Goal: Communication & Community: Answer question/provide support

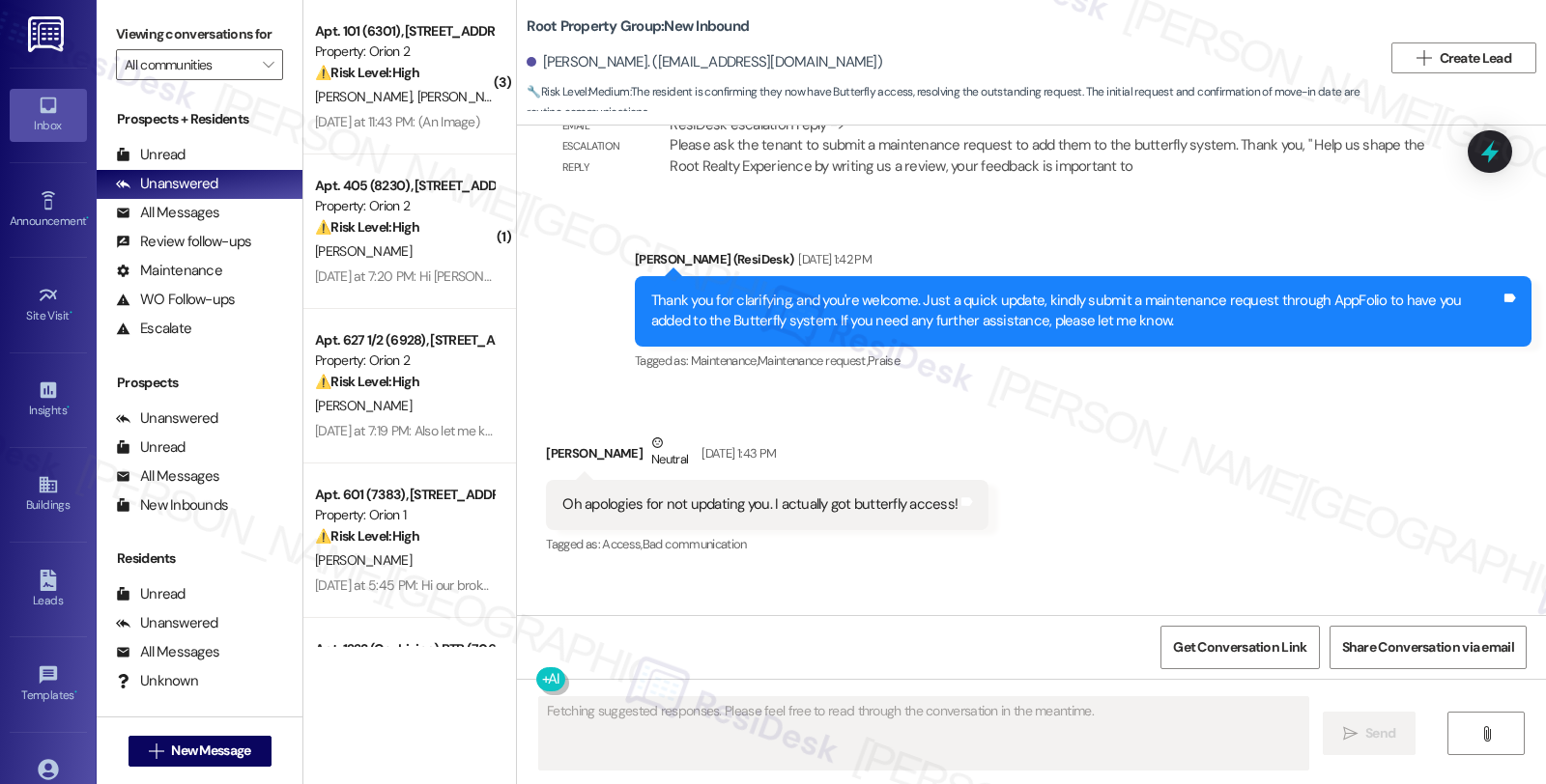
scroll to position [3726, 0]
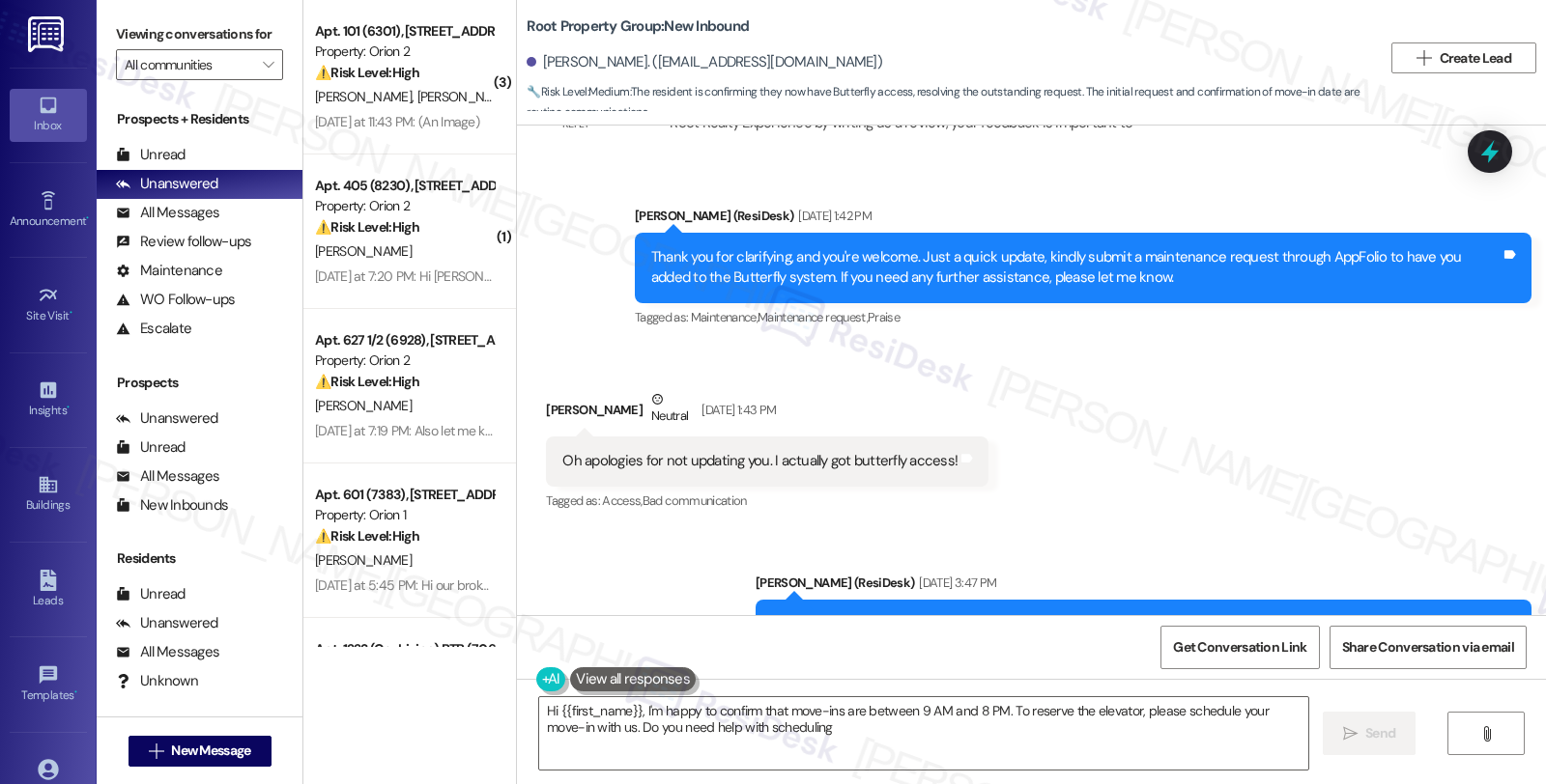
type textarea "Hi {{first_name}}, I'm happy to confirm that move-ins are between 9 AM and 8 PM…"
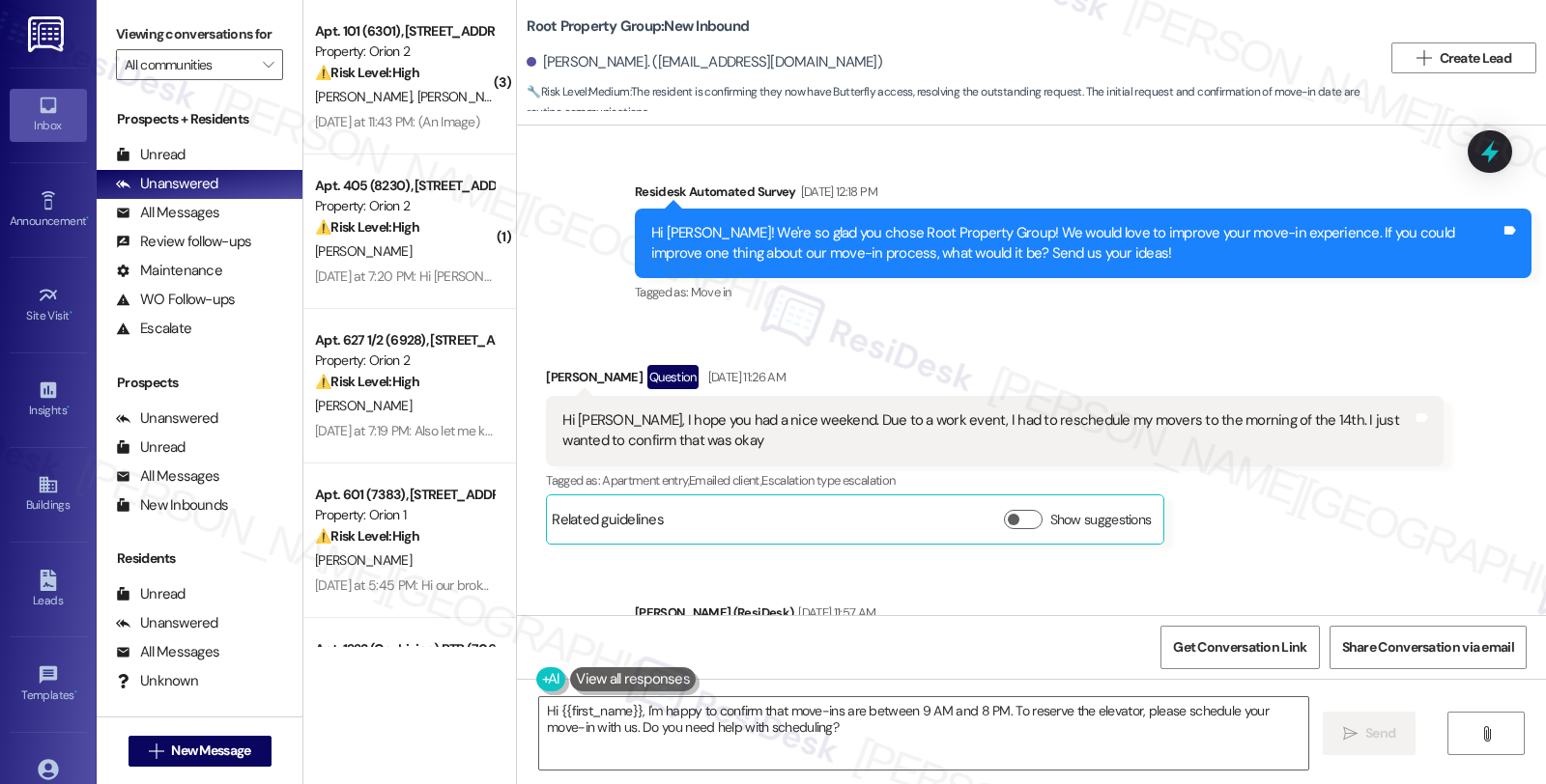
scroll to position [2547, 0]
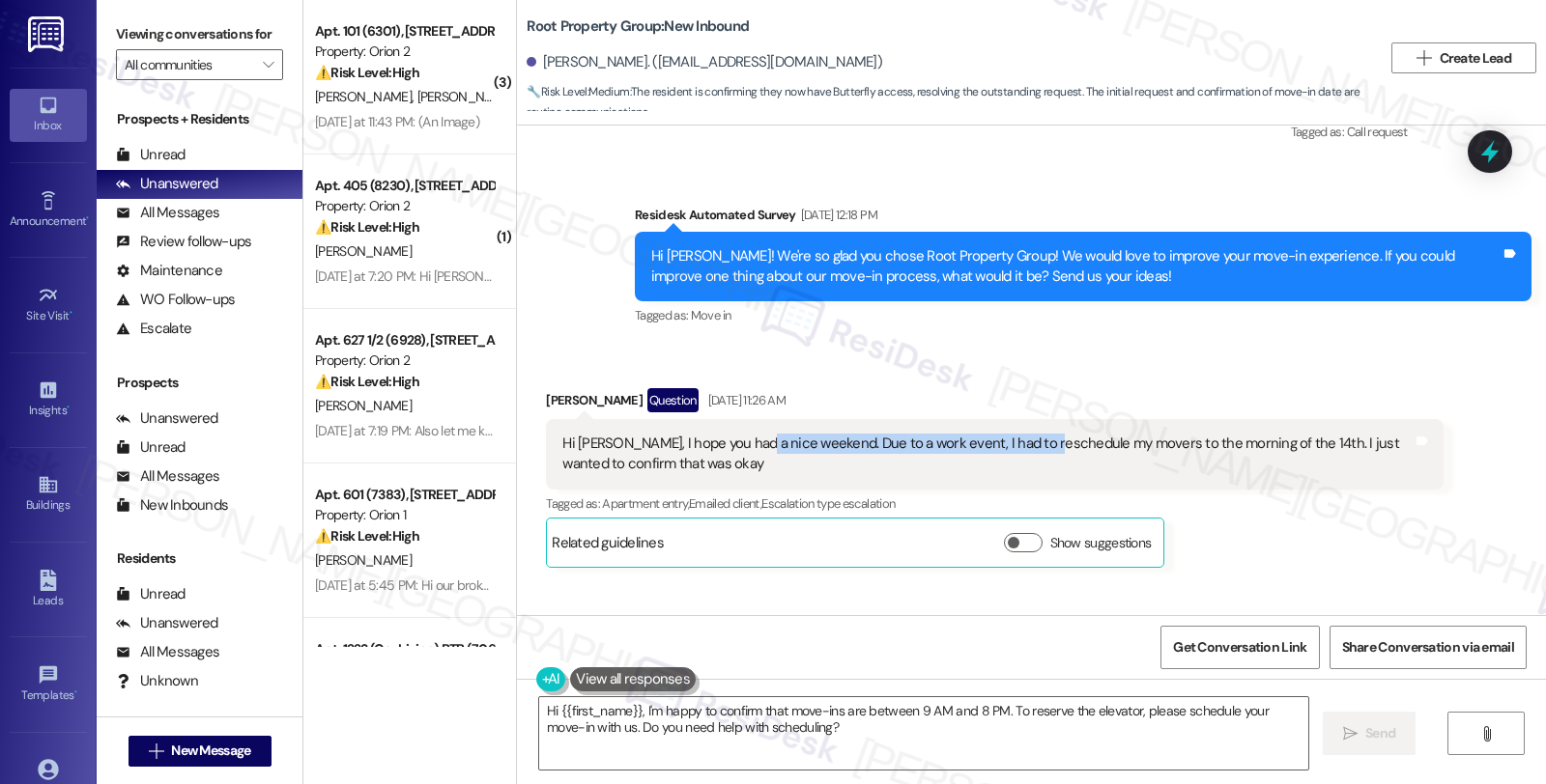
drag, startPoint x: 735, startPoint y: 425, endPoint x: 1026, endPoint y: 425, distance: 291.0
click at [1026, 434] on div "Hi Sarah, I hope you had a nice weekend. Due to a work event, I had to reschedu…" at bounding box center [987, 455] width 850 height 42
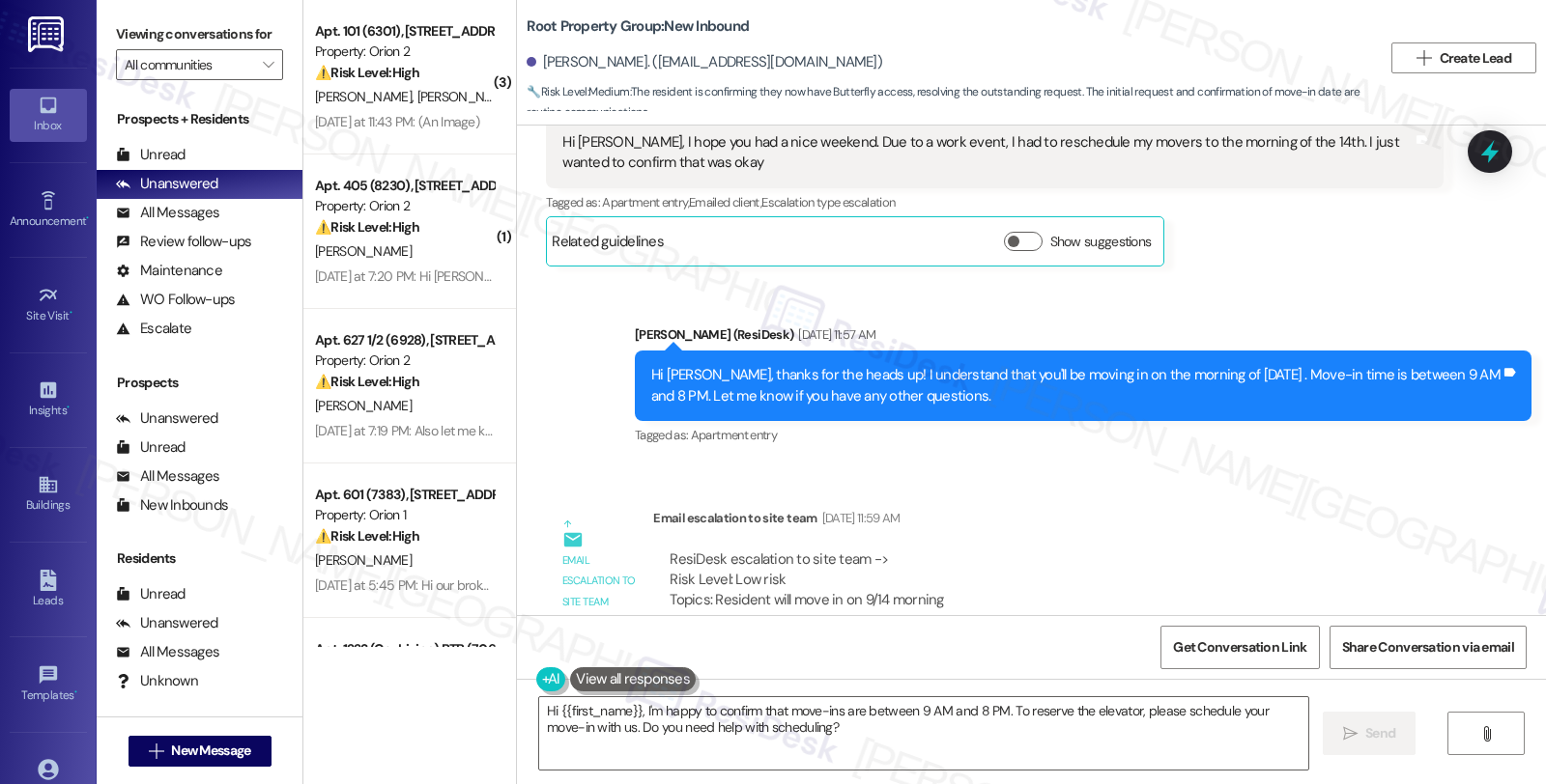
scroll to position [2795, 0]
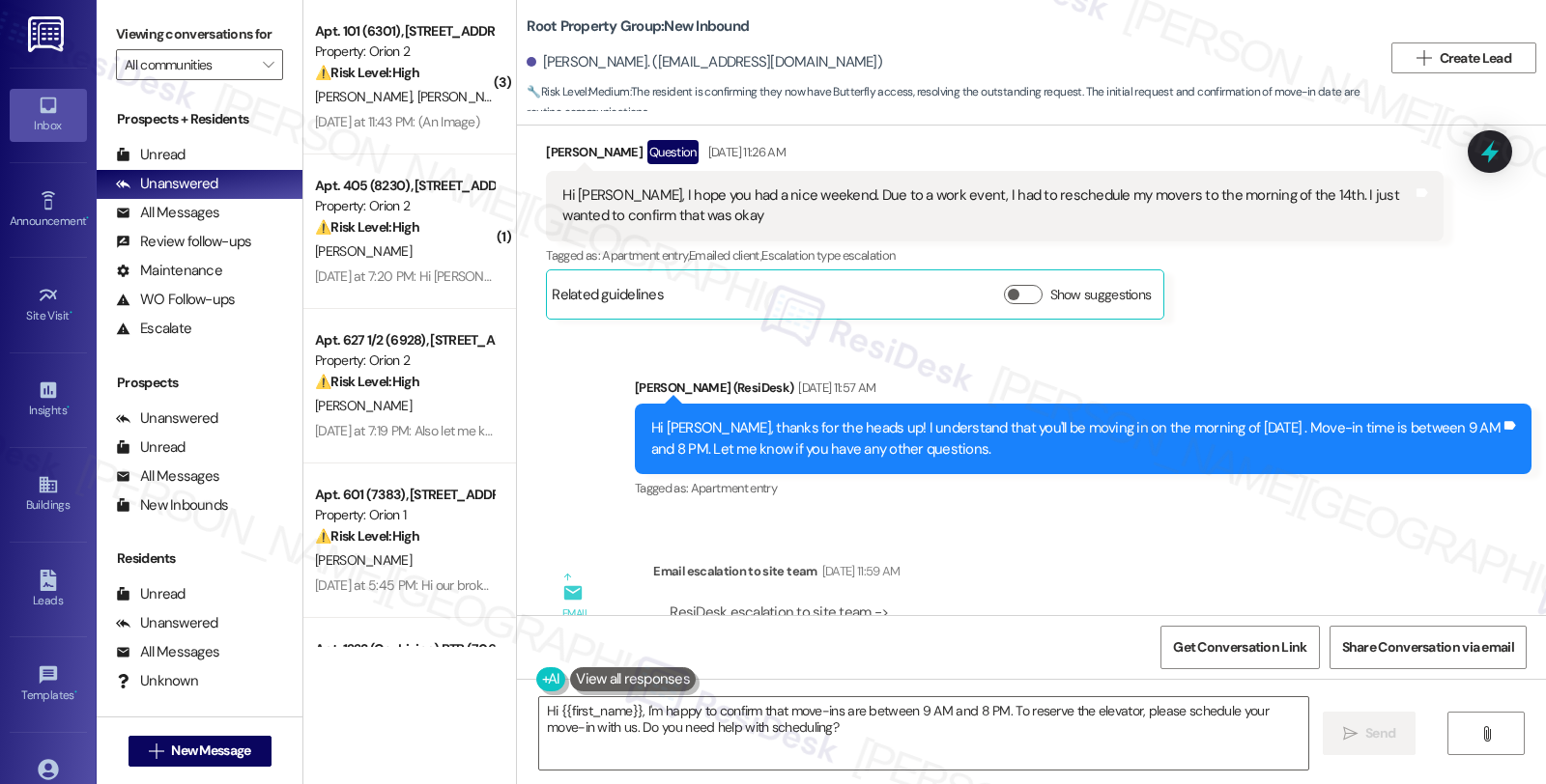
click at [1313, 282] on div "Madaline Minor Question Sep 02, 2025 at 11:26 AM Hi Sarah, I hope you had a nic…" at bounding box center [994, 229] width 897 height 180
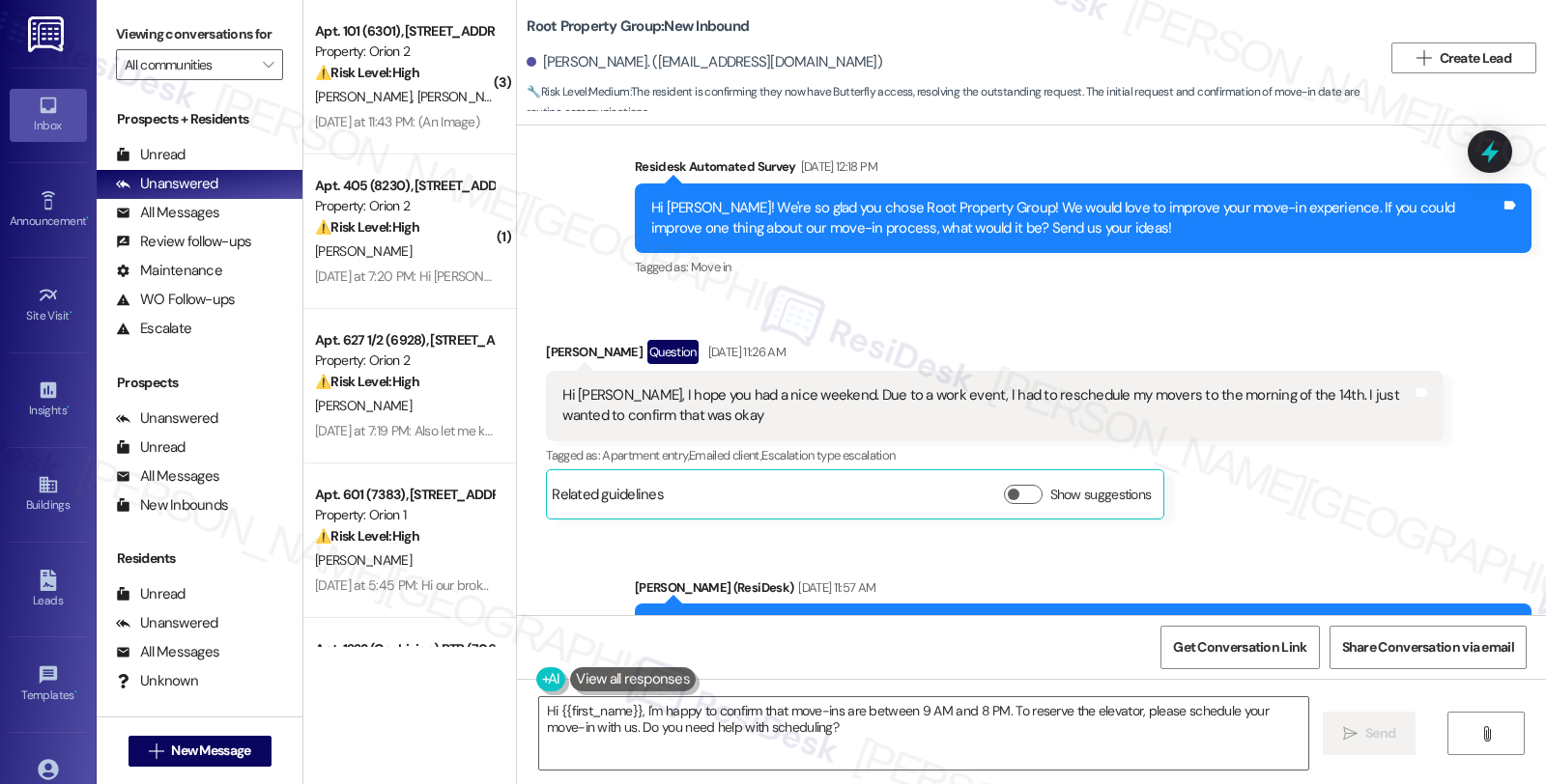
scroll to position [2580, 0]
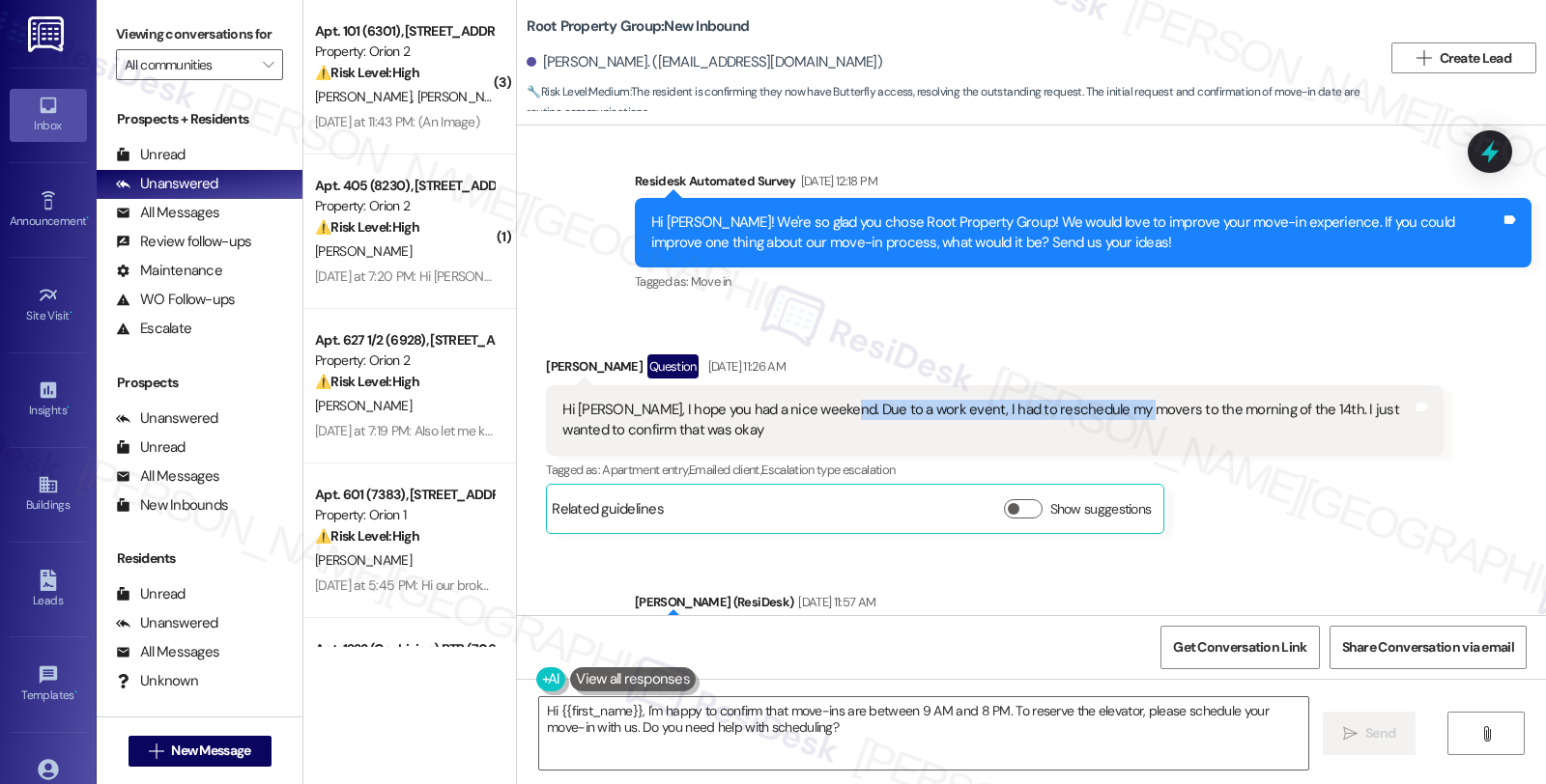
drag, startPoint x: 821, startPoint y: 391, endPoint x: 1115, endPoint y: 391, distance: 294.0
click at [1115, 400] on div "Hi Sarah, I hope you had a nice weekend. Due to a work event, I had to reschedu…" at bounding box center [987, 421] width 850 height 42
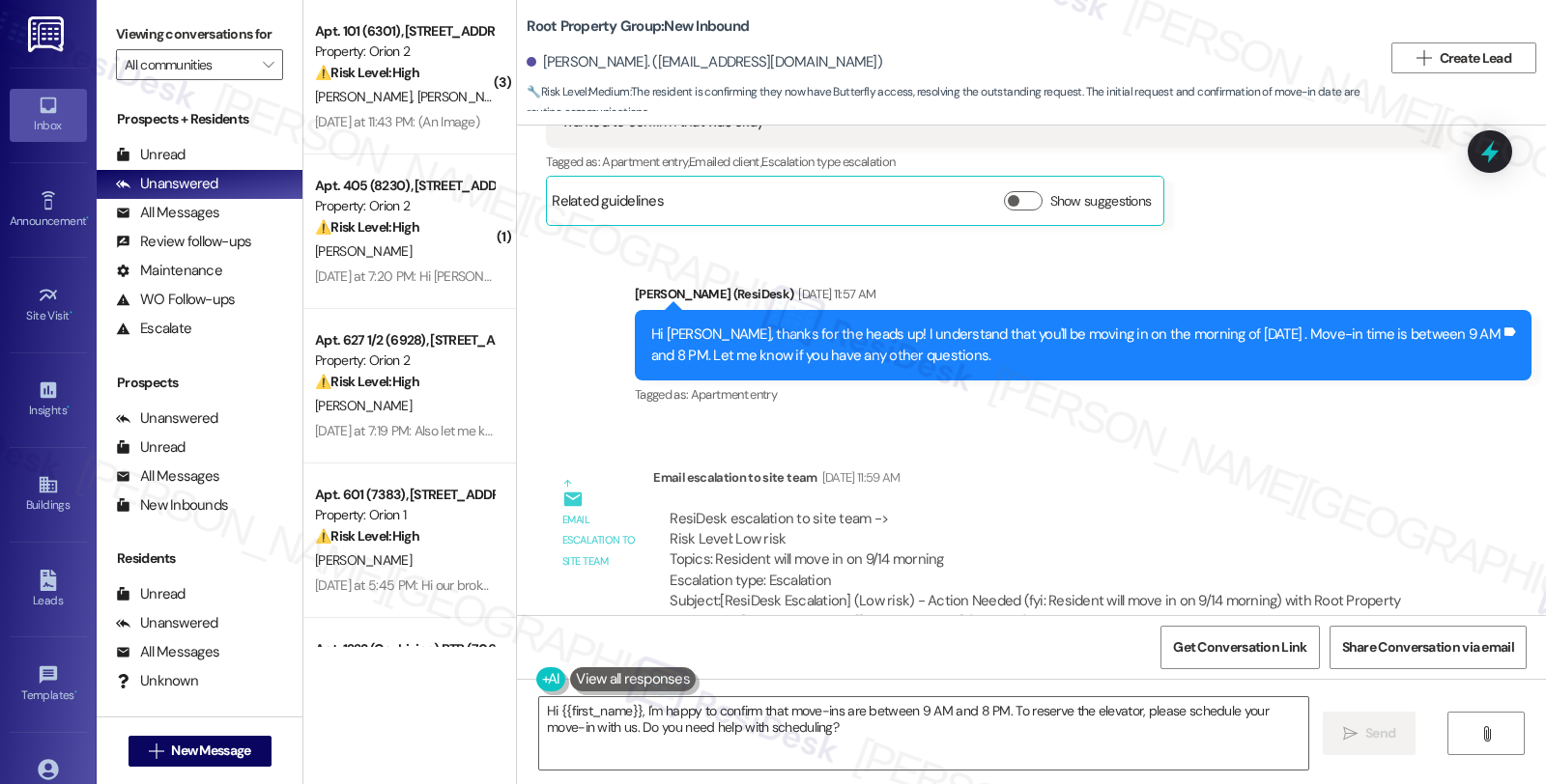
scroll to position [2902, 0]
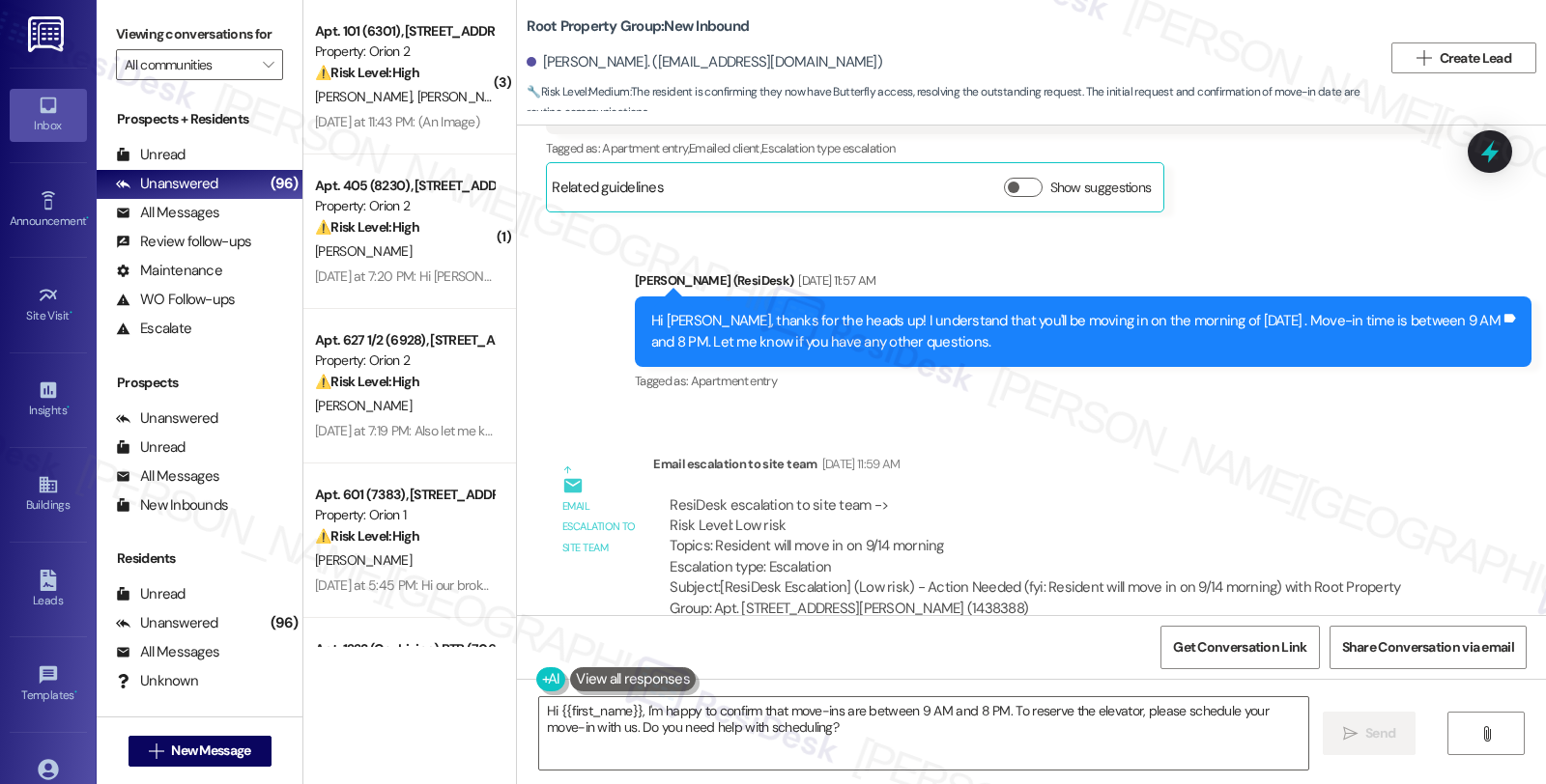
click at [1157, 481] on div "ResiDesk escalation to site team -> Risk Level: Low risk Topics: Resident will …" at bounding box center [1048, 558] width 789 height 154
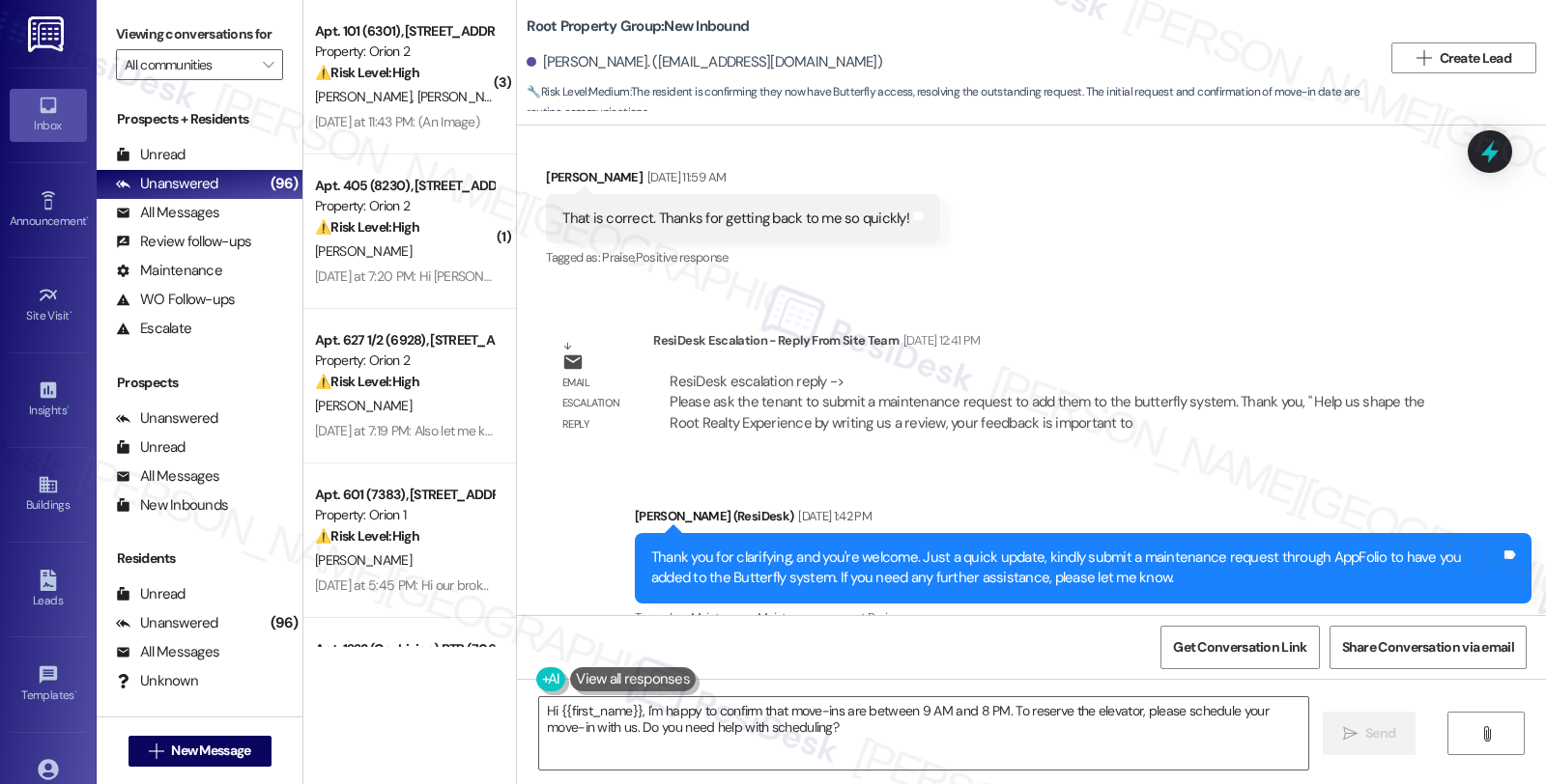
scroll to position [3439, 0]
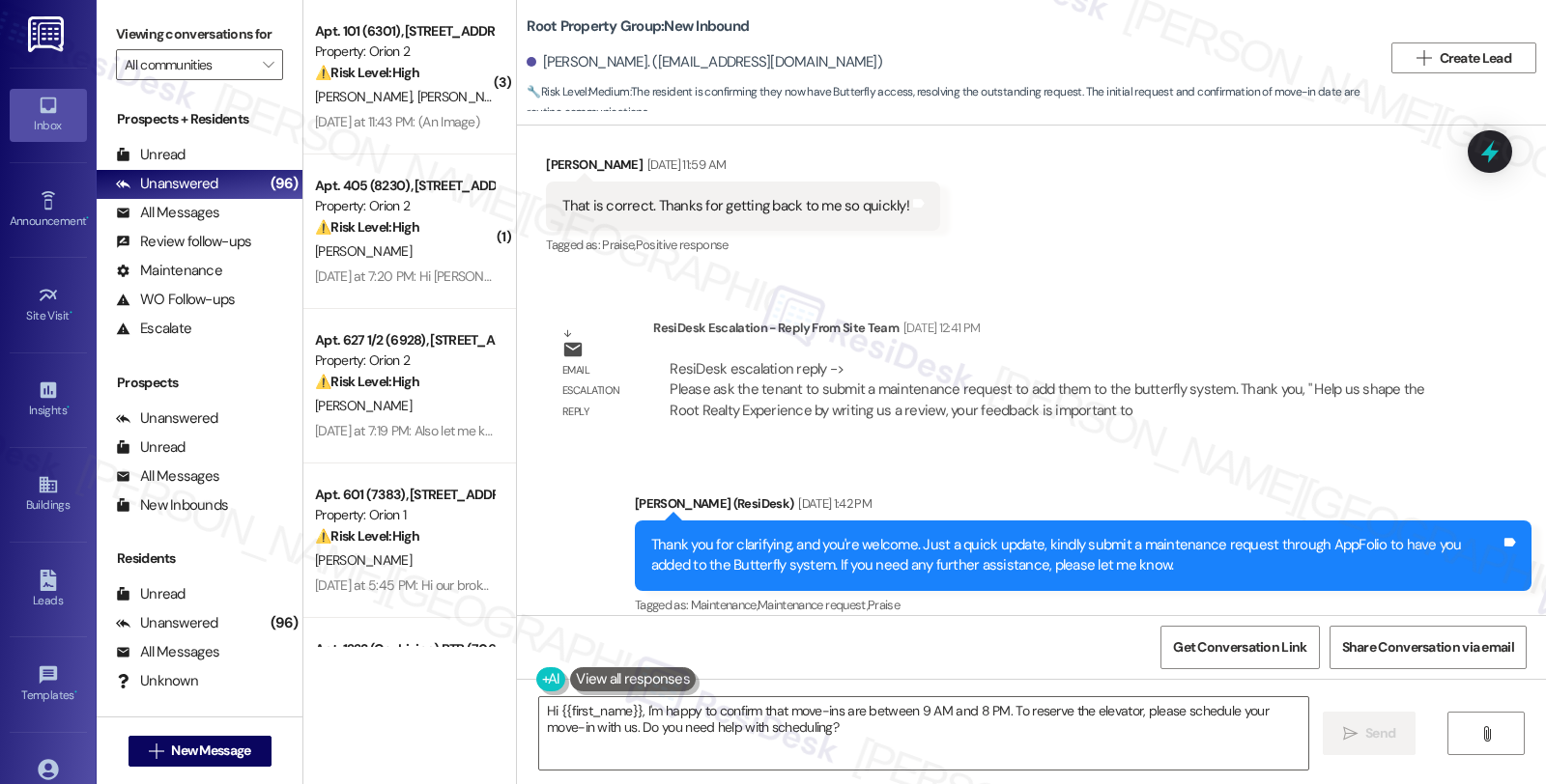
click at [979, 493] on div "Sarah (ResiDesk) Sep 02, 2025 at 1:42 PM" at bounding box center [1082, 506] width 897 height 27
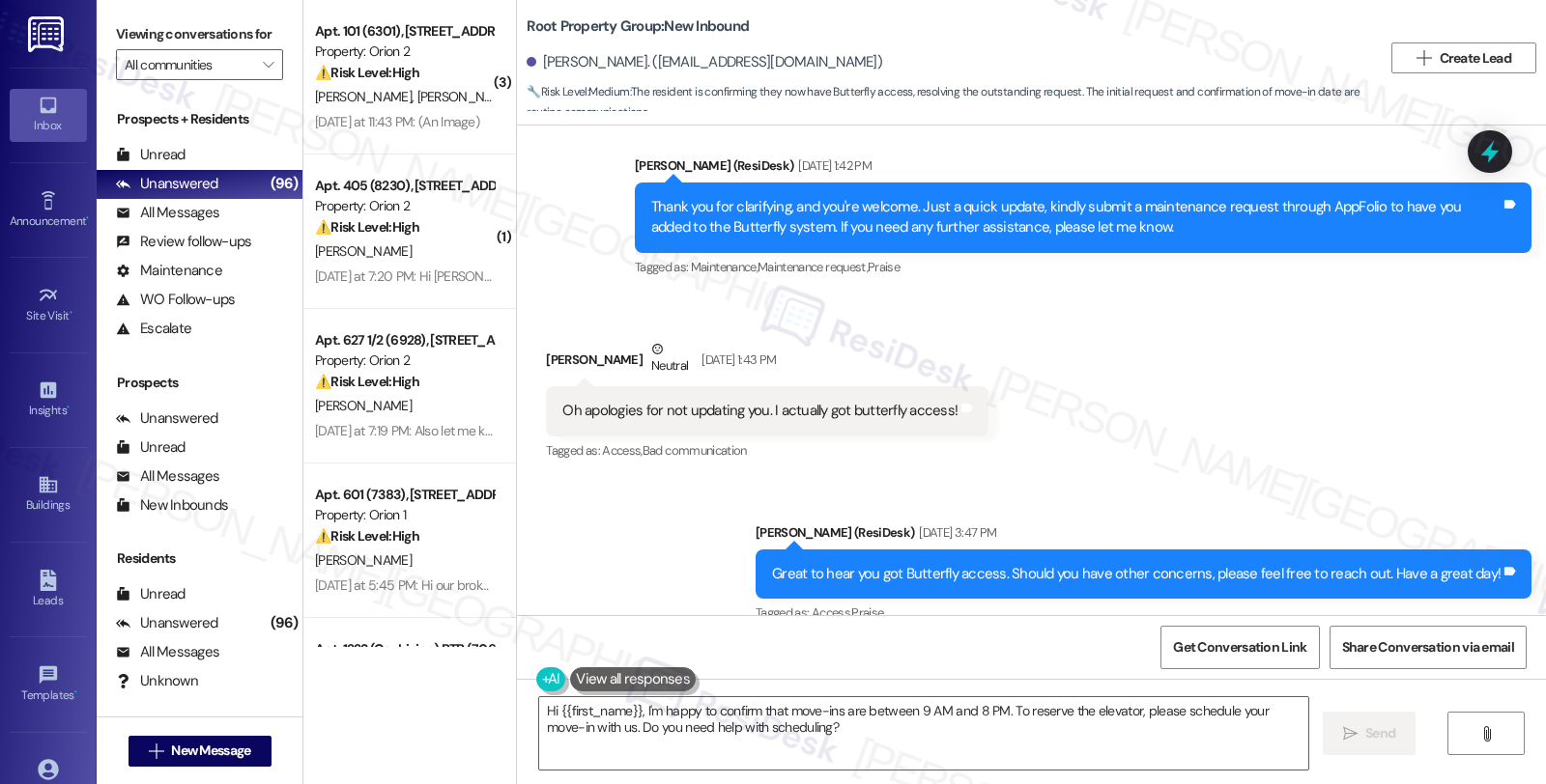
scroll to position [3782, 0]
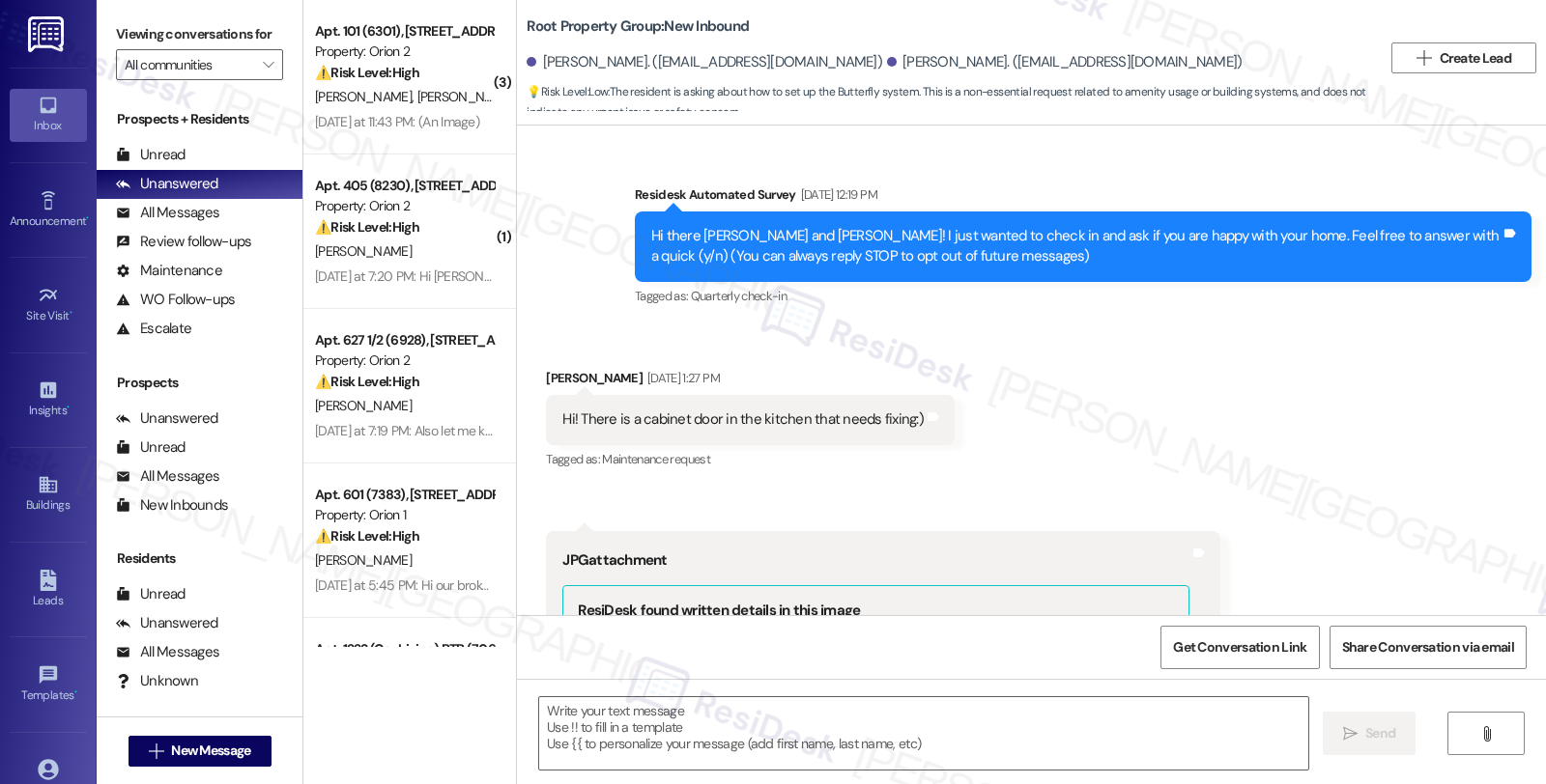
scroll to position [3353, 0]
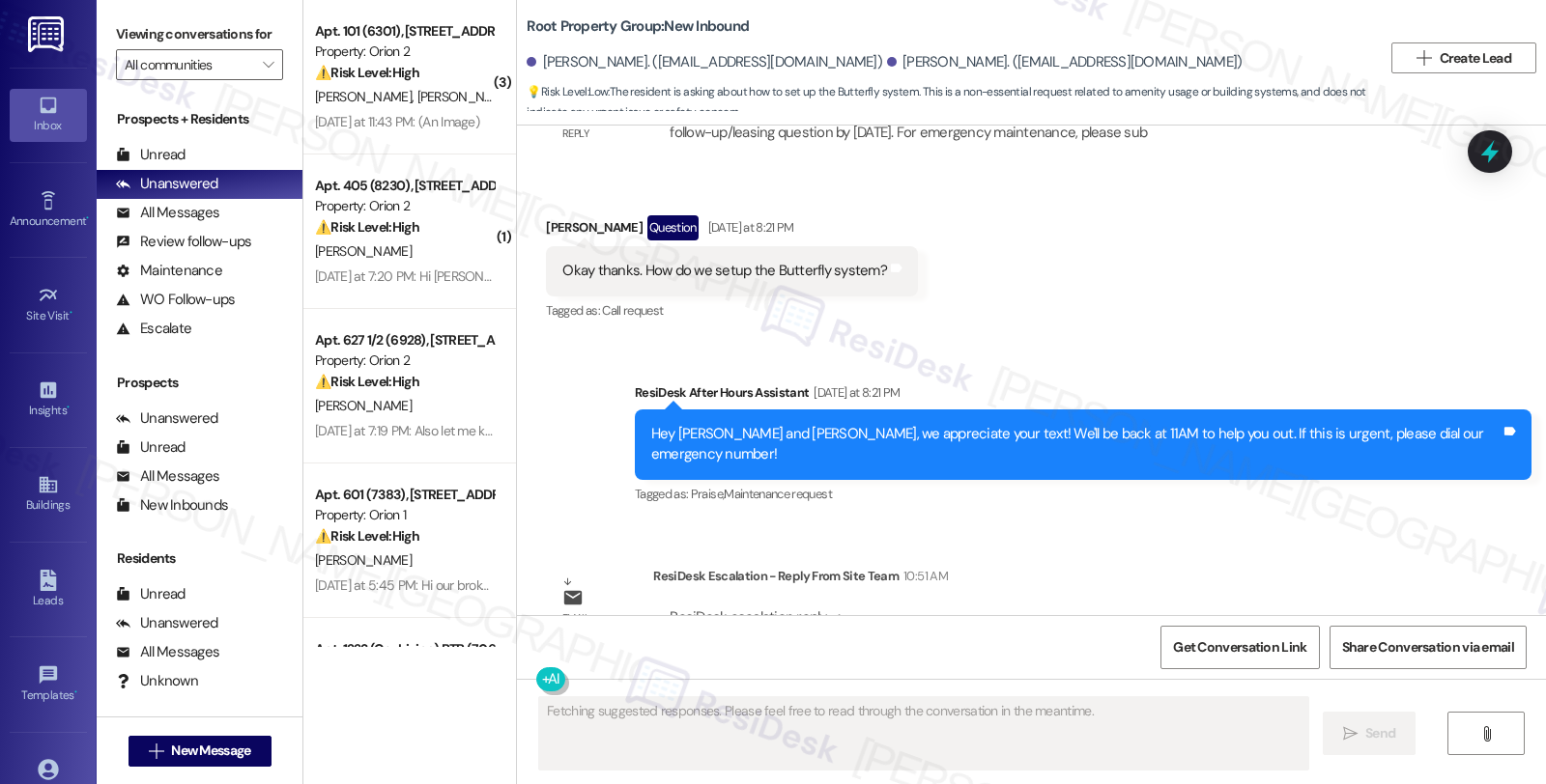
click at [553, 215] on div "Robert Shaf Question Yesterday at 8:21 PM" at bounding box center [732, 230] width 372 height 31
copy div "Robert"
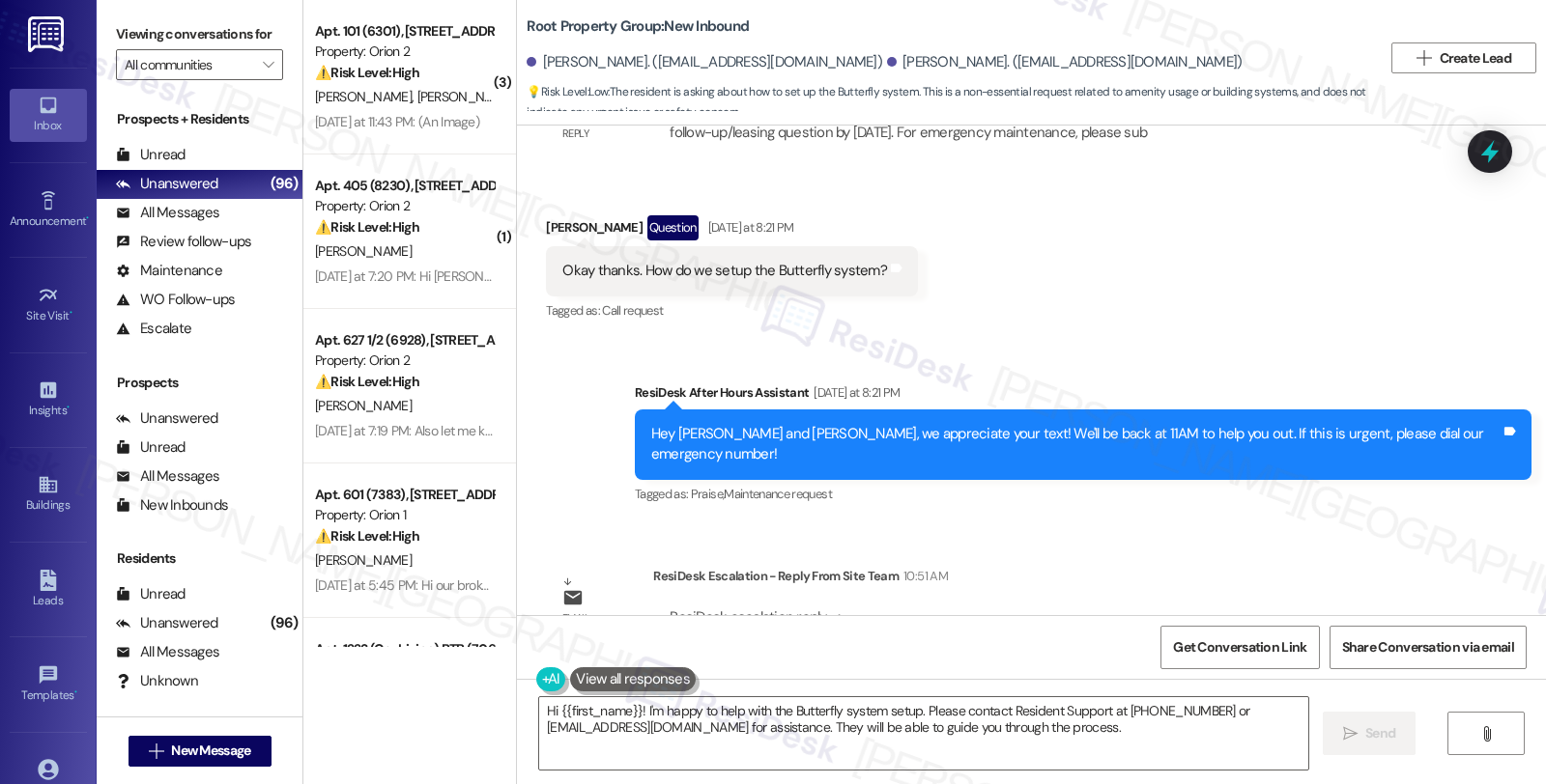
click at [1278, 566] on div "ResiDesk Escalation - Reply From Site Team 10:51 AM" at bounding box center [1048, 579] width 789 height 27
click at [539, 707] on textarea "Hi {{first_name}}! I'm happy to help with the Butterfly system setup. Please co…" at bounding box center [923, 733] width 770 height 72
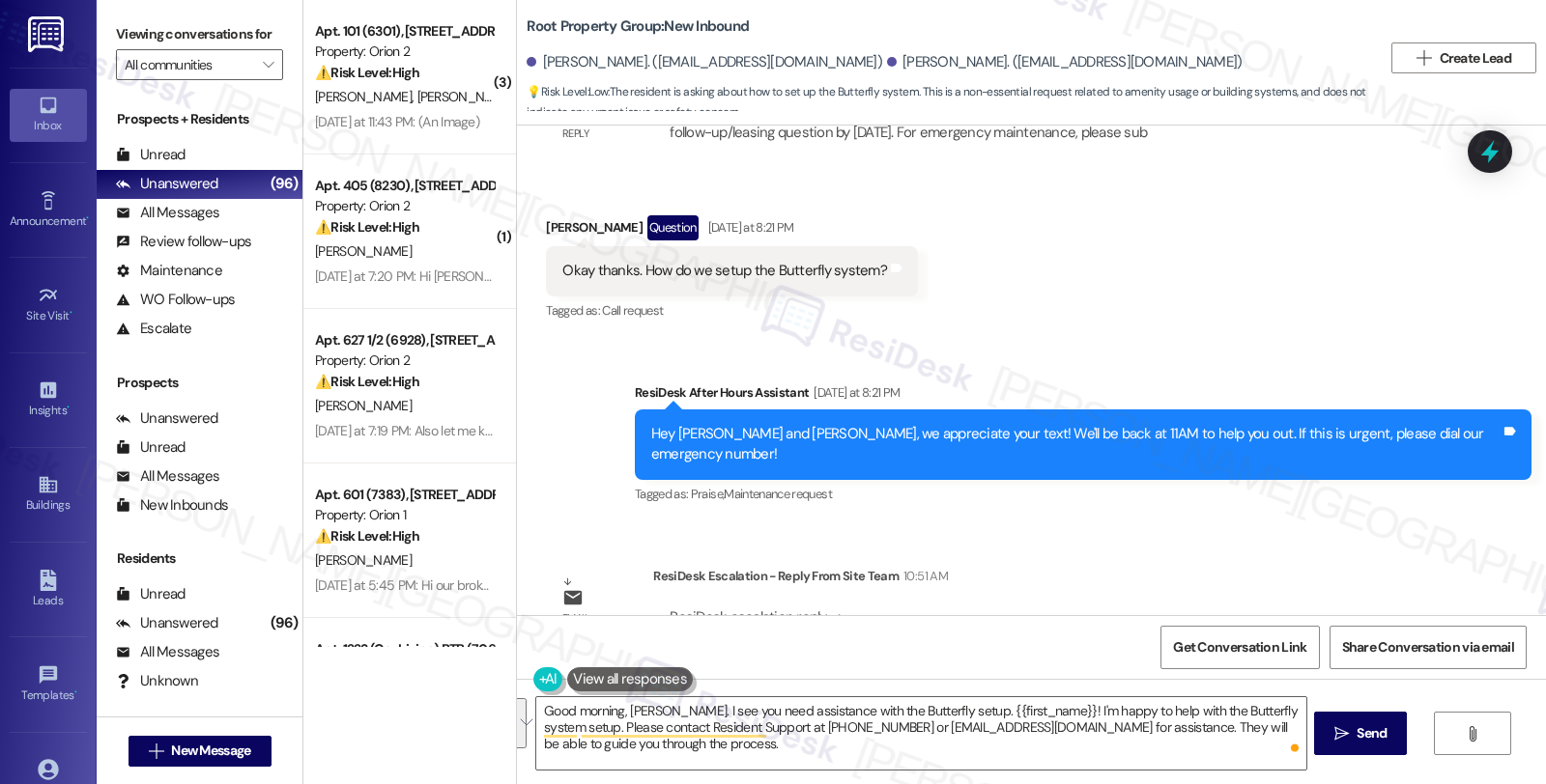
click at [1380, 448] on div "Survey, sent via SMS Residesk Automated Survey Sep 08, 2025 at 12:19 PM Hi ther…" at bounding box center [1032, 370] width 1030 height 489
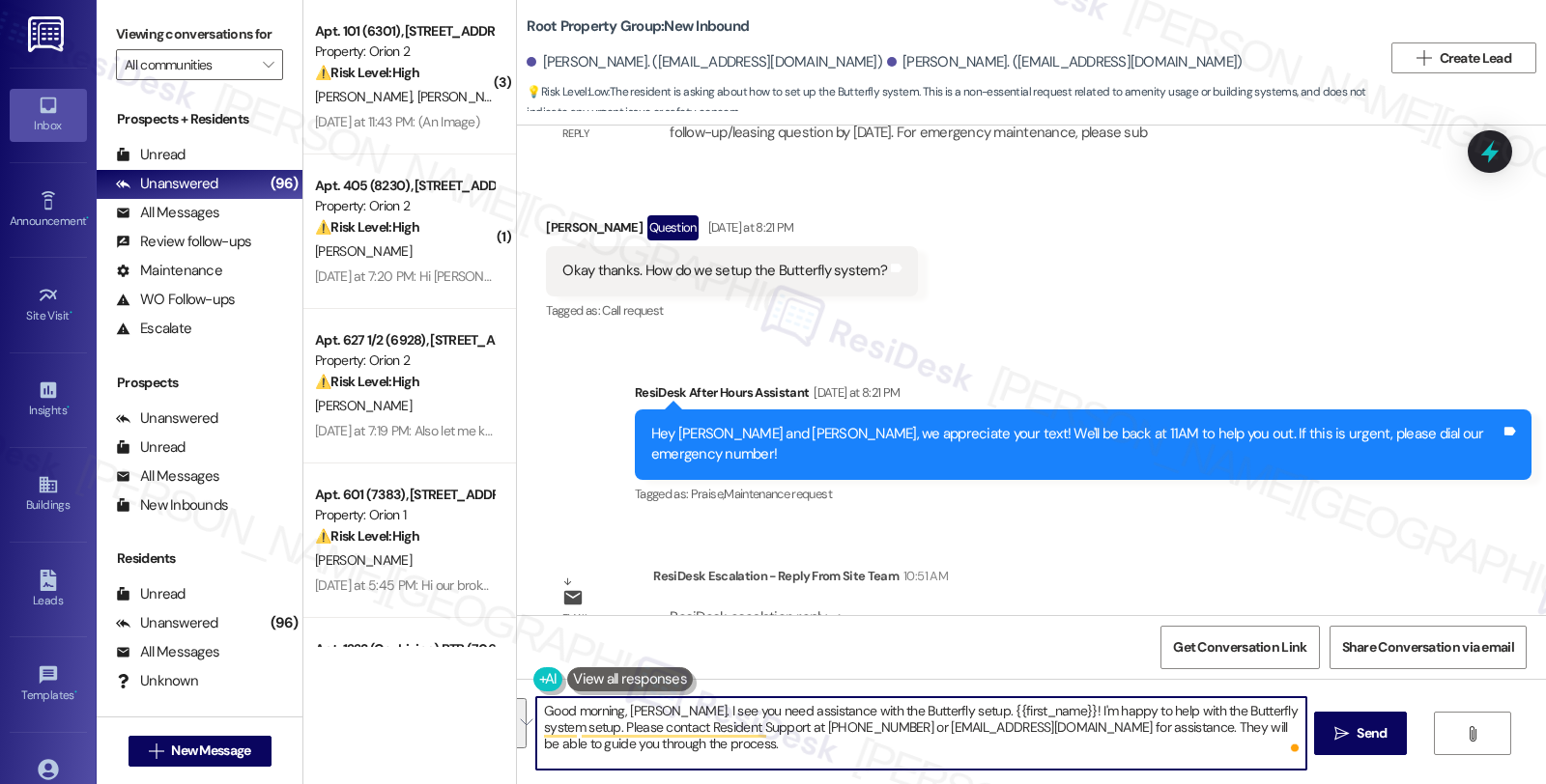
drag, startPoint x: 942, startPoint y: 712, endPoint x: 993, endPoint y: 757, distance: 68.0
click at [993, 757] on textarea "Good morning, Robert. I see you need assistance with the Butterfly setup. {{fir…" at bounding box center [920, 733] width 770 height 72
paste textarea "butterfly system."
click at [1018, 739] on textarea "Good morning, Robert. I see you need assistance with the Butterfly setup. Have …" at bounding box center [920, 733] width 770 height 72
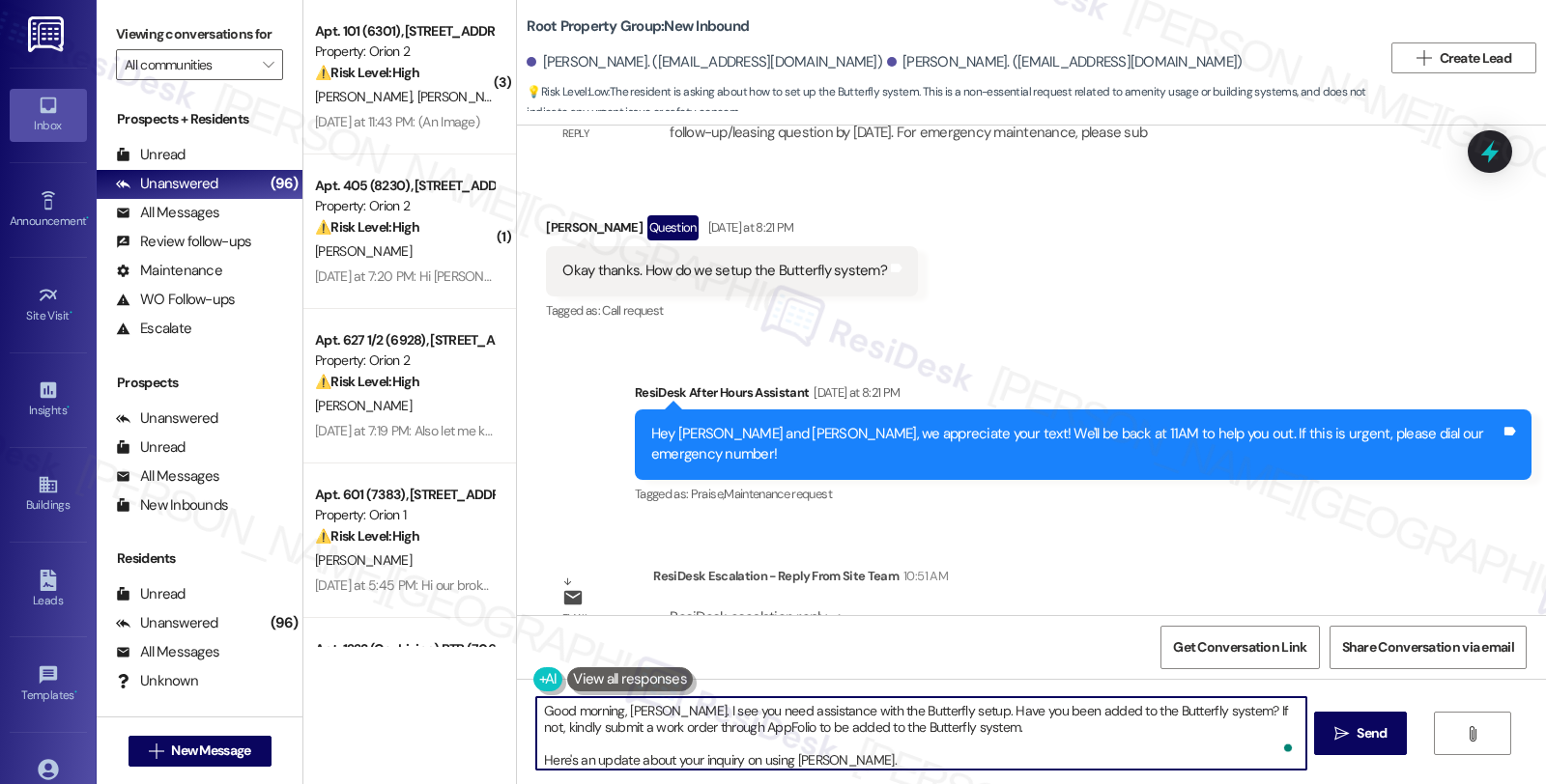
paste textarea "Yes, they may use nails or screws to hang their frames. However, please inform …"
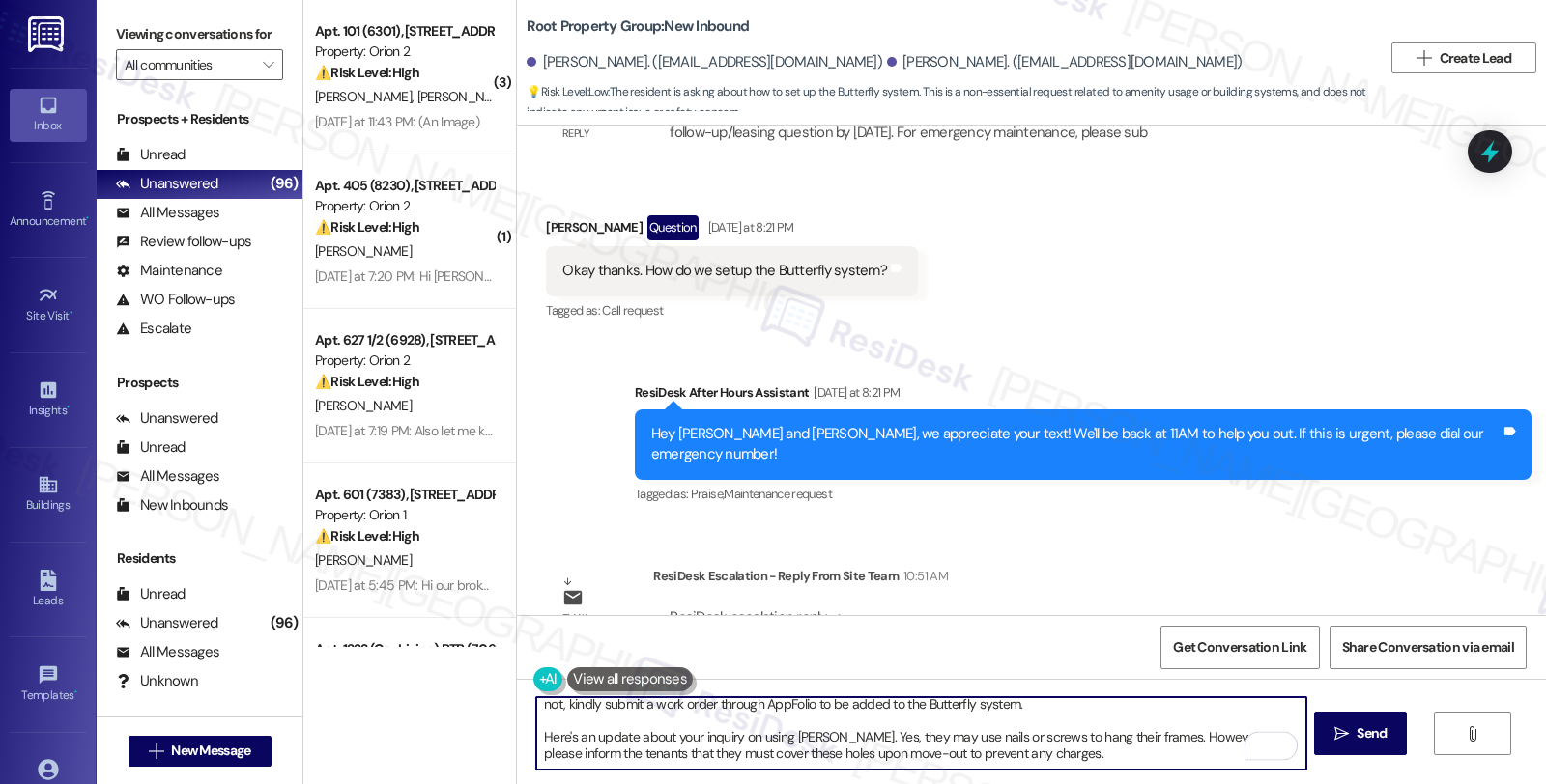
scroll to position [0, 0]
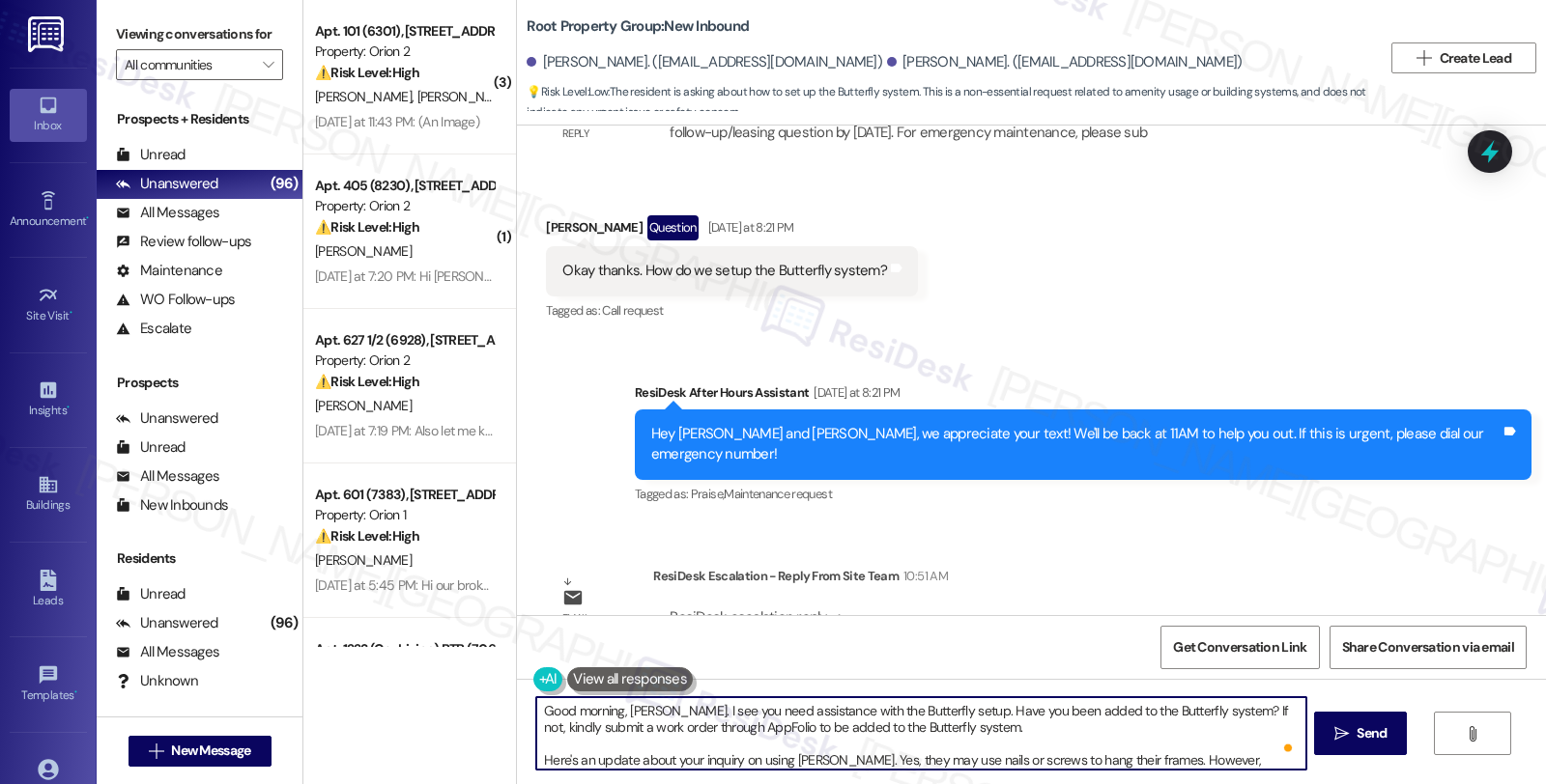
click at [793, 756] on textarea "Good morning, Robert. I see you need assistance with the Butterfly setup. Have …" at bounding box center [920, 733] width 770 height 72
click at [863, 757] on textarea "Good morning, Robert. I see you need assistance with the Butterfly setup. Have …" at bounding box center [920, 733] width 770 height 72
click at [1031, 760] on textarea "Good morning, Robert. I see you need assistance with the Butterfly setup. Have …" at bounding box center [920, 733] width 770 height 72
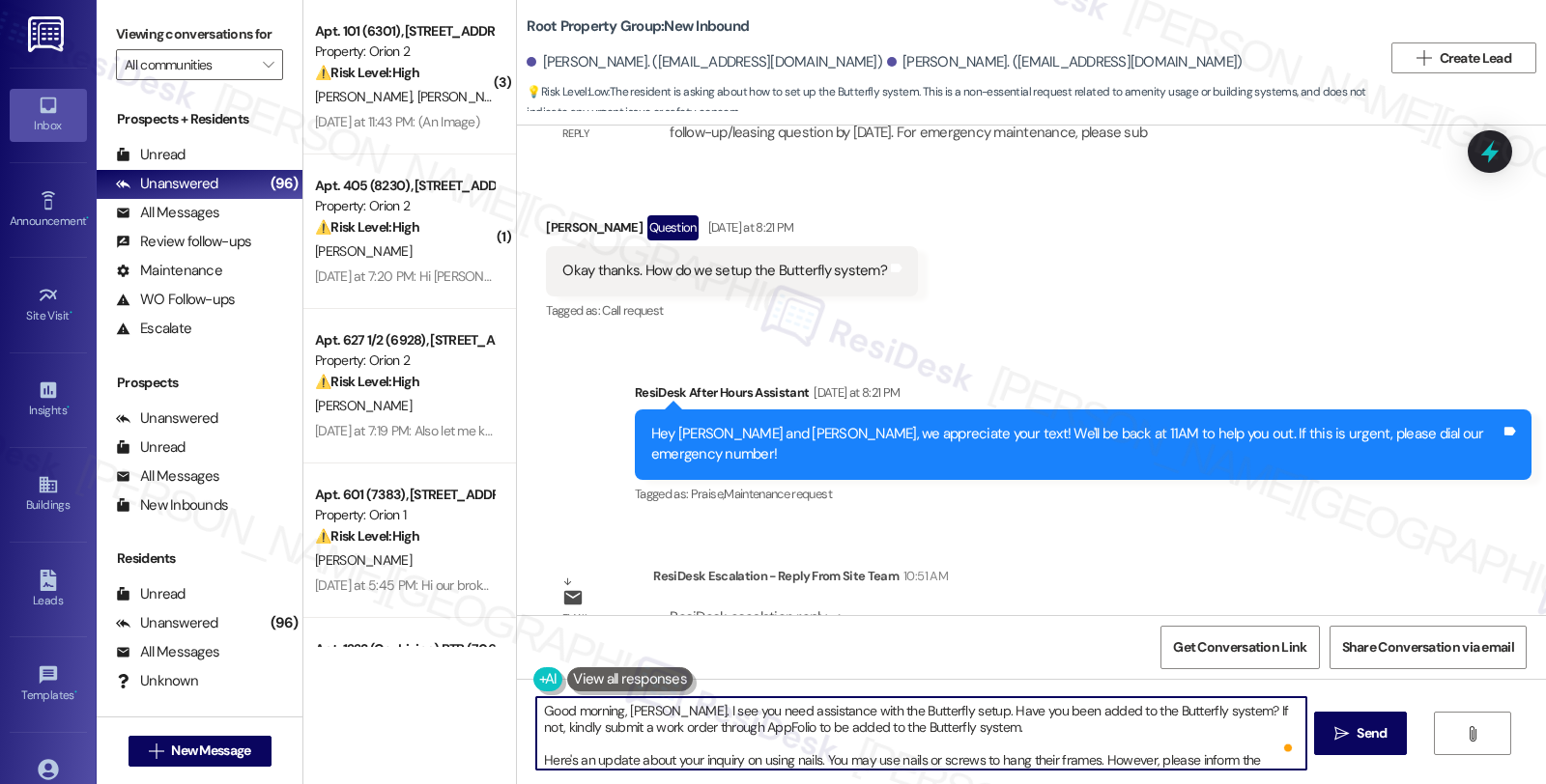
click at [1031, 760] on textarea "Good morning, Robert. I see you need assistance with the Butterfly setup. Have …" at bounding box center [920, 733] width 770 height 72
click at [1227, 758] on textarea "Good morning, Robert. I see you need assistance with the Butterfly setup. Have …" at bounding box center [920, 733] width 770 height 72
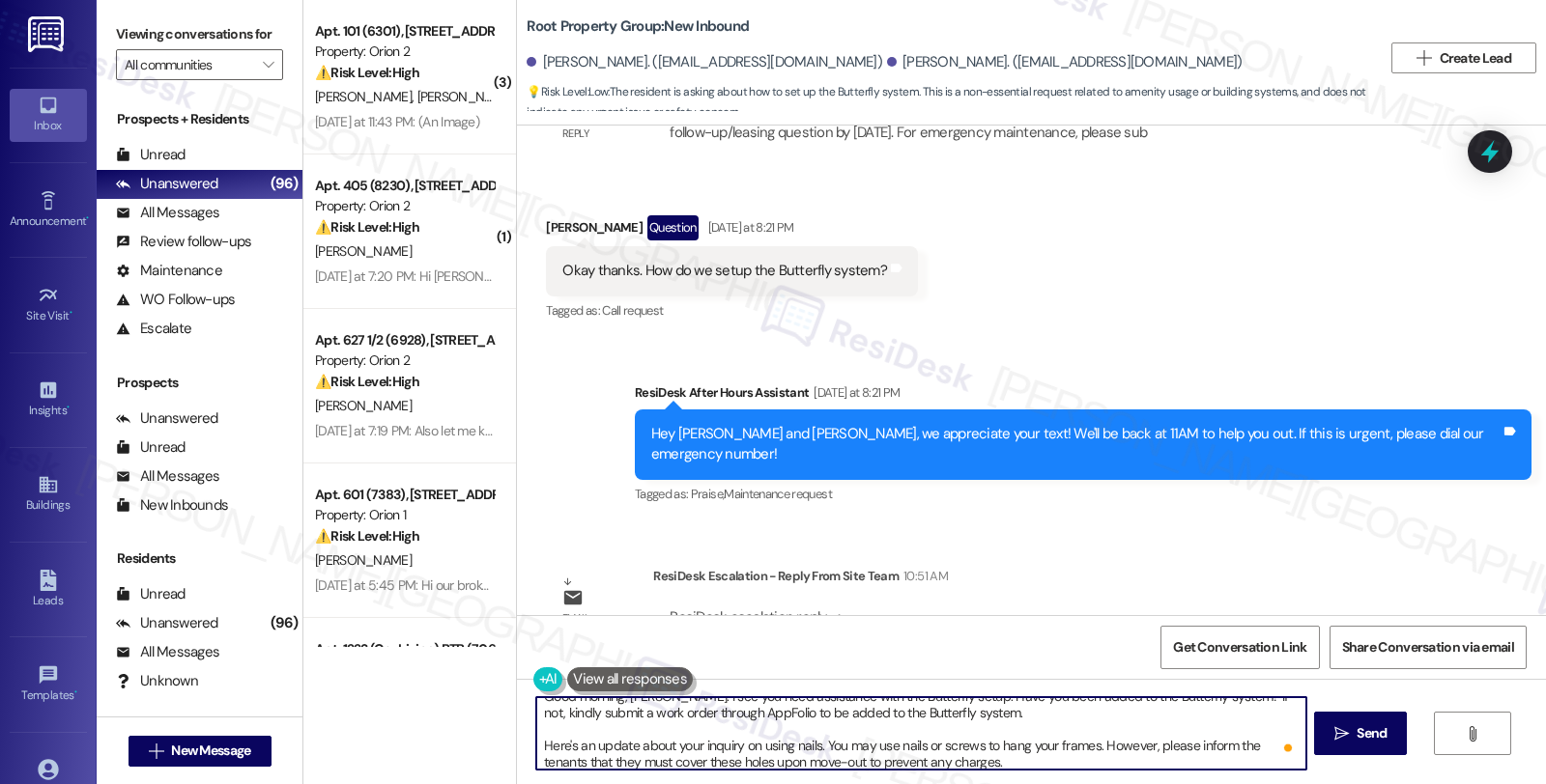
scroll to position [32, 0]
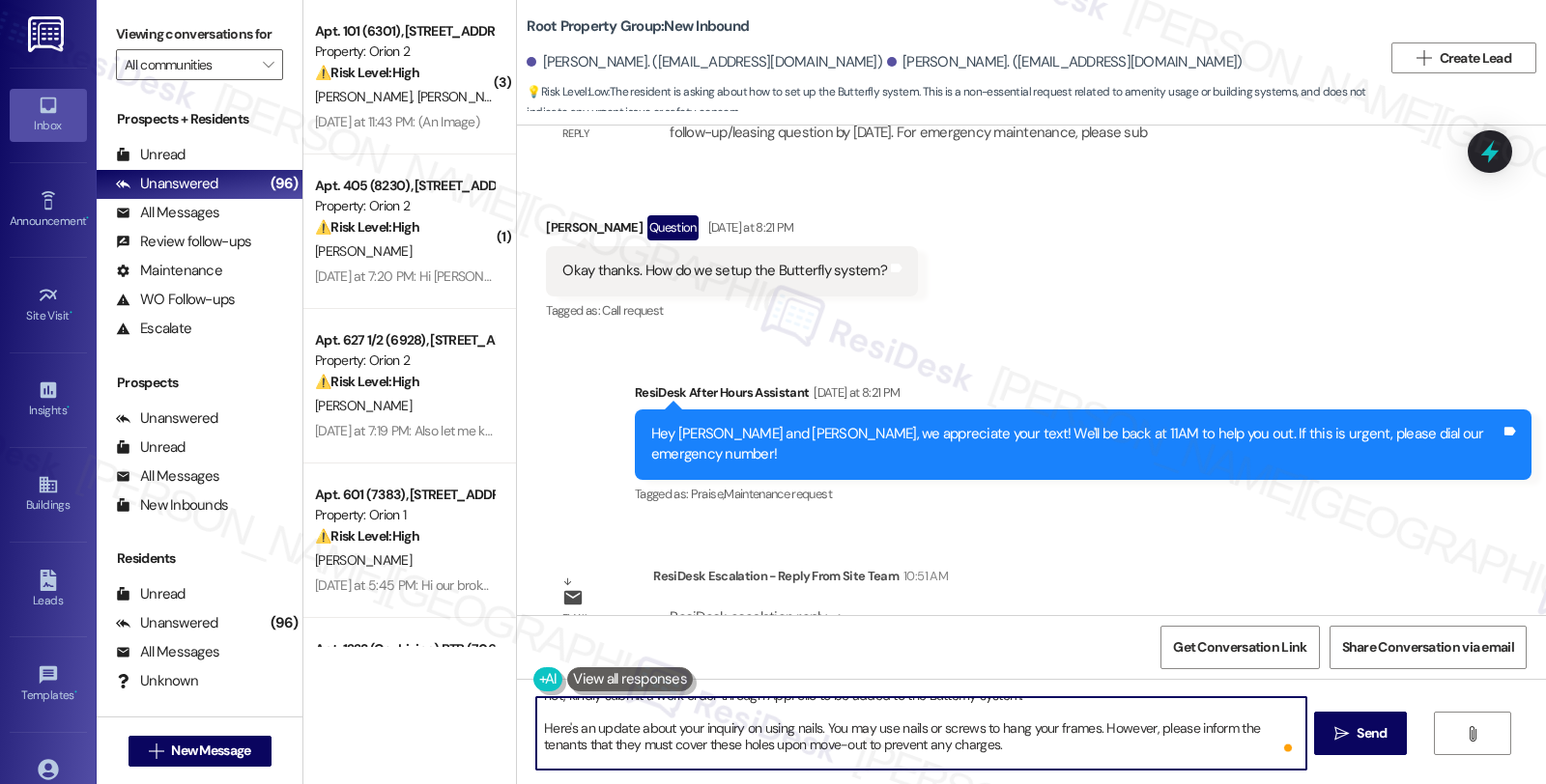
click at [1184, 726] on textarea "Good morning, Robert. I see you need assistance with the Butterfly setup. Have …" at bounding box center [920, 733] width 770 height 72
click at [1180, 726] on textarea "Good morning, Robert. I see you need assistance with the Butterfly setup. Have …" at bounding box center [920, 733] width 770 height 72
click at [757, 741] on textarea "Good morning, Robert. I see you need assistance with the Butterfly setup. Have …" at bounding box center [920, 733] width 770 height 72
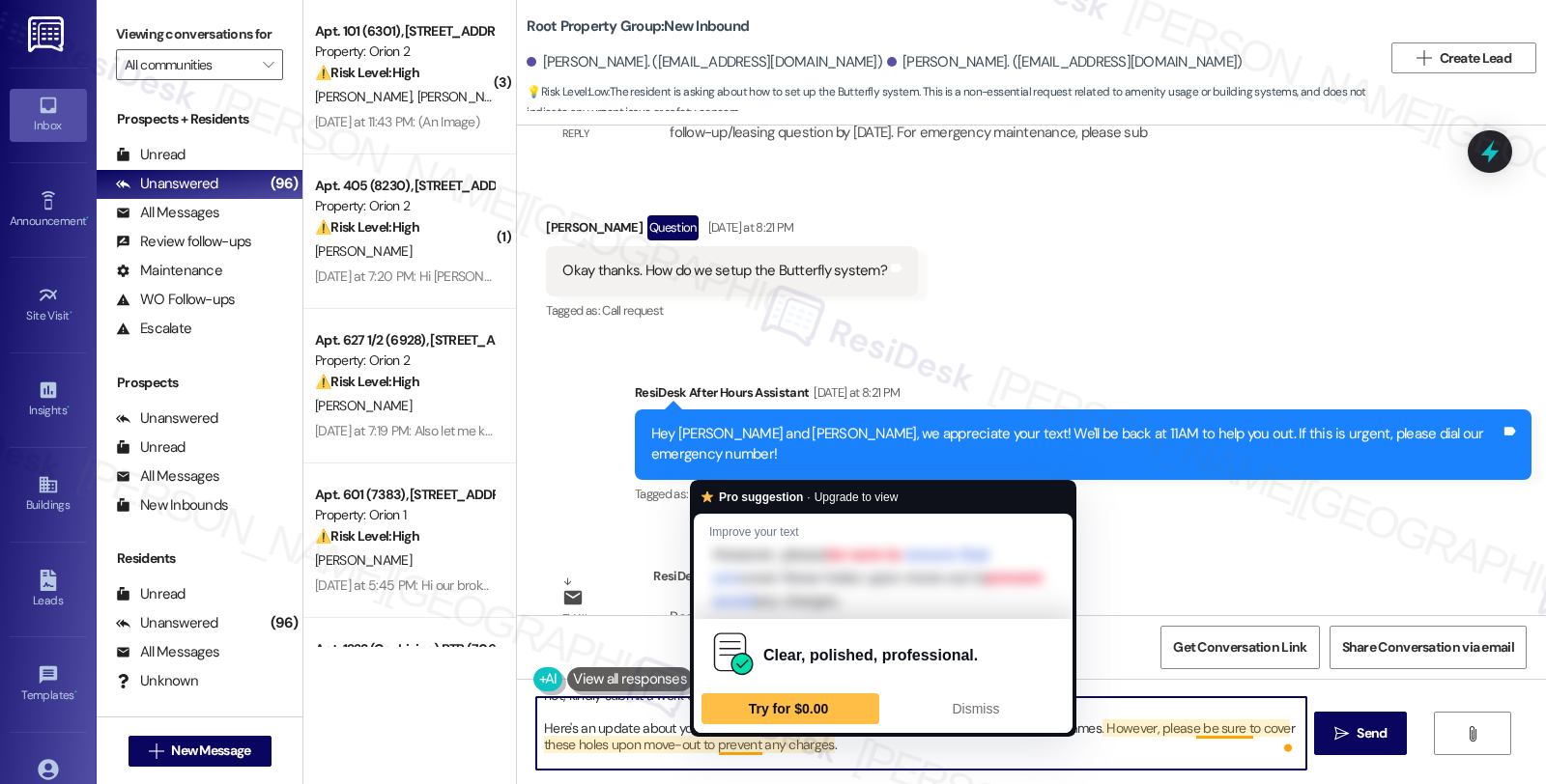
click at [845, 744] on textarea "Good morning, Robert. I see you need assistance with the Butterfly setup. Have …" at bounding box center [920, 733] width 770 height 72
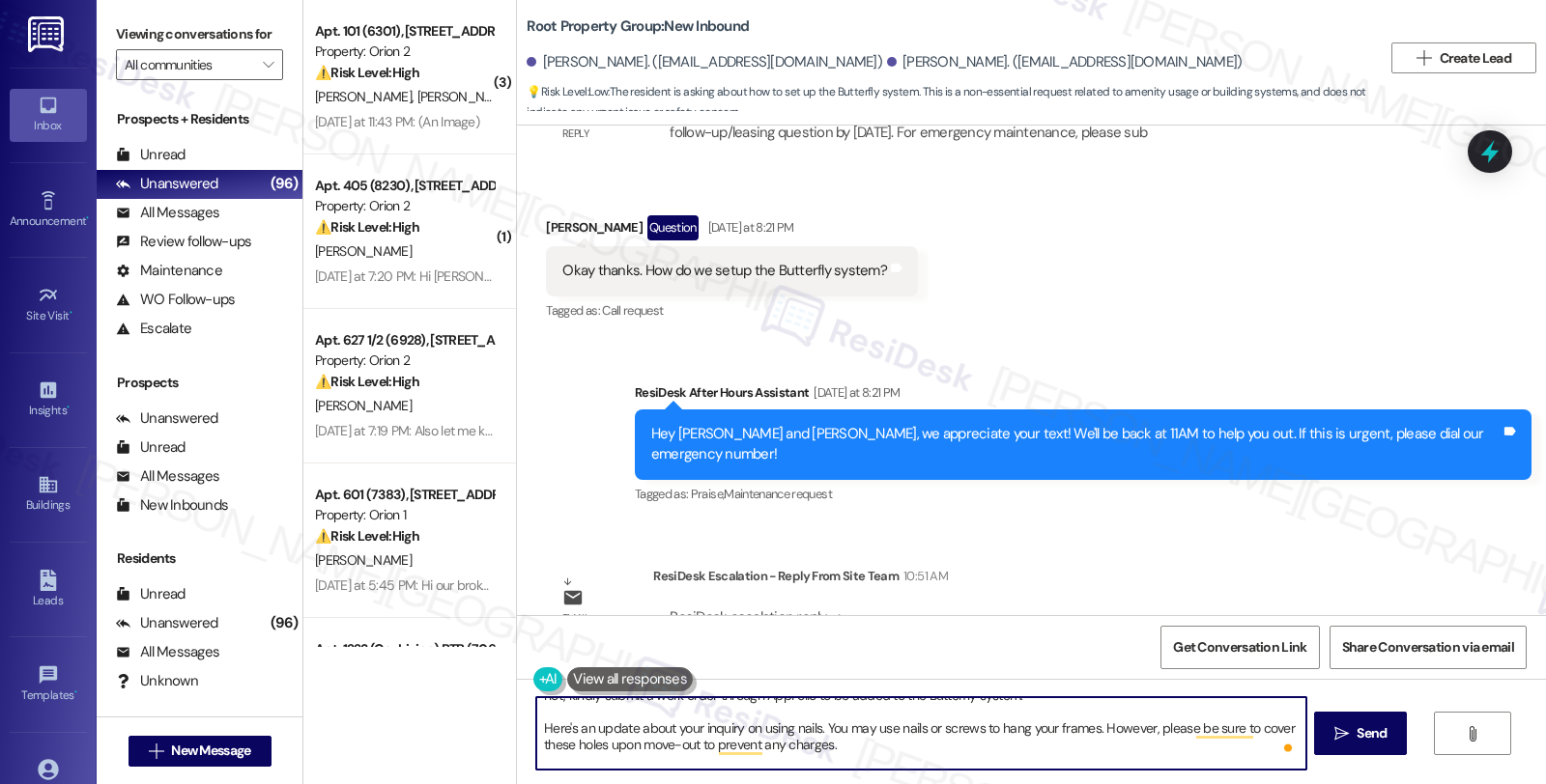
scroll to position [69, 0]
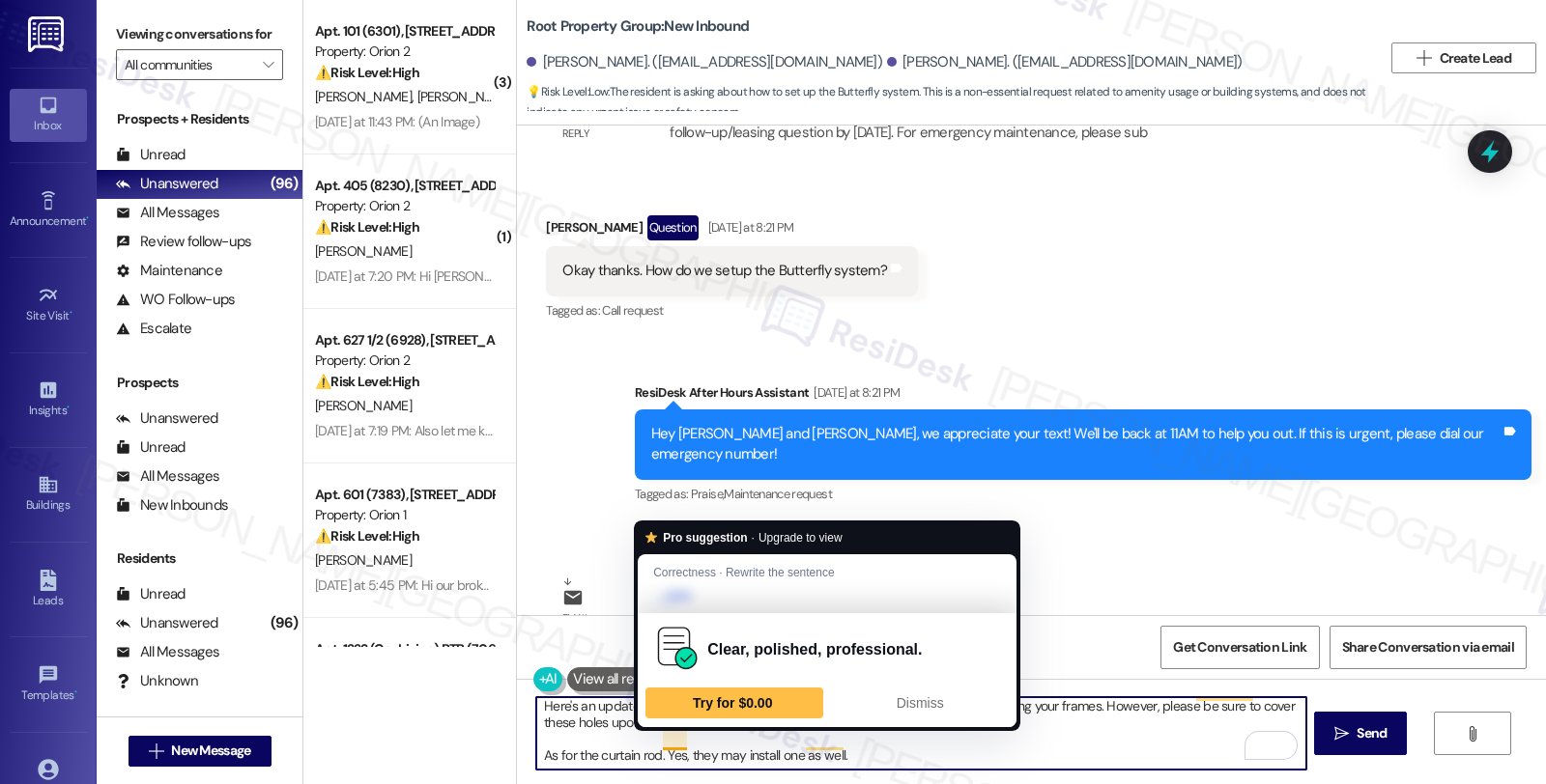
click at [644, 745] on textarea "Good morning, Robert. I see you need assistance with the Butterfly setup. Have …" at bounding box center [920, 733] width 770 height 72
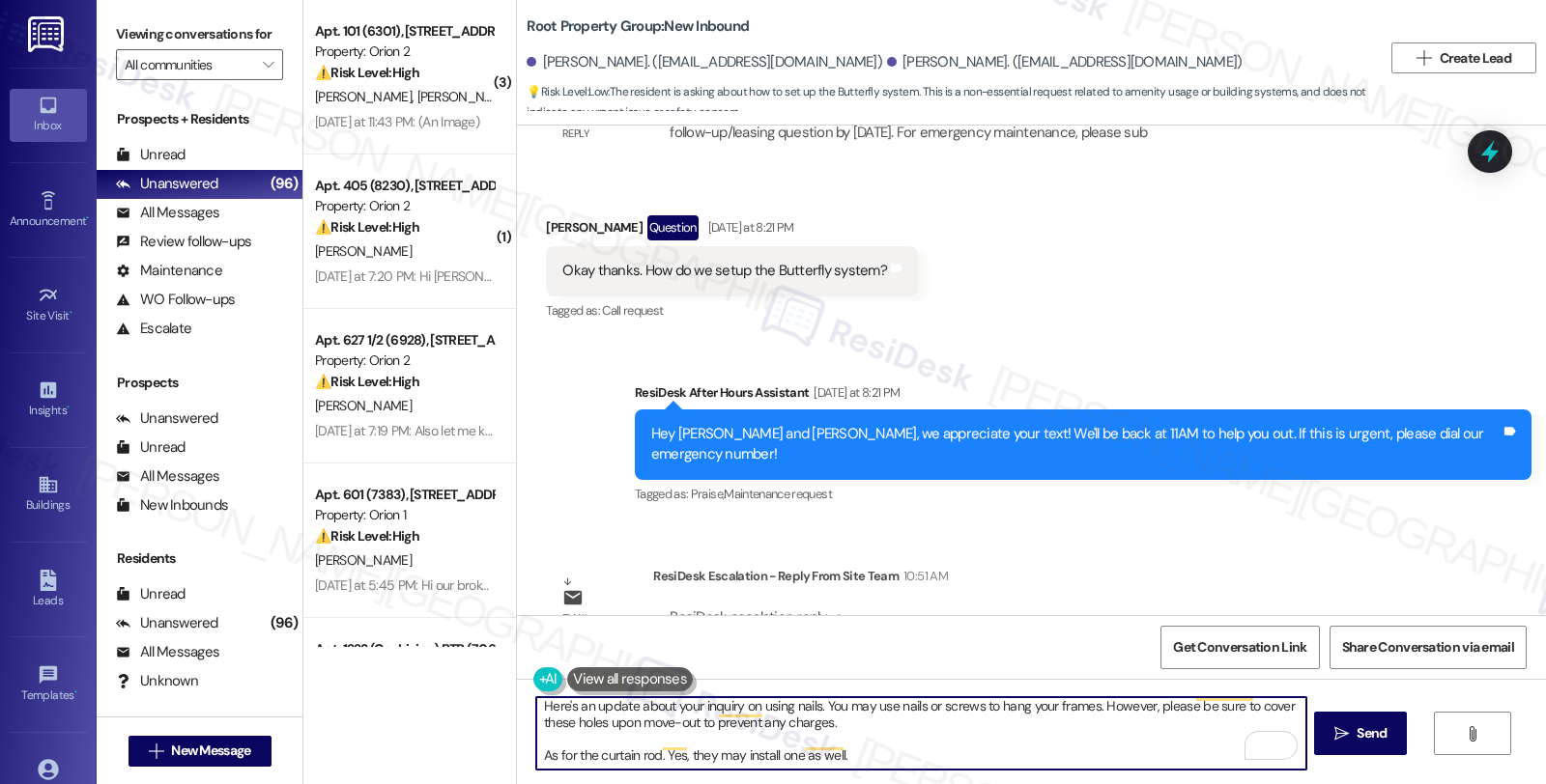
click at [648, 740] on textarea "Good morning, Robert. I see you need assistance with the Butterfly setup. Have …" at bounding box center [920, 733] width 770 height 72
click at [920, 744] on textarea "Good morning, Robert. I see you need assistance with the Butterfly setup. Have …" at bounding box center [920, 733] width 770 height 72
click at [835, 740] on textarea "Good morning, Robert. I see you need assistance with the Butterfly setup. Have …" at bounding box center [920, 733] width 770 height 72
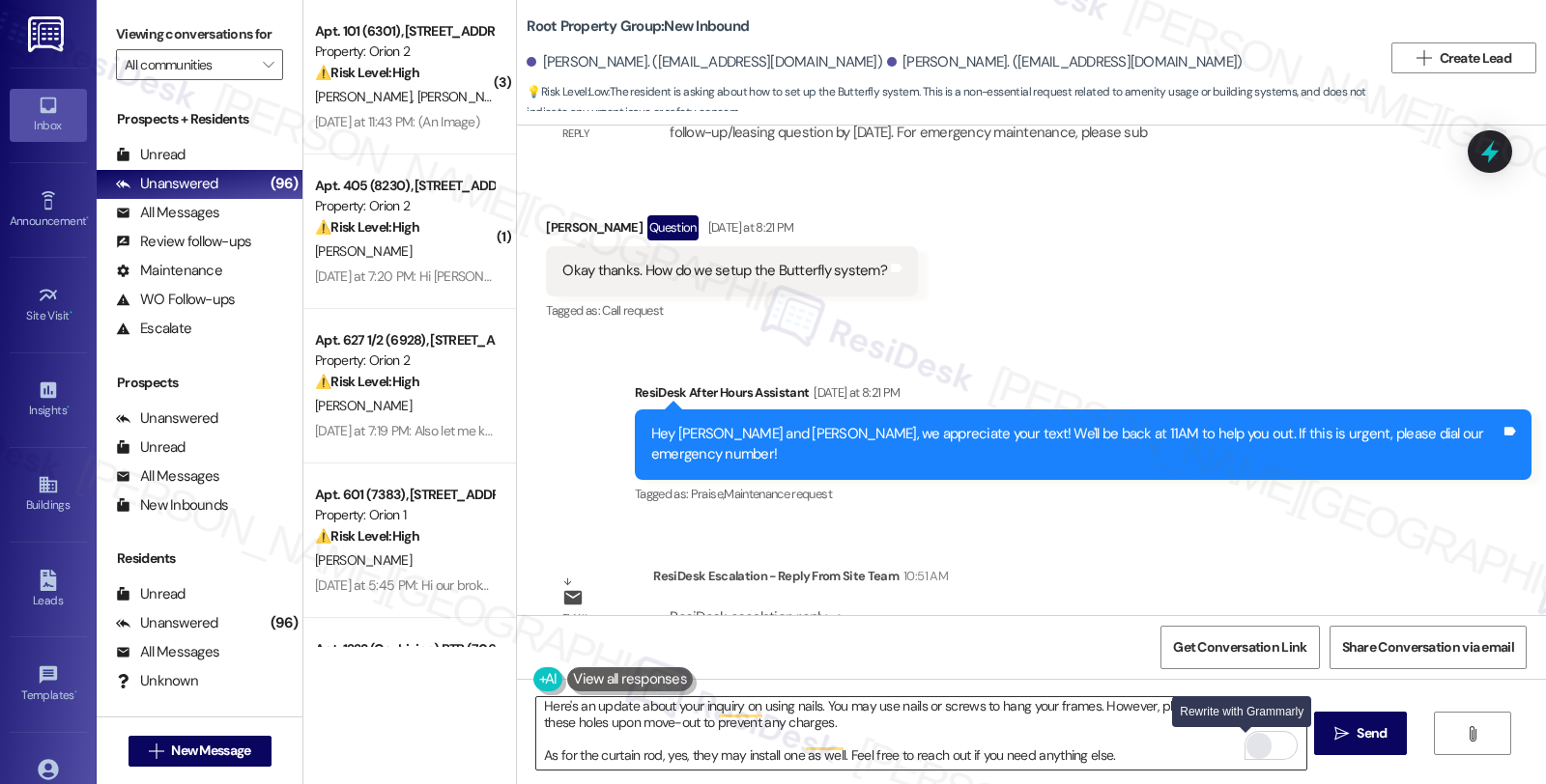
click at [1248, 749] on div "Rewrite with Grammarly" at bounding box center [1258, 746] width 21 height 22
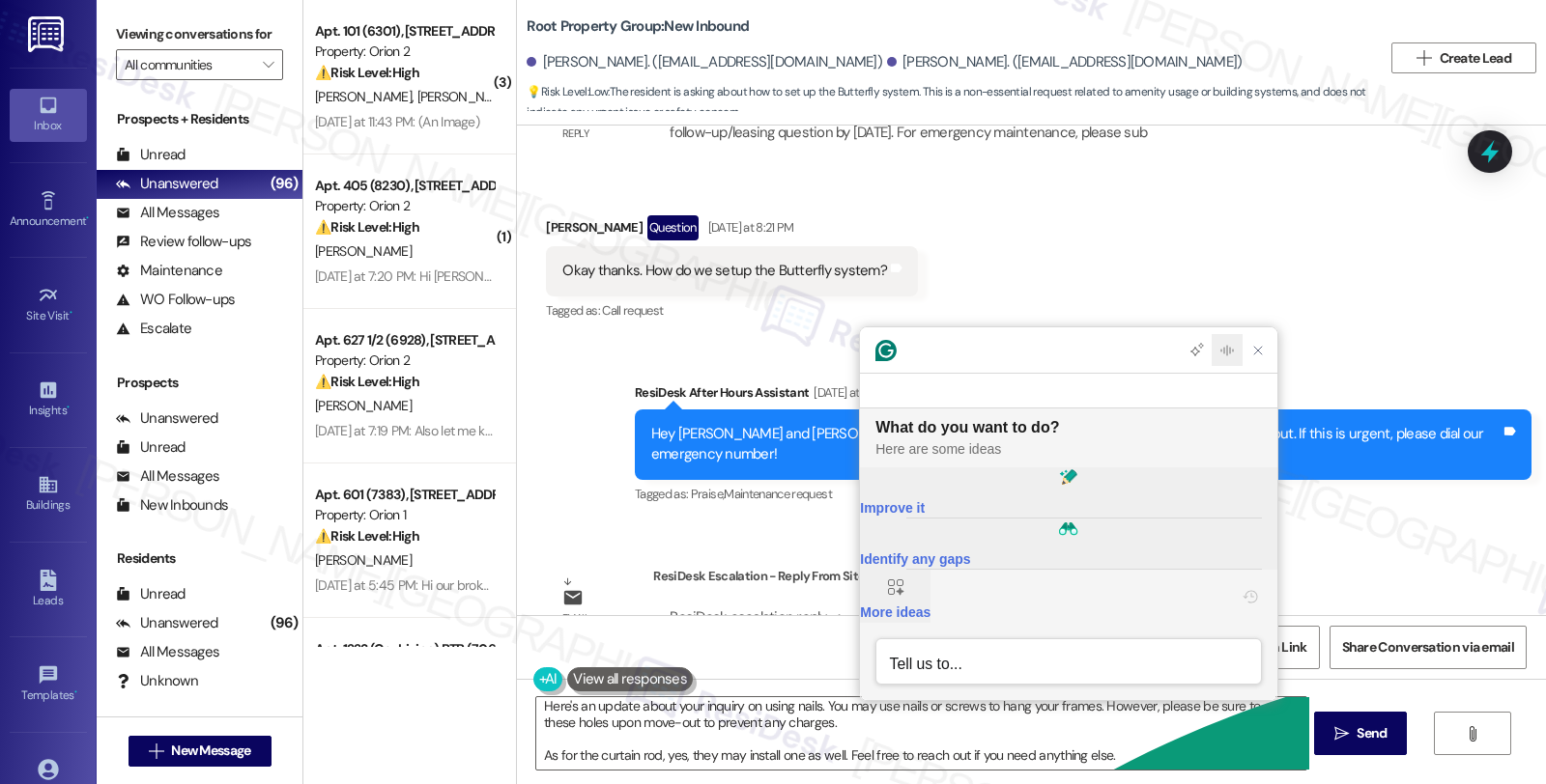
scroll to position [0, 0]
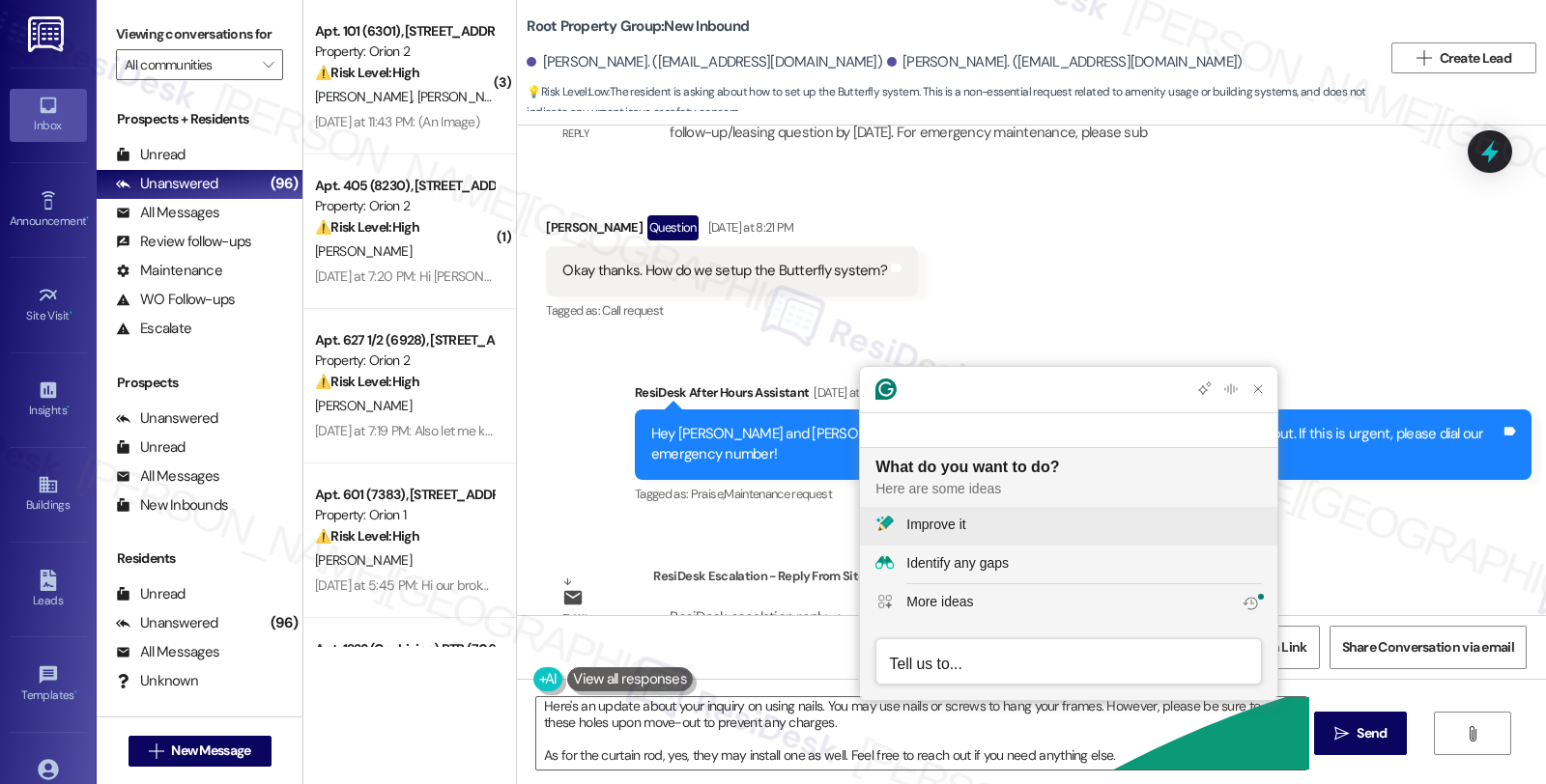
click at [1037, 520] on div "Improve it" at bounding box center [1084, 525] width 355 height 20
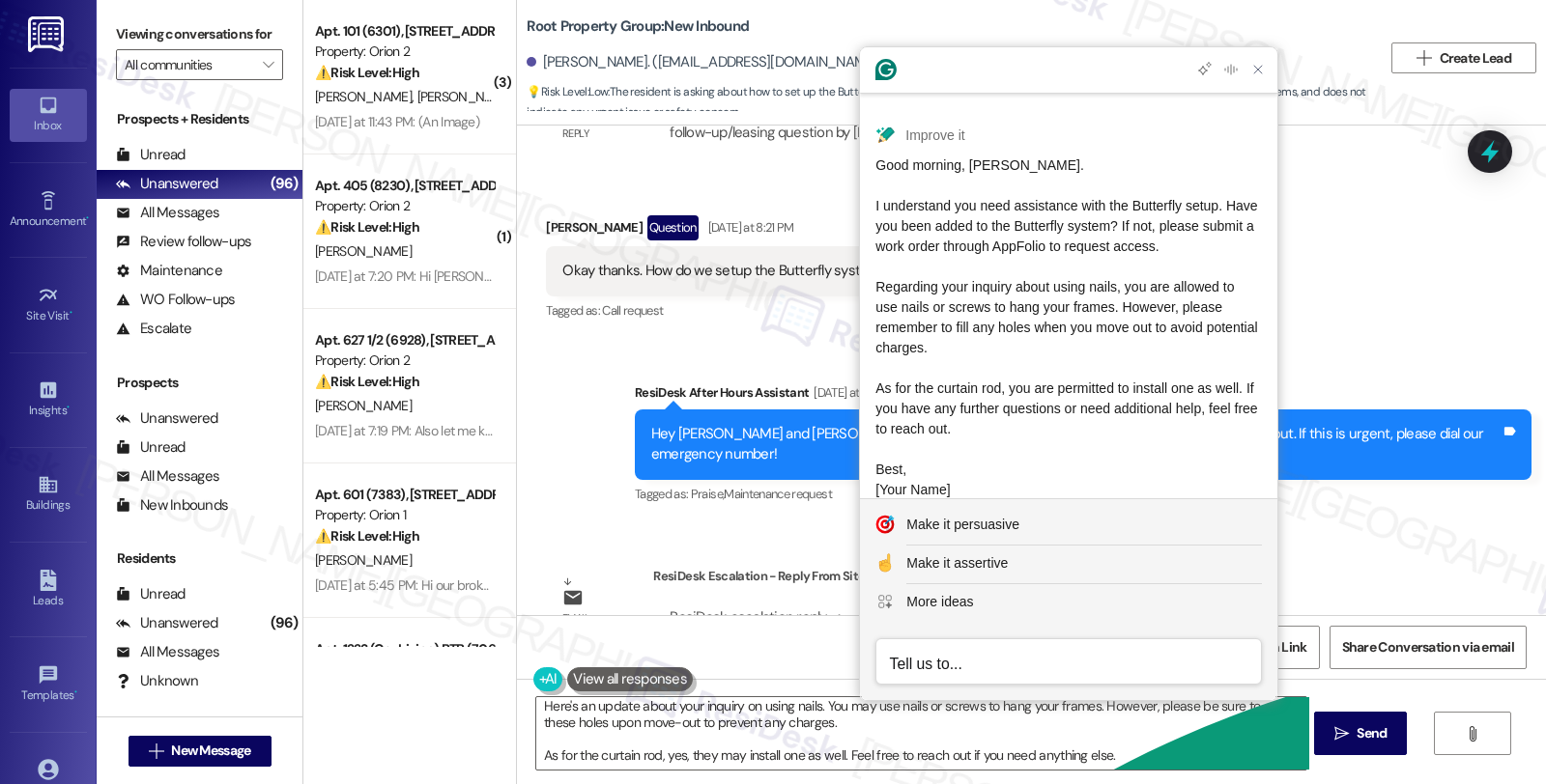
scroll to position [107, 0]
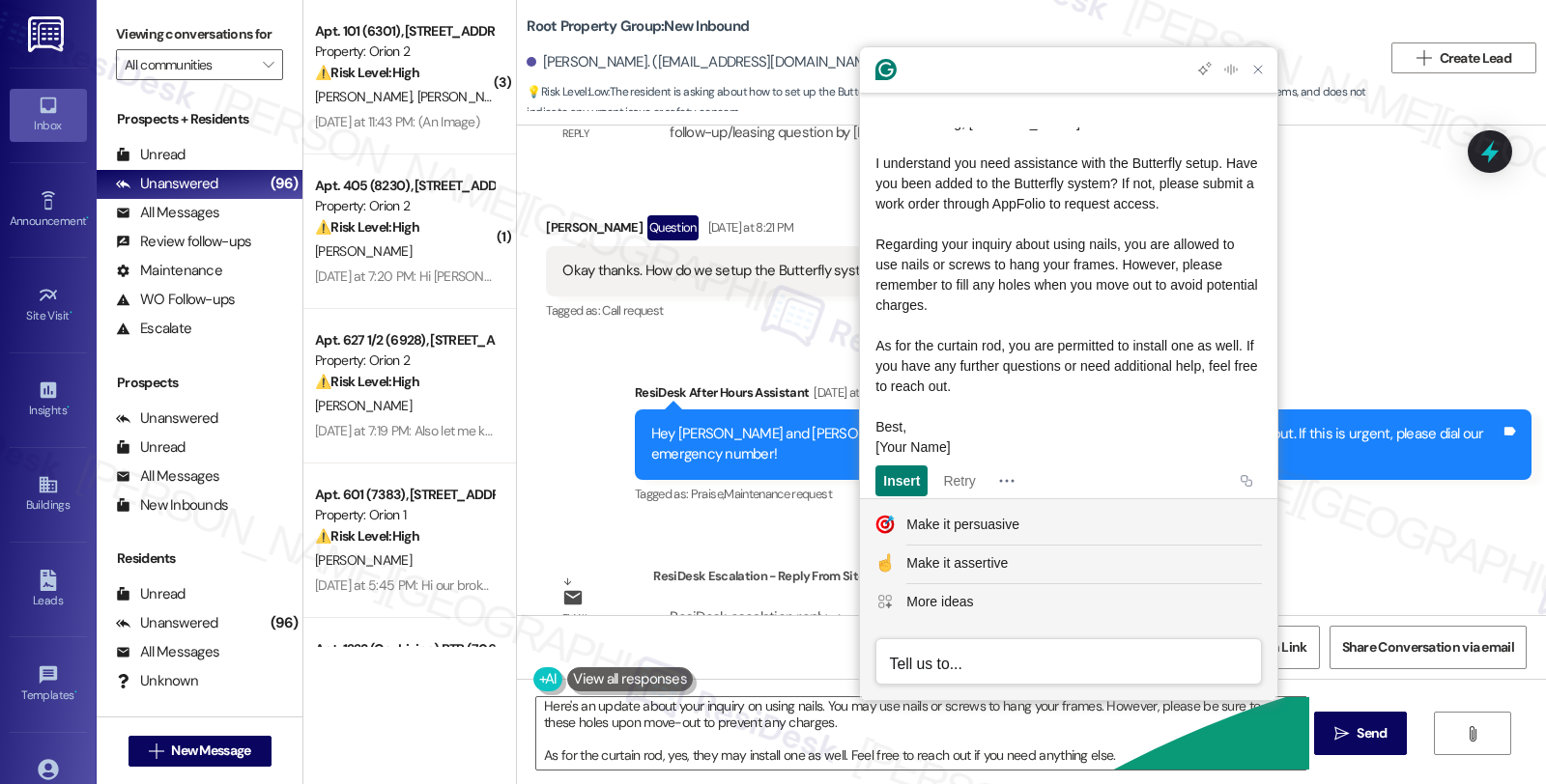
drag, startPoint x: 1069, startPoint y: 380, endPoint x: 931, endPoint y: 290, distance: 164.8
click at [934, 291] on div "Good morning, Robert. I understand you need assistance with the Butterfly setup…" at bounding box center [1068, 285] width 386 height 344
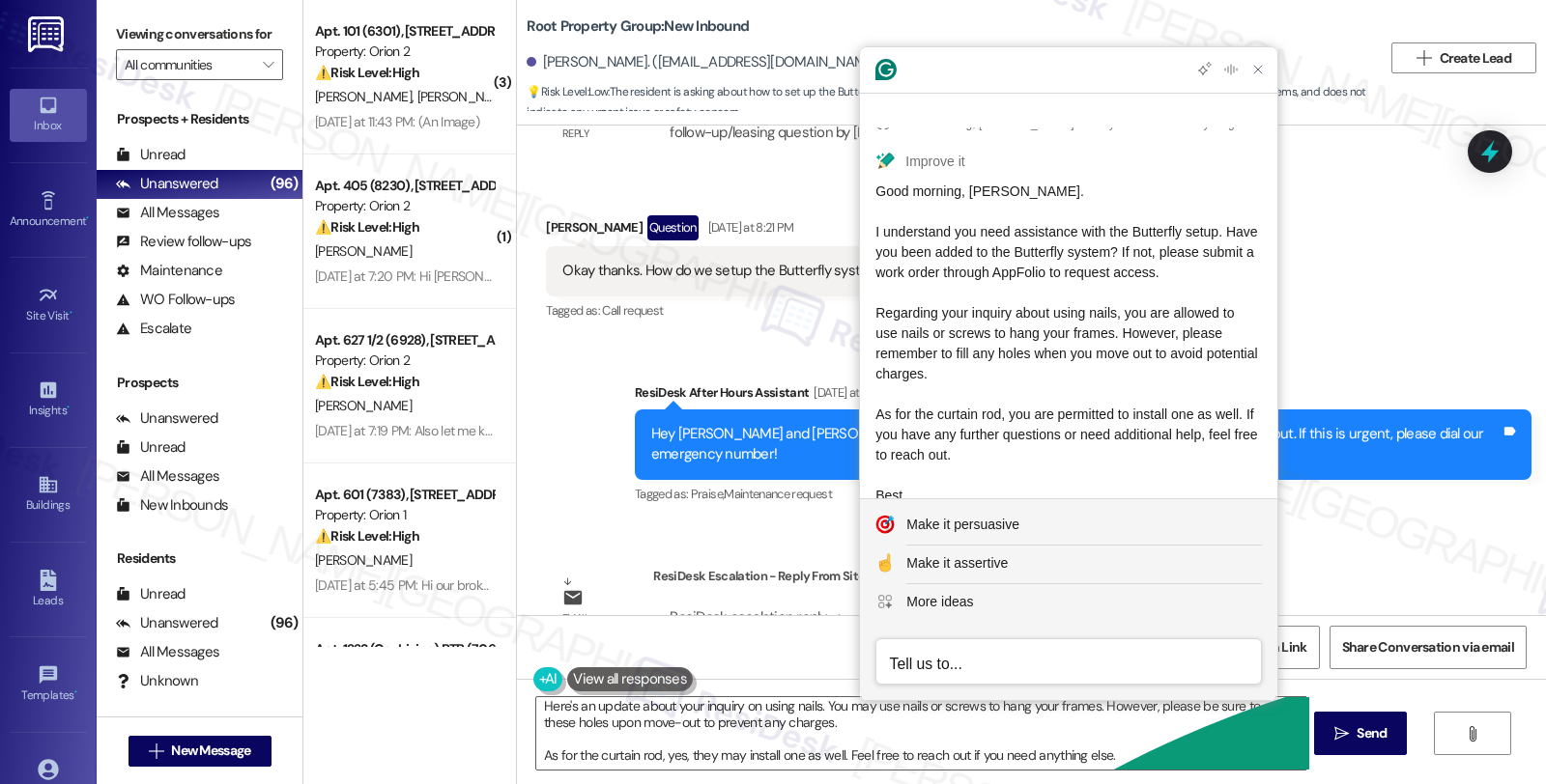
scroll to position [0, 0]
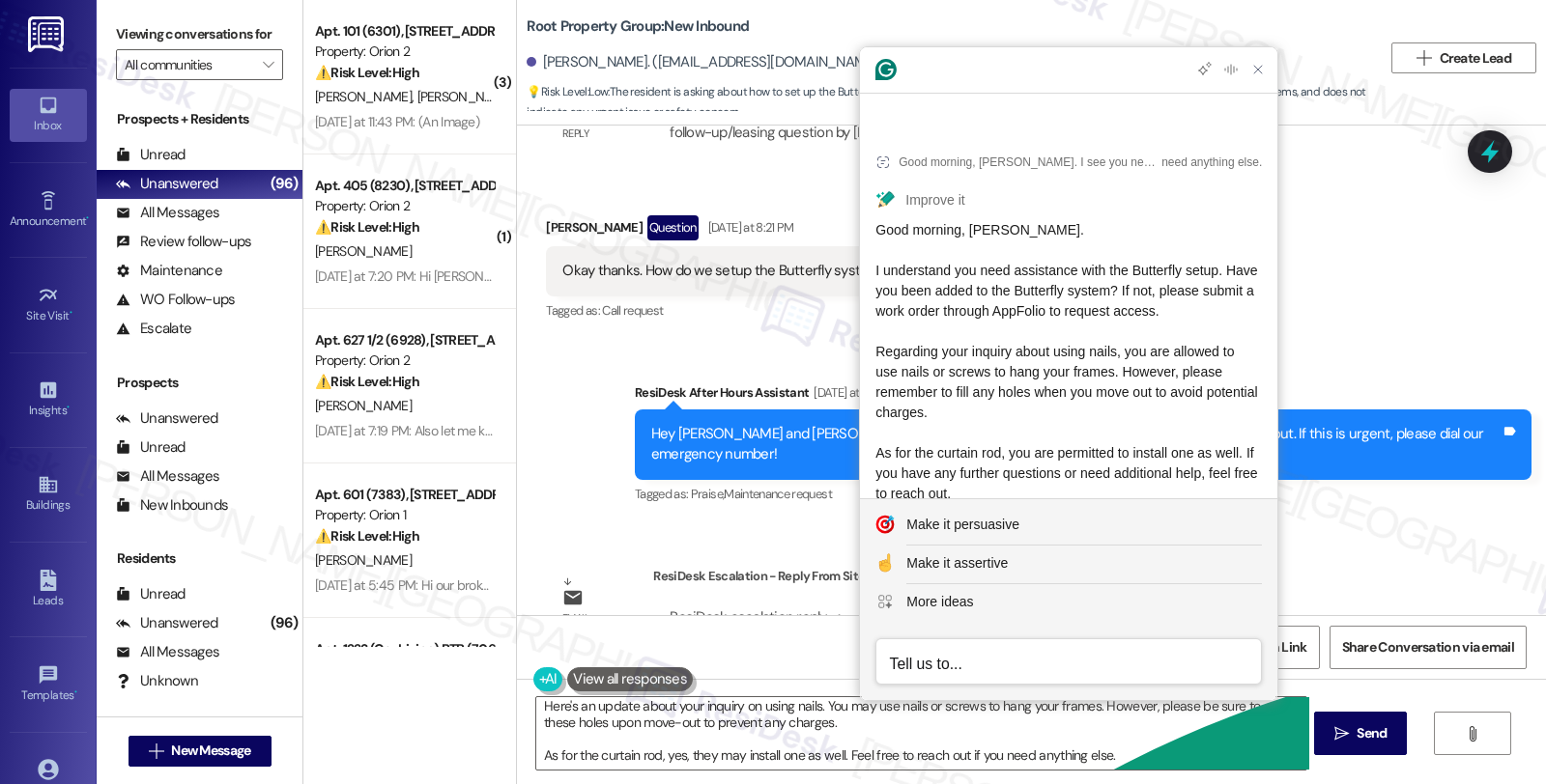
click at [876, 234] on span "Good morning, Robert. I understand you need assistance with the Butterfly setup…" at bounding box center [1068, 392] width 385 height 340
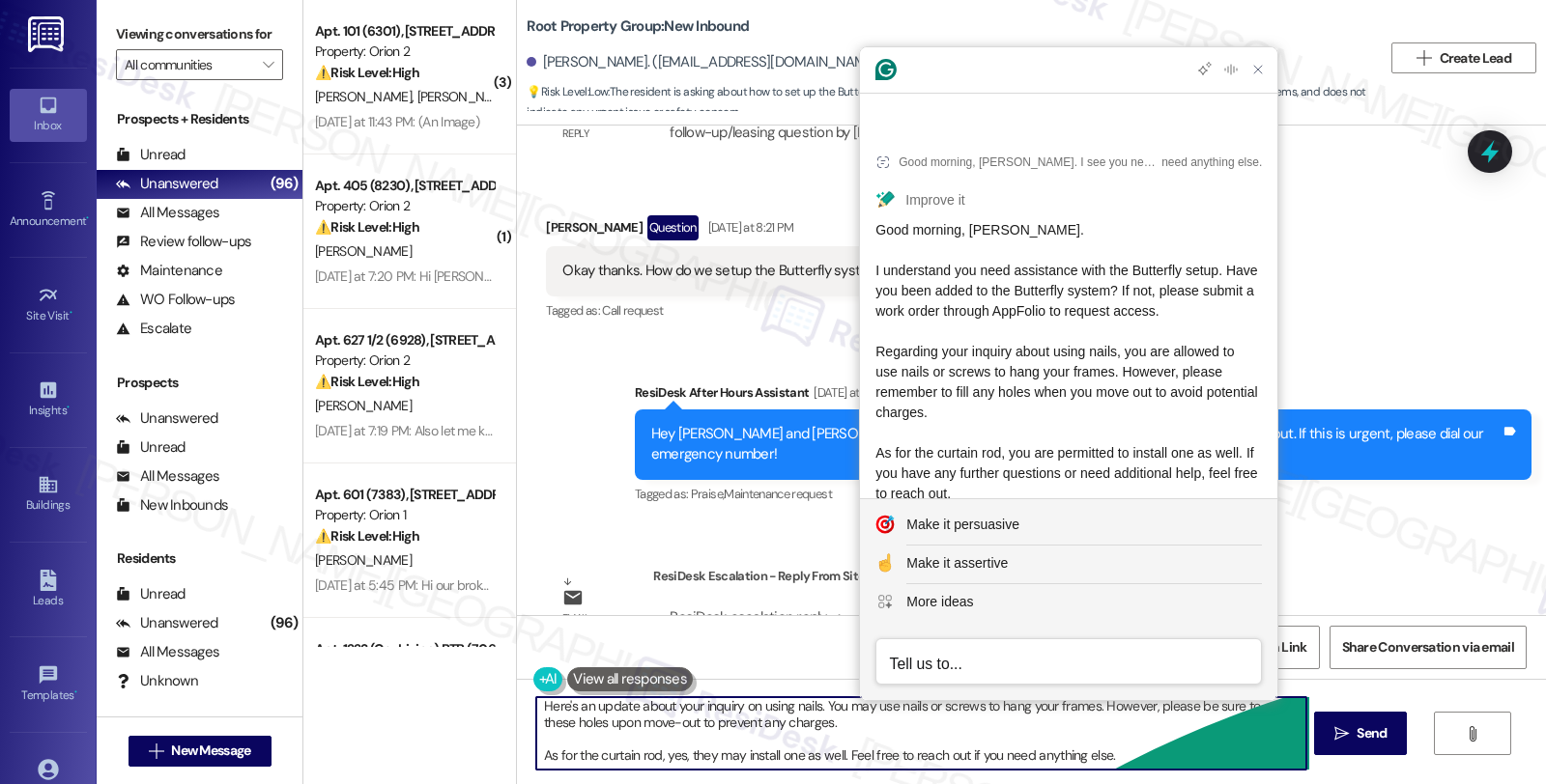
click at [677, 738] on textarea "Good morning, Robert. I see you need assistance with the Butterfly setup. Have …" at bounding box center [920, 733] width 770 height 72
drag, startPoint x: 660, startPoint y: 707, endPoint x: 1445, endPoint y: 835, distance: 795.4
click at [1445, 783] on html "Inbox Go to Inbox Announcement • Send A Text Announcement Site Visit • Go to Si…" at bounding box center [773, 392] width 1546 height 784
paste textarea "understand you need assistance with the Butterfly setup. Have you been added to…"
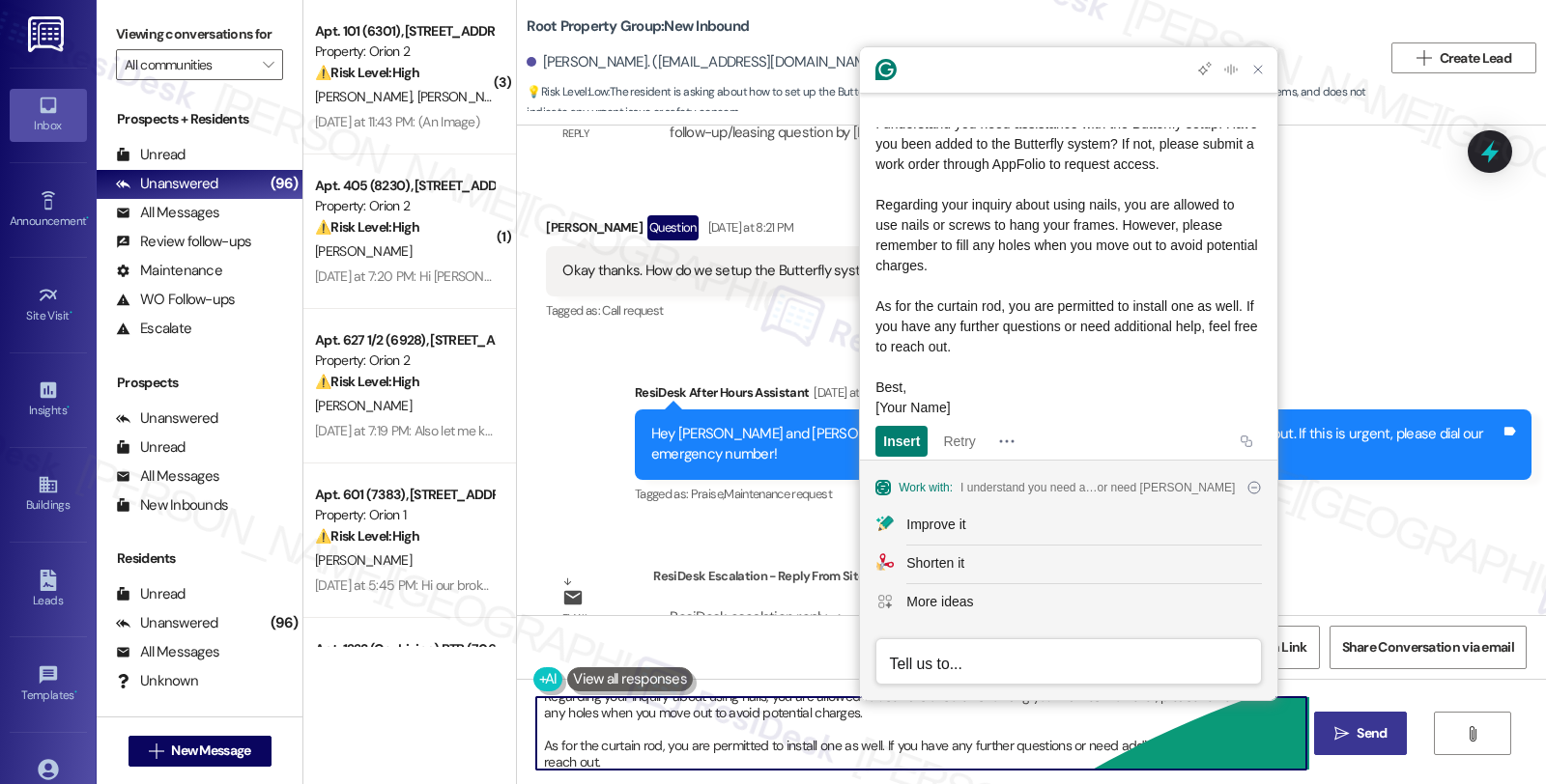
type textarea "Good morning, Robert. I understand you need assistance with the Butterfly setup…"
click at [1335, 731] on icon "" at bounding box center [1341, 734] width 15 height 16
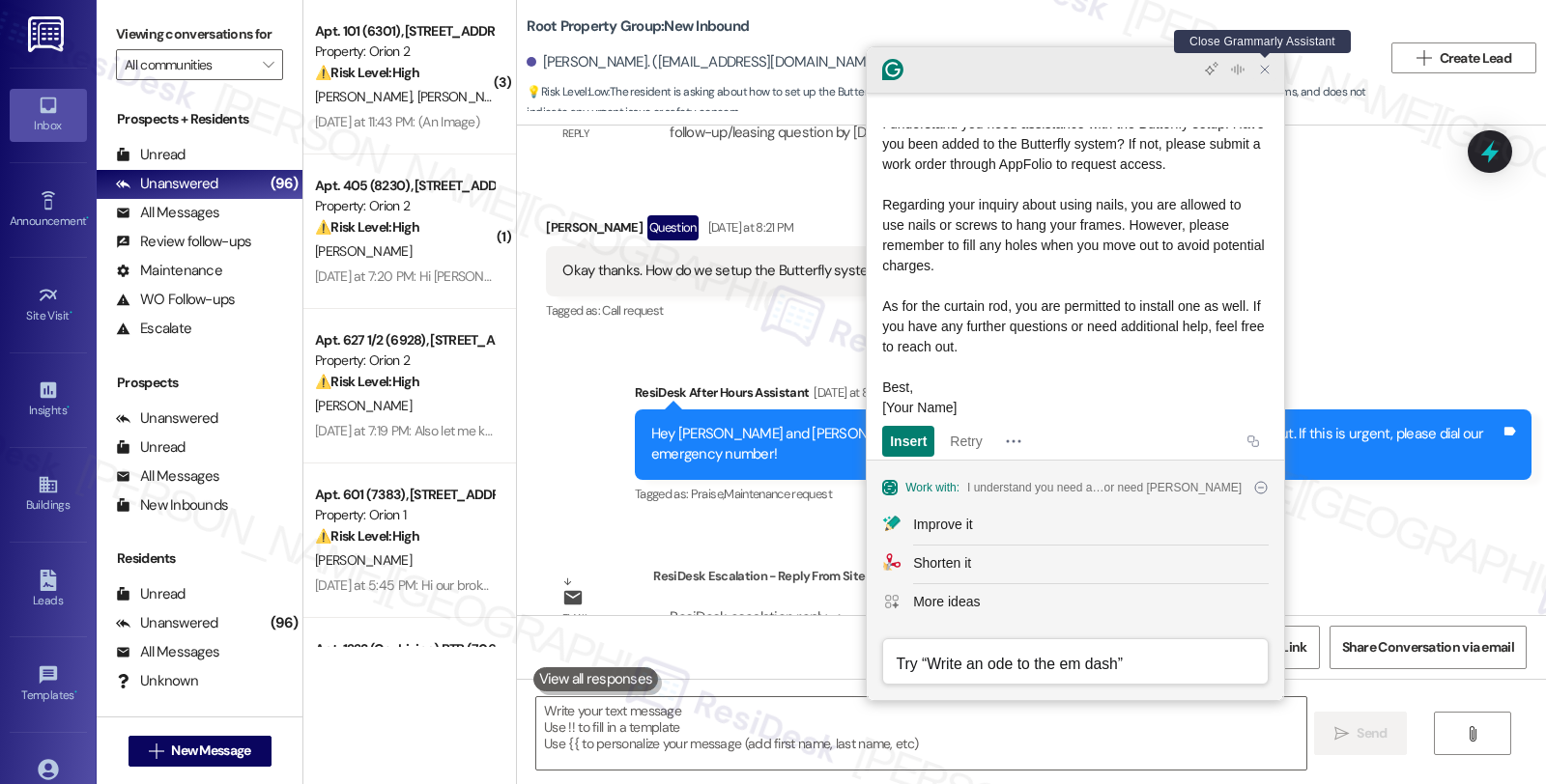
click at [1260, 74] on icon "Close Grammarly Assistant" at bounding box center [1265, 69] width 16 height 16
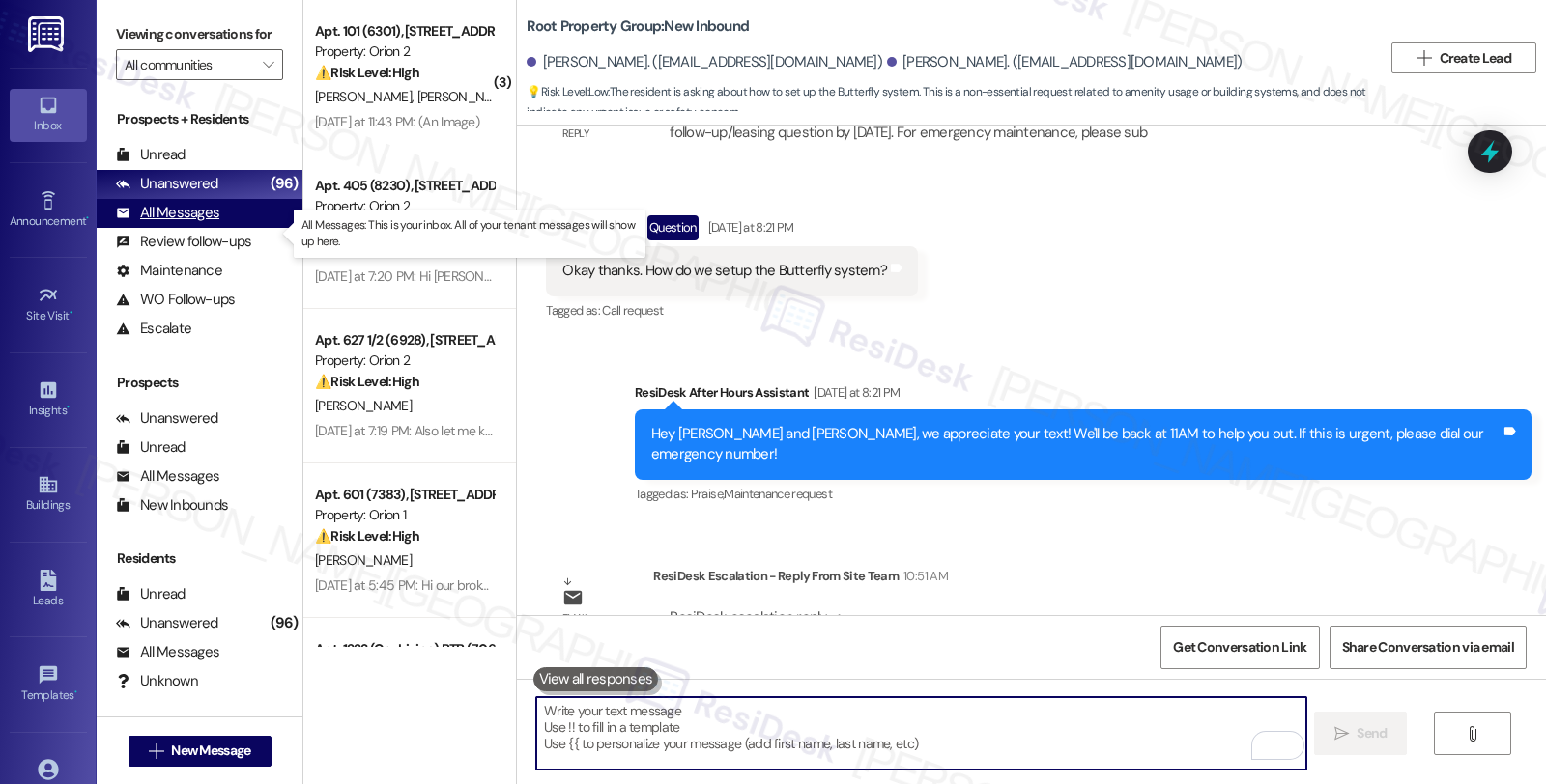
click at [205, 223] on div "All Messages" at bounding box center [168, 212] width 103 height 20
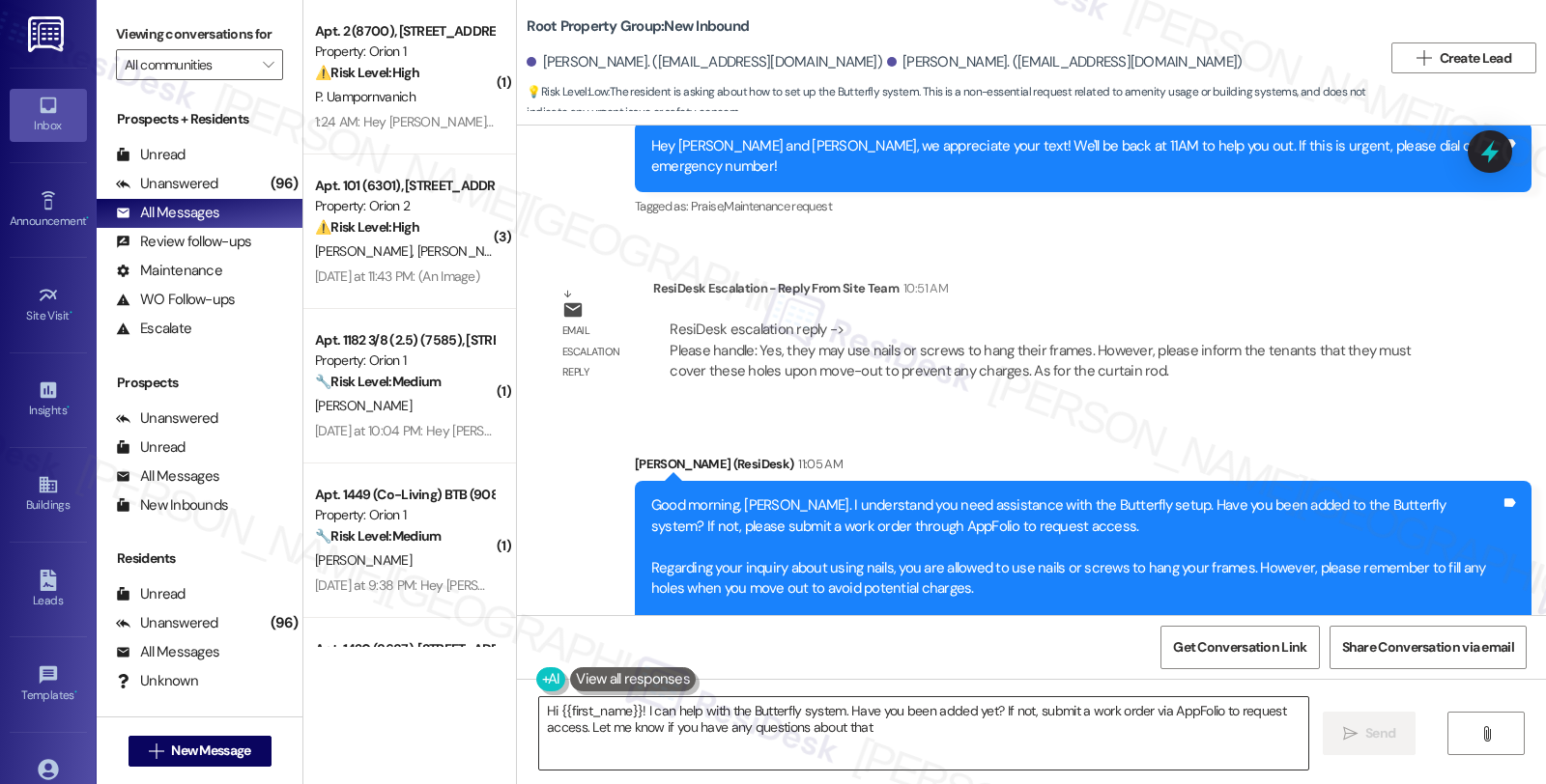
type textarea "Hi {{first_name}}! I can help with the Butterfly system. Have you been added ye…"
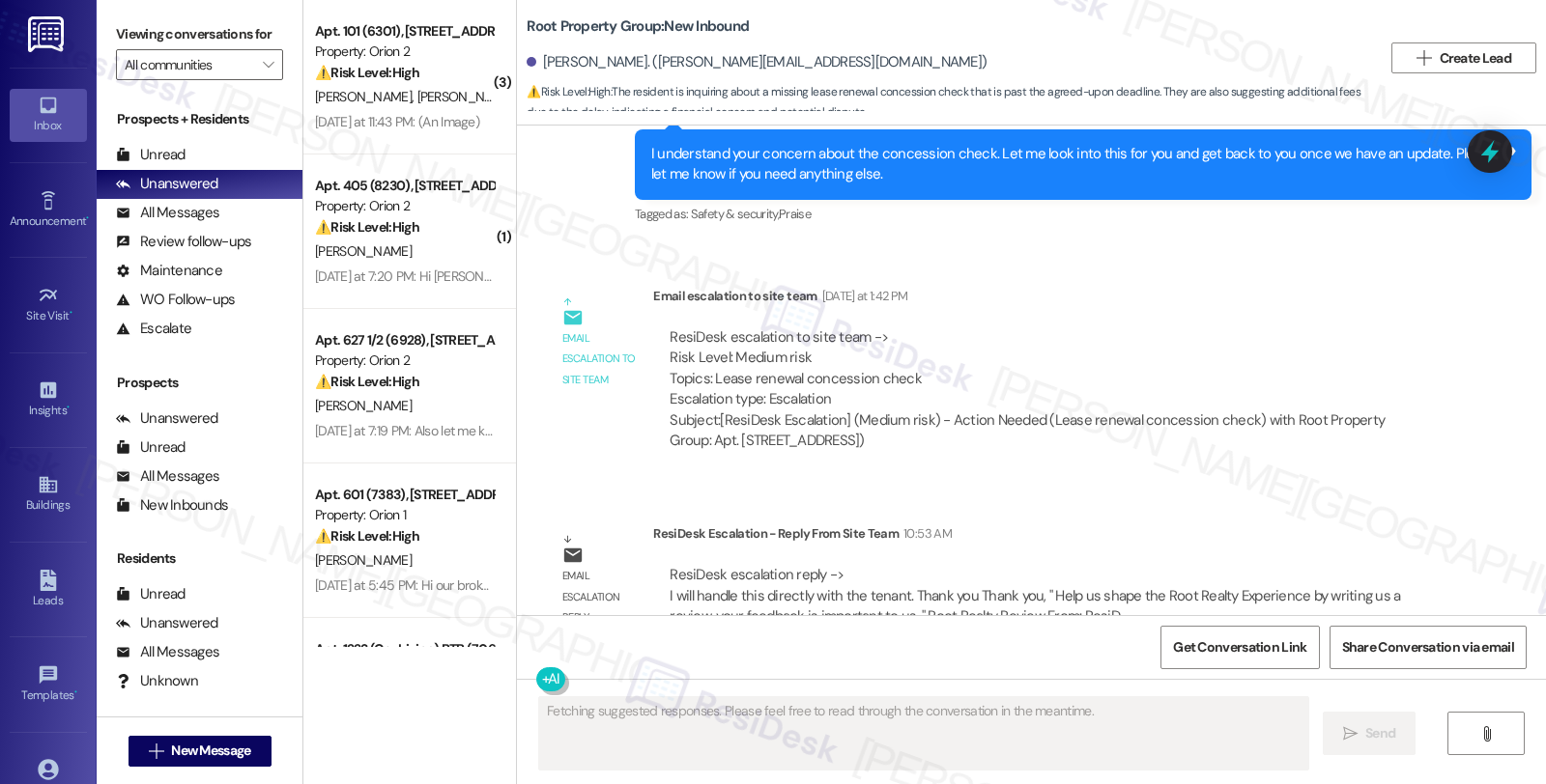
scroll to position [2694, 0]
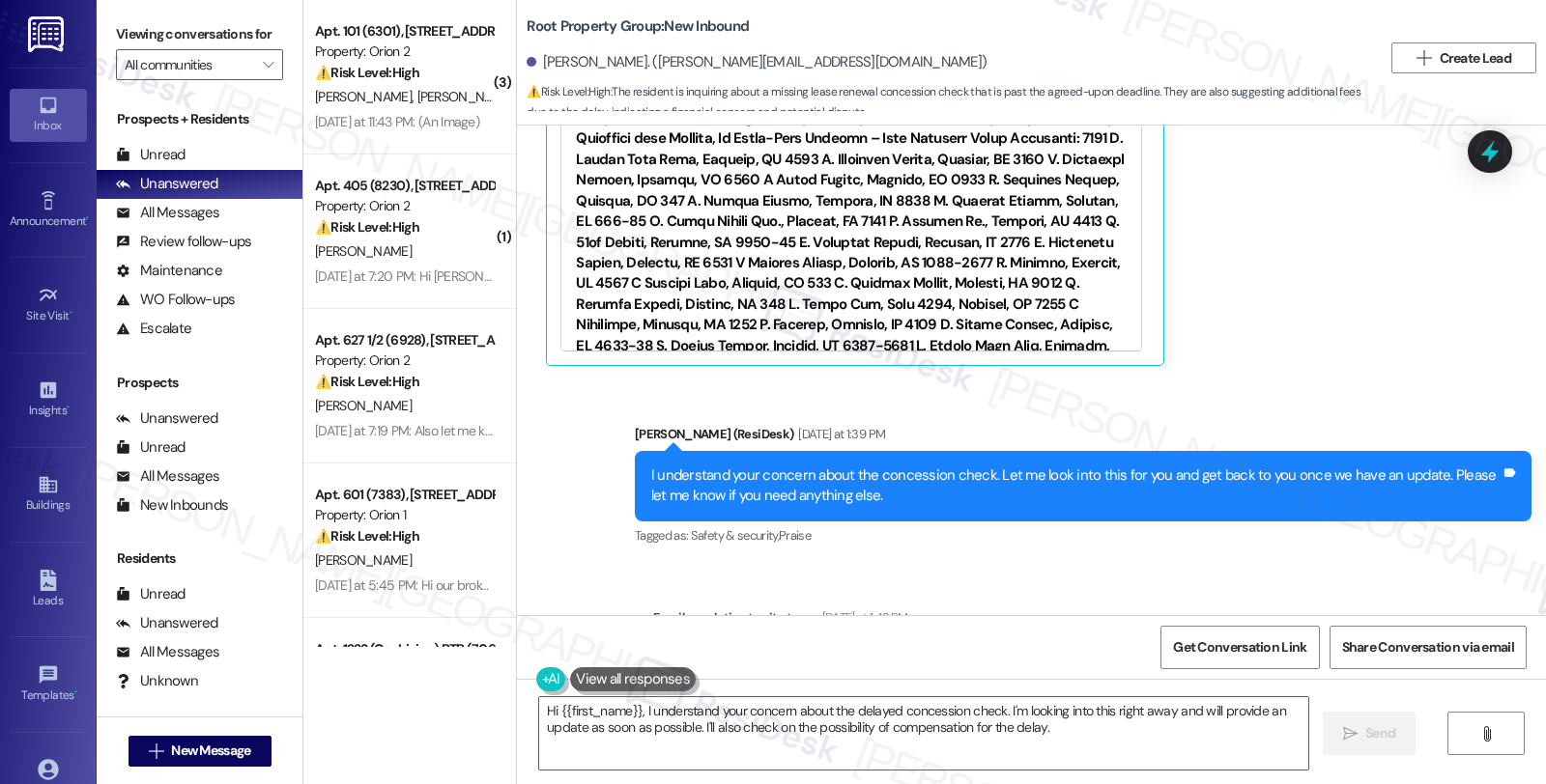
click at [546, 58] on div "Michael Palombo. (michael.palombo15@gmail.com)" at bounding box center [756, 63] width 460 height 20
click at [546, 56] on div "Michael Palombo. (michael.palombo15@gmail.com)" at bounding box center [756, 63] width 460 height 20
copy div "Michael"
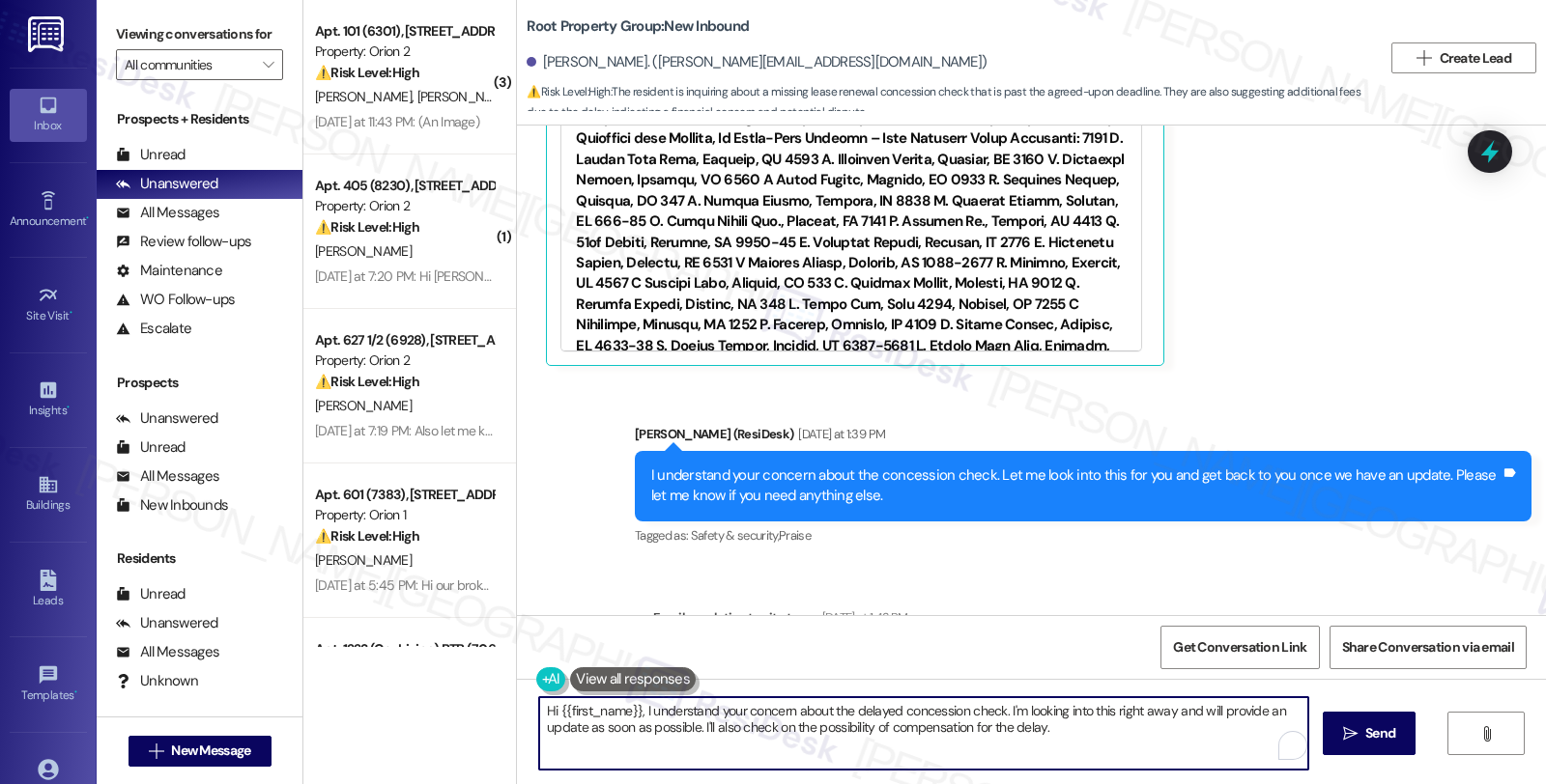
drag, startPoint x: 1054, startPoint y: 716, endPoint x: 1245, endPoint y: 721, distance: 191.1
click at [1245, 721] on textarea "Hi {{first_name}}, I understand your concern about the delayed concession check…" at bounding box center [923, 733] width 770 height 72
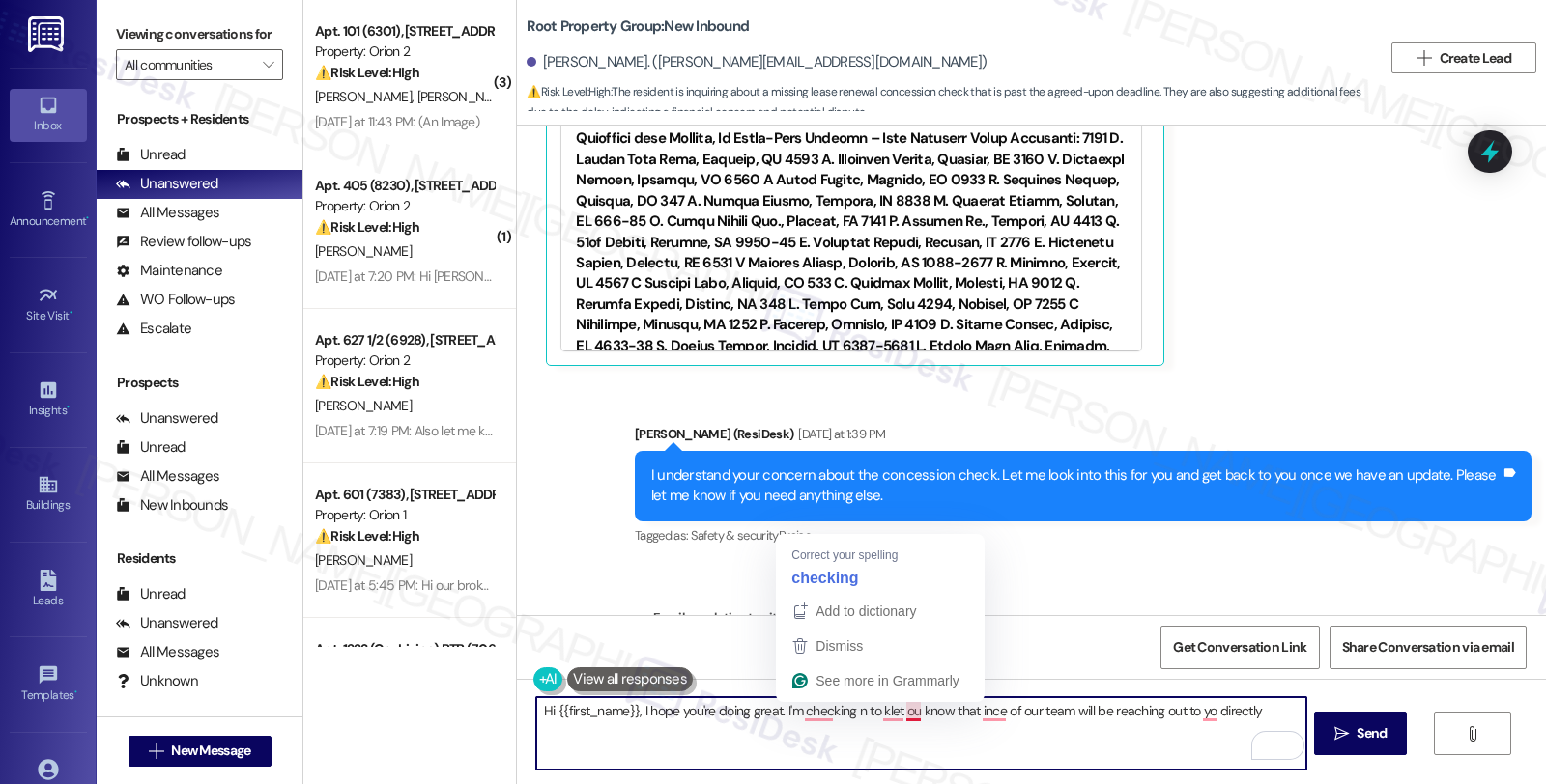
click at [897, 713] on textarea "Hi {{first_name}}, I hope you're doing great. I'm checking n to klet ou know th…" at bounding box center [920, 733] width 770 height 72
click at [847, 708] on textarea "Hi {{first_name}}, I hope you're doing great. I'm checking n to klet ou know th…" at bounding box center [920, 733] width 770 height 72
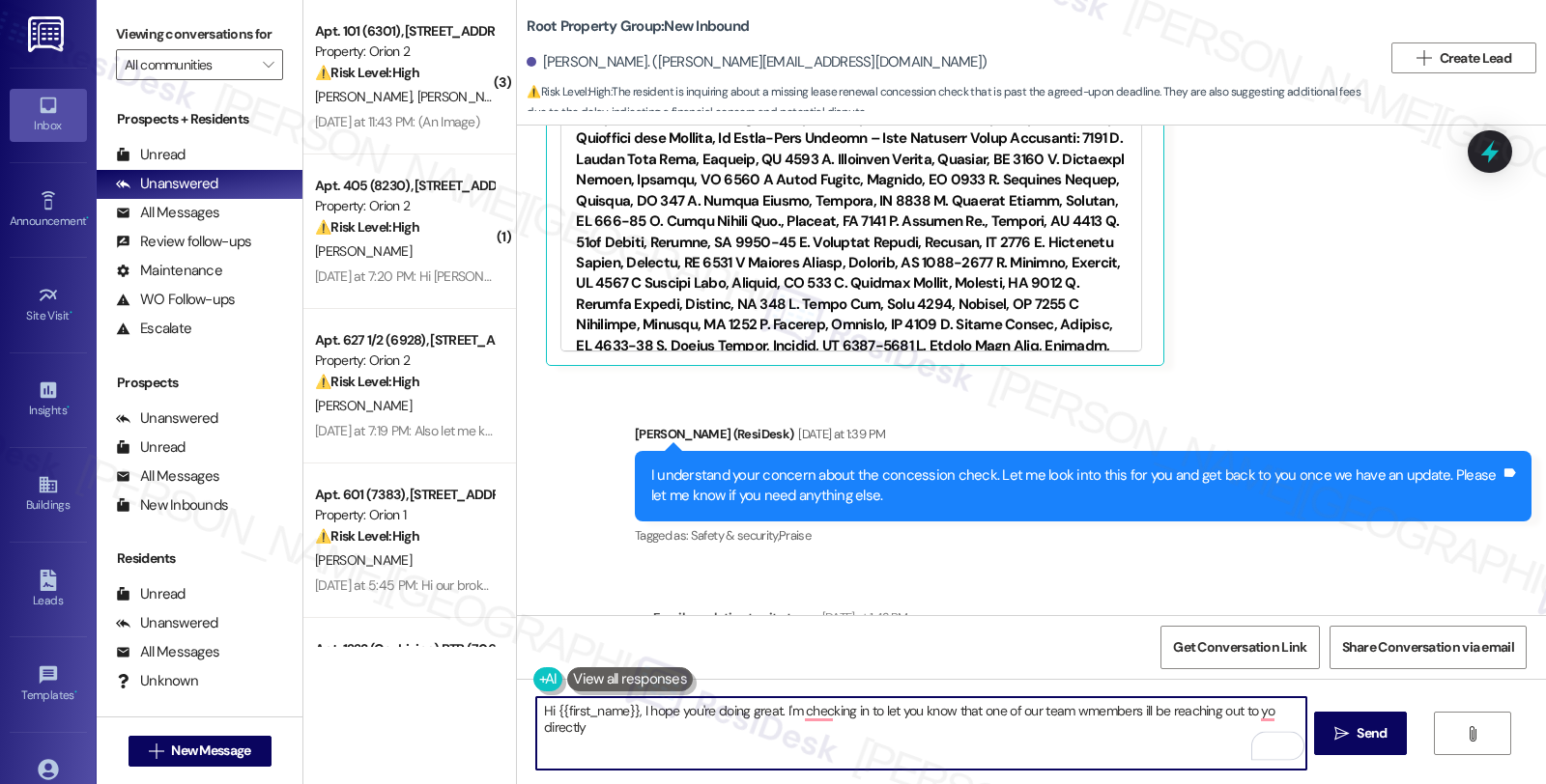
click at [1266, 711] on textarea "Hi {{first_name}}, I hope you're doing great. I'm checking in to let you know t…" at bounding box center [920, 733] width 770 height 72
click at [624, 726] on textarea "Hi {{first_name}}, I hope you're doing great. I'm checking in to let you know t…" at bounding box center [920, 733] width 770 height 72
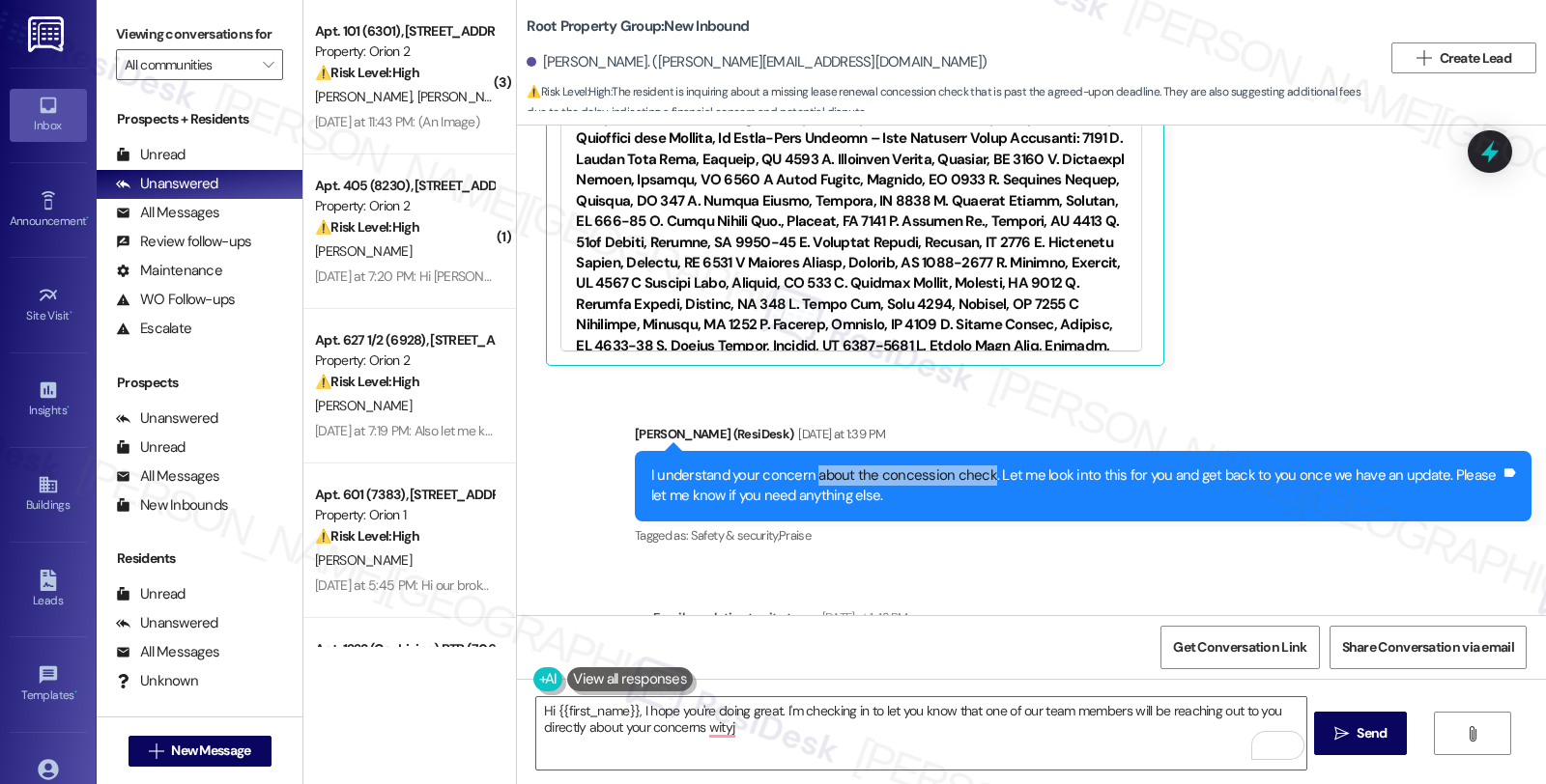
drag, startPoint x: 809, startPoint y: 432, endPoint x: 970, endPoint y: 433, distance: 161.0
click at [970, 465] on div "I understand your concern about the concession check. Let me look into this for…" at bounding box center [1076, 486] width 850 height 42
copy div "about the concession check"
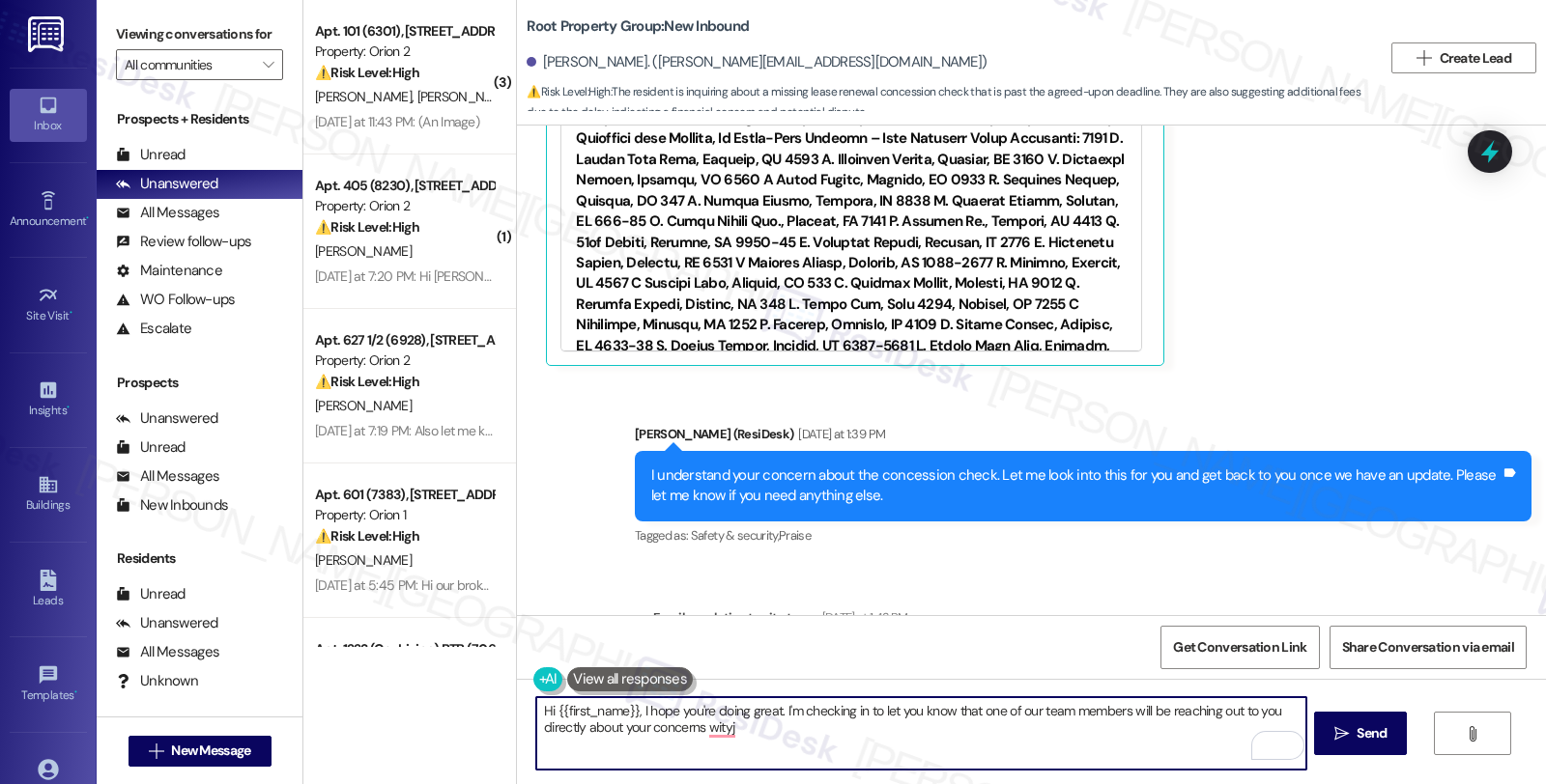
drag, startPoint x: 575, startPoint y: 724, endPoint x: 920, endPoint y: 726, distance: 345.0
click at [920, 726] on textarea "Hi {{first_name}}, I hope you're doing great. I'm checking in to let you know t…" at bounding box center [920, 733] width 770 height 72
paste textarea "the concession check"
click at [1119, 726] on textarea "Hi {{first_name}}, I hope you're doing great. I'm checking in to let you know t…" at bounding box center [920, 733] width 770 height 72
type textarea "Hi {{first_name}}, I hope you're doing great. I'm checking in to let you know t…"
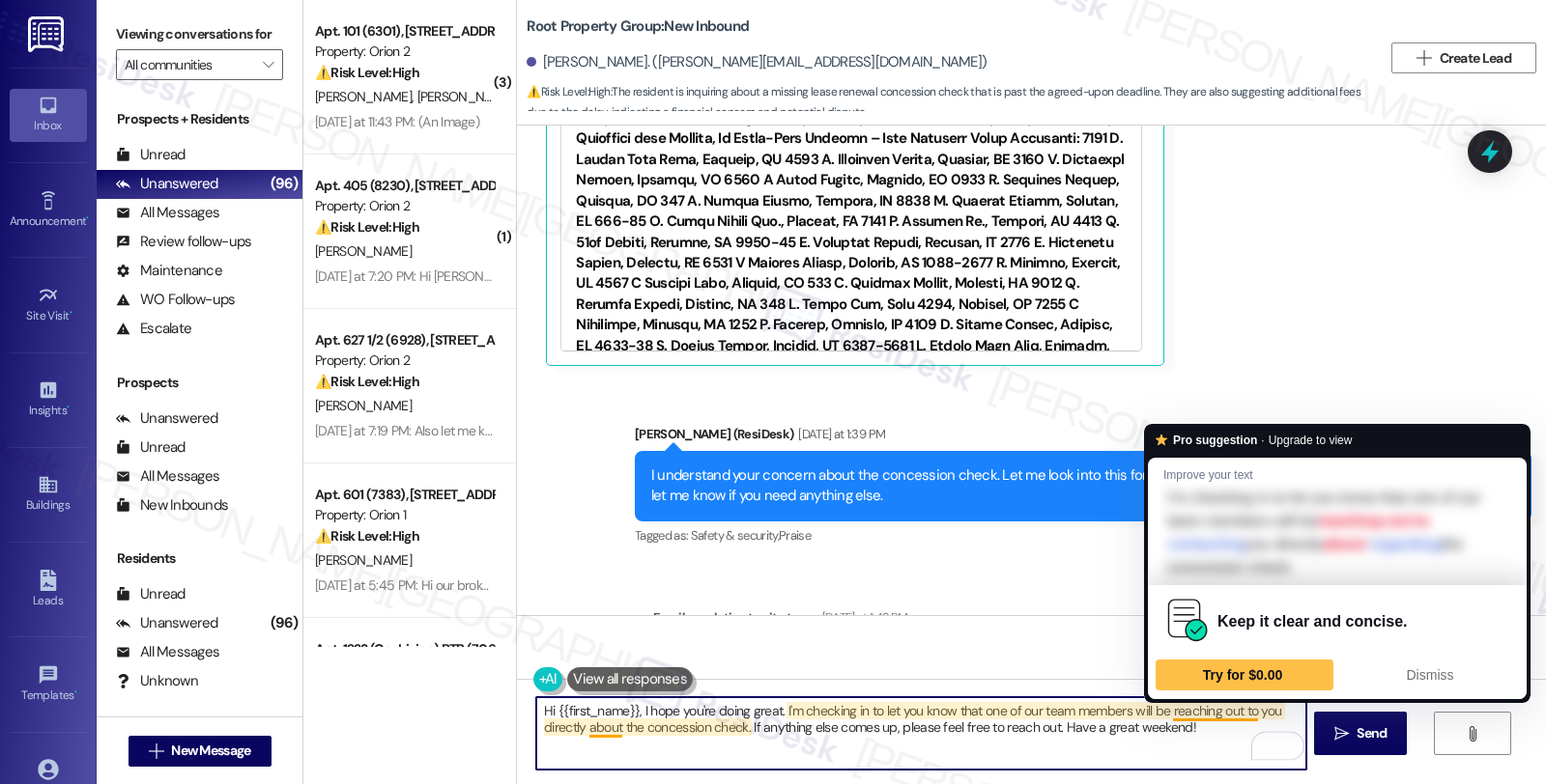
click at [1163, 726] on textarea "Hi {{first_name}}, I hope you're doing great. I'm checking in to let you know t…" at bounding box center [920, 733] width 770 height 72
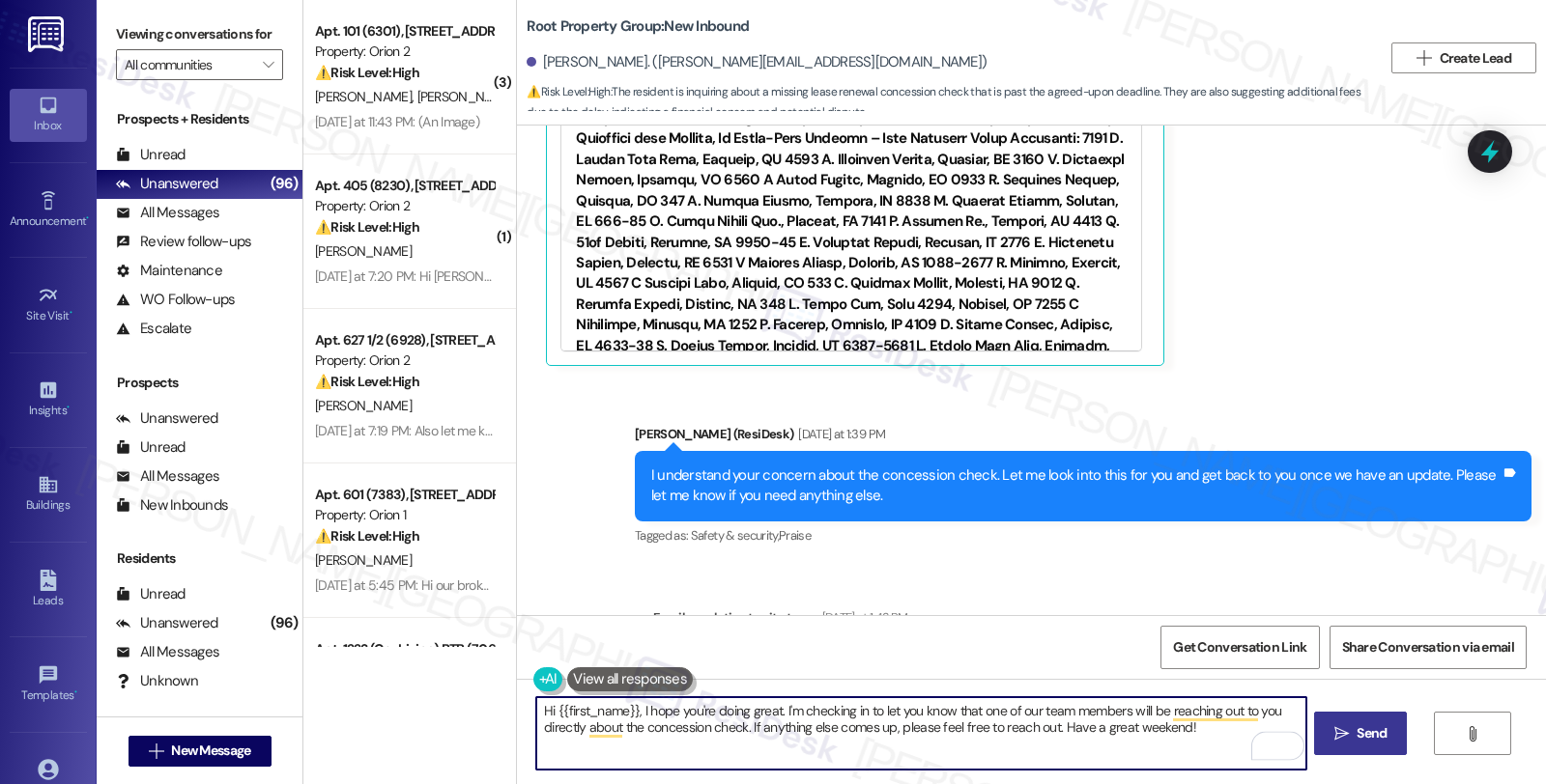
click at [1369, 731] on span "Send" at bounding box center [1371, 733] width 30 height 20
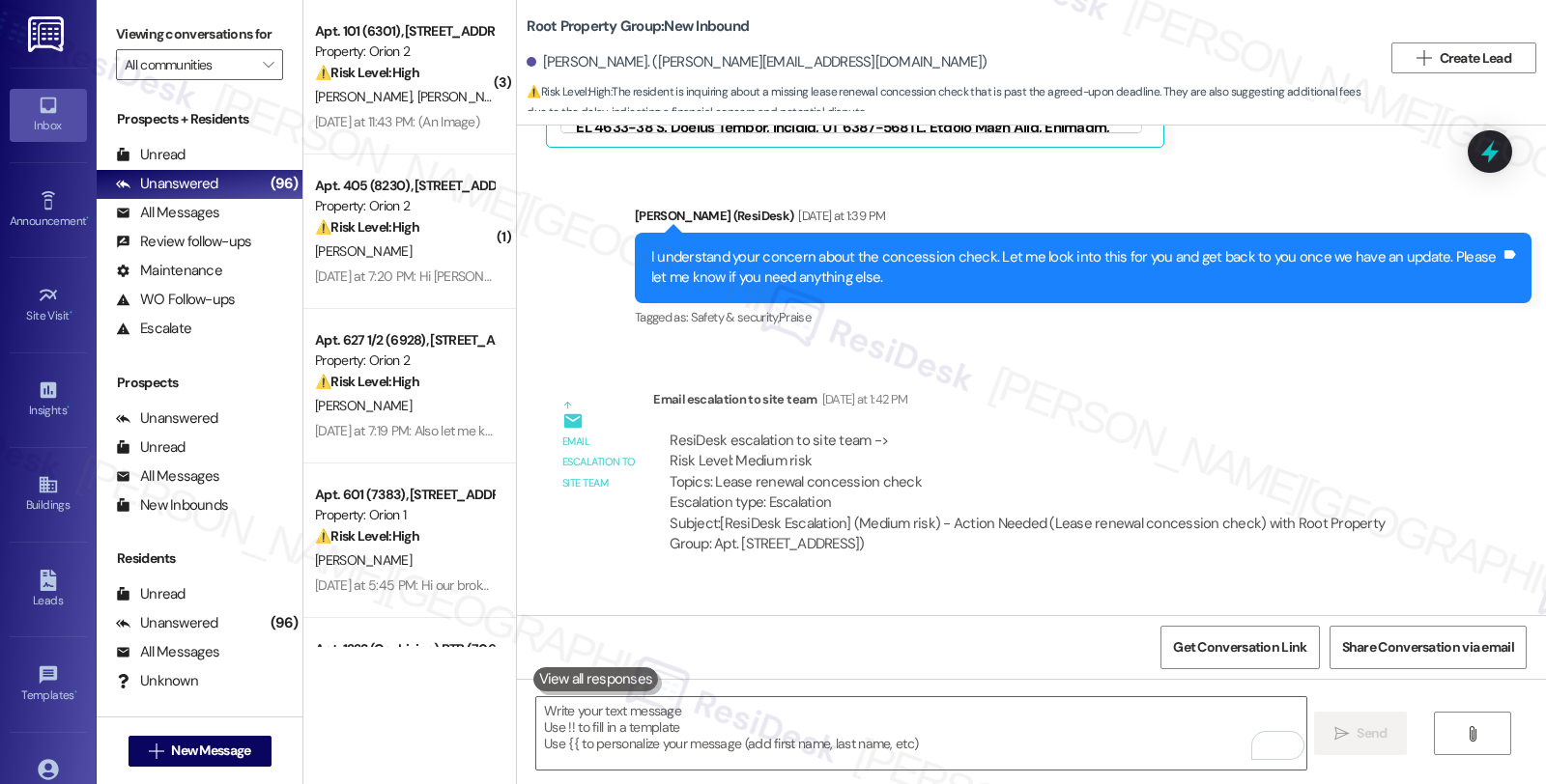
scroll to position [3017, 0]
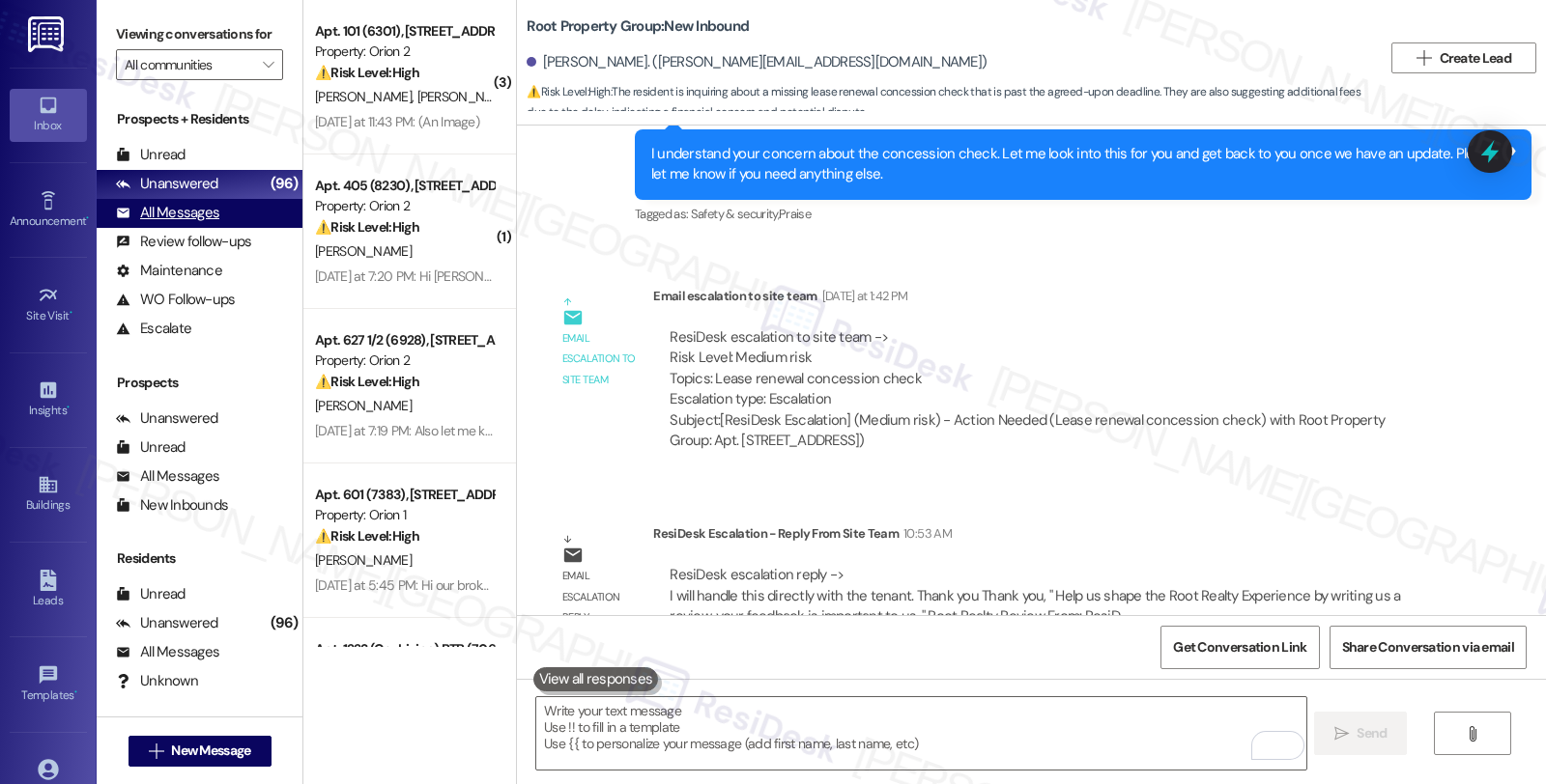
click at [218, 228] on div "All Messages (undefined)" at bounding box center [199, 212] width 206 height 29
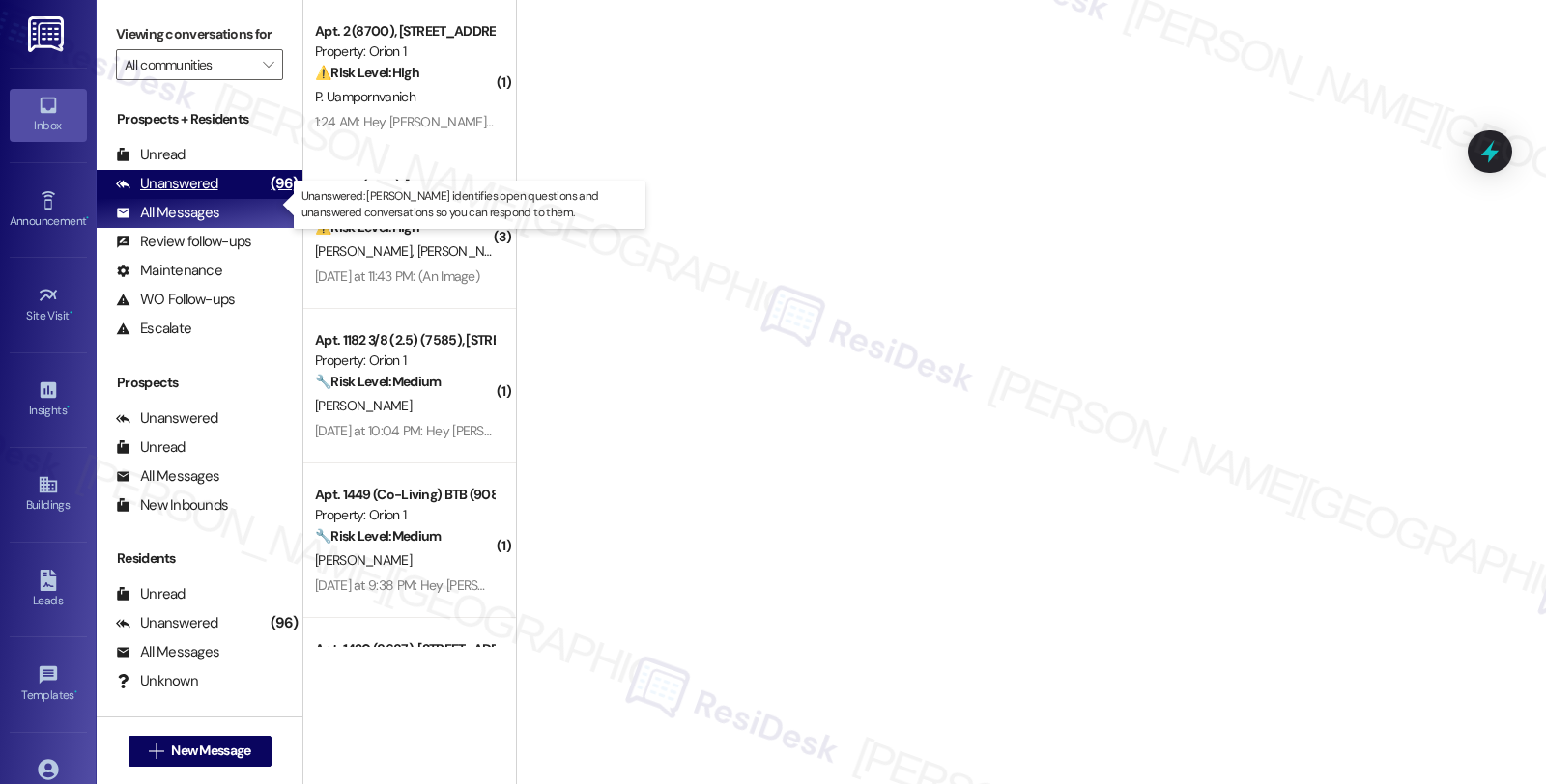
click at [218, 198] on div "Unanswered (96)" at bounding box center [199, 184] width 206 height 29
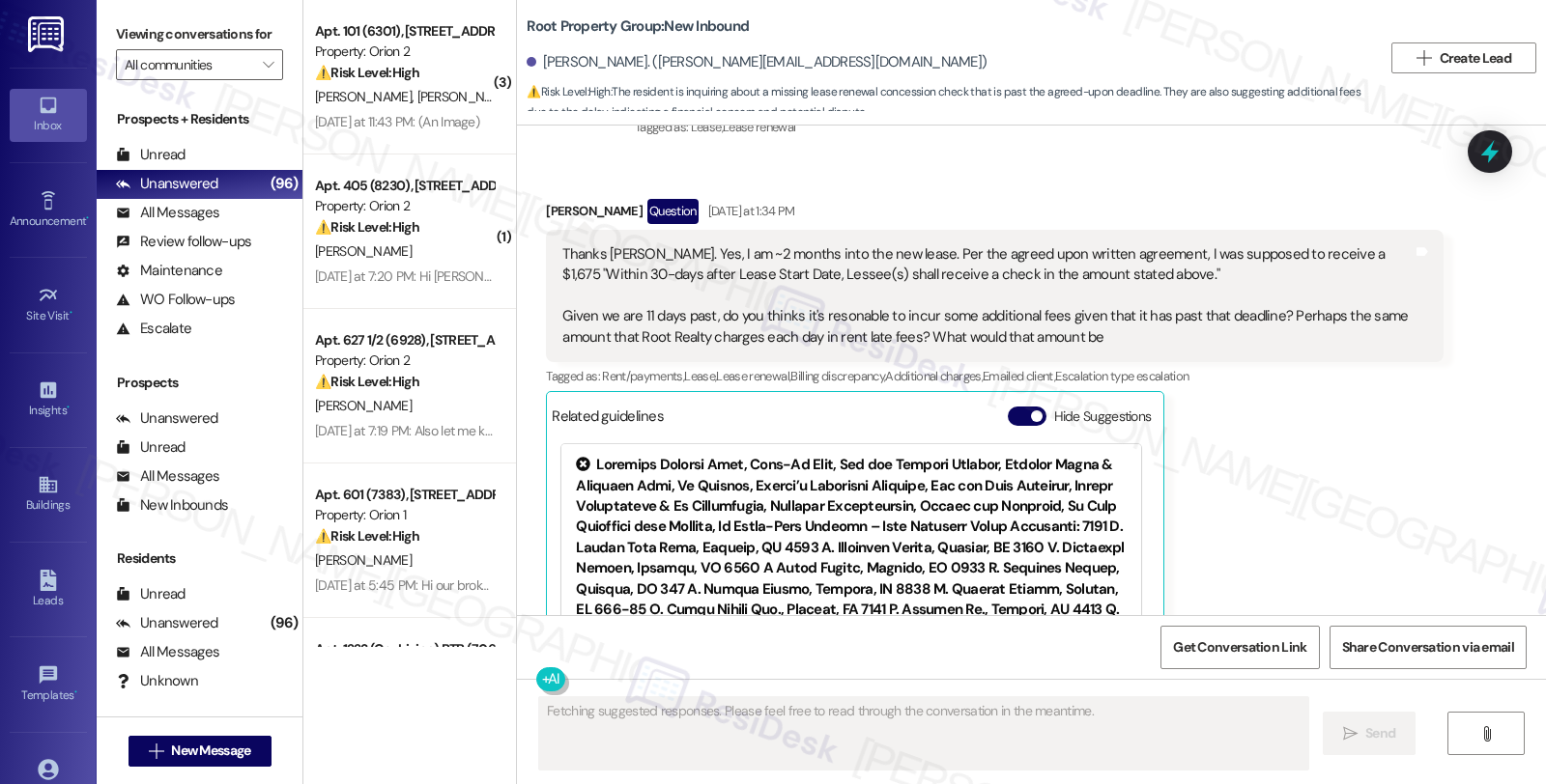
scroll to position [2418, 0]
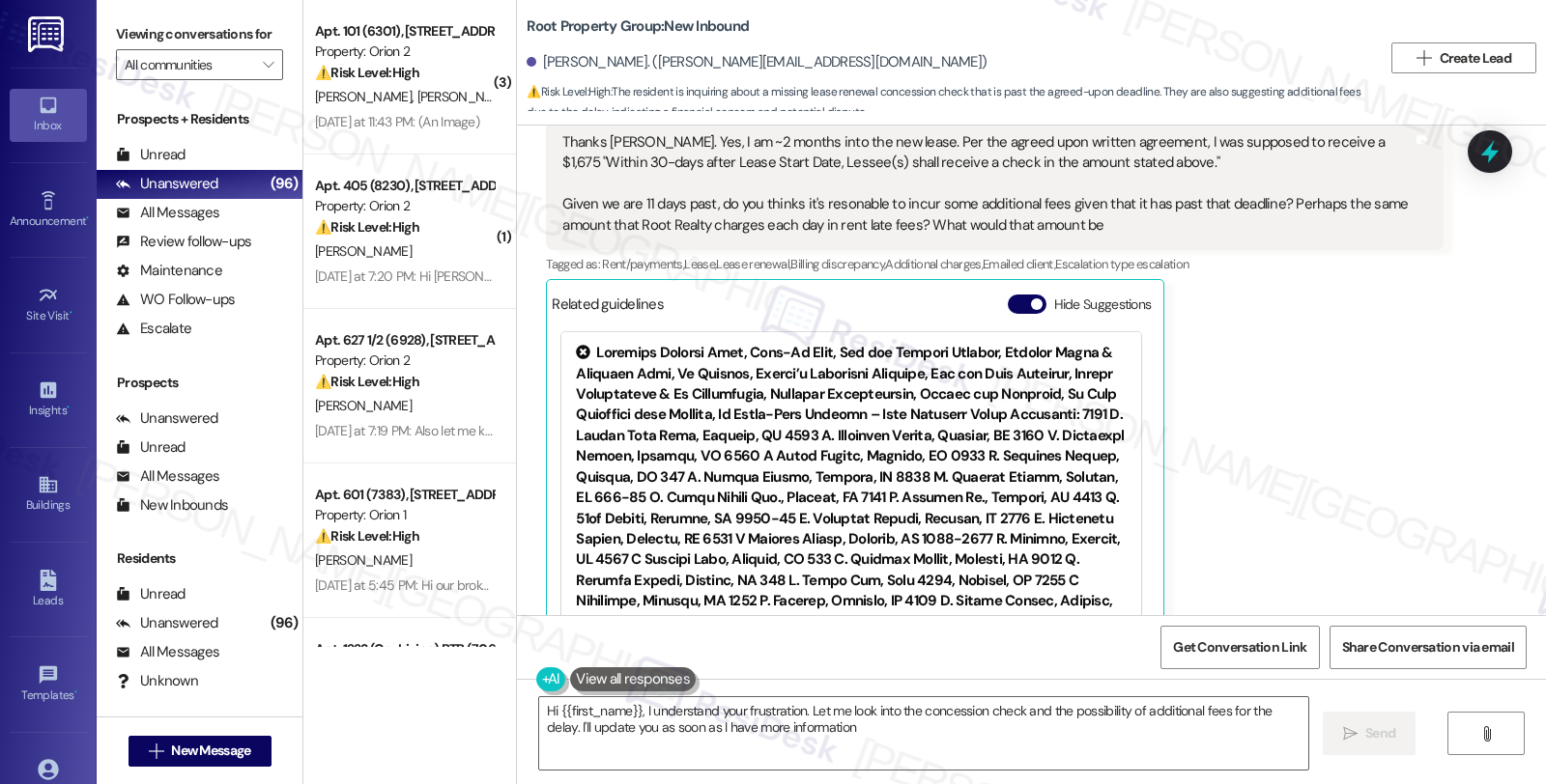
type textarea "Hi {{first_name}}, I understand your frustration. Let me look into the concessi…"
click at [1282, 336] on div "Michael Palombo Question Yesterday at 1:34 PM Thanks Sarah. Yes, I am ~2 months…" at bounding box center [994, 365] width 897 height 556
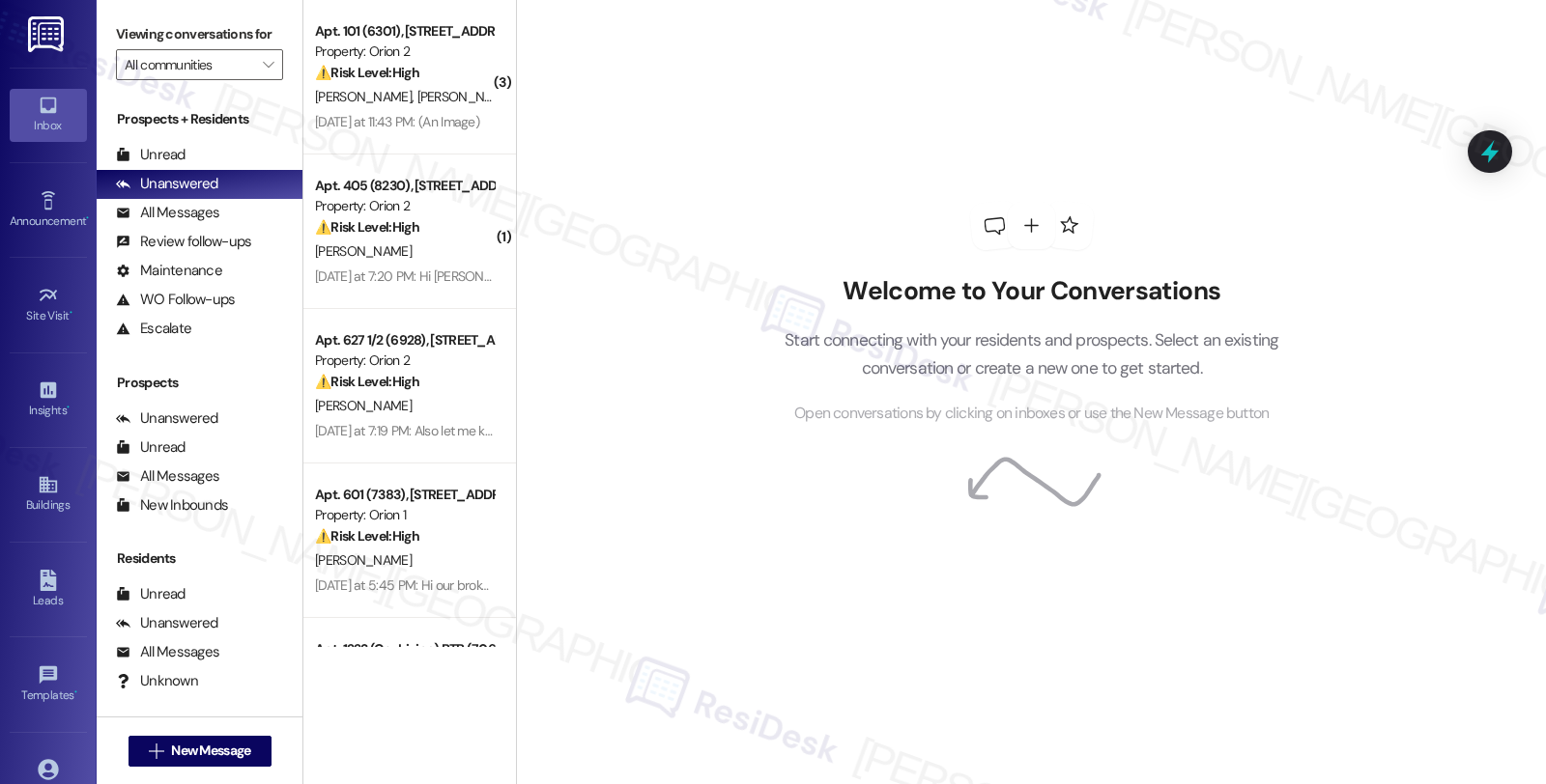
click at [269, 85] on div "Viewing conversations for All communities " at bounding box center [199, 50] width 206 height 99
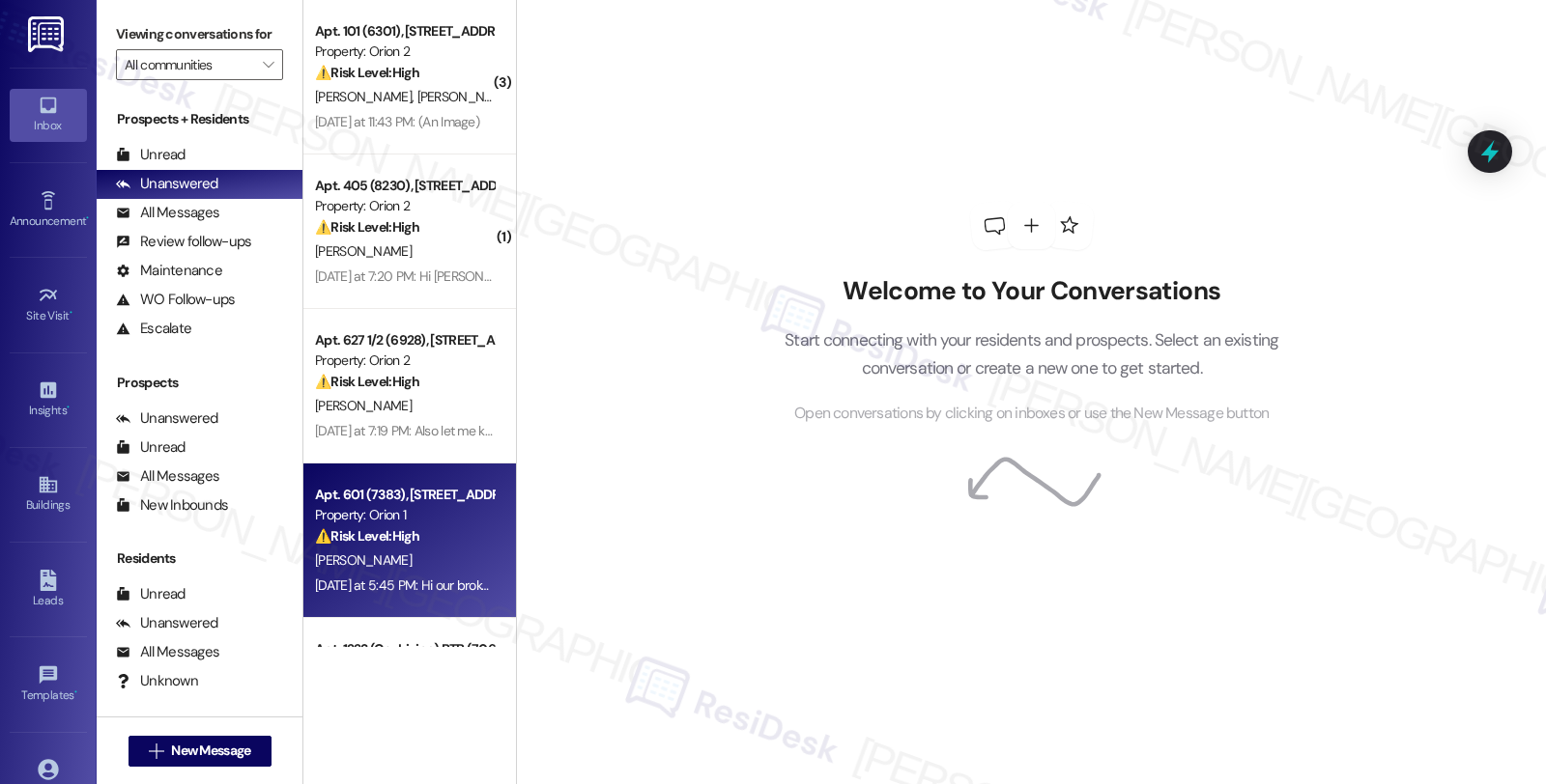
click at [386, 537] on strong "⚠️ Risk Level: High" at bounding box center [366, 536] width 104 height 18
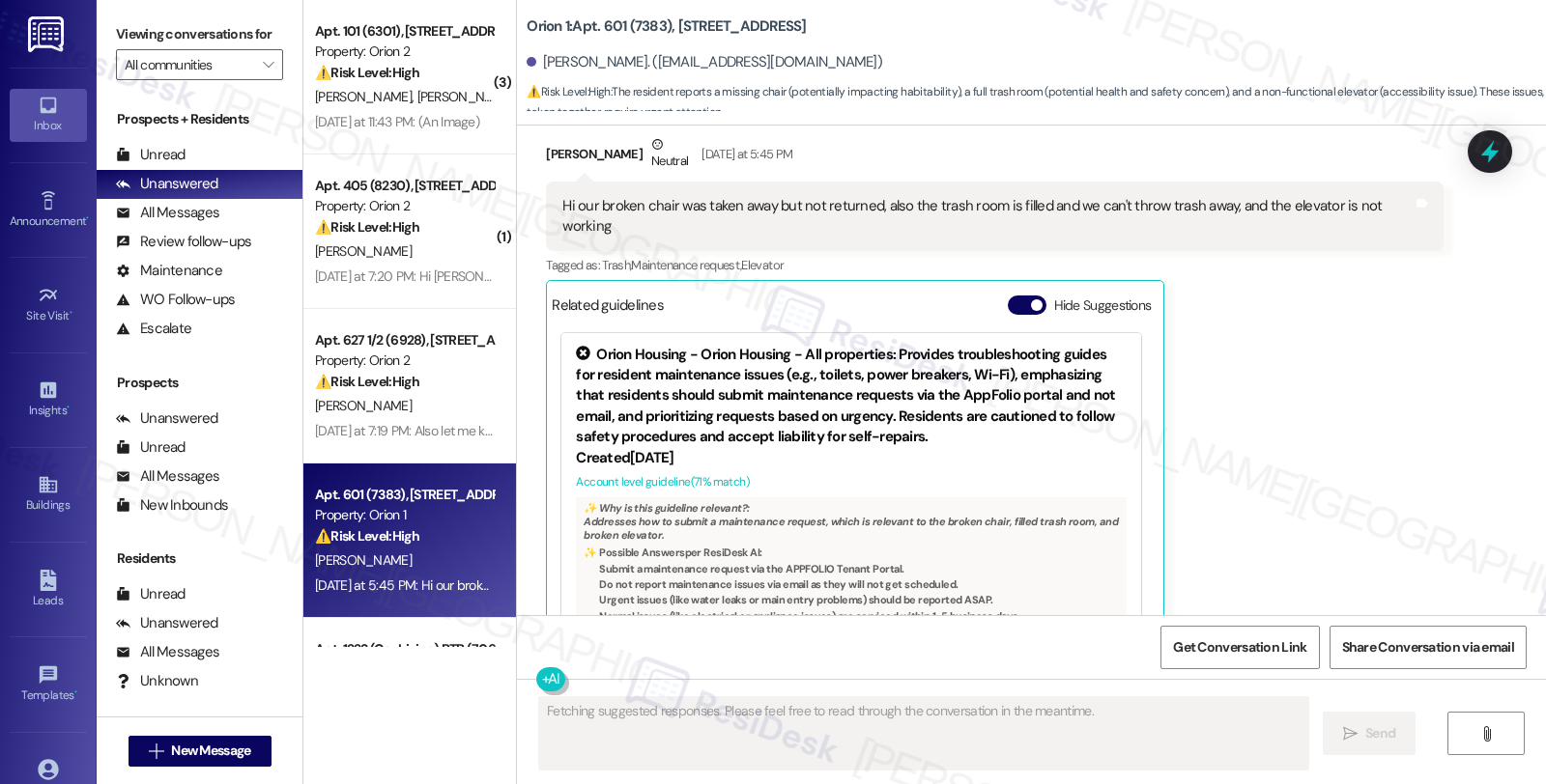
scroll to position [7250, 0]
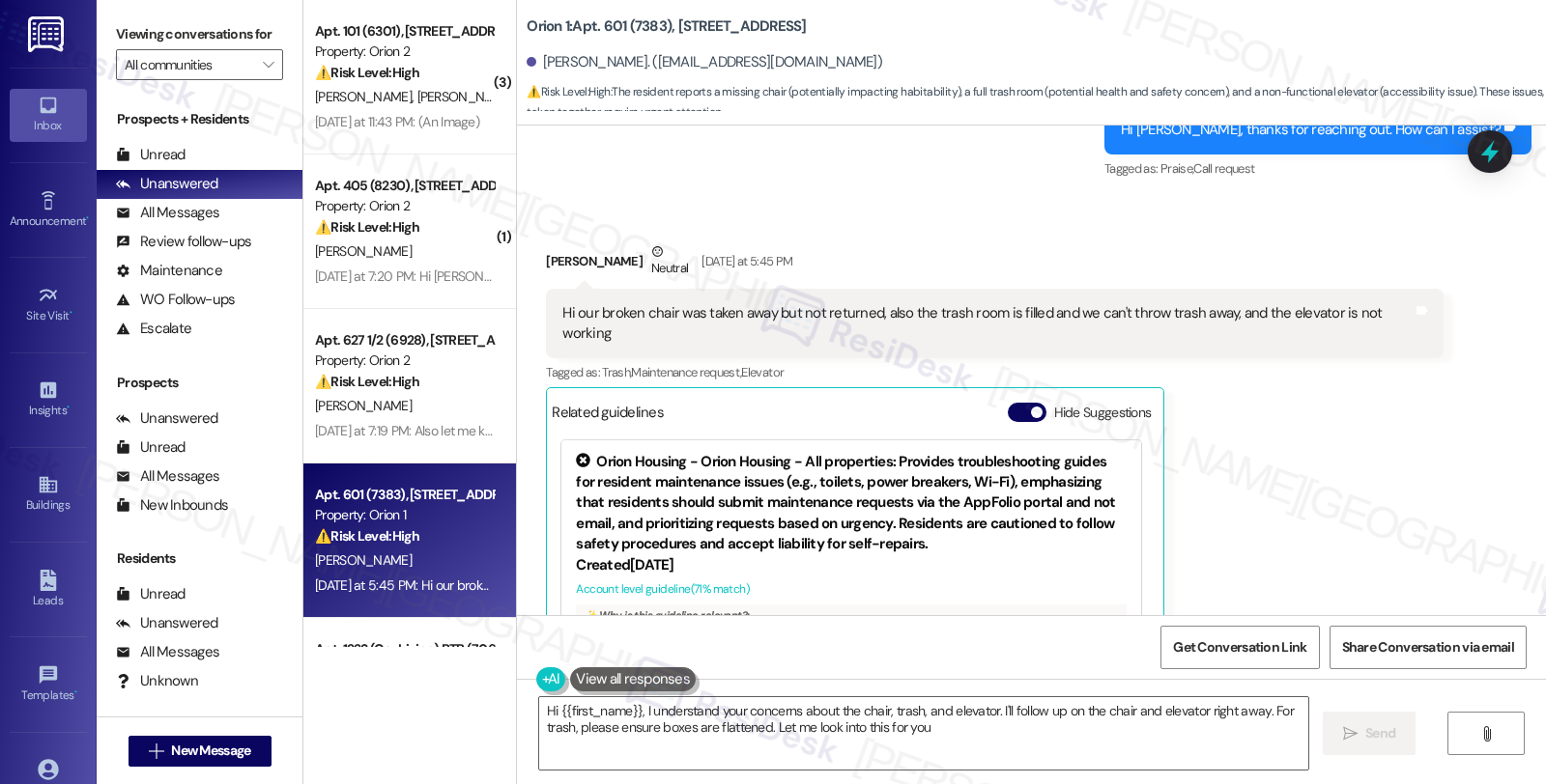
type textarea "Hi {{first_name}}, I understand your concerns about the chair, trash, and eleva…"
click at [263, 72] on icon "" at bounding box center [268, 65] width 11 height 16
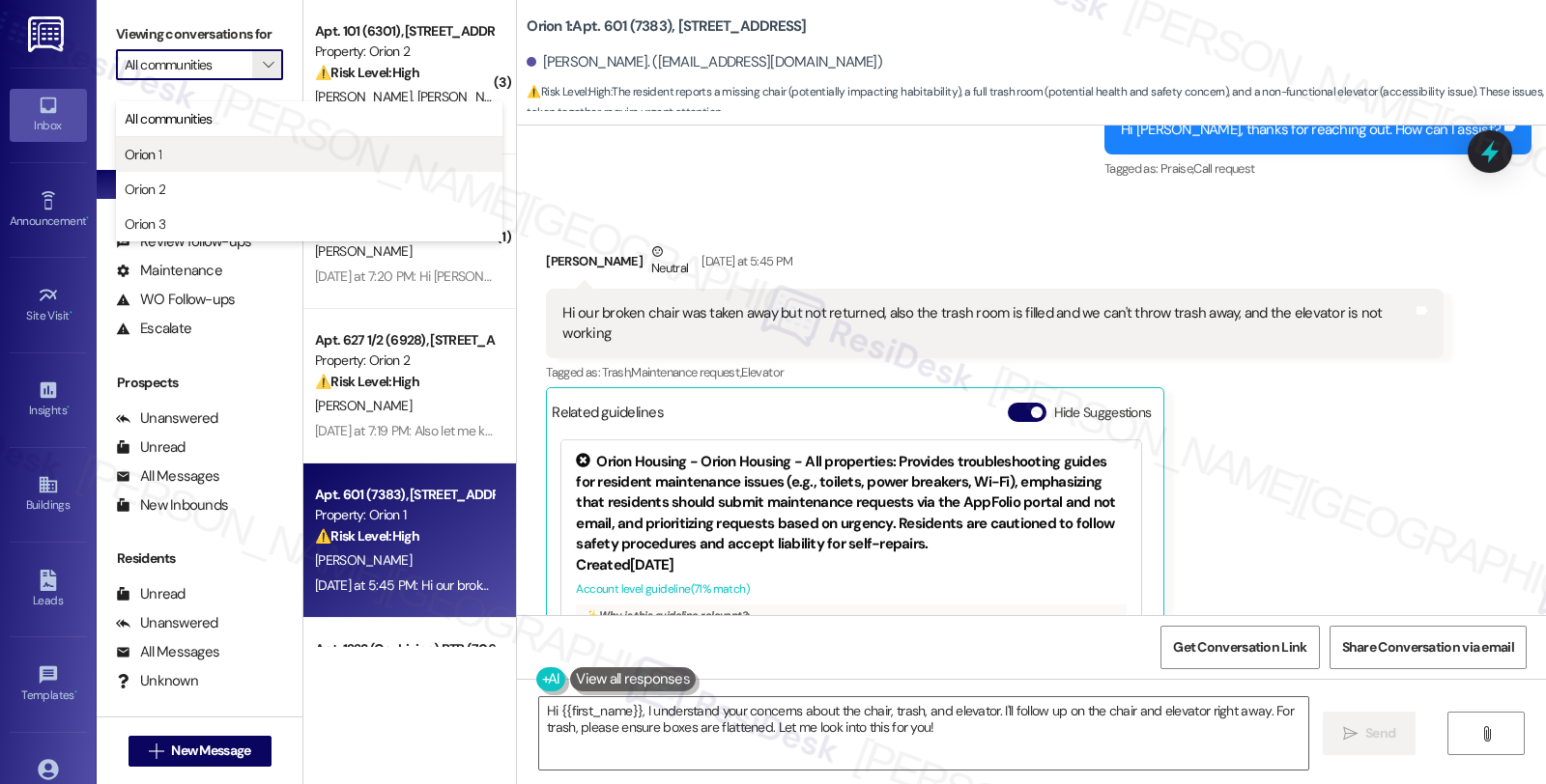
click at [210, 150] on span "Orion 1" at bounding box center [310, 154] width 369 height 19
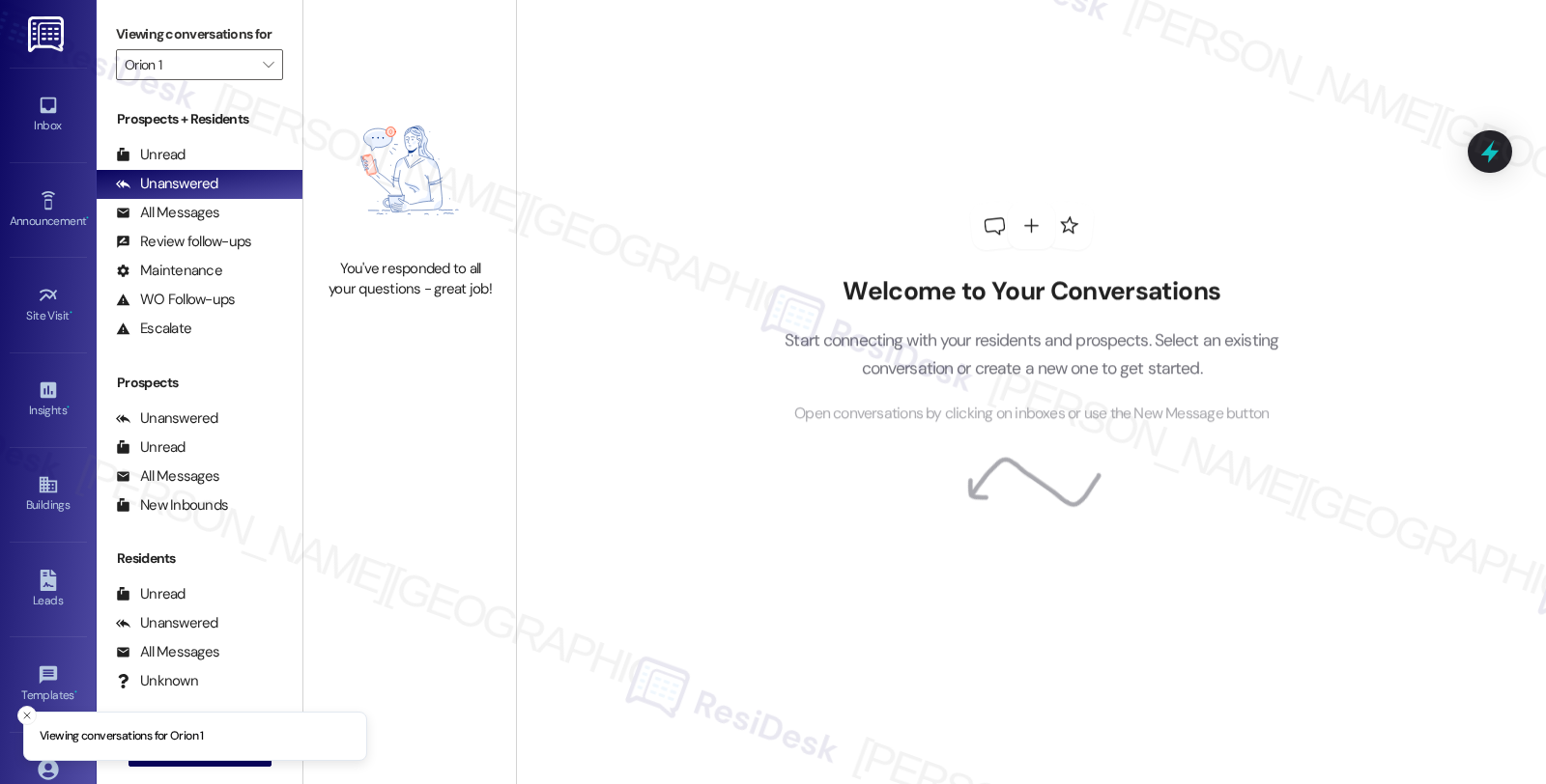
type input "Orion 1"
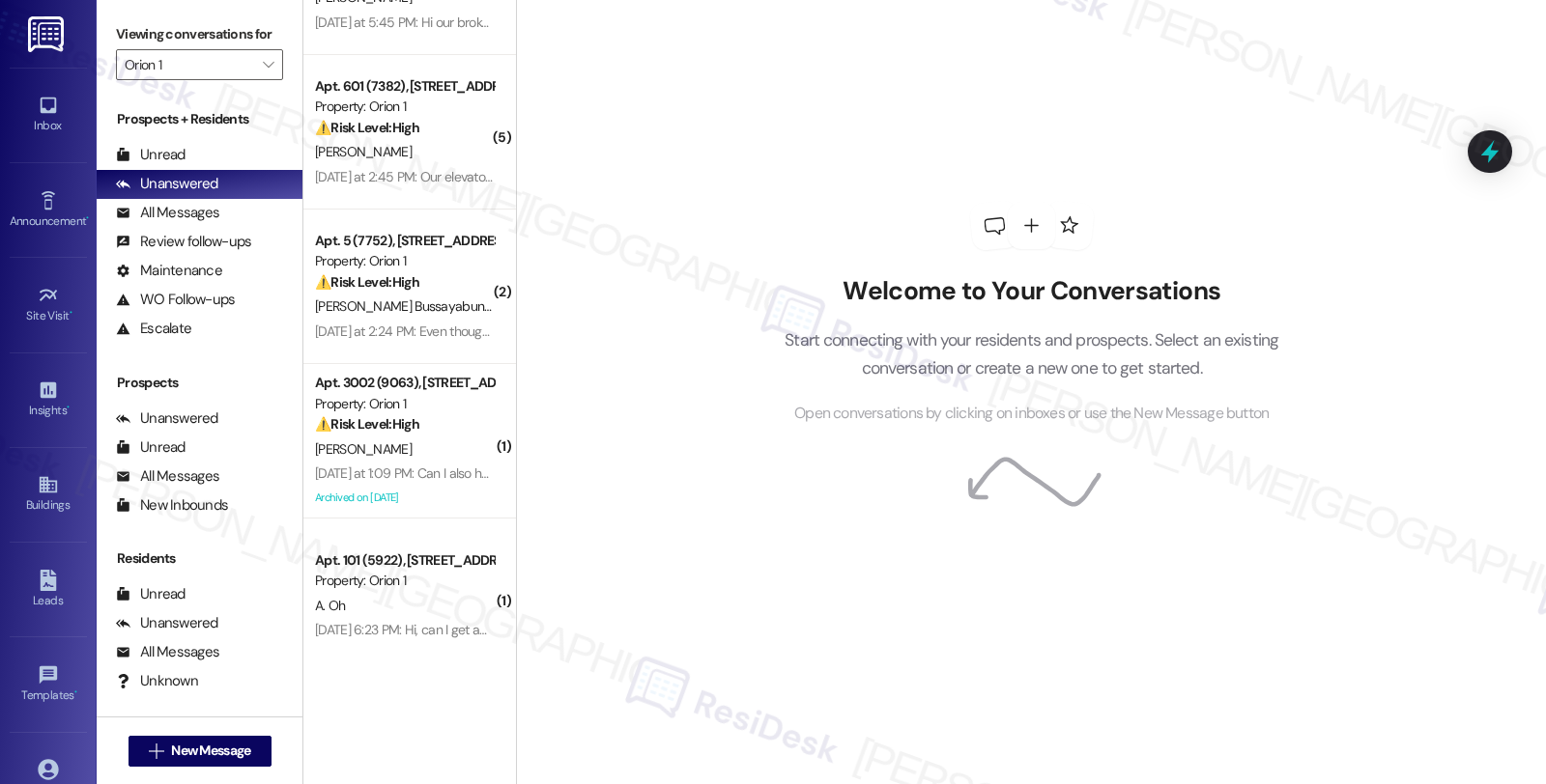
scroll to position [214, 0]
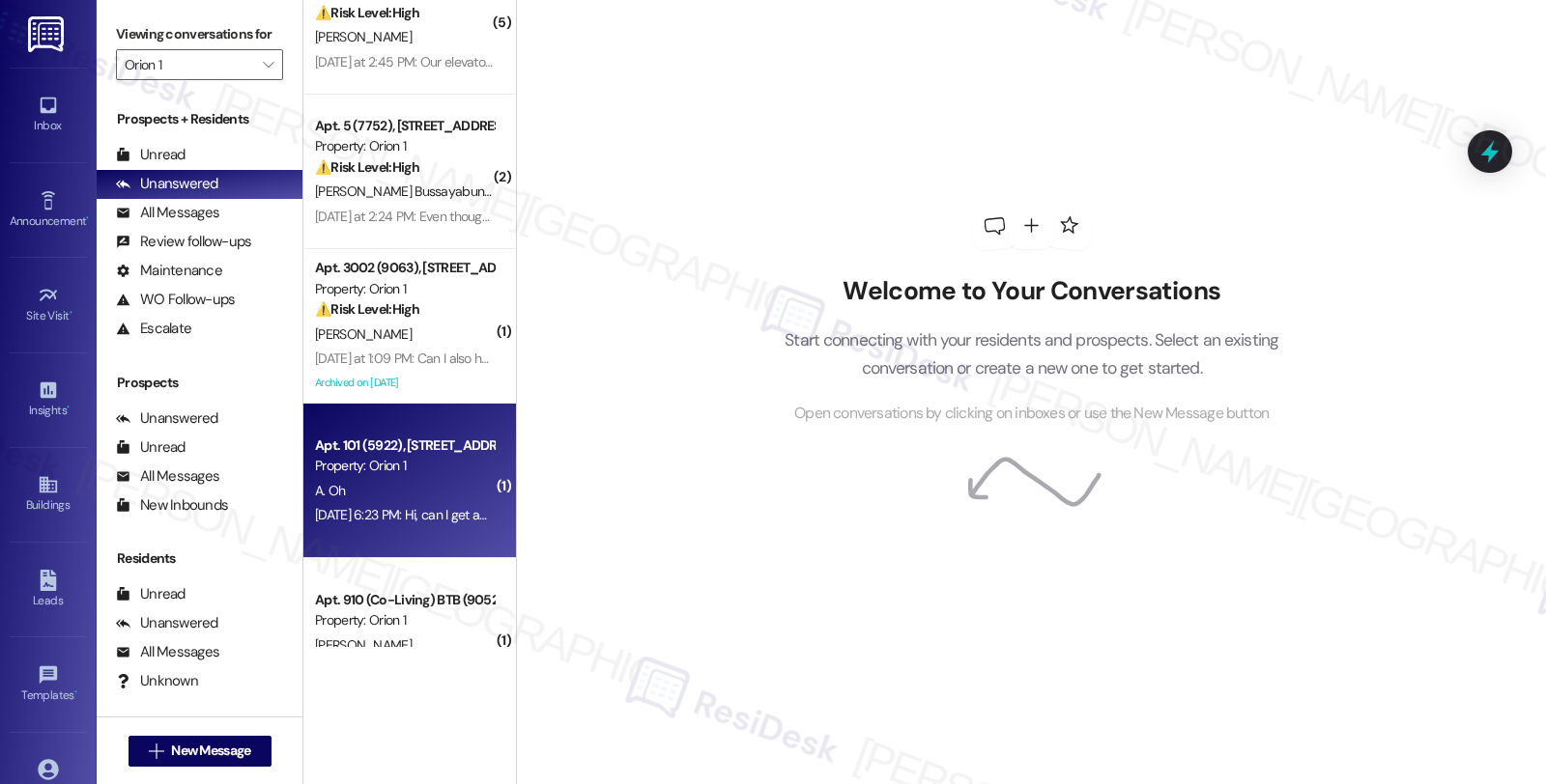
click at [460, 484] on div "A. Oh" at bounding box center [404, 491] width 183 height 24
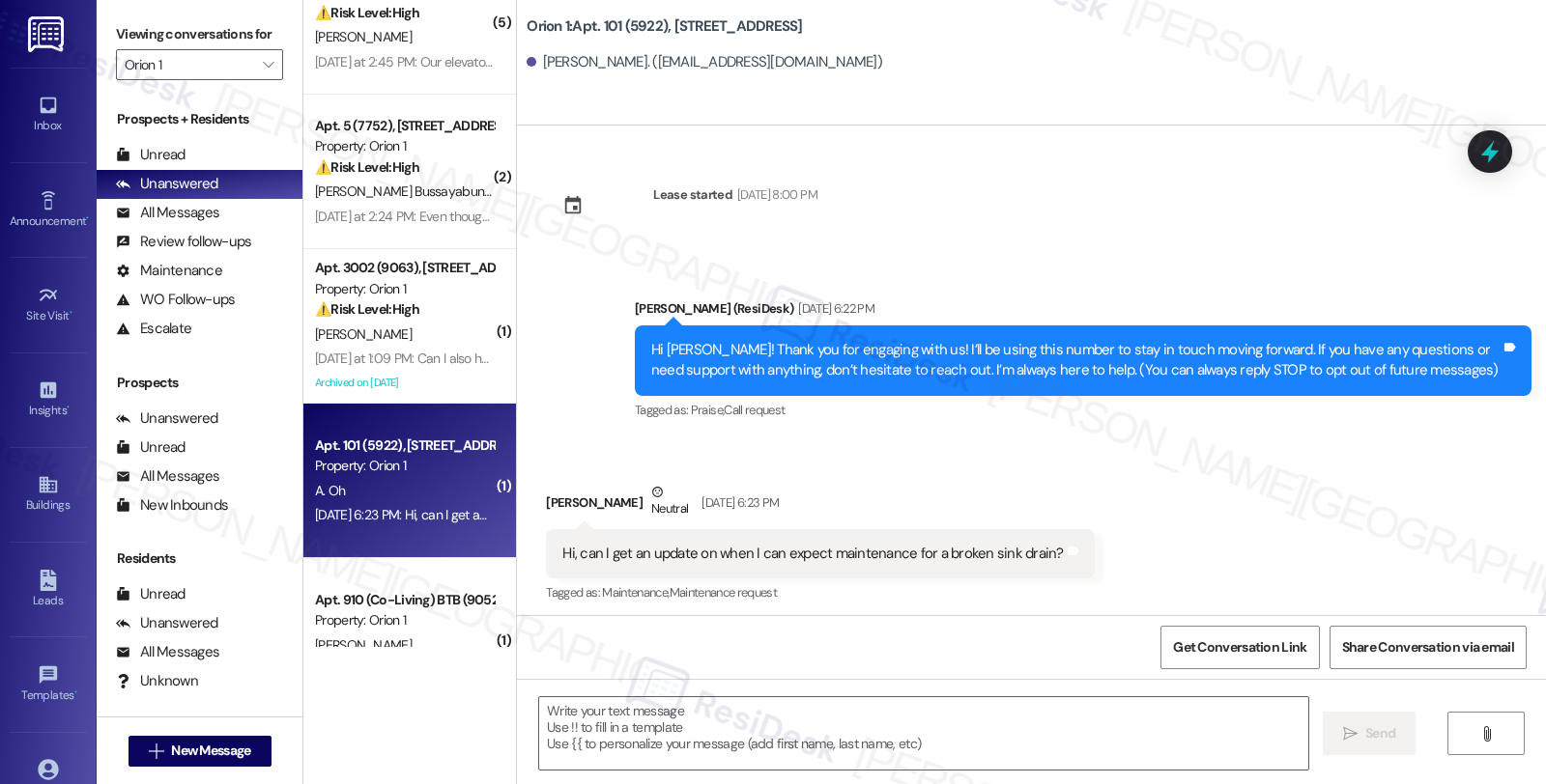
scroll to position [6, 0]
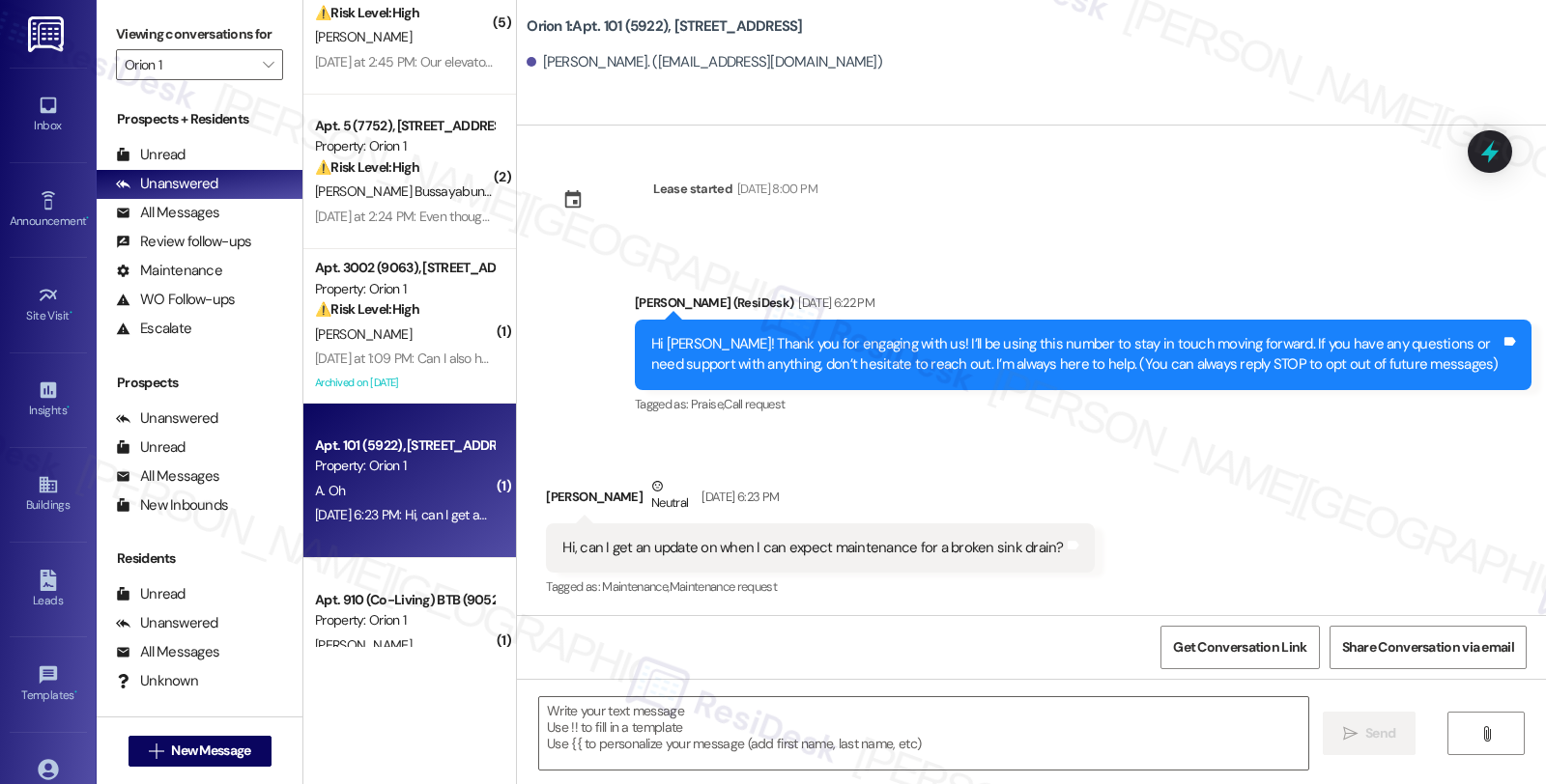
type textarea "Fetching suggested responses. Please feel free to read through the conversation…"
drag, startPoint x: 533, startPoint y: 63, endPoint x: 590, endPoint y: 74, distance: 58.1
click at [590, 74] on div "Andrew Oh. (aaoh@usc.edu)" at bounding box center [1036, 63] width 1020 height 39
click at [526, 65] on div at bounding box center [531, 62] width 10 height 10
drag, startPoint x: 528, startPoint y: 62, endPoint x: 596, endPoint y: 71, distance: 68.6
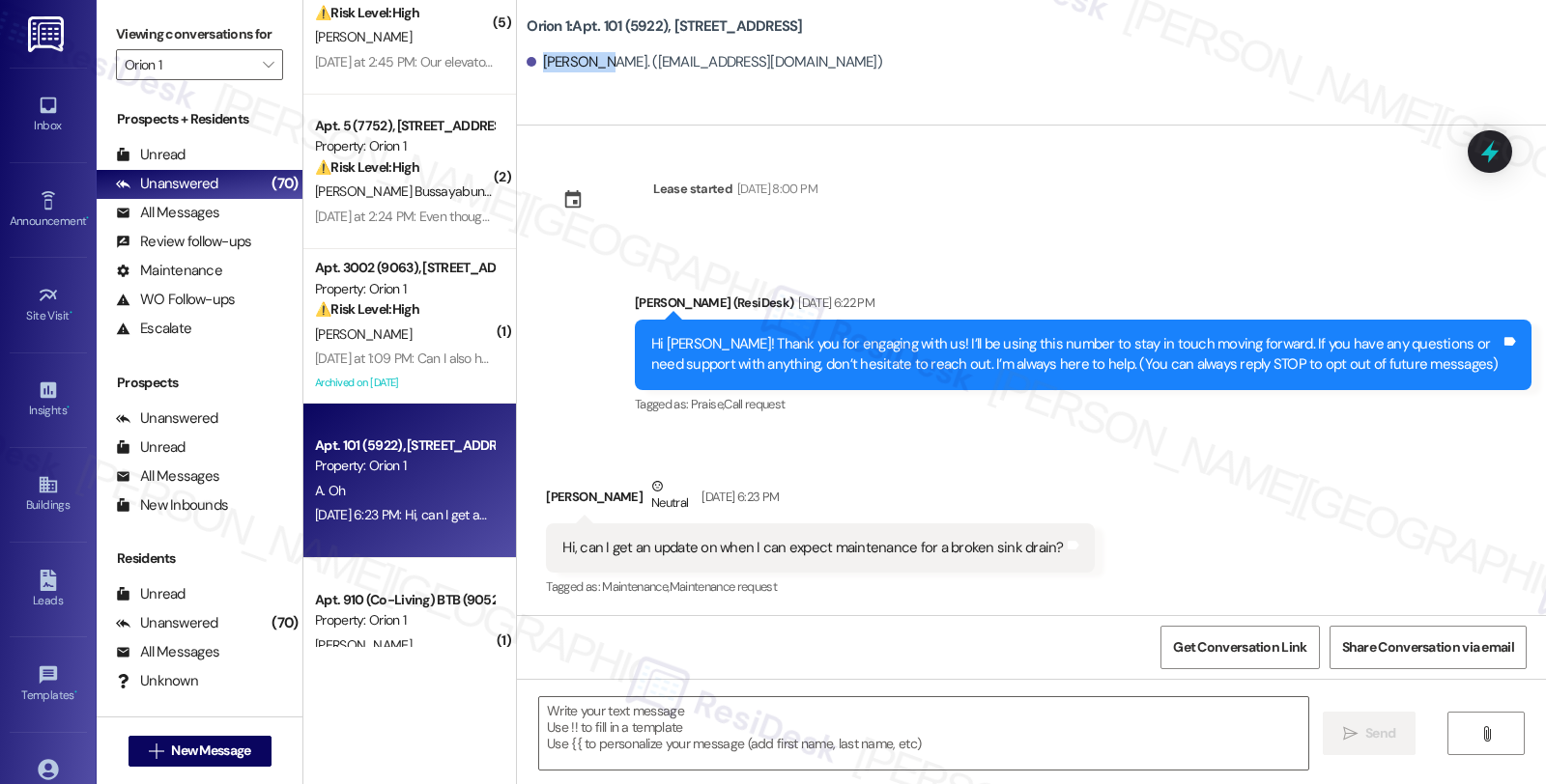
click at [596, 71] on div "Andrew Oh. (aaoh@usc.edu)" at bounding box center [704, 63] width 355 height 20
copy div "Andrew Oh"
click at [552, 494] on div "Andrew Oh Neutral Aug 20, 2025 at 6:23 PM" at bounding box center [820, 500] width 548 height 48
copy div "Andrew"
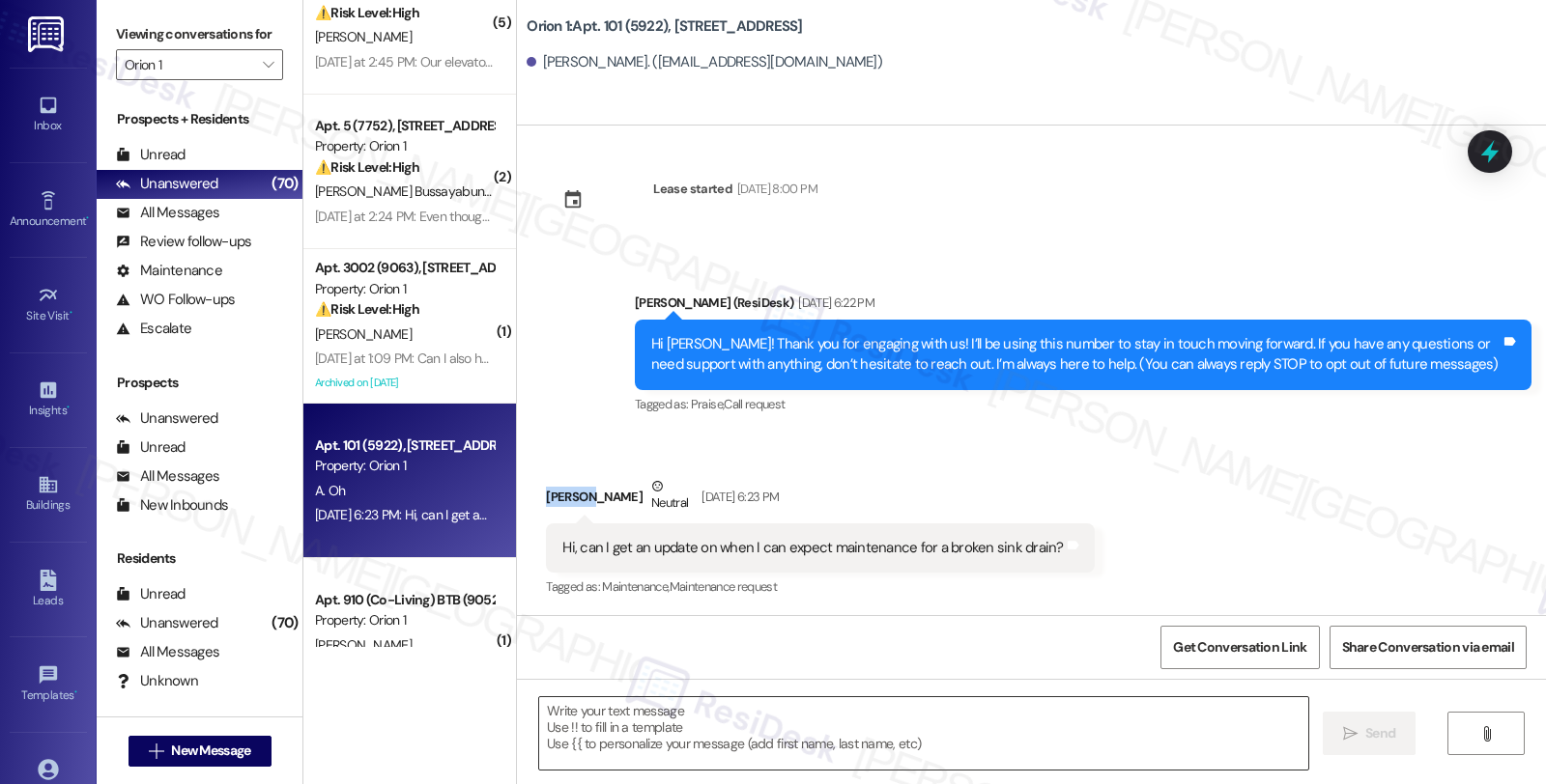
click at [634, 715] on textarea at bounding box center [923, 733] width 770 height 72
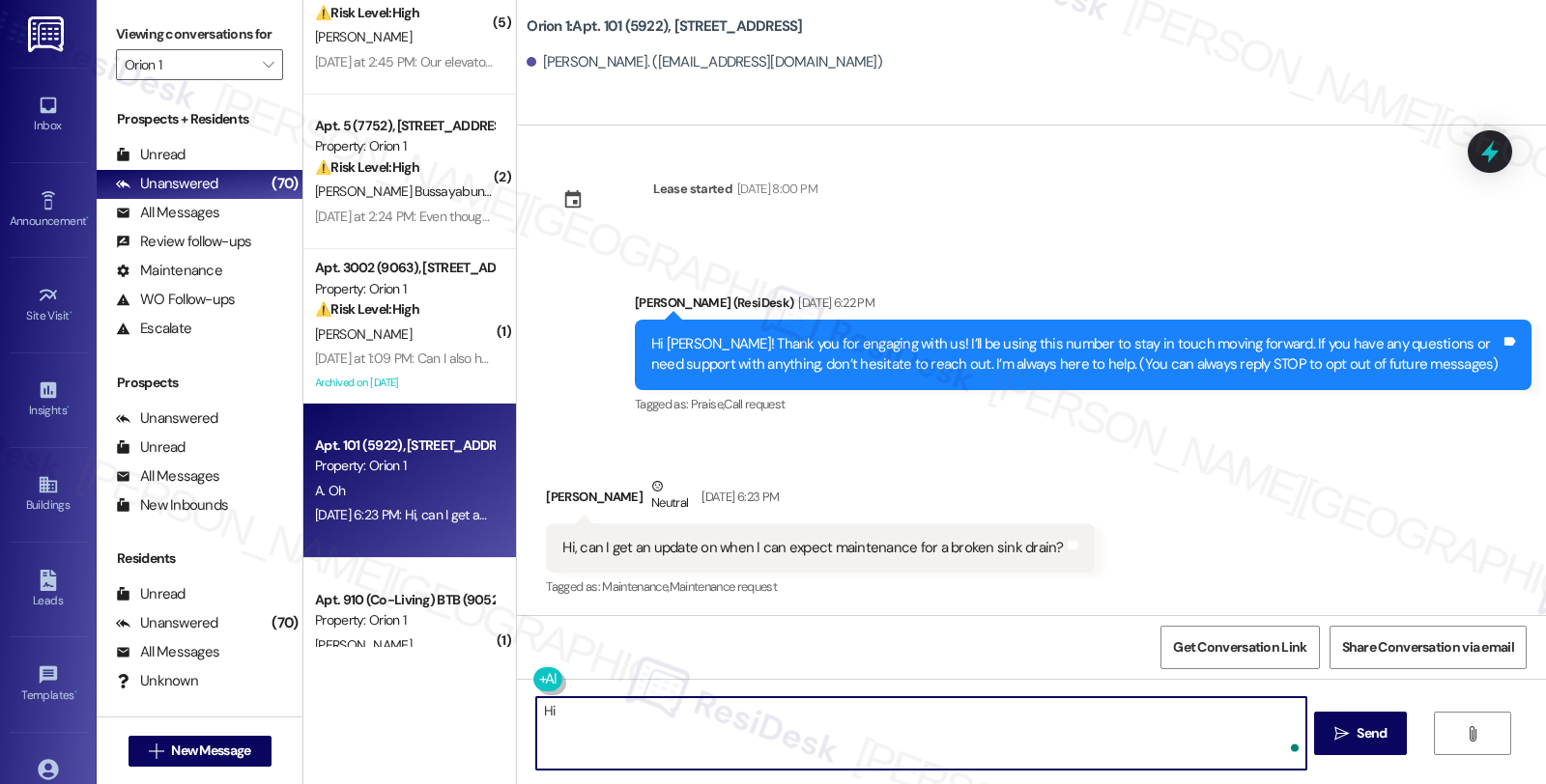
paste textarea "Andrew"
click at [1069, 715] on textarea "Hi Andrew, thanks for reaching out. I understand you'd like to get an update on…" at bounding box center [920, 733] width 770 height 72
click at [1145, 711] on textarea "Hi Andrew, thanks for reaching out. I understand you'd like to get an update on…" at bounding box center [920, 733] width 770 height 72
click at [732, 715] on textarea "Hi Andrew, thanks for reaching out. I understand you'd like to get an update on…" at bounding box center [920, 733] width 770 height 72
drag, startPoint x: 591, startPoint y: 728, endPoint x: 670, endPoint y: 732, distance: 79.1
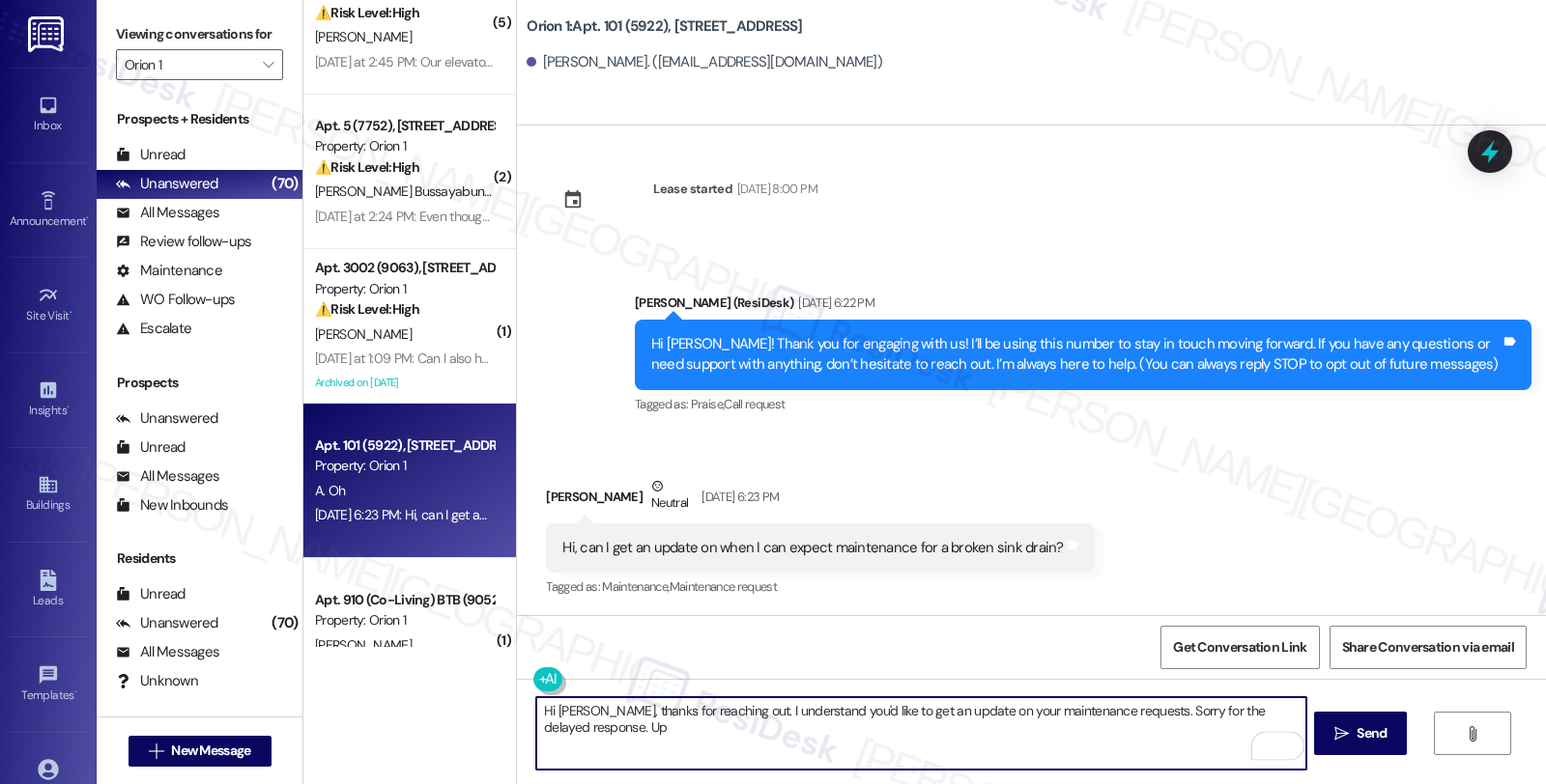
click at [670, 732] on textarea "Hi Andrew, thanks for reaching out. I understand you'd like to get an update on…" at bounding box center [920, 733] width 770 height 72
type textarea "Hi Andrew, thanks for reaching out. I understand you'd like to get an update on…"
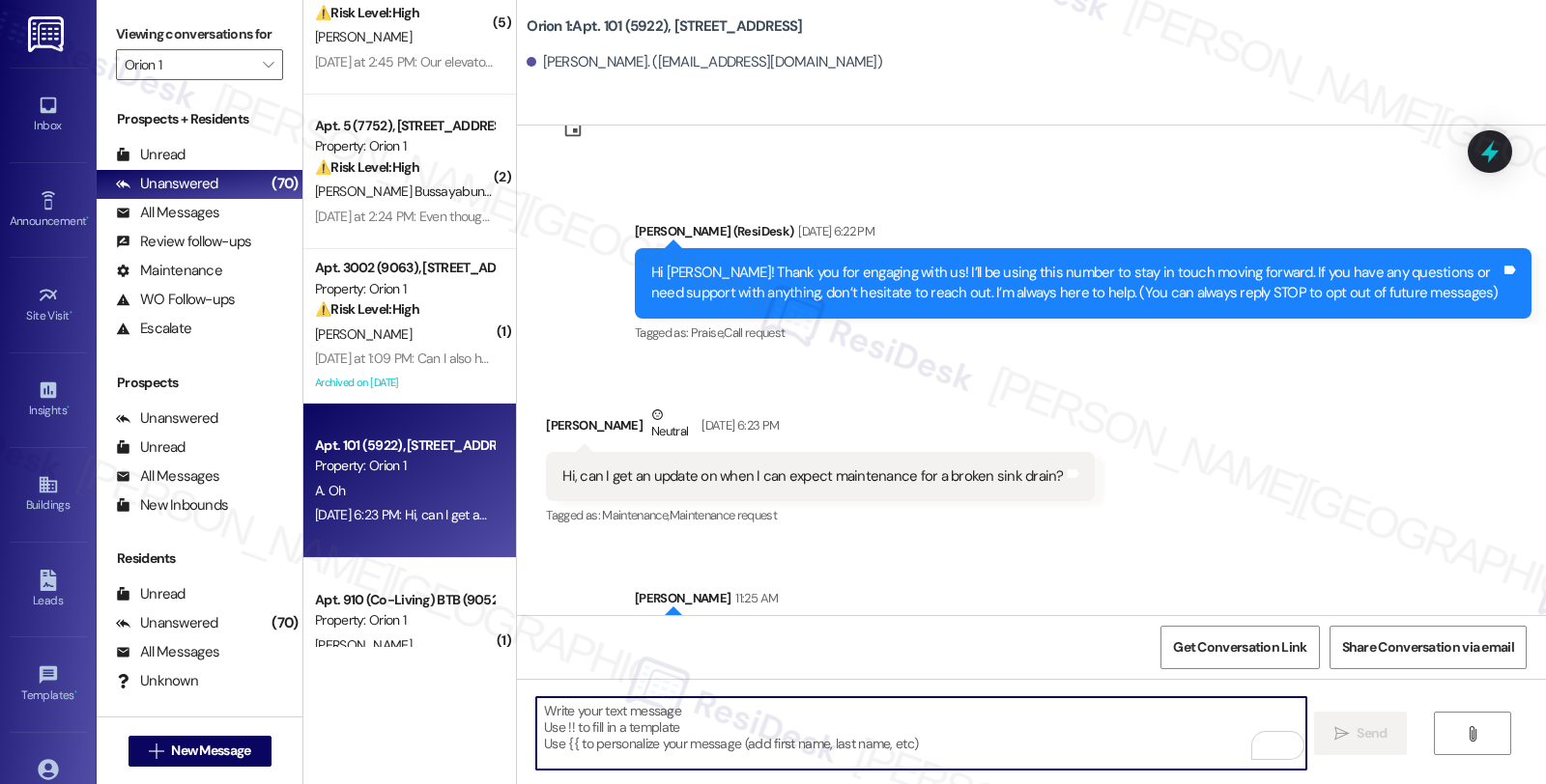
scroll to position [162, 0]
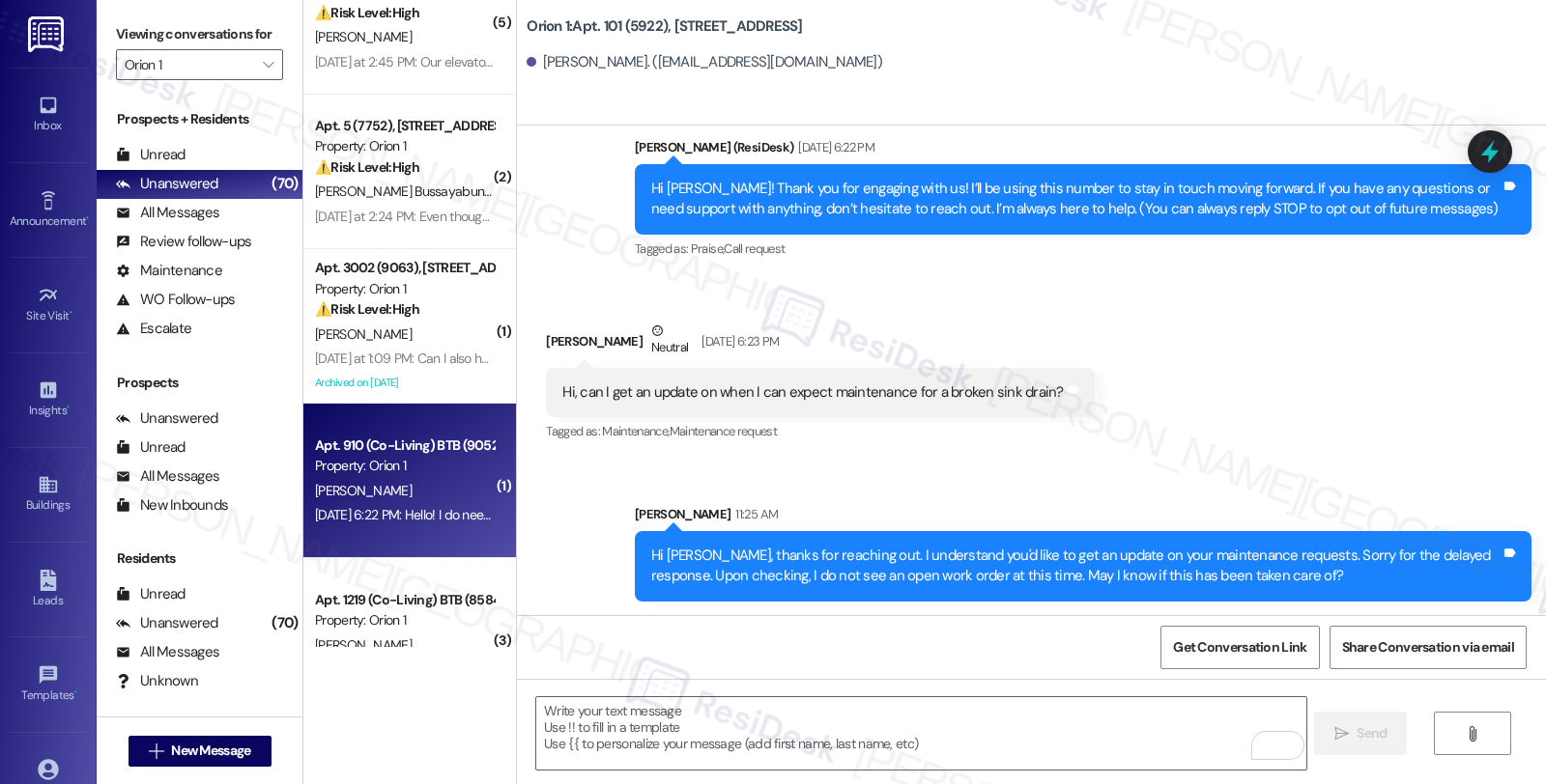
click at [393, 480] on div "[PERSON_NAME]" at bounding box center [404, 491] width 183 height 24
type textarea "Fetching suggested responses. Please feel free to read through the conversation…"
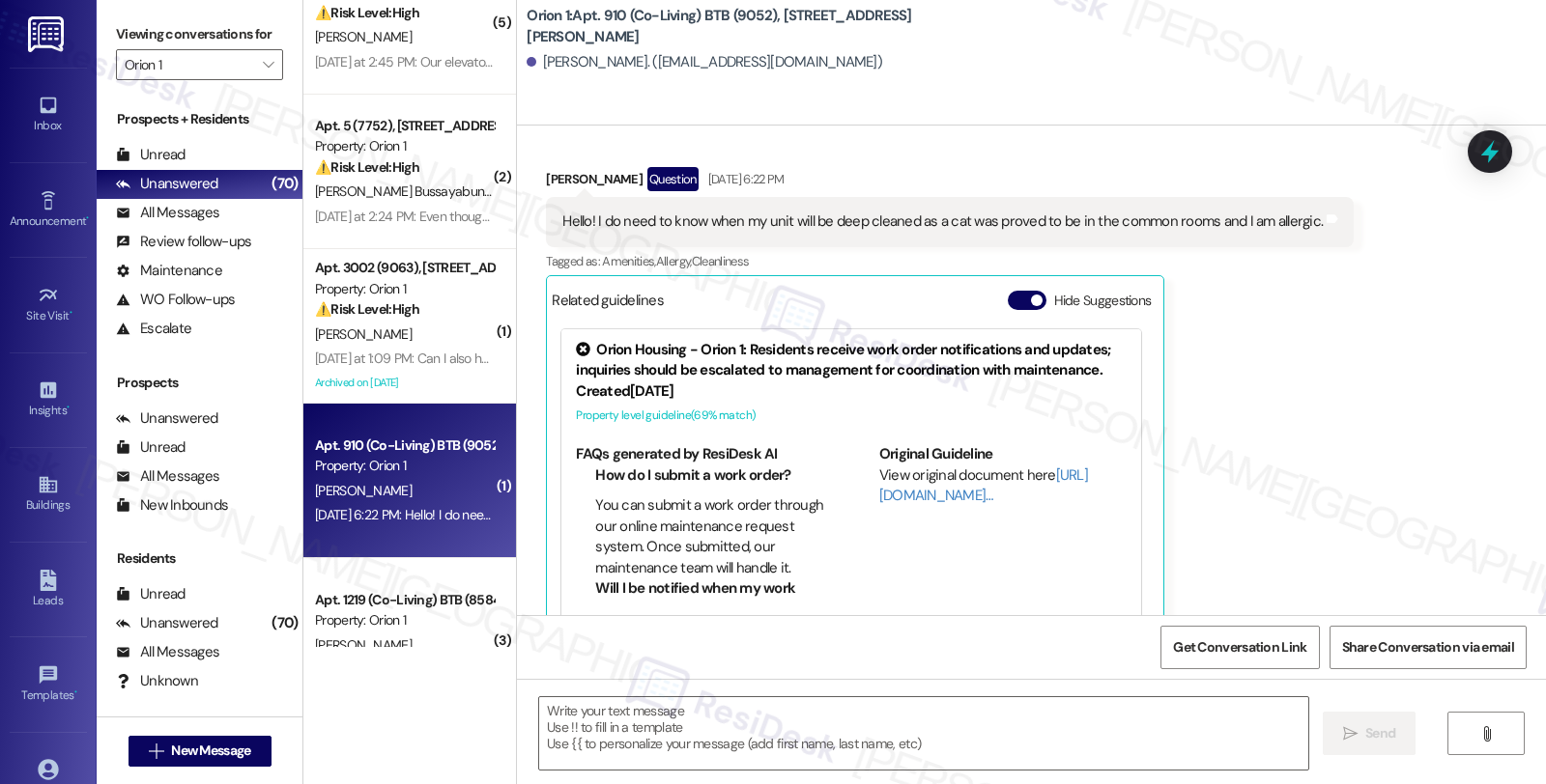
scroll to position [391, 0]
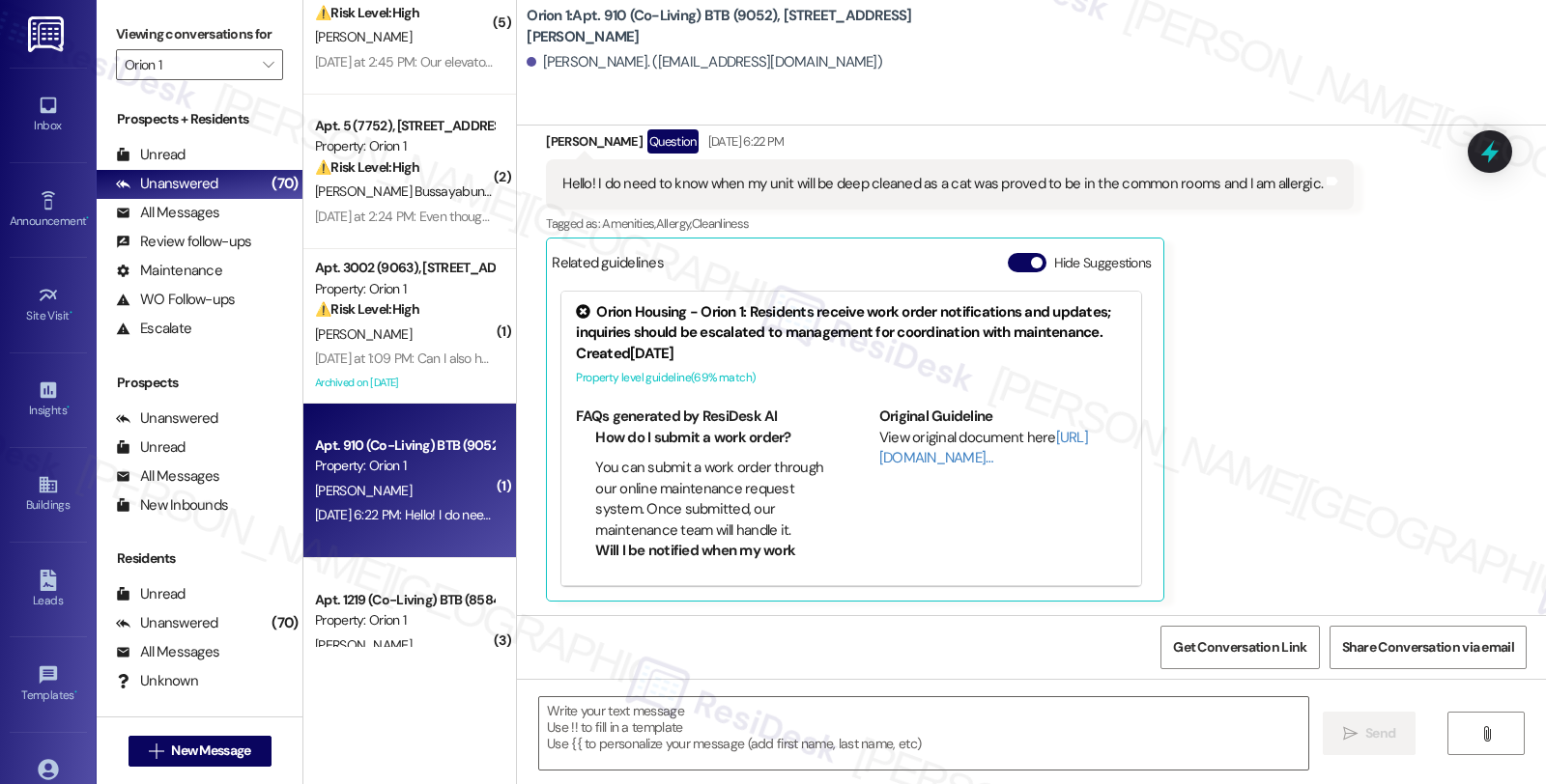
type textarea "Fetching suggested responses. Please feel free to read through the conversation…"
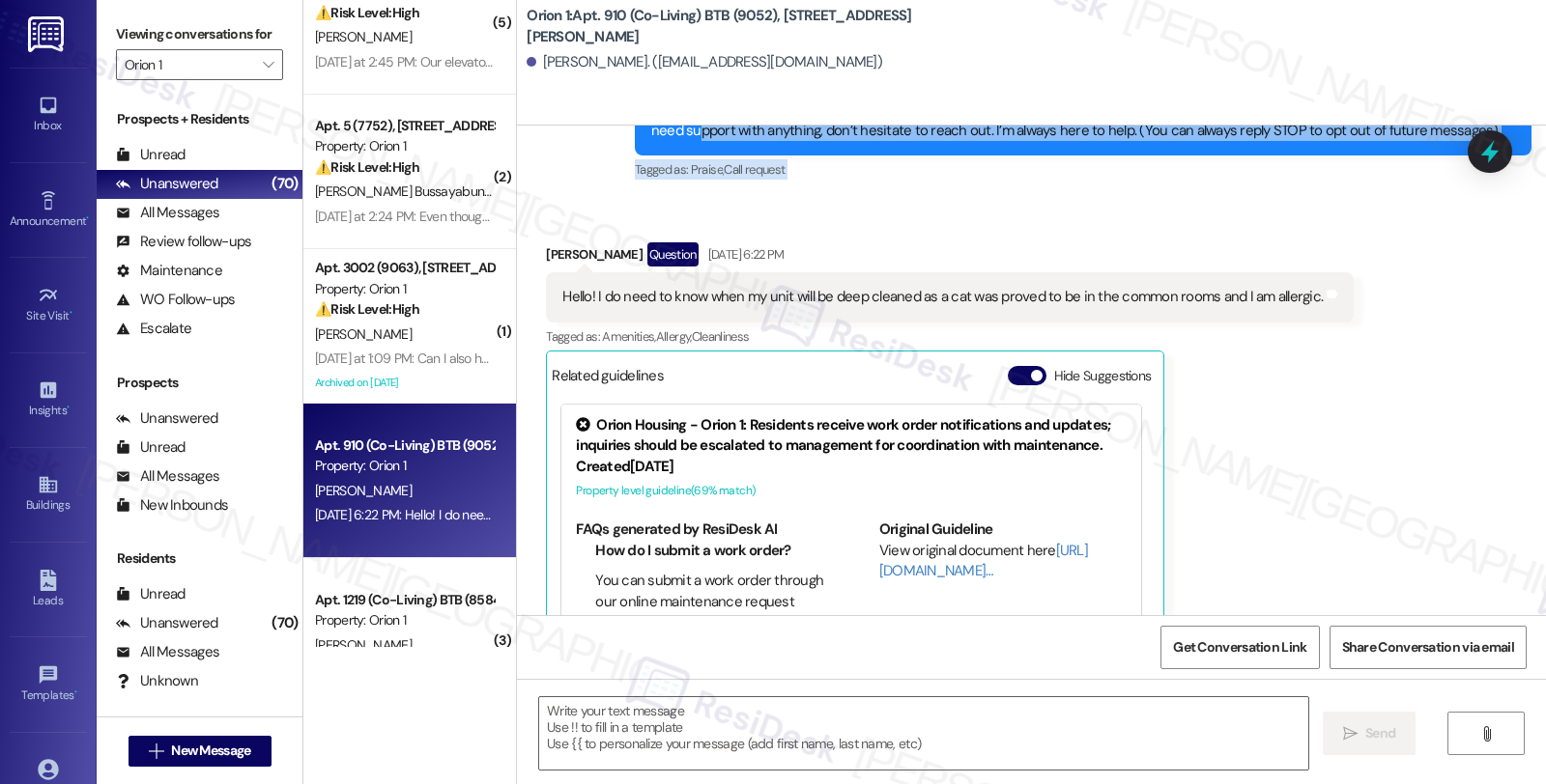
scroll to position [256, 0]
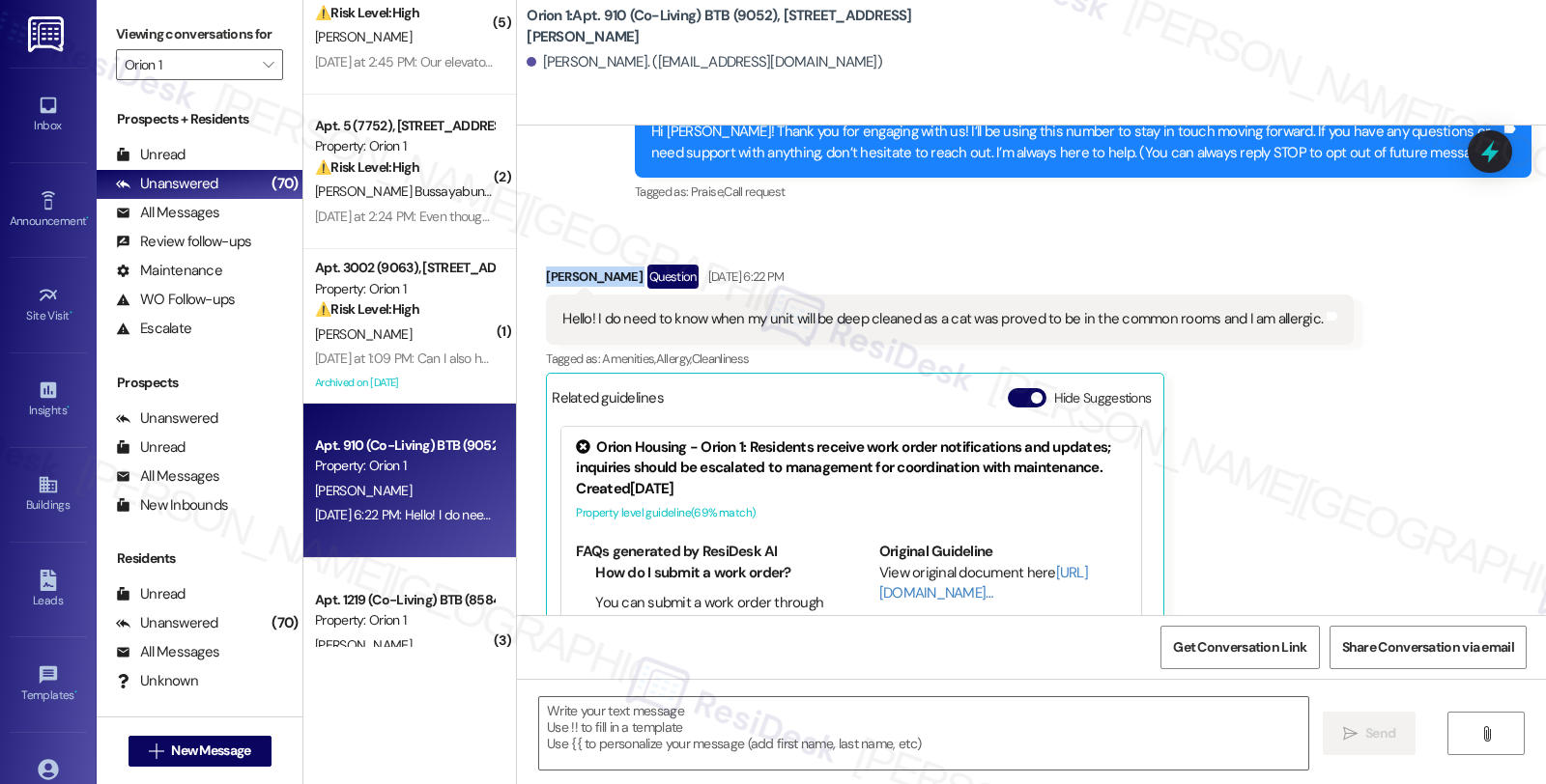
drag, startPoint x: 531, startPoint y: 139, endPoint x: 633, endPoint y: 229, distance: 136.0
click at [633, 229] on div "Received via SMS Marissa Mercado Question Aug 20, 2025 at 6:22 PM Hello! I do n…" at bounding box center [1032, 486] width 1030 height 530
copy div "[PERSON_NAME]"
click at [610, 719] on textarea at bounding box center [923, 733] width 770 height 72
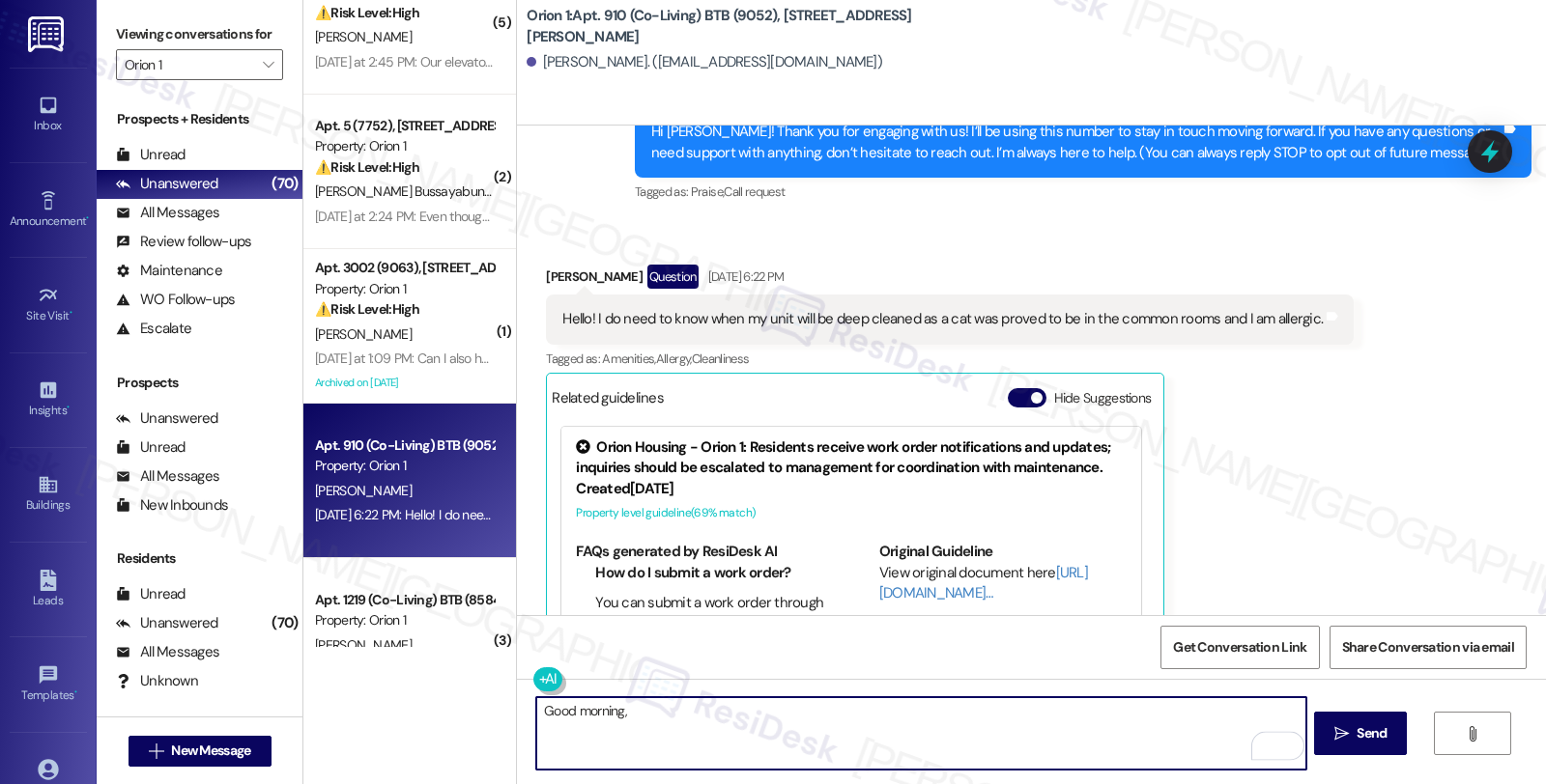
click at [557, 271] on div "Marissa Mercado Question Aug 20, 2025 at 6:22 PM" at bounding box center [950, 280] width 808 height 31
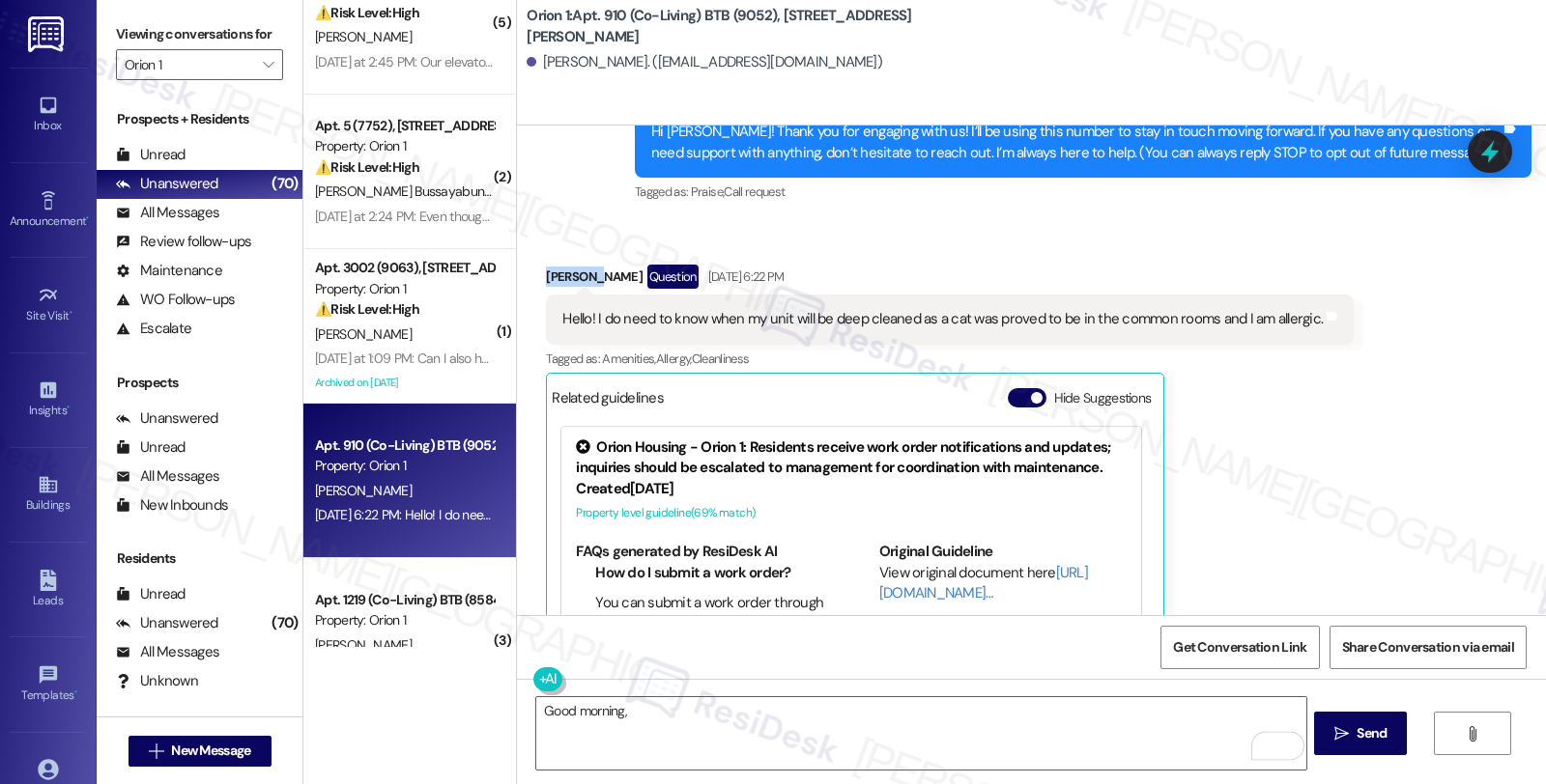
click at [557, 271] on div "Marissa Mercado Question Aug 20, 2025 at 6:22 PM" at bounding box center [950, 280] width 808 height 31
copy div "Marissa"
click at [663, 729] on textarea "Good morning," at bounding box center [920, 733] width 770 height 72
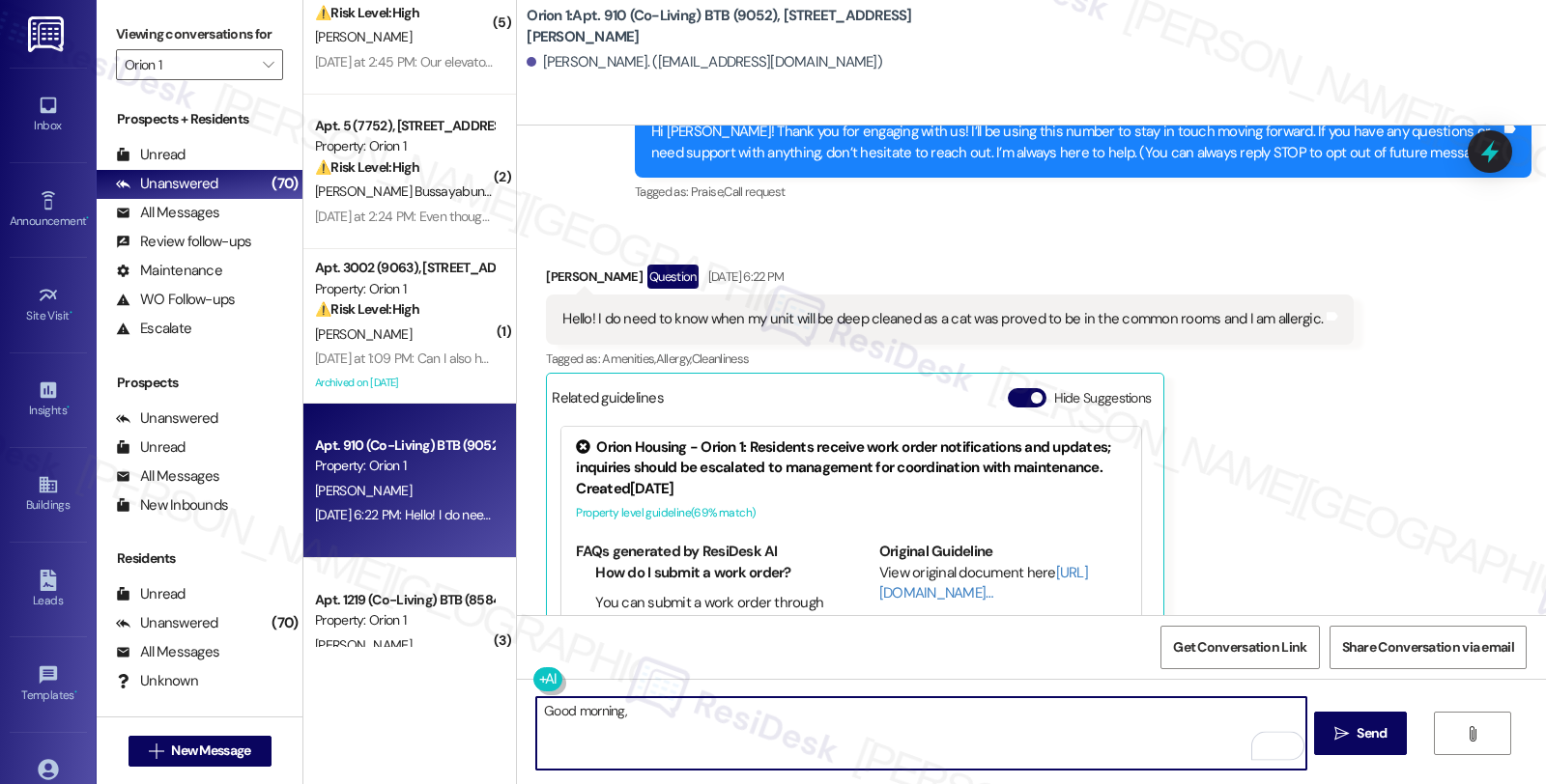
paste textarea "Marissa"
drag, startPoint x: 726, startPoint y: 709, endPoint x: 858, endPoint y: 709, distance: 132.0
click at [858, 709] on textarea "Good morning, Marissa, thanks for checking in." at bounding box center [920, 733] width 770 height 72
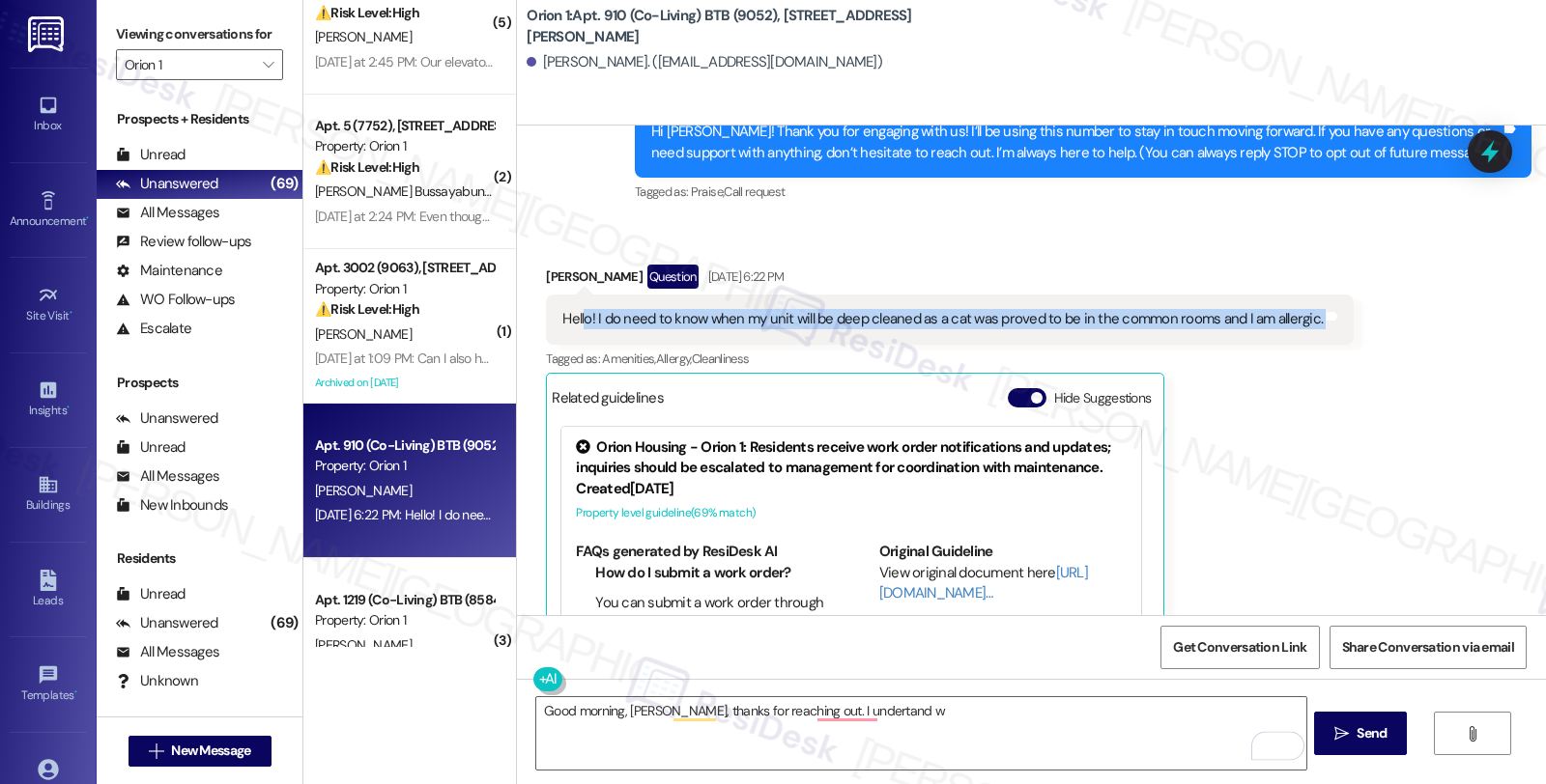
drag, startPoint x: 574, startPoint y: 319, endPoint x: 1415, endPoint y: 319, distance: 841.0
click at [1415, 319] on div "Received via SMS Marissa Mercado Question Aug 20, 2025 at 6:22 PM Hello! I do n…" at bounding box center [1032, 486] width 1030 height 530
copy div "o! I do need to know when my unit will be deep cleaned as a cat was proved to b…"
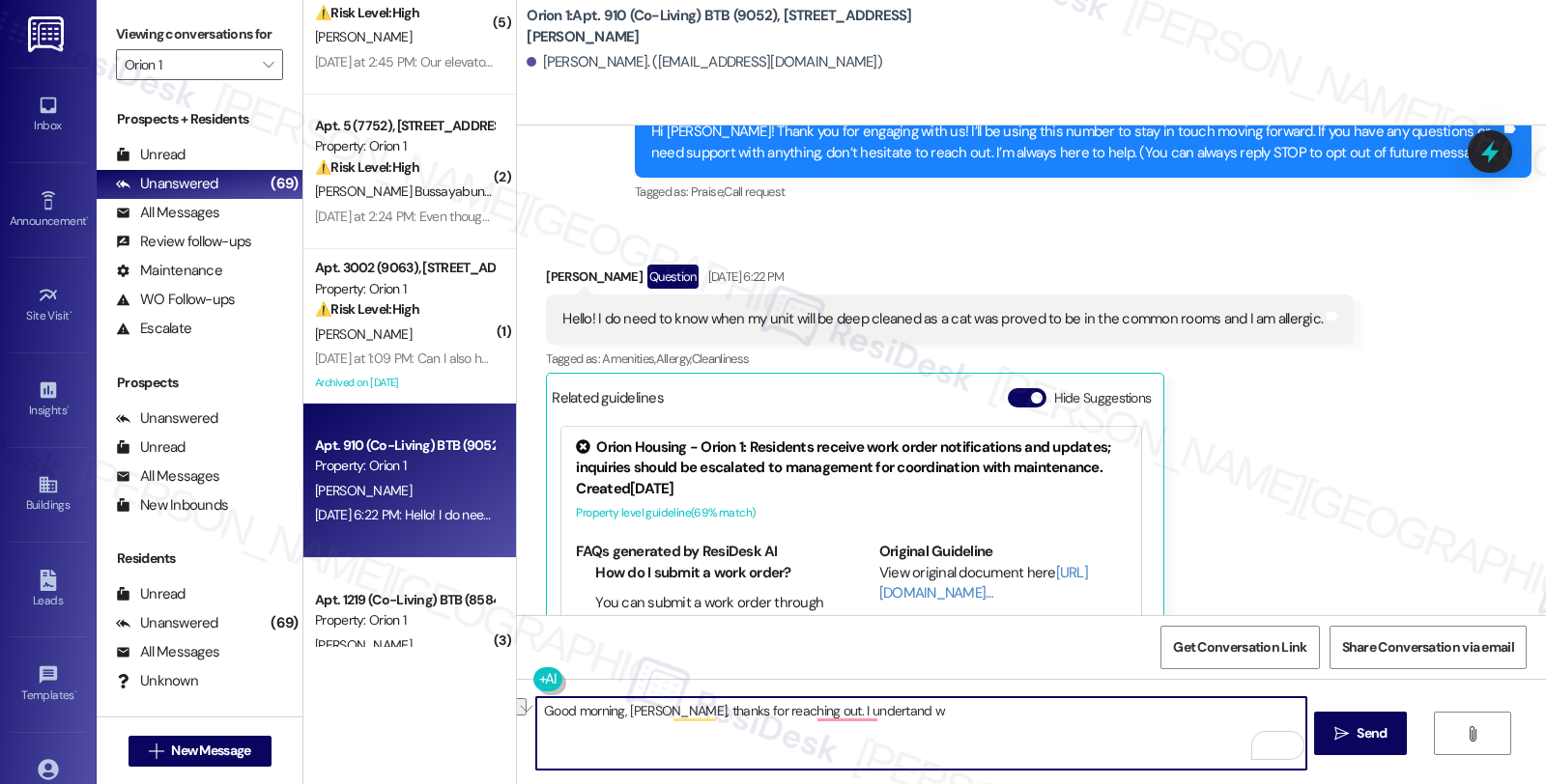
drag, startPoint x: 798, startPoint y: 710, endPoint x: 1007, endPoint y: 712, distance: 209.0
click at [1007, 712] on textarea "Good morning, Marissa, thanks for reaching out. I undertand w" at bounding box center [920, 733] width 770 height 72
paste textarea "'m really sorry to hear about the allergy concerns"
click at [765, 736] on textarea "Good morning, Marissa, thanks for reaching out. I'm really sorry to hear about …" at bounding box center [920, 733] width 770 height 72
click at [798, 737] on textarea "Good morning, Marissa, thanks for reaching out. I'm really sorry to hear about …" at bounding box center [920, 733] width 770 height 72
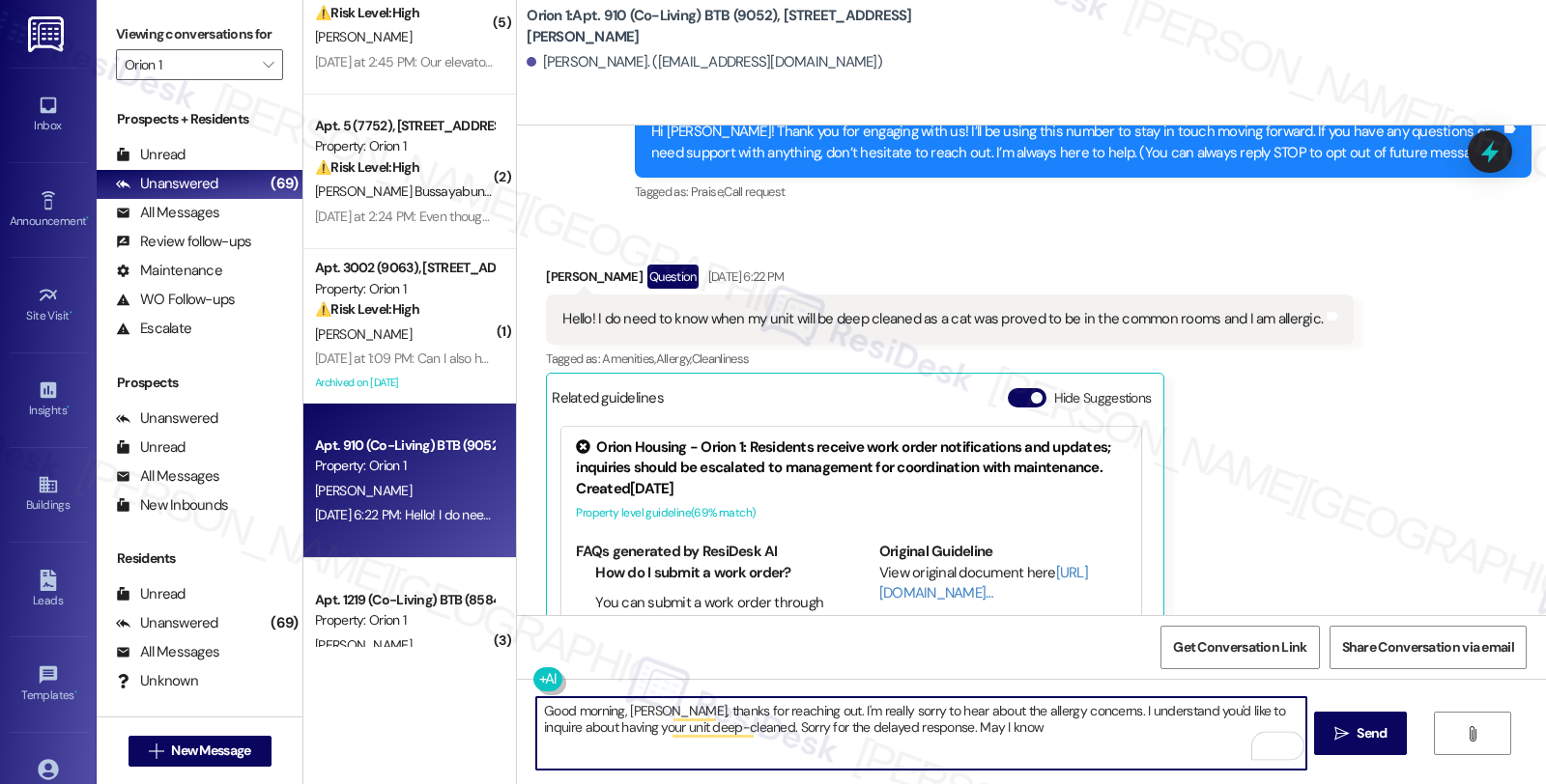
click at [1010, 734] on textarea "Good morning, Marissa, thanks for reaching out. I'm really sorry to hear about …" at bounding box center [920, 733] width 770 height 72
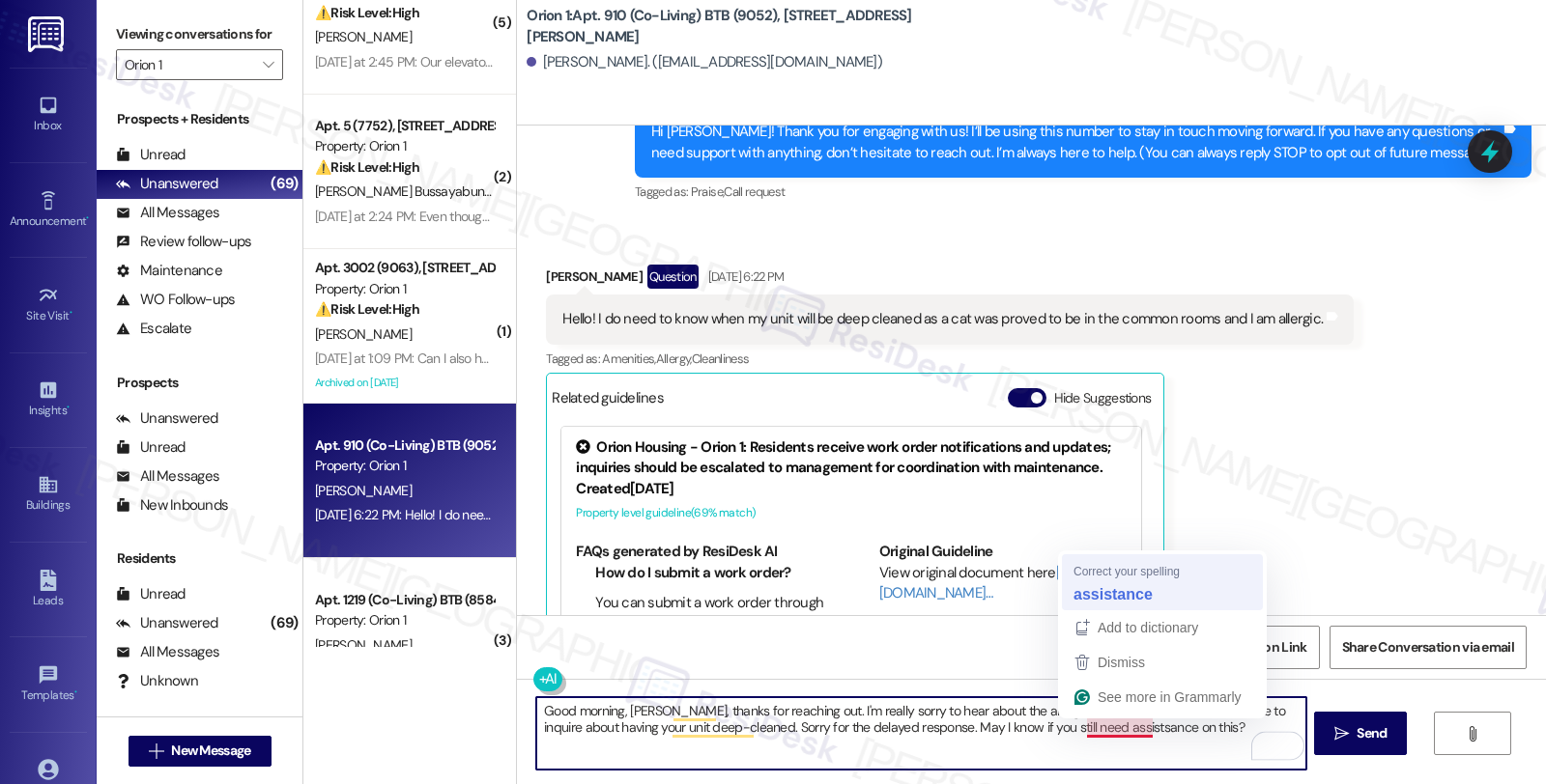
type textarea "Good morning, Marissa, thanks for reaching out. I'm really sorry to hear about …"
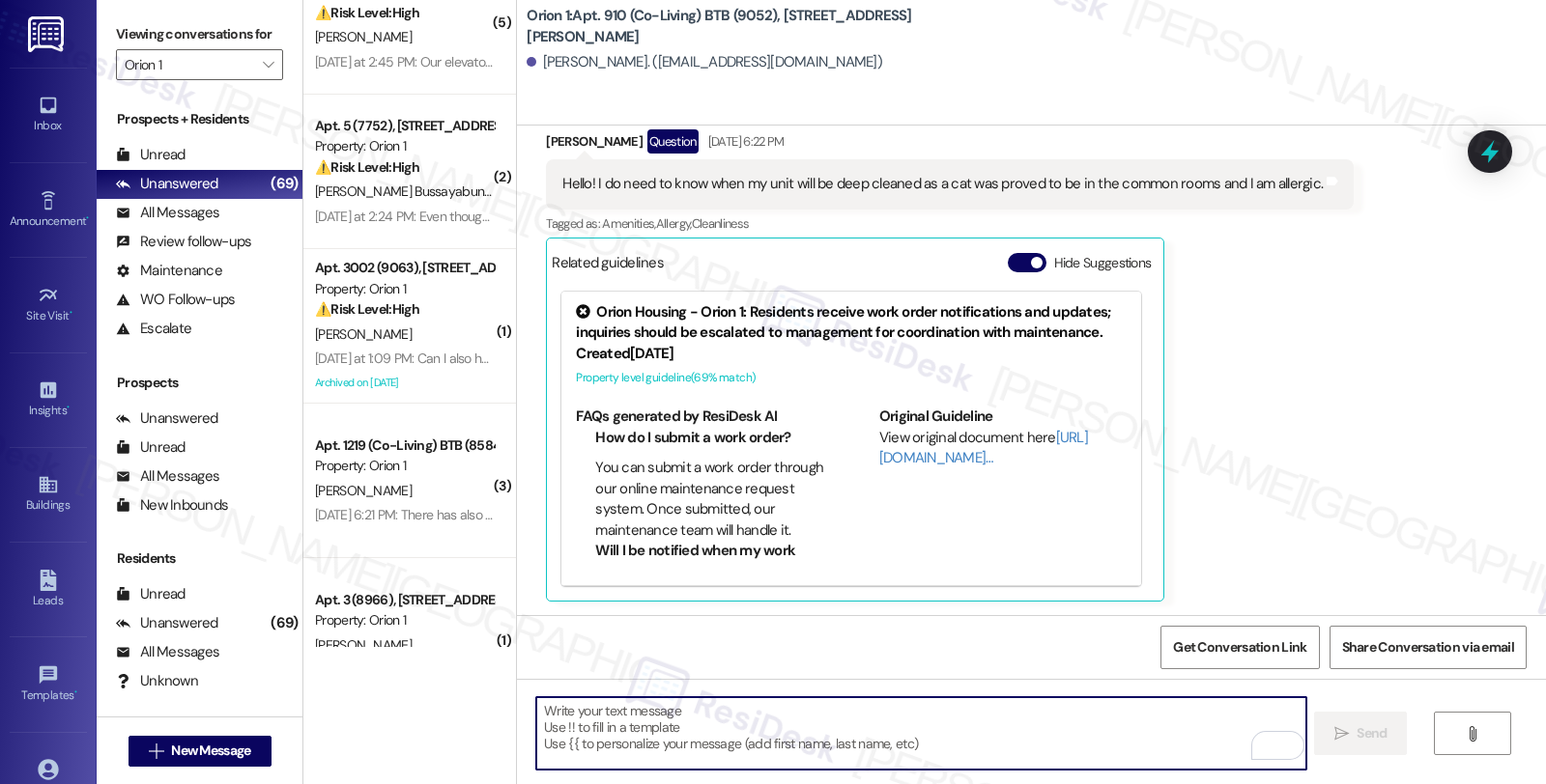
scroll to position [446, 0]
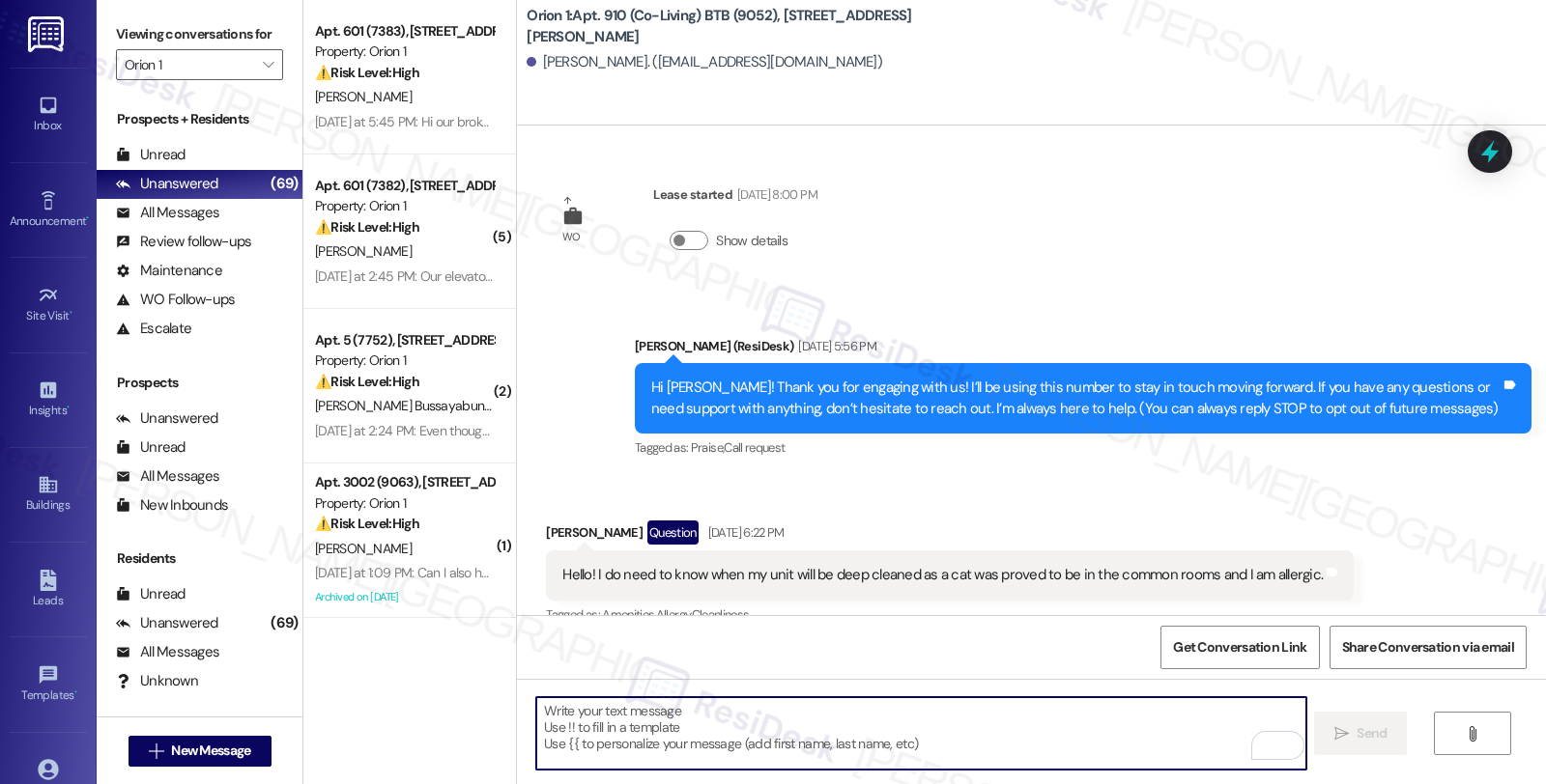
scroll to position [547, 0]
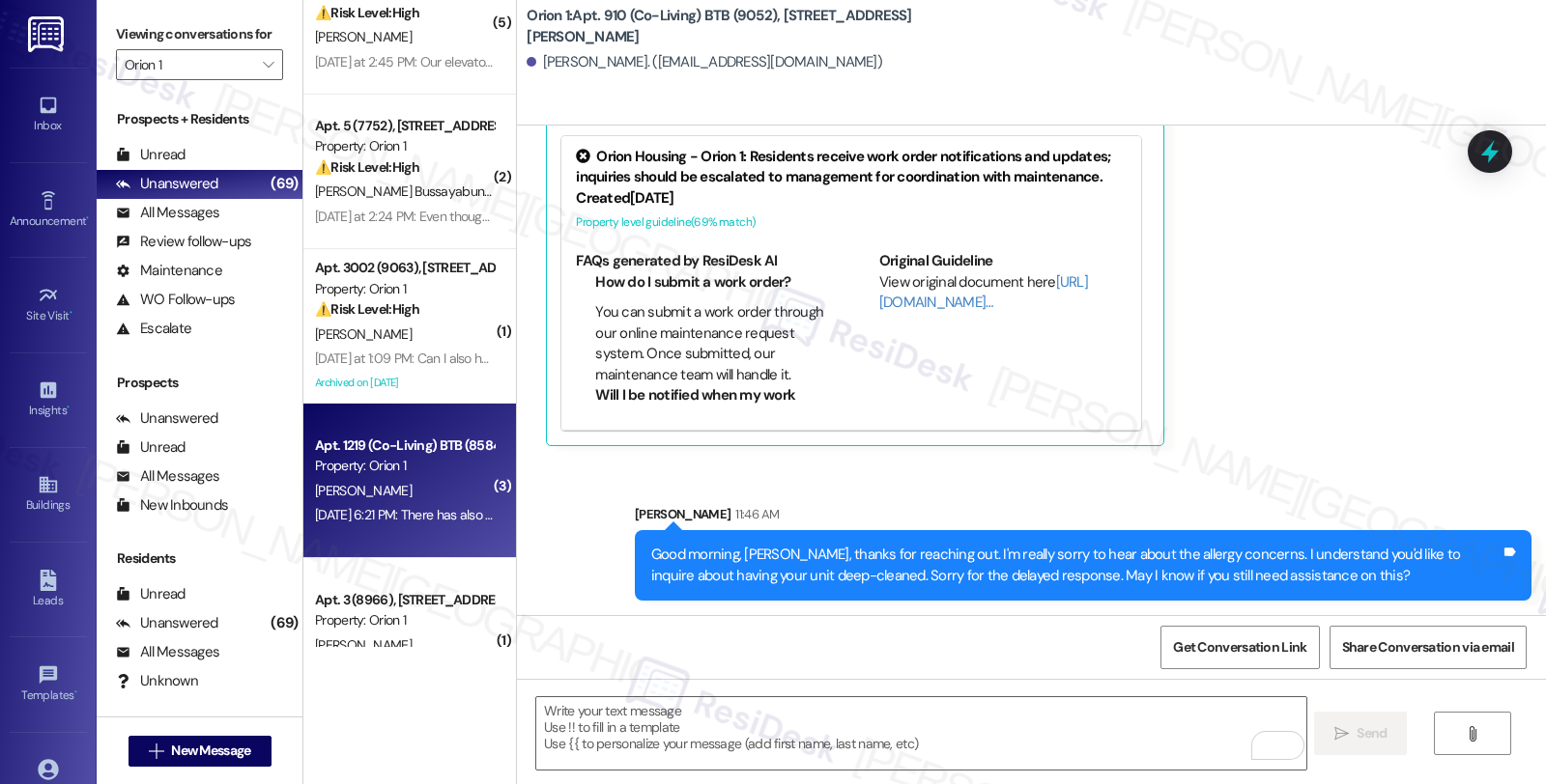
click at [390, 488] on div "[PERSON_NAME]" at bounding box center [404, 491] width 183 height 24
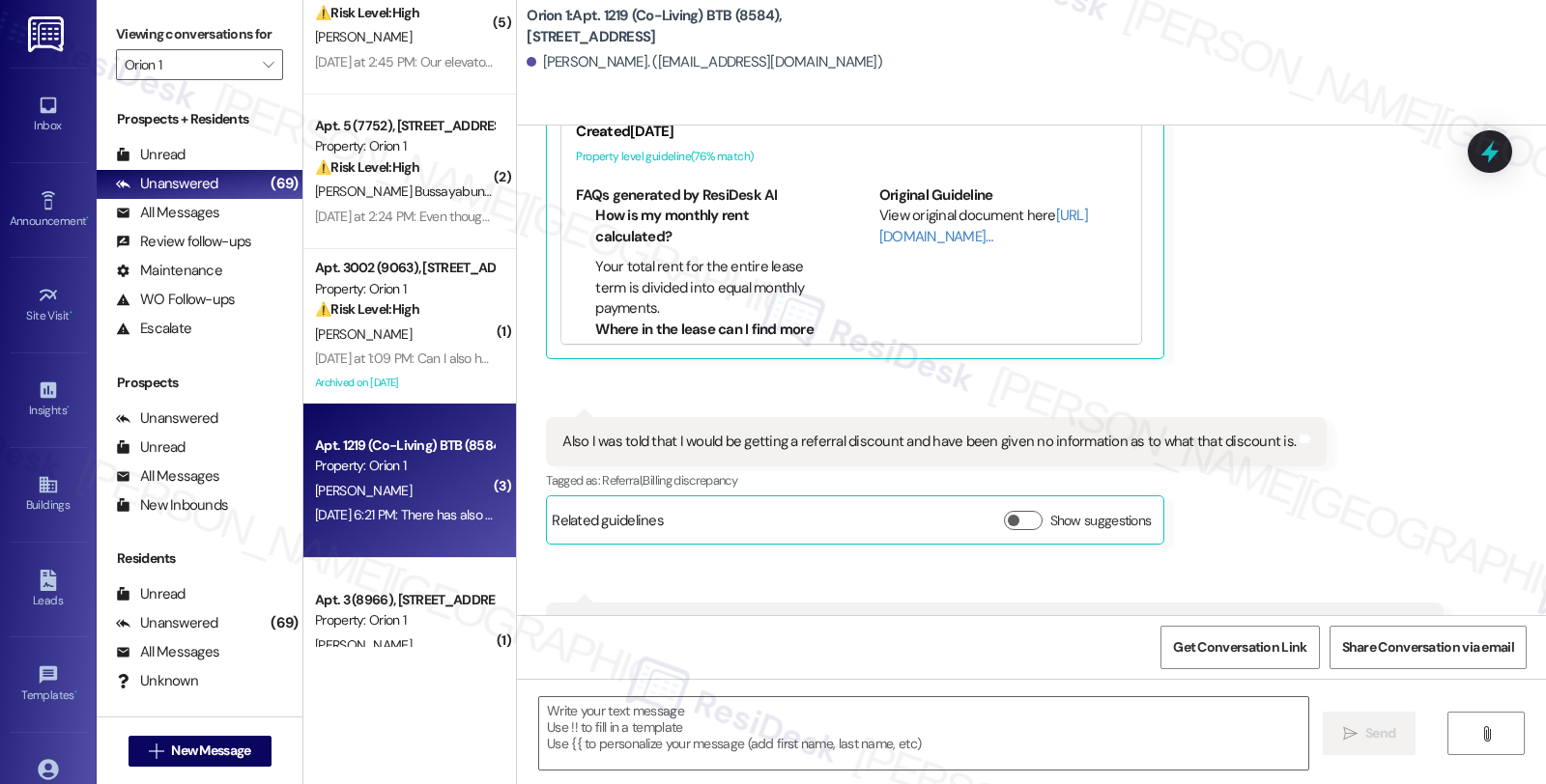
type textarea "Fetching suggested responses. Please feel free to read through the conversation…"
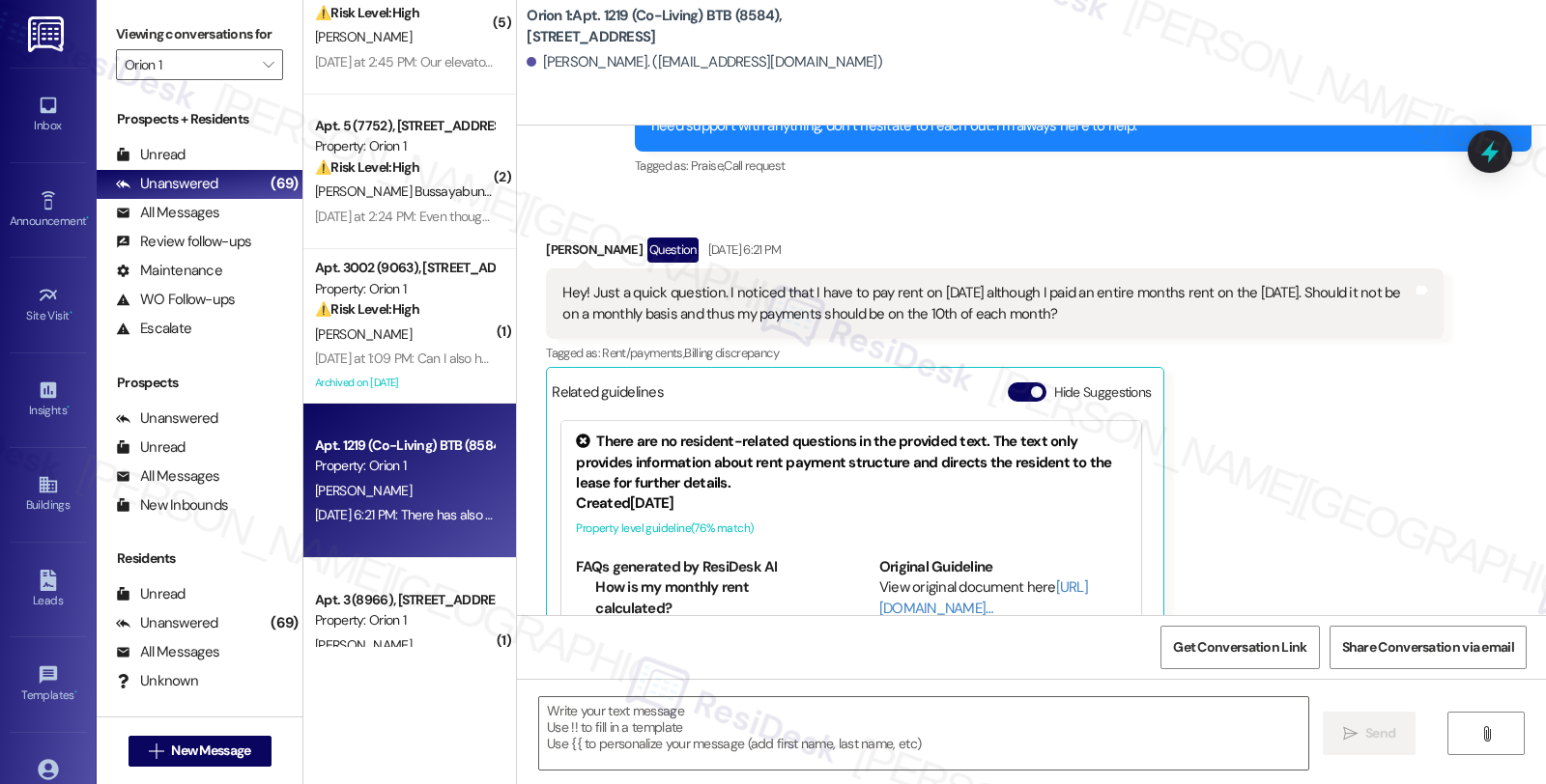
scroll to position [414, 0]
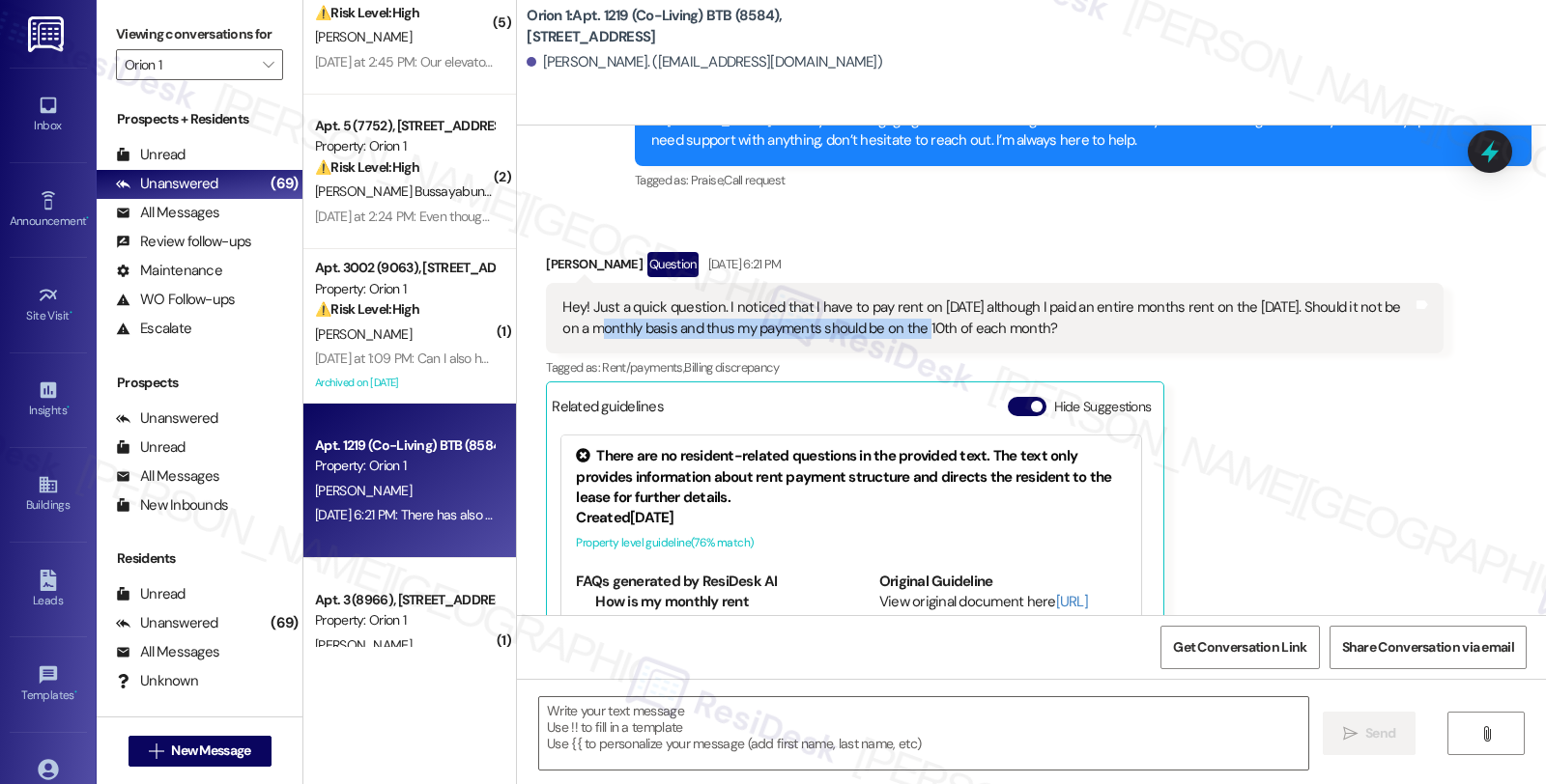
drag, startPoint x: 599, startPoint y: 326, endPoint x: 920, endPoint y: 326, distance: 321.0
click at [920, 326] on div "Hey! Just a quick question. I noticed that I have to pay rent on September 1st …" at bounding box center [987, 319] width 850 height 42
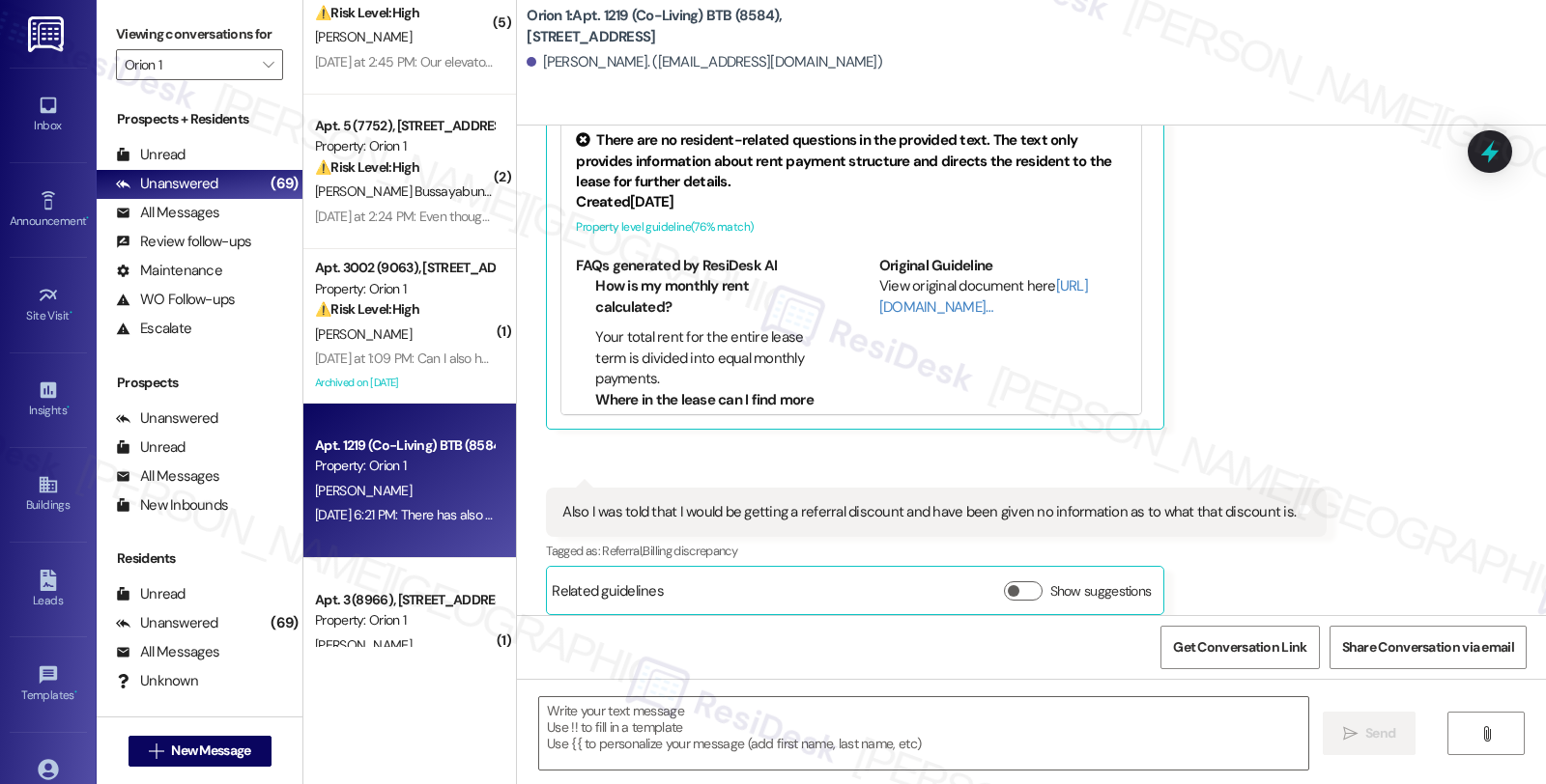
scroll to position [736, 0]
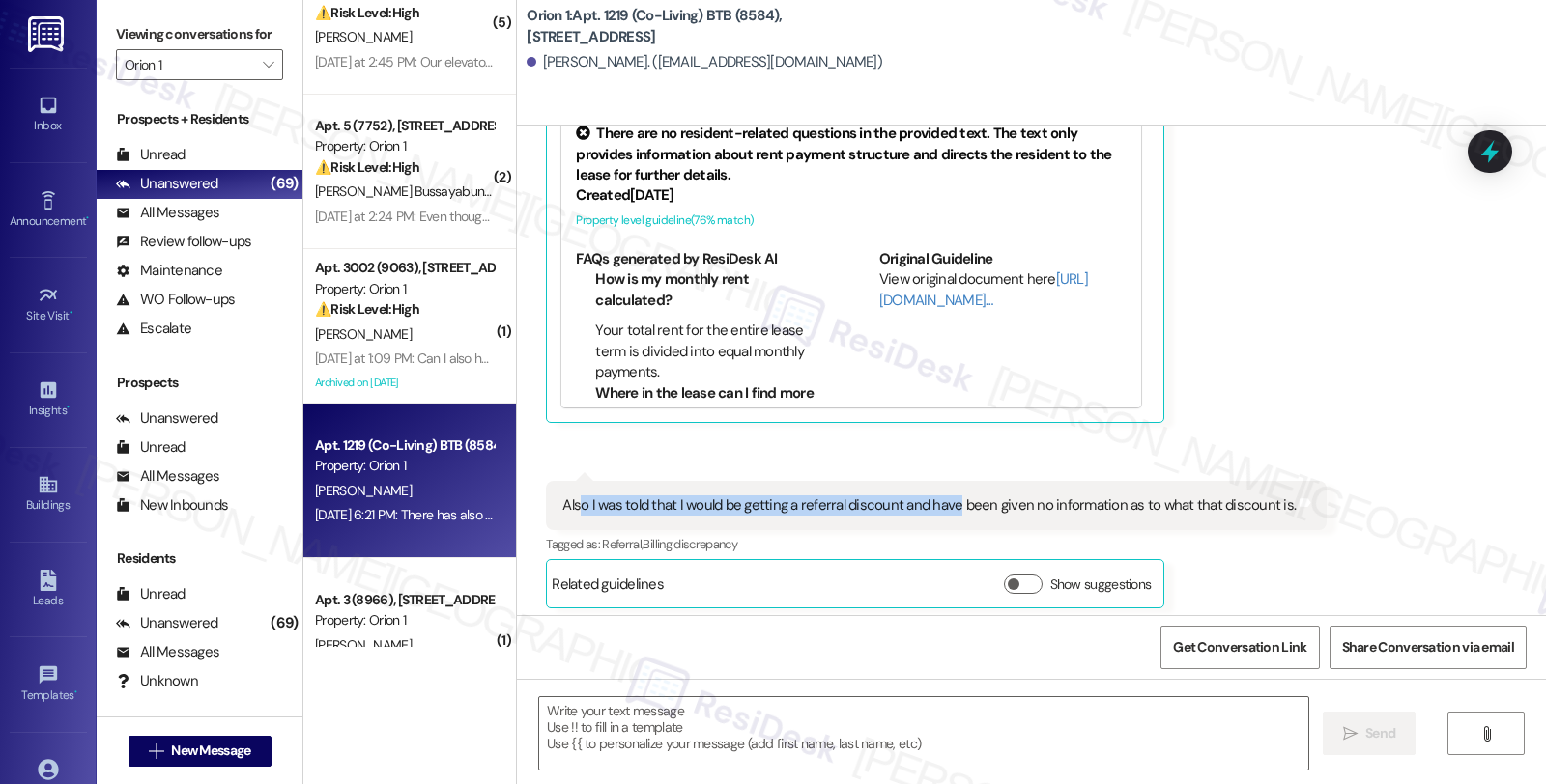
drag, startPoint x: 570, startPoint y: 503, endPoint x: 938, endPoint y: 503, distance: 368.0
click at [938, 503] on div "Also I was told that I would be getting a referral discount and have been given…" at bounding box center [928, 505] width 734 height 20
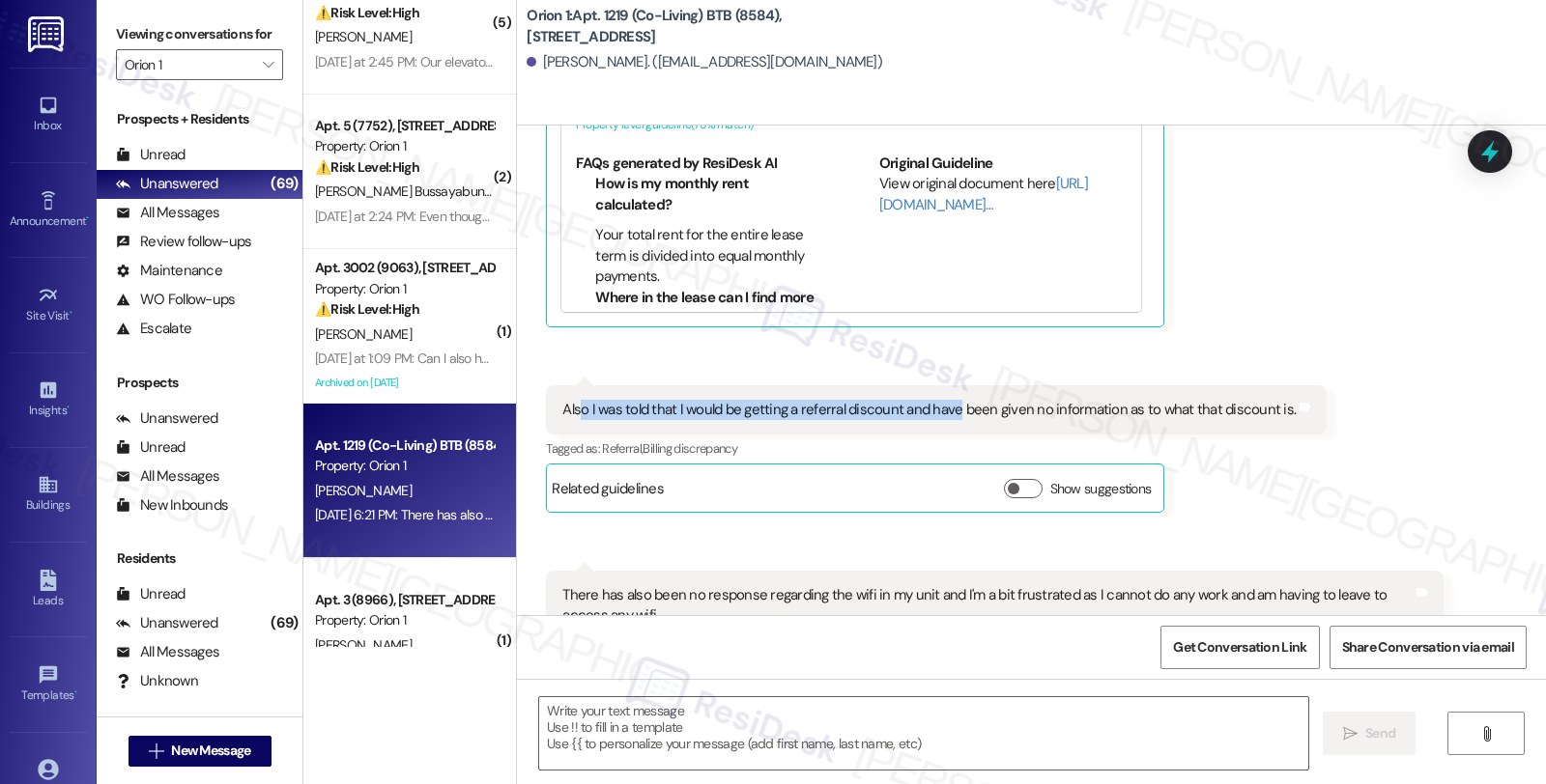
scroll to position [951, 0]
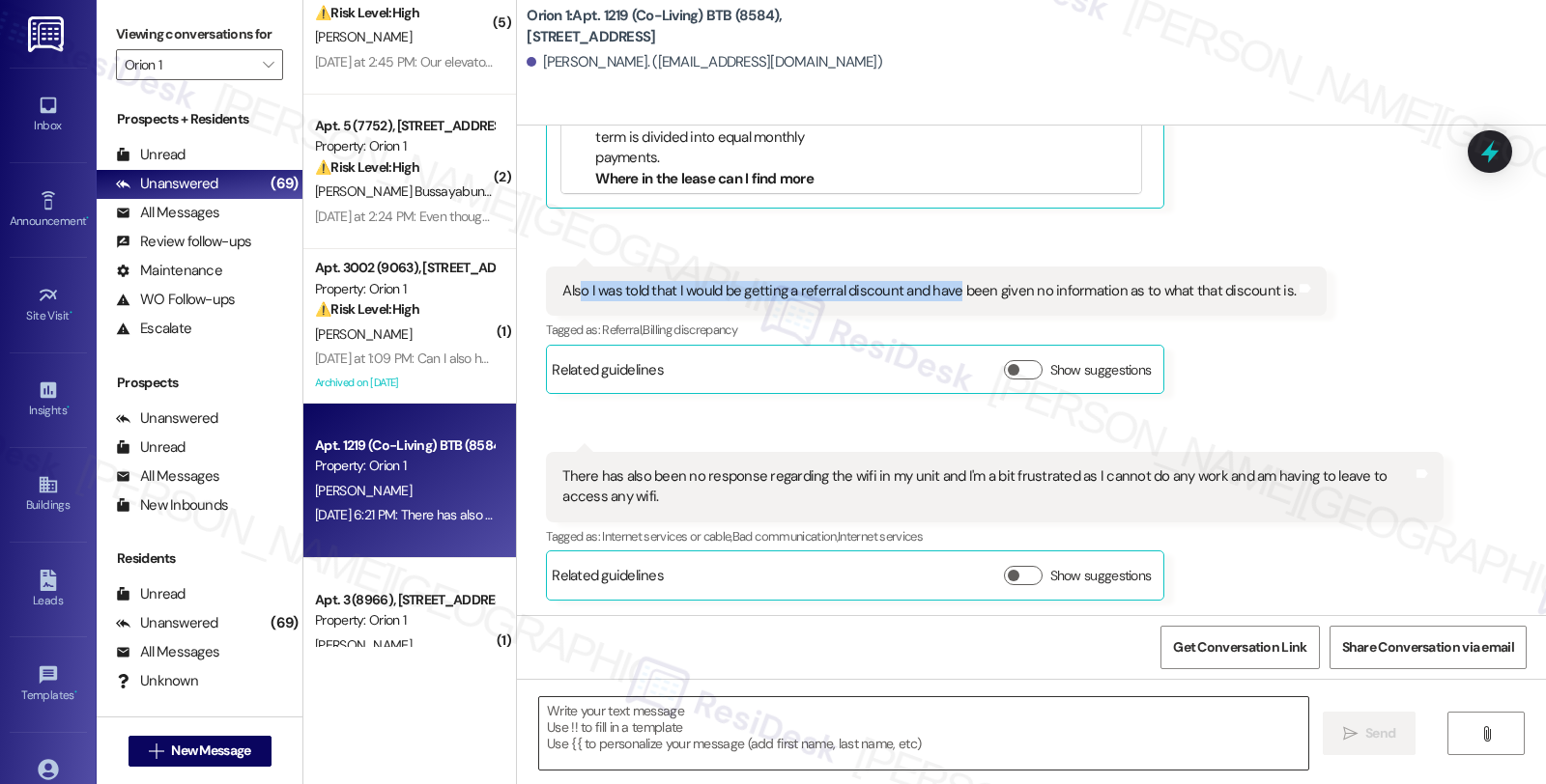
click at [604, 717] on textarea at bounding box center [923, 733] width 770 height 72
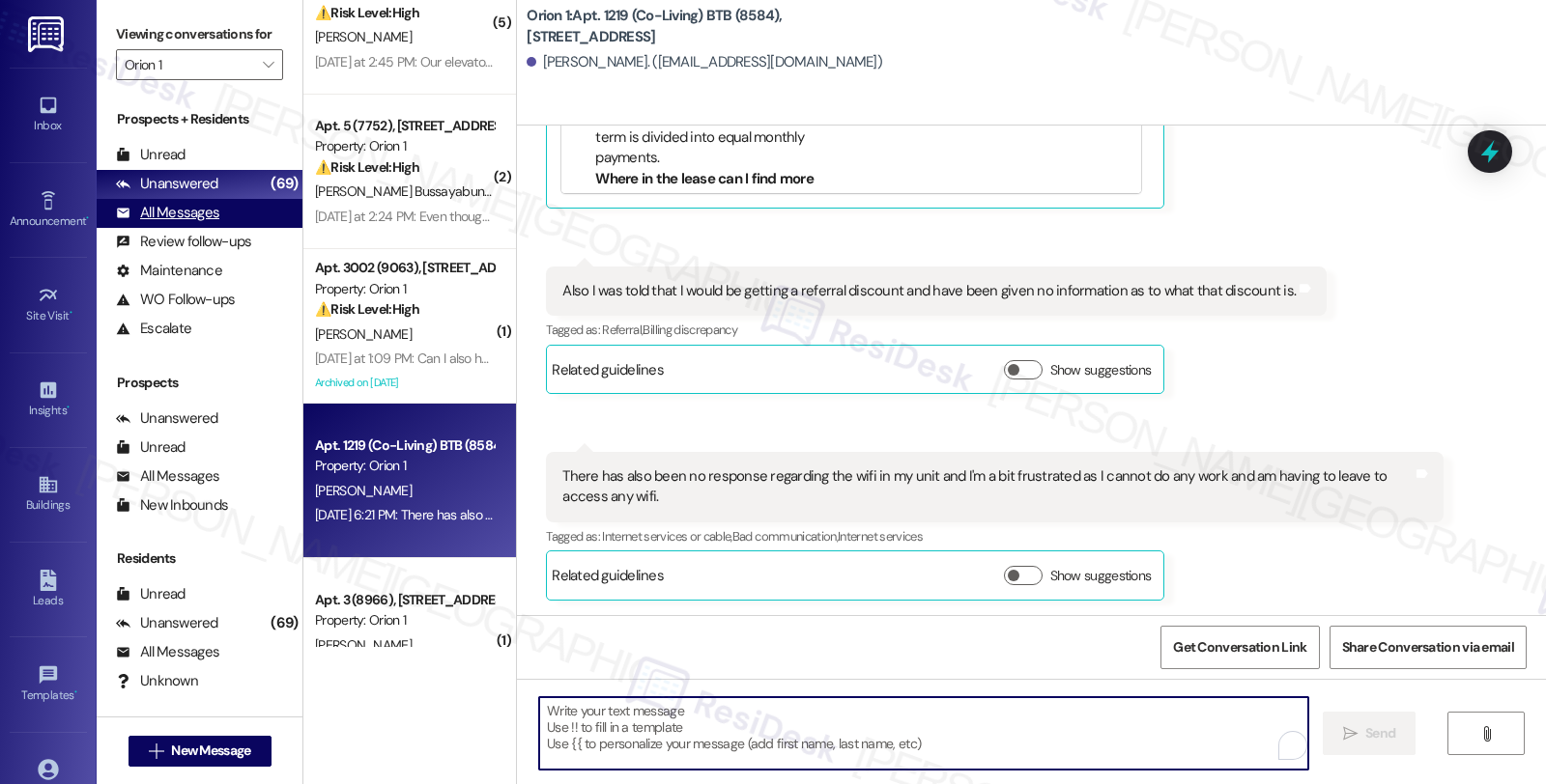
click at [234, 228] on div "All Messages (undefined)" at bounding box center [199, 212] width 206 height 29
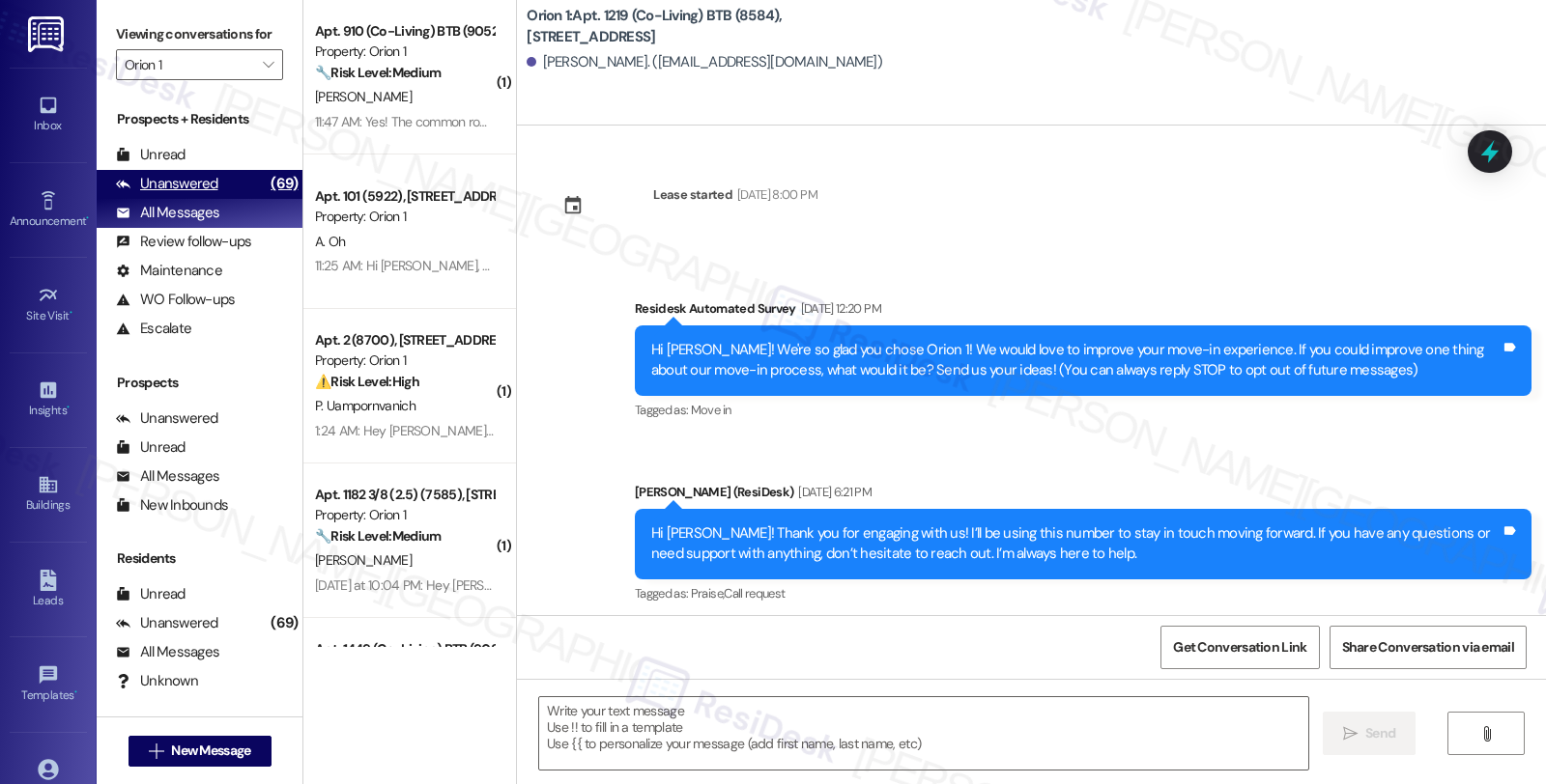
type textarea "Fetching suggested responses. Please feel free to read through the conversation…"
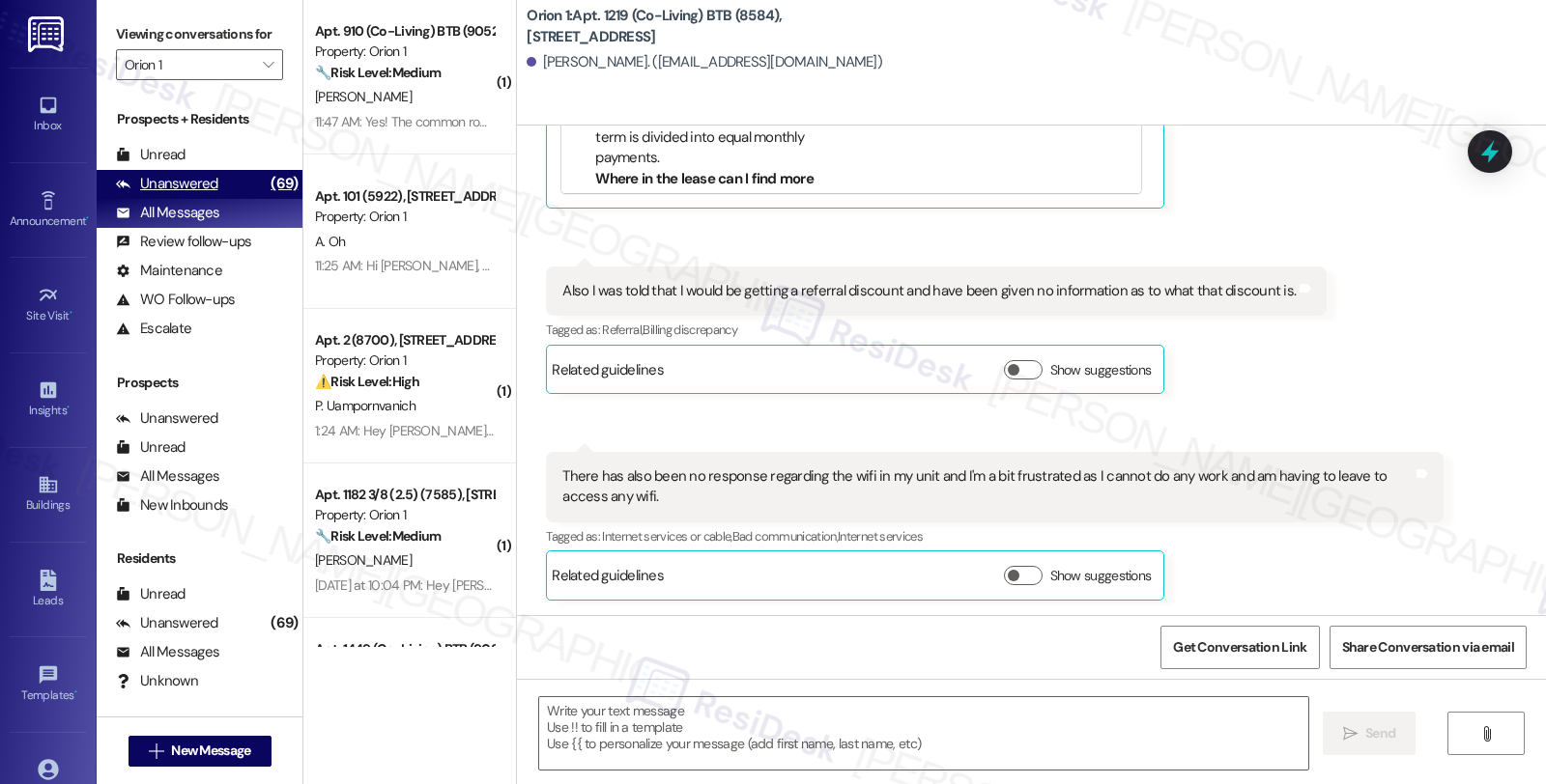
click at [236, 198] on div "Unanswered (69)" at bounding box center [199, 184] width 206 height 29
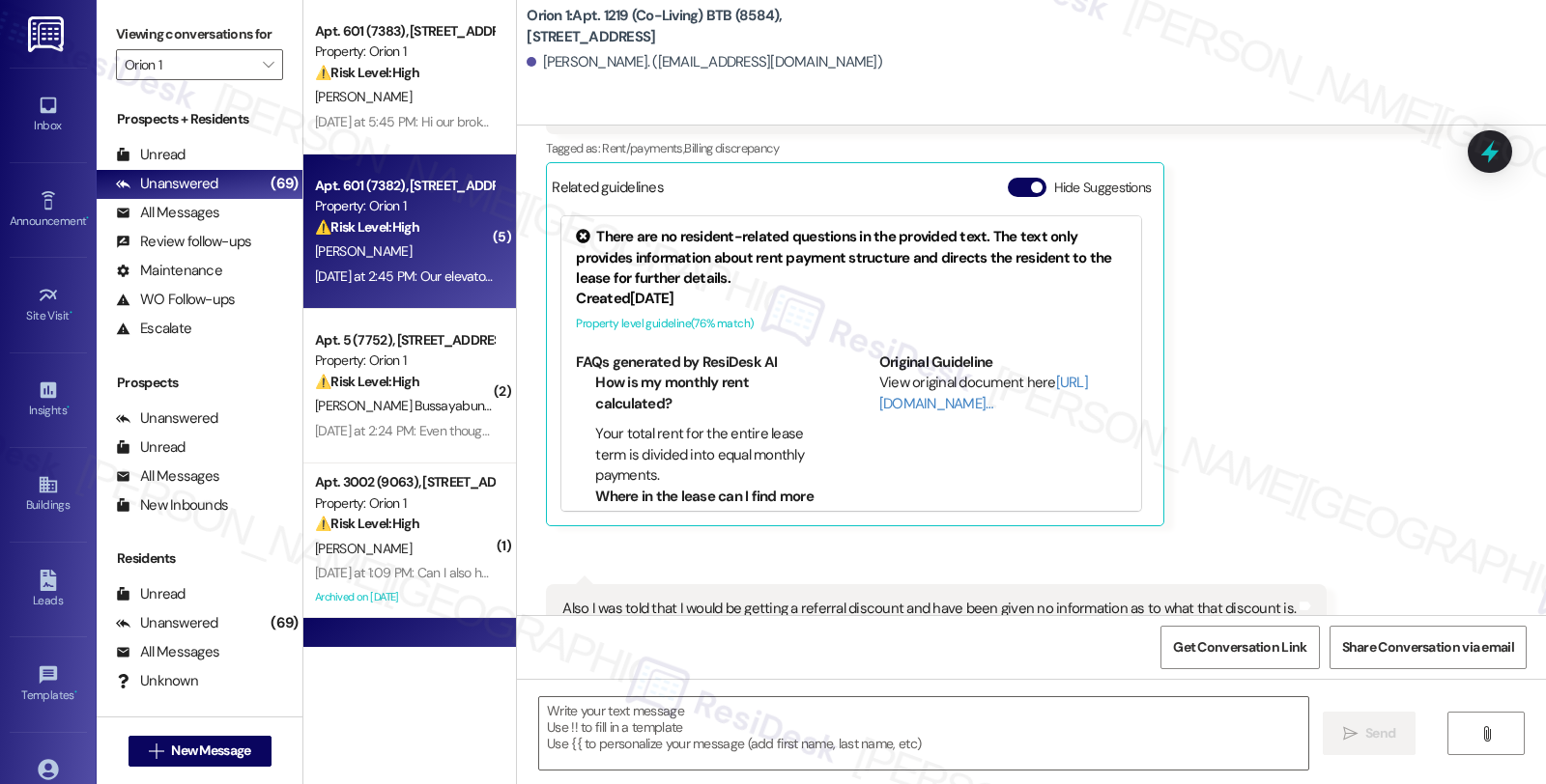
type textarea "Fetching suggested responses. Please feel free to read through the conversation…"
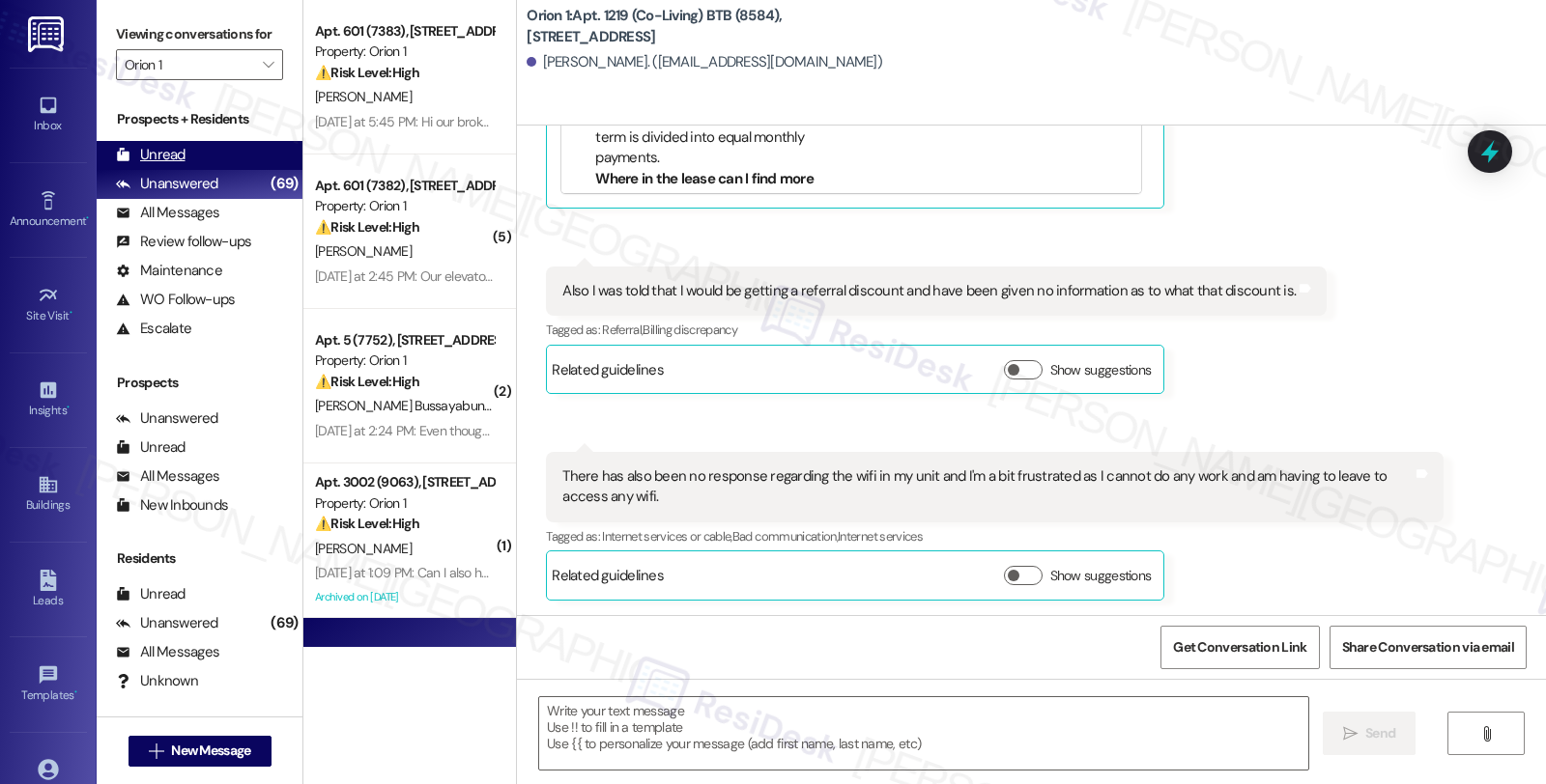
click at [213, 170] on div "Unread (0)" at bounding box center [199, 155] width 206 height 29
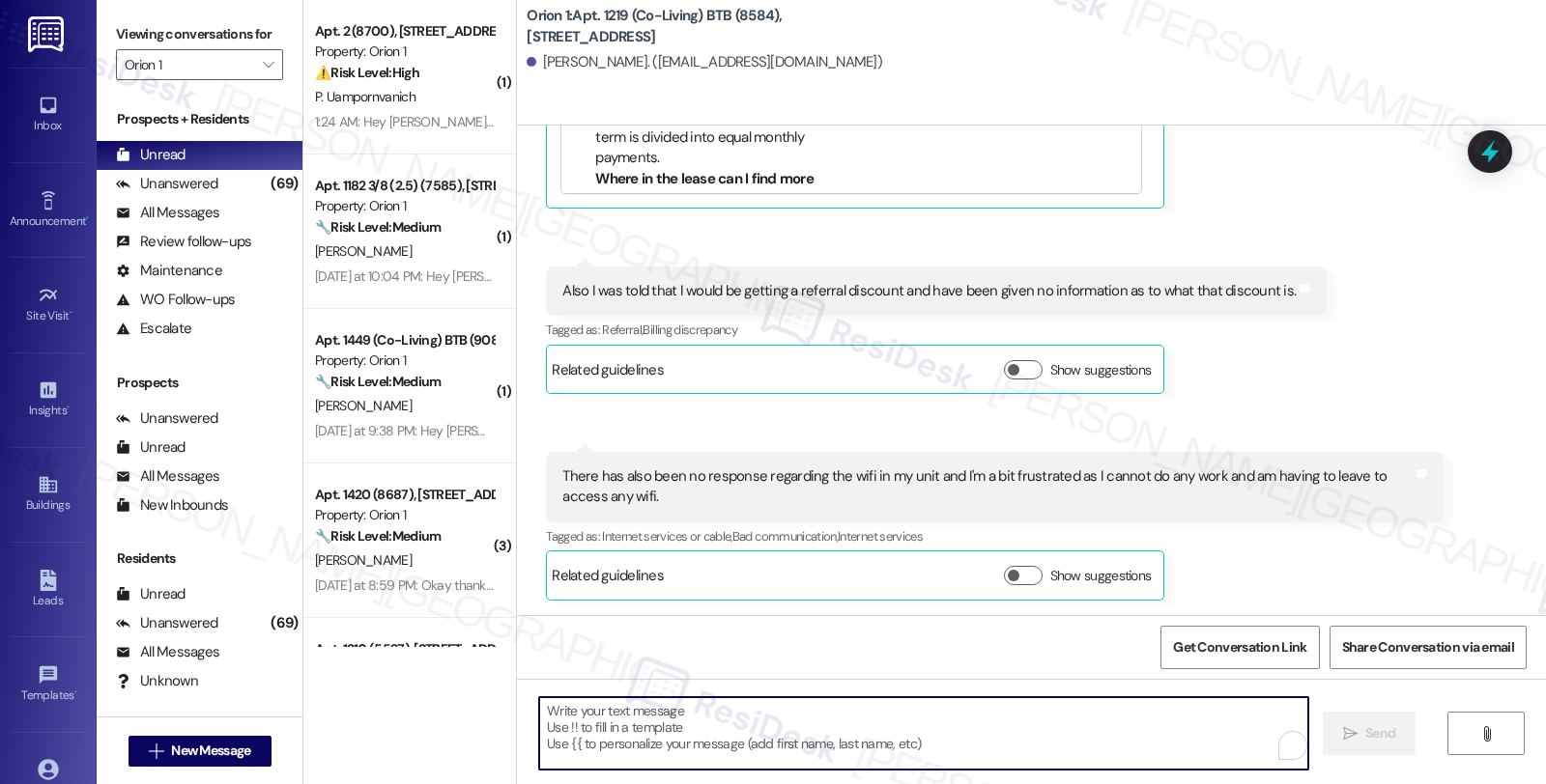
click at [705, 735] on textarea "To enrich screen reader interactions, please activate Accessibility in Grammarl…" at bounding box center [923, 733] width 770 height 72
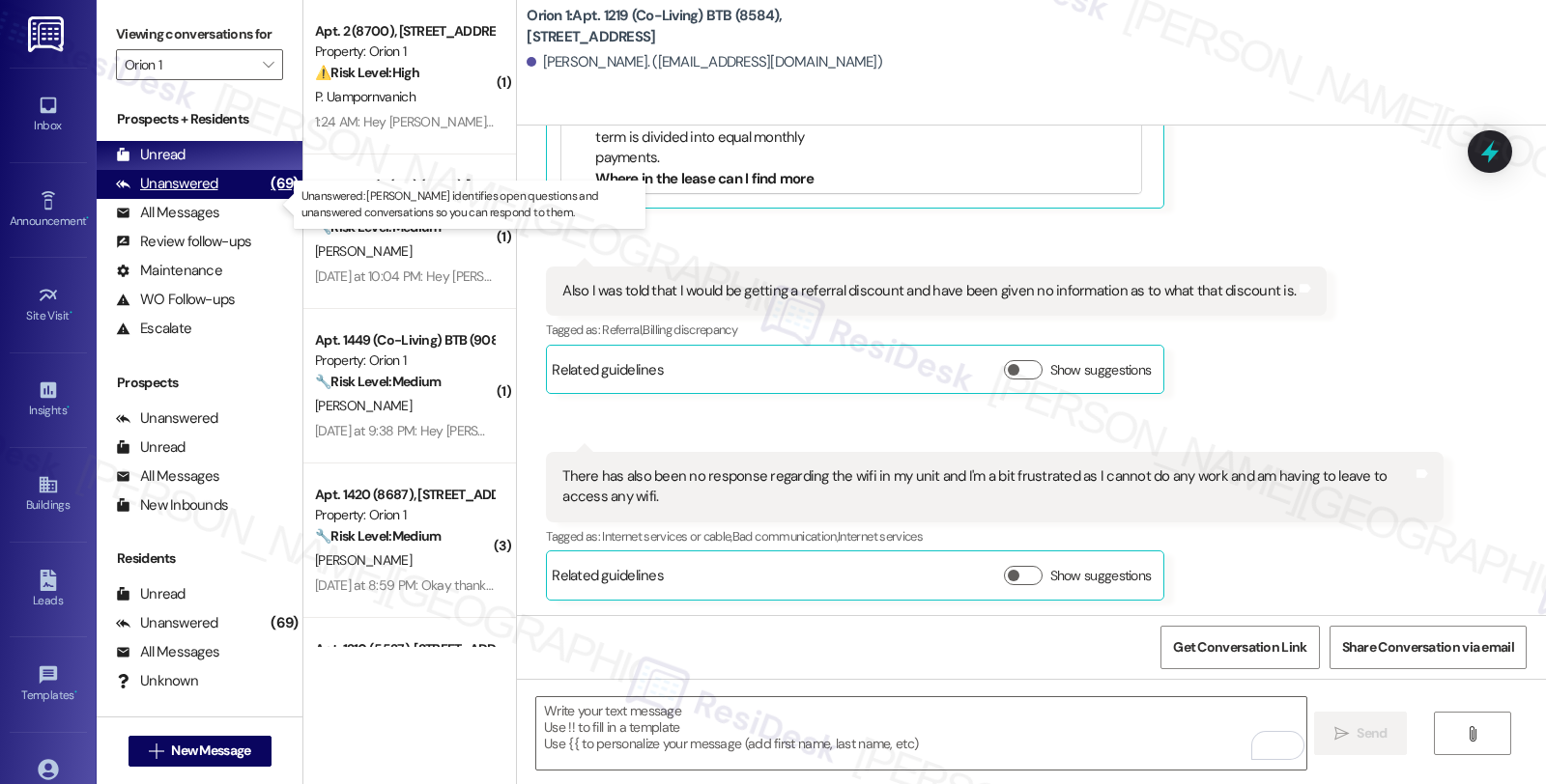
click at [228, 198] on div "Unanswered (69)" at bounding box center [199, 184] width 206 height 29
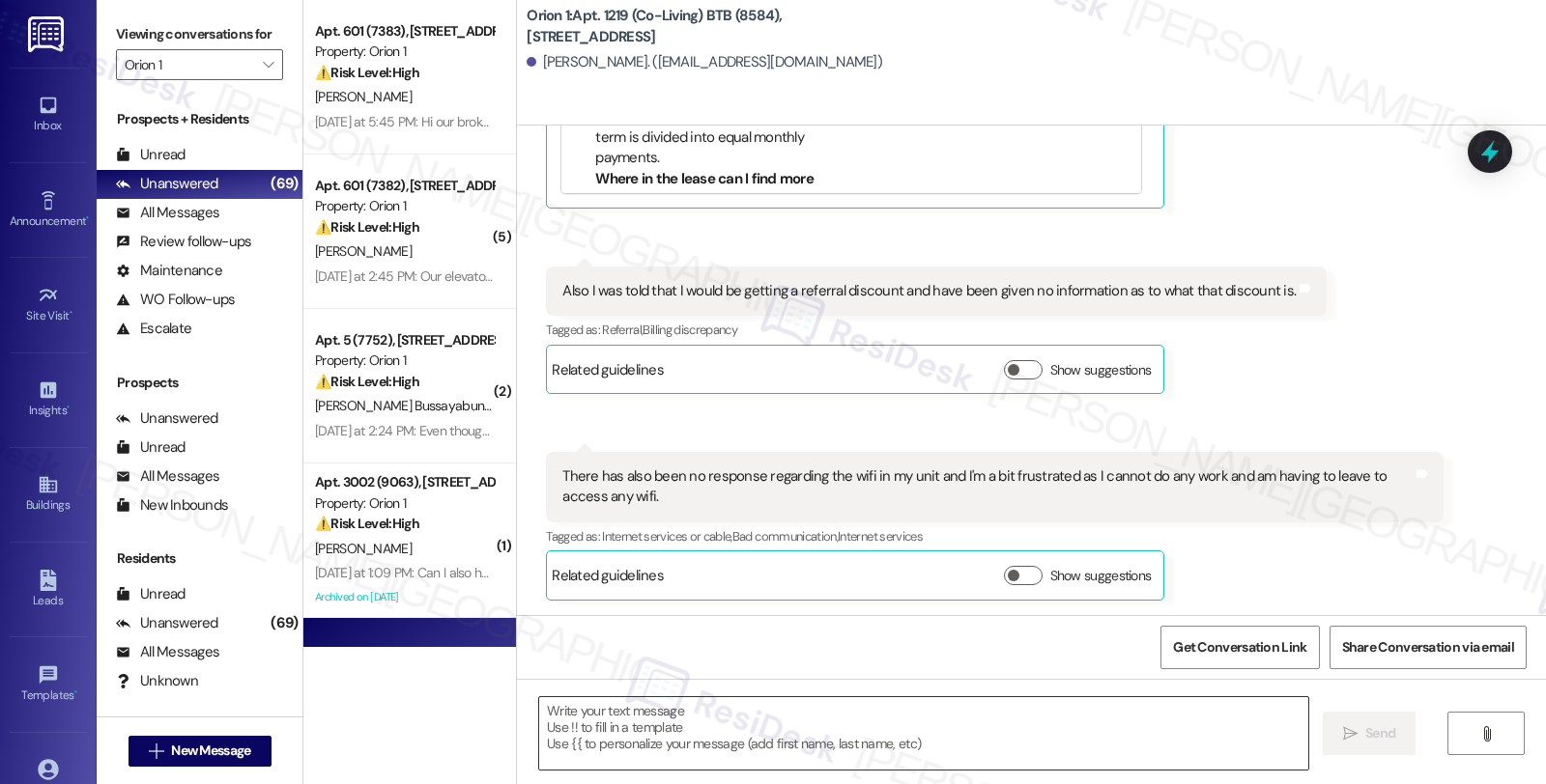
click at [652, 730] on textarea at bounding box center [923, 733] width 770 height 72
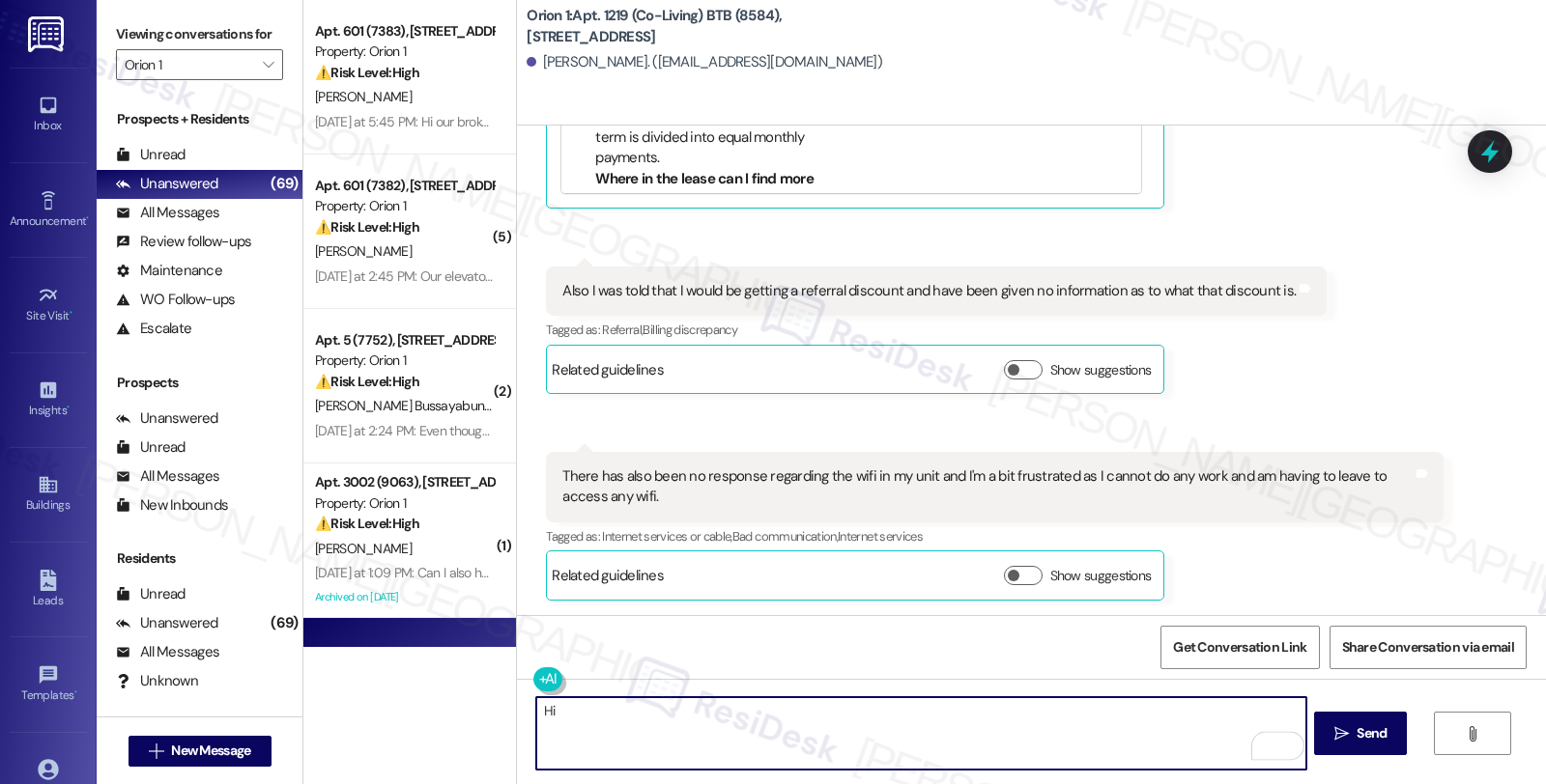
click at [544, 63] on div "Nicole Ammari. (nicoleammari@berkeley.edu)" at bounding box center [704, 63] width 355 height 20
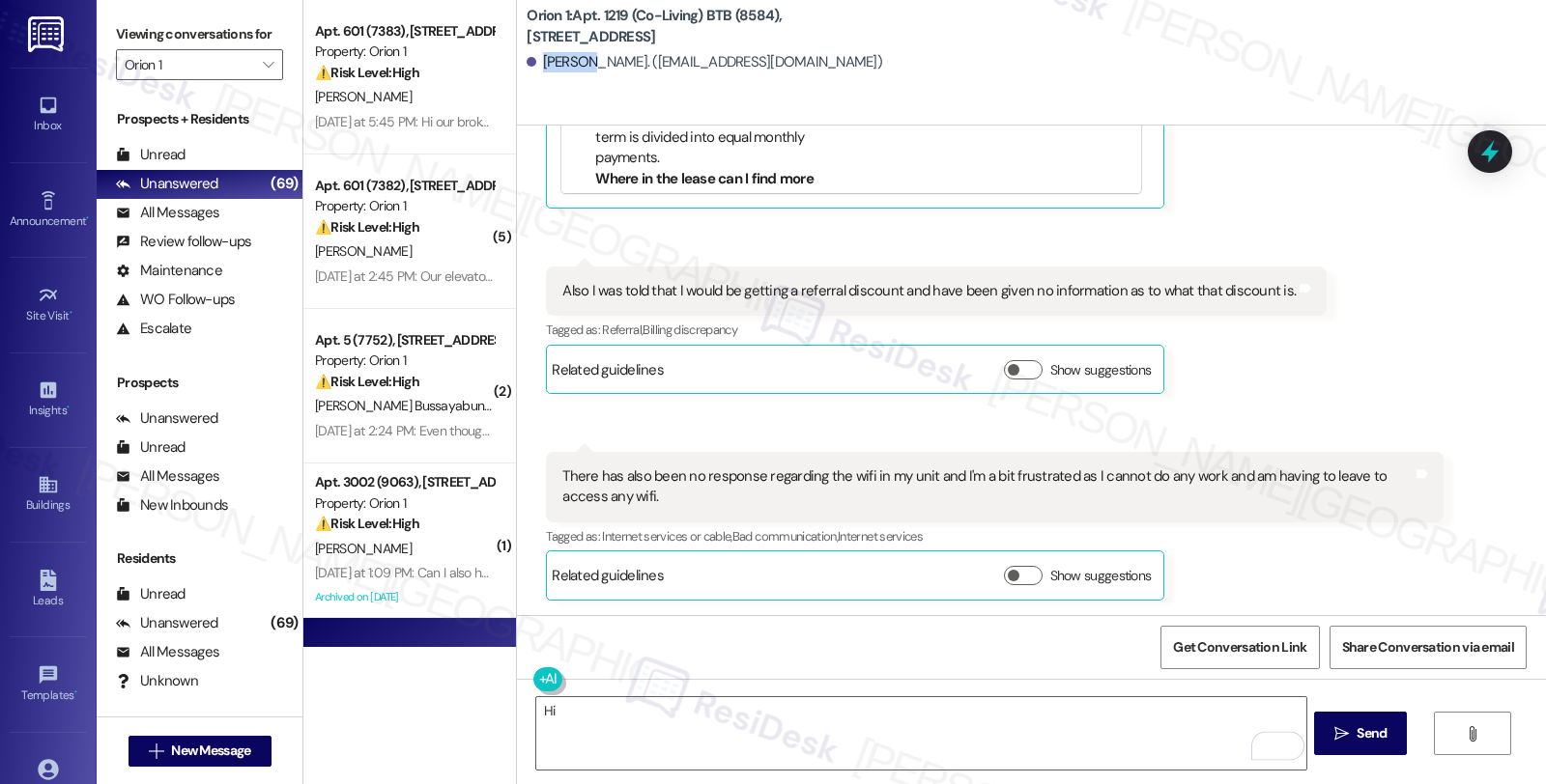
click at [544, 63] on div "Nicole Ammari. (nicoleammari@berkeley.edu)" at bounding box center [704, 63] width 355 height 20
copy div "Nicole"
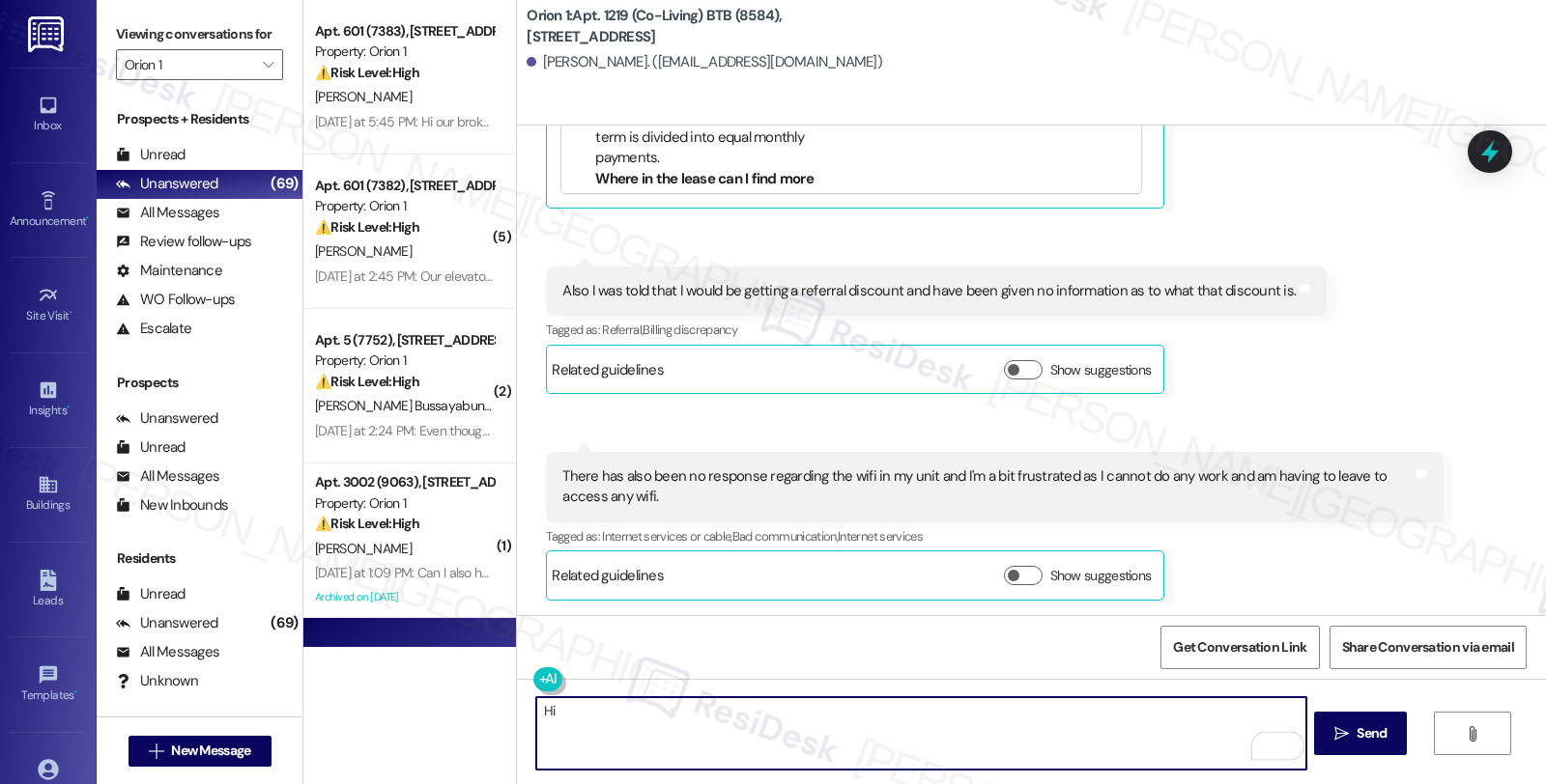
click at [626, 709] on textarea "Hi" at bounding box center [920, 733] width 770 height 72
paste textarea "Nicole"
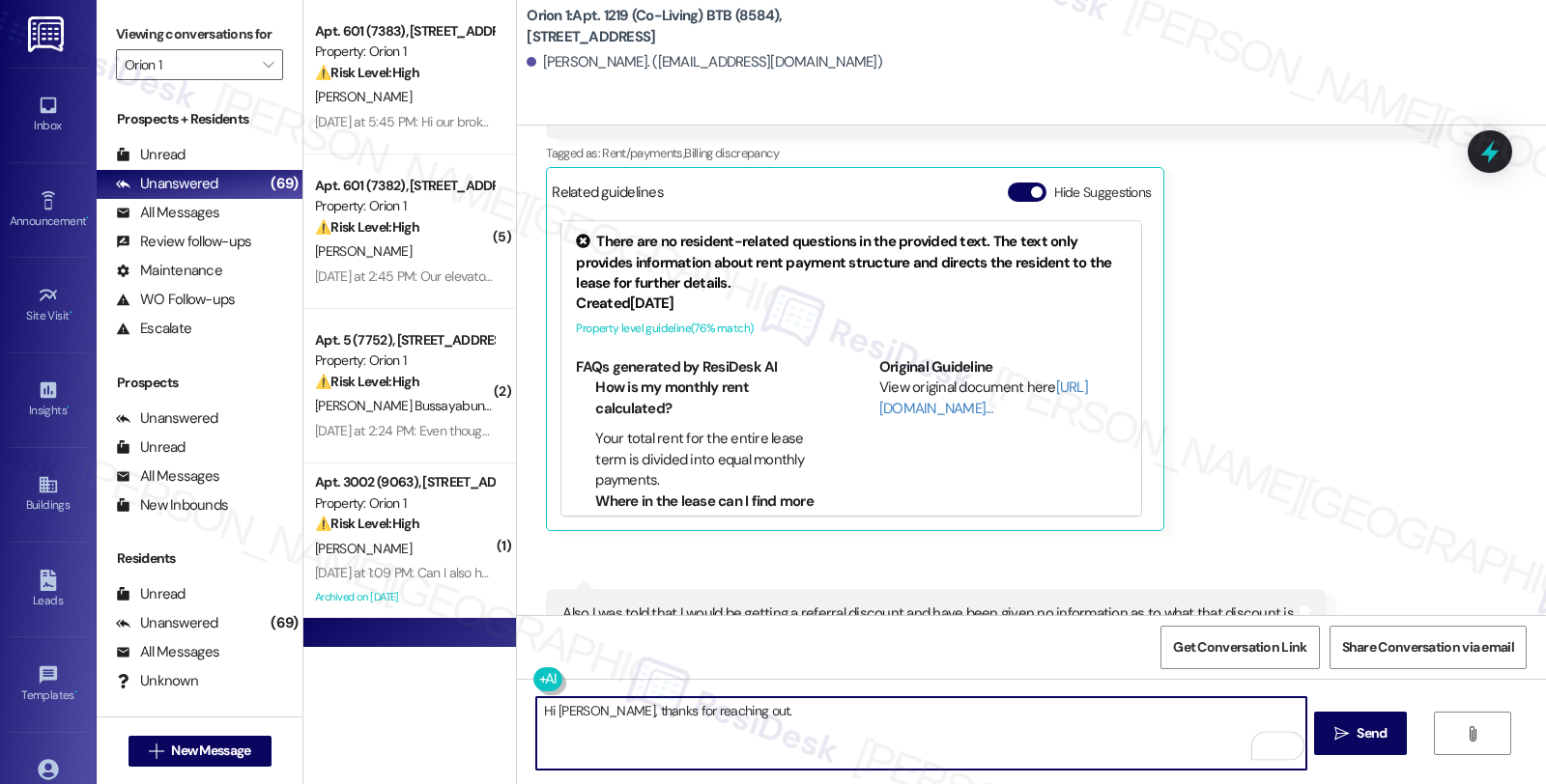
scroll to position [414, 0]
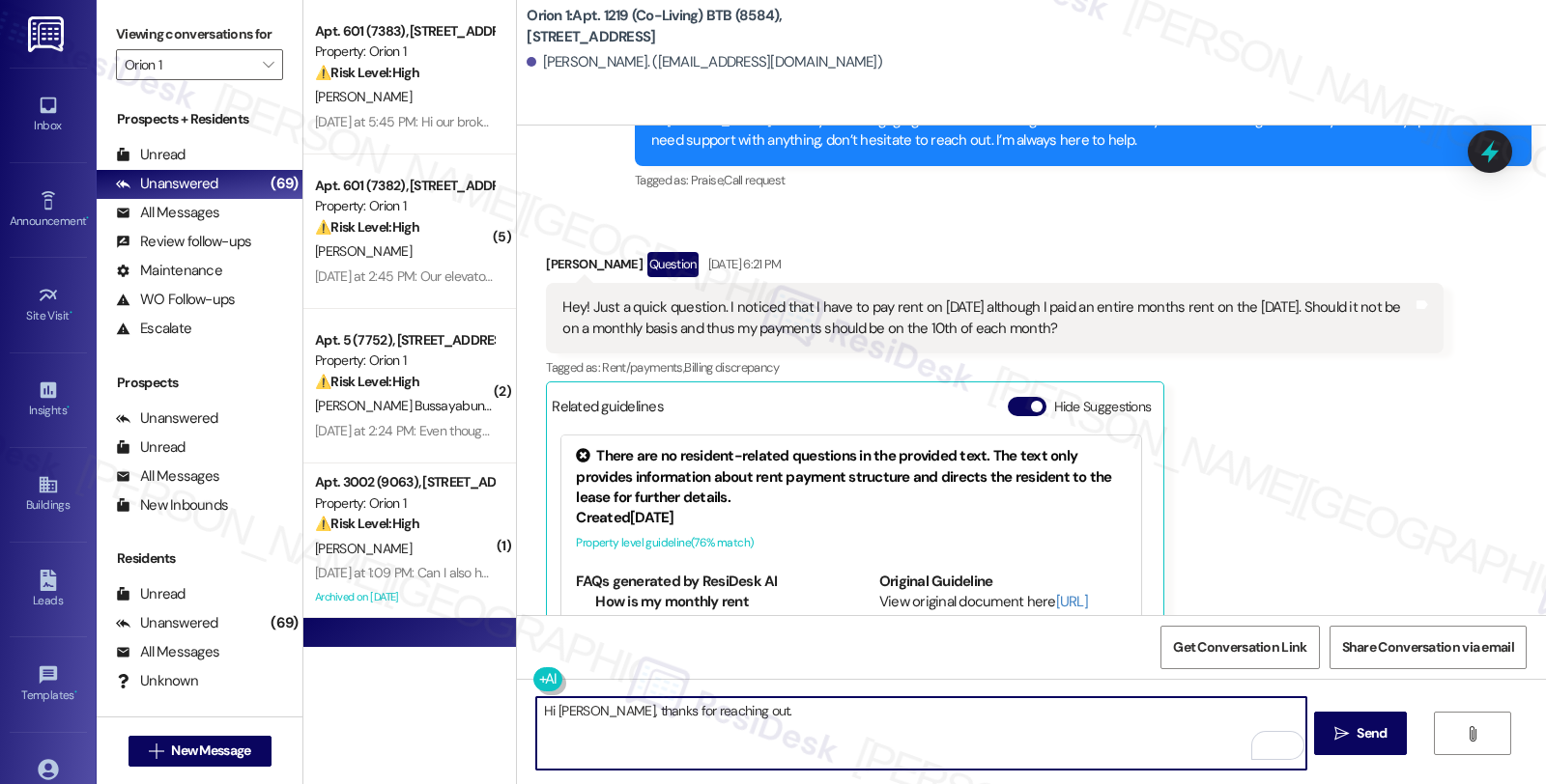
click at [796, 710] on textarea "Hi Nicole, thanks for reaching out." at bounding box center [920, 733] width 770 height 72
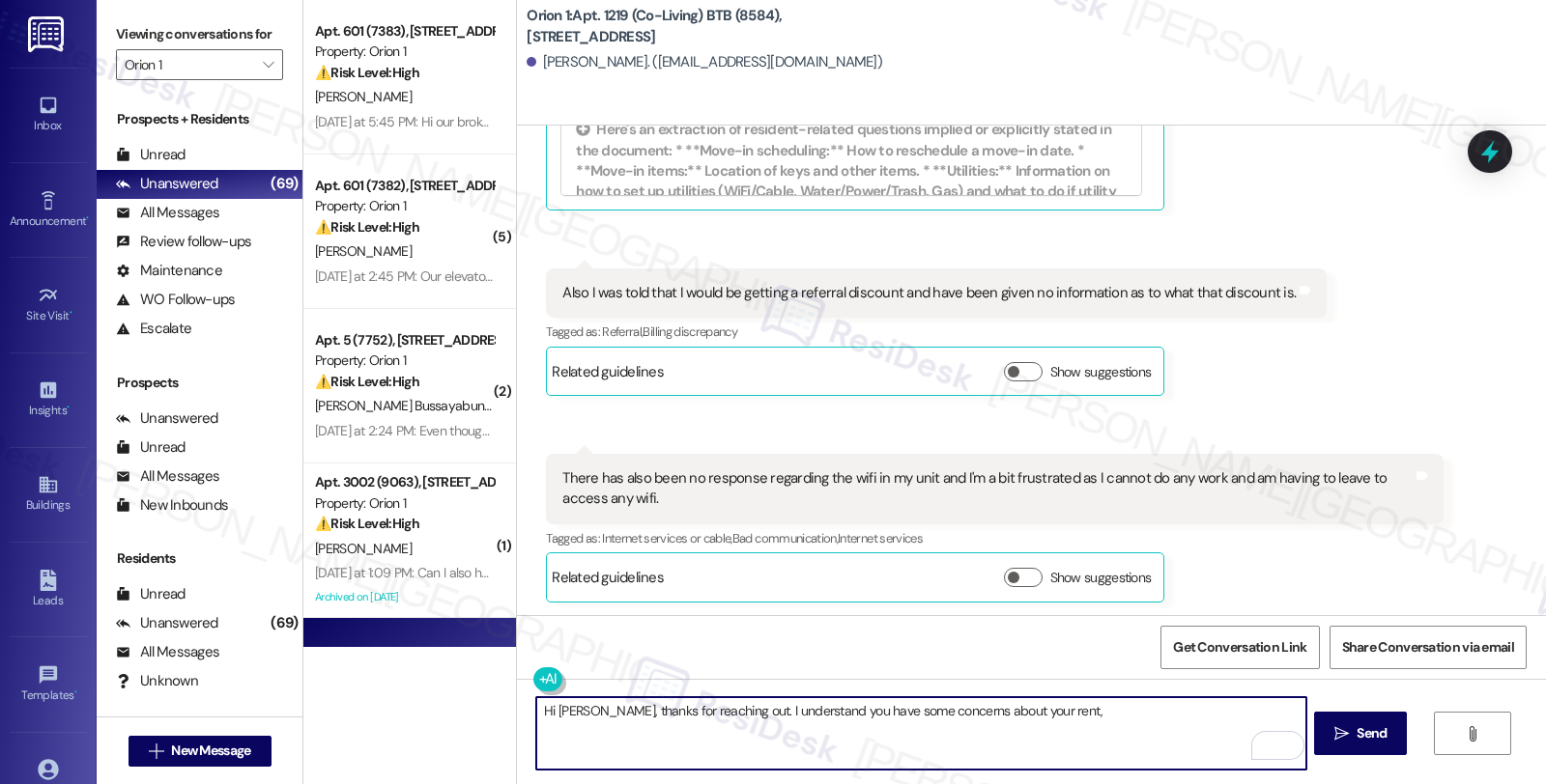
scroll to position [951, 0]
click at [1077, 706] on textarea "Hi Nicole, thanks for reaching out. I understand you have some concerns about y…" at bounding box center [920, 733] width 770 height 72
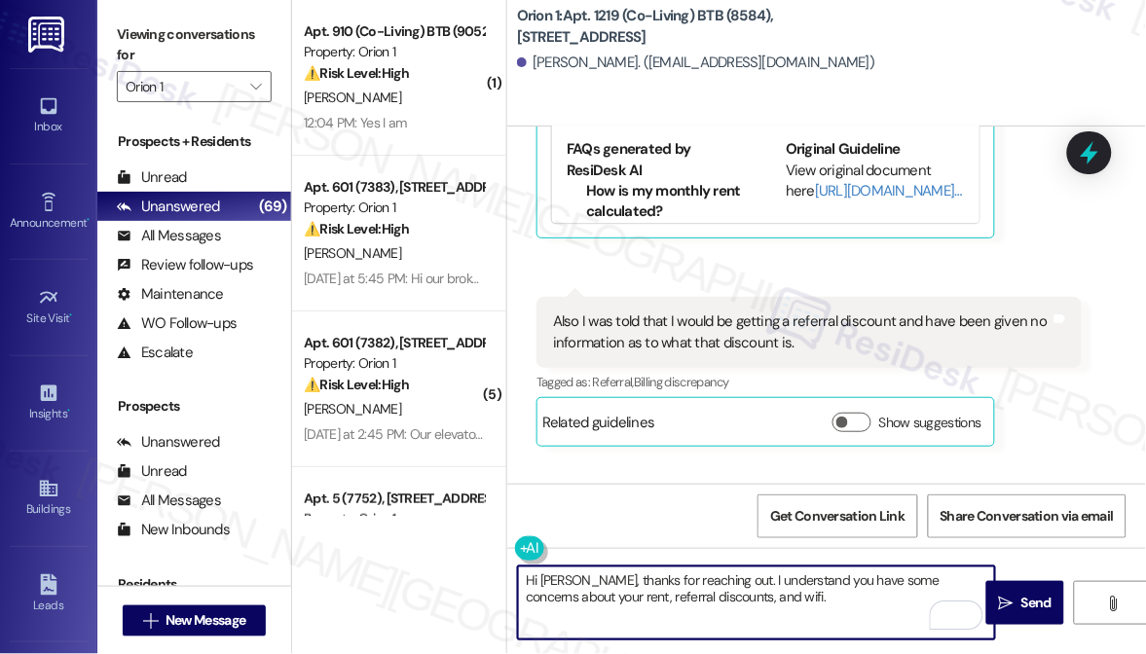
click at [762, 596] on textarea "Hi Nicole, thanks for reaching out. I understand you have some concerns about y…" at bounding box center [756, 602] width 477 height 73
click at [946, 588] on textarea "Hi Nicole, thanks for reaching out. I understand you have some concerns about y…" at bounding box center [756, 602] width 477 height 73
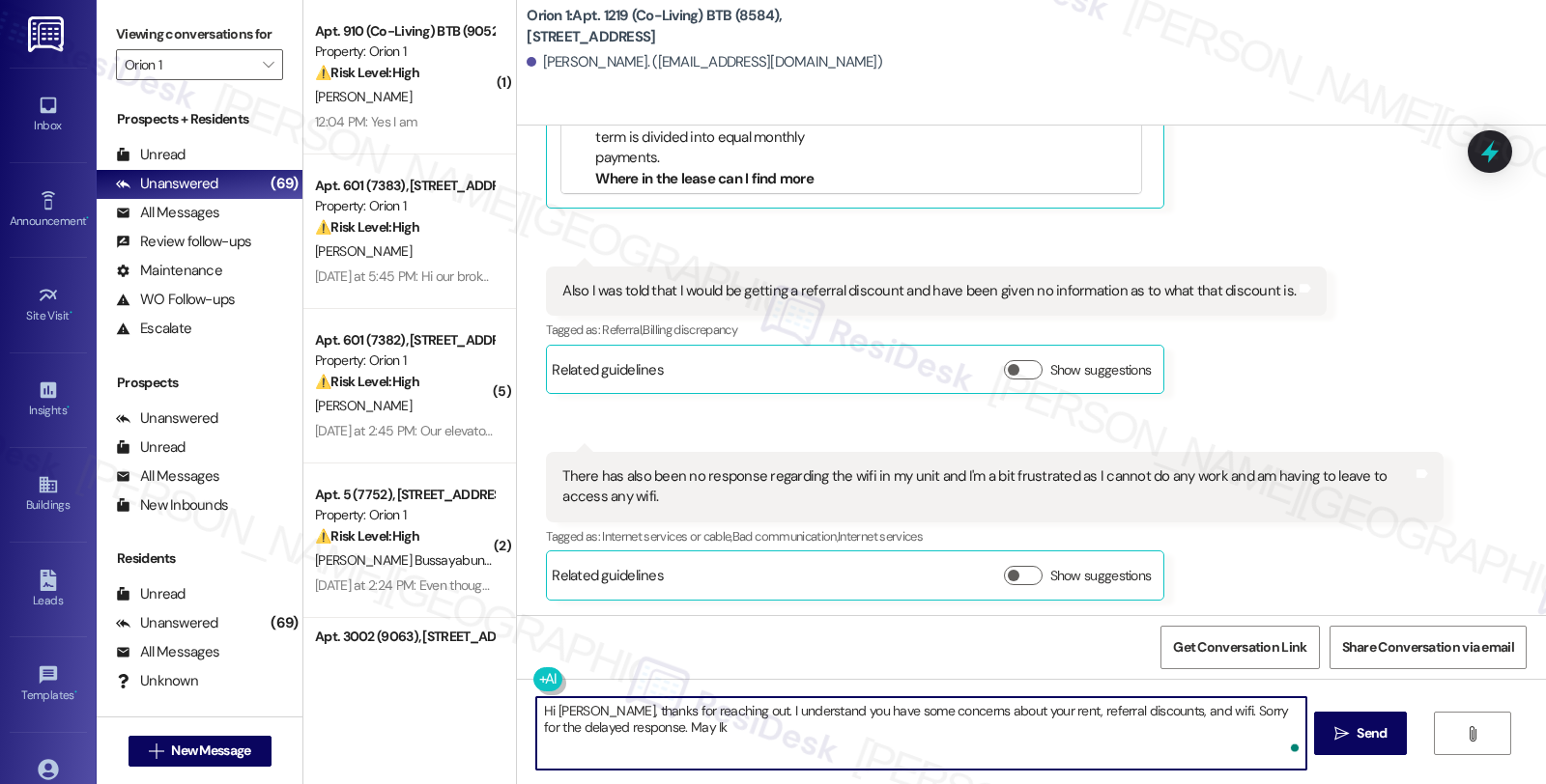
click at [661, 728] on textarea "Hi Nicole, thanks for reaching out. I understand you have some concerns about y…" at bounding box center [920, 733] width 770 height 72
type textarea "Hi Nicole, thanks for reaching out. I understand you have some concerns about y…"
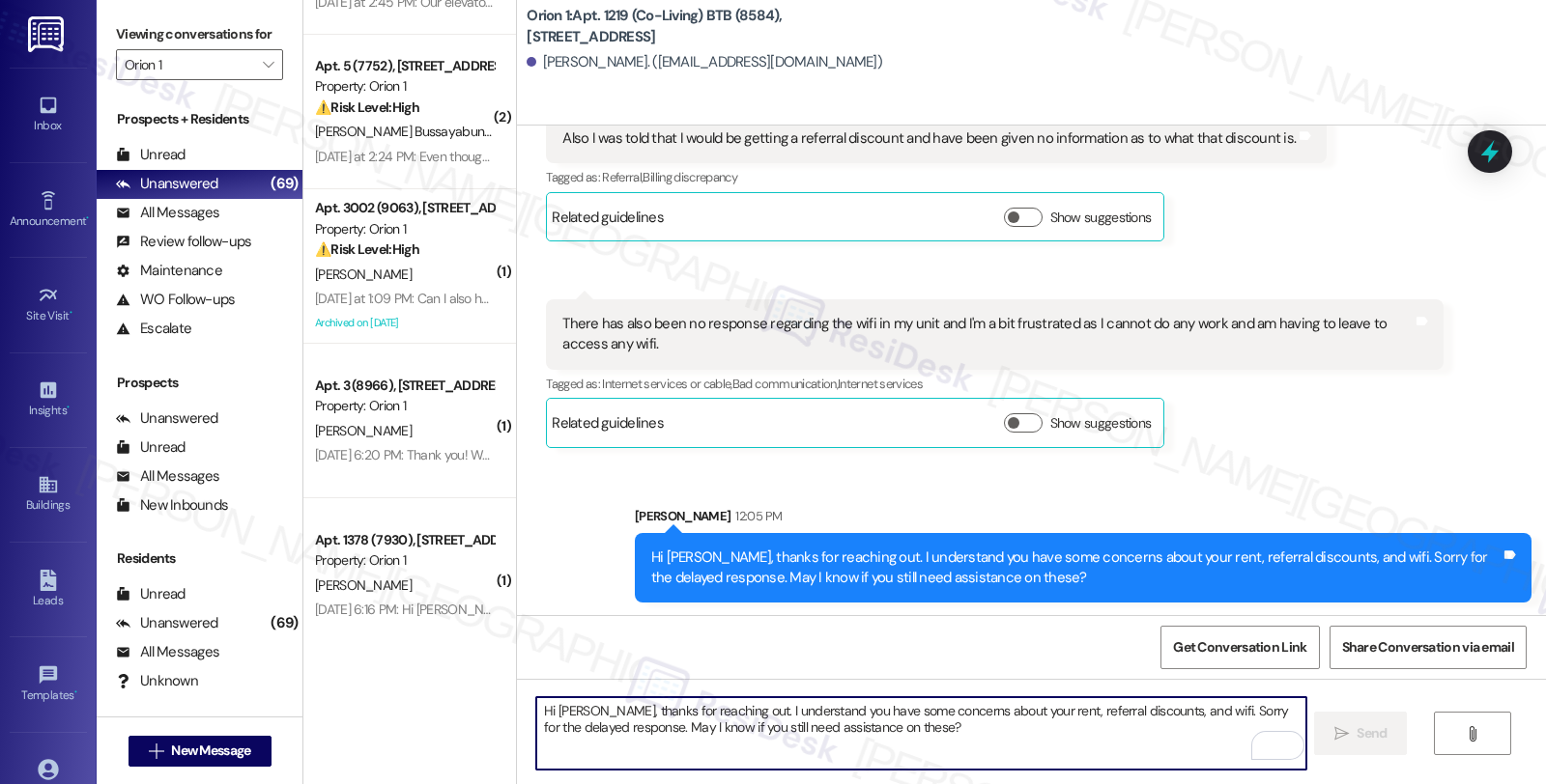
scroll to position [1106, 0]
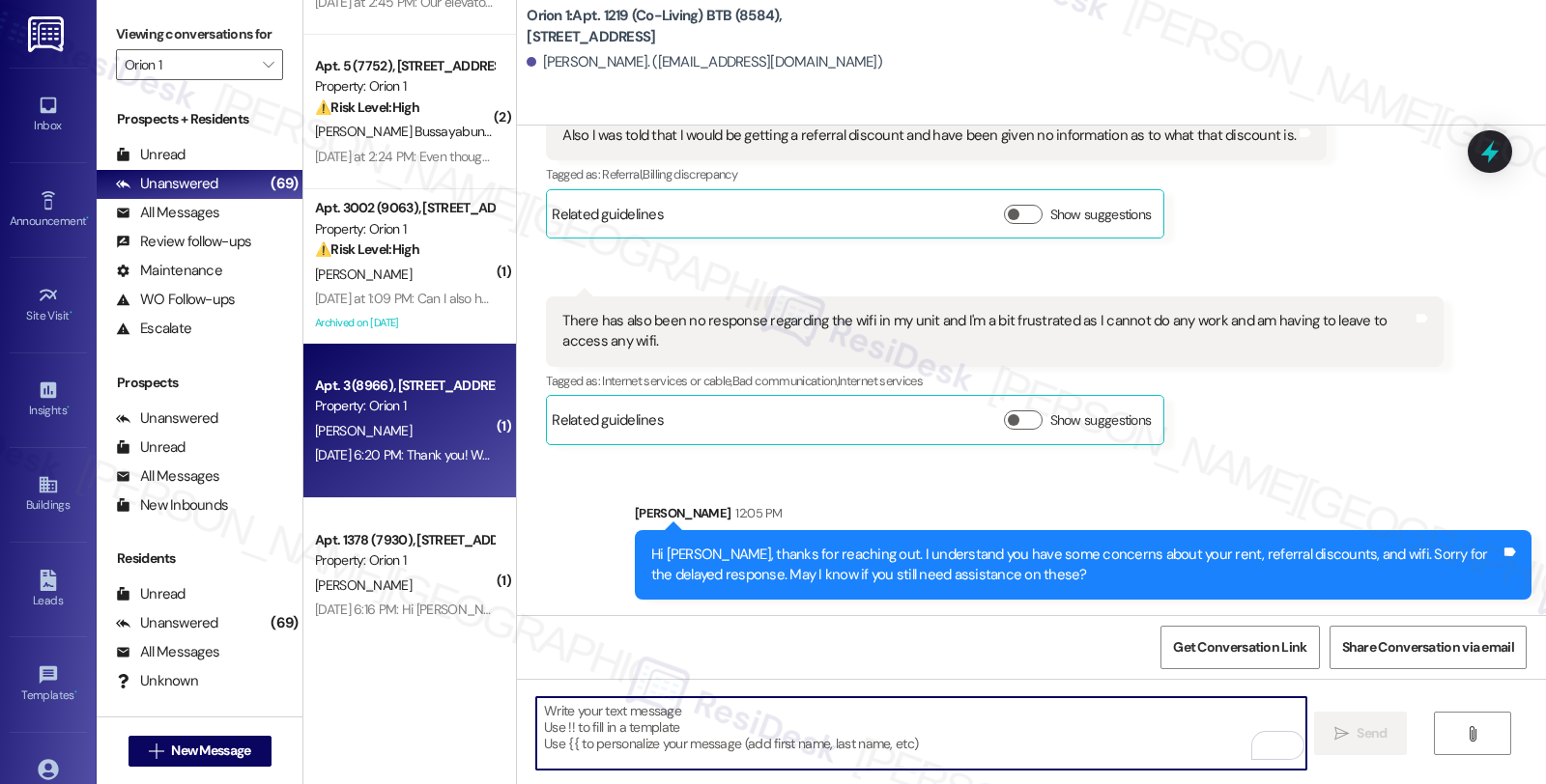
click at [422, 431] on div "M. Rodriguez" at bounding box center [404, 431] width 183 height 24
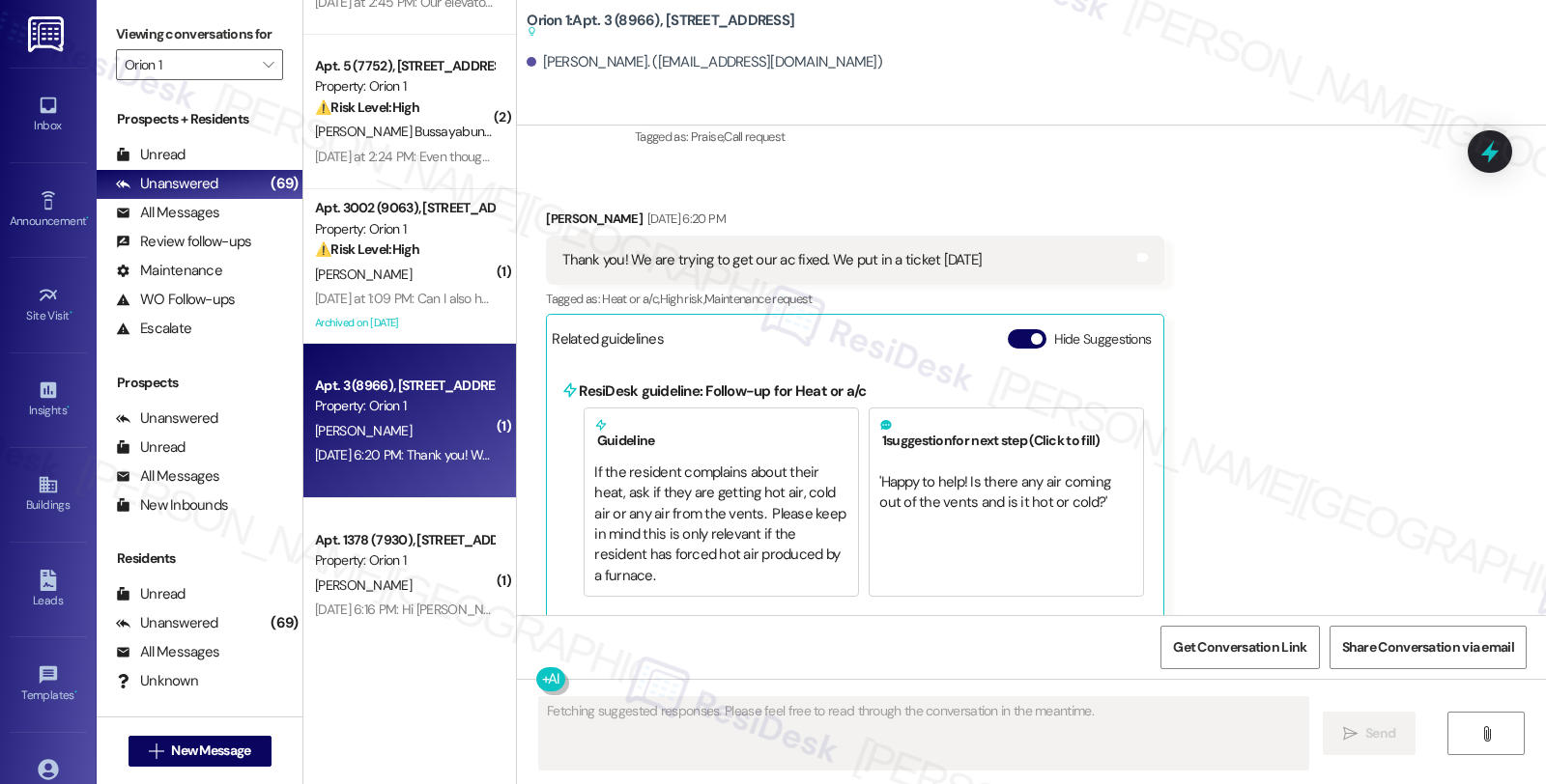
scroll to position [284, 0]
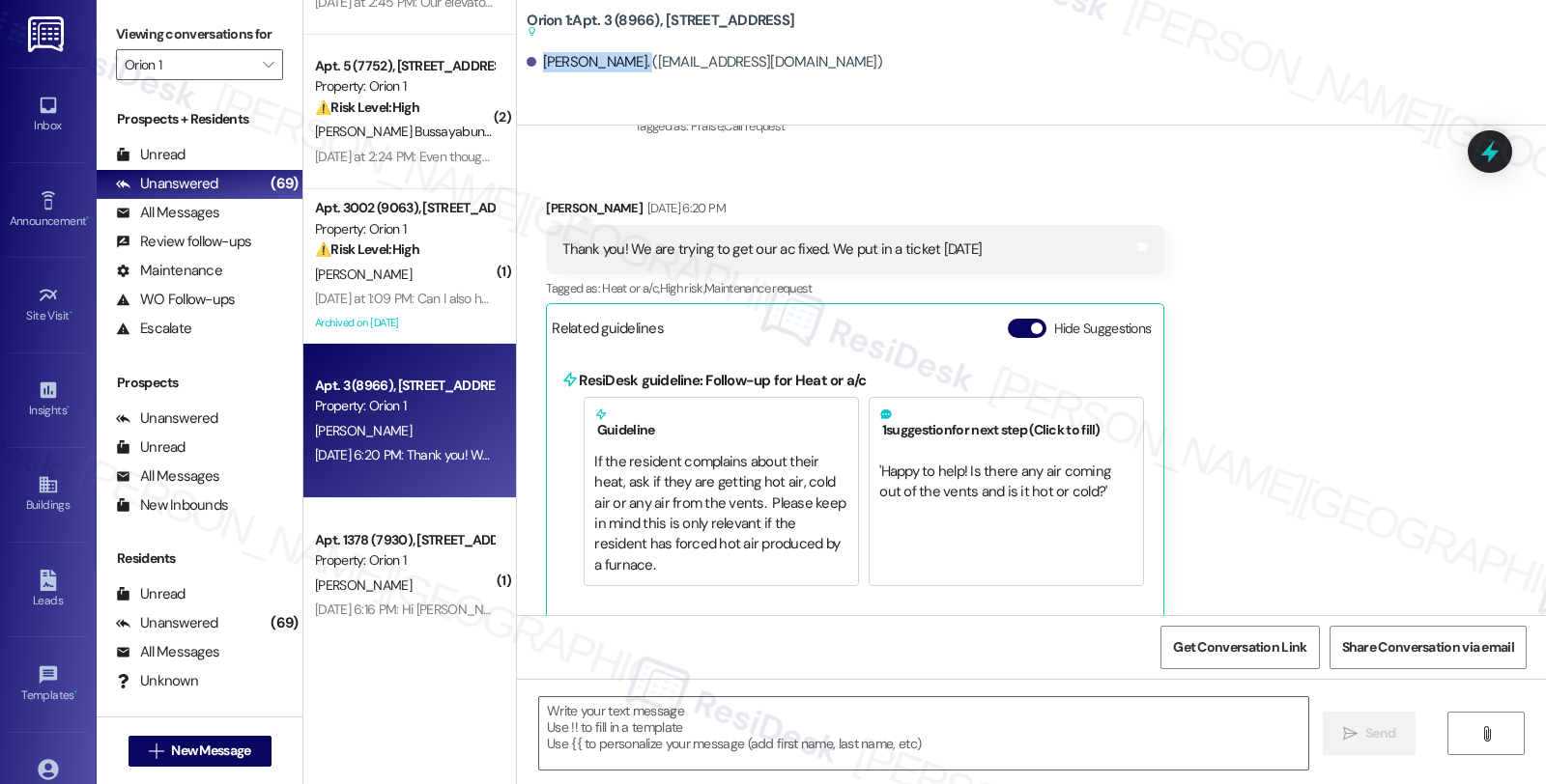
drag, startPoint x: 531, startPoint y: 65, endPoint x: 624, endPoint y: 73, distance: 93.3
click at [624, 73] on div "Maria Rodriguez. (ivy.rodri95@gmail.com)" at bounding box center [1036, 63] width 1020 height 39
copy div "Maria Rodriguez"
click at [544, 196] on div "Received via SMS Maria Rodriguez Aug 20, 2025 at 6:20 PM Thank you! We are tryi…" at bounding box center [855, 409] width 647 height 452
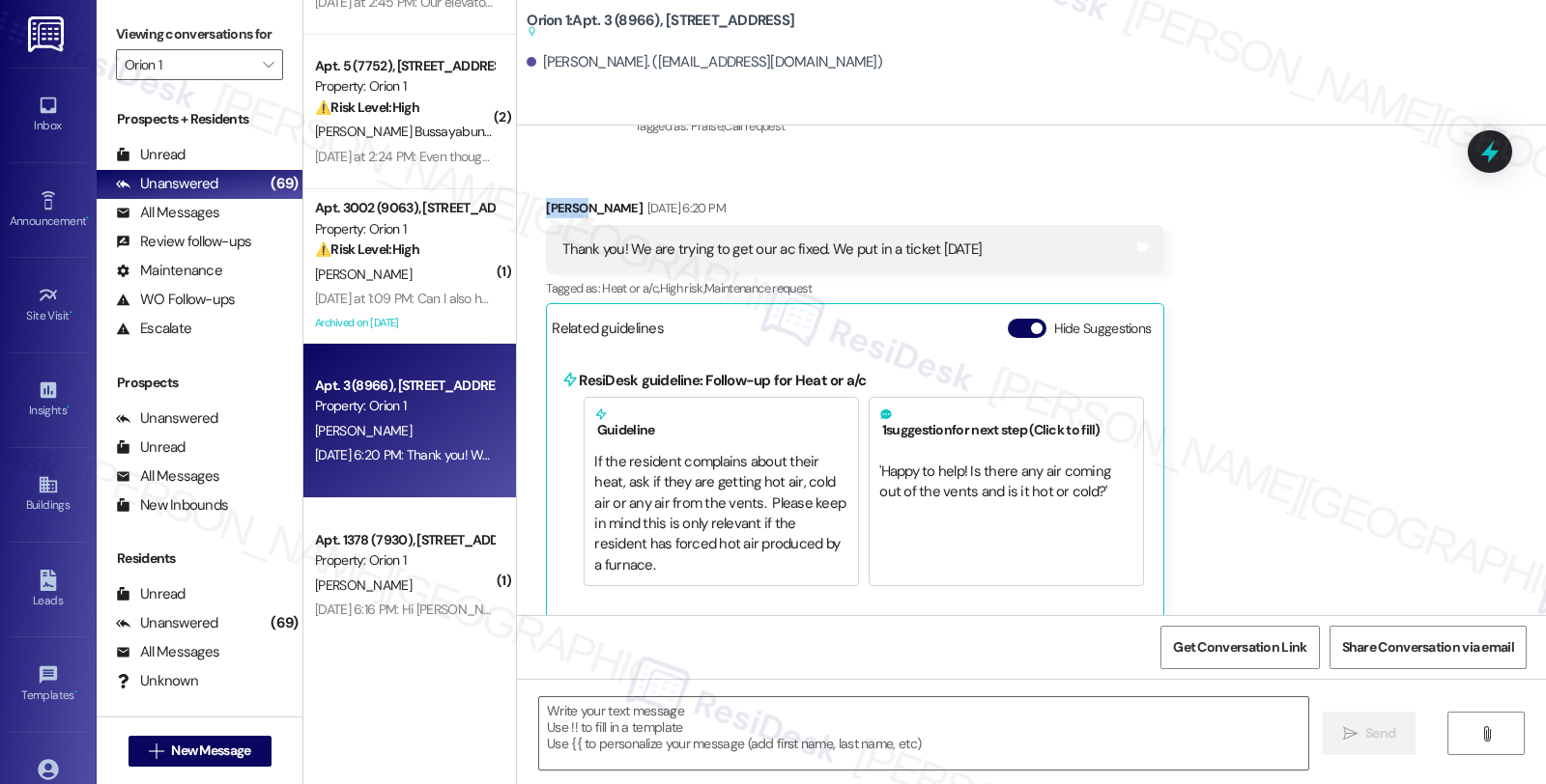
copy div "Maria"
click at [633, 715] on textarea at bounding box center [923, 733] width 770 height 72
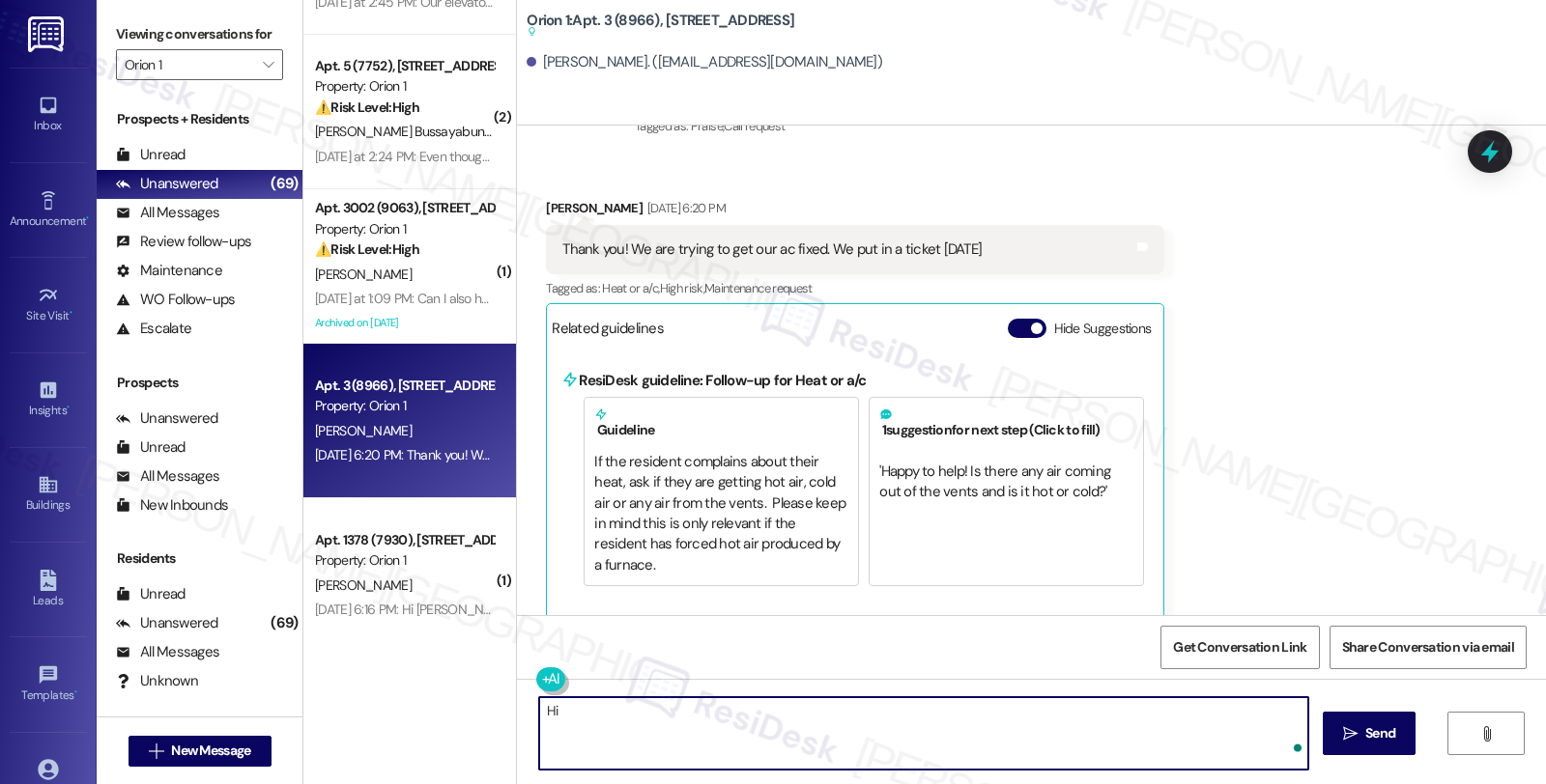
paste textarea "Maria"
type textarea "Hi Maria, thanks for reaching out."
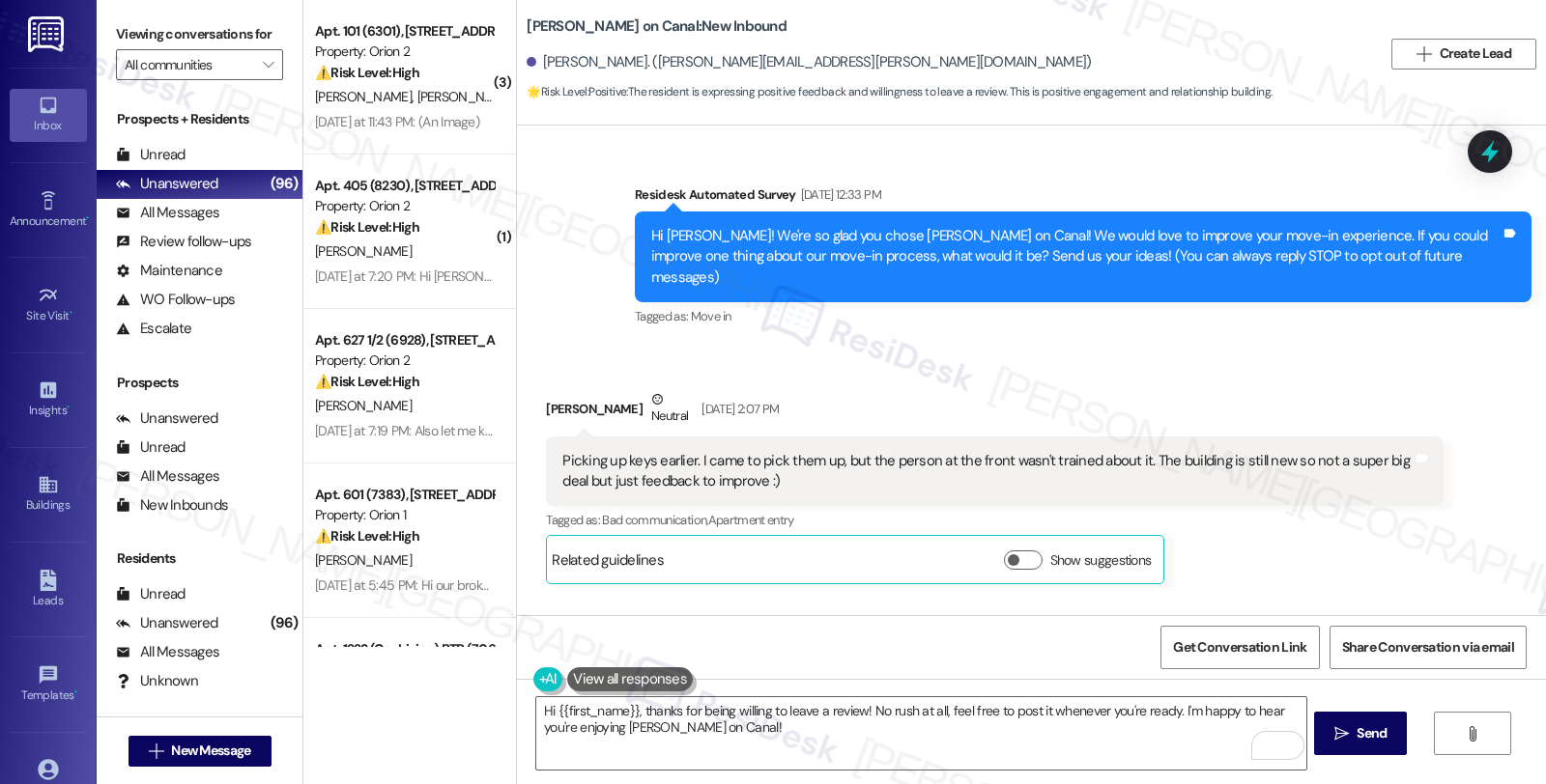
scroll to position [1852, 0]
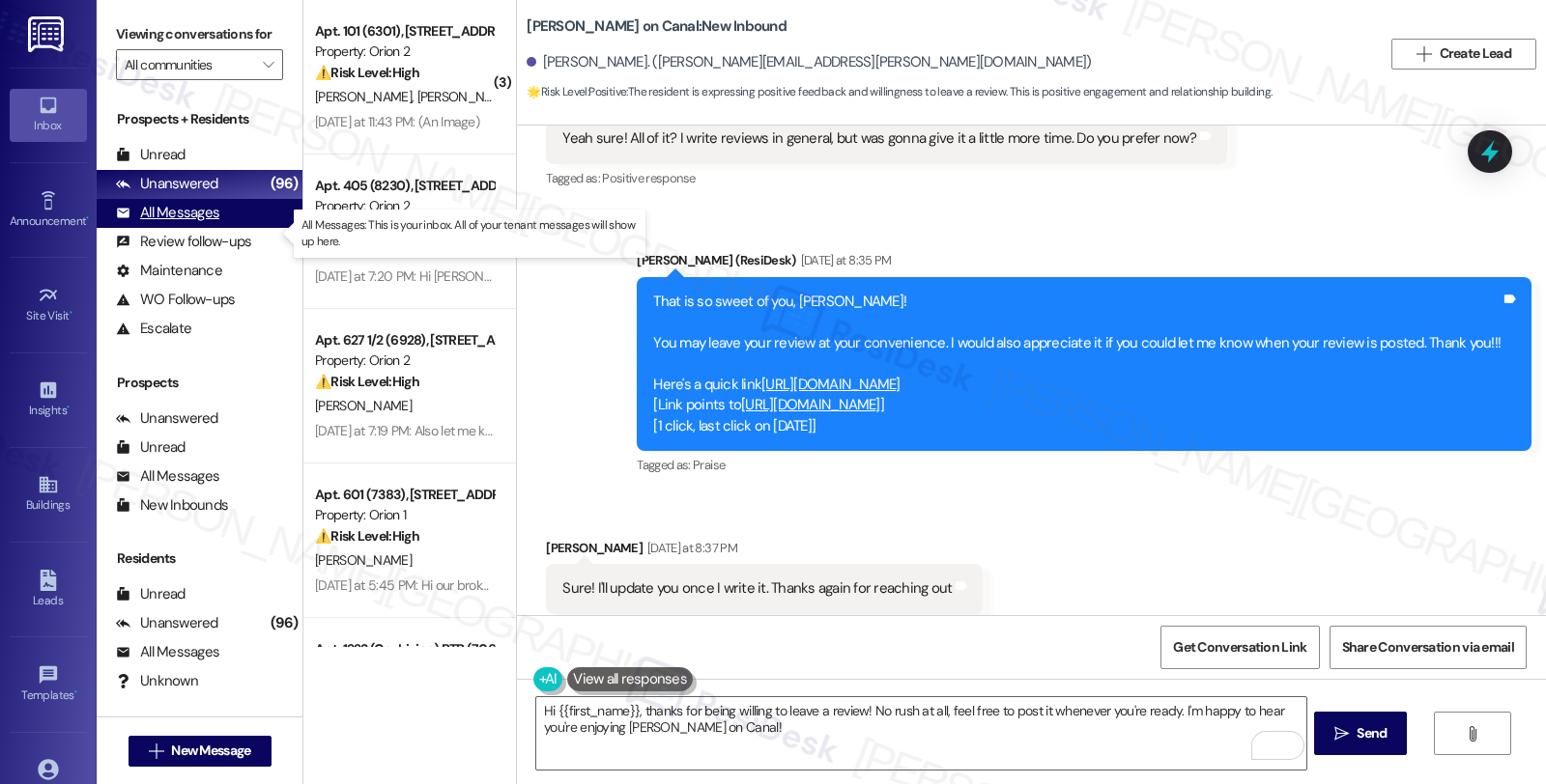
click at [171, 223] on div "All Messages" at bounding box center [168, 212] width 103 height 20
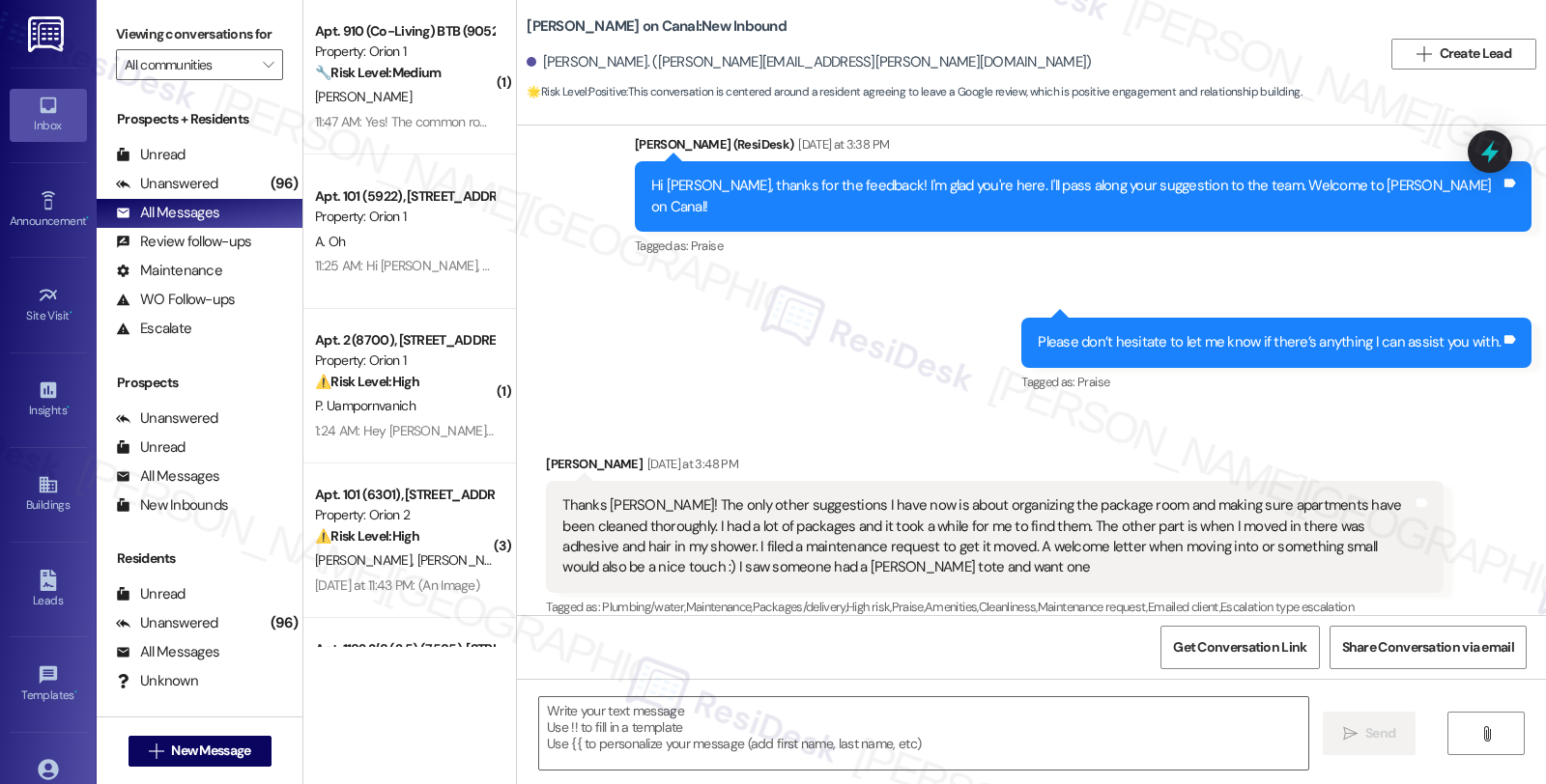
type textarea "Fetching suggested responses. Please feel free to read through the conversation…"
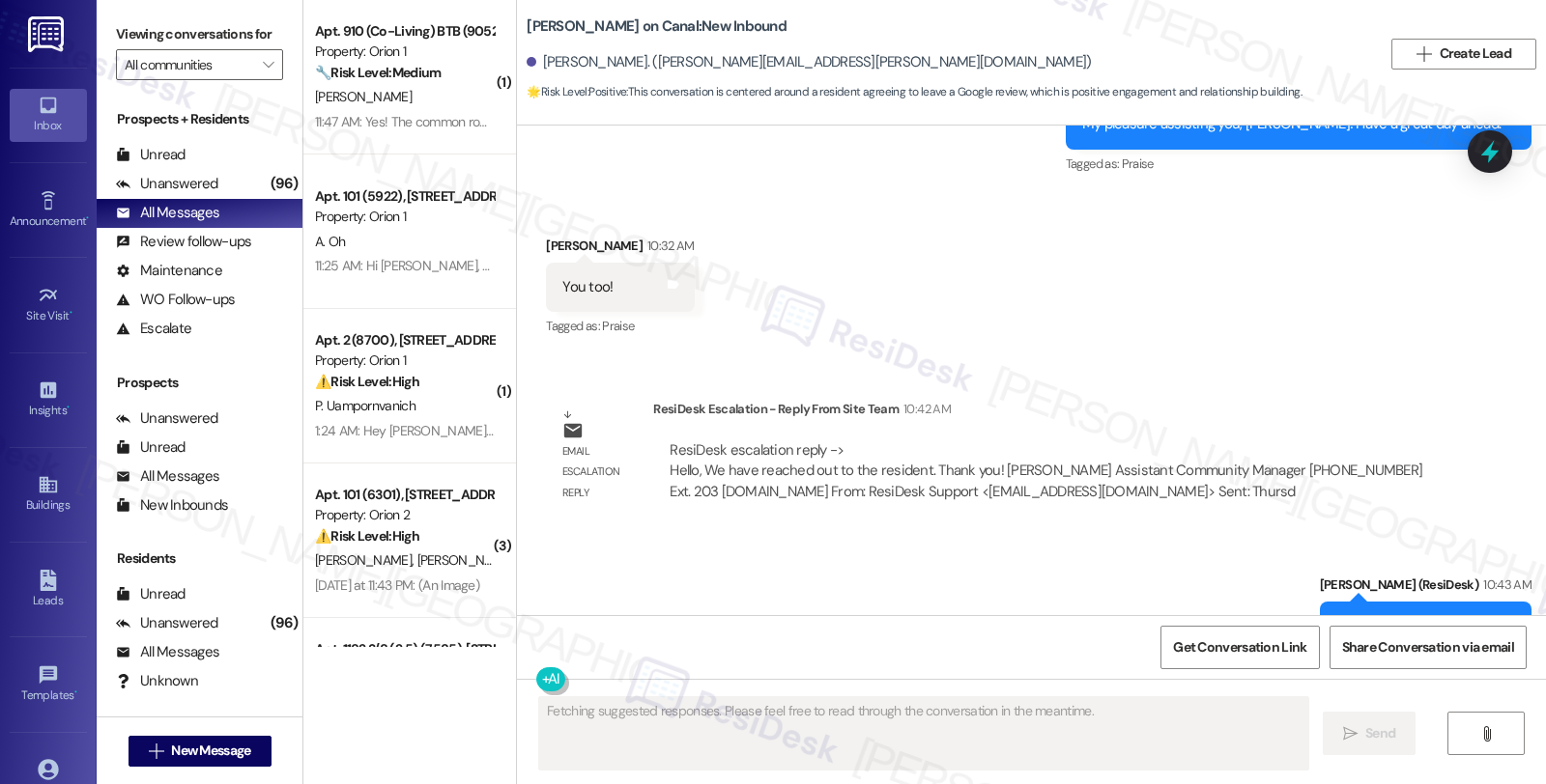
scroll to position [2488, 0]
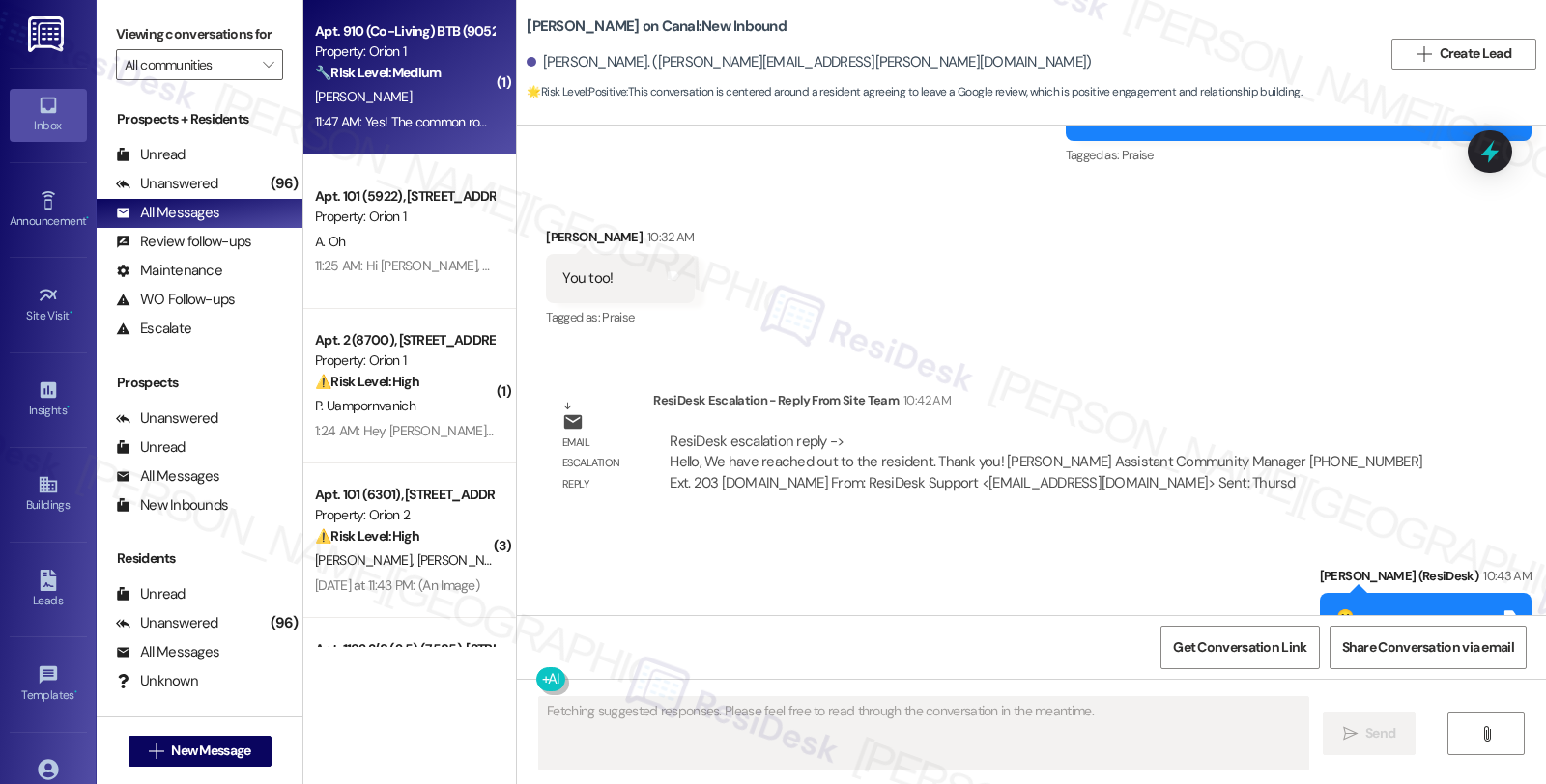
click at [457, 81] on div "🔧 Risk Level: Medium The resident is confirming that the common rooms have not …" at bounding box center [404, 72] width 179 height 20
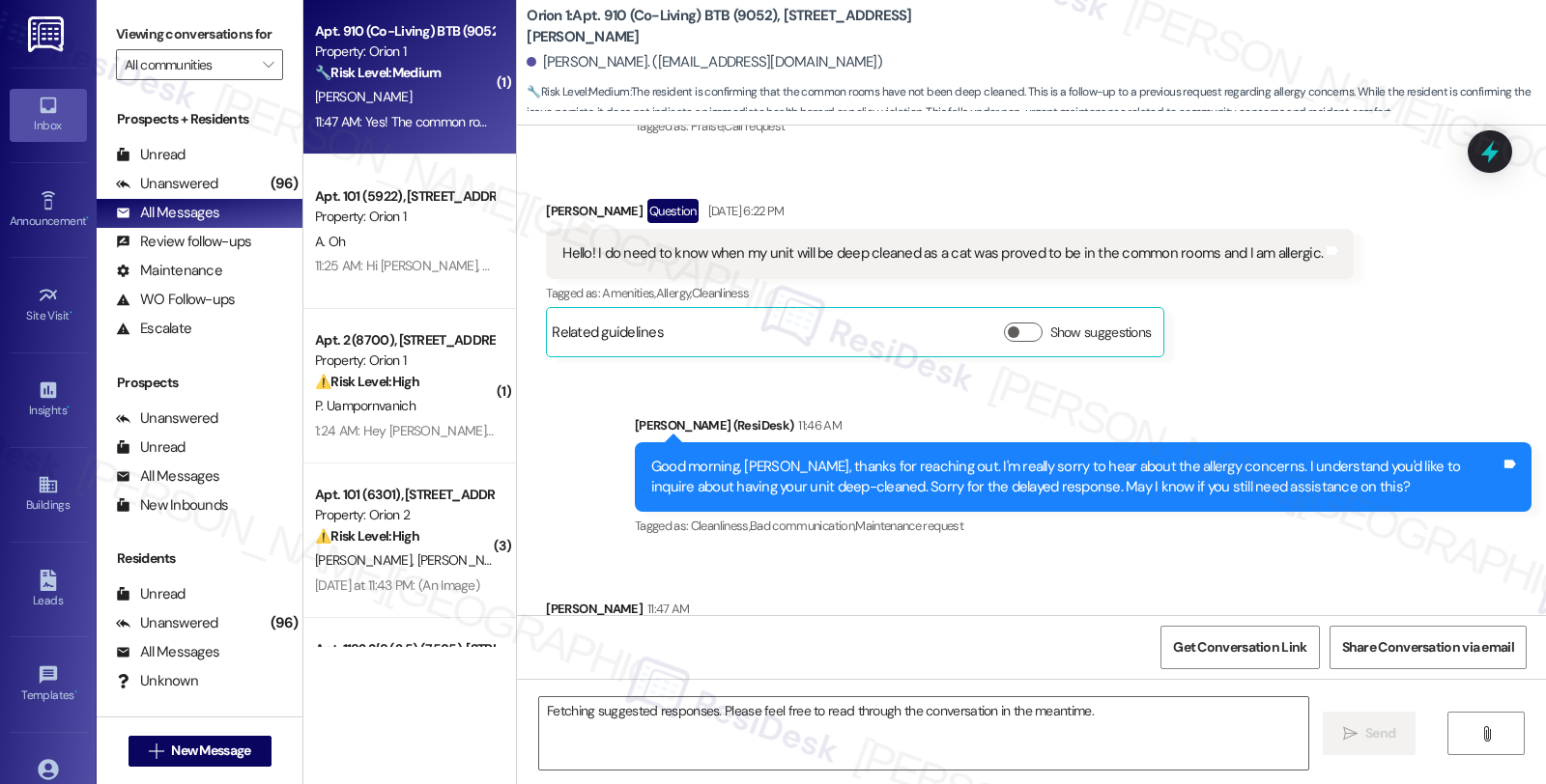
scroll to position [425, 0]
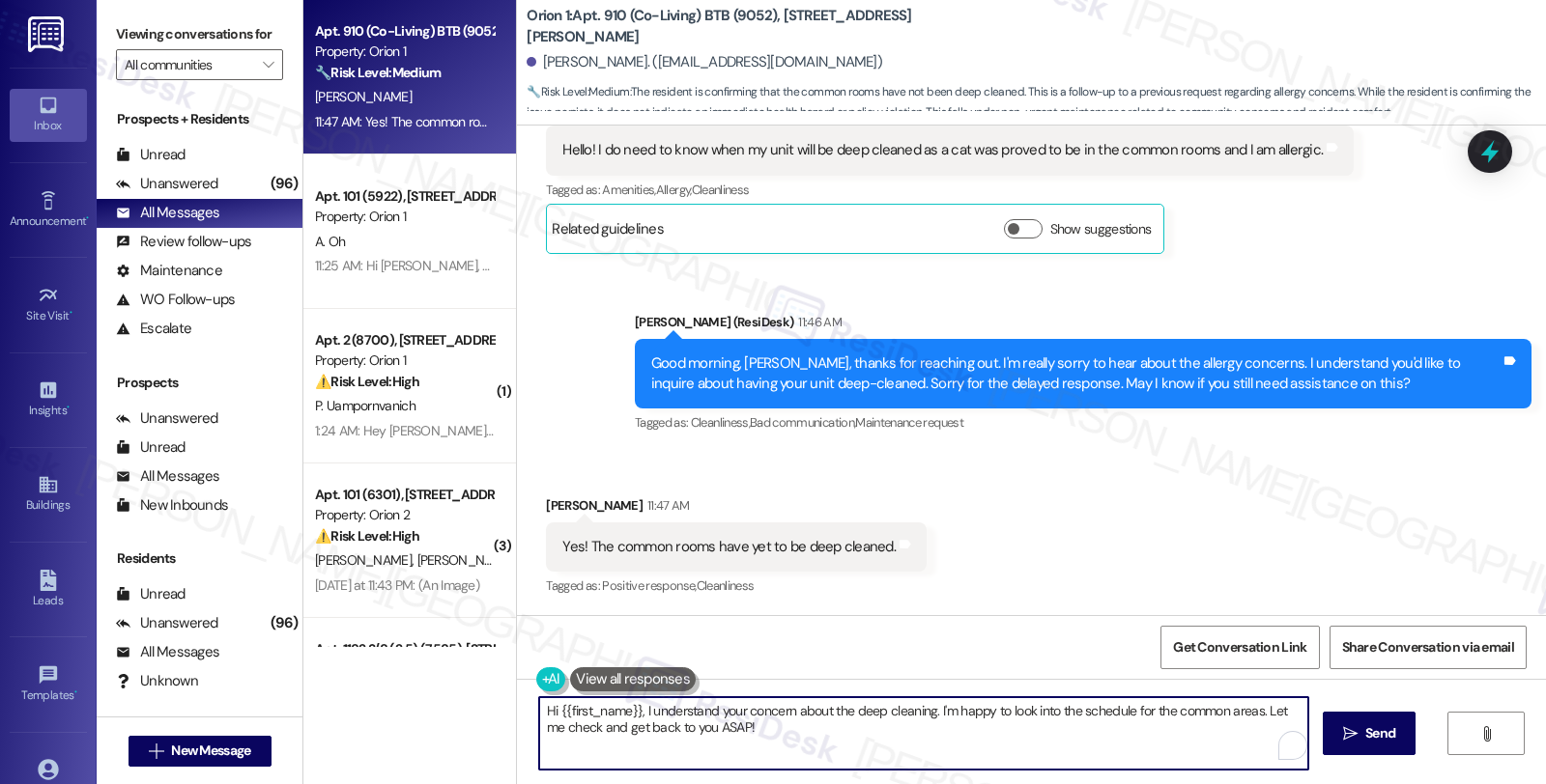
drag, startPoint x: 448, startPoint y: 715, endPoint x: 422, endPoint y: 708, distance: 26.9
click at [422, 708] on div "Apt. 910 (Co-Living) BTB (9052), [STREET_ADDRESS][PERSON_NAME] Property: Orion …" at bounding box center [925, 392] width 1243 height 784
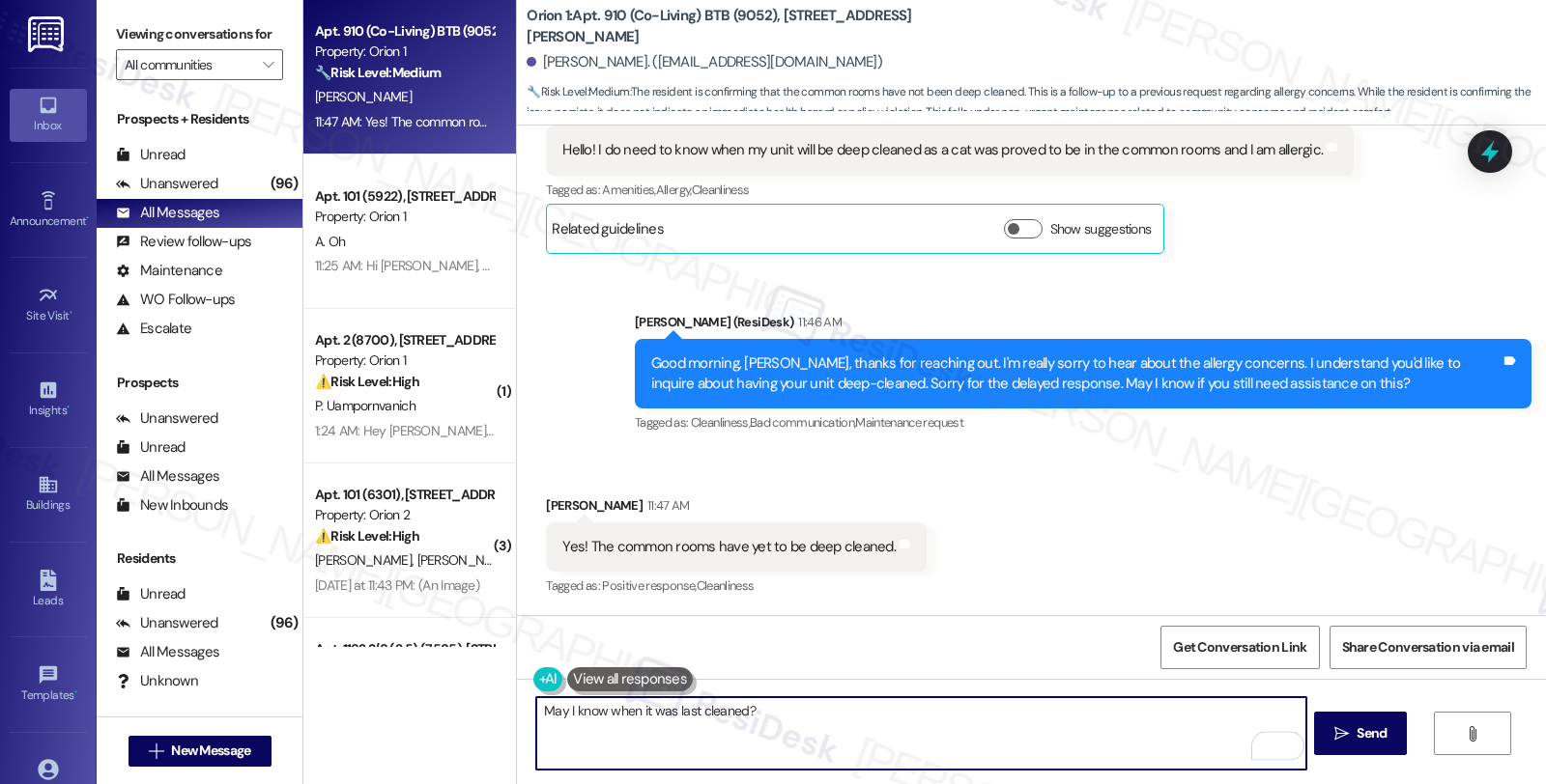
click at [815, 715] on textarea "May I know when it was last cleaned?" at bounding box center [920, 733] width 770 height 72
type textarea "May I know when it was last cleaned?"
click at [1346, 737] on icon "" at bounding box center [1341, 734] width 15 height 16
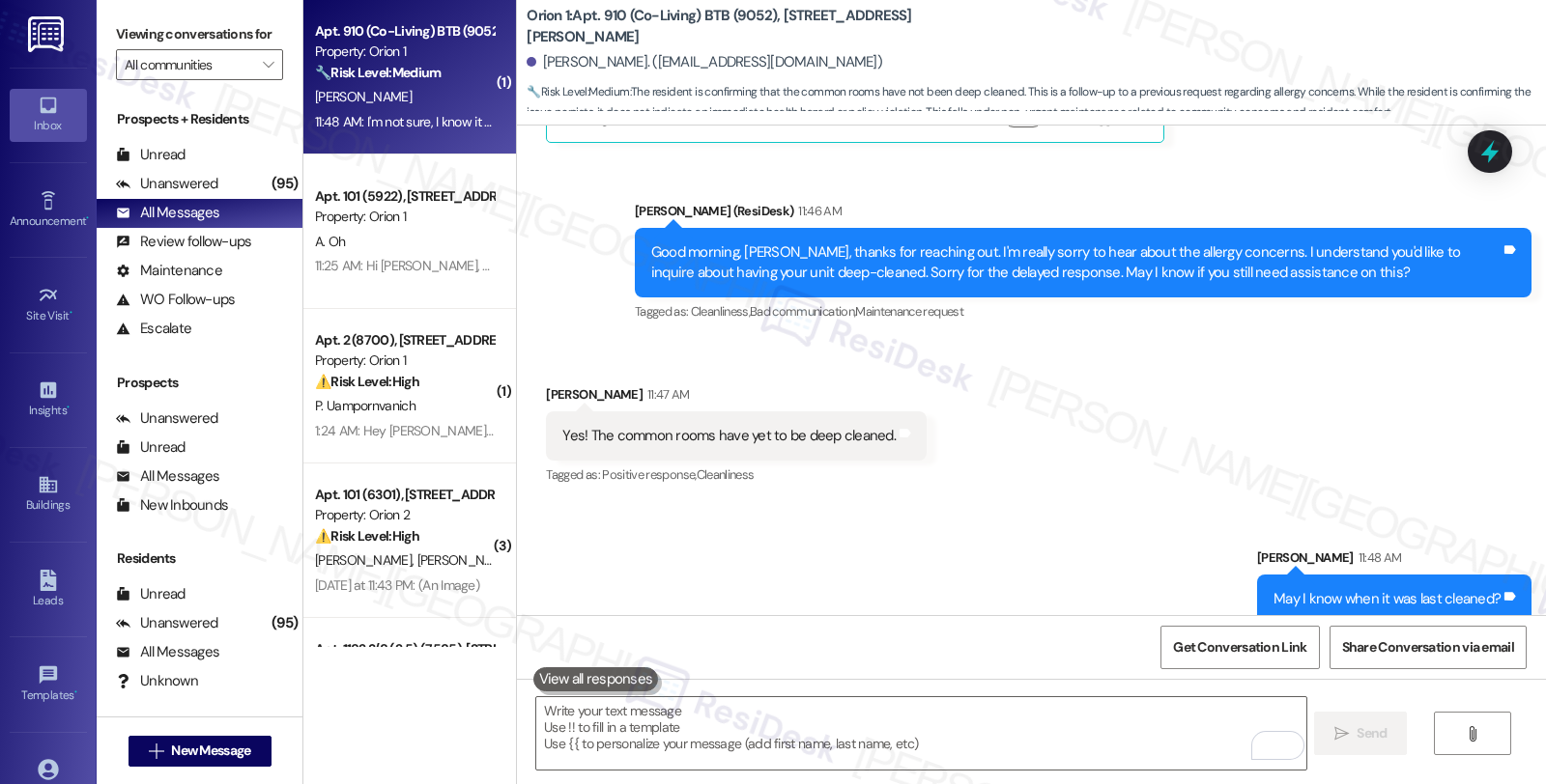
scroll to position [694, 0]
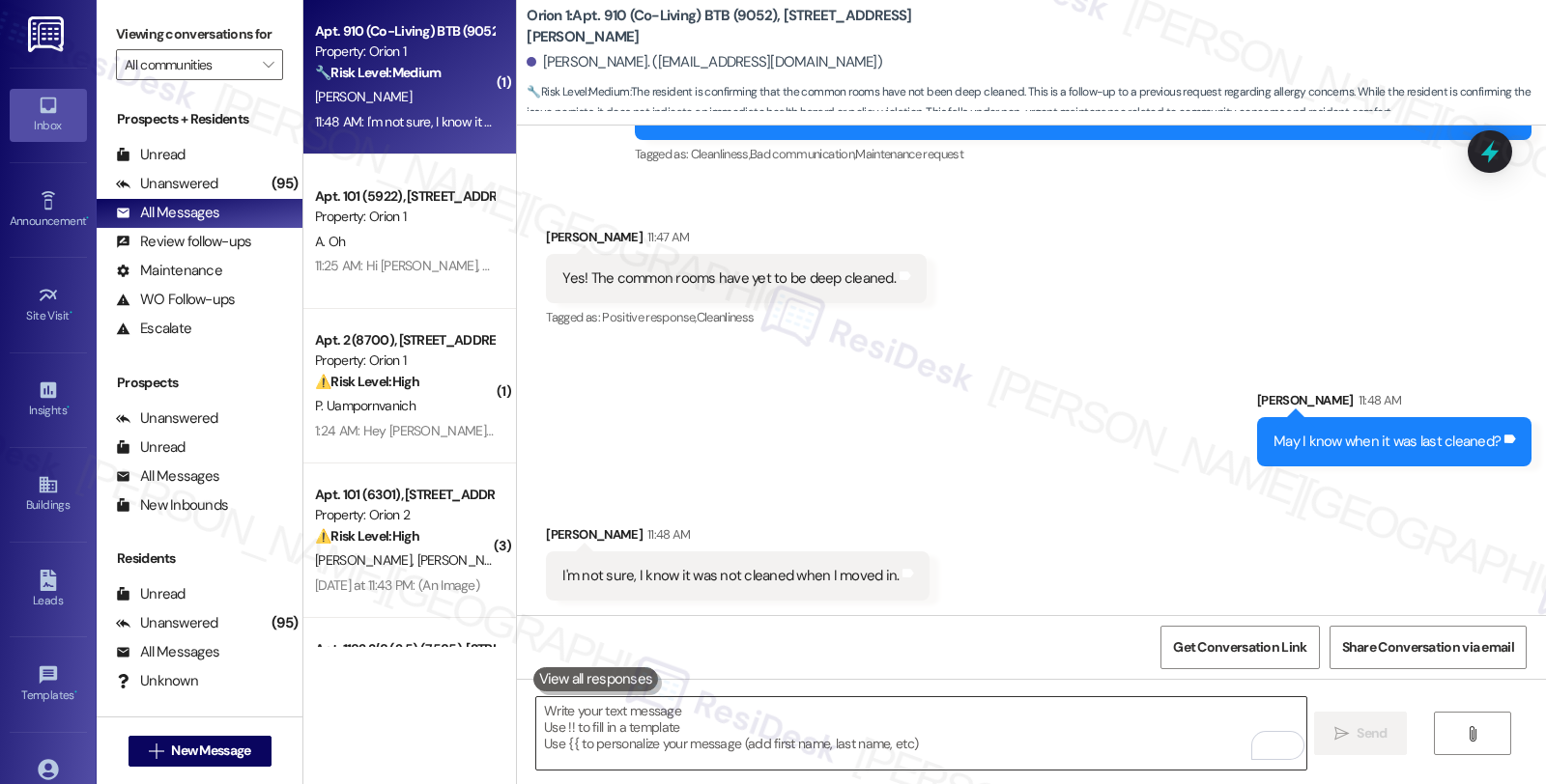
click at [805, 710] on textarea "To enrich screen reader interactions, please activate Accessibility in Grammarl…" at bounding box center [920, 733] width 770 height 72
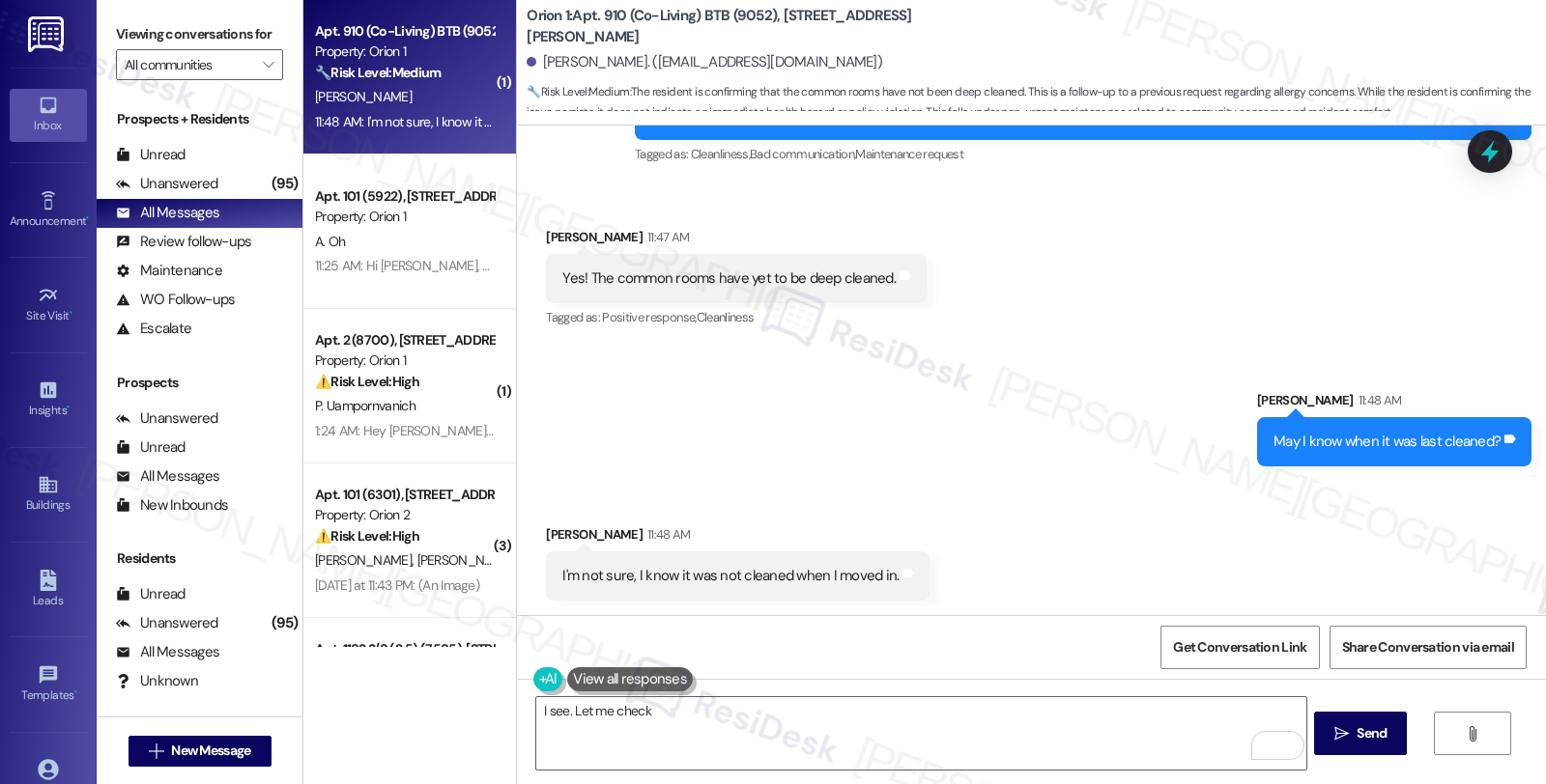
click at [1359, 538] on div "Received [STREET_ADDRESS][PERSON_NAME]:48 AM I'm not sure, I know it was not cl…" at bounding box center [1032, 548] width 1030 height 134
click at [1375, 506] on div "Received [STREET_ADDRESS][PERSON_NAME]:48 AM I'm not sure, I know it was not cl…" at bounding box center [1032, 548] width 1030 height 134
click at [682, 715] on textarea "I see. Let me check" at bounding box center [920, 733] width 770 height 72
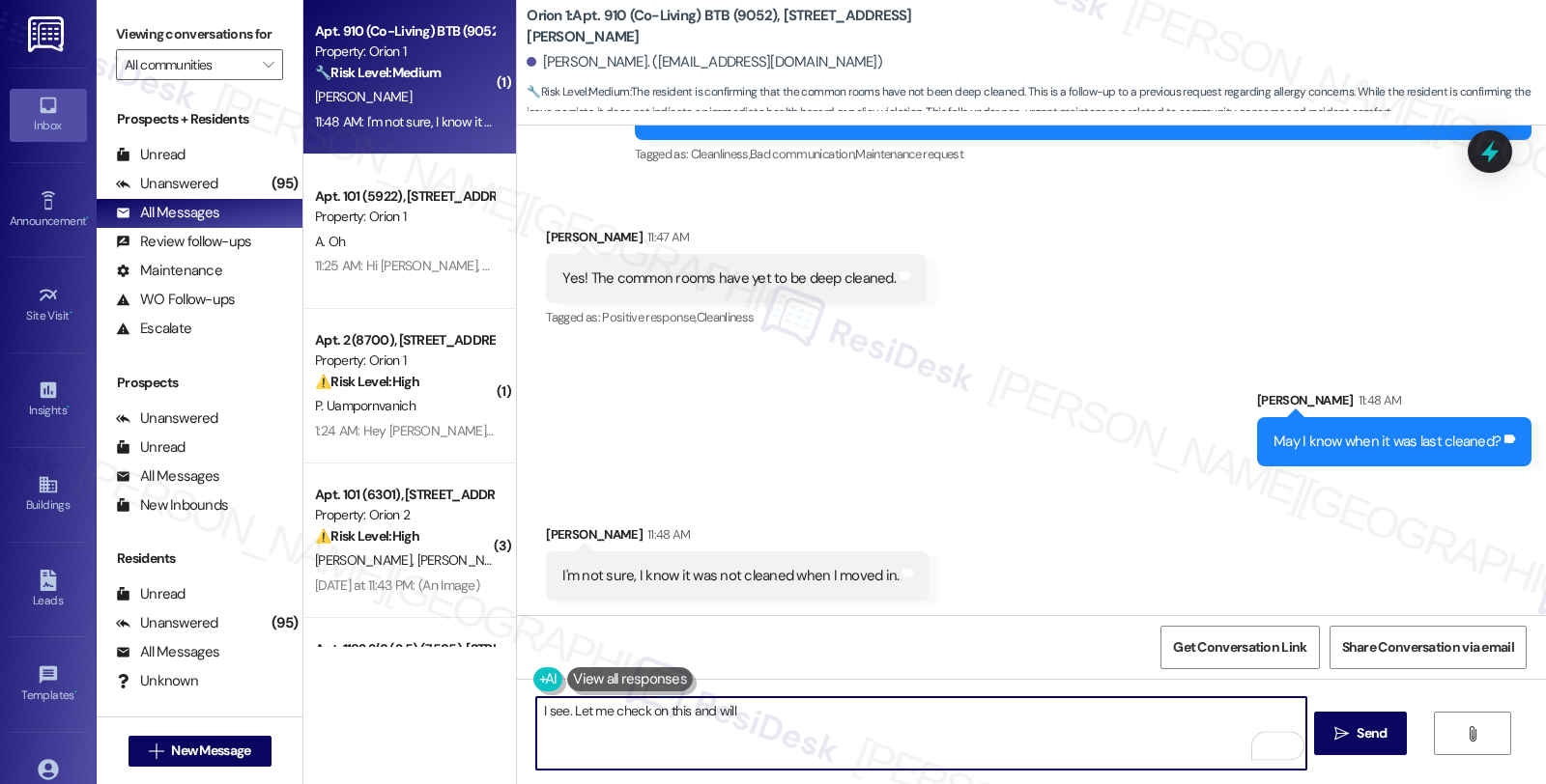
click at [907, 709] on textarea "I see. Let me check on this and will" at bounding box center [920, 733] width 770 height 72
click at [1025, 715] on textarea "I see. Let me check on this, and will be in touch when we have an update." at bounding box center [920, 733] width 770 height 72
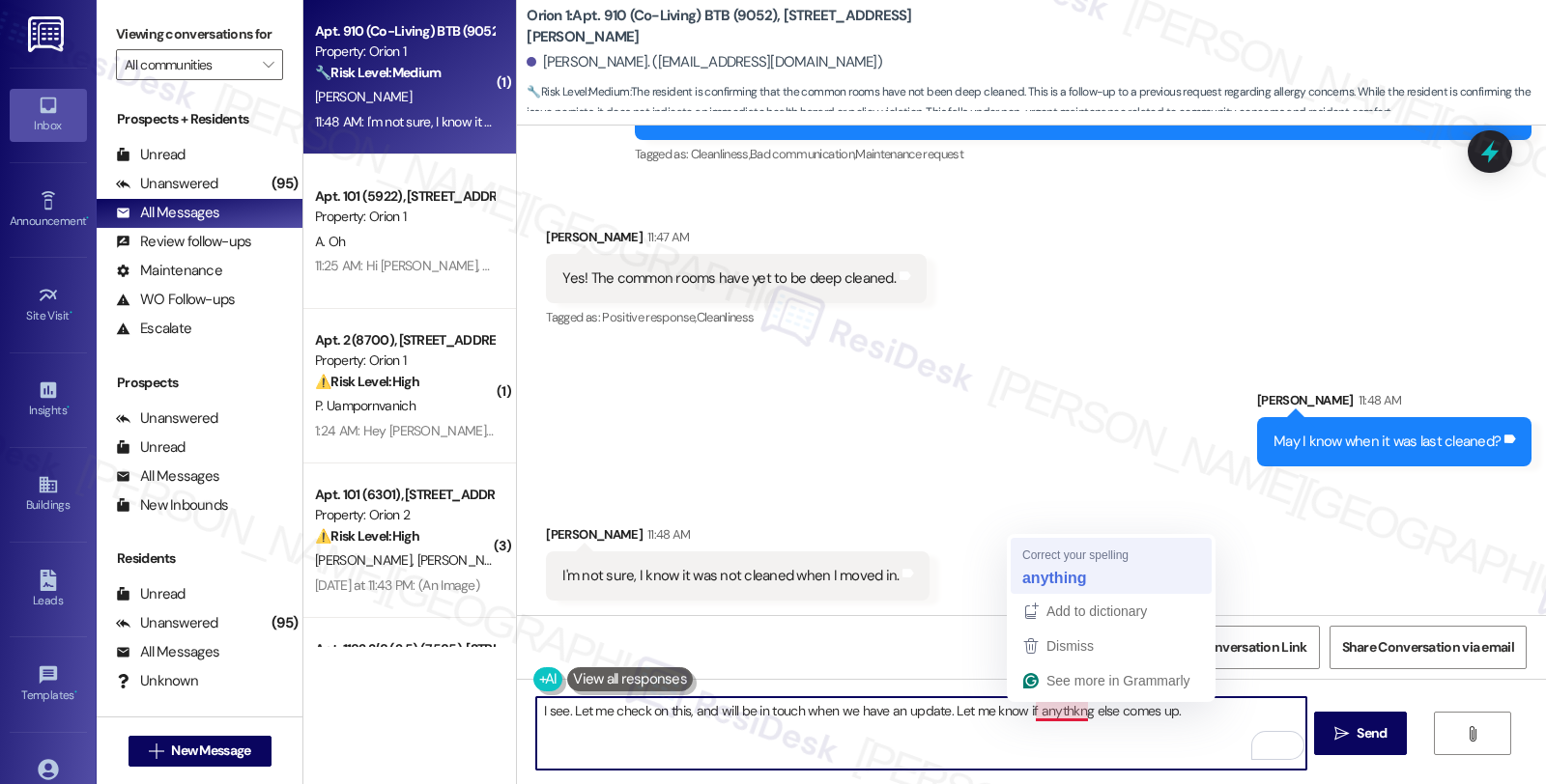
type textarea "I see. Let me check on this, and will be in touch when we have an update. Let m…"
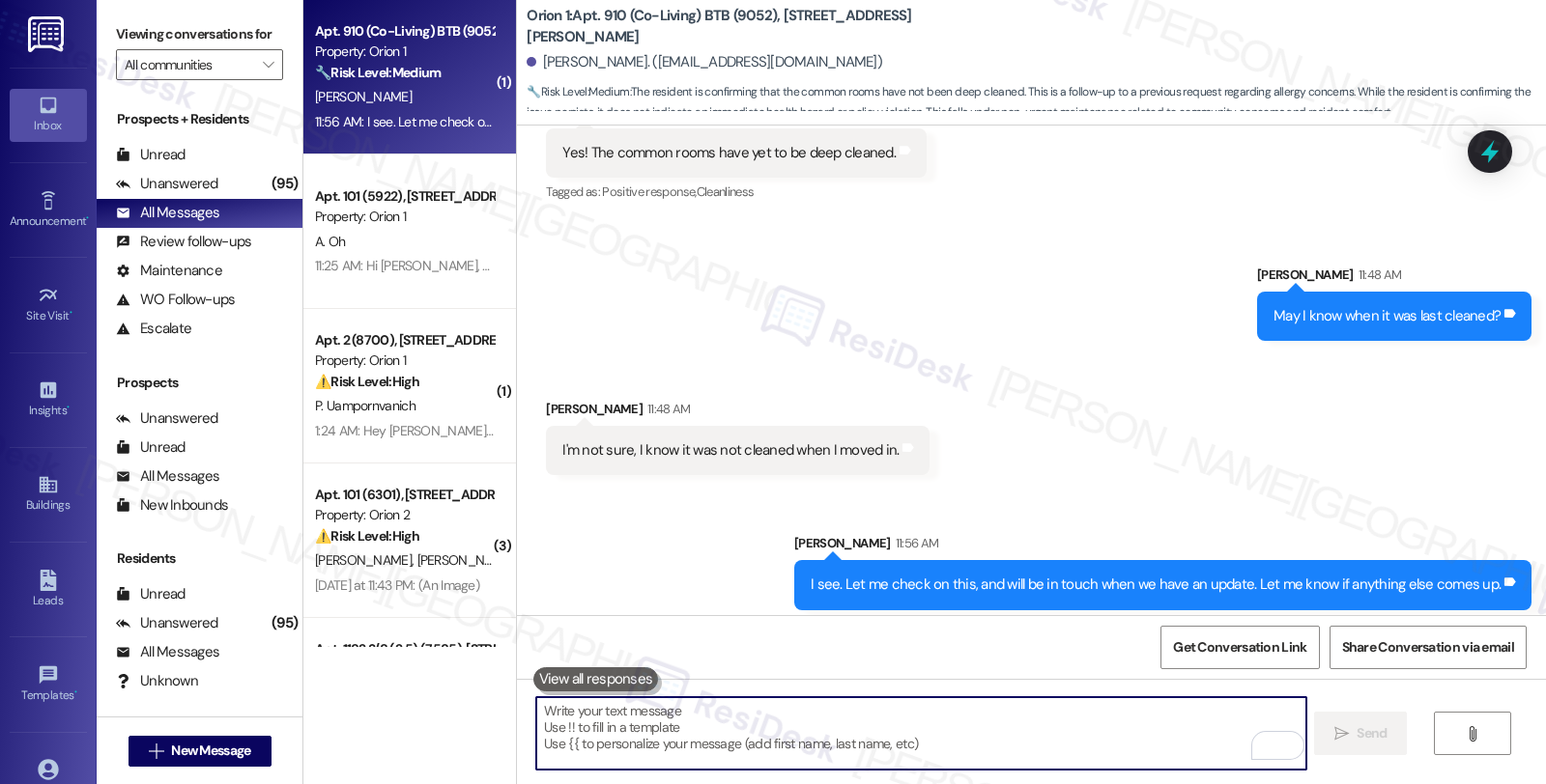
scroll to position [828, 0]
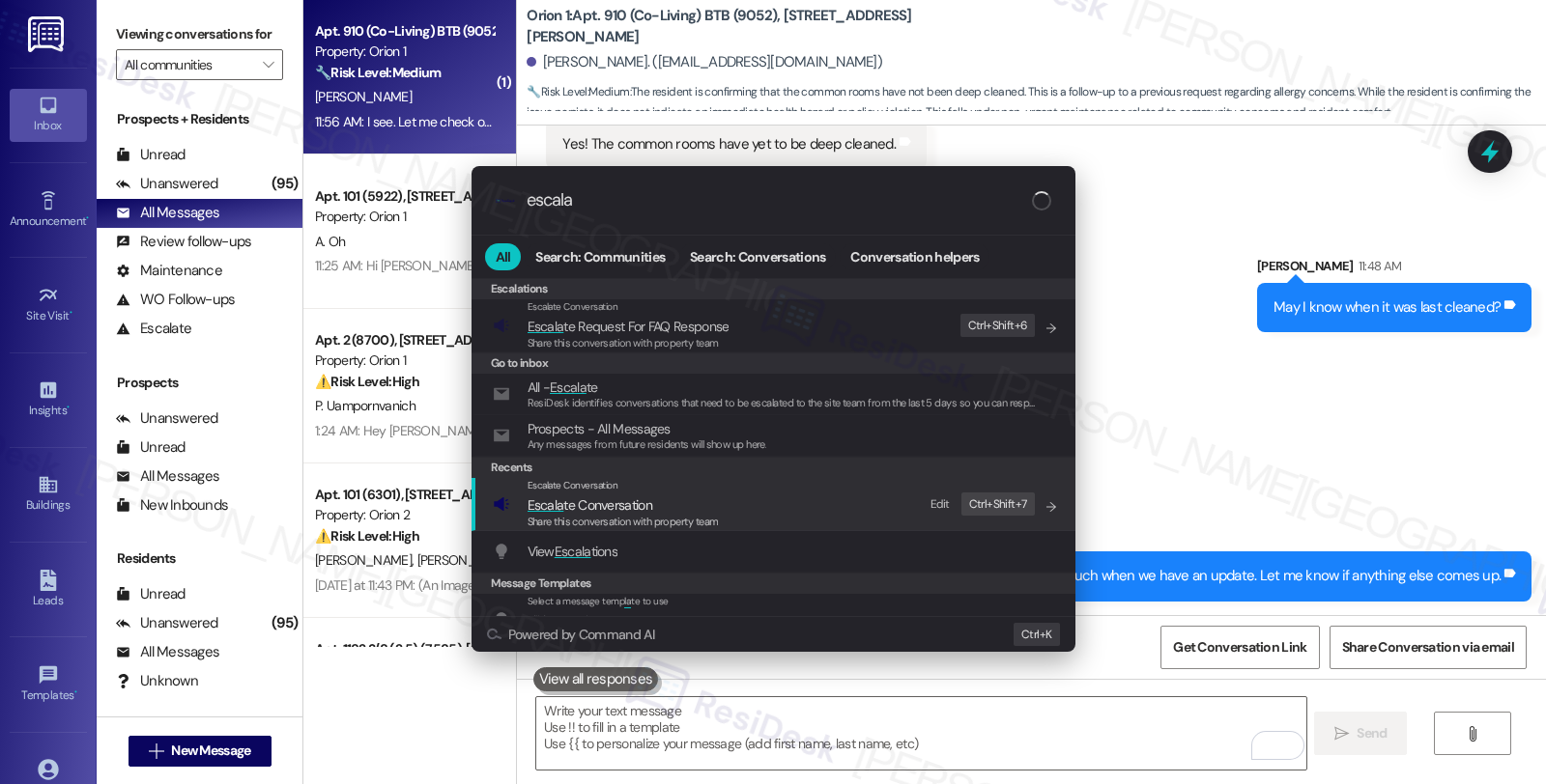
type input "escala"
click at [705, 488] on div "Escalate Conversation" at bounding box center [623, 486] width 192 height 16
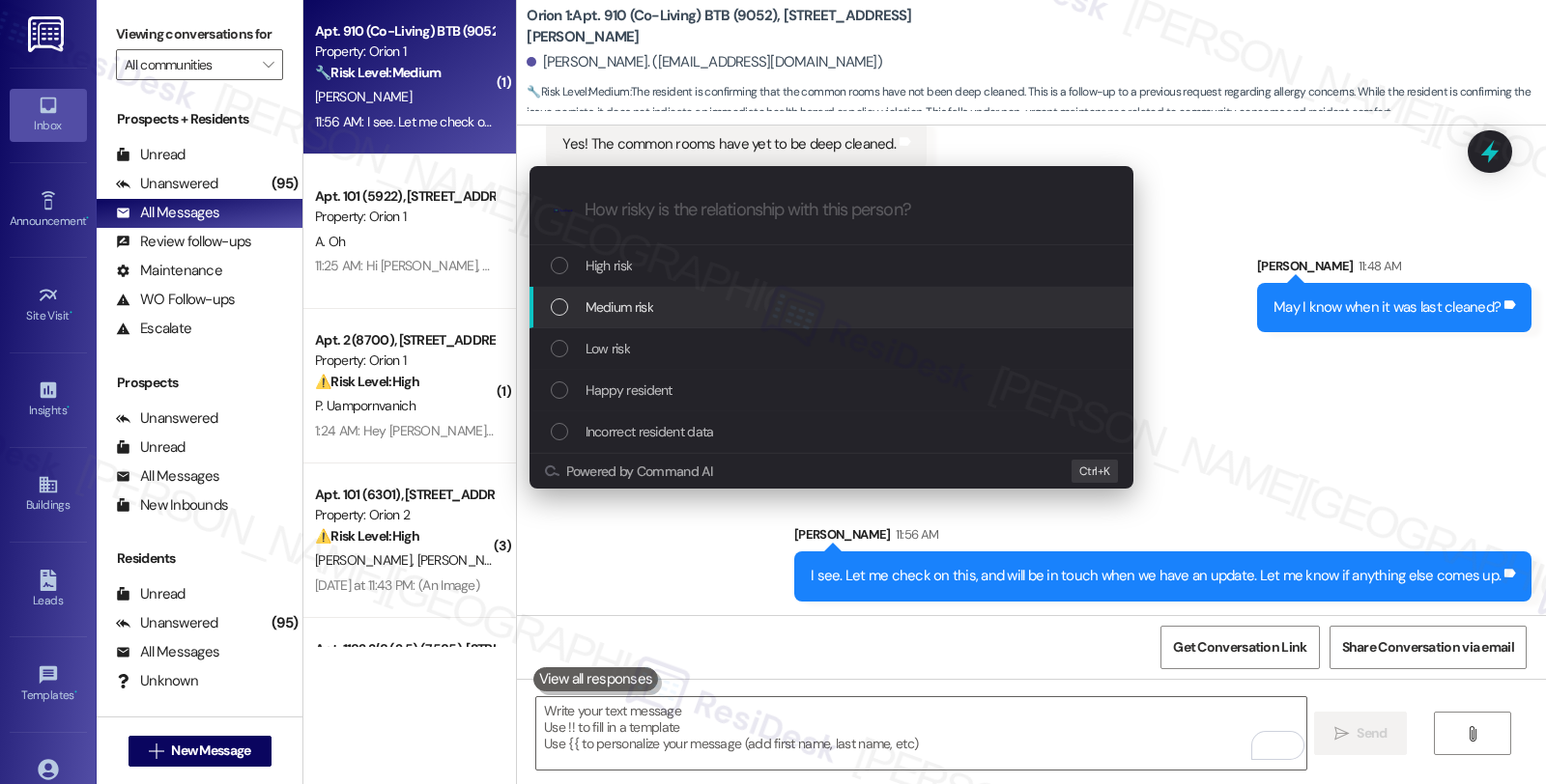
click at [699, 325] on div "Medium risk" at bounding box center [831, 308] width 604 height 42
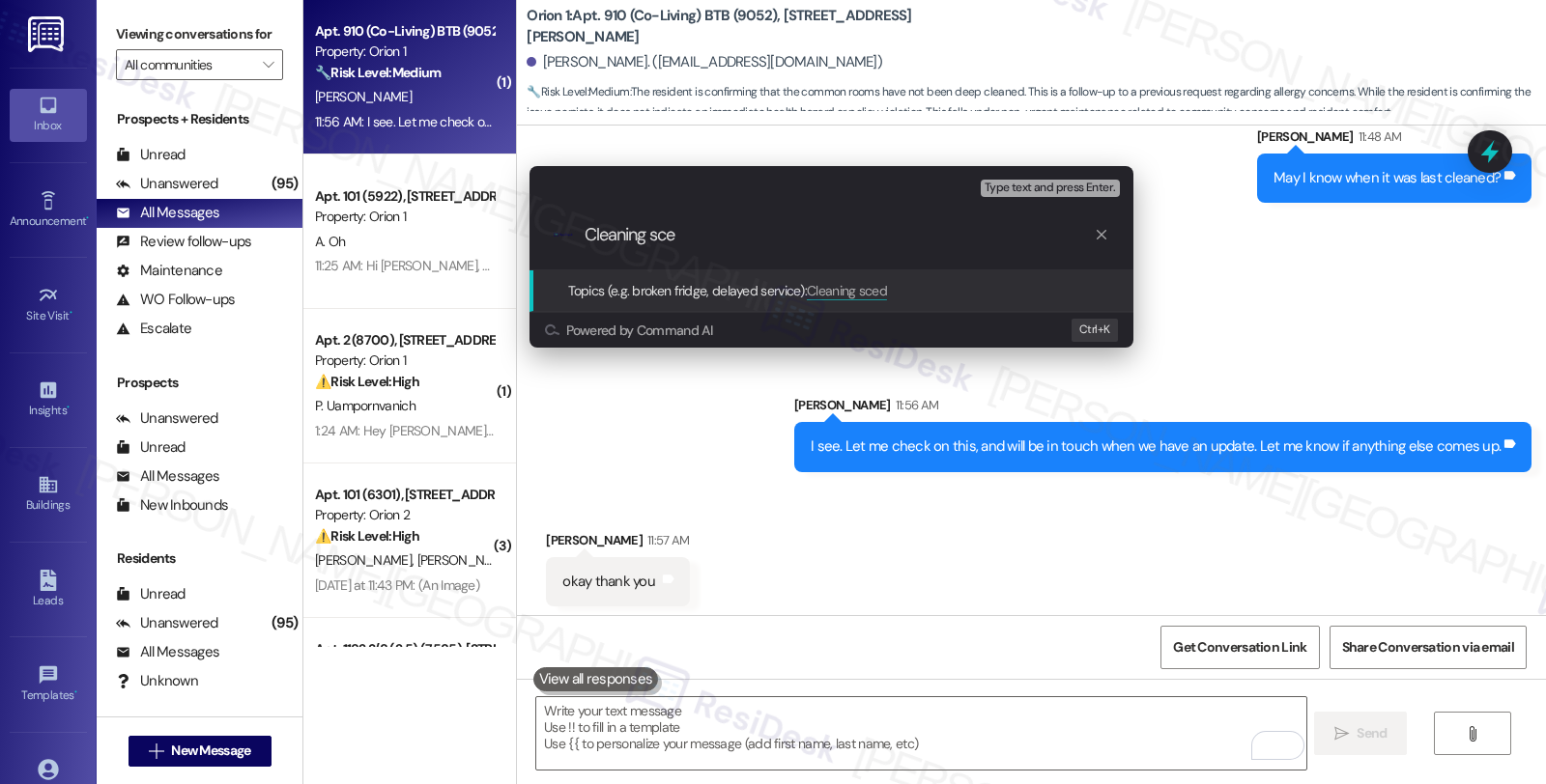
scroll to position [962, 0]
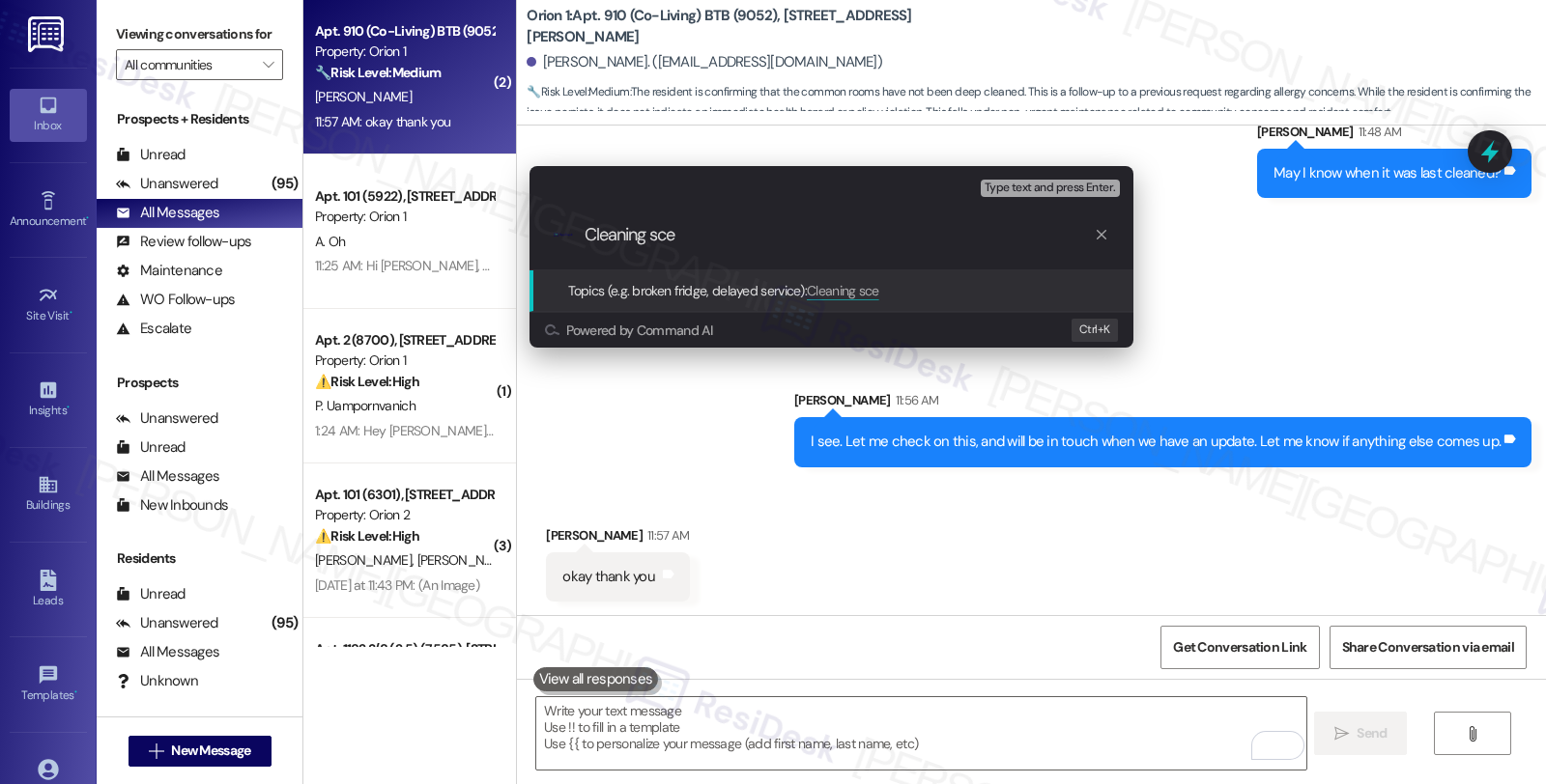
type input "Cleaning sce"
click at [1234, 257] on div "Escalate Conversation Medium risk Topics (e.g. broken fridge, delayed service) …" at bounding box center [773, 392] width 1546 height 784
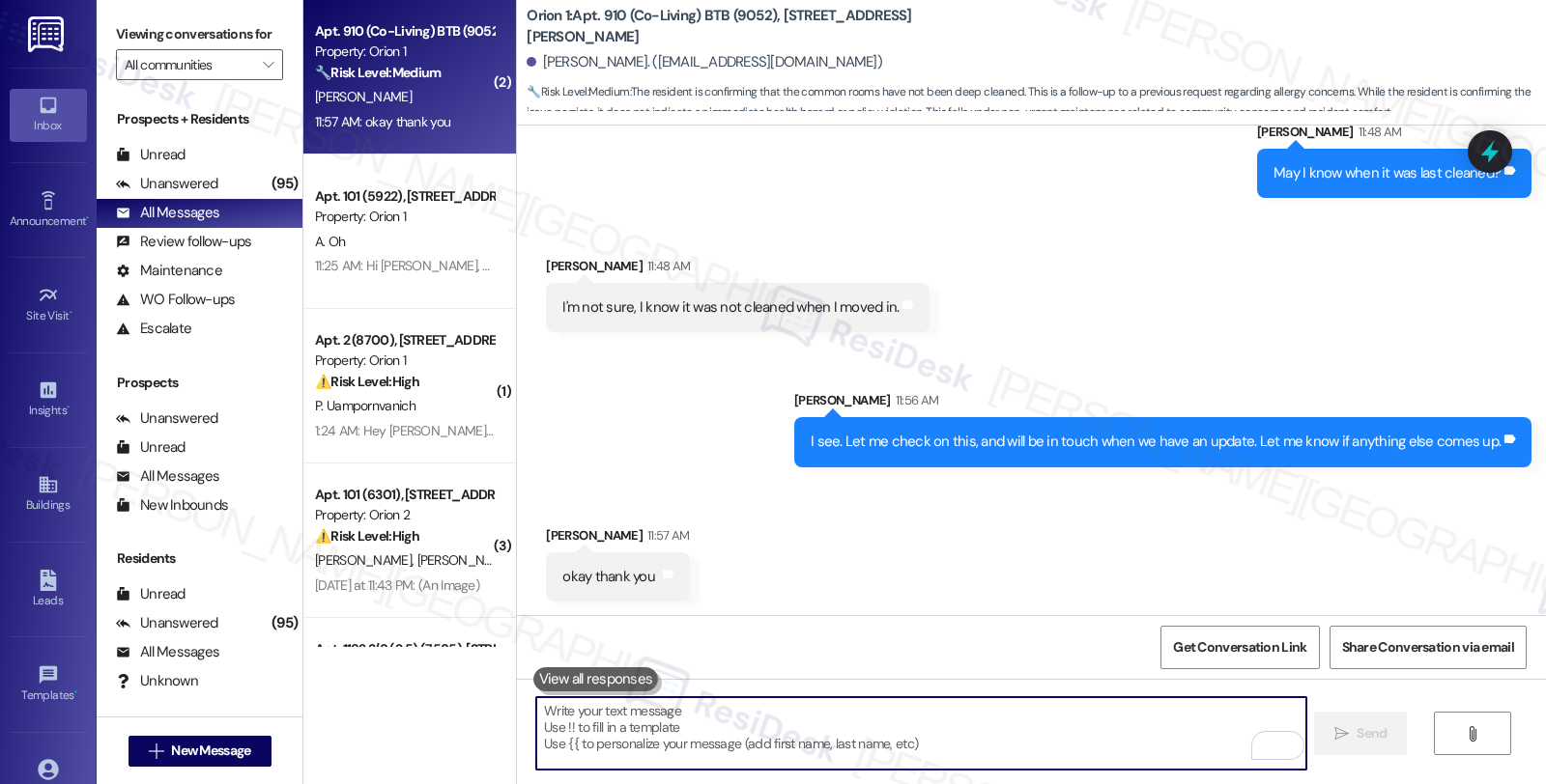
click at [730, 707] on textarea "To enrich screen reader interactions, please activate Accessibility in Grammarl…" at bounding box center [920, 733] width 770 height 72
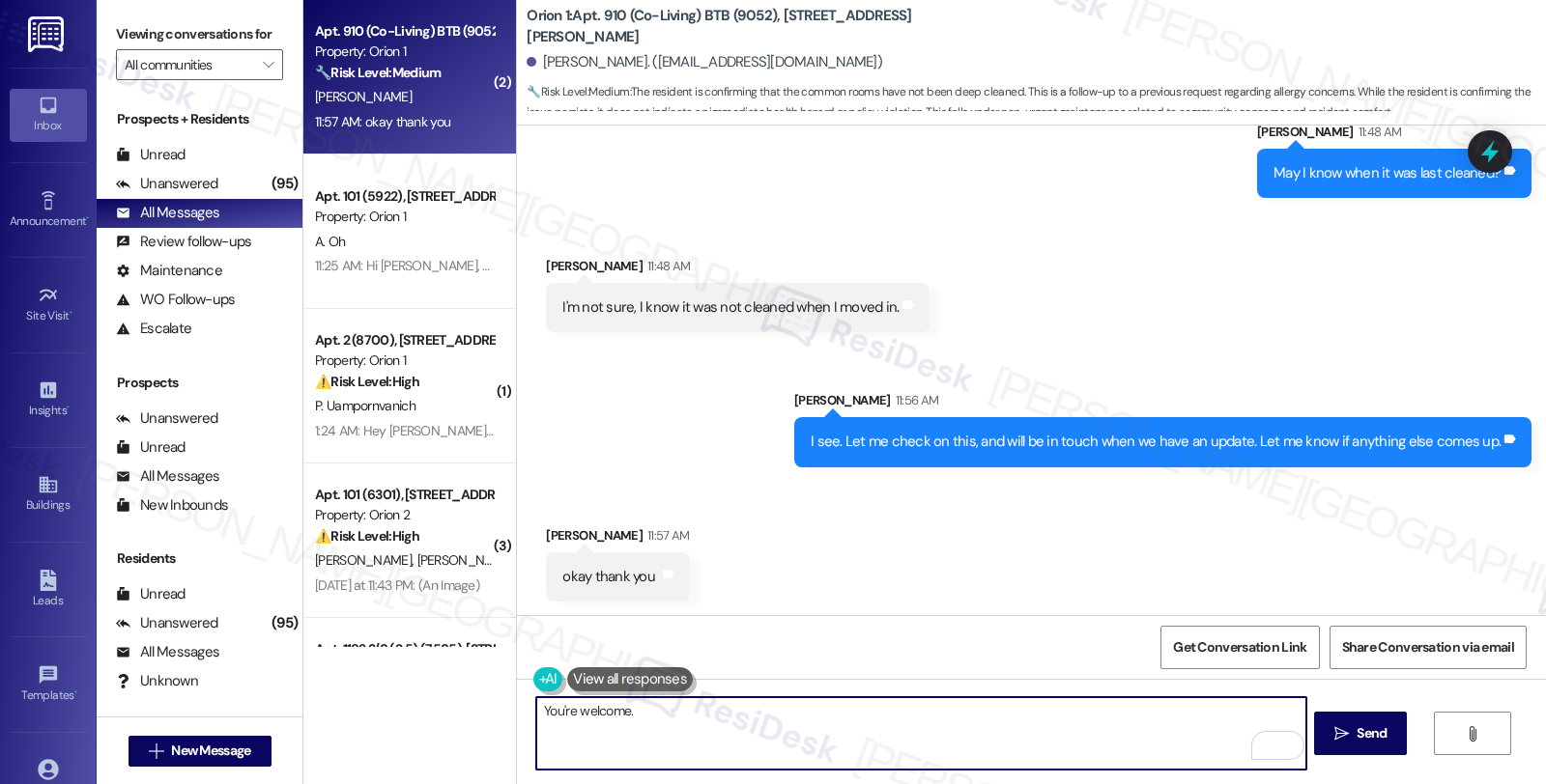
scroll to position [963, 0]
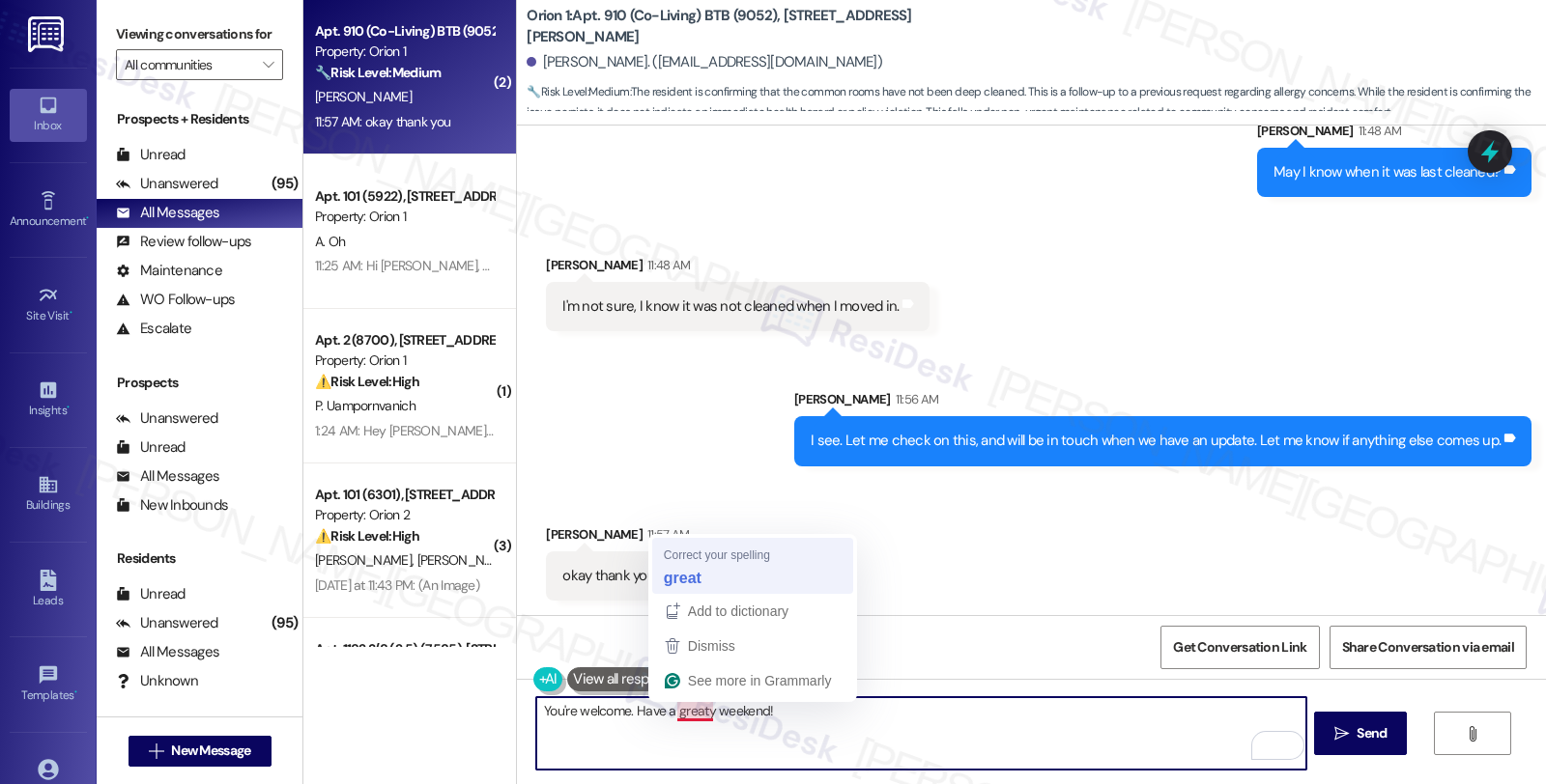
type textarea "You're welcome. Have a great weekend!"
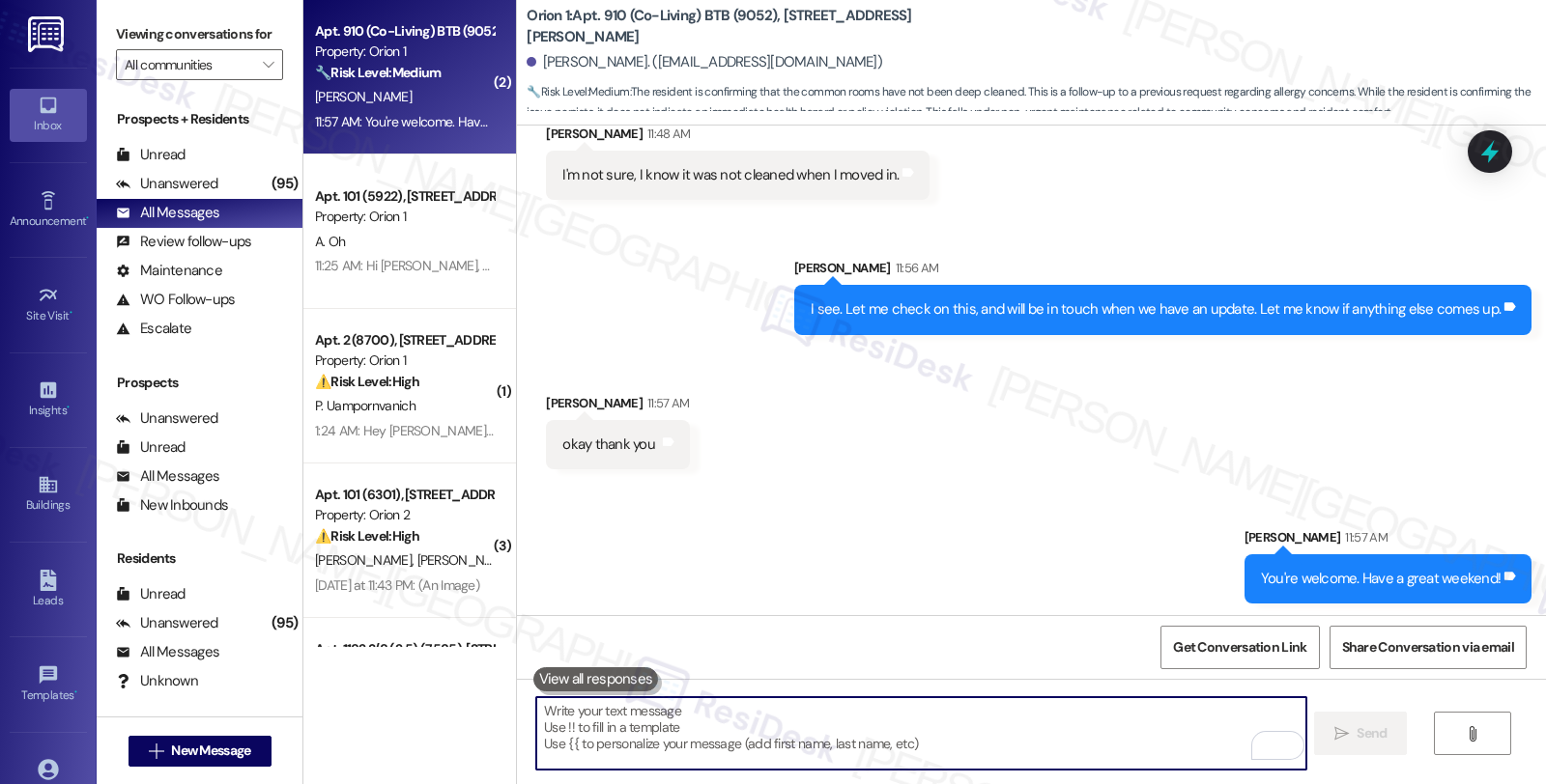
scroll to position [1098, 0]
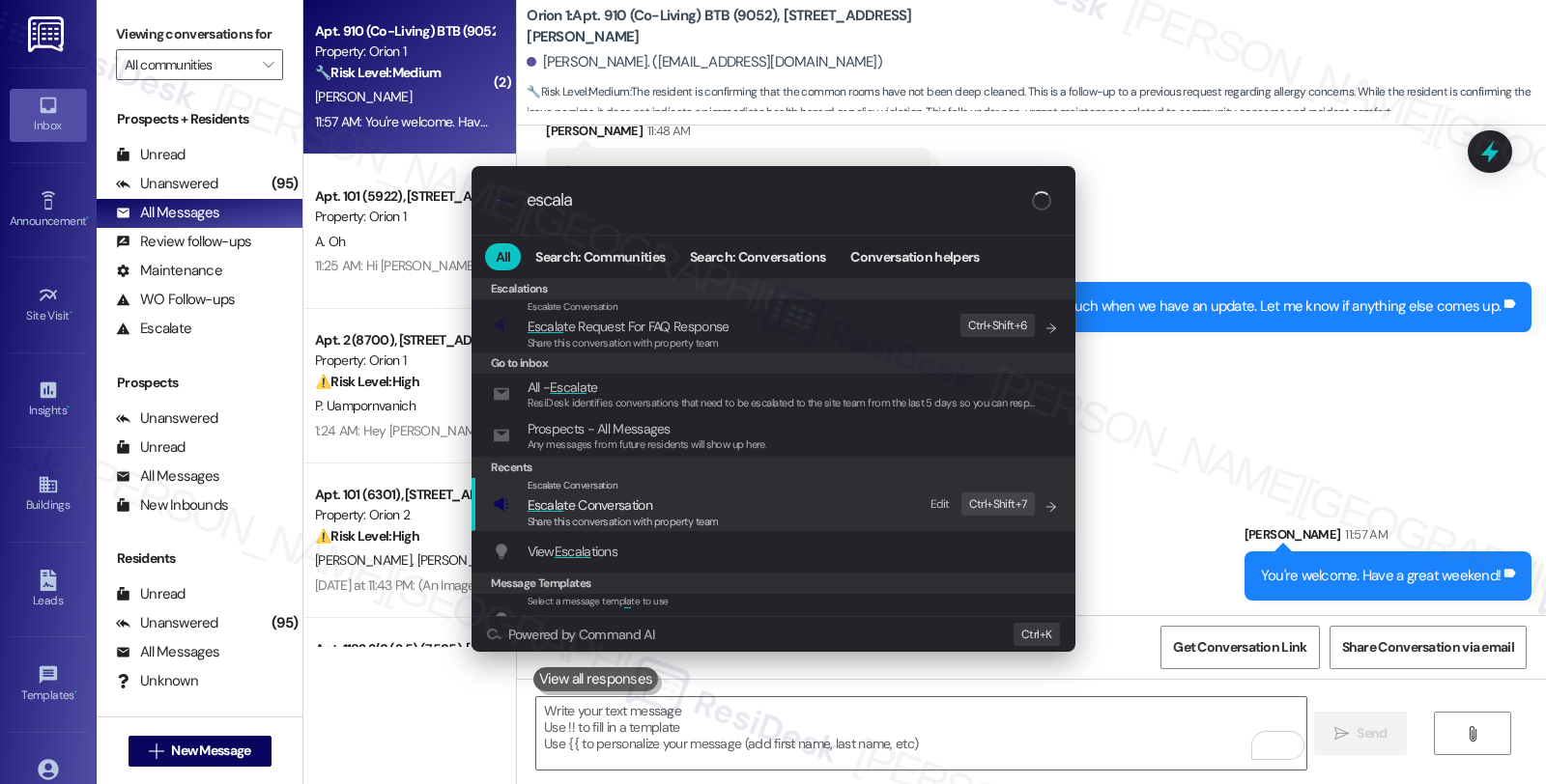
type input "escala"
click at [590, 492] on div "Escalate Conversation" at bounding box center [623, 486] width 192 height 16
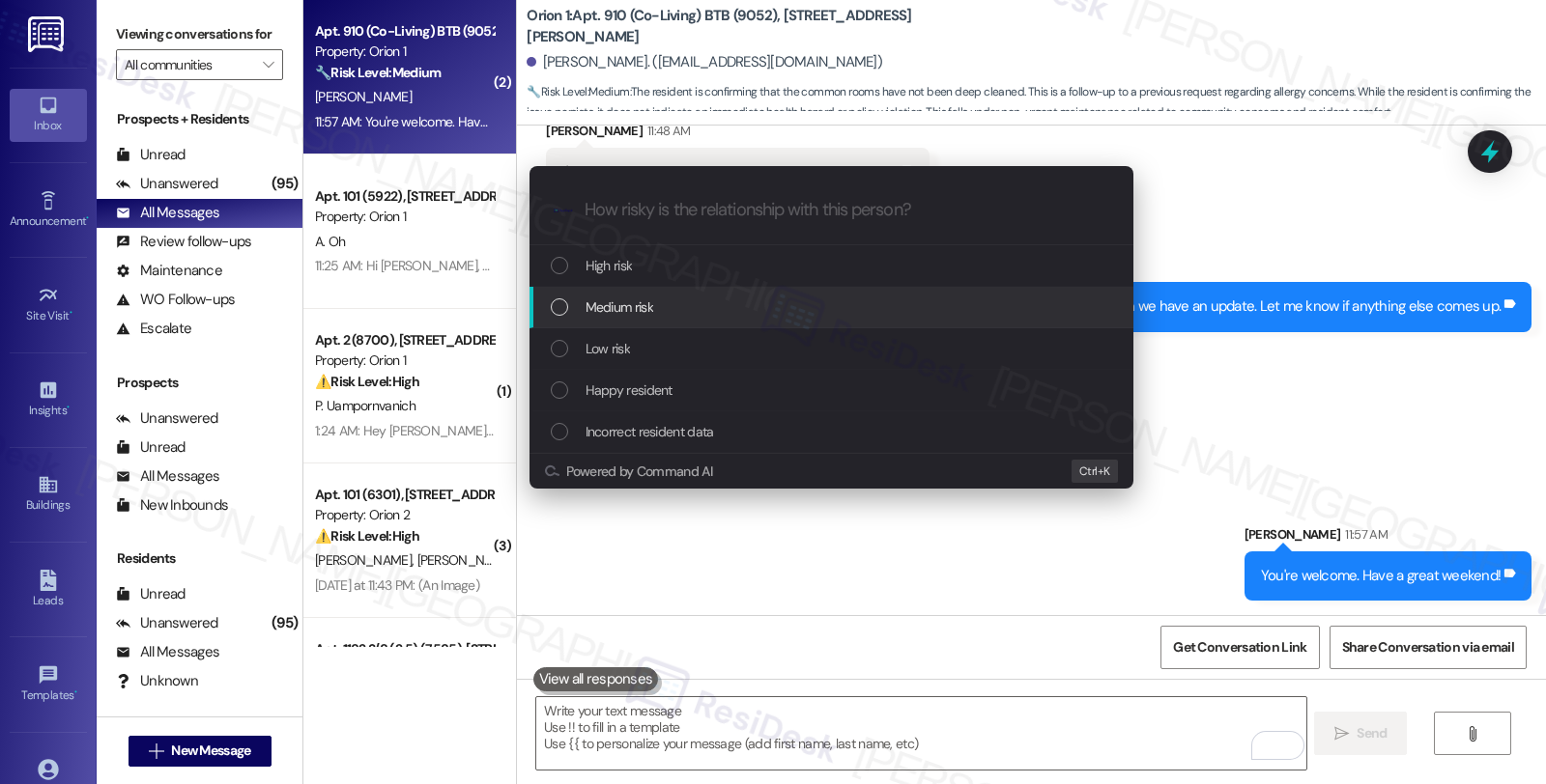
click at [613, 323] on div "Medium risk" at bounding box center [831, 308] width 604 height 42
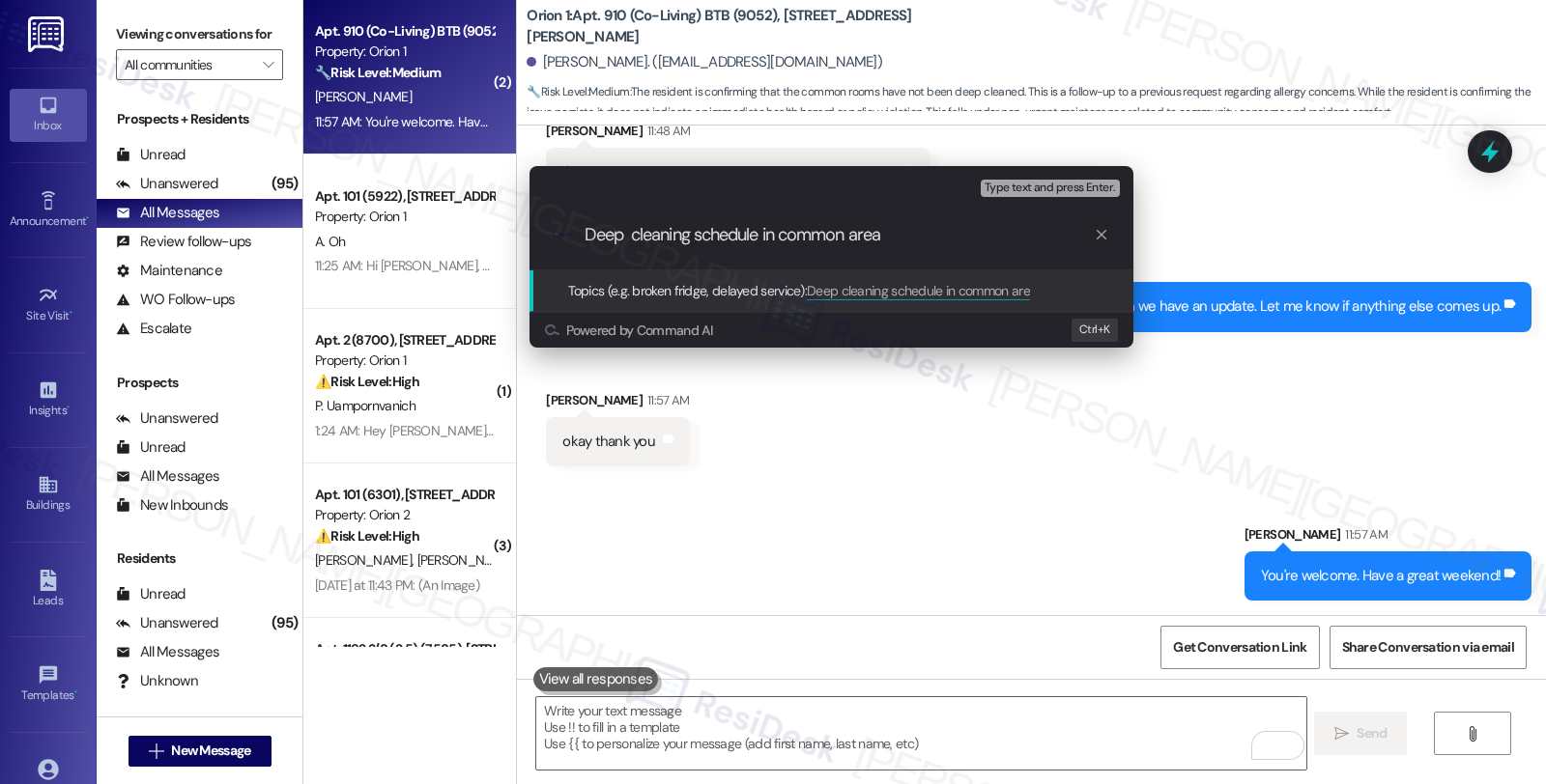
type input "Deep cleaning schedule in common areas"
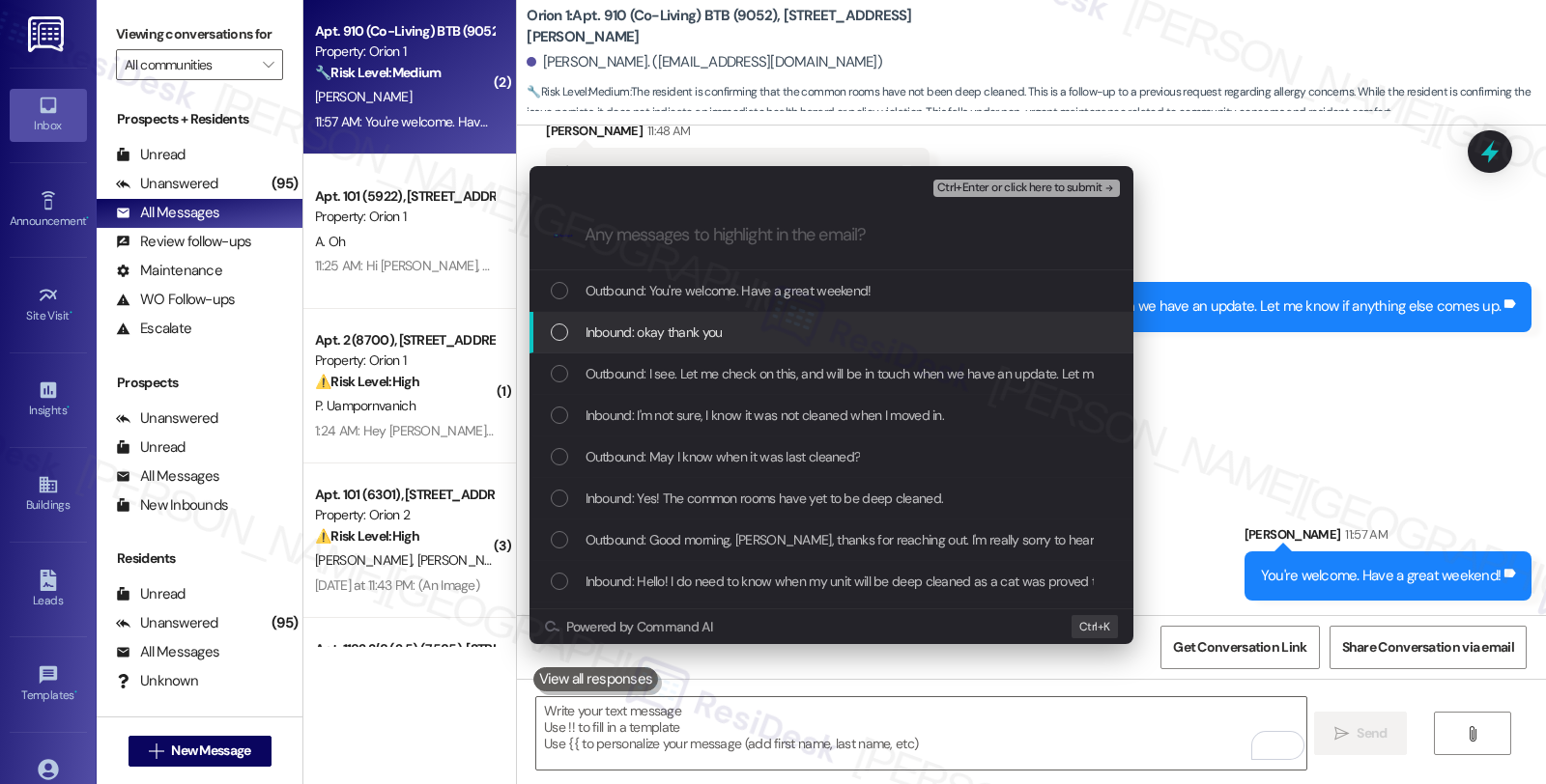
click at [673, 338] on span "Inbound: okay thank you" at bounding box center [654, 331] width 137 height 21
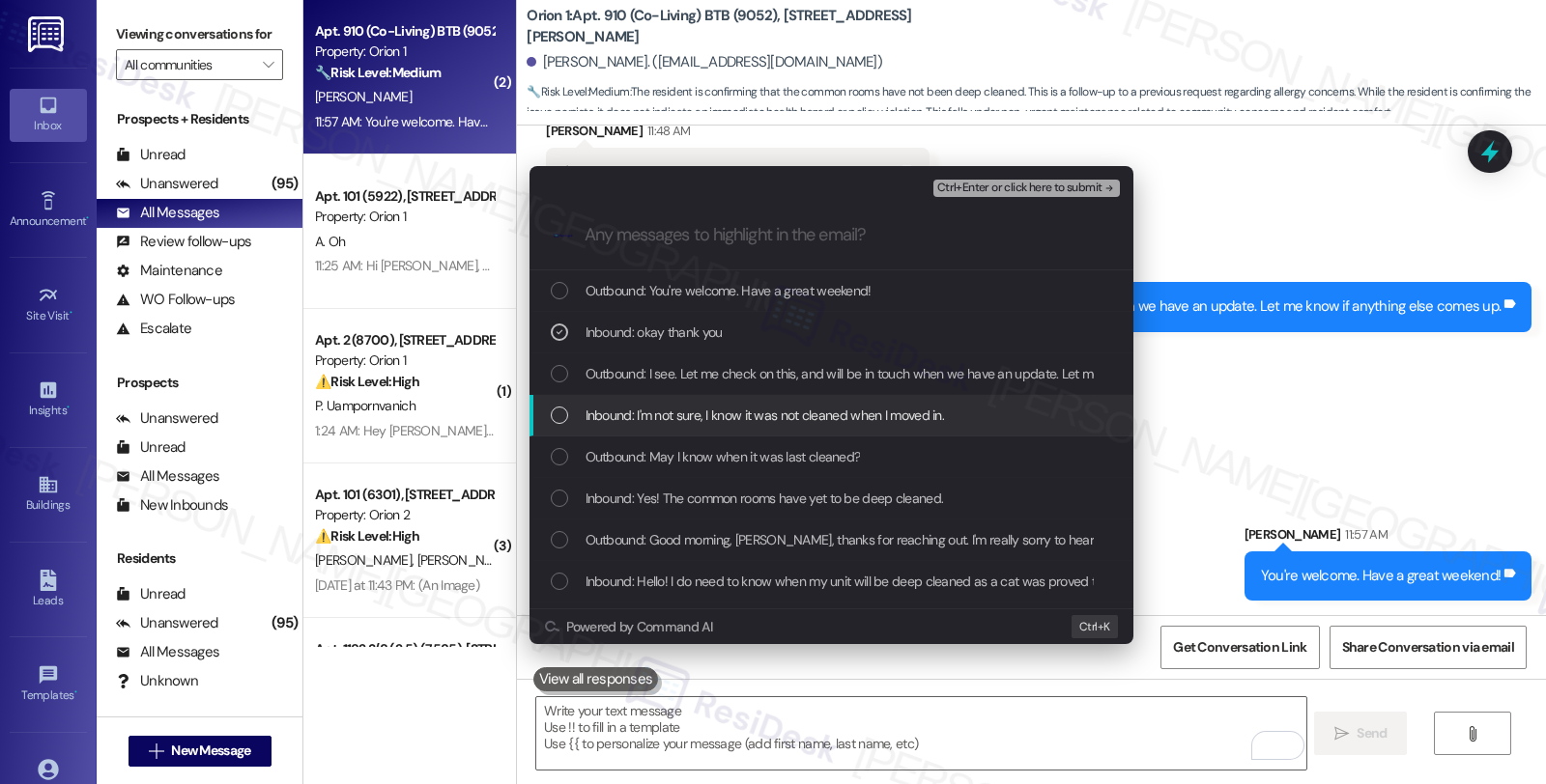
click at [670, 419] on span "Inbound: I'm not sure, I know it was not cleaned when I moved in." at bounding box center [766, 415] width 359 height 21
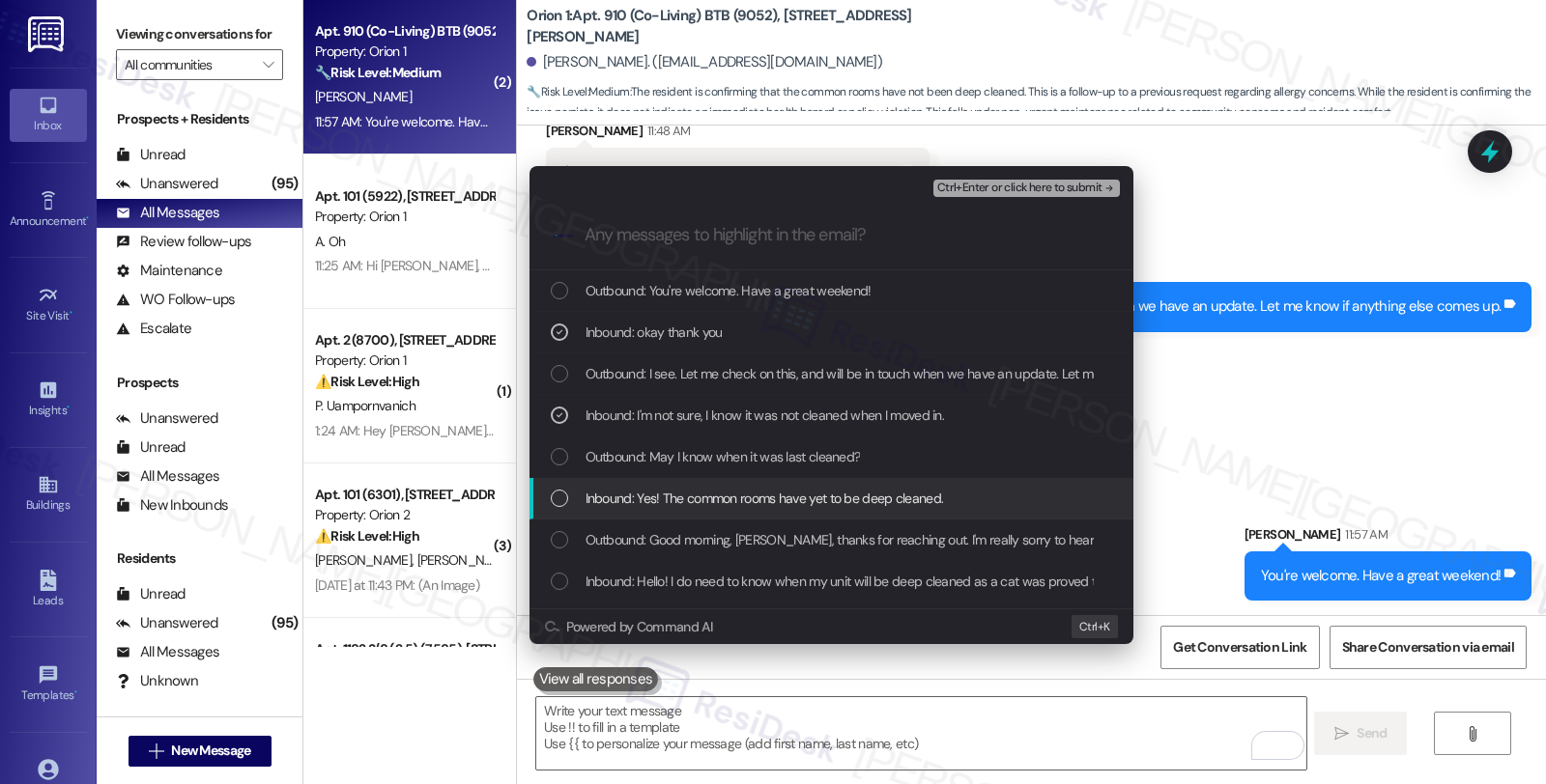
click at [667, 485] on div "Inbound: Yes! The common rooms have yet to be deep cleaned." at bounding box center [831, 499] width 604 height 42
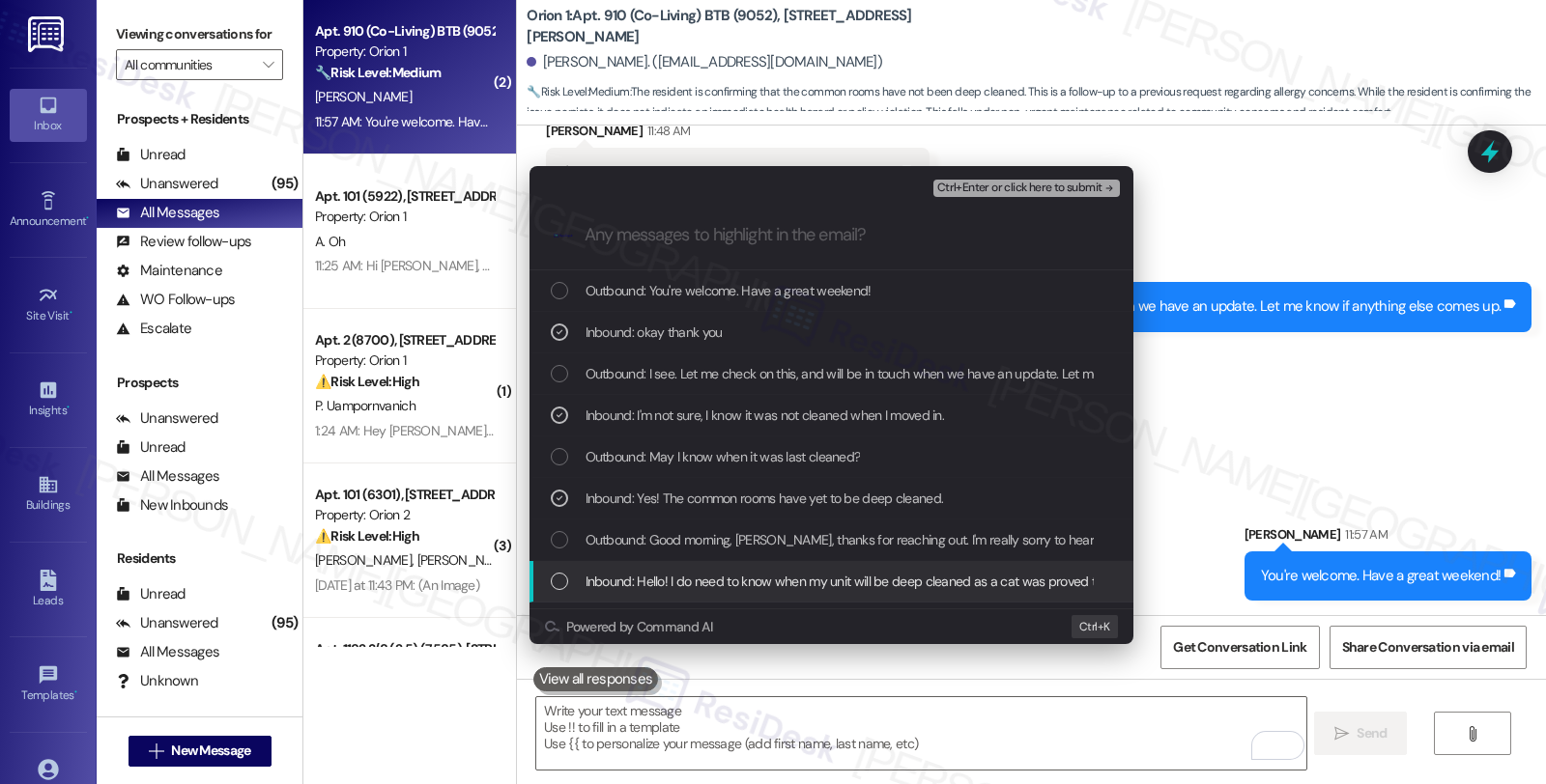
click at [678, 575] on span "Inbound: Hello! I do need to know when my unit will be deep cleaned as a cat wa…" at bounding box center [965, 581] width 759 height 21
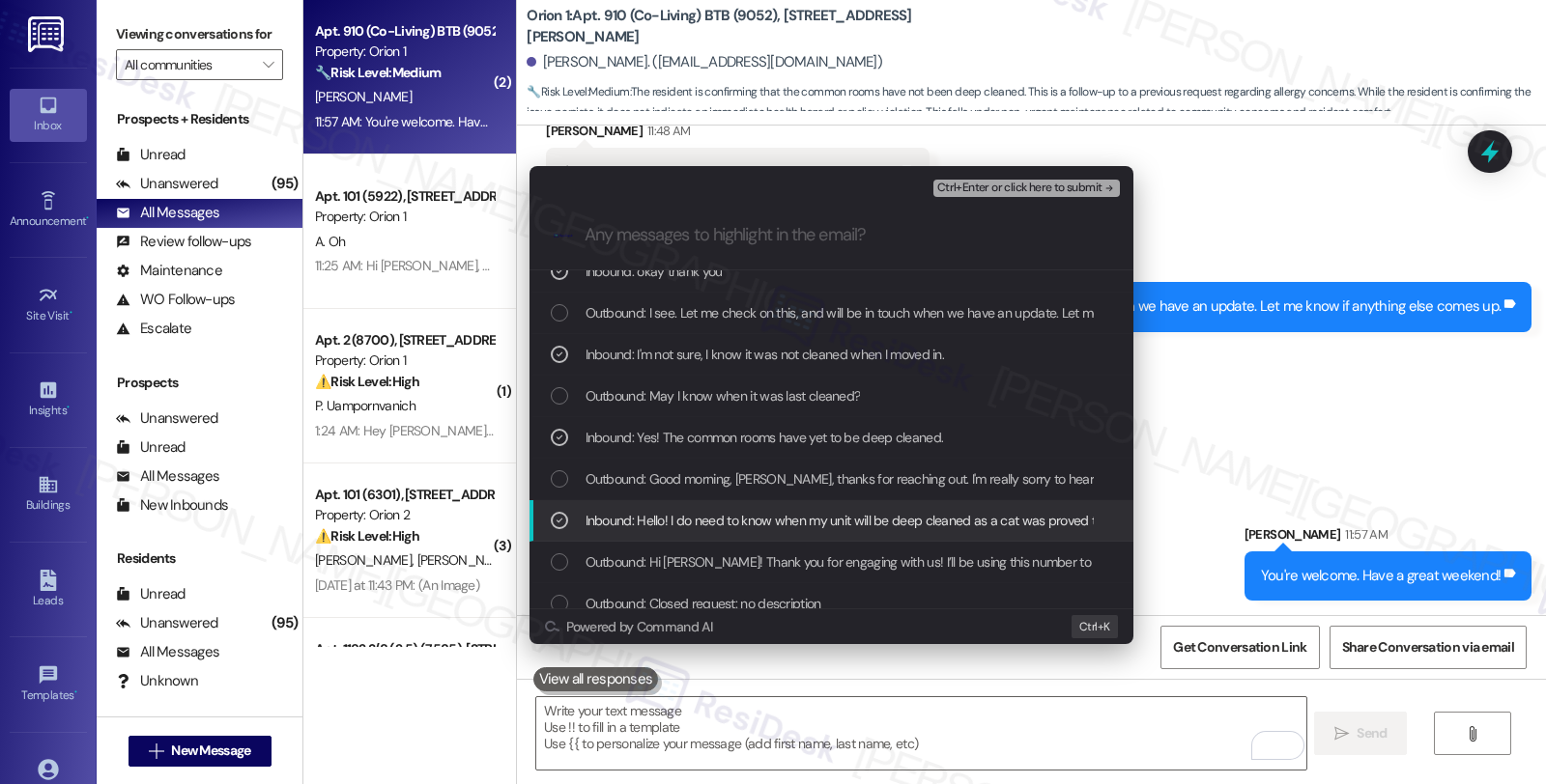
scroll to position [119, 0]
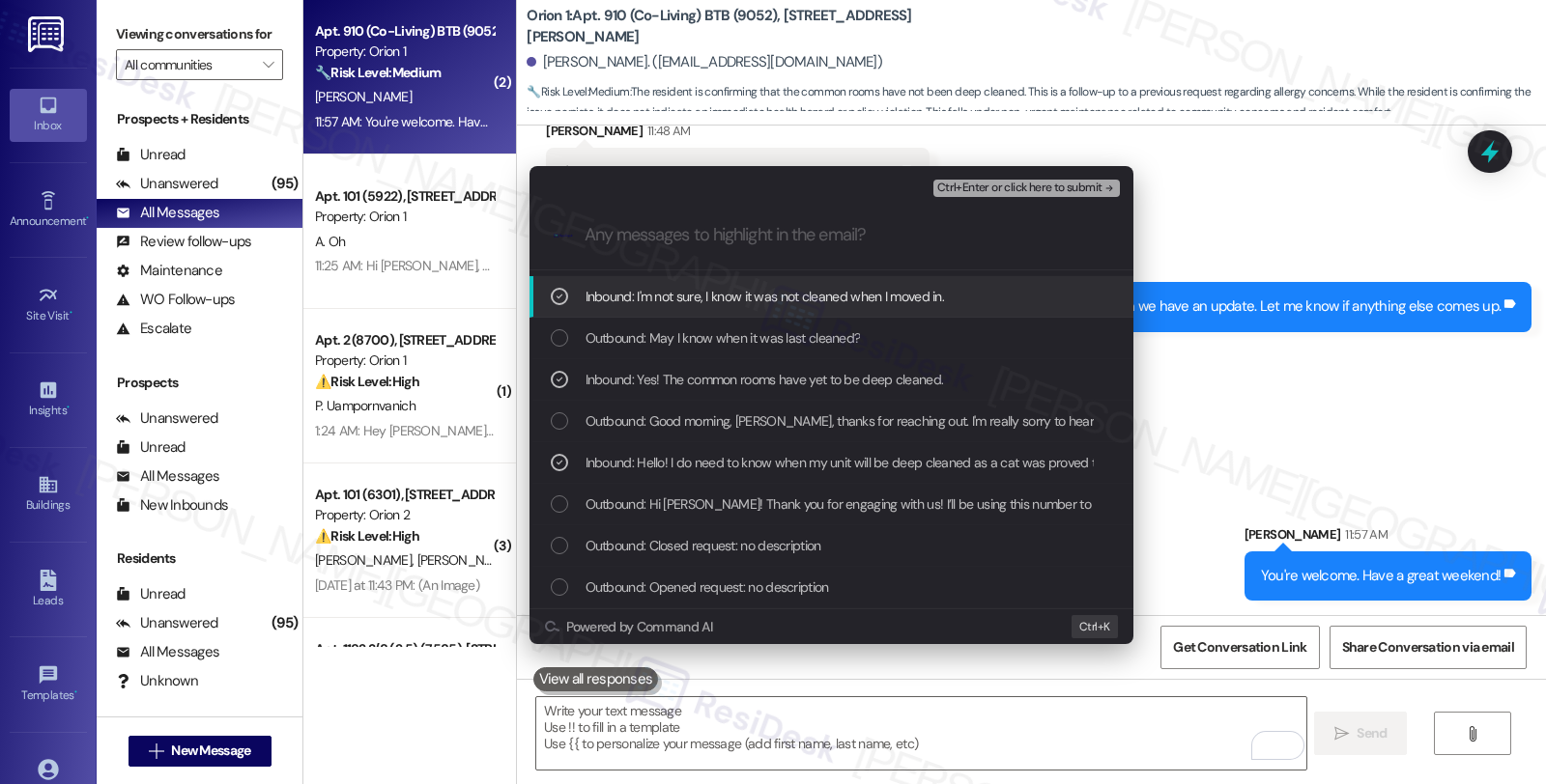
click at [1052, 192] on span "Ctrl+Enter or click here to submit" at bounding box center [1020, 189] width 165 height 14
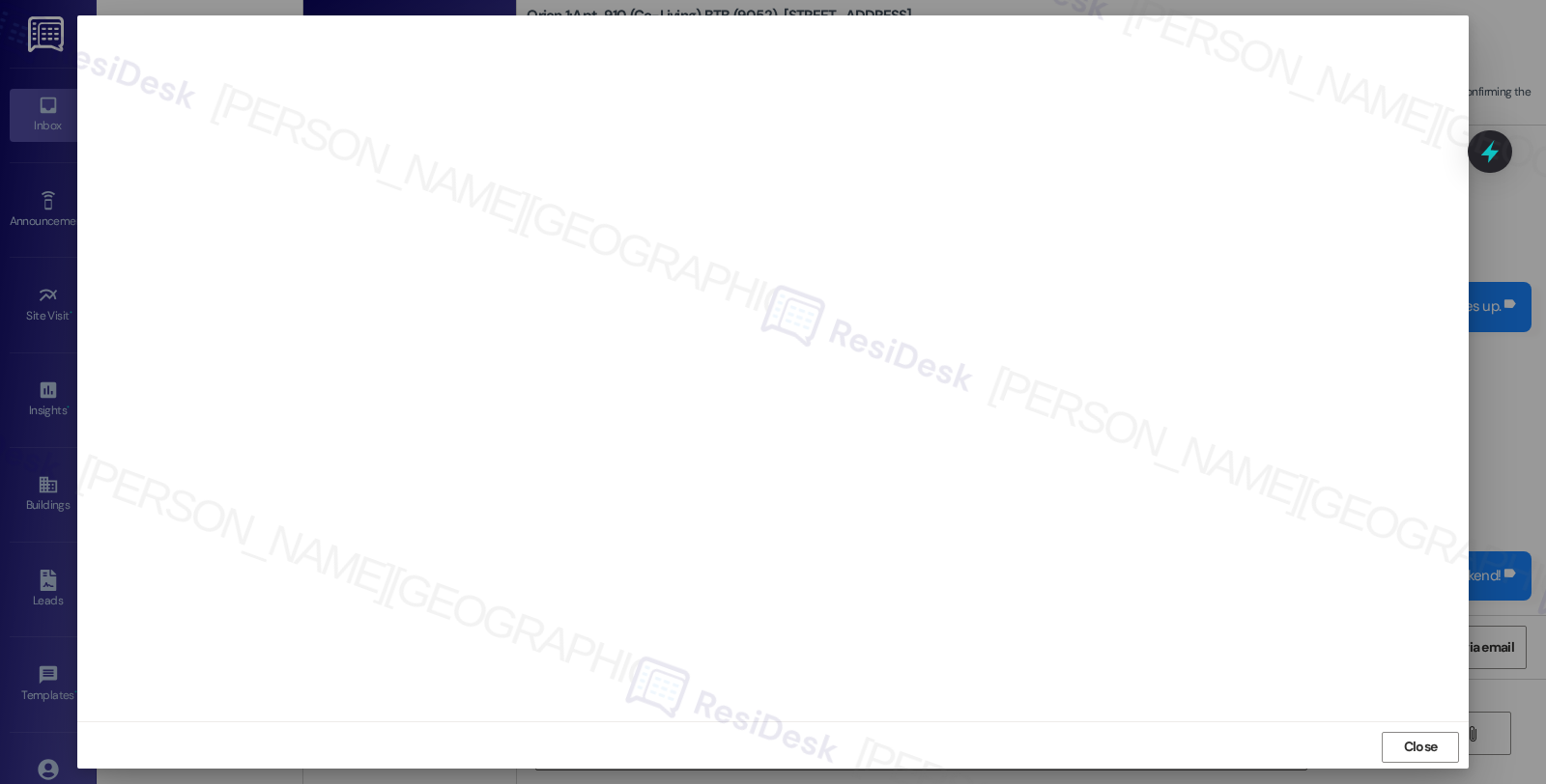
click at [1412, 749] on span "Close" at bounding box center [1421, 747] width 34 height 20
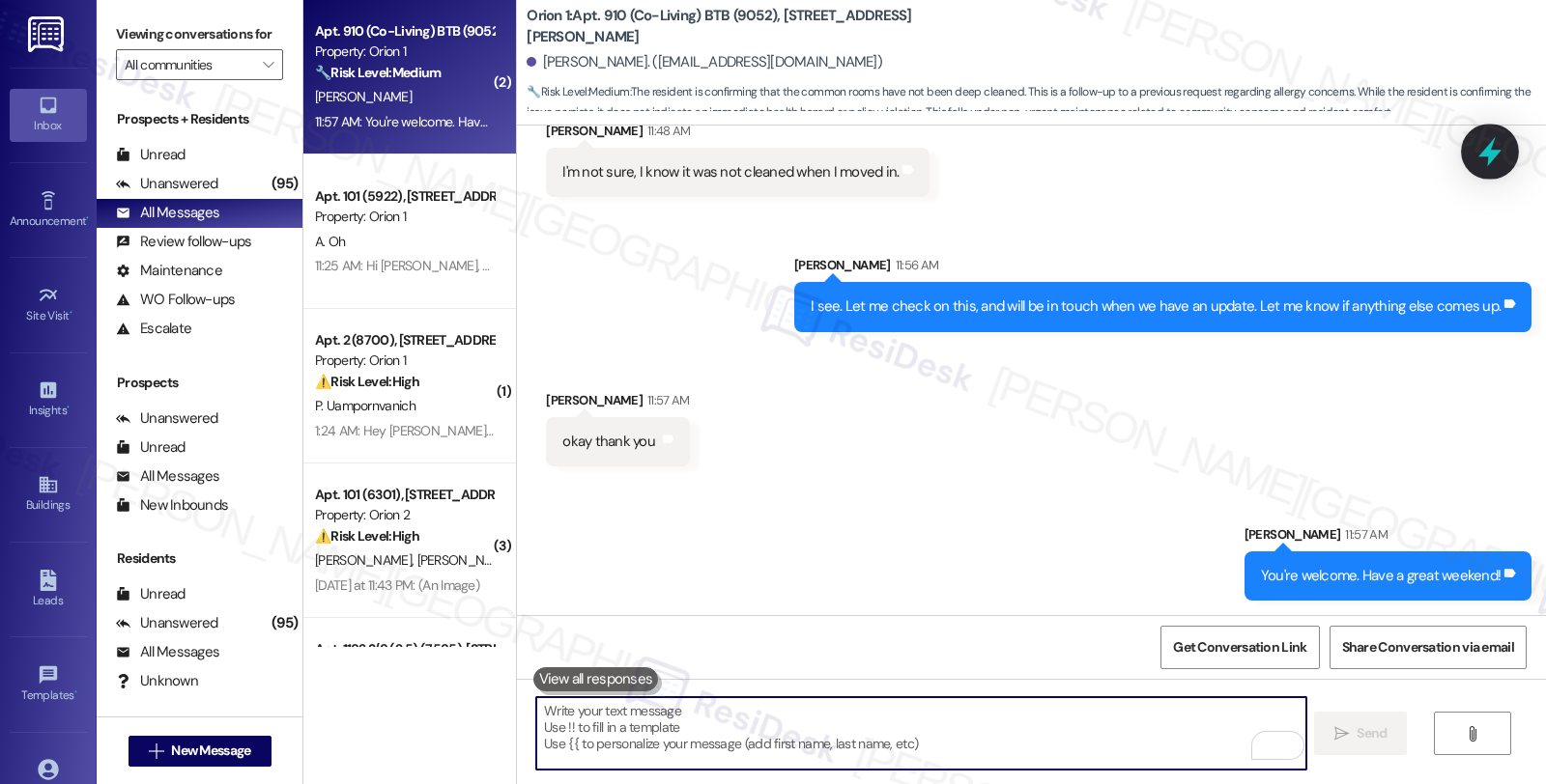
click at [1492, 151] on icon at bounding box center [1489, 152] width 23 height 30
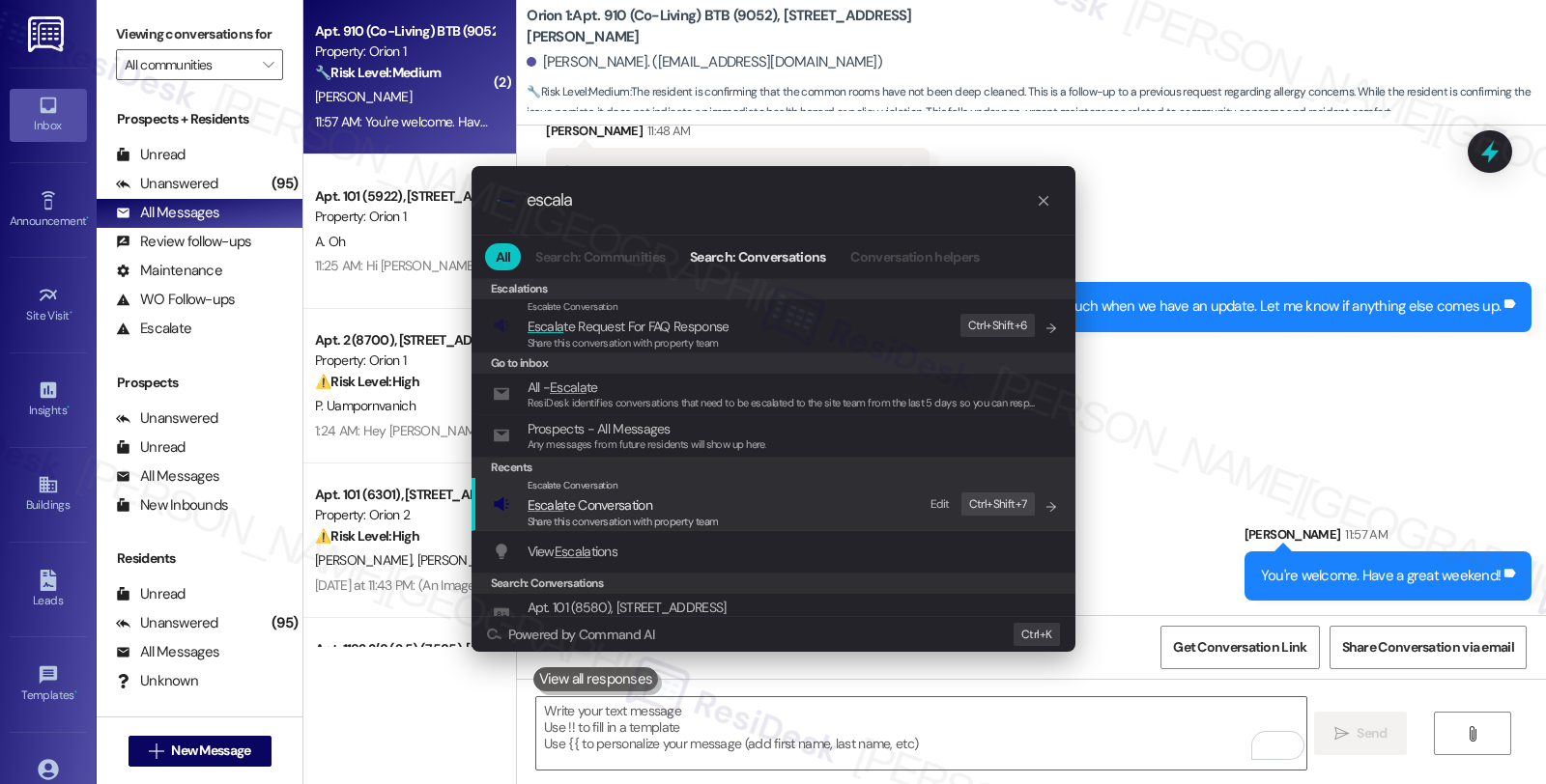
type input "escala"
click at [691, 517] on span "Share this conversation with property team" at bounding box center [623, 522] width 192 height 14
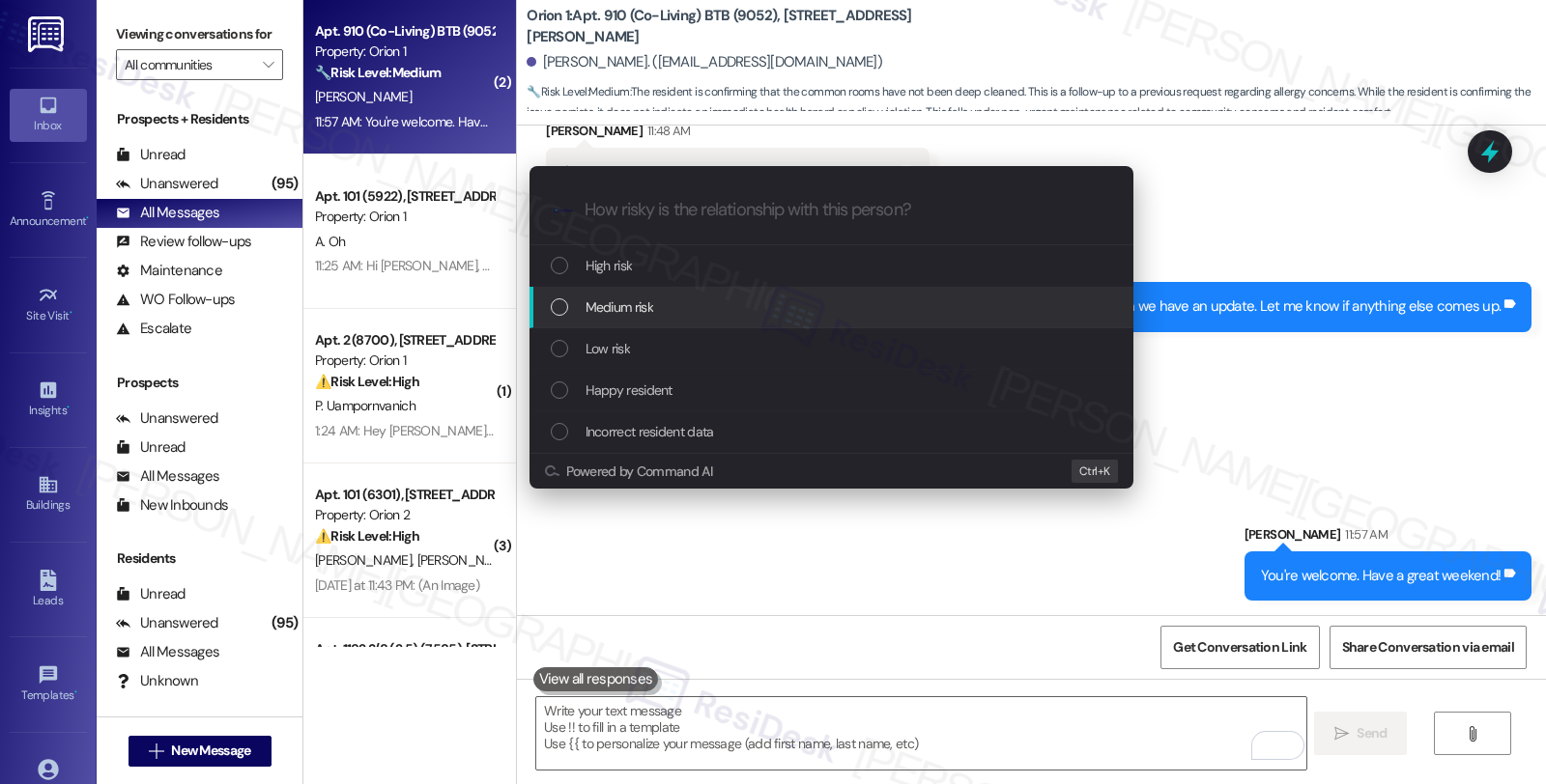
click at [670, 304] on div "Medium risk" at bounding box center [833, 307] width 565 height 21
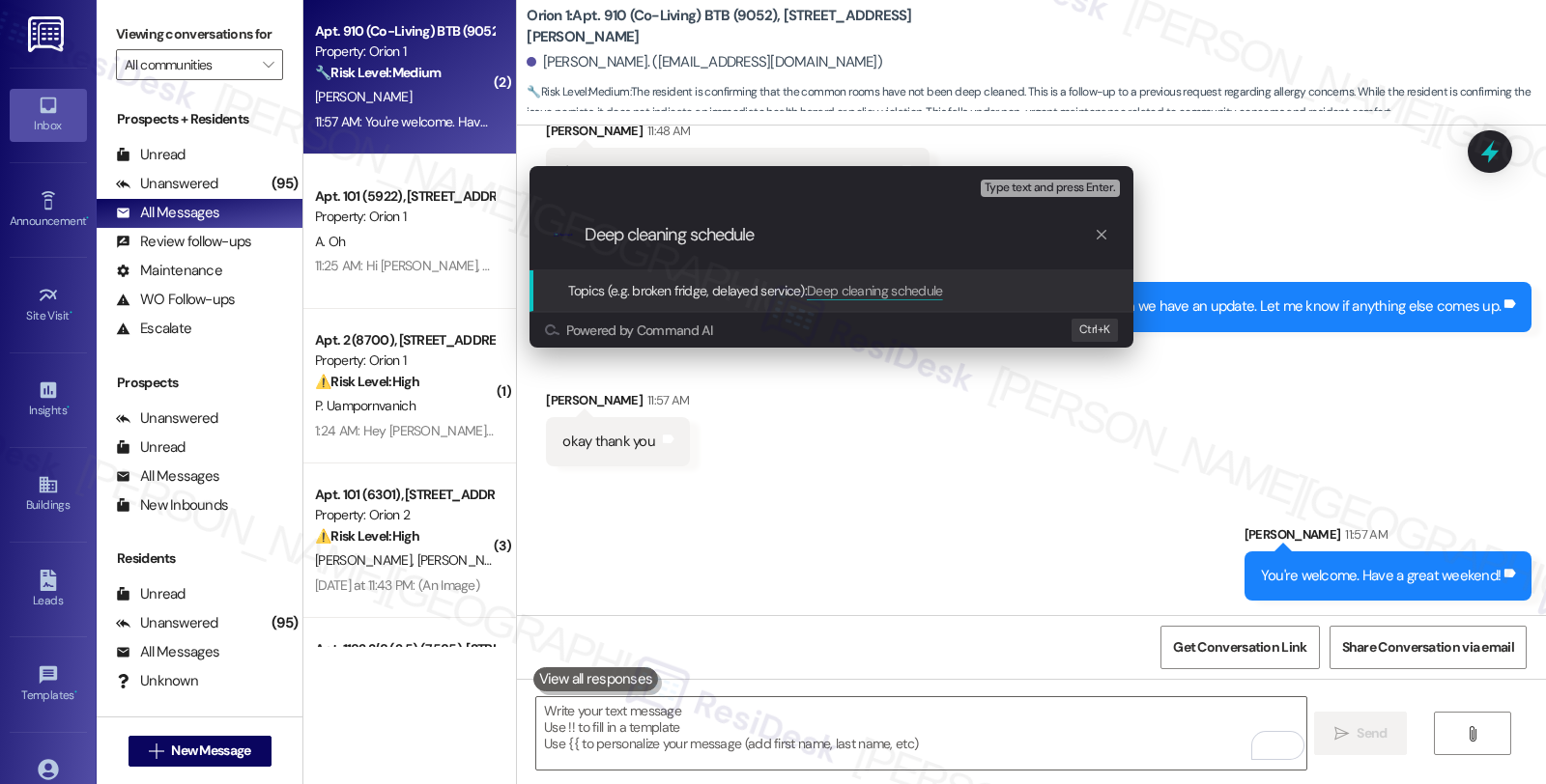
type input "Deep cleaning schedule"
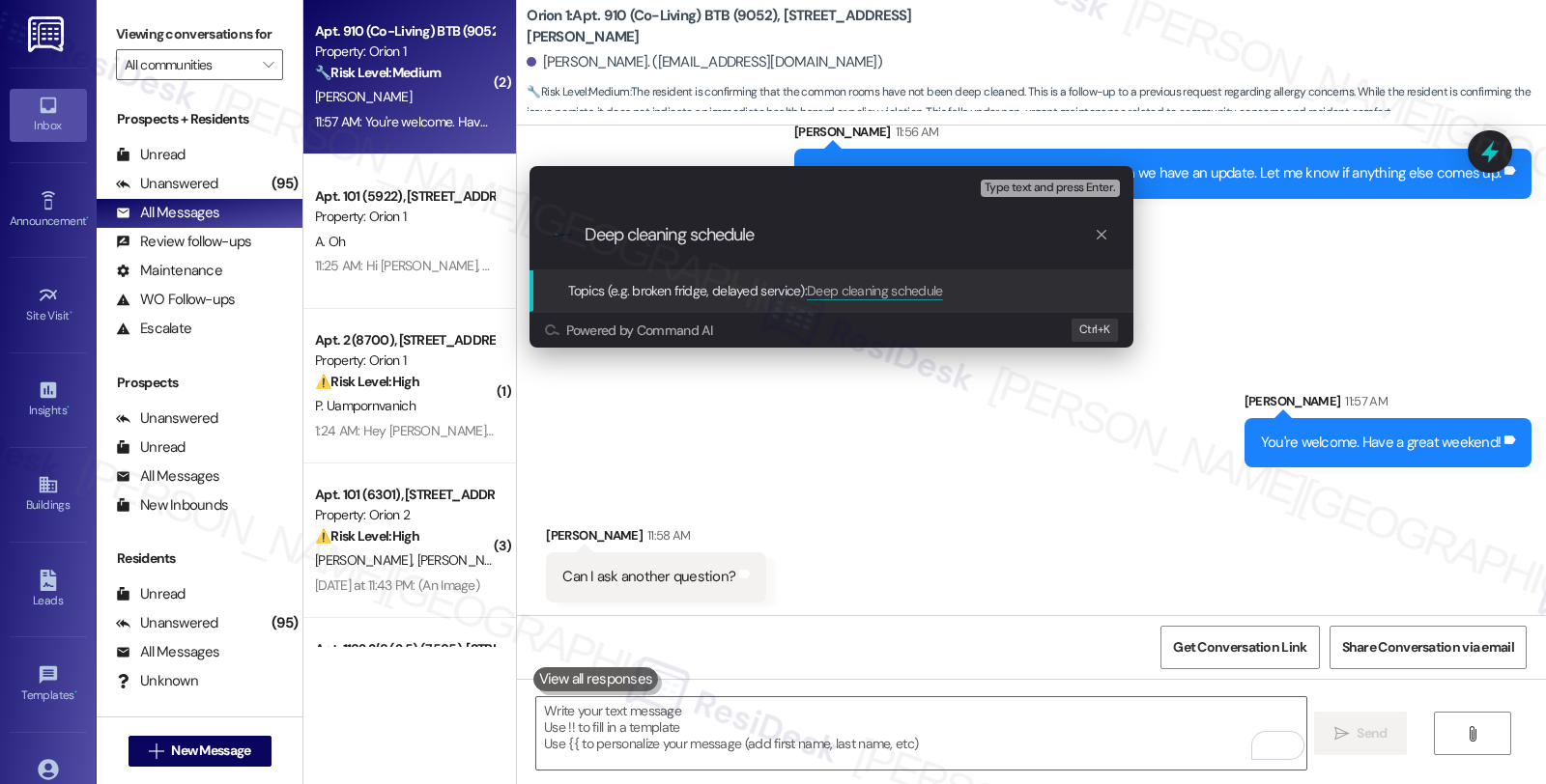
scroll to position [1232, 0]
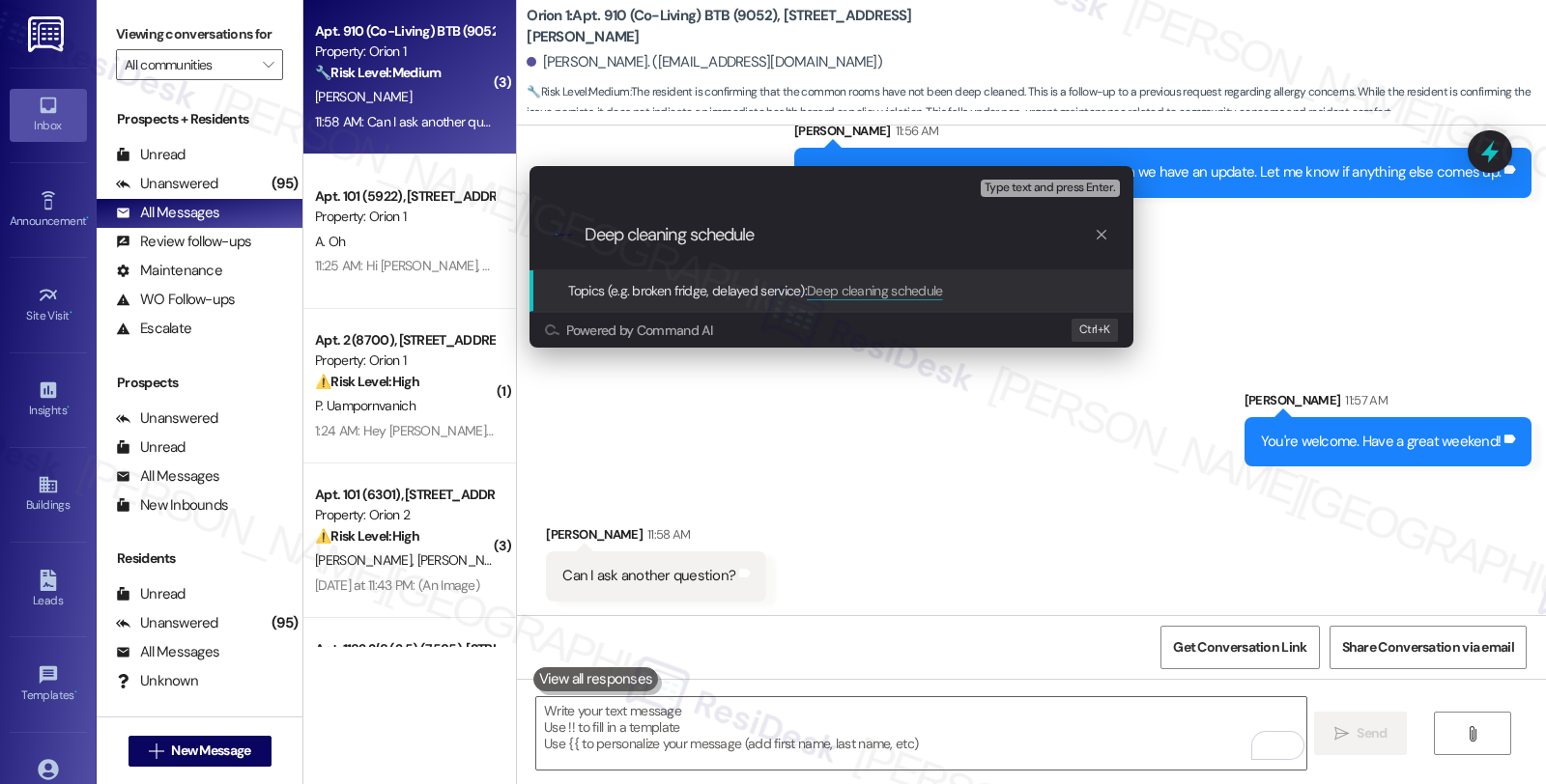
drag, startPoint x: 1283, startPoint y: 535, endPoint x: 1254, endPoint y: 537, distance: 29.1
click at [1283, 535] on div "Escalate Conversation Medium risk Topics (e.g. broken fridge, delayed service) …" at bounding box center [773, 392] width 1546 height 784
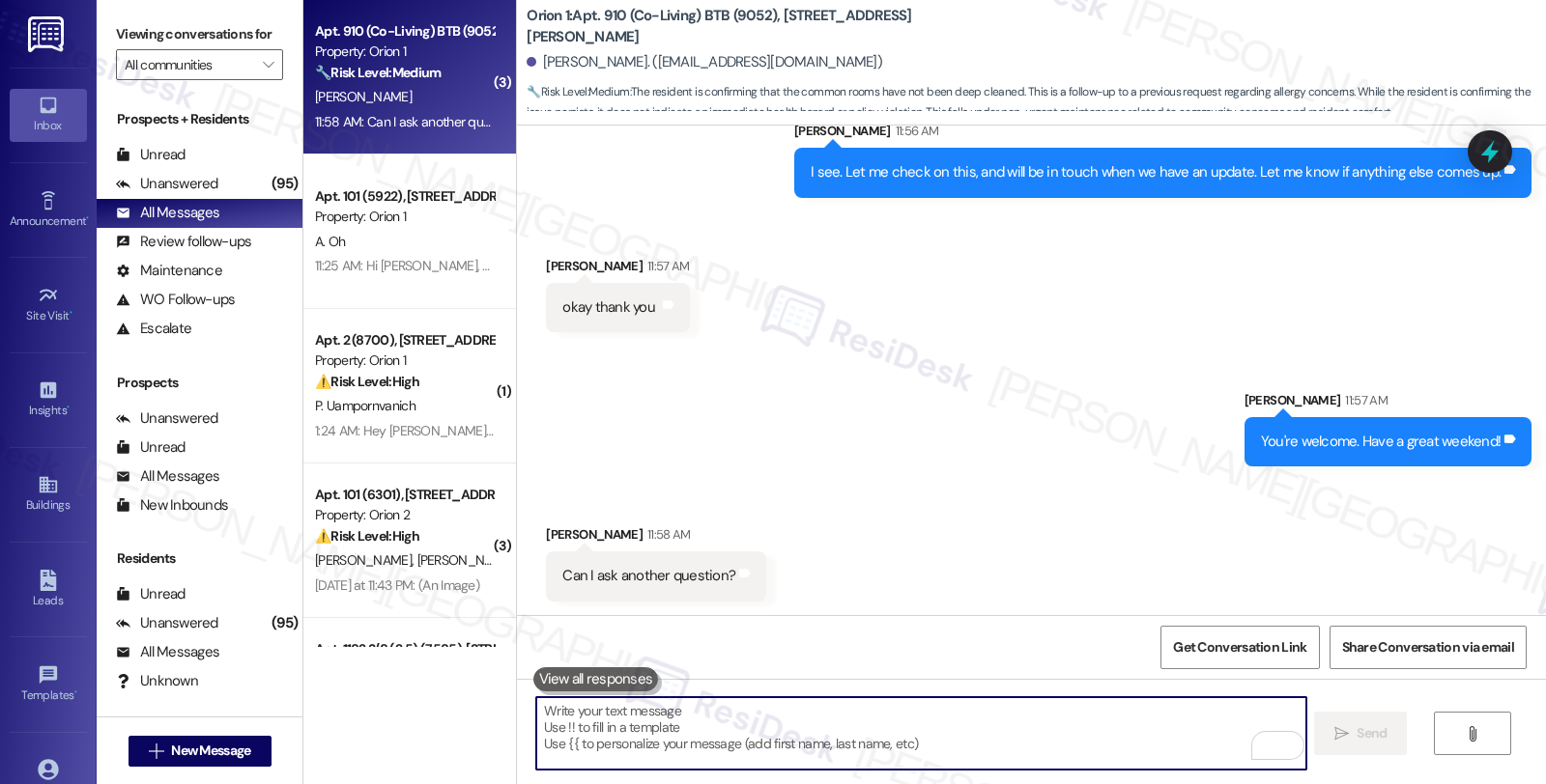
click at [697, 719] on textarea "To enrich screen reader interactions, please activate Accessibility in Grammarl…" at bounding box center [920, 733] width 770 height 72
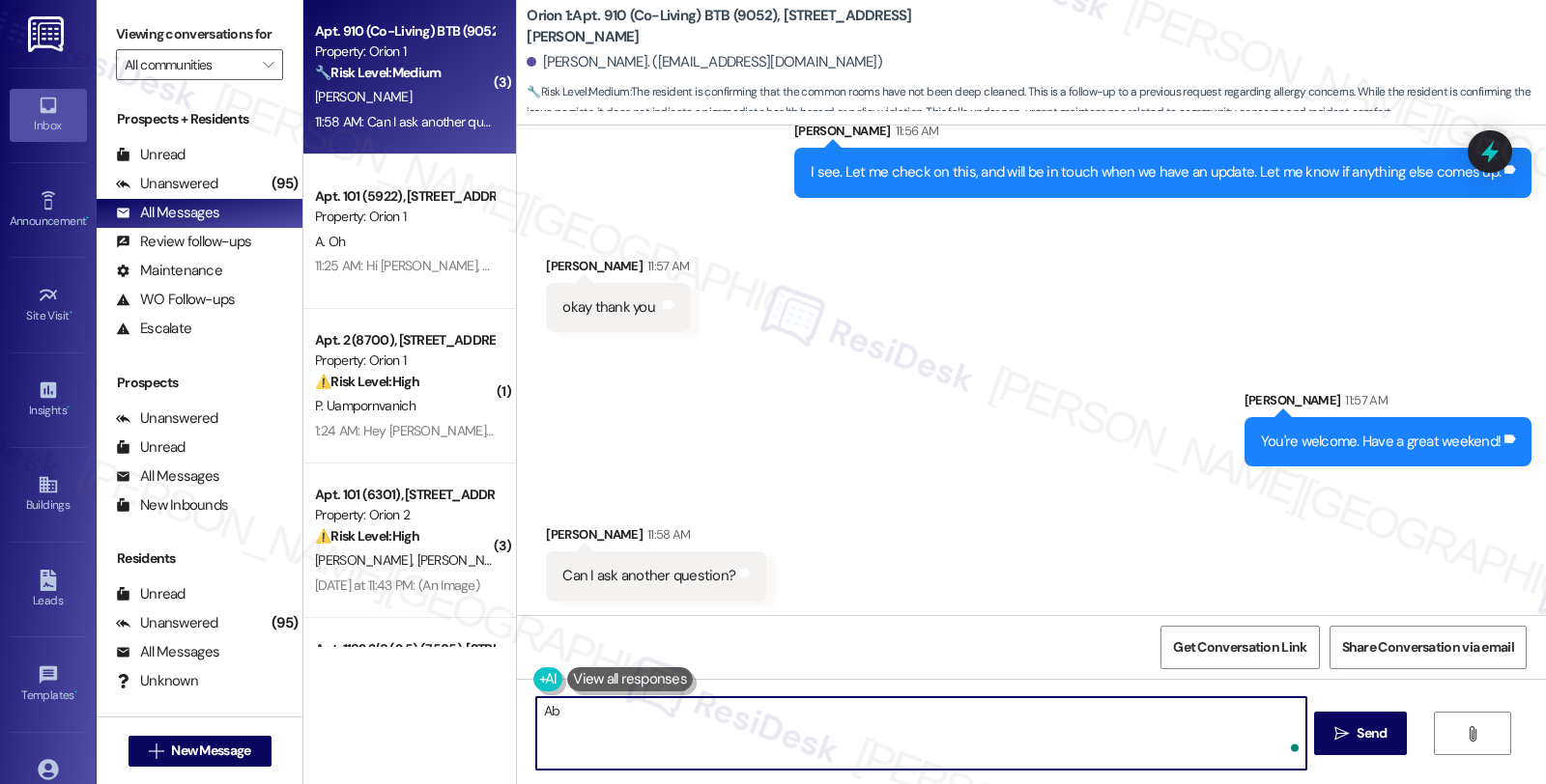
type textarea "A"
type textarea "Sure"
click at [749, 719] on textarea "Sure" at bounding box center [922, 733] width 770 height 72
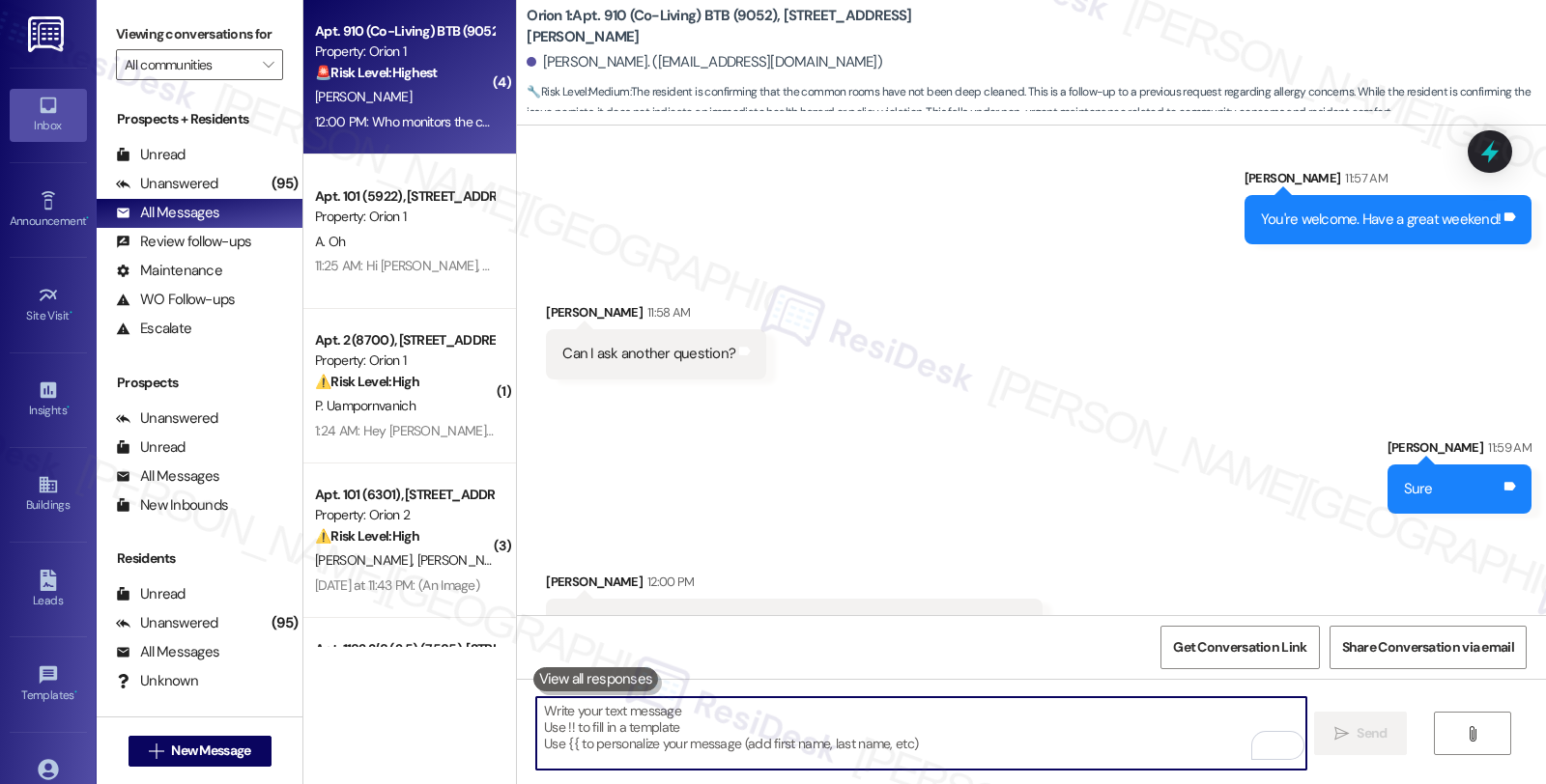
scroll to position [1501, 0]
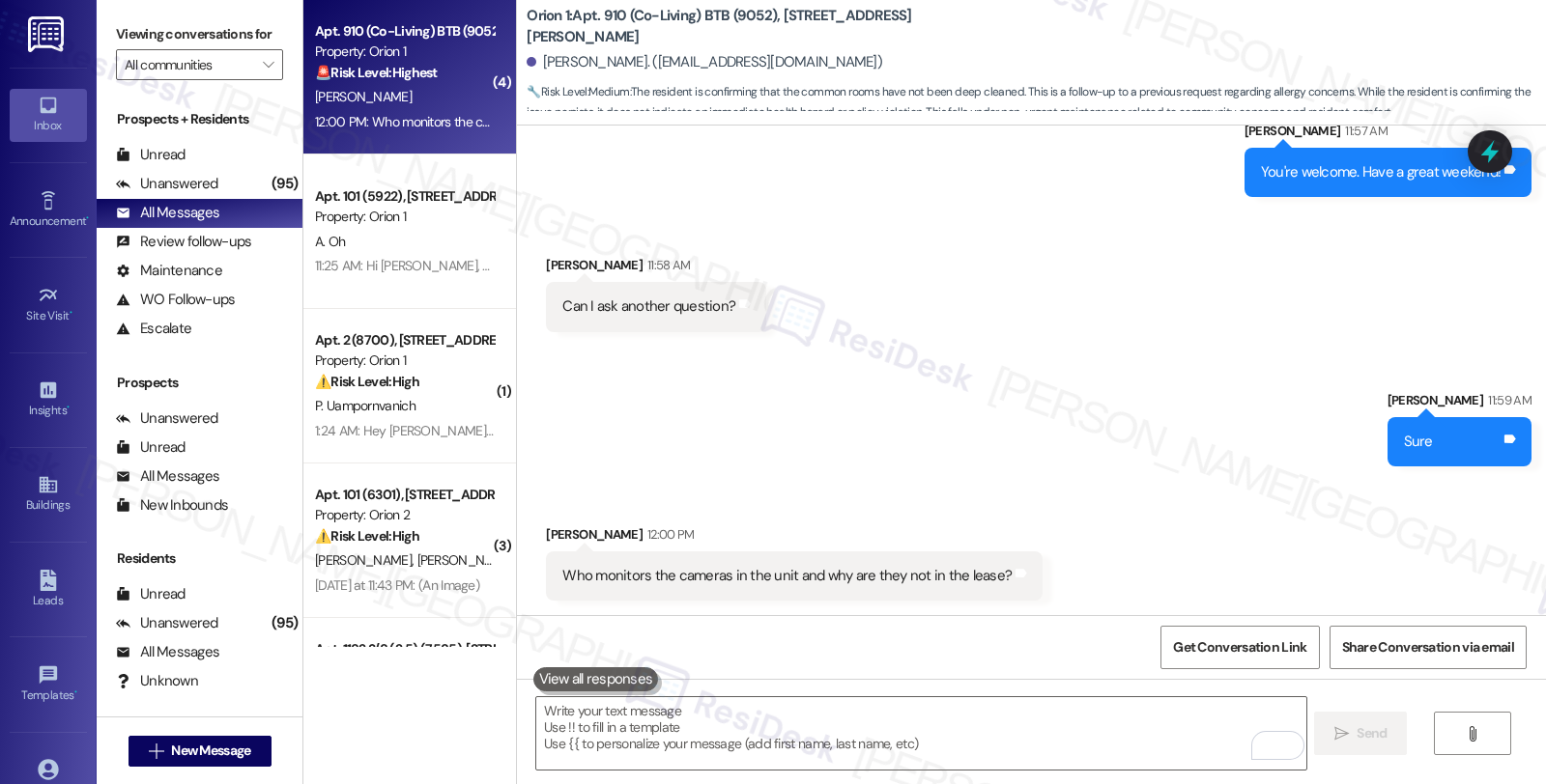
click at [1242, 429] on div "Sent via SMS Sarah 11:59 AM Sure Tags and notes" at bounding box center [1032, 413] width 1030 height 134
click at [209, 195] on div "Unanswered" at bounding box center [167, 184] width 102 height 20
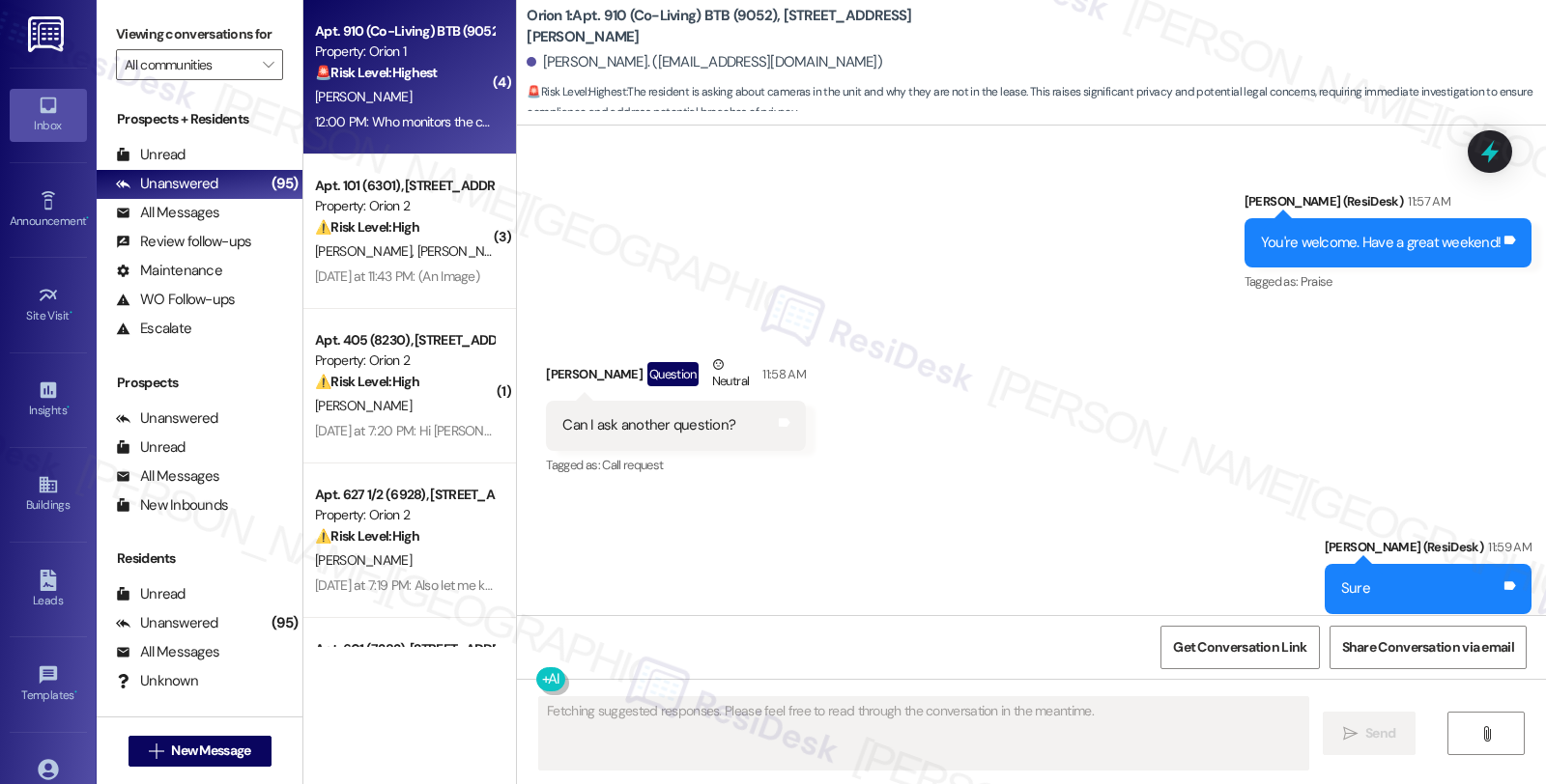
scroll to position [1772, 0]
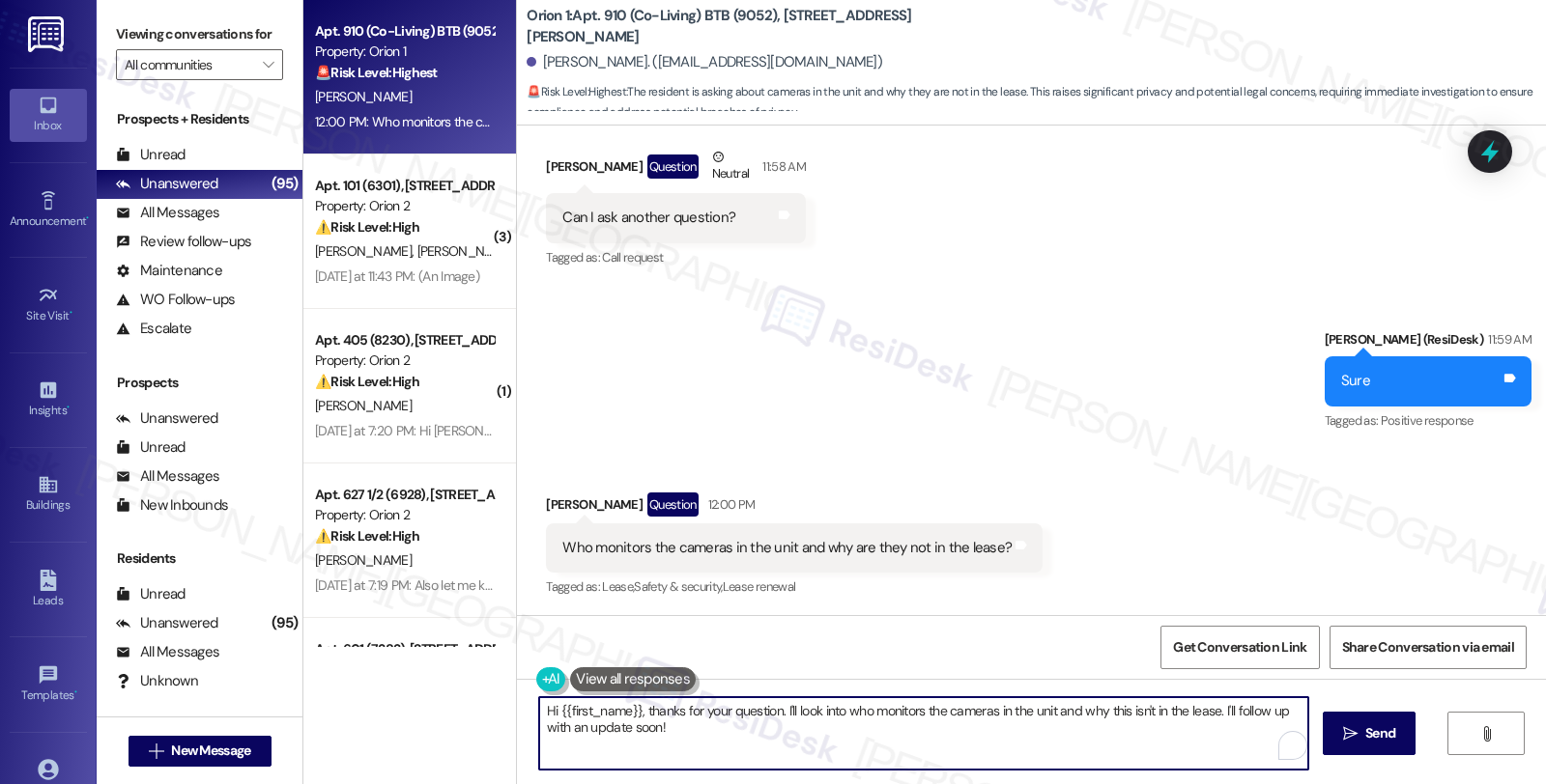
drag, startPoint x: 677, startPoint y: 764, endPoint x: 826, endPoint y: 805, distance: 154.5
click at [826, 783] on html "Inbox Go to Inbox Announcement • Send A Text Announcement Site Visit • Go to Si…" at bounding box center [773, 392] width 1546 height 784
type textarea "May I know if you are referring cameras in common areas?"
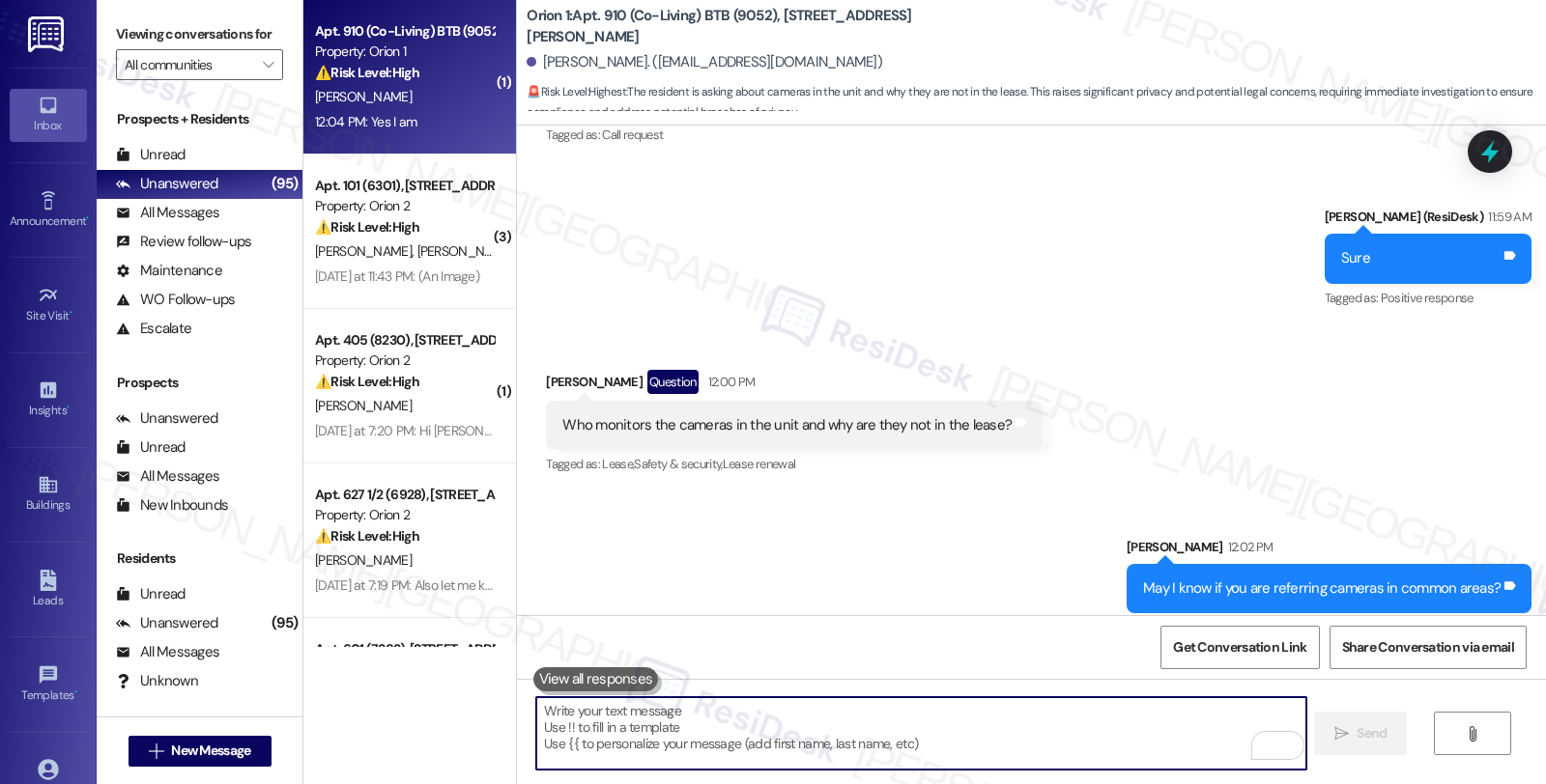
scroll to position [2013, 0]
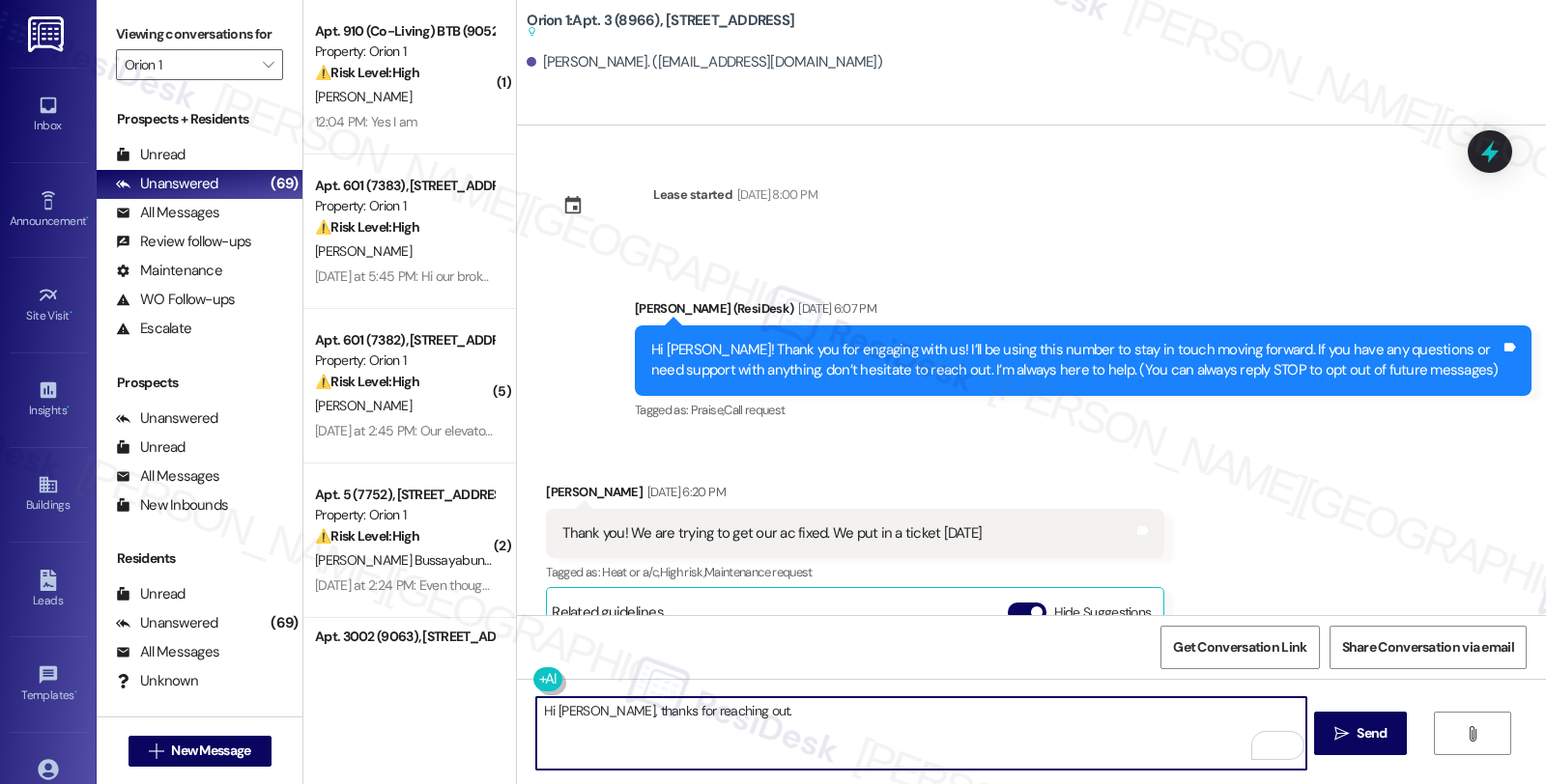
scroll to position [284, 0]
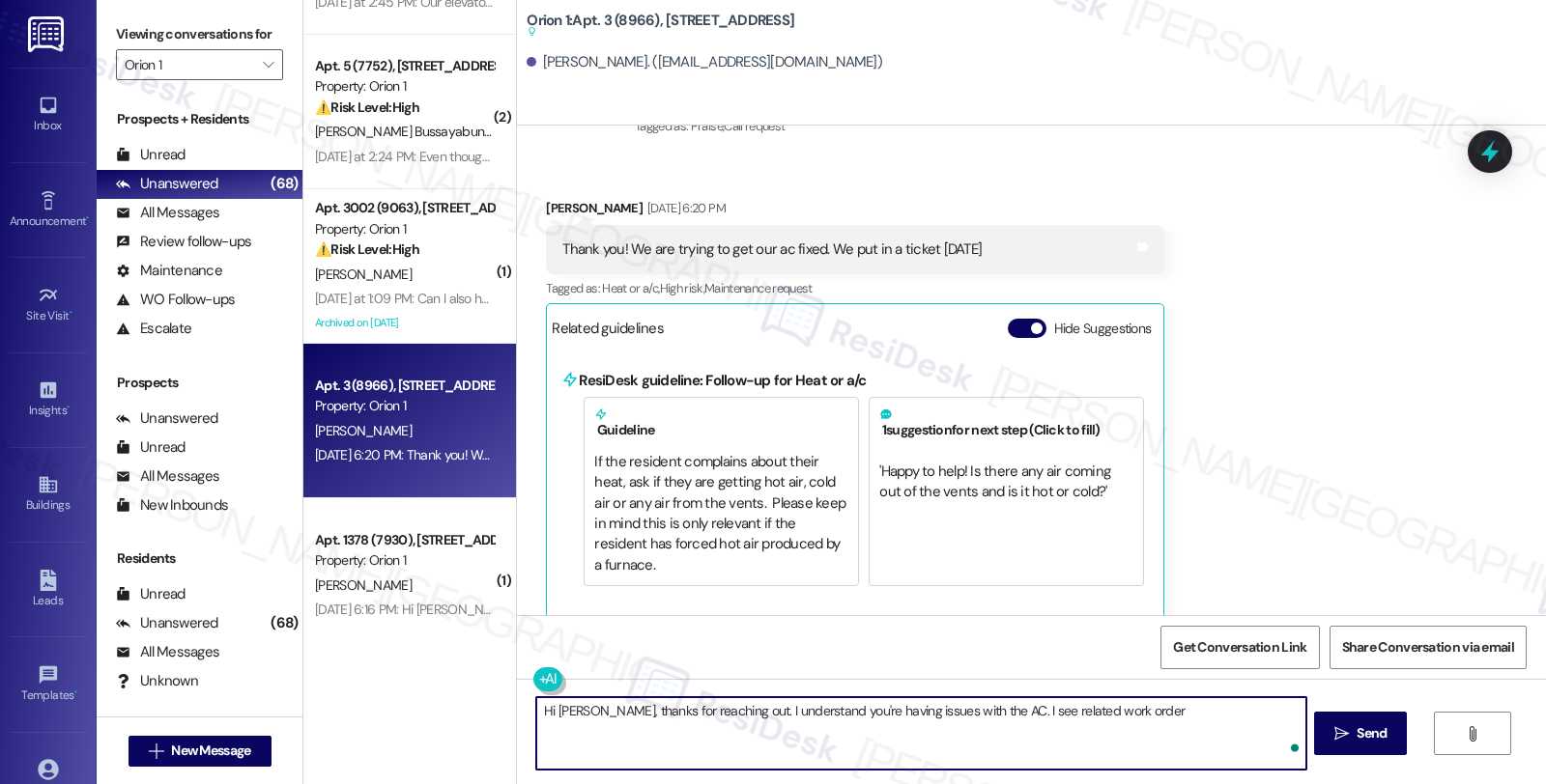
paste textarea "#25873-1"
click at [1229, 713] on textarea "Hi [PERSON_NAME], thanks for reaching out. I understand you're having issues wi…" at bounding box center [920, 733] width 770 height 72
click at [634, 729] on textarea "Hi [PERSON_NAME], thanks for reaching out. I understand you're having issues wi…" at bounding box center [920, 733] width 770 height 72
drag, startPoint x: 1229, startPoint y: 708, endPoint x: 1238, endPoint y: 726, distance: 20.1
click at [1238, 726] on textarea "Hi [PERSON_NAME], thanks for reaching out. I understand you're having issues wi…" at bounding box center [920, 733] width 770 height 72
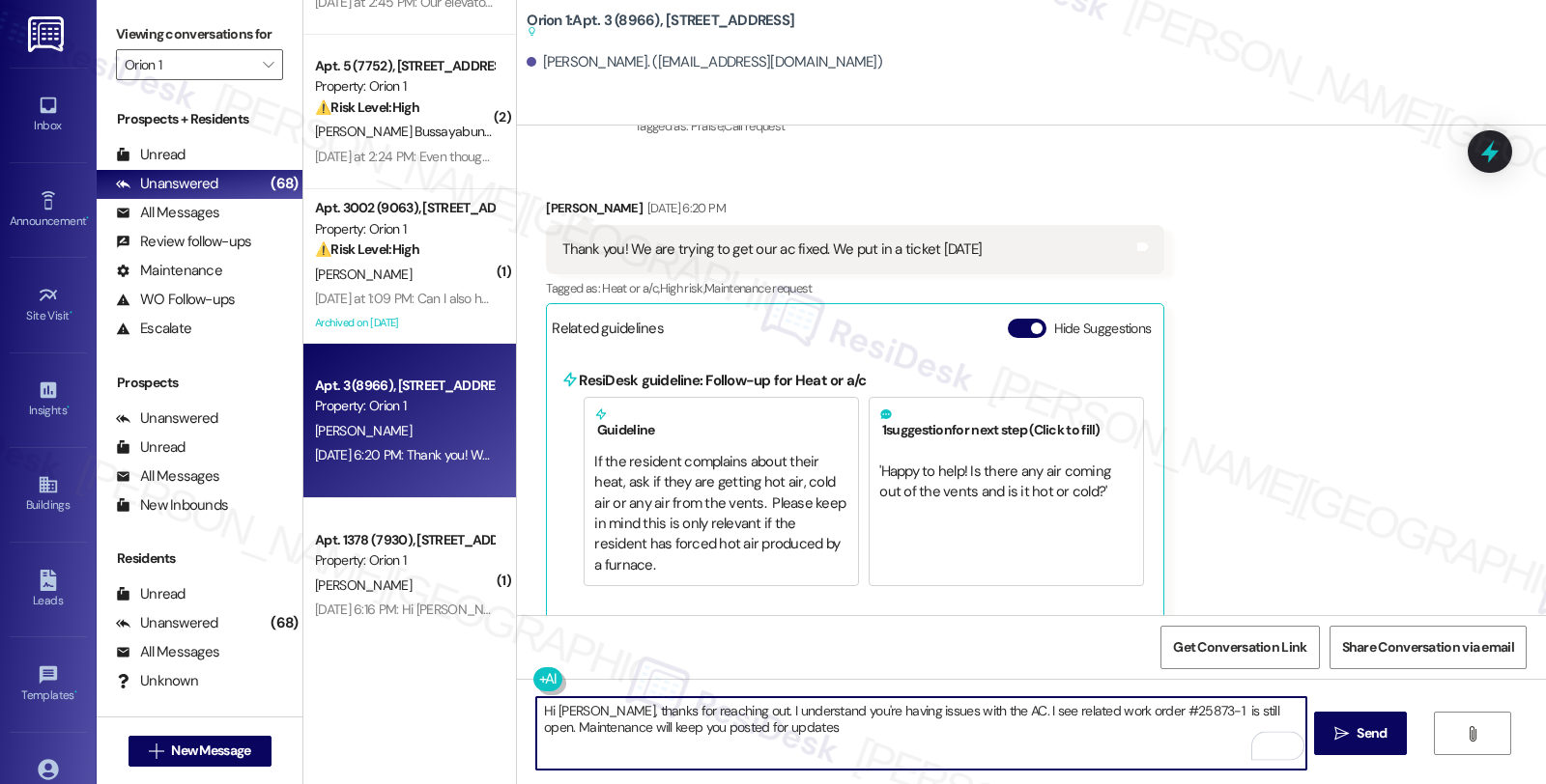
click at [827, 735] on textarea "Hi [PERSON_NAME], thanks for reaching out. I understand you're having issues wi…" at bounding box center [920, 733] width 770 height 72
click at [1002, 724] on textarea "Hi [PERSON_NAME], thanks for reaching out. I understand you're having issues wi…" at bounding box center [920, 733] width 770 height 72
click at [992, 726] on textarea "Hi [PERSON_NAME], thanks for reaching out. I understand you're having issues wi…" at bounding box center [920, 733] width 770 height 72
click at [1231, 725] on textarea "Hi Maria, thanks for reaching out. I understand you're having issues with the A…" at bounding box center [920, 733] width 770 height 72
type textarea "Hi Maria, thanks for reaching out. I understand you're having issues with the A…"
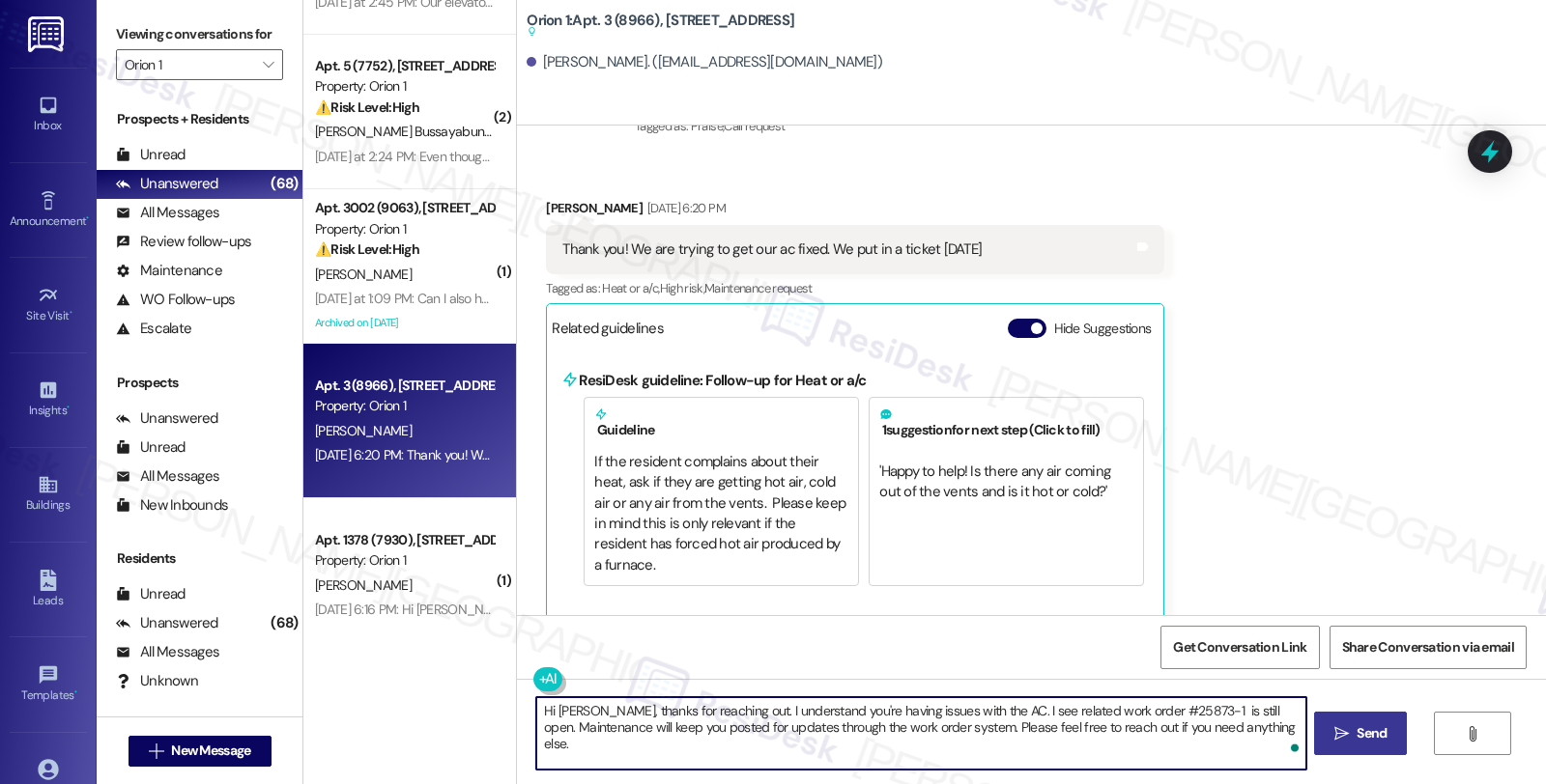
click at [1358, 728] on span "Send" at bounding box center [1371, 733] width 30 height 20
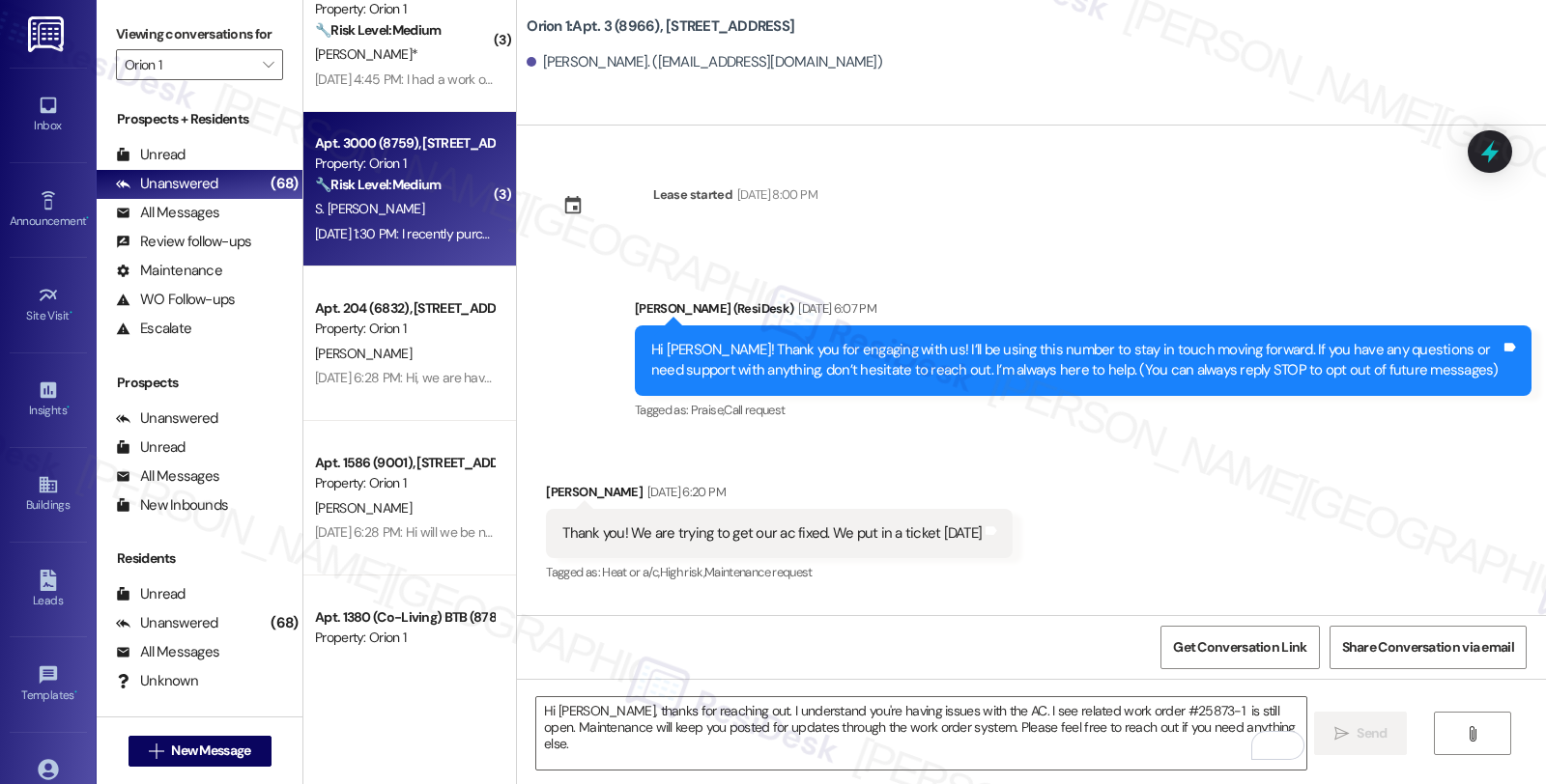
scroll to position [3755, 0]
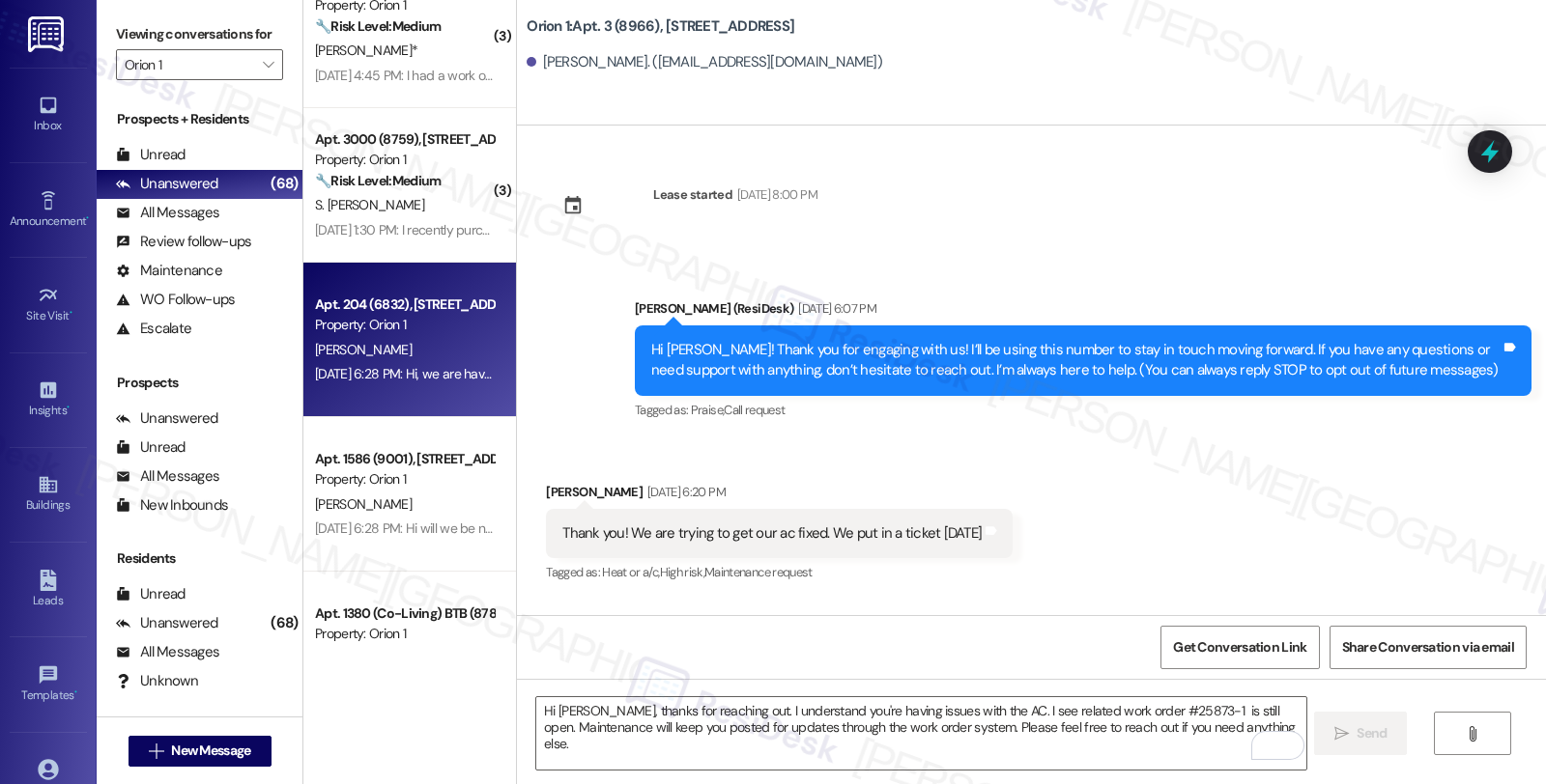
click at [447, 368] on div "Aug 20, 2025 at 6:28 PM: Hi, we are having trouble connecting our gate opener t…" at bounding box center [1181, 374] width 1732 height 18
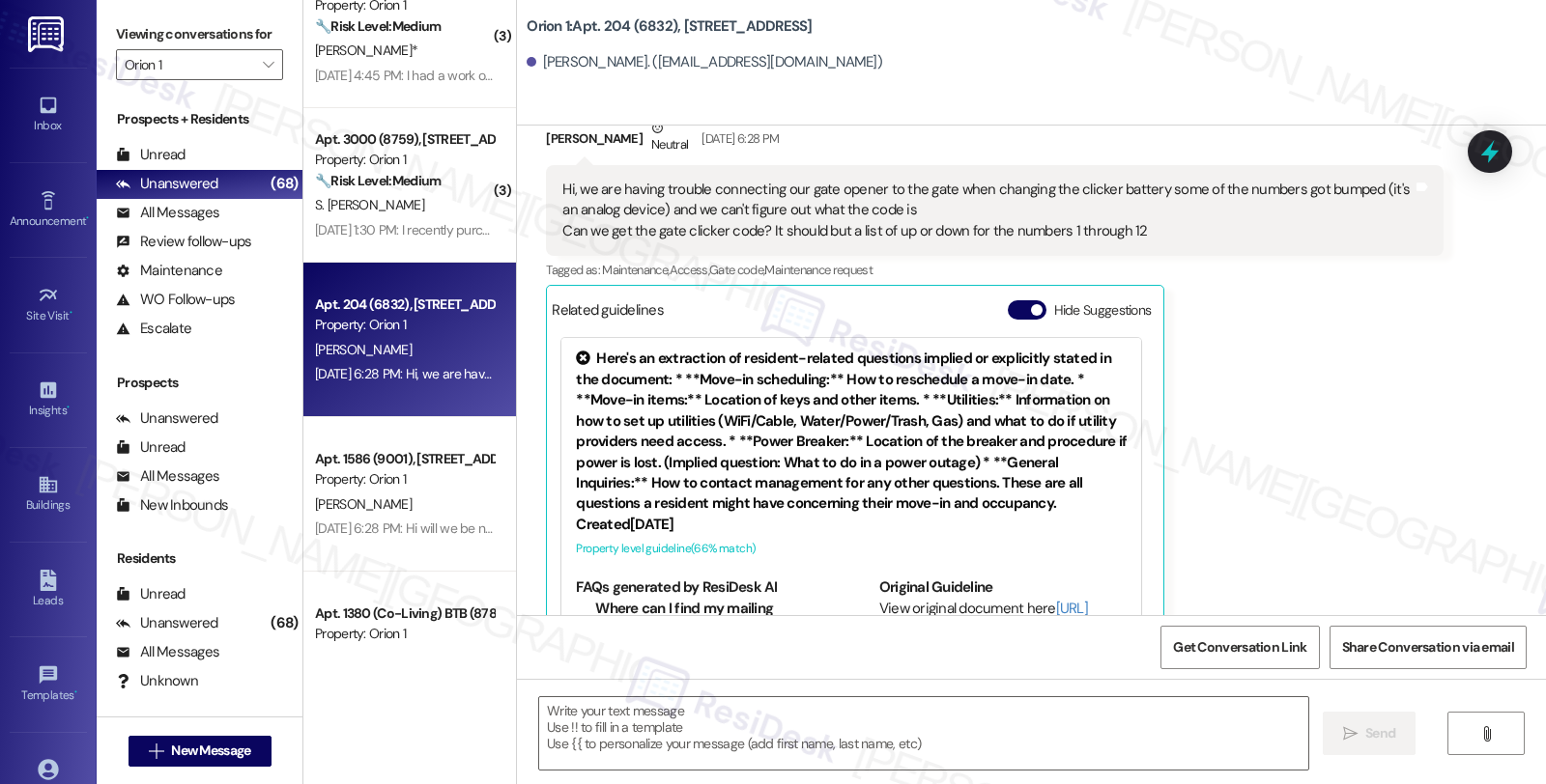
type textarea "Fetching suggested responses. Please feel free to read through the conversation…"
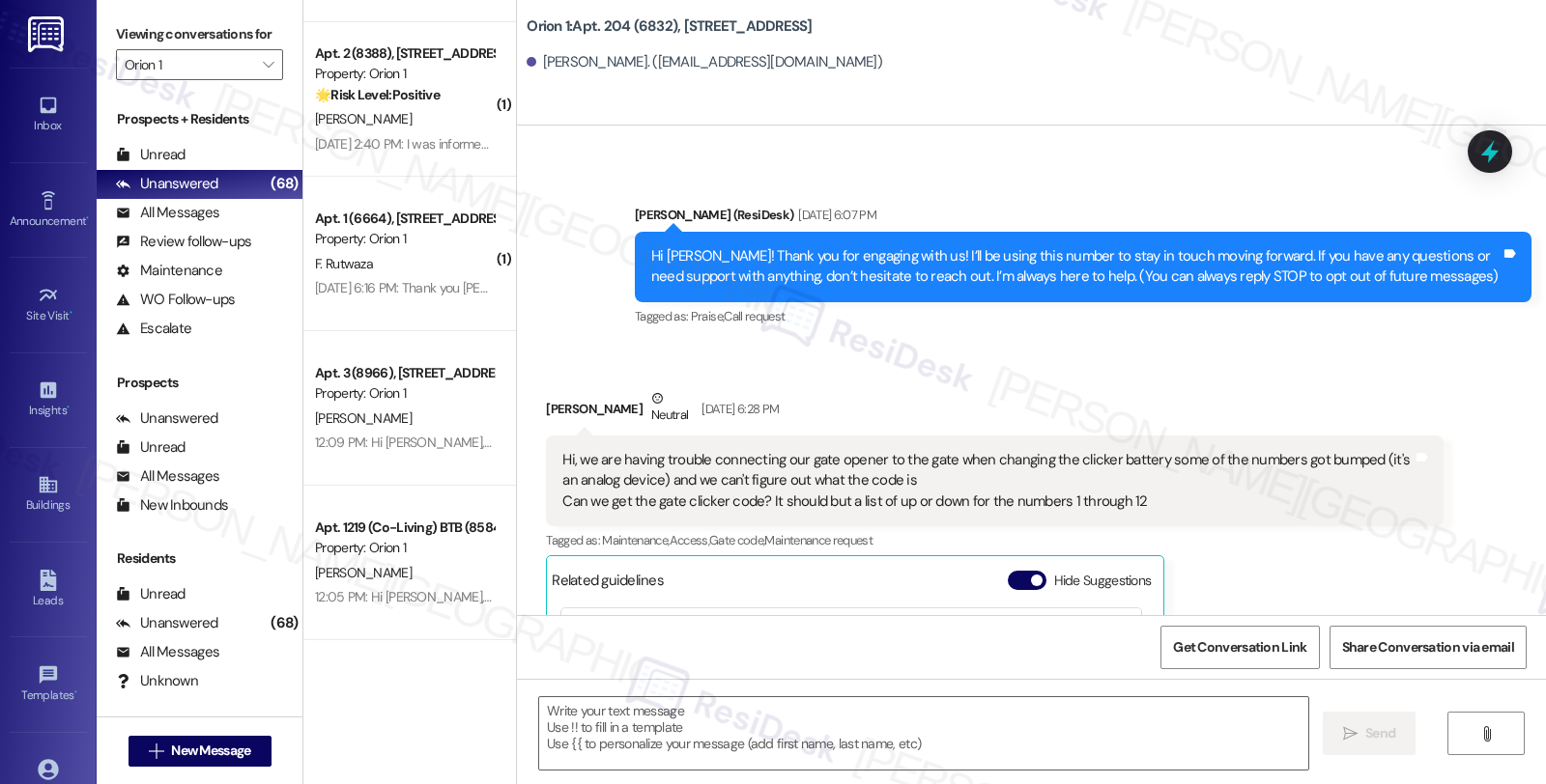
scroll to position [89, 0]
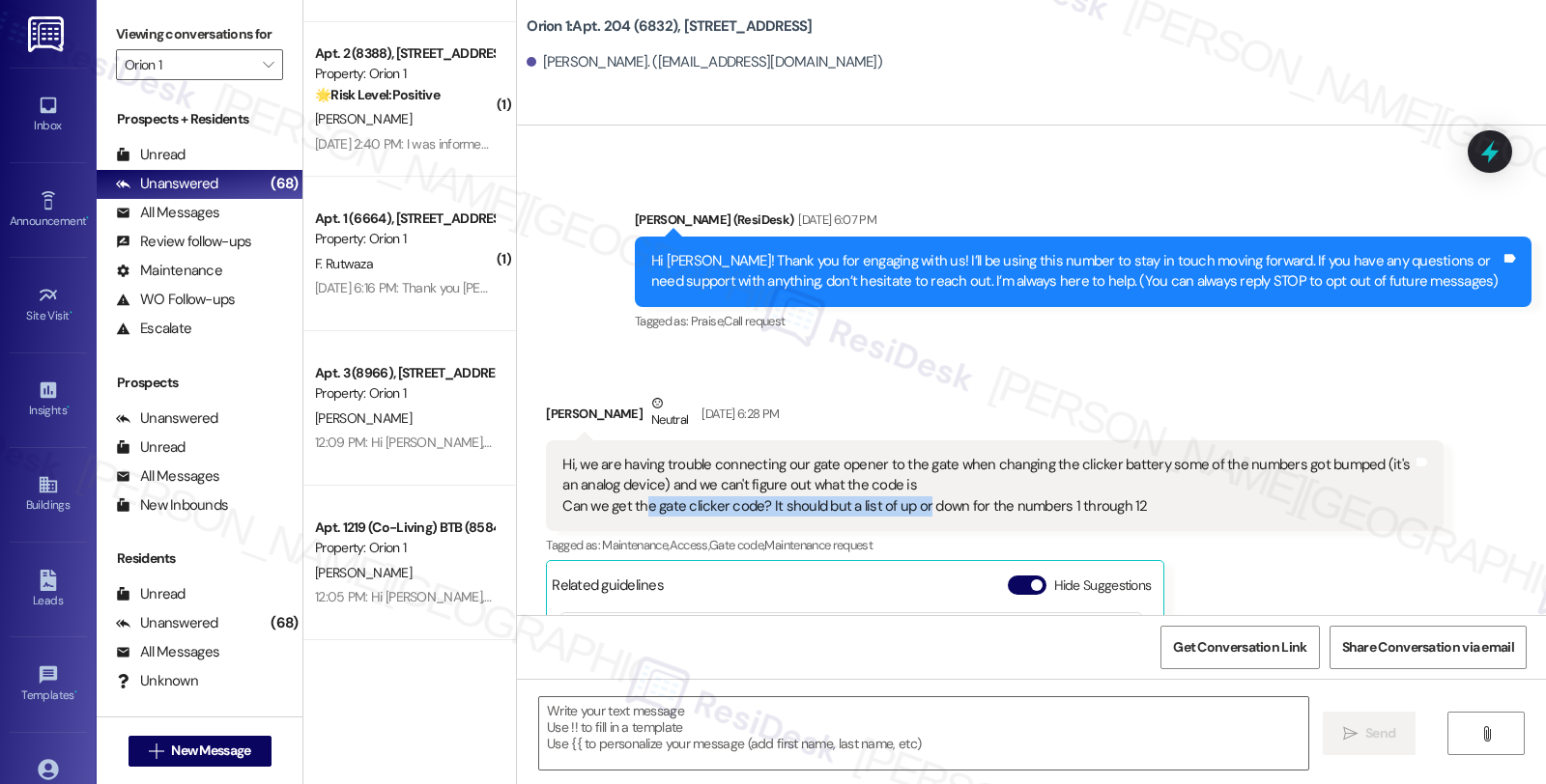
drag, startPoint x: 626, startPoint y: 502, endPoint x: 902, endPoint y: 503, distance: 276.0
click at [902, 503] on div "Hi, we are having trouble connecting our gate opener to the gate when changing …" at bounding box center [987, 485] width 850 height 62
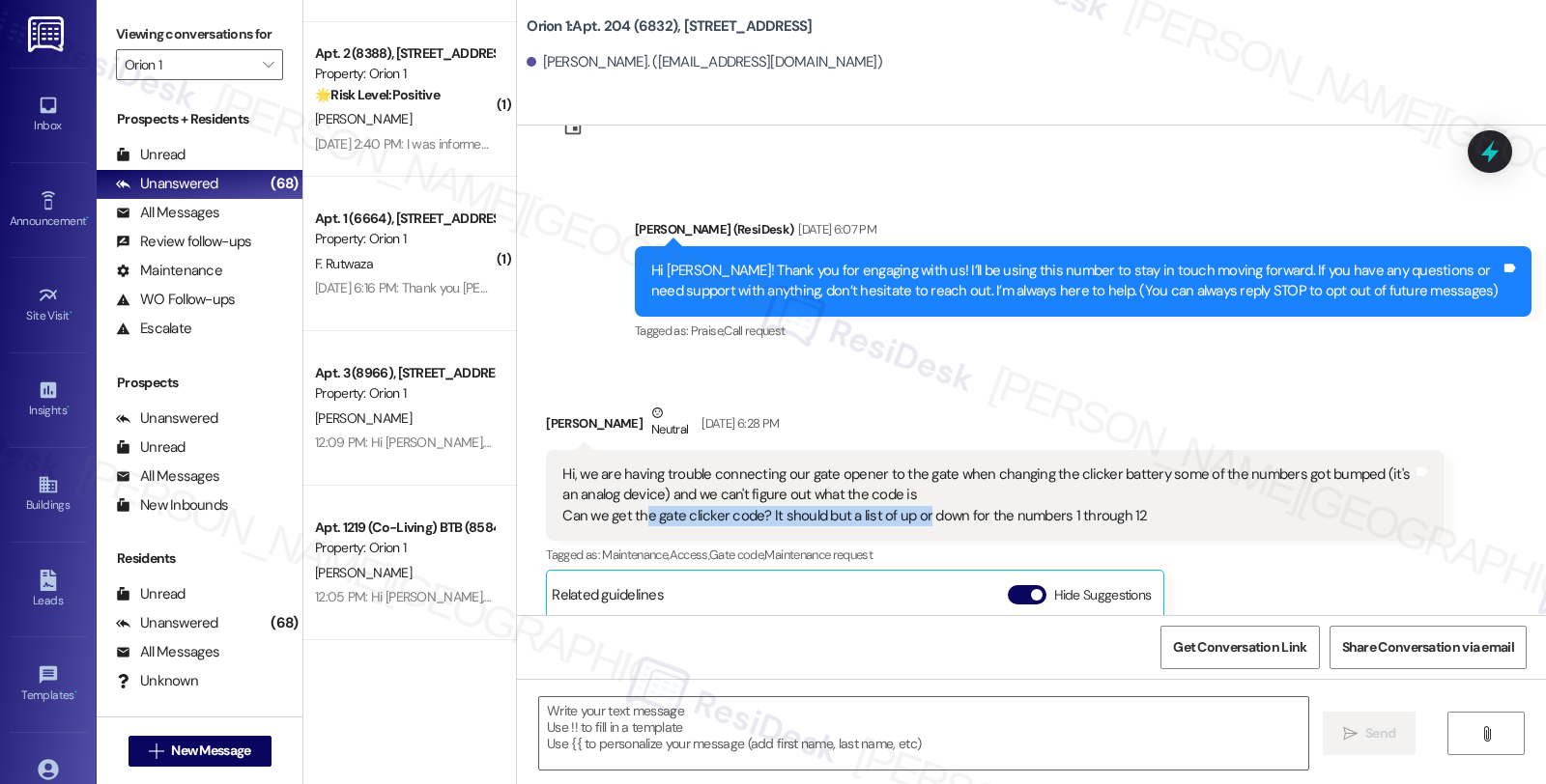
scroll to position [0, 0]
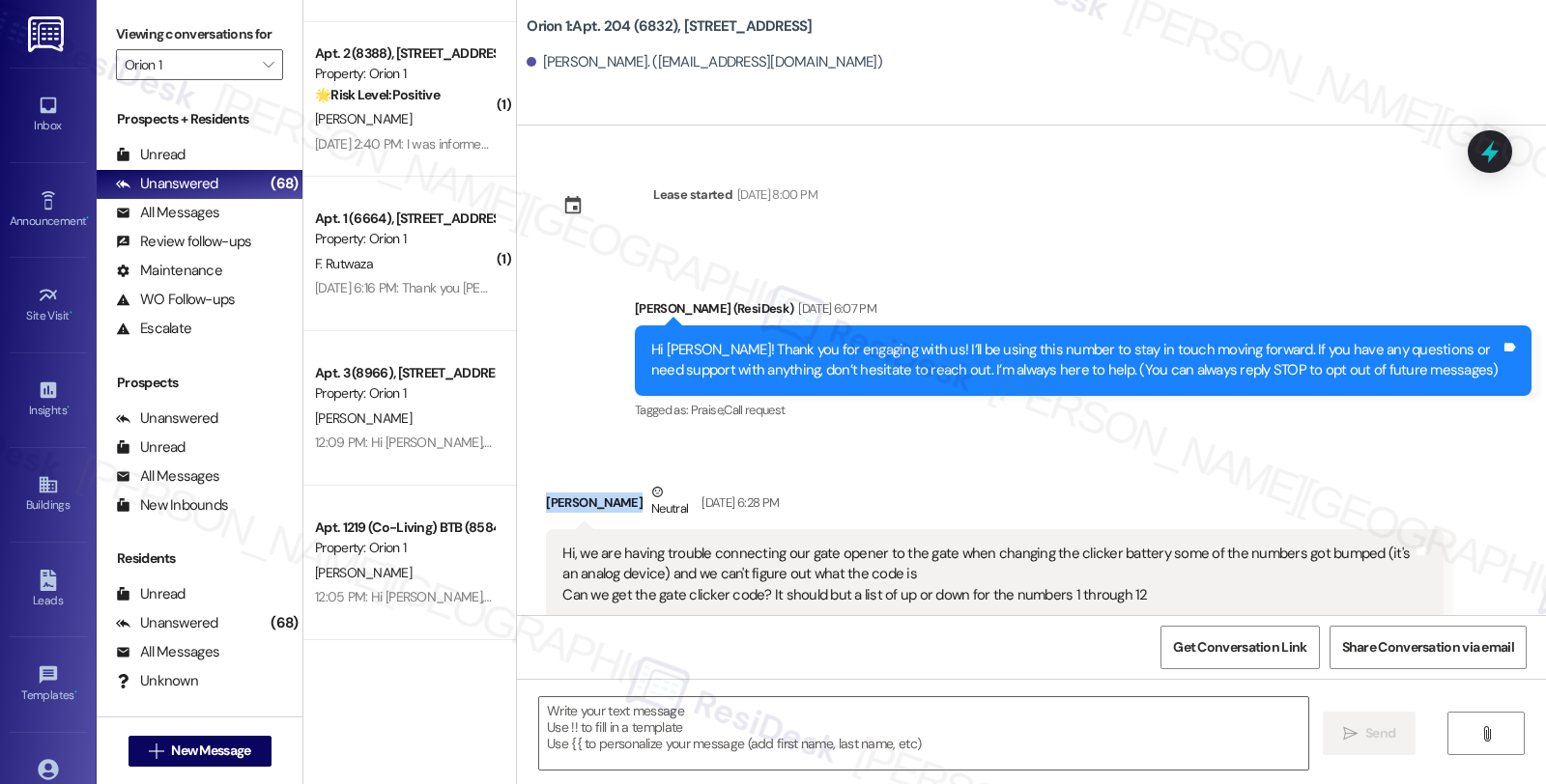
drag, startPoint x: 524, startPoint y: 506, endPoint x: 601, endPoint y: 514, distance: 77.4
click at [601, 514] on div "Received via SMS Abigail Urich Neutral Aug 20, 2025 at 6:28 PM Hi, we are havin…" at bounding box center [994, 747] width 925 height 560
copy div "Abigail Urich"
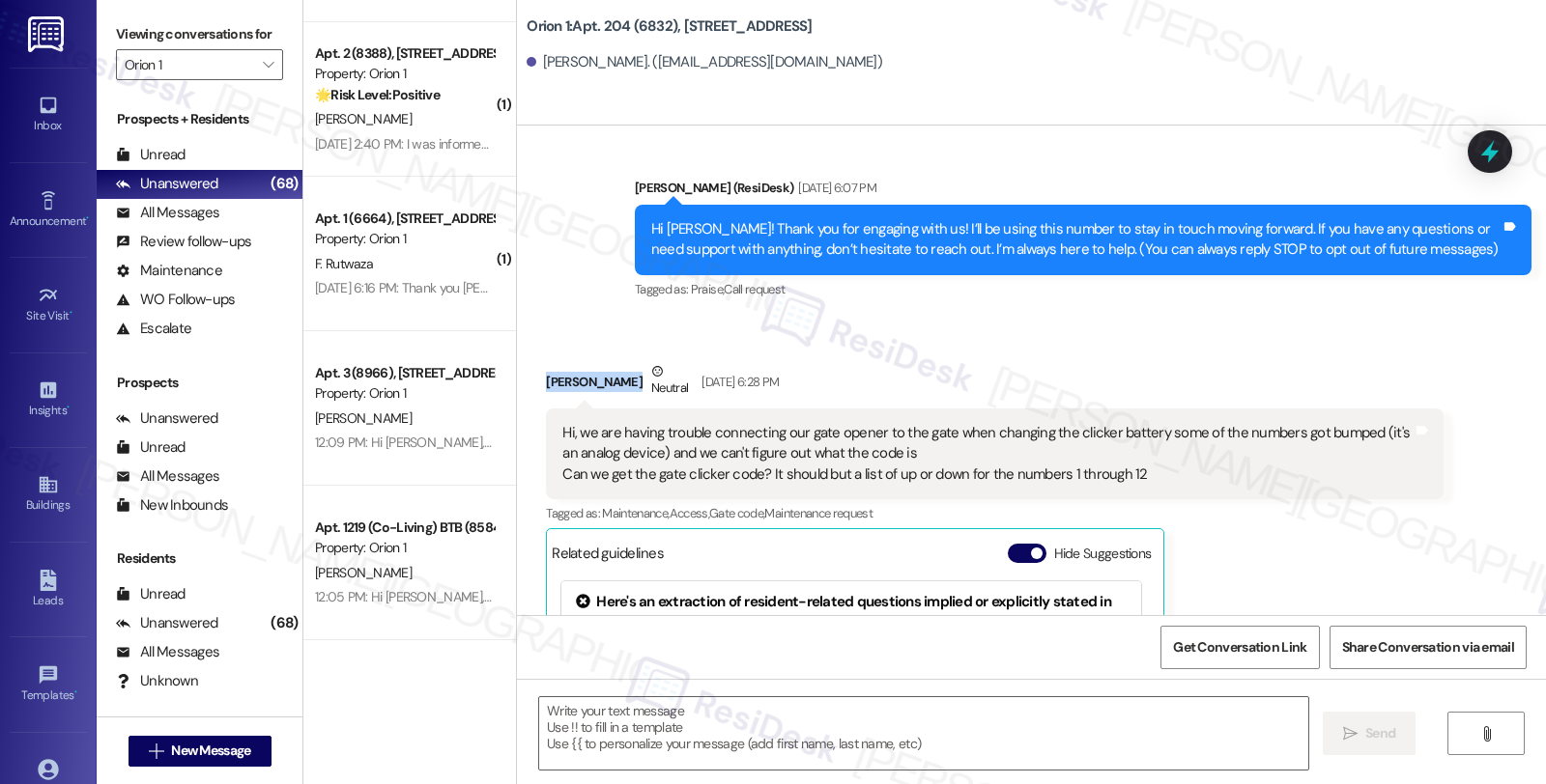
scroll to position [90, 0]
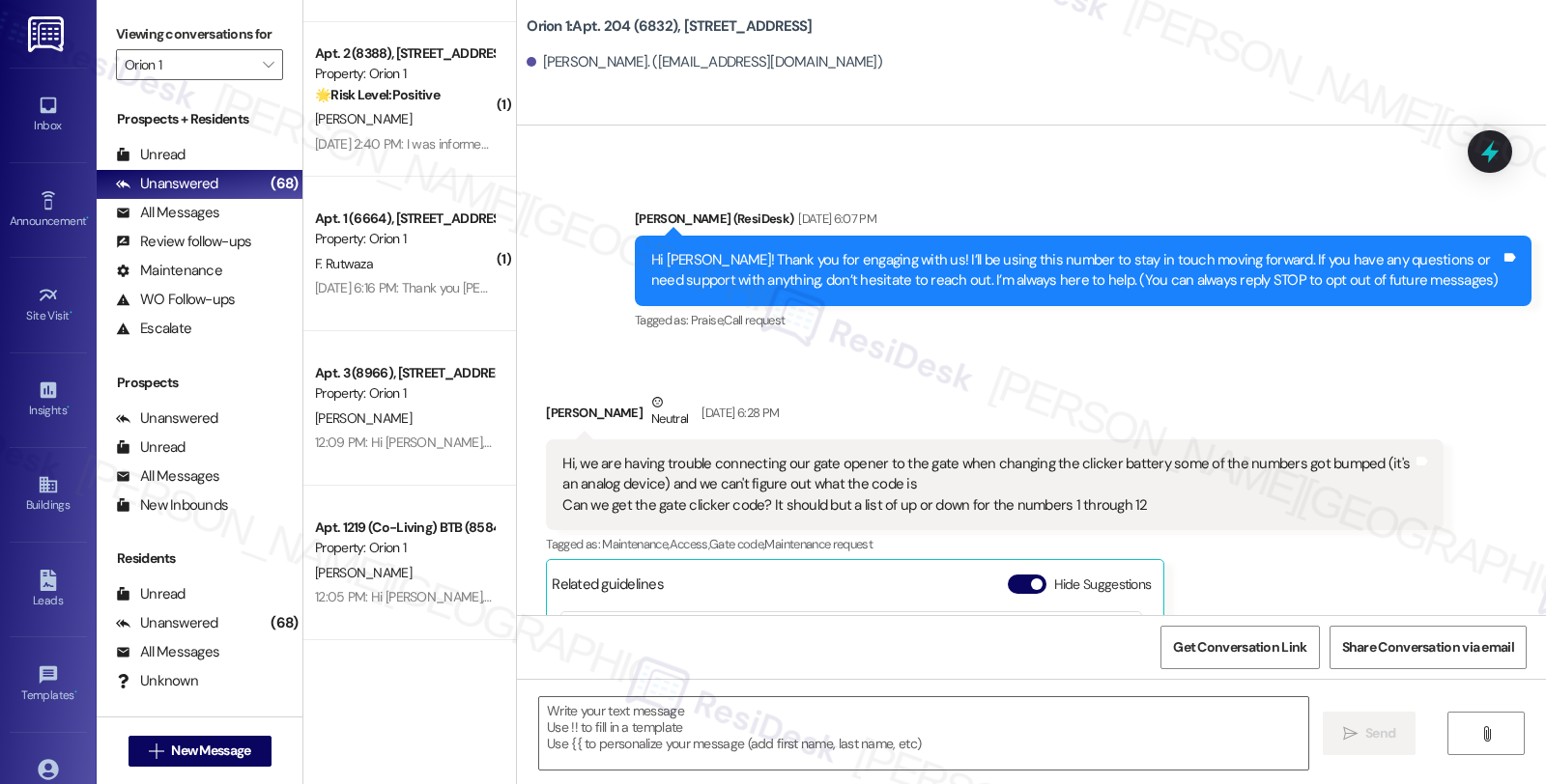
click at [1250, 347] on div "Announcement, sent via SMS Sarah (ResiDesk) Aug 20, 2025 at 6:07 PM Hi Abigail!…" at bounding box center [1083, 272] width 925 height 155
click at [563, 408] on div "Abigail Urich Neutral Aug 20, 2025 at 6:28 PM" at bounding box center [994, 416] width 897 height 48
copy div "Abigail"
drag, startPoint x: 630, startPoint y: 724, endPoint x: 632, endPoint y: 750, distance: 26.1
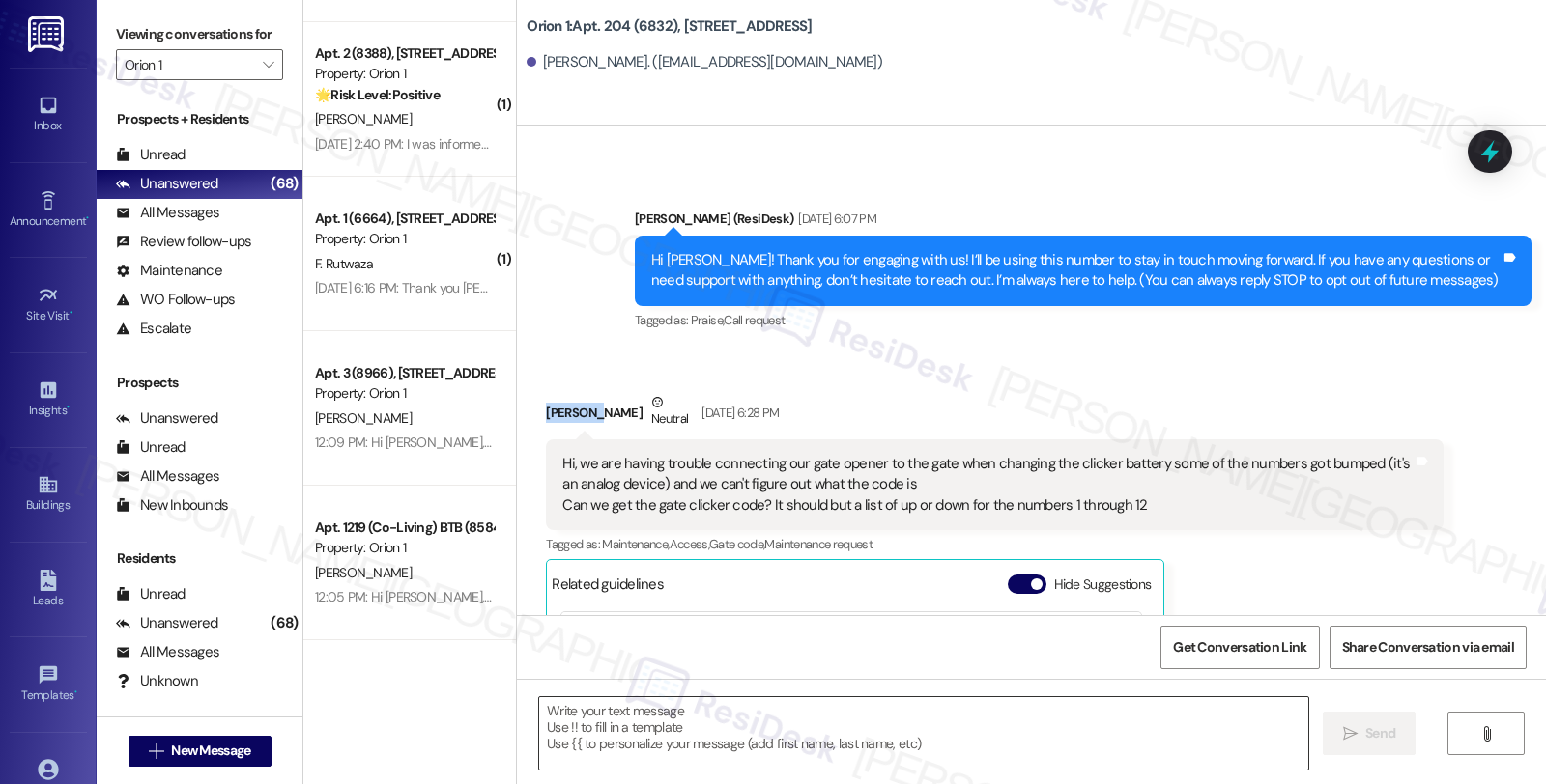
click at [631, 724] on textarea at bounding box center [923, 733] width 770 height 72
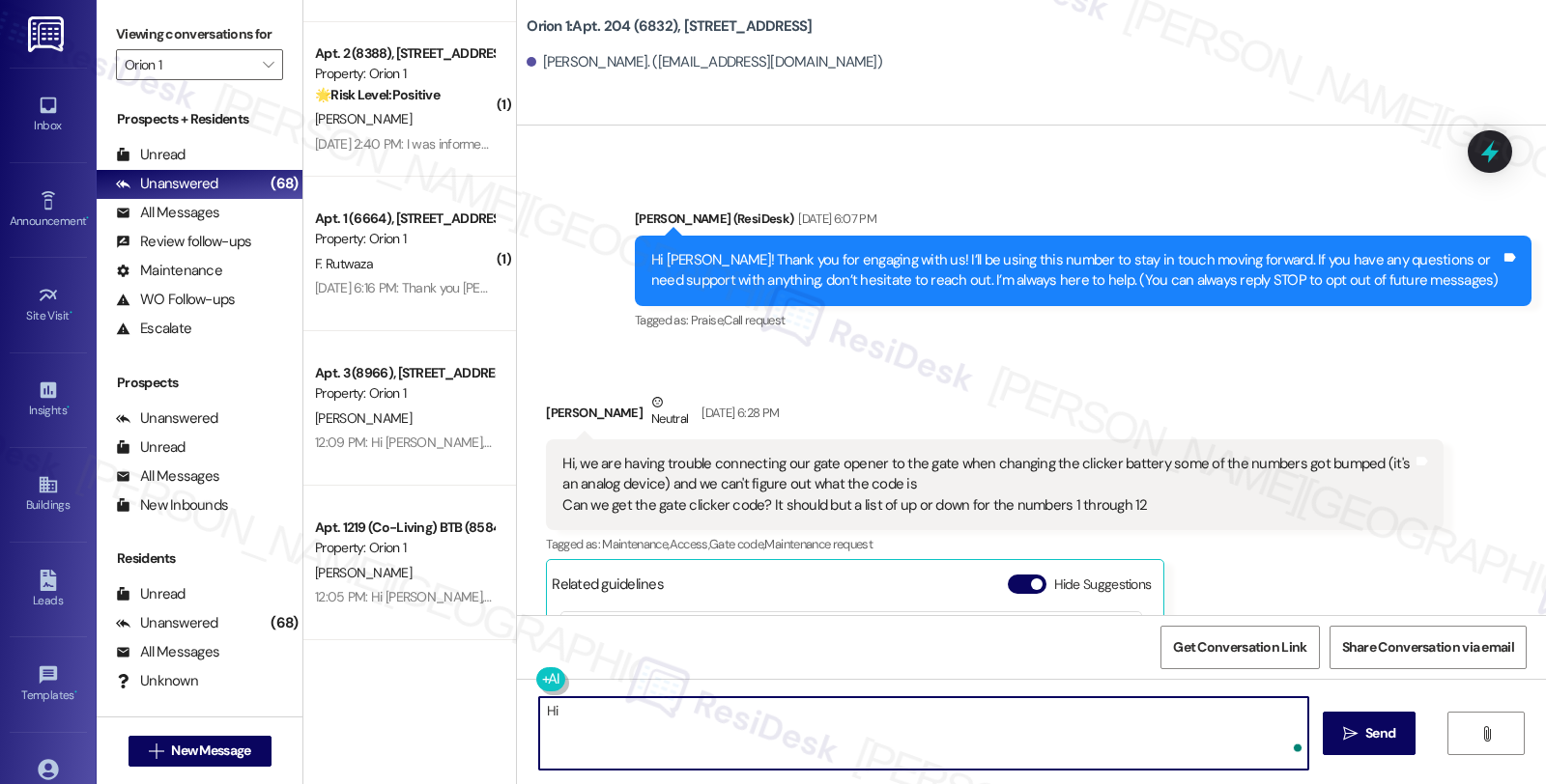
paste textarea "Abigail"
click at [787, 717] on textarea "Hi Abigail, thanks for reaching out." at bounding box center [920, 733] width 770 height 72
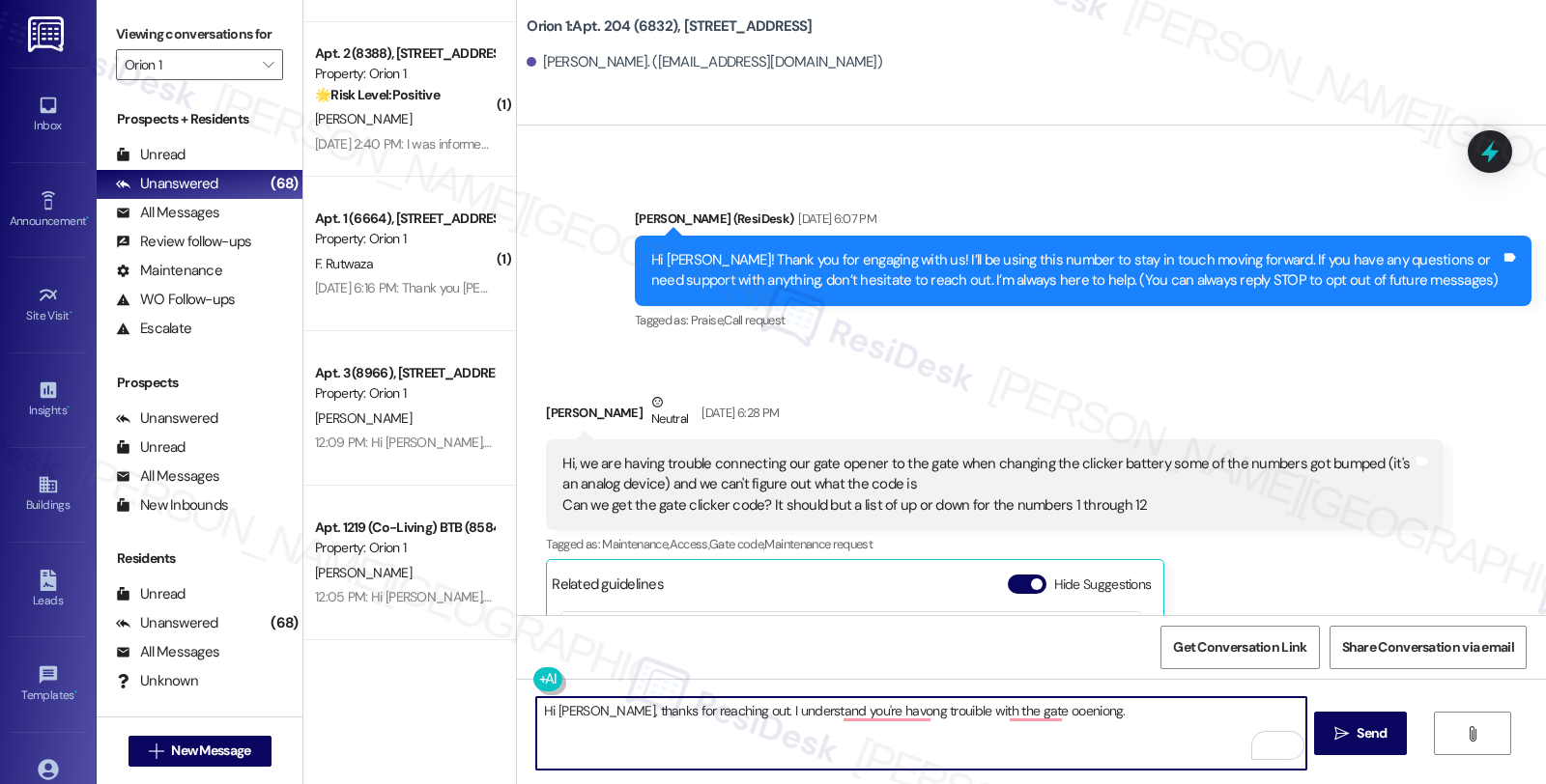
click at [850, 465] on div "Hi, we are having trouble connecting our gate opener to the gate when changing …" at bounding box center [987, 484] width 850 height 62
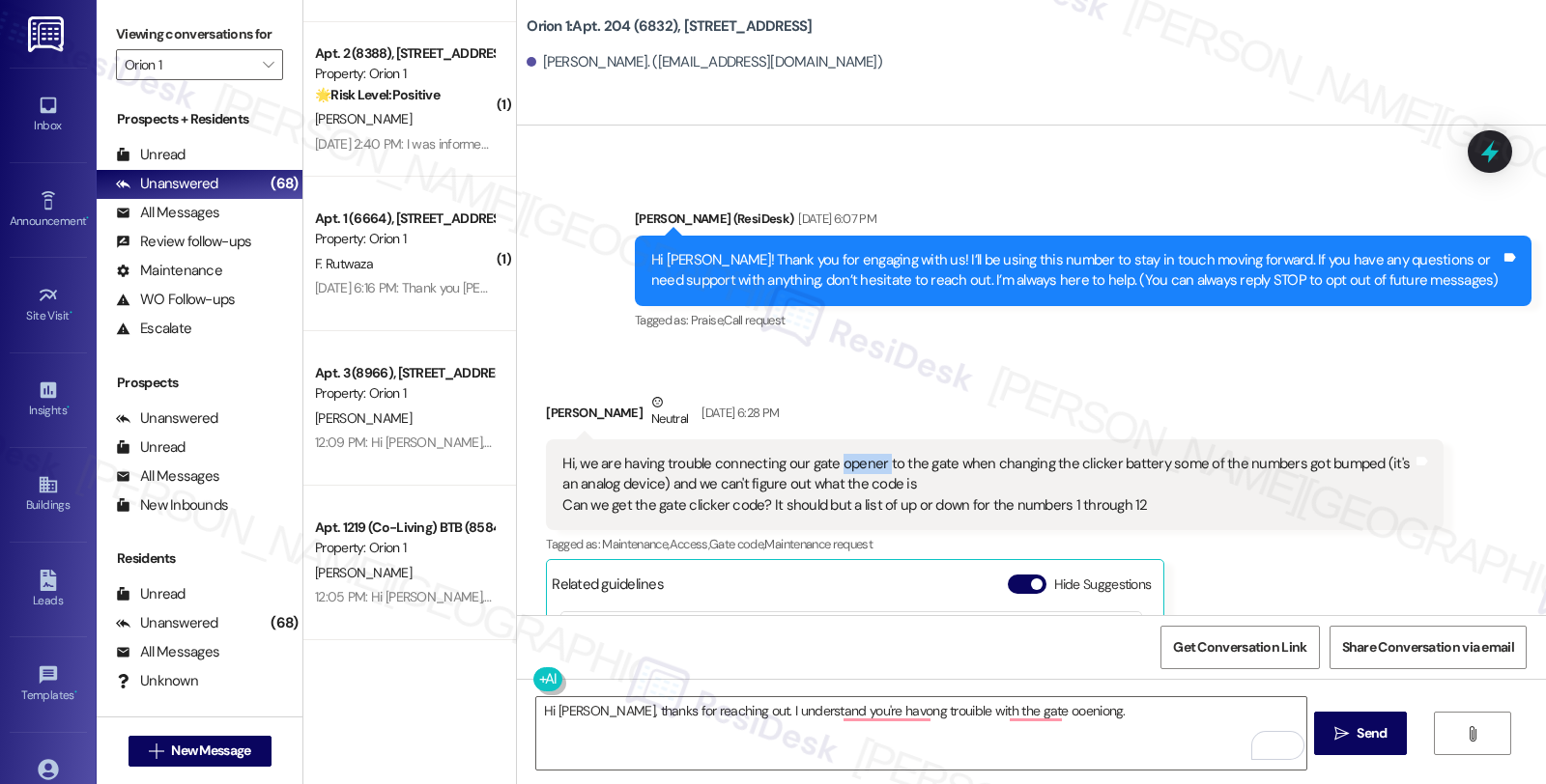
click at [850, 465] on div "Hi, we are having trouble connecting our gate opener to the gate when changing …" at bounding box center [987, 484] width 850 height 62
copy div "opener"
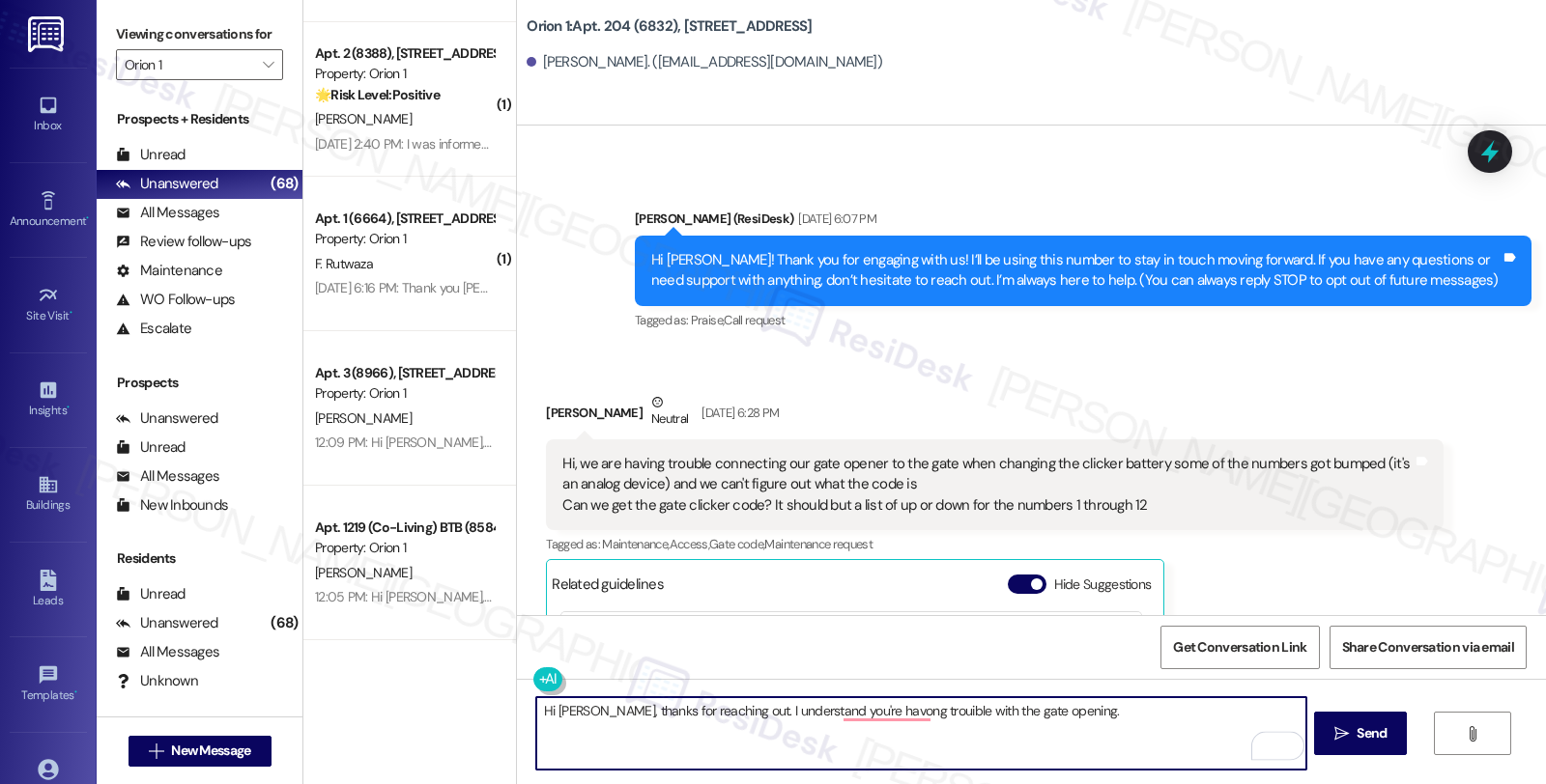
click at [1006, 710] on textarea "Hi Abigail, thanks for reaching out. I understand you're havong trouible with t…" at bounding box center [920, 733] width 770 height 72
paste textarea "er"
click at [1031, 715] on textarea "Hi Abigail, thanks for reaching out. I understand you're having trouble with th…" at bounding box center [920, 733] width 770 height 72
click at [1123, 713] on textarea "Hi Abigail, thanks for reaching out. I understand you're having trouble with th…" at bounding box center [920, 733] width 770 height 72
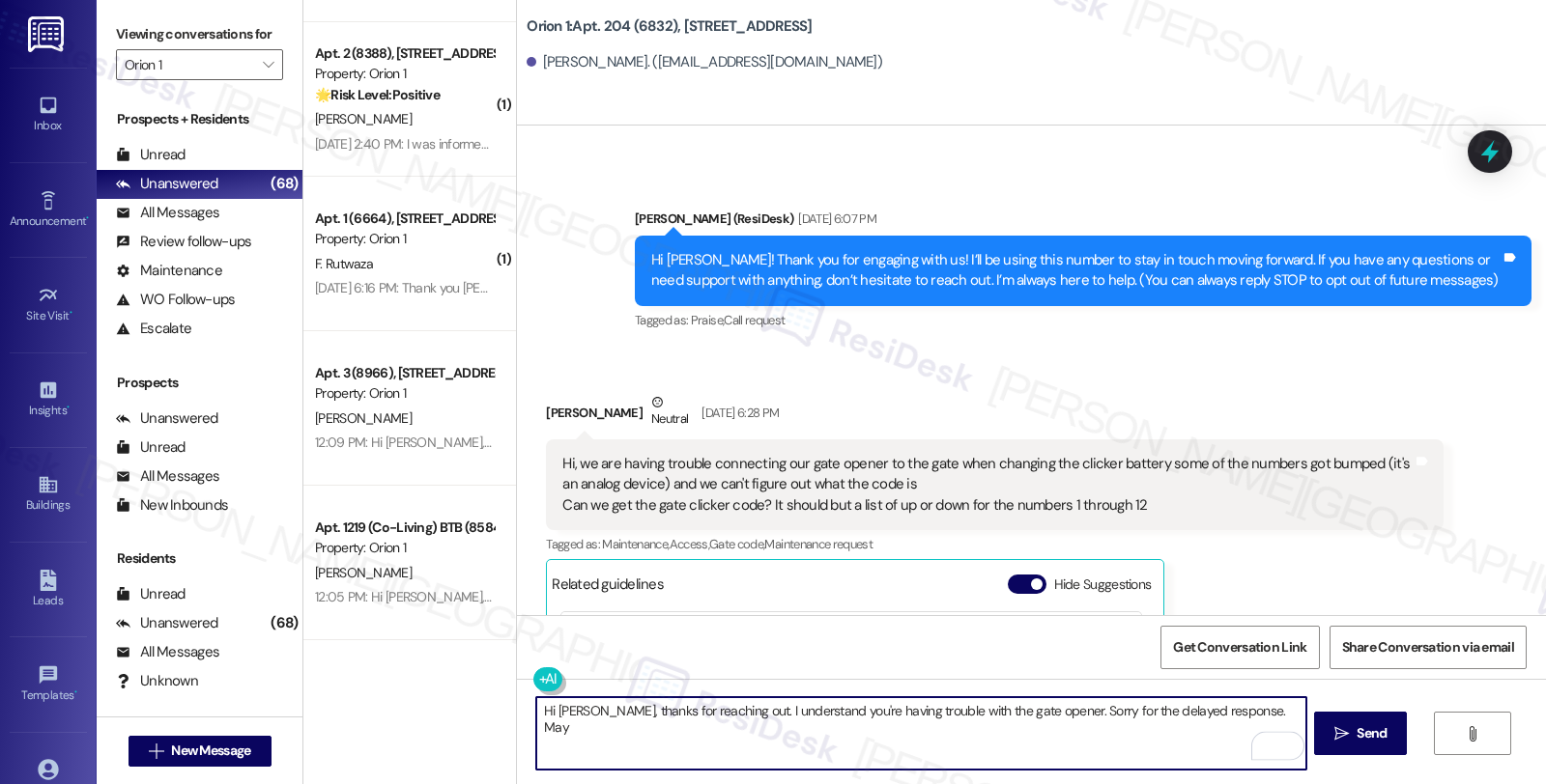
click at [1273, 708] on textarea "Hi Abigail, thanks for reaching out. I understand you're having trouble with th…" at bounding box center [920, 733] width 770 height 72
click at [757, 736] on textarea "Hi Abigail, thanks for reaching out. I understand you're having trouble with th…" at bounding box center [920, 733] width 770 height 72
type textarea "Hi Abigail, thanks for reaching out. I understand you're having trouble with th…"
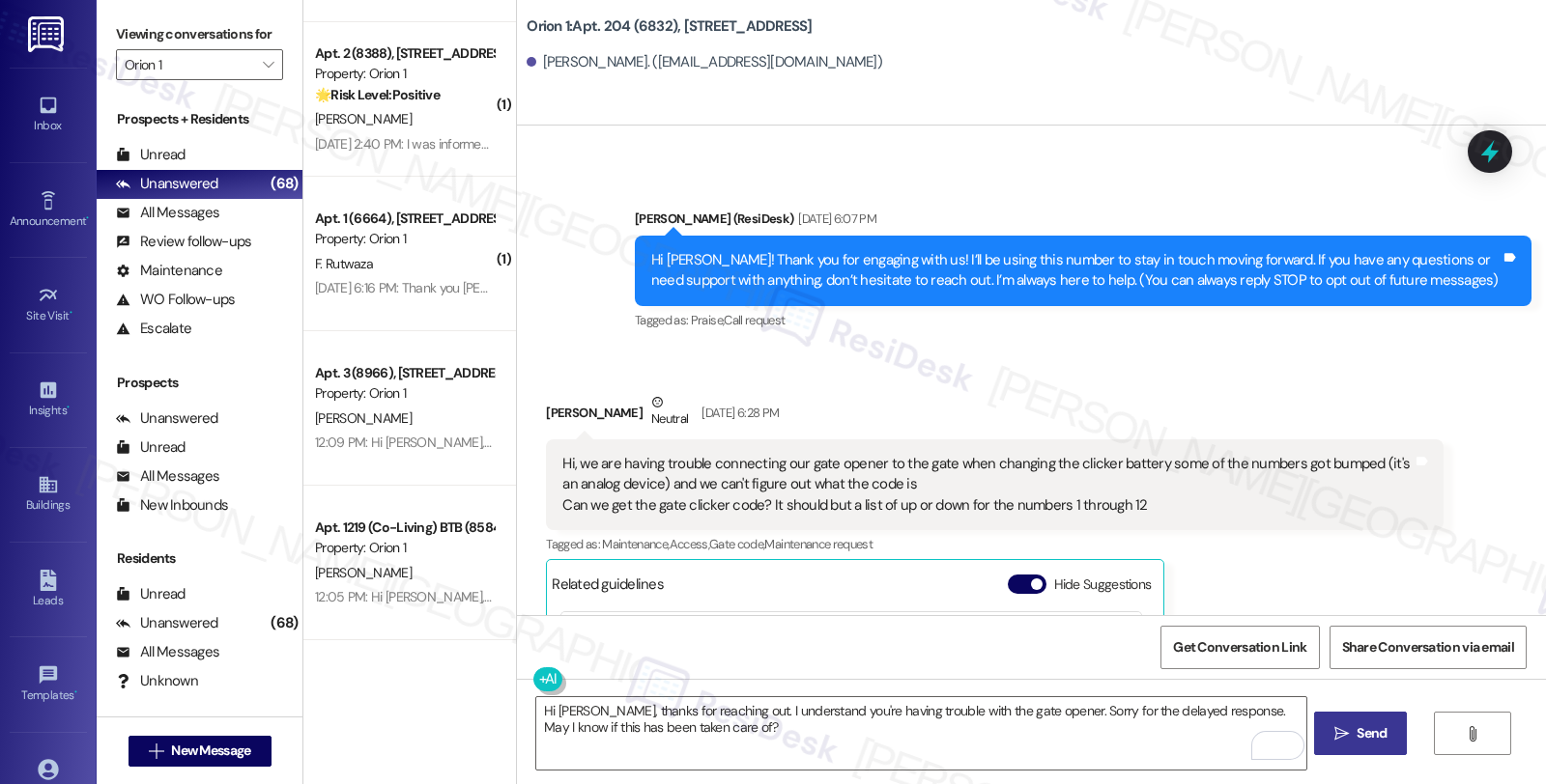
click at [1358, 729] on span "Send" at bounding box center [1371, 733] width 30 height 20
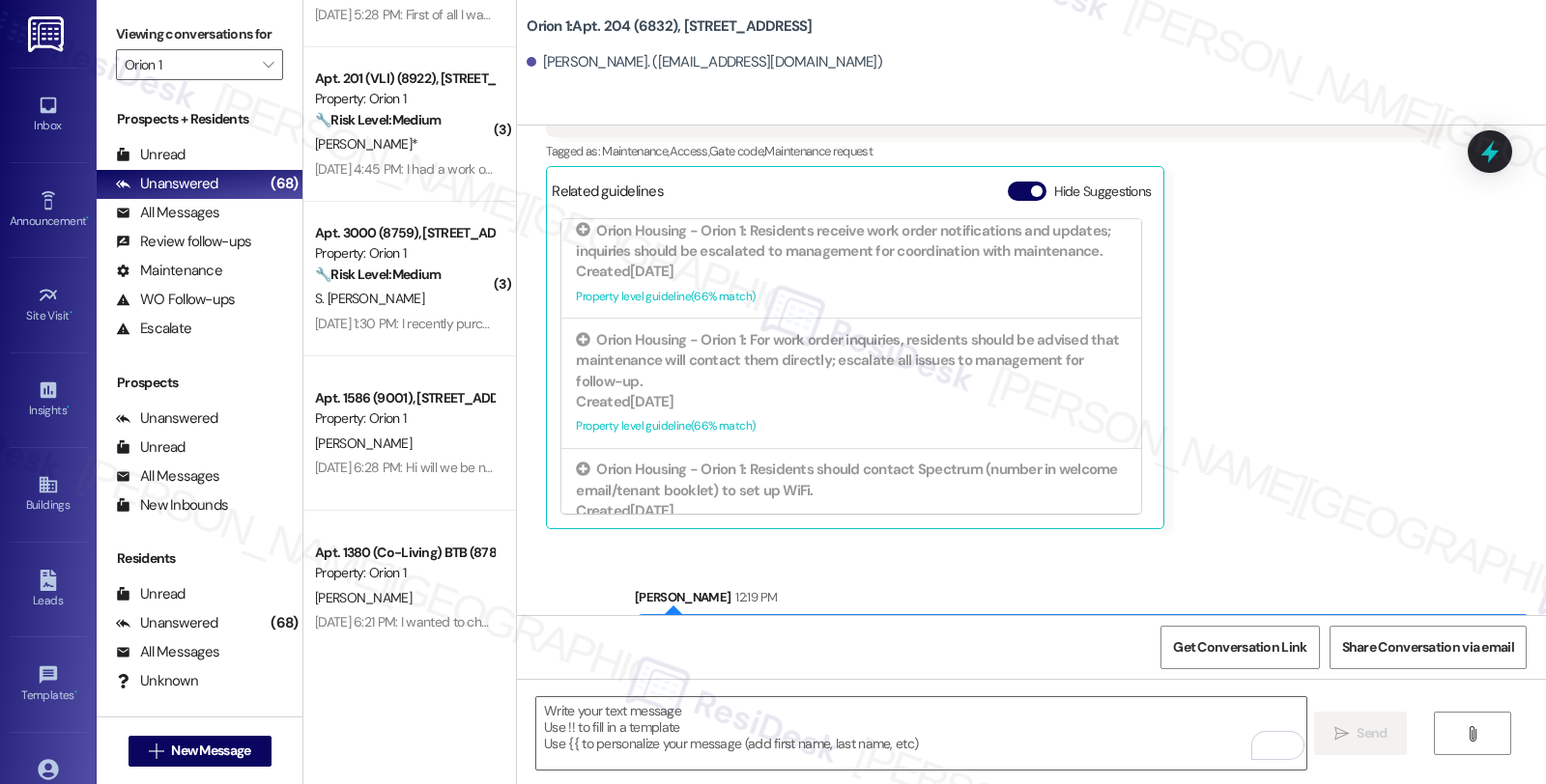
scroll to position [566, 0]
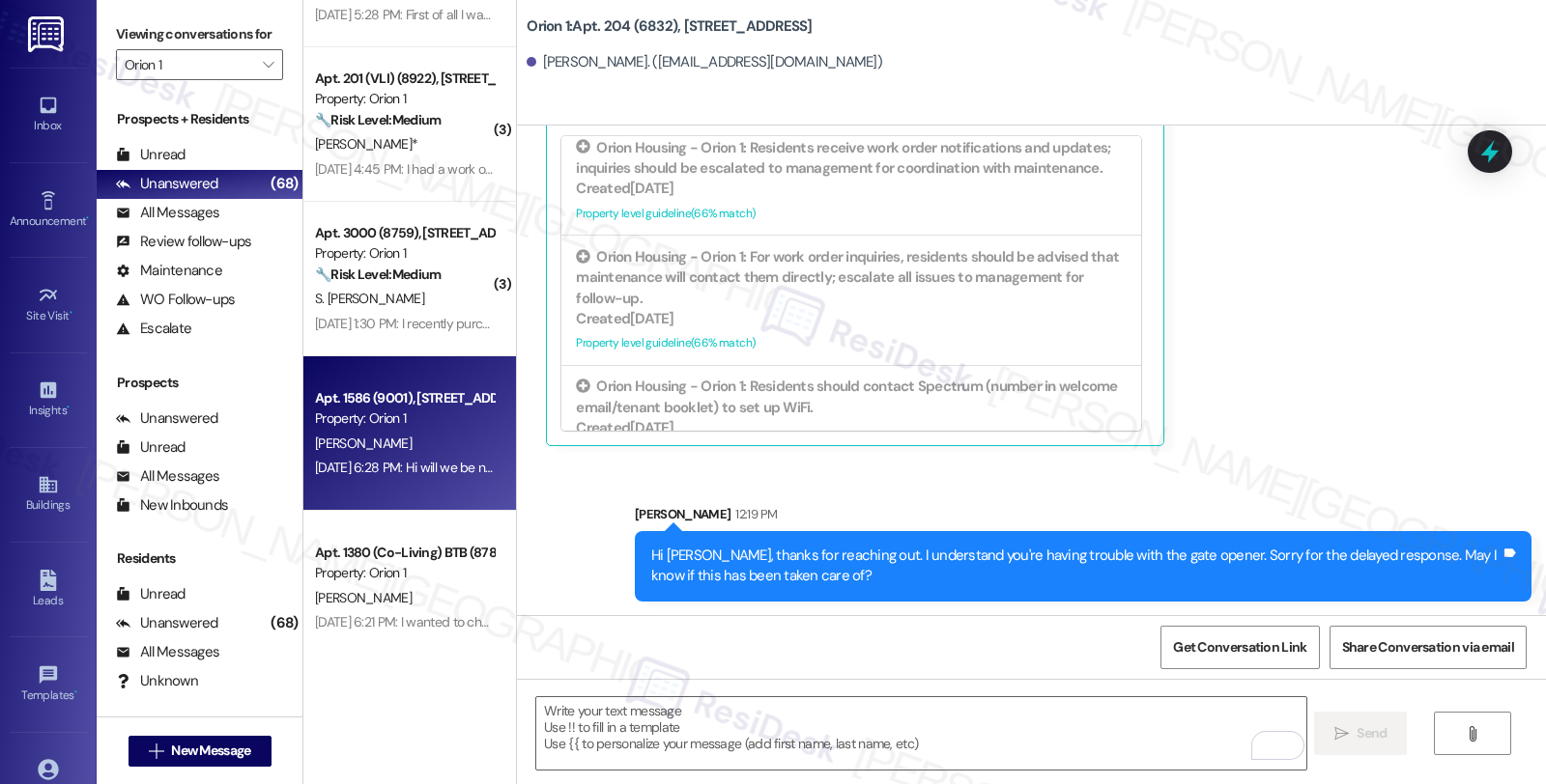
click at [403, 427] on div "Property: Orion 1" at bounding box center [404, 419] width 179 height 20
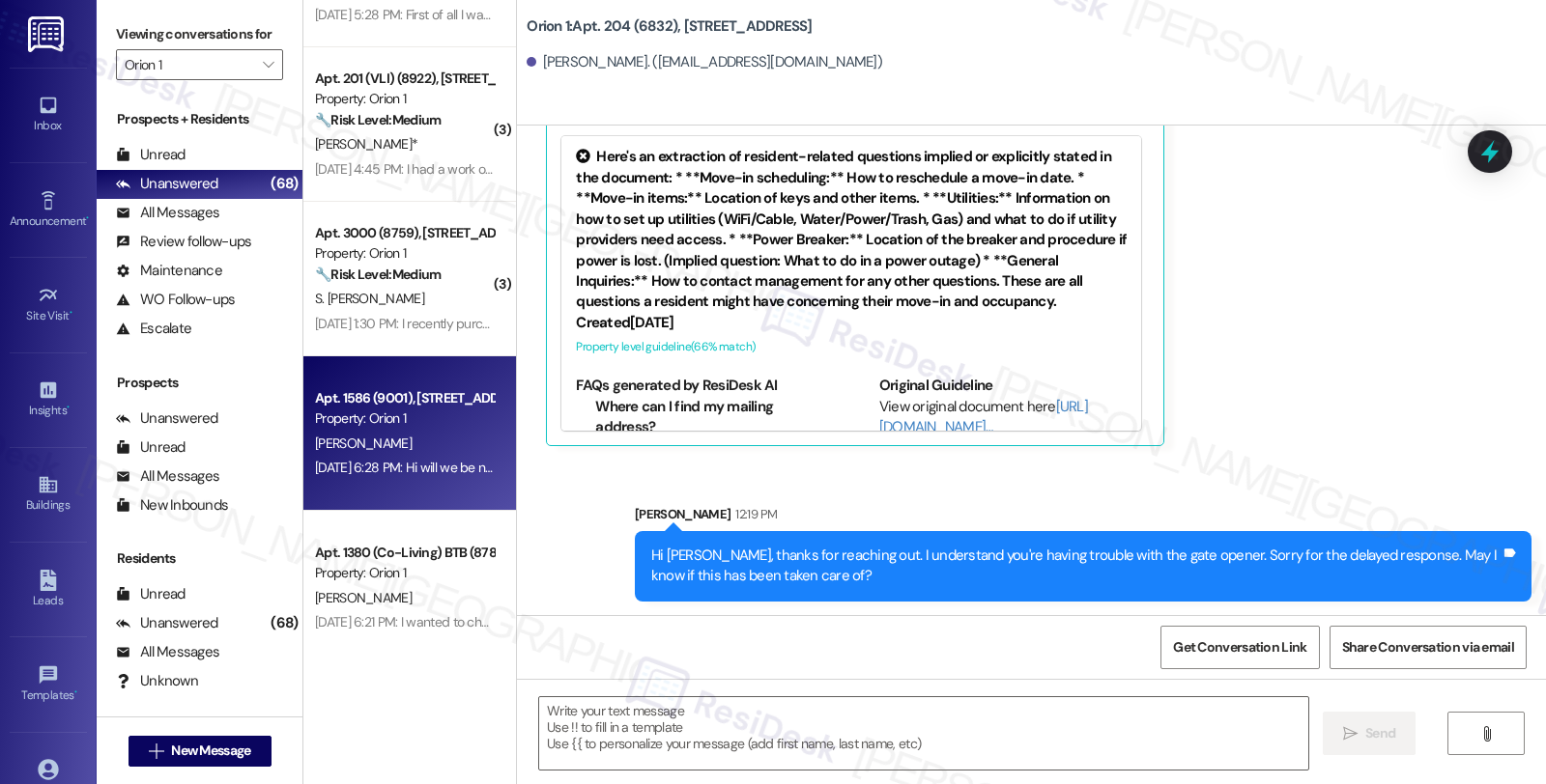
type textarea "Fetching suggested responses. Please feel free to read through the conversation…"
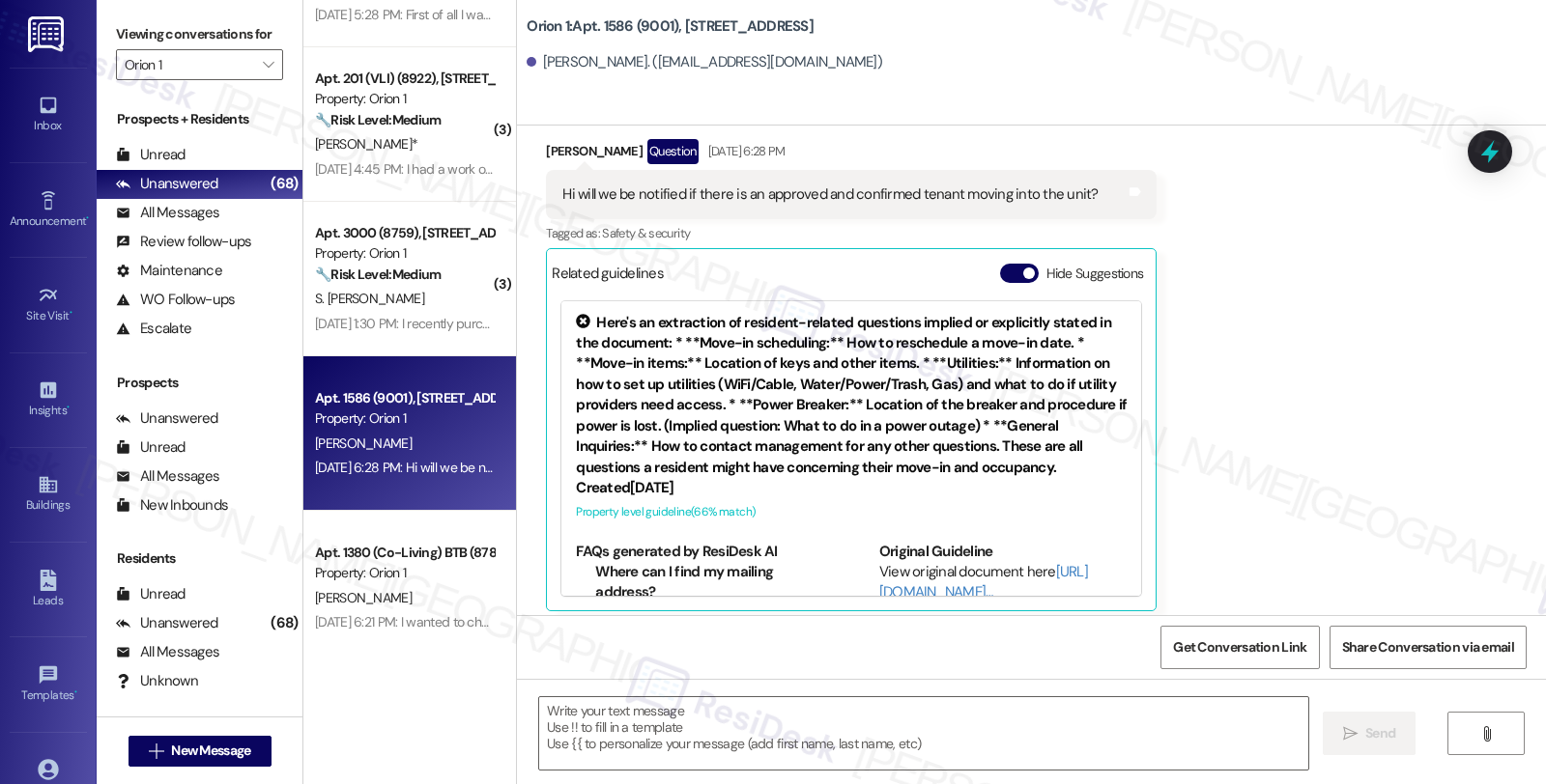
type textarea "Fetching suggested responses. Please feel free to read through the conversation…"
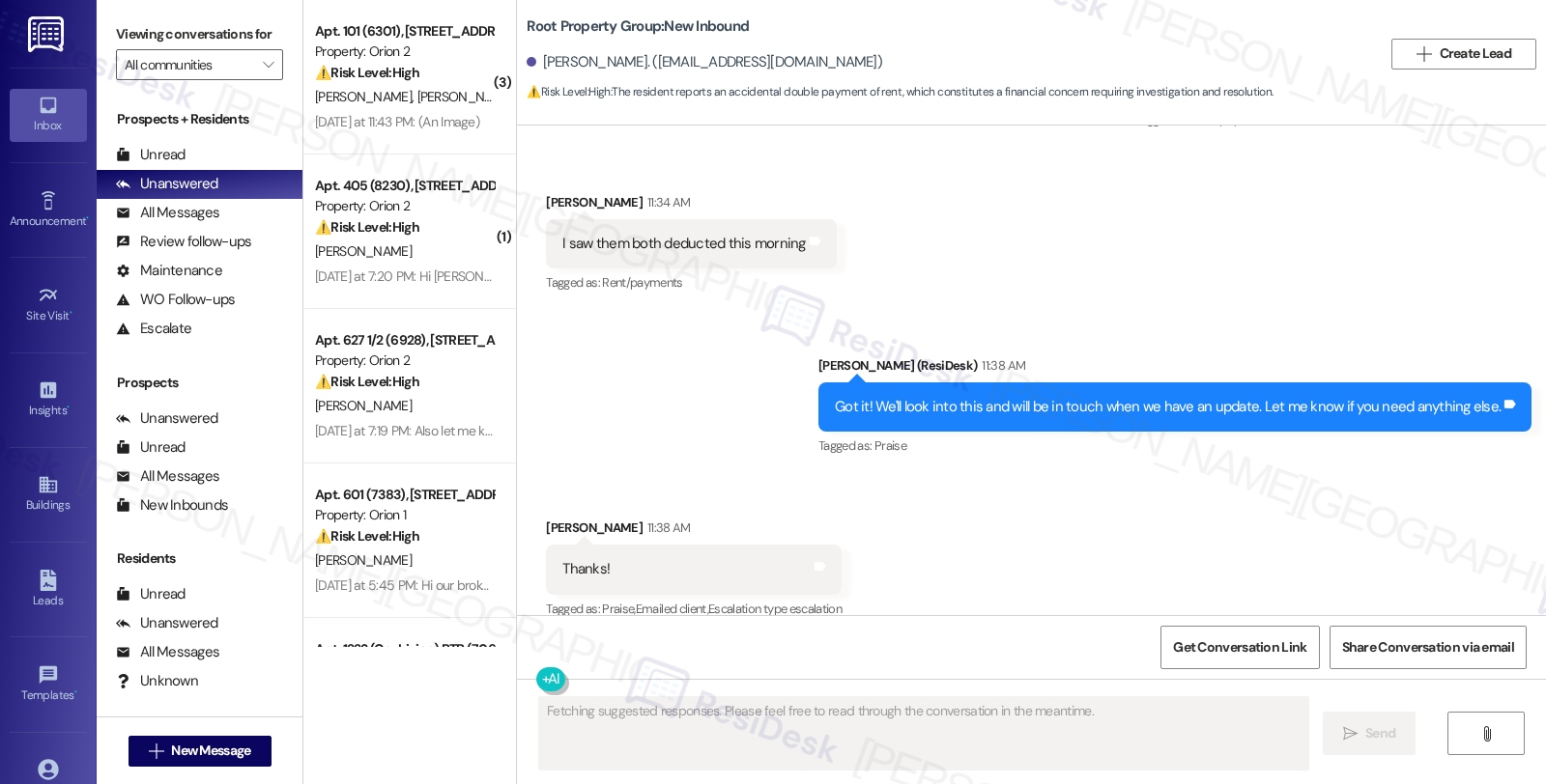
scroll to position [3492, 0]
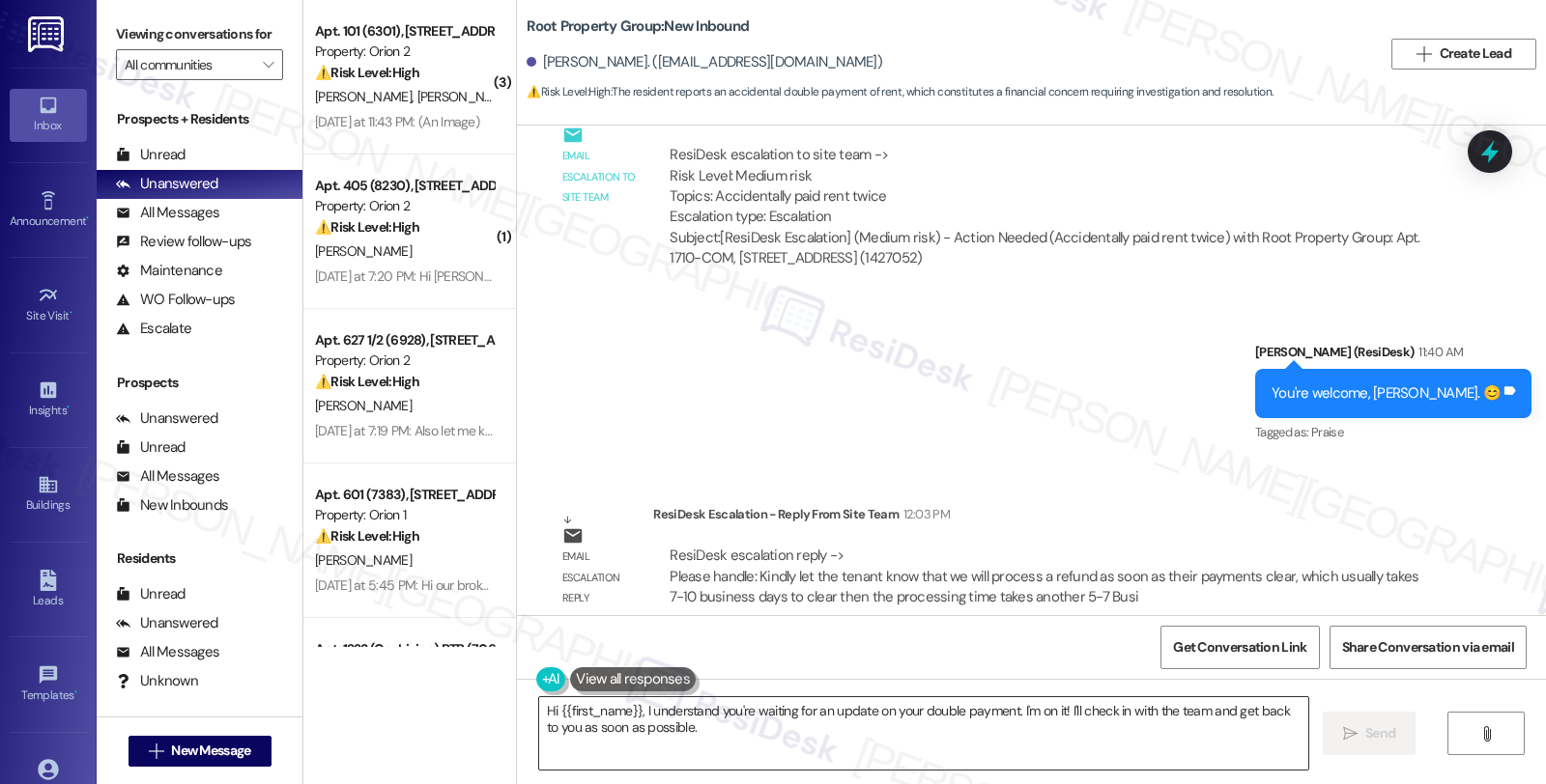
click at [676, 713] on textarea "Hi {{first_name}}, I understand you're waiting for an update on your double pay…" at bounding box center [923, 733] width 770 height 72
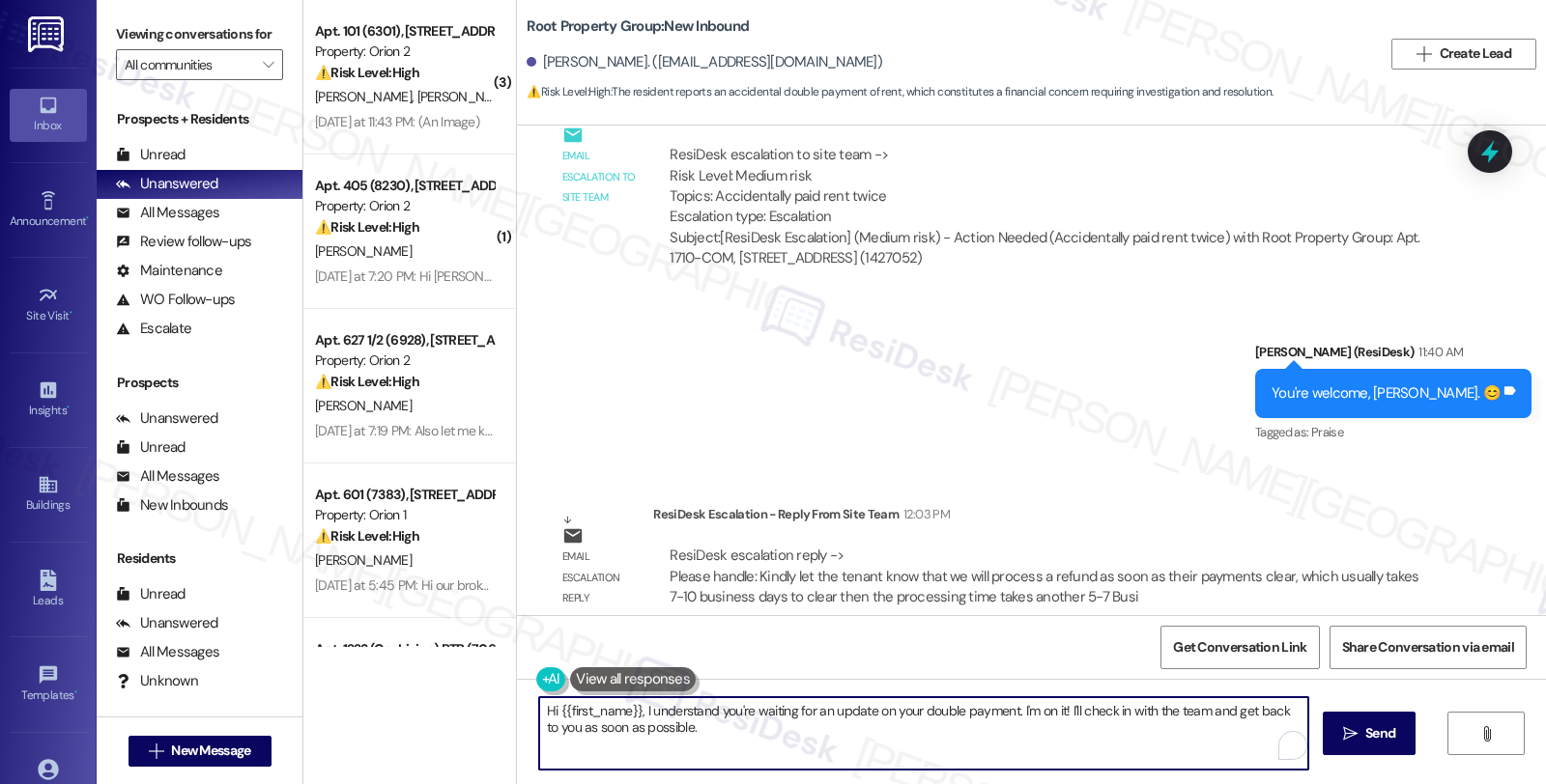
drag, startPoint x: 721, startPoint y: 745, endPoint x: 510, endPoint y: 679, distance: 221.1
click at [517, 679] on div "Hi {{first_name}}, I understand you're waiting for an update on your double pay…" at bounding box center [1032, 751] width 1030 height 145
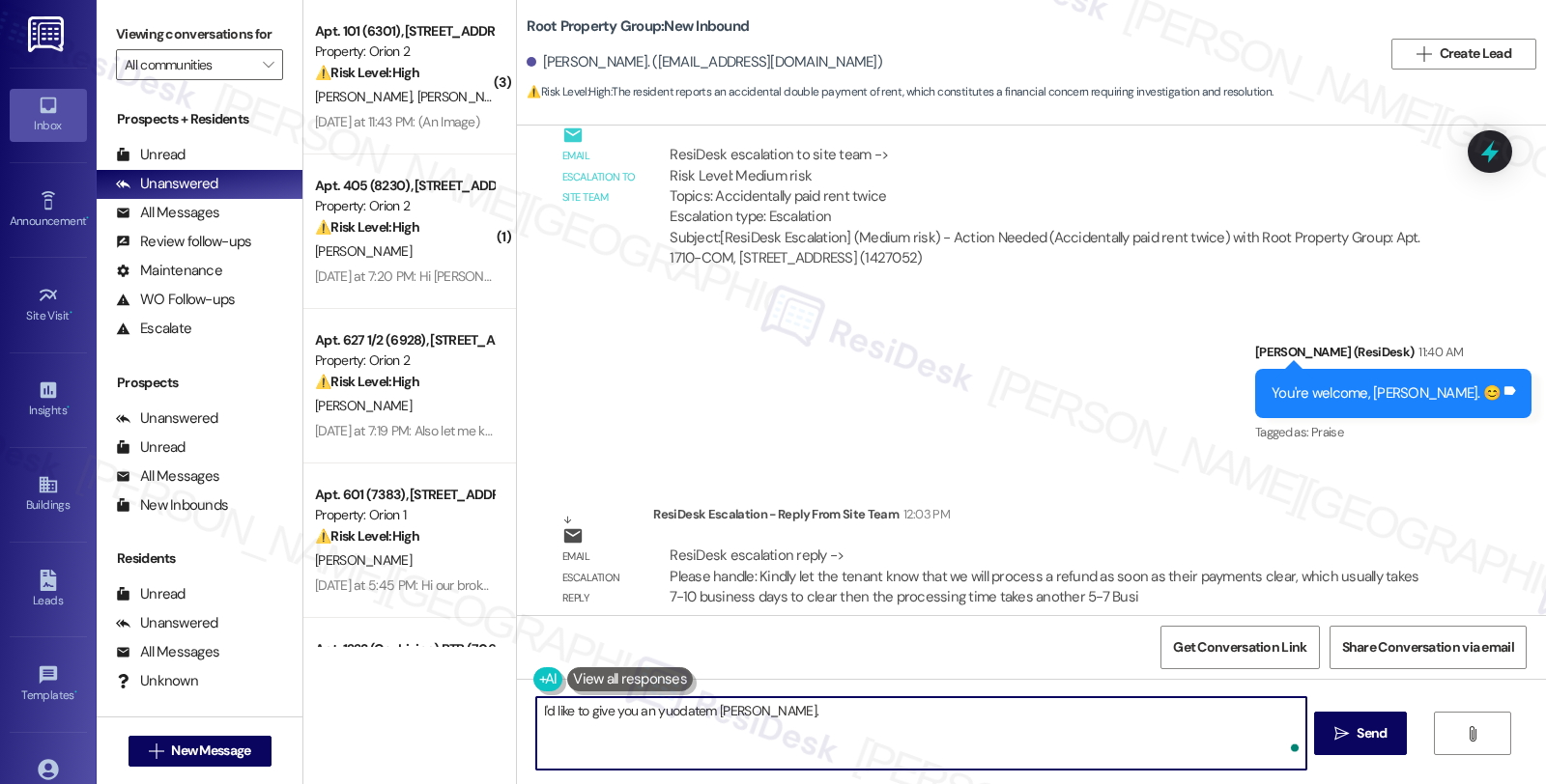
paste textarea "Kindly let the tenant know that we will process a refund as soon as their payme…"
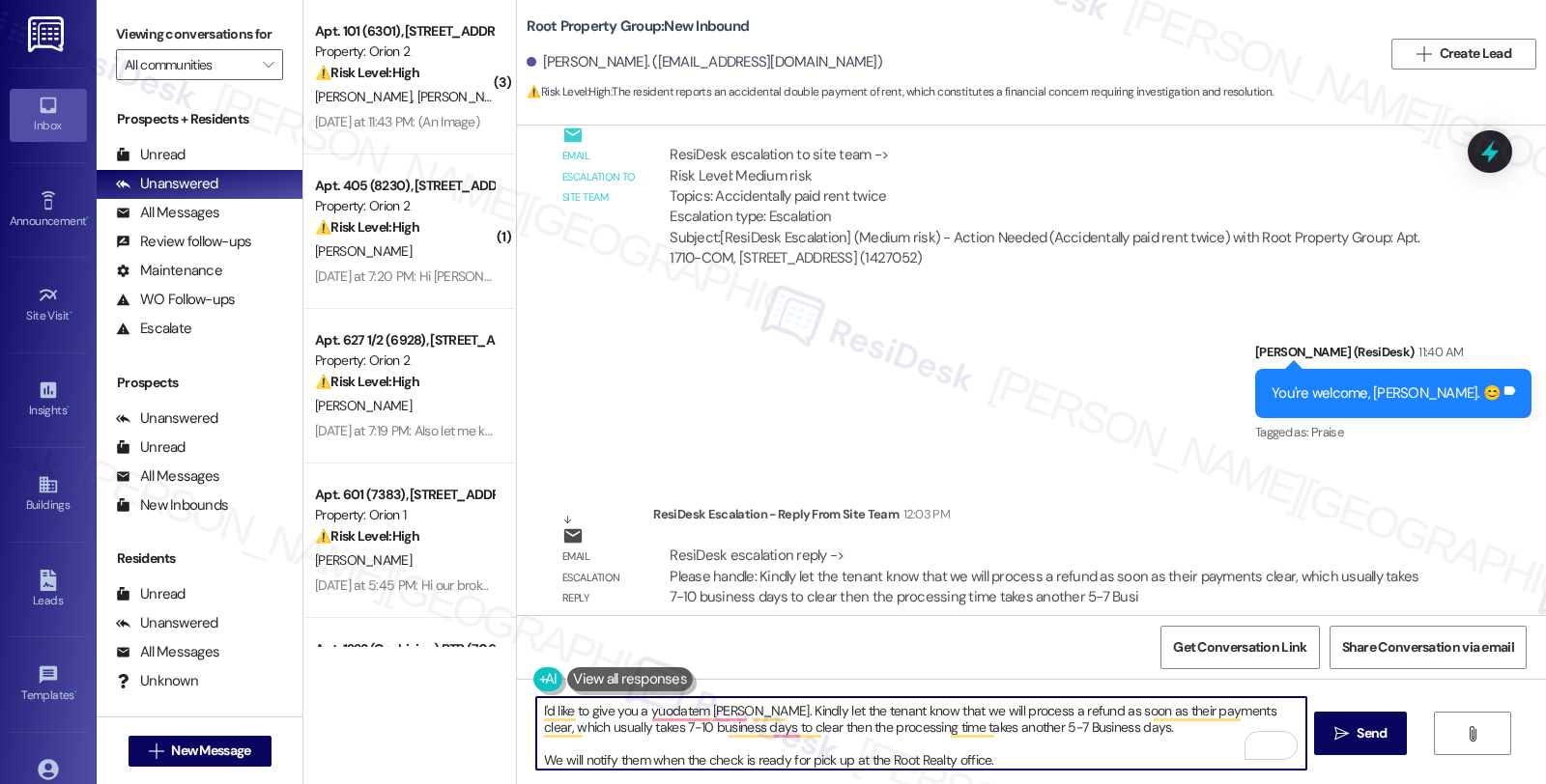
click at [632, 712] on textarea "I'd like to give you a yuodatem [PERSON_NAME]. Kindly let the tenant know that …" at bounding box center [920, 733] width 770 height 72
click at [706, 712] on textarea "I'd like to give you an update, KAren. Kindly let the tenant know that we will …" at bounding box center [920, 733] width 770 height 72
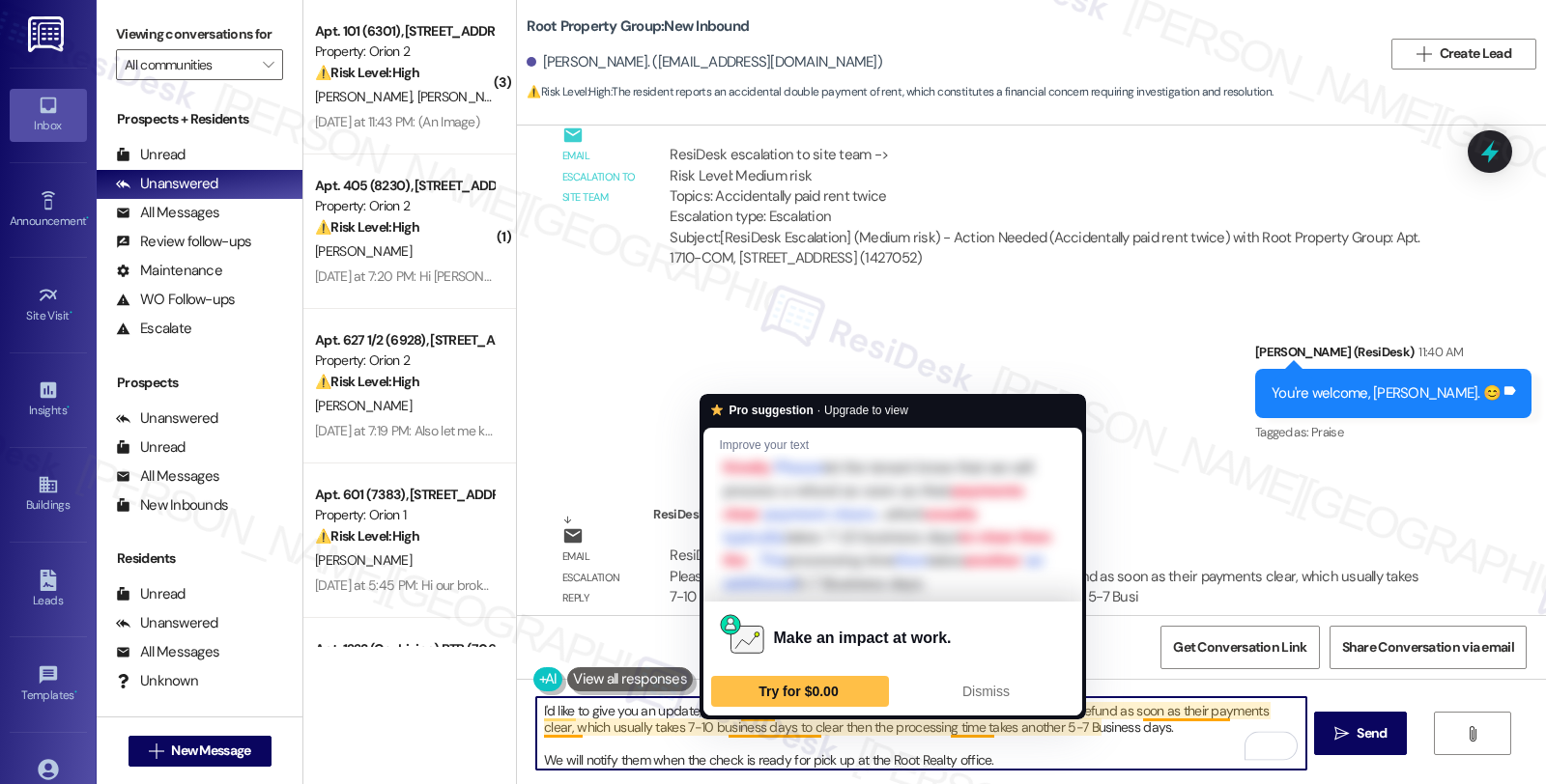
click at [896, 751] on textarea "I'd like to give you an update, Karen. Kindly let the tenant know that we will …" at bounding box center [920, 733] width 770 height 72
click at [821, 730] on textarea "I'd like to give you an update, Karen. Kindly let the tenant know that we will …" at bounding box center [920, 733] width 770 height 72
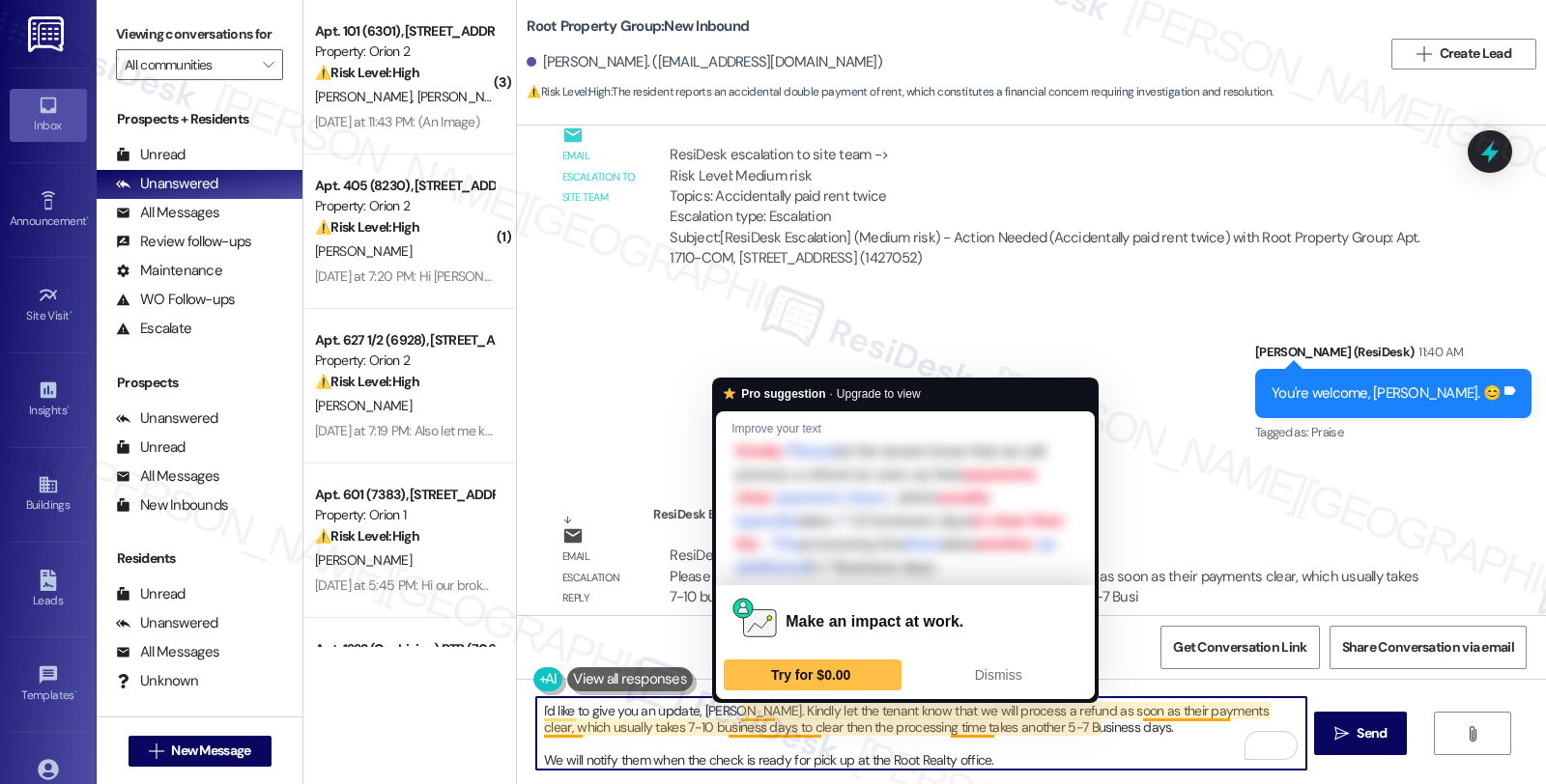
click at [728, 712] on textarea "I'd like to give you an update, Karen. Kindly let the tenant know that we will …" at bounding box center [920, 733] width 770 height 72
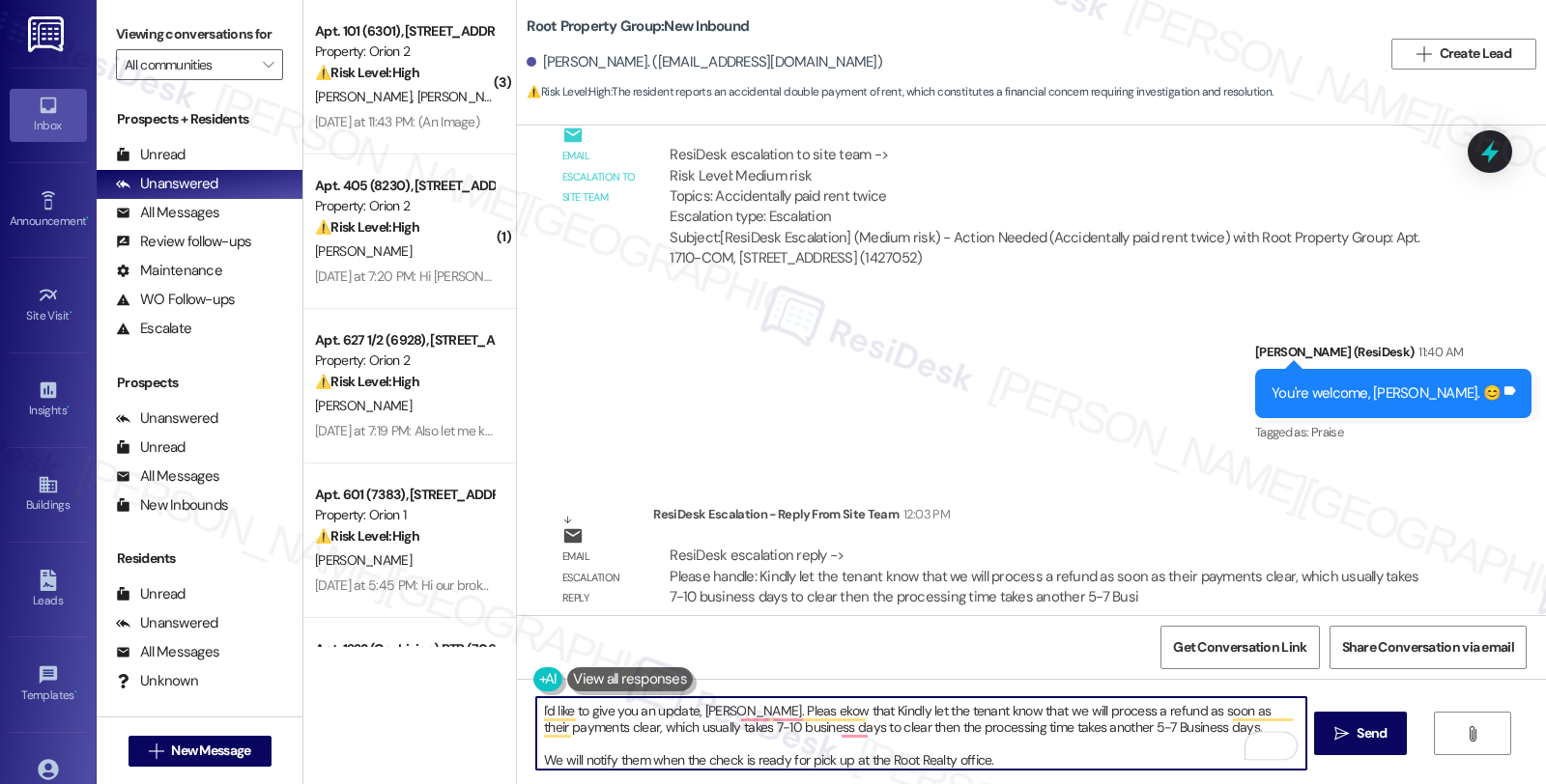
click at [992, 713] on textarea "I'd like to give you an update, Karen. Pleas ekow that Kindly let the tenant kn…" at bounding box center [920, 733] width 770 height 72
drag, startPoint x: 726, startPoint y: 709, endPoint x: 827, endPoint y: 717, distance: 101.3
click at [827, 717] on textarea "I'd like to give you an update, Karen. Pleas ekow that we will process a refund…" at bounding box center [920, 733] width 770 height 72
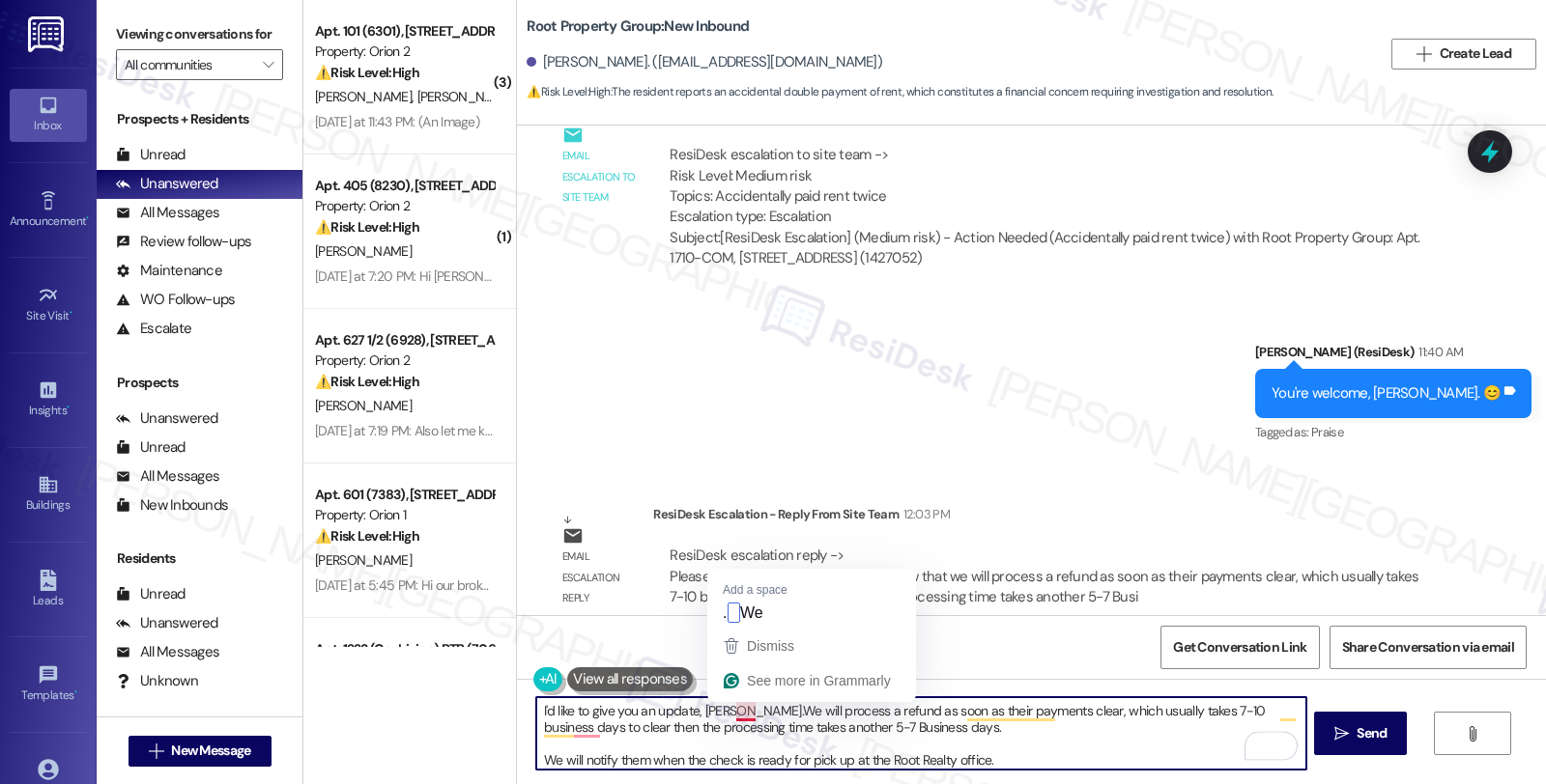
click at [725, 711] on textarea "I'd like to give you an update, Karen.We will process a refund as soon as their…" at bounding box center [920, 733] width 770 height 72
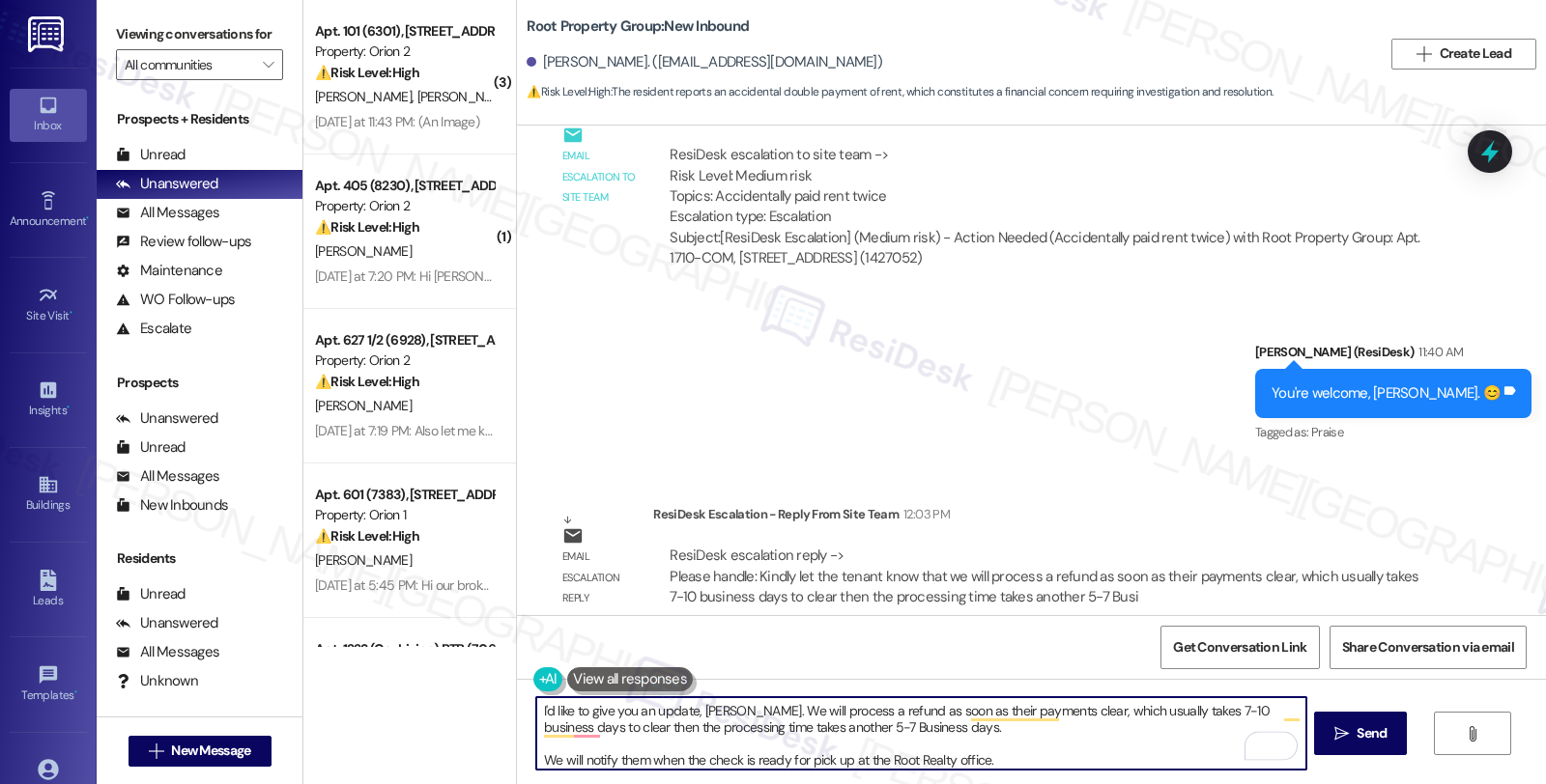
click at [937, 712] on textarea "I'd like to give you an update, Karen. We will process a refund as soon as thei…" at bounding box center [920, 733] width 770 height 72
click at [624, 756] on textarea "I'd like to give you an update, Karen. We will process a refund as soon as your…" at bounding box center [920, 733] width 770 height 72
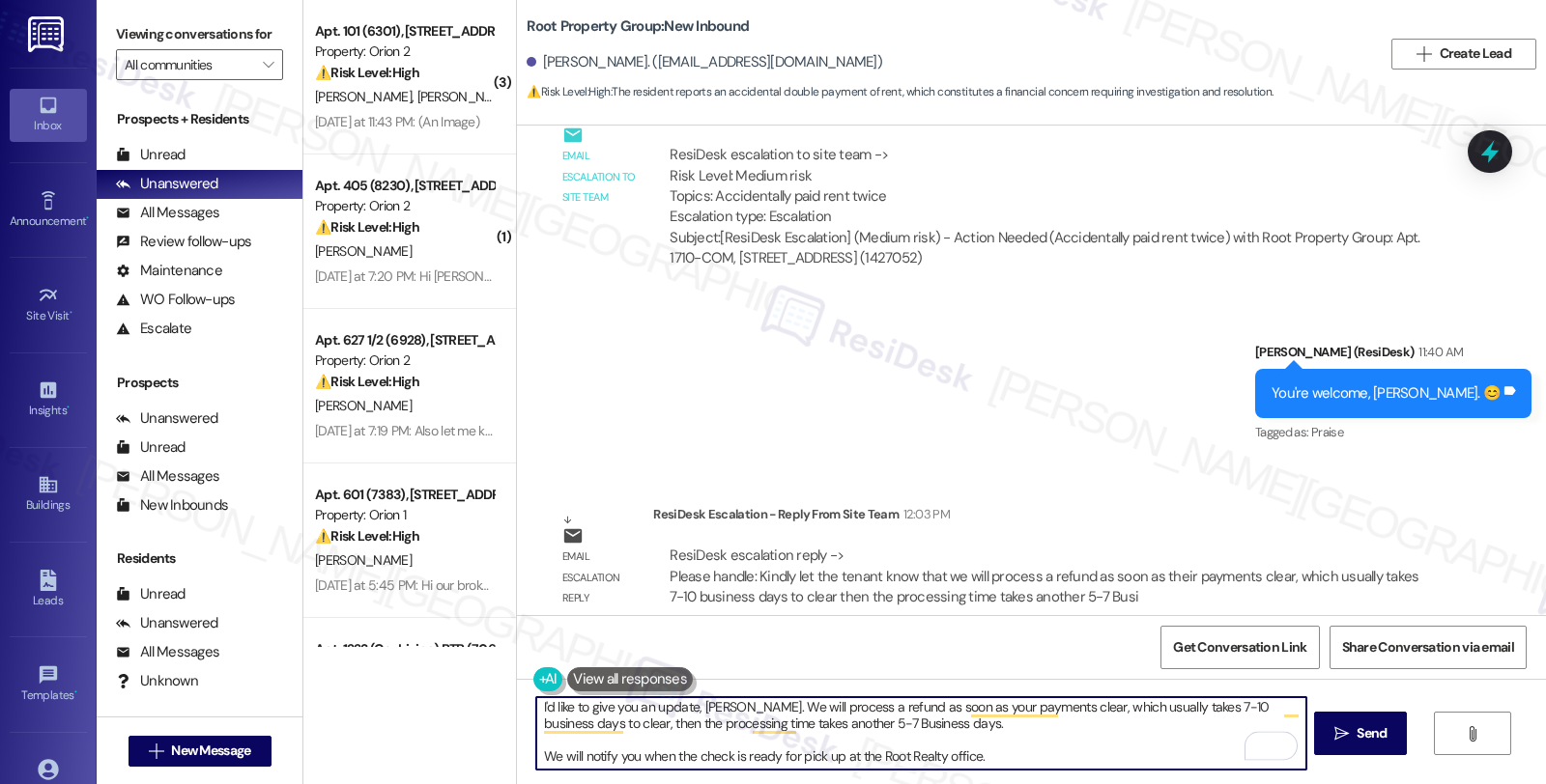
click at [1013, 749] on textarea "I'd like to give you an update, Karen. We will process a refund as soon as your…" at bounding box center [920, 733] width 770 height 72
click at [1248, 748] on div "Rewrite with Grammarly" at bounding box center [1258, 746] width 21 height 22
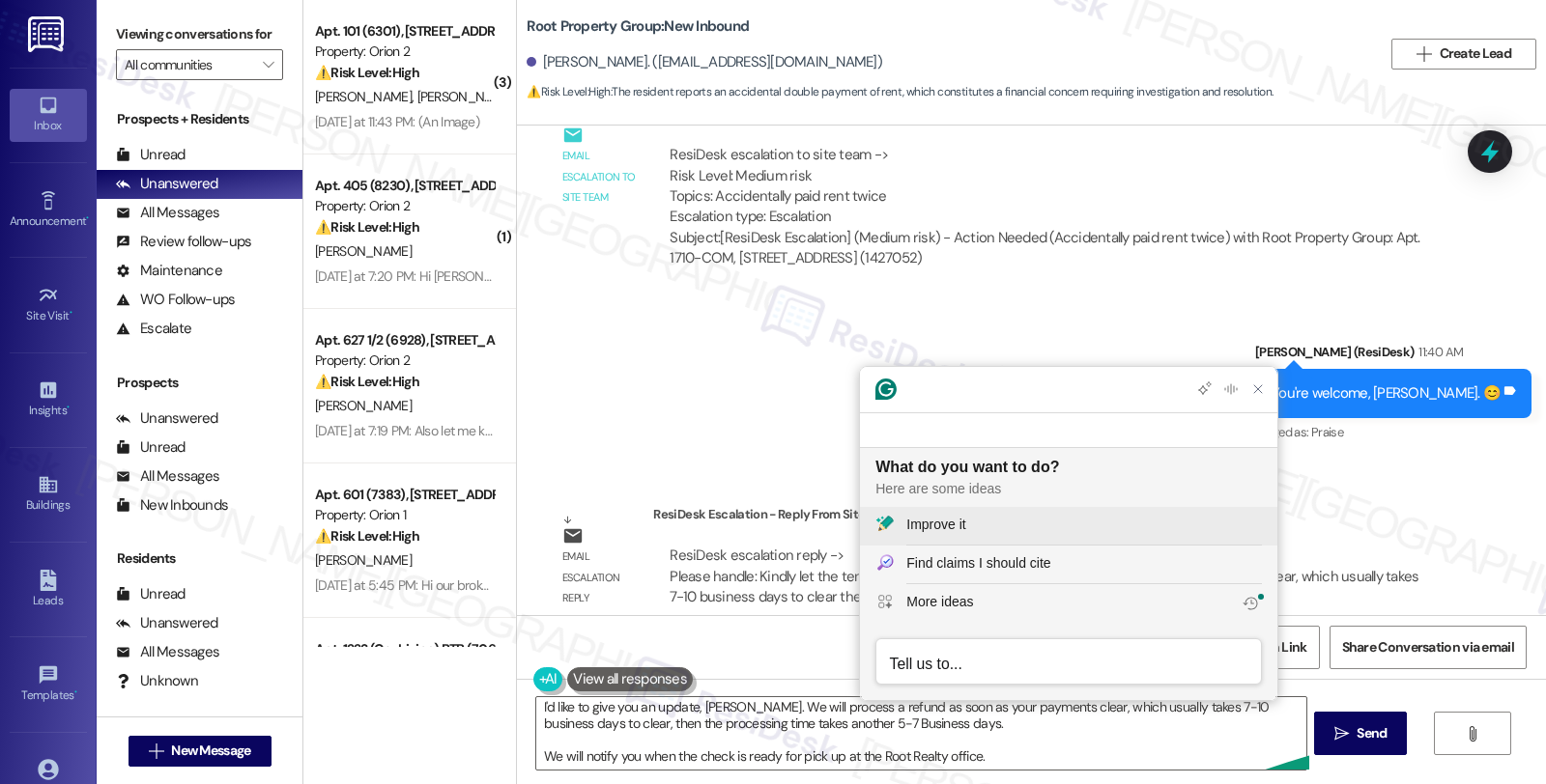
scroll to position [0, 0]
click at [1028, 526] on div "Improve it" at bounding box center [1084, 525] width 355 height 20
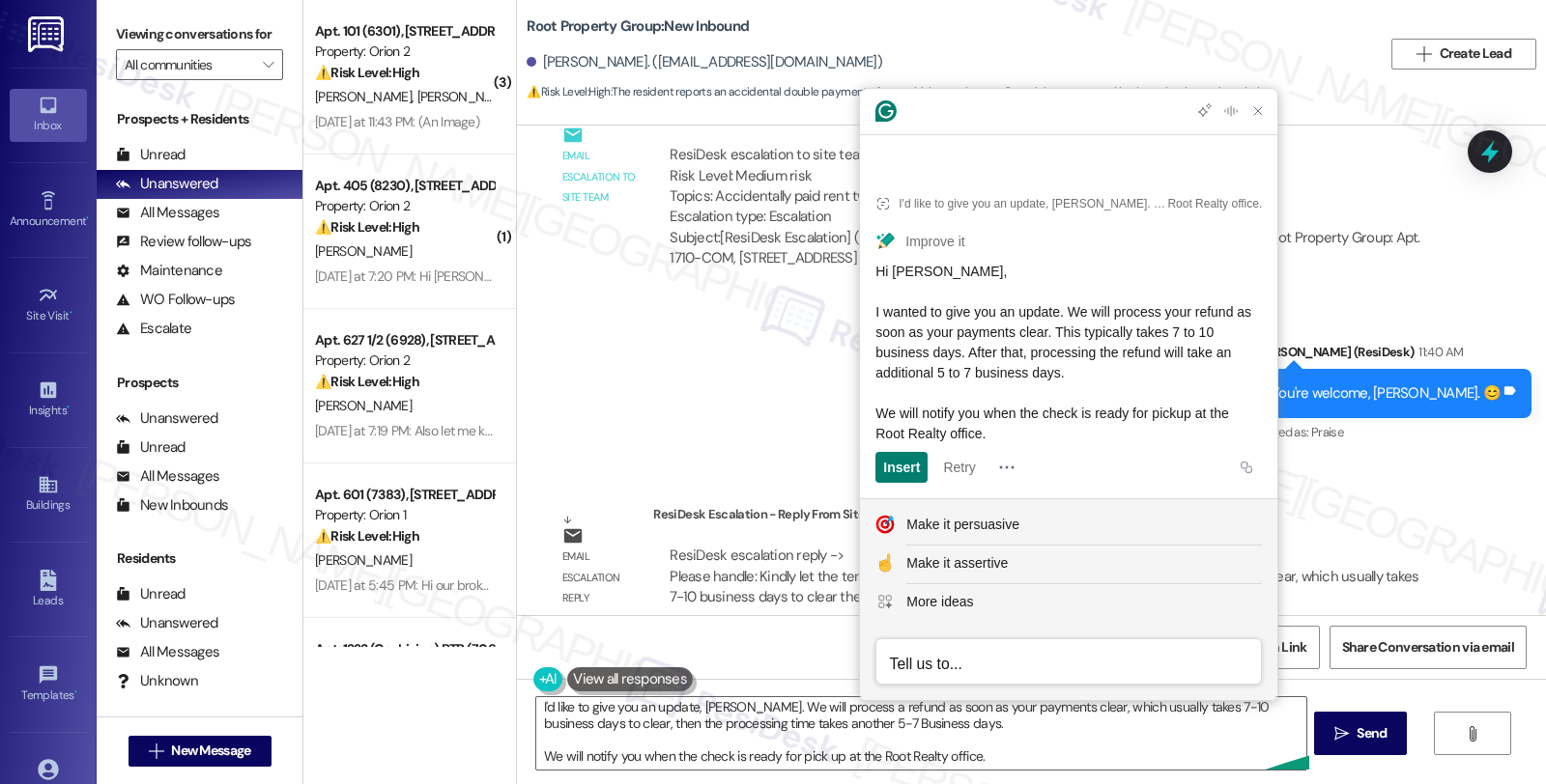
drag, startPoint x: 1028, startPoint y: 445, endPoint x: 858, endPoint y: 309, distance: 217.7
click at [859, 309] on div "Grammarly Assistant I'd like to give you an update, Karen. We will process a re…" at bounding box center [1068, 395] width 419 height 613
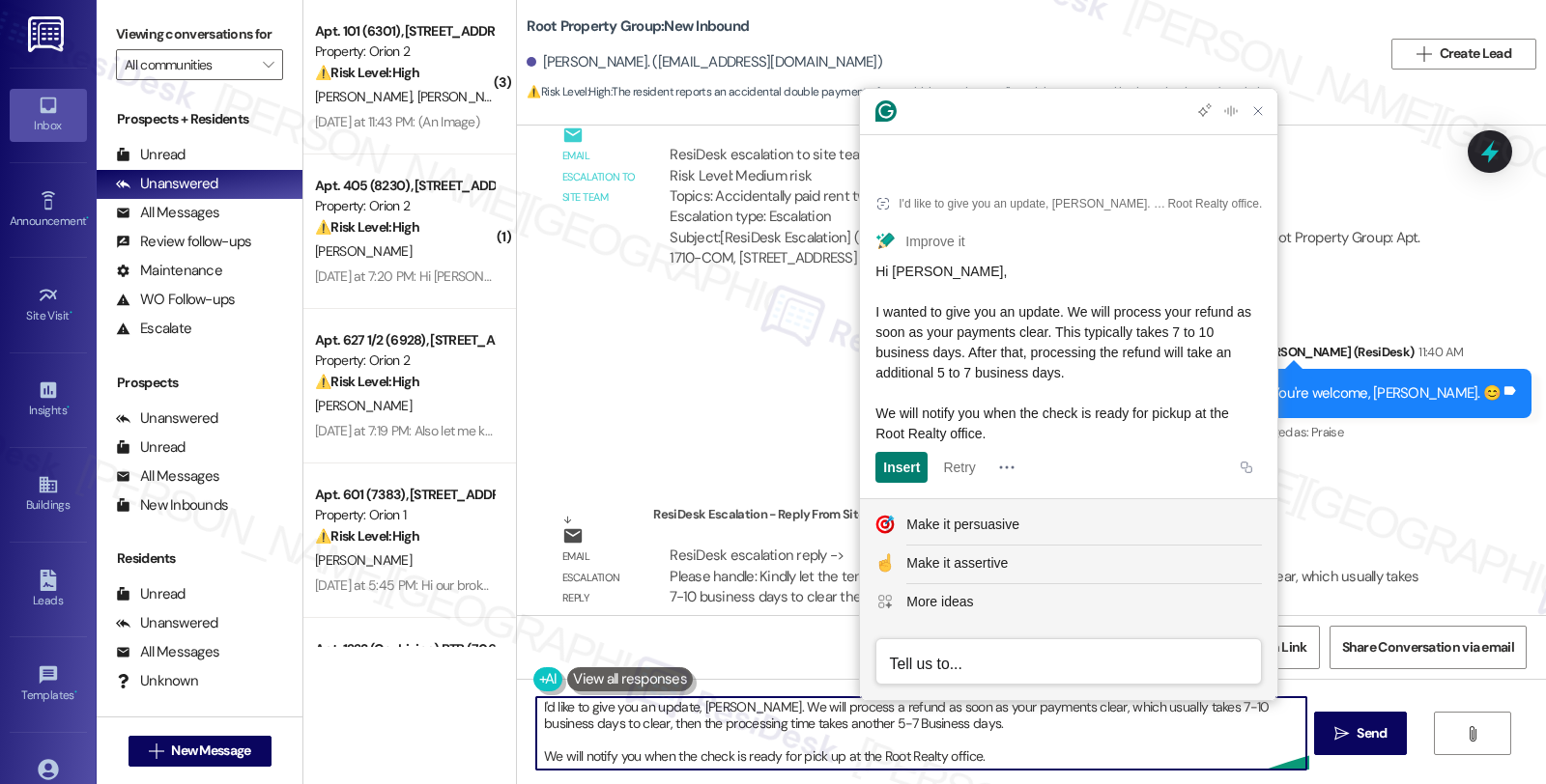
click at [787, 720] on textarea "I'd like to give you an update, Karen. We will process a refund as soon as your…" at bounding box center [920, 733] width 770 height 72
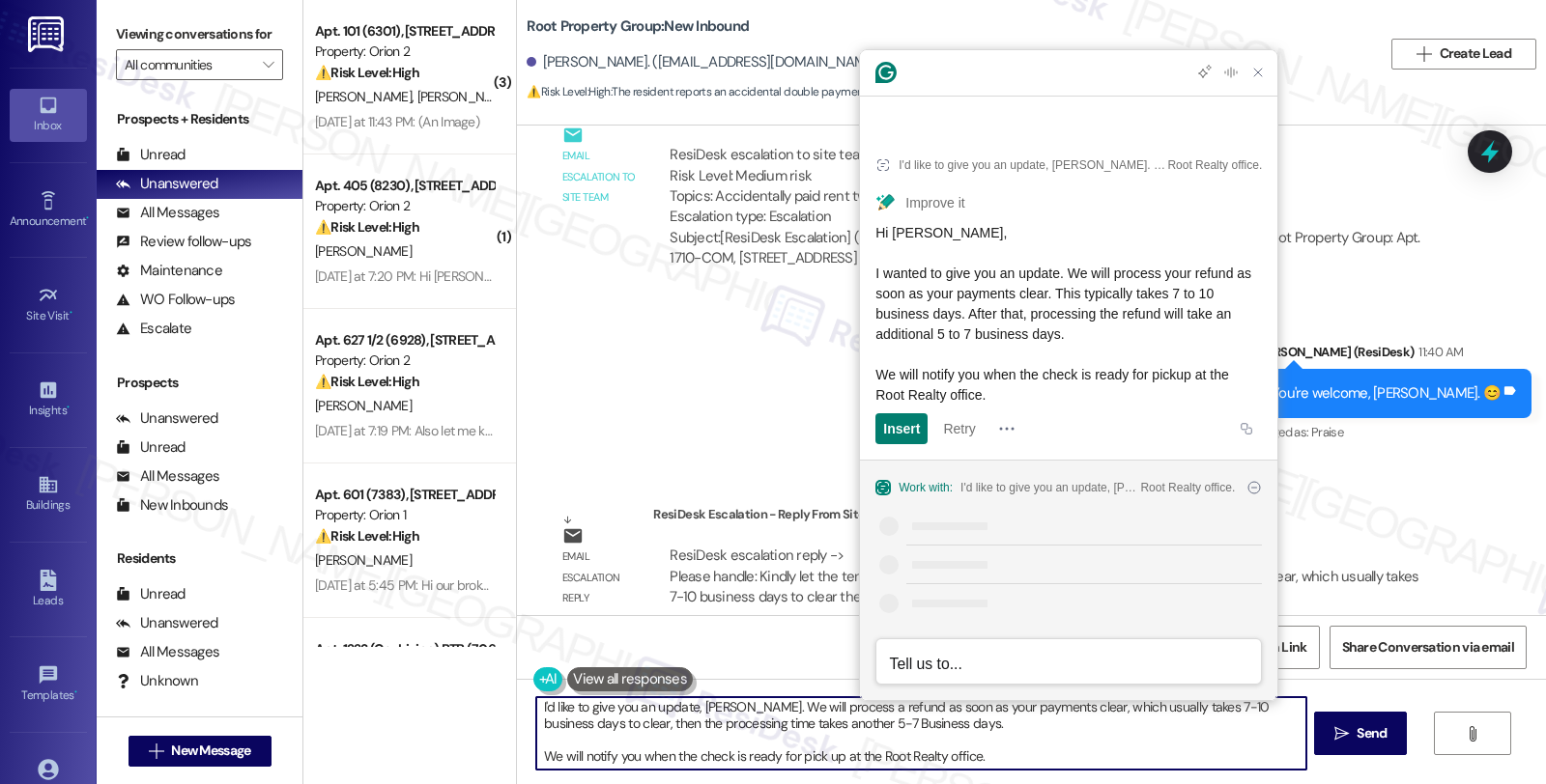
paste textarea "wanted to give you an update. We will process your refund as soon as your payme…"
click at [701, 717] on textarea "I wanted to give you an update. We will process your refund as soon as your pay…" at bounding box center [920, 733] width 770 height 72
click at [716, 710] on textarea "I wanted to give you an update, KAren. We will process your refund as soon as y…" at bounding box center [920, 733] width 770 height 72
click at [1005, 760] on textarea "I wanted to give you an update, Karen. We will process your refund as soon as y…" at bounding box center [920, 733] width 770 height 72
click at [1048, 755] on textarea "I wanted to give you an update, Karen. We will process your refund as soon as y…" at bounding box center [920, 733] width 770 height 72
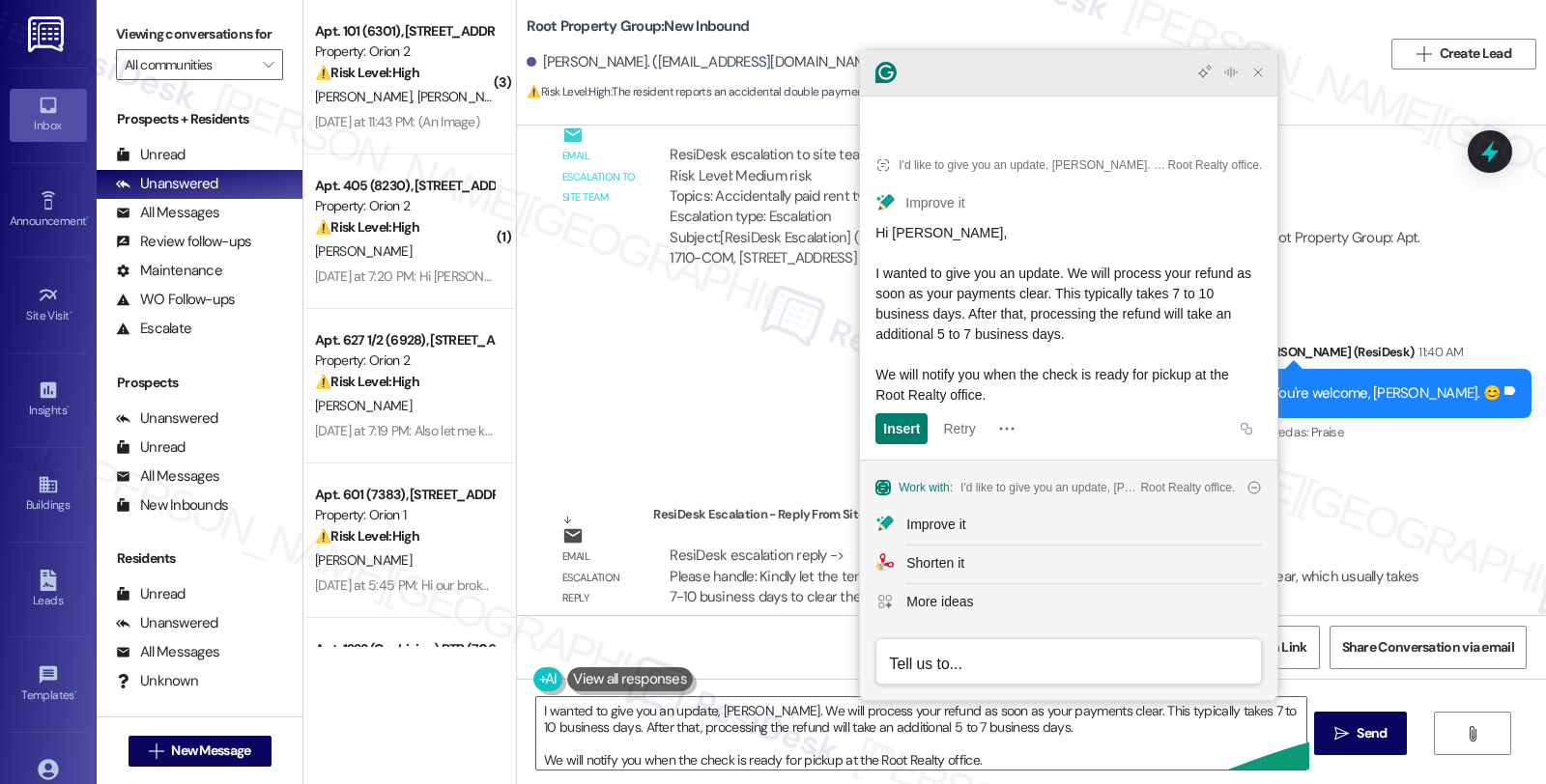
click at [1259, 80] on icon "Close Grammarly Assistant" at bounding box center [1258, 72] width 16 height 16
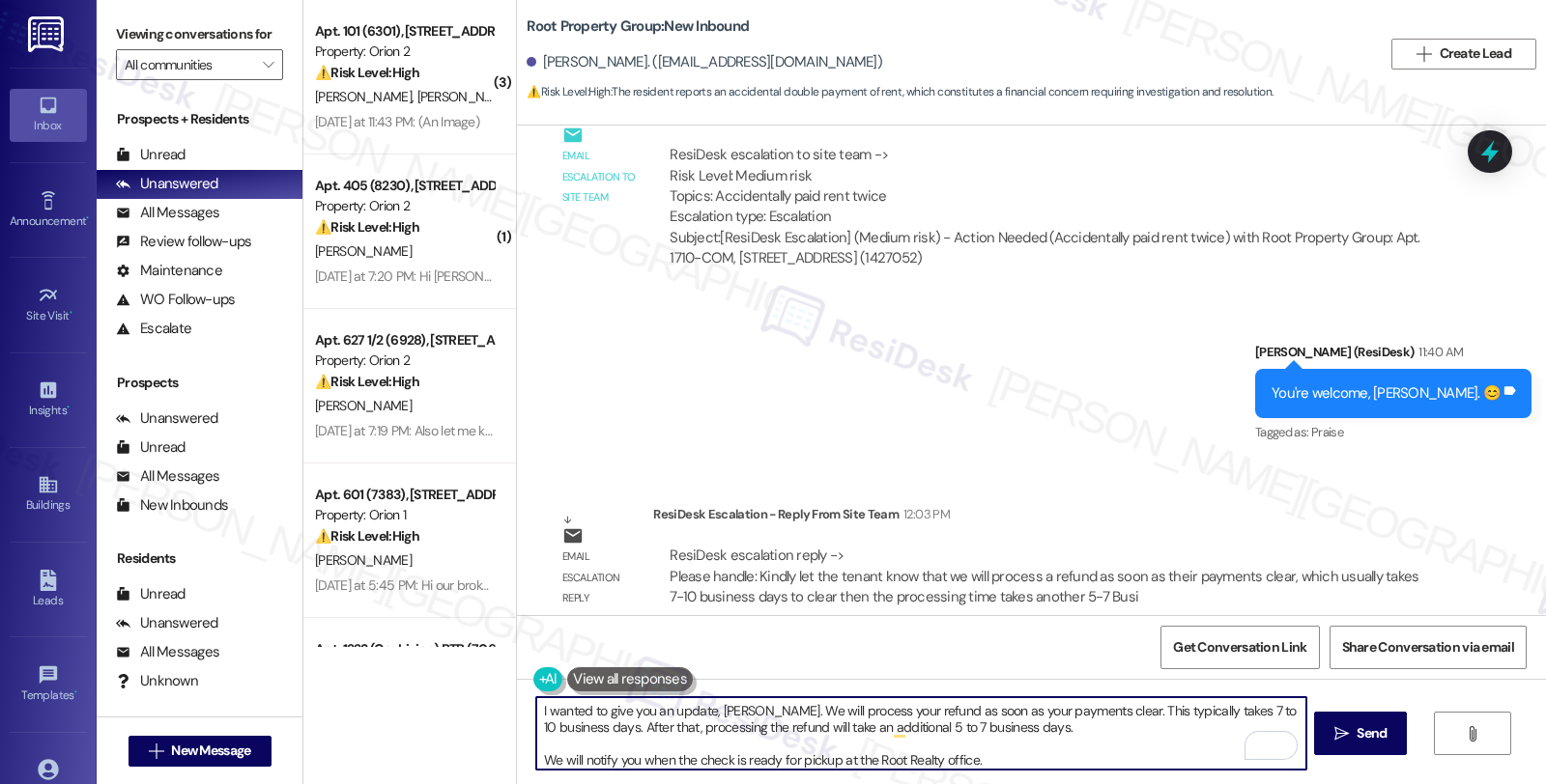
click at [1028, 758] on textarea "I wanted to give you an update, Karen. We will process your refund as soon as y…" at bounding box center [920, 733] width 770 height 72
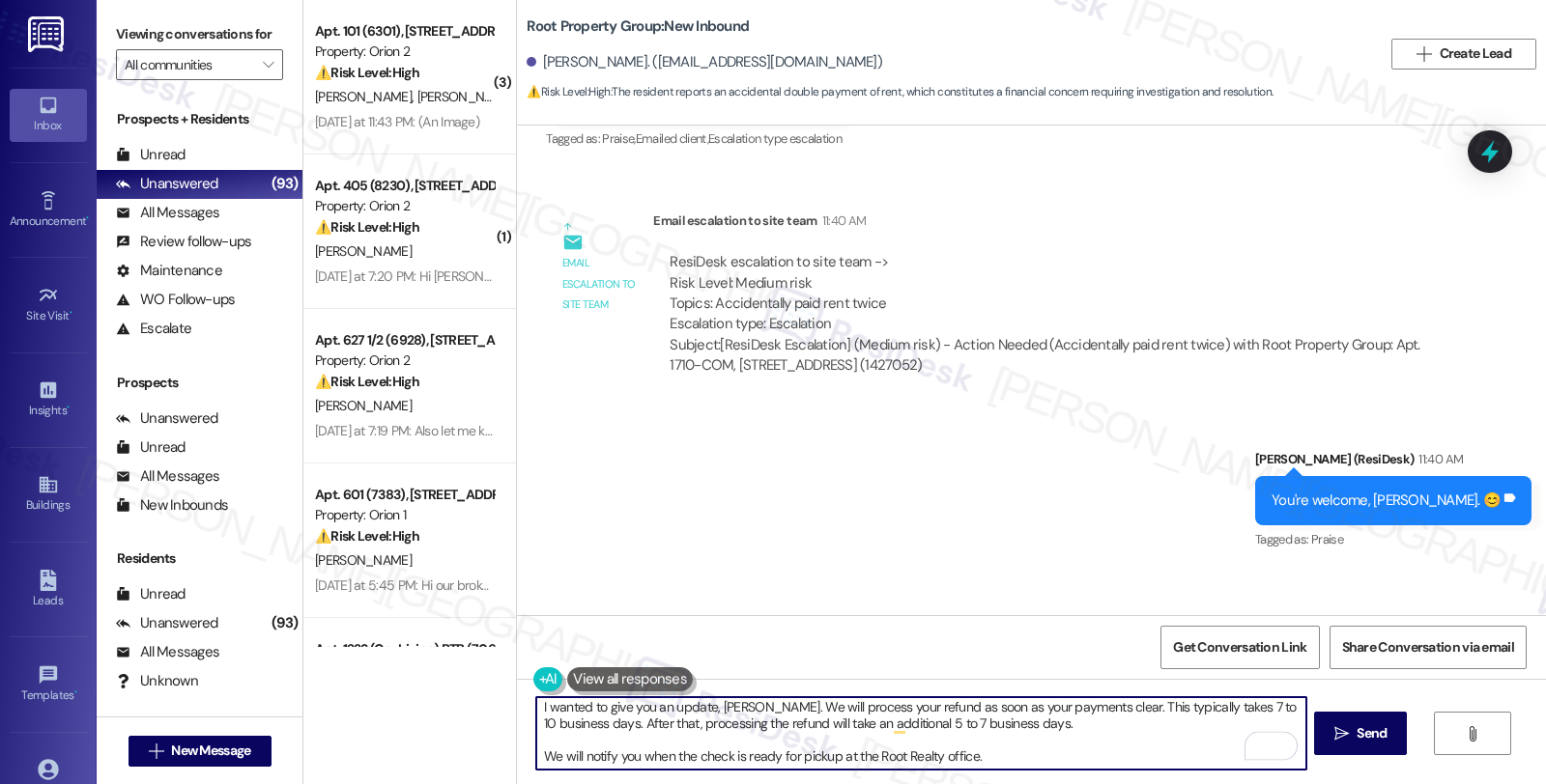
scroll to position [3492, 0]
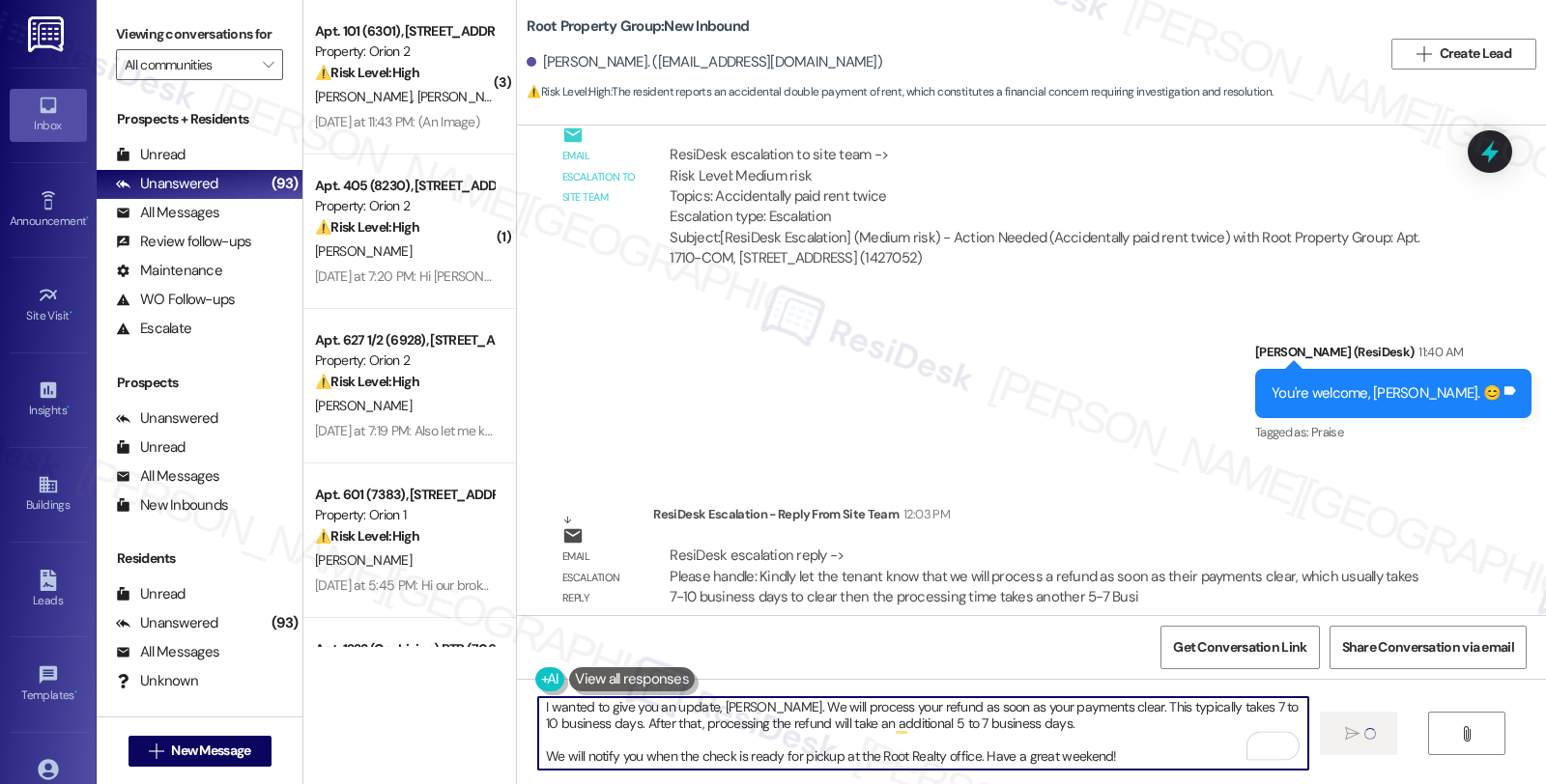
type textarea "I wanted to give you an update, Karen. We will process your refund as soon as y…"
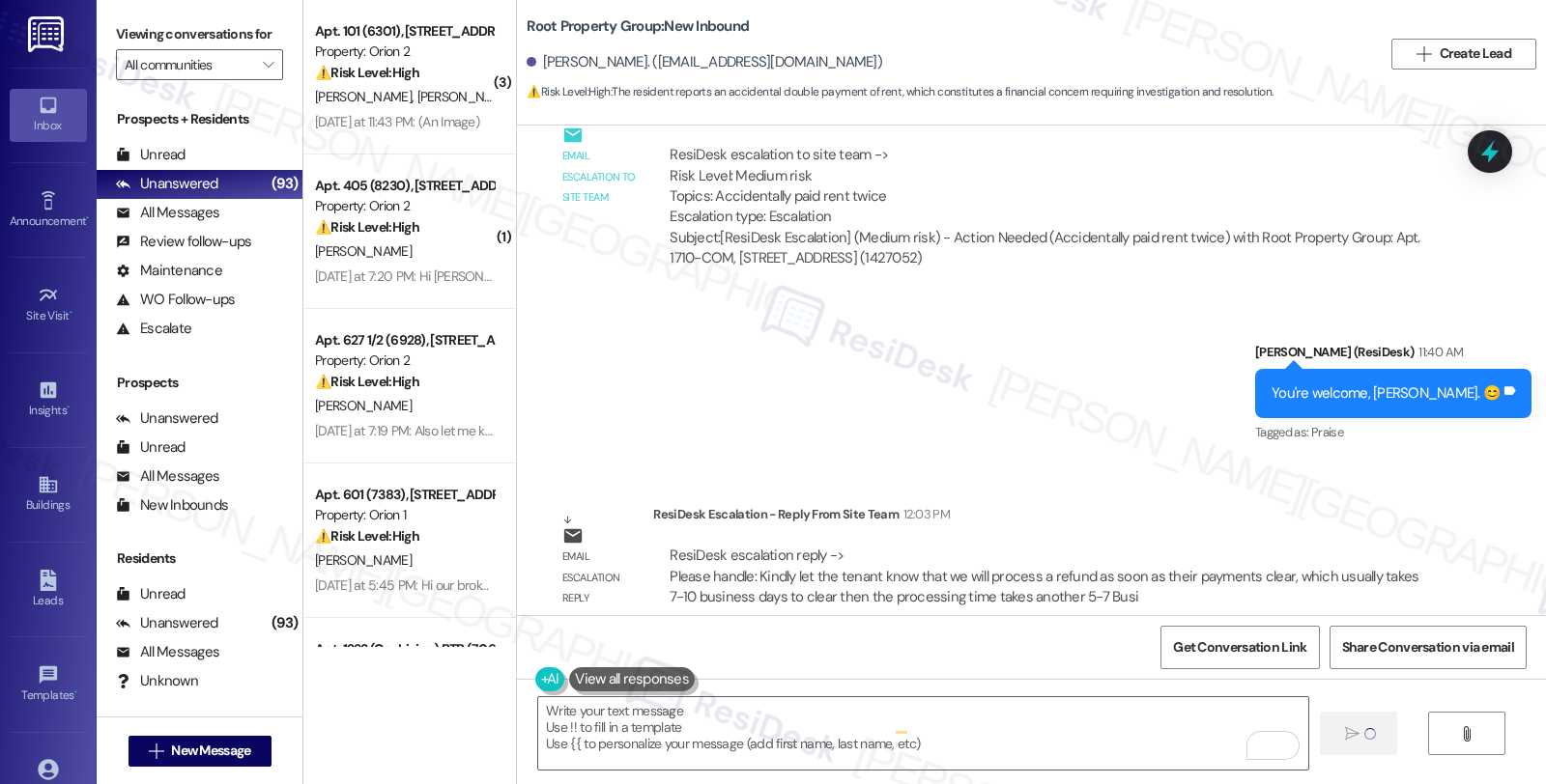
scroll to position [0, 0]
click at [1212, 406] on div "Sent via SMS Sarah (ResiDesk) 11:40 AM You're welcome, Karen. 😊 Tags and notes …" at bounding box center [1032, 380] width 1030 height 163
click at [224, 228] on div "All Messages (undefined)" at bounding box center [199, 212] width 206 height 29
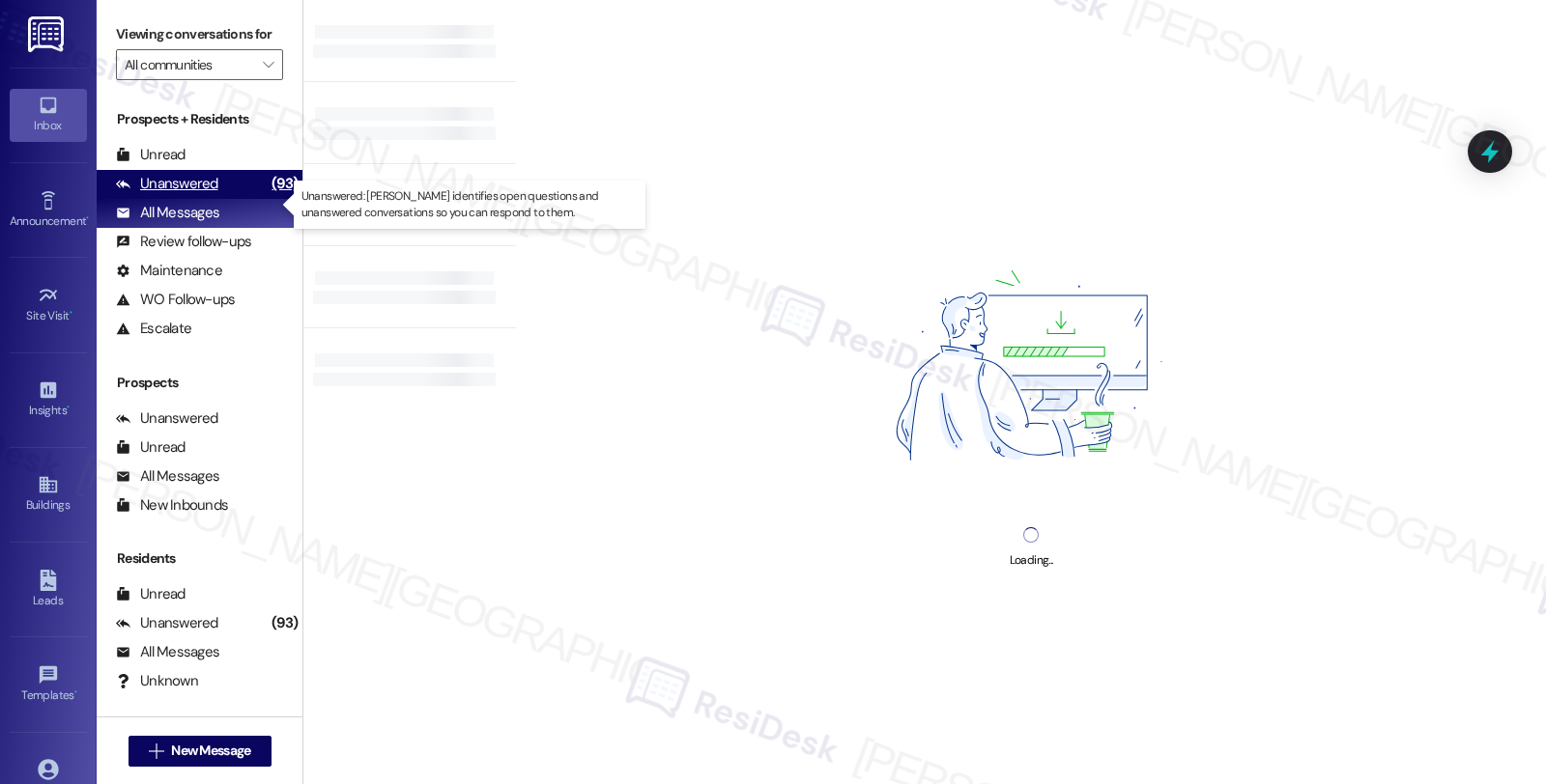
click at [214, 195] on div "Unanswered" at bounding box center [167, 184] width 102 height 20
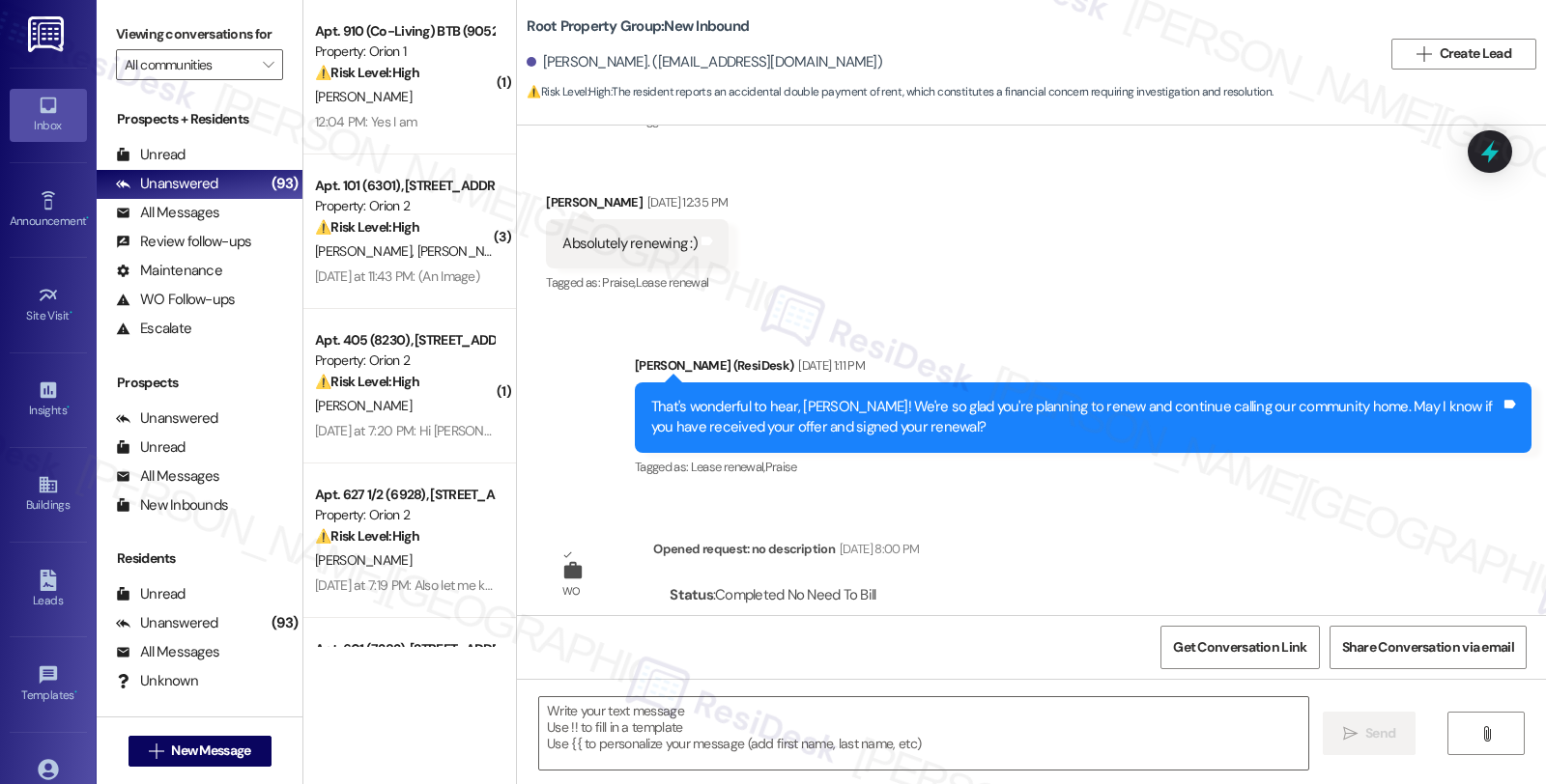
type textarea "Fetching suggested responses. Please feel free to read through the conversation…"
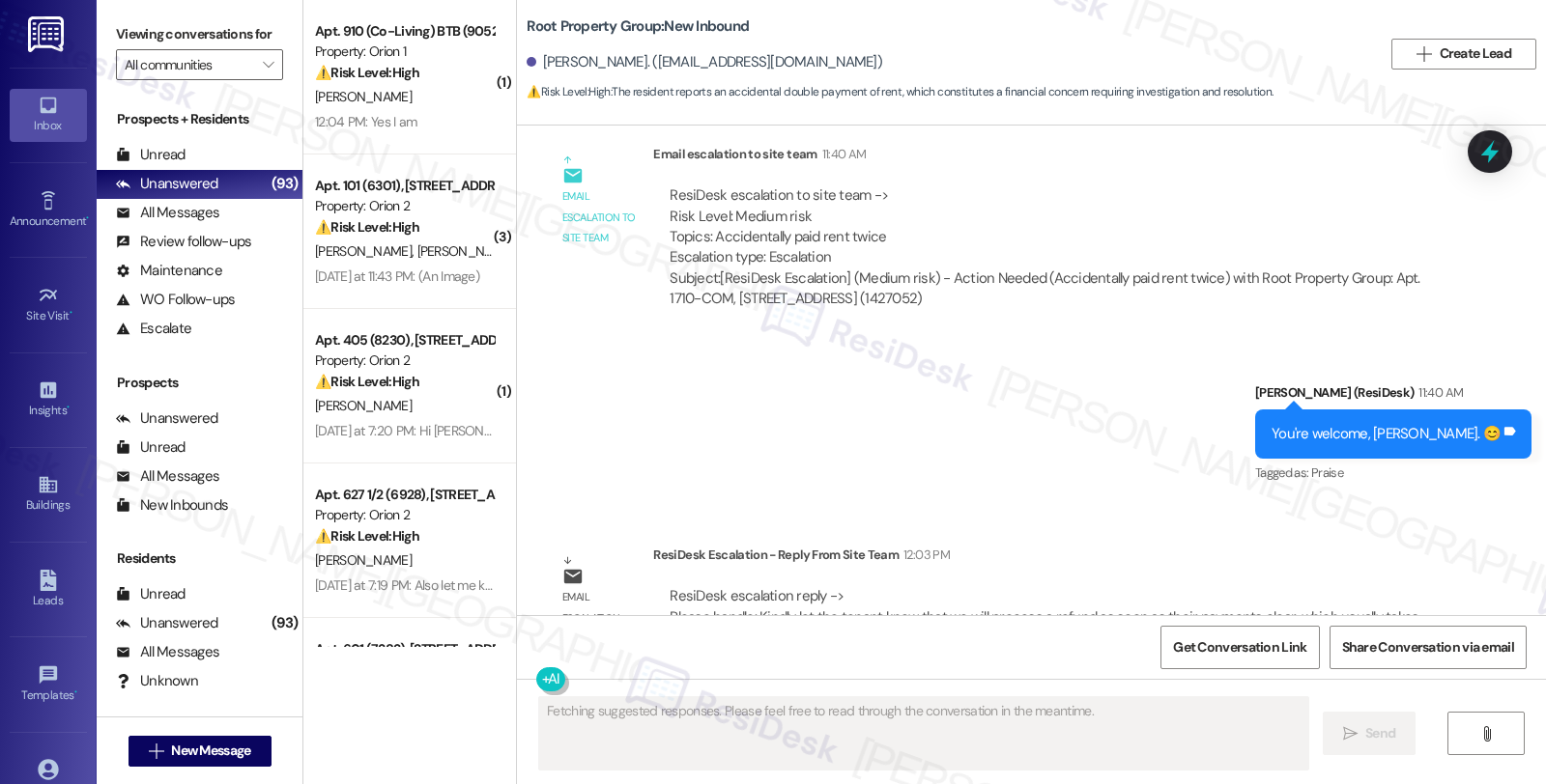
scroll to position [3719, 0]
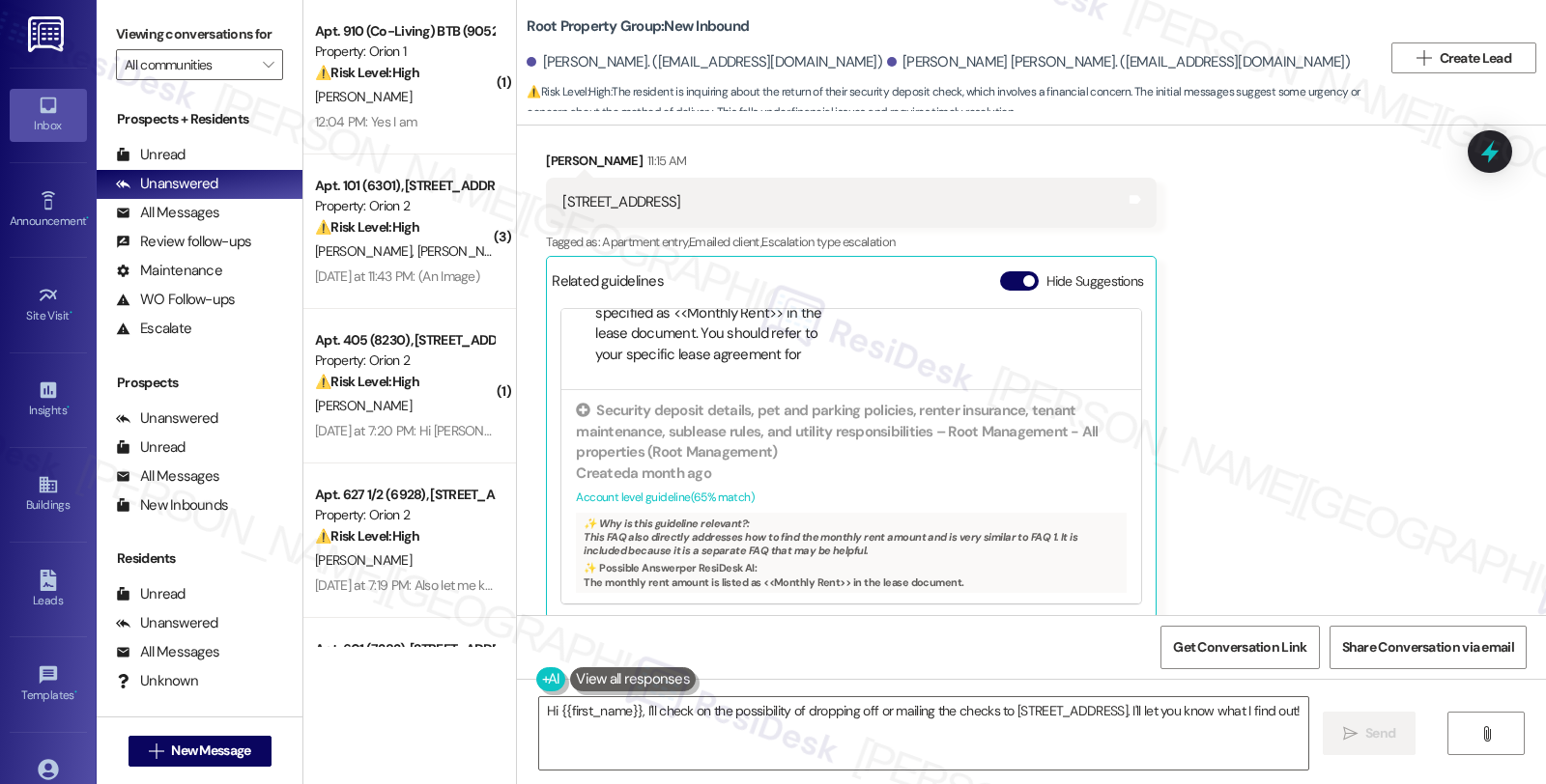
scroll to position [4932, 0]
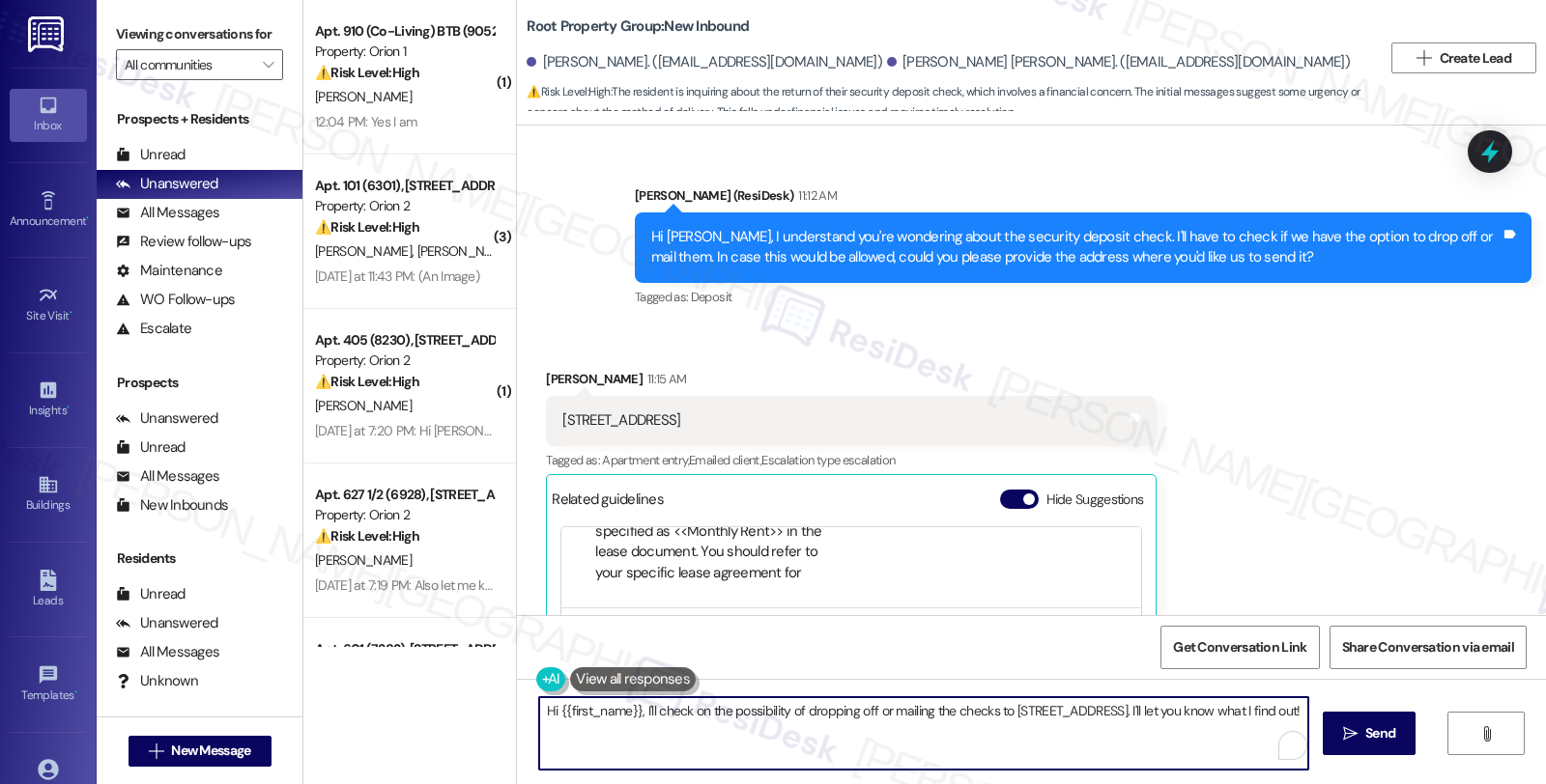
drag, startPoint x: 633, startPoint y: 712, endPoint x: 710, endPoint y: 729, distance: 78.9
click at [710, 729] on textarea "Hi {{first_name}}, I'll check on the possibility of dropping off or mailing the…" at bounding box center [923, 733] width 770 height 72
paste textarea "Please let them know that both tenants must pick up the check at the Root Realt…"
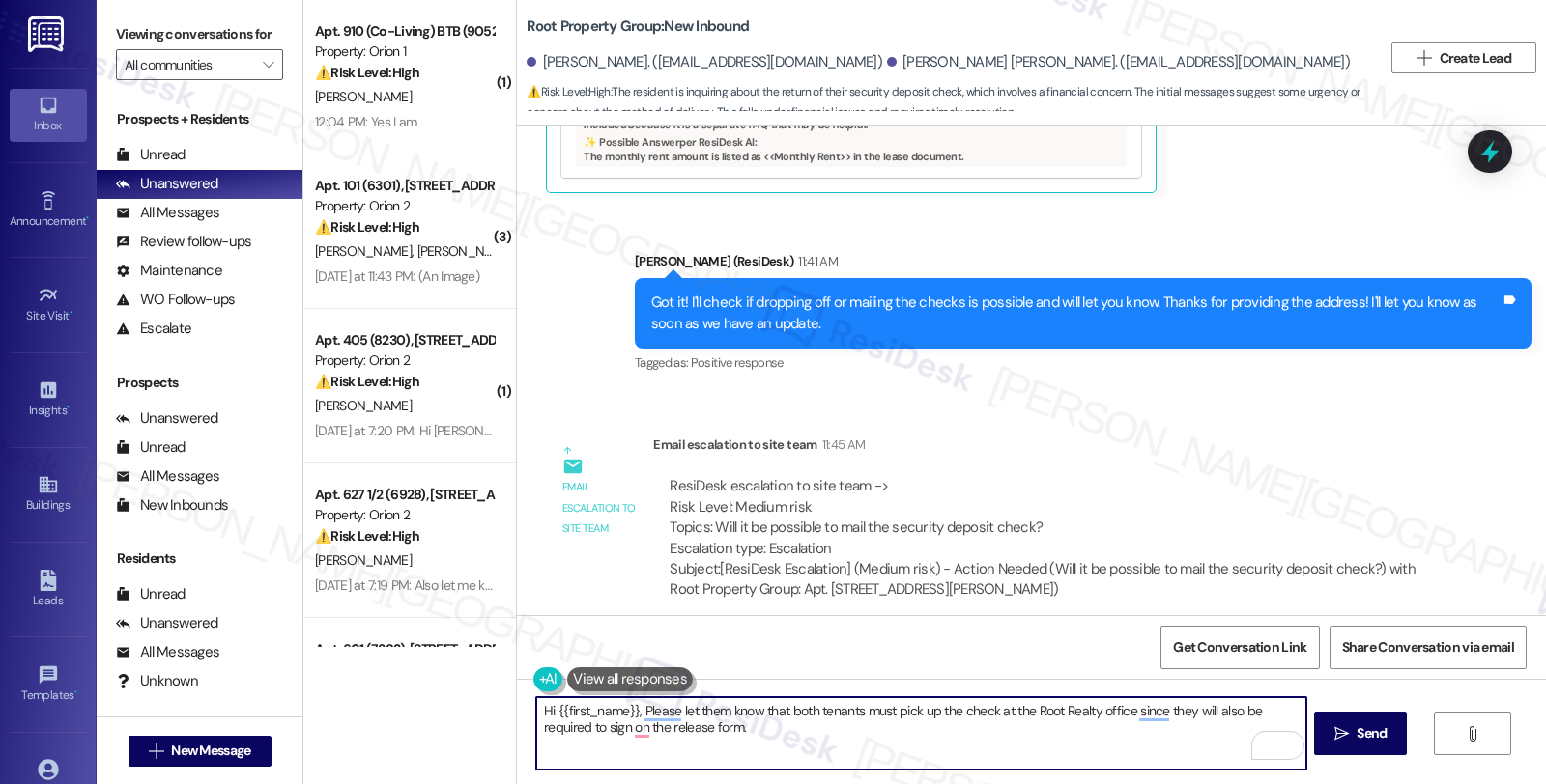
scroll to position [5684, 0]
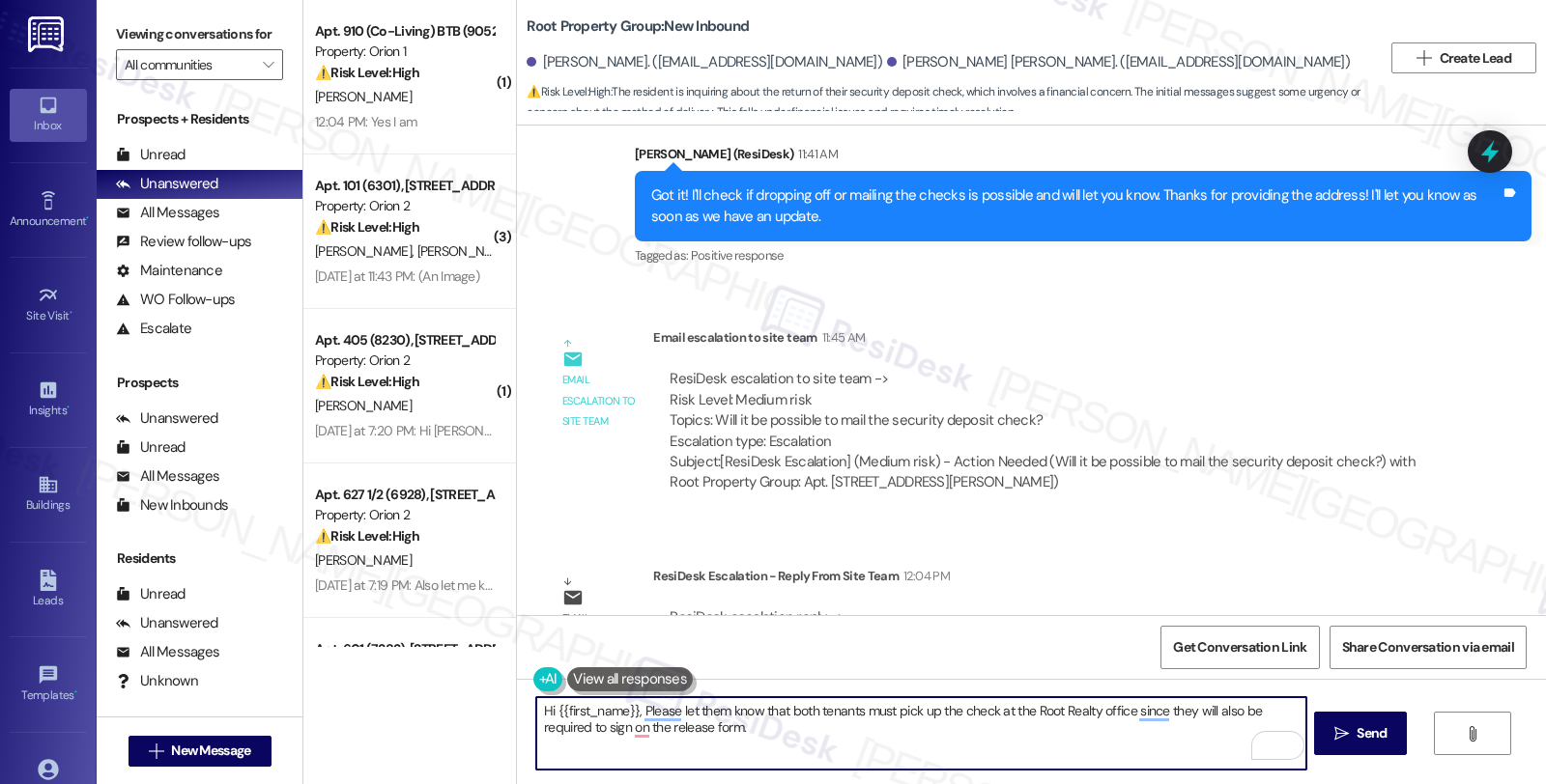
click at [536, 706] on textarea "Hi {{first_name}}, Please let them know that both tenants must pick up the chec…" at bounding box center [920, 733] width 770 height 72
click at [883, 755] on textarea "I'd like to give you an update, {{first_name}}, Please let them know that both …" at bounding box center [920, 733] width 770 height 72
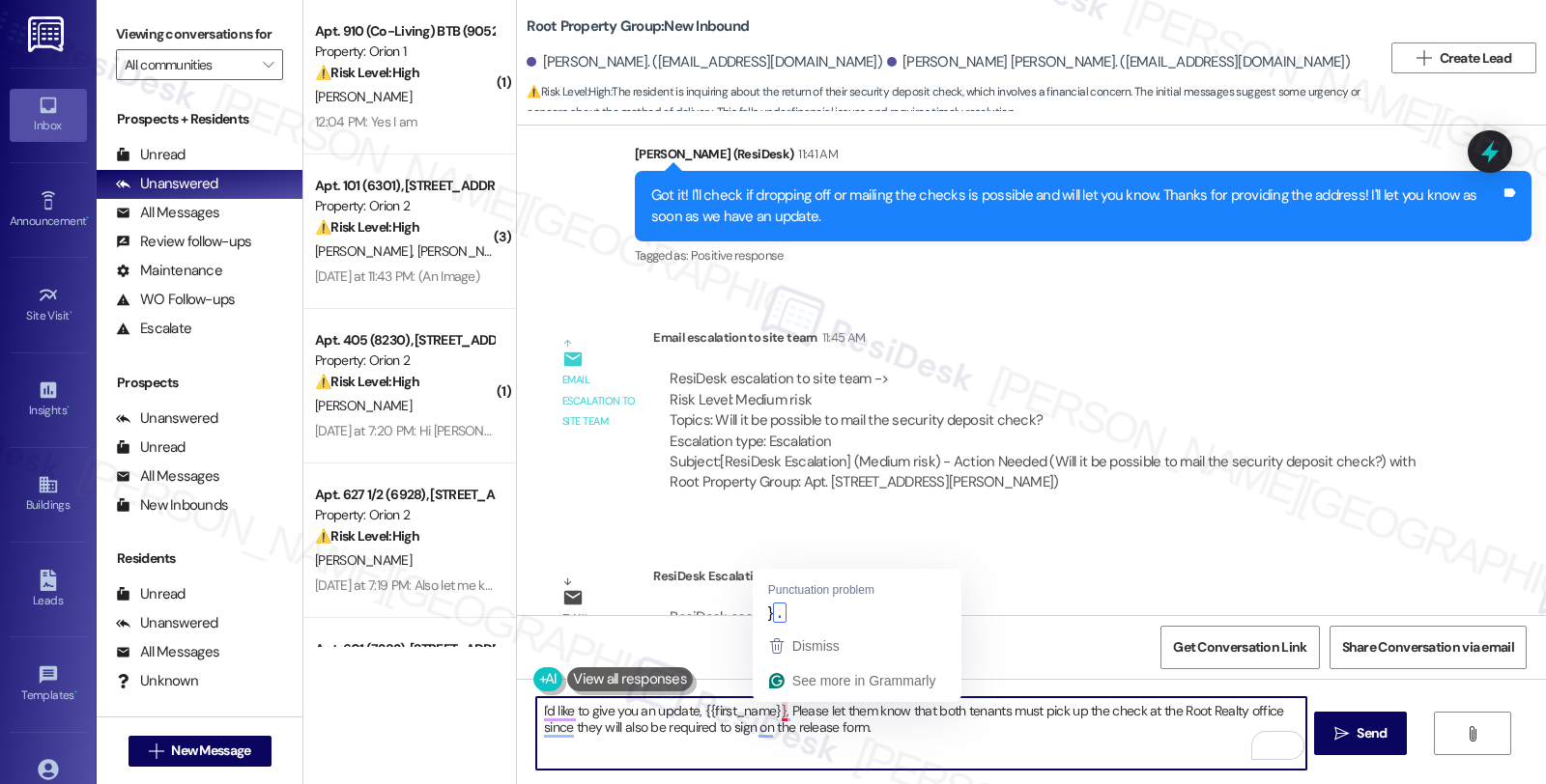
click at [914, 753] on textarea "I'd like to give you an update, {{first_name}}, Please let them know that both …" at bounding box center [920, 733] width 770 height 72
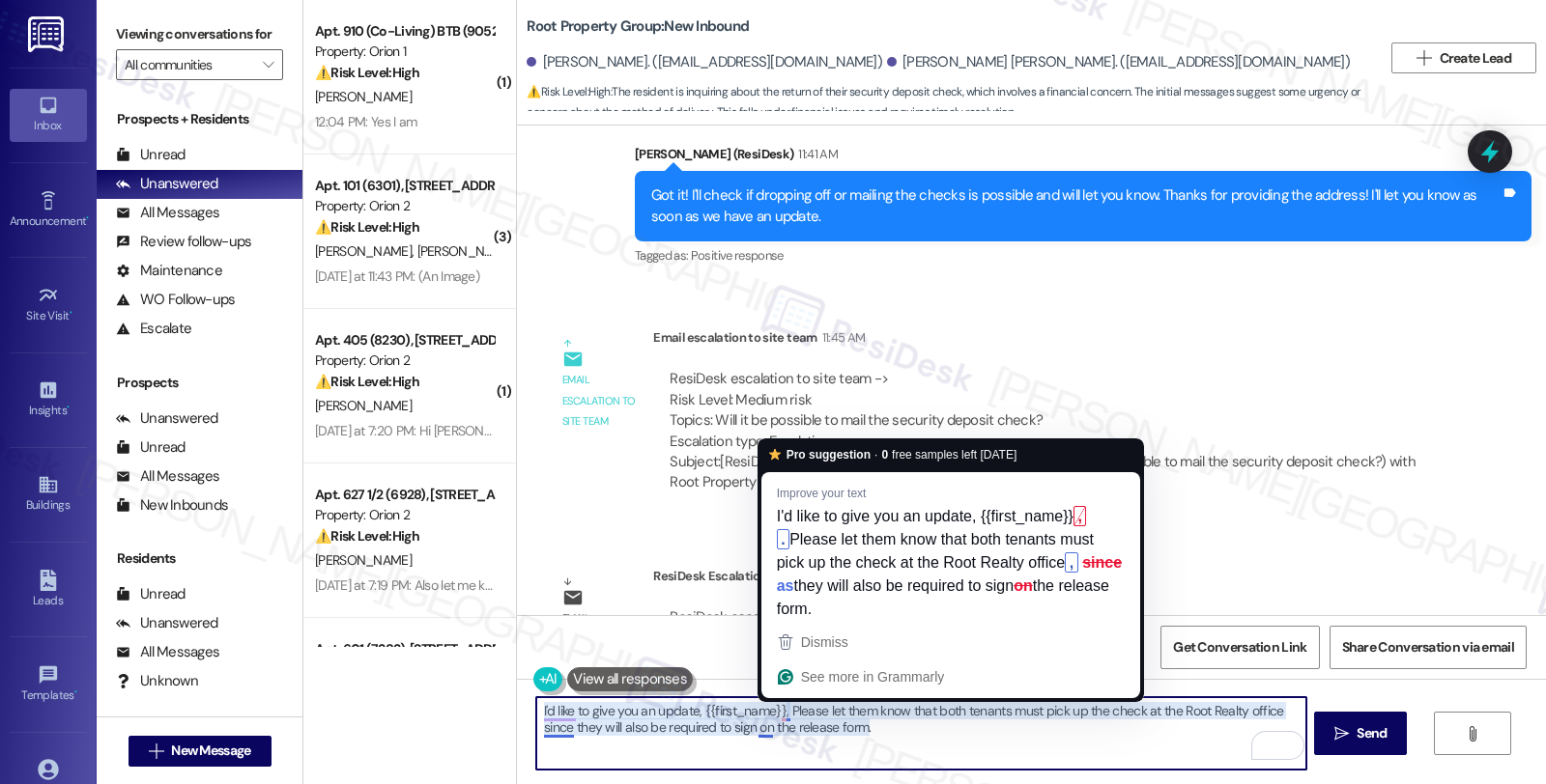
click at [773, 713] on textarea "I'd like to give you an update, {{first_name}}, Please let them know that both …" at bounding box center [920, 733] width 770 height 72
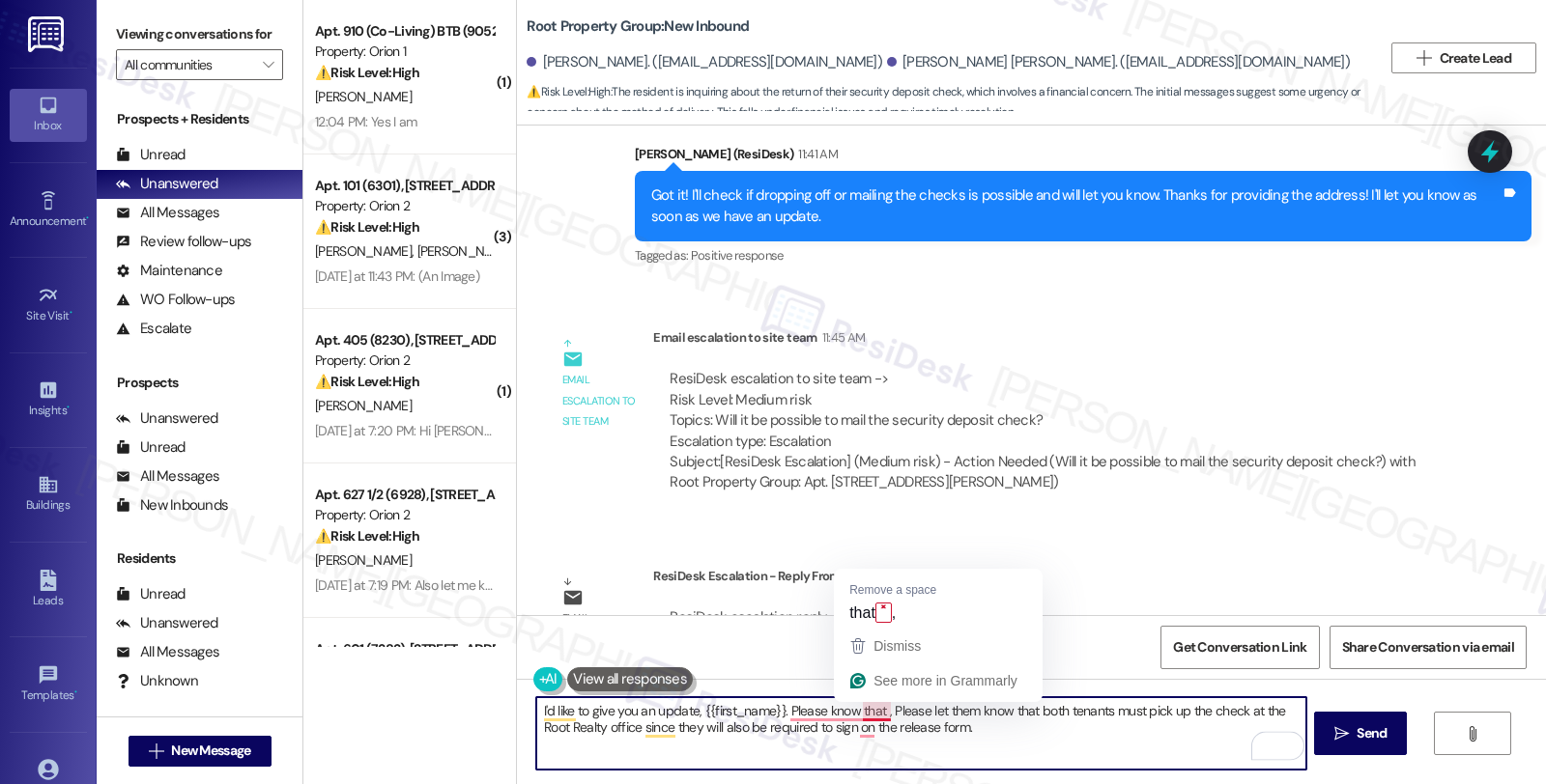
click at [874, 711] on textarea "I'd like to give you an update, {{first_name}}. Please know that , Please let t…" at bounding box center [920, 733] width 770 height 72
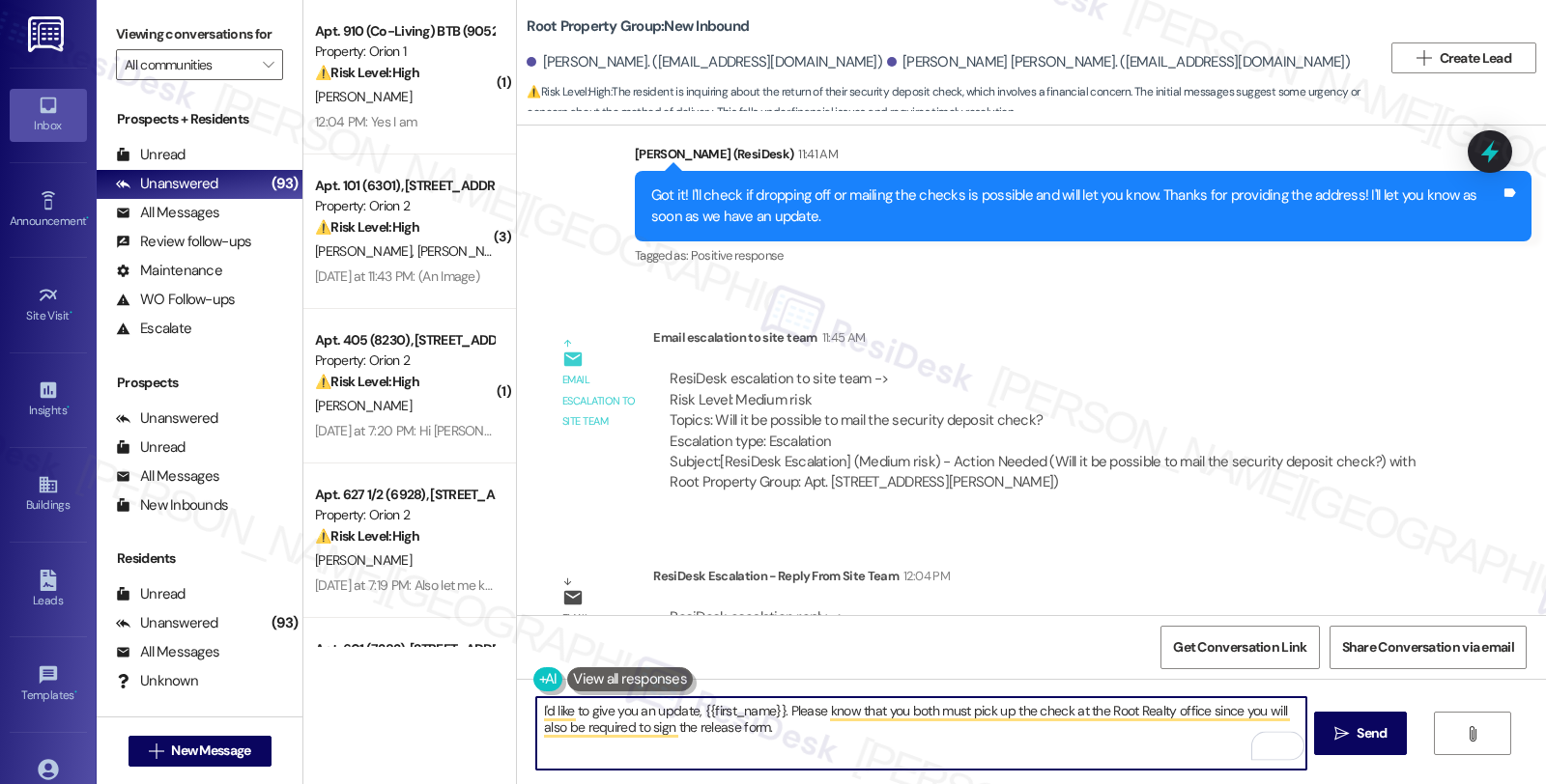
click at [813, 741] on textarea "I'd like to give you an update, {{first_name}}. Please know that you both must …" at bounding box center [920, 733] width 770 height 72
click at [960, 731] on textarea "I'd like to give you an update, {{first_name}}. Please know that you both must …" at bounding box center [920, 733] width 770 height 72
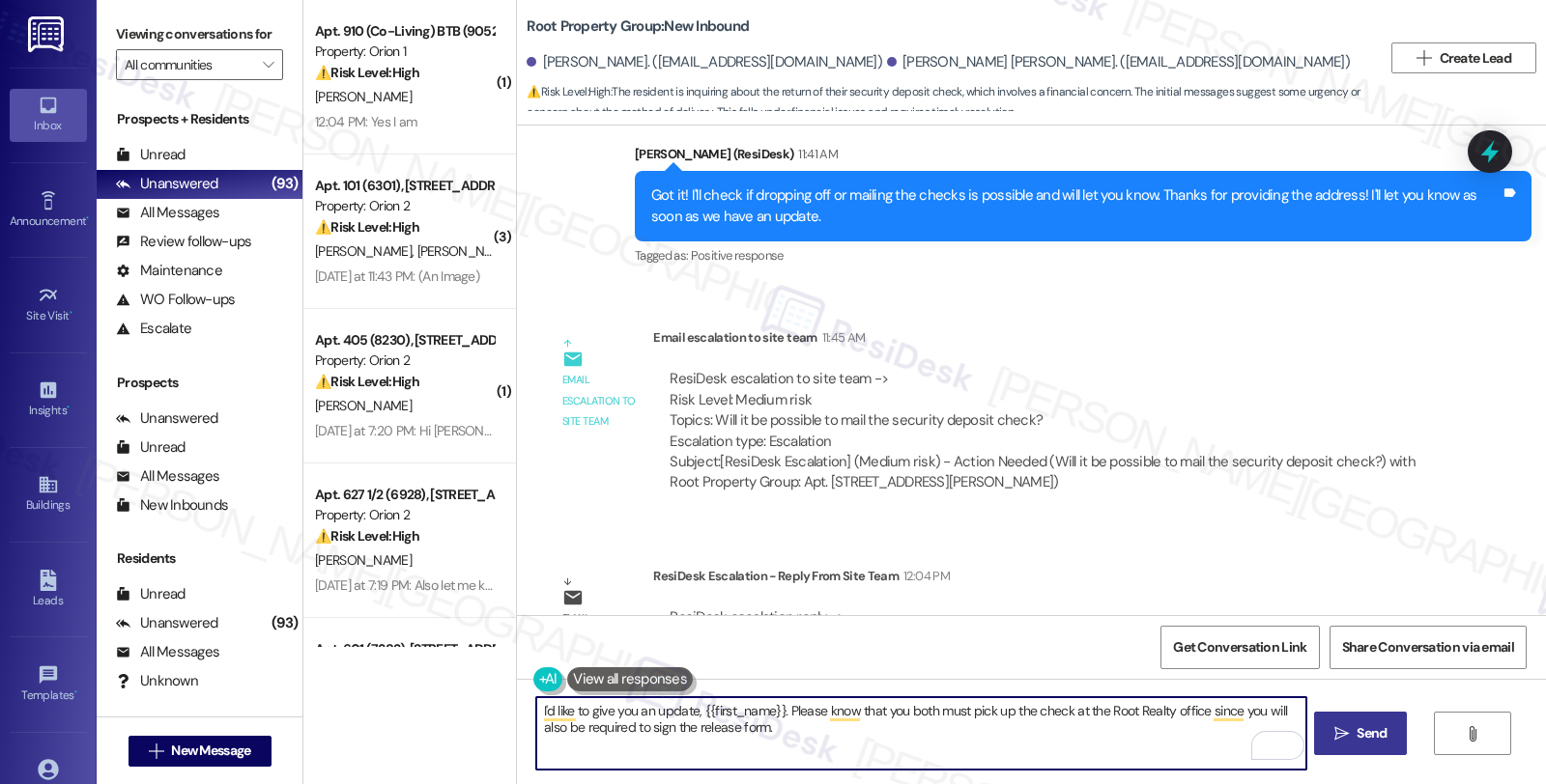
type textarea "I'd like to give you an update, {{first_name}}. Please know that you both must …"
click at [1343, 726] on icon "" at bounding box center [1341, 734] width 15 height 16
drag, startPoint x: 987, startPoint y: 739, endPoint x: 445, endPoint y: 680, distance: 545.2
click at [445, 680] on div "( 1 ) Apt. 910 (Co-Living) BTB (9052), 2301 Scarff St Property: Orion 1 ⚠️ Risk…" at bounding box center [925, 392] width 1243 height 784
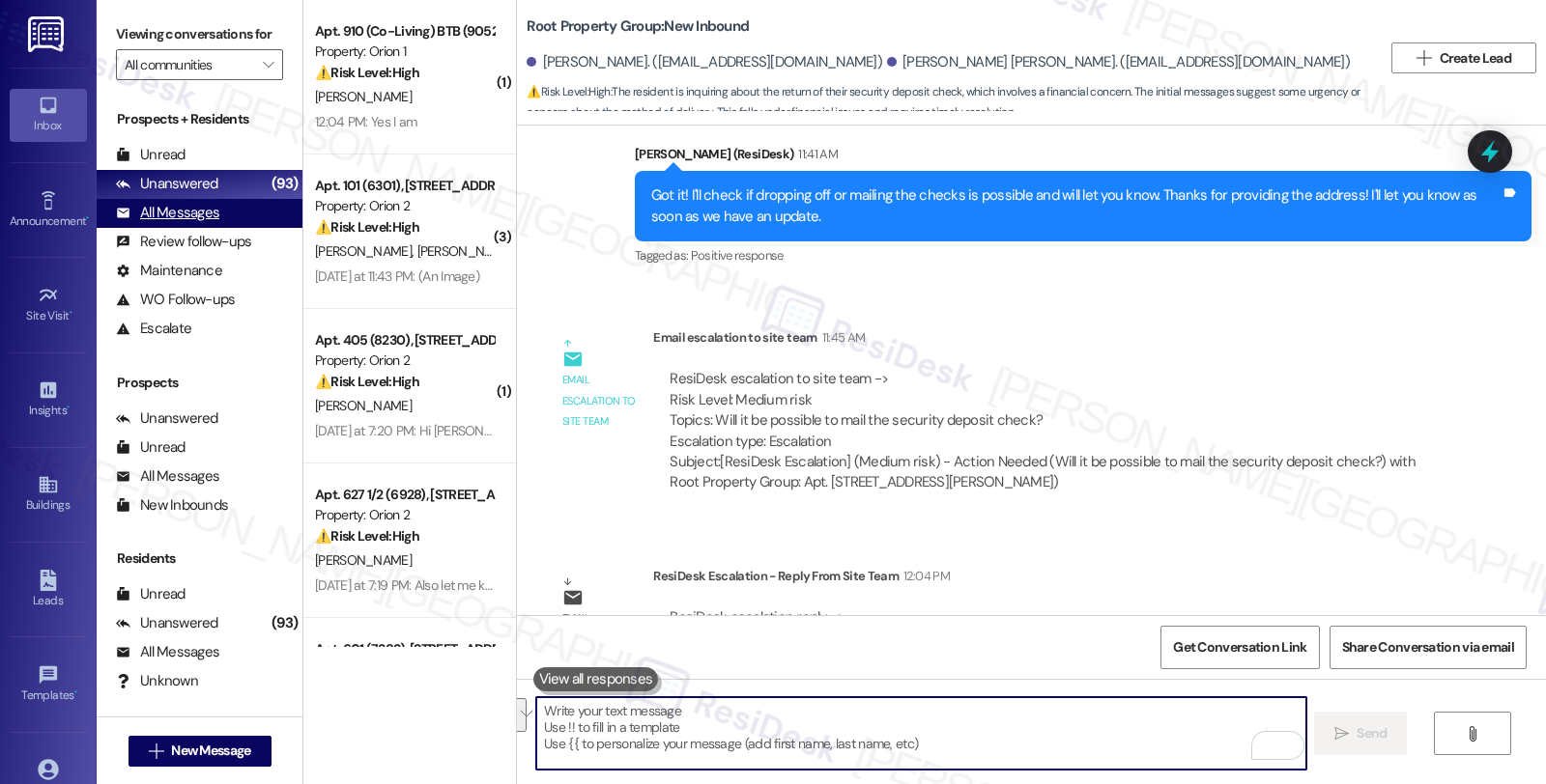
click at [216, 223] on div "All Messages" at bounding box center [168, 212] width 103 height 20
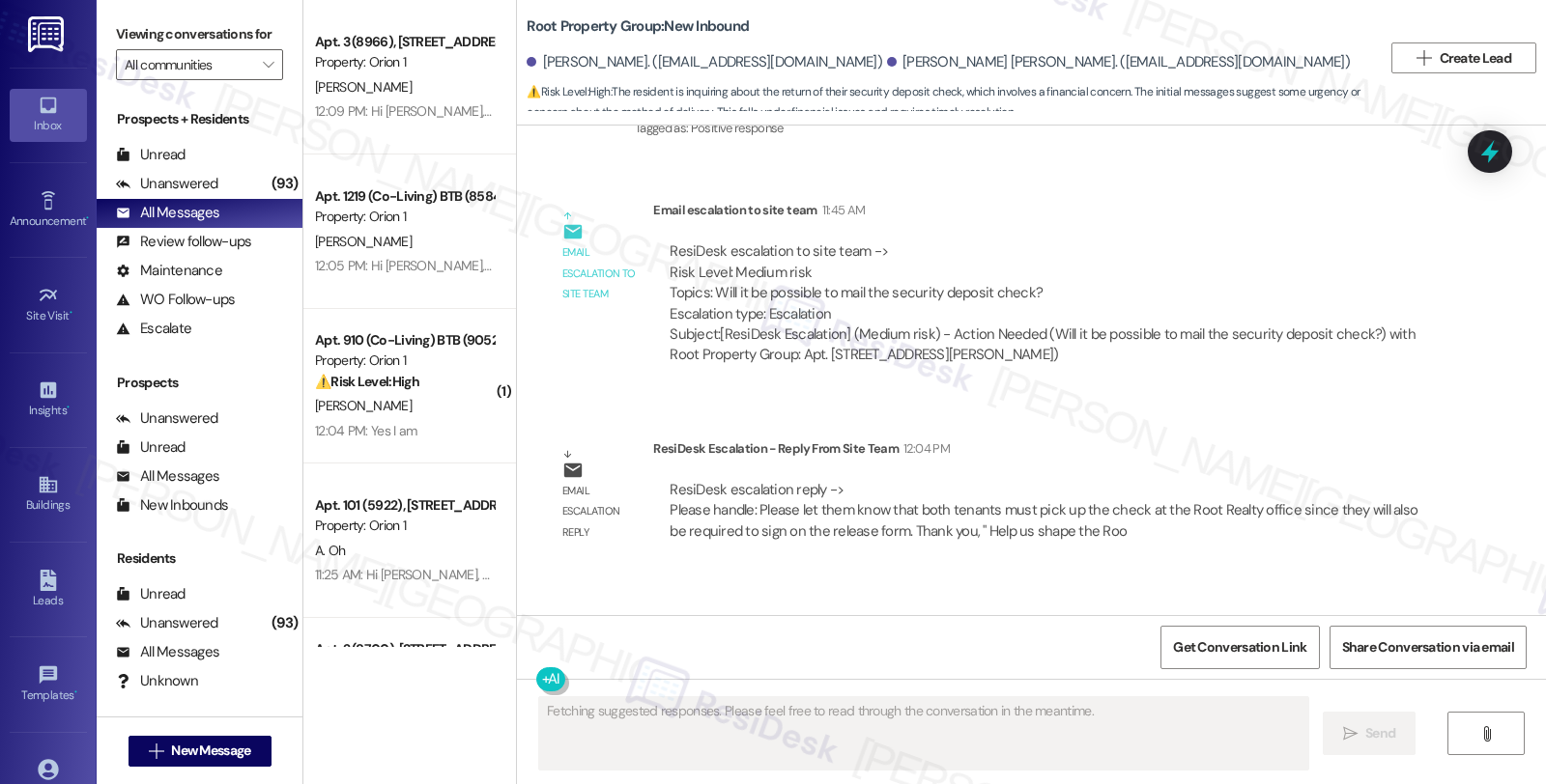
scroll to position [5868, 0]
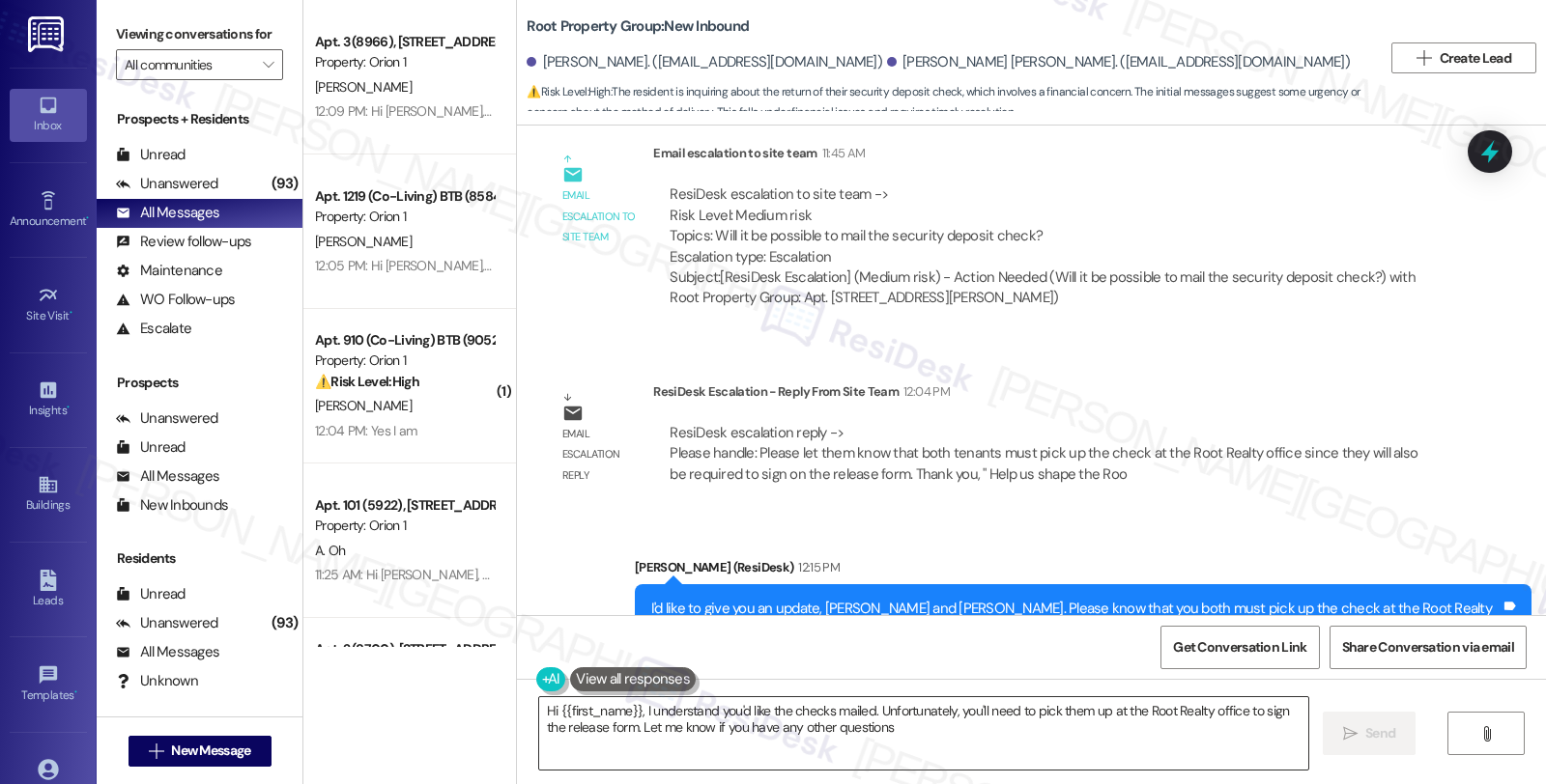
type textarea "Hi {{first_name}}, I understand you'd like the checks mailed. Unfortunately, yo…"
click at [1392, 418] on div "Email escalation reply ResiDesk Escalation - Reply From Site Team 12:04 PM Resi…" at bounding box center [994, 441] width 925 height 147
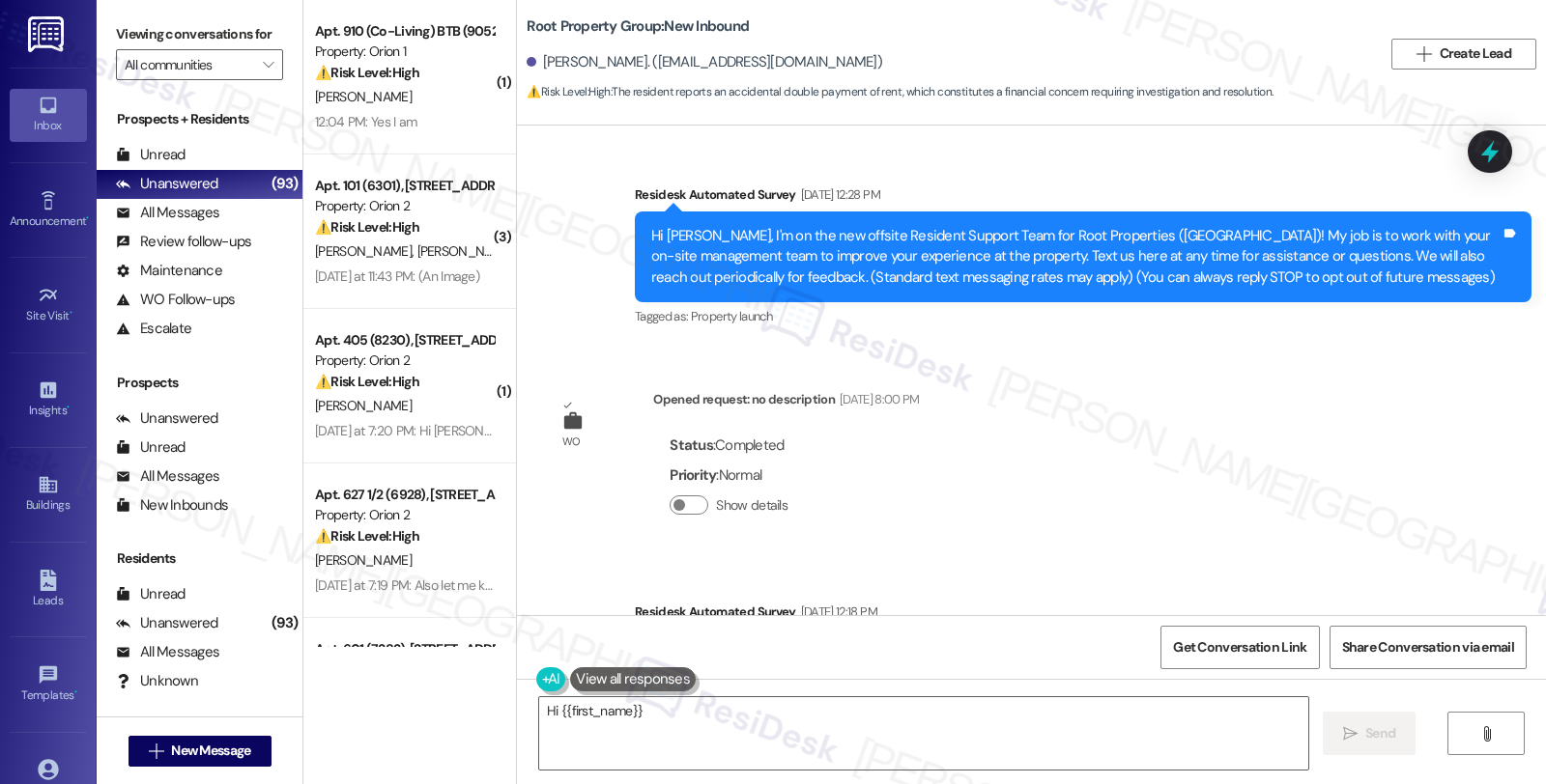
scroll to position [3719, 0]
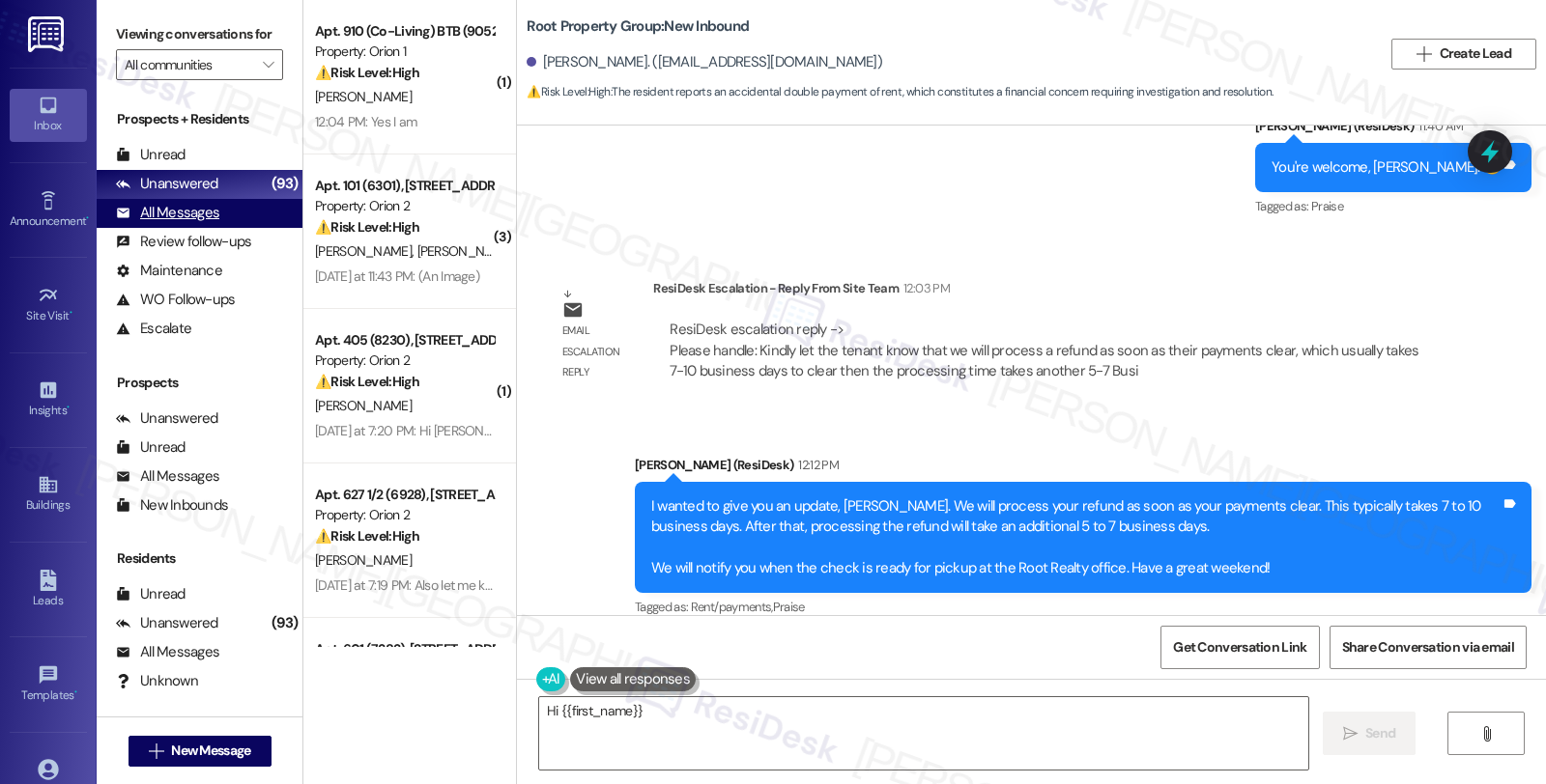
click at [213, 223] on div "All Messages" at bounding box center [168, 212] width 103 height 20
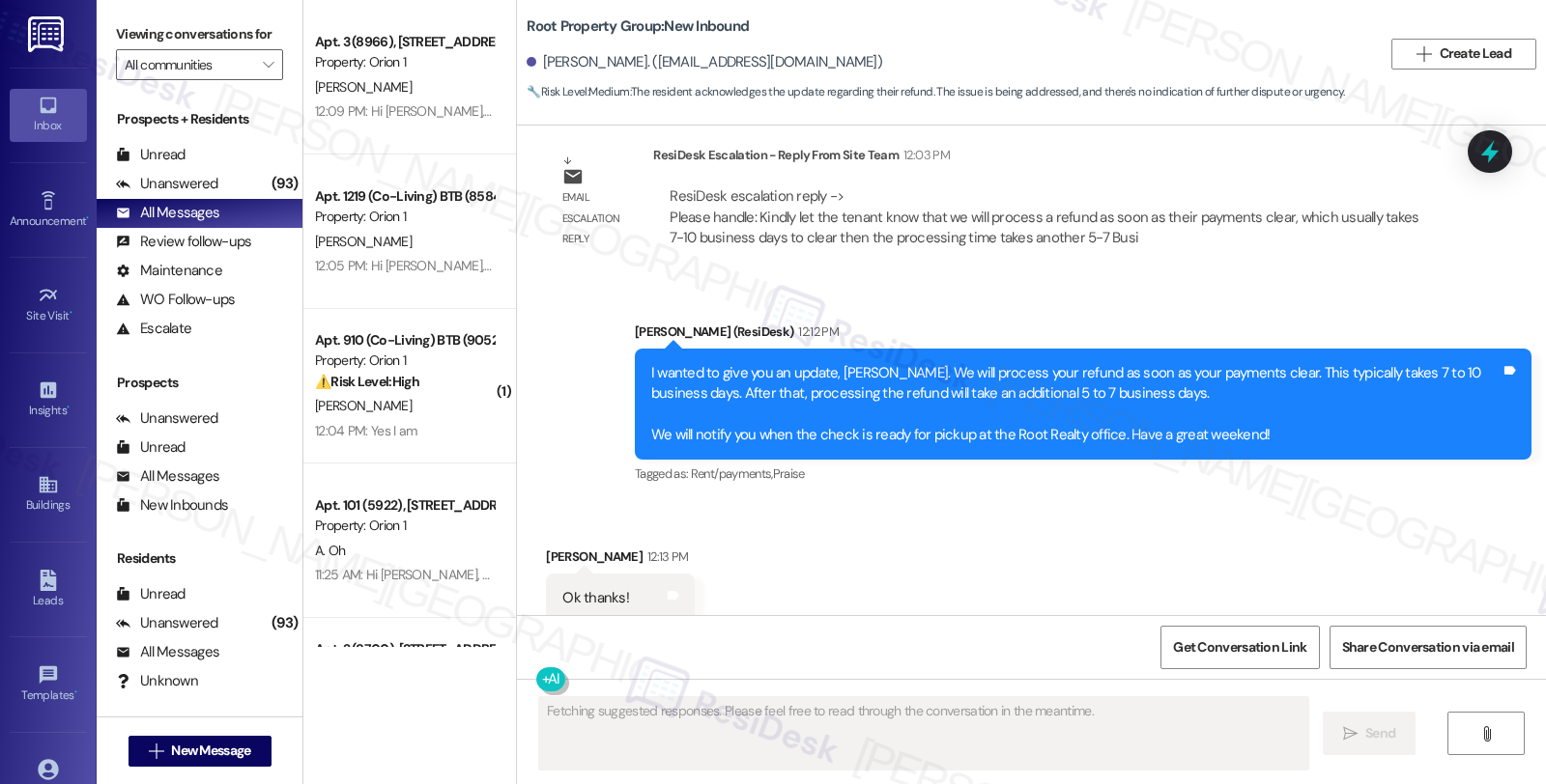
scroll to position [3881, 0]
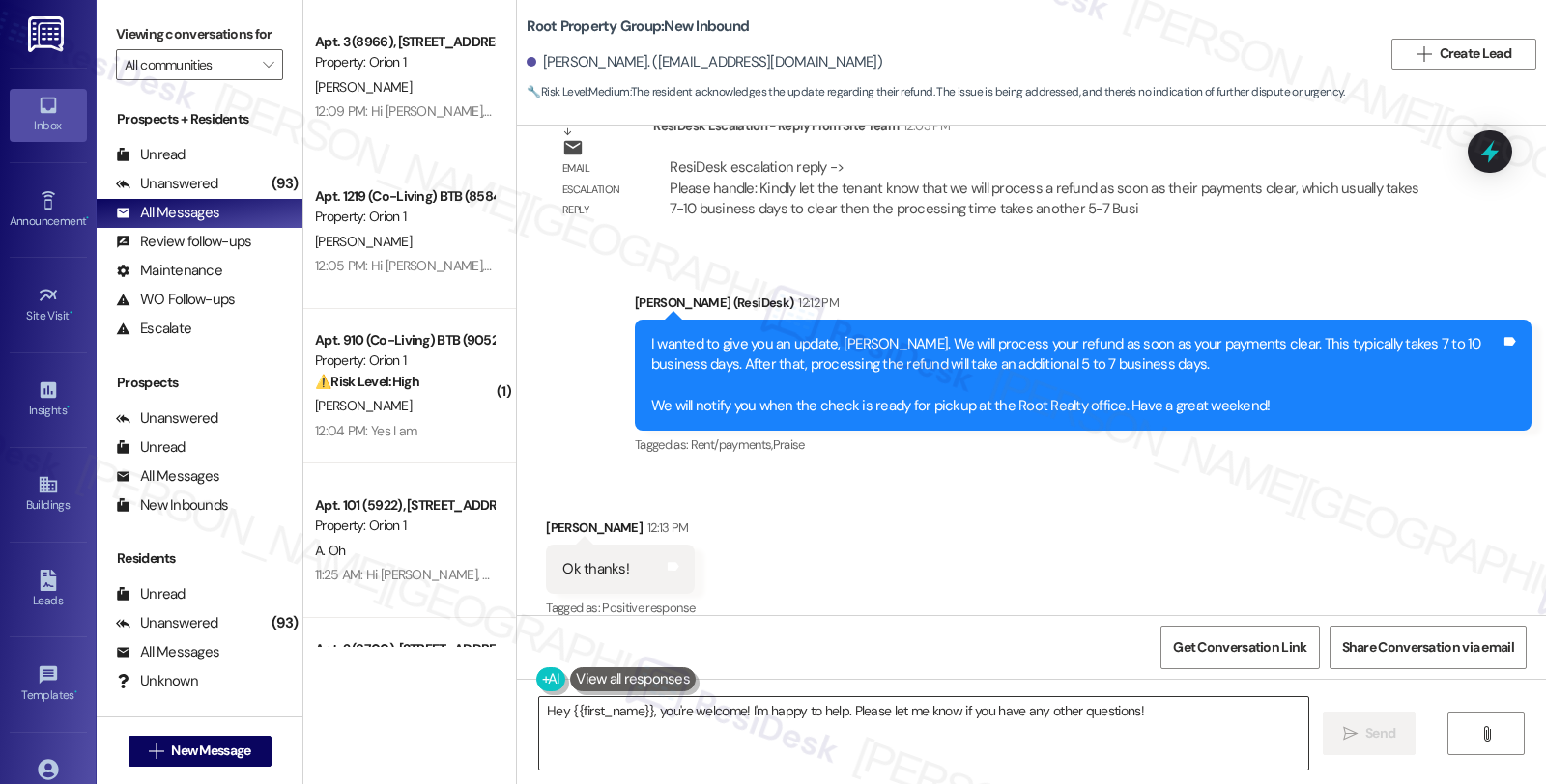
click at [794, 725] on textarea "Hey {{first_name}}, you're welcome! I'm happy to help. Please let me know if yo…" at bounding box center [923, 733] width 770 height 72
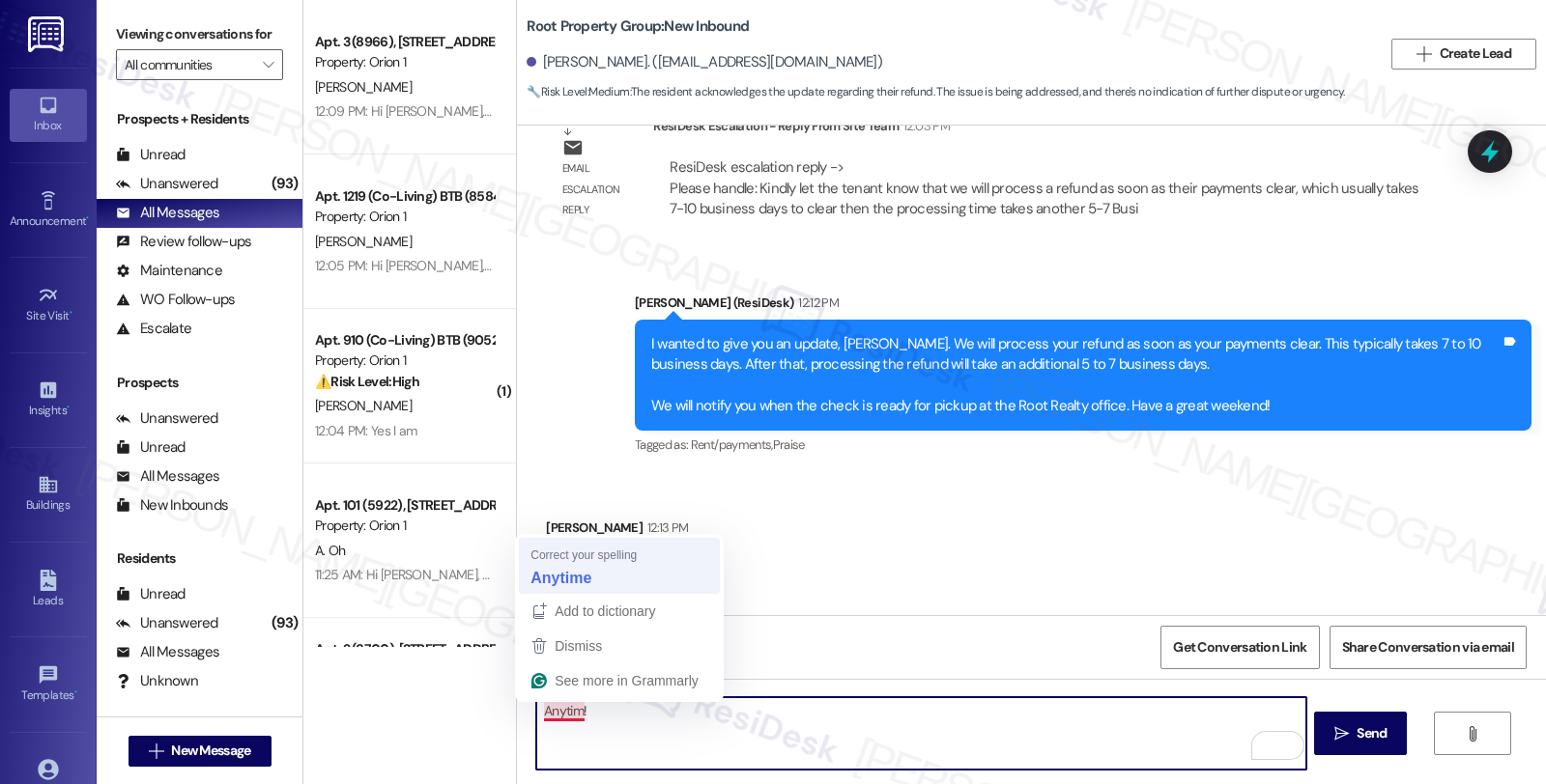
type textarea "Anytime!"
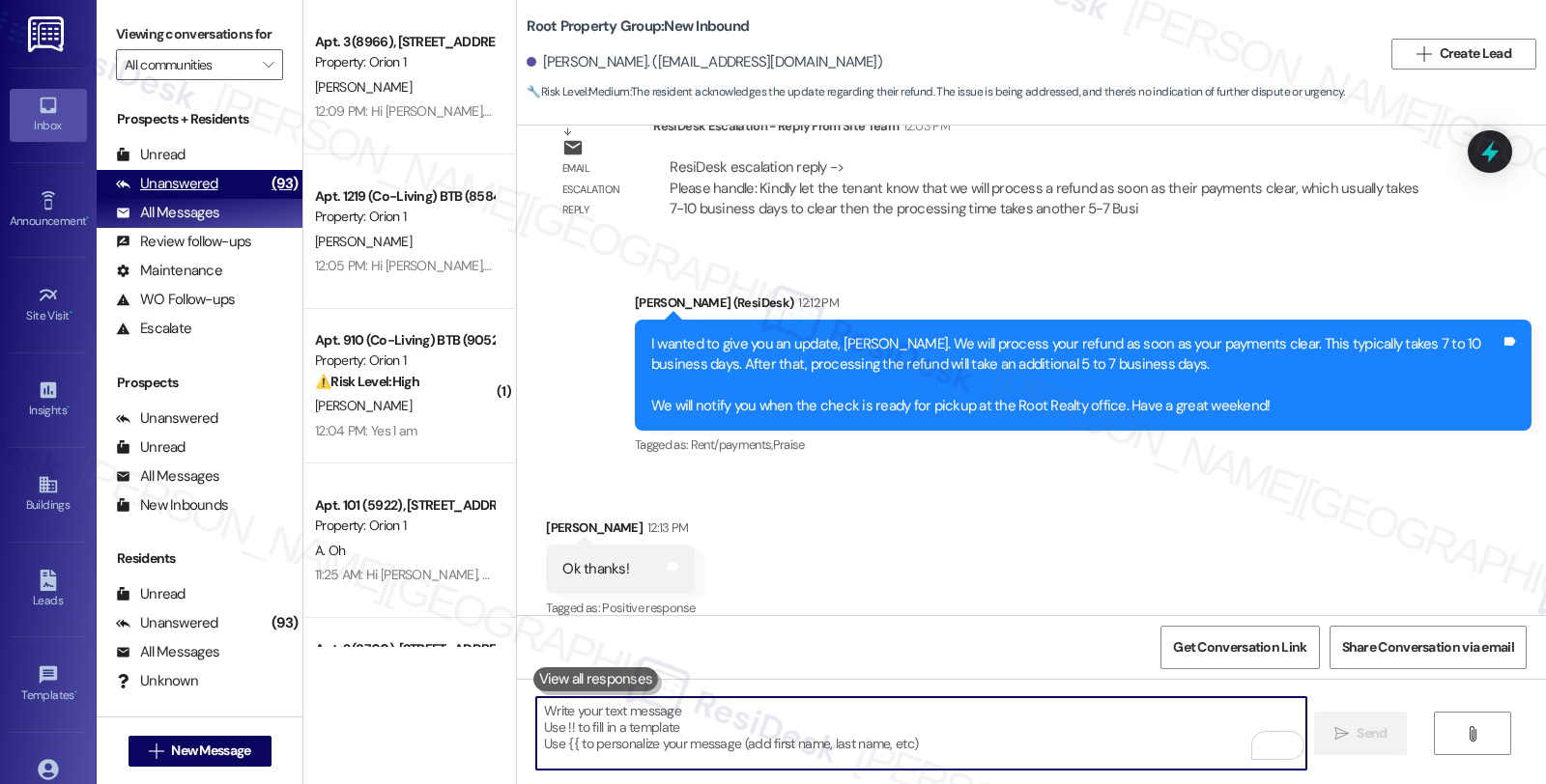
click at [267, 198] on div "(93)" at bounding box center [285, 184] width 36 height 30
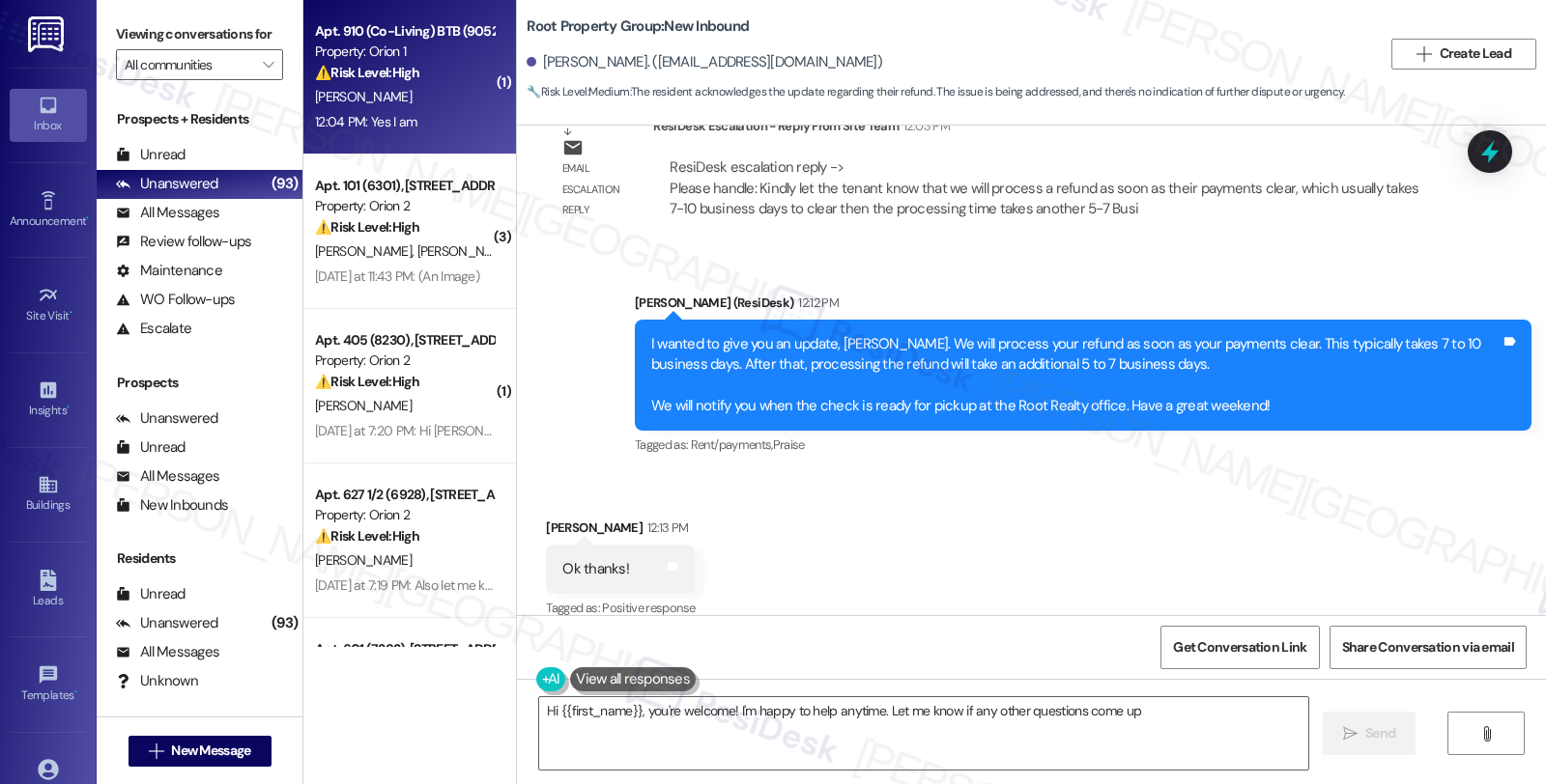
type textarea "Hi {{first_name}}, you're welcome! I'm happy to help anytime. Let me know if an…"
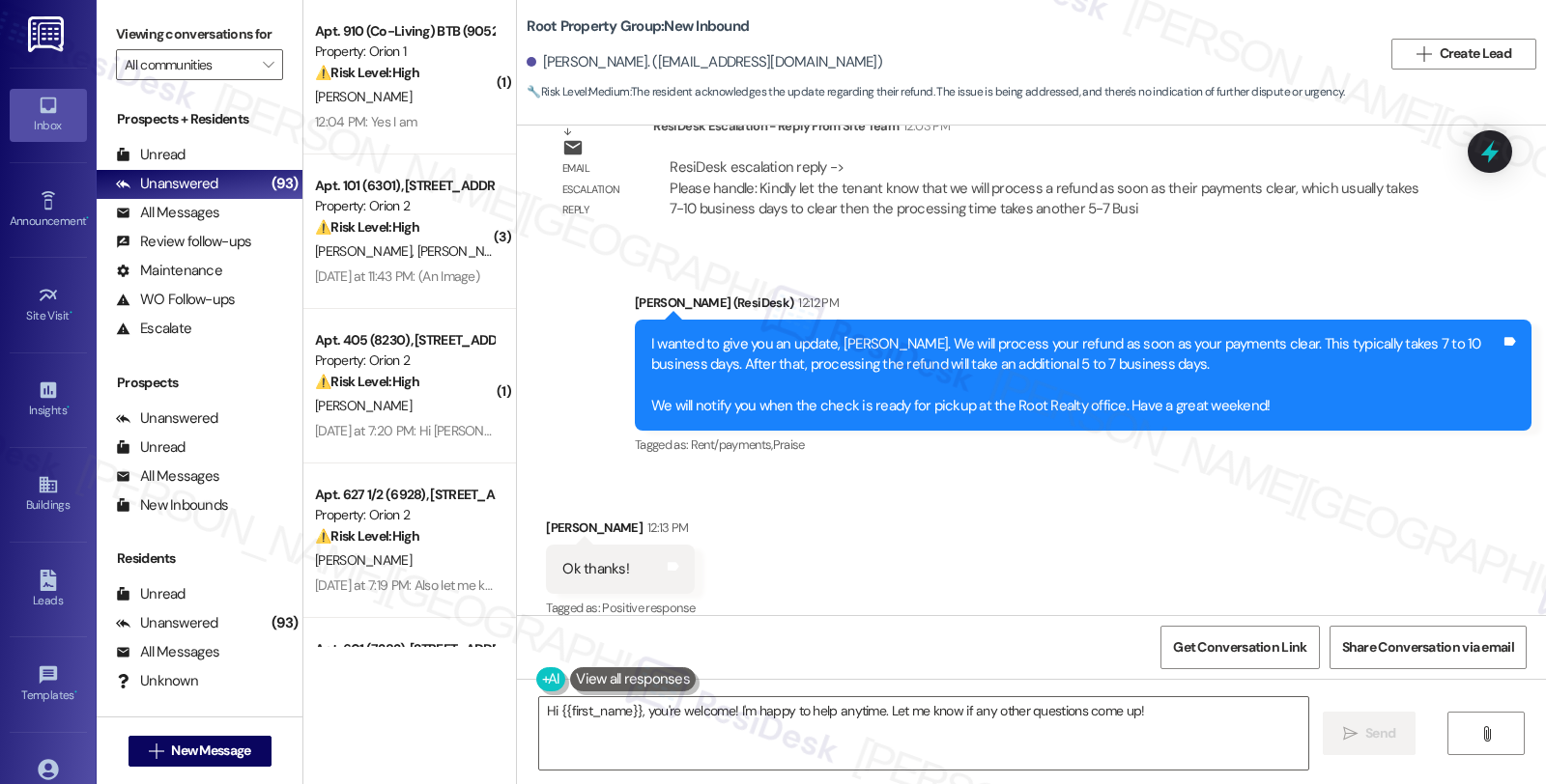
scroll to position [4044, 0]
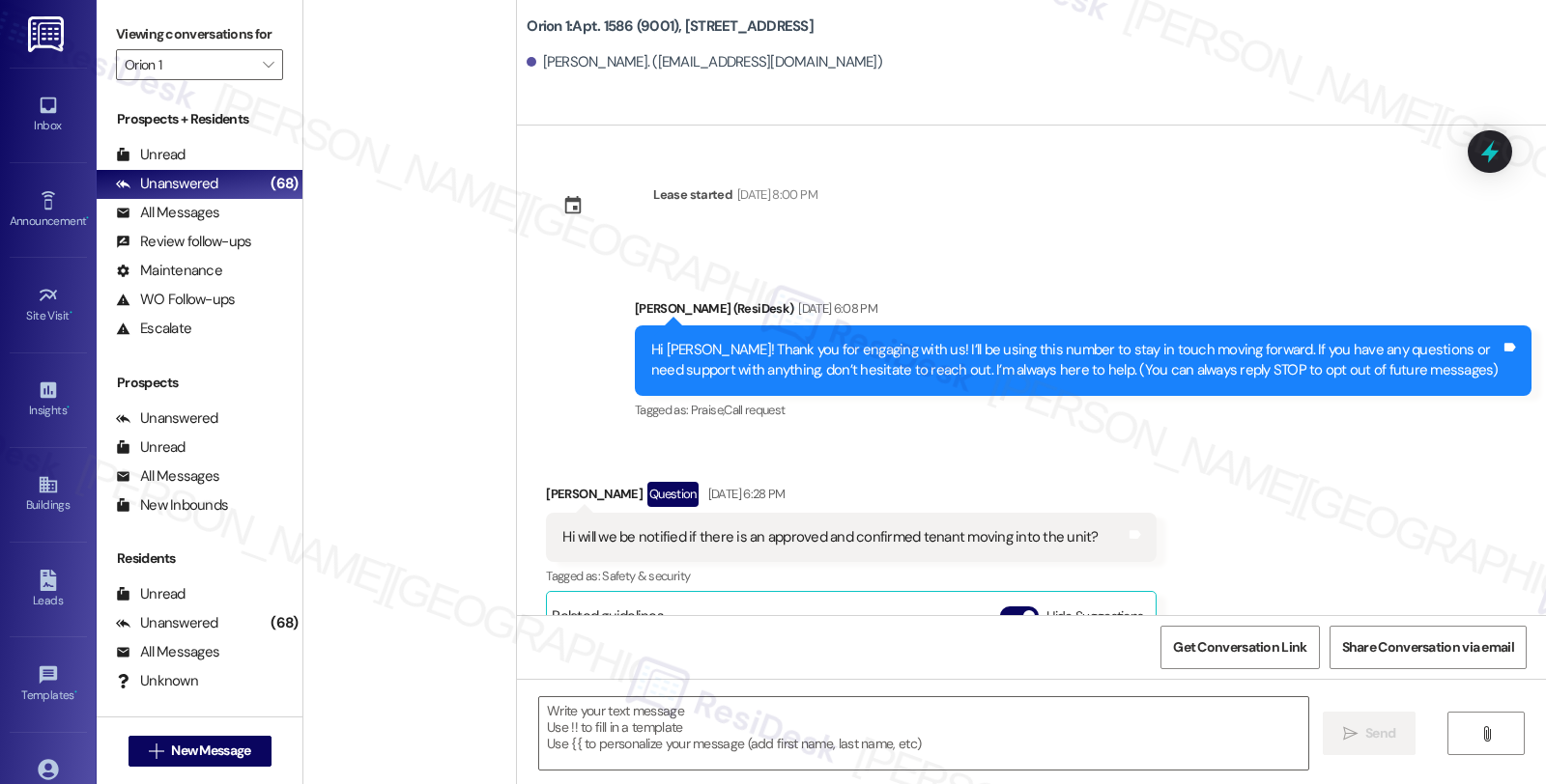
scroll to position [353, 0]
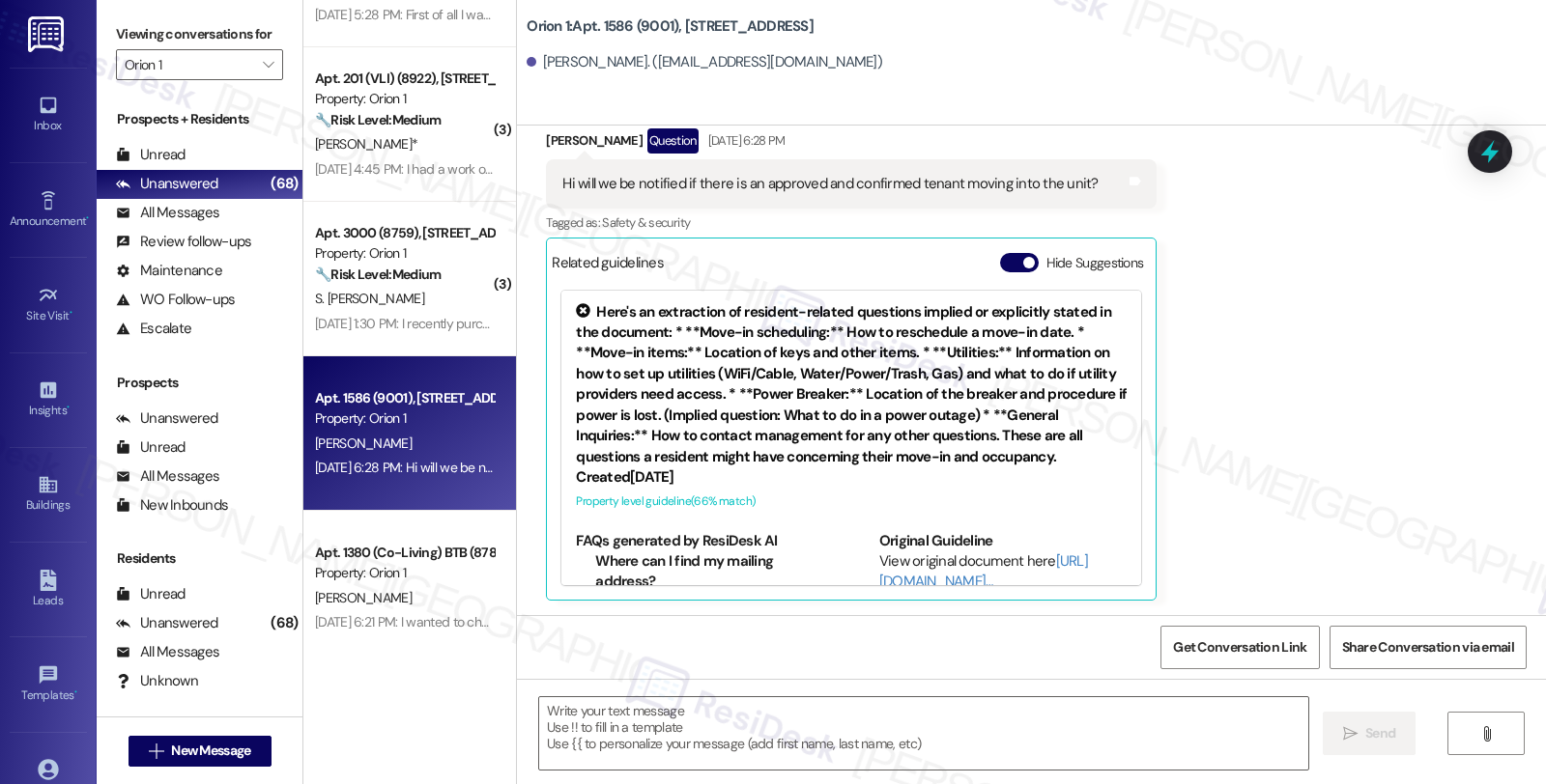
click at [1347, 499] on div "Received via SMS [PERSON_NAME] Question [DATE] 6:28 PM Hi will we be notified i…" at bounding box center [1032, 350] width 1030 height 530
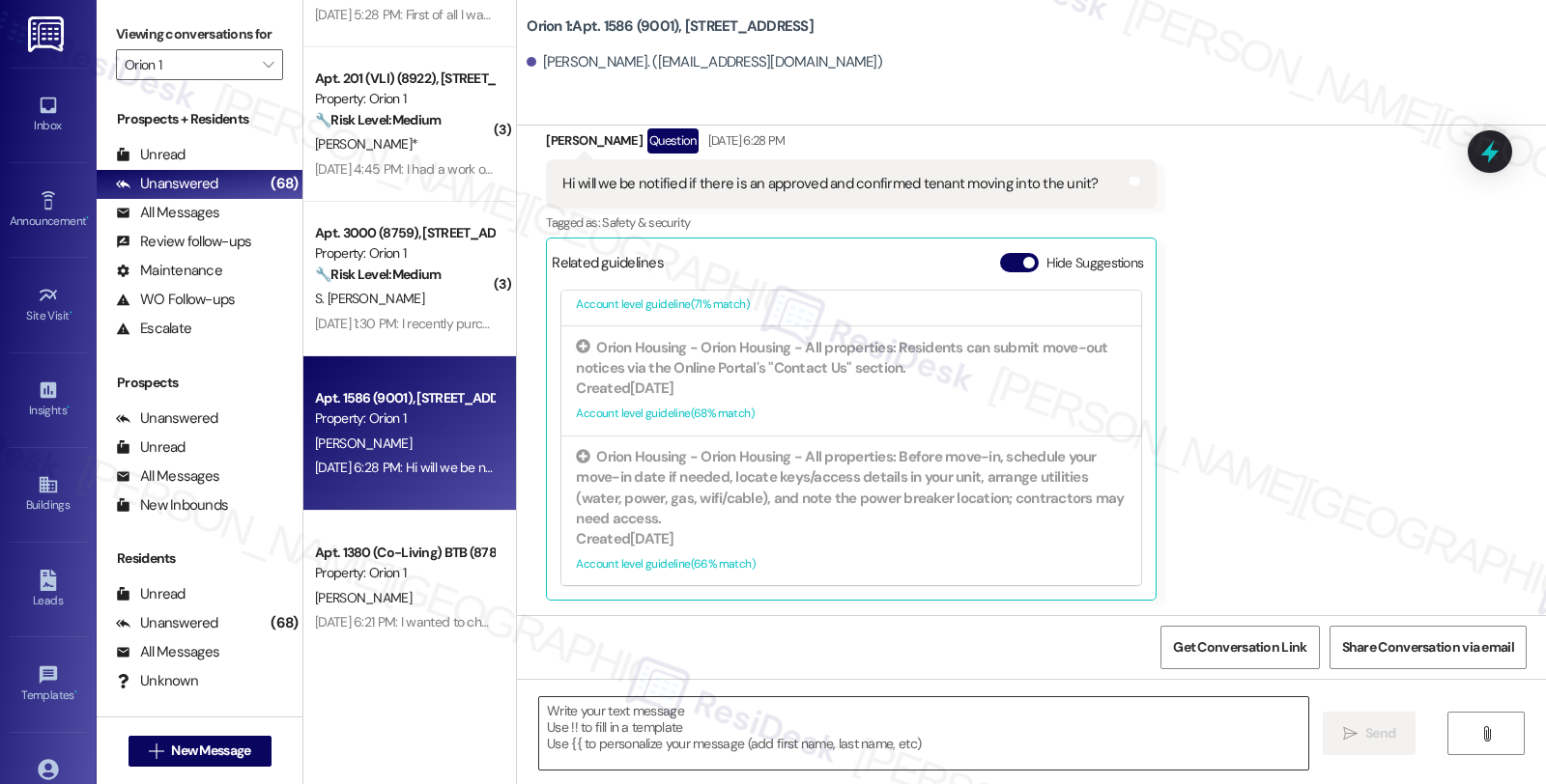
click at [930, 750] on textarea at bounding box center [923, 733] width 770 height 72
click at [1442, 421] on div "Received via SMS [PERSON_NAME] Question [DATE] 6:28 PM Hi will we be notified i…" at bounding box center [1032, 350] width 1030 height 530
click at [176, 223] on div "All Messages" at bounding box center [168, 212] width 103 height 20
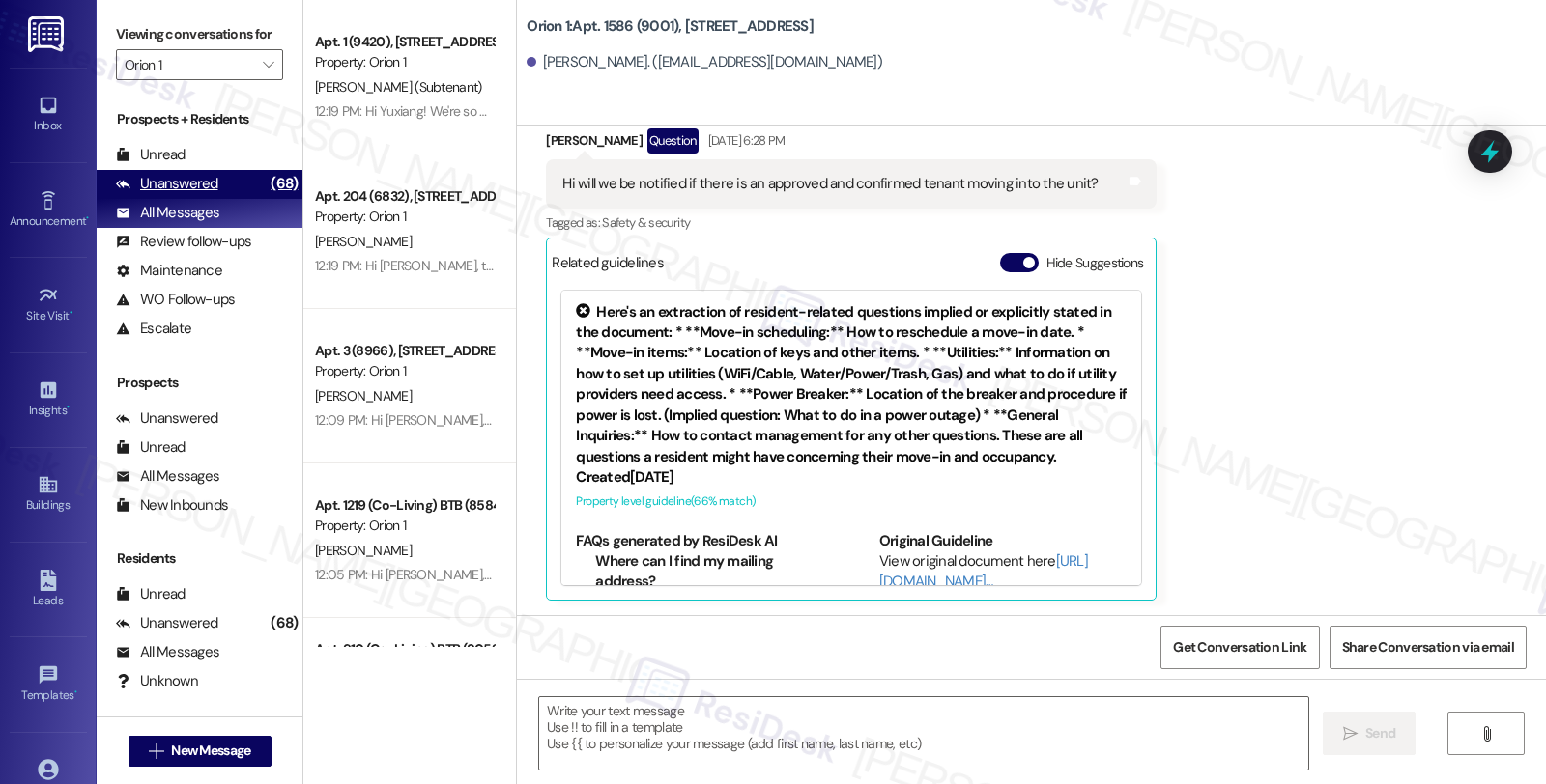
type textarea "Fetching suggested responses. Please feel free to read through the conversation…"
click at [211, 195] on div "Unanswered" at bounding box center [167, 184] width 102 height 20
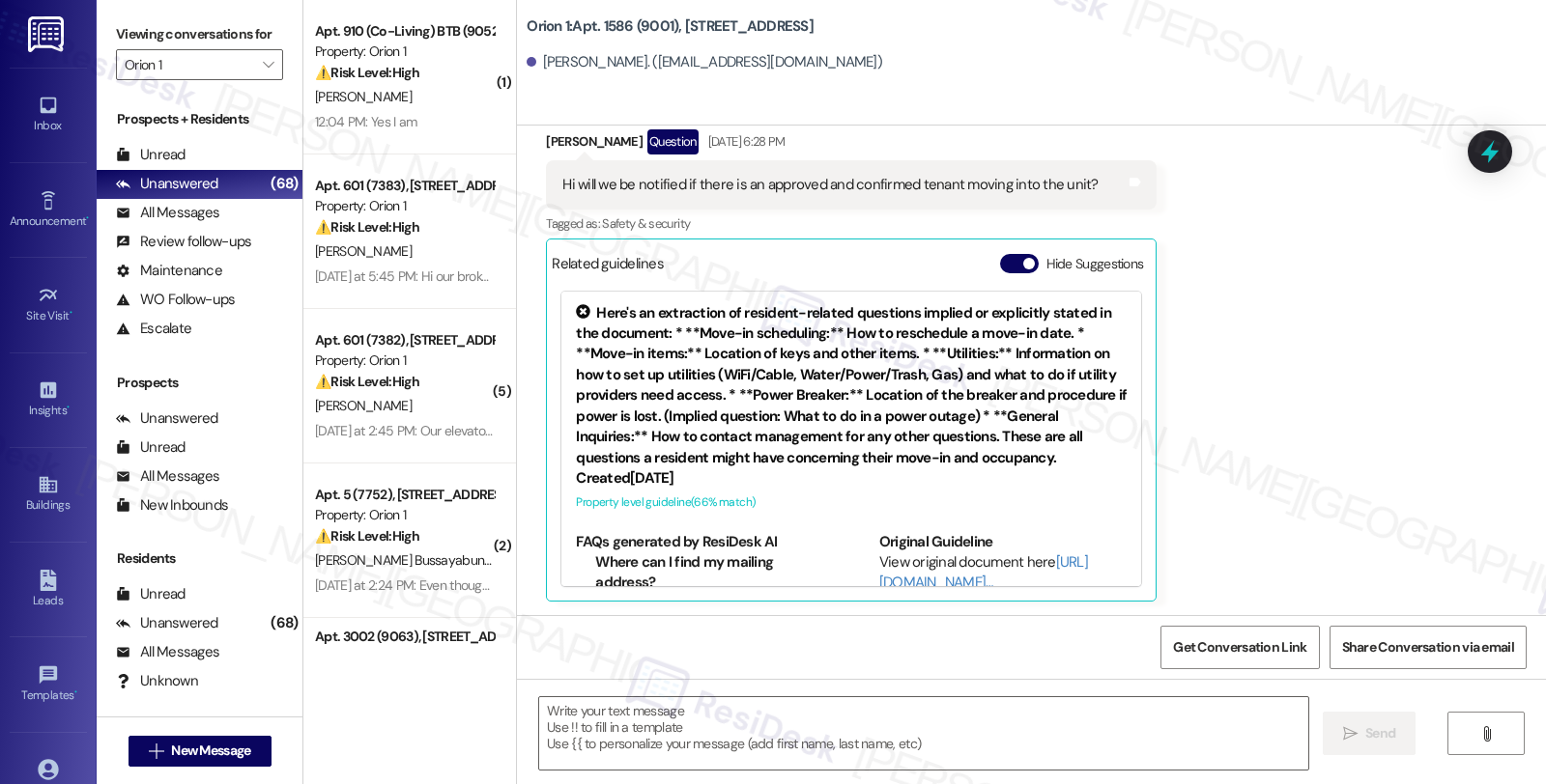
type textarea "Fetching suggested responses. Please feel free to read through the conversation…"
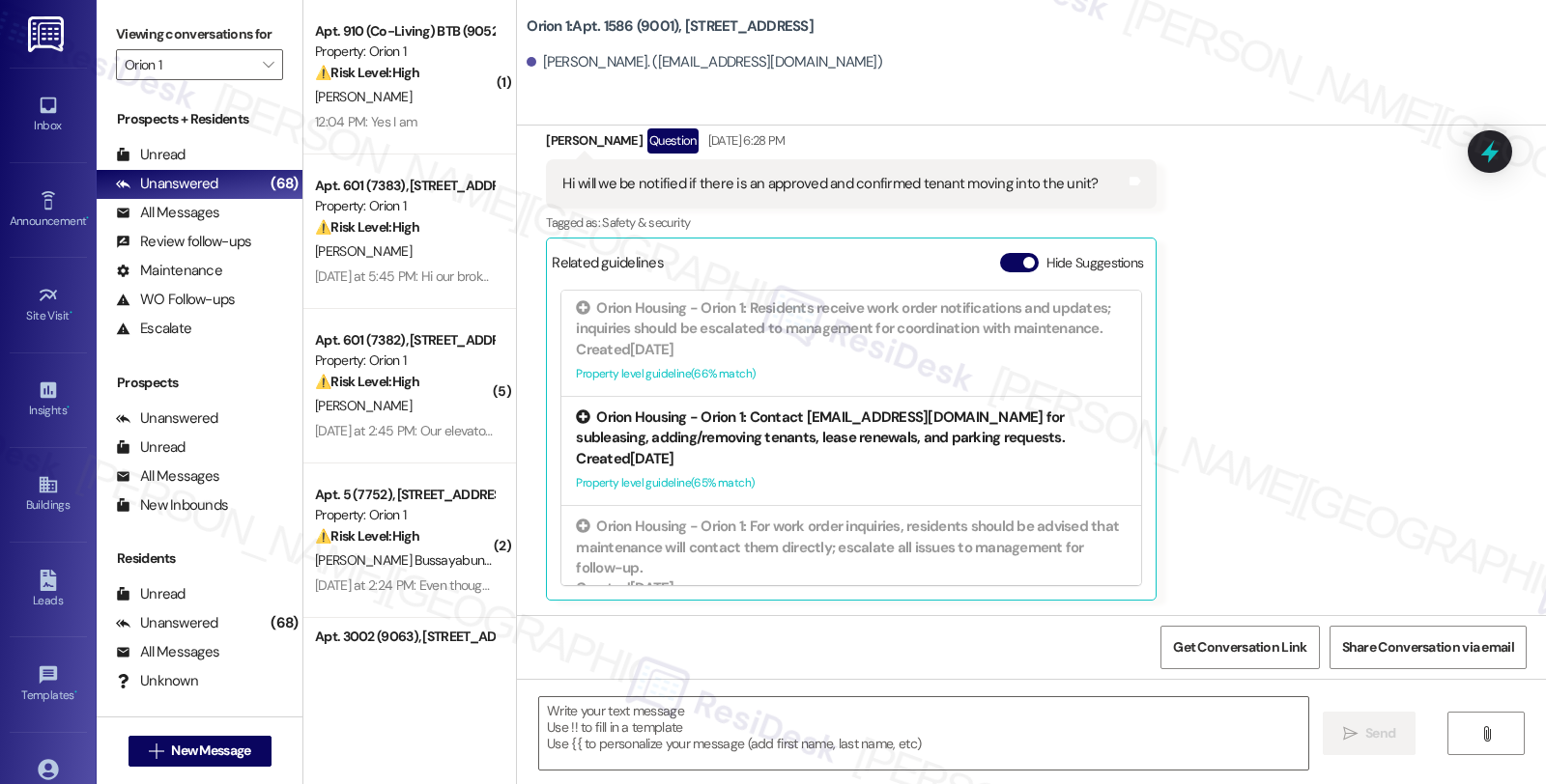
click at [795, 435] on div "Orion Housing - Orion 1: Contact [EMAIL_ADDRESS][DOMAIN_NAME] for subleasing, a…" at bounding box center [851, 429] width 551 height 42
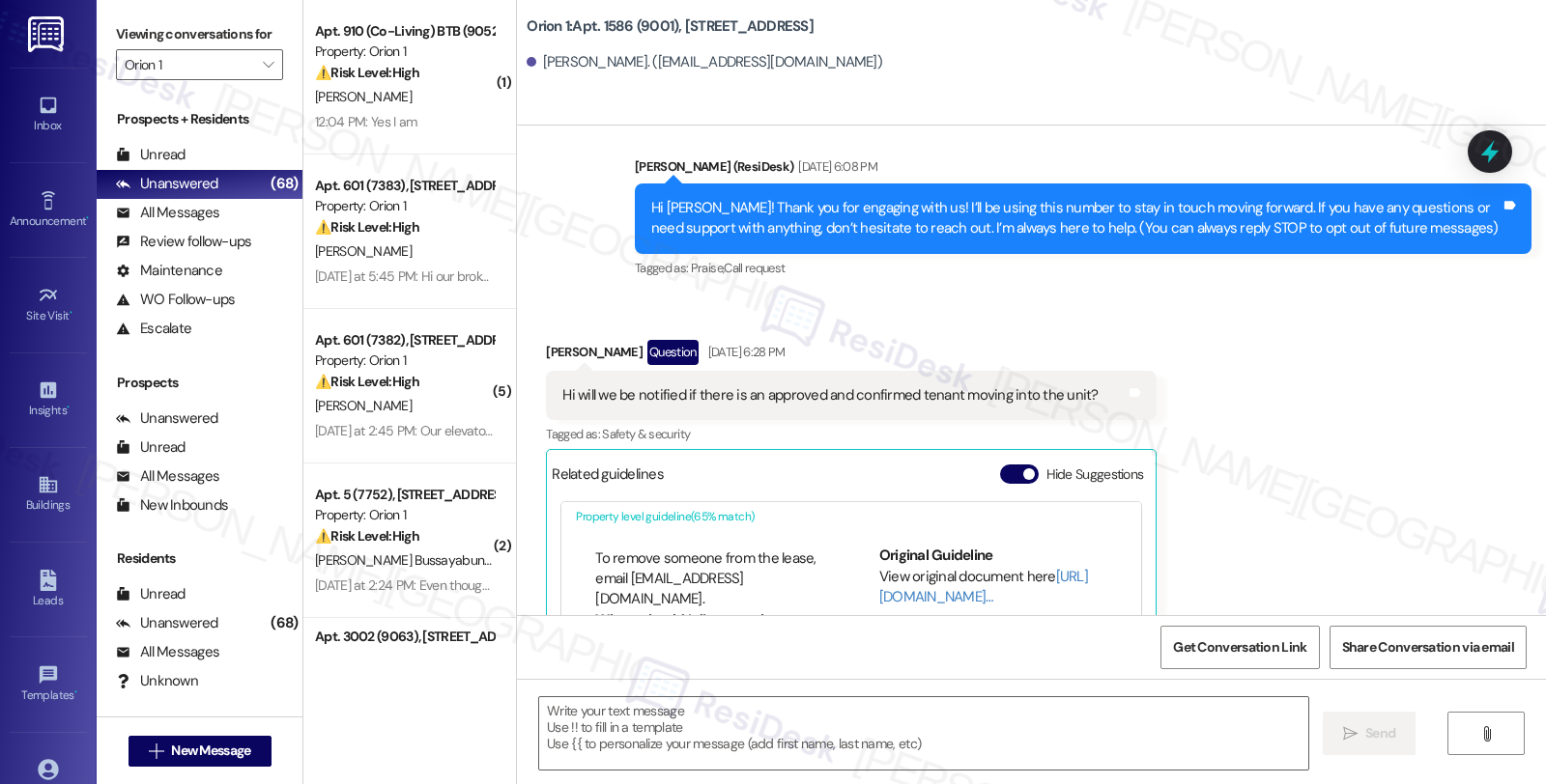
scroll to position [138, 0]
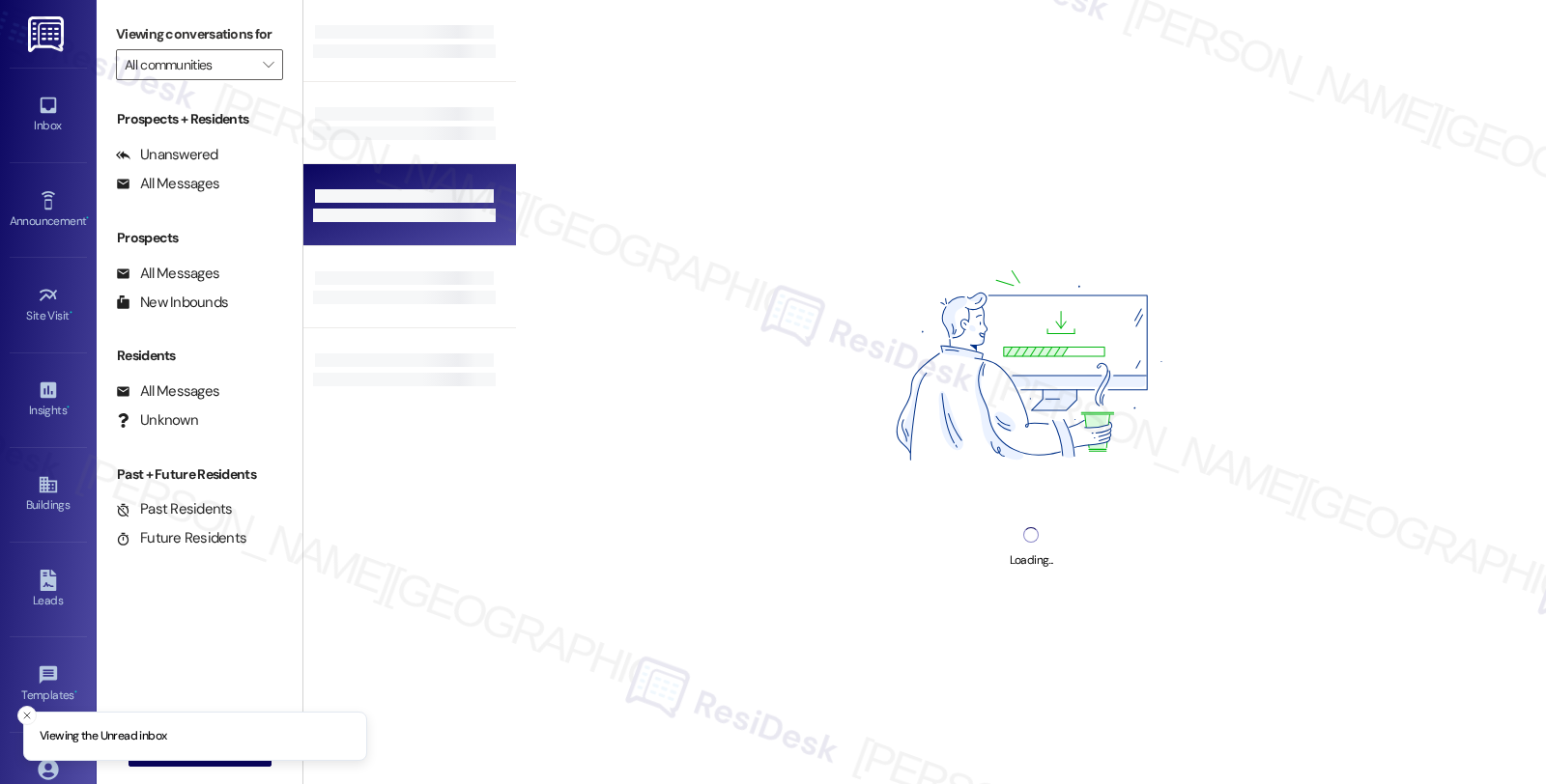
type input "Orion 1"
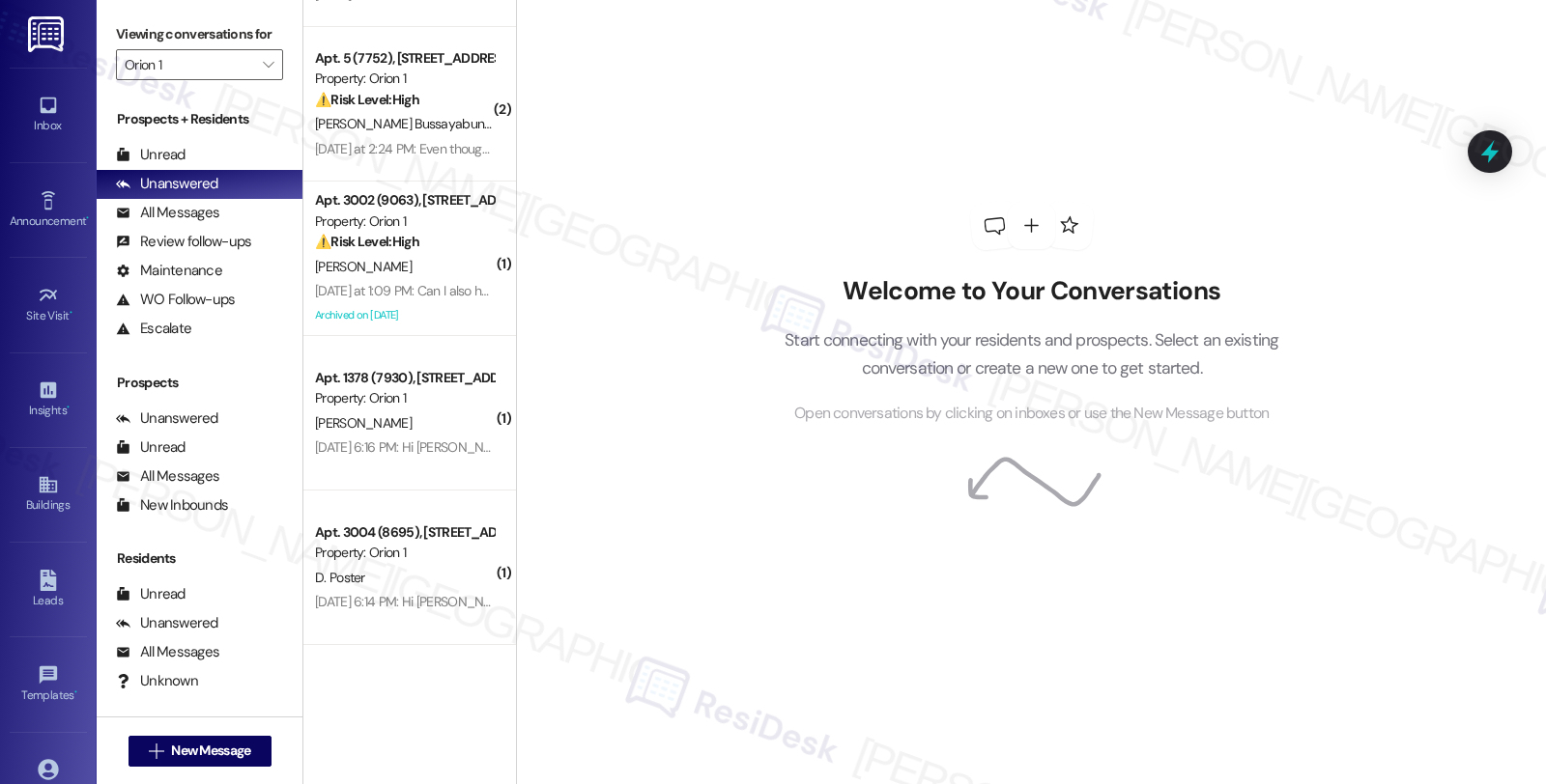
scroll to position [322, 0]
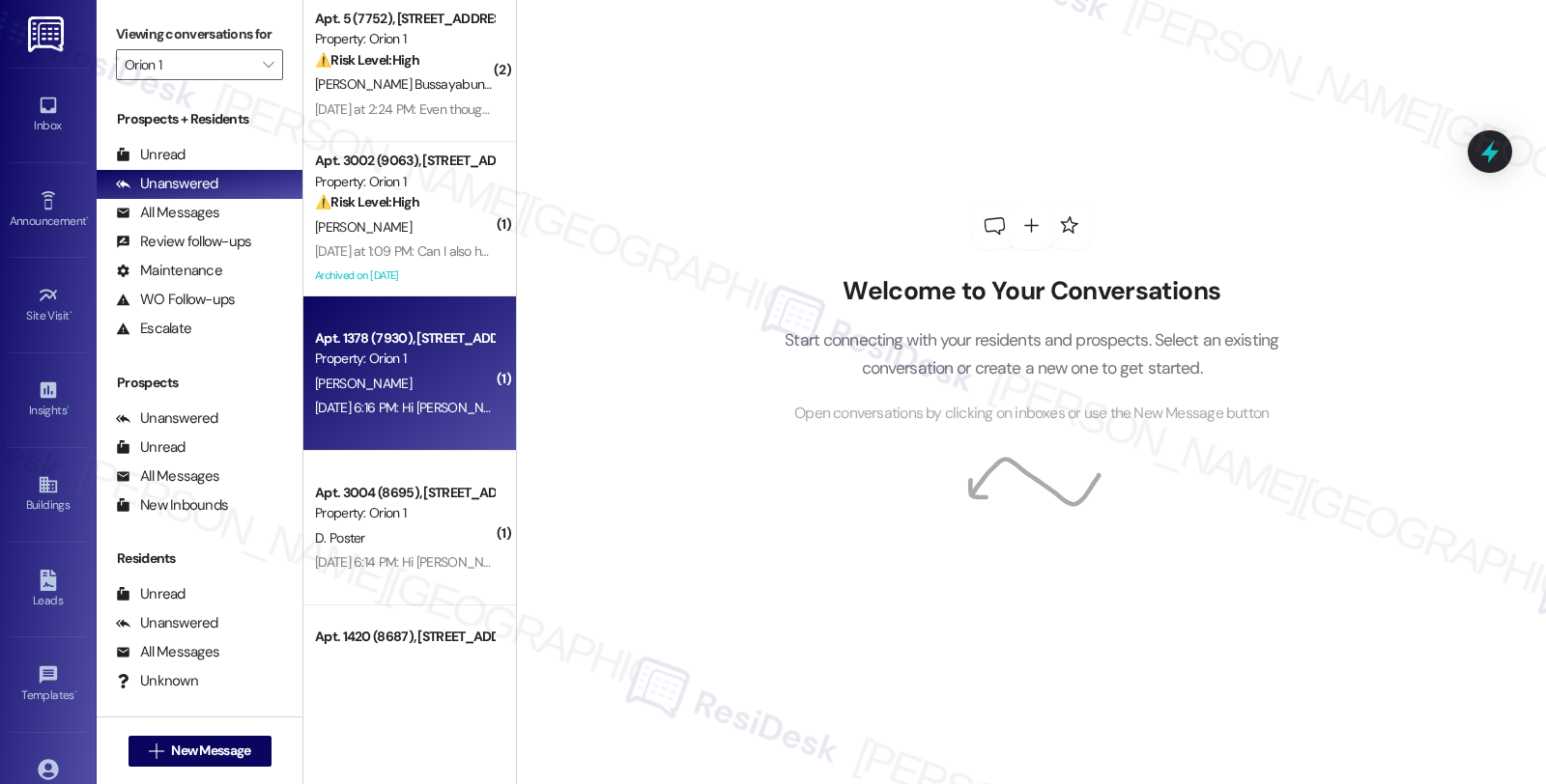
click at [452, 340] on div "Apt. 1378 (7930), [STREET_ADDRESS]" at bounding box center [404, 338] width 179 height 20
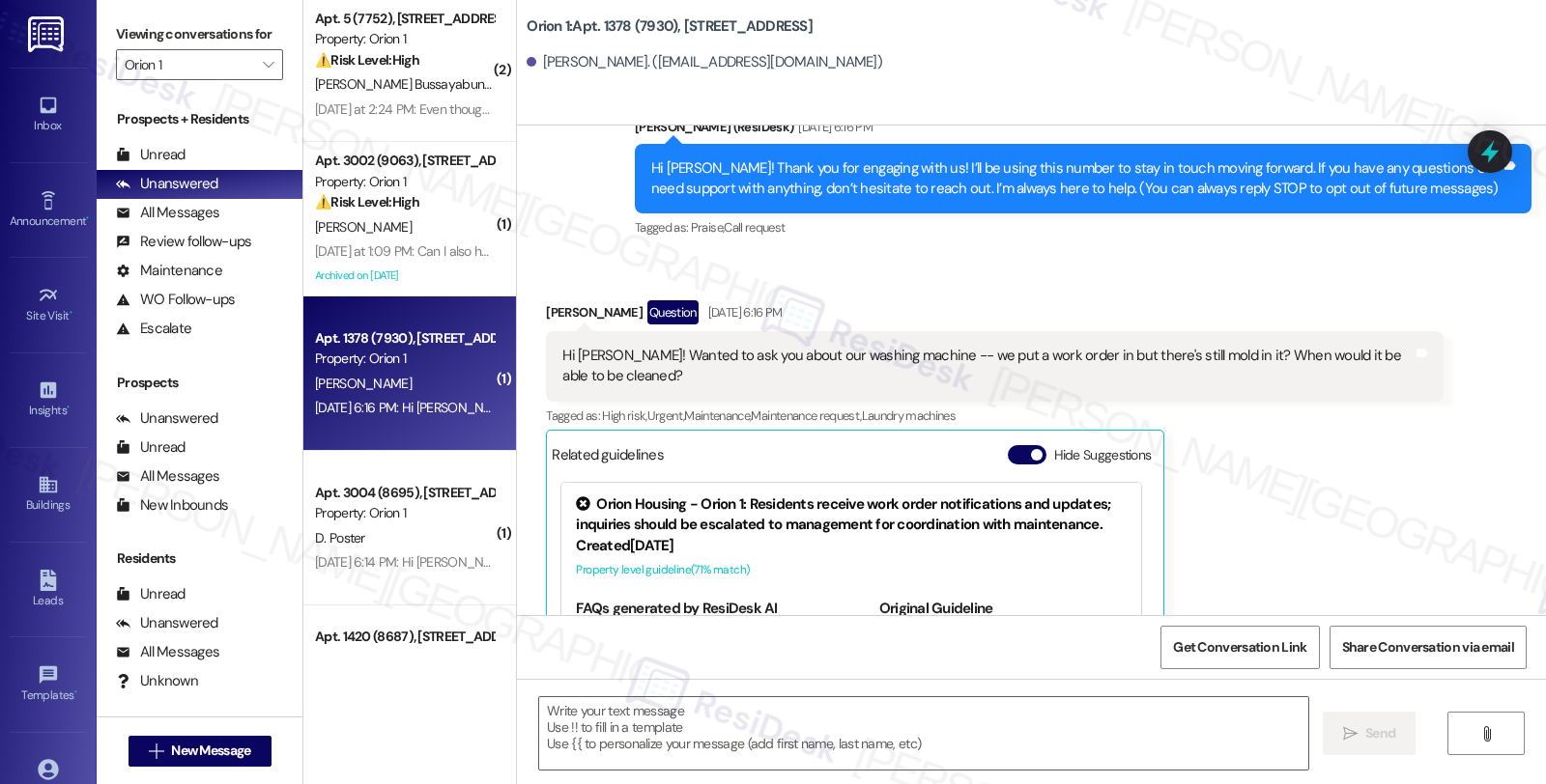
type textarea "Fetching suggested responses. Please feel free to read through the conversation…"
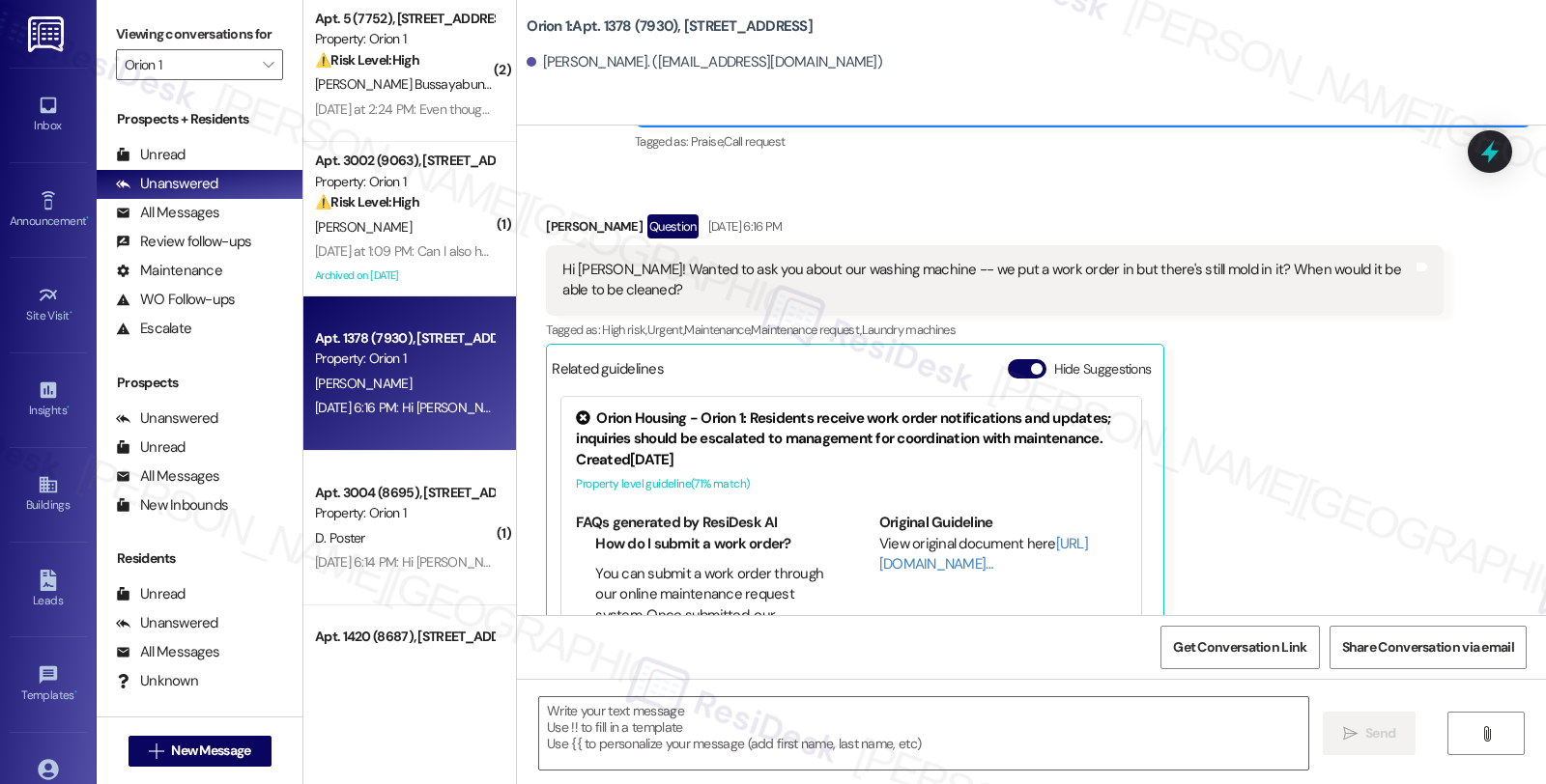
scroll to position [445, 0]
drag, startPoint x: 533, startPoint y: 229, endPoint x: 607, endPoint y: 232, distance: 74.1
click at [607, 232] on div "Meghan Chen Question Aug 20, 2025 at 6:16 PM" at bounding box center [994, 230] width 897 height 31
copy div "Meghan Chen"
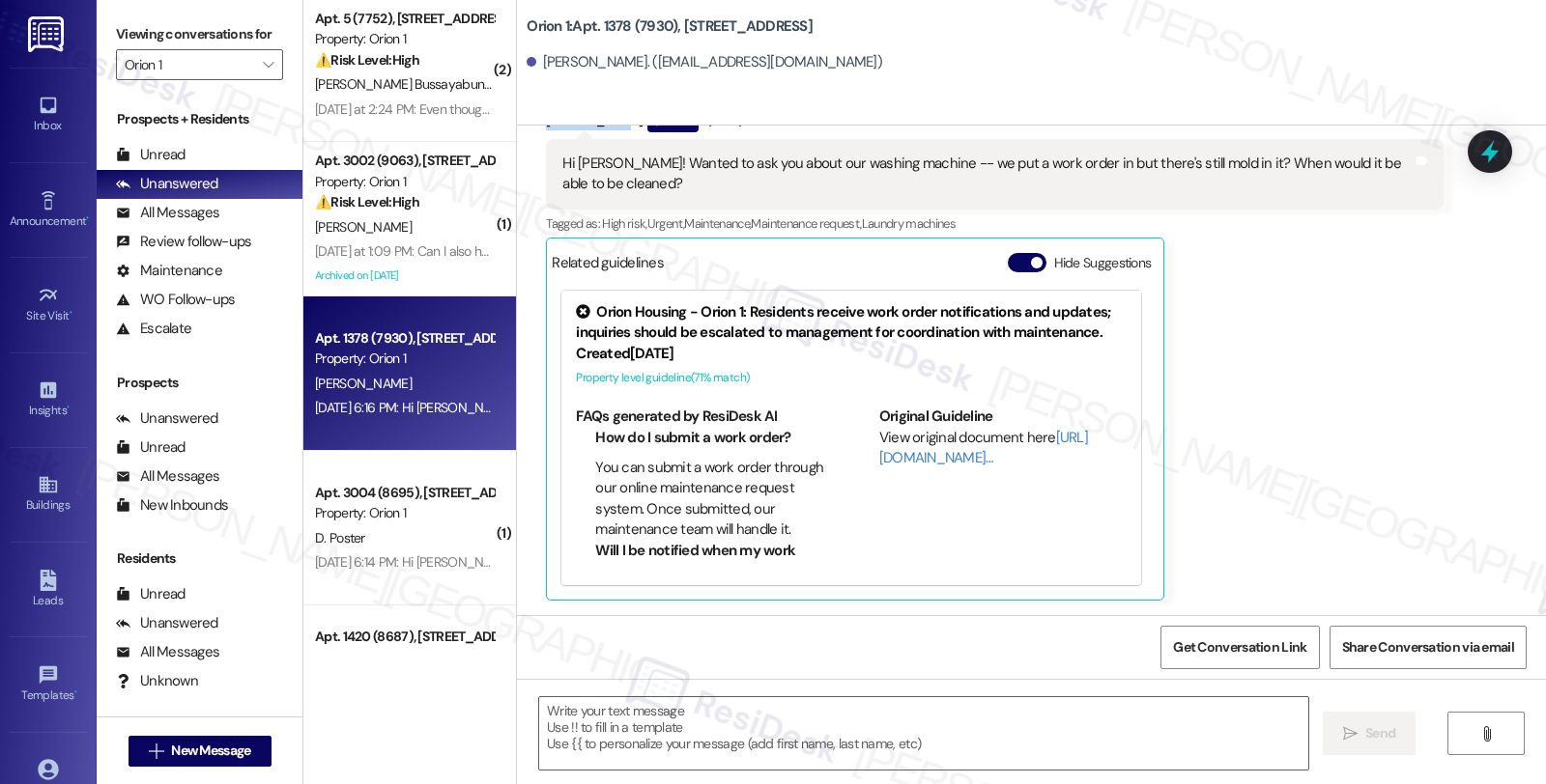
scroll to position [553, 0]
click at [710, 735] on textarea at bounding box center [923, 733] width 770 height 72
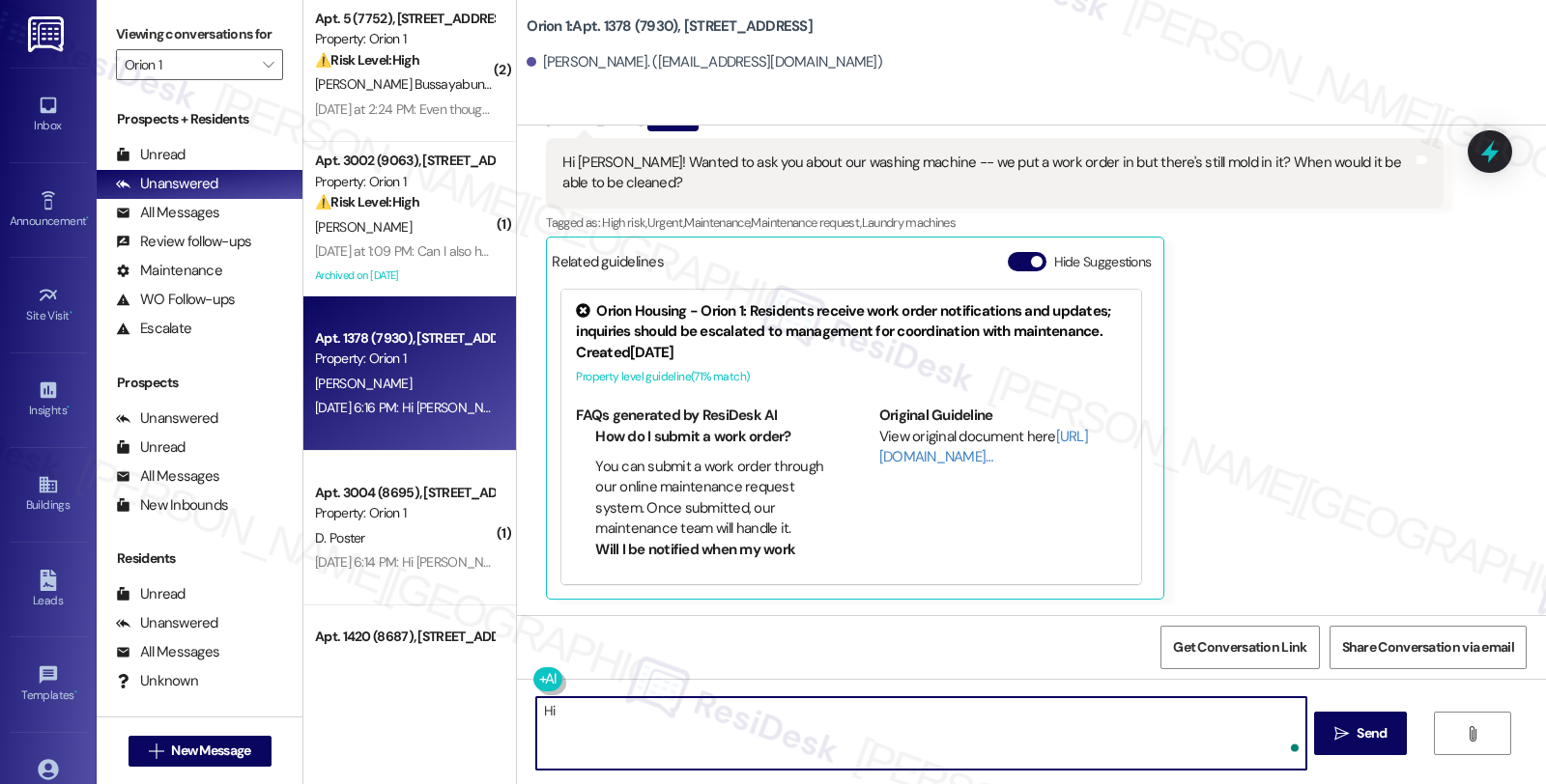
click at [541, 63] on div "Meghan Chen. (meghanchen2004@gmail.com)" at bounding box center [704, 63] width 355 height 20
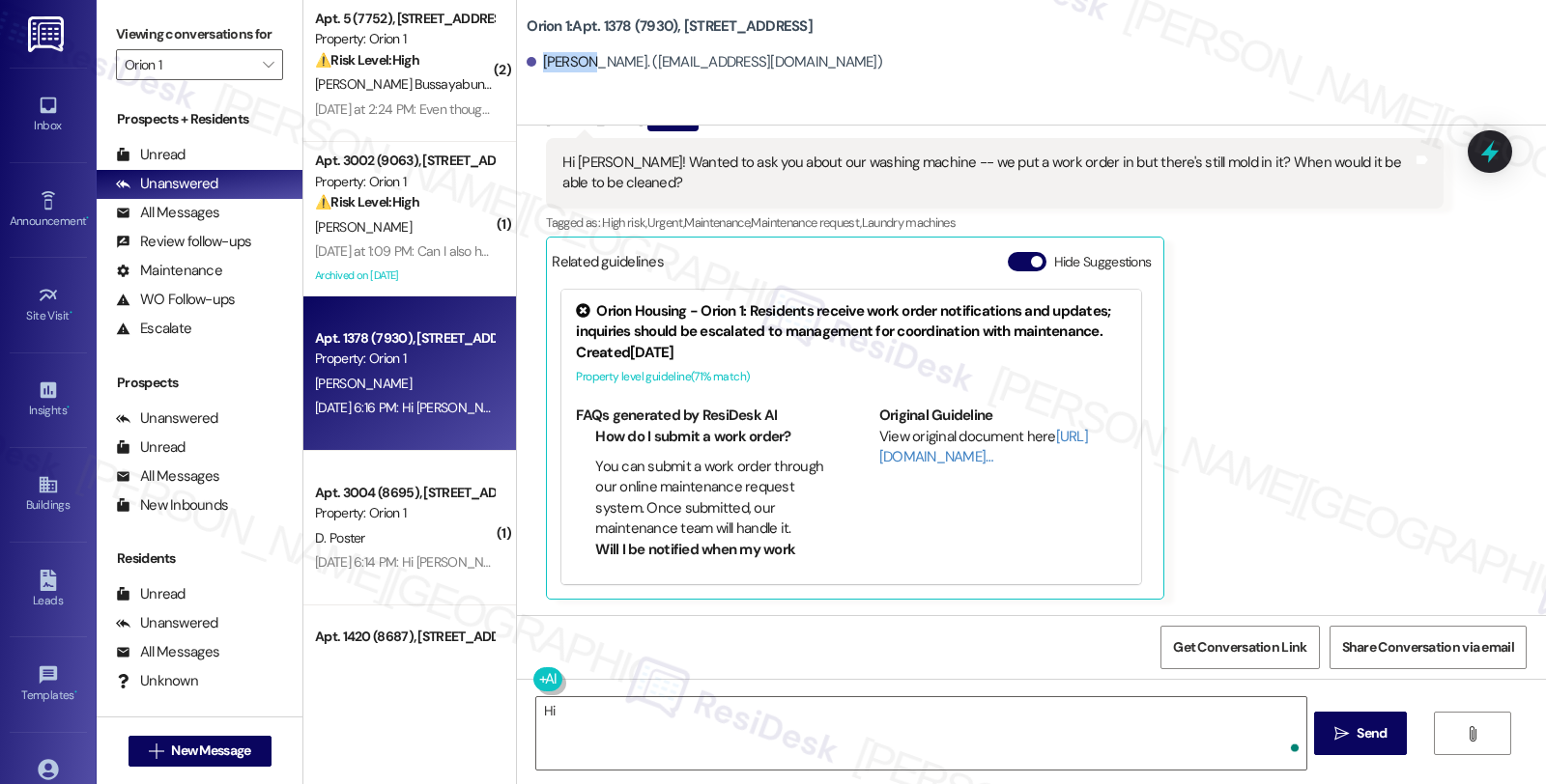
click at [541, 63] on div "Meghan Chen. (meghanchen2004@gmail.com)" at bounding box center [704, 63] width 355 height 20
copy div "Meghan"
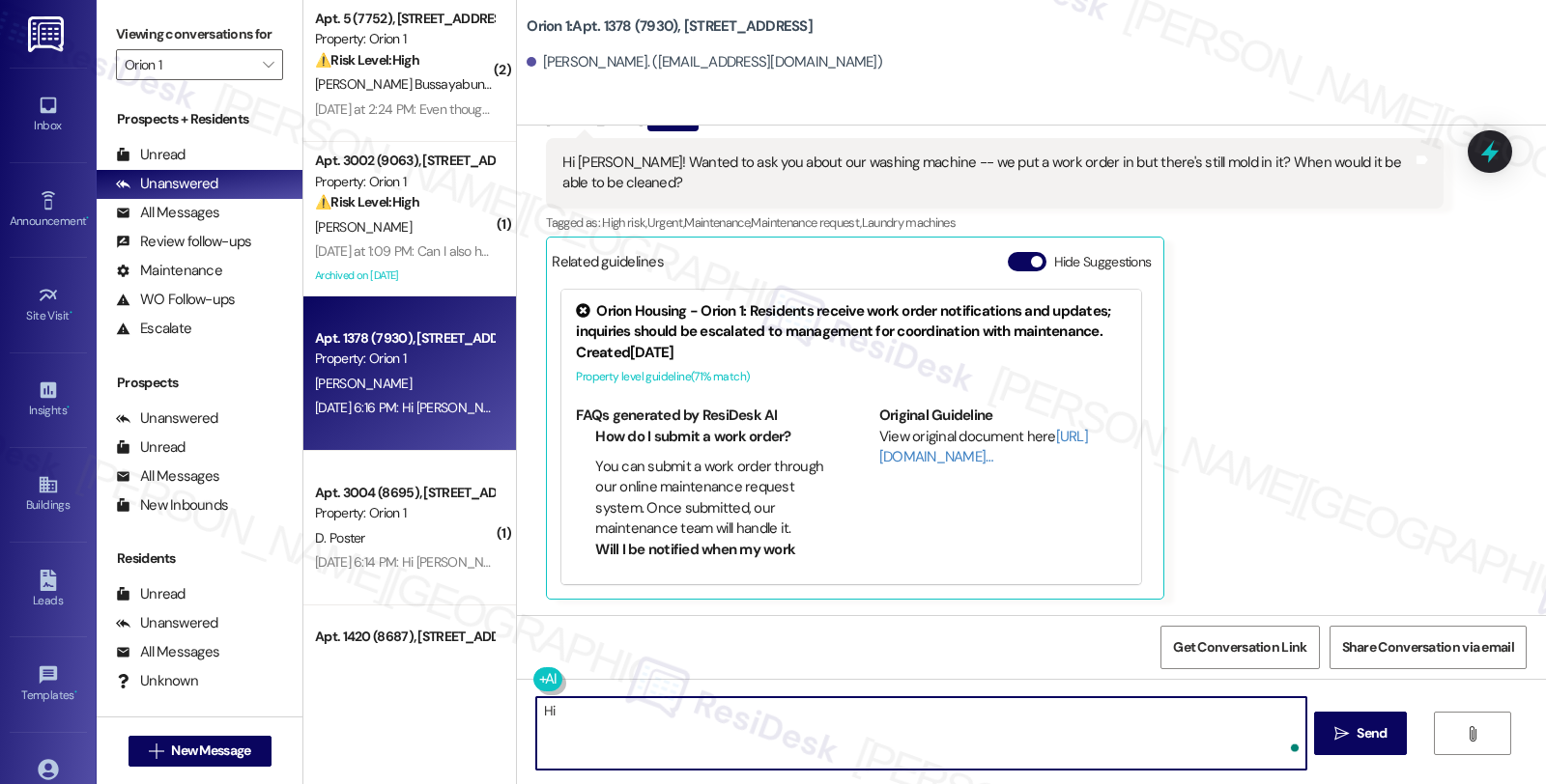
click at [720, 715] on textarea "Hi" at bounding box center [920, 733] width 770 height 72
paste textarea "Meghan"
click at [1093, 712] on textarea "Hi Meghan, thanks for reaching out. I understand you'd like to check on the sta…" at bounding box center [920, 733] width 770 height 72
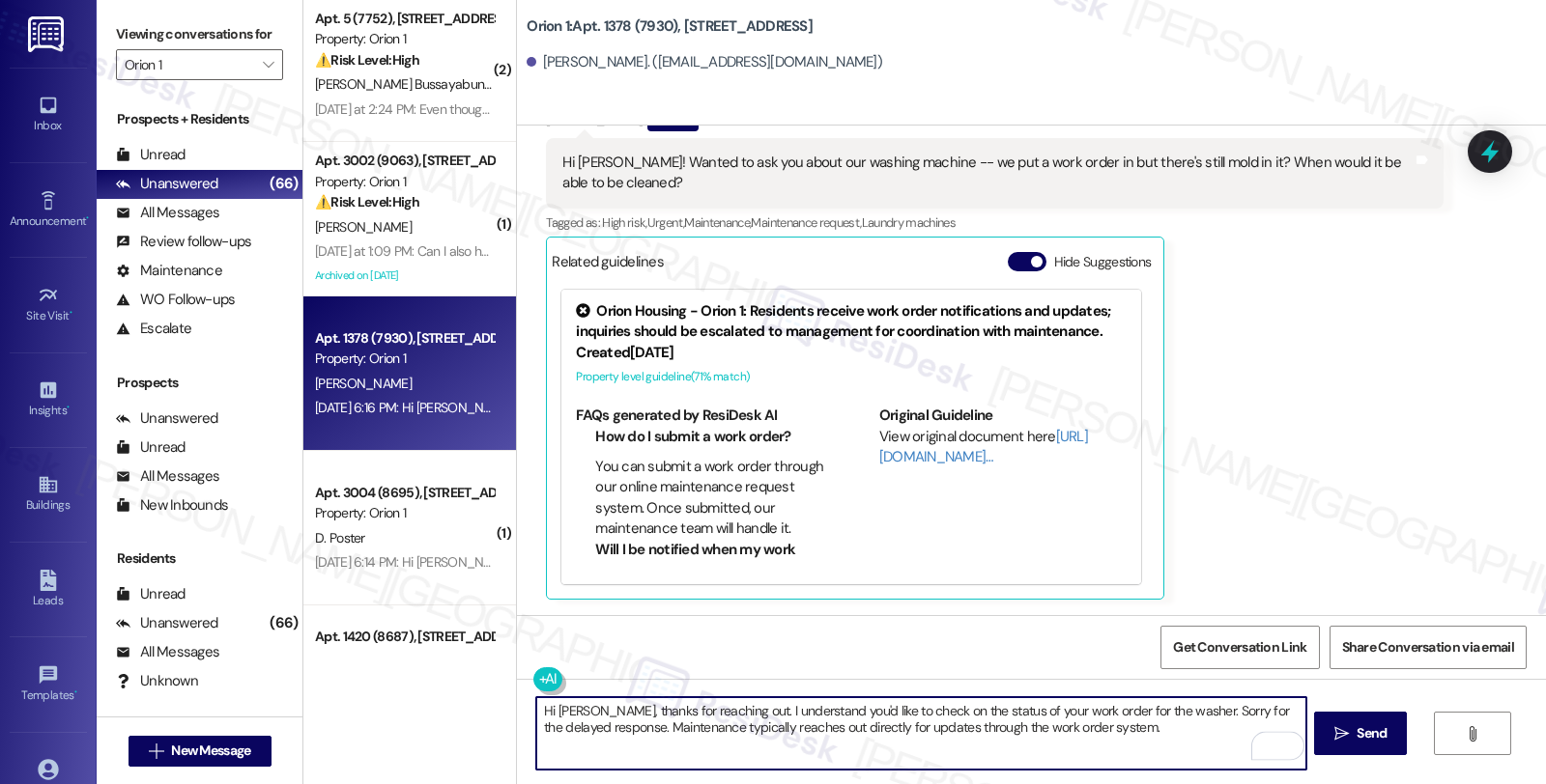
click at [1117, 717] on textarea "Hi Meghan, thanks for reaching out. I understand you'd like to check on the sta…" at bounding box center [920, 733] width 770 height 72
click at [1118, 731] on textarea "Hi Meghan, thanks for reaching out. I understand you'd like to check on the sta…" at bounding box center [920, 733] width 770 height 72
click at [1162, 731] on textarea "Hi Meghan, thanks for reaching out. I understand you'd like to check on the sta…" at bounding box center [920, 733] width 770 height 72
click at [1242, 725] on textarea "Hi Meghan, thanks for reaching out. I understand you'd like to check on the sta…" at bounding box center [920, 733] width 770 height 72
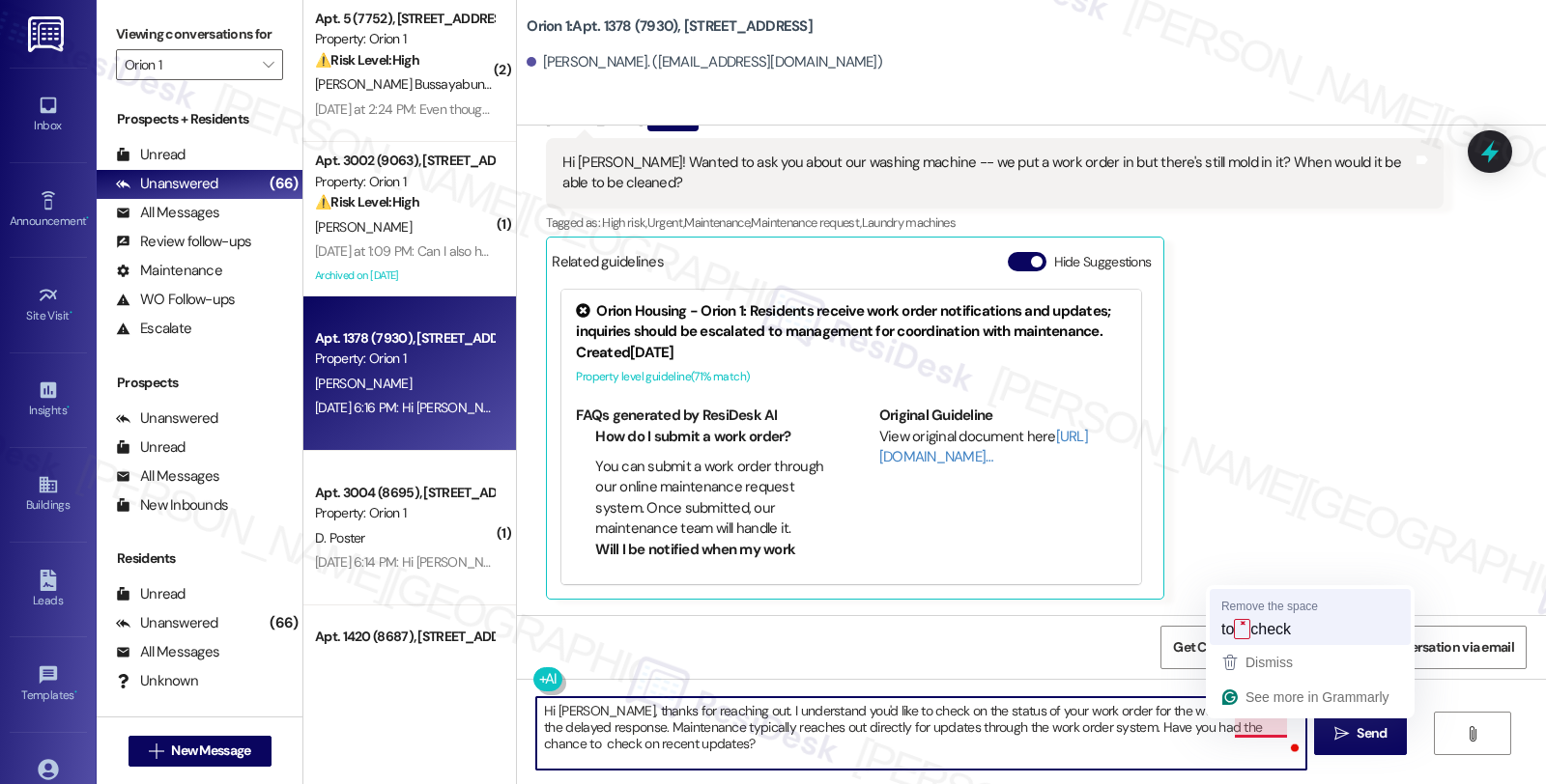
type textarea "Hi Meghan, thanks for reaching out. I understand you'd like to check on the sta…"
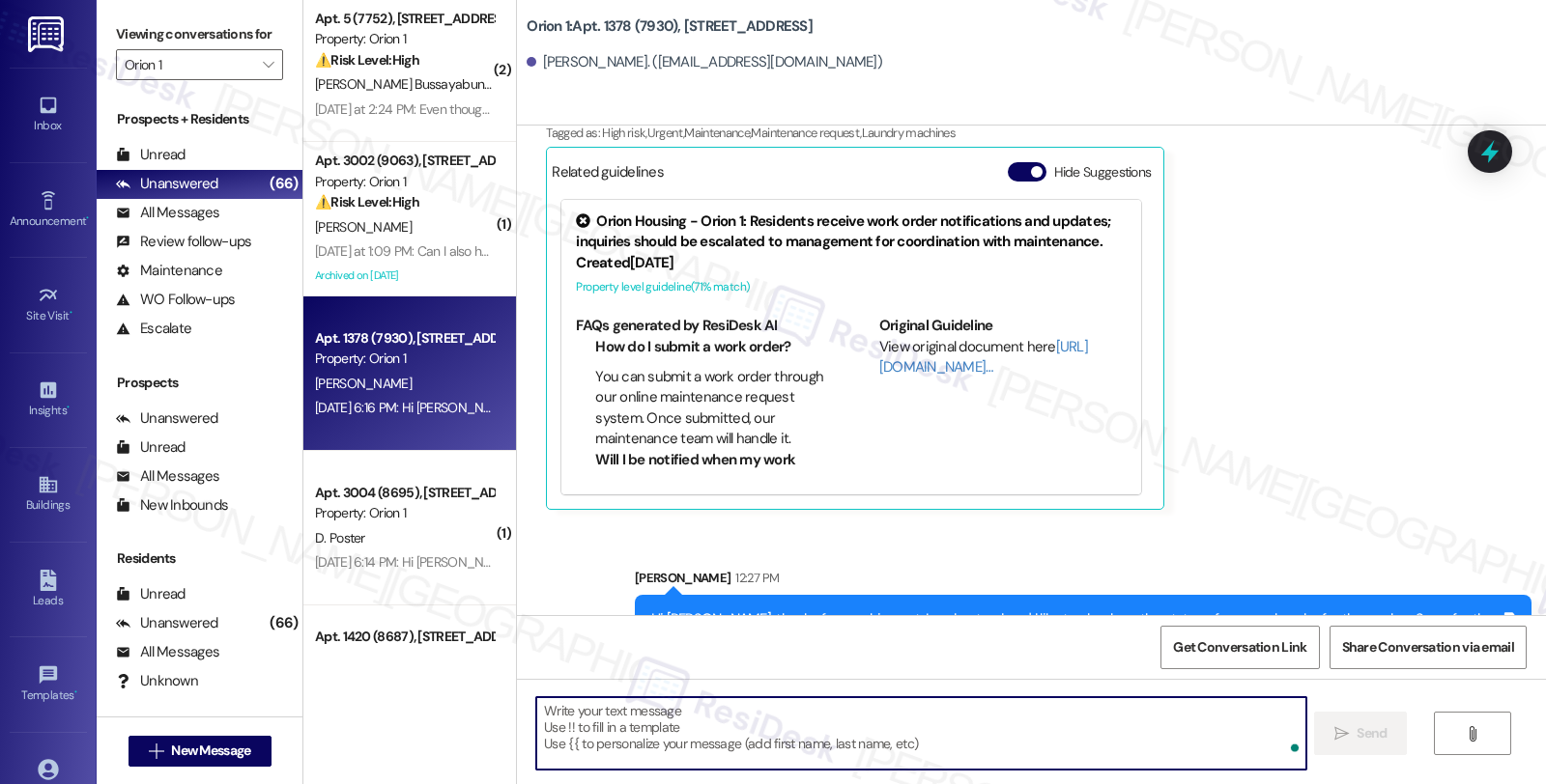
scroll to position [728, 0]
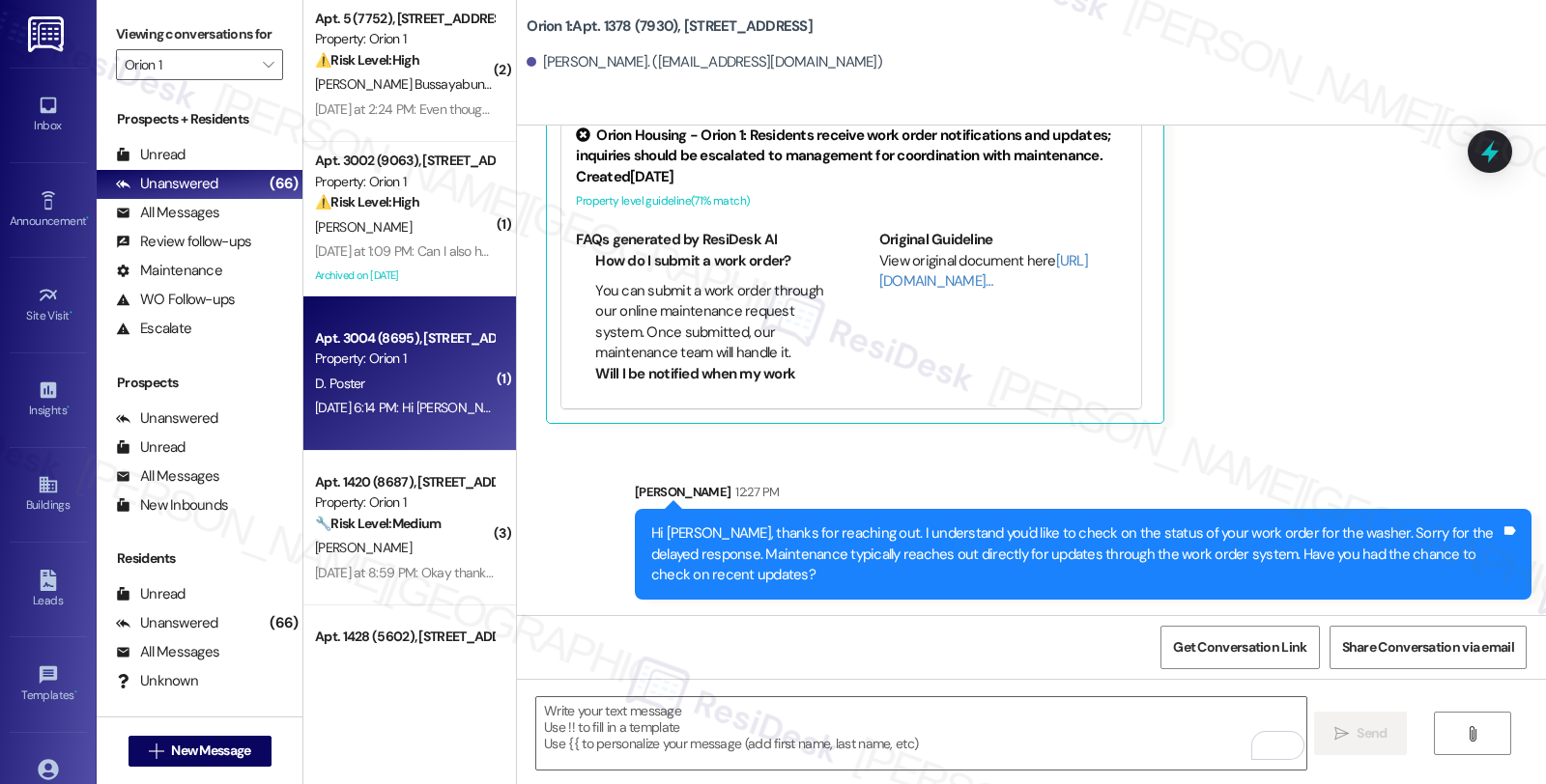
click at [458, 363] on div "Property: Orion 1" at bounding box center [404, 358] width 179 height 20
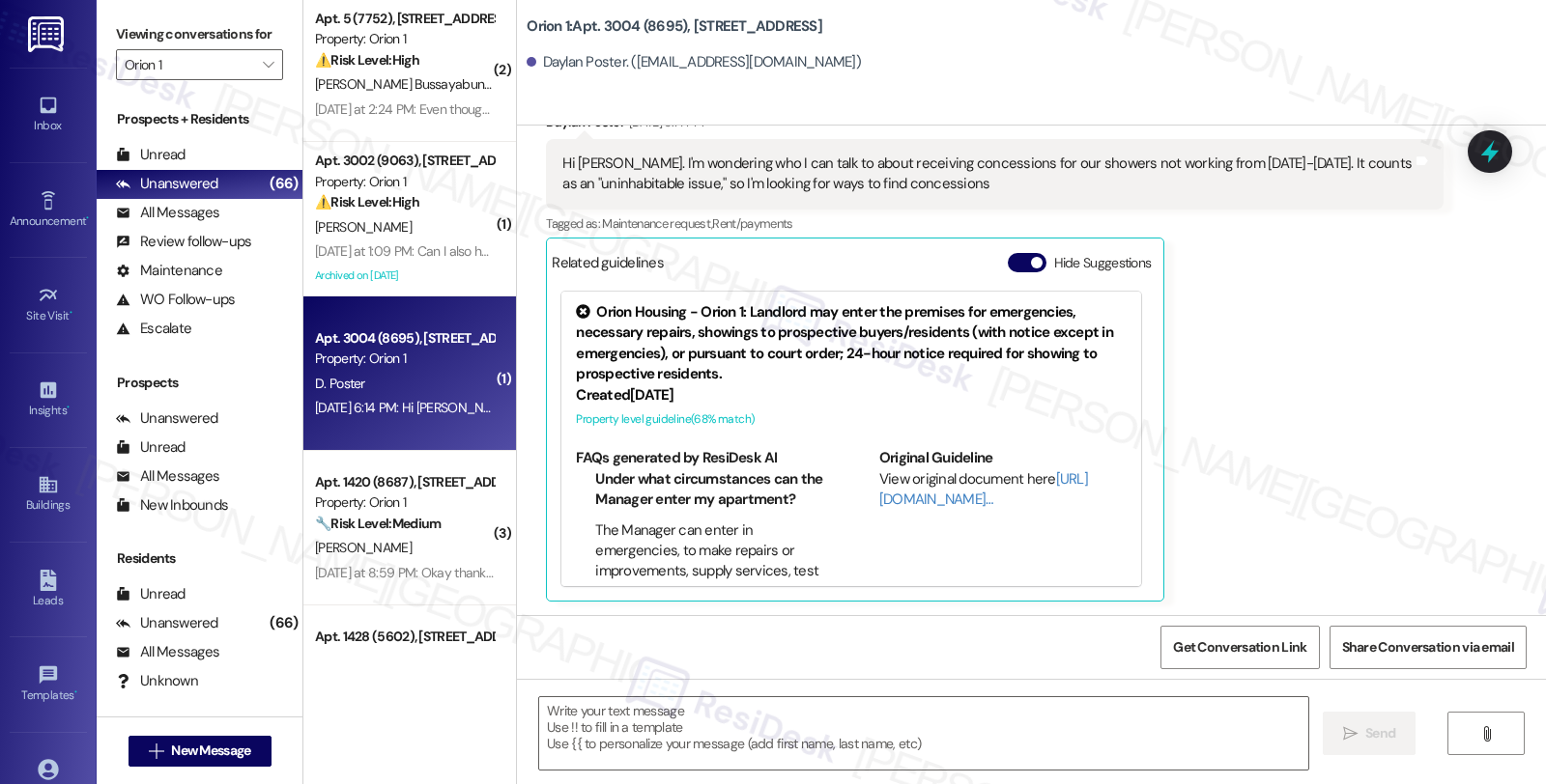
type textarea "Fetching suggested responses. Please feel free to read through the conversation…"
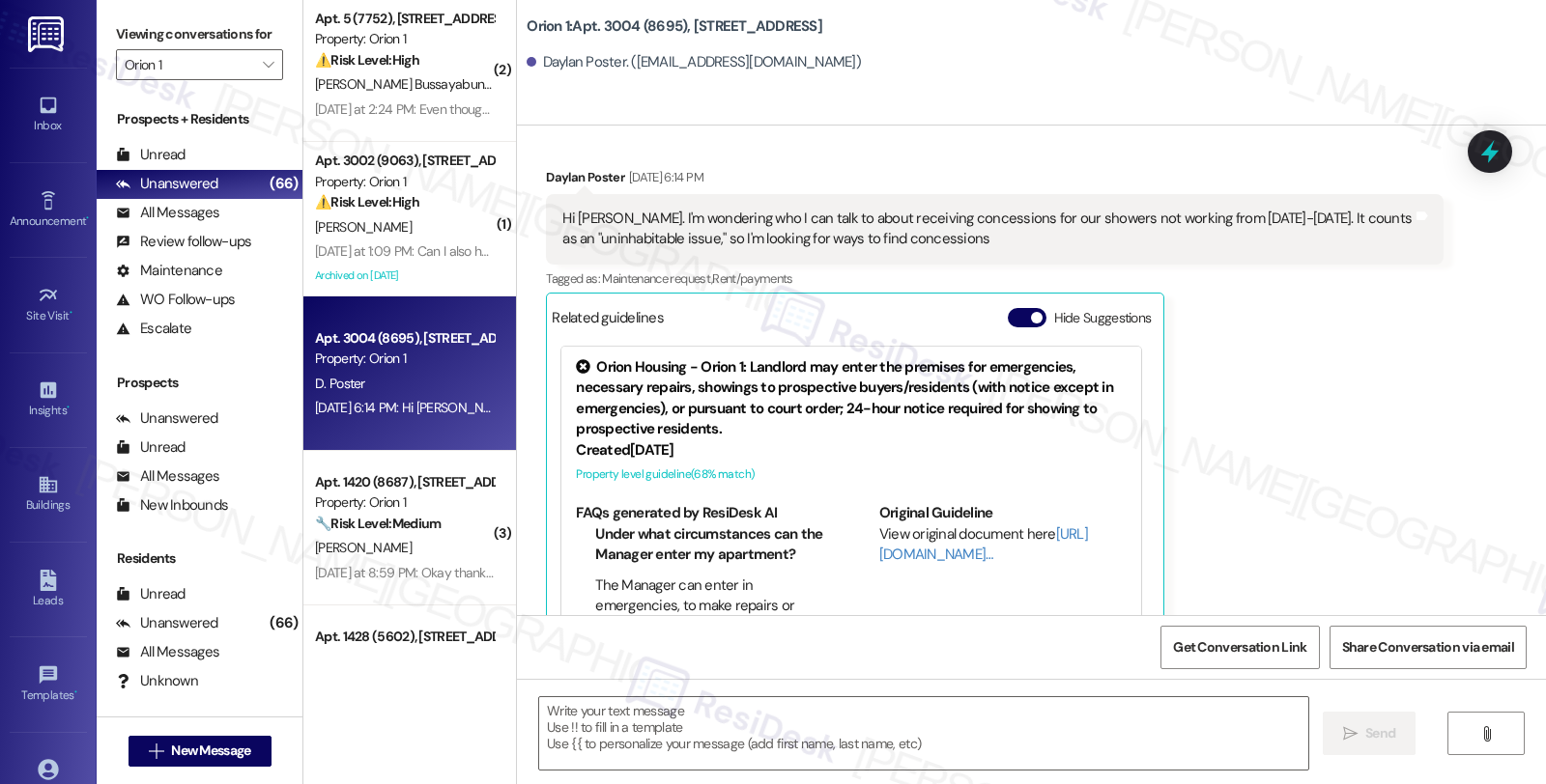
scroll to position [371, 0]
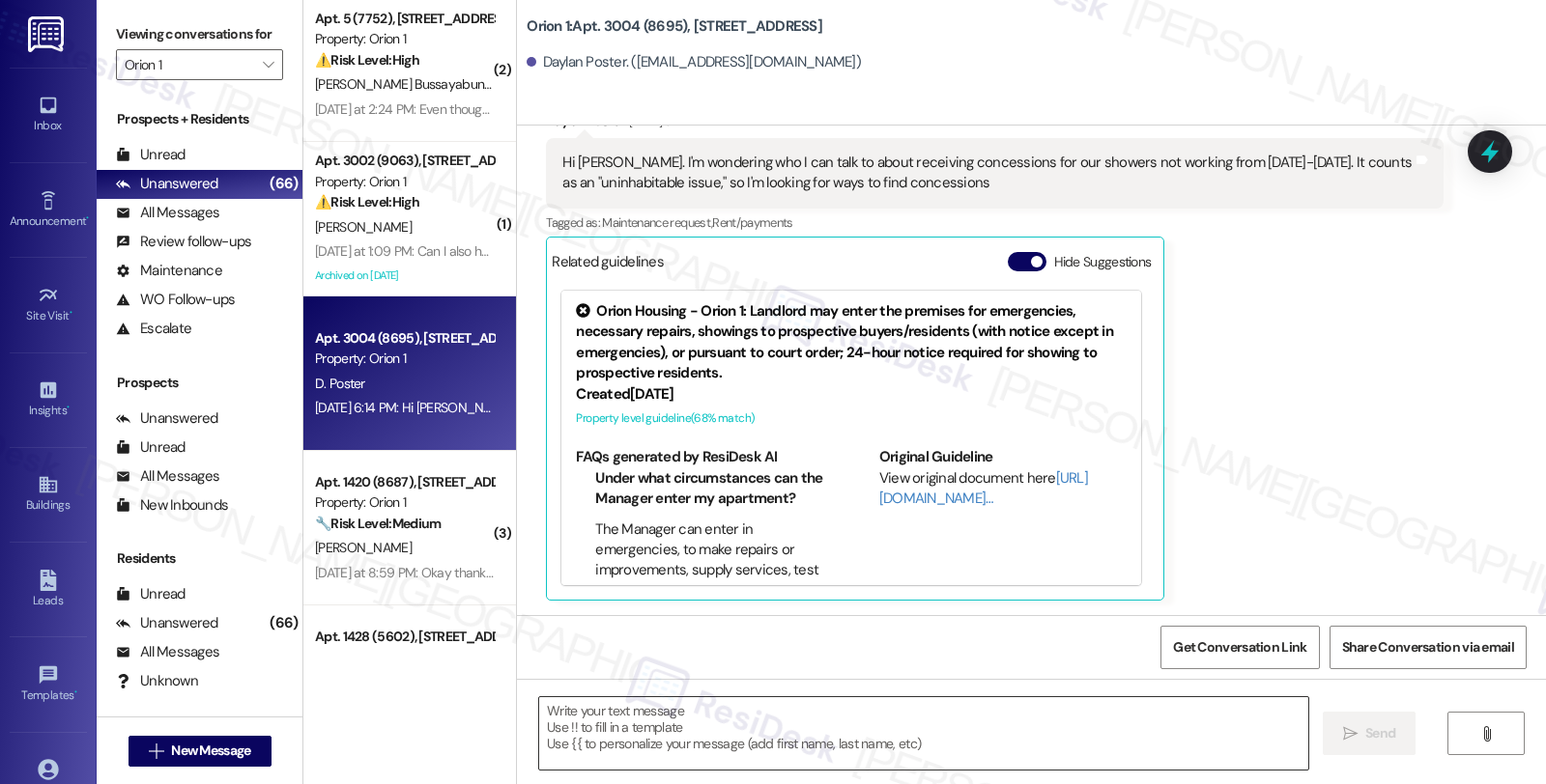
click at [669, 730] on textarea at bounding box center [923, 733] width 770 height 72
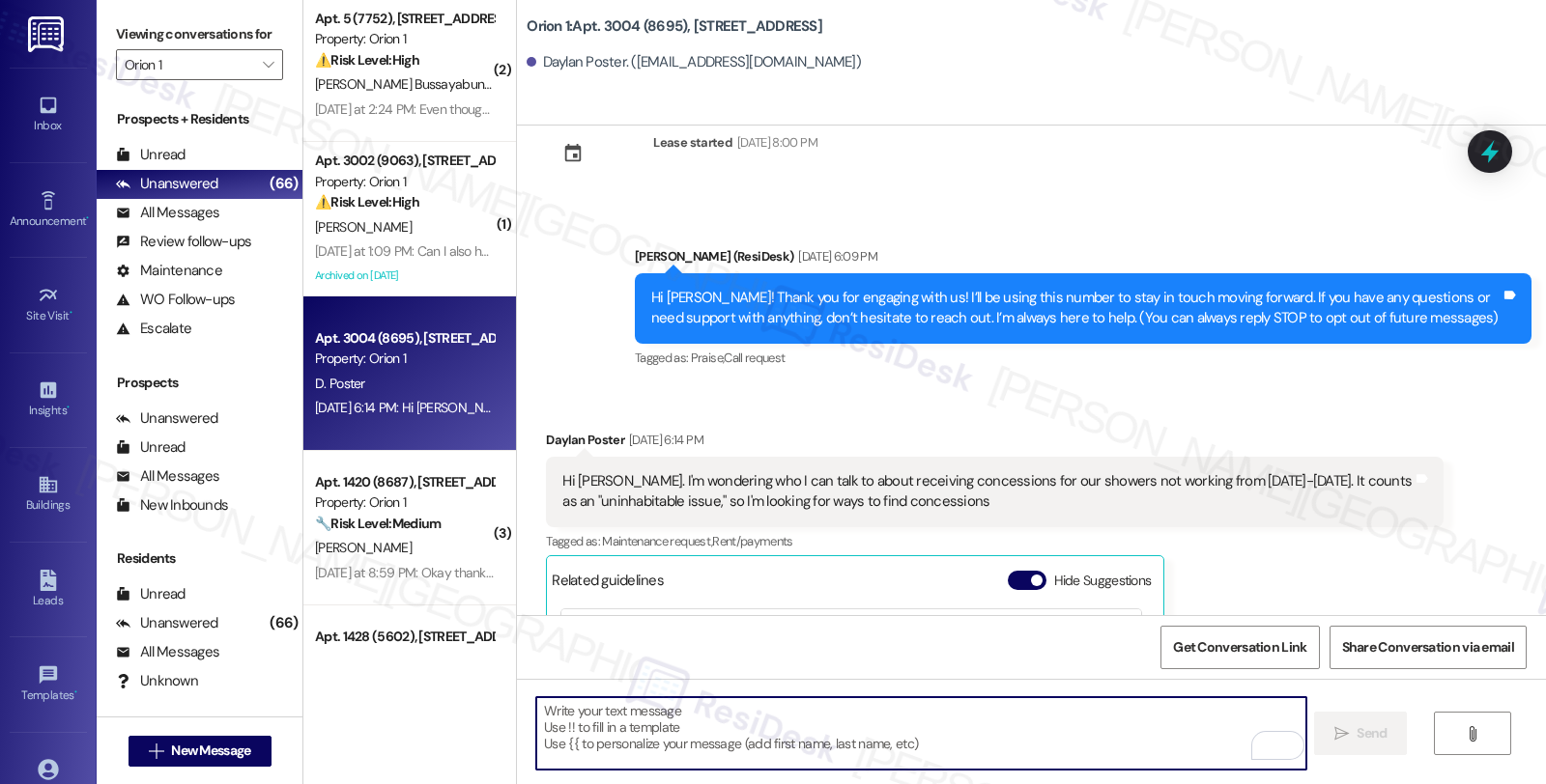
scroll to position [50, 0]
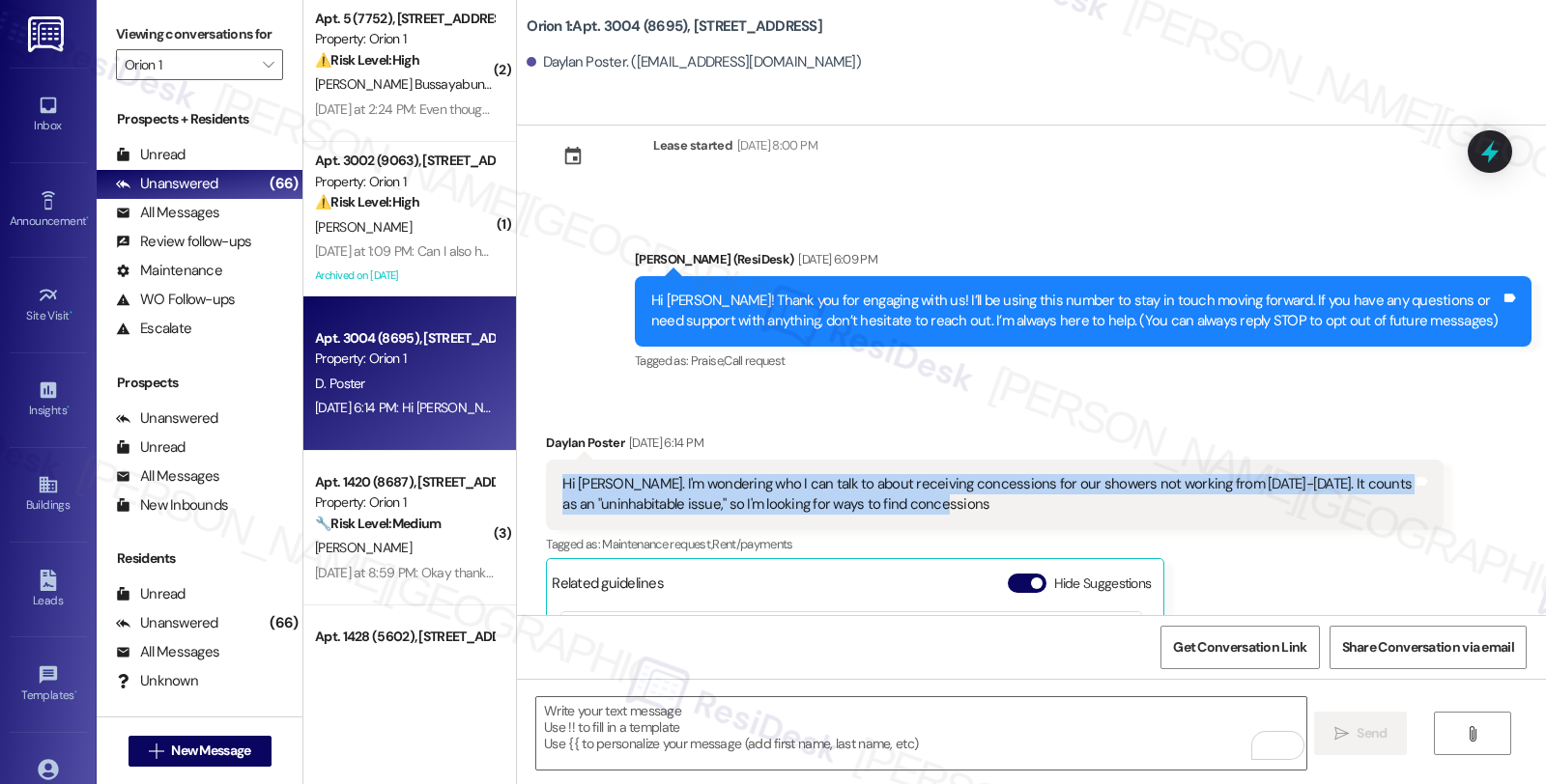
drag, startPoint x: 1005, startPoint y: 508, endPoint x: 539, endPoint y: 488, distance: 466.4
click at [546, 488] on div "Hi Sarah. I'm wondering who I can talk to about receiving concessions for our s…" at bounding box center [994, 494] width 897 height 70
copy div "Hi Sarah. I'm wondering who I can talk to about receiving concessions for our s…"
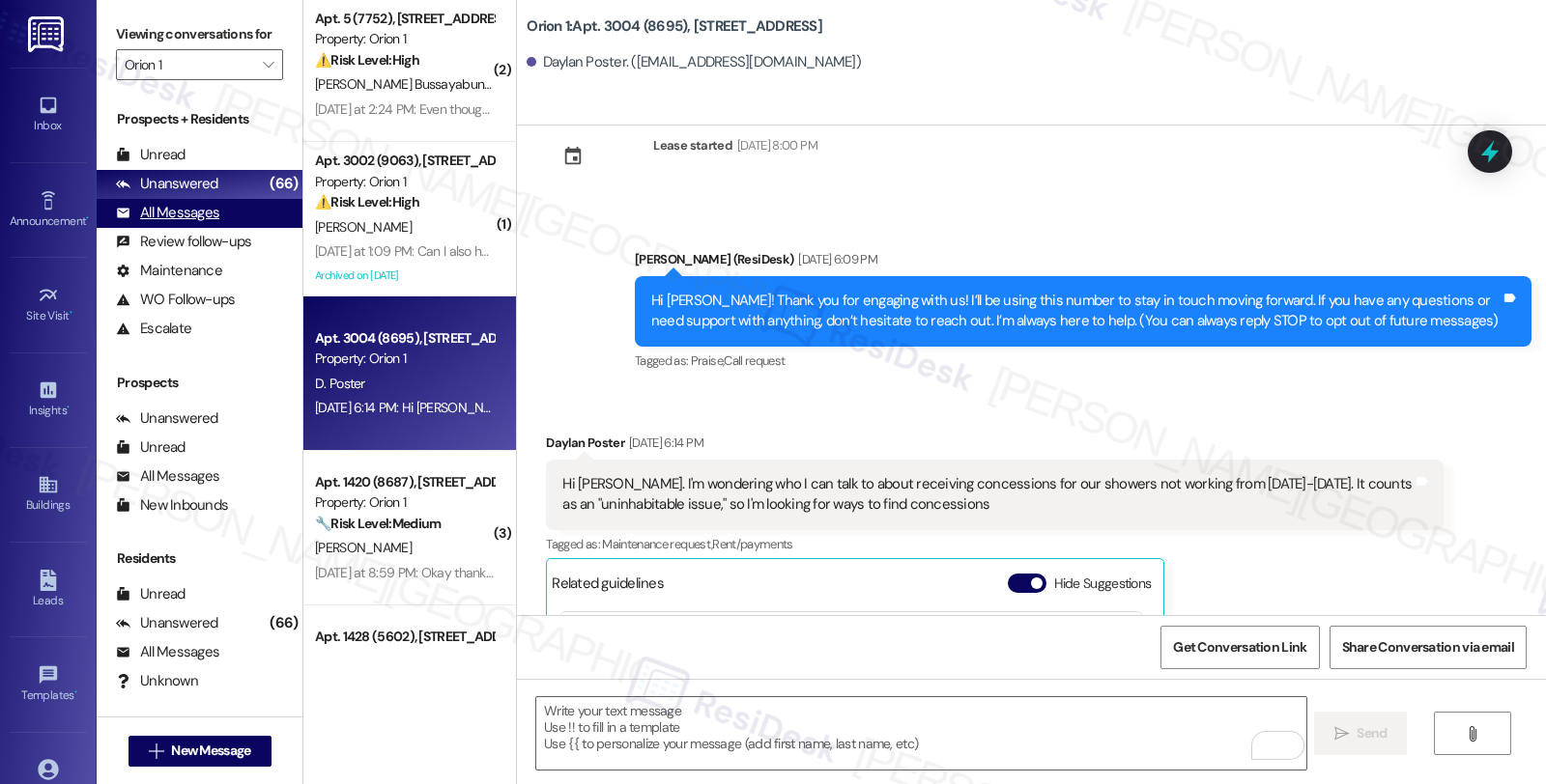
click at [226, 228] on div "All Messages (undefined)" at bounding box center [199, 212] width 206 height 29
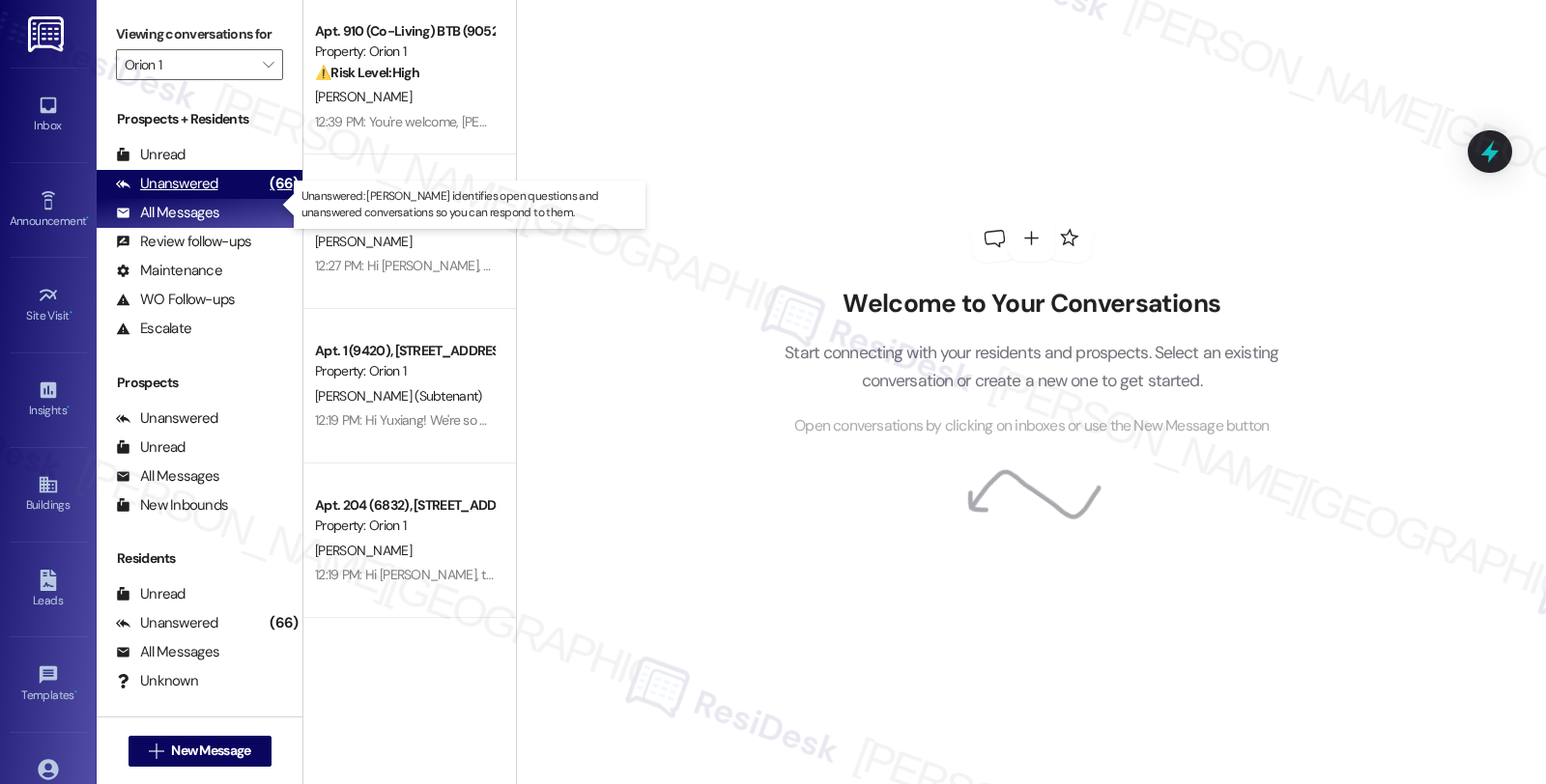
click at [226, 198] on div "Unanswered (66)" at bounding box center [199, 184] width 206 height 29
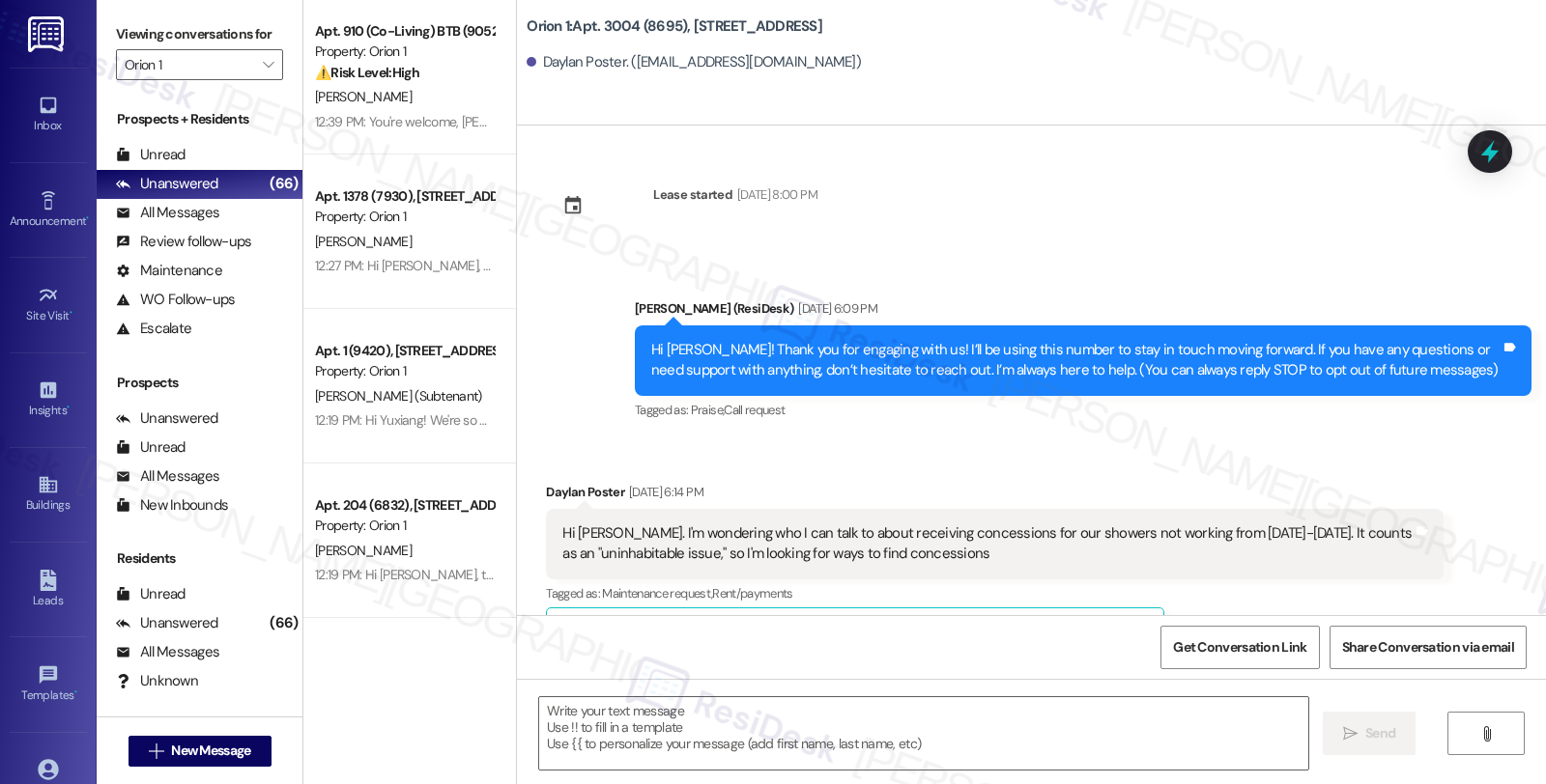
scroll to position [0, 0]
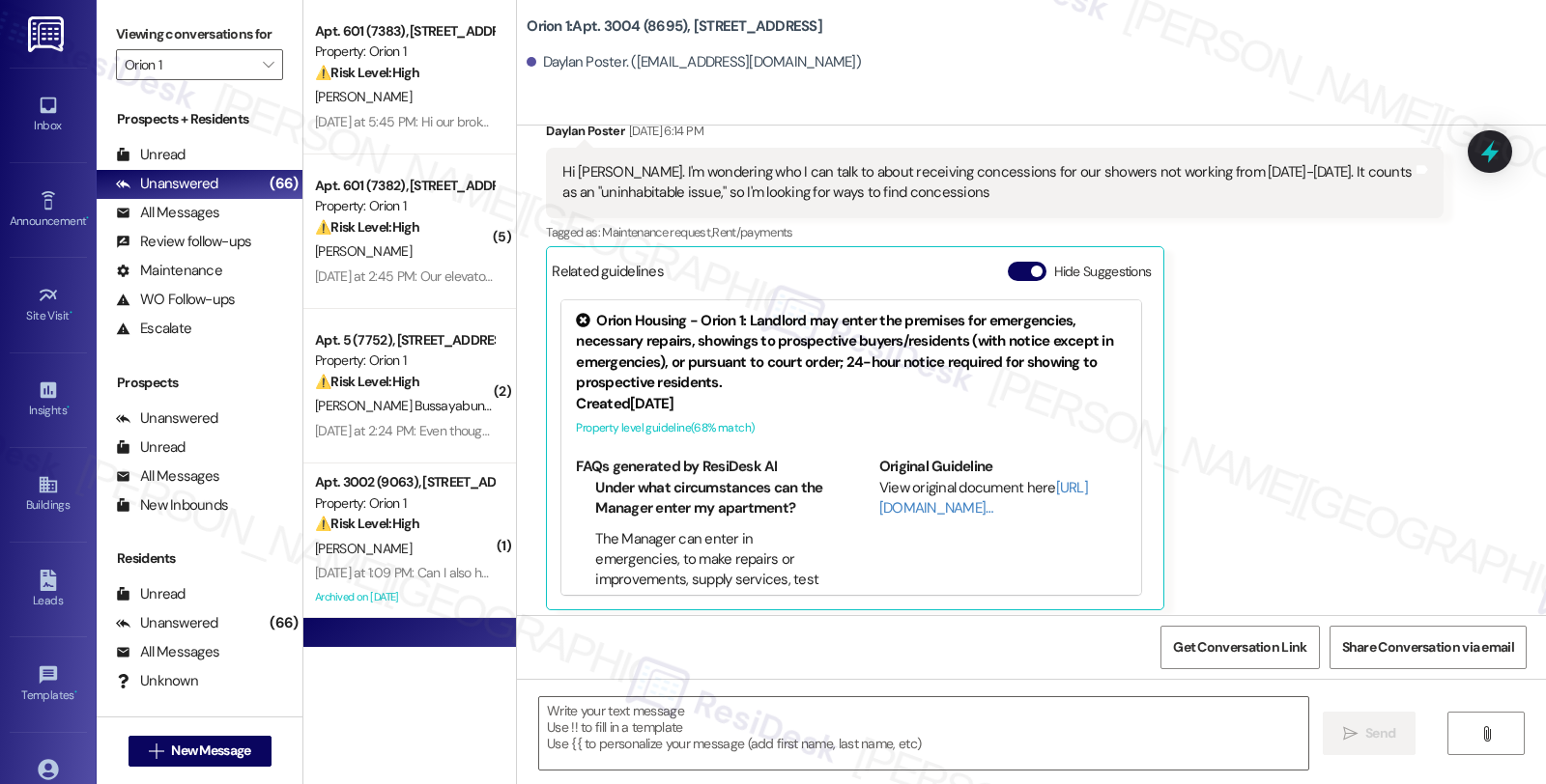
type textarea "Fetching suggested responses. Please feel free to read through the conversation…"
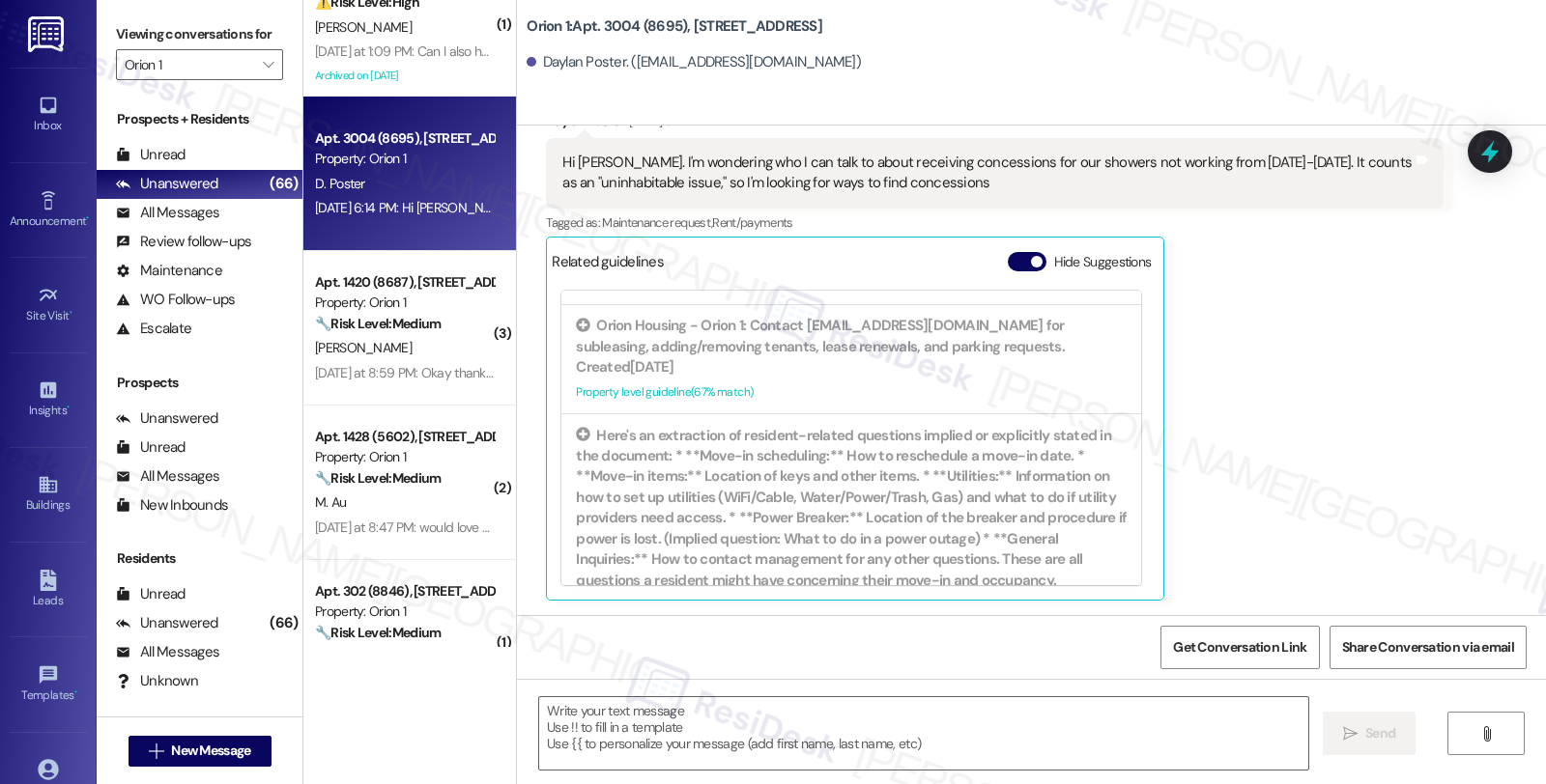
scroll to position [536, 0]
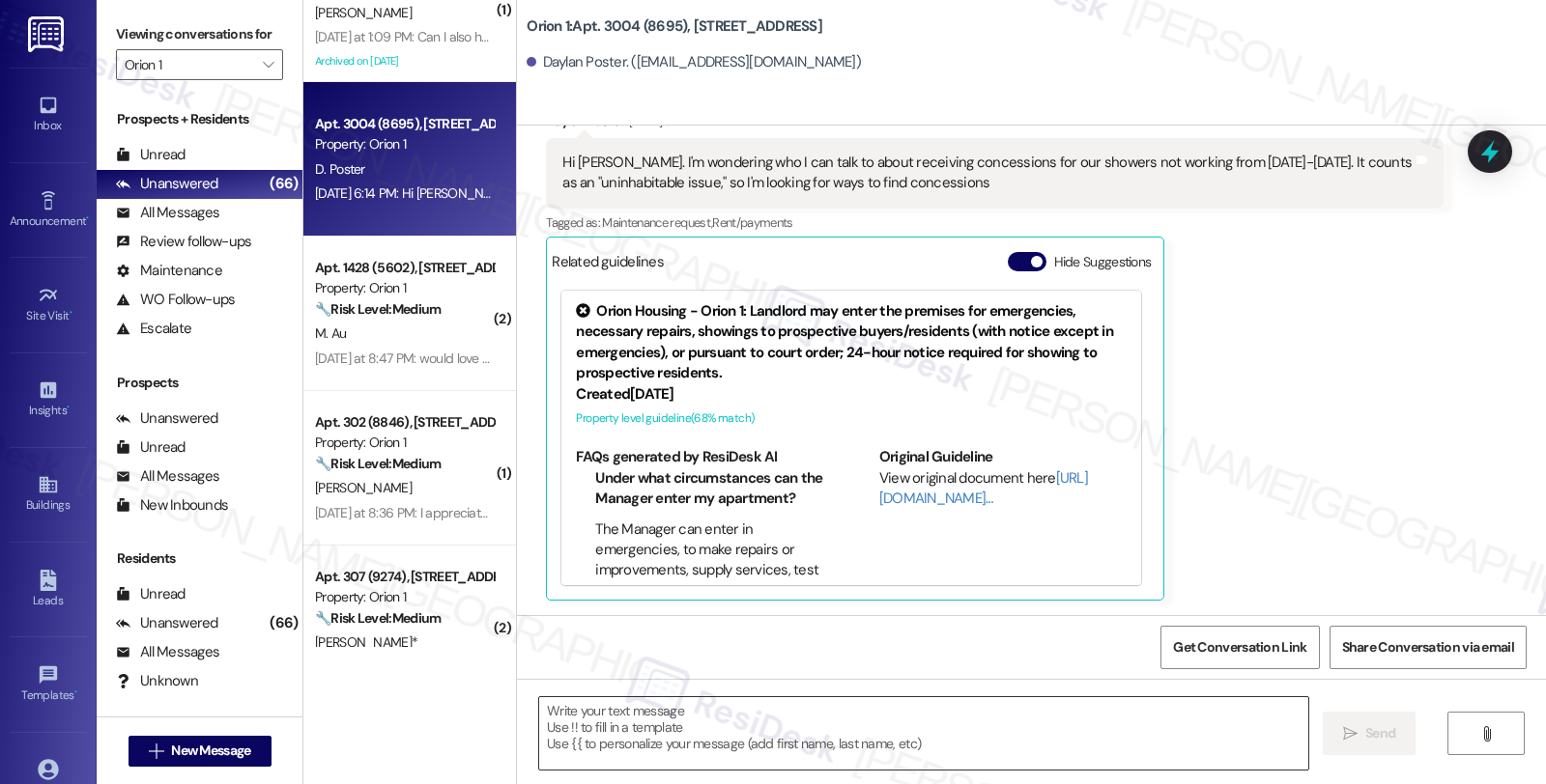
click at [841, 736] on textarea at bounding box center [923, 733] width 770 height 72
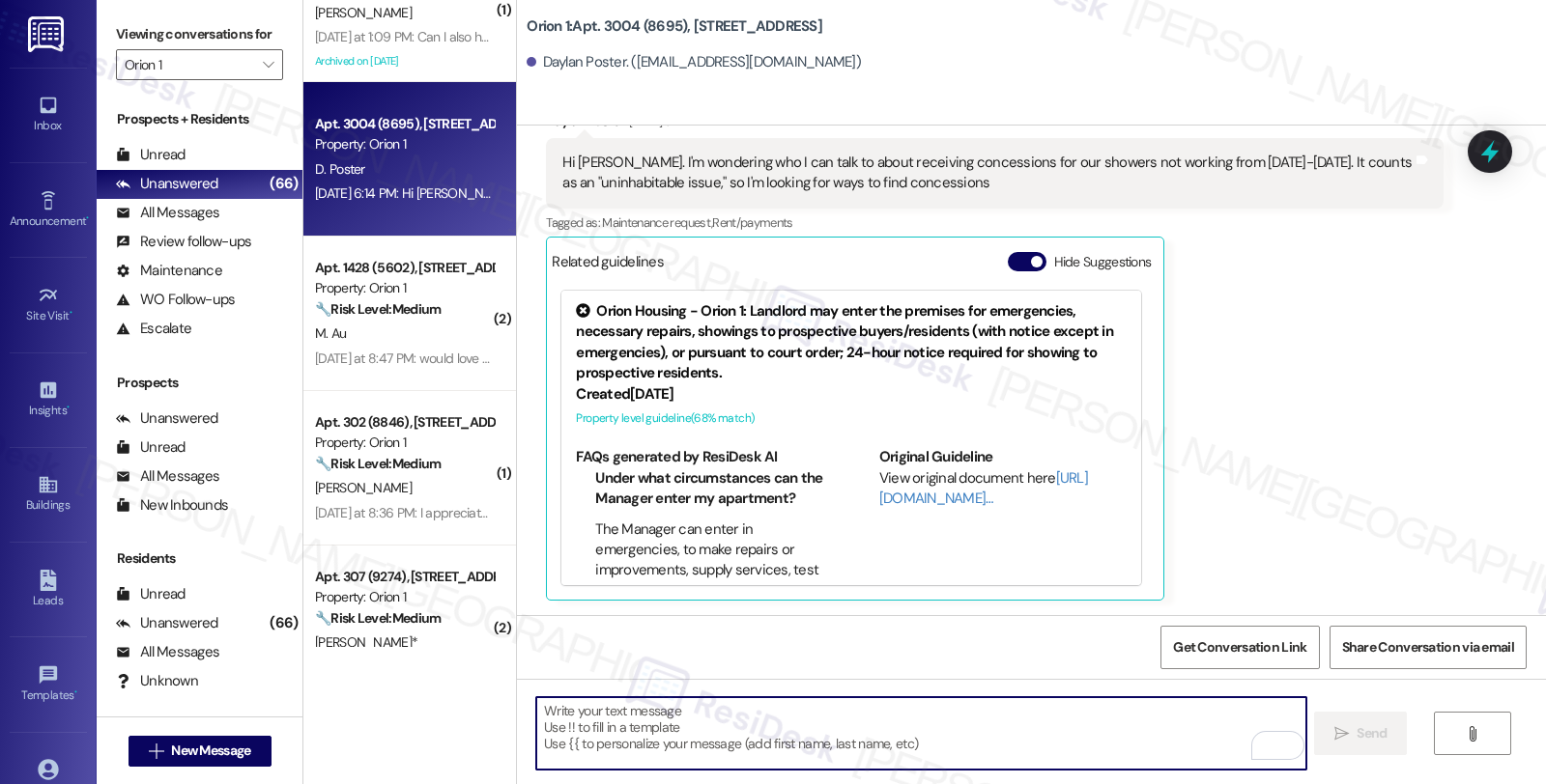
click at [726, 736] on textarea "To enrich screen reader interactions, please activate Accessibility in Grammarl…" at bounding box center [920, 733] width 770 height 72
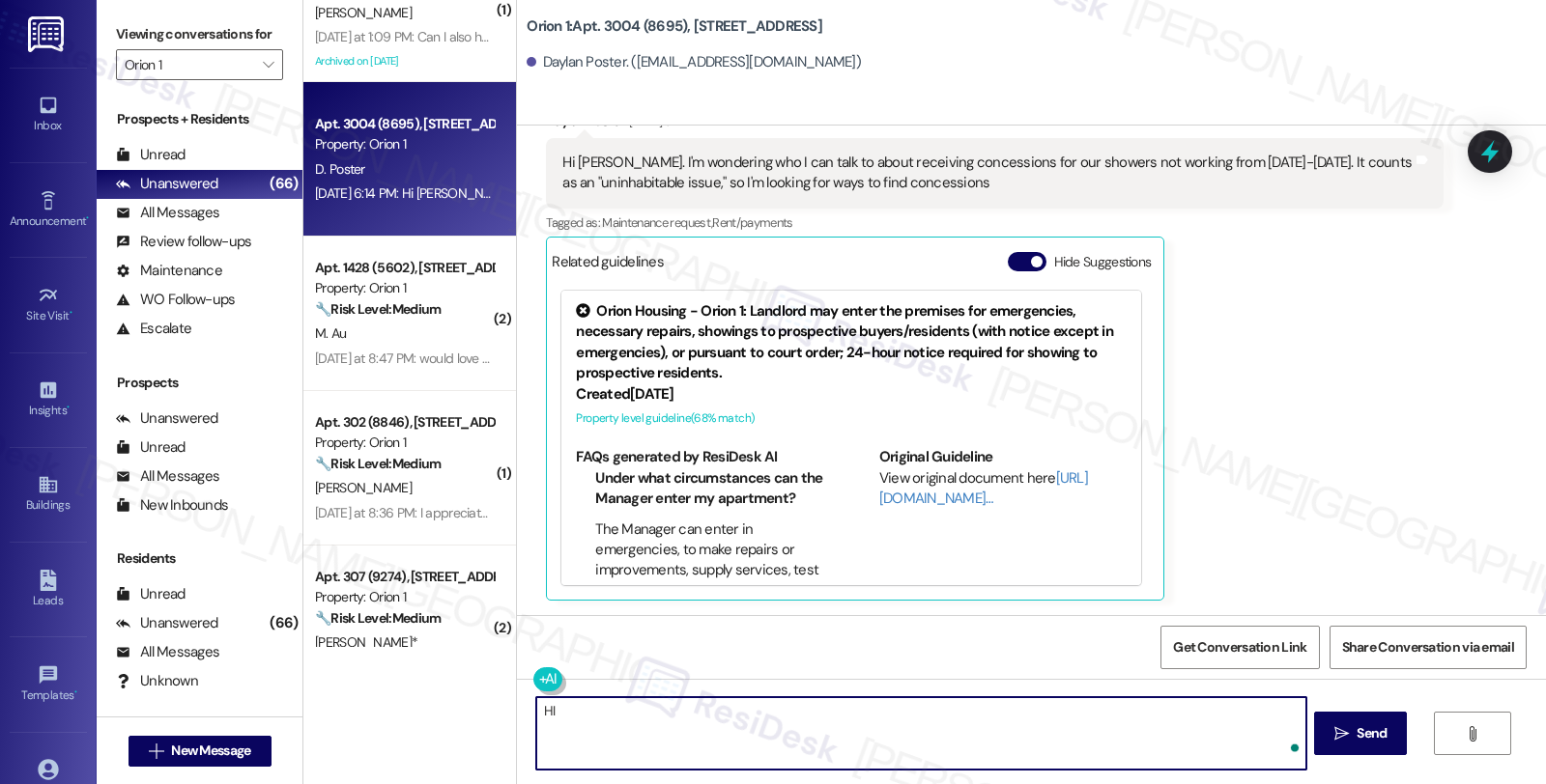
paste textarea "I’m really sorry you had to go several days without working showers—I can see h…"
drag, startPoint x: 543, startPoint y: 707, endPoint x: 1273, endPoint y: 707, distance: 730.0
click at [1273, 707] on textarea "HI I’m really sorry you had to go several days without working showers—I can se…" at bounding box center [920, 733] width 770 height 72
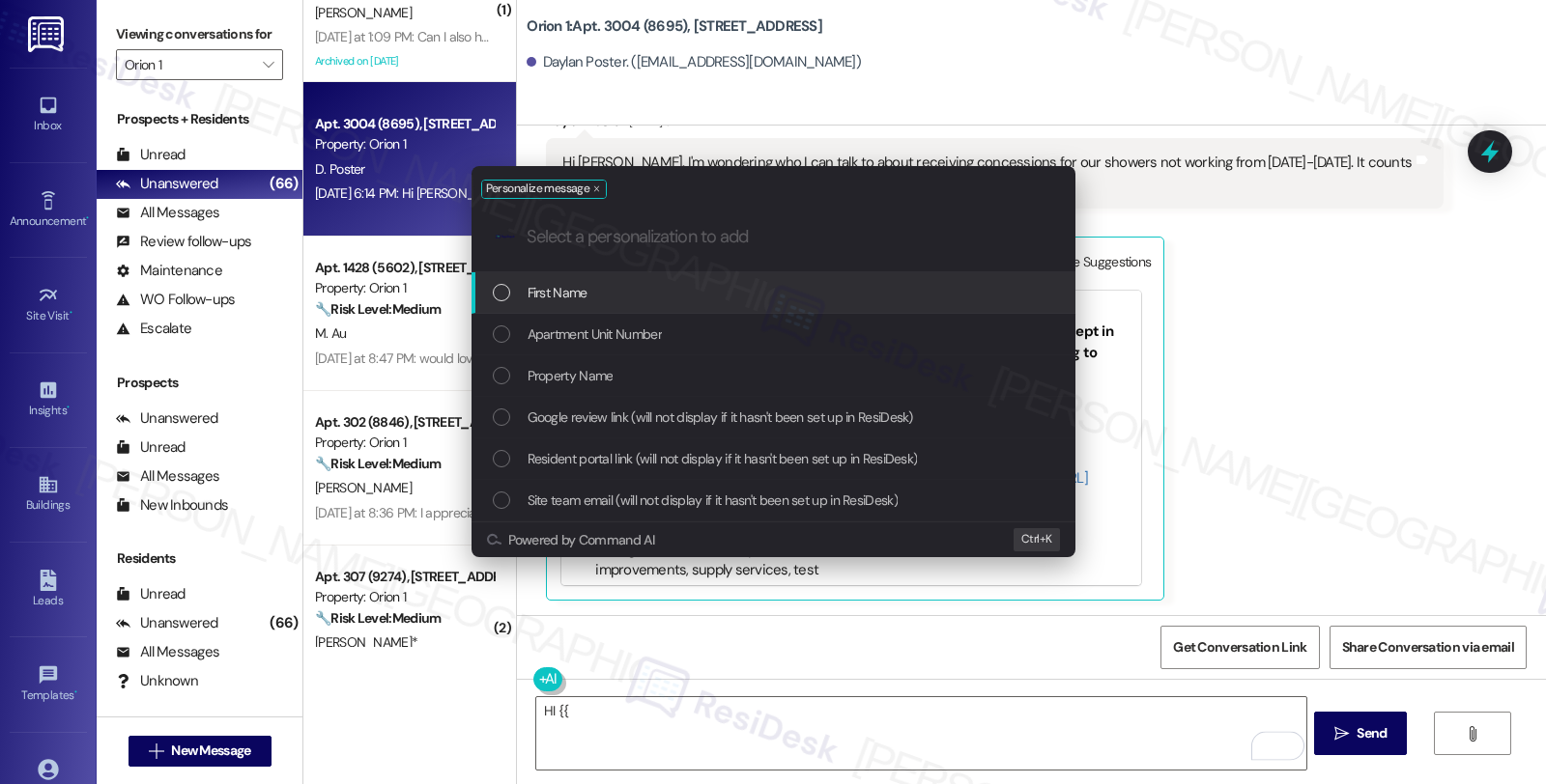
click at [653, 294] on div "First Name" at bounding box center [774, 292] width 565 height 21
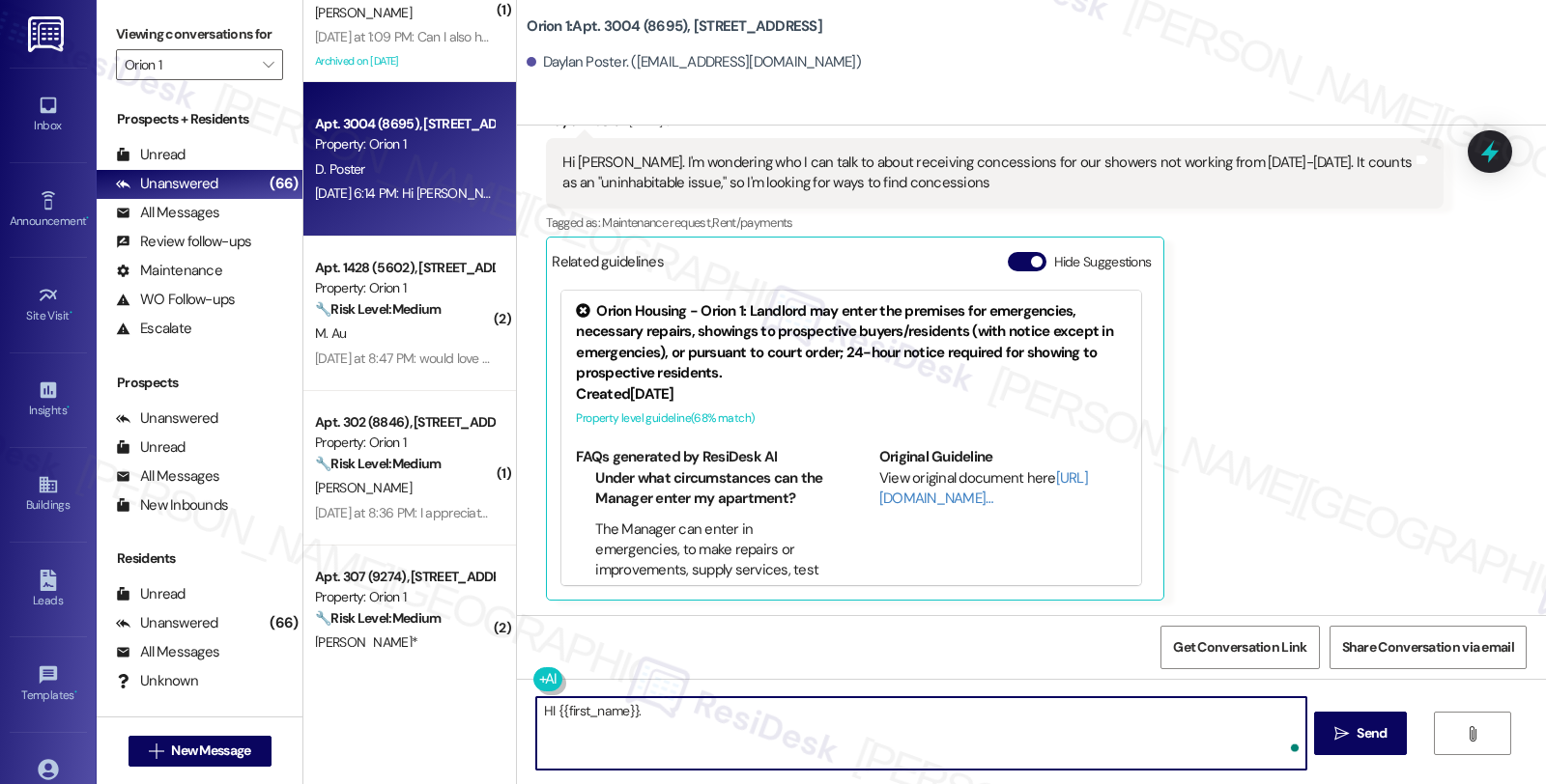
paste textarea "I’m really sorry you had to go several days without working showers—I can see h…"
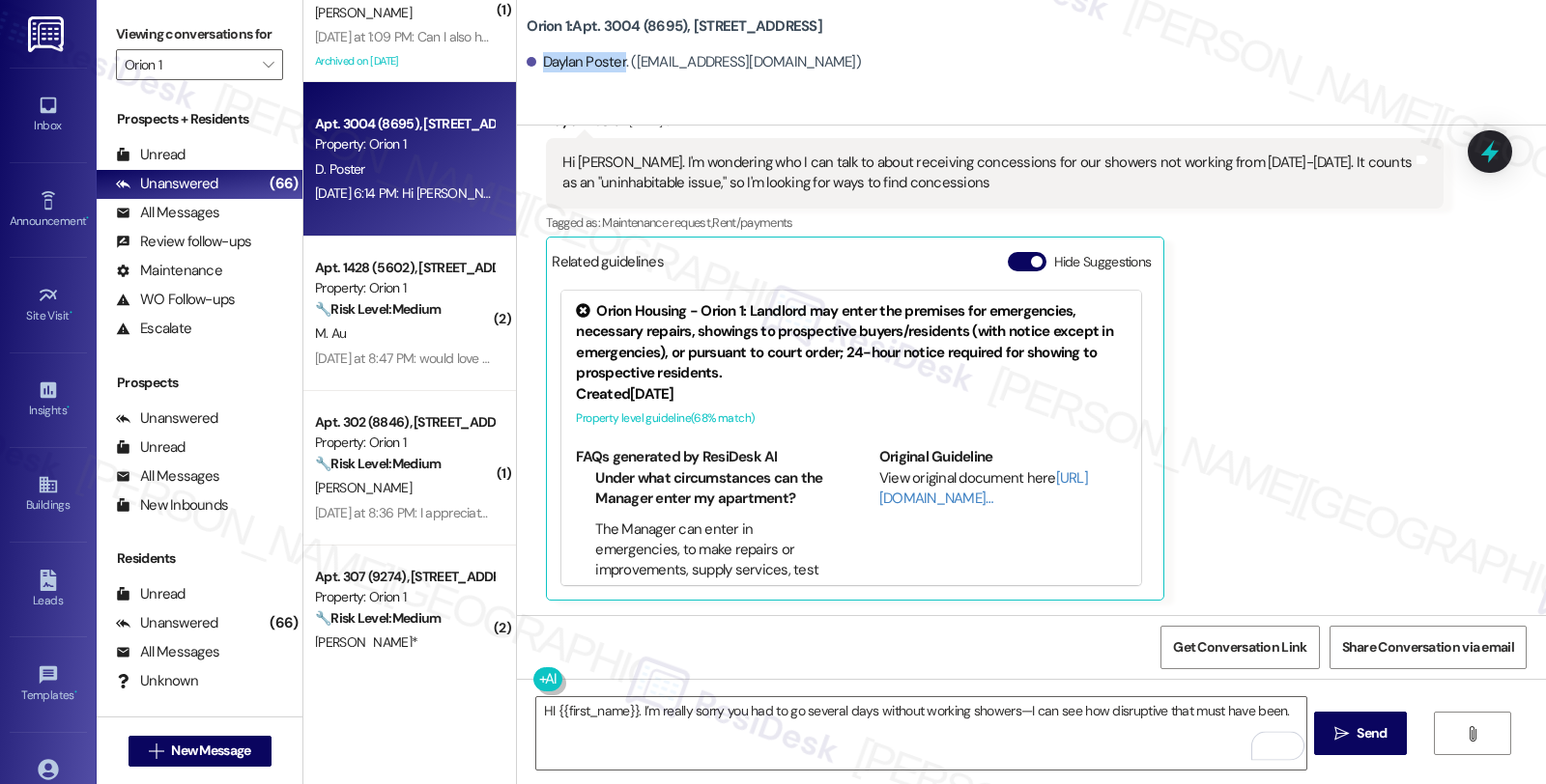
drag, startPoint x: 531, startPoint y: 67, endPoint x: 609, endPoint y: 67, distance: 78.0
click at [609, 67] on div "Daylan Poster. (dposter23@gmail.com)" at bounding box center [693, 63] width 335 height 20
copy div "Daylan Poster"
click at [1287, 713] on textarea "HI {{first_name}}. I’m really sorry you had to go several days without working …" at bounding box center [920, 733] width 770 height 72
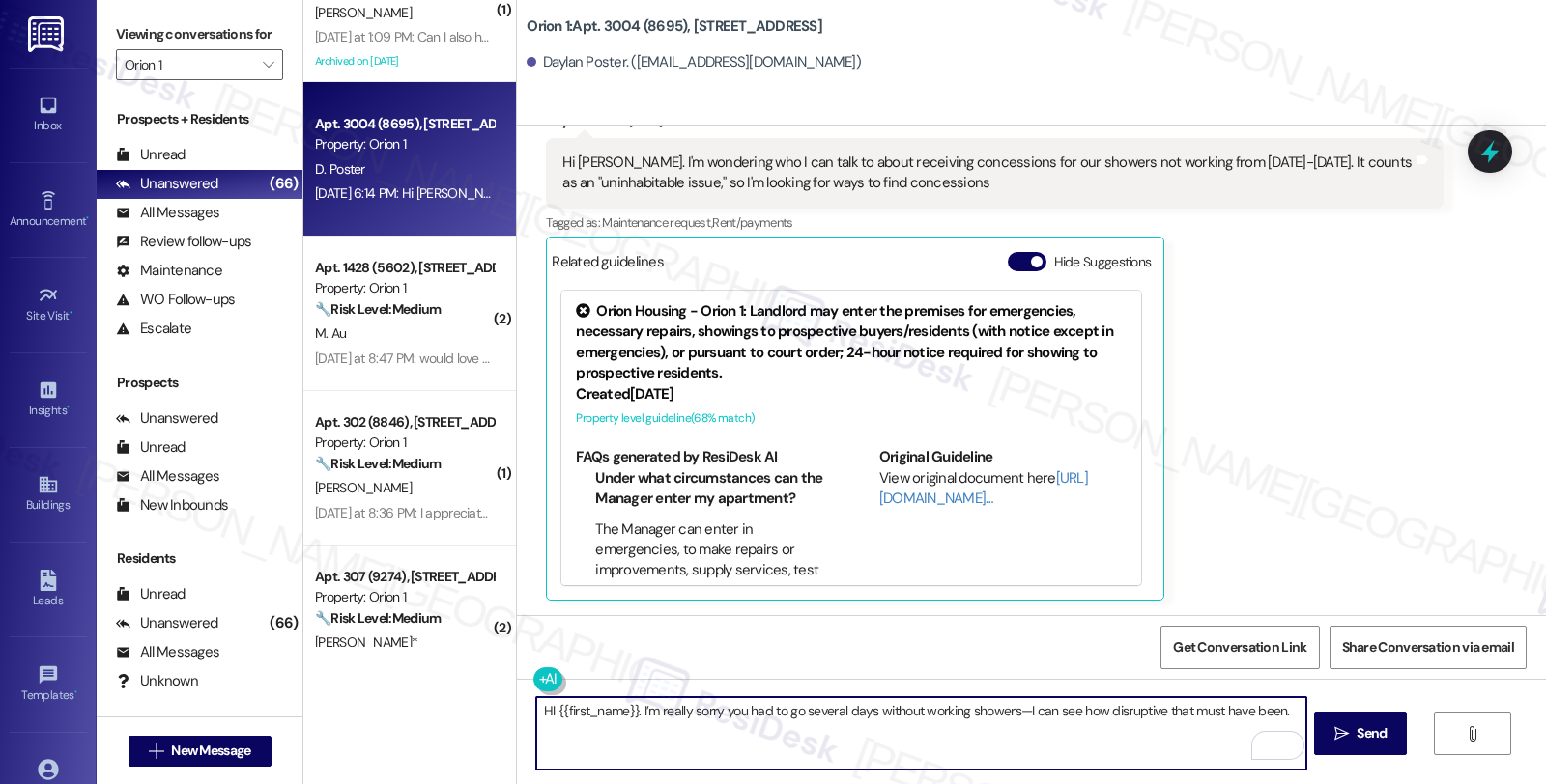
click at [1013, 716] on textarea "HI {{first_name}}. I’m really sorry you had to go several days without working …" at bounding box center [920, 733] width 770 height 72
click at [1009, 711] on textarea "HI {{first_name}}. I’m really sorry you had to go several days without working …" at bounding box center [920, 733] width 770 height 72
click at [1282, 711] on textarea "HI {{first_name}}. I’m really sorry you had to go several days without working …" at bounding box center [920, 733] width 770 height 72
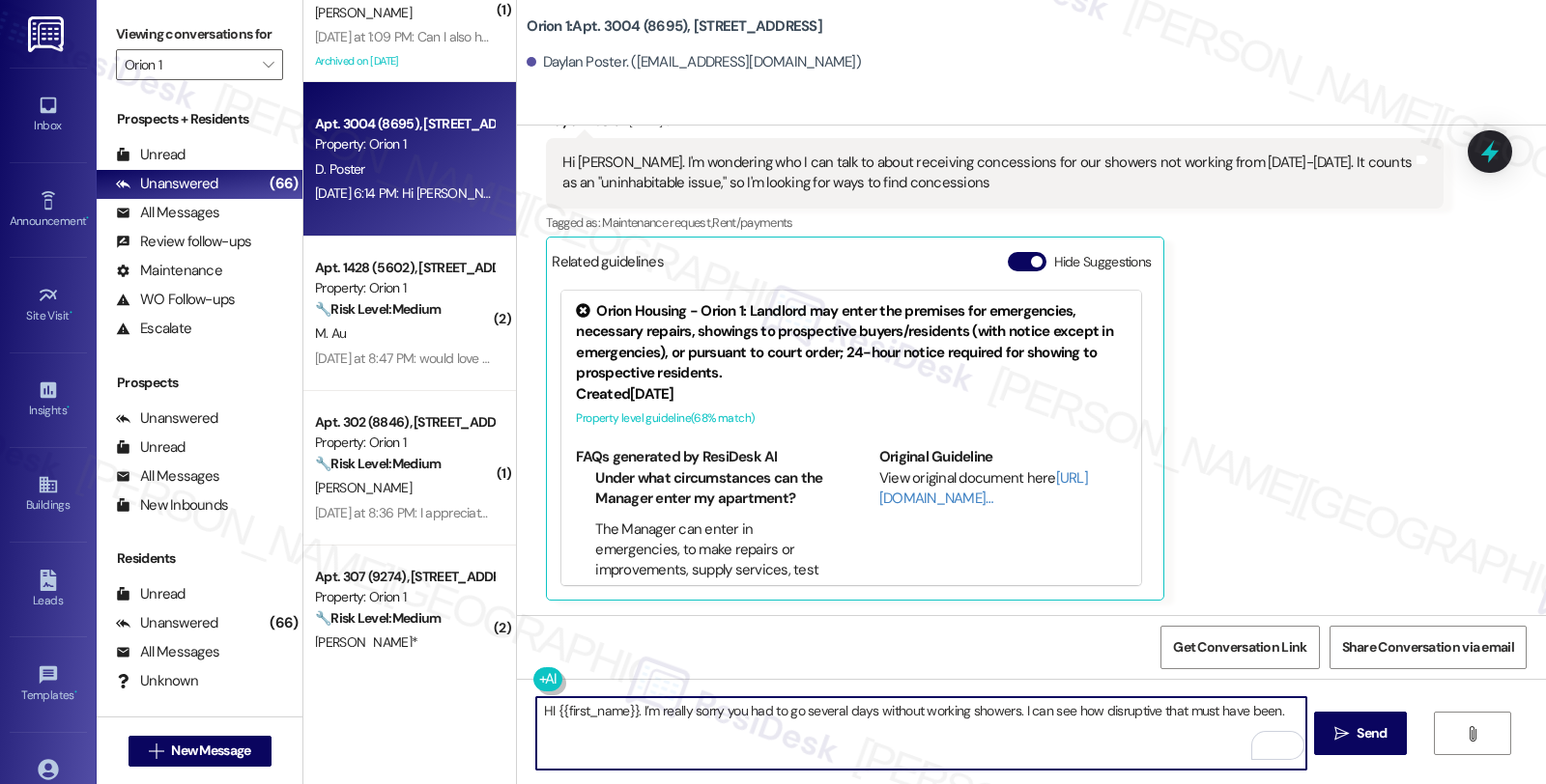
click at [1287, 717] on textarea "HI {{first_name}}. I’m really sorry you had to go several days without working …" at bounding box center [920, 733] width 770 height 72
click at [886, 164] on div "Hi [PERSON_NAME]. I'm wondering who I can talk to about receiving concessions f…" at bounding box center [987, 174] width 850 height 42
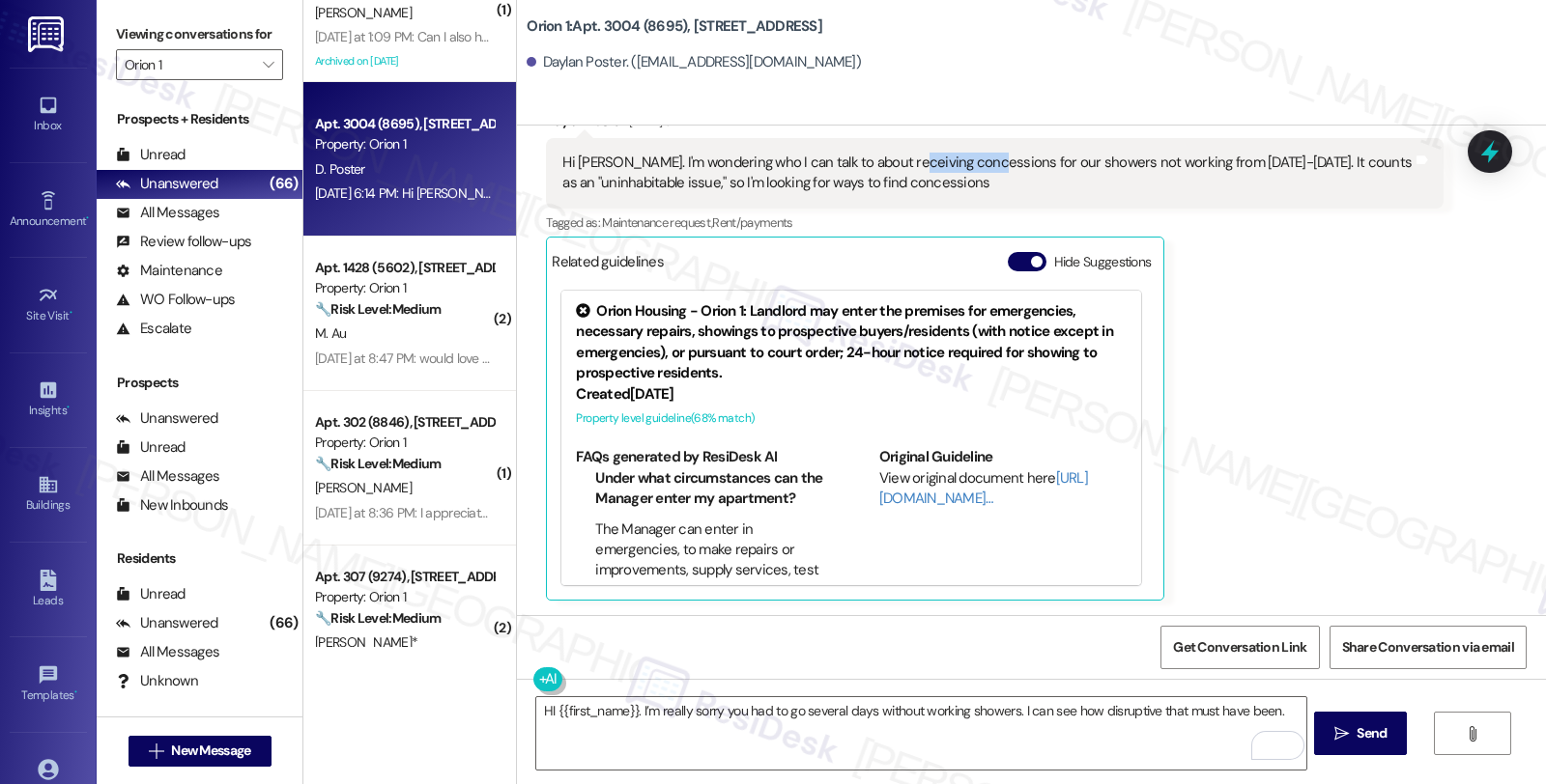
click at [886, 164] on div "Hi Sarah. I'm wondering who I can talk to about receiving concessions for our s…" at bounding box center [987, 174] width 850 height 42
copy div "concessions"
click at [1318, 461] on div "Daylan Poster Aug 20, 2025 at 6:14 PM Hi Sarah. I'm wondering who I can talk to…" at bounding box center [994, 355] width 897 height 488
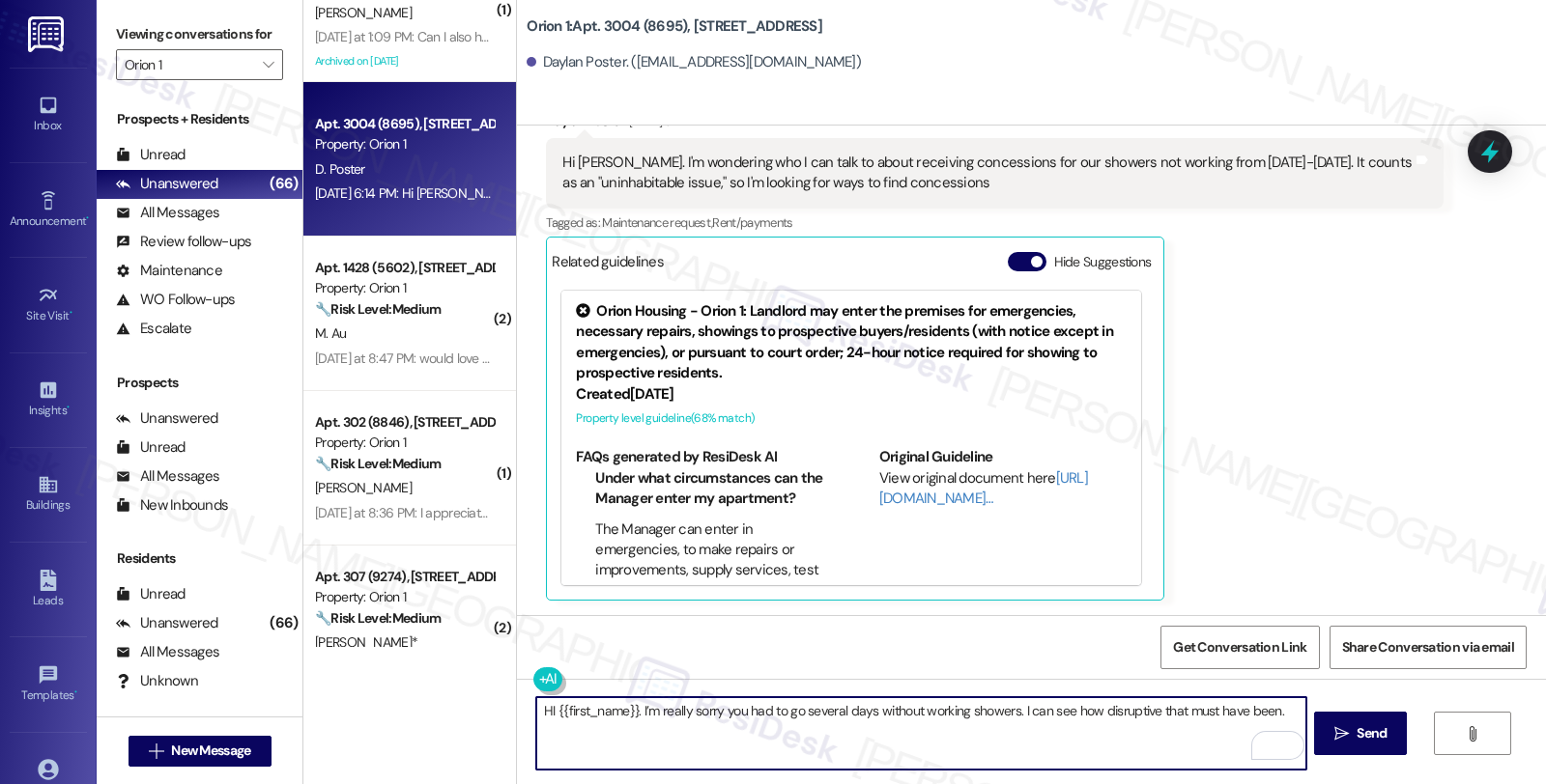
click at [1281, 715] on textarea "HI {{first_name}}. I’m really sorry you had to go several days without working …" at bounding box center [920, 733] width 770 height 72
paste textarea "Concessions are something the site team would need to review directly, since th…"
drag, startPoint x: 944, startPoint y: 722, endPoint x: 1237, endPoint y: 722, distance: 293.0
click at [1237, 722] on textarea "HI {{first_name}}. I’m really sorry you had to go several days without working …" at bounding box center [920, 733] width 770 height 72
click at [718, 721] on textarea "HI {{first_name}}. I’m really sorry you had to go several days without working …" at bounding box center [920, 733] width 770 height 72
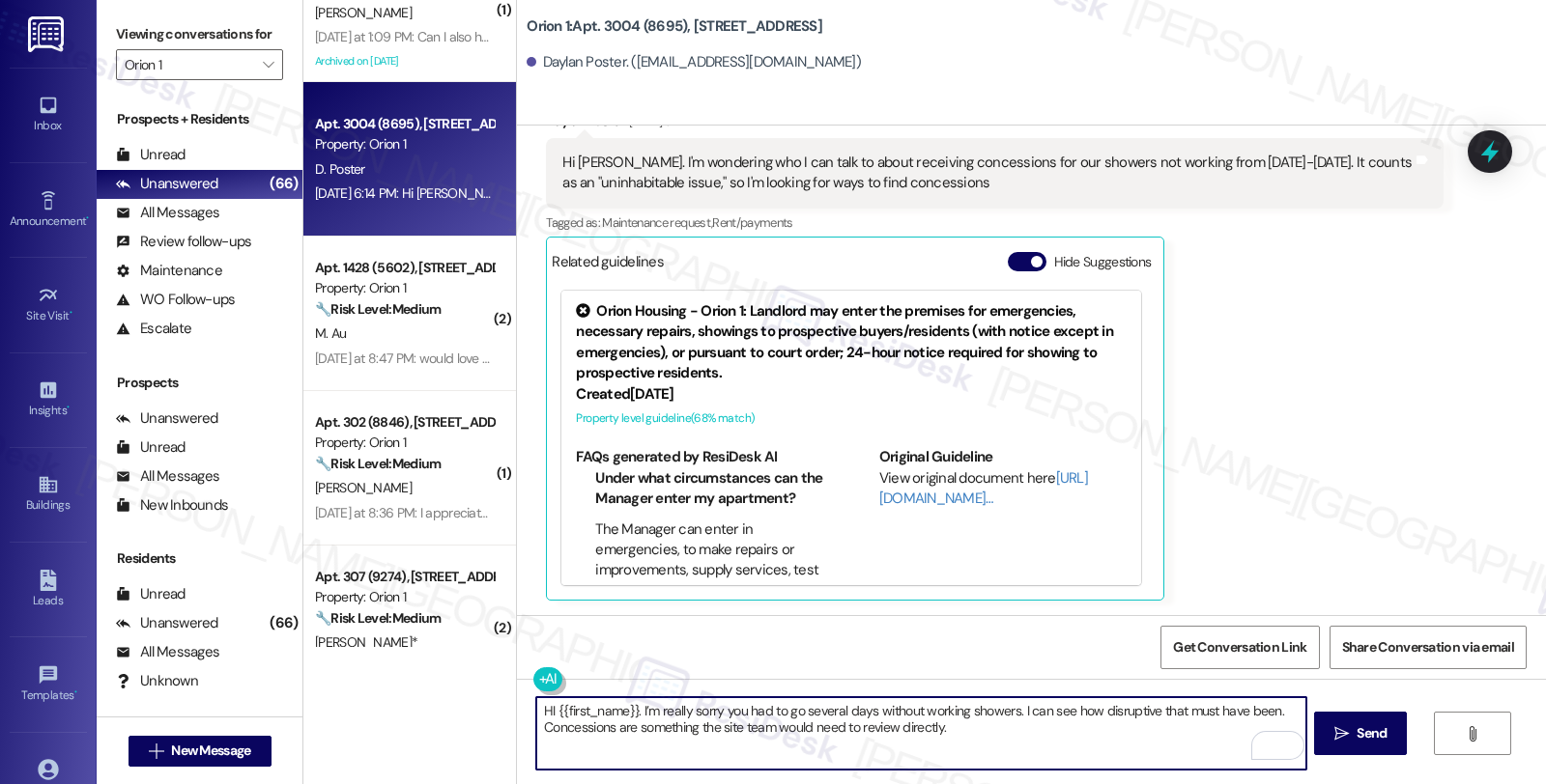
click at [718, 721] on textarea "HI {{first_name}}. I’m really sorry you had to go several days without working …" at bounding box center [920, 733] width 770 height 72
drag, startPoint x: 798, startPoint y: 728, endPoint x: 1194, endPoint y: 696, distance: 397.3
click at [1194, 696] on div "HI {{first_name}}. I’m really sorry you had to go several days without working …" at bounding box center [1032, 751] width 1030 height 145
drag, startPoint x: 880, startPoint y: 756, endPoint x: 831, endPoint y: 748, distance: 49.6
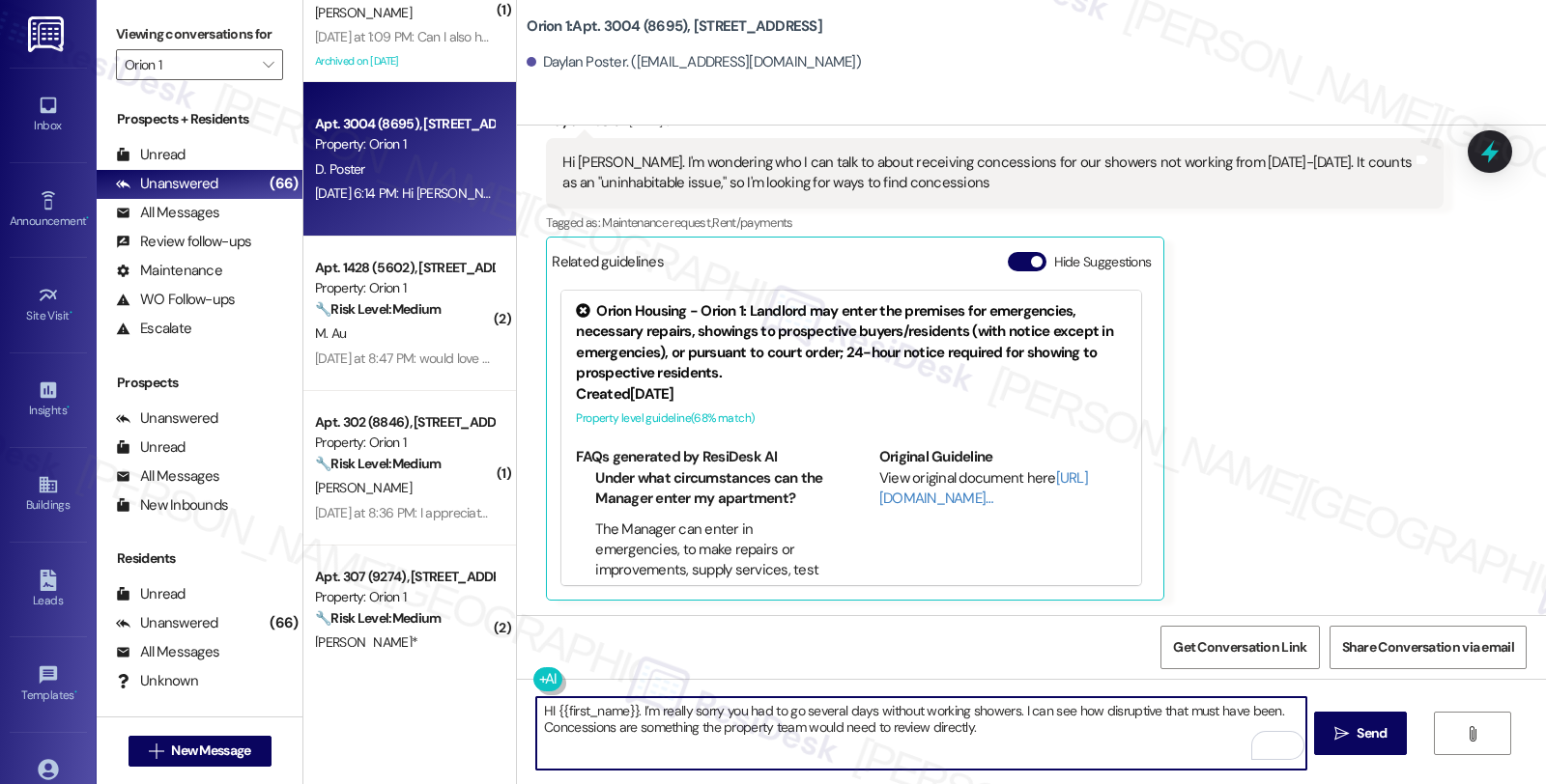
click at [880, 756] on textarea "HI {{first_name}}. I’m really sorry you had to go several days without working …" at bounding box center [920, 733] width 770 height 72
drag, startPoint x: 795, startPoint y: 727, endPoint x: 1249, endPoint y: 727, distance: 454.0
click at [1249, 727] on textarea "HI {{first_name}}. I’m really sorry you had to go several days without working …" at bounding box center [920, 733] width 770 height 72
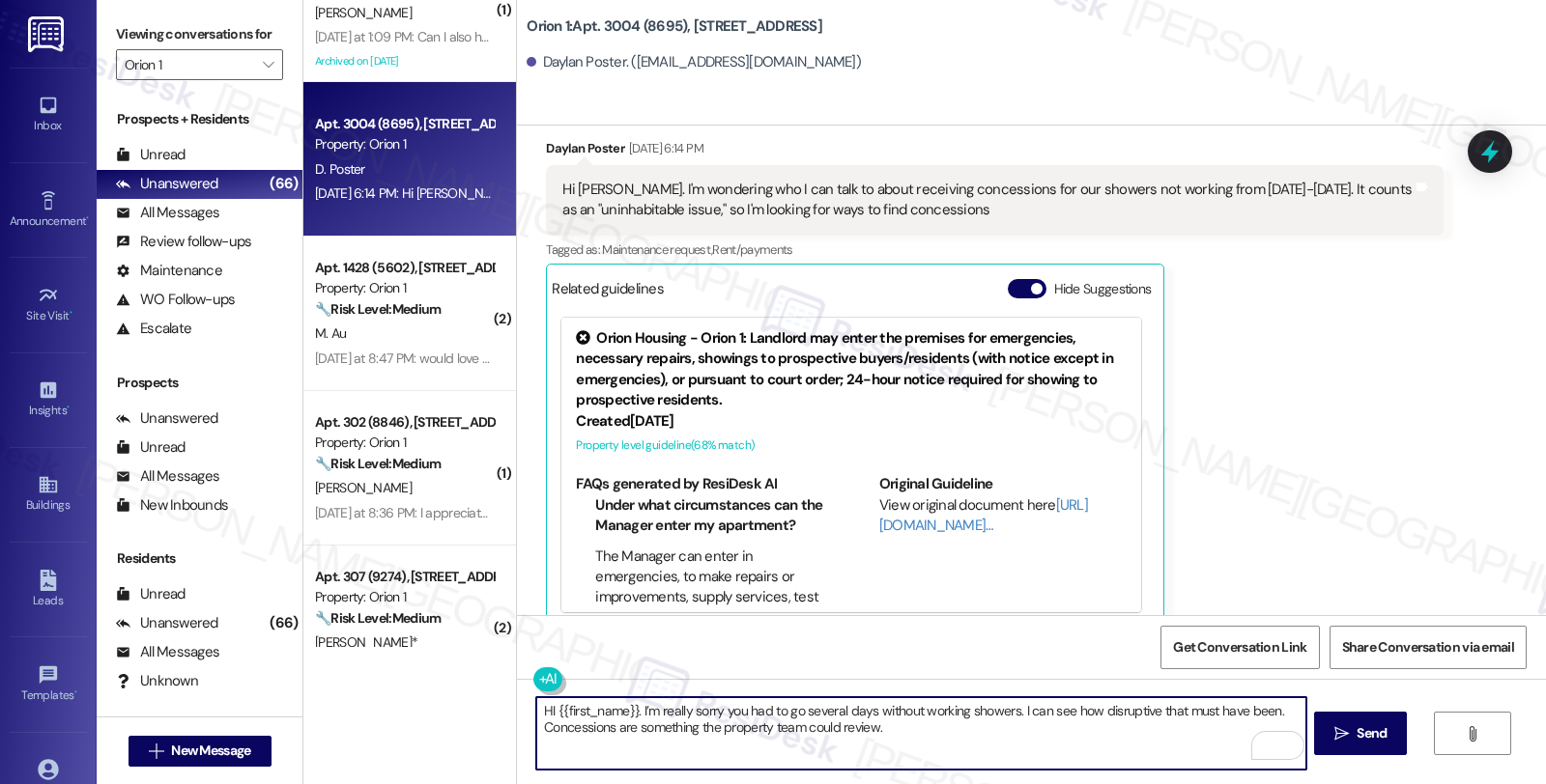
scroll to position [371, 0]
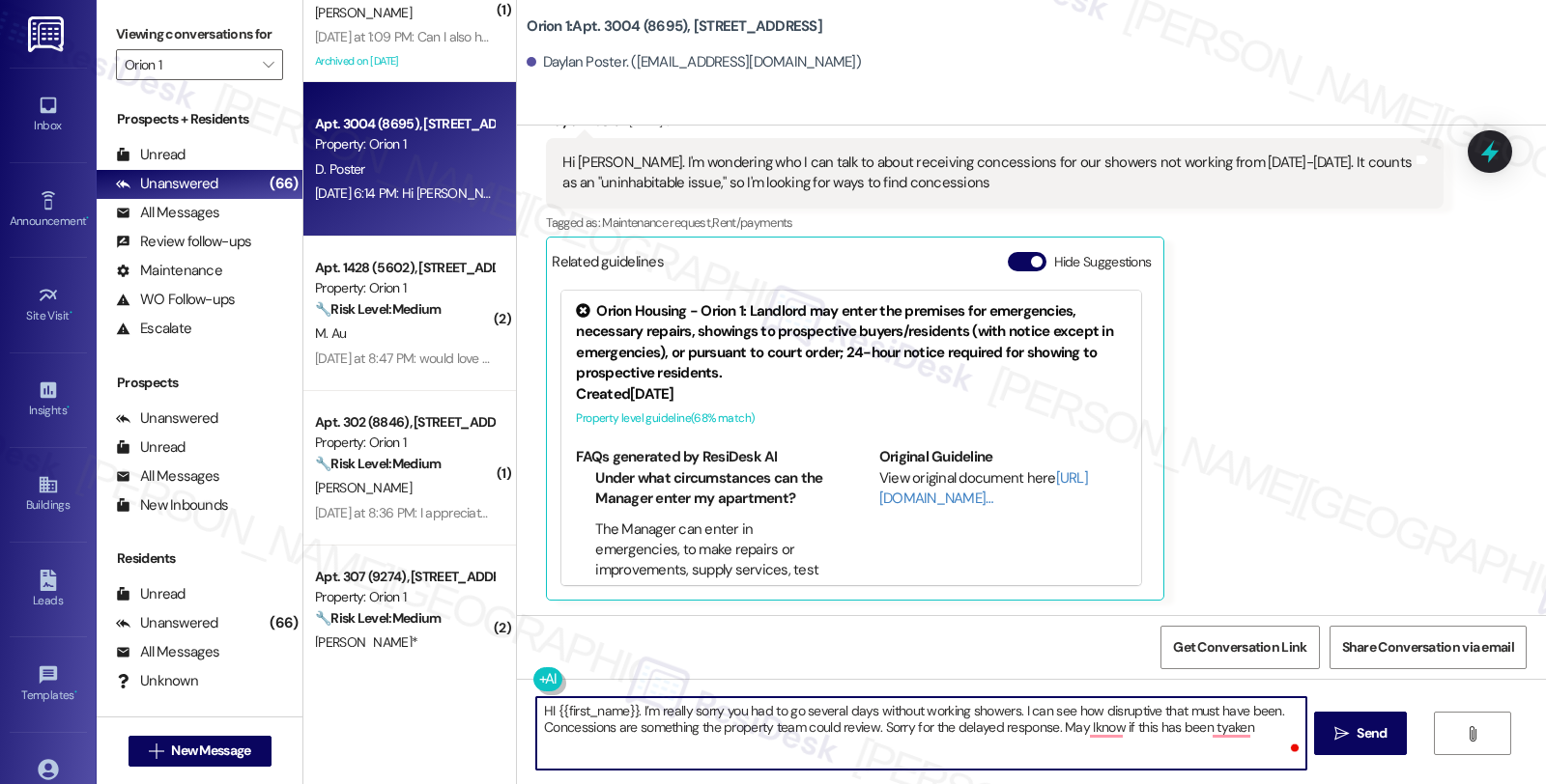
click at [1079, 728] on textarea "HI {{first_name}}. I’m really sorry you had to go several days without working …" at bounding box center [920, 733] width 770 height 72
click at [1114, 726] on textarea "HI {{first_name}}. I’m really sorry you had to go several days without working …" at bounding box center [920, 733] width 770 height 72
drag, startPoint x: 1123, startPoint y: 727, endPoint x: 1299, endPoint y: 728, distance: 176.0
click at [1299, 728] on textarea "HI {{first_name}}. I’m really sorry you had to go several days without working …" at bounding box center [920, 733] width 770 height 72
type textarea "HI {{first_name}}. I’m really sorry you had to go several days without working …"
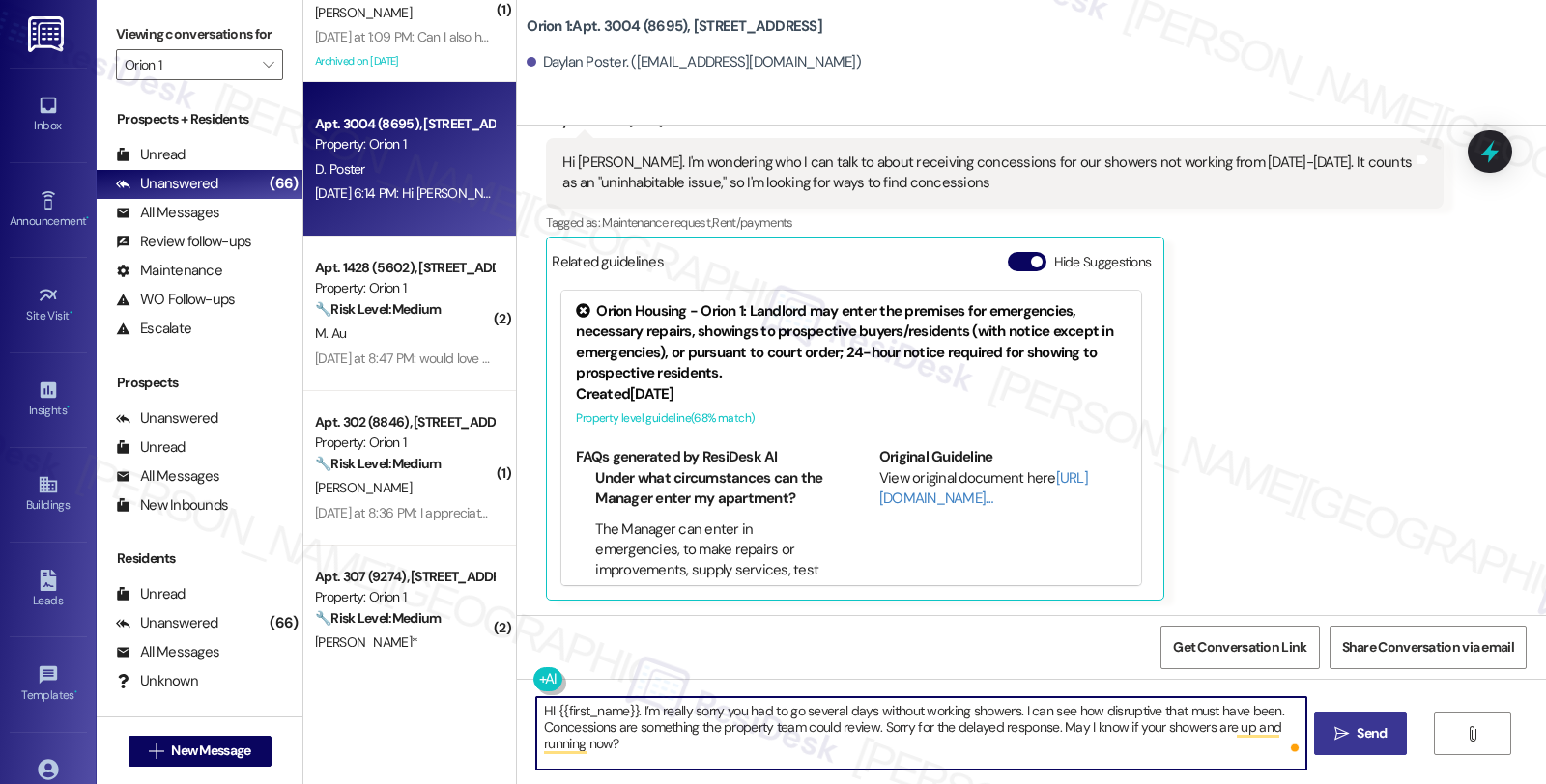
click at [1365, 729] on span "Send" at bounding box center [1371, 733] width 30 height 20
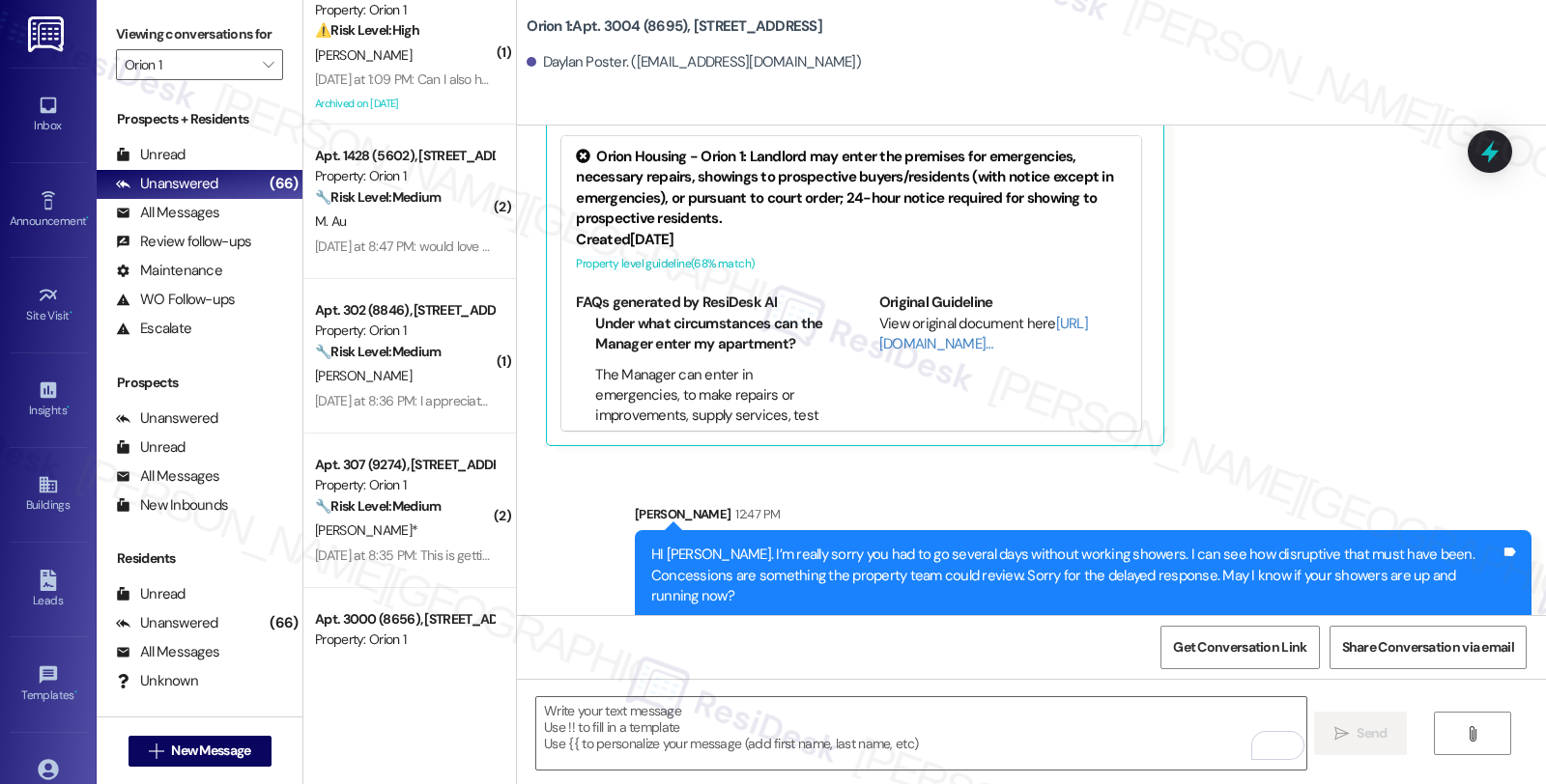
scroll to position [536, 0]
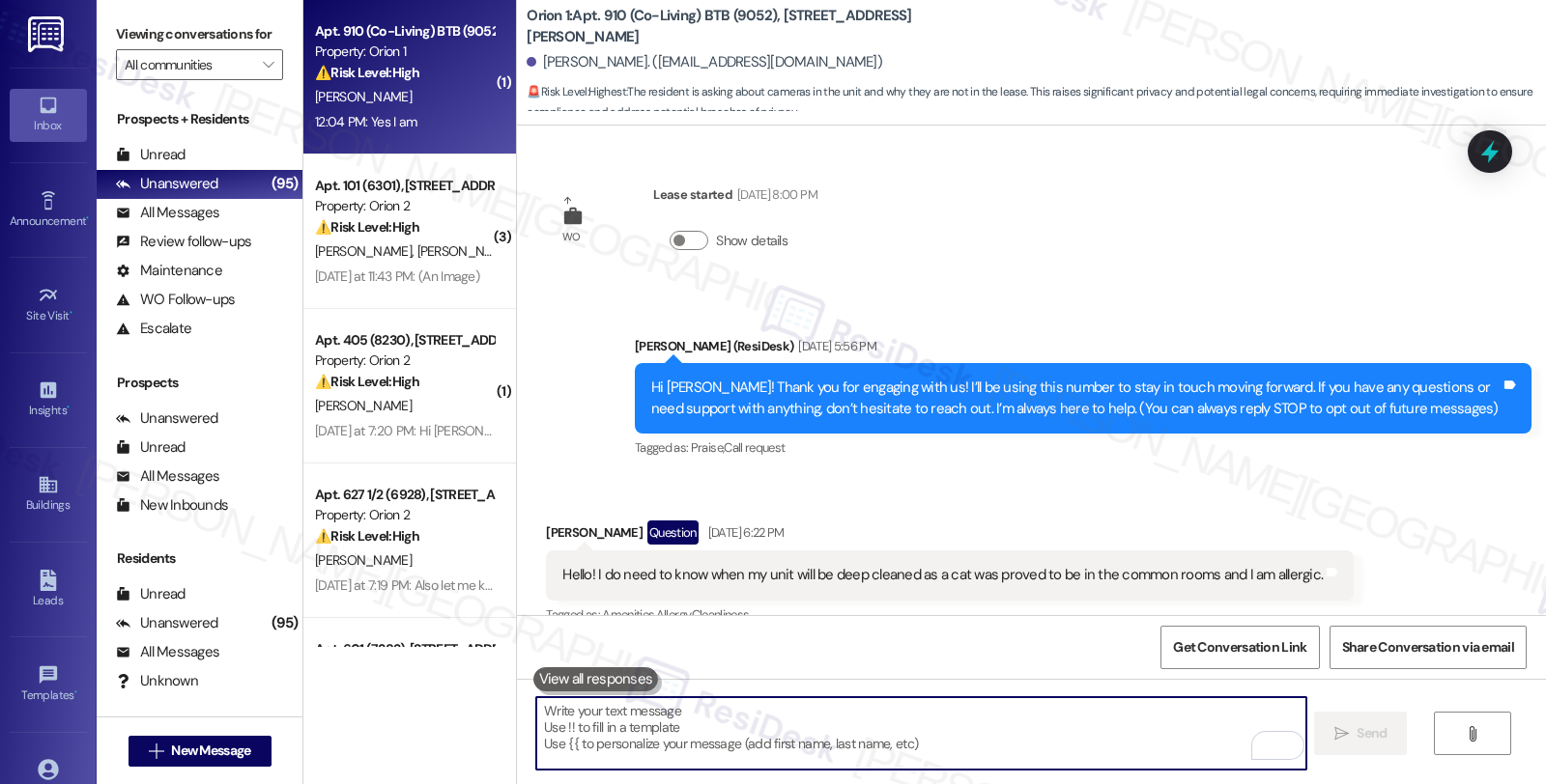
scroll to position [2042, 0]
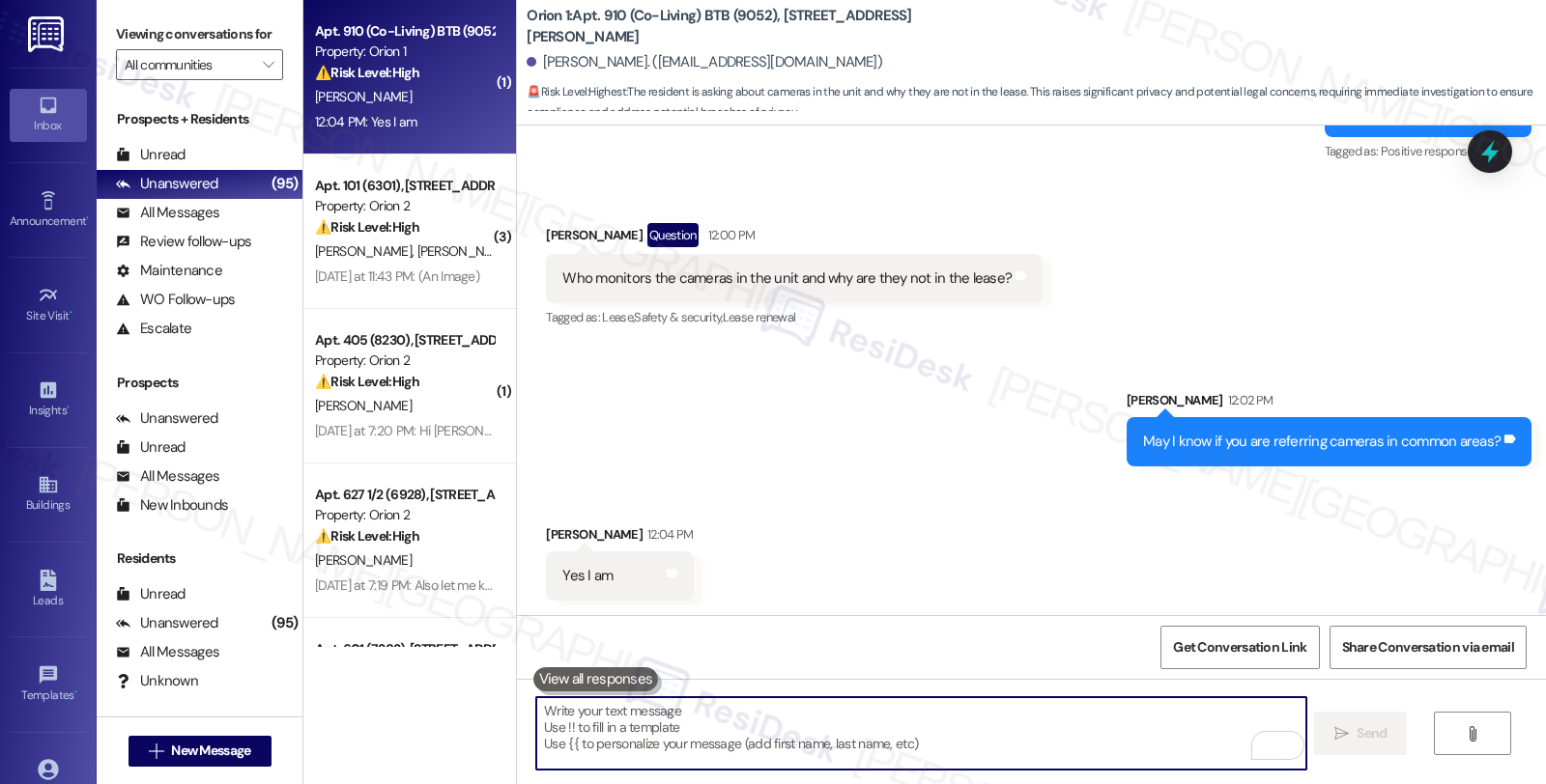
click at [679, 702] on textarea "To enrich screen reader interactions, please activate Accessibility in Grammarl…" at bounding box center [920, 733] width 770 height 72
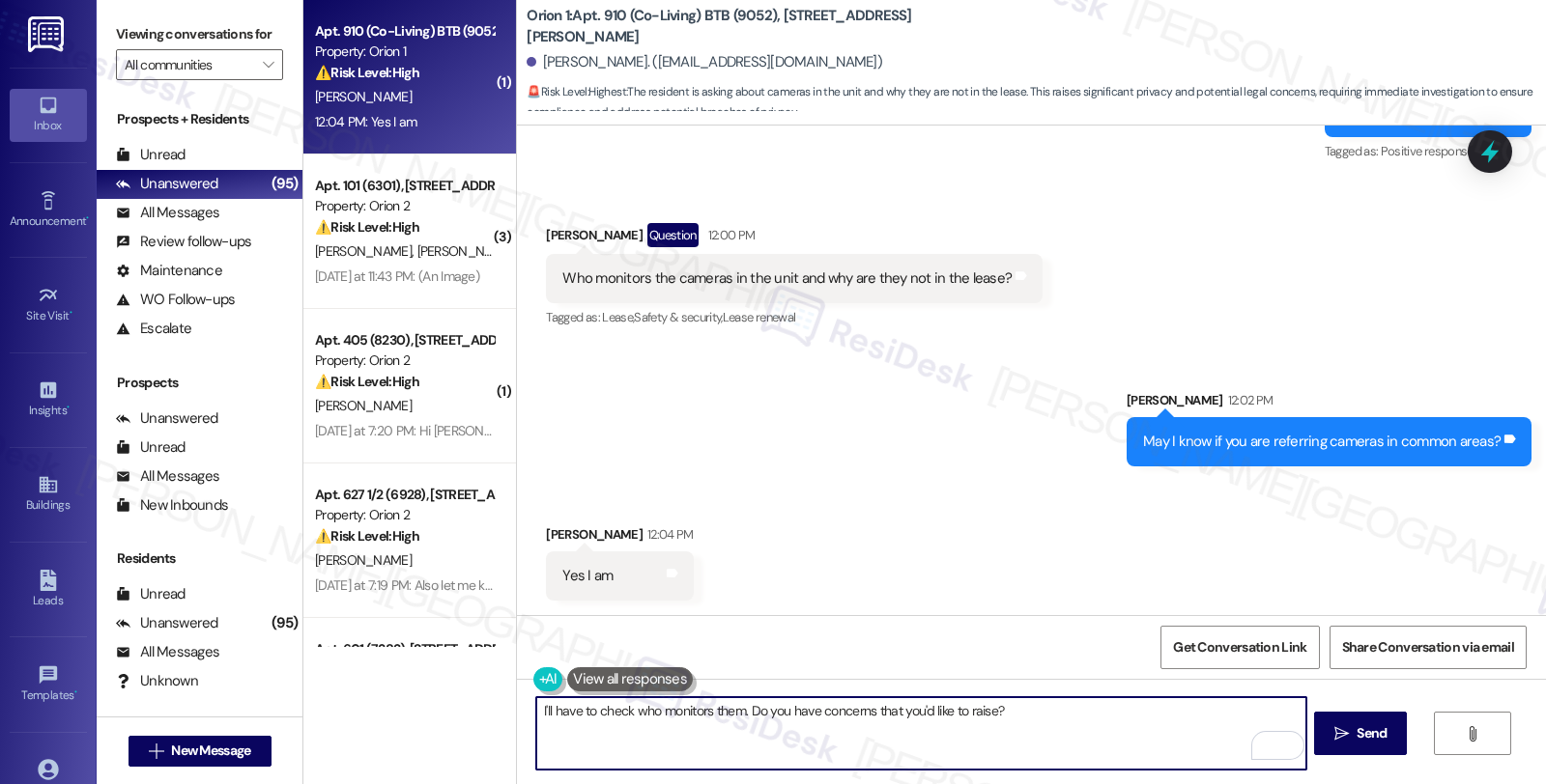
click at [870, 719] on textarea "I'll have to check who monitors them. Do you have concerns that you'd like to r…" at bounding box center [920, 733] width 770 height 72
type textarea "I'll have to check who monitors them. Do you have concerns about the cameras th…"
click at [1380, 737] on span "Send" at bounding box center [1371, 733] width 30 height 20
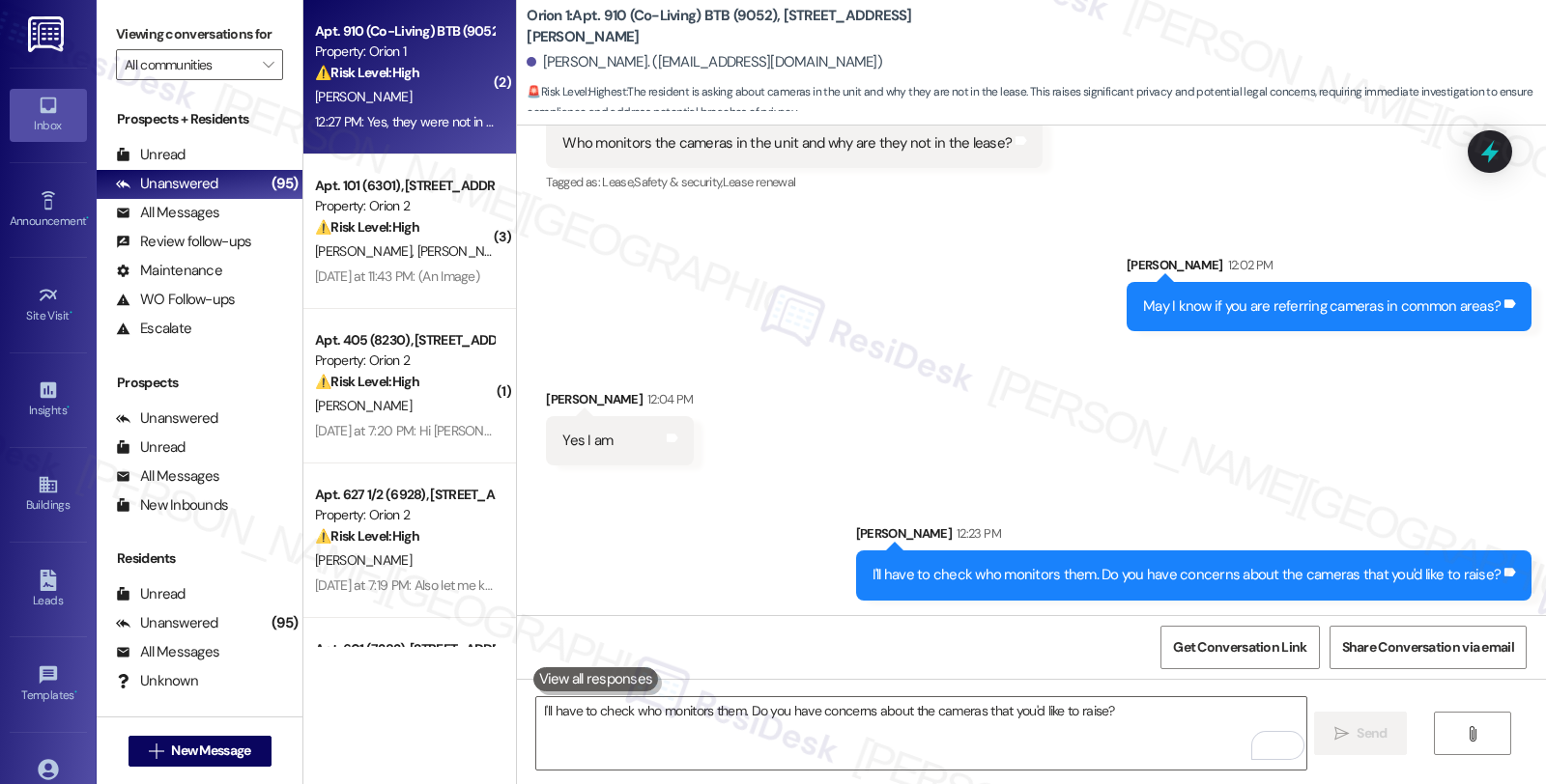
scroll to position [2311, 0]
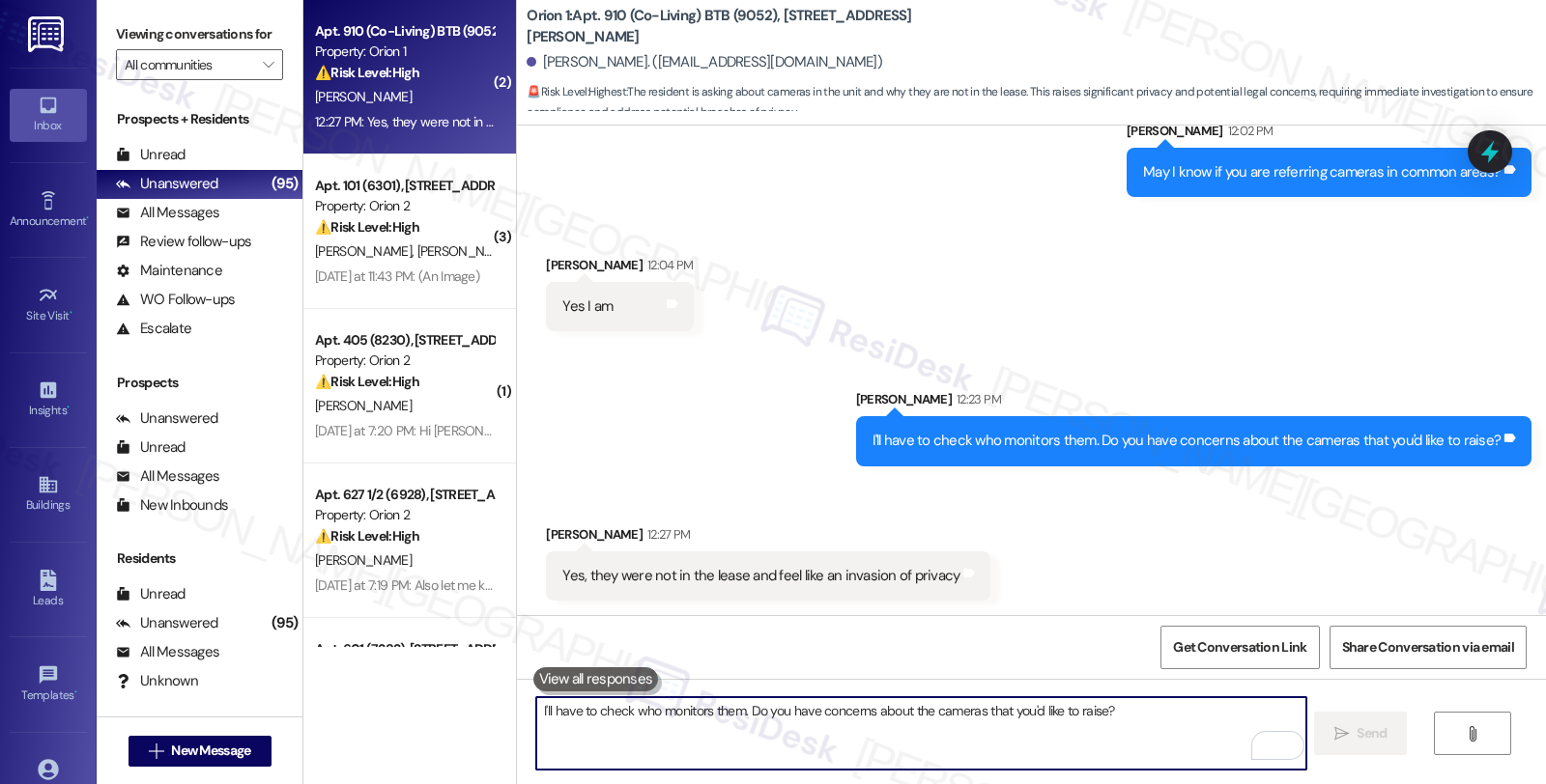
click at [712, 731] on textarea "I'll have to check who monitors them. Do you have concerns about the cameras th…" at bounding box center [920, 733] width 770 height 72
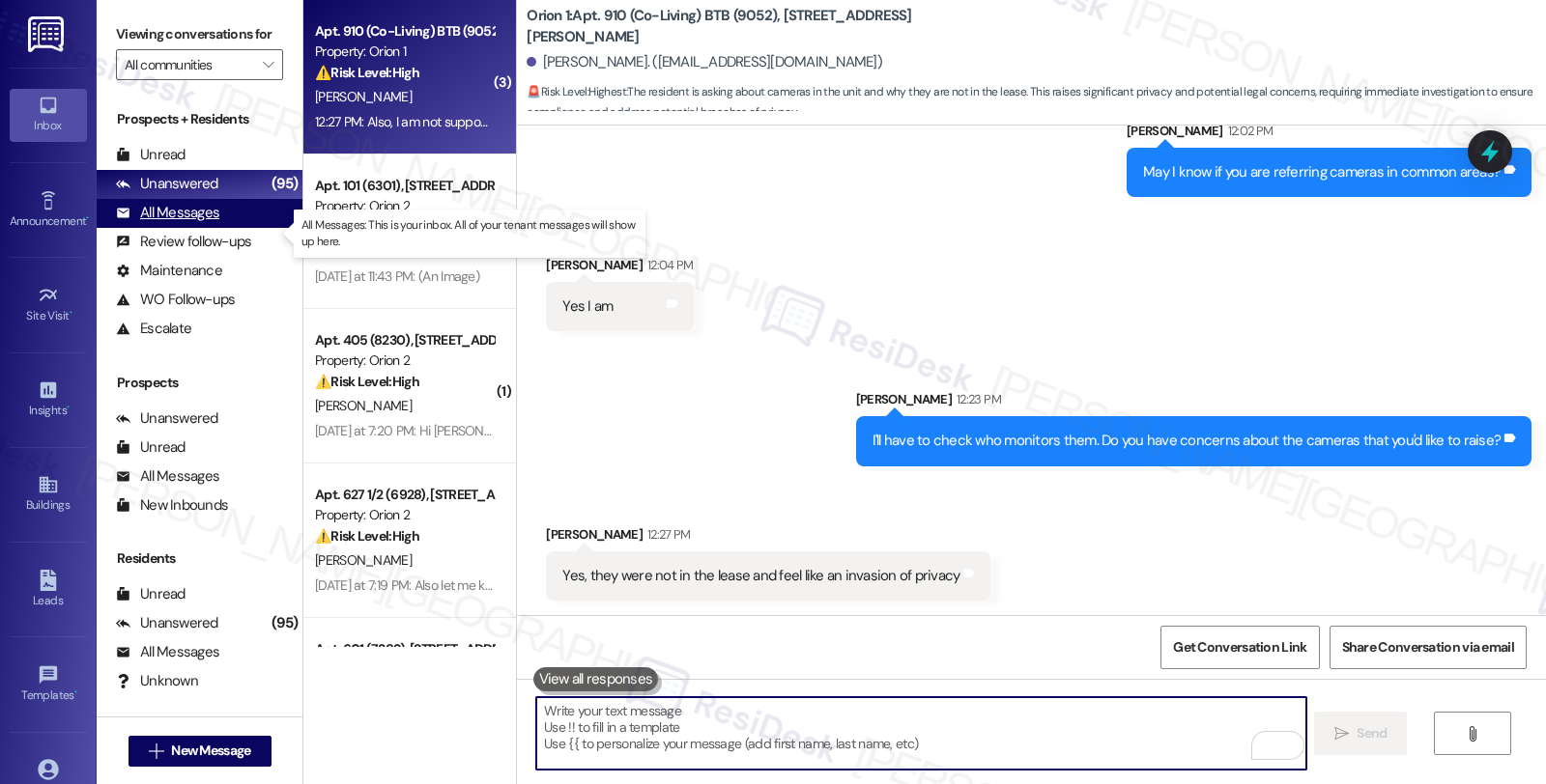
click at [190, 223] on div "All Messages" at bounding box center [168, 212] width 103 height 20
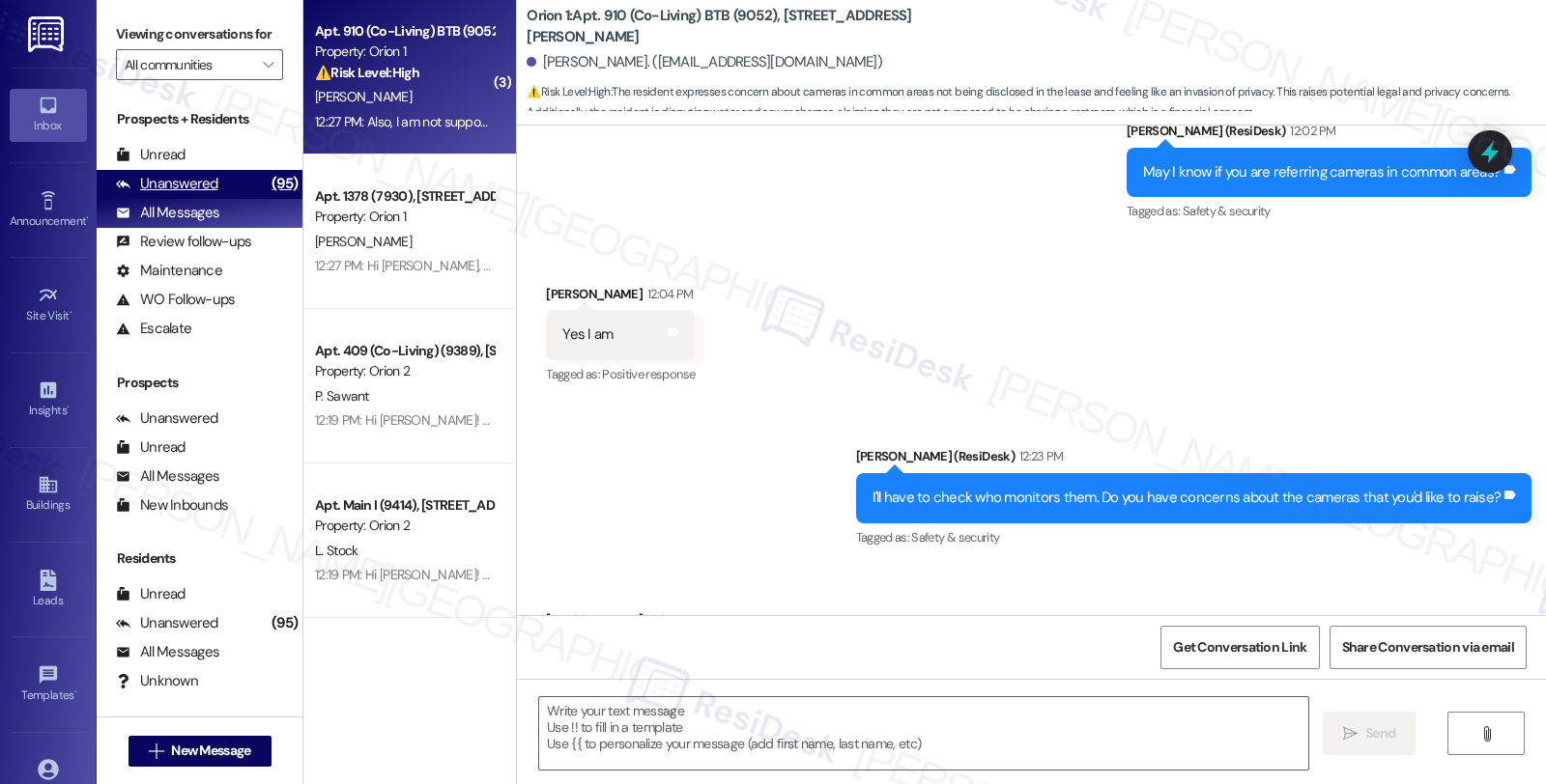
type textarea "Fetching suggested responses. Please feel free to read through the conversation…"
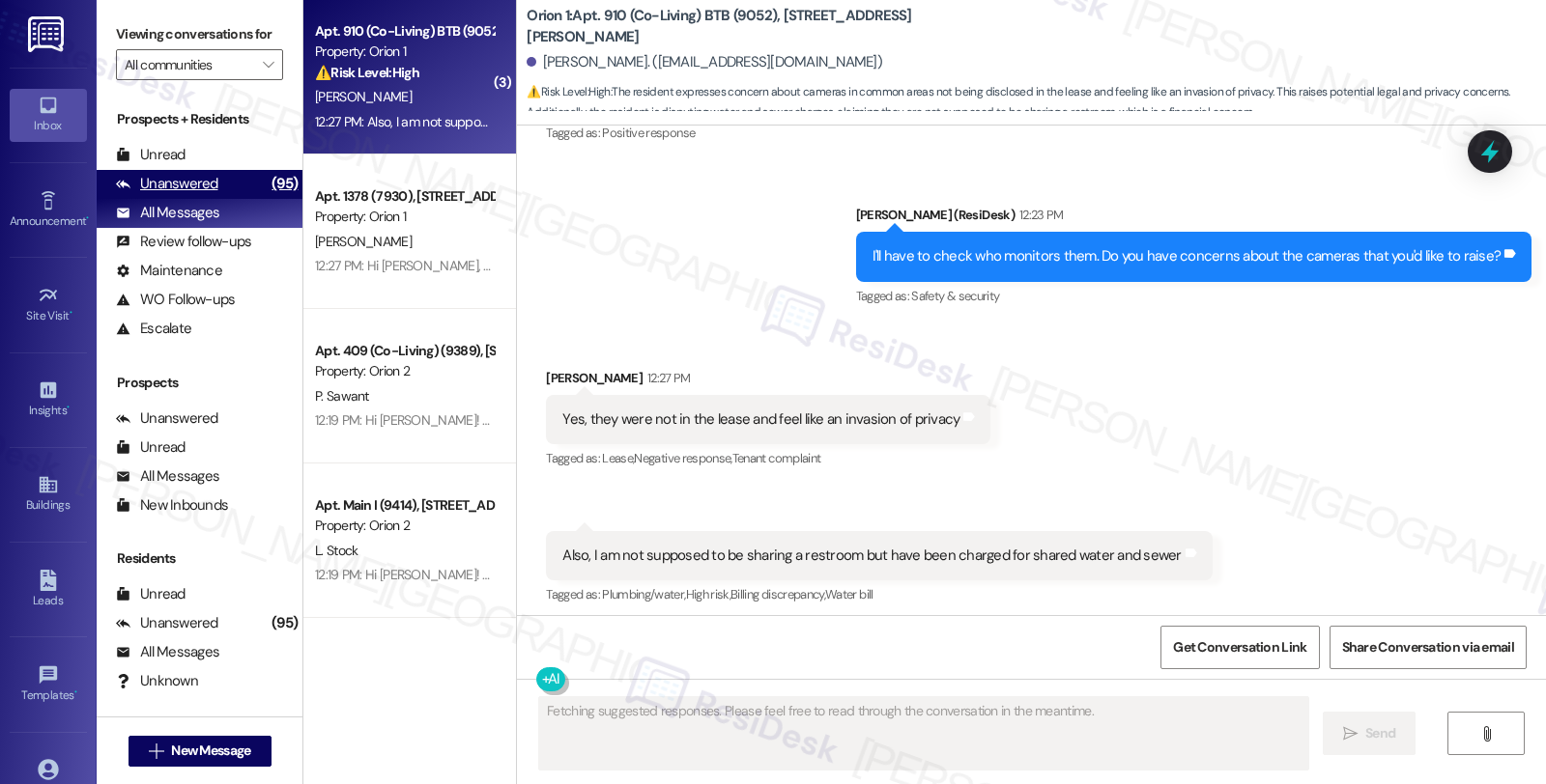
scroll to position [2560, 0]
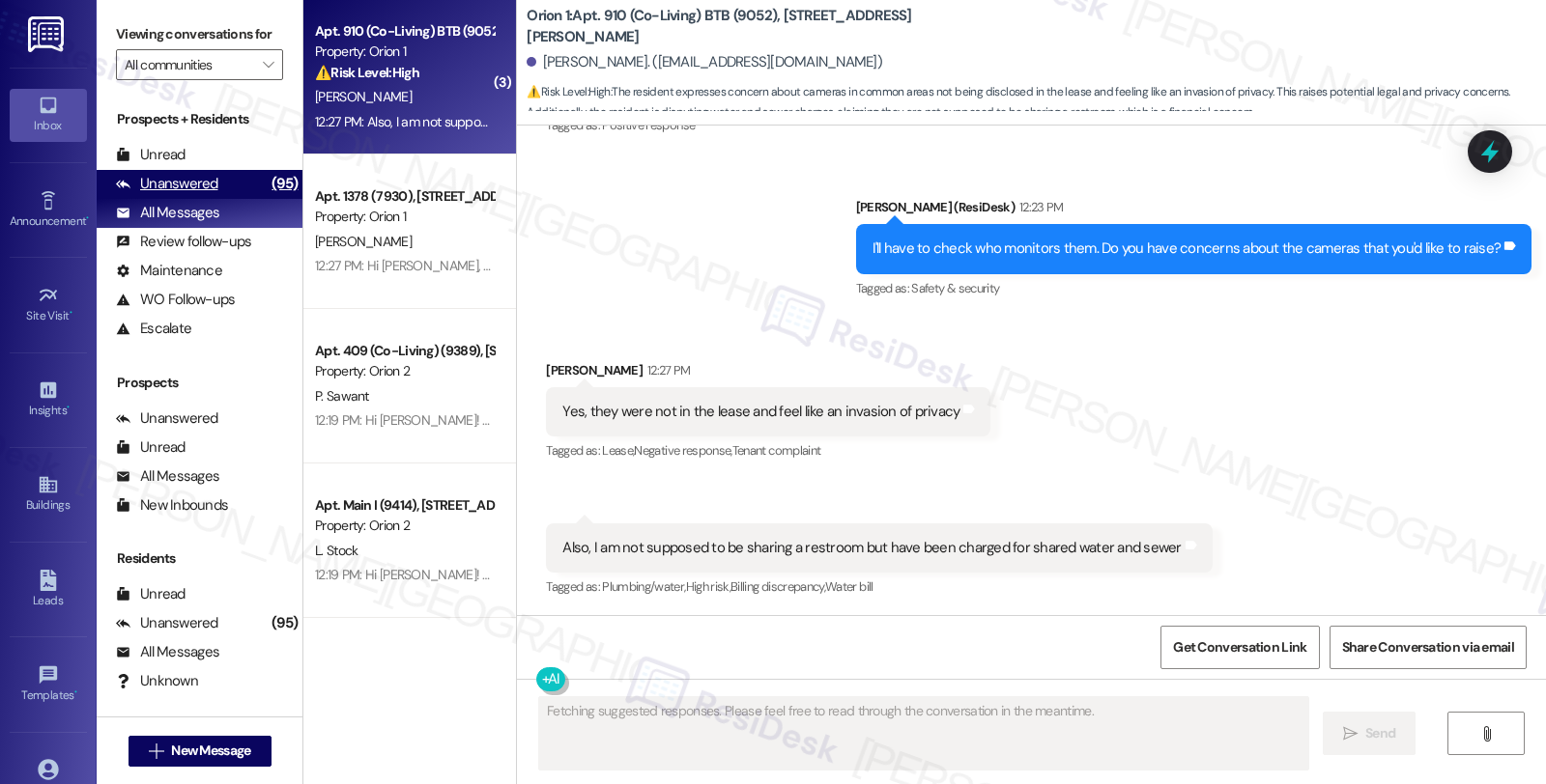
click at [201, 195] on div "Unanswered" at bounding box center [167, 184] width 102 height 20
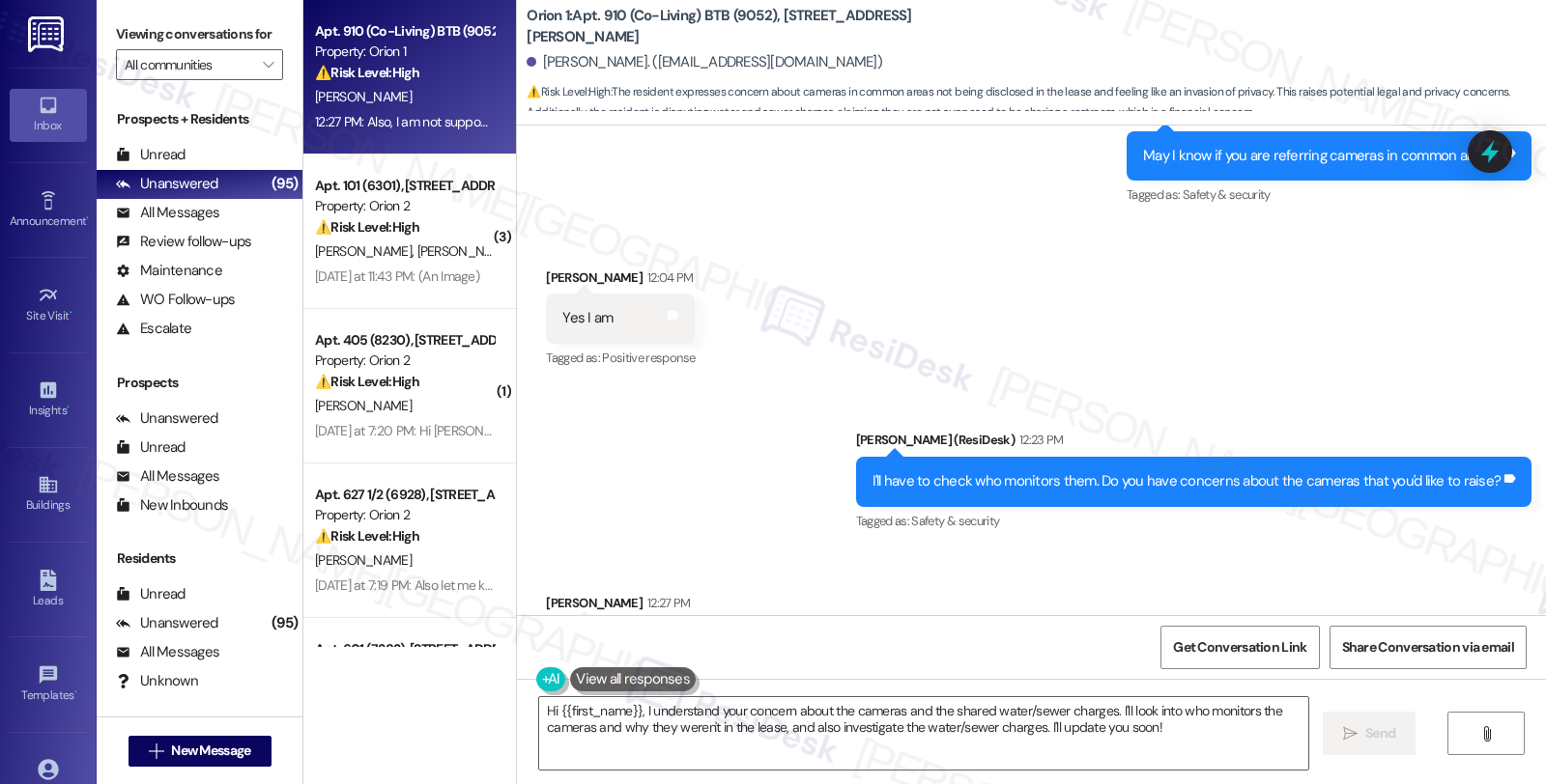
scroll to position [2561, 0]
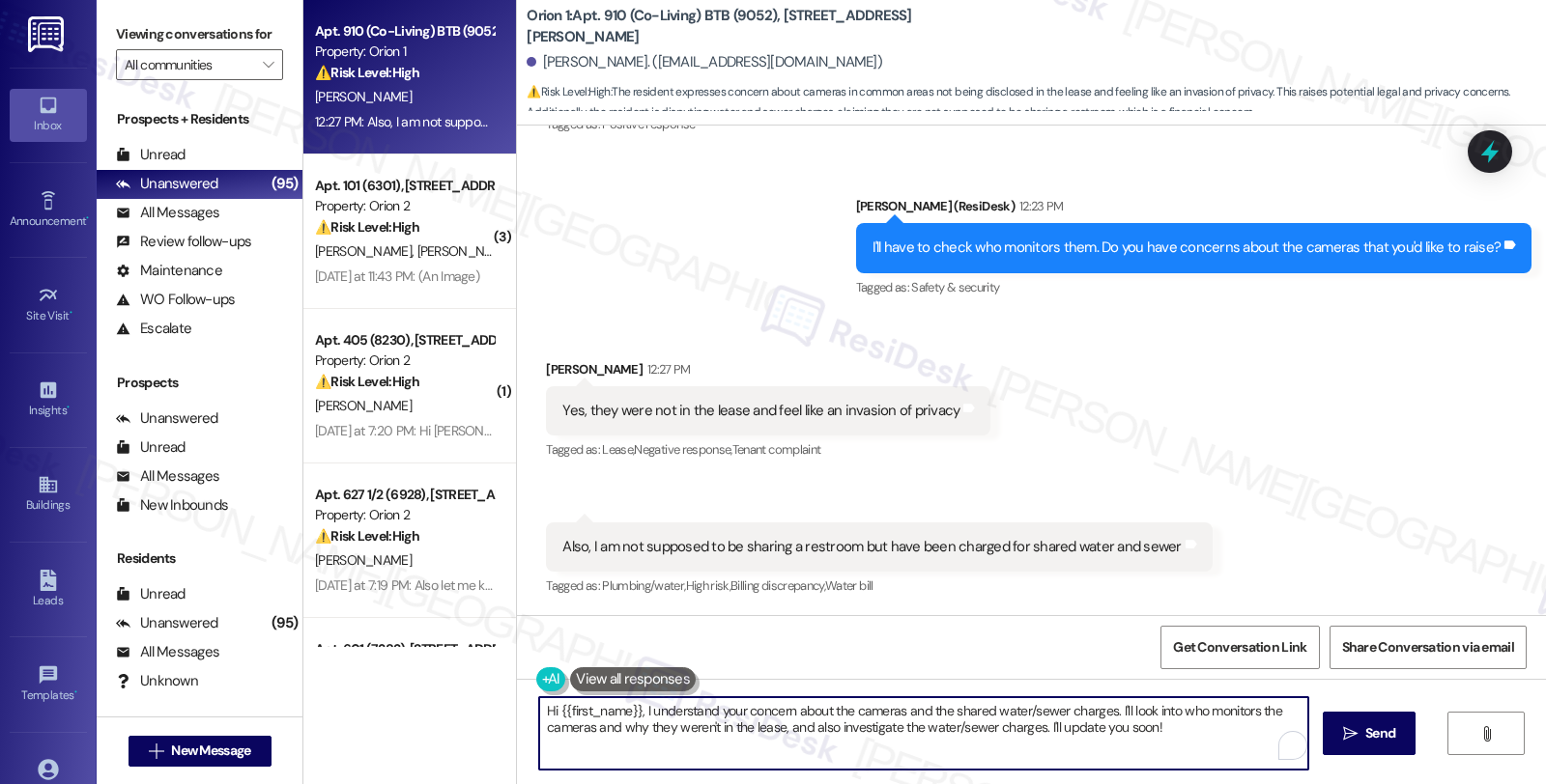
drag, startPoint x: 632, startPoint y: 709, endPoint x: 481, endPoint y: 709, distance: 151.0
click at [481, 709] on div "Apt. 910 (Co-Living) BTB (9052), [STREET_ADDRESS][PERSON_NAME] Property: Orion …" at bounding box center [925, 392] width 1243 height 784
drag, startPoint x: 1001, startPoint y: 707, endPoint x: 1073, endPoint y: 758, distance: 88.2
click at [1073, 758] on textarea "I understand your concern about the cameras and the shared water/sewer charges.…" at bounding box center [920, 733] width 770 height 72
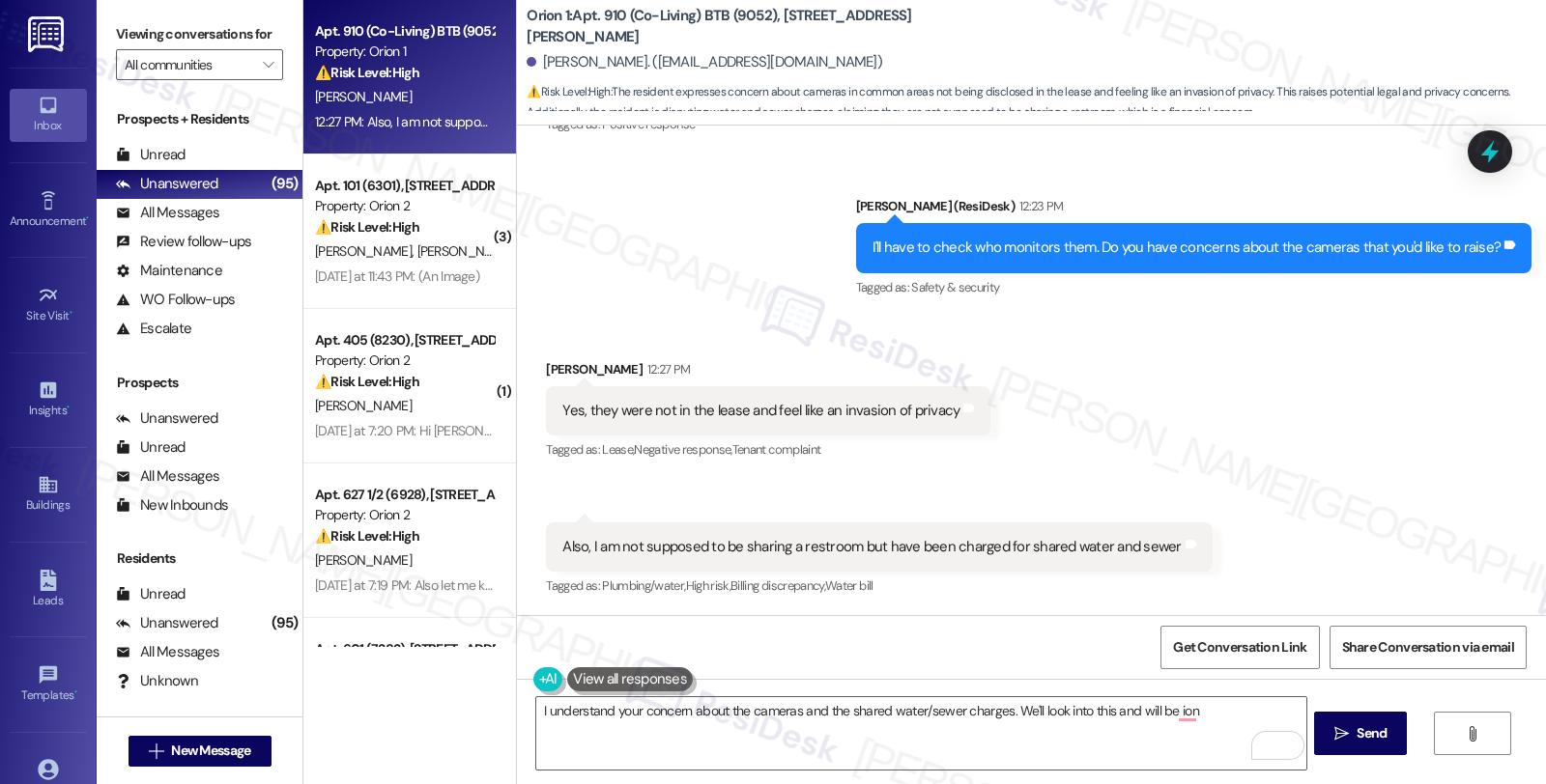
click at [1434, 423] on div "Received via SMS [PERSON_NAME] 12:27 PM Yes, they were not in the lease and fee…" at bounding box center [1032, 465] width 1030 height 300
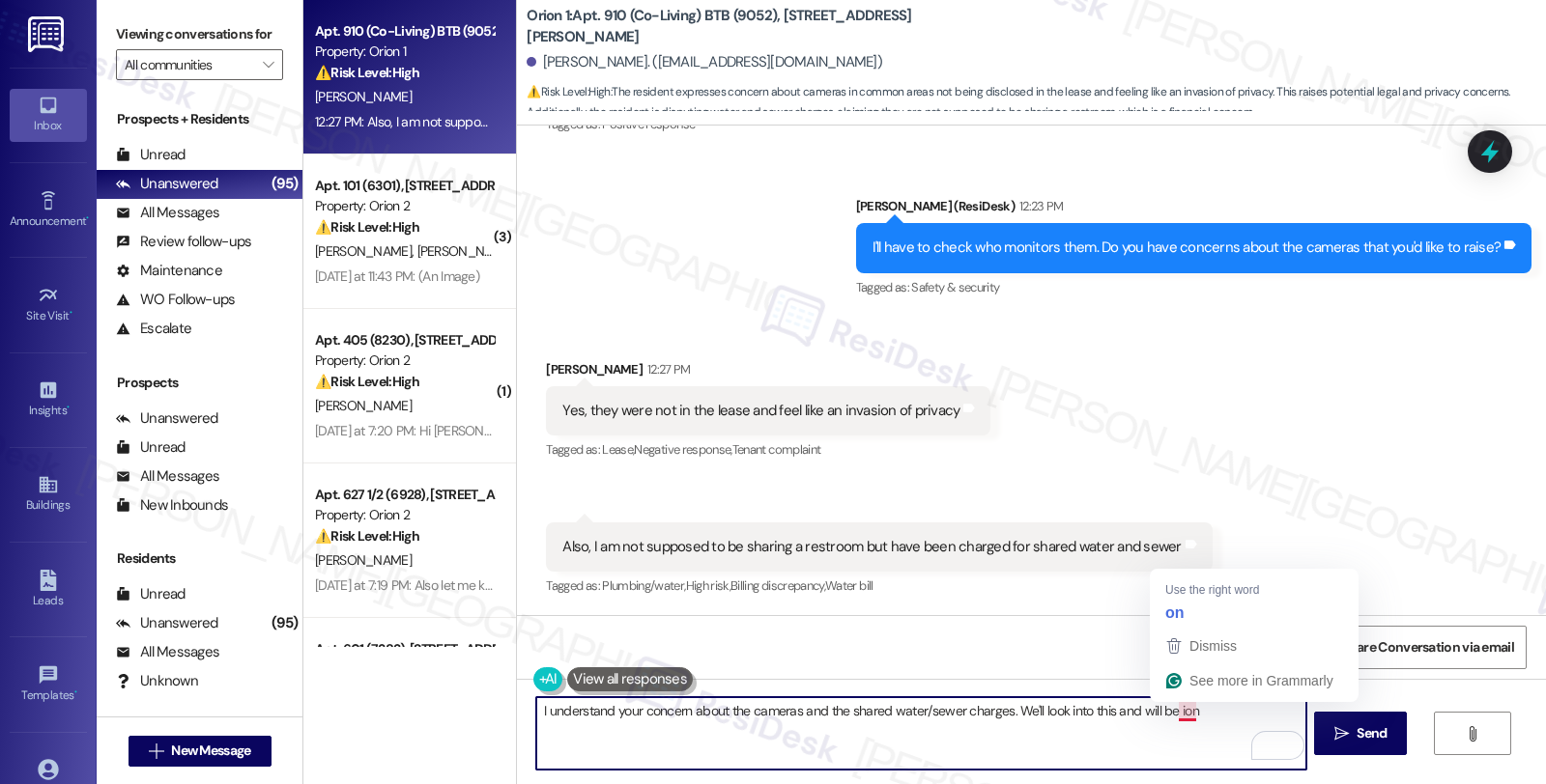
click at [1172, 715] on textarea "I understand your concern about the cameras and the shared water/sewer charges.…" at bounding box center [920, 733] width 770 height 72
click at [1211, 707] on textarea "I understand your concern about the cameras and the shared water/sewer charges.…" at bounding box center [920, 733] width 770 height 72
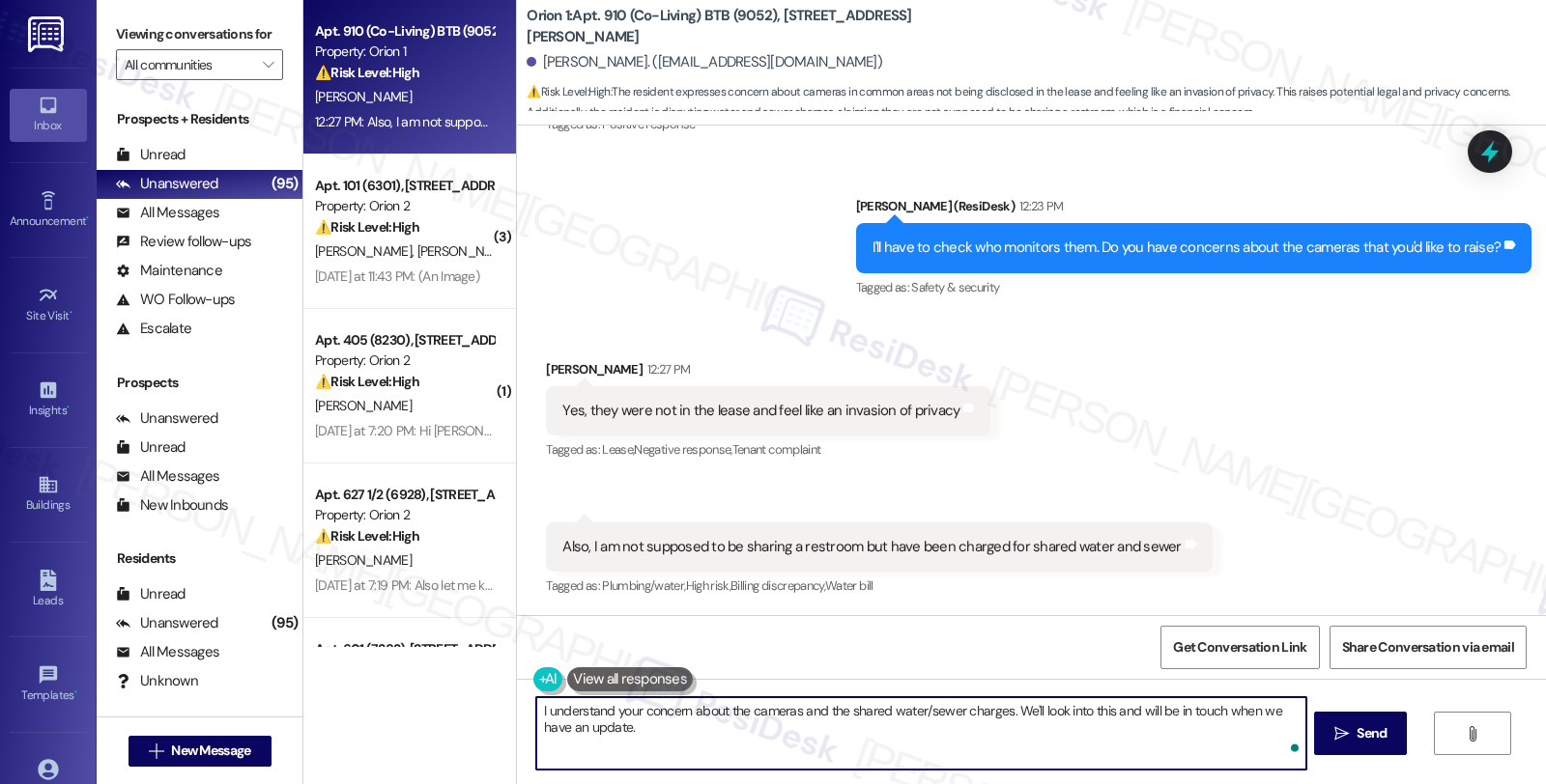
type textarea "I understand your concern about the cameras and the shared water/sewer charges.…"
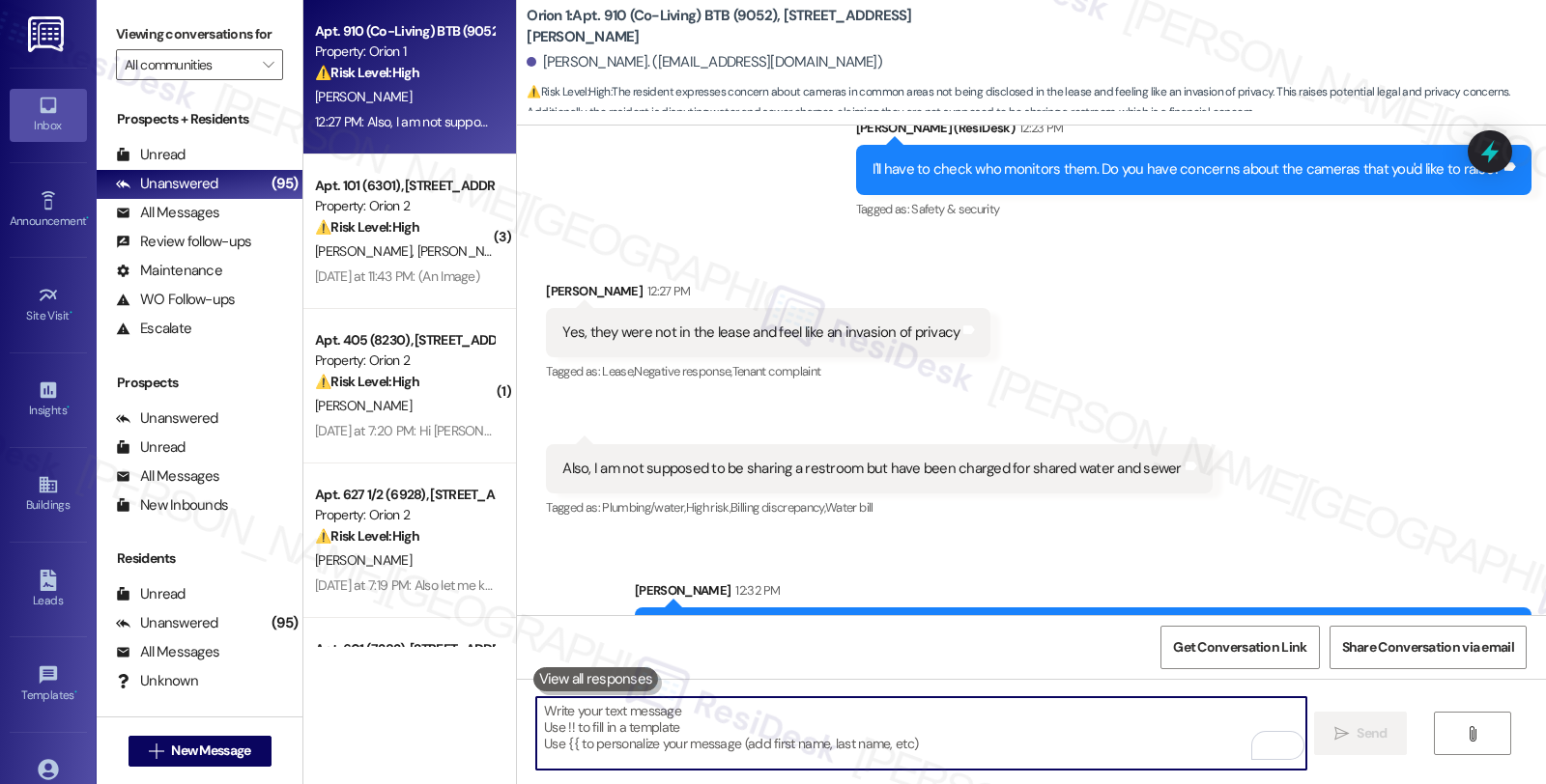
scroll to position [2716, 0]
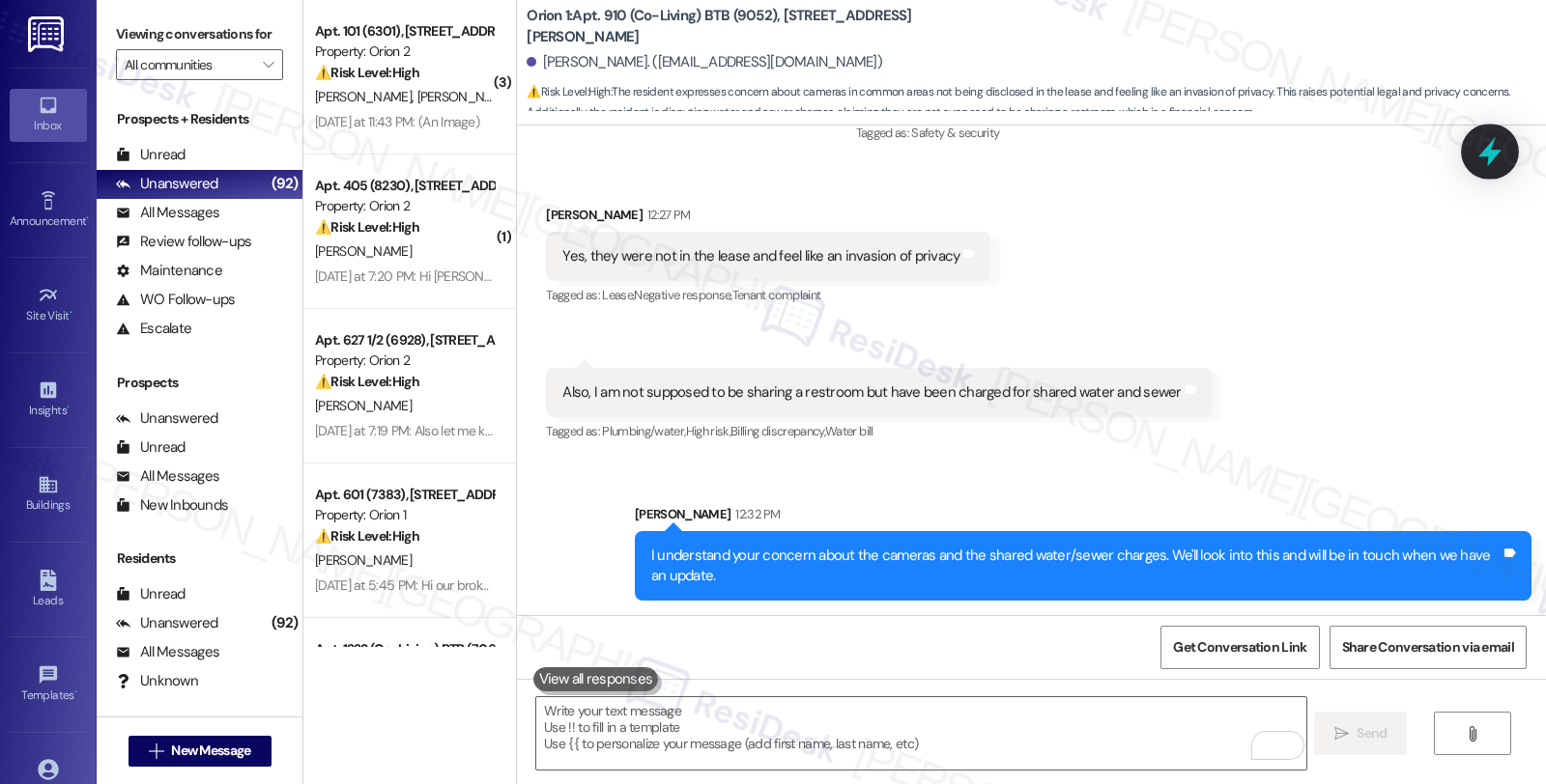
click at [1474, 164] on icon at bounding box center [1489, 151] width 33 height 33
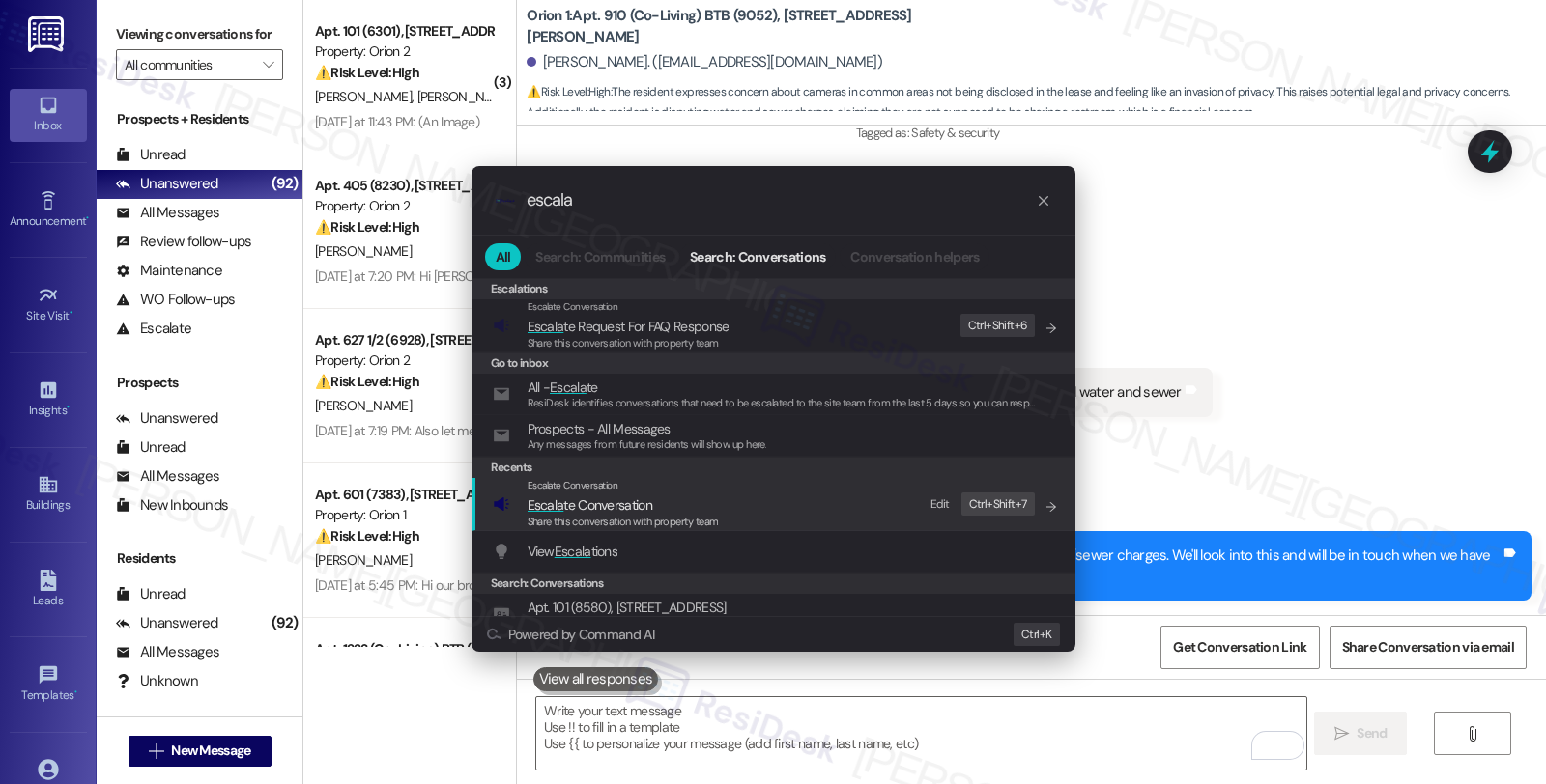
type input "escala"
click at [621, 506] on span "Escala te Conversation" at bounding box center [590, 505] width 125 height 18
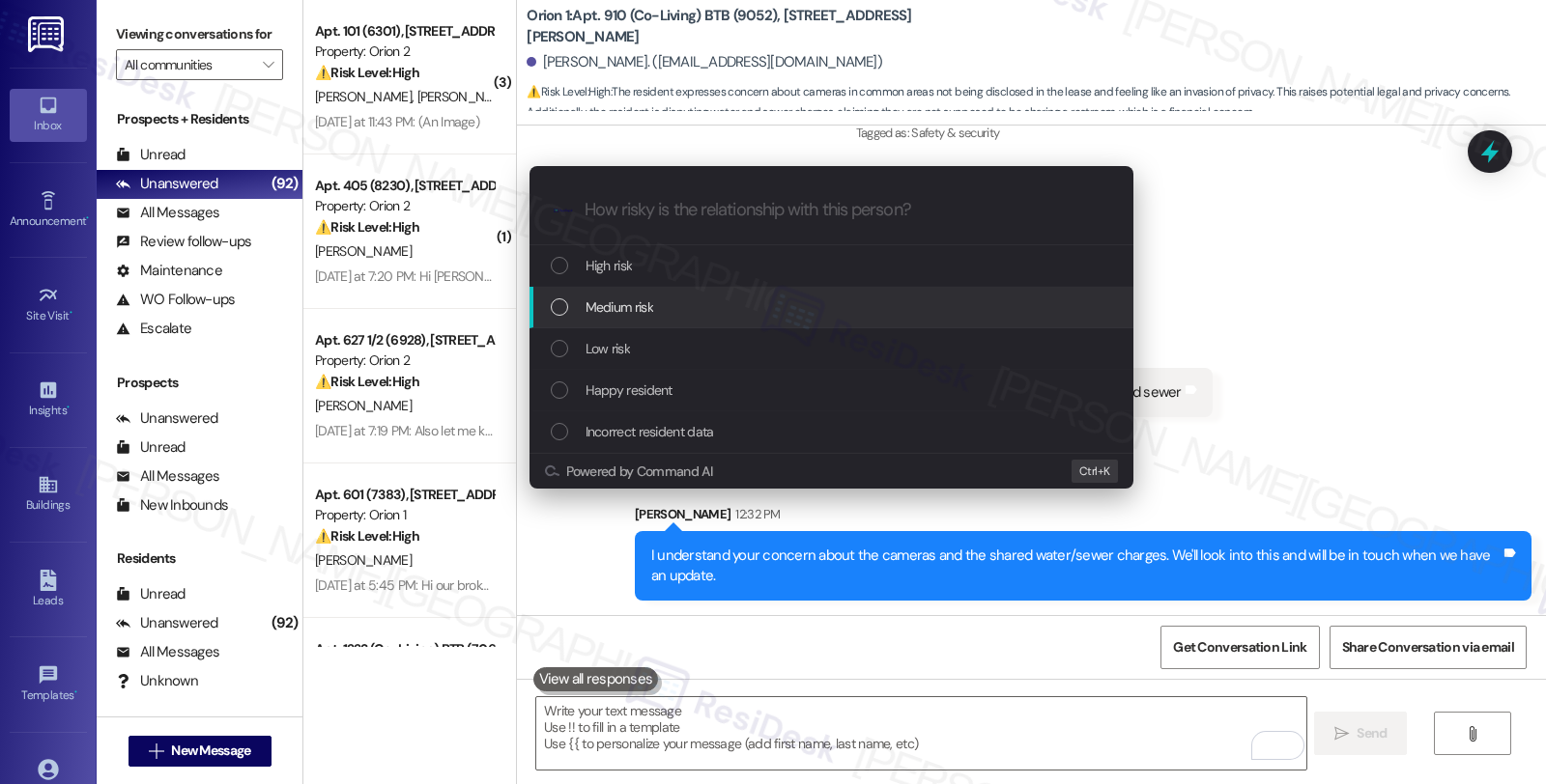
click at [641, 307] on span "Medium risk" at bounding box center [620, 307] width 68 height 21
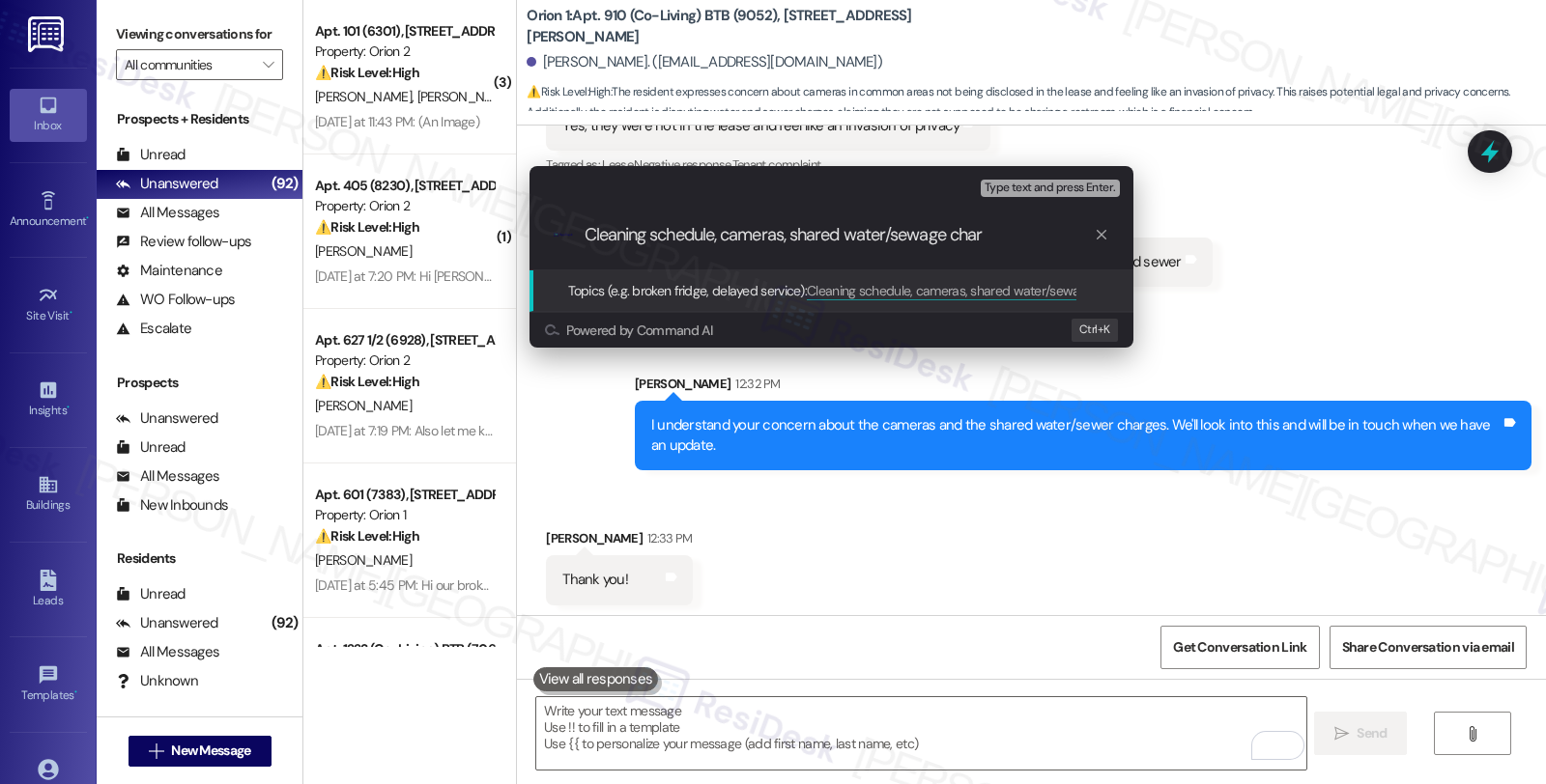
scroll to position [2850, 0]
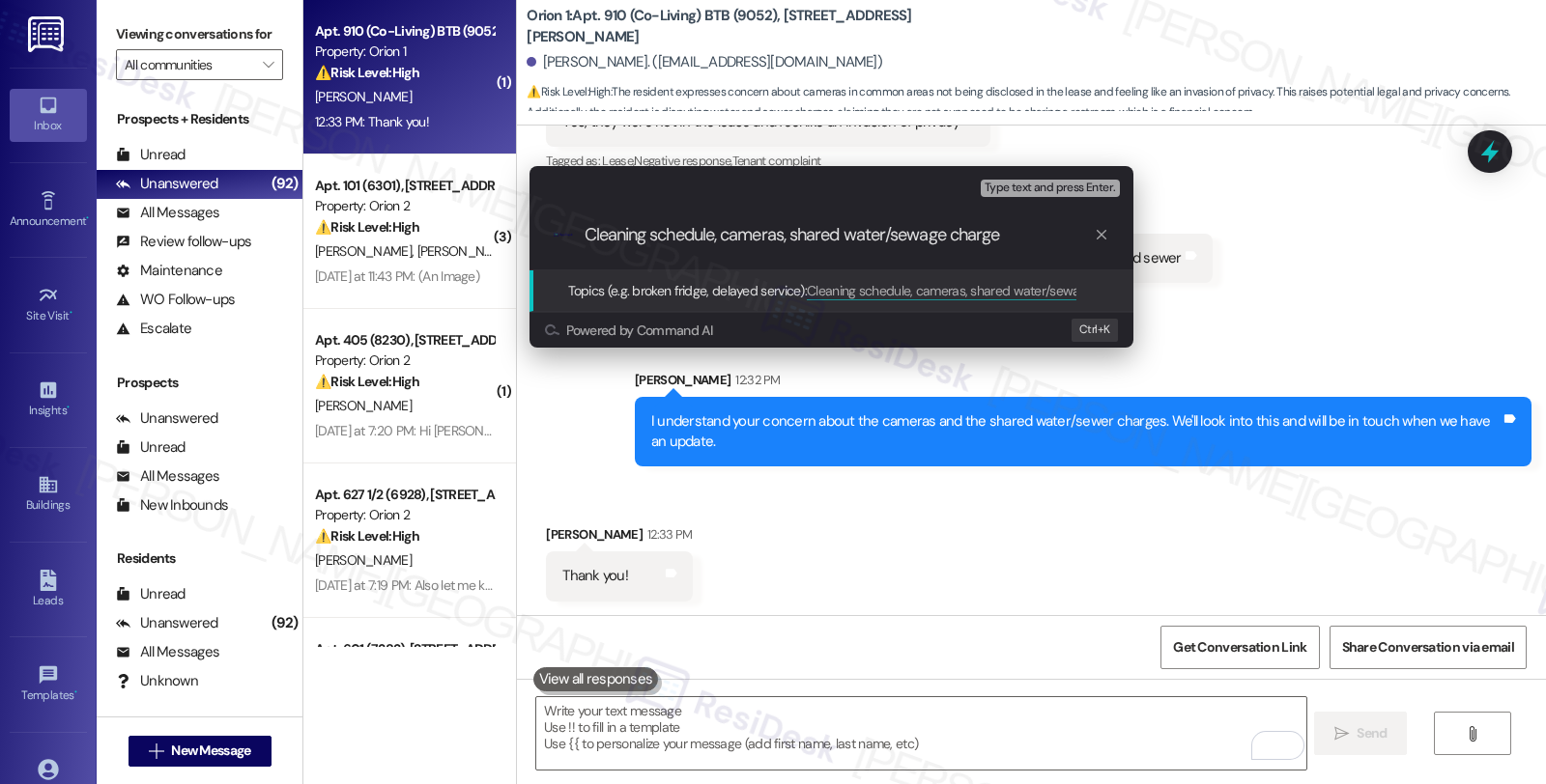
type input "Cleaning schedule, cameras, shared water/sewage charges"
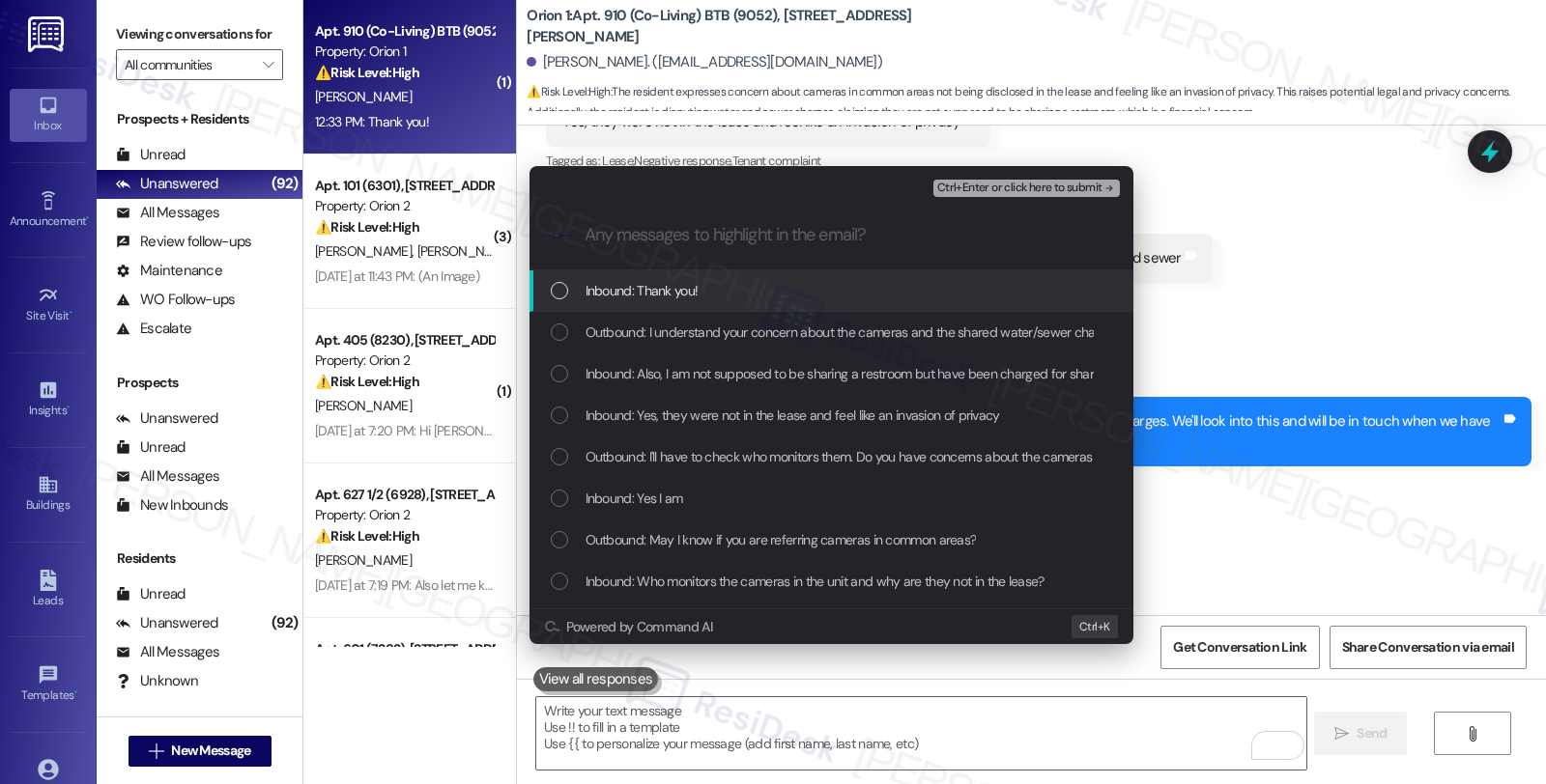
click at [648, 300] on span "Inbound: Thank you!" at bounding box center [642, 290] width 113 height 21
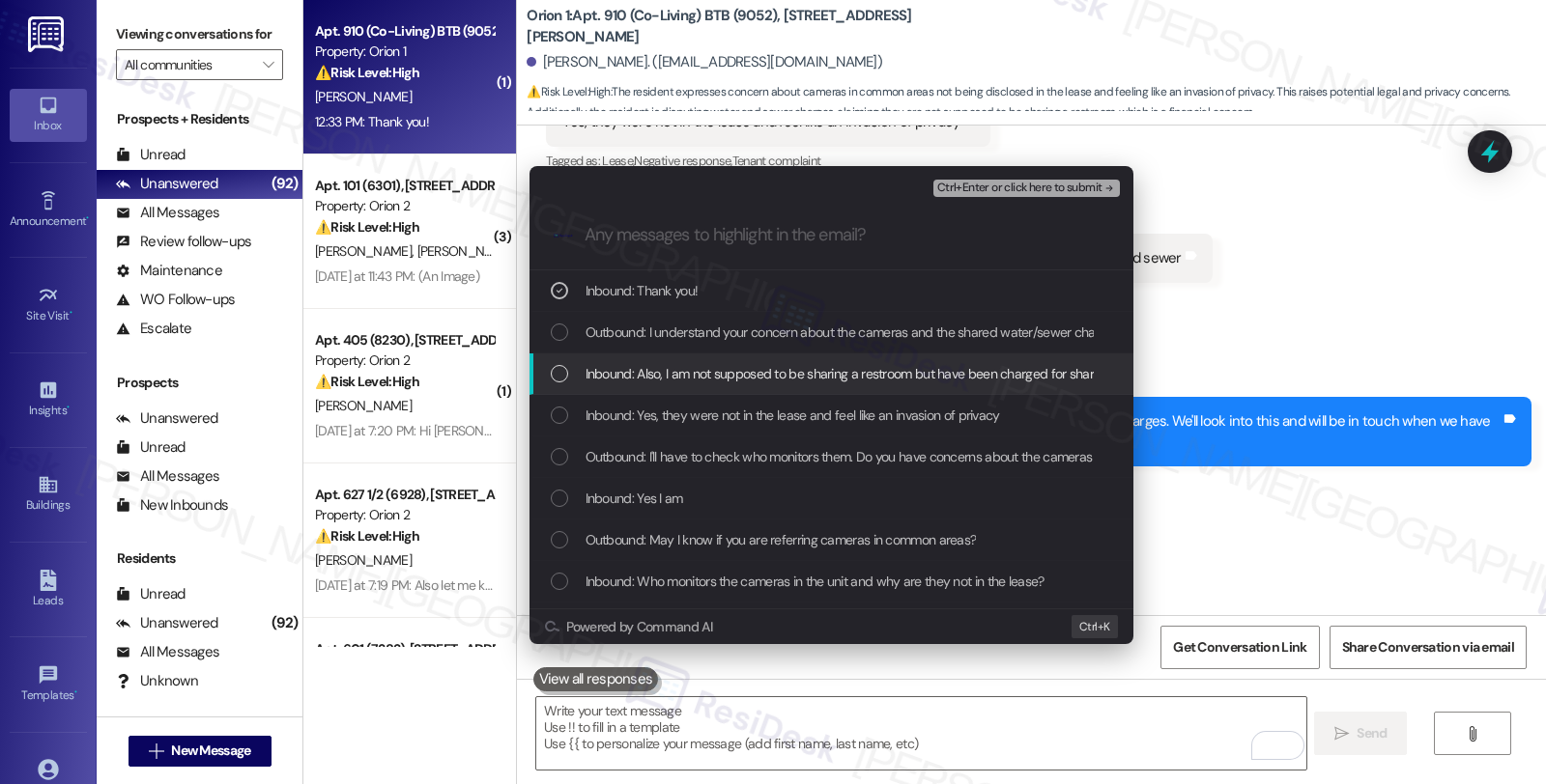
click at [652, 375] on span "Inbound: Also, I am not supposed to be sharing a restroom but have been charged…" at bounding box center [897, 373] width 623 height 21
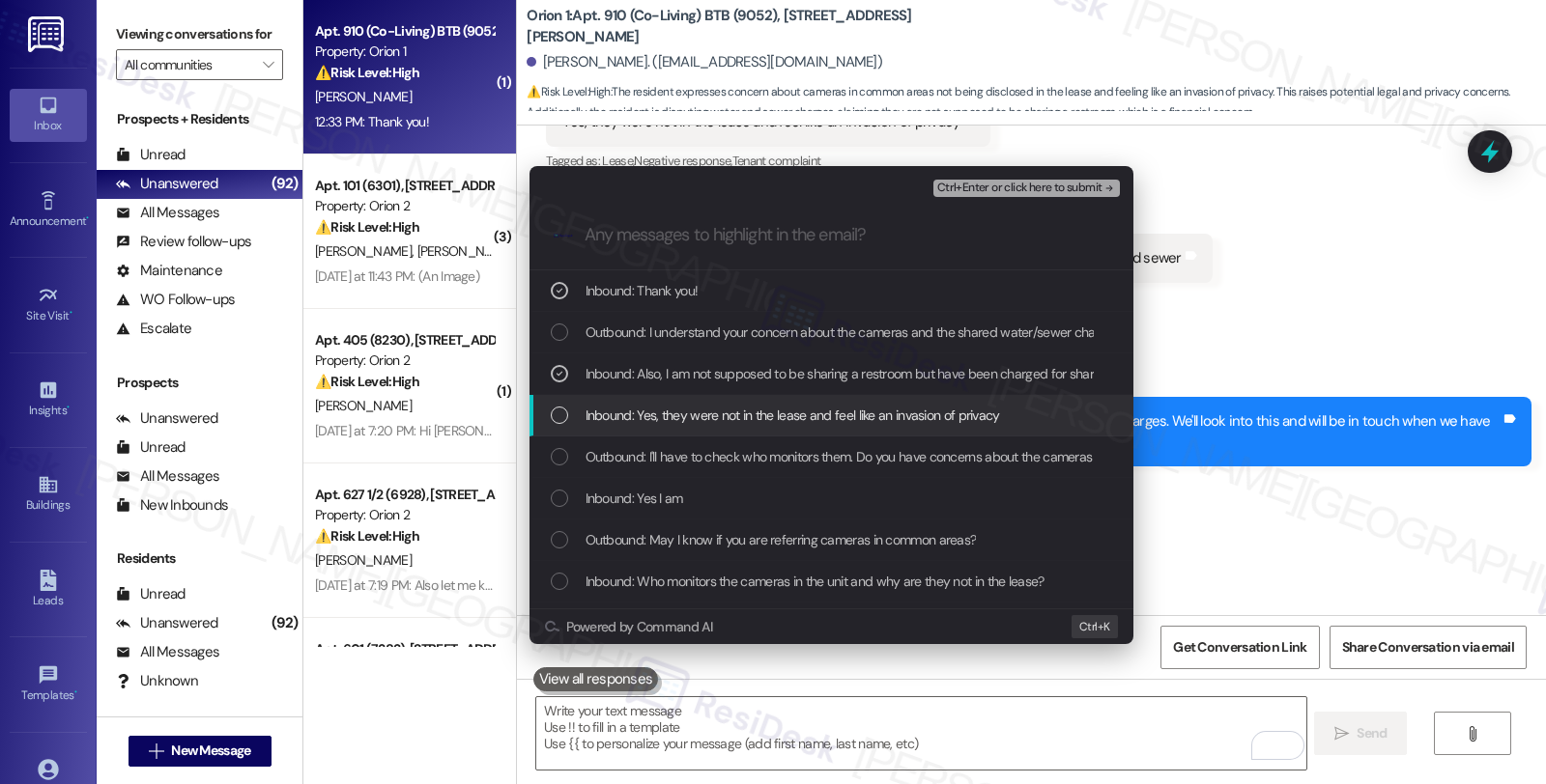
click at [647, 411] on span "Inbound: Yes, they were not in the lease and feel like an invasion of privacy" at bounding box center [793, 415] width 415 height 21
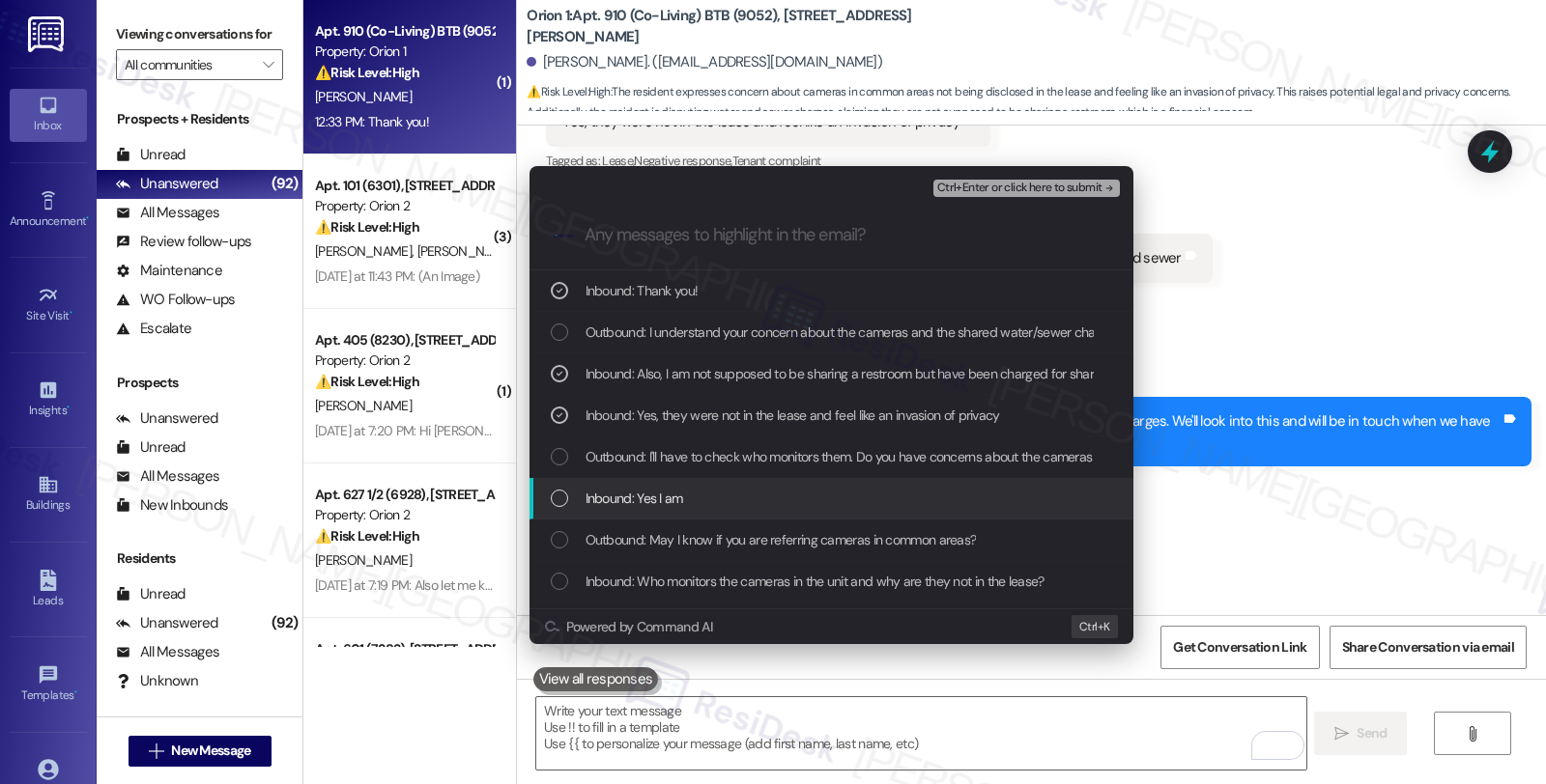
click at [647, 503] on span "Inbound: Yes I am" at bounding box center [634, 498] width 97 height 21
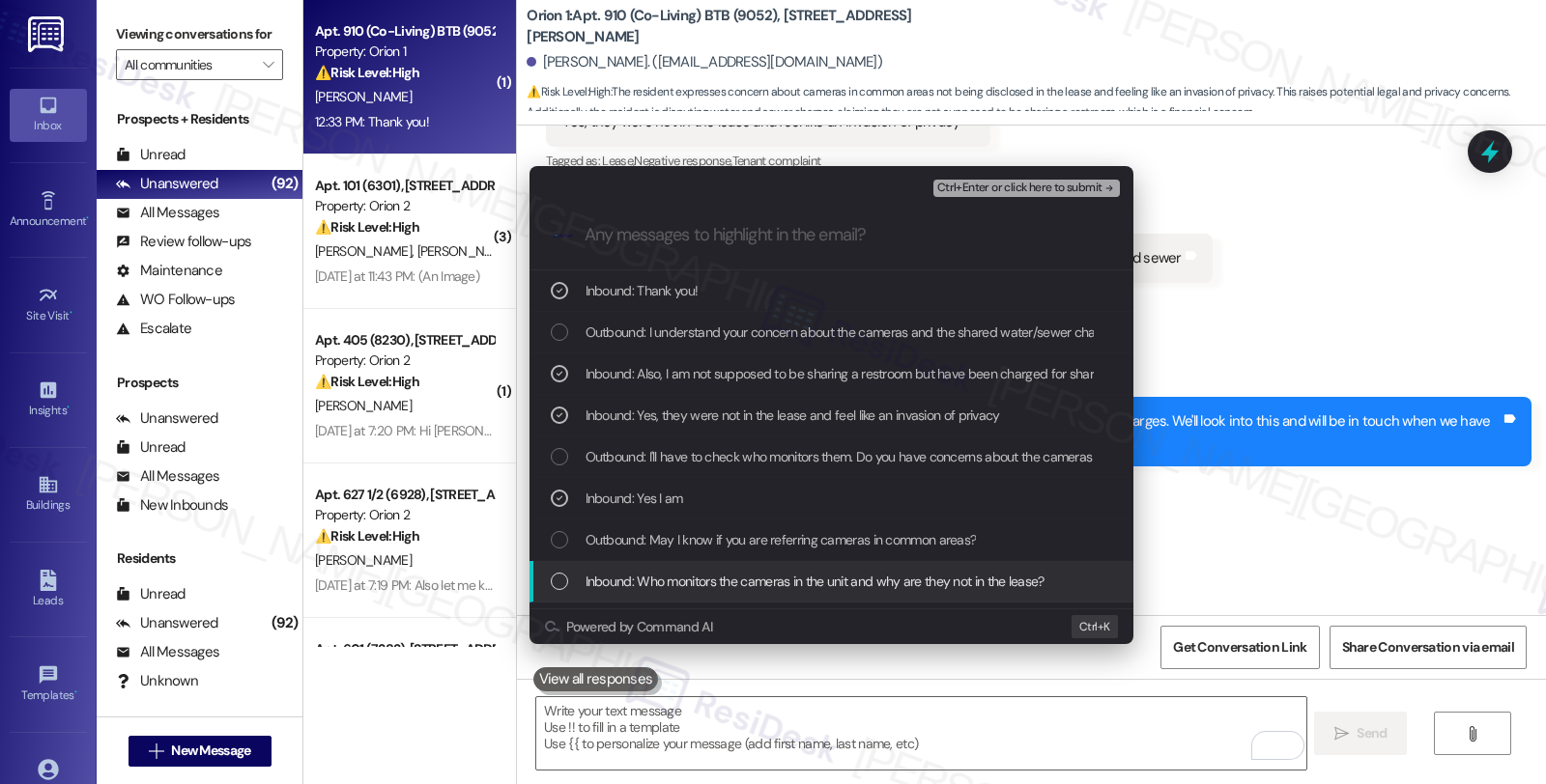
click at [658, 578] on span "Inbound: Who monitors the cameras in the unit and why are they not in the lease?" at bounding box center [815, 581] width 459 height 21
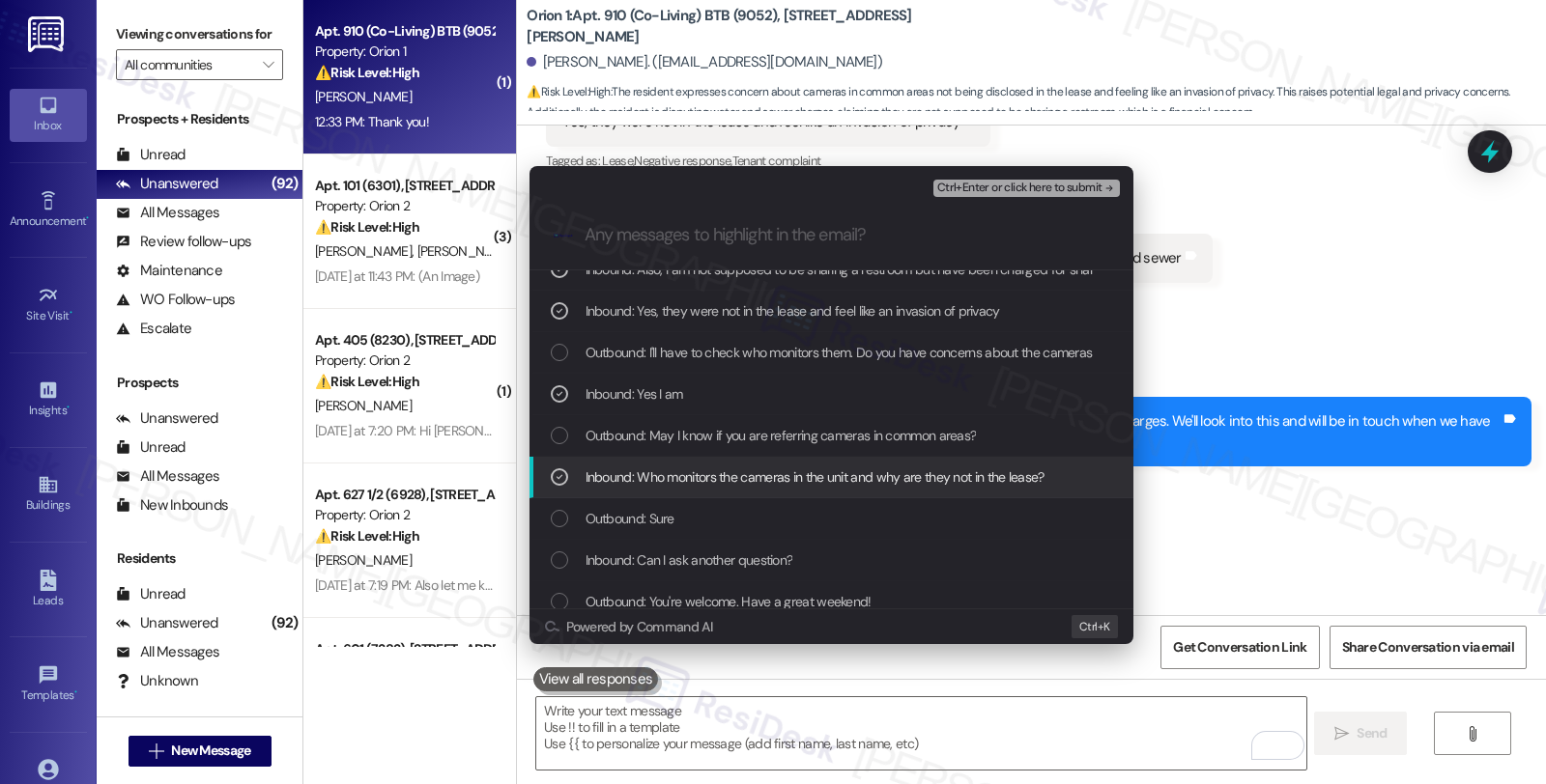
scroll to position [107, 0]
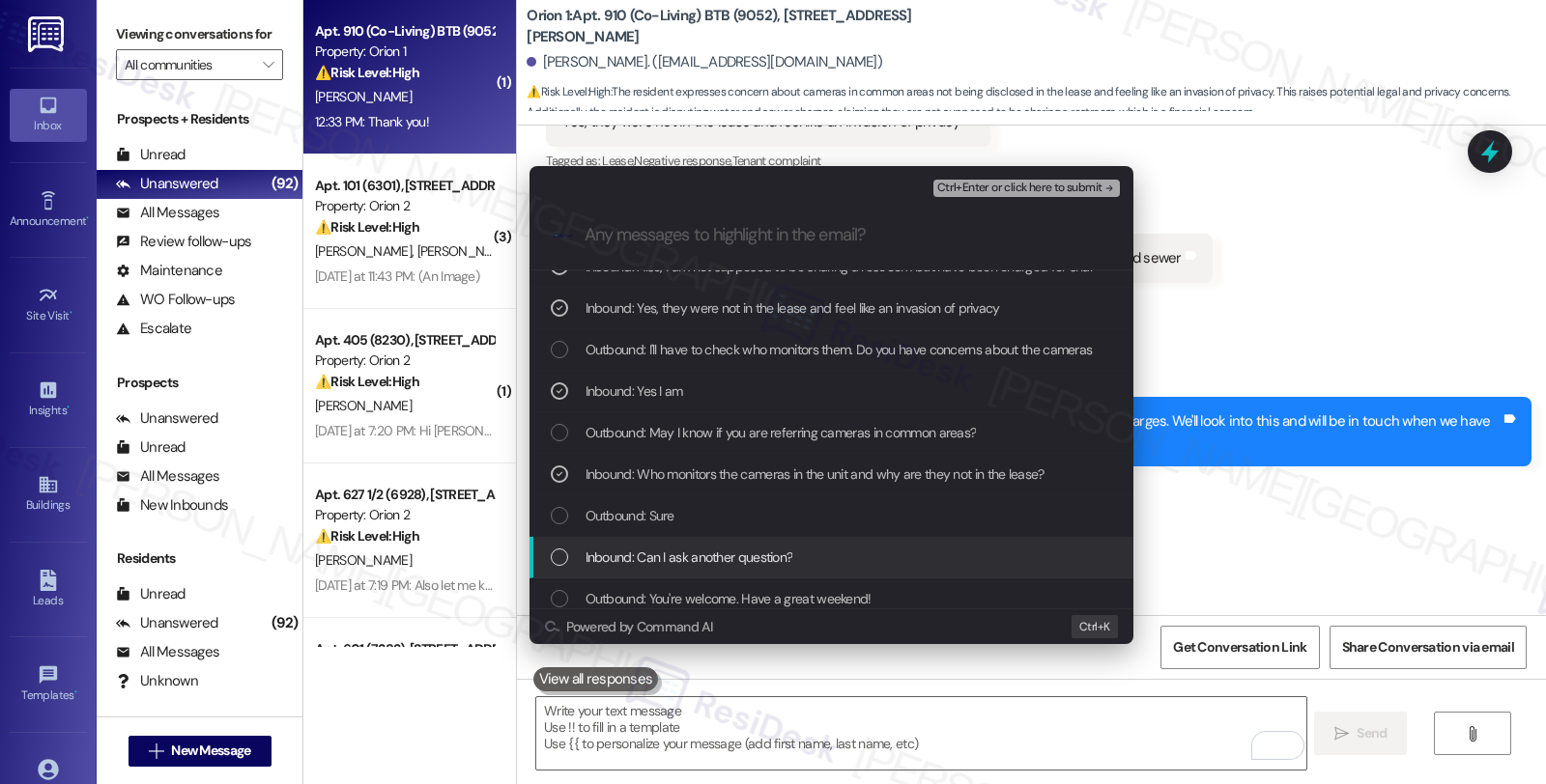
click at [737, 557] on span "Inbound: Can I ask another question?" at bounding box center [689, 557] width 208 height 21
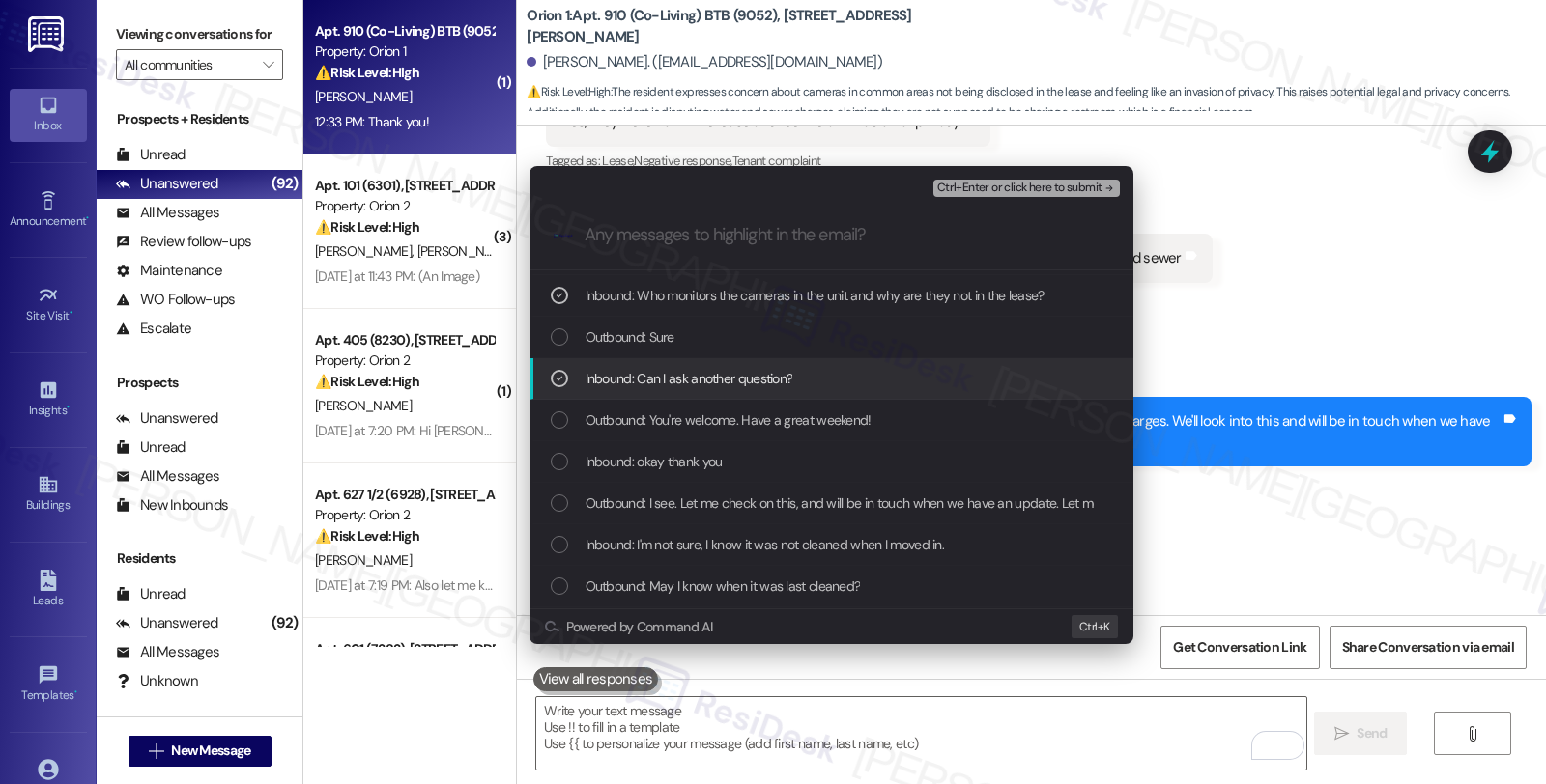
scroll to position [322, 0]
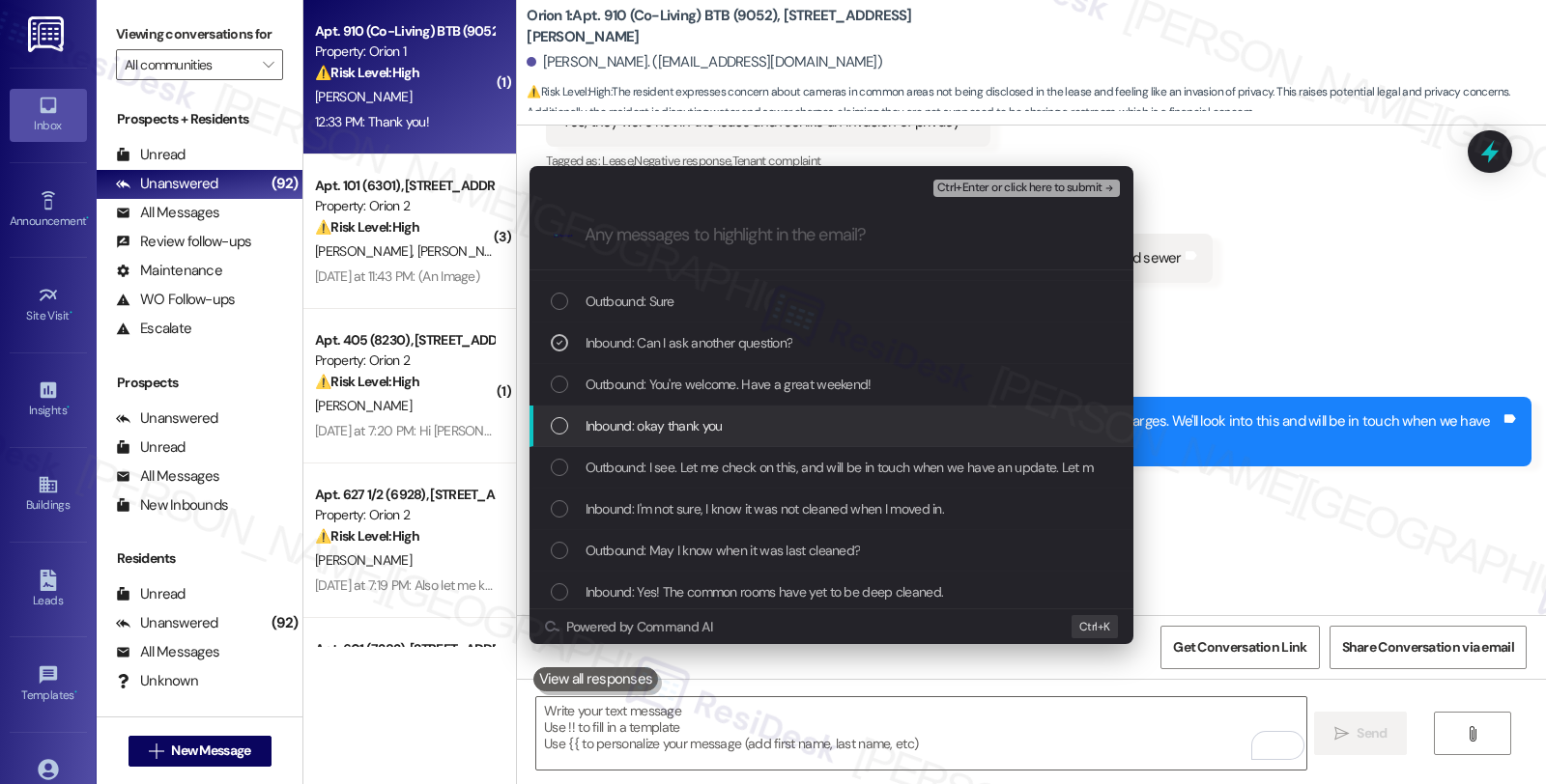
click at [741, 423] on div "Inbound: okay thank you" at bounding box center [833, 426] width 565 height 21
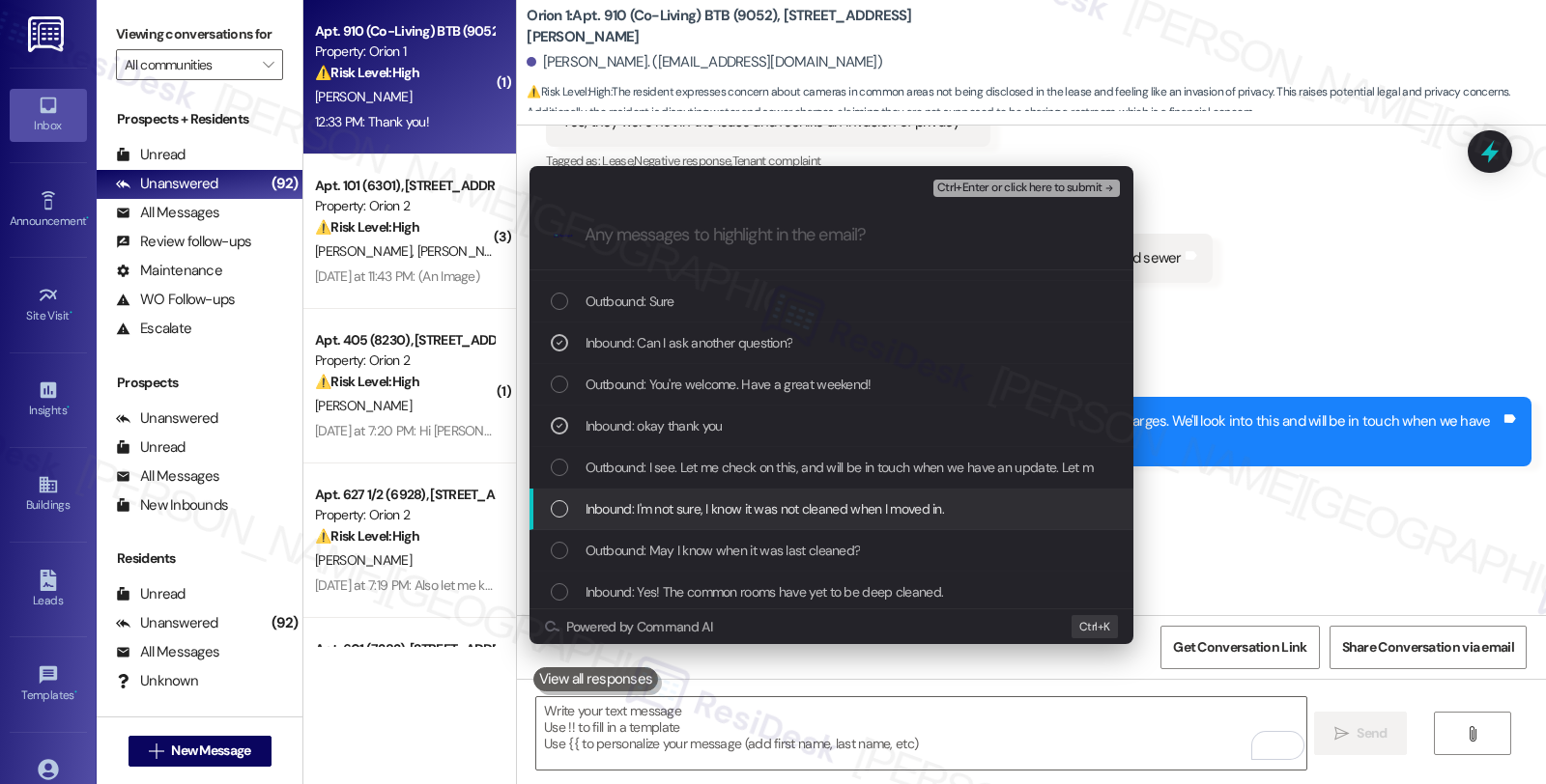
click at [751, 500] on span "Inbound: I'm not sure, I know it was not cleaned when I moved in." at bounding box center [766, 508] width 359 height 21
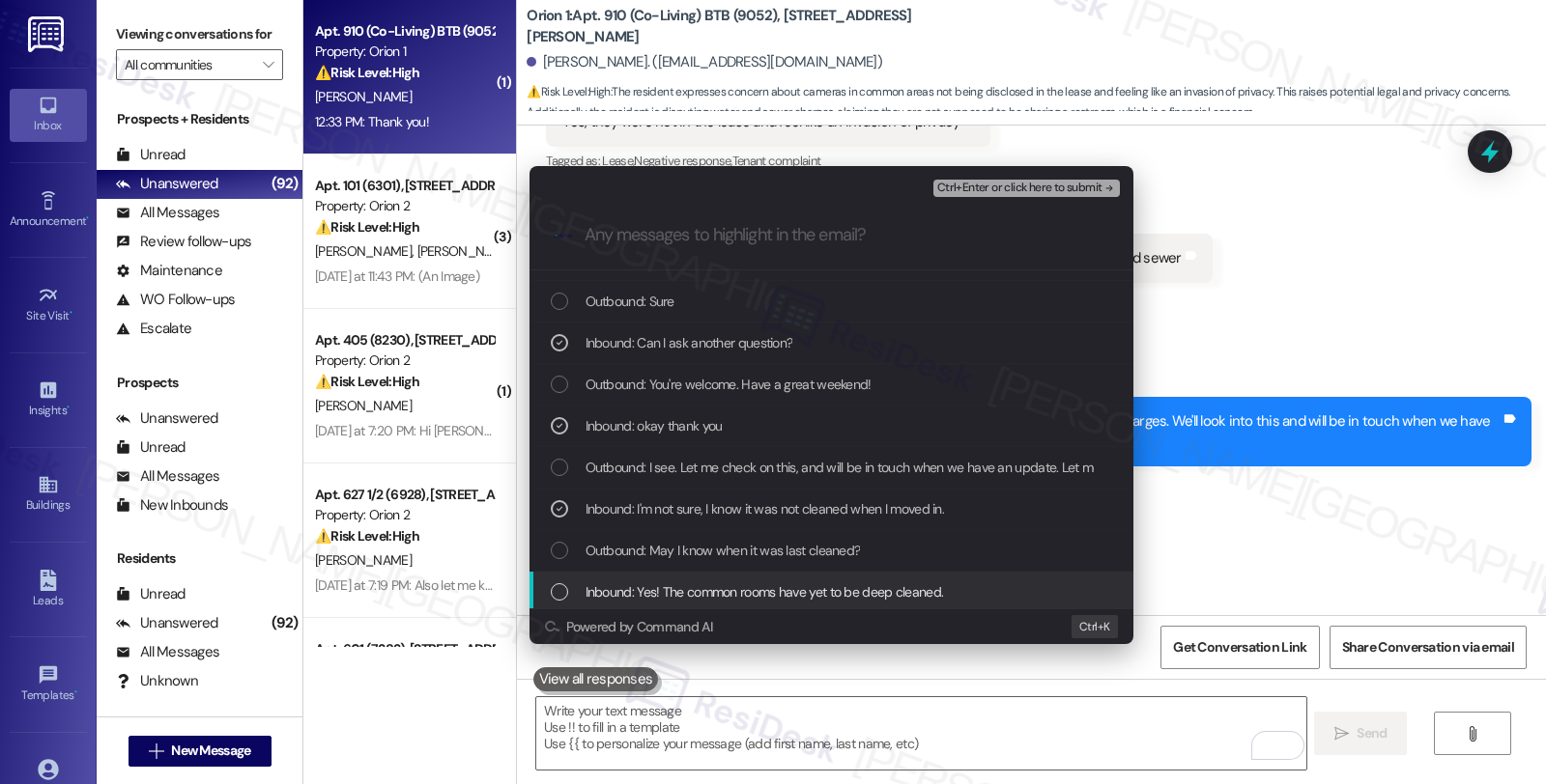
click at [759, 583] on span "Inbound: Yes! The common rooms have yet to be deep cleaned." at bounding box center [765, 591] width 358 height 21
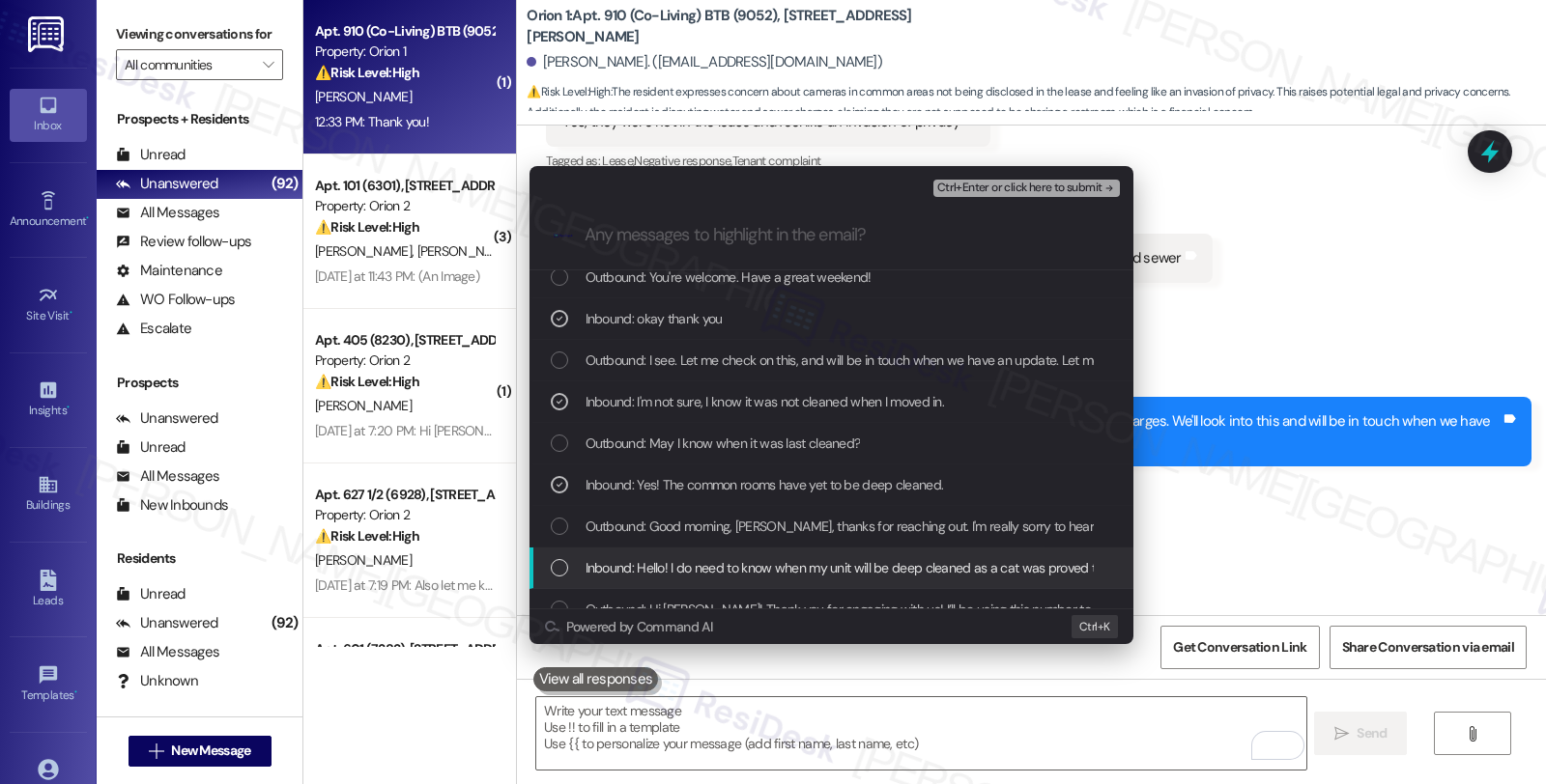
click at [738, 564] on span "Inbound: Hello! I do need to know when my unit will be deep cleaned as a cat wa…" at bounding box center [965, 568] width 759 height 21
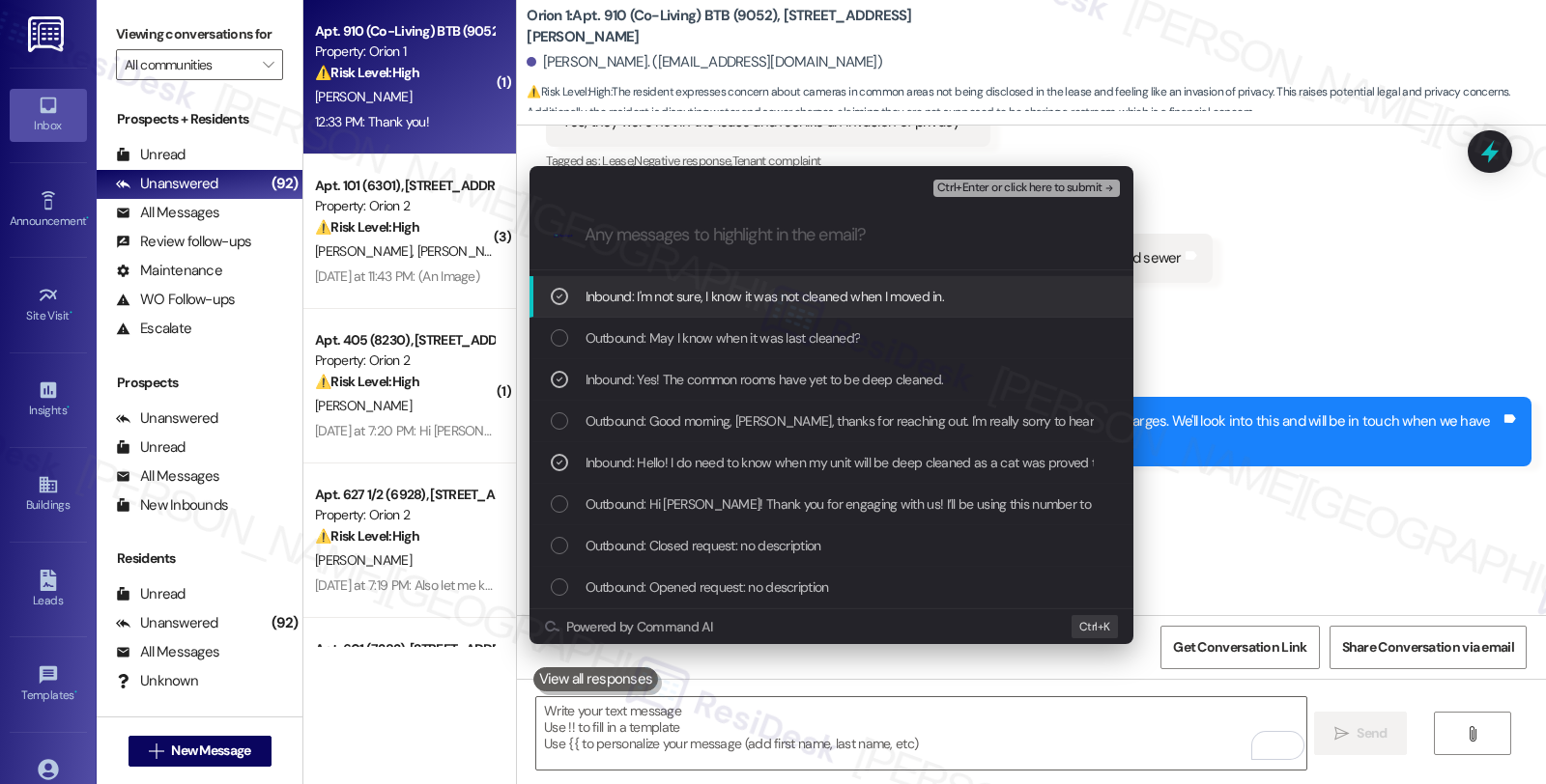
click at [972, 182] on span "Ctrl+Enter or click here to submit" at bounding box center [1020, 189] width 165 height 14
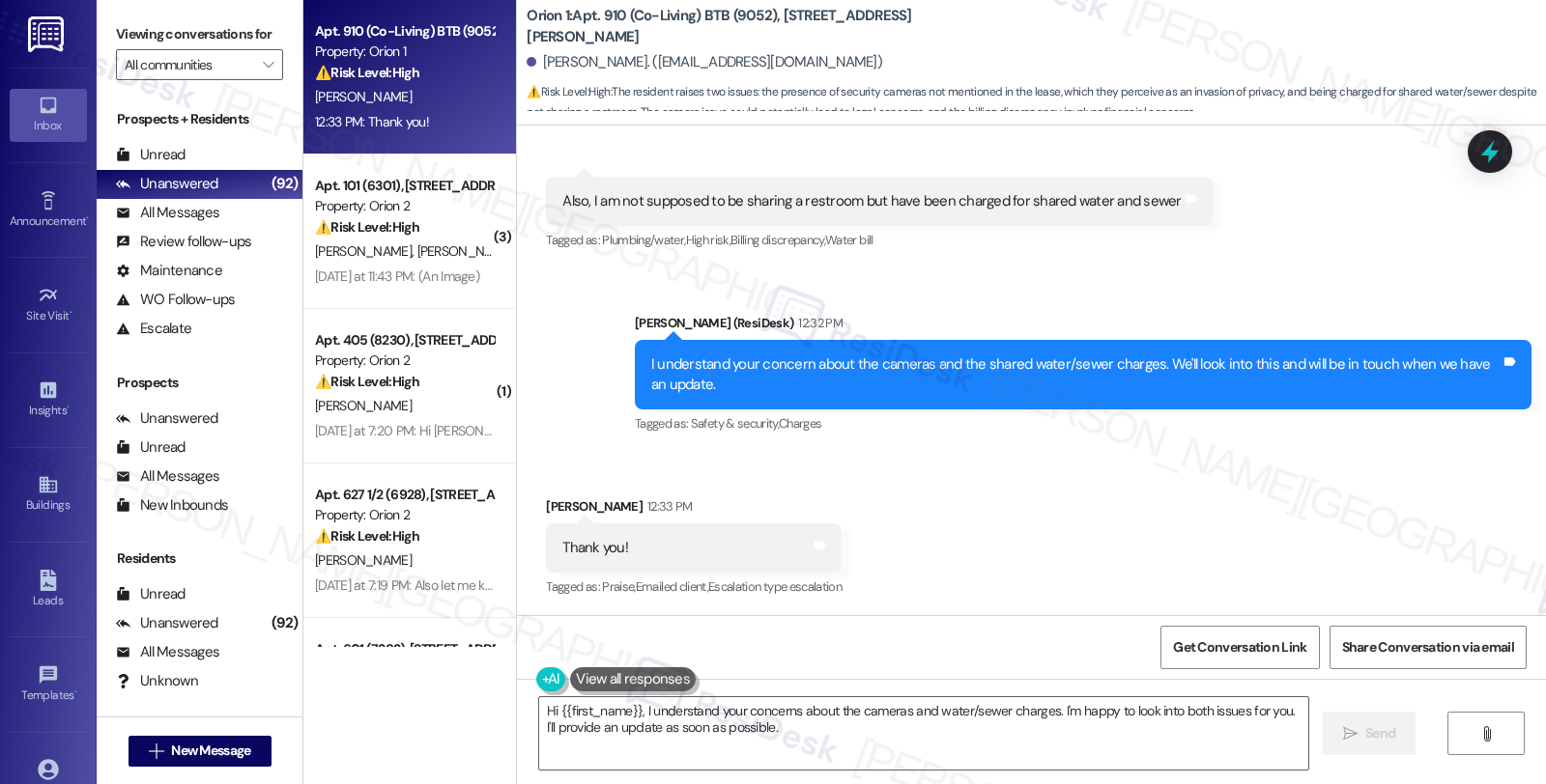
scroll to position [2909, 0]
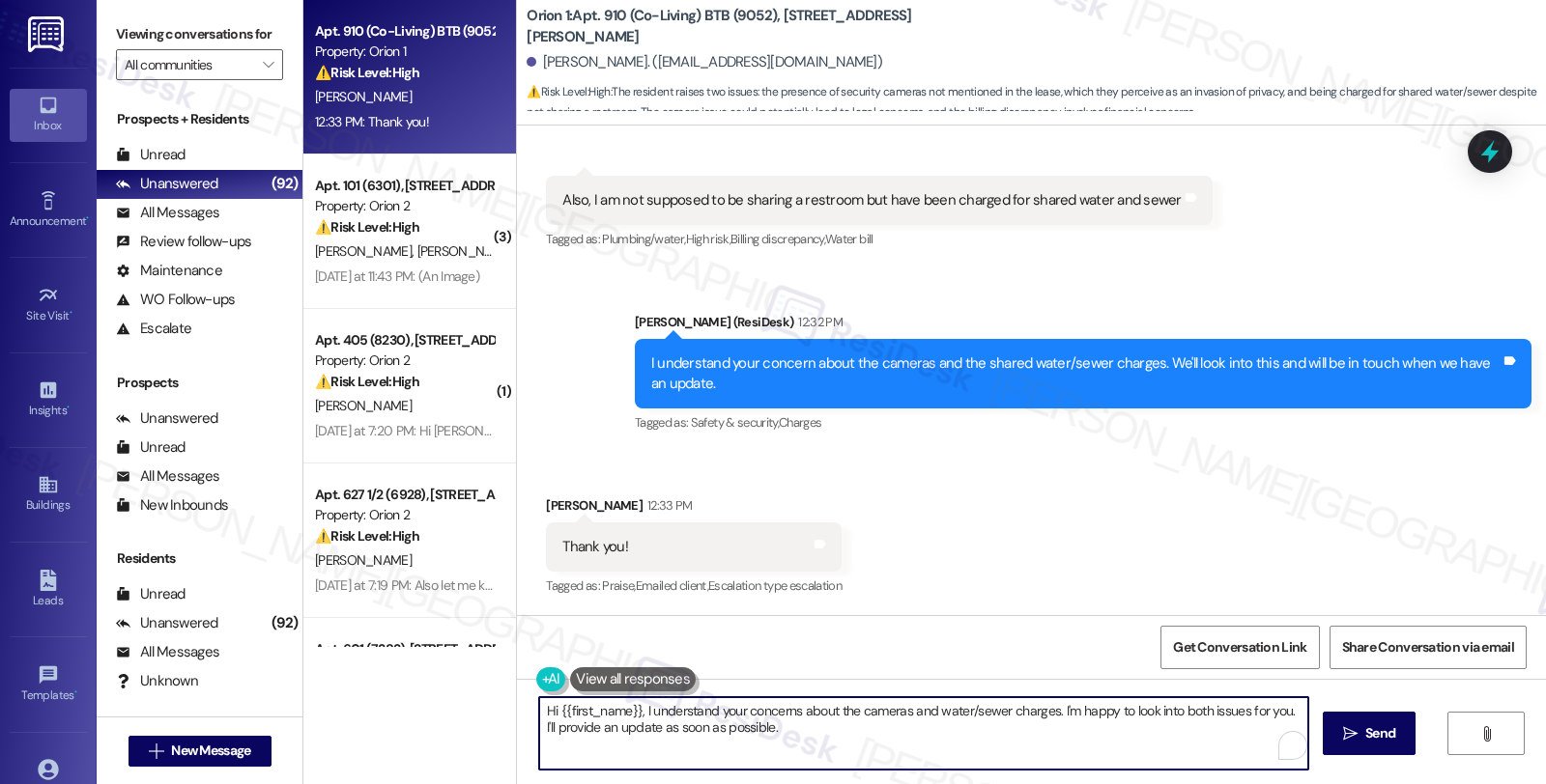
drag, startPoint x: 496, startPoint y: 682, endPoint x: 441, endPoint y: 673, distance: 55.7
click at [441, 673] on div "Apt. 910 (Co-Living) BTB (9052), 2301 Scarff St Property: Orion 1 ⚠️ Risk Level…" at bounding box center [925, 392] width 1243 height 784
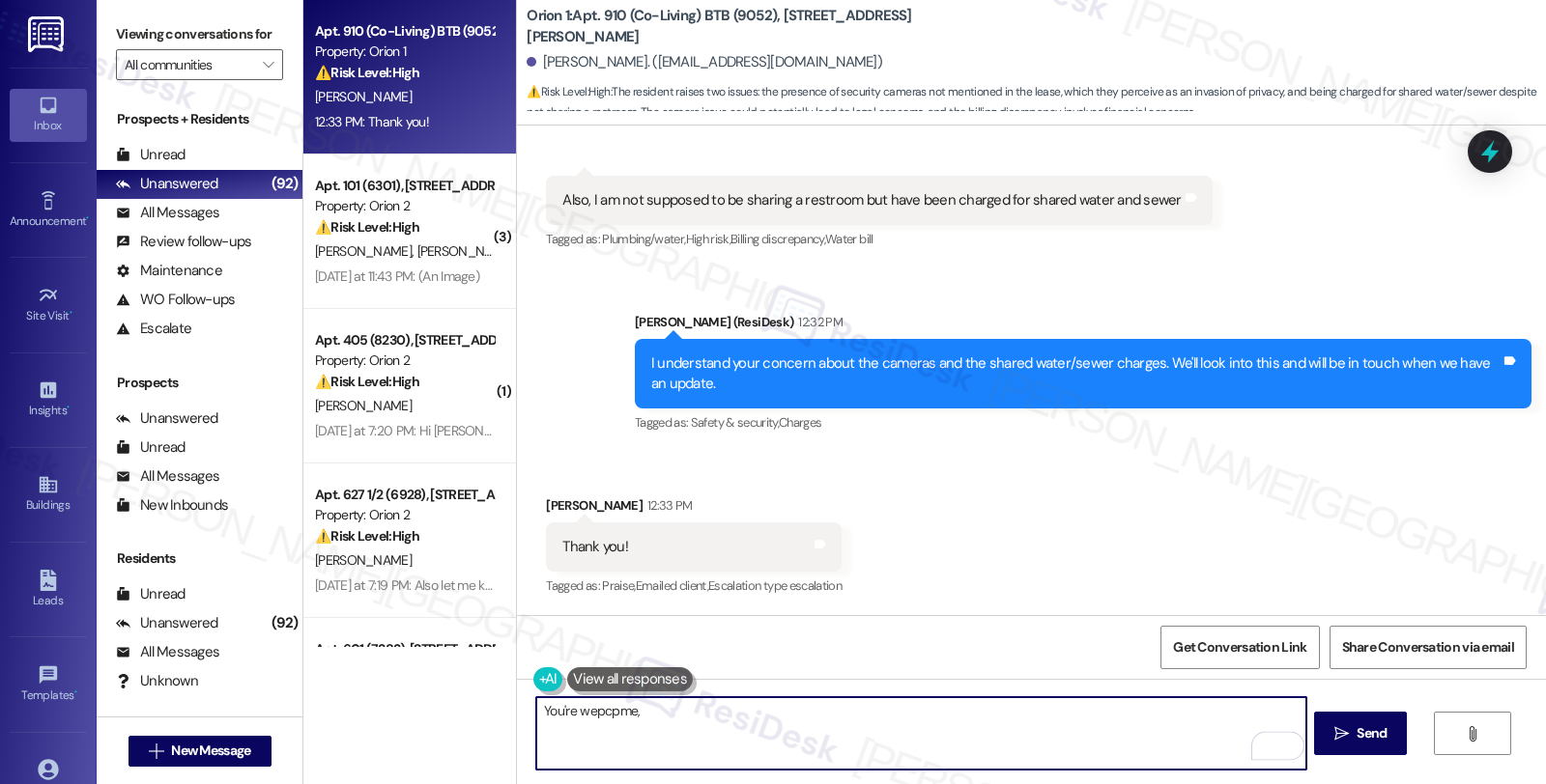
click at [547, 509] on div "Marissa Mercado 12:33 PM" at bounding box center [694, 508] width 296 height 27
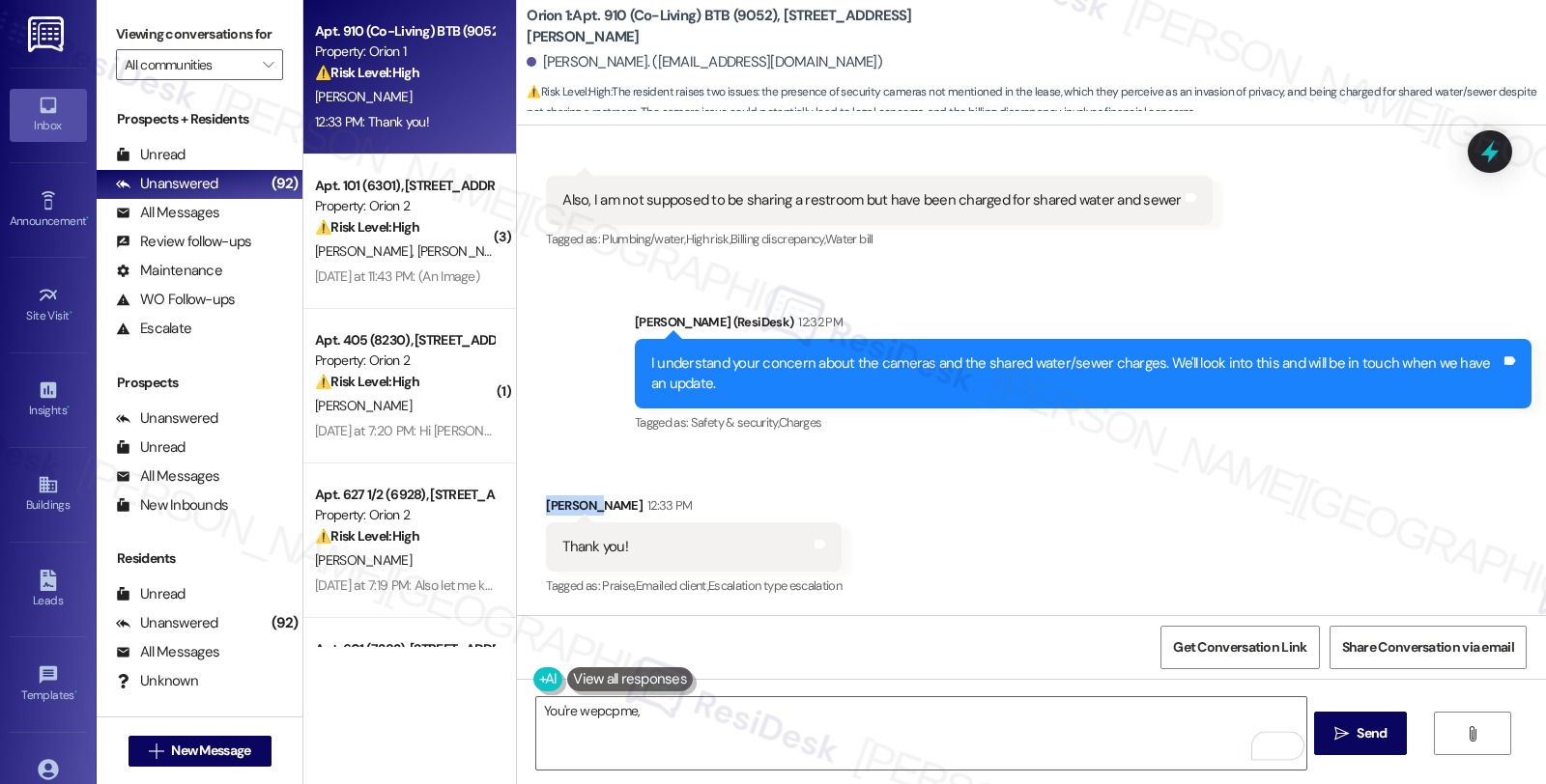
click at [547, 509] on div "Marissa Mercado 12:33 PM" at bounding box center [694, 508] width 296 height 27
copy div "Marissa"
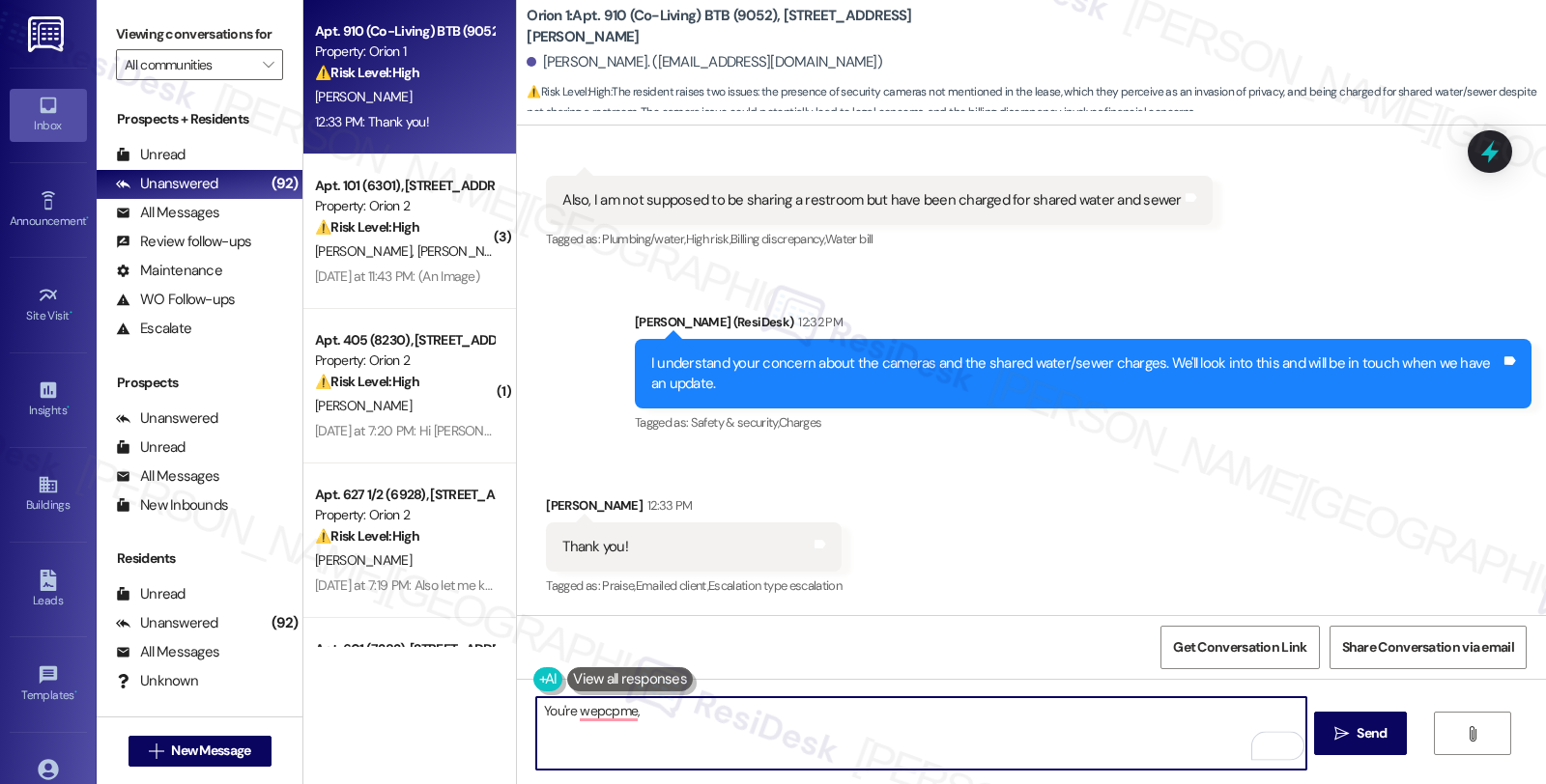
click at [668, 719] on textarea "You're wepcpme," at bounding box center [920, 733] width 770 height 72
paste textarea "Marissa"
click at [709, 713] on textarea "You're welcome, Marissa" at bounding box center [920, 733] width 770 height 72
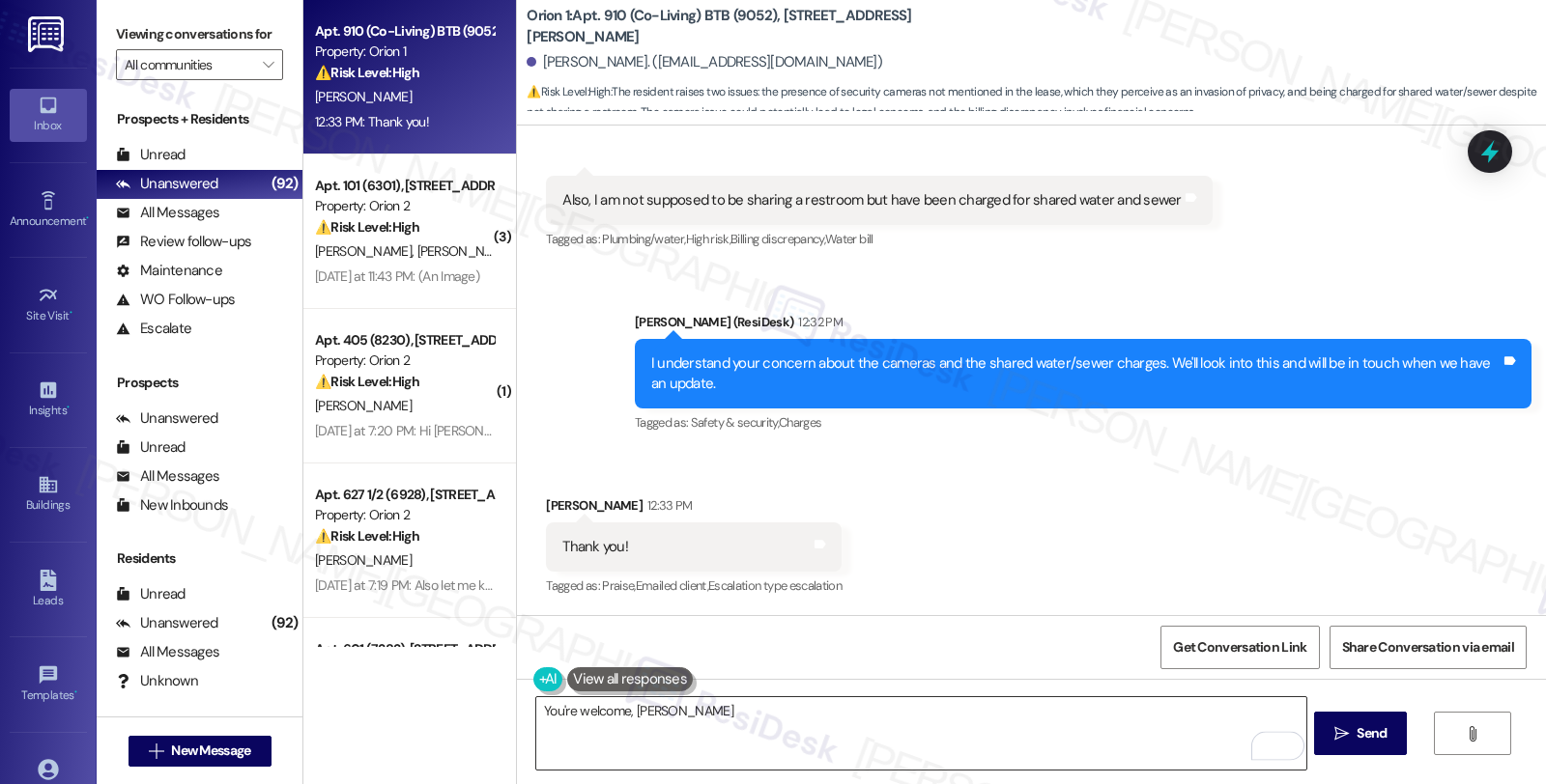
click at [759, 713] on textarea "You're welcome, Marissa" at bounding box center [920, 733] width 770 height 72
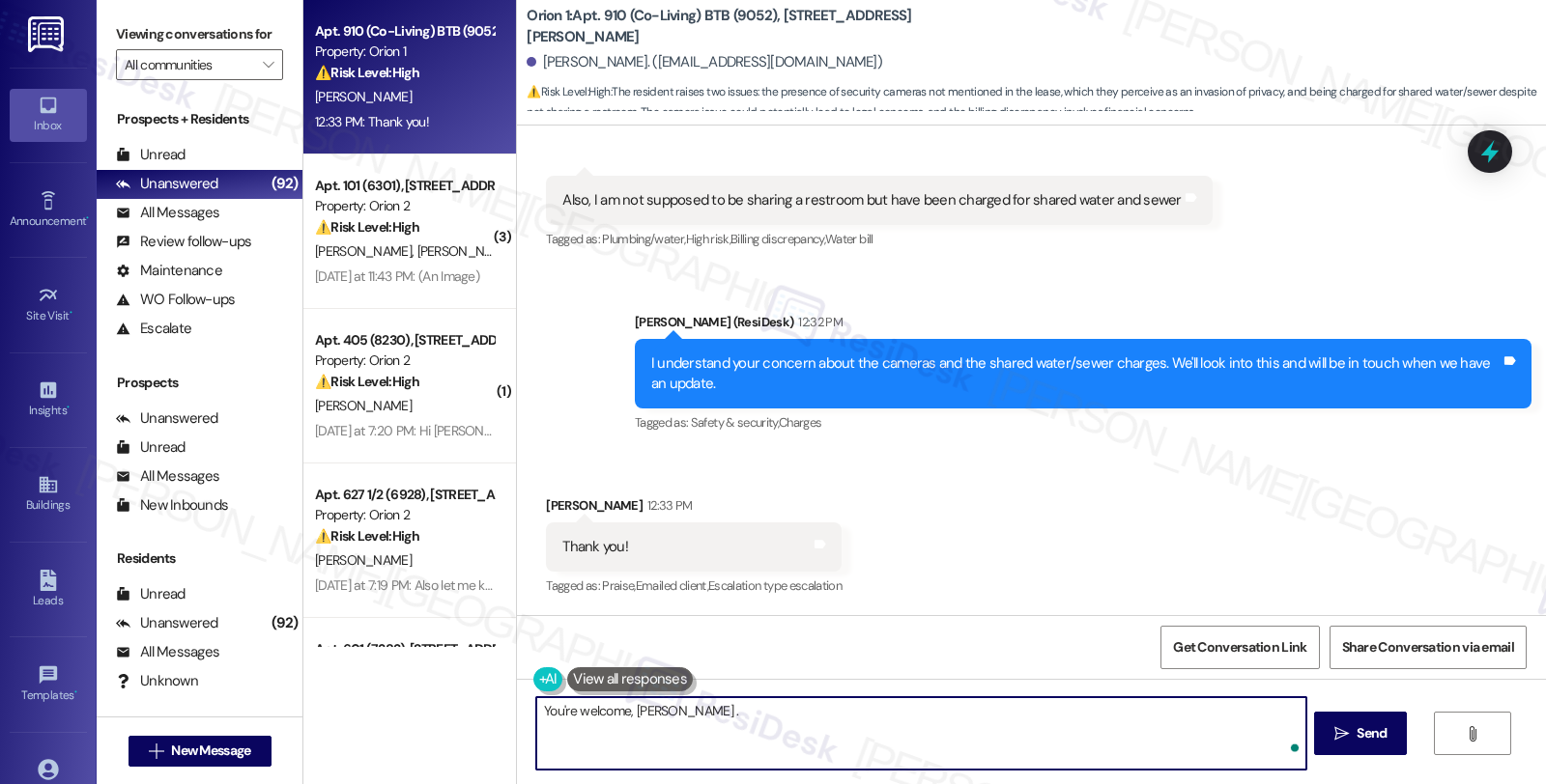
paste textarea "Should you have other concerns, please feel free to reach out. Have a great day!"
click at [1107, 708] on textarea "You're welcome, Marissa . Should you have other concerns, please feel free to r…" at bounding box center [920, 733] width 770 height 72
click at [773, 712] on textarea "You're welcome, Marissa. Should you have other concerns, please feel free to re…" at bounding box center [920, 733] width 770 height 72
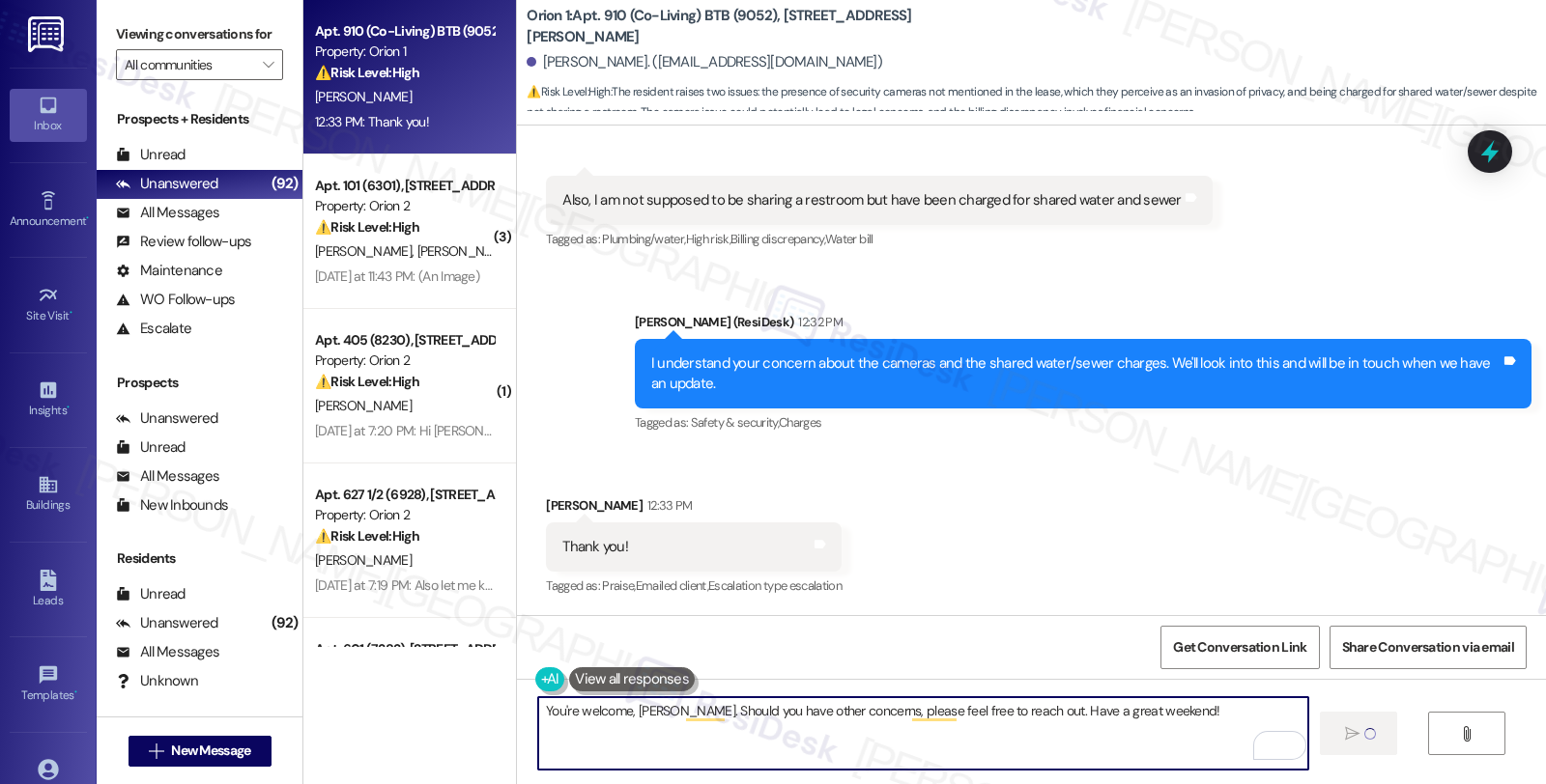
type textarea "Fetching suggested responses. Please feel free to read through the conversation…"
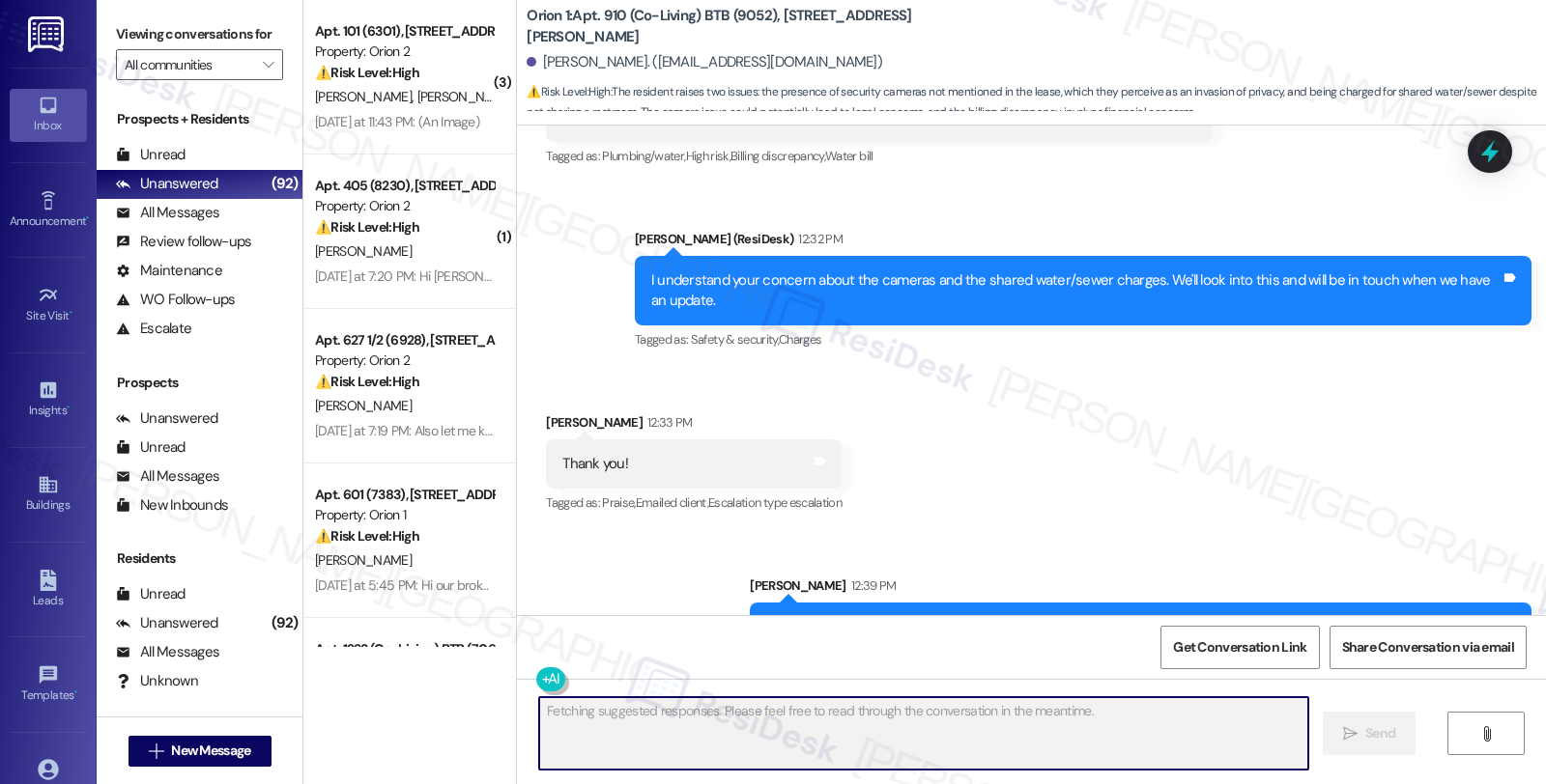
scroll to position [3043, 0]
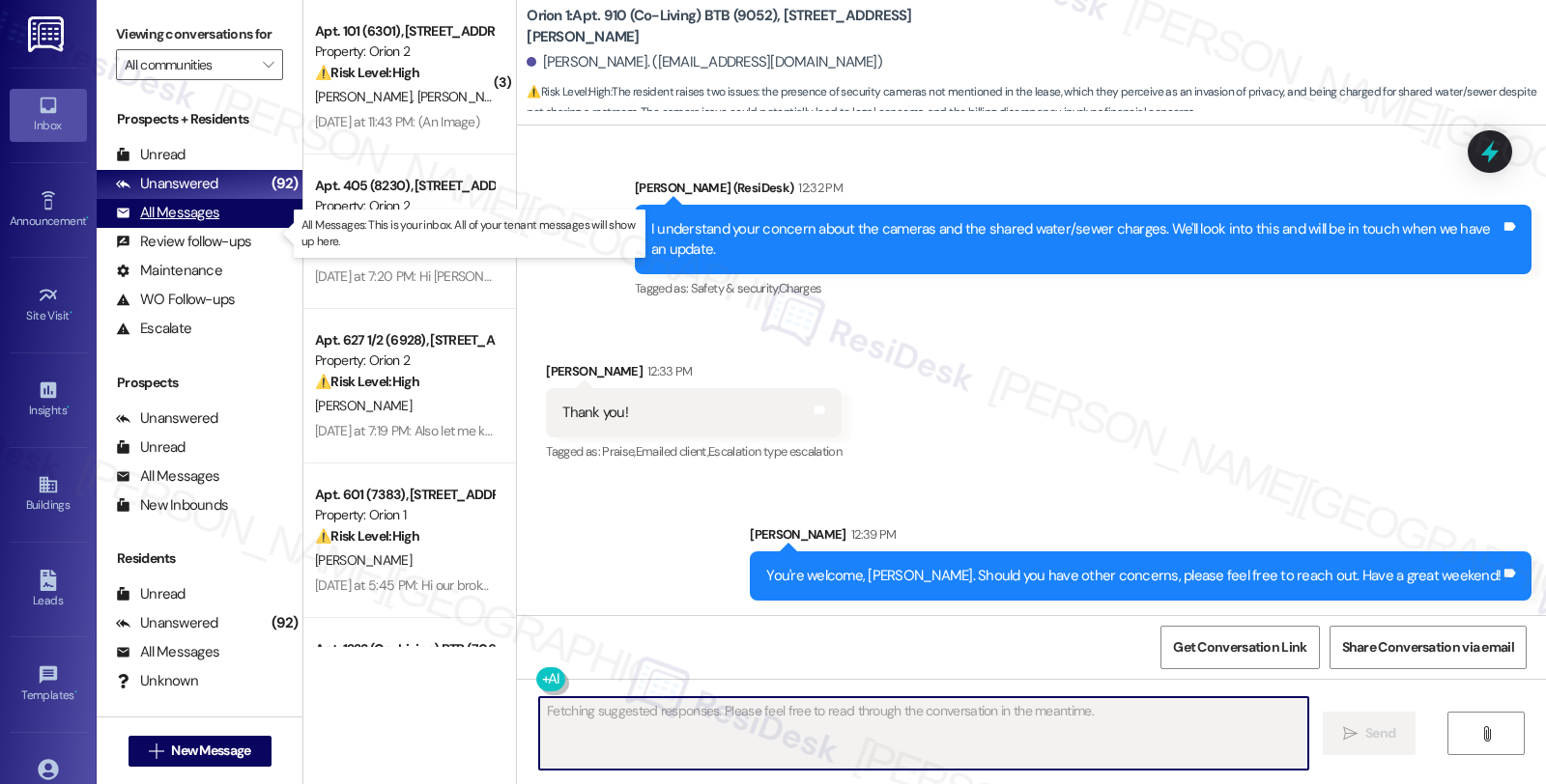
click at [219, 224] on div "All Messages (undefined)" at bounding box center [199, 212] width 206 height 29
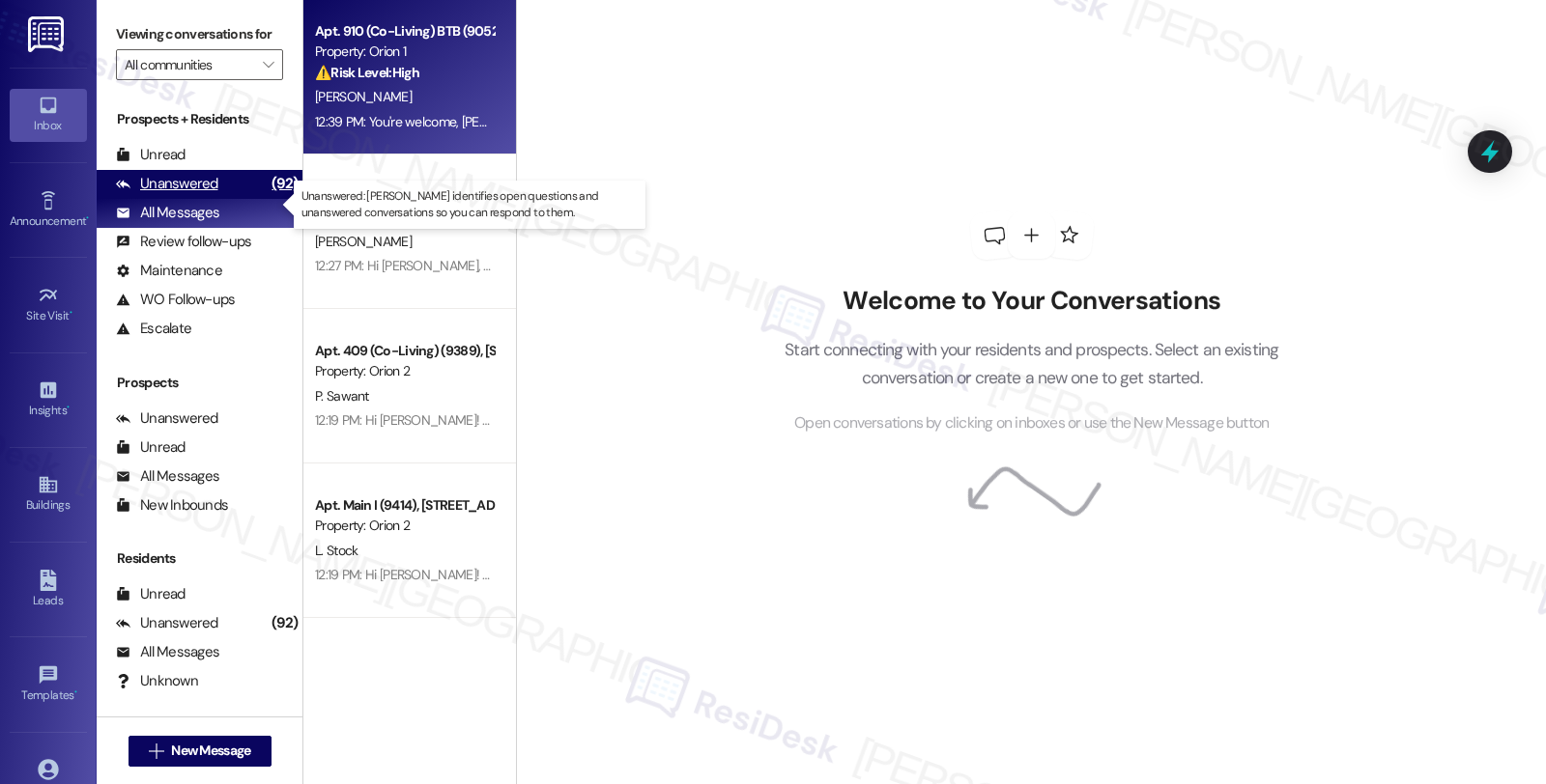
click at [213, 195] on div "Unanswered" at bounding box center [167, 184] width 102 height 20
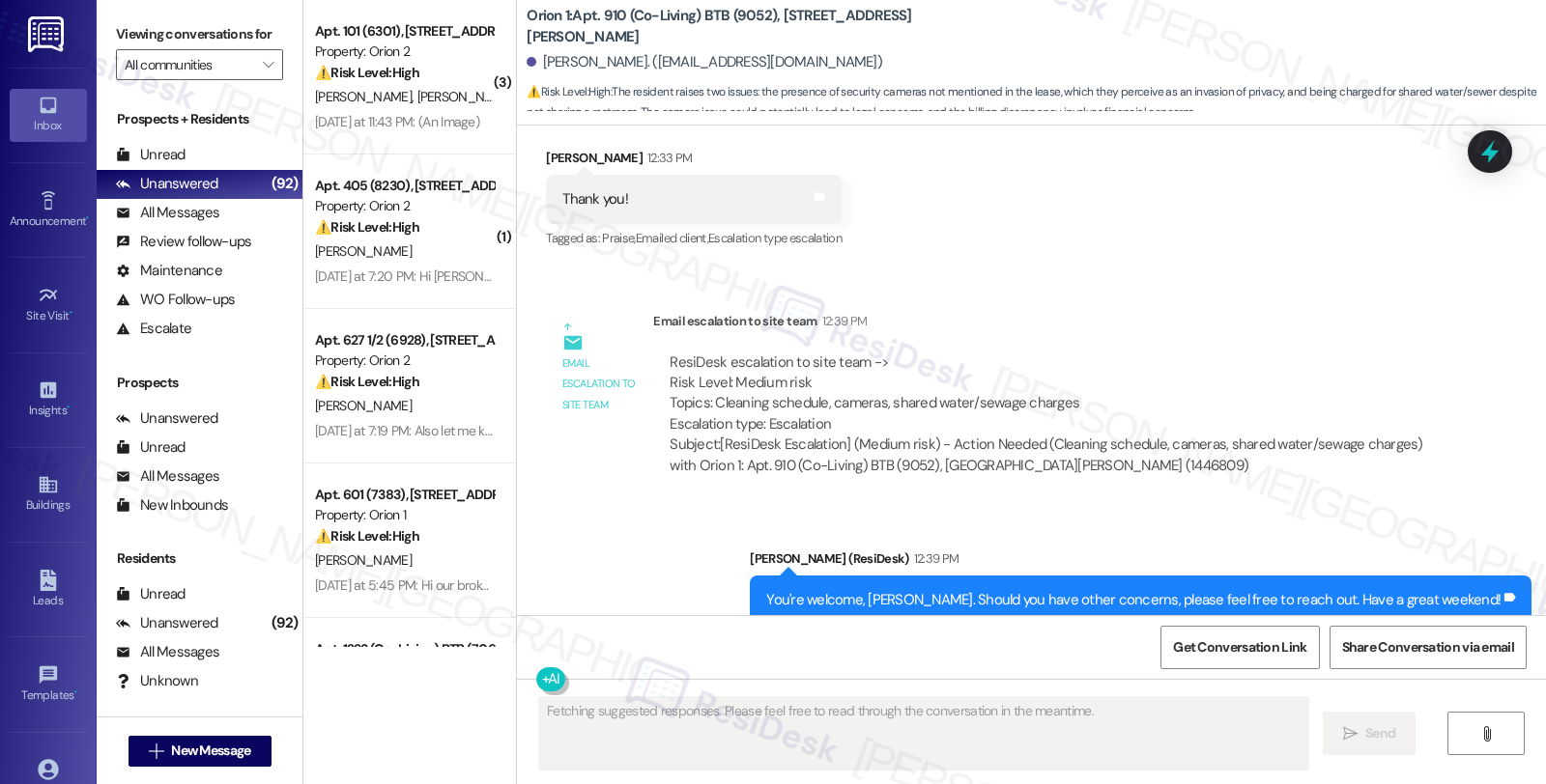
scroll to position [3309, 0]
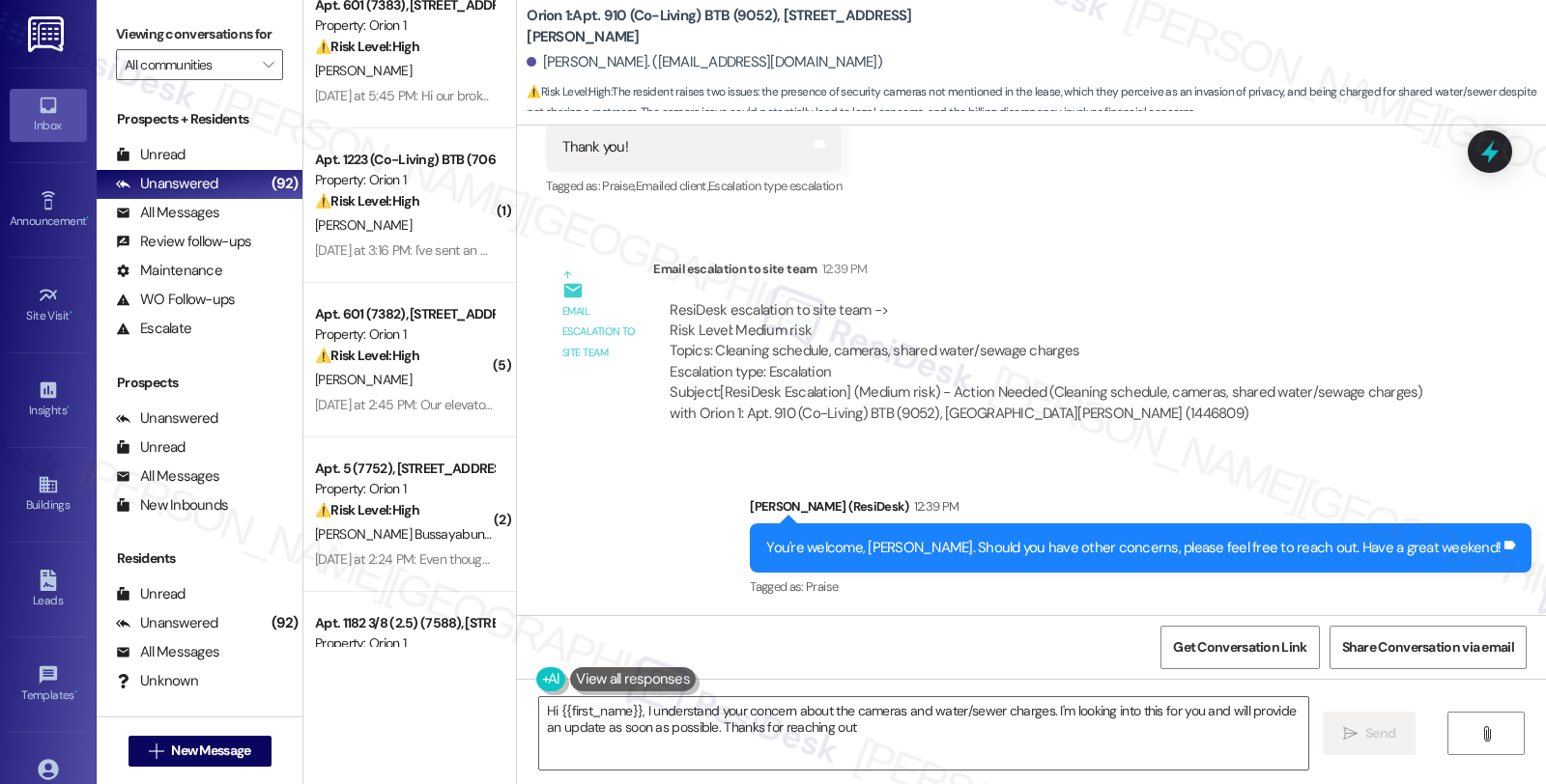
type textarea "Hi {{first_name}}, I understand your concern about the cameras and water/sewer …"
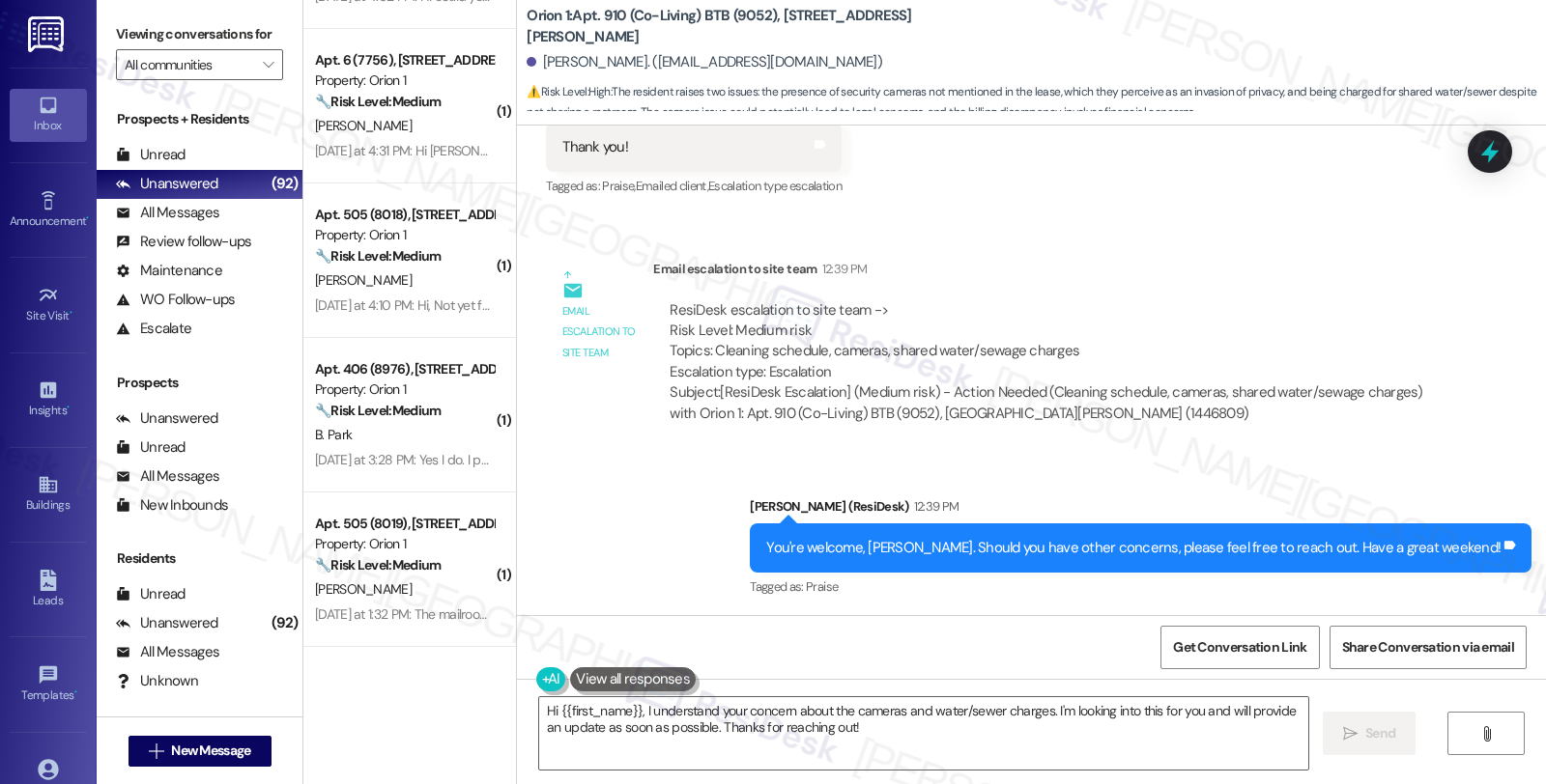
scroll to position [3219, 0]
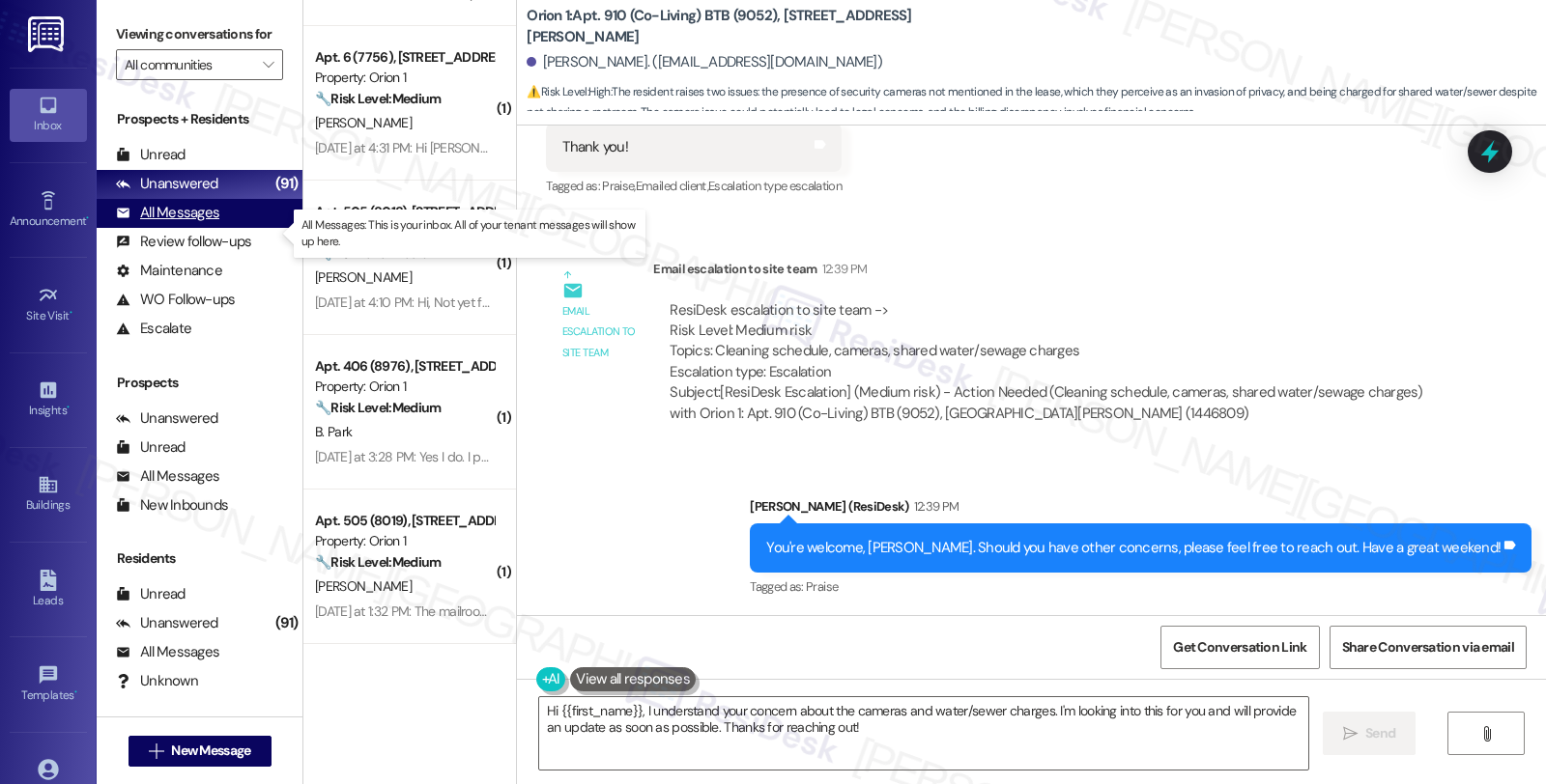
click at [211, 223] on div "All Messages" at bounding box center [168, 212] width 103 height 20
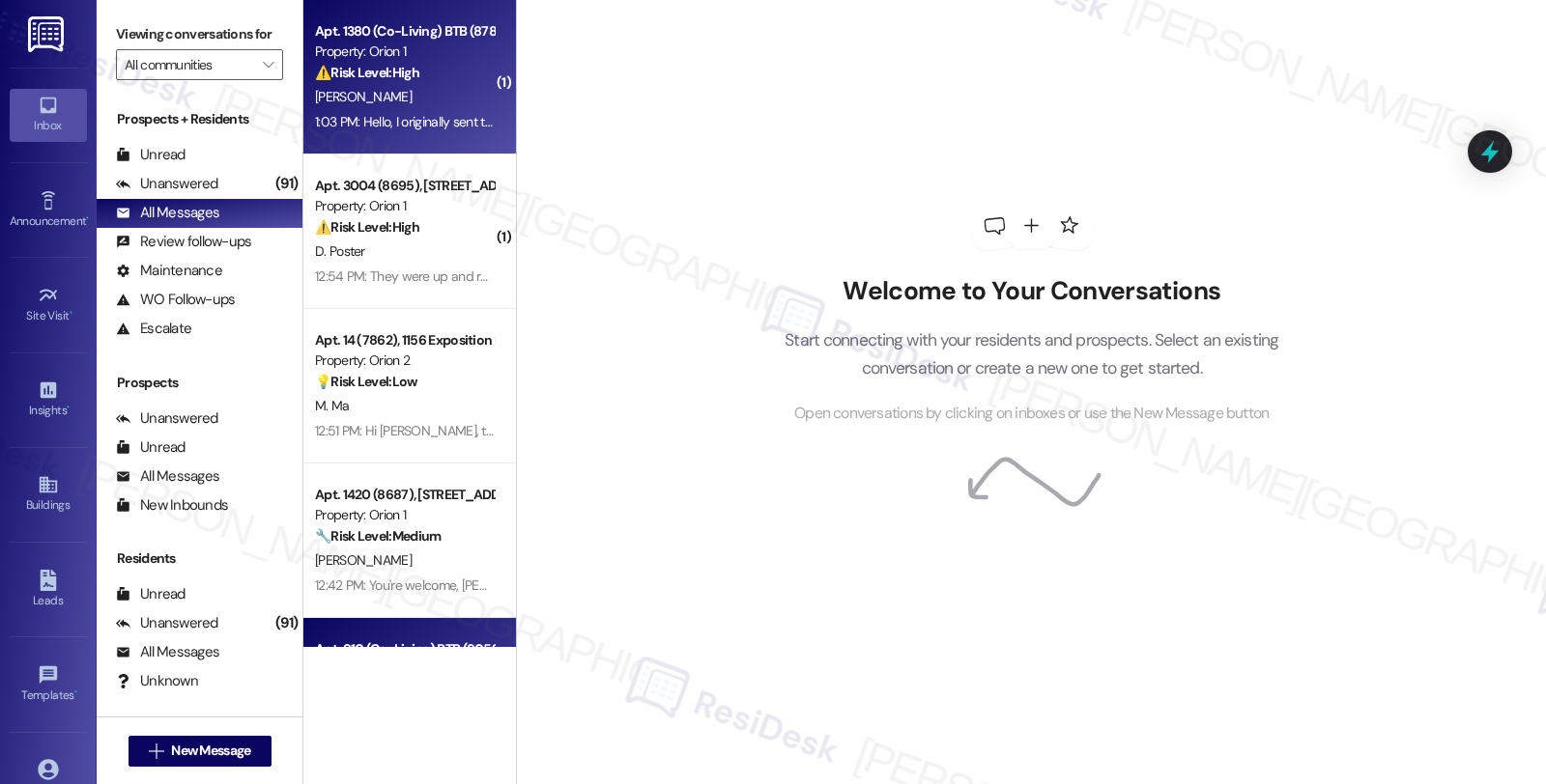
click at [462, 85] on div "[PERSON_NAME]" at bounding box center [404, 97] width 183 height 24
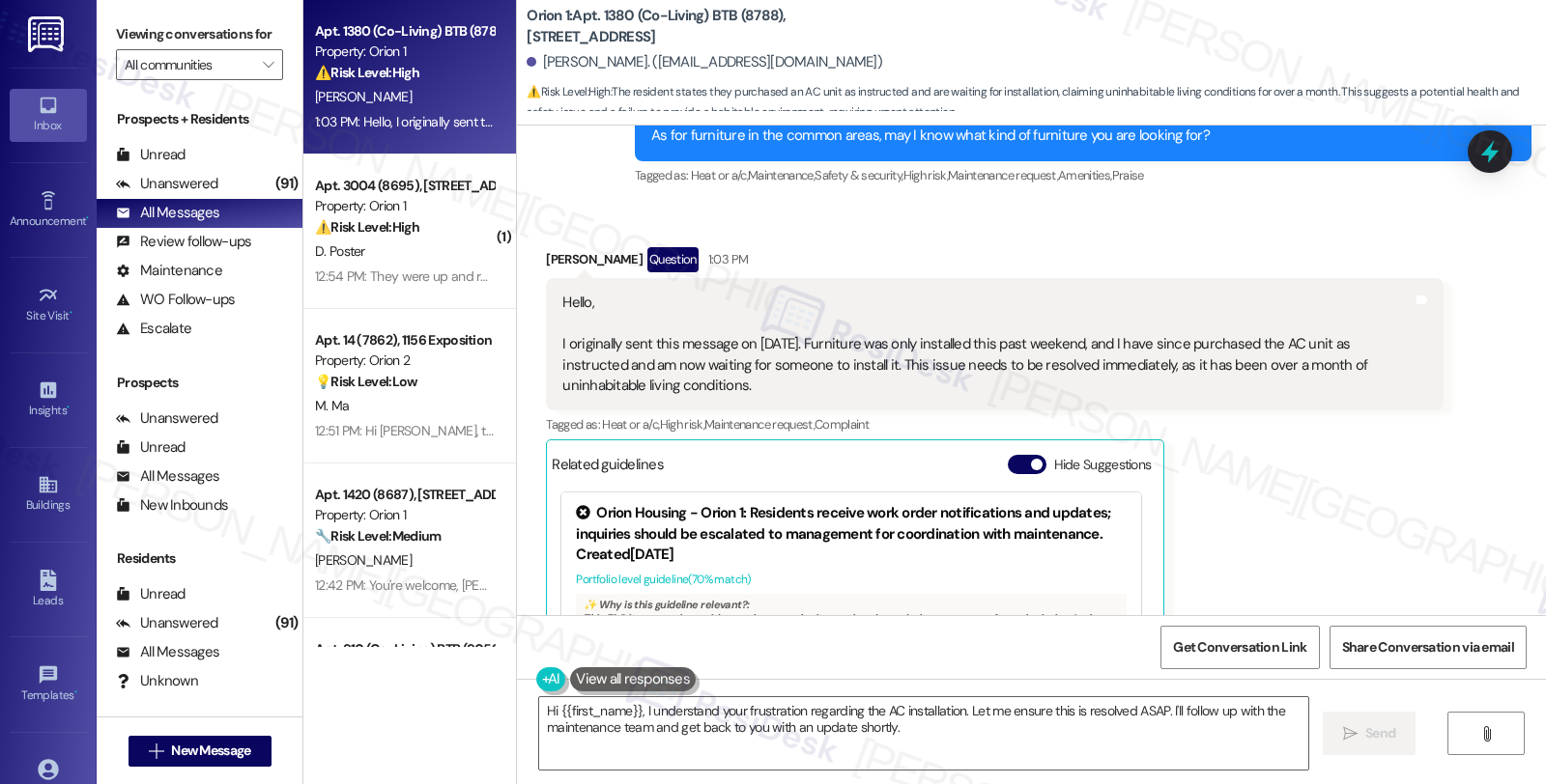
scroll to position [1163, 0]
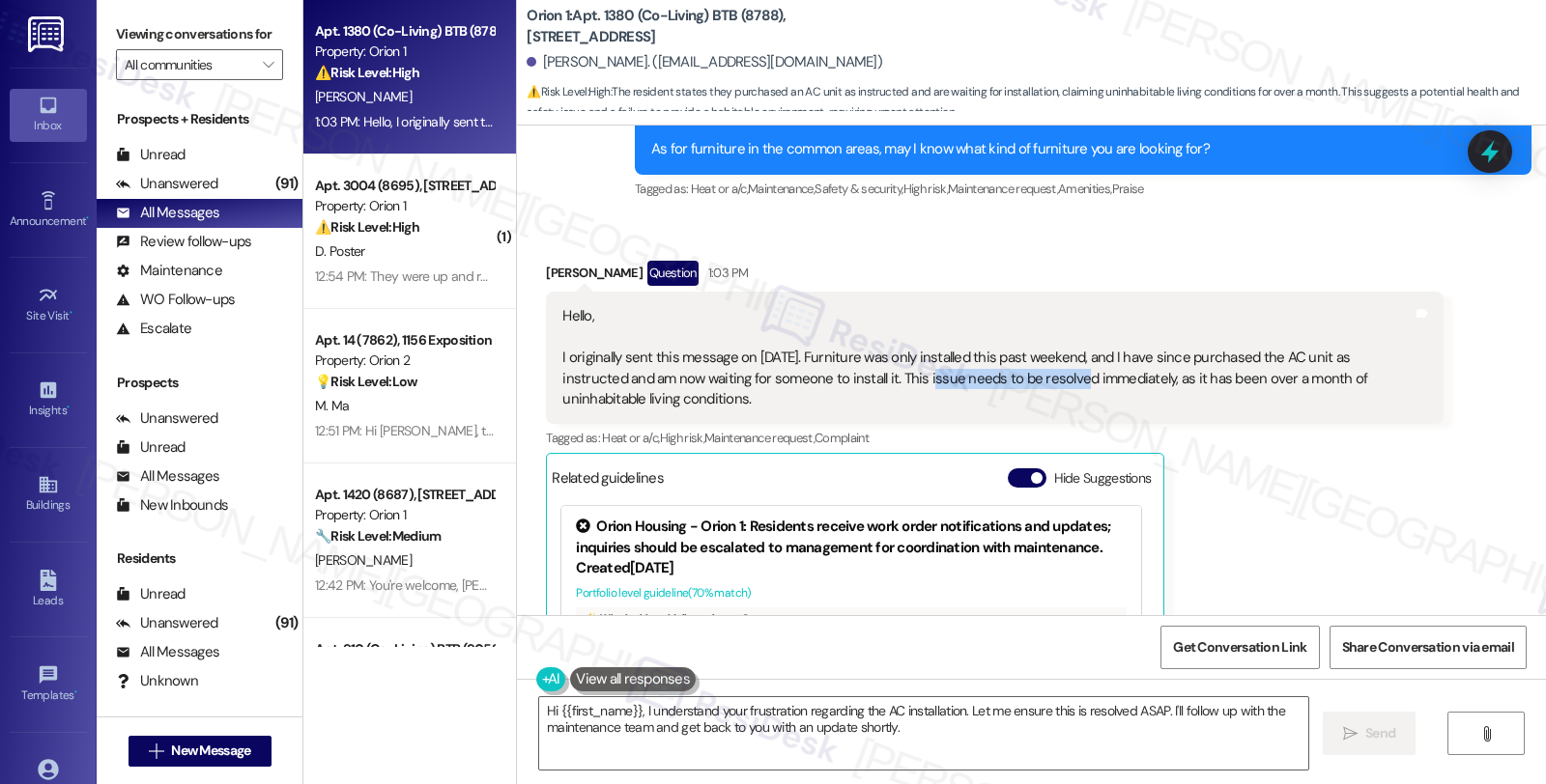
drag, startPoint x: 887, startPoint y: 371, endPoint x: 1030, endPoint y: 380, distance: 143.3
click at [1030, 380] on div "Hello, I originally sent this message on August 20th. Furniture was only instal…" at bounding box center [987, 358] width 850 height 103
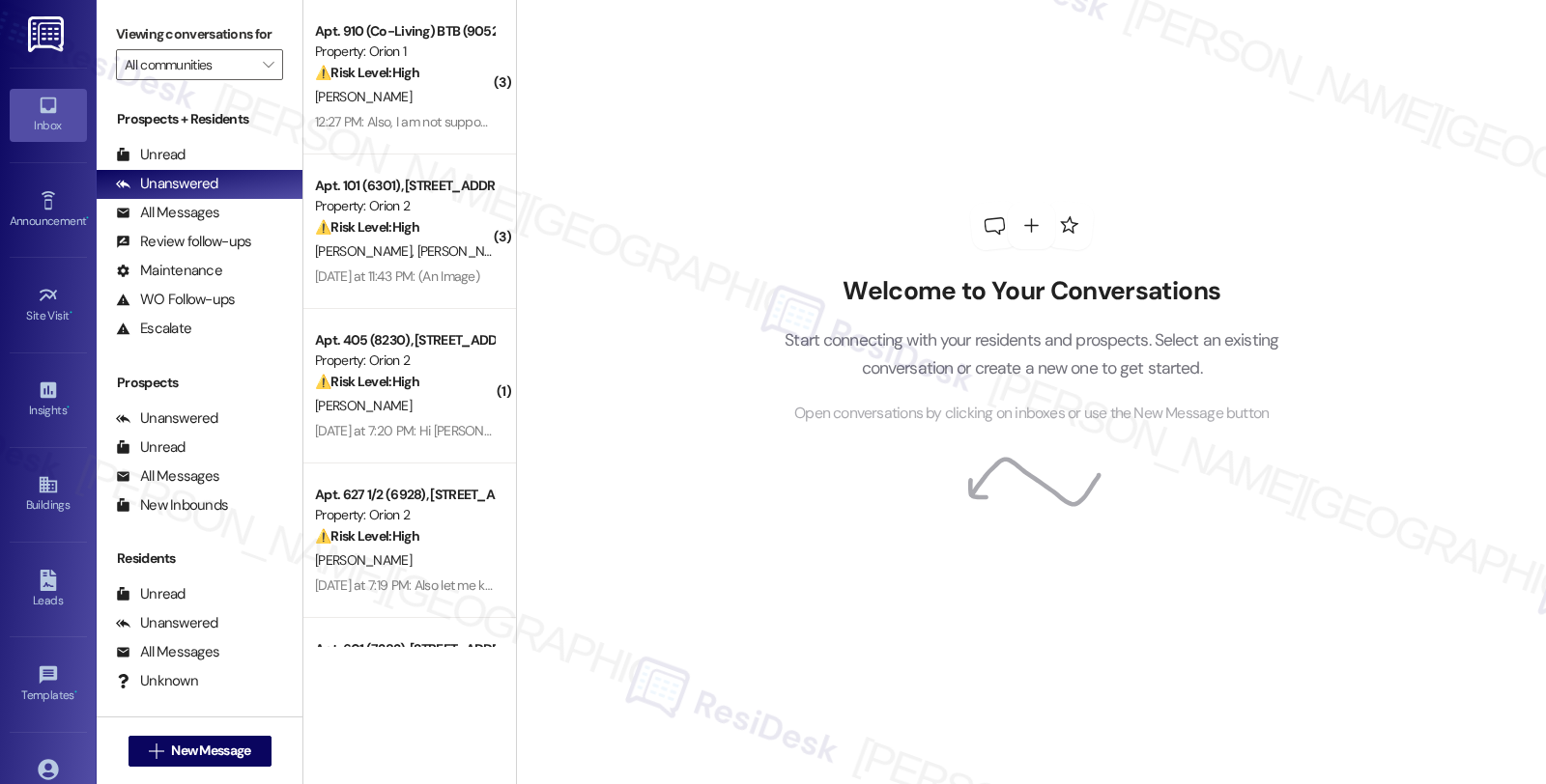
click at [1340, 267] on div "Welcome to Your Conversations Start connecting with your residents and prospect…" at bounding box center [1032, 392] width 1031 height 784
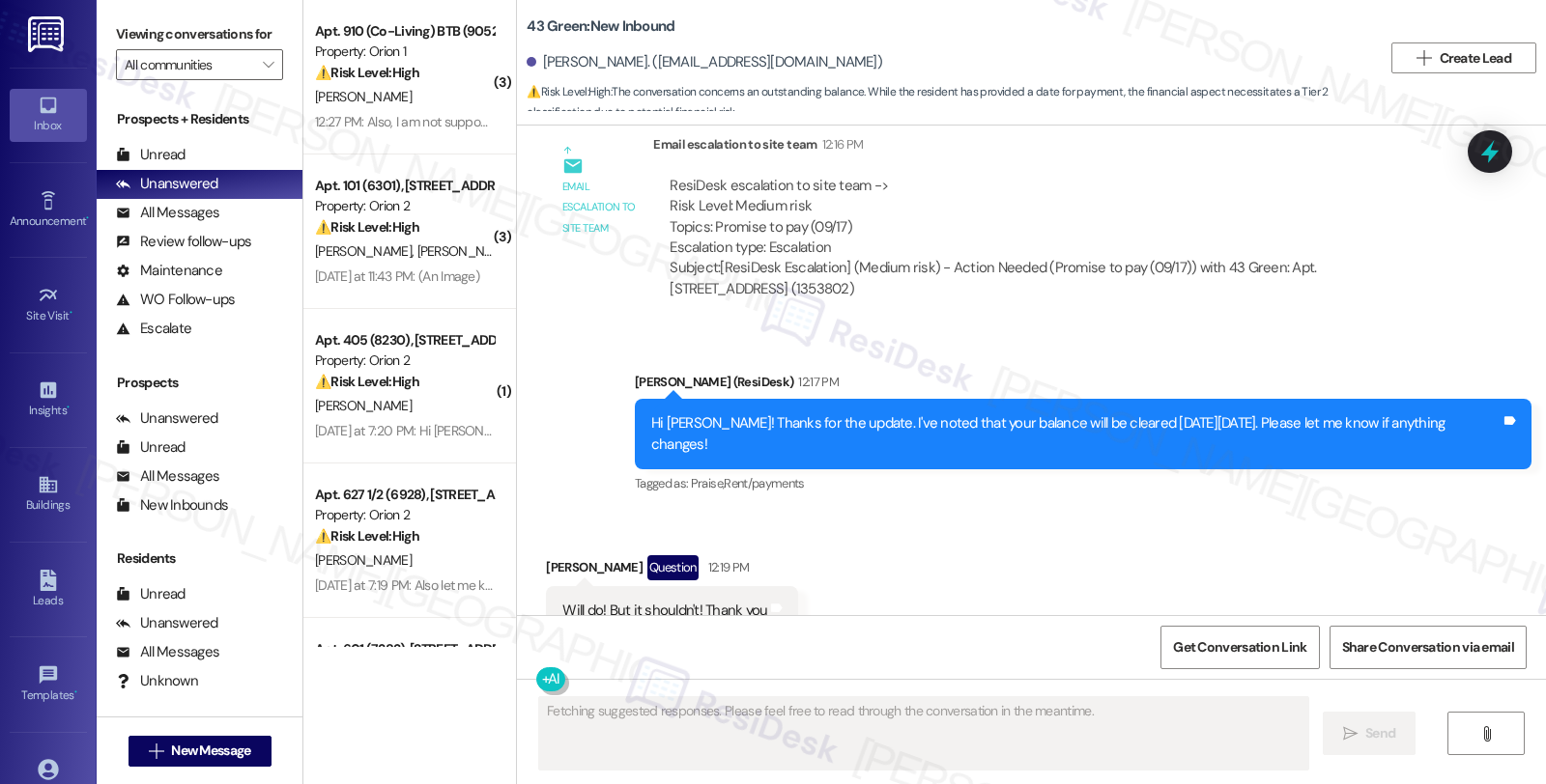
scroll to position [5546, 0]
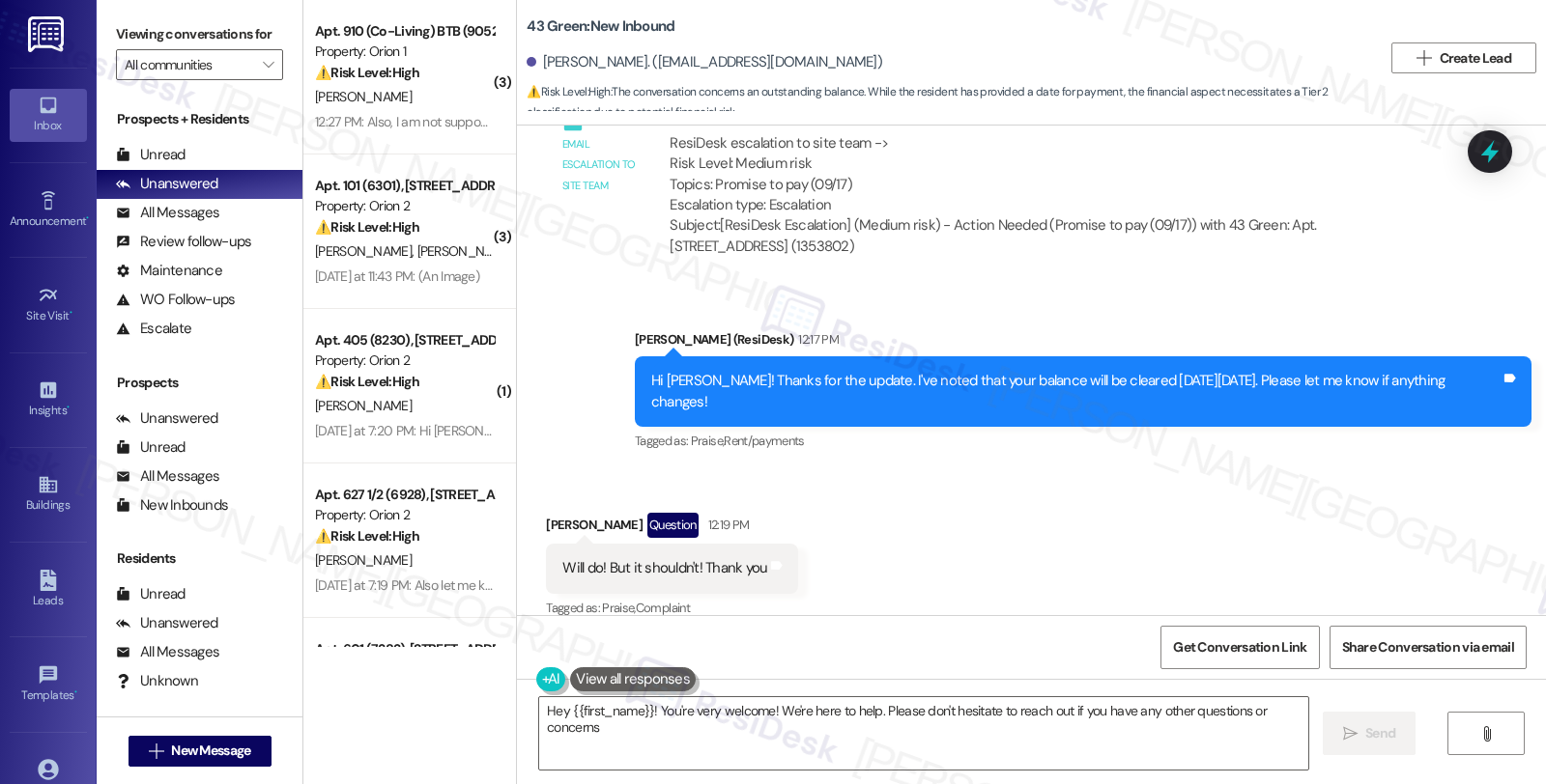
type textarea "Hey {{first_name}}! You're very welcome! We're here to help. Please don't hesit…"
drag, startPoint x: 684, startPoint y: 357, endPoint x: 878, endPoint y: 365, distance: 194.2
click at [874, 371] on div "Hi [PERSON_NAME]! Thanks for the update. I've noted that your balance will be c…" at bounding box center [1076, 392] width 850 height 42
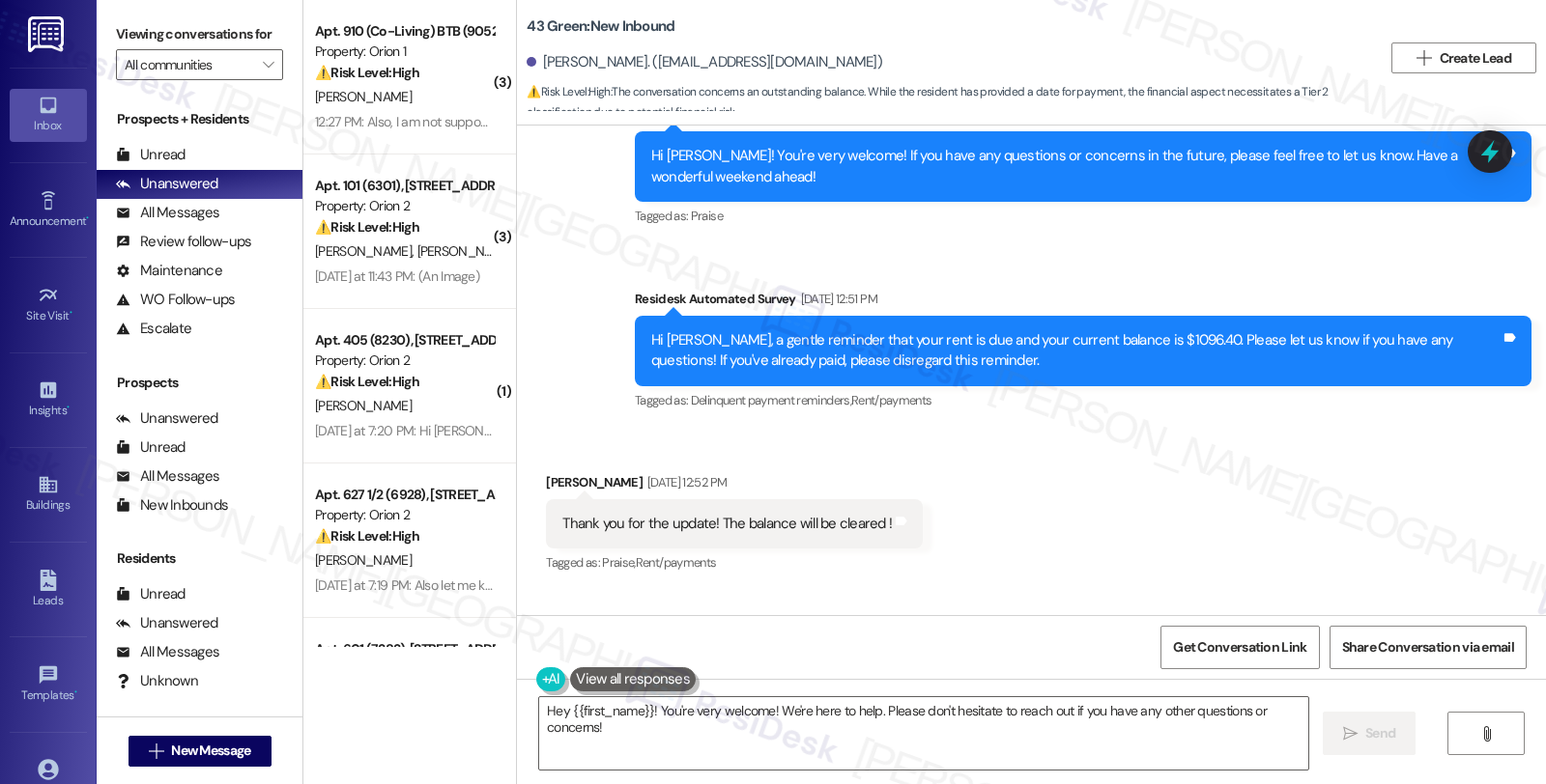
scroll to position [4364, 0]
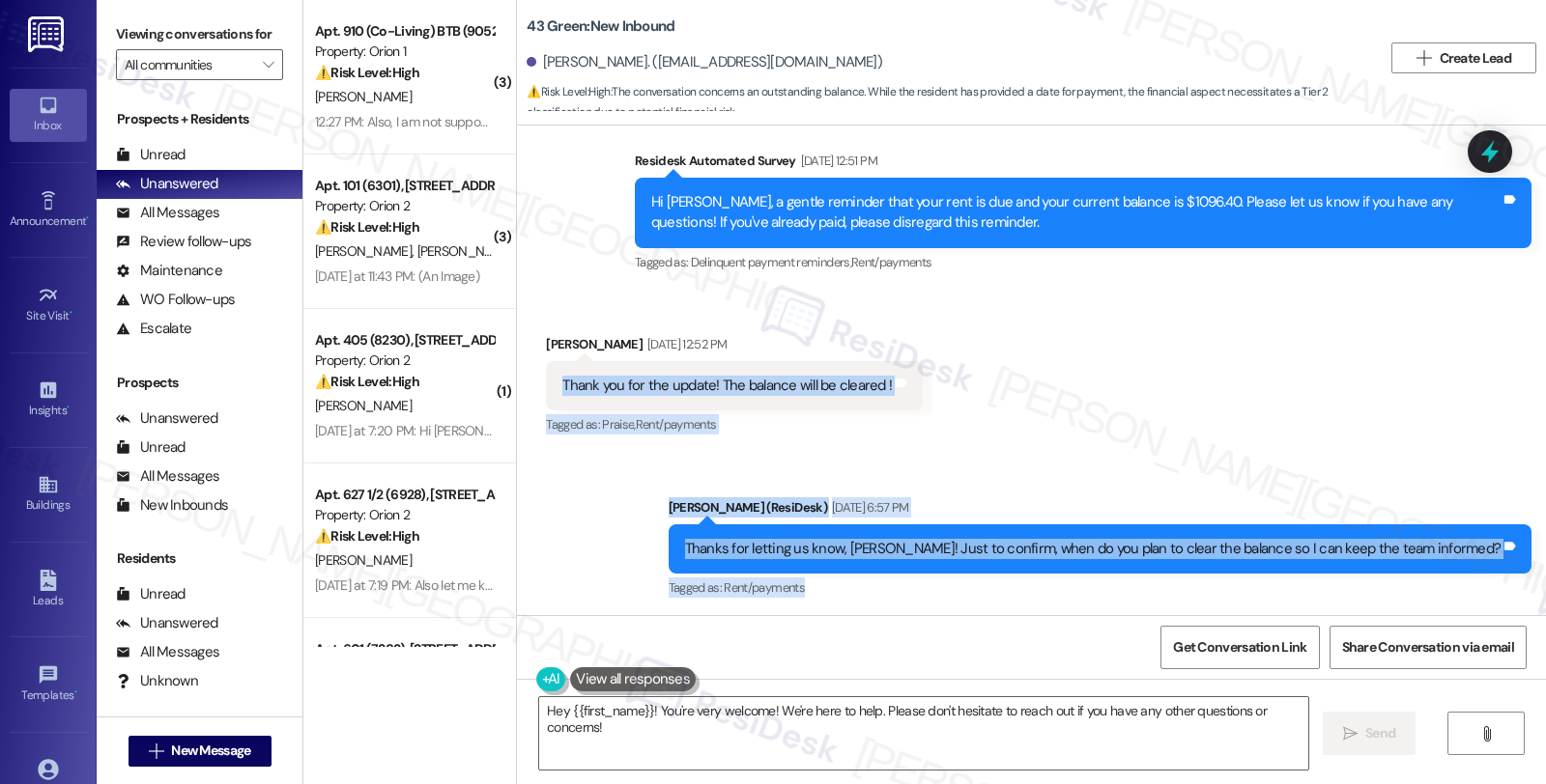
drag, startPoint x: 537, startPoint y: 519, endPoint x: 1077, endPoint y: 602, distance: 546.3
click at [1077, 602] on div "Survey, sent via SMS Residesk Automated Survey [DATE] 12:46 PM Hi [PERSON_NAME]…" at bounding box center [1032, 370] width 1030 height 489
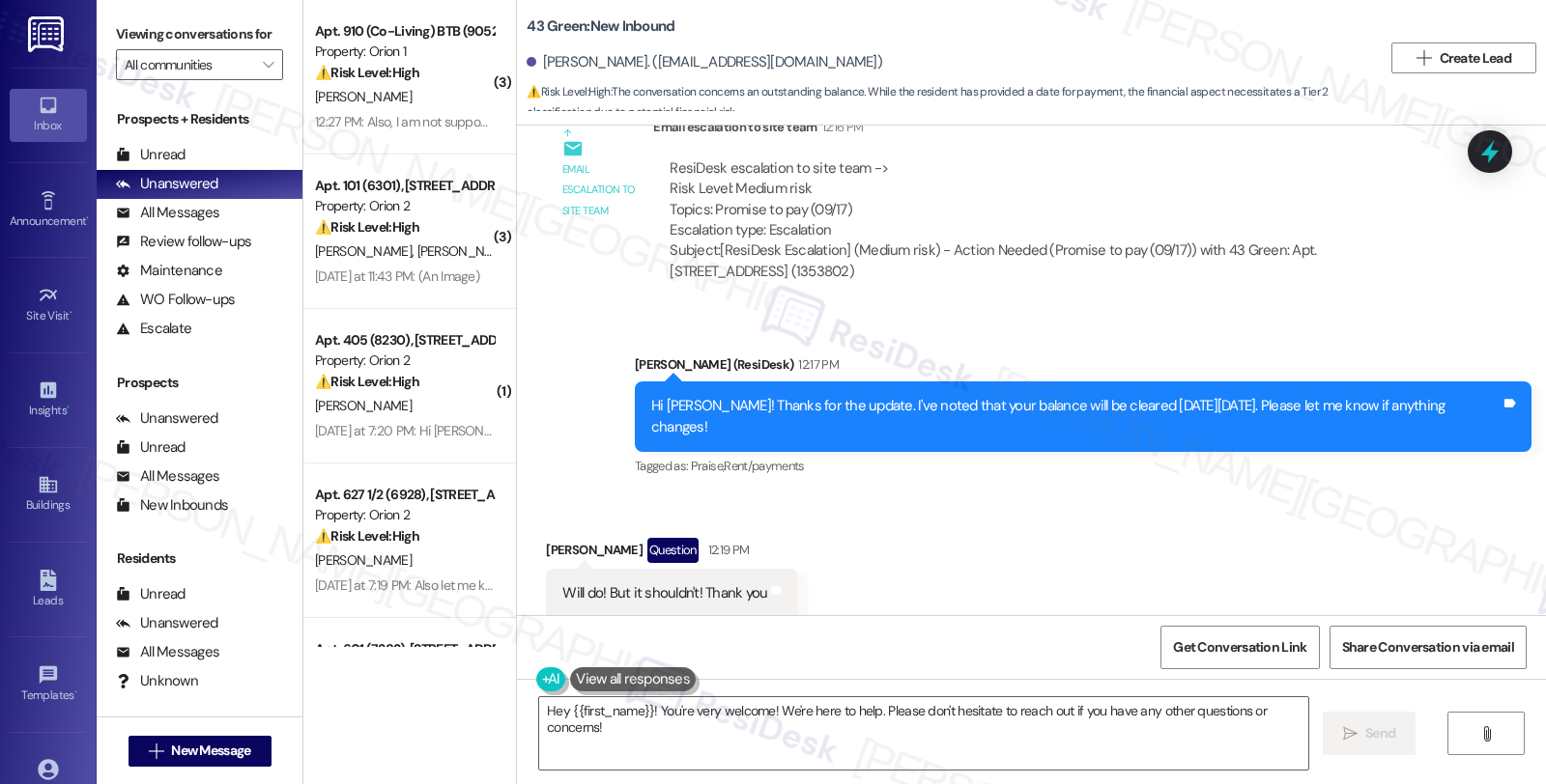
scroll to position [5546, 0]
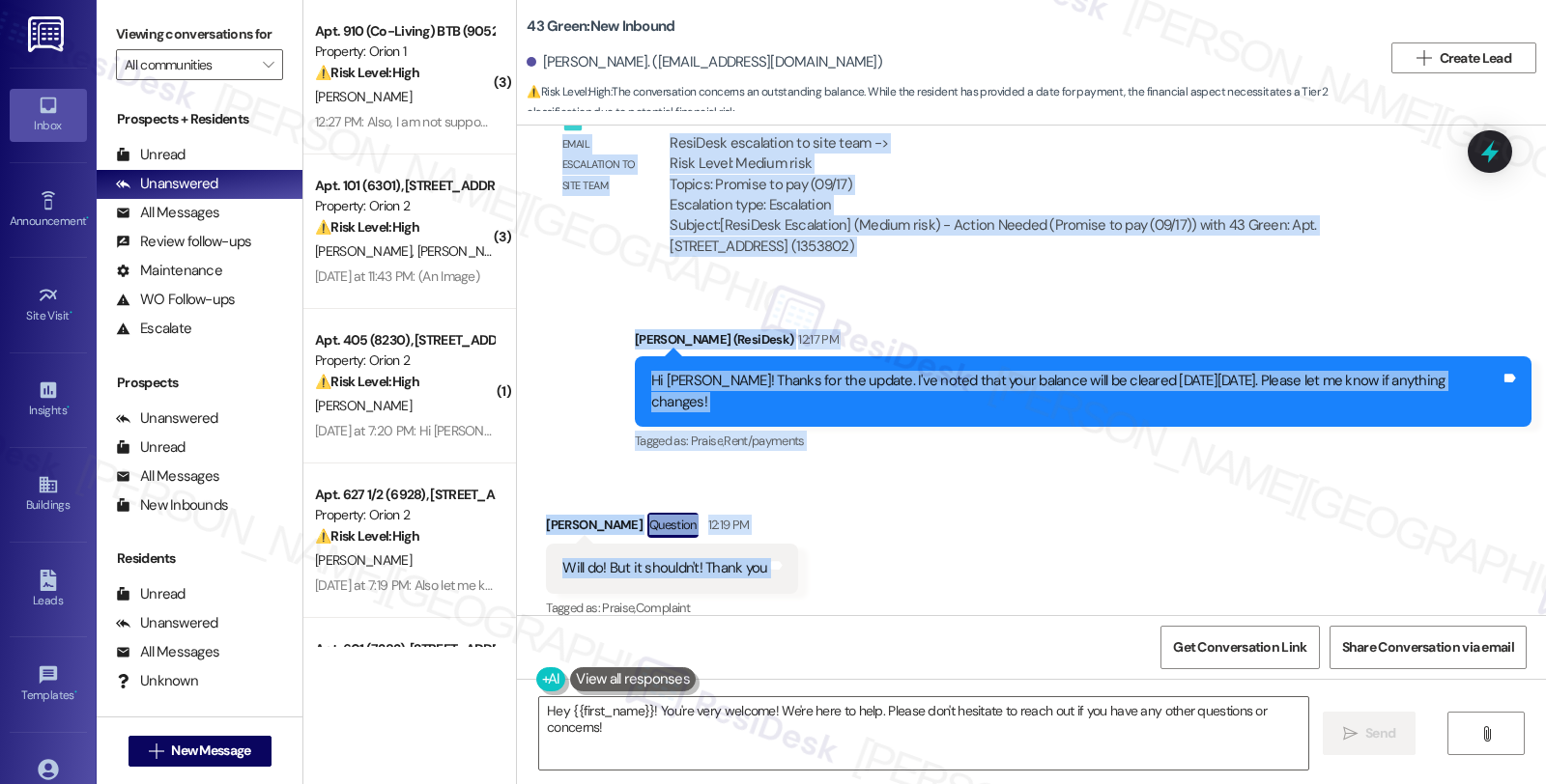
click at [841, 536] on div "Received via SMS [PERSON_NAME] Question 12:19 PM Will do! But it shouldn't! Tha…" at bounding box center [1032, 553] width 1030 height 167
click at [1020, 489] on div "Received via SMS [PERSON_NAME] Question 12:19 PM Will do! But it shouldn't! Tha…" at bounding box center [1032, 553] width 1030 height 167
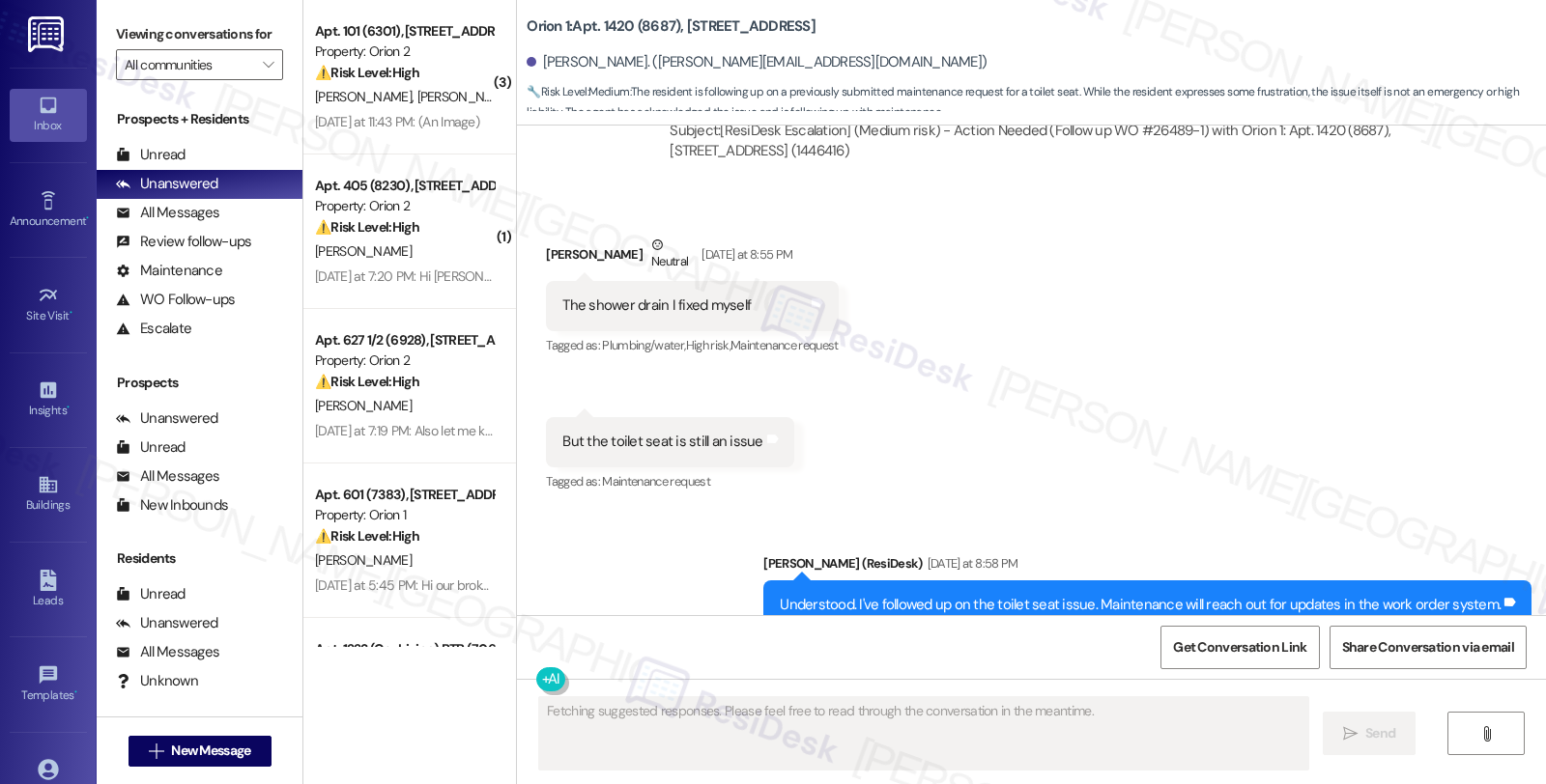
scroll to position [1837, 0]
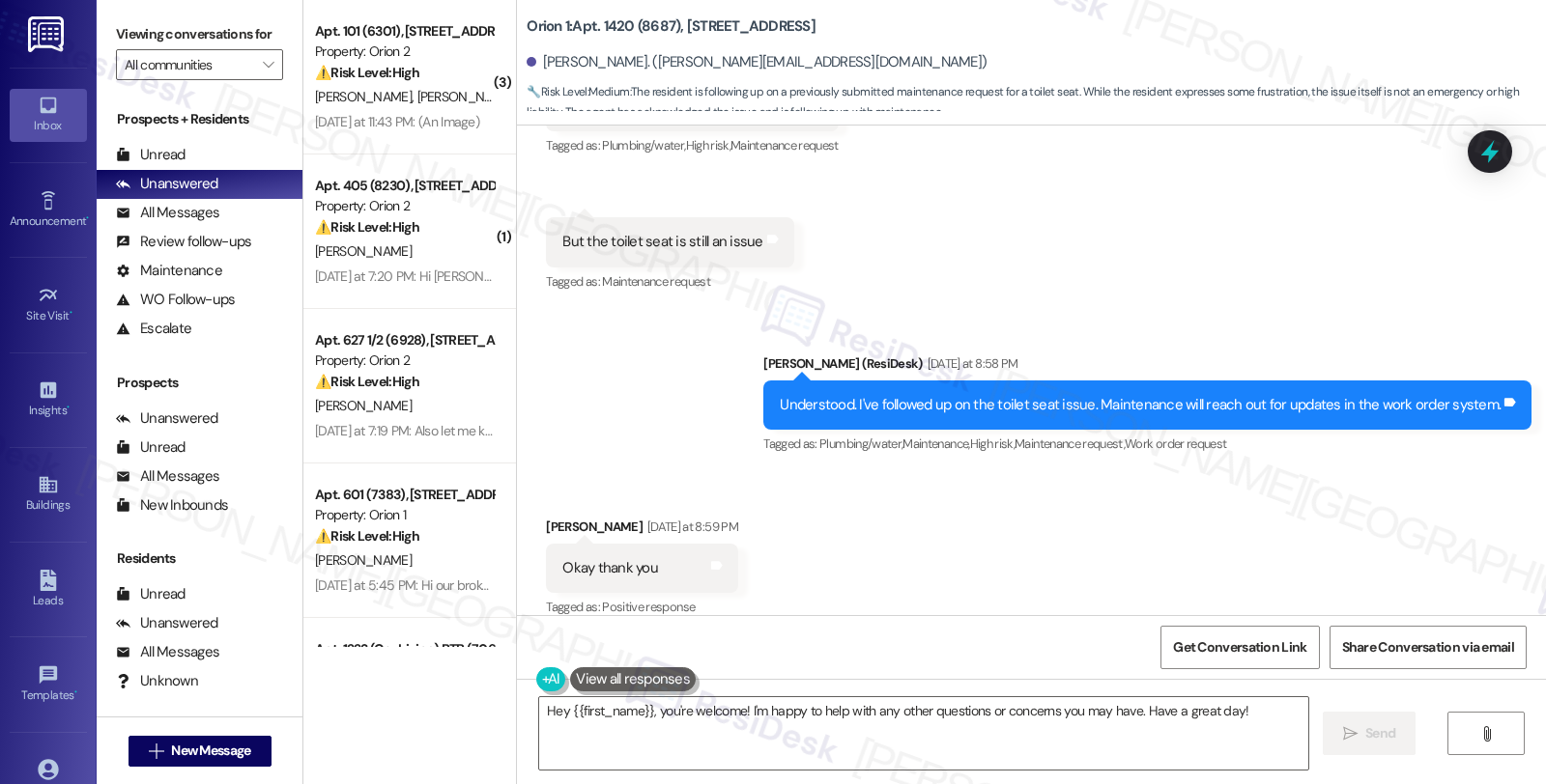
click at [1423, 518] on div "Received via SMS [PERSON_NAME] [DATE] at 8:59 PM Okay thank you Tags and notes …" at bounding box center [1032, 555] width 1030 height 163
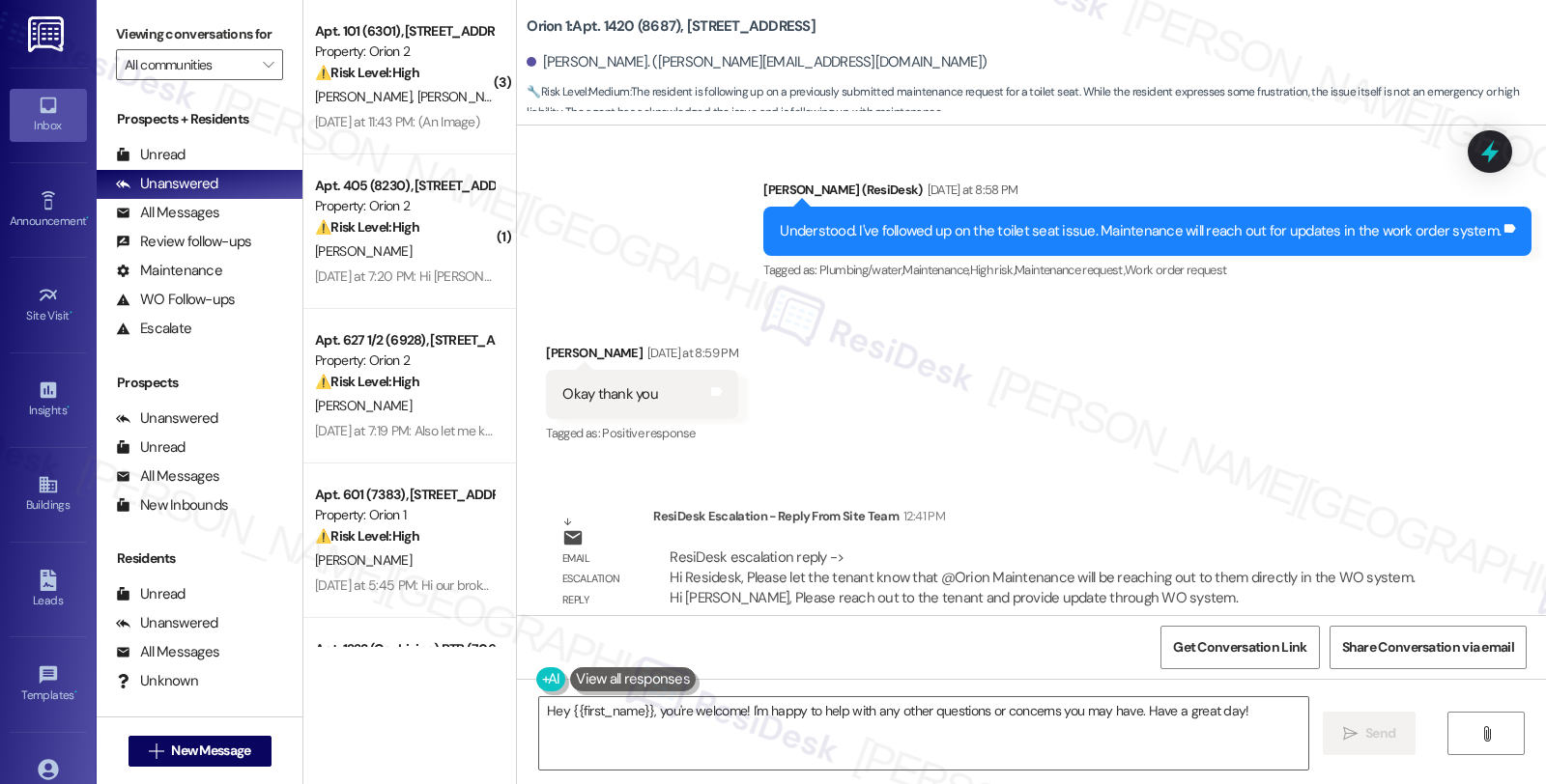
scroll to position [2013, 0]
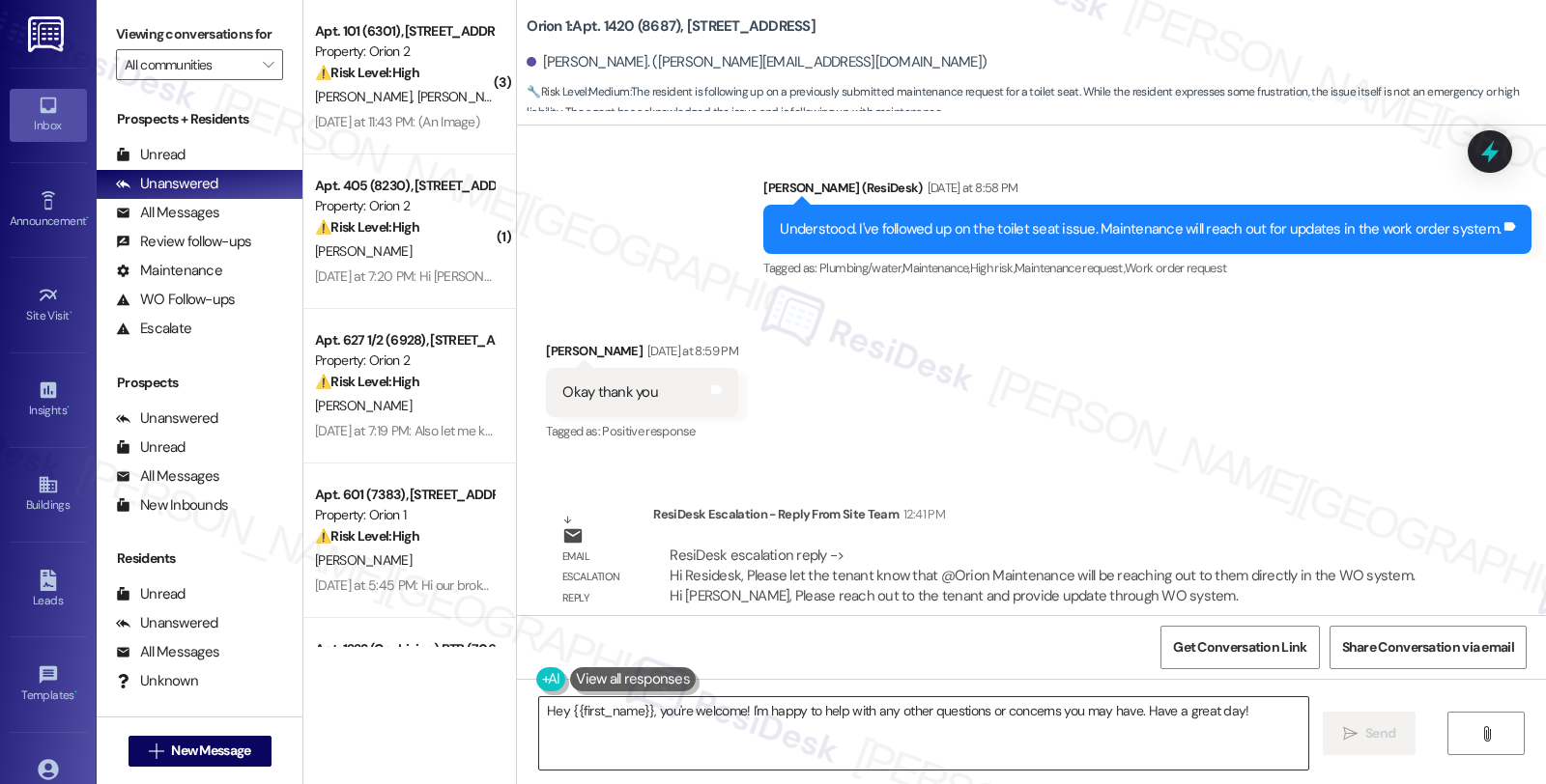
click at [539, 709] on textarea "Hey {{first_name}}, you're welcome! I'm happy to help with any other questions …" at bounding box center [923, 733] width 770 height 72
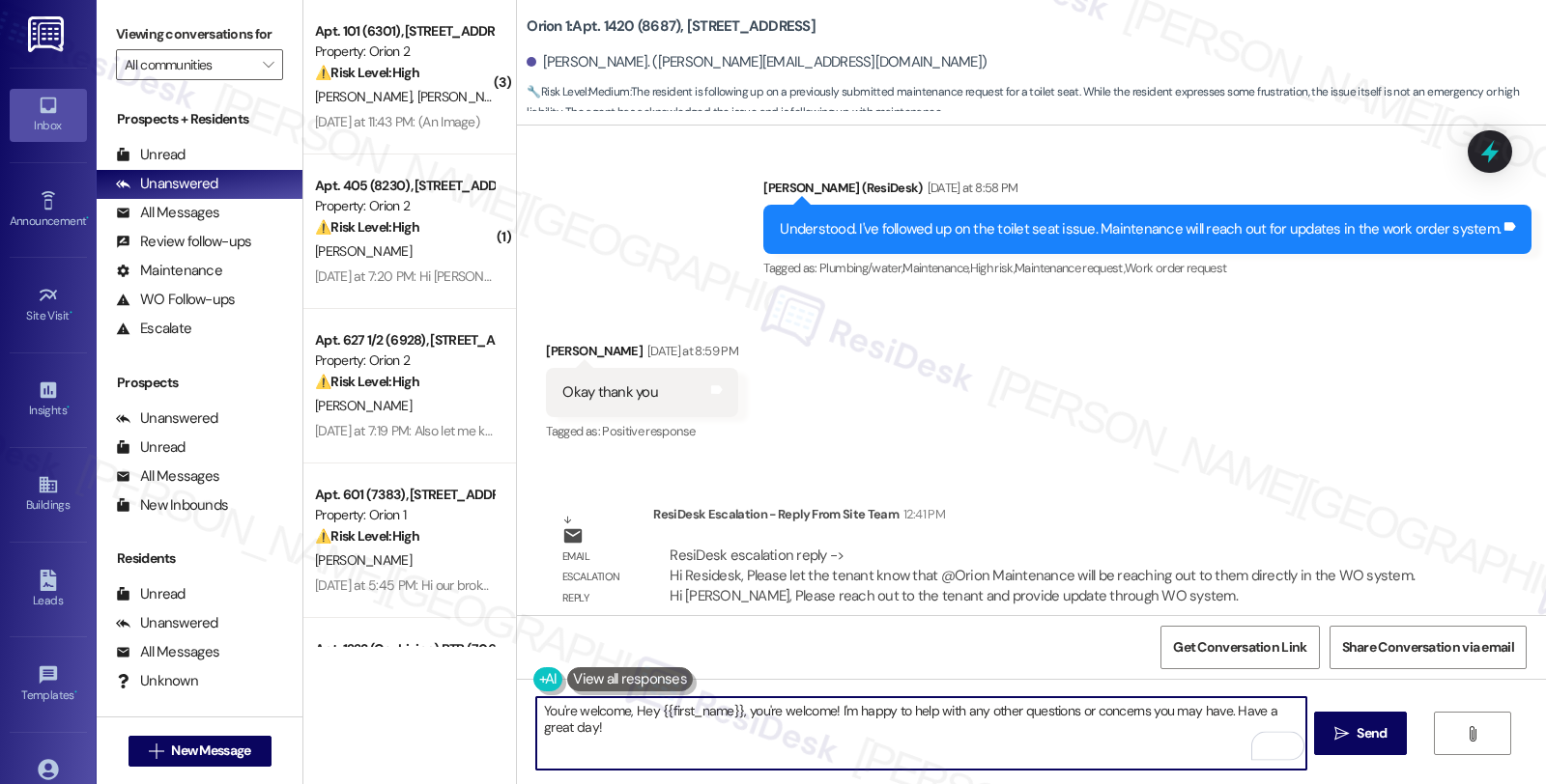
click at [562, 382] on div "Okay thank you" at bounding box center [610, 392] width 95 height 20
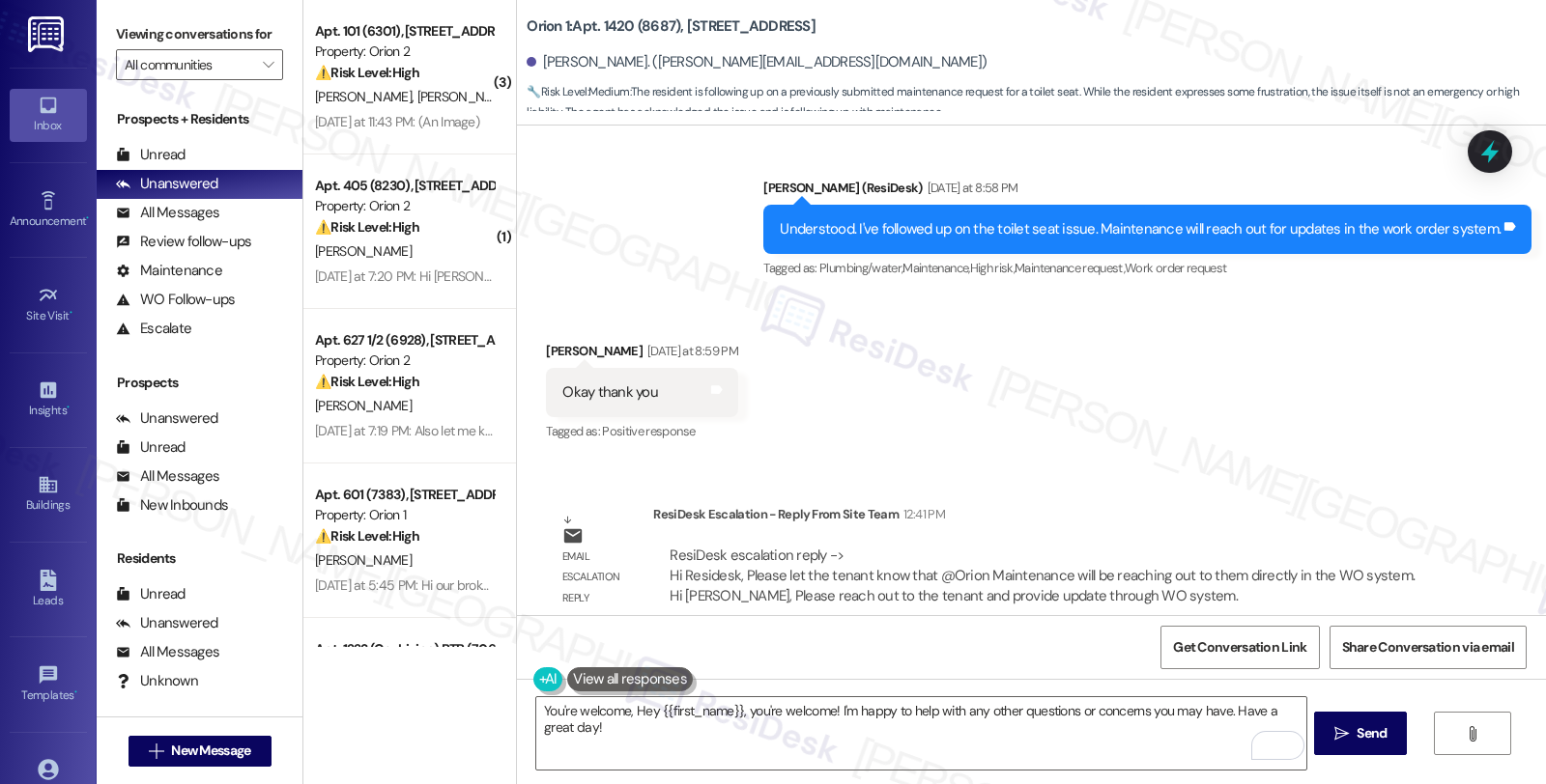
click at [558, 341] on div "Giovanni Vurro Yesterday at 8:59 PM" at bounding box center [642, 354] width 193 height 27
copy div "Giovanni"
click at [627, 704] on textarea "You're welcome, Hey {{first_name}}, you're welcome! I'm happy to help with any …" at bounding box center [920, 733] width 770 height 72
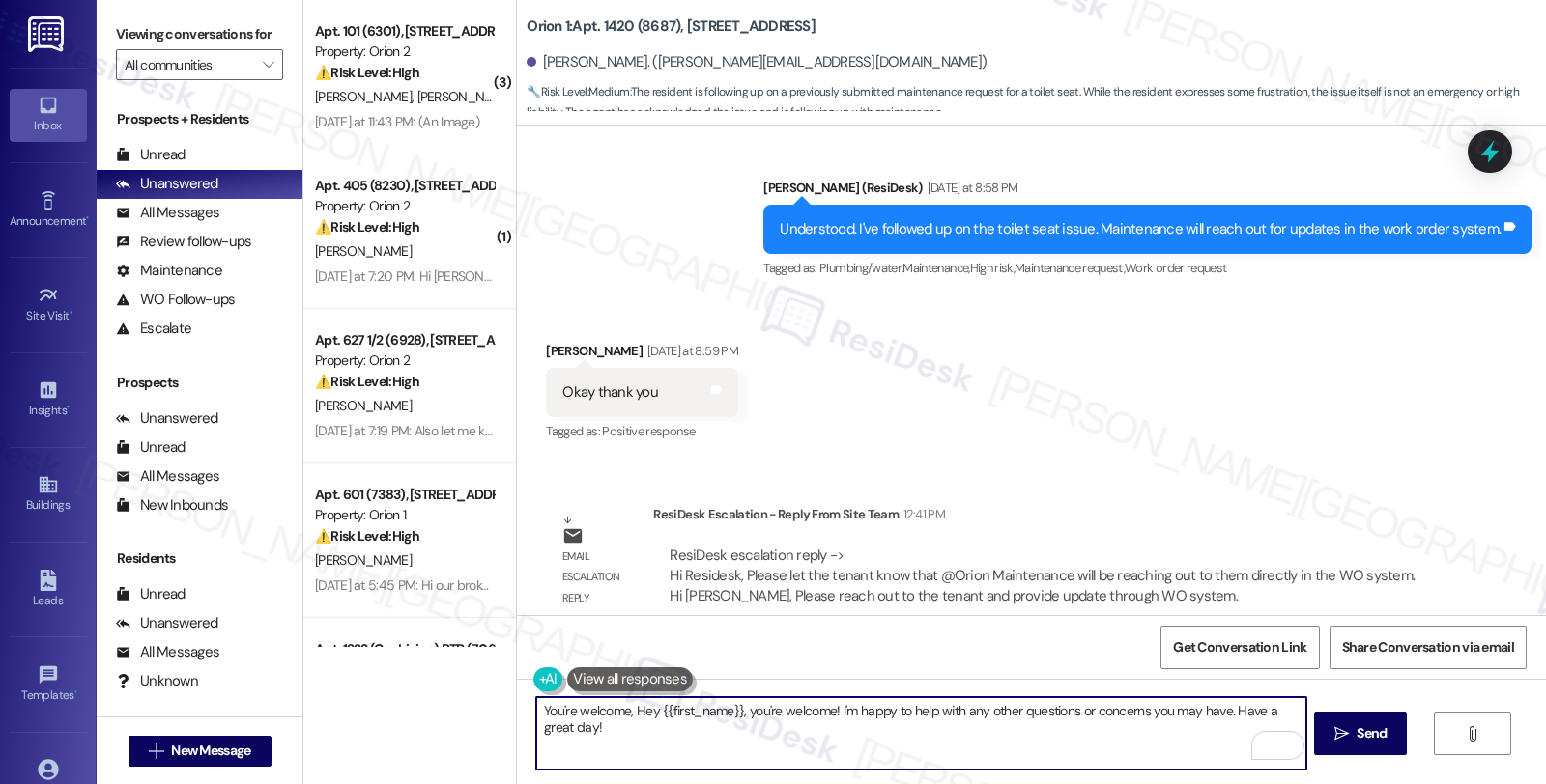
click at [627, 704] on textarea "You're welcome, Hey {{first_name}}, you're welcome! I'm happy to help with any …" at bounding box center [920, 733] width 770 height 72
drag, startPoint x: 705, startPoint y: 708, endPoint x: 920, endPoint y: 734, distance: 216.6
click at [920, 734] on textarea "You're welcome, {{first_name}}, you're welcome! I'm happy to help with any othe…" at bounding box center [920, 733] width 770 height 72
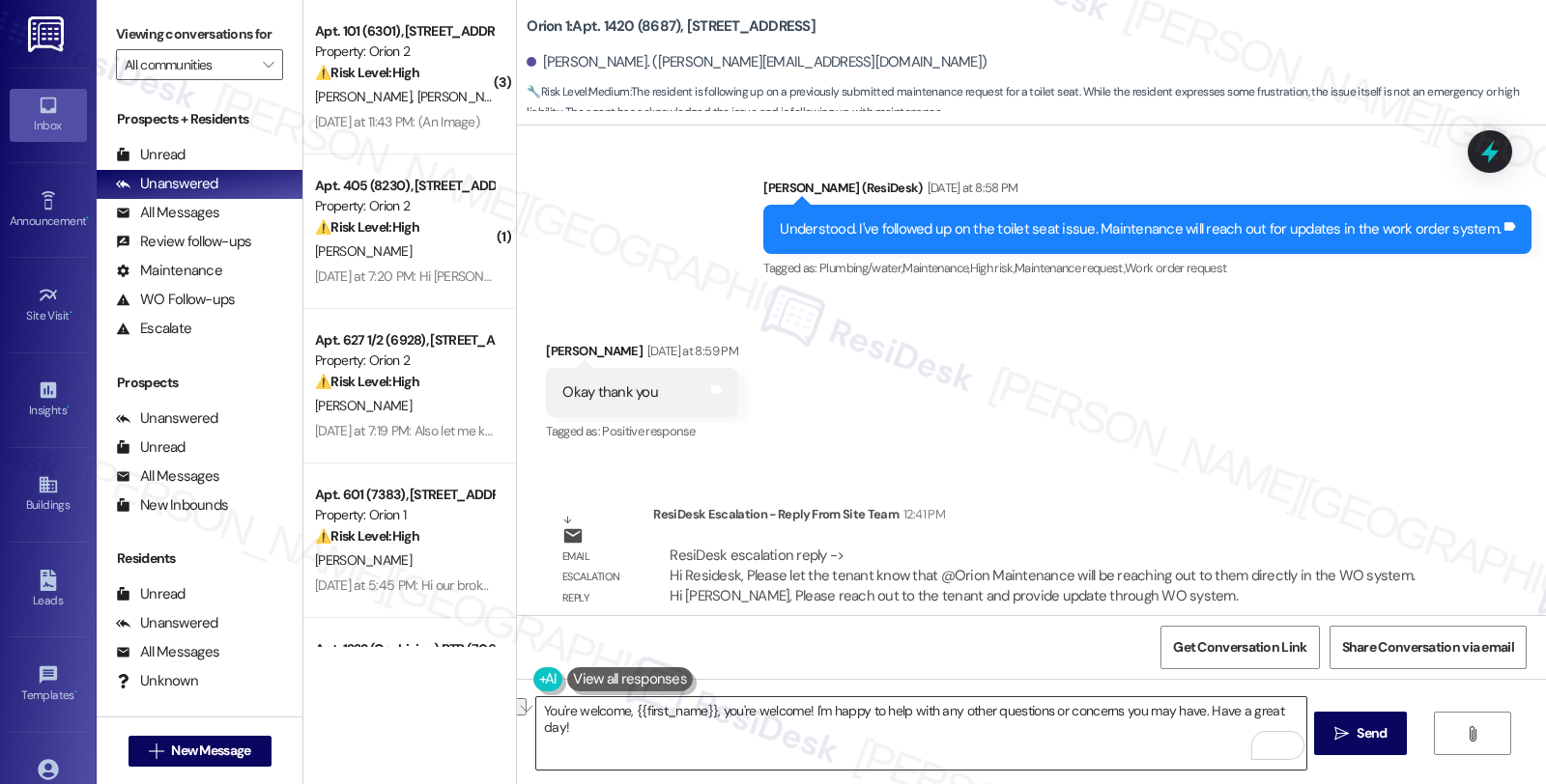
drag, startPoint x: 741, startPoint y: 719, endPoint x: 729, endPoint y: 719, distance: 12.0
click at [741, 719] on textarea "You're welcome, {{first_name}}, you're welcome! I'm happy to help with any othe…" at bounding box center [920, 733] width 770 height 72
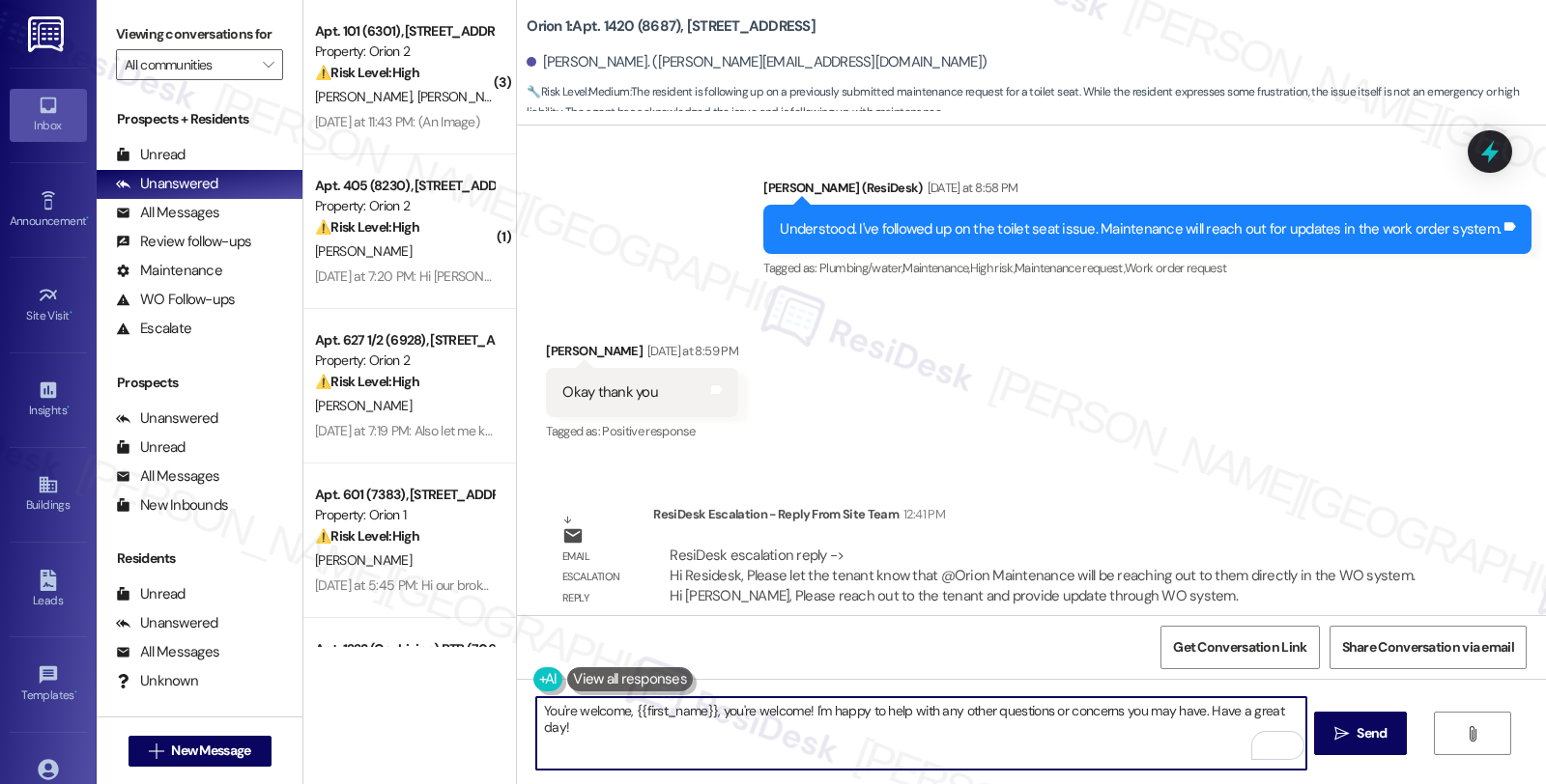
drag, startPoint x: 704, startPoint y: 709, endPoint x: 1331, endPoint y: 709, distance: 627.0
click at [1331, 709] on div "You're welcome, {{first_name}}, you're welcome! I'm happy to help with any othe…" at bounding box center [1032, 751] width 1030 height 145
paste textarea "Should you have other concerns, please feel free to reach out. Have a great day!"
click at [1136, 713] on textarea "You're welcome, {{first_name}}. Should you have other concerns, please feel fre…" at bounding box center [920, 733] width 770 height 72
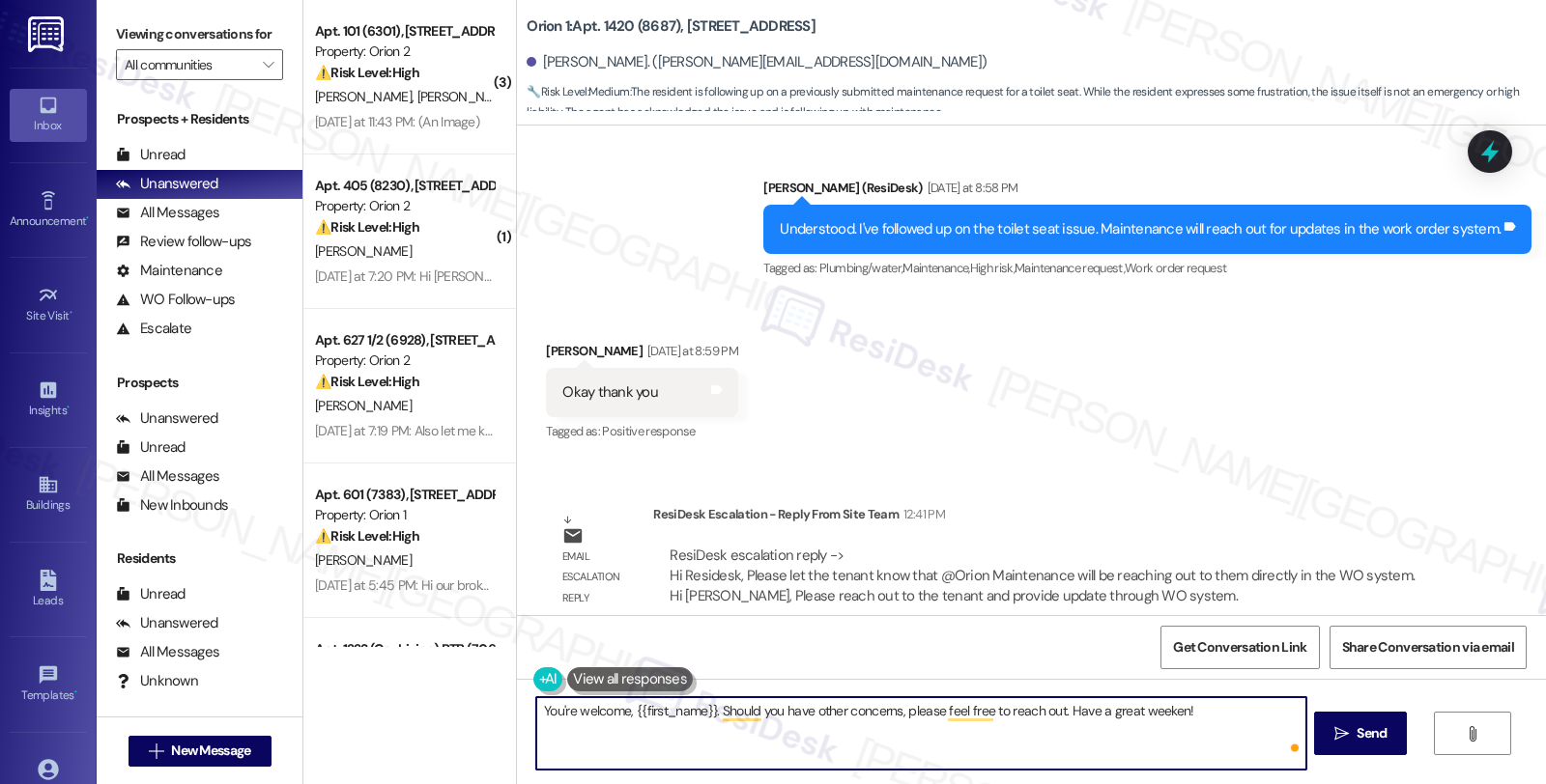
type textarea "You're welcome, {{first_name}}. Should you have other concerns, please feel fre…"
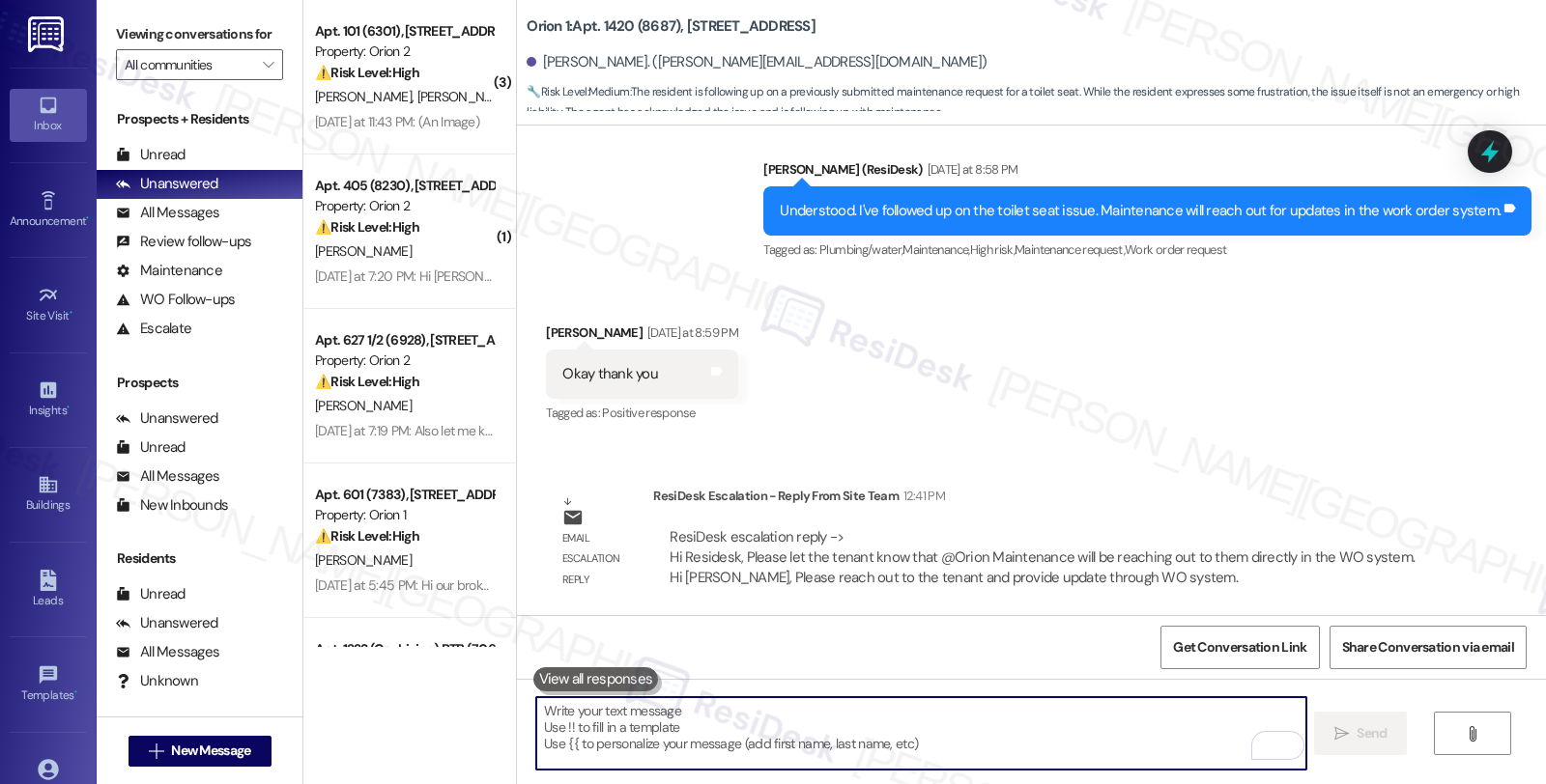
scroll to position [2148, 0]
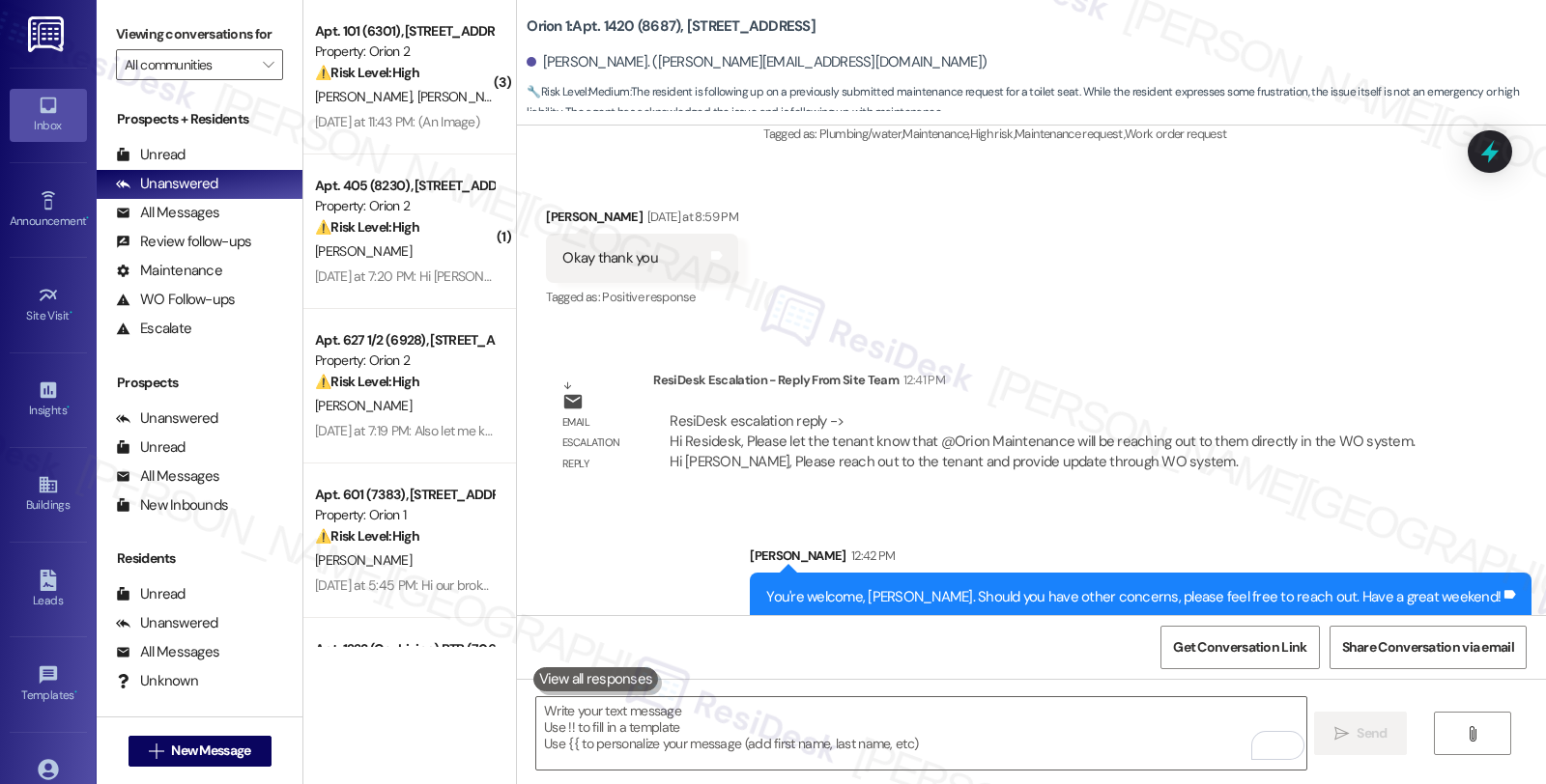
click at [1367, 198] on div "Received via SMS Giovanni Vurro Yesterday at 8:59 PM Okay thank you Tags and no…" at bounding box center [1032, 244] width 1030 height 163
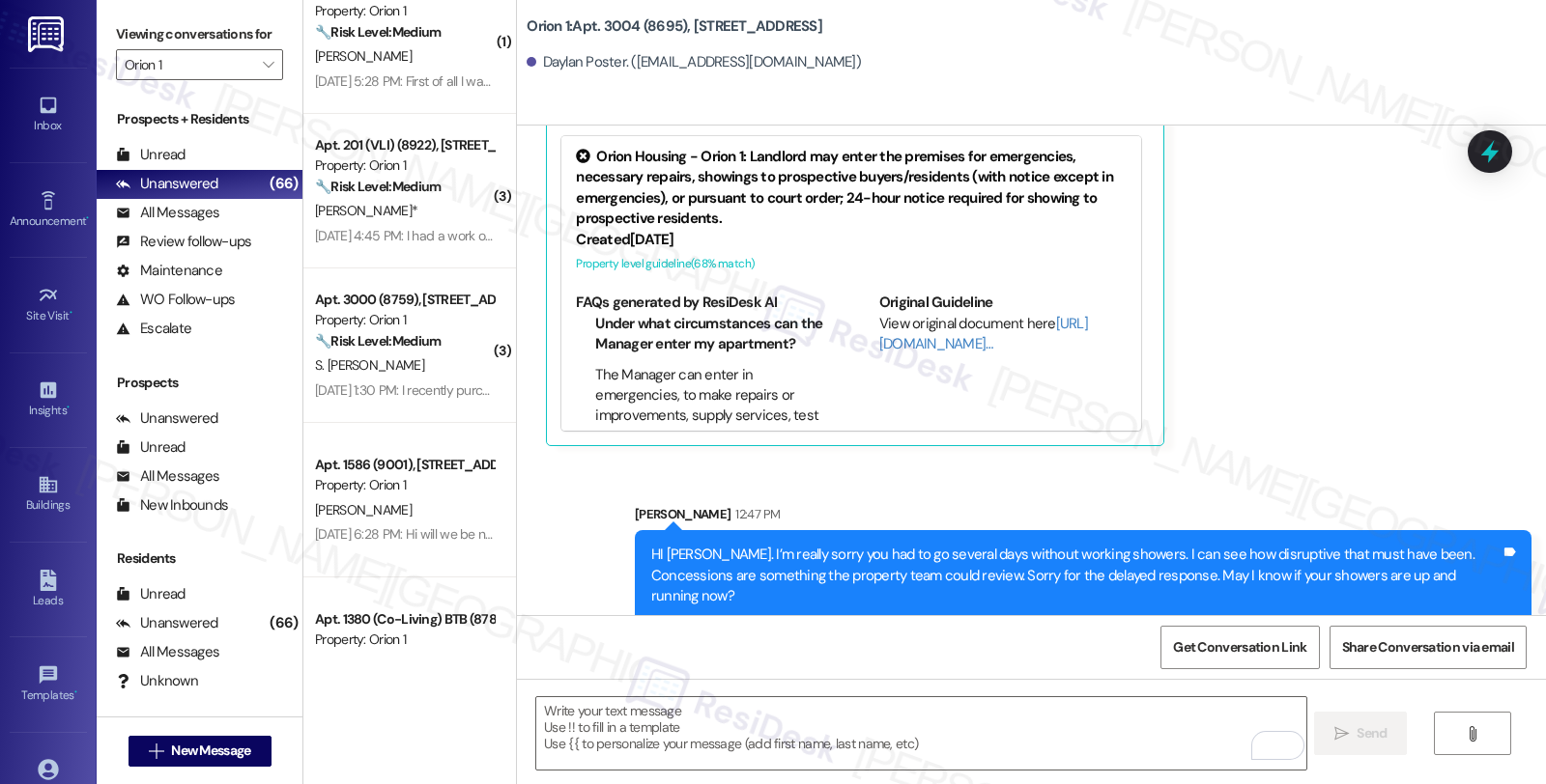
scroll to position [3327, 0]
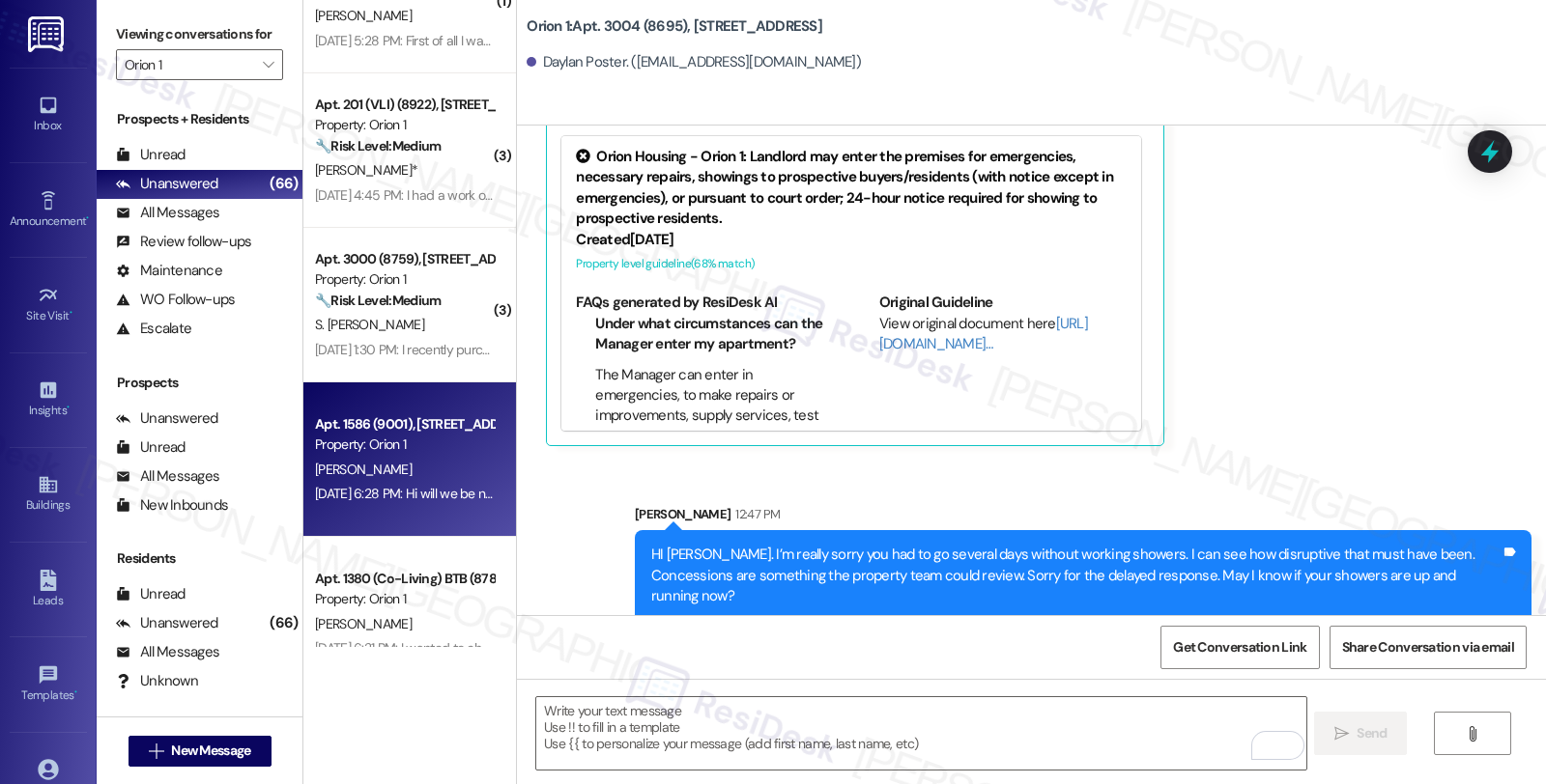
click at [440, 482] on div "[DATE] 6:28 PM: Hi will we be notified if there is an approved and confirmed te…" at bounding box center [404, 494] width 183 height 24
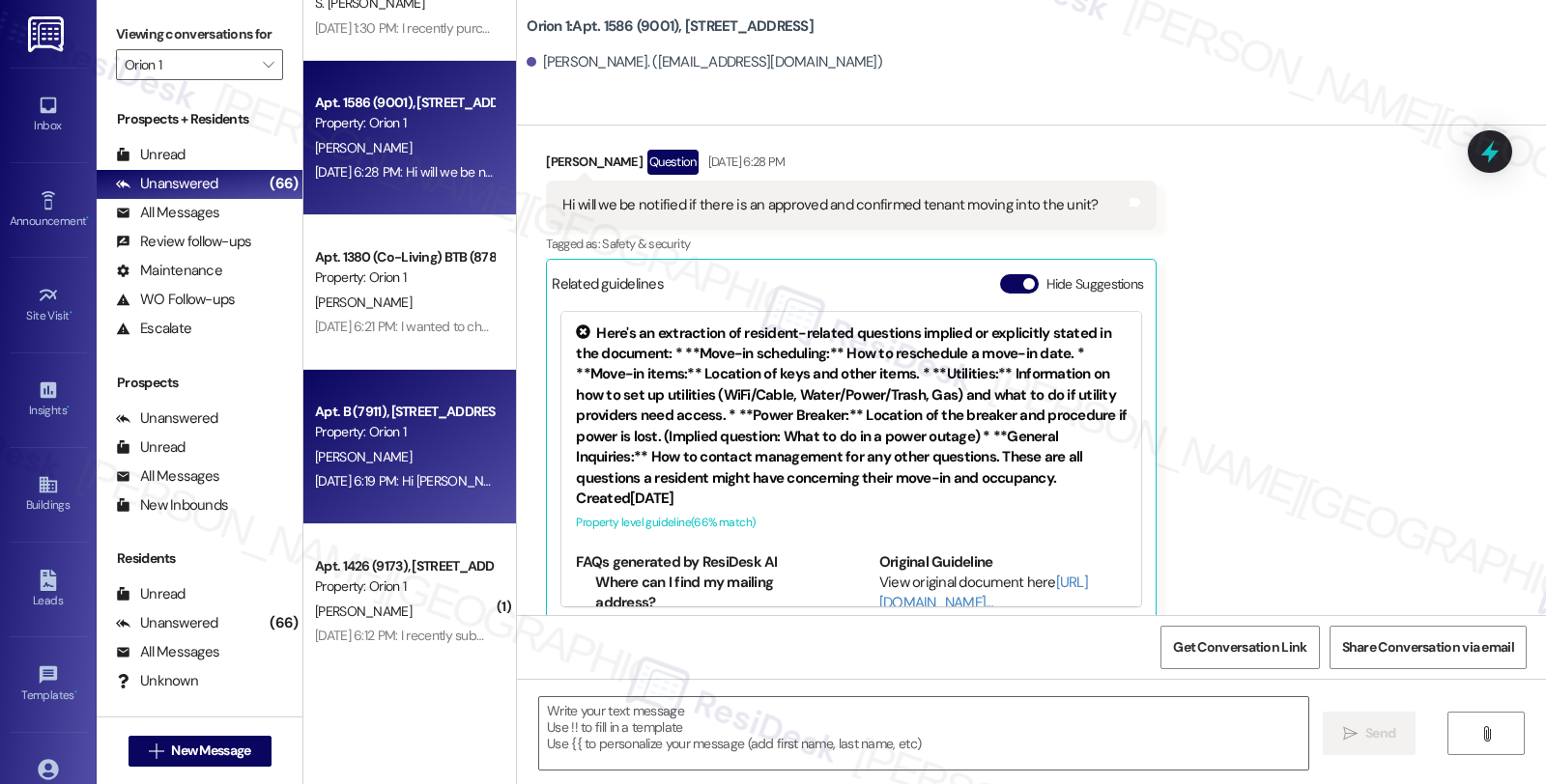
scroll to position [353, 0]
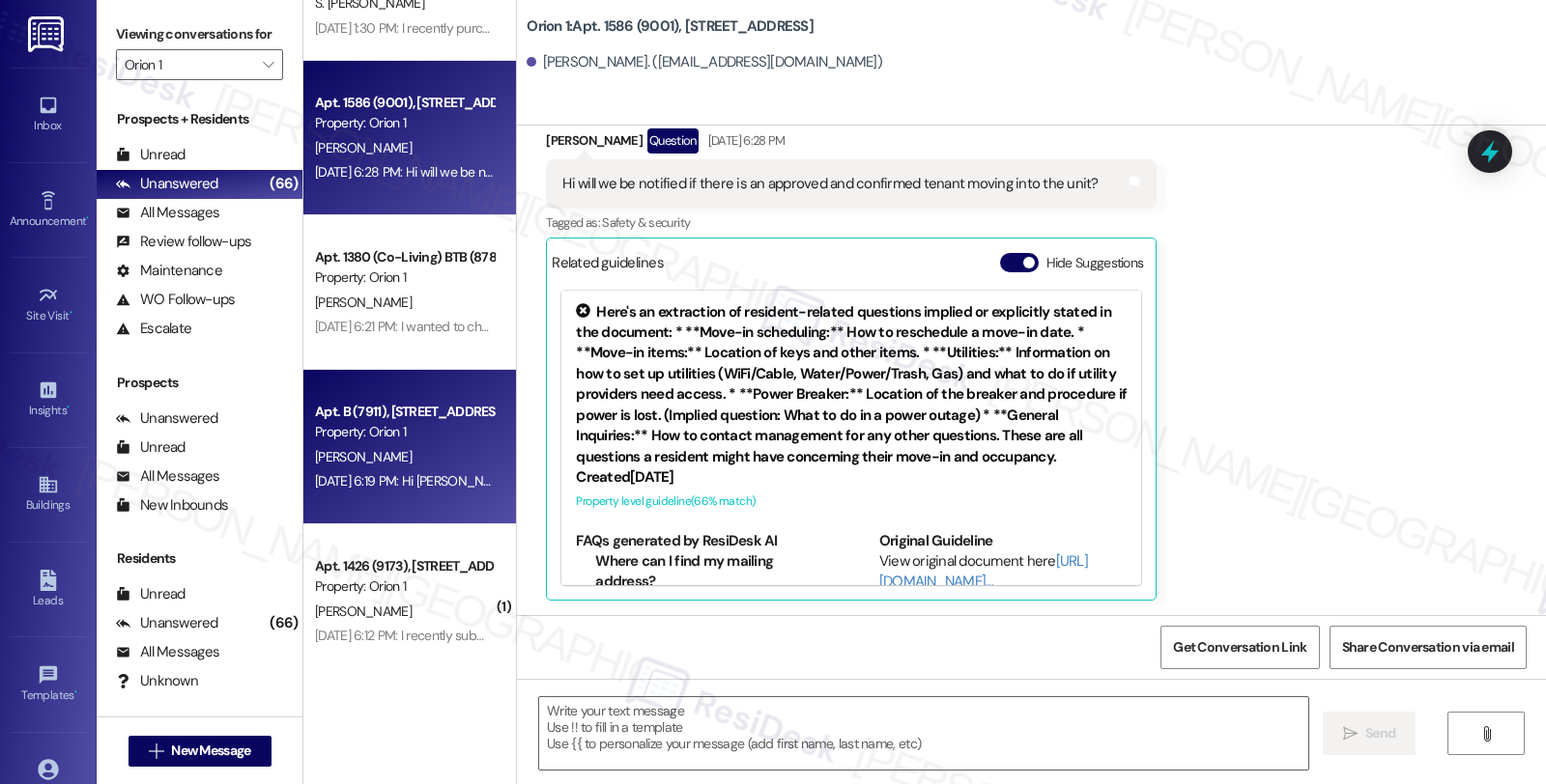
type textarea "Fetching suggested responses. Please feel free to read through the conversation…"
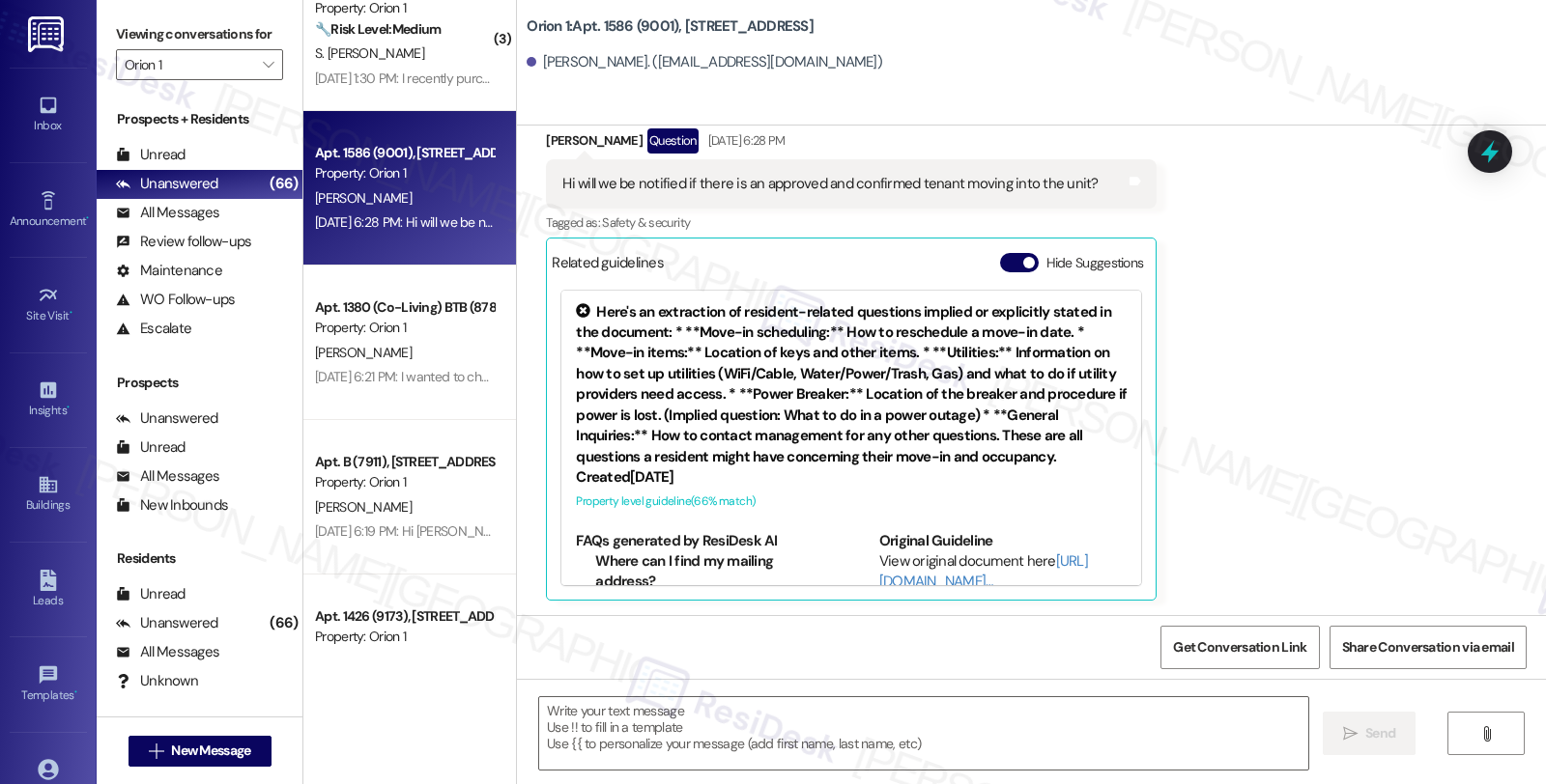
scroll to position [3490, 0]
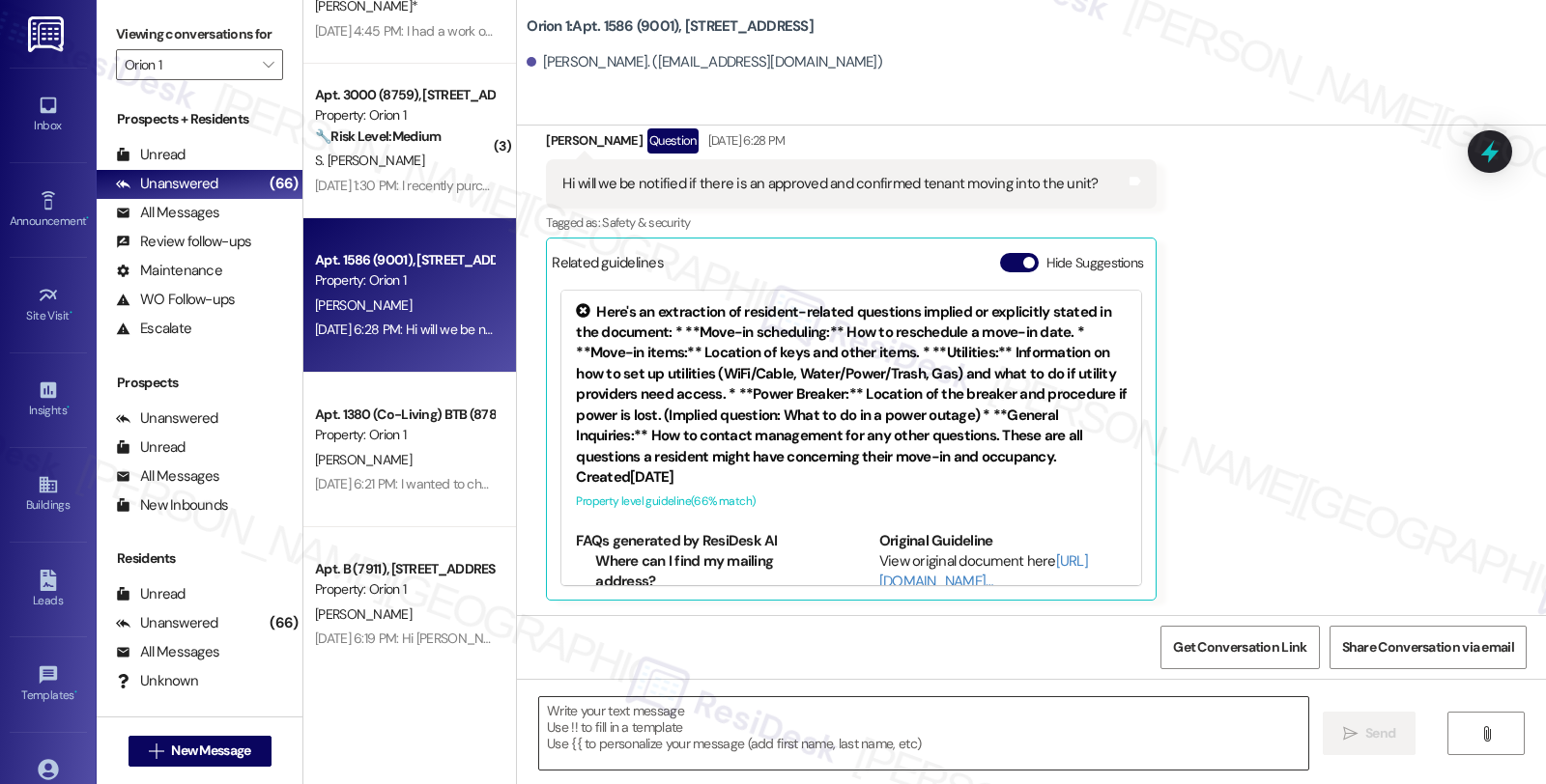
click at [825, 717] on textarea at bounding box center [923, 733] width 770 height 72
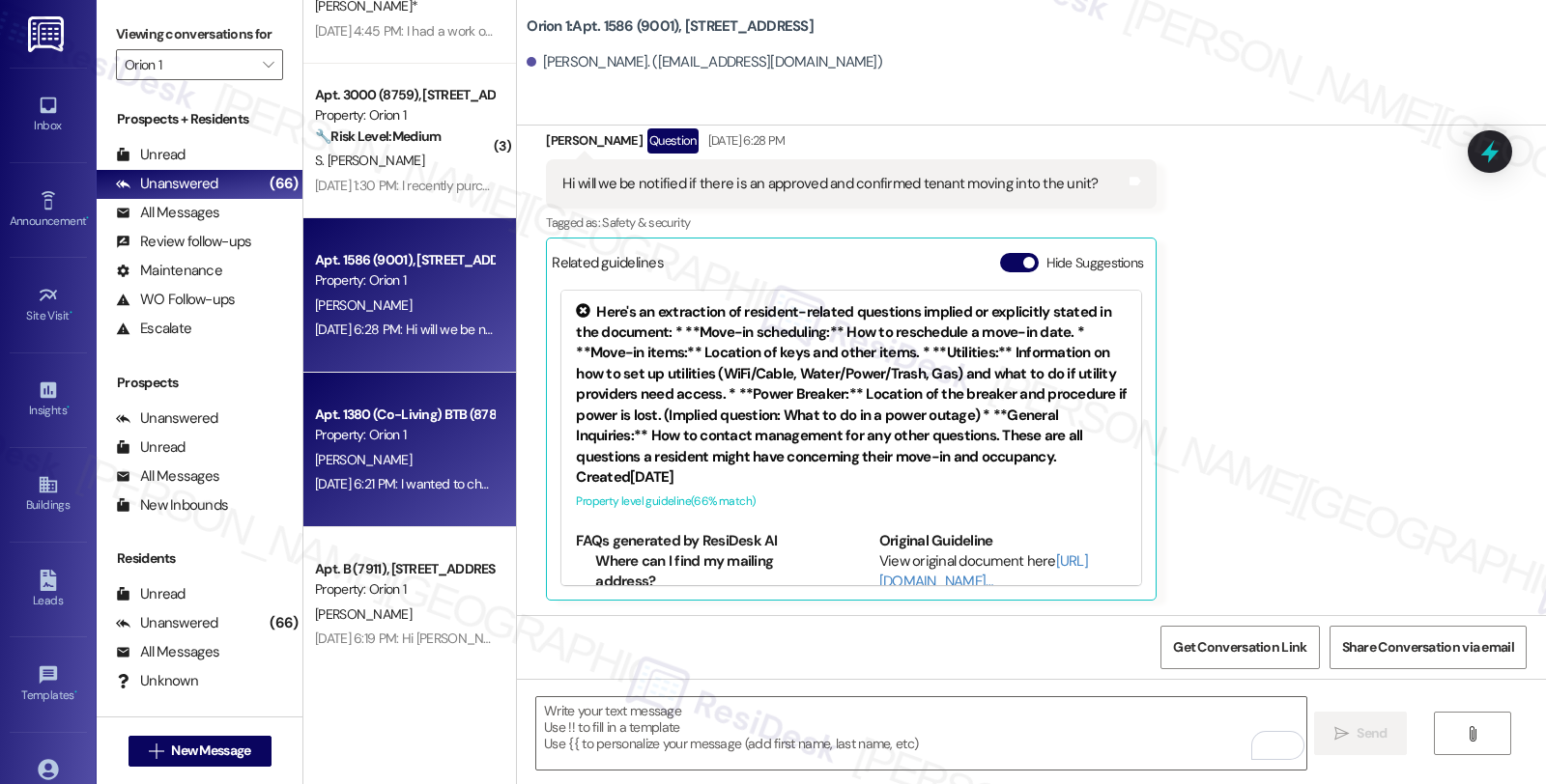
click at [451, 440] on div "Property: Orion 1" at bounding box center [404, 435] width 179 height 20
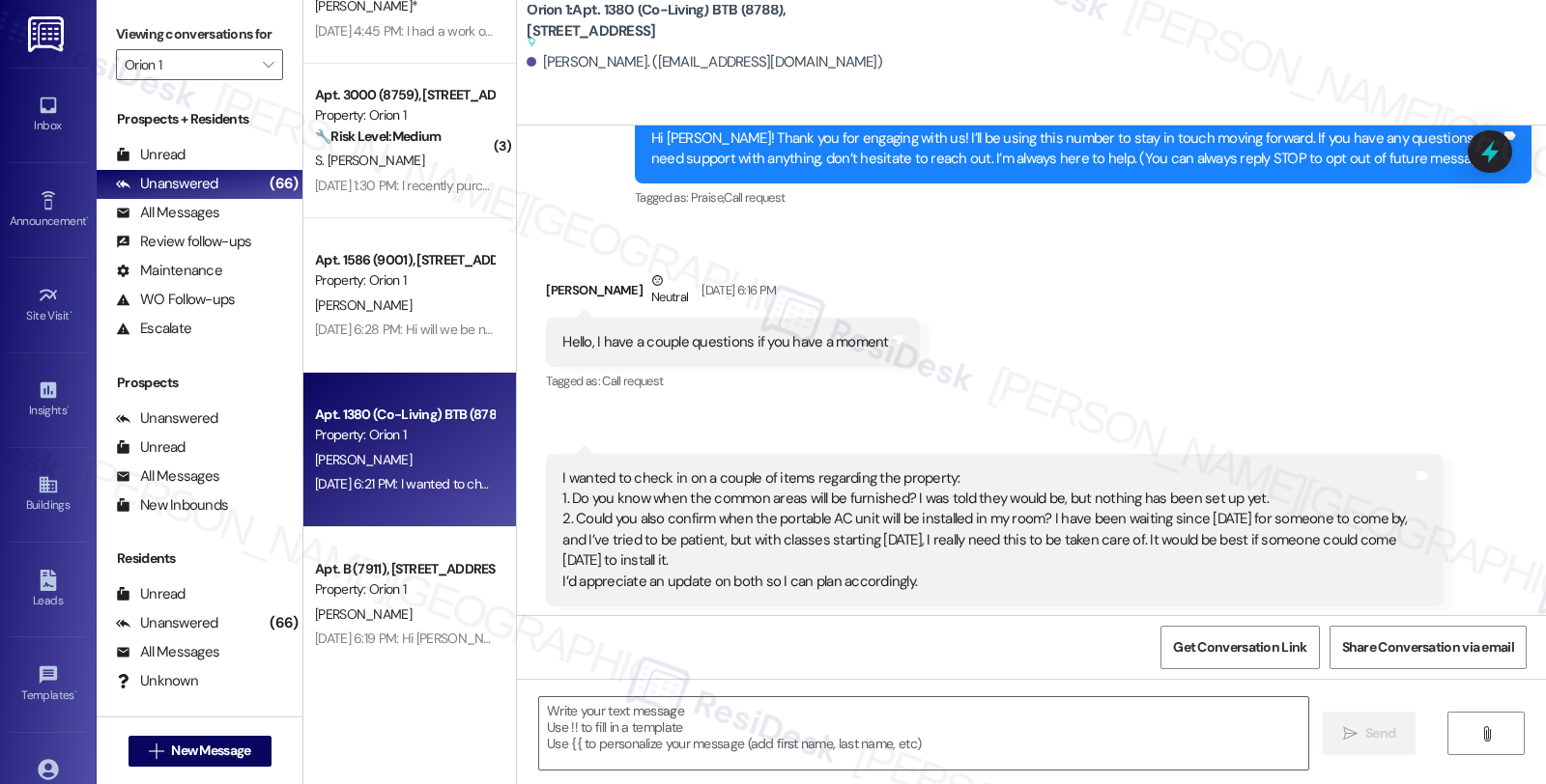
scroll to position [477, 0]
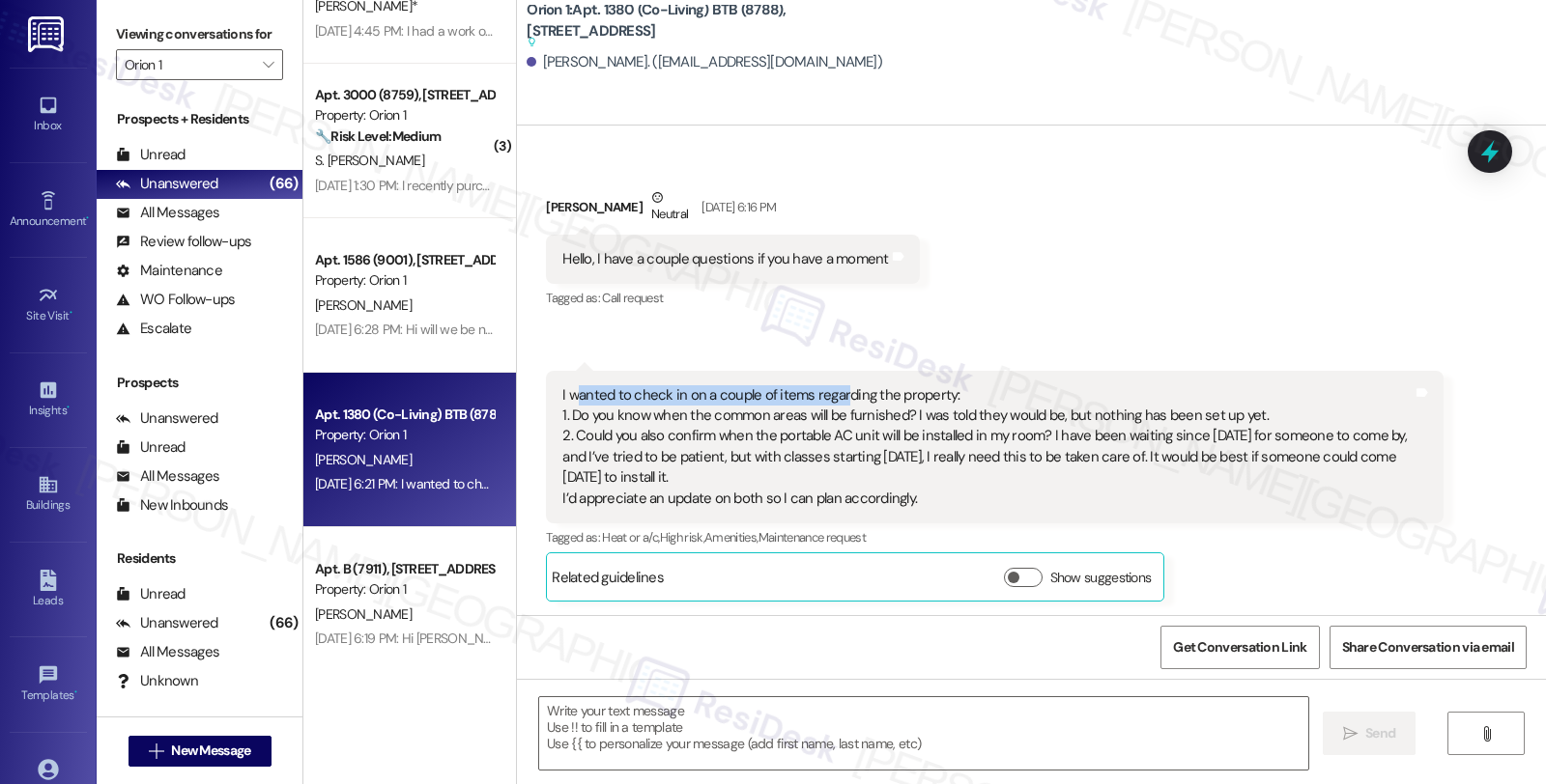
drag, startPoint x: 563, startPoint y: 392, endPoint x: 827, endPoint y: 403, distance: 264.2
click at [827, 403] on div "I wanted to check in on a couple of items regarding the property: 1. Do you kno…" at bounding box center [987, 448] width 850 height 125
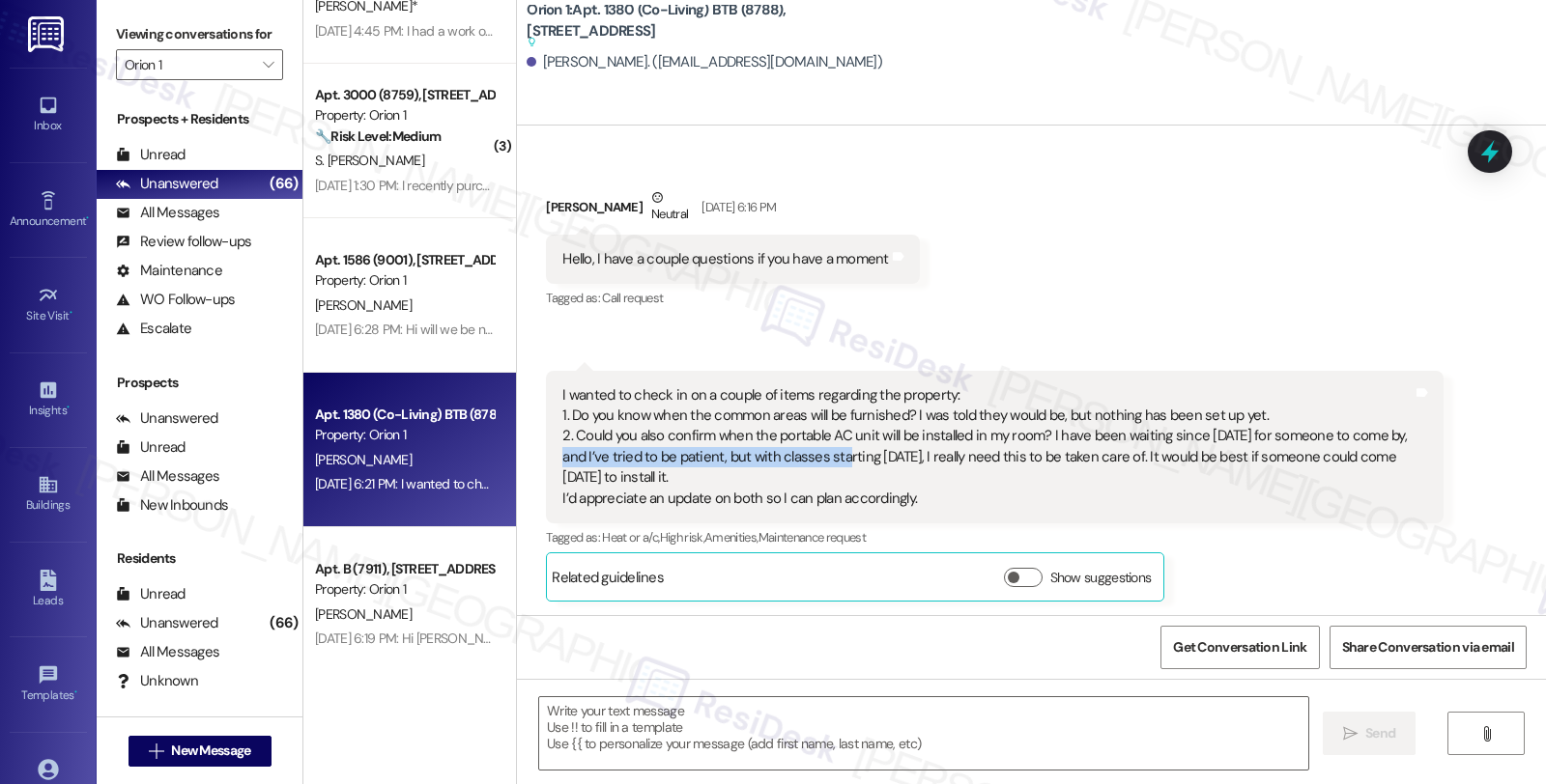
drag, startPoint x: 542, startPoint y: 457, endPoint x: 825, endPoint y: 460, distance: 283.0
click at [825, 460] on div "I wanted to check in on a couple of items regarding the property: 1. Do you kno…" at bounding box center [994, 448] width 897 height 154
drag, startPoint x: 526, startPoint y: 206, endPoint x: 600, endPoint y: 212, distance: 74.2
click at [600, 212] on div "Received via SMS [PERSON_NAME] [DATE] 6:16 PM Hello, I have a couple questions …" at bounding box center [732, 250] width 402 height 155
copy div "[PERSON_NAME]"
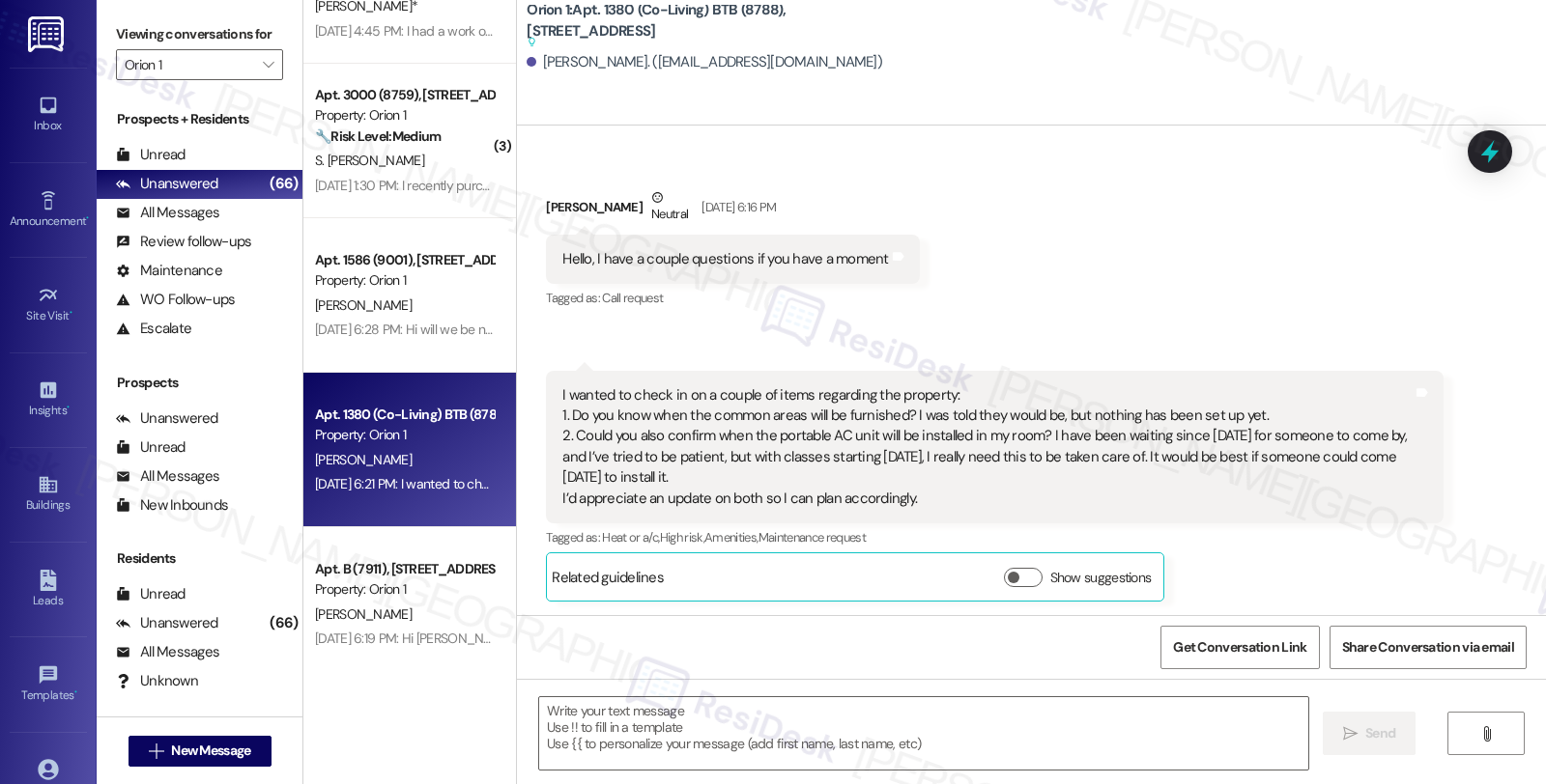
click at [568, 255] on div "Hello, I have a couple questions if you have a moment" at bounding box center [725, 259] width 326 height 20
copy div "Hello"
click at [561, 205] on div "[PERSON_NAME] [DATE] 6:16 PM" at bounding box center [733, 211] width 373 height 48
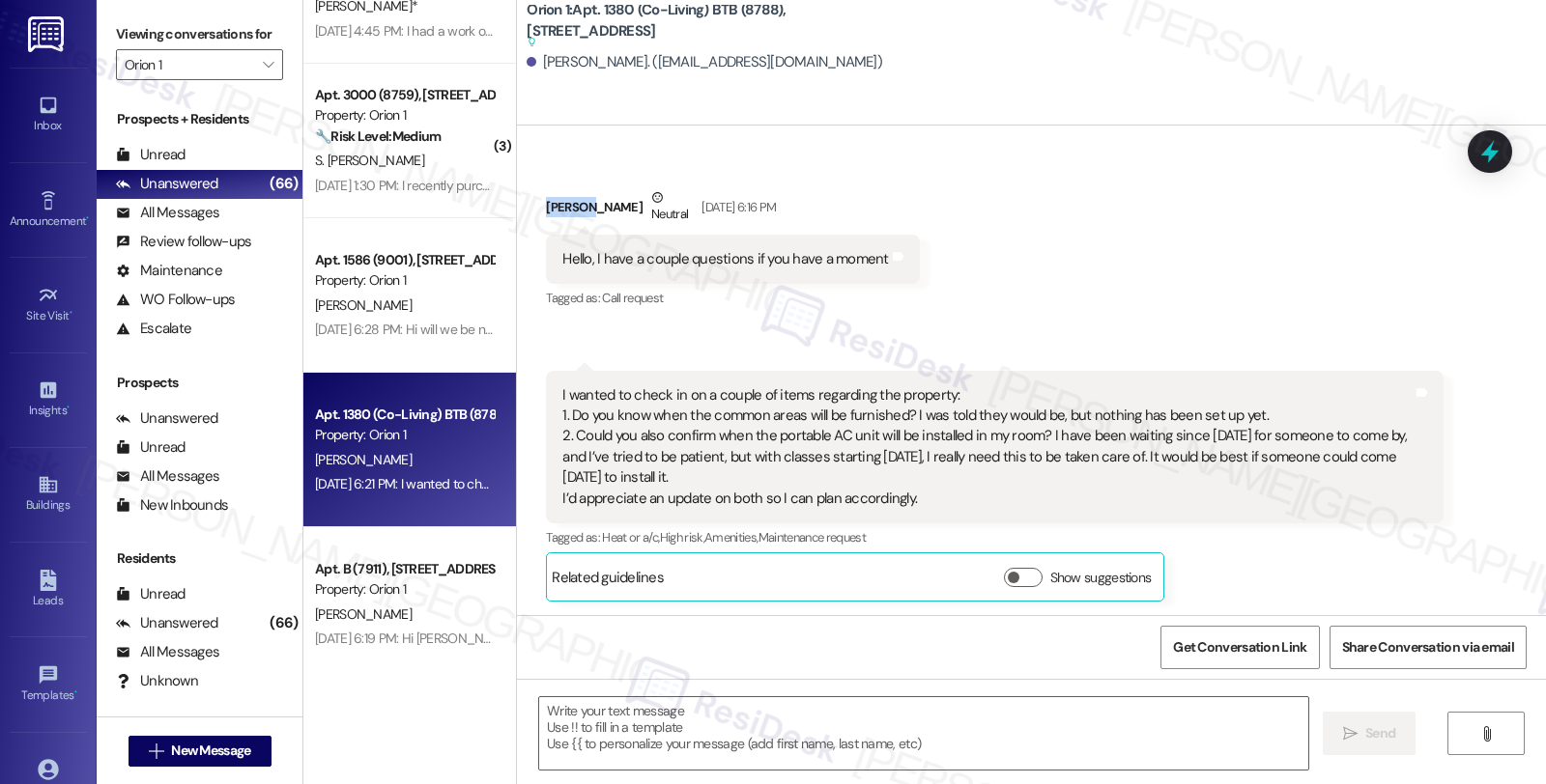
copy div "Sandra"
click at [634, 721] on textarea at bounding box center [923, 733] width 770 height 72
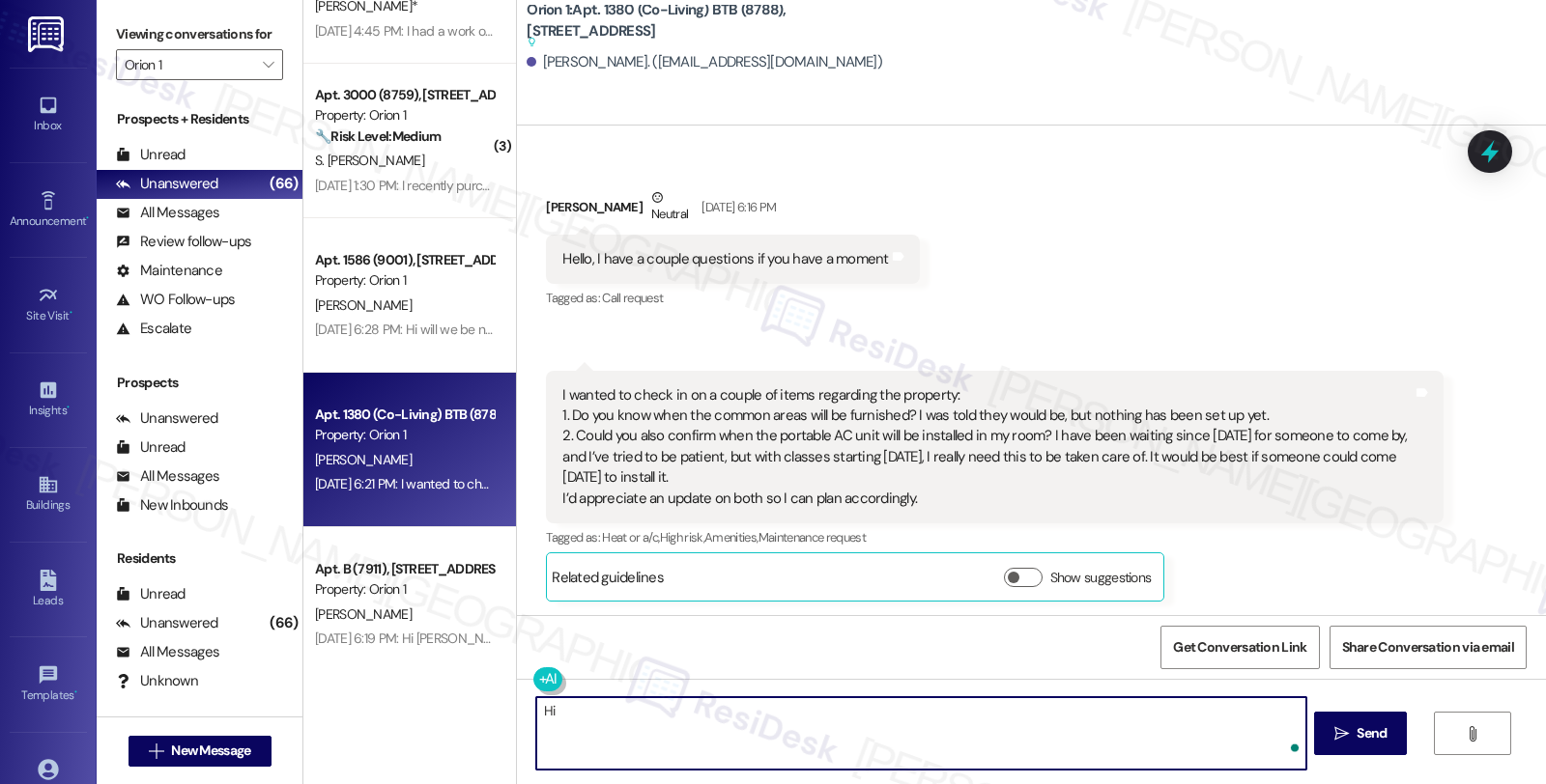
paste textarea "Sandra"
click at [784, 722] on textarea "Hi Sandra, thanks for checking in." at bounding box center [920, 733] width 770 height 72
click at [913, 710] on textarea "Hi Sandra, thanks for checking in. I see you have concerns about furth" at bounding box center [920, 733] width 770 height 72
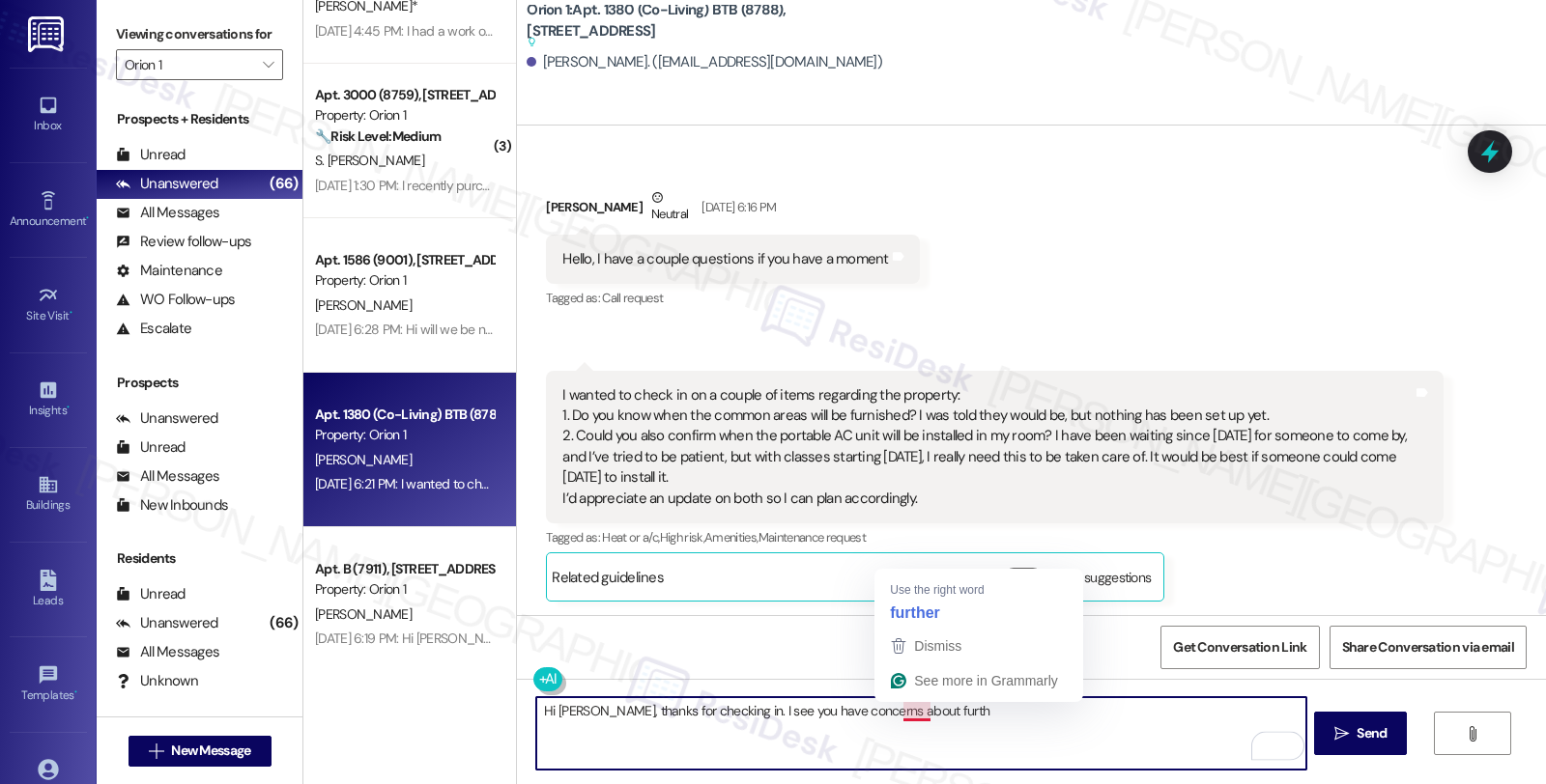
click at [913, 710] on textarea "Hi Sandra, thanks for checking in. I see you have concerns about furth" at bounding box center [920, 733] width 770 height 72
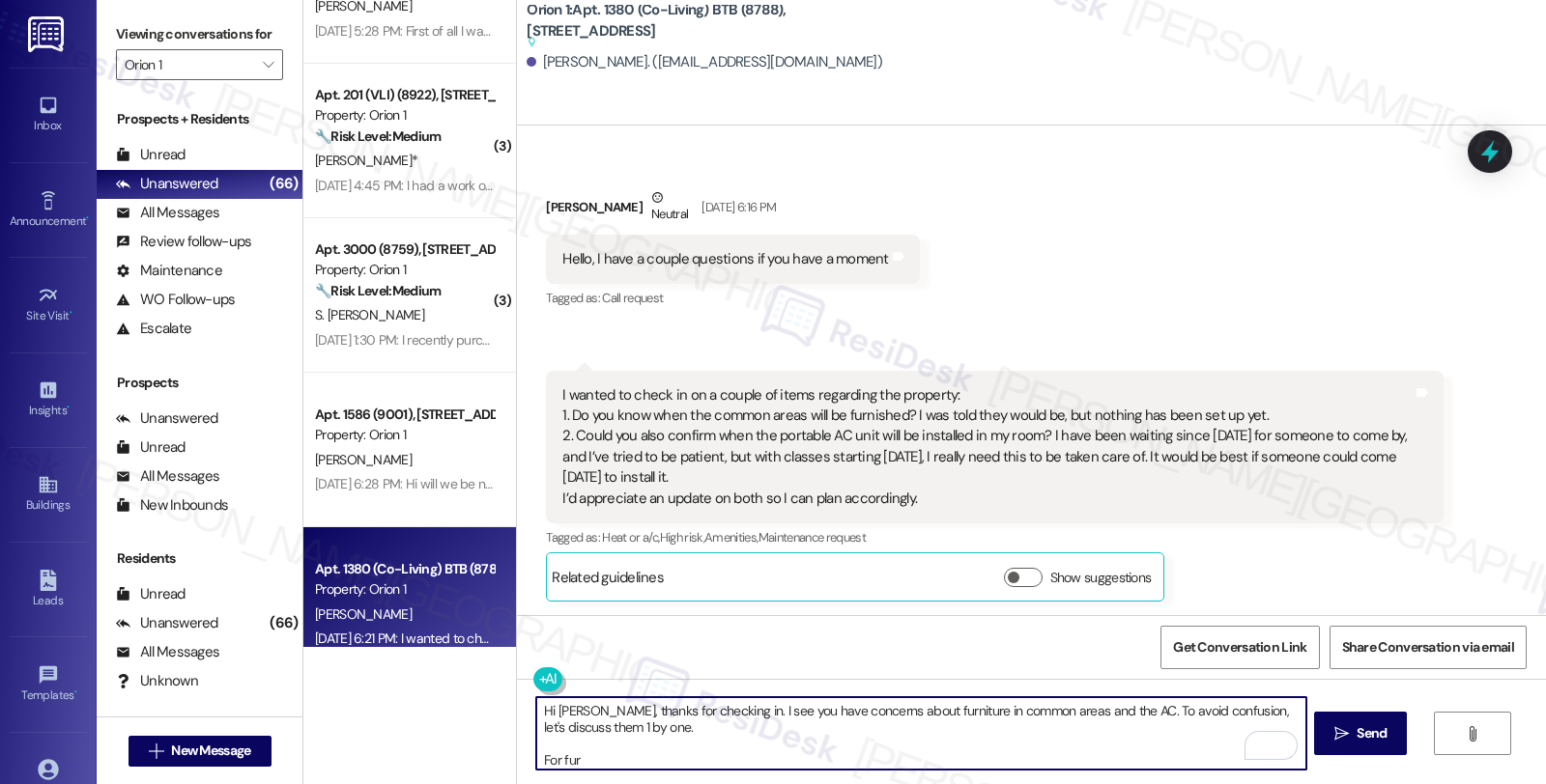
click at [558, 760] on textarea "Hi Sandra, thanks for checking in. I see you have concerns about furniture in c…" at bounding box center [920, 733] width 770 height 72
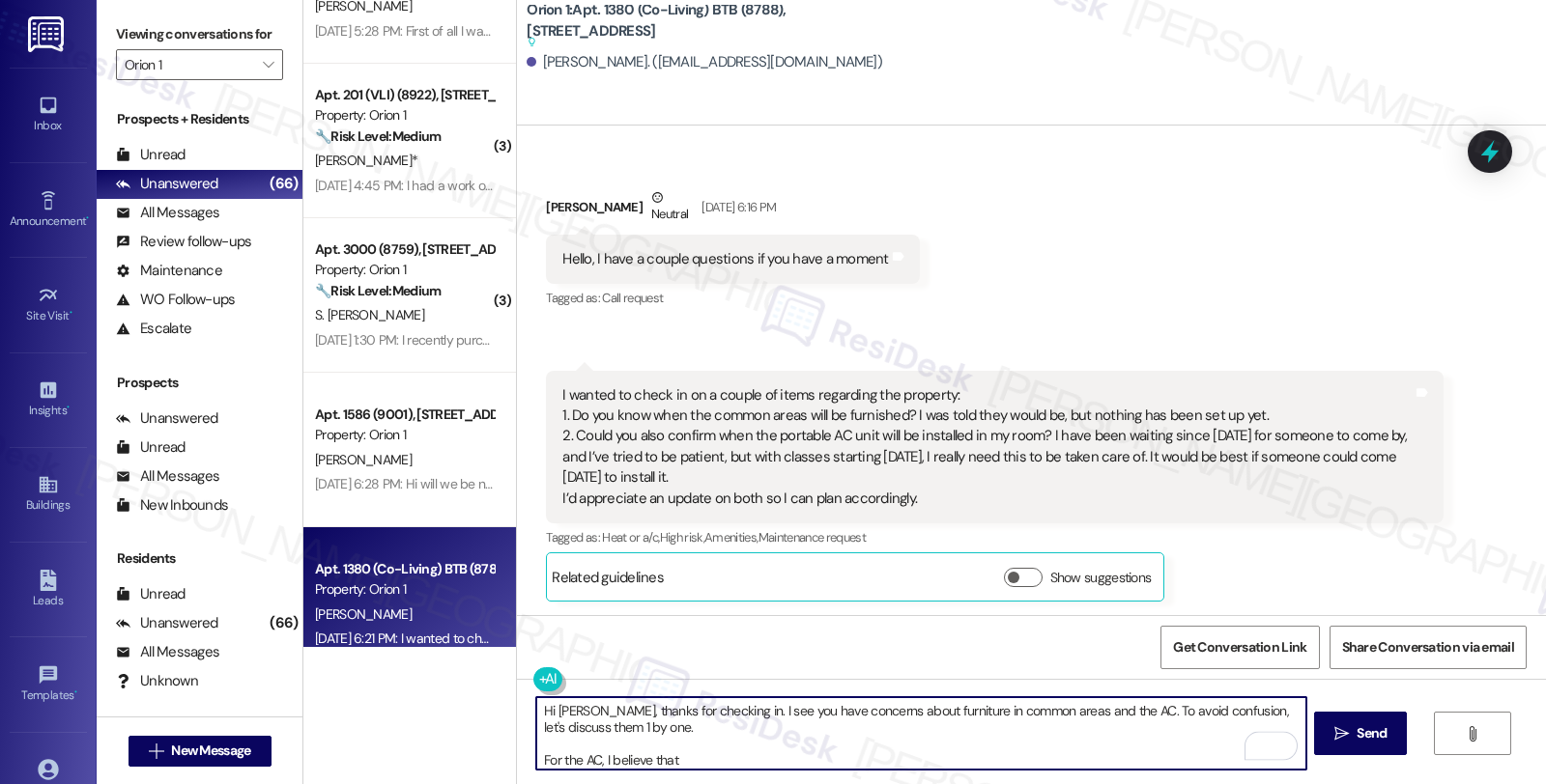
click at [722, 757] on textarea "Hi Sandra, thanks for checking in. I see you have concerns about furniture in c…" at bounding box center [920, 733] width 770 height 72
paste textarea "Please be assured that we have already assigned the matter to our partner vendo…"
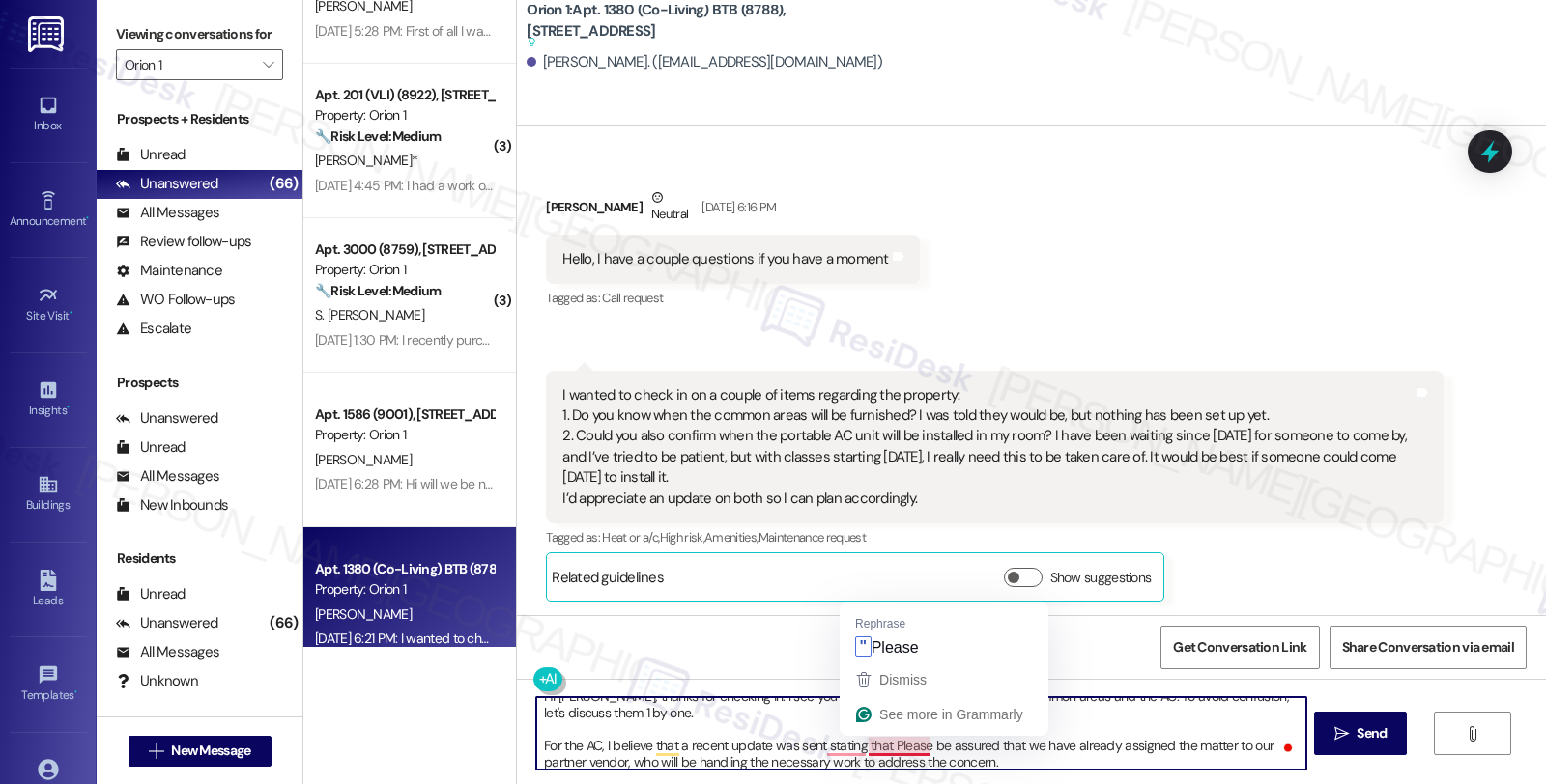
click at [883, 741] on textarea "Hi Sandra, thanks for checking in. I see you have concerns about furniture in c…" at bounding box center [920, 733] width 770 height 72
click at [1012, 745] on textarea "Hi Sandra, thanks for checking in. I see you have concerns about furniture in c…" at bounding box center [920, 733] width 770 height 72
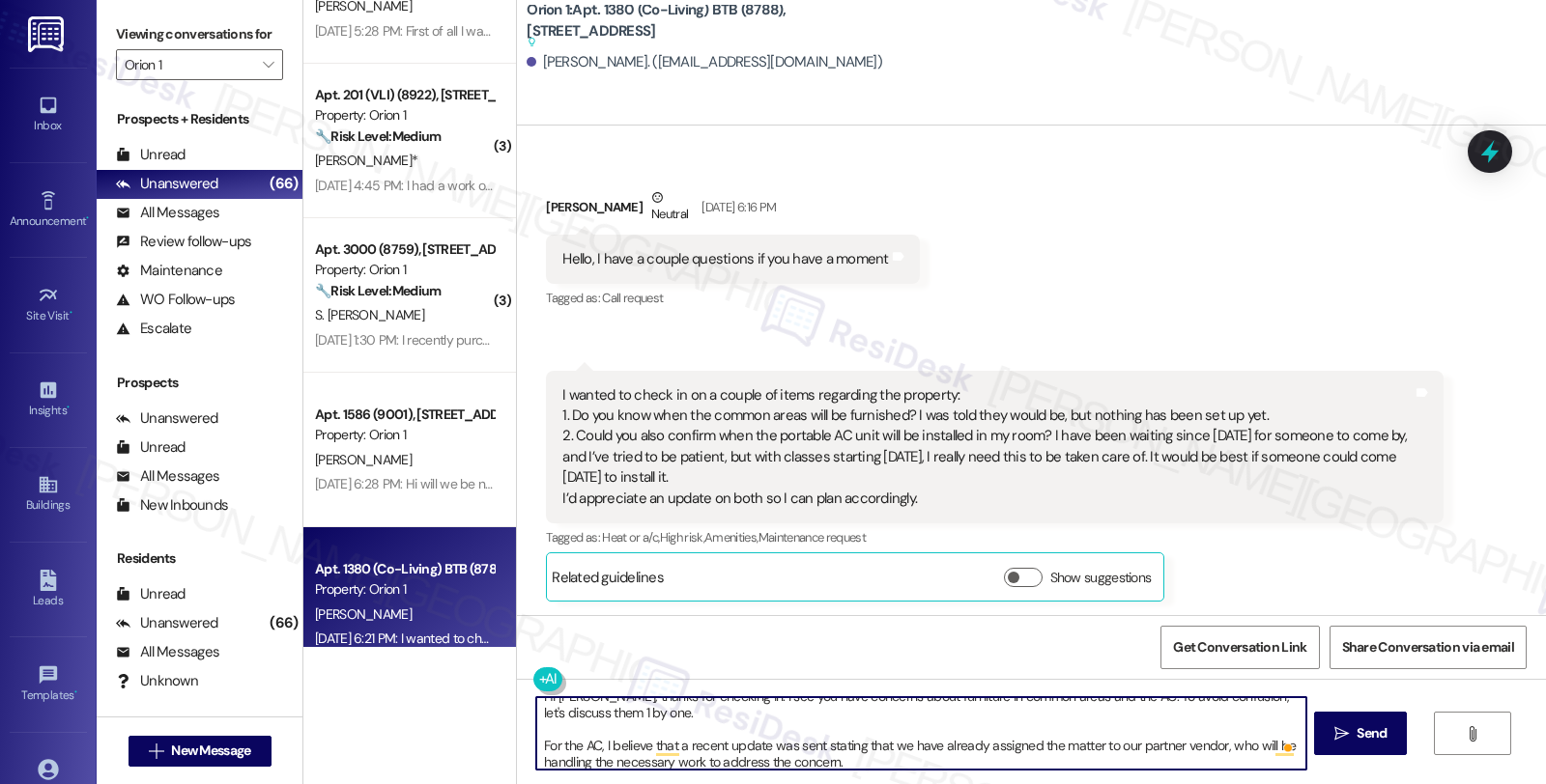
click at [880, 759] on textarea "Hi Sandra, thanks for checking in. I see you have concerns about furniture in c…" at bounding box center [920, 733] width 770 height 72
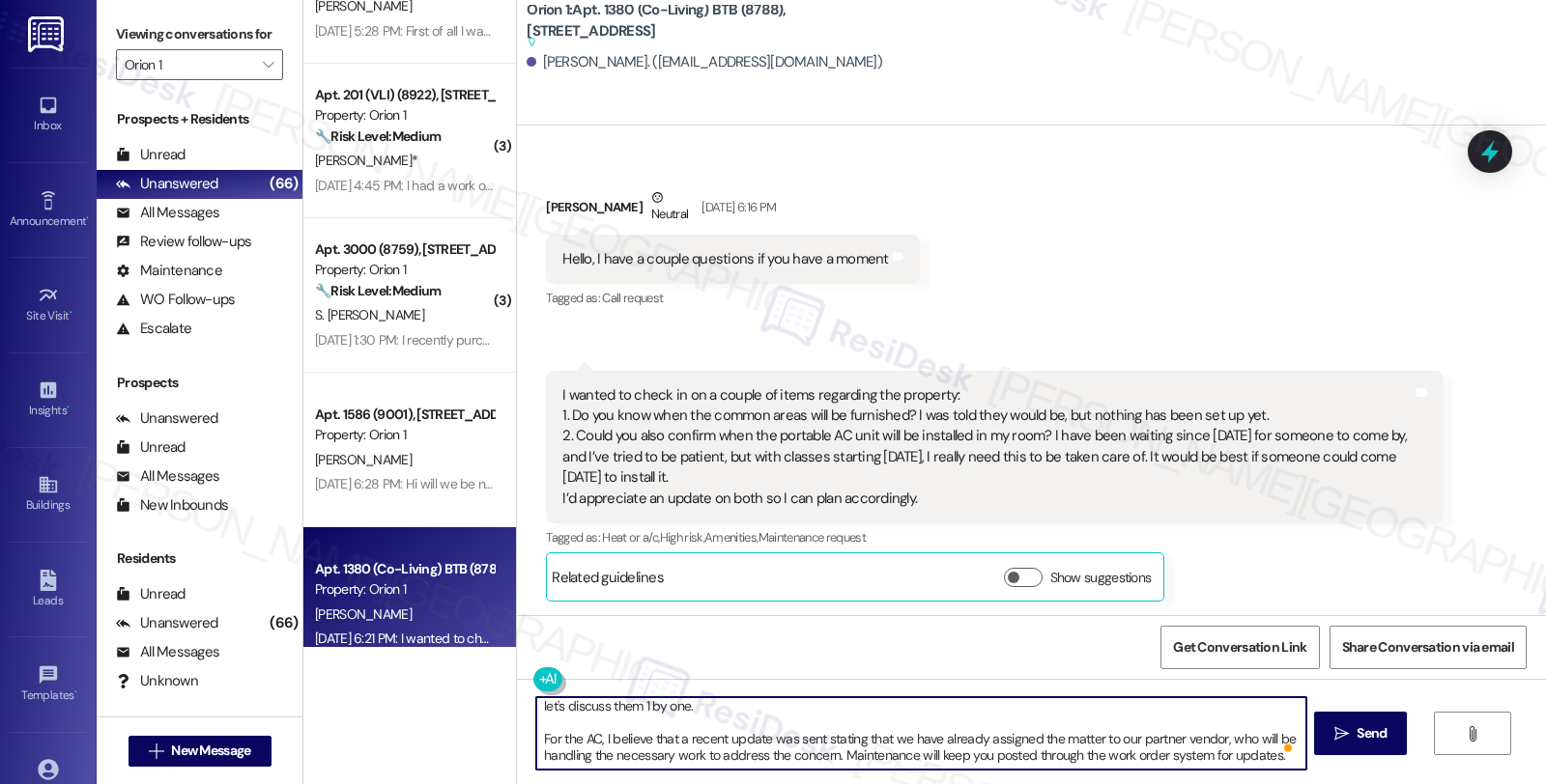
scroll to position [49, 0]
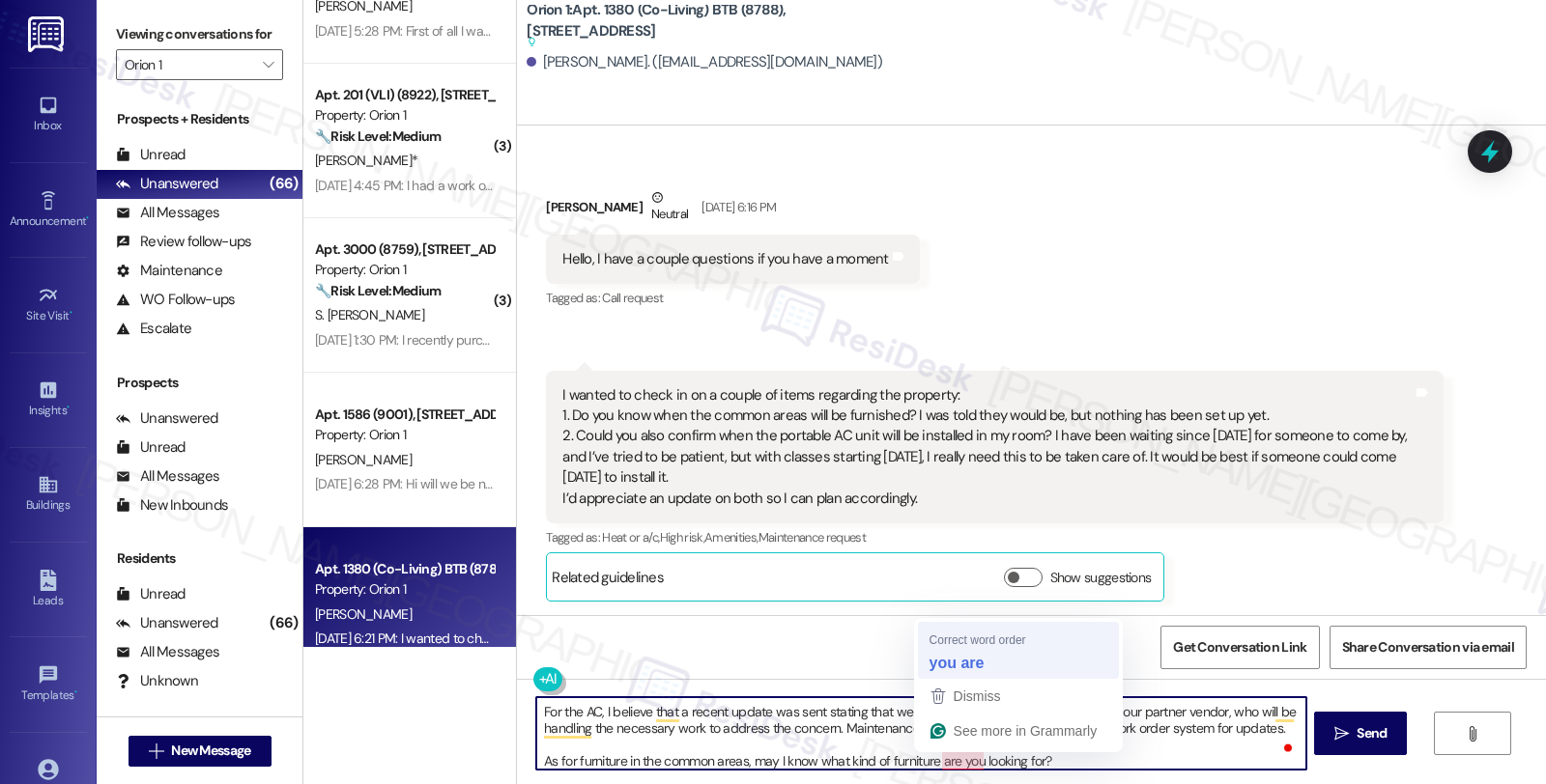
type textarea "Hi Sandra, thanks for checking in. I see you have concerns about furniture in c…"
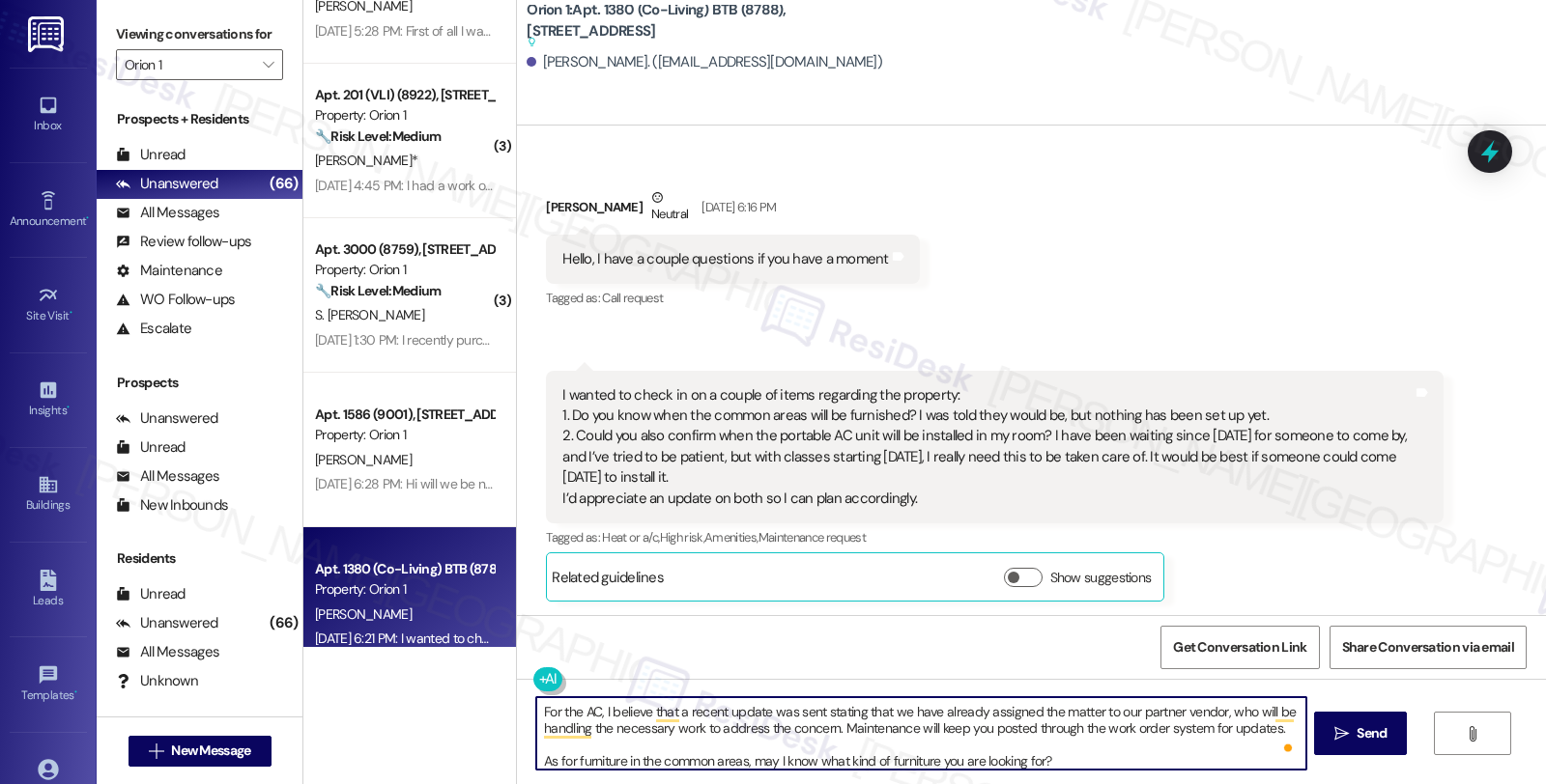
click at [1069, 759] on textarea "Hi Sandra, thanks for checking in. I see you have concerns about furniture in c…" at bounding box center [920, 733] width 770 height 72
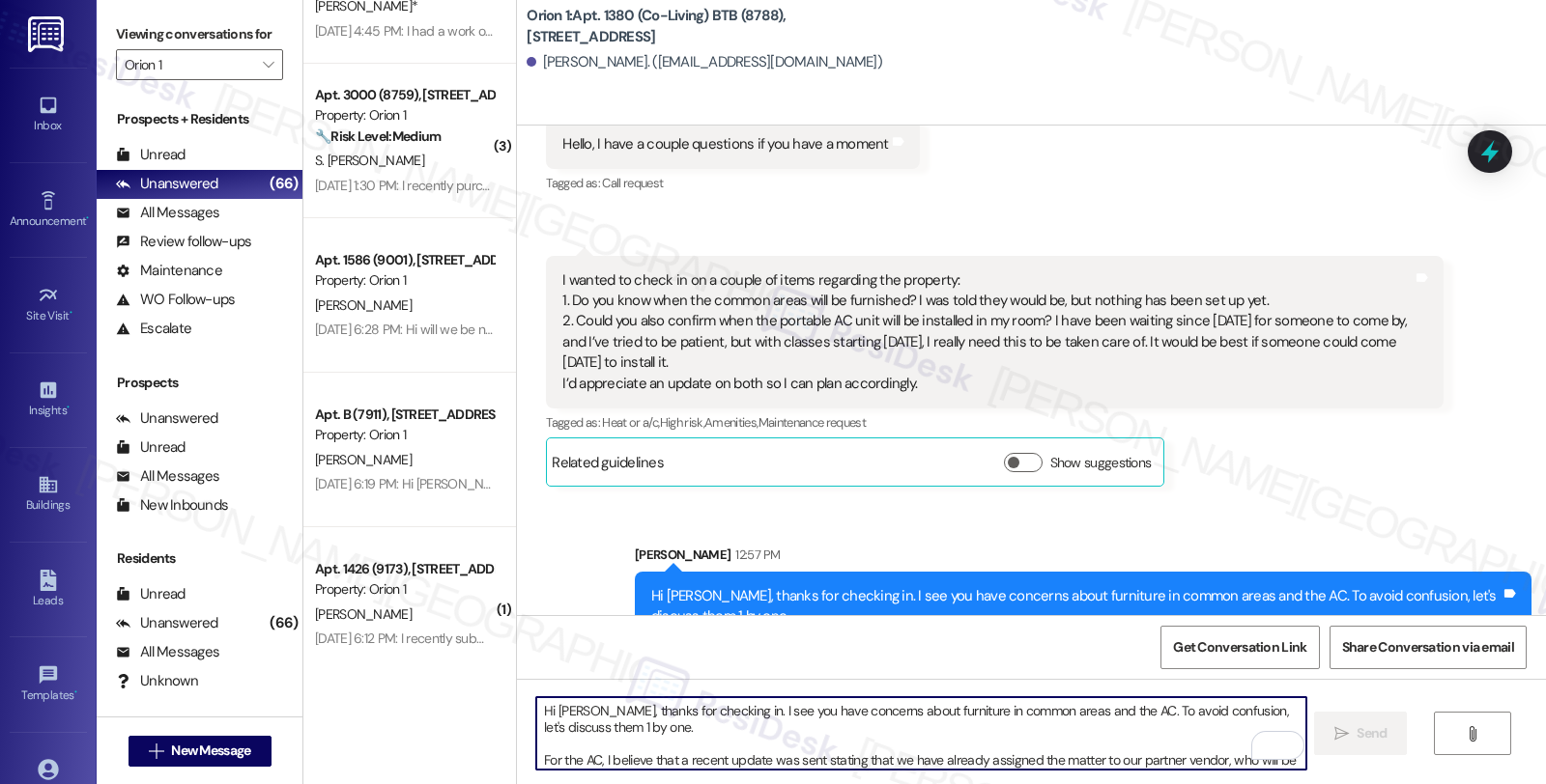
scroll to position [737, 0]
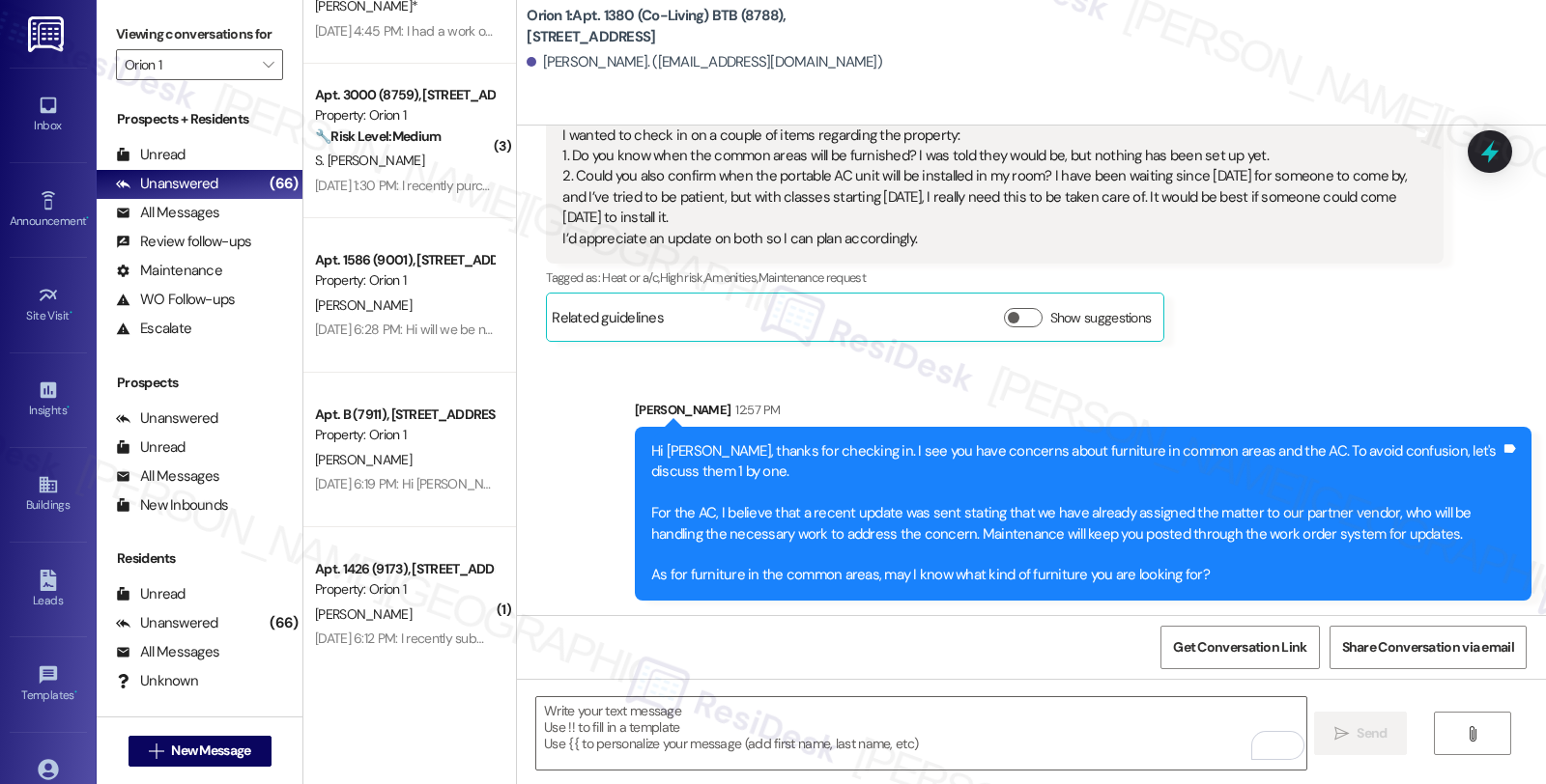
click at [1356, 352] on div "Received via SMS 6:21 PM Sandra Aziz Question Aug 20, 2025 at 6:21 PM I wanted …" at bounding box center [994, 226] width 925 height 260
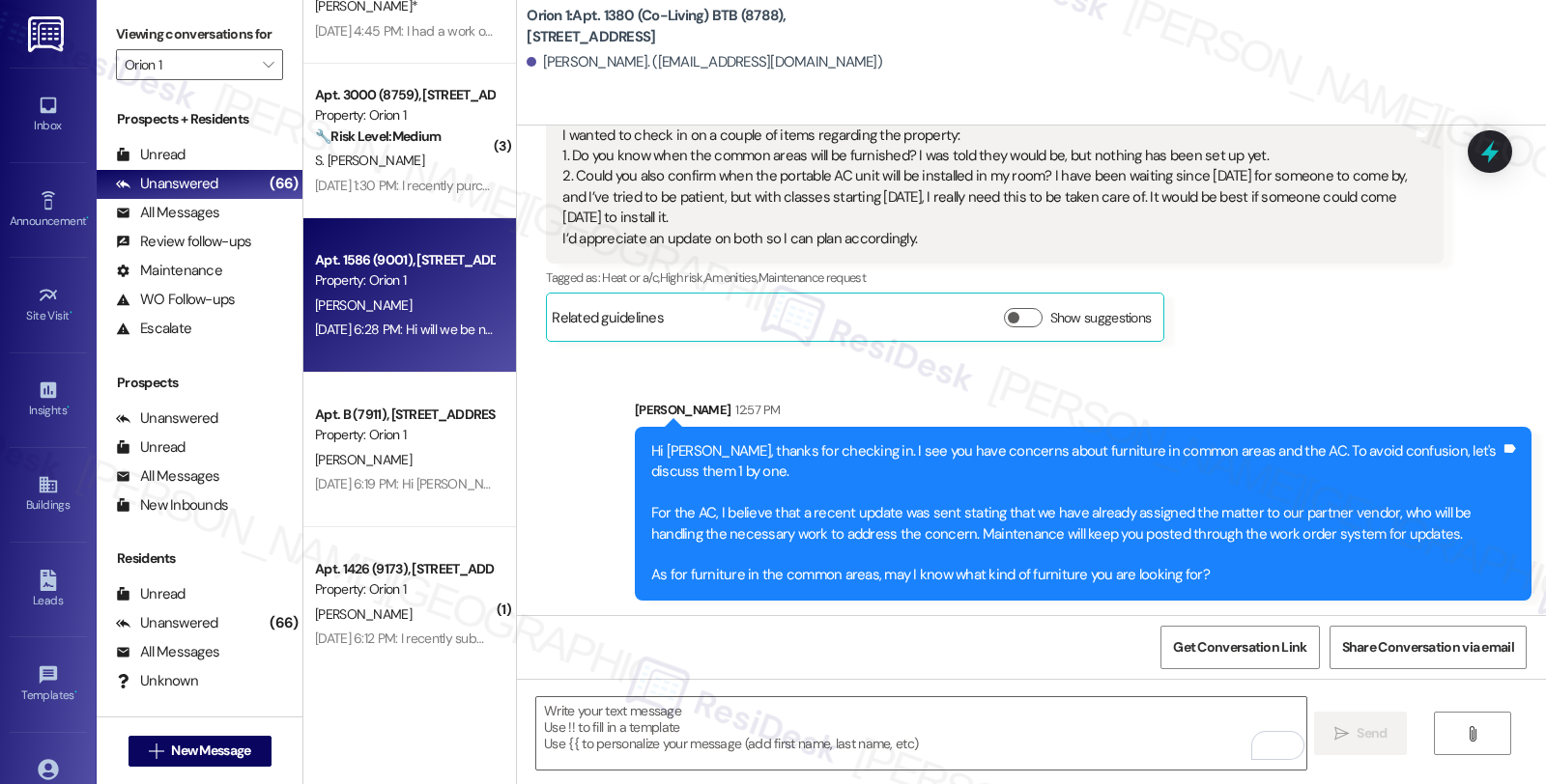
click at [467, 288] on div "Property: Orion 1" at bounding box center [404, 281] width 179 height 20
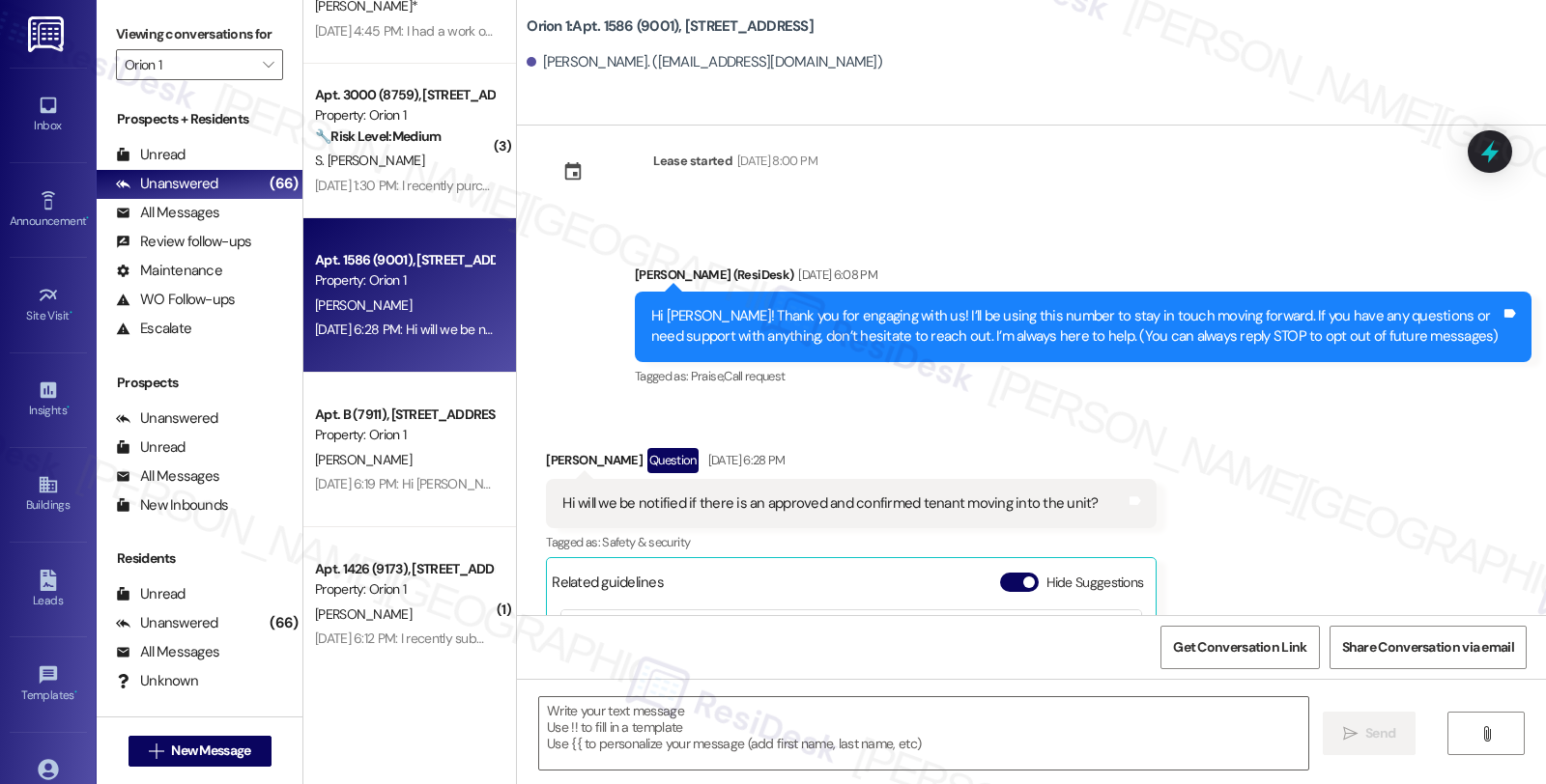
scroll to position [32, 0]
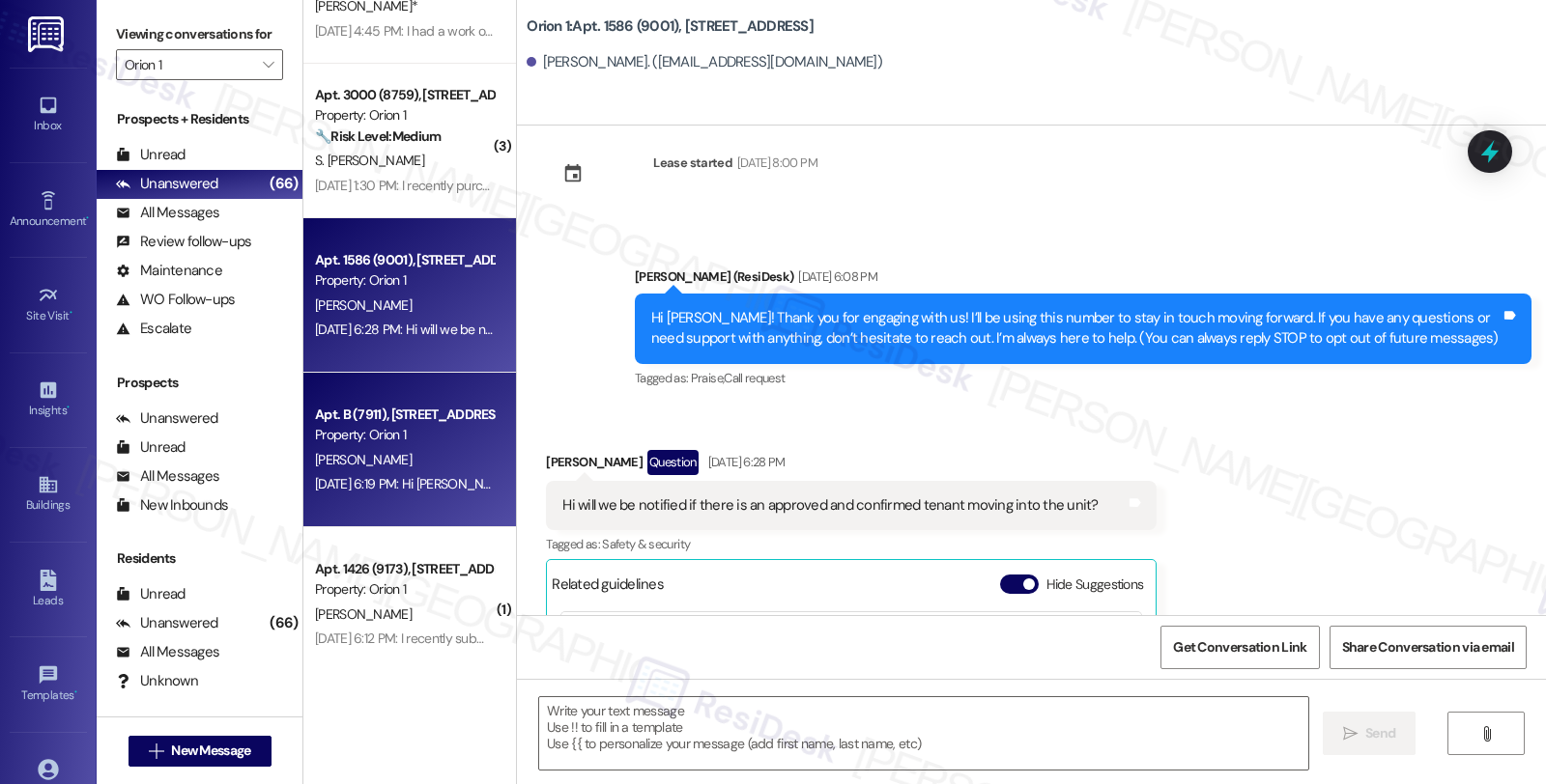
click at [406, 427] on div "Property: Orion 1" at bounding box center [404, 435] width 179 height 20
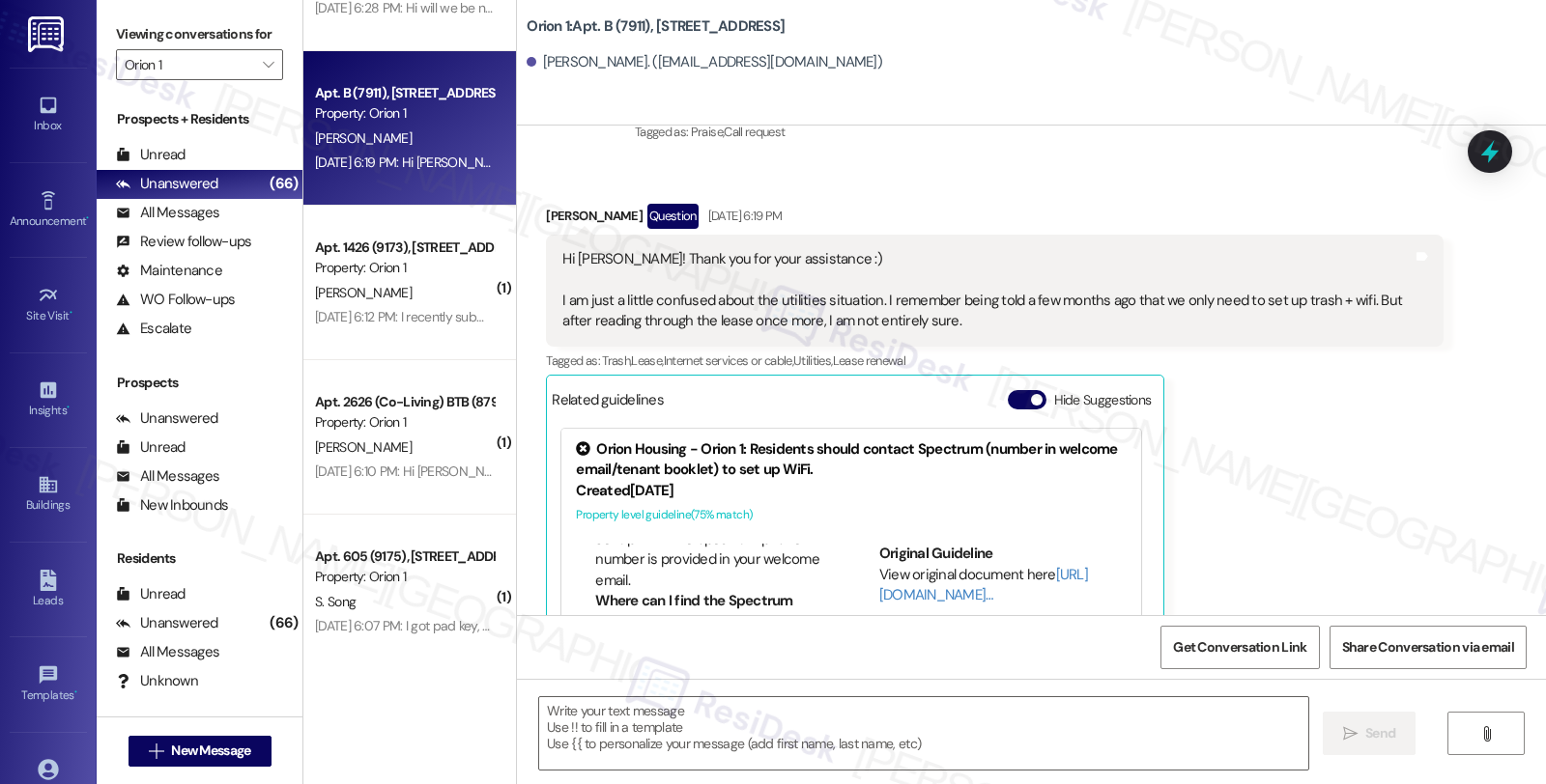
scroll to position [322, 0]
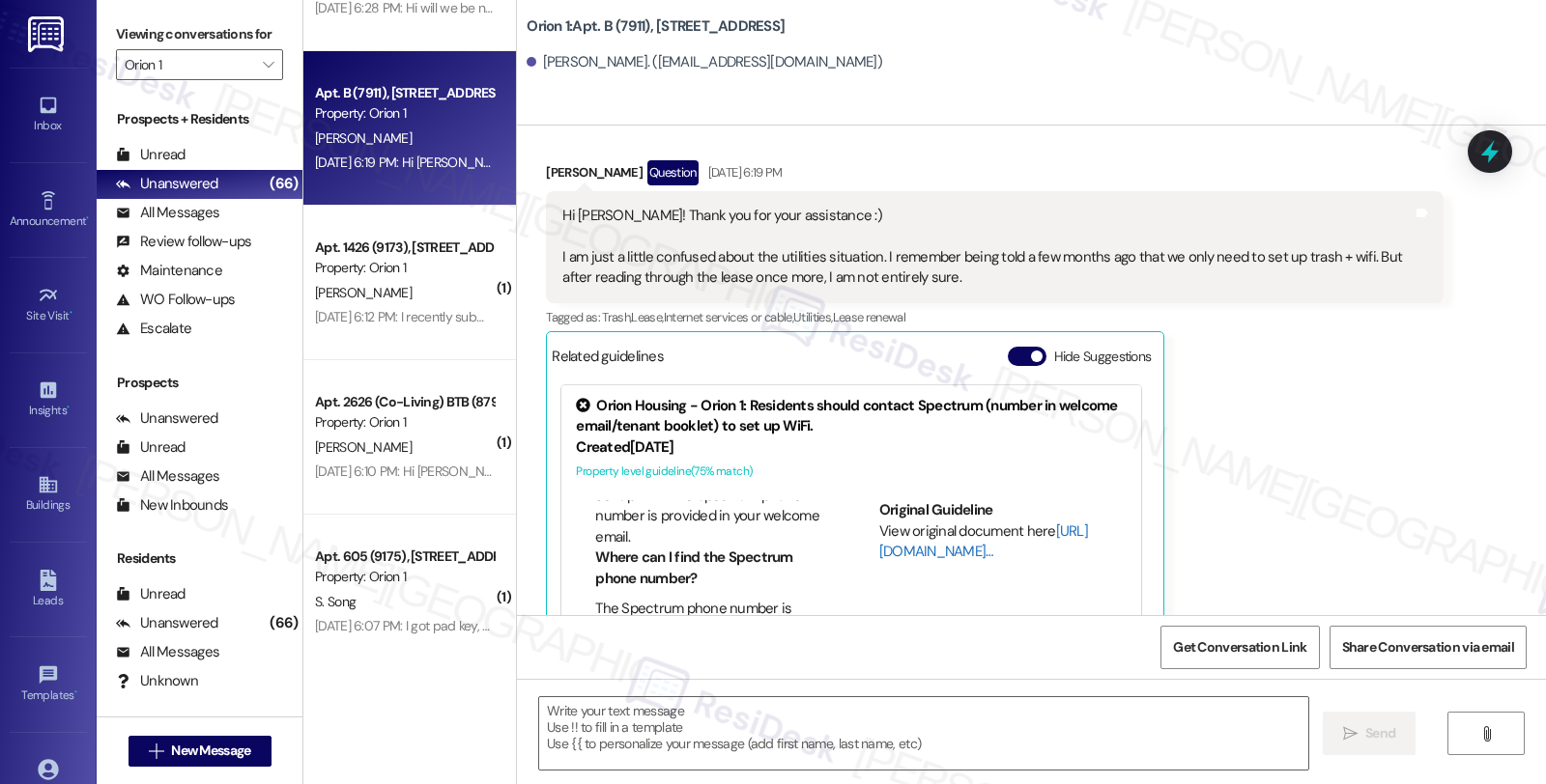
click at [883, 558] on link "http://res.cl…" at bounding box center [984, 542] width 209 height 40
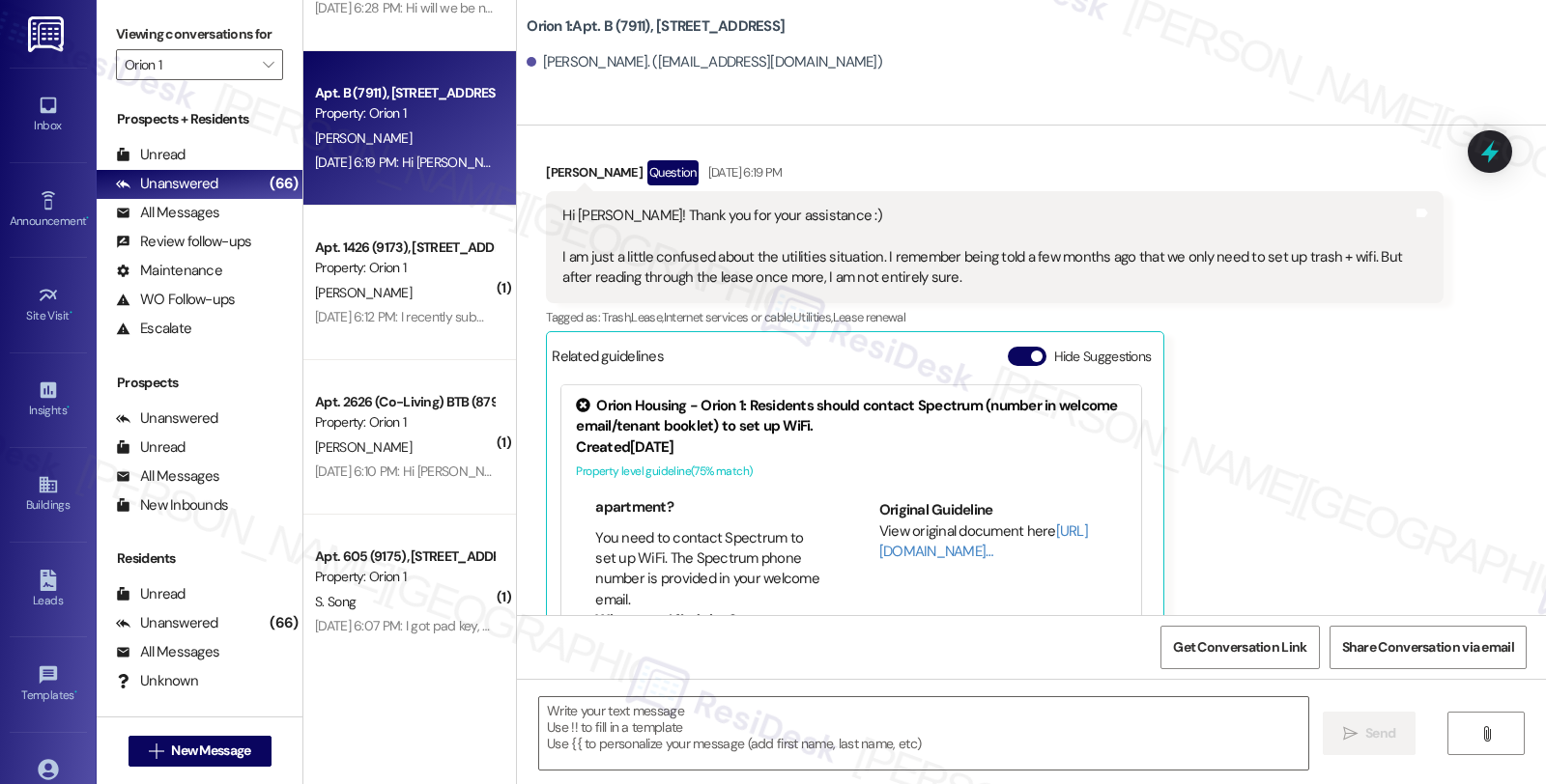
scroll to position [0, 0]
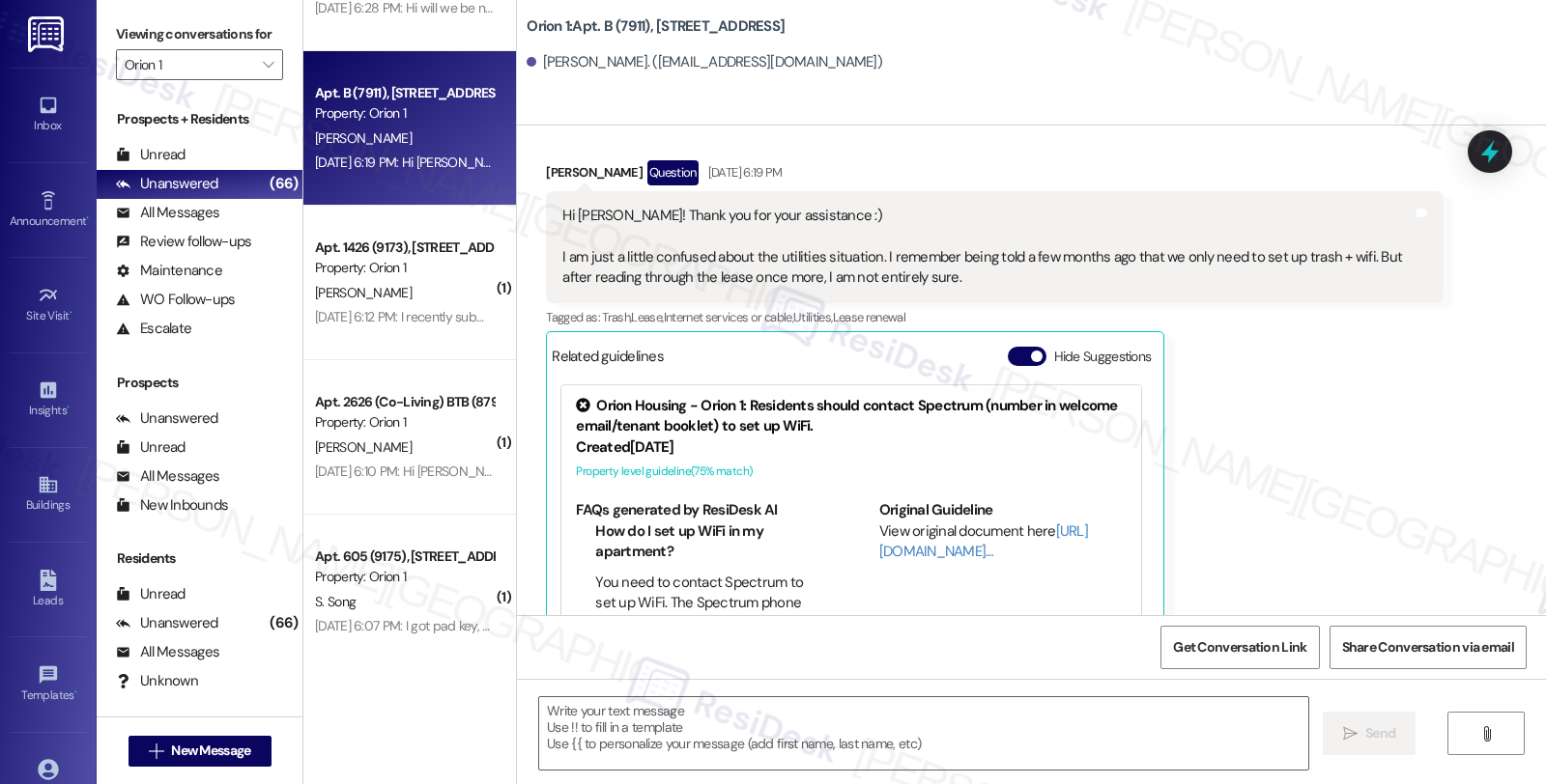
click at [552, 170] on div "Madison Feng Question Aug 20, 2025 at 6:19 PM" at bounding box center [994, 176] width 897 height 31
copy div "Madison"
click at [699, 724] on textarea at bounding box center [923, 733] width 770 height 72
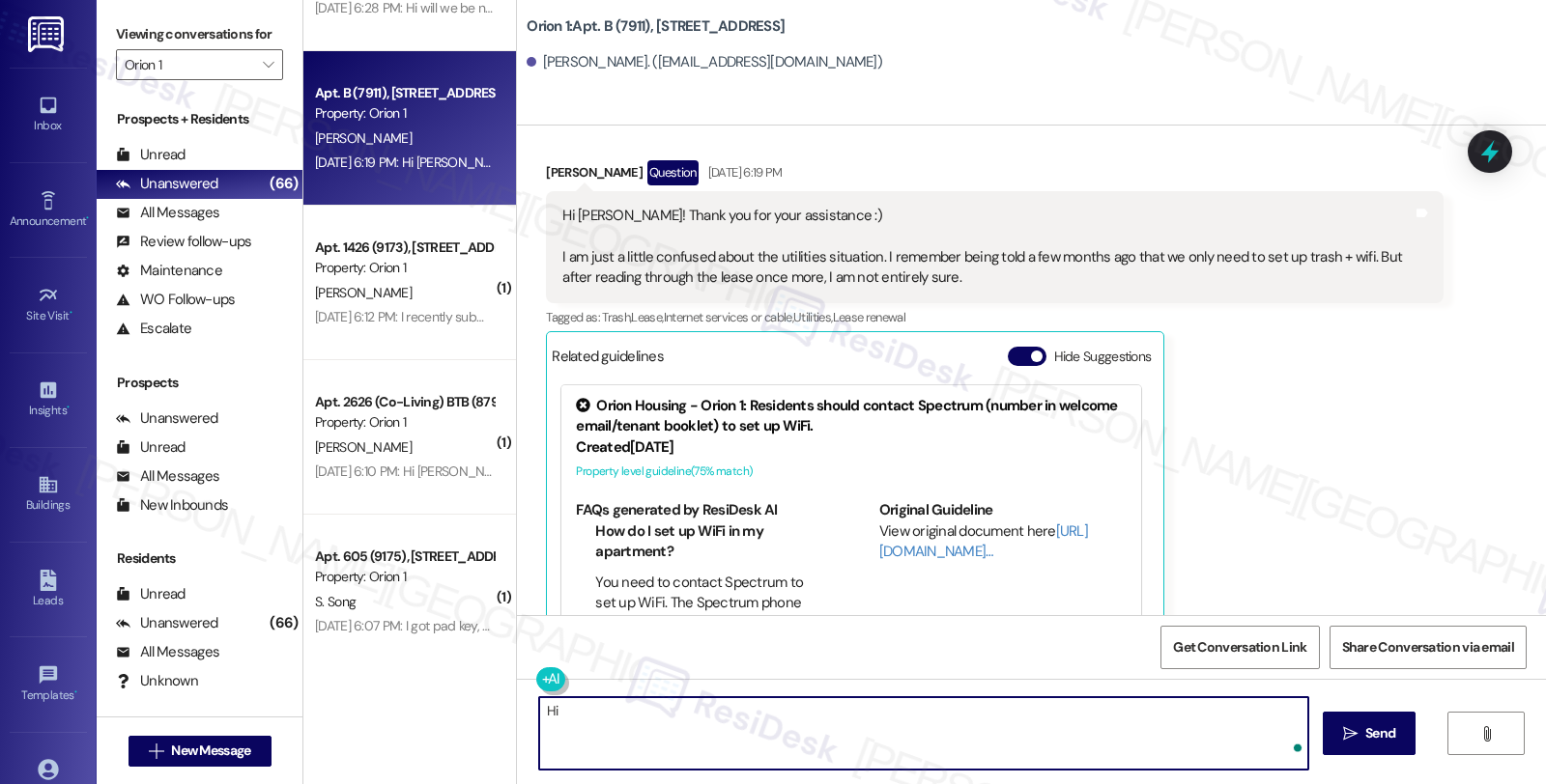
paste textarea "Madison"
type textarea "Hi Madison"
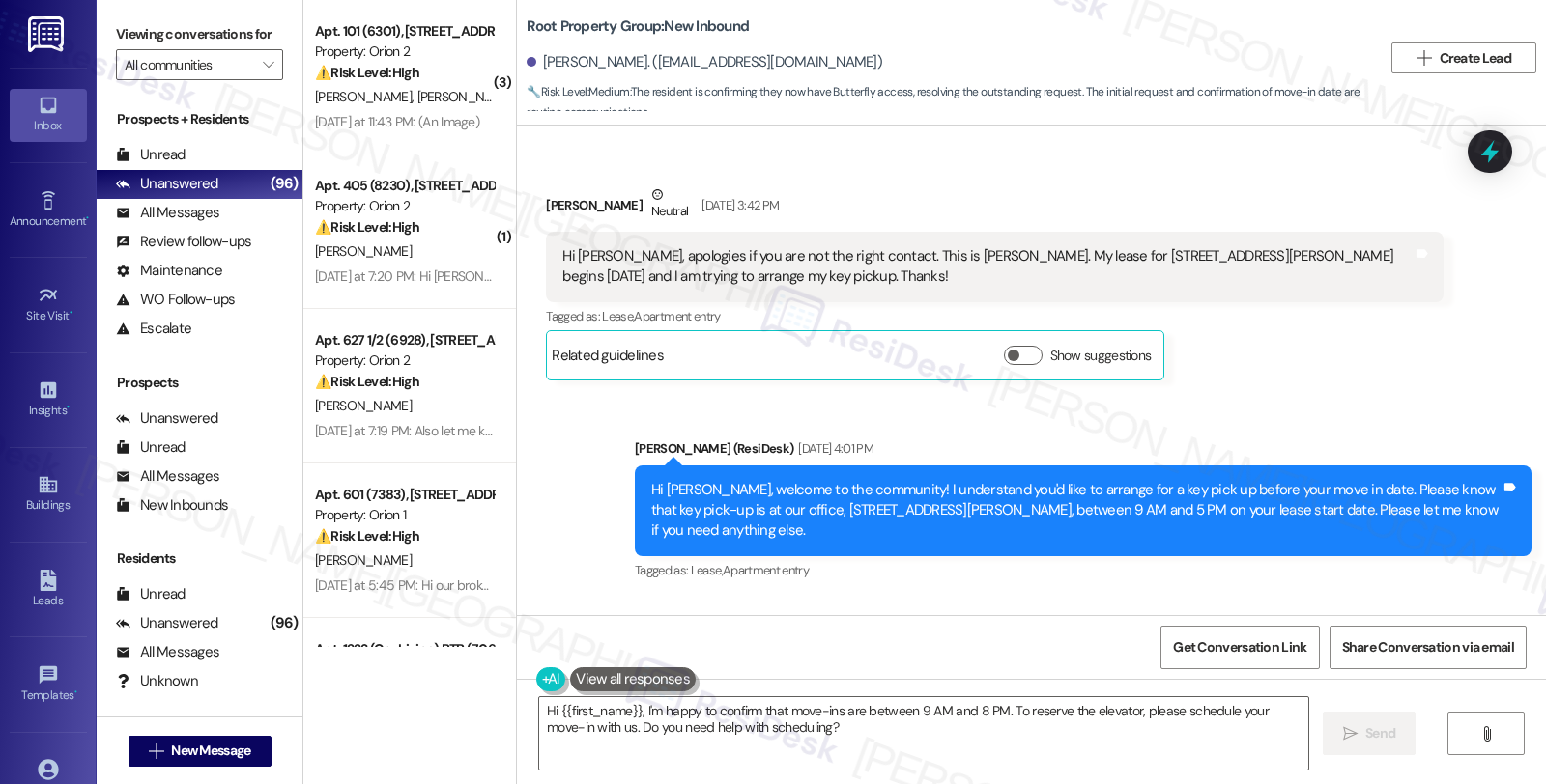
scroll to position [3782, 0]
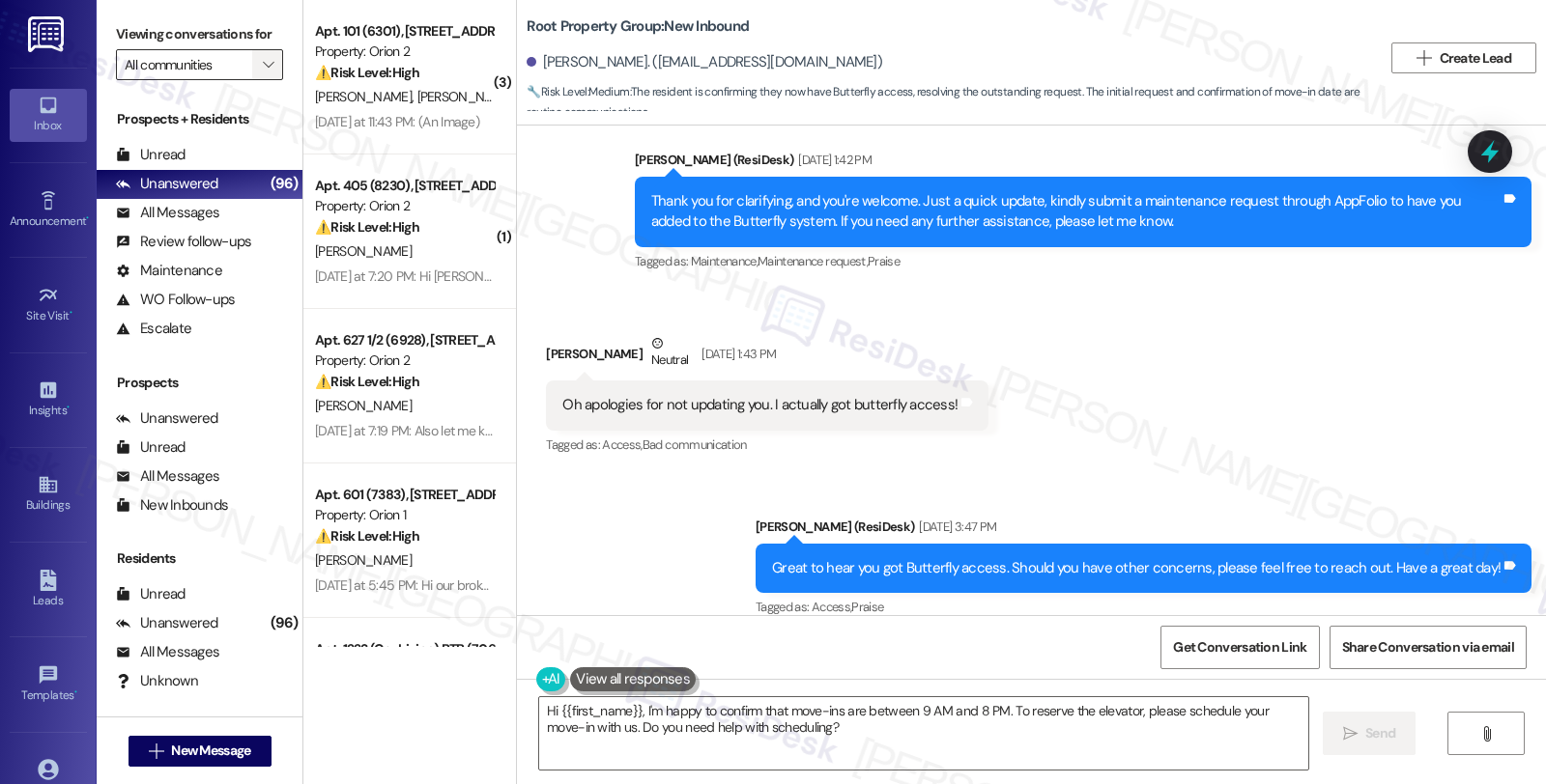
click at [263, 72] on icon "" at bounding box center [268, 65] width 11 height 16
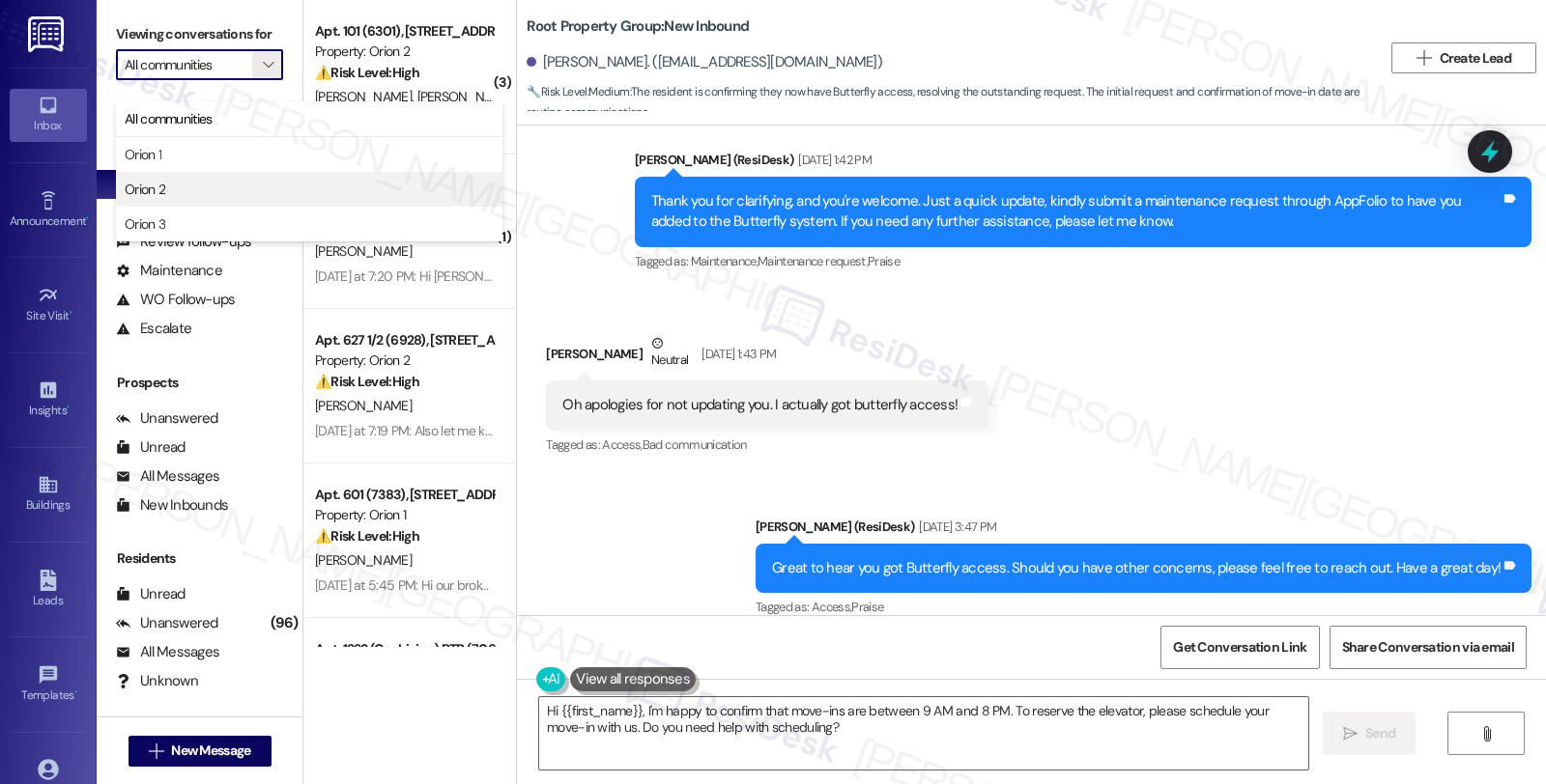
click at [199, 180] on span "Orion 2" at bounding box center [310, 189] width 369 height 19
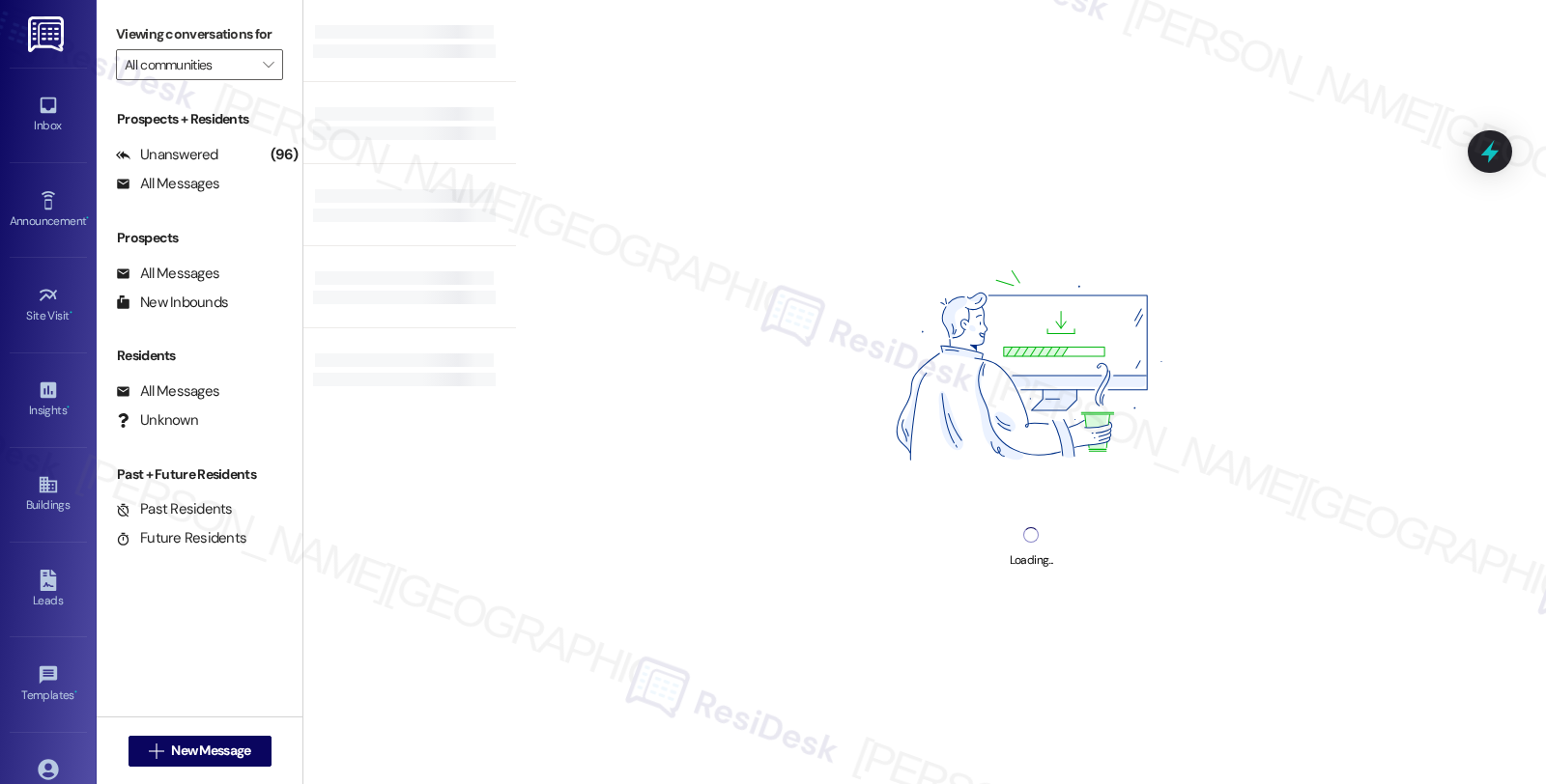
type input "Orion 2"
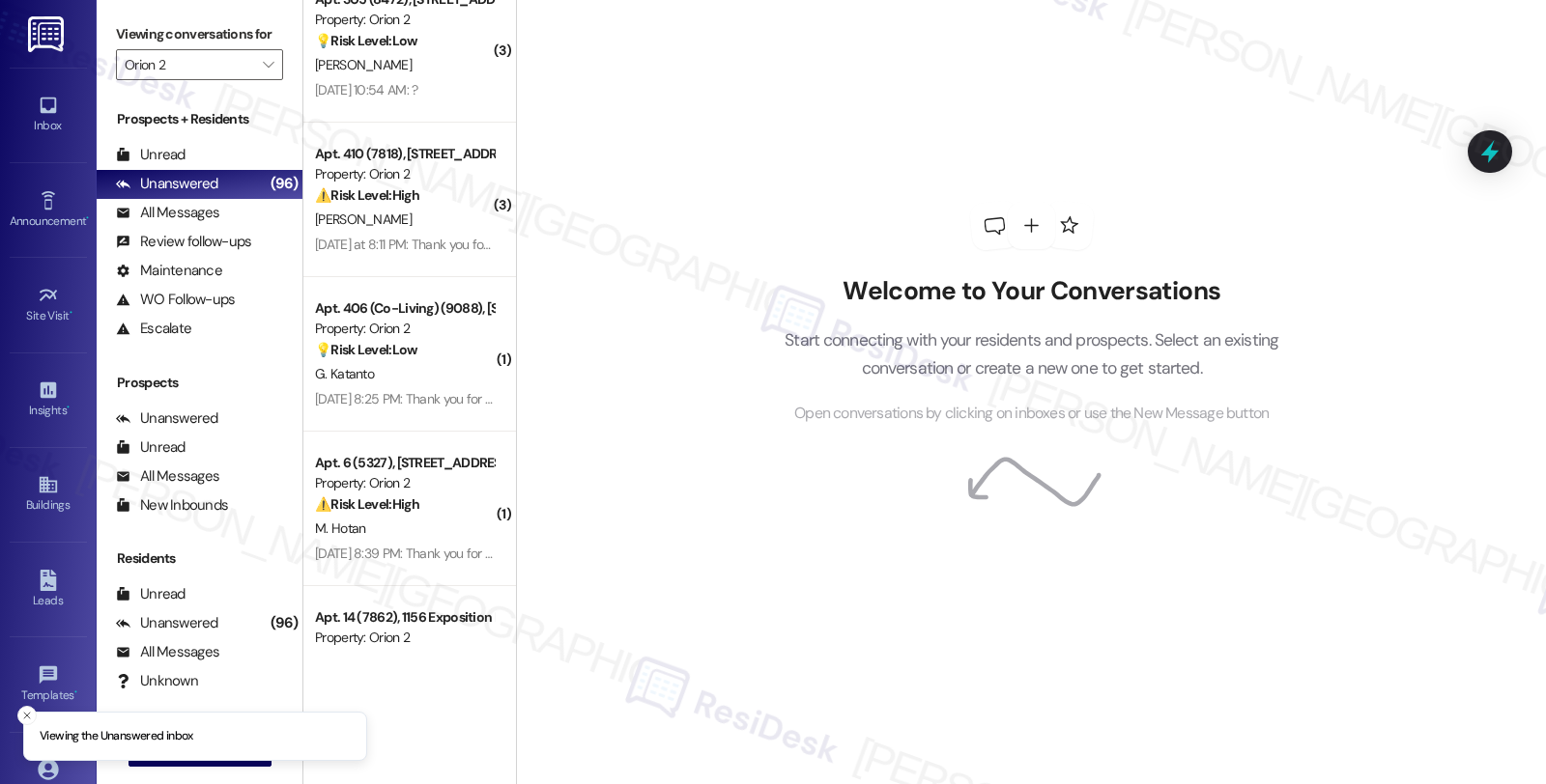
scroll to position [1671, 0]
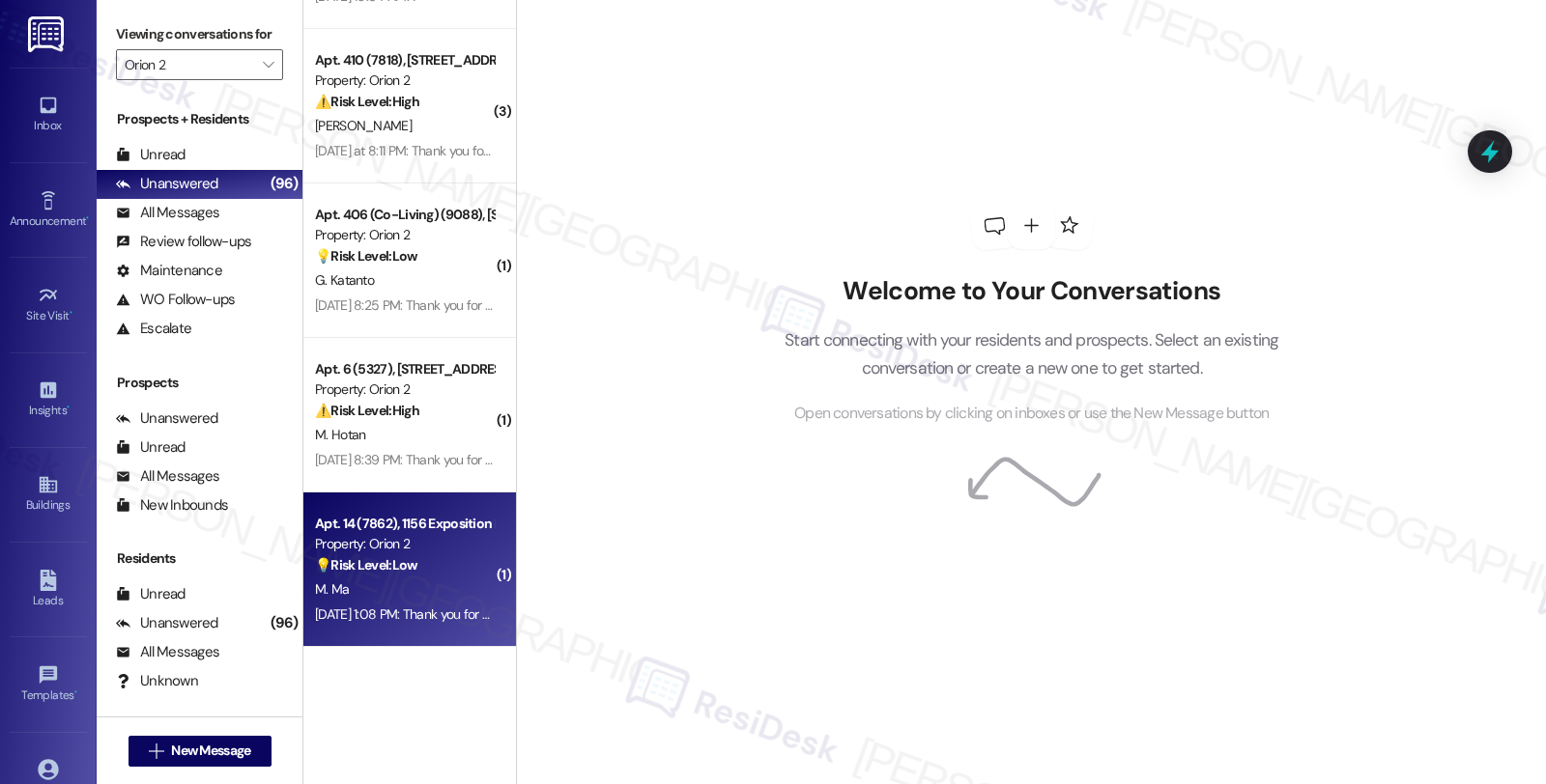
click at [401, 574] on div "💡 Risk Level: Low The message is a follow-up question with no indication of urg…" at bounding box center [404, 566] width 179 height 20
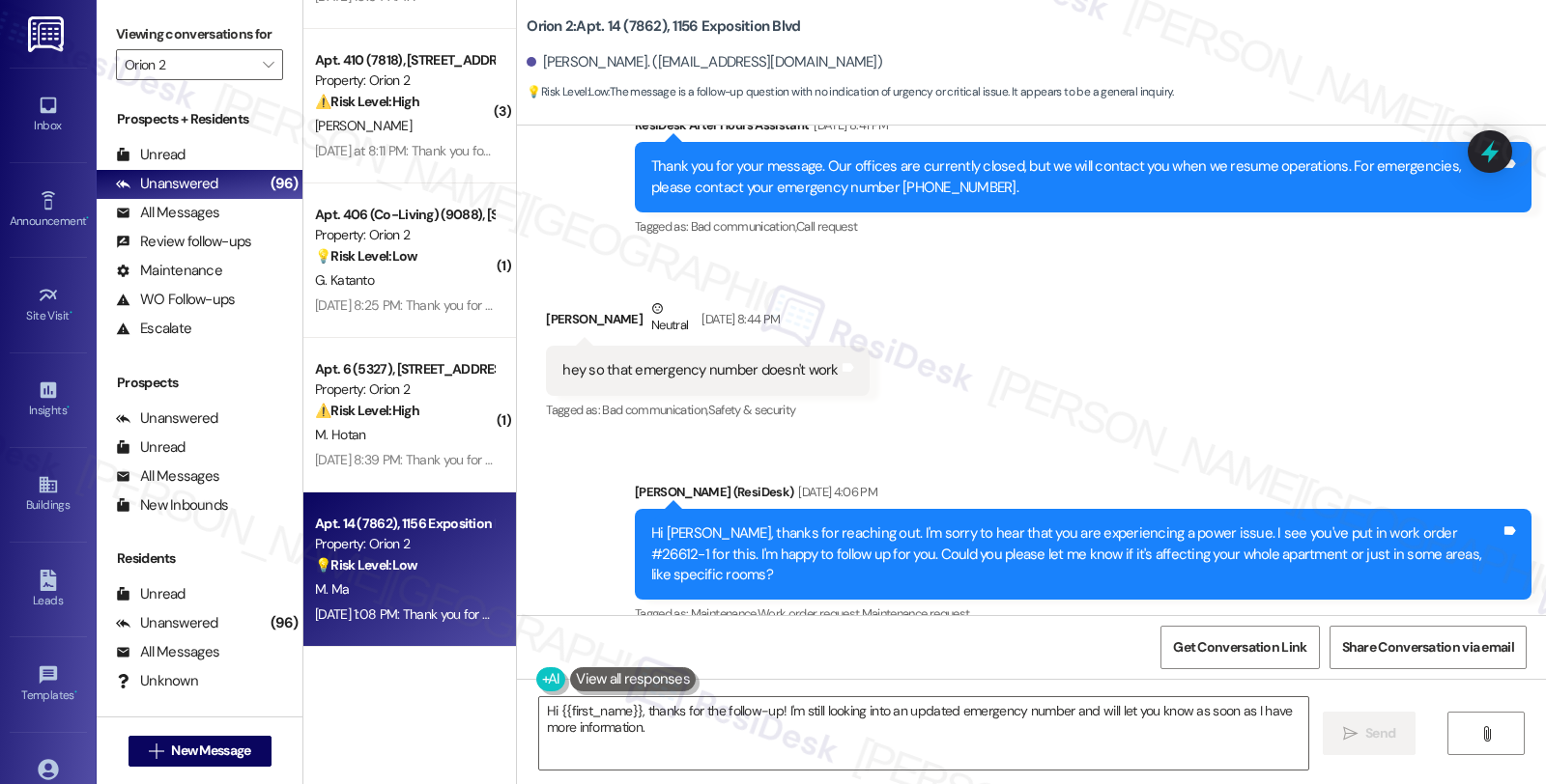
scroll to position [2143, 0]
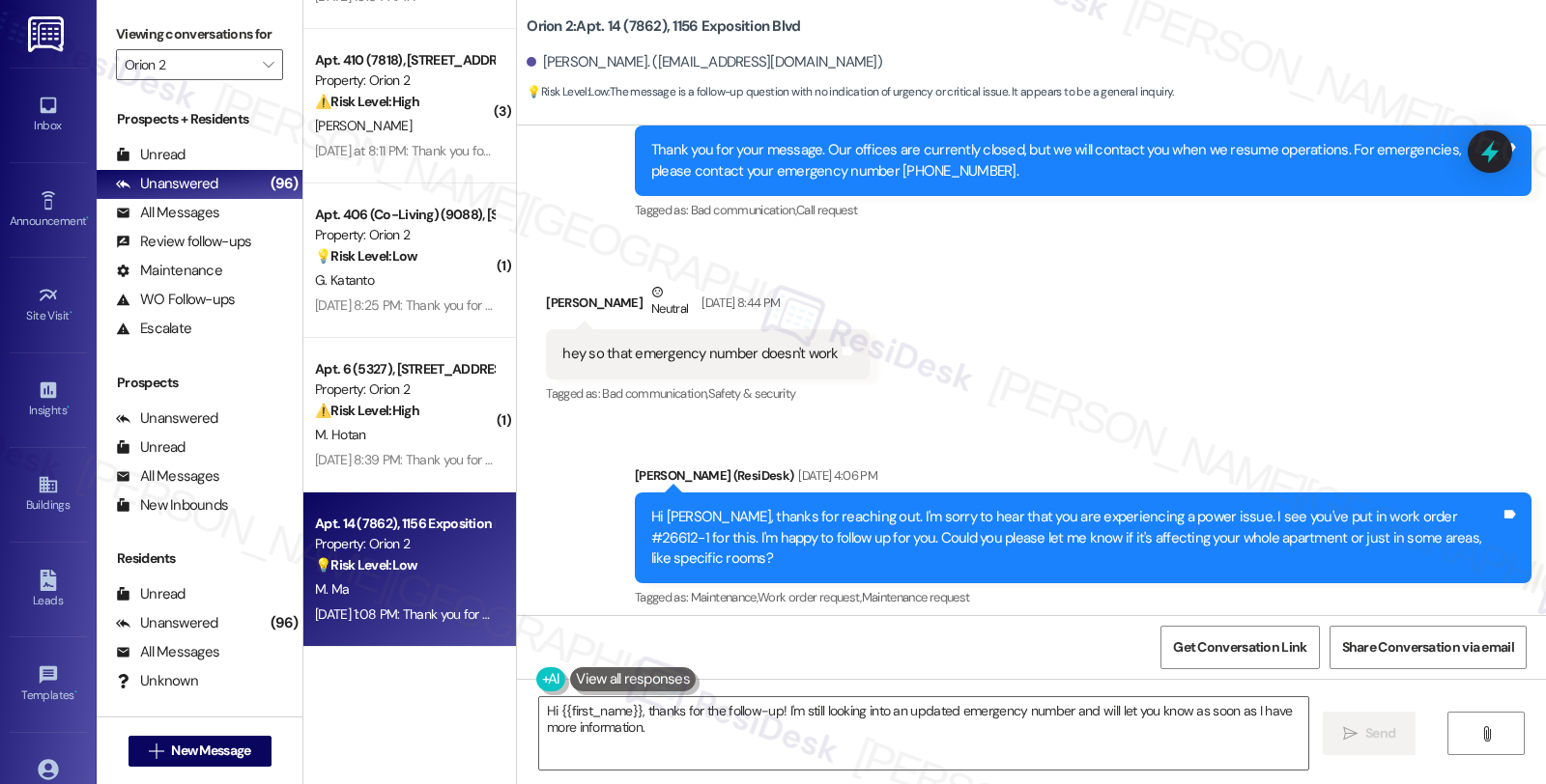
click at [1300, 414] on div "Received via SMS Marcus Ma Neutral Aug 29, 2025 at 8:44 PM hey so that emergenc…" at bounding box center [1032, 329] width 1030 height 184
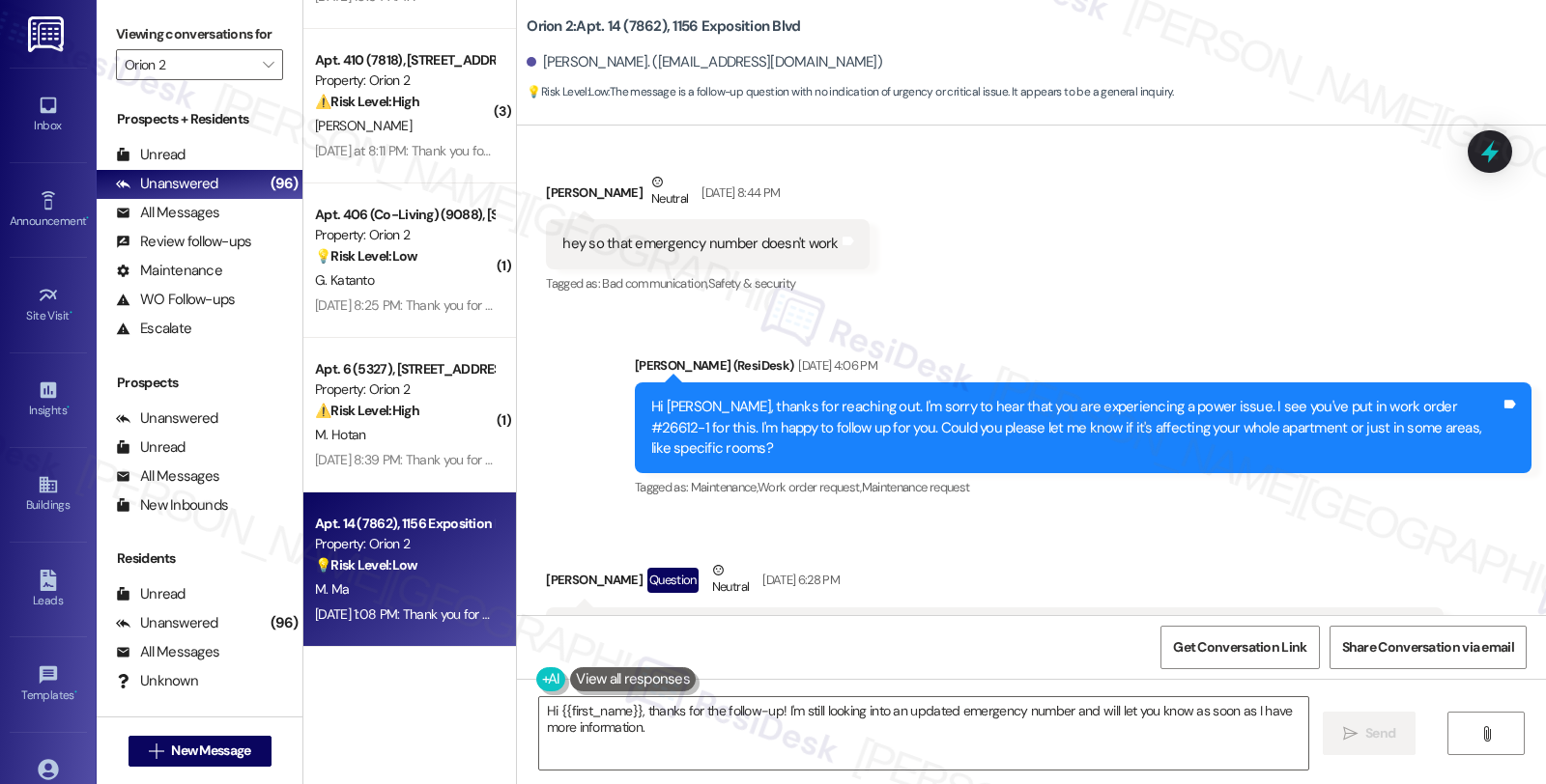
scroll to position [2358, 0]
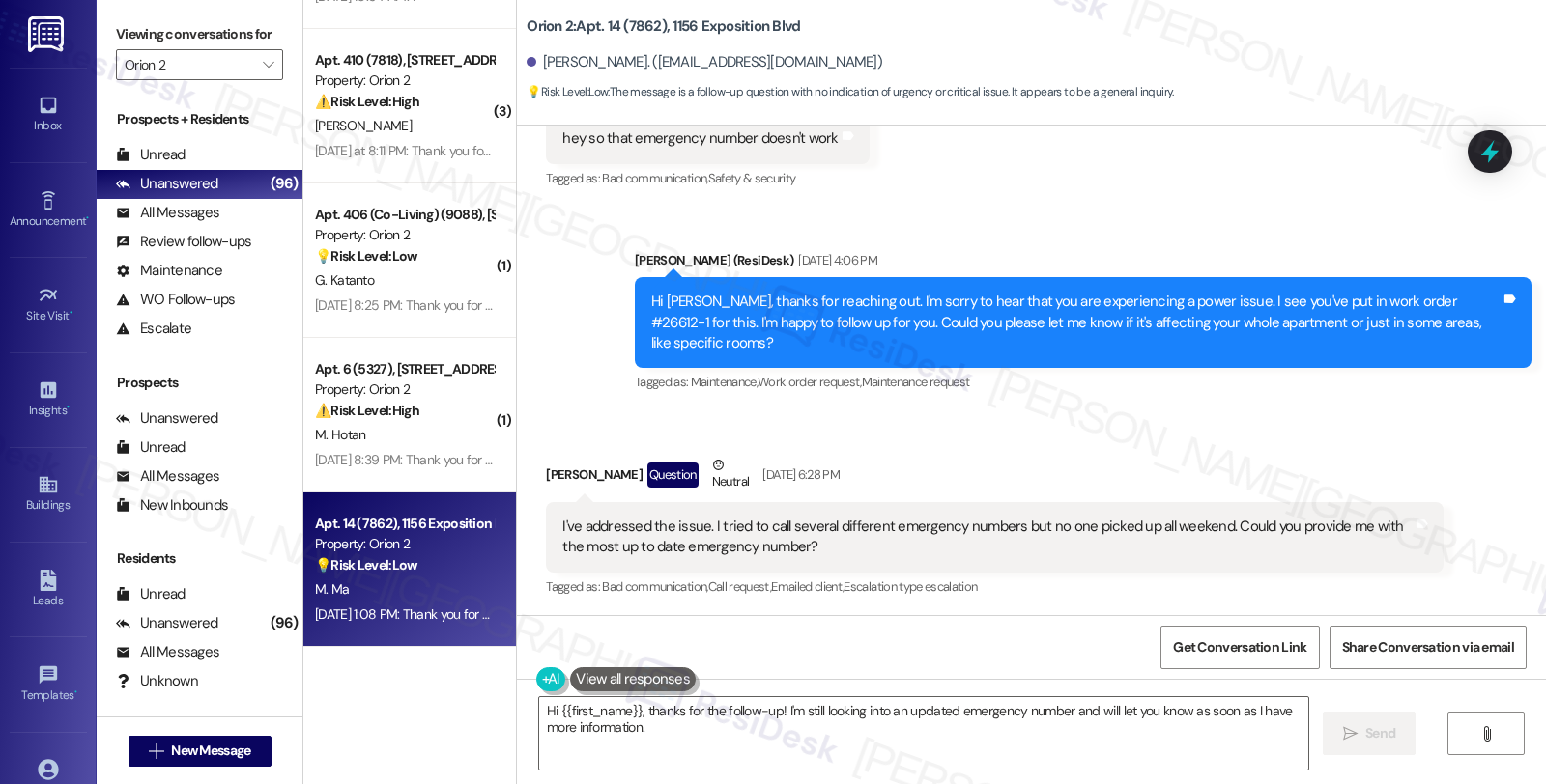
click at [1274, 380] on div "Sent via SMS Sarah (ResiDesk) Sep 01, 2025 at 4:06 PM Hi Marcus, thanks for rea…" at bounding box center [1083, 323] width 925 height 176
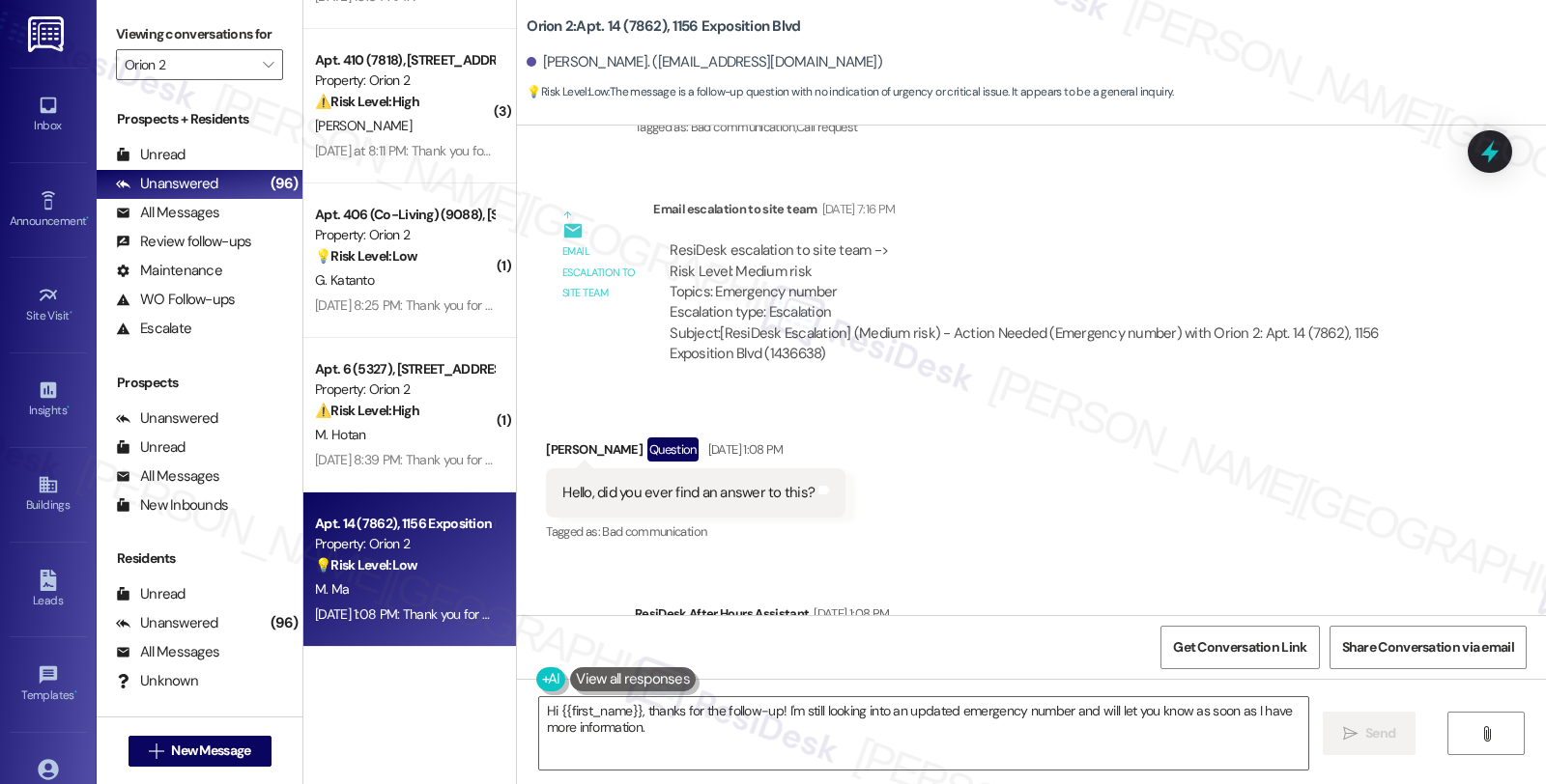
scroll to position [3108, 0]
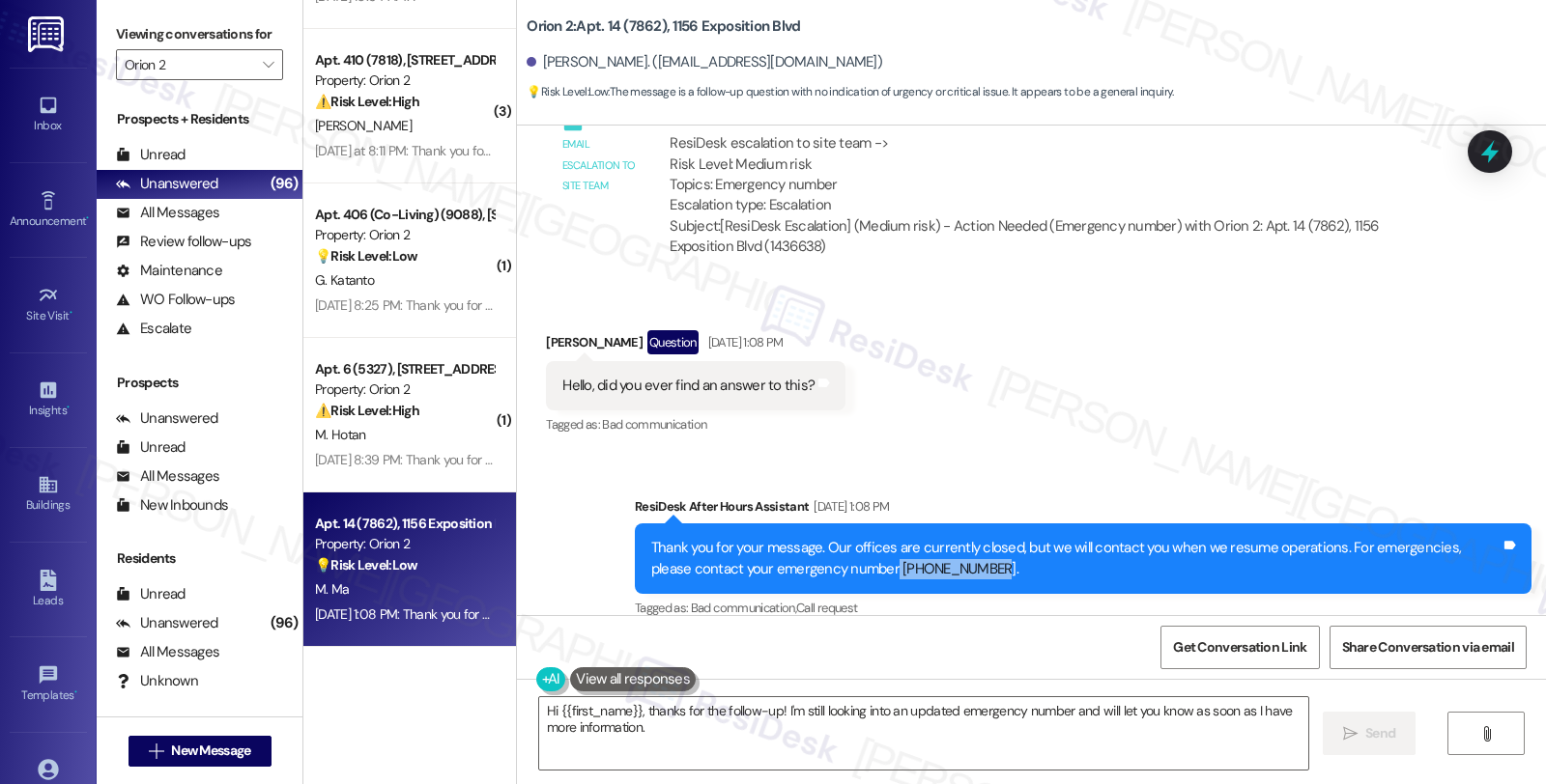
drag, startPoint x: 839, startPoint y: 545, endPoint x: 935, endPoint y: 549, distance: 96.1
click at [935, 549] on div "Thank you for your message. Our offices are currently closed, but we will conta…" at bounding box center [1076, 559] width 850 height 42
copy div "415 839 6250."
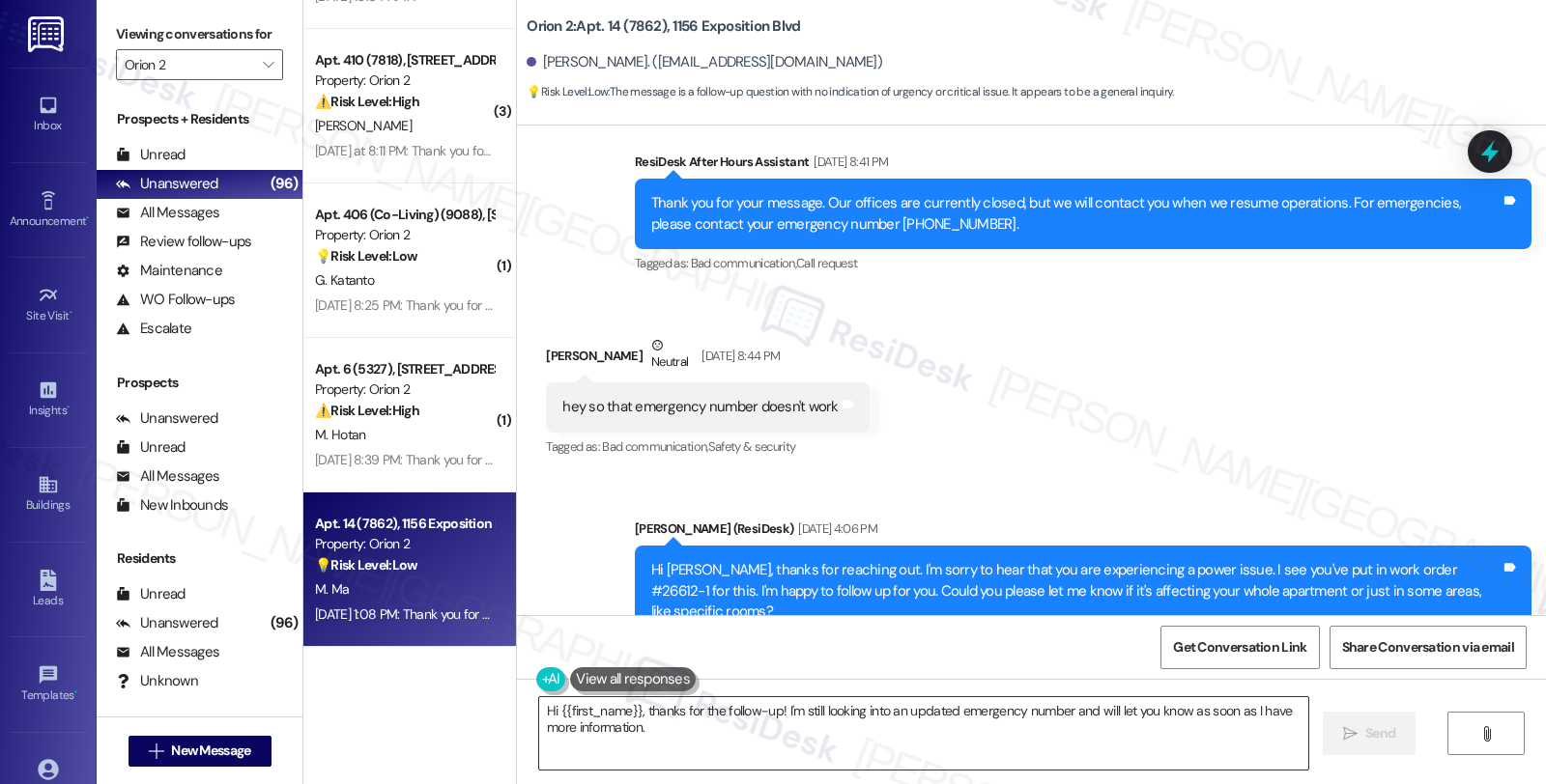
scroll to position [2035, 0]
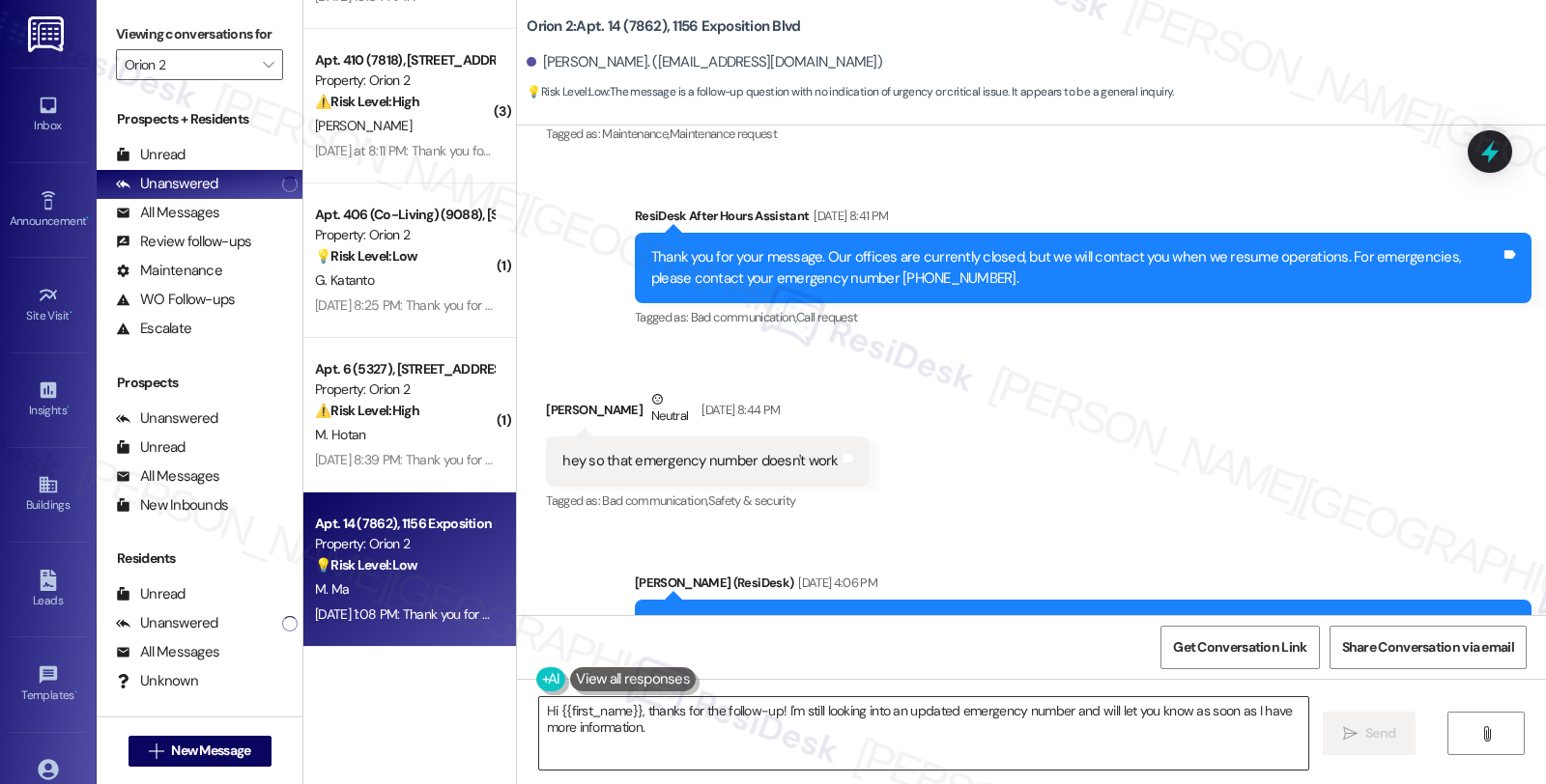
click at [1059, 711] on textarea "Hi {{first_name}}, thanks for the follow-up! I'm still looking into an updated …" at bounding box center [923, 733] width 770 height 72
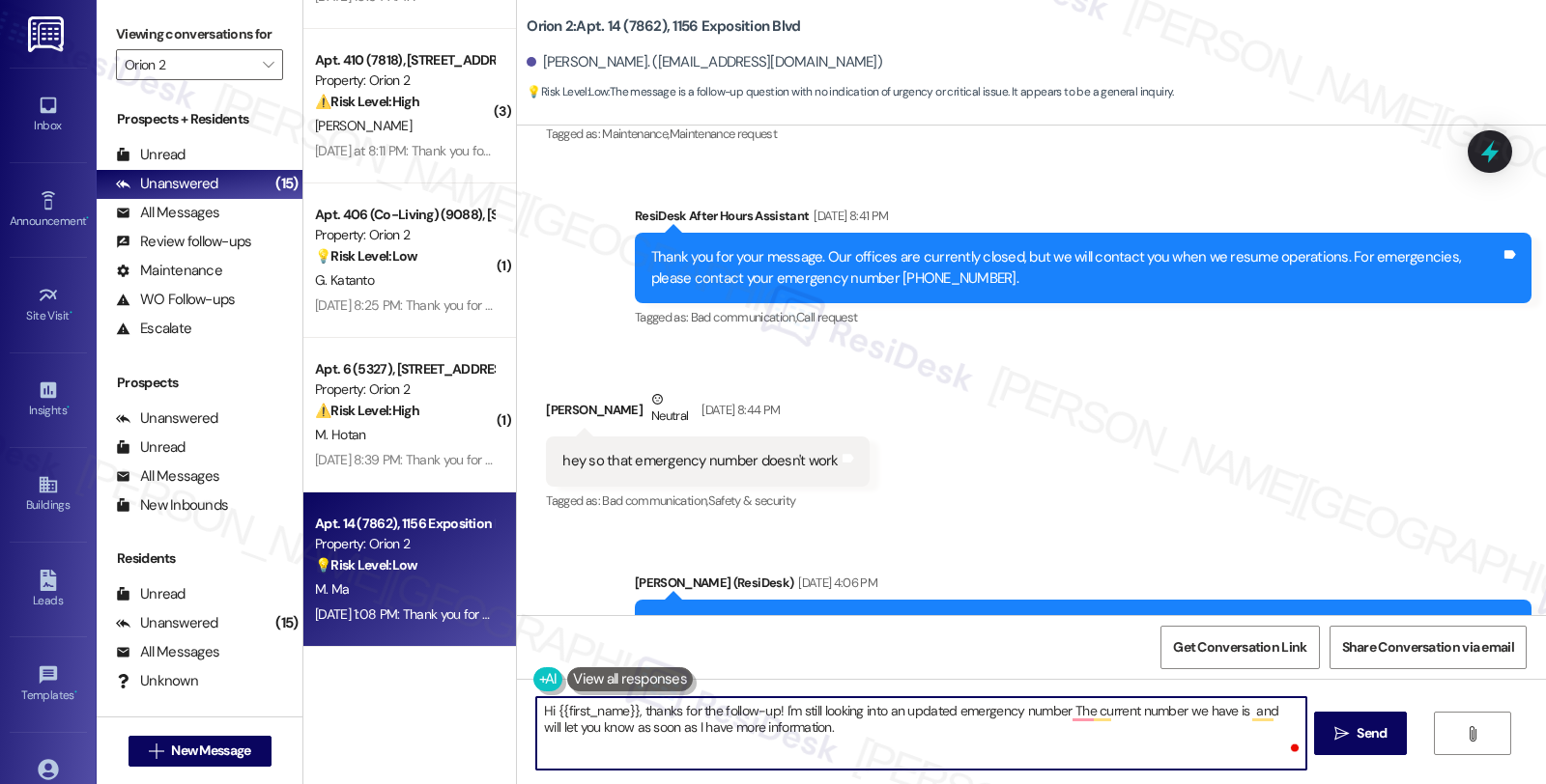
paste textarea "415 839 6250."
click at [577, 725] on textarea "Hi {{first_name}}, thanks for the follow-up! I'm still looking into an updated …" at bounding box center [920, 733] width 770 height 72
click at [919, 739] on textarea "Hi {{first_name}}, thanks for the follow-up! I'm still looking into an updated …" at bounding box center [920, 733] width 770 height 72
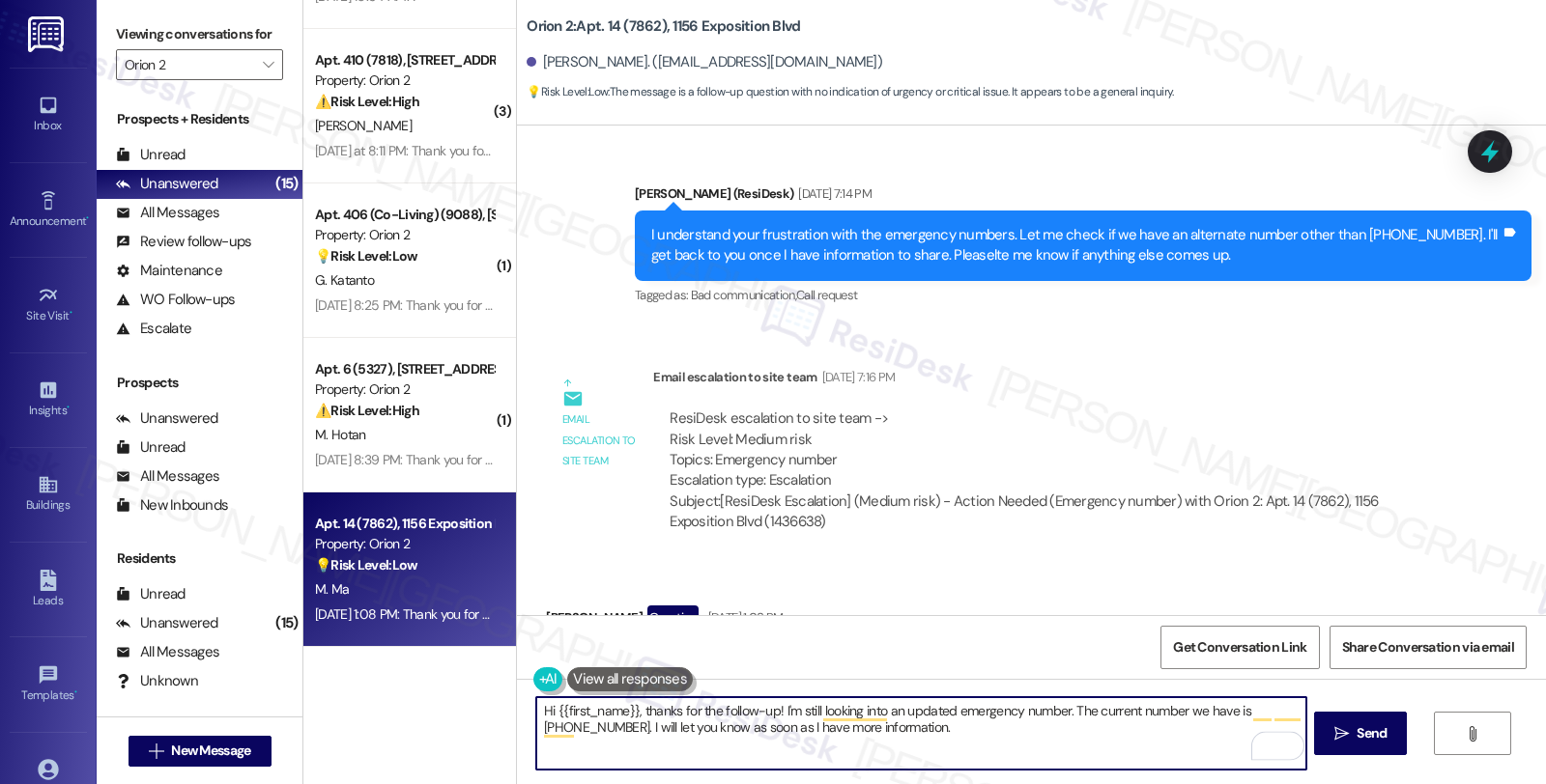
scroll to position [3108, 0]
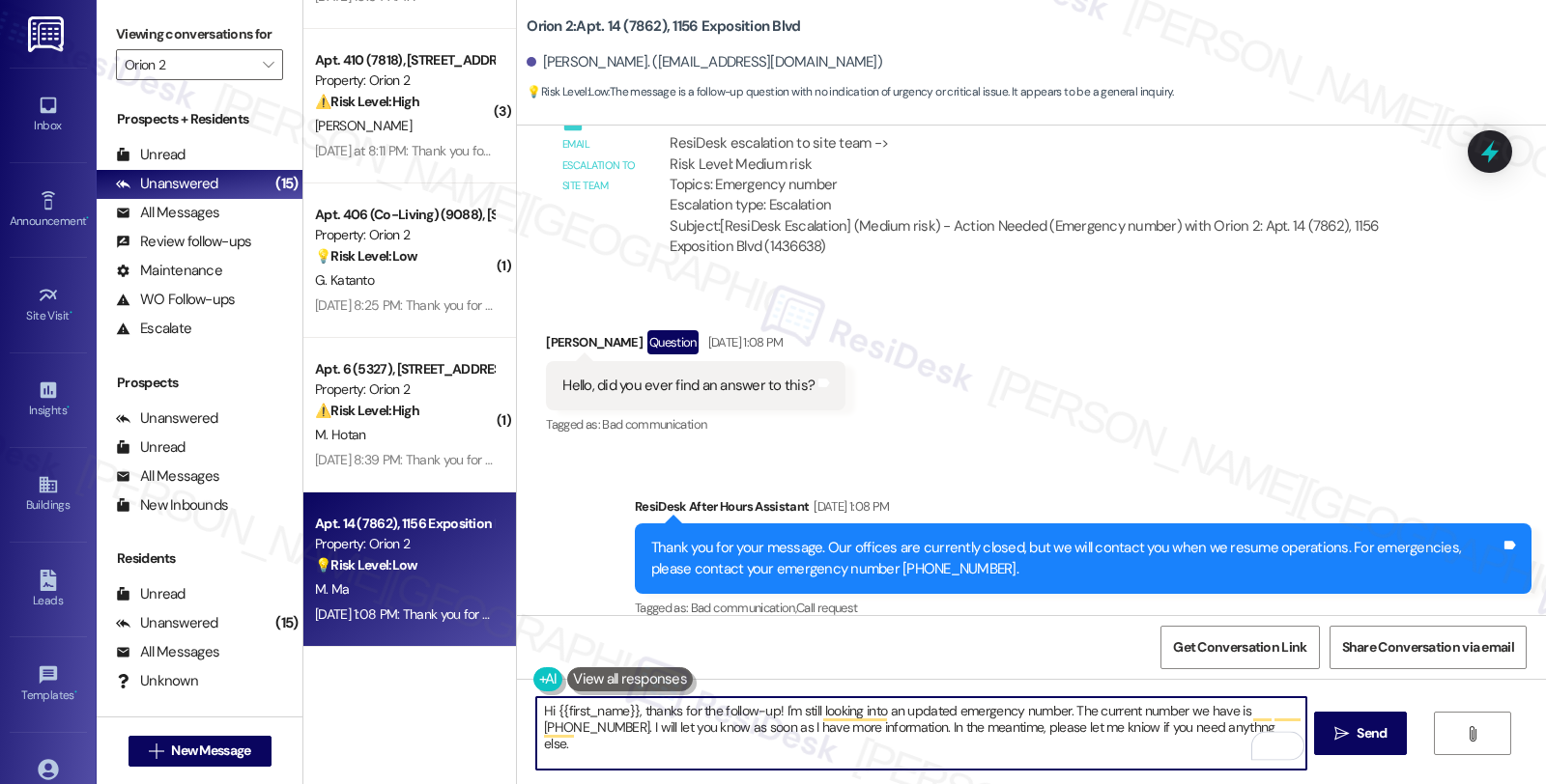
click at [1139, 736] on textarea "Hi {{first_name}}, thanks for the follow-up! I'm still looking into an updated …" at bounding box center [920, 733] width 770 height 72
type textarea "Hi {{first_name}}, thanks for the follow-up! I'm still looking into an updated …"
click at [1367, 729] on span "Send" at bounding box center [1371, 733] width 30 height 20
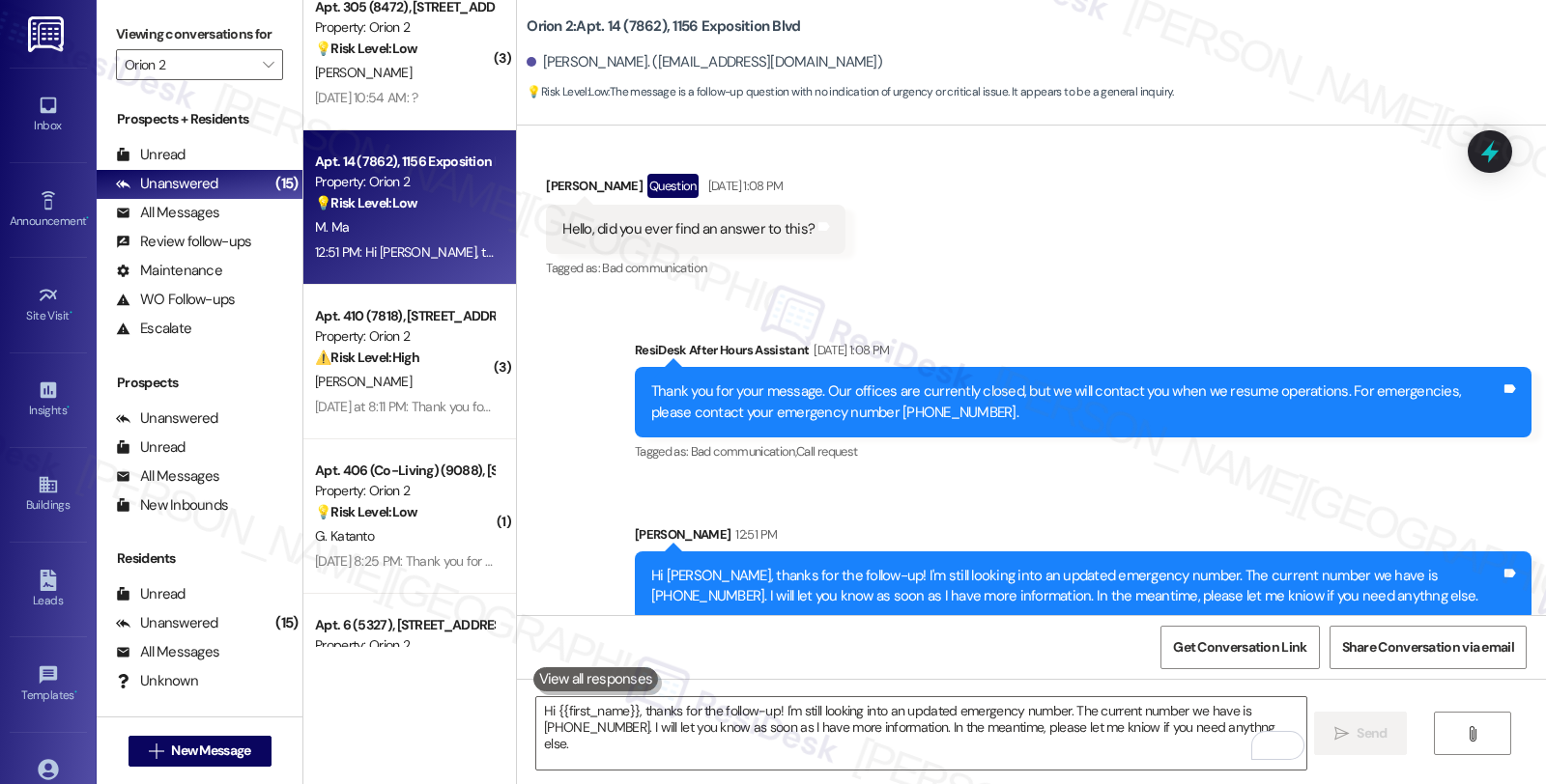
scroll to position [1671, 0]
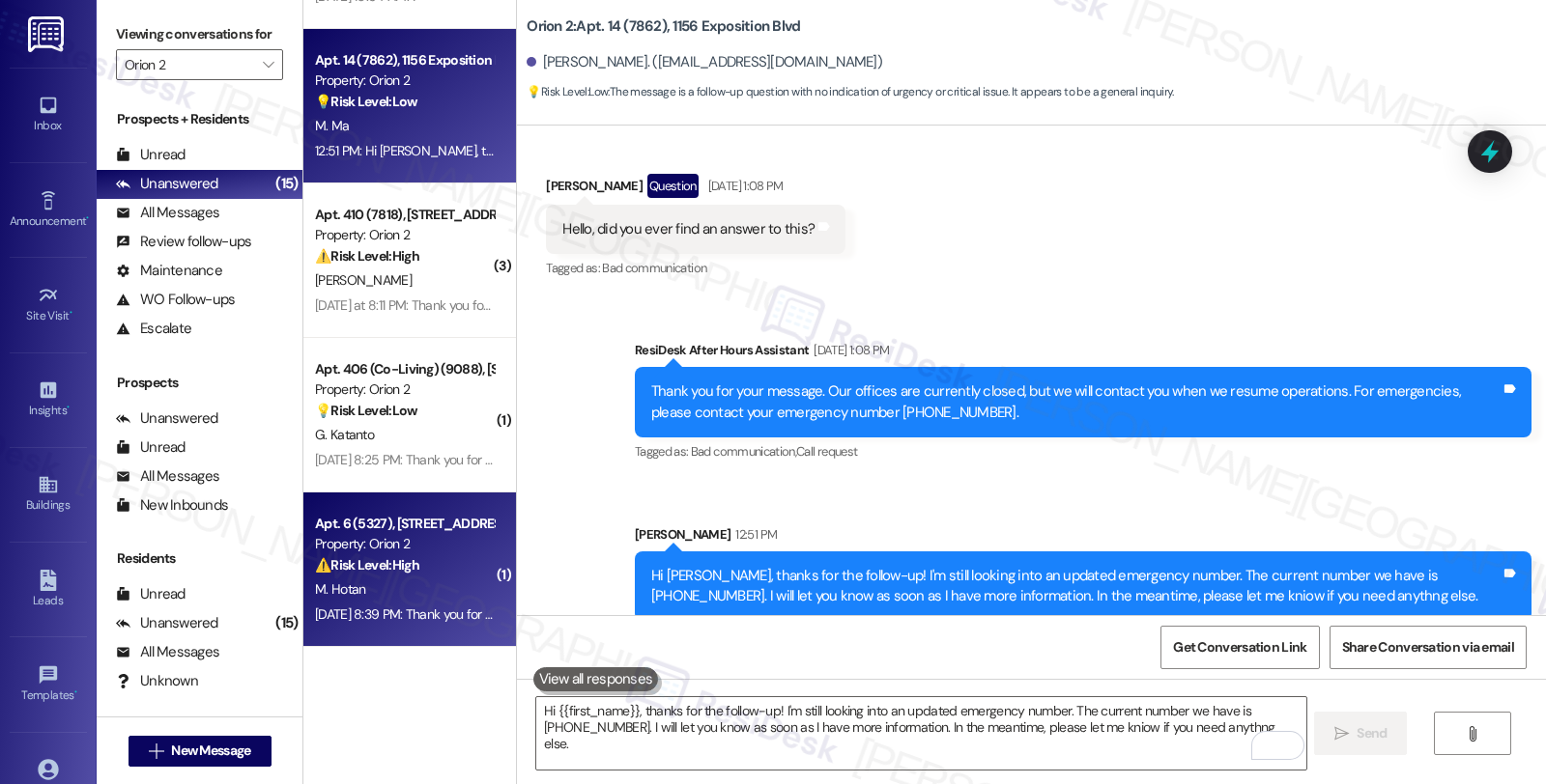
click at [396, 561] on strong "⚠️ Risk Level: High" at bounding box center [366, 566] width 104 height 18
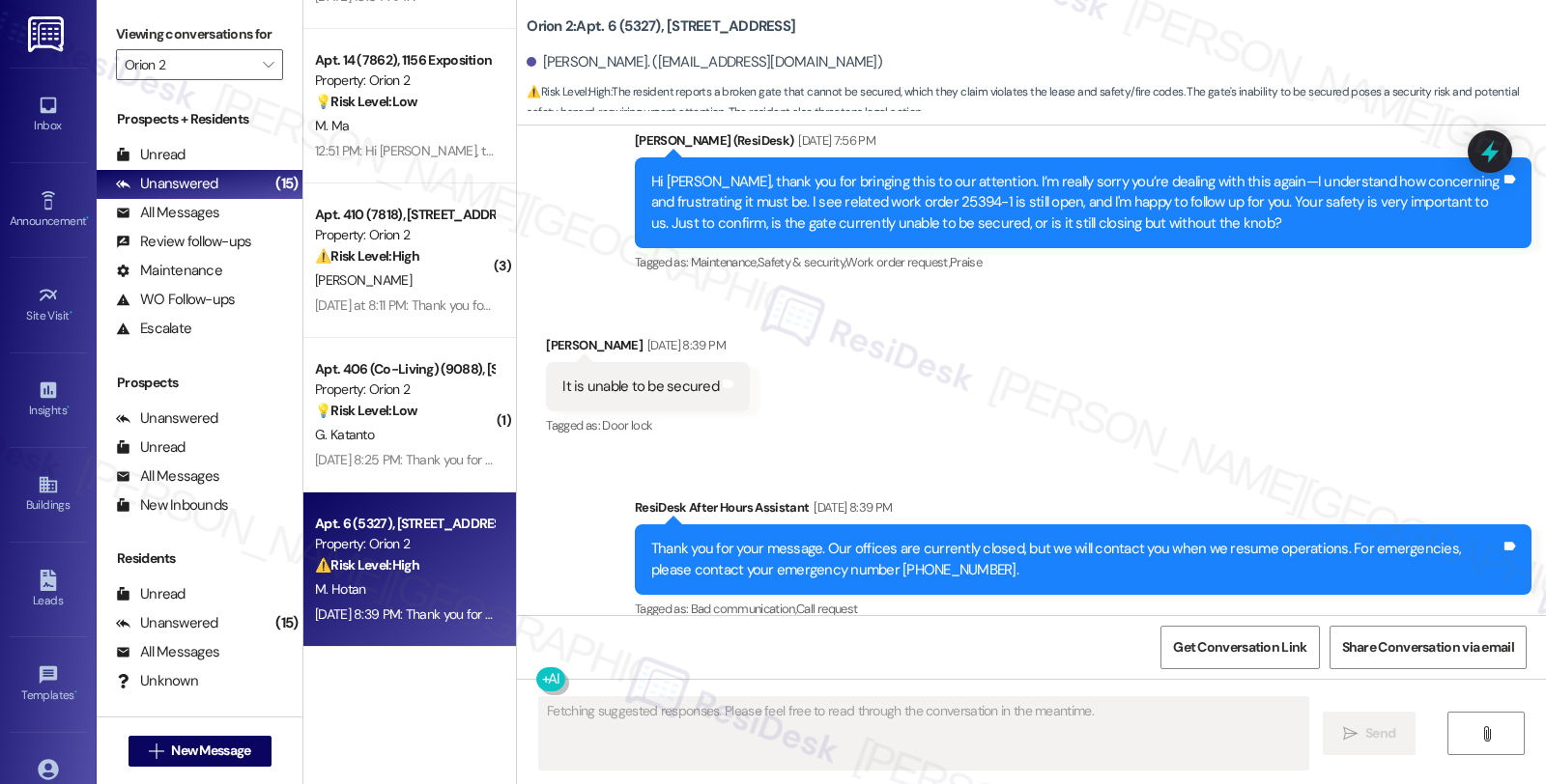
scroll to position [688, 0]
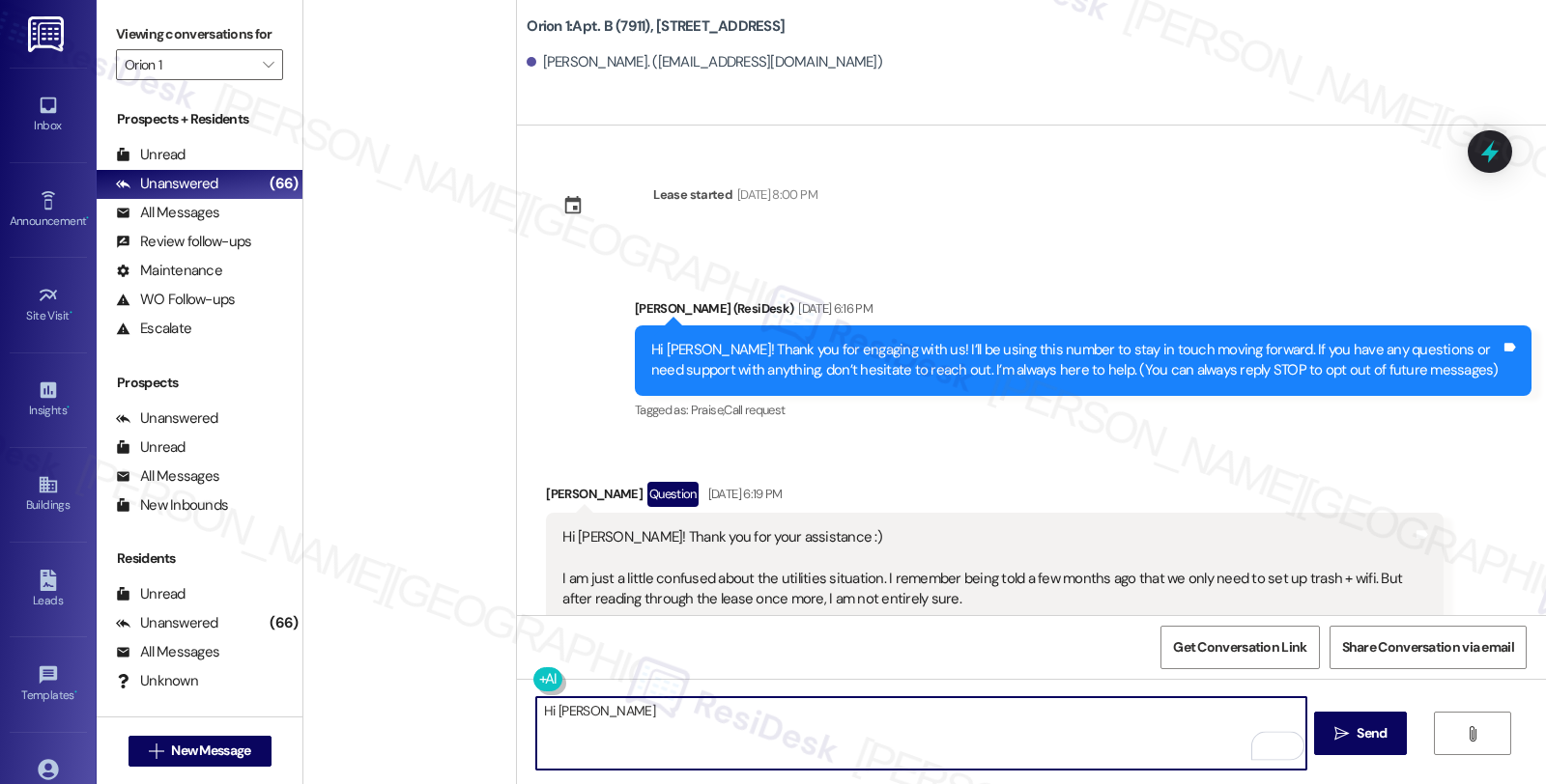
scroll to position [322, 0]
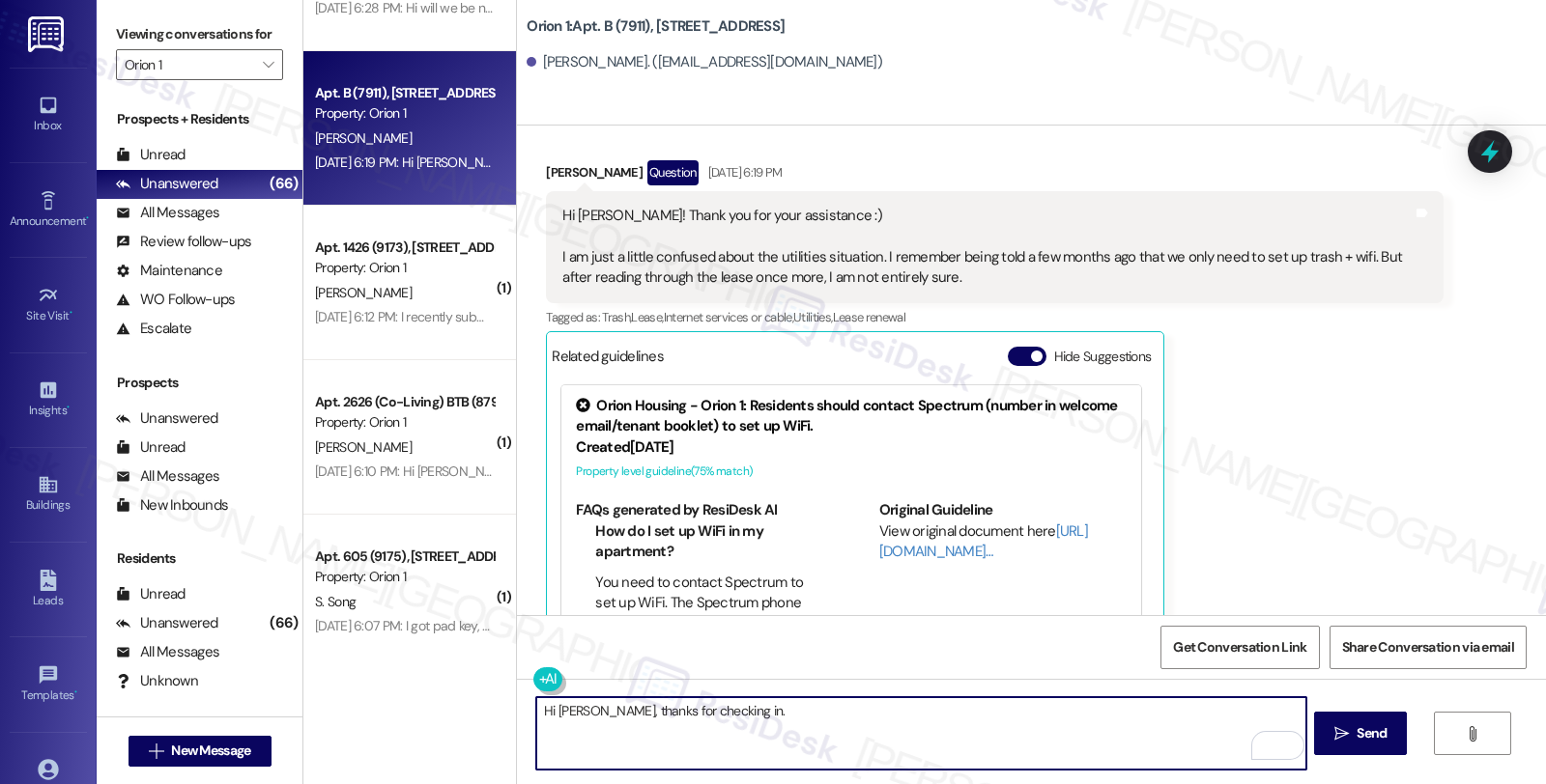
click at [1476, 375] on div "Received via SMS [PERSON_NAME] Question [DATE] 6:19 PM Hi [PERSON_NAME]! Thank …" at bounding box center [1032, 413] width 1030 height 592
click at [779, 706] on textarea "Hi [PERSON_NAME], thanks for checking in." at bounding box center [920, 733] width 770 height 72
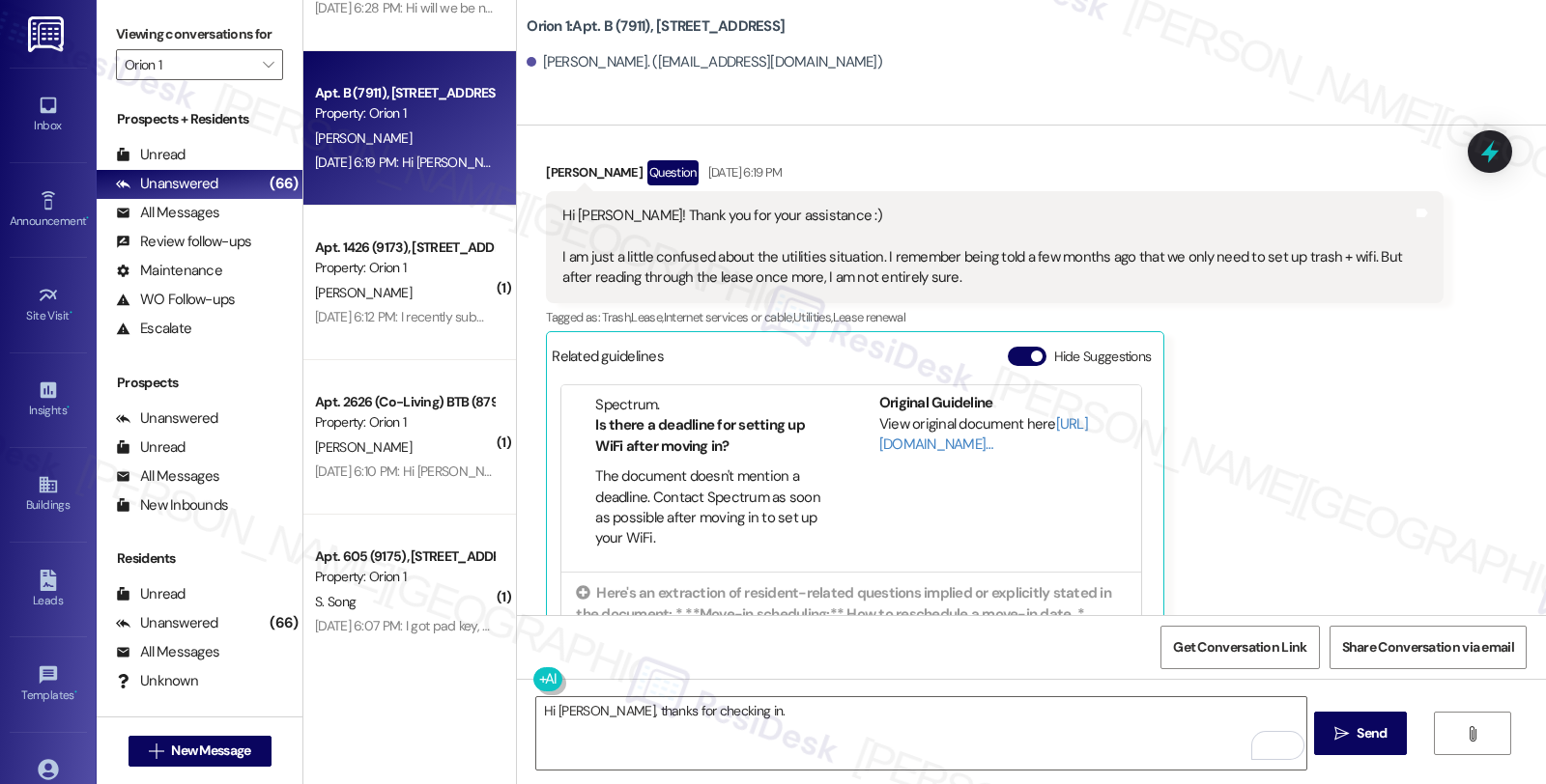
scroll to position [410, 0]
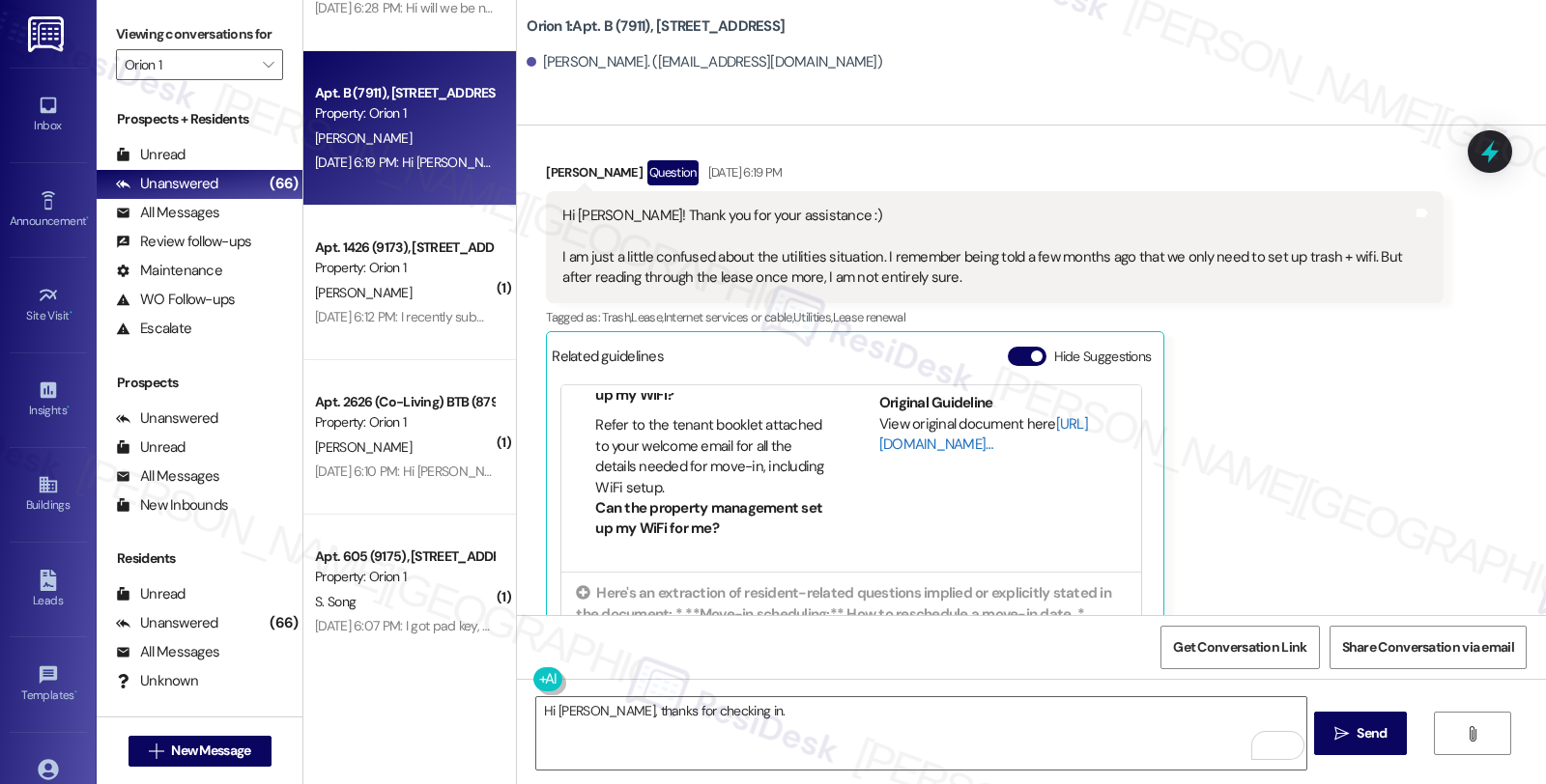
click at [899, 446] on link "[URL][DOMAIN_NAME]…" at bounding box center [984, 435] width 209 height 40
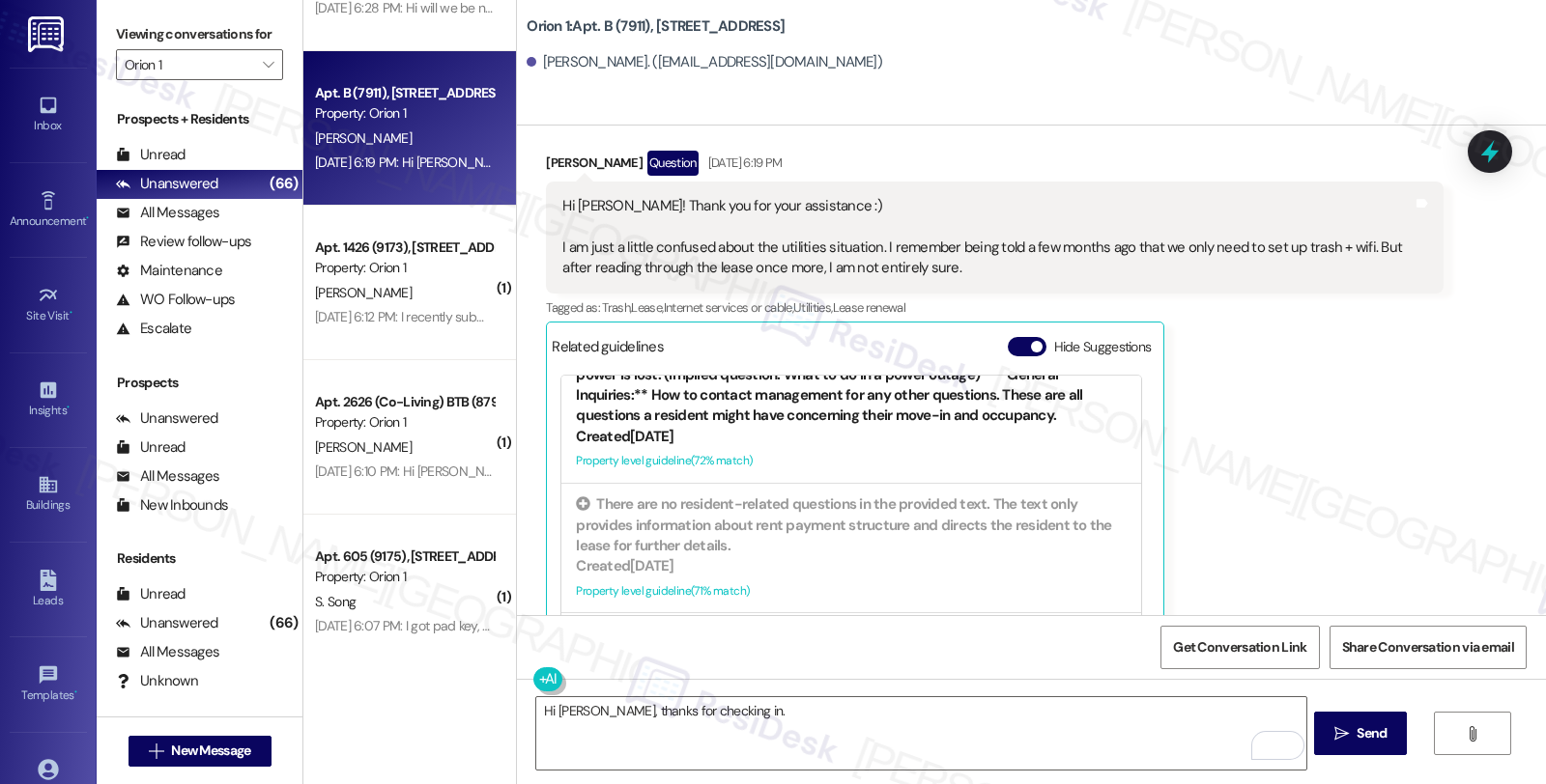
scroll to position [429, 0]
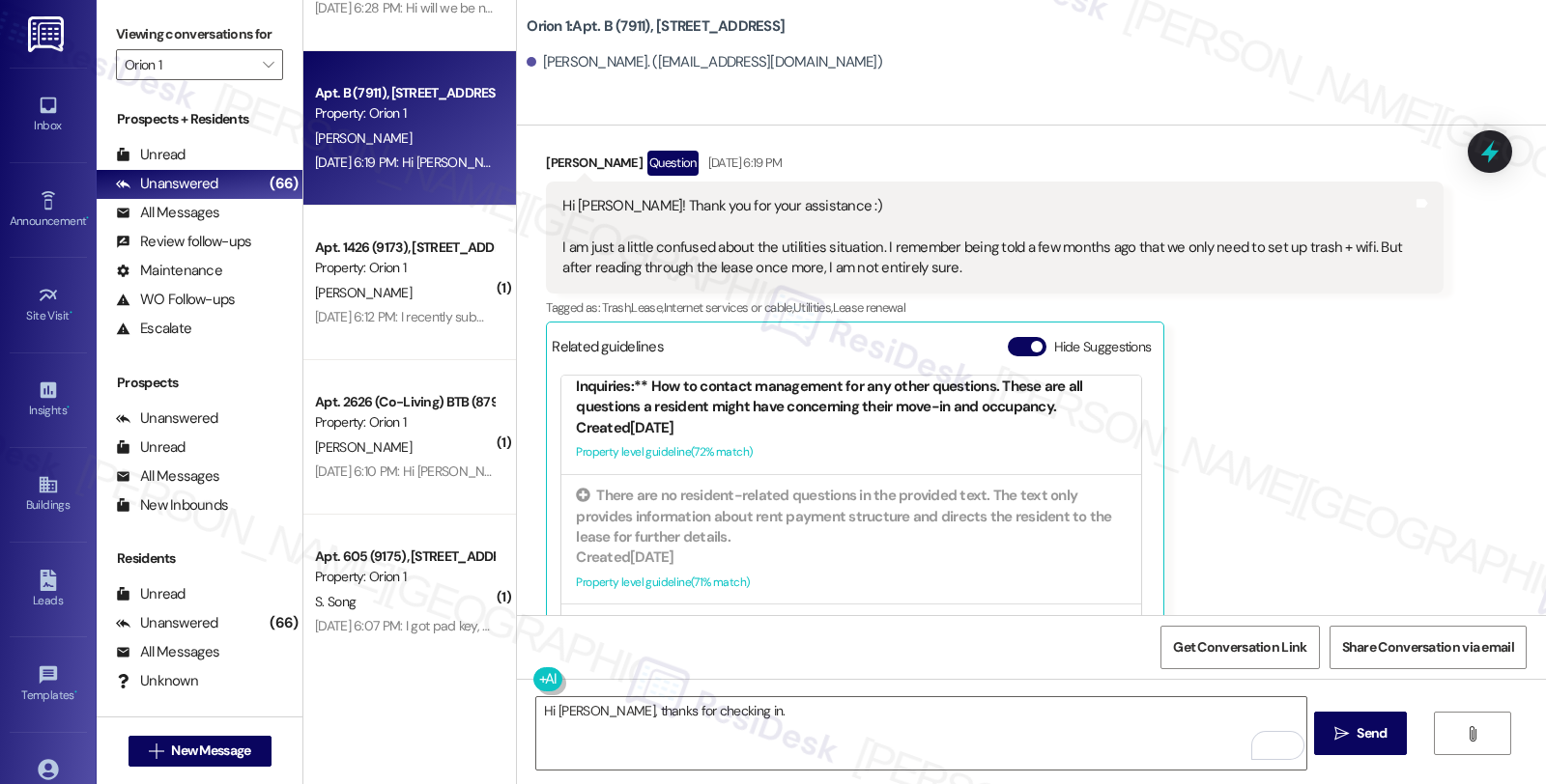
click at [787, 387] on div "Here's an extraction of resident-related questions implied or explicitly stated…" at bounding box center [851, 334] width 551 height 165
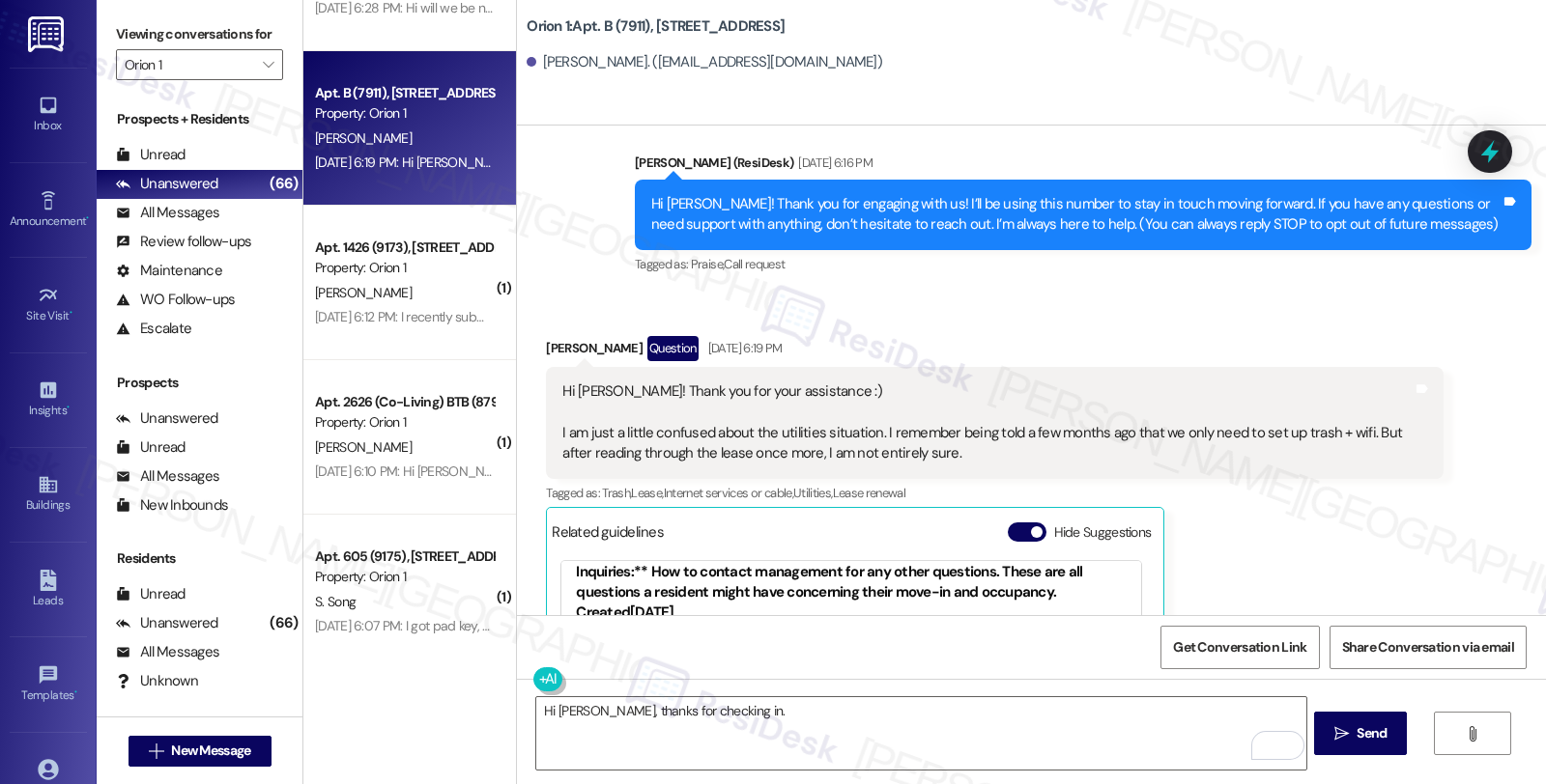
scroll to position [331, 0]
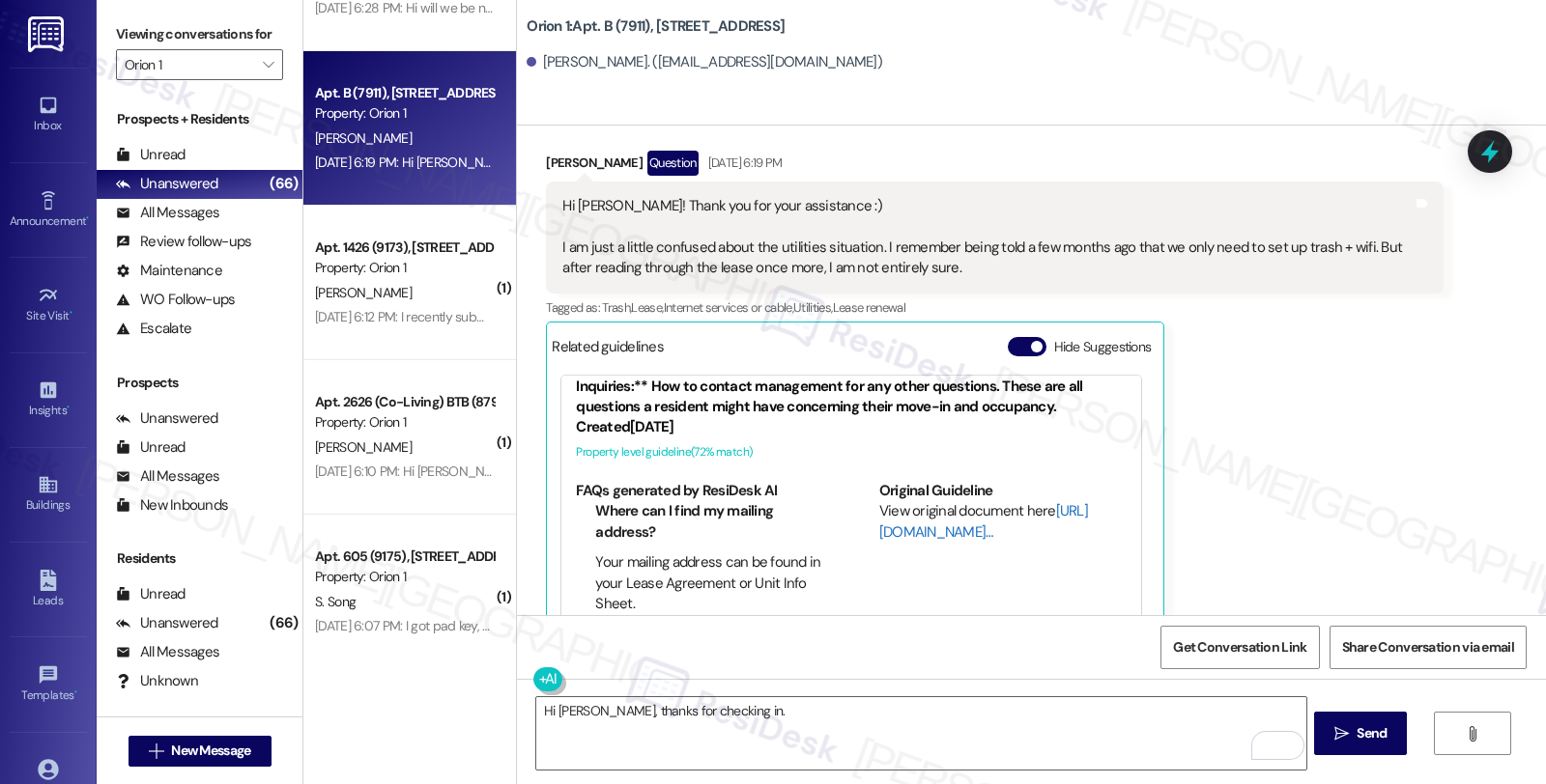
click at [905, 534] on link "[URL][DOMAIN_NAME]…" at bounding box center [984, 521] width 209 height 40
click at [774, 713] on textarea "Hi [PERSON_NAME], thanks for checking in." at bounding box center [920, 733] width 770 height 72
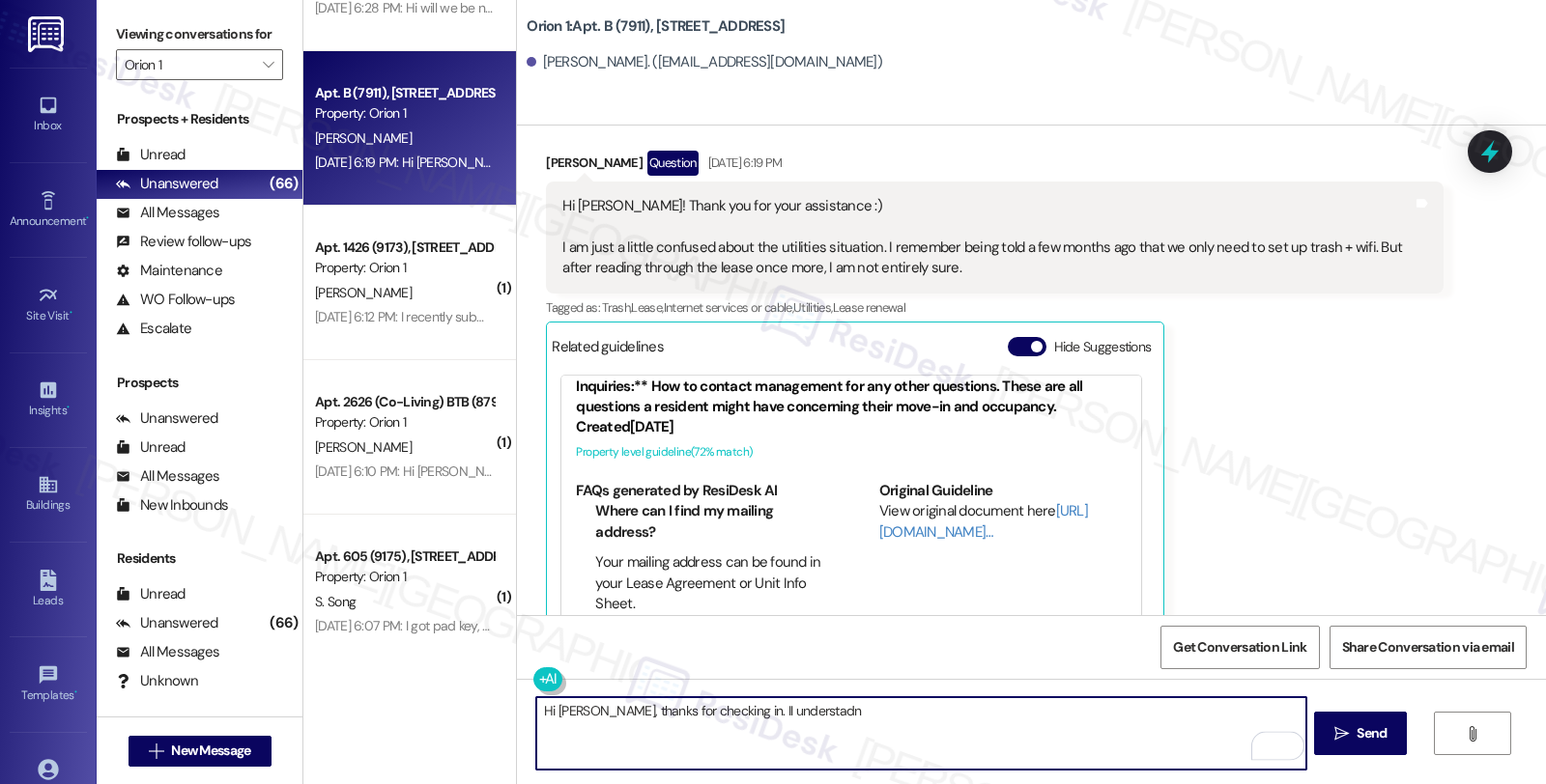
click at [727, 706] on textarea "Hi [PERSON_NAME], thanks for checking in. II understadn" at bounding box center [920, 733] width 770 height 72
click at [853, 707] on textarea "Hi [PERSON_NAME], thanks for checking in. I understadn" at bounding box center [920, 733] width 770 height 72
click at [783, 708] on textarea "Hi [PERSON_NAME], thanks for checking in. I understadn" at bounding box center [920, 733] width 770 height 72
click at [987, 711] on textarea "Hi [PERSON_NAME], thanks for checking in. I understand you'd like to know the u…" at bounding box center [920, 733] width 770 height 72
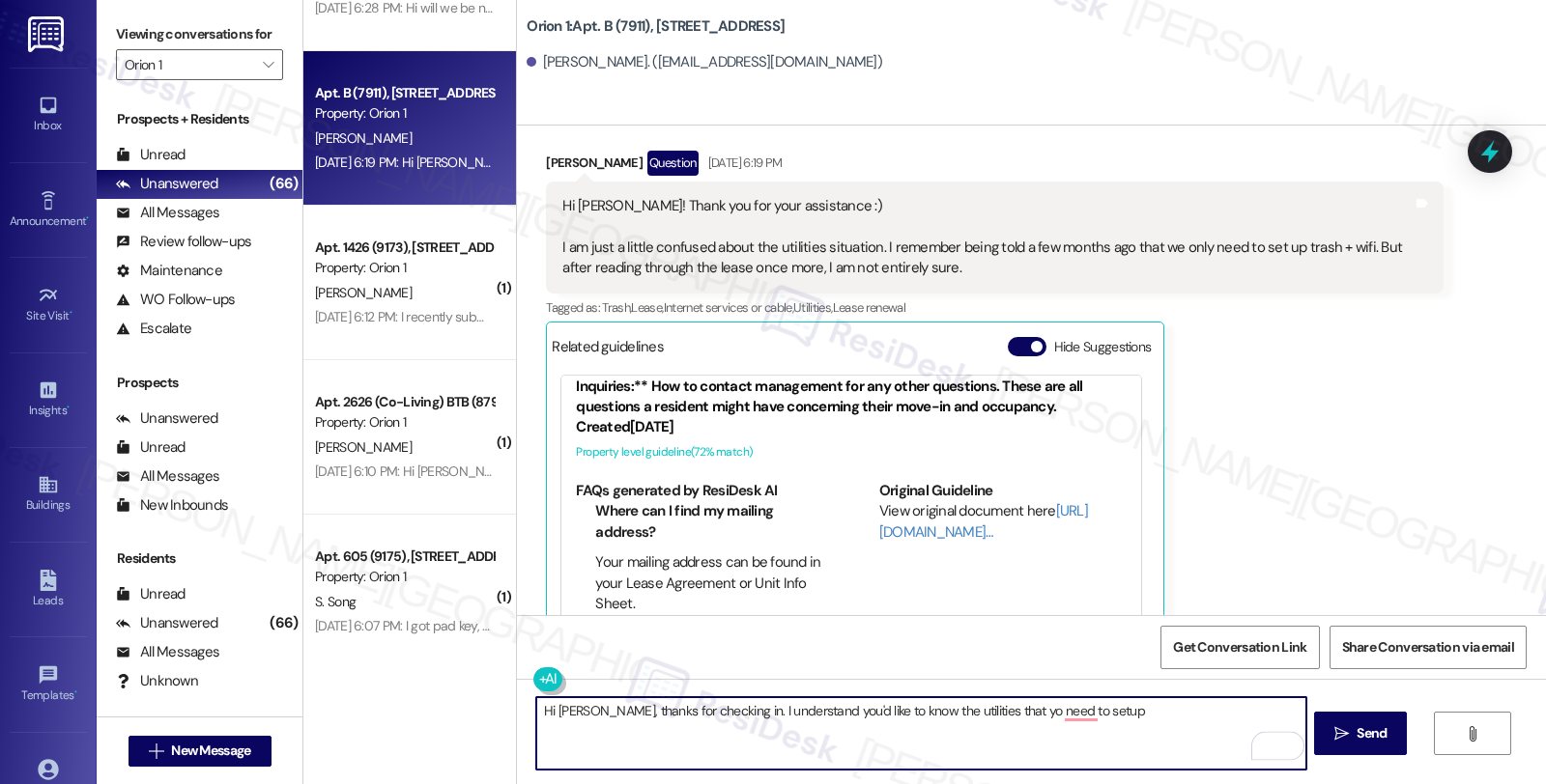
click at [998, 711] on textarea "Hi [PERSON_NAME], thanks for checking in. I understand you'd like to know the u…" at bounding box center [920, 733] width 770 height 72
click at [1111, 700] on textarea "Hi [PERSON_NAME], thanks for checking in. I understand you'd like to know the u…" at bounding box center [920, 733] width 770 height 72
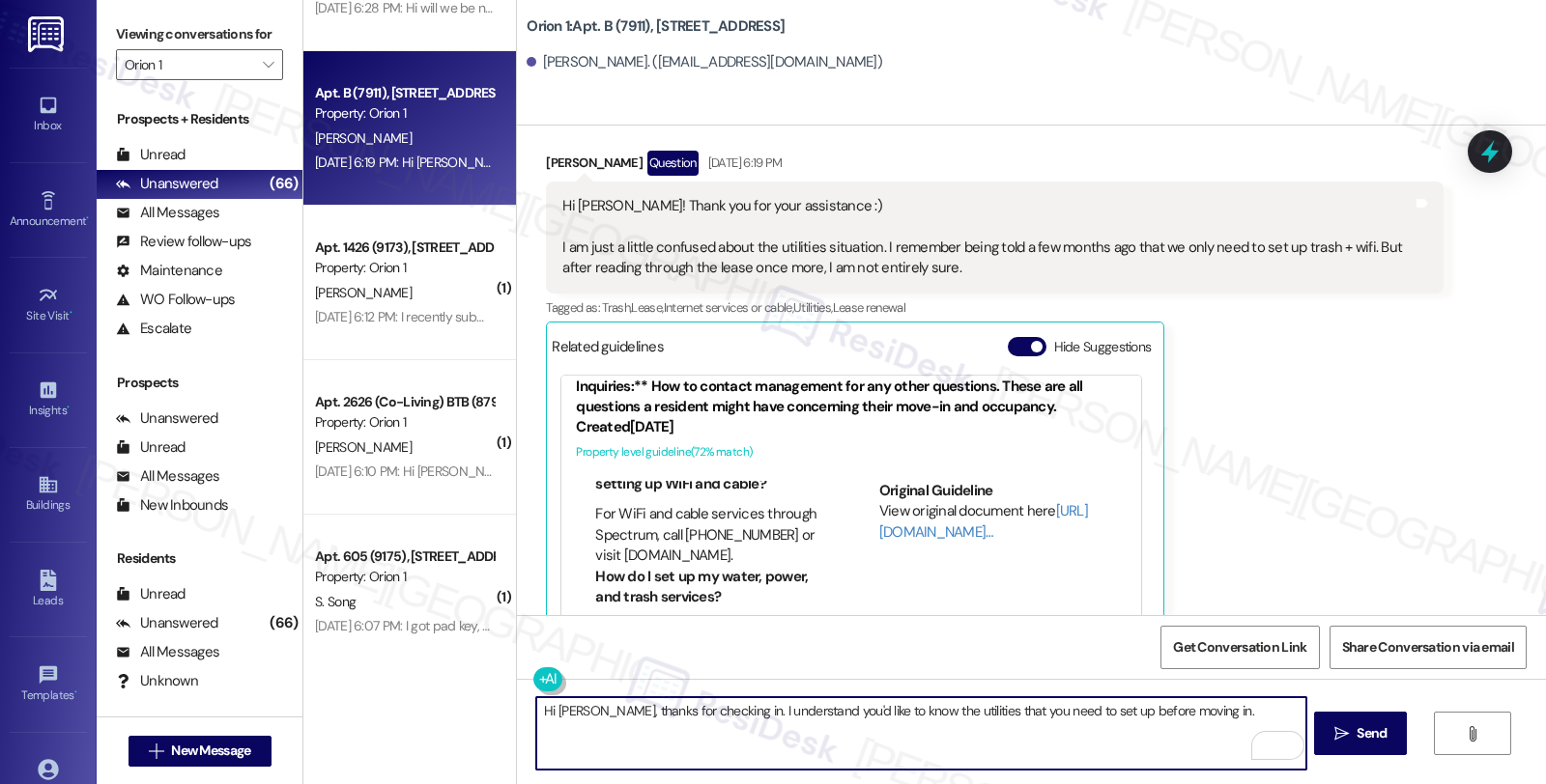
scroll to position [481, 0]
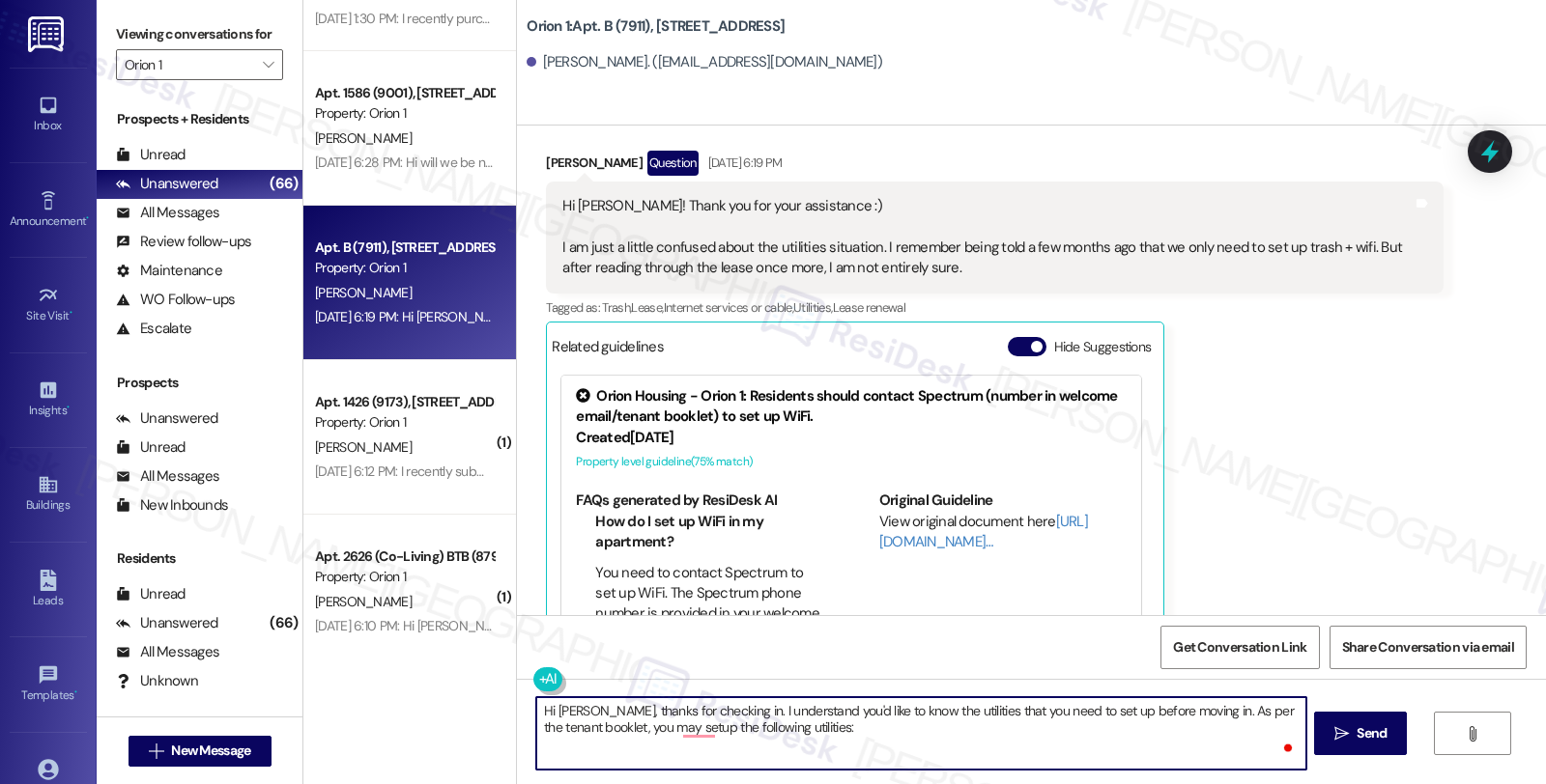
paste textarea "WiFi/Cable (Spectrum): [DOMAIN_NAME] | [PHONE_NUMBER] ○ Water/Power/Trash: [DOM…"
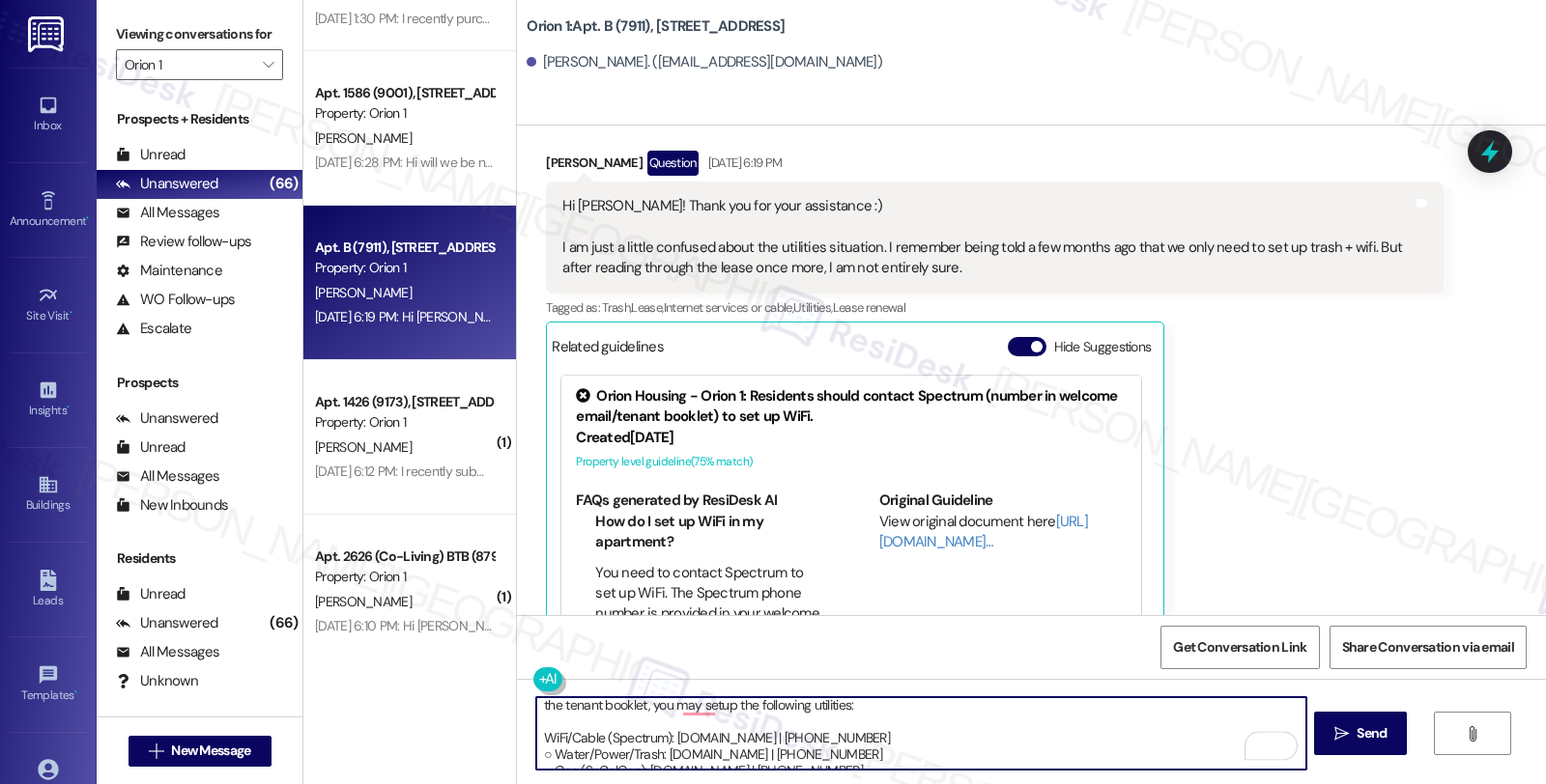
scroll to position [0, 0]
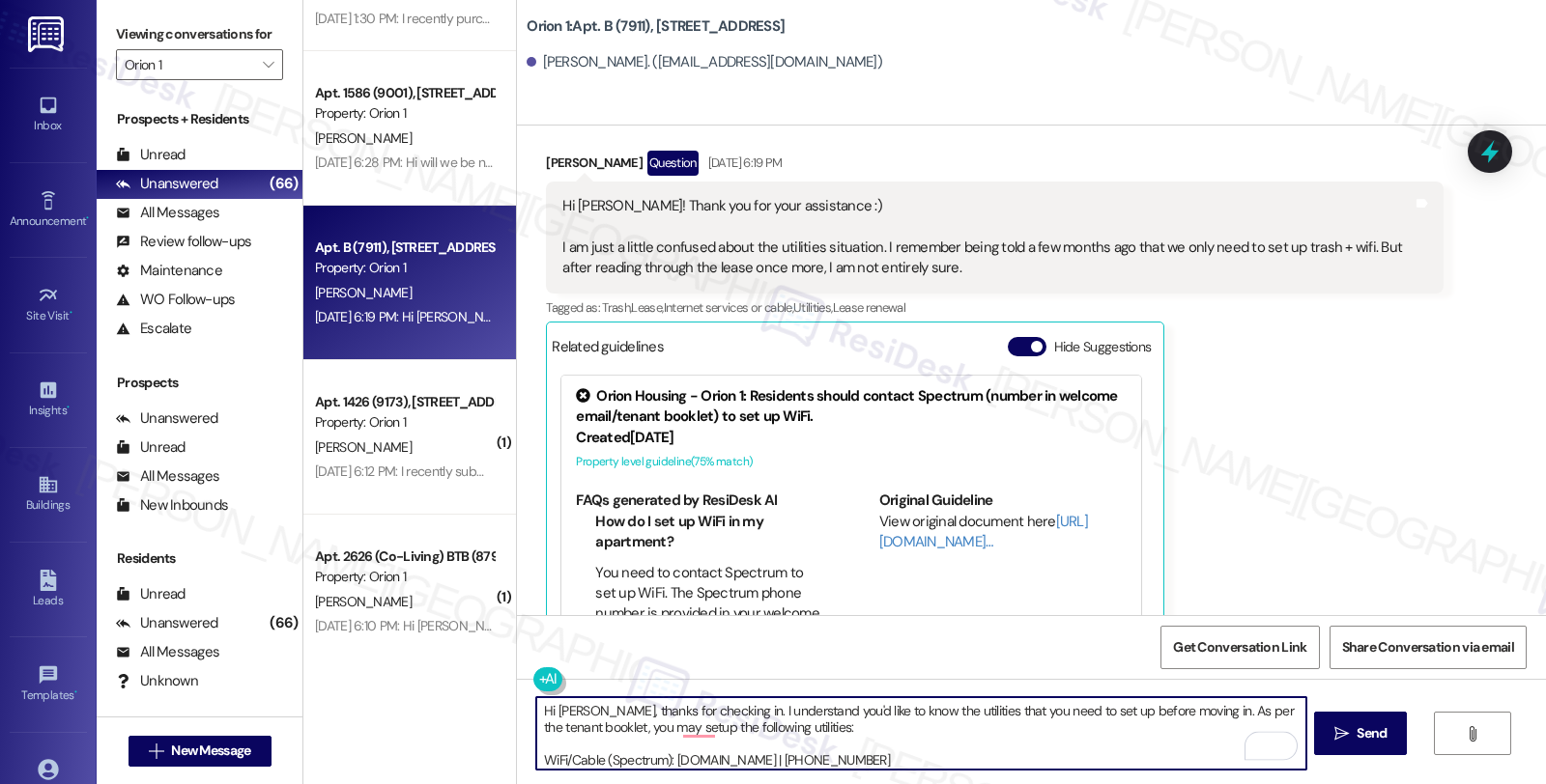
click at [667, 731] on textarea "Hi [PERSON_NAME], thanks for checking in. I understand you'd like to know the u…" at bounding box center [920, 733] width 770 height 72
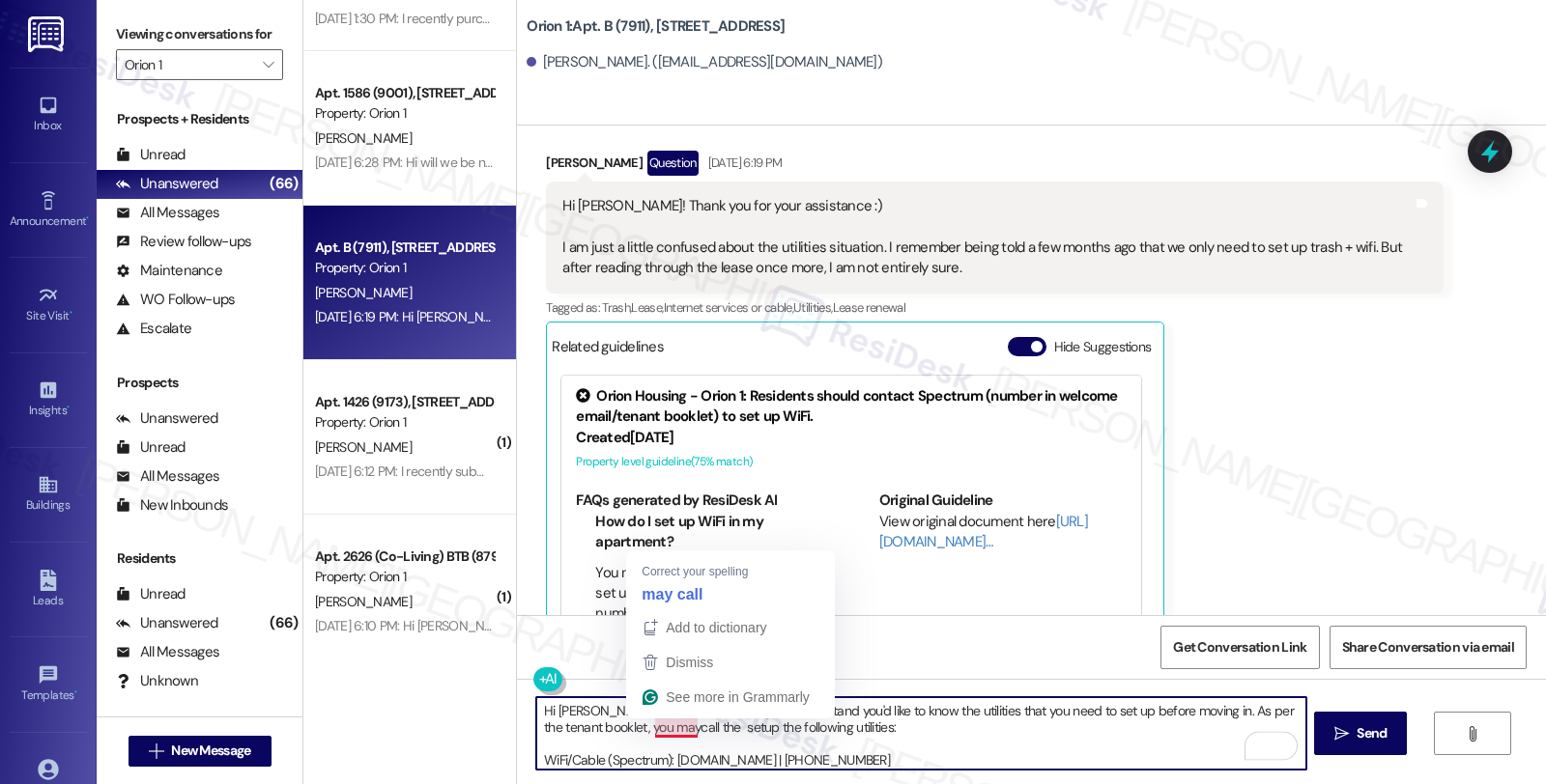
click at [669, 725] on textarea "Hi [PERSON_NAME], thanks for checking in. I understand you'd like to know the u…" at bounding box center [920, 733] width 770 height 72
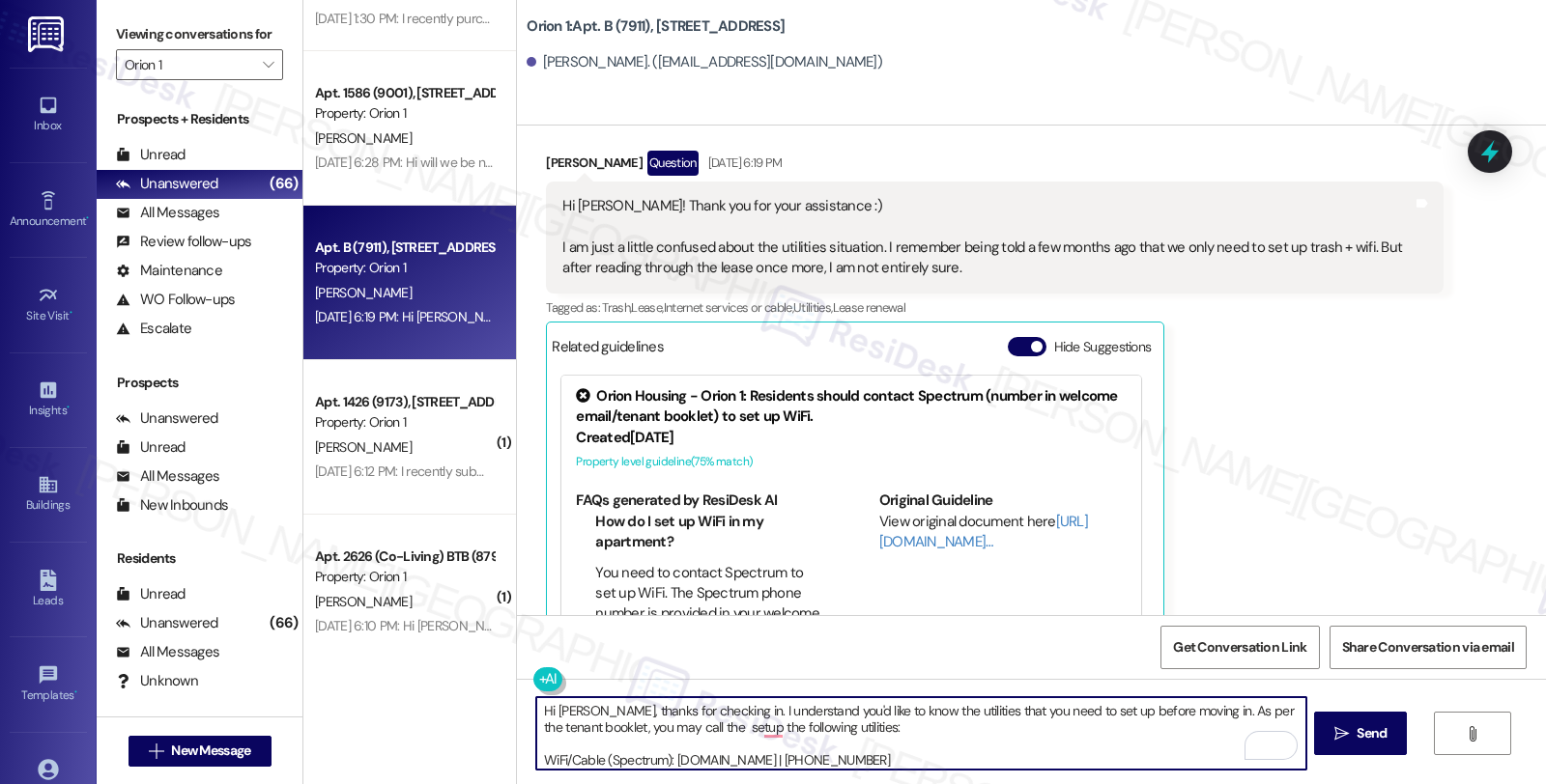
click at [693, 729] on textarea "Hi [PERSON_NAME], thanks for checking in. I understand you'd like to know the u…" at bounding box center [920, 733] width 770 height 72
click at [536, 763] on textarea "Hi [PERSON_NAME], thanks for checking in. I understand you'd like to know the u…" at bounding box center [920, 733] width 770 height 72
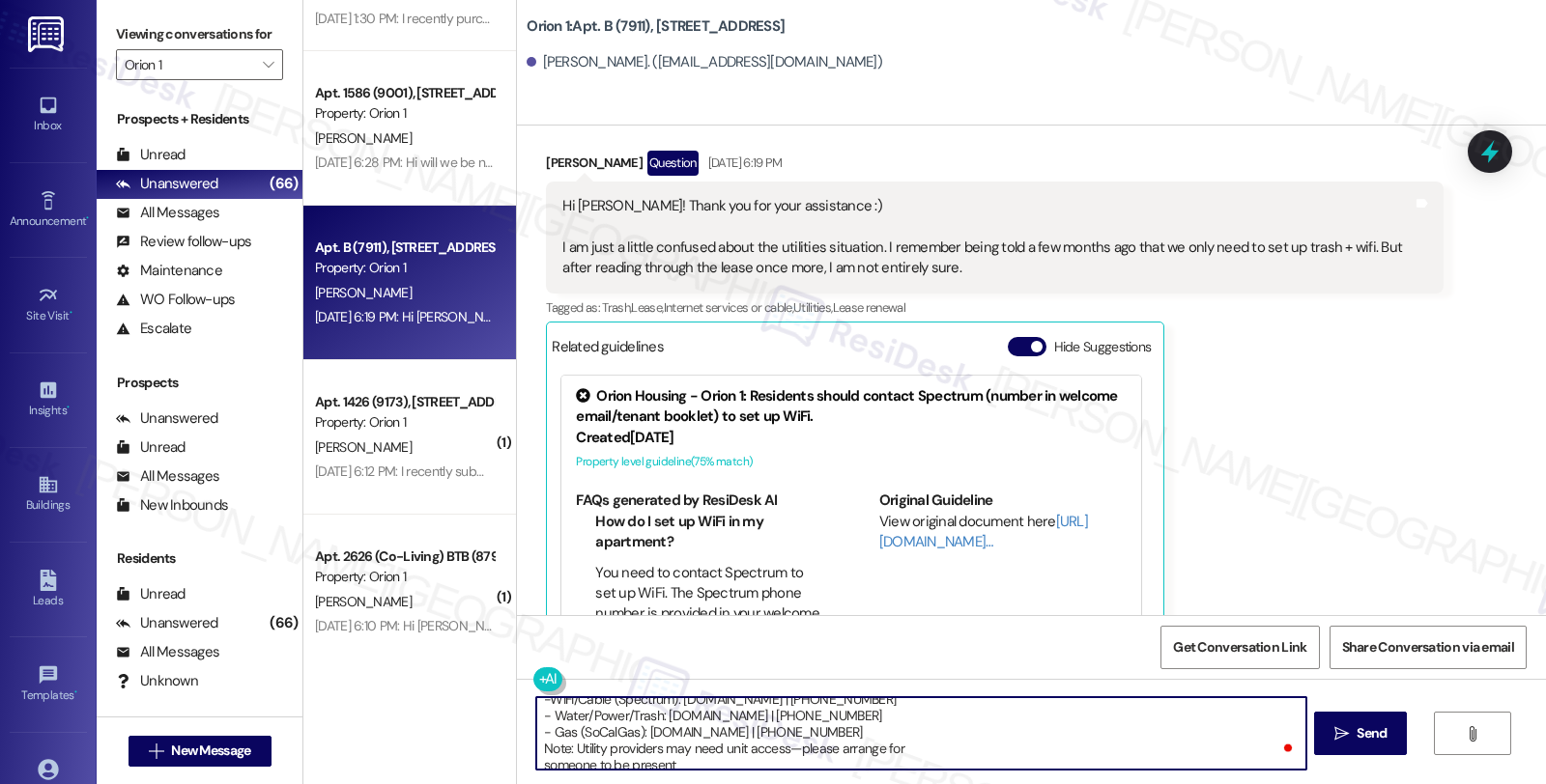
scroll to position [69, 0]
drag, startPoint x: 526, startPoint y: 743, endPoint x: 664, endPoint y: 765, distance: 139.7
click at [664, 765] on textarea "Hi [PERSON_NAME], thanks for checking in. I understand you'd like to know the u…" at bounding box center [920, 733] width 770 height 72
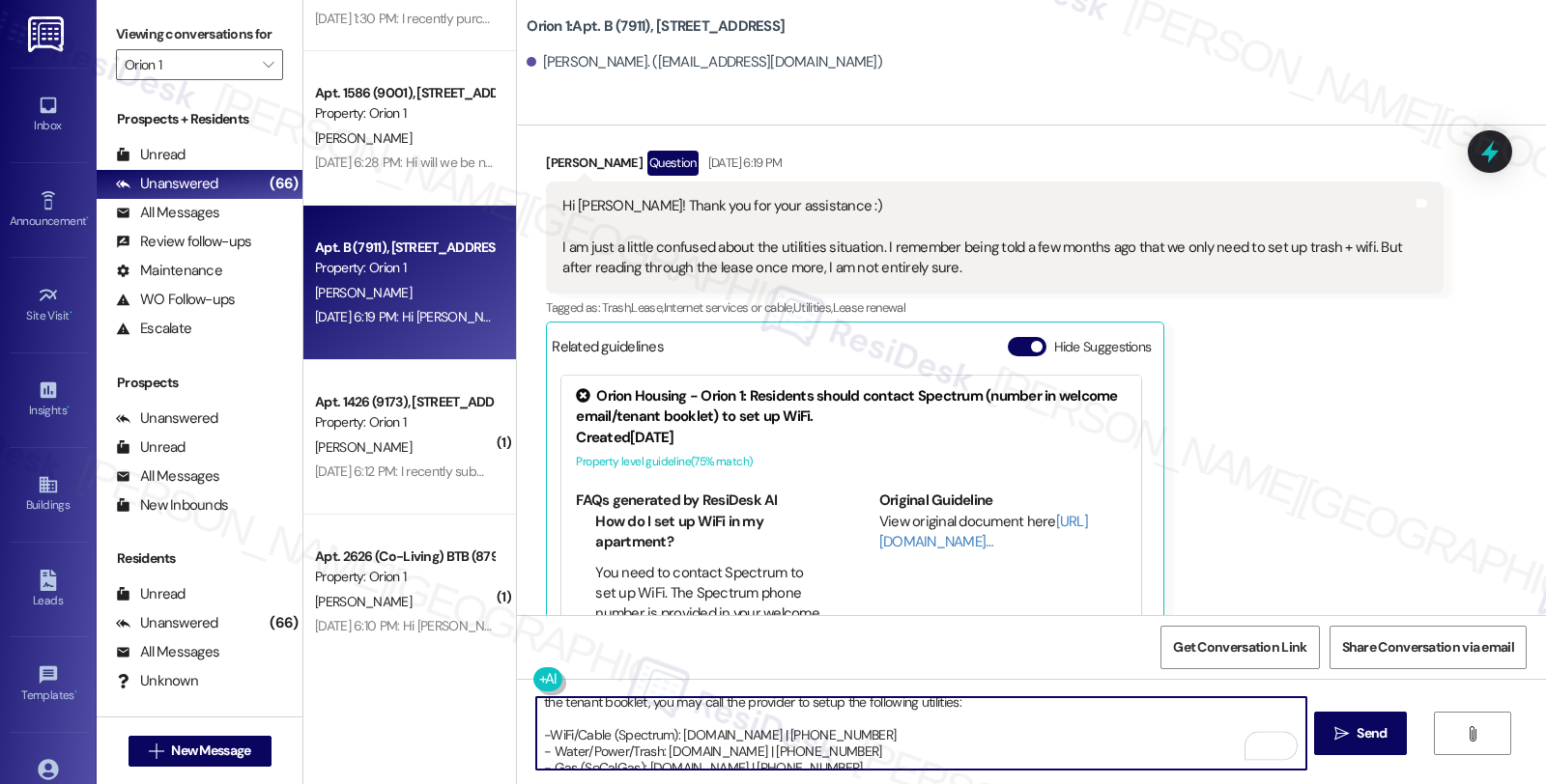
scroll to position [0, 0]
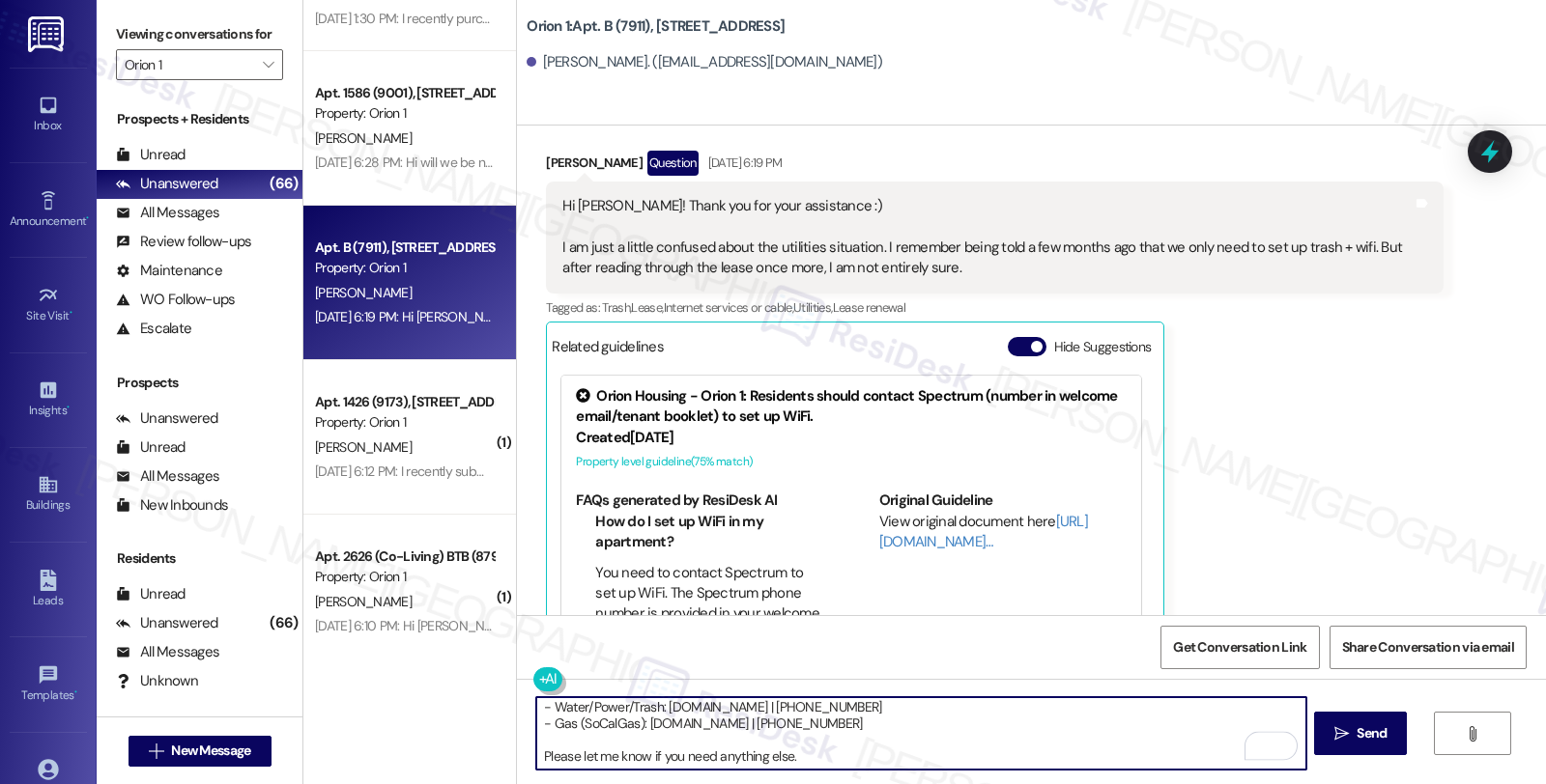
click at [849, 766] on textarea "Hi [PERSON_NAME], thanks for checking in. I understand you'd like to know the u…" at bounding box center [920, 733] width 770 height 72
type textarea "Hi [PERSON_NAME], thanks for checking in. I understand you'd like to know the u…"
click at [1335, 721] on button " Send" at bounding box center [1361, 733] width 93 height 44
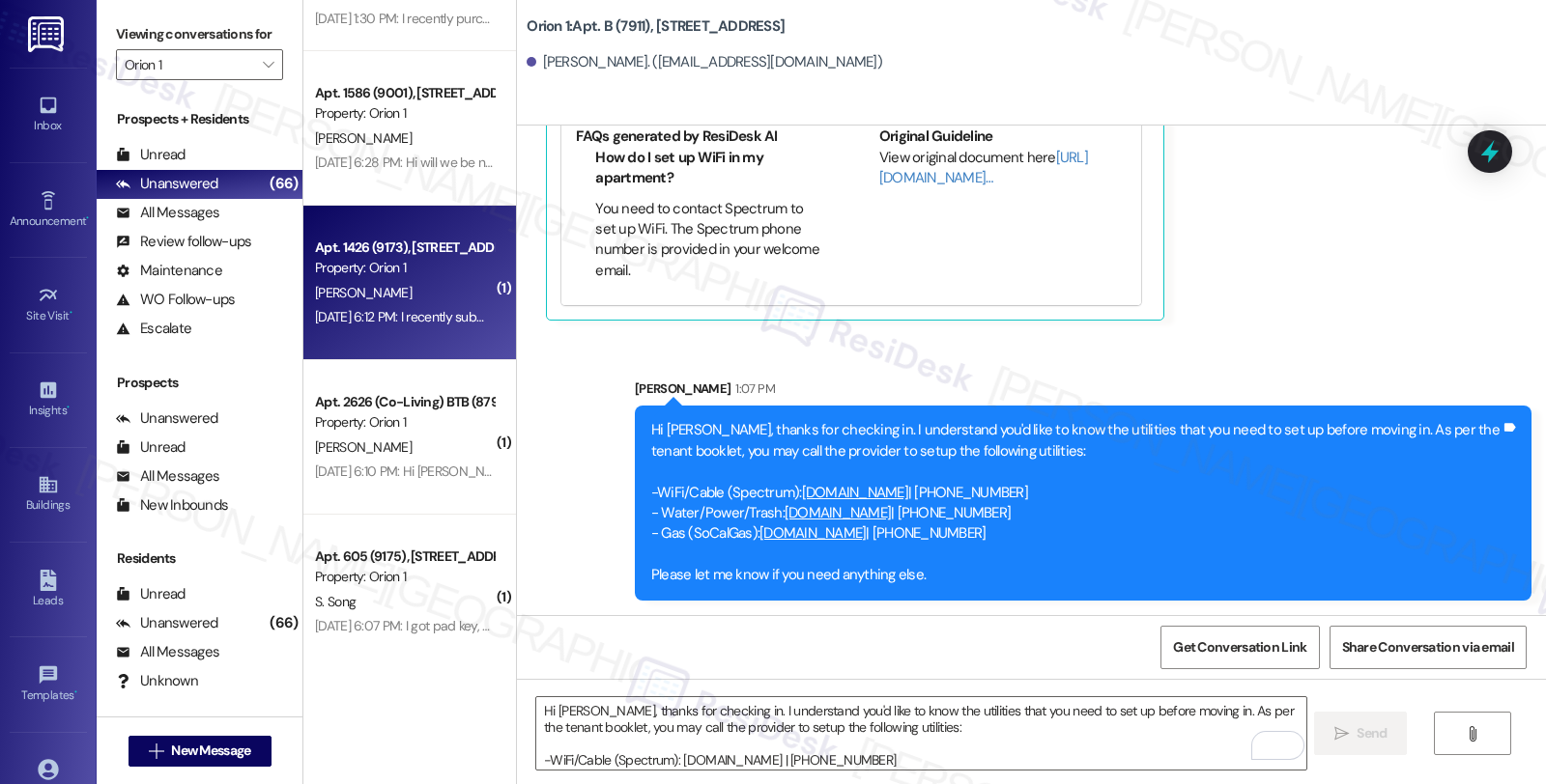
click at [419, 284] on div "[PERSON_NAME]" at bounding box center [404, 293] width 183 height 24
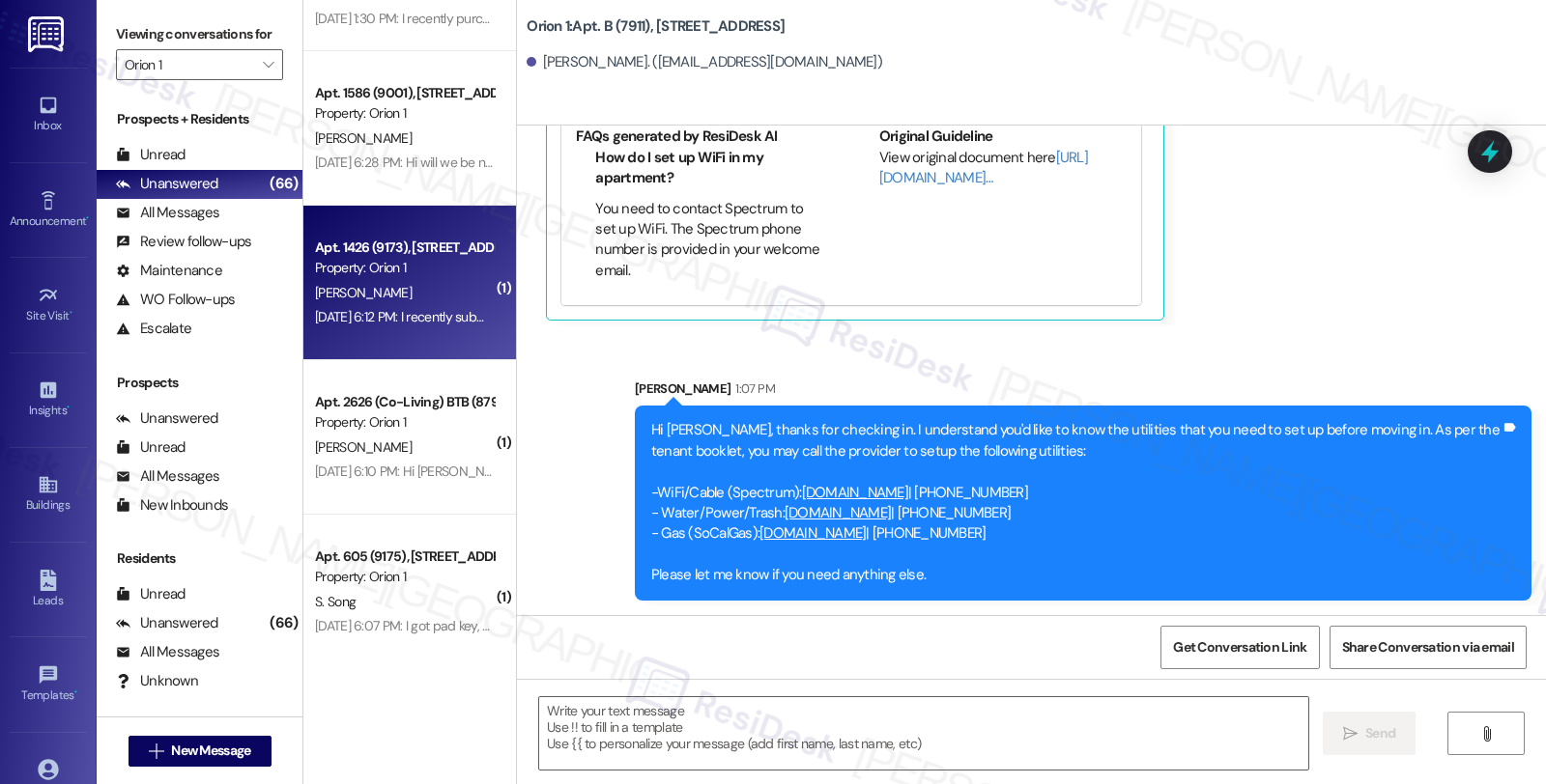
type textarea "Fetching suggested responses. Please feel free to read through the conversation…"
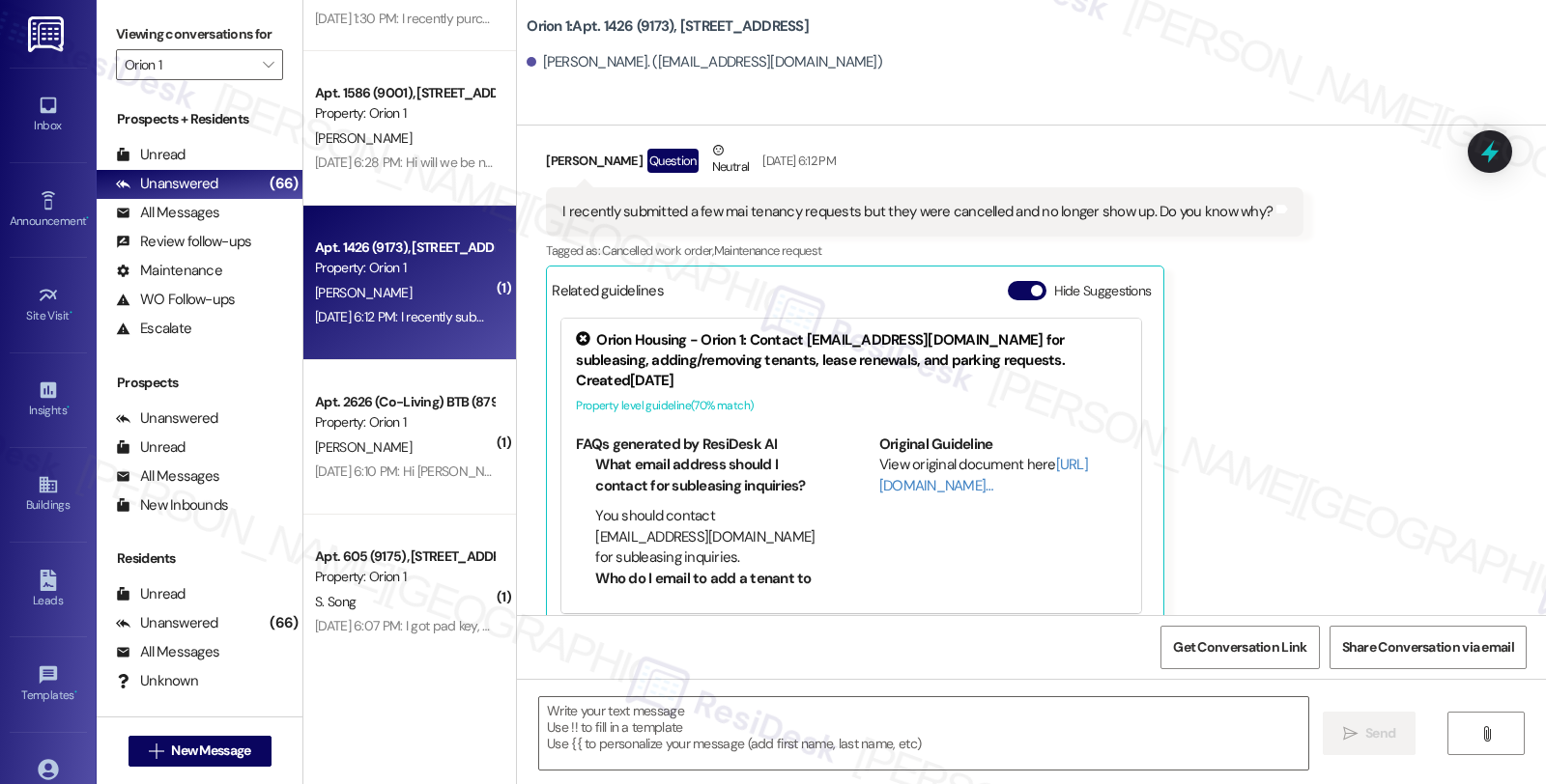
type textarea "Fetching suggested responses. Please feel free to read through the conversation…"
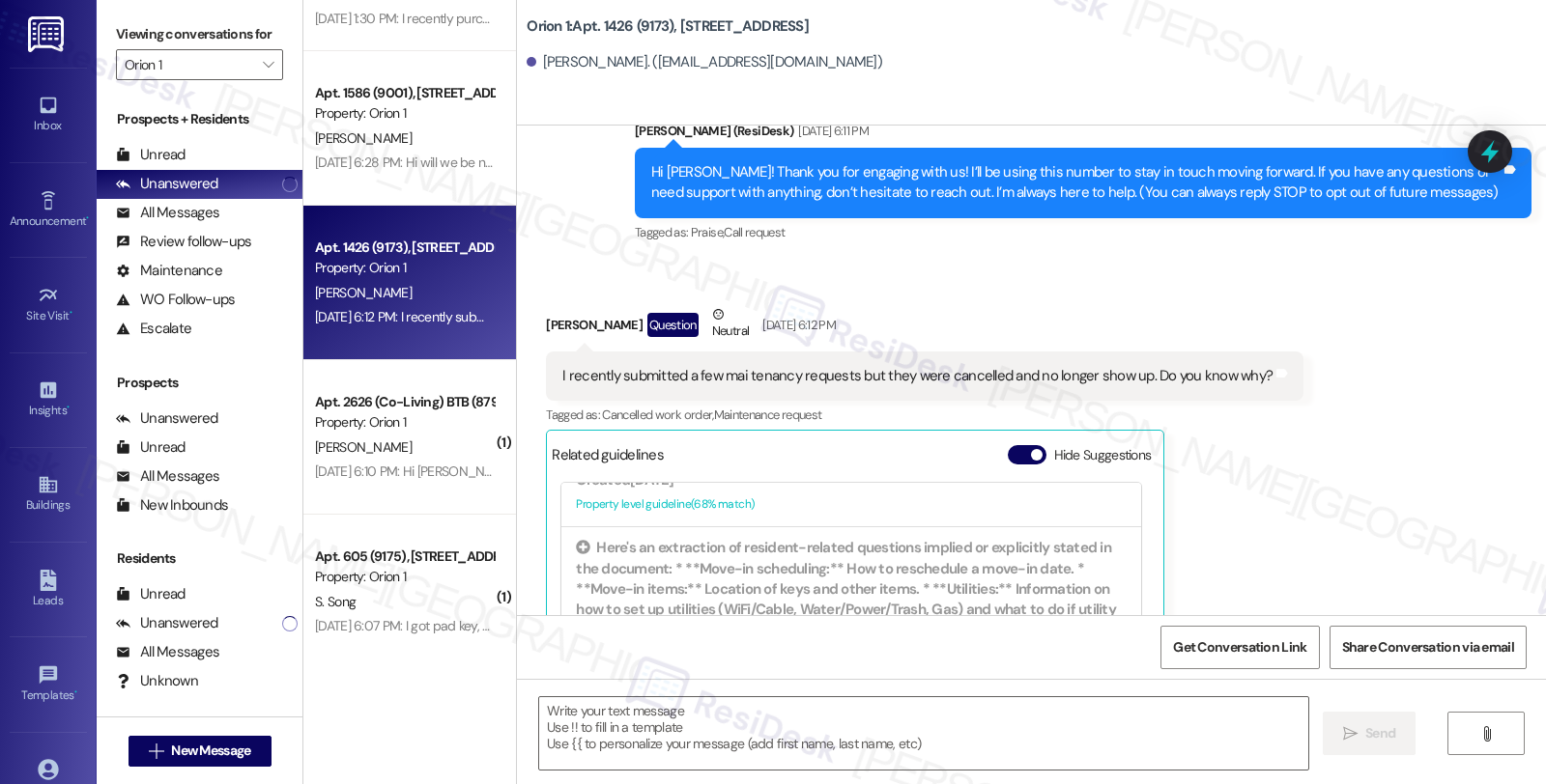
scroll to position [156, 0]
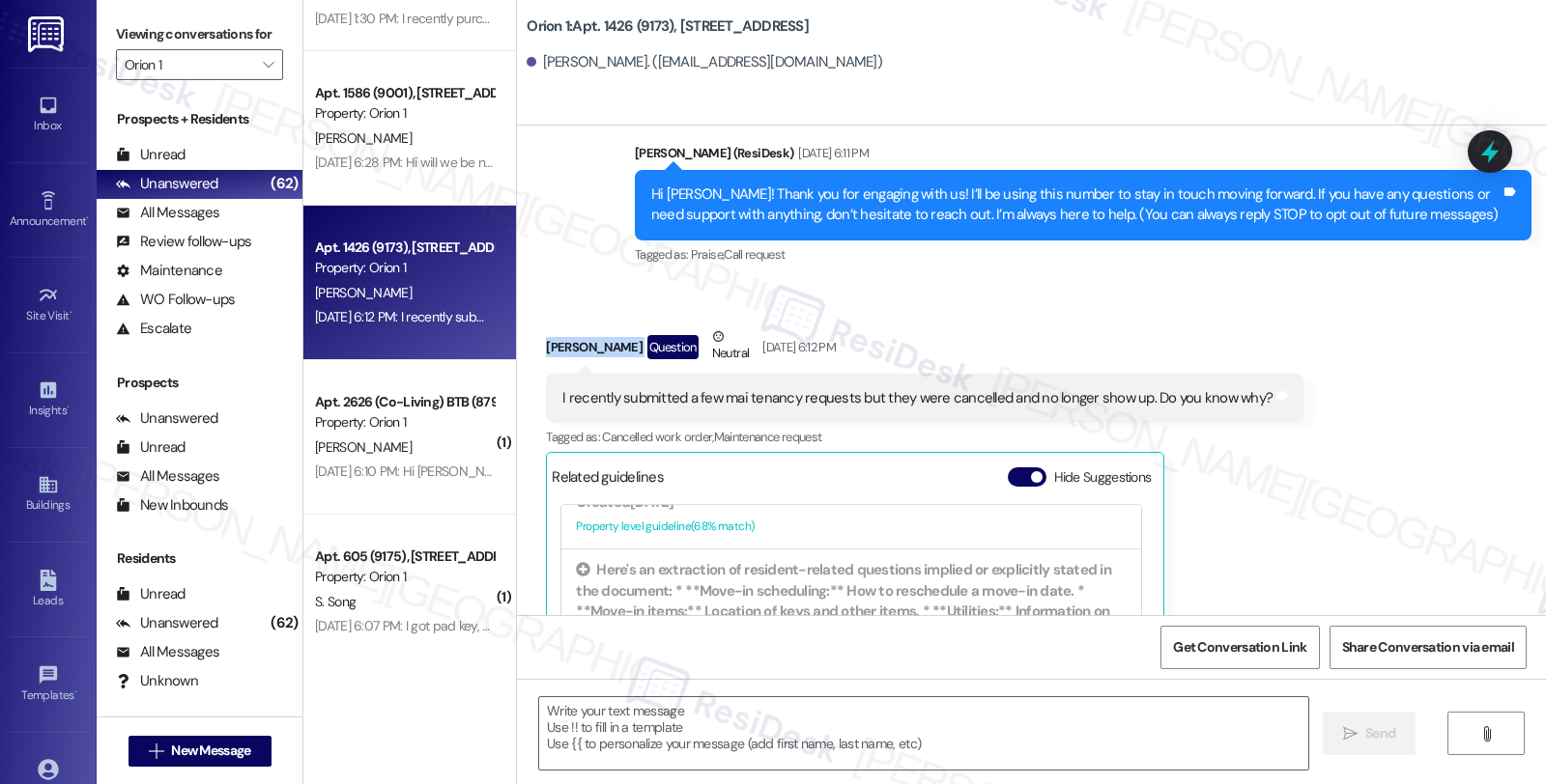
drag, startPoint x: 537, startPoint y: 350, endPoint x: 609, endPoint y: 354, distance: 72.1
click at [609, 354] on div "[PERSON_NAME] Question Neutral [DATE] 6:12 PM" at bounding box center [924, 350] width 758 height 48
copy div "[PERSON_NAME]"
click at [546, 351] on div "[PERSON_NAME] Question Neutral [DATE] 6:12 PM" at bounding box center [924, 350] width 758 height 48
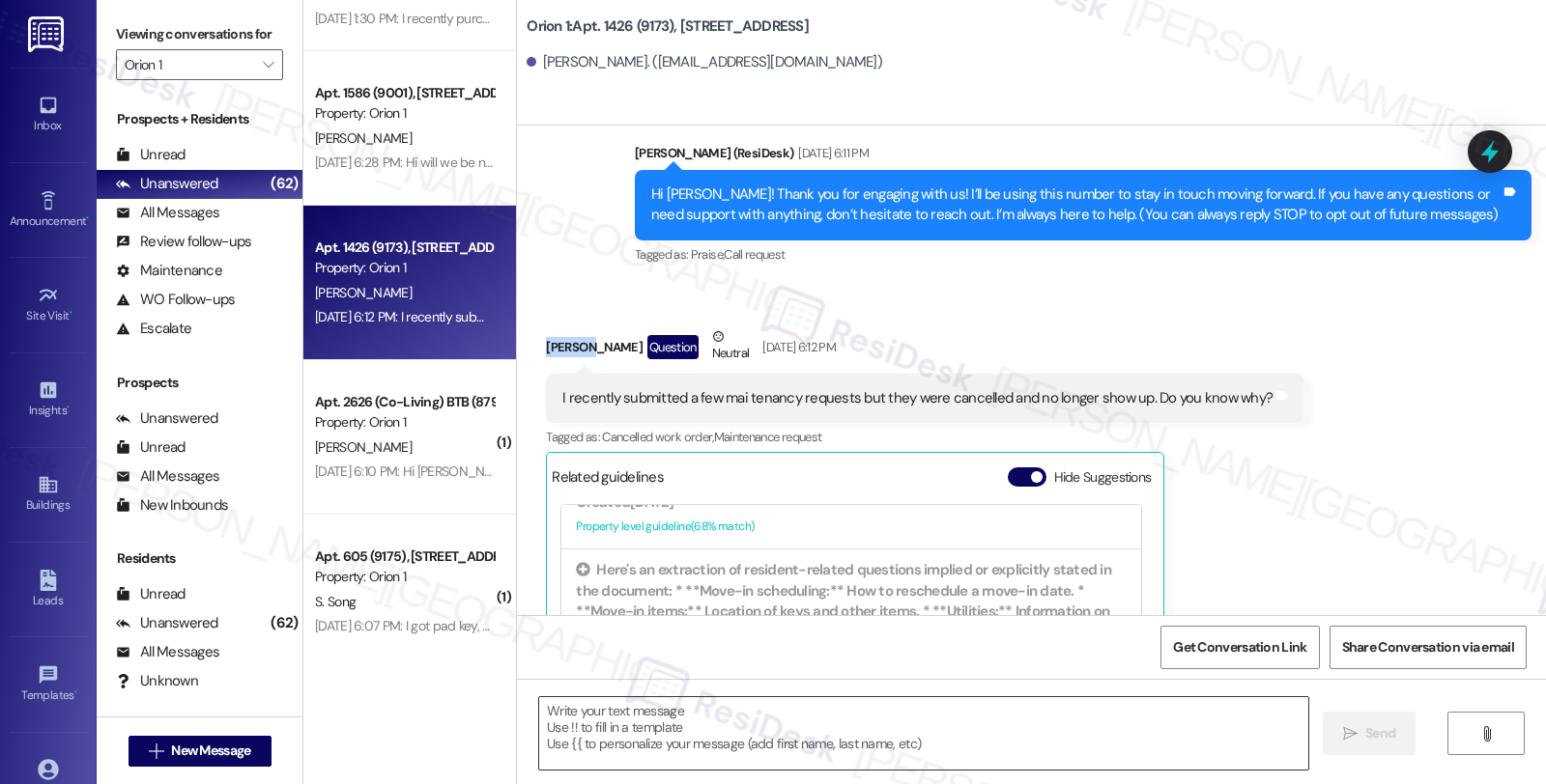
click at [635, 737] on textarea at bounding box center [923, 733] width 770 height 72
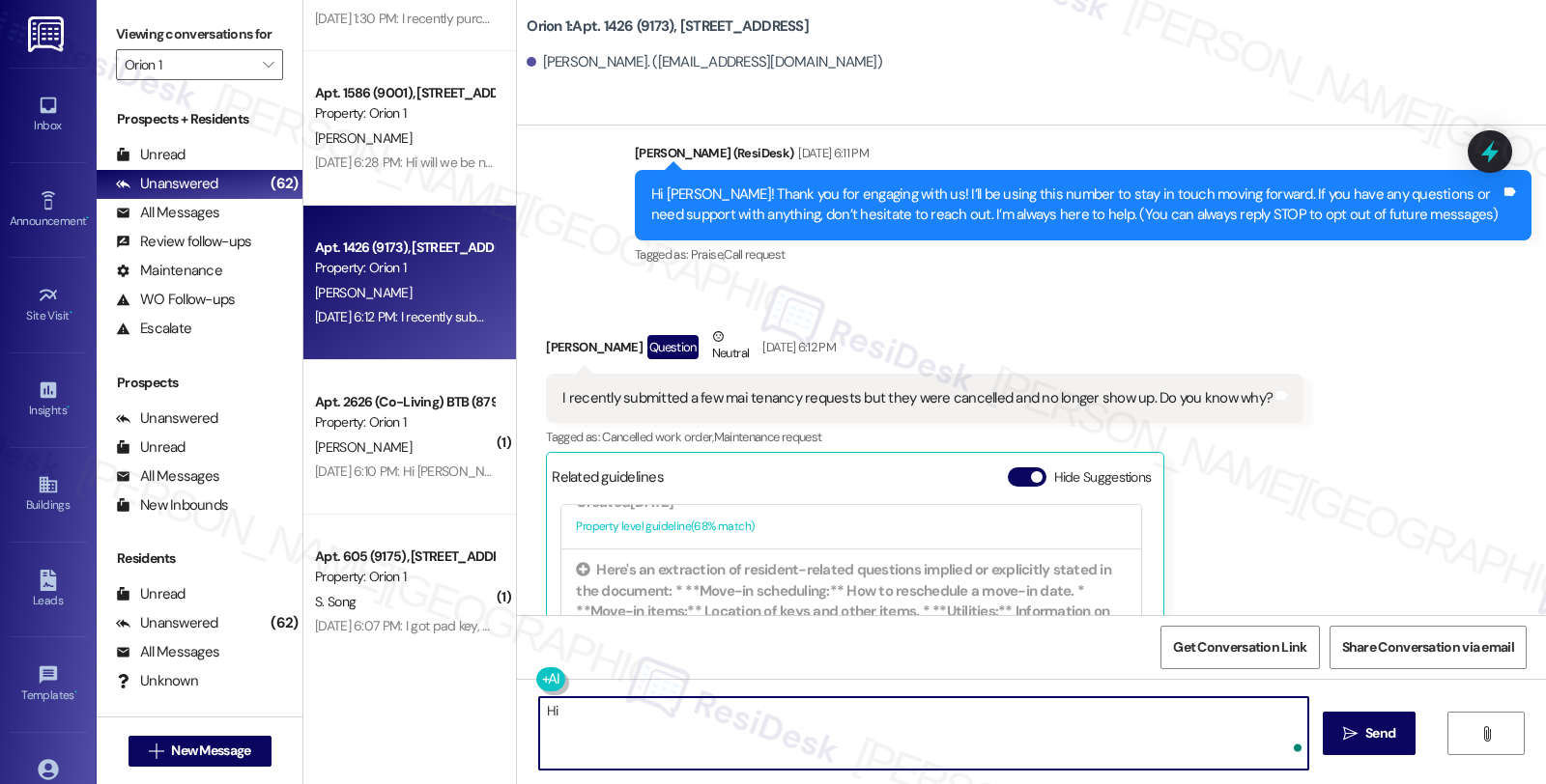
paste textarea "[PERSON_NAME]"
click at [651, 708] on textarea "Hi [PERSON_NAME] , thanks for reching out." at bounding box center [920, 733] width 770 height 72
click at [747, 710] on textarea "Hi [PERSON_NAME], thanks for reaching out." at bounding box center [920, 733] width 770 height 72
click at [1117, 709] on textarea "Hi [PERSON_NAME], thanks for reaching out. I understand that your maintenance r…" at bounding box center [920, 733] width 770 height 72
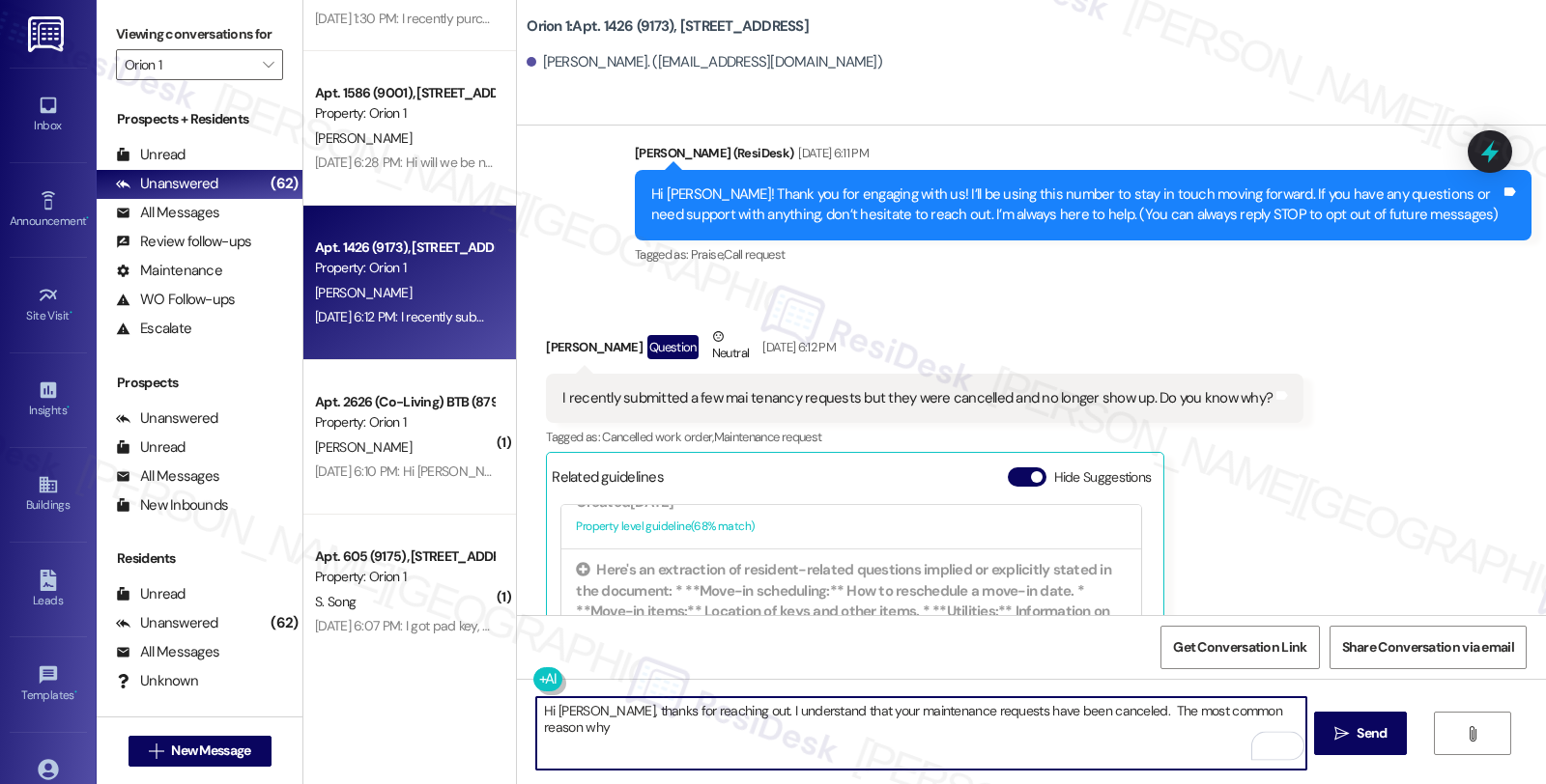
click at [1283, 711] on textarea "Hi [PERSON_NAME], thanks for reaching out. I understand that your maintenance r…" at bounding box center [920, 733] width 770 height 72
type textarea "Hi [PERSON_NAME], thanks for reaching out. I understand that your maintenance r…"
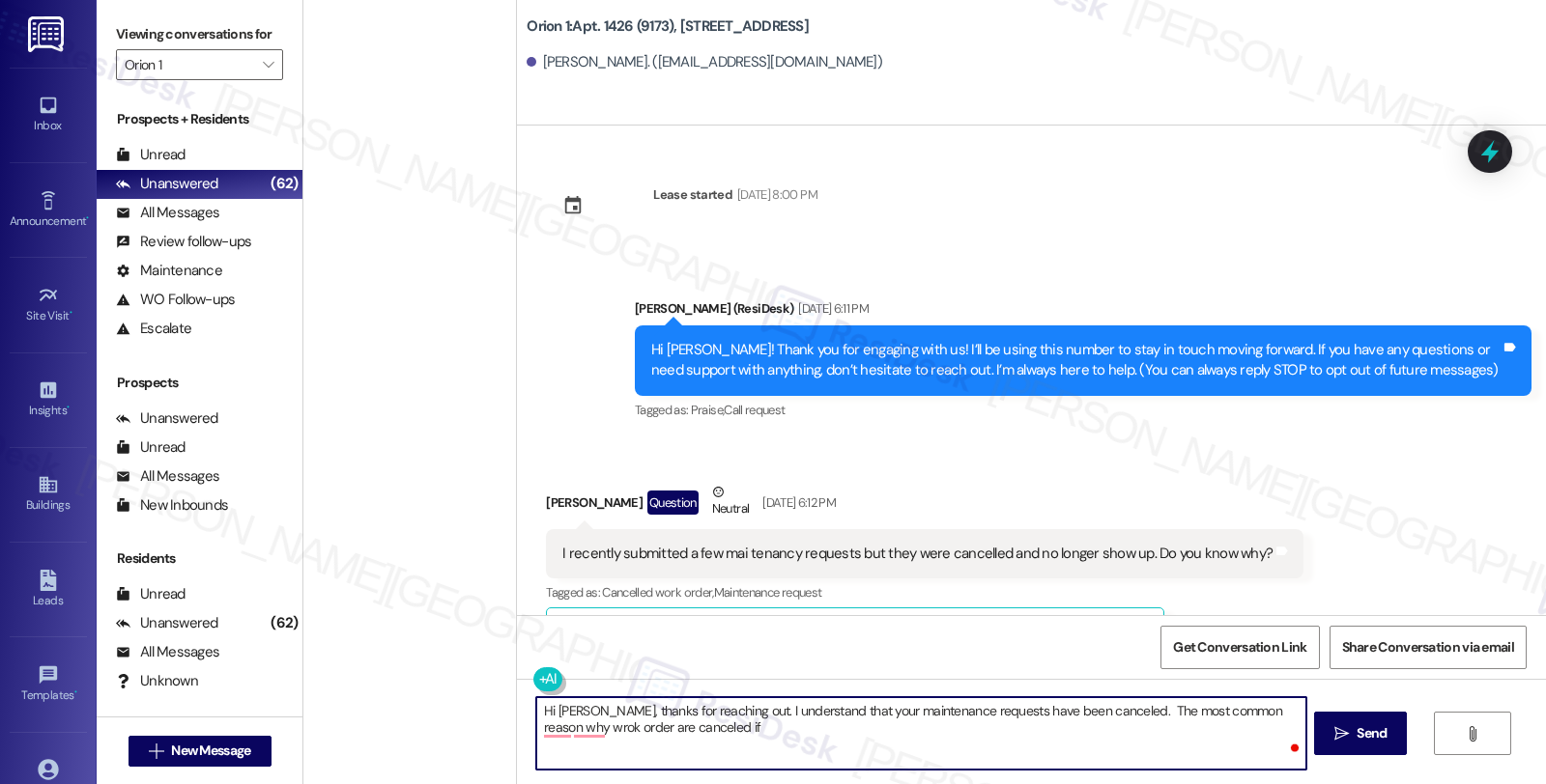
scroll to position [750, 0]
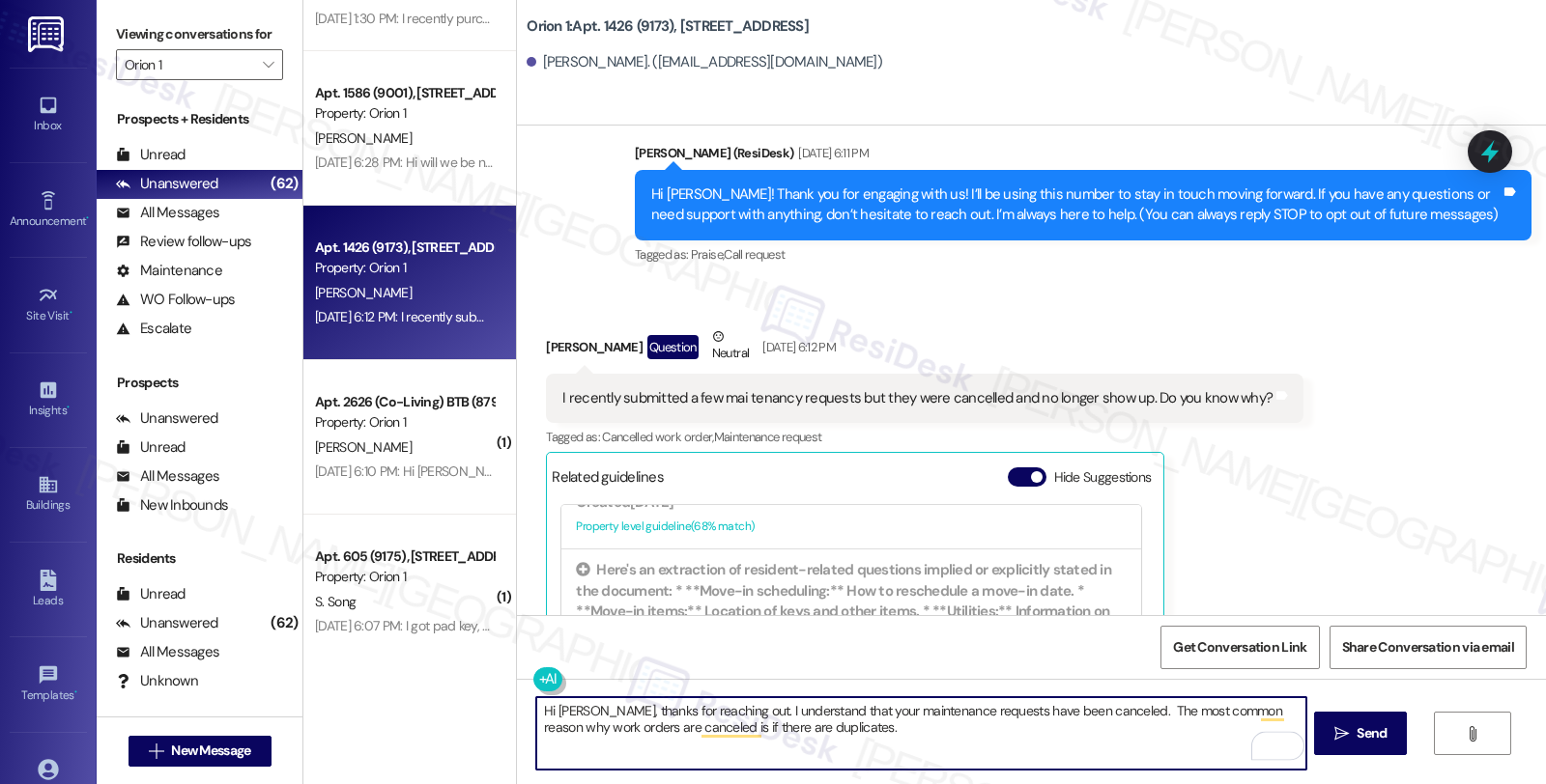
click at [831, 731] on textarea "Hi Laurie, thanks for reaching out. I understand that your maintenance requests…" at bounding box center [920, 733] width 770 height 72
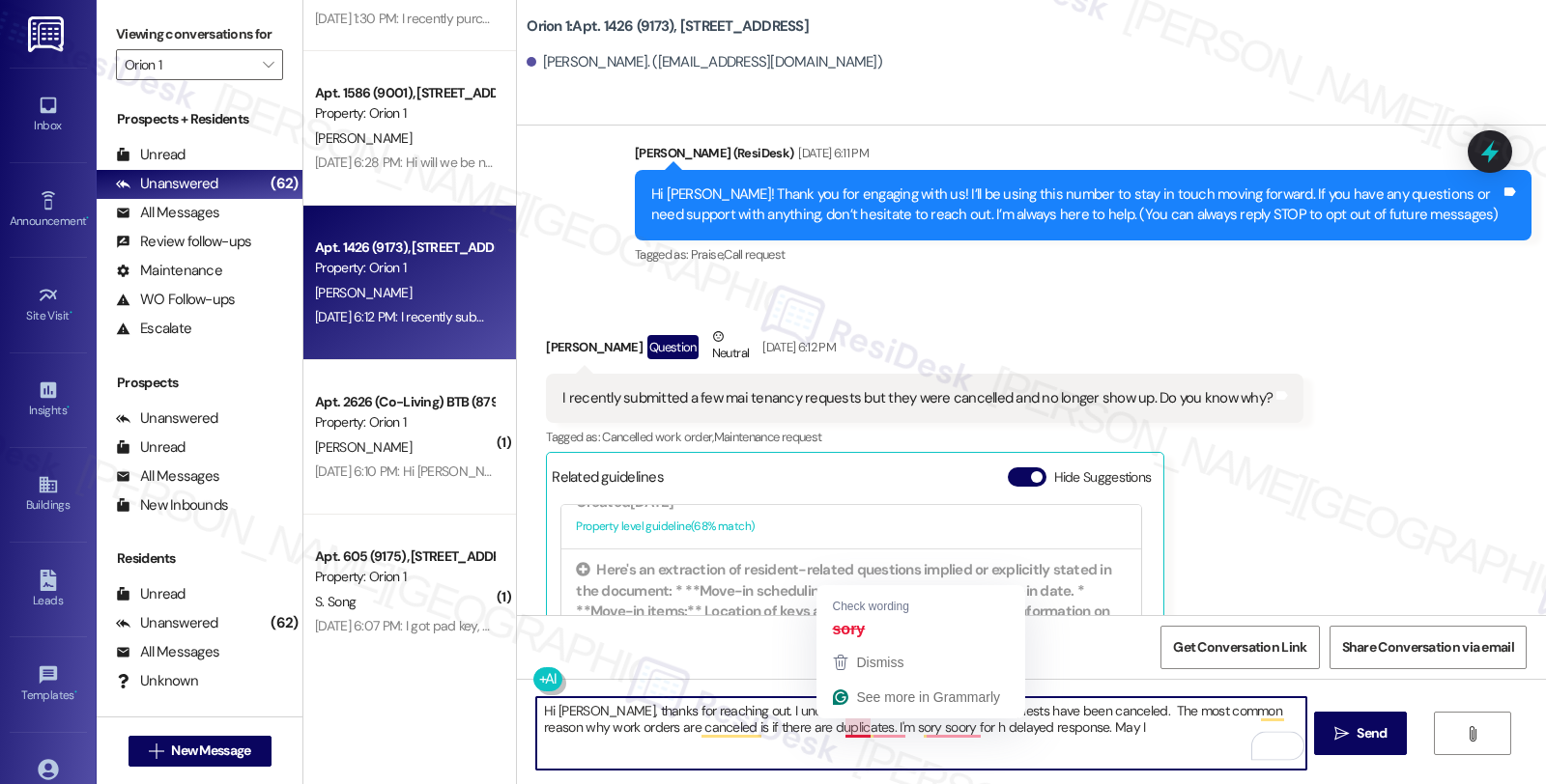
click at [849, 734] on textarea "Hi Laurie, thanks for reaching out. I understand that your maintenance requests…" at bounding box center [920, 733] width 770 height 72
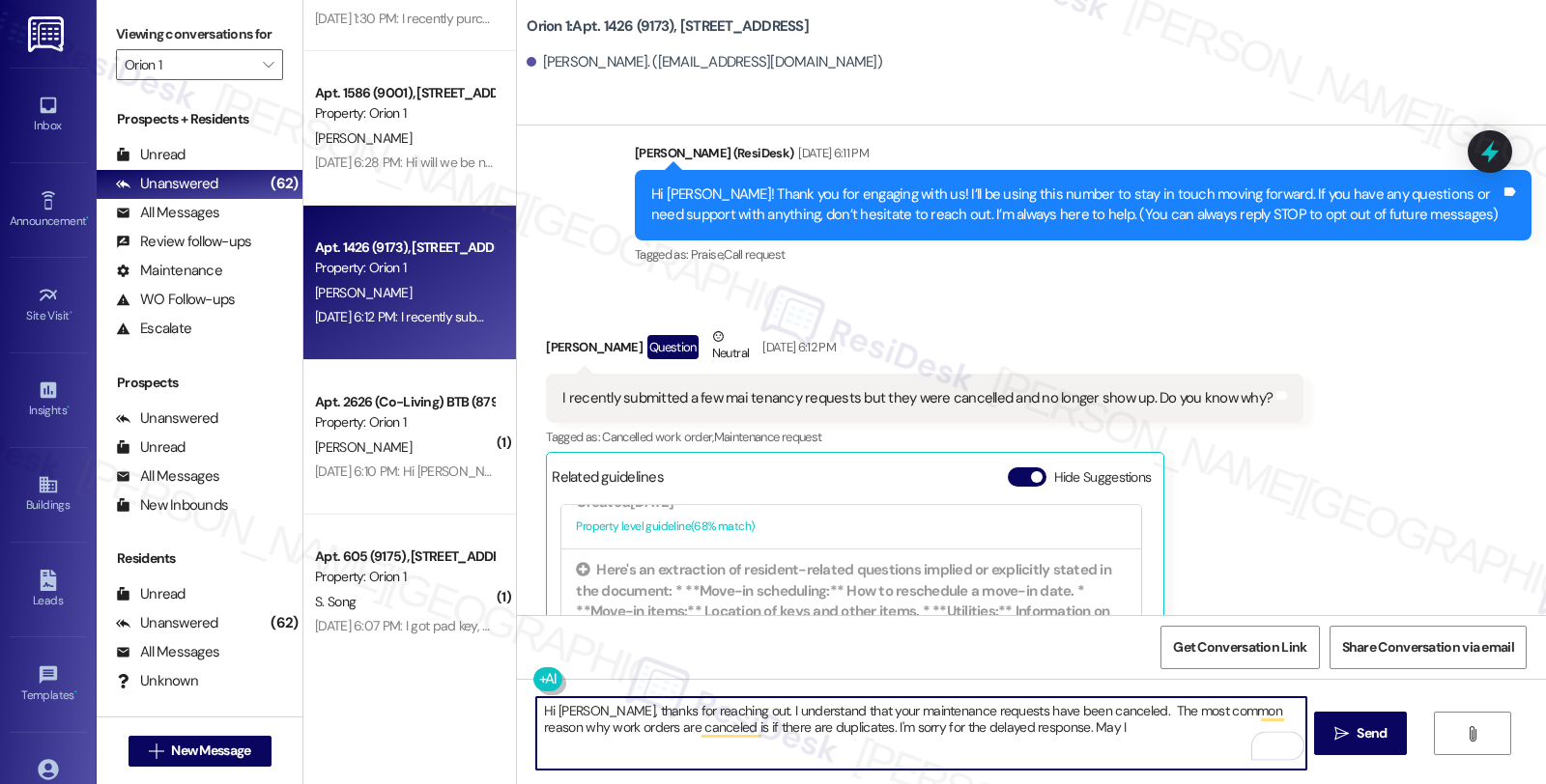
click at [1061, 724] on textarea "Hi Laurie, thanks for reaching out. I understand that your maintenance requests…" at bounding box center [920, 733] width 770 height 72
click at [696, 741] on textarea "Hi Laurie, thanks for reaching out. I understand that your maintenance requests…" at bounding box center [920, 733] width 770 height 72
type textarea "Hi Laurie, thanks for reaching out. I understand that your maintenance requests…"
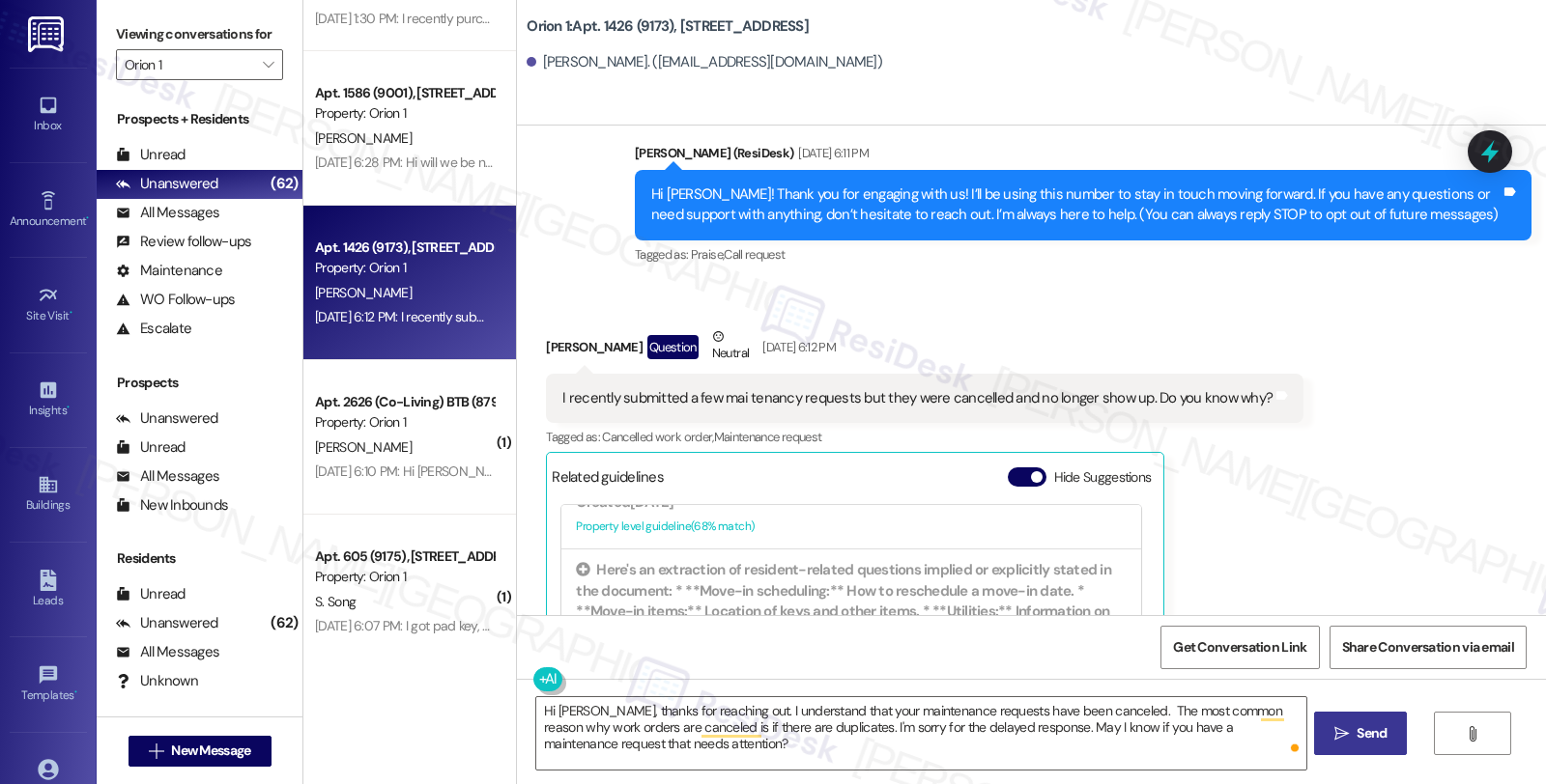
click at [1380, 741] on span "Send" at bounding box center [1371, 733] width 30 height 20
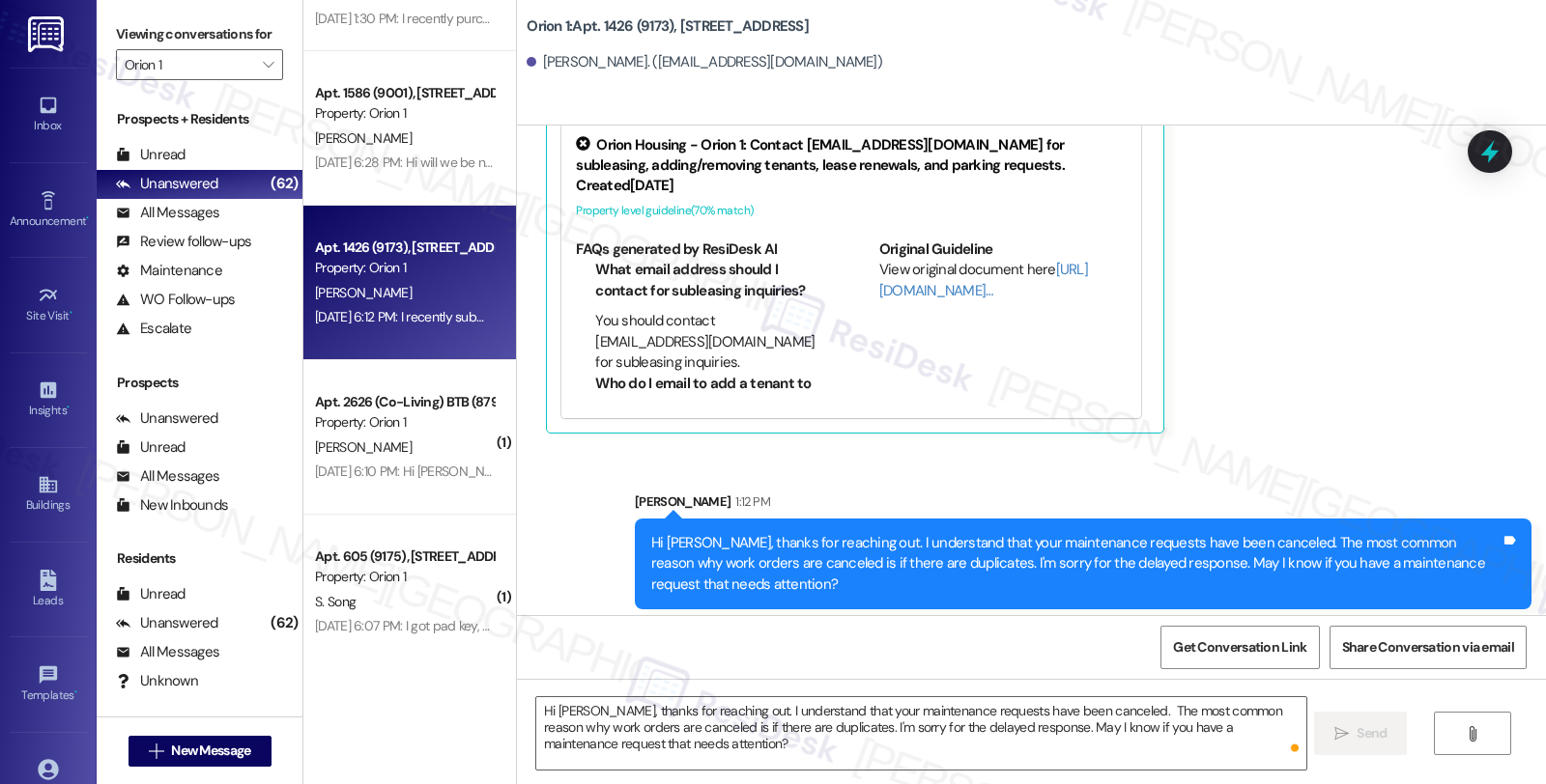
scroll to position [546, 0]
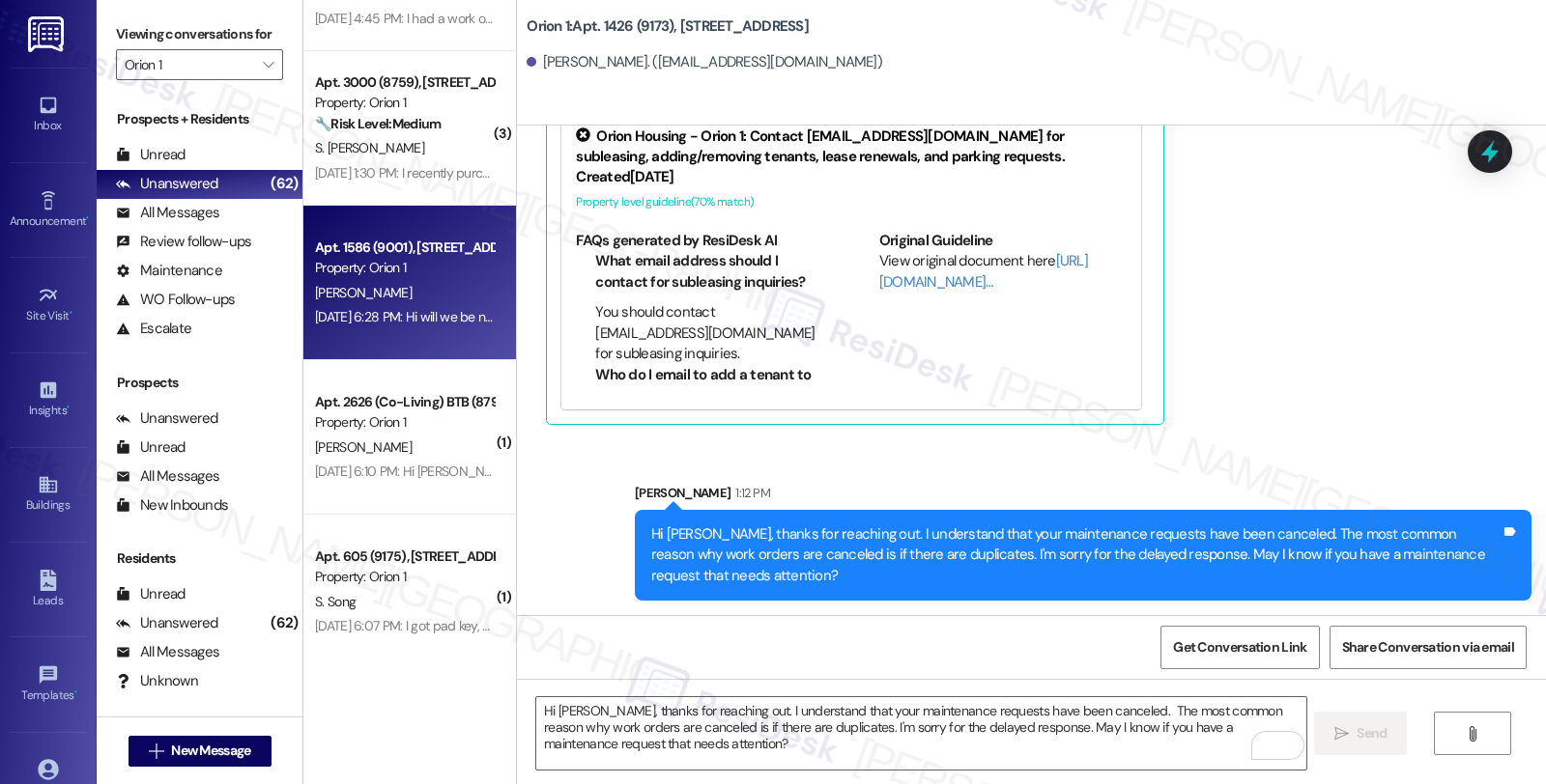
click at [416, 306] on div "Aug 20, 2025 at 6:28 PM: Hi will we be notified if there is an approved and con…" at bounding box center [404, 318] width 183 height 24
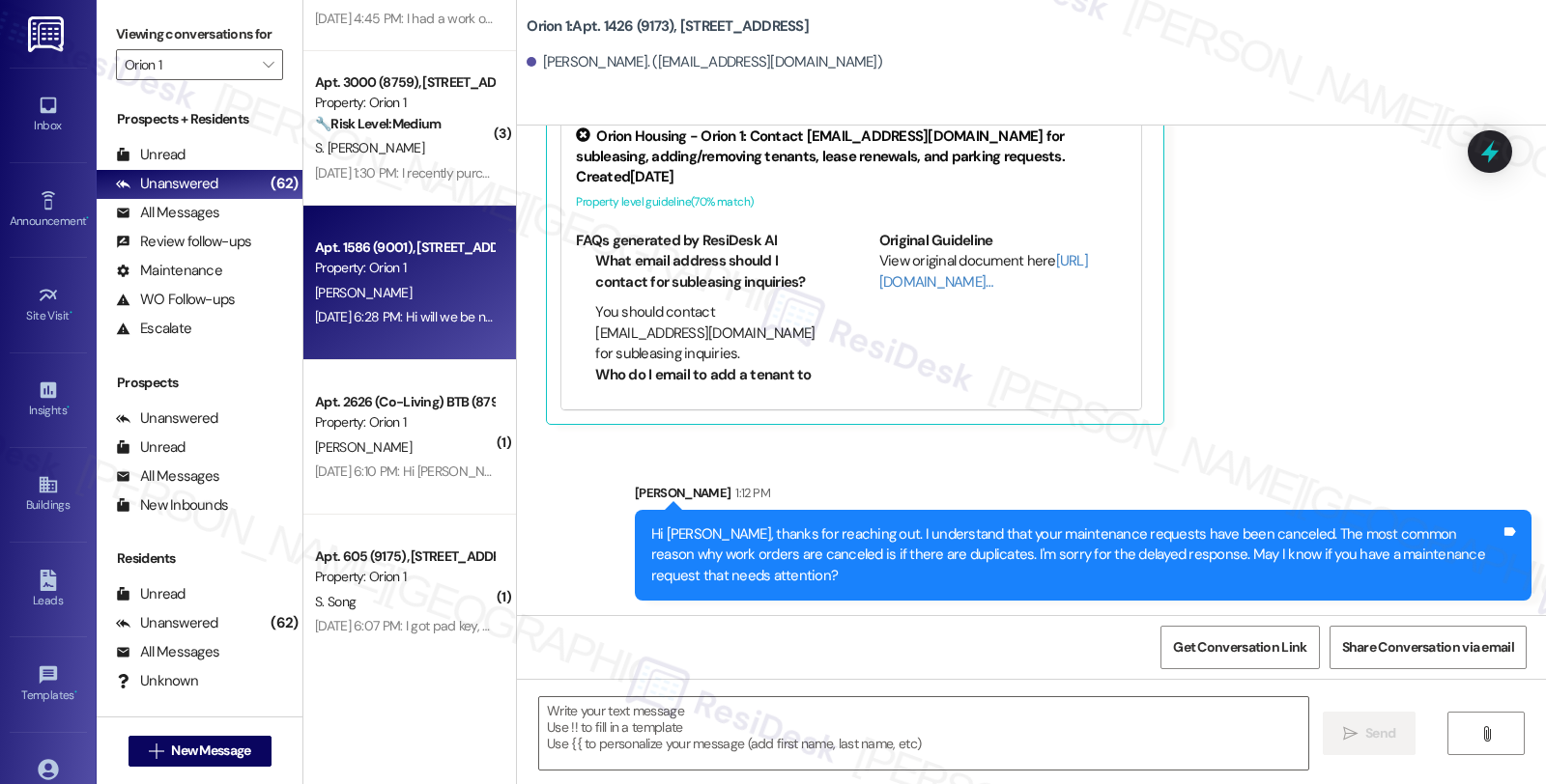
type textarea "Fetching suggested responses. Please feel free to read through the conversation…"
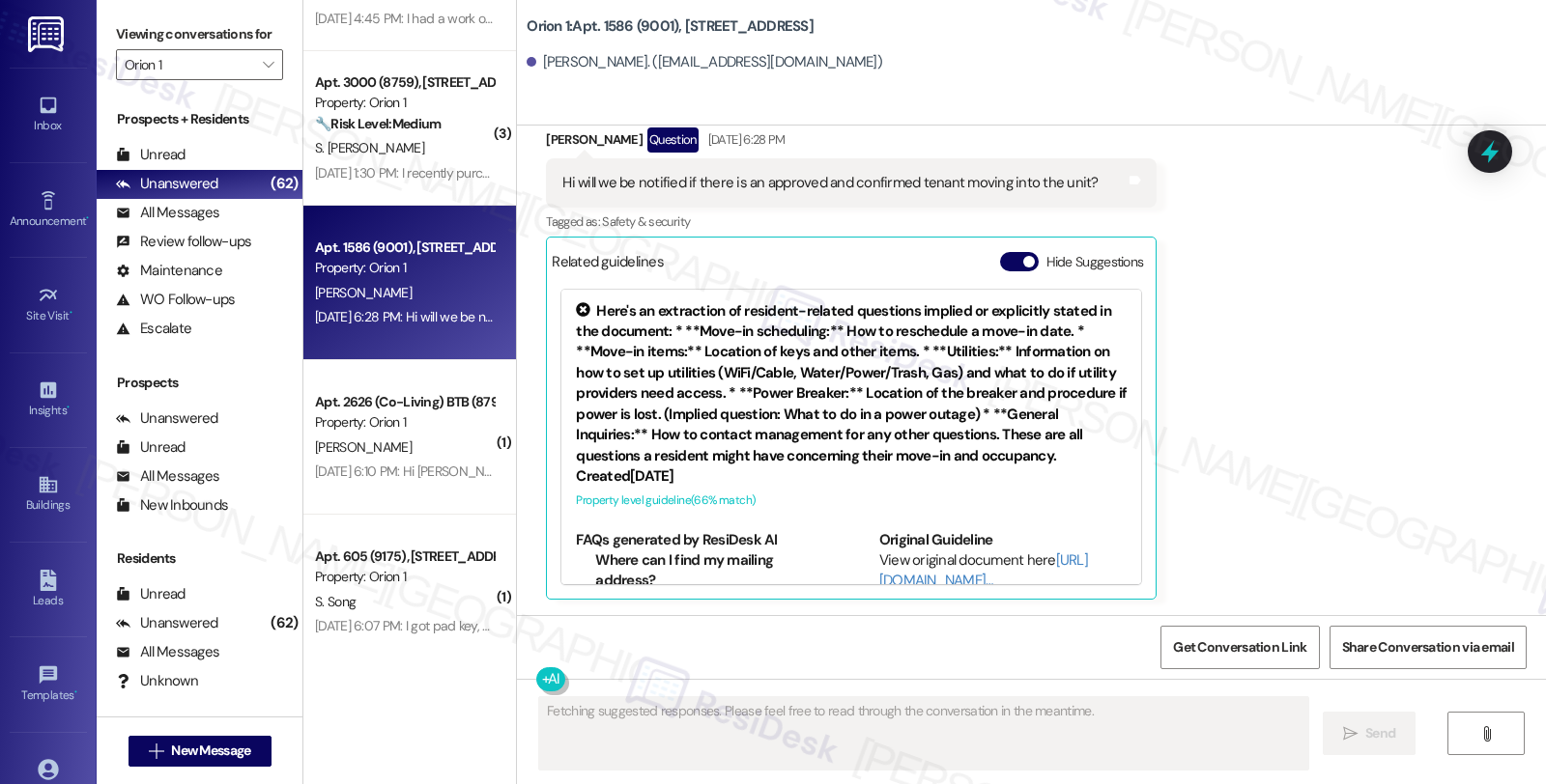
scroll to position [353, 0]
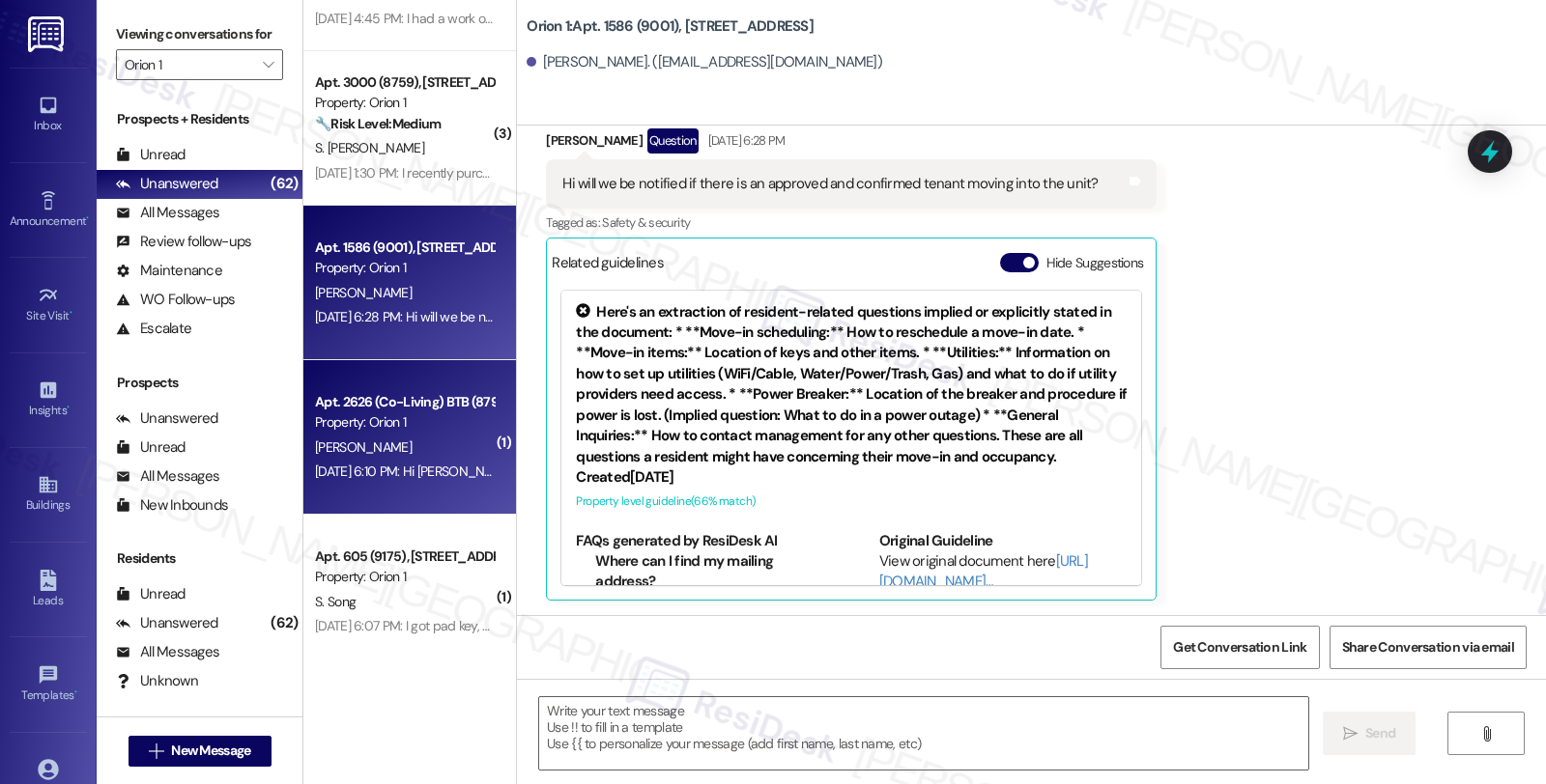
click at [409, 421] on div "Property: Orion 1" at bounding box center [404, 423] width 179 height 20
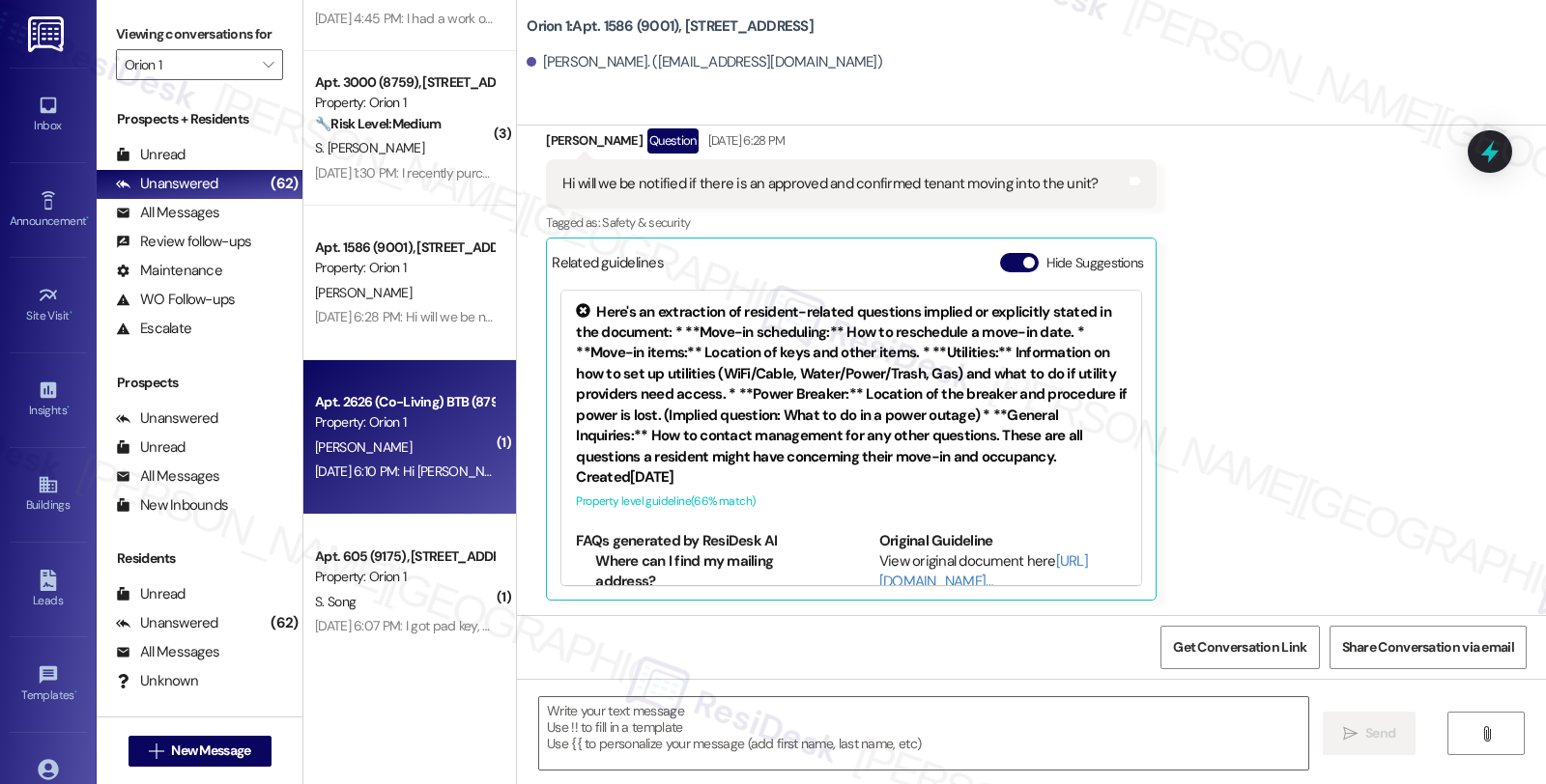
type textarea "Fetching suggested responses. Please feel free to read through the conversation…"
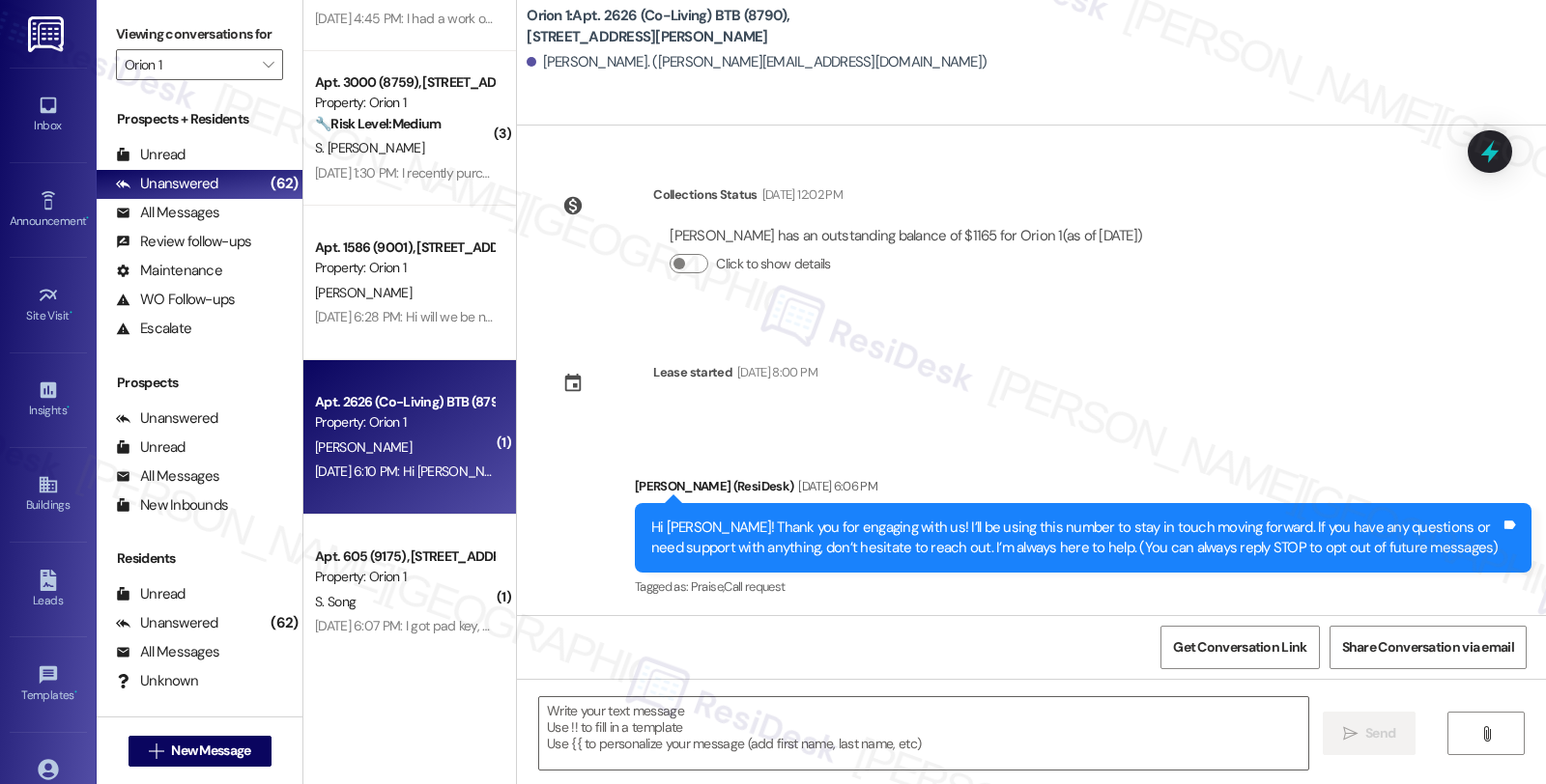
scroll to position [167, 0]
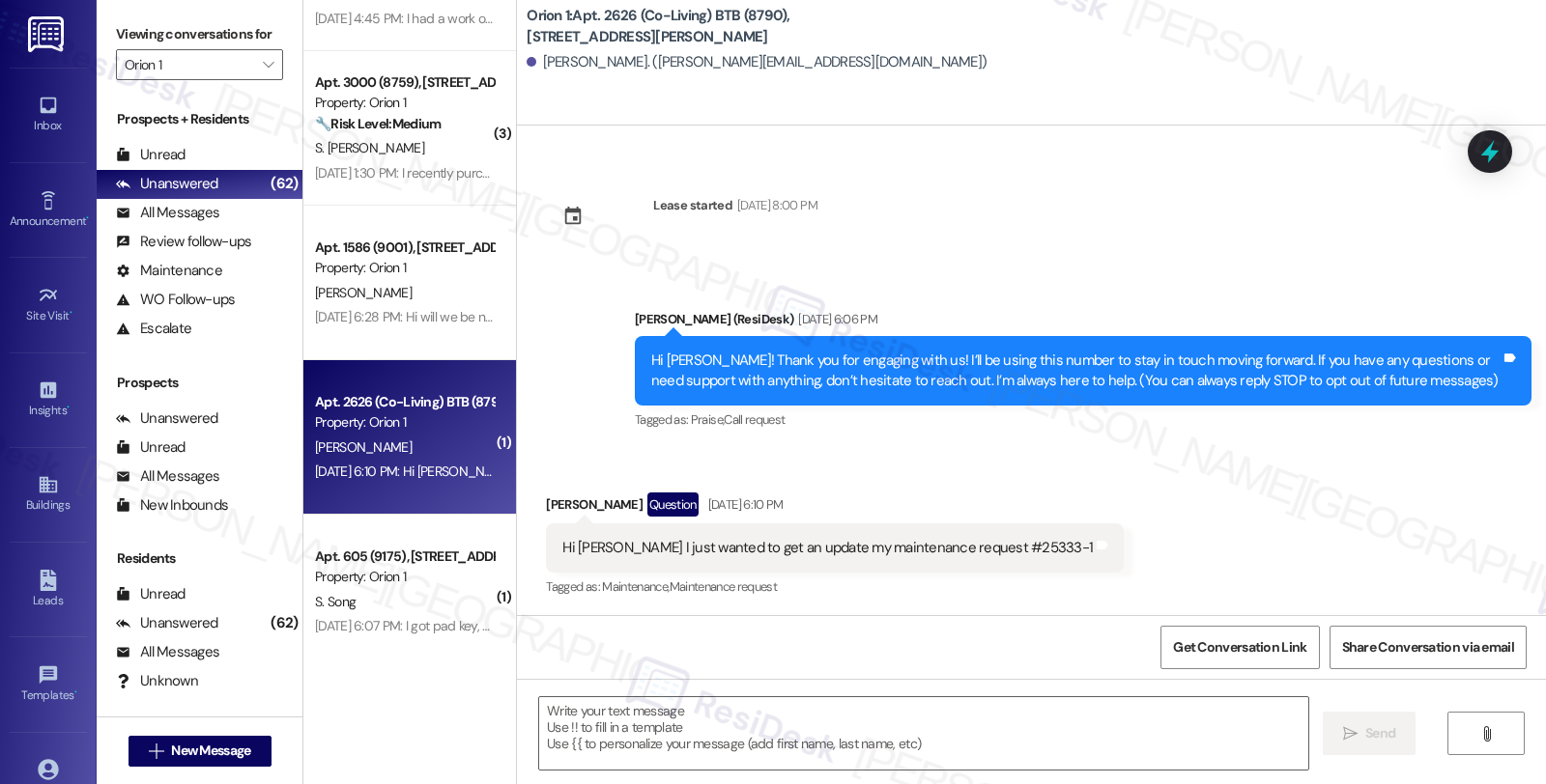
type textarea "Fetching suggested responses. Please feel free to read through the conversation…"
drag, startPoint x: 531, startPoint y: 504, endPoint x: 622, endPoint y: 504, distance: 91.0
click at [622, 504] on div "Received via SMS Jason Alcantara Question Aug 20, 2025 at 6:10 PM Hi Sarah I ju…" at bounding box center [834, 547] width 607 height 138
copy div "Jason Alcantara"
click at [958, 555] on div "Hi Sarah I just wanted to get an update my maintenance request #25333-1" at bounding box center [827, 548] width 530 height 20
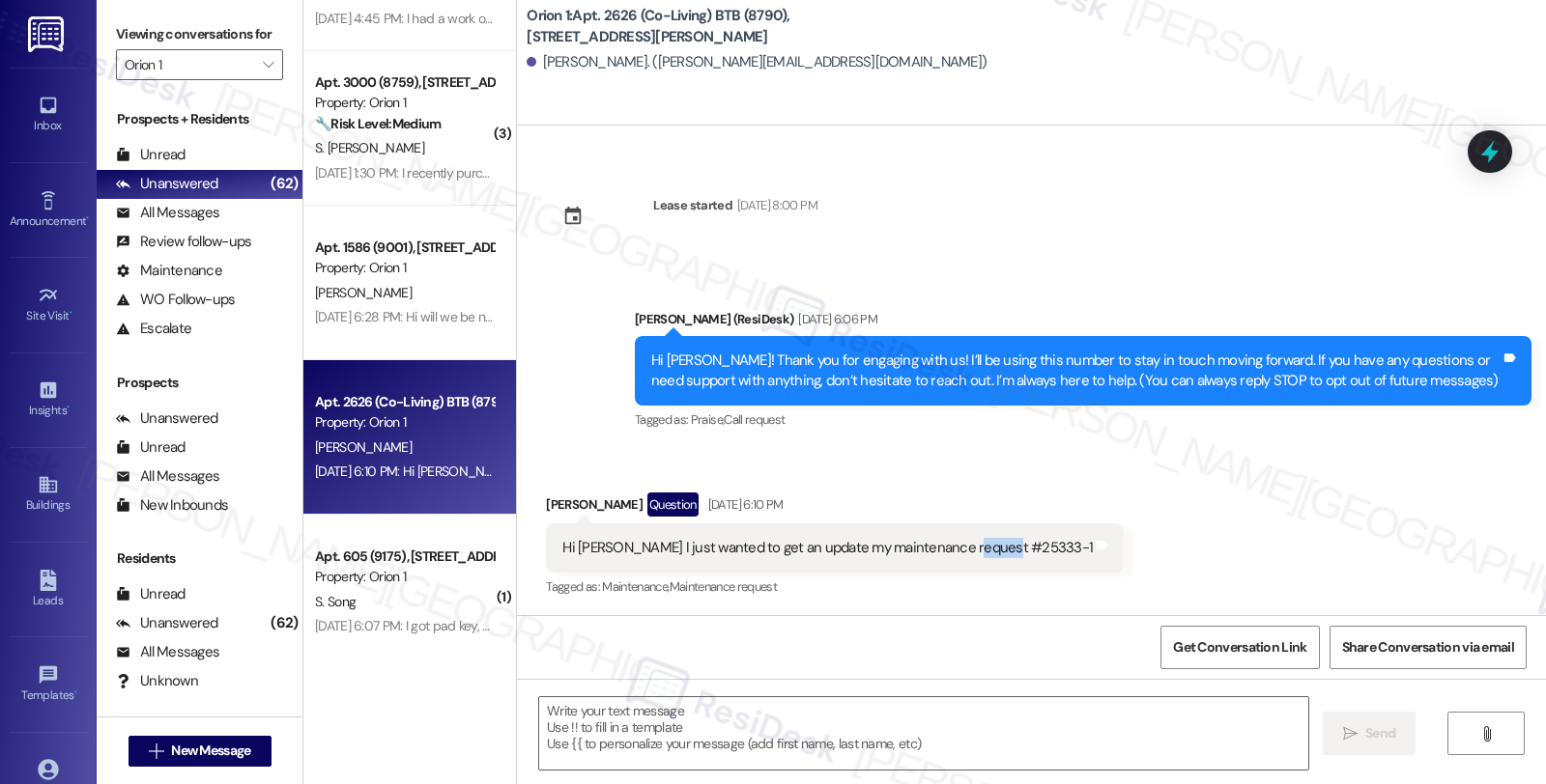
click at [958, 555] on div "Hi Sarah I just wanted to get an update my maintenance request #25333-1" at bounding box center [827, 548] width 530 height 20
copy div "25333"
click at [633, 738] on textarea at bounding box center [923, 733] width 770 height 72
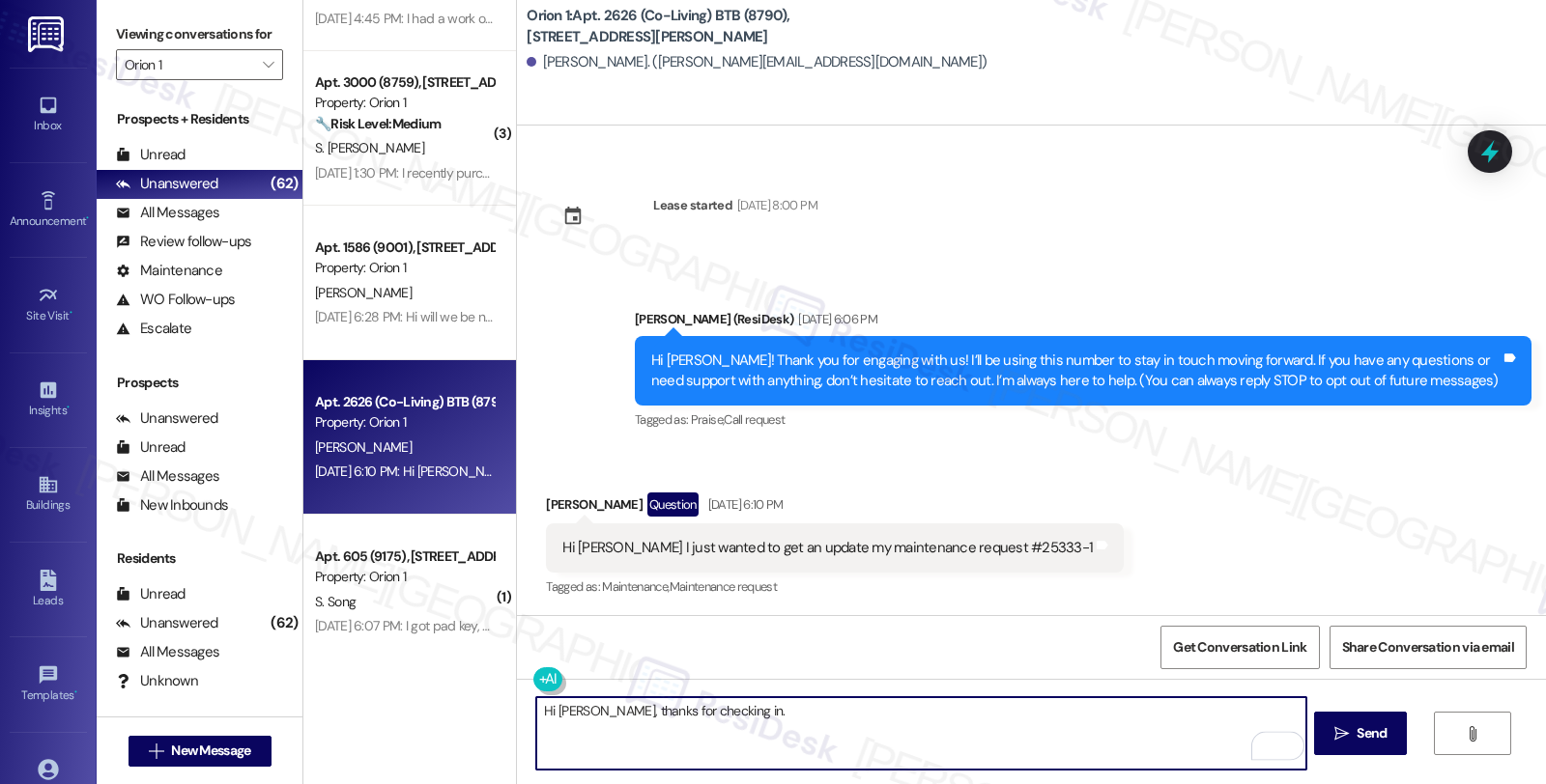
click at [775, 716] on textarea "Hi Jason, thanks for checking in." at bounding box center [920, 733] width 770 height 72
paste textarea "25333"
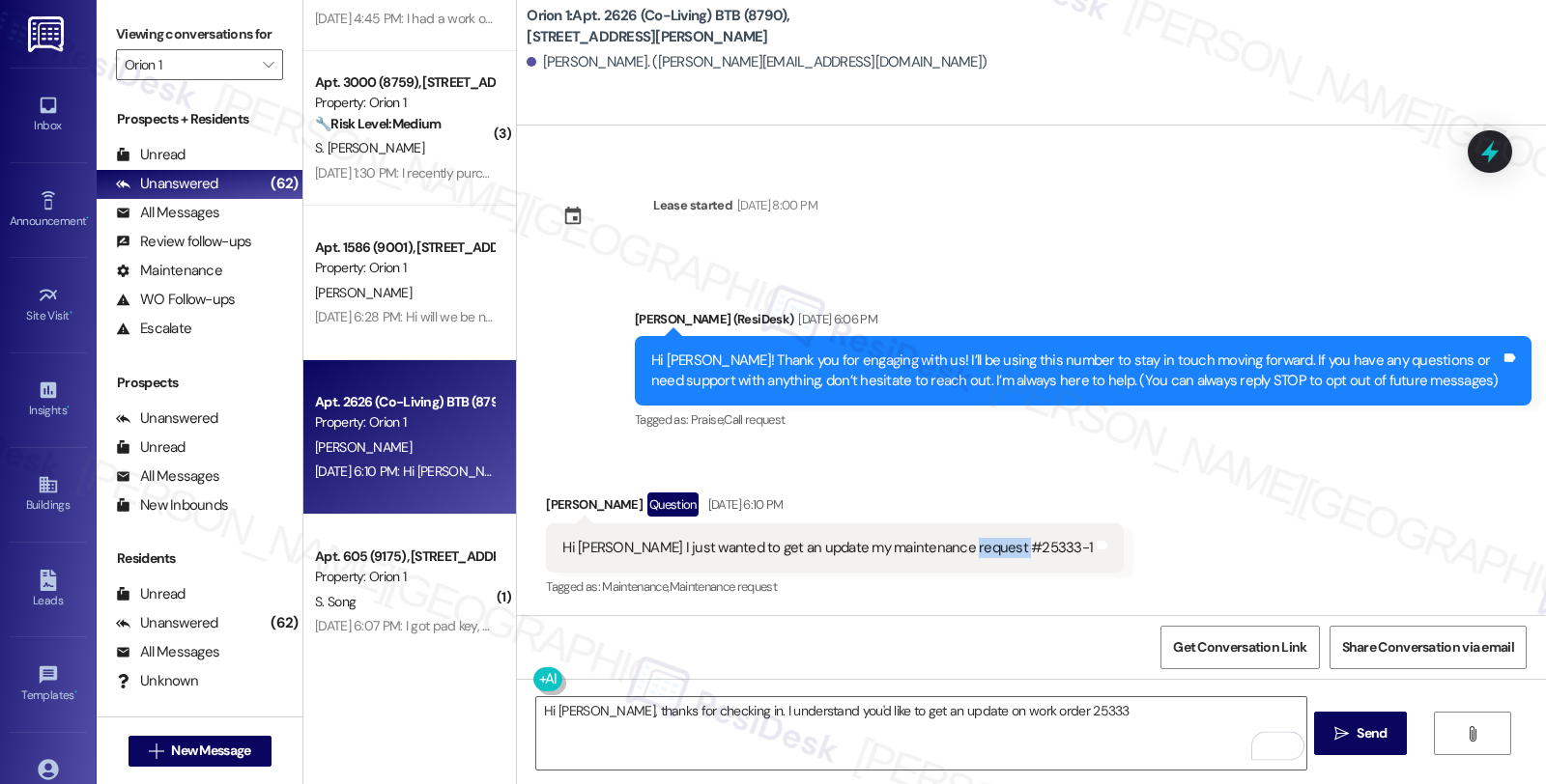
copy div "#25333-1"
drag, startPoint x: 941, startPoint y: 547, endPoint x: 997, endPoint y: 547, distance: 56.0
click at [997, 547] on div "Hi Sarah I just wanted to get an update my maintenance request #25333-1" at bounding box center [827, 548] width 530 height 20
click at [1039, 708] on textarea "Hi Jason, thanks for checking in. I understand you'd like to get an update on w…" at bounding box center [920, 733] width 770 height 72
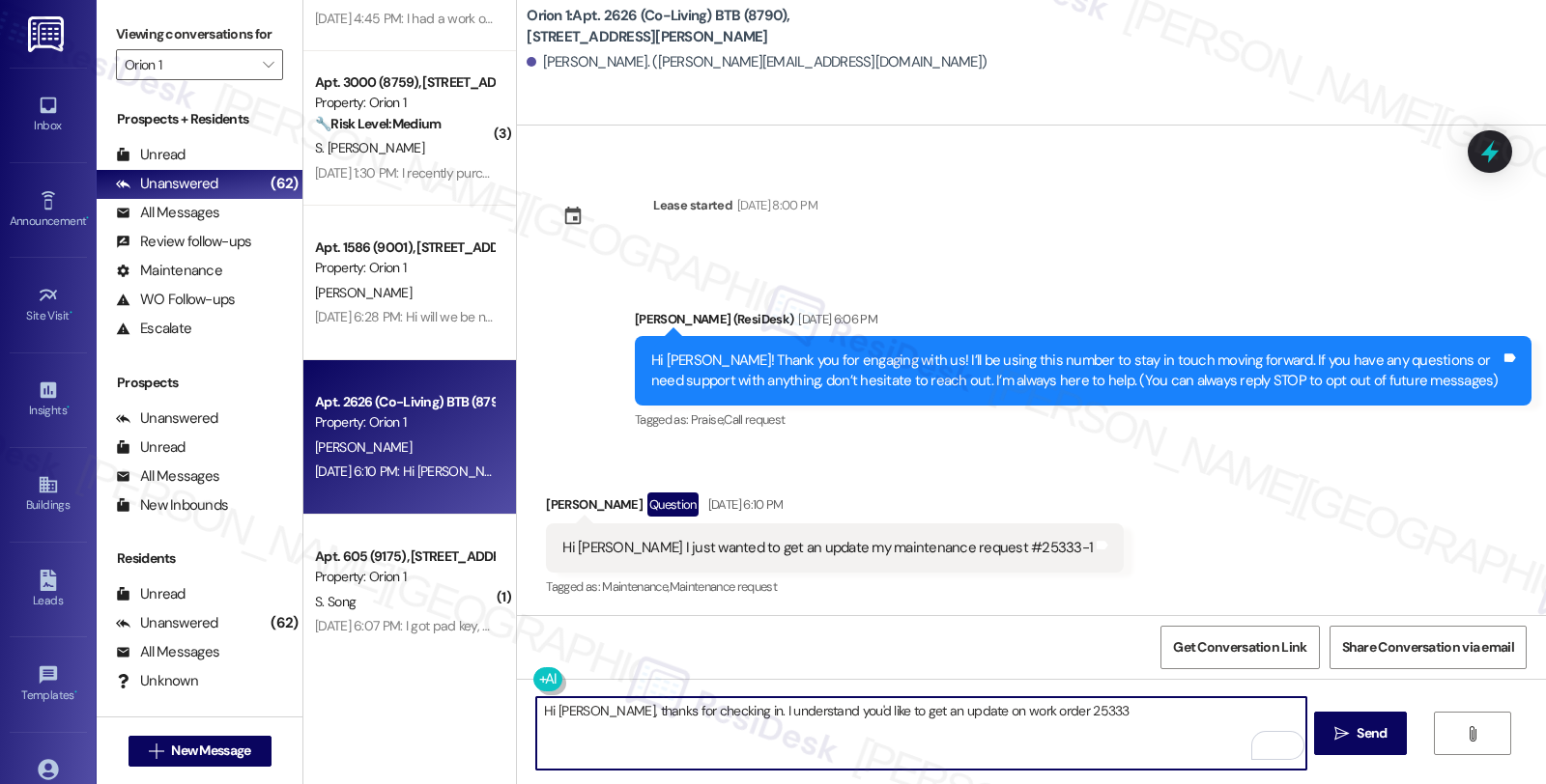
click at [1039, 708] on textarea "Hi Jason, thanks for checking in. I understand you'd like to get an update on w…" at bounding box center [920, 733] width 770 height 72
paste textarea "#25333-1"
click at [1217, 711] on textarea "Hi Jason, thanks for checking in. I understand you'd like to get an update on w…" at bounding box center [920, 733] width 770 height 72
paste textarea "#25333-1"
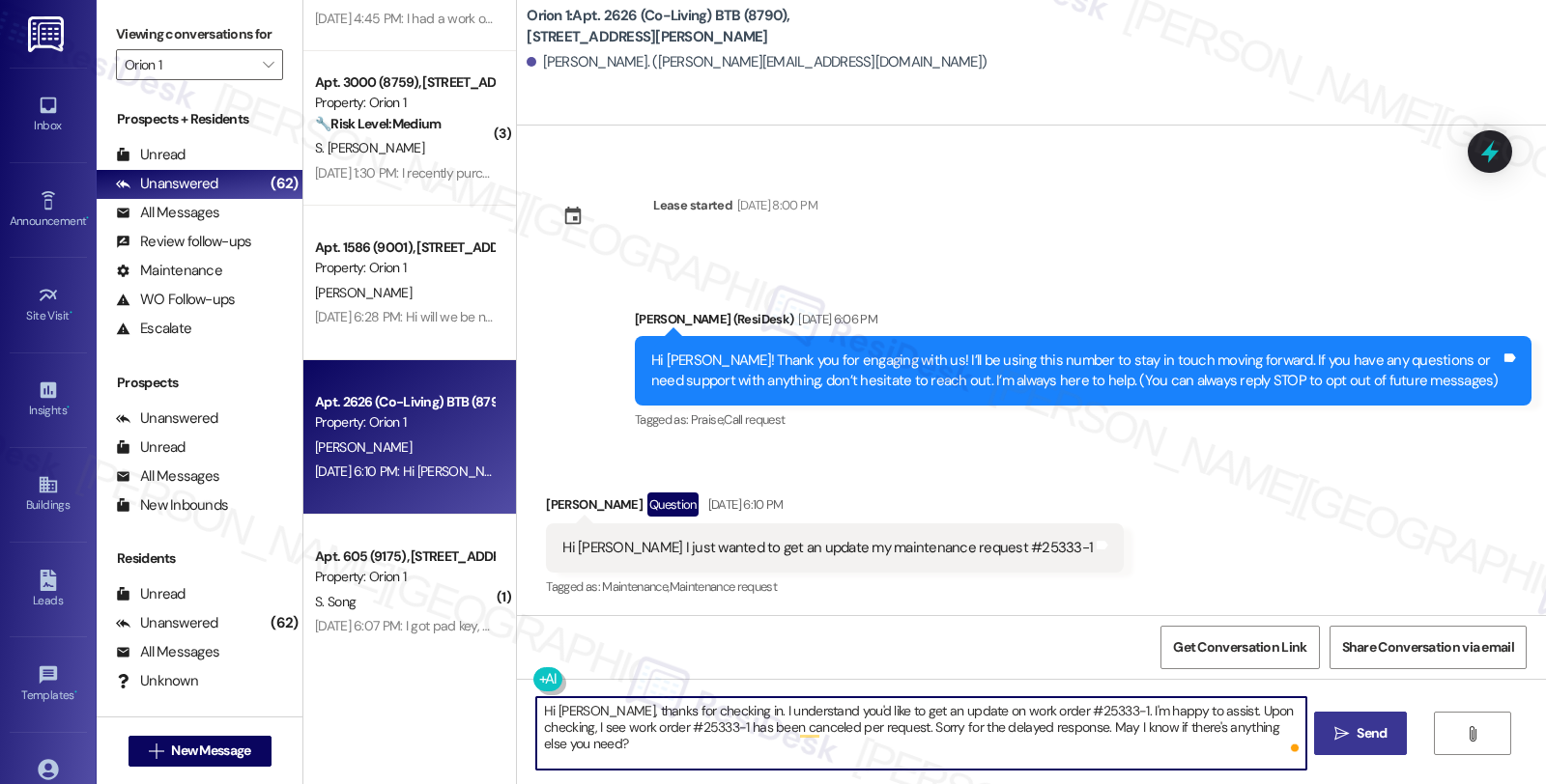
type textarea "Hi Jason, thanks for checking in. I understand you'd like to get an update on w…"
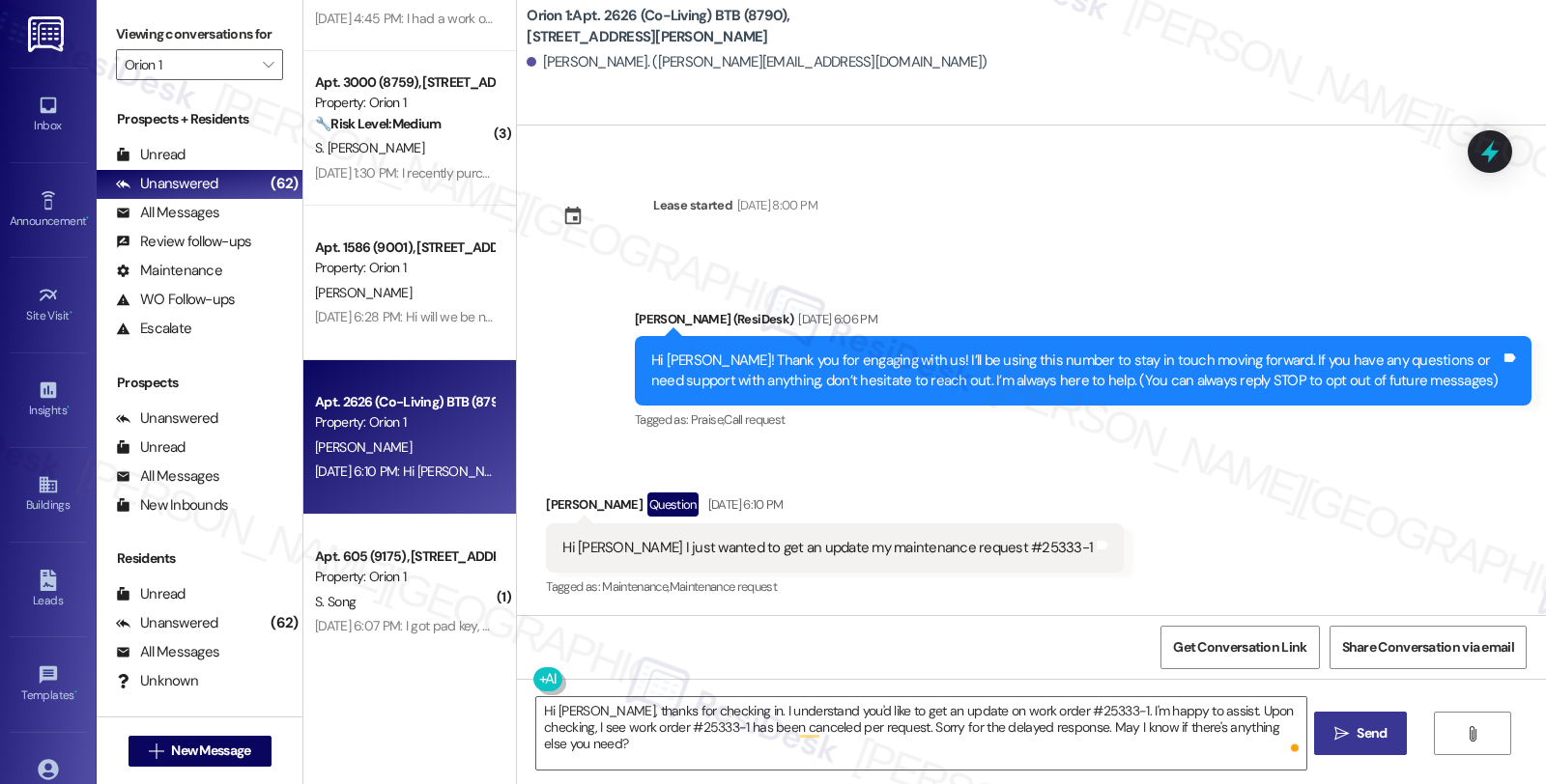
click at [1336, 726] on icon "" at bounding box center [1341, 734] width 15 height 16
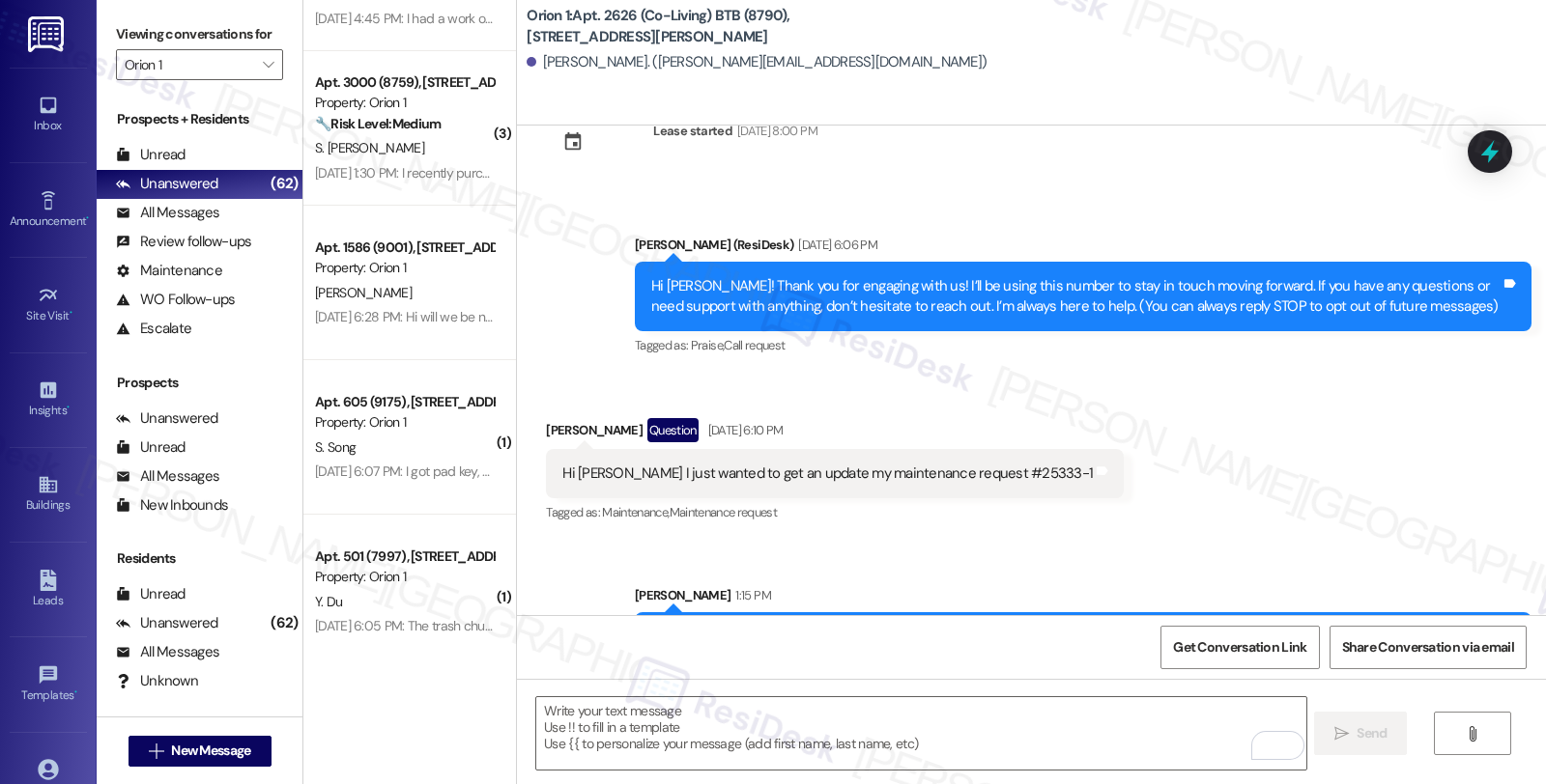
scroll to position [323, 0]
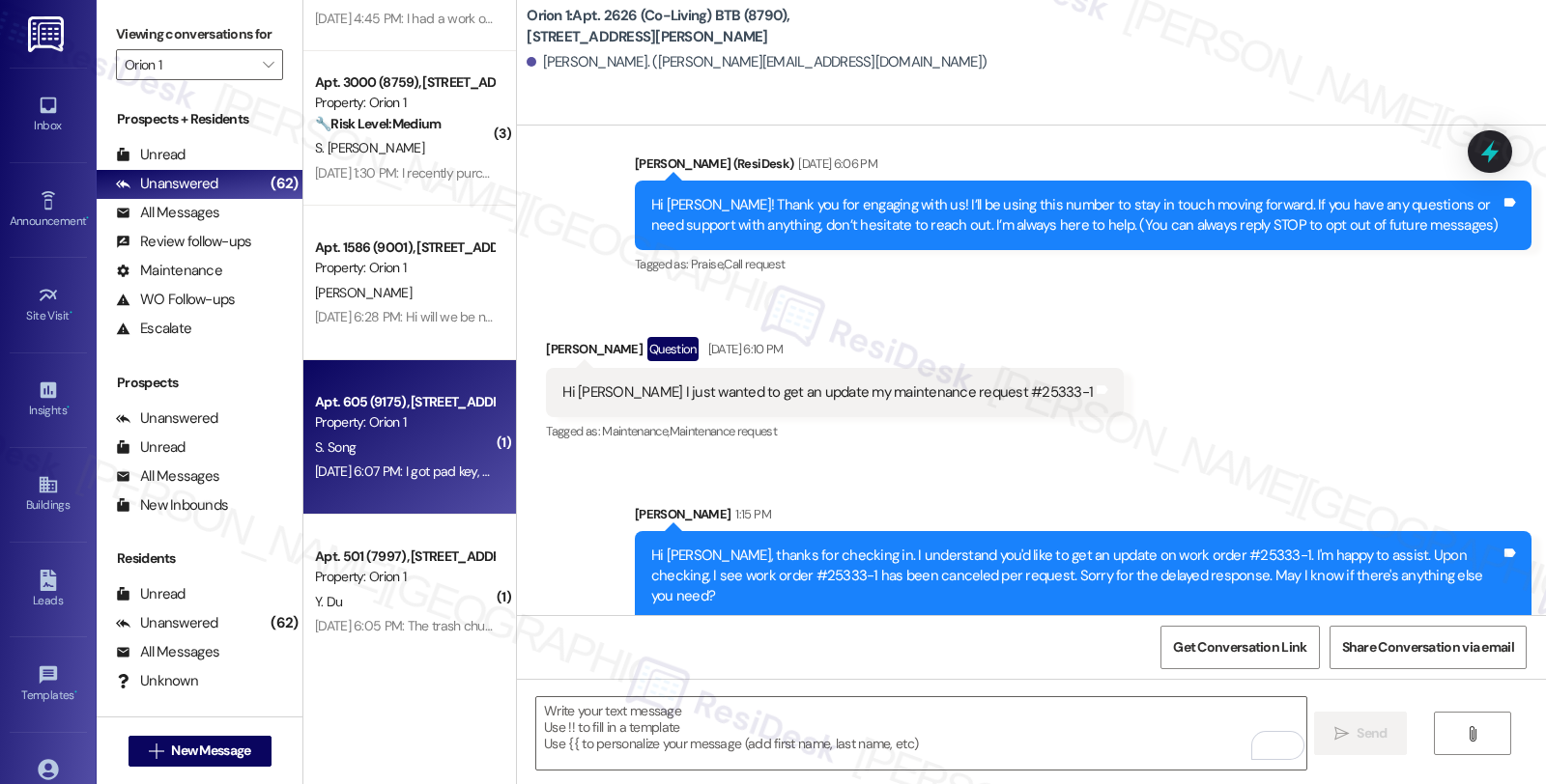
click at [471, 452] on div "S. Song" at bounding box center [404, 448] width 183 height 24
type textarea "Fetching suggested responses. Please feel free to read through the conversation…"
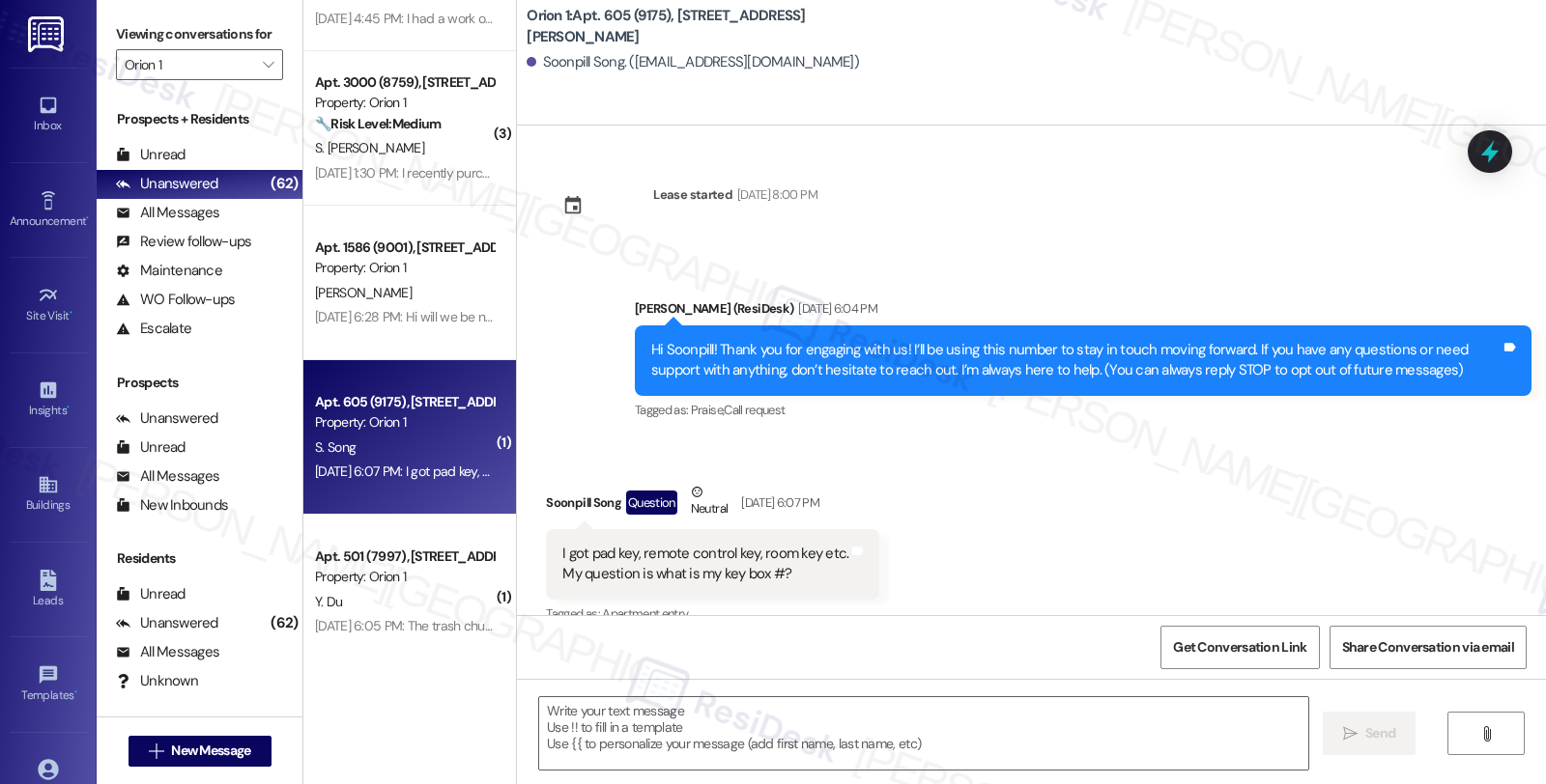
scroll to position [26, 0]
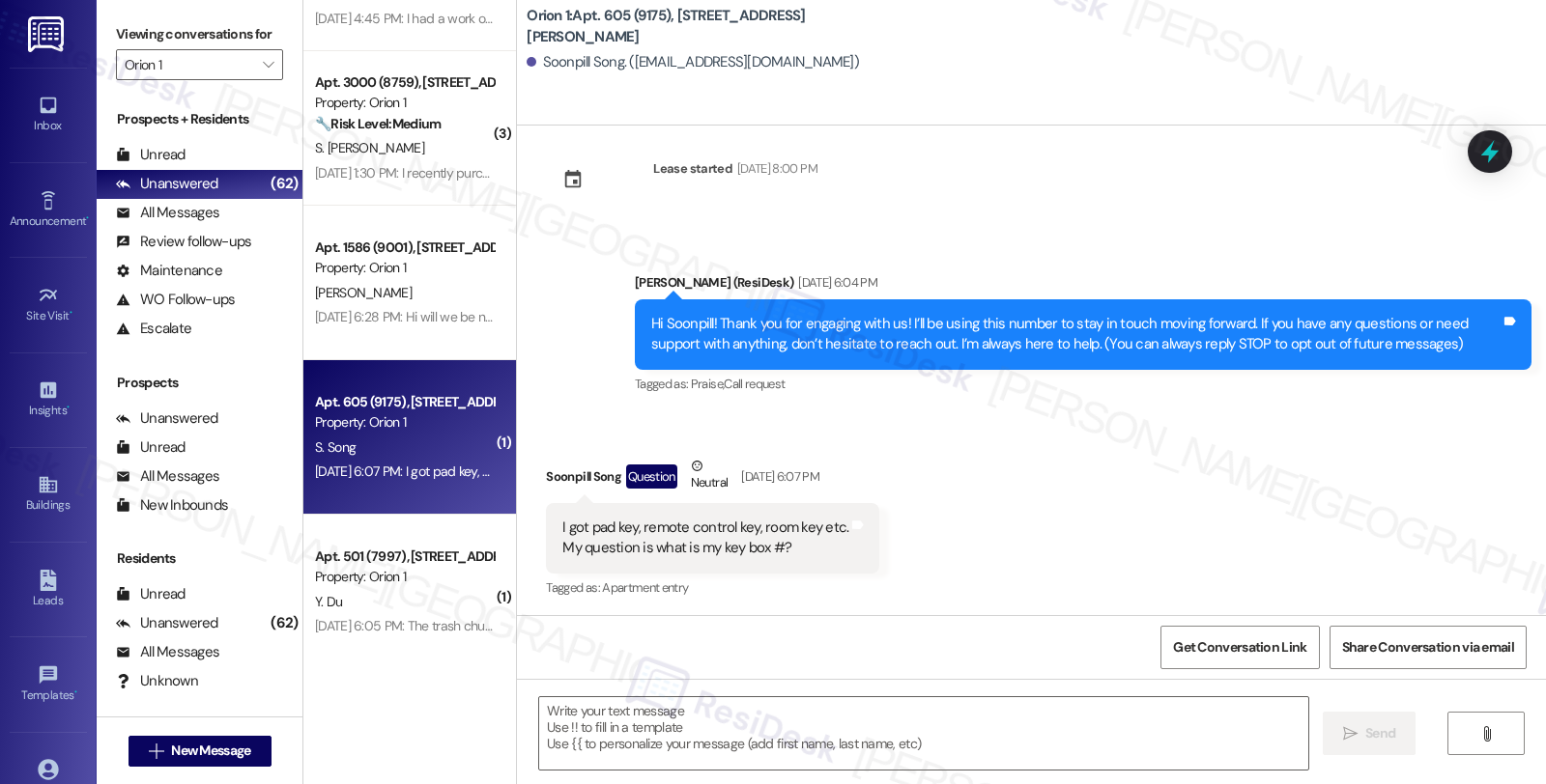
type textarea "Fetching suggested responses. Please feel free to read through the conversation…"
click at [561, 467] on div "Soonpill Song Question Neutral Aug 20, 2025 at 6:07 PM" at bounding box center [713, 479] width 334 height 48
copy div "Soonpill"
click at [677, 724] on textarea at bounding box center [923, 733] width 770 height 72
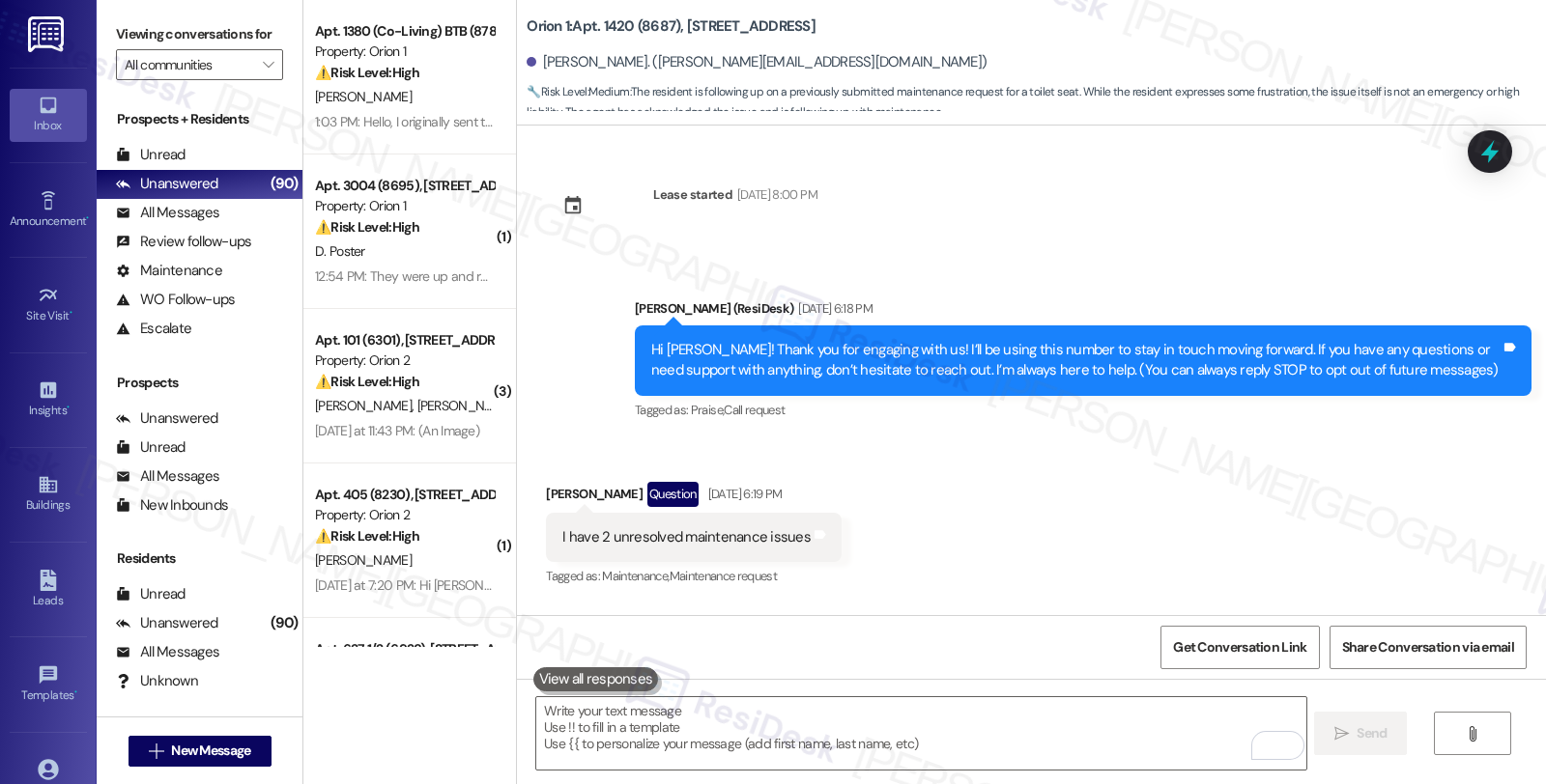
scroll to position [2148, 0]
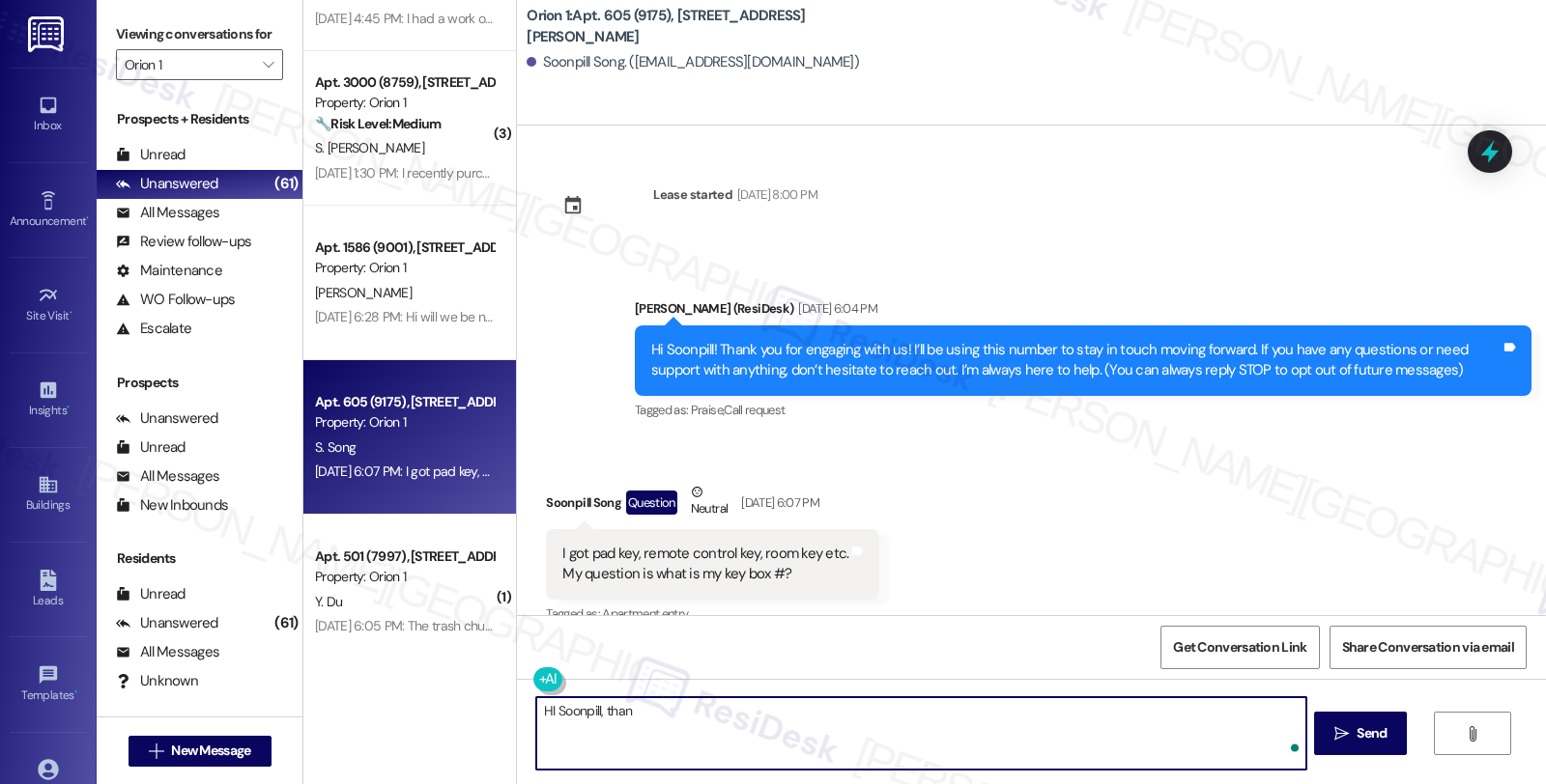
scroll to position [26, 0]
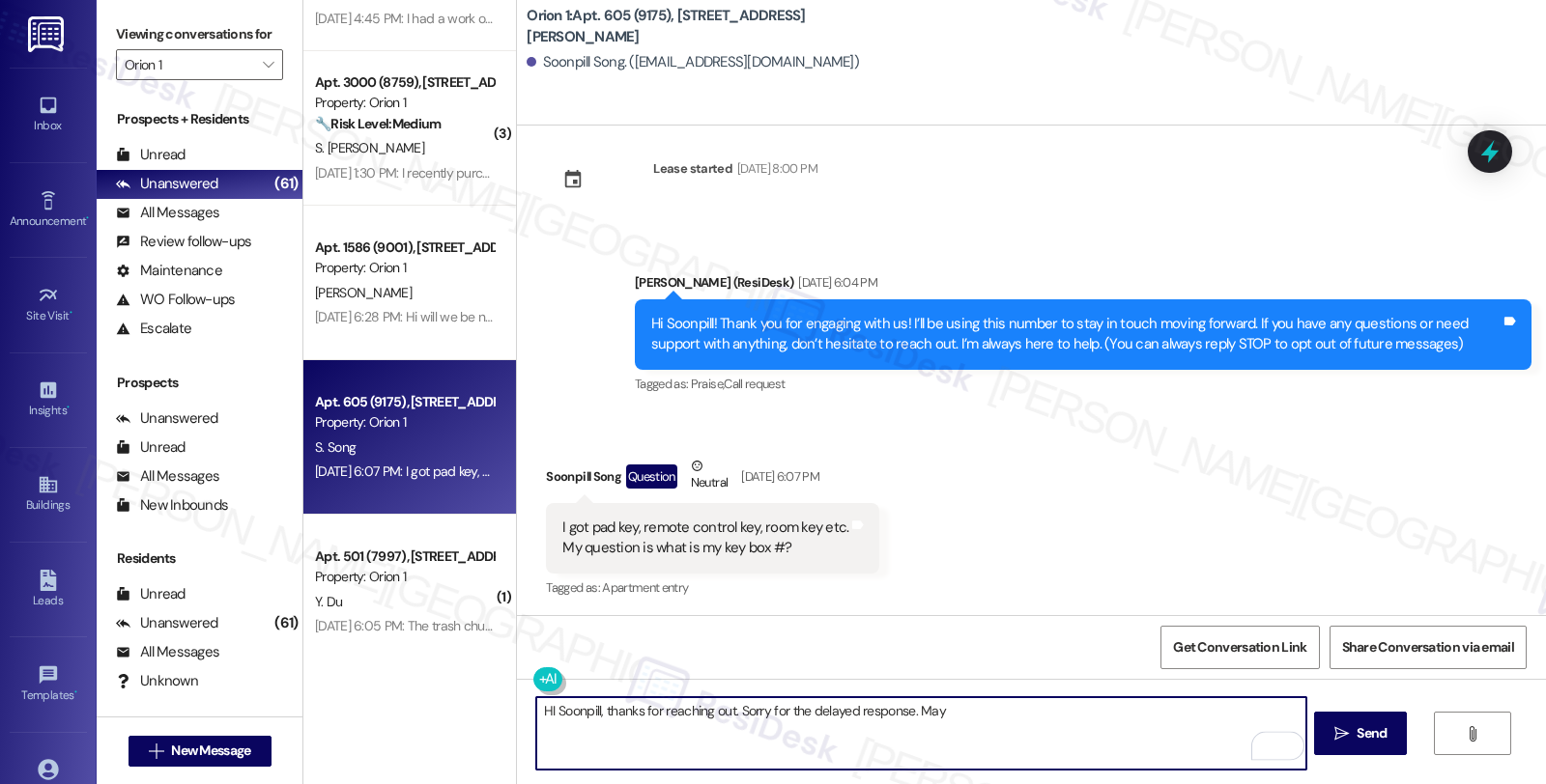
click at [999, 715] on textarea "HI Soonpill, thanks for reaching out. Sorry for the delayed response. May" at bounding box center [920, 733] width 770 height 72
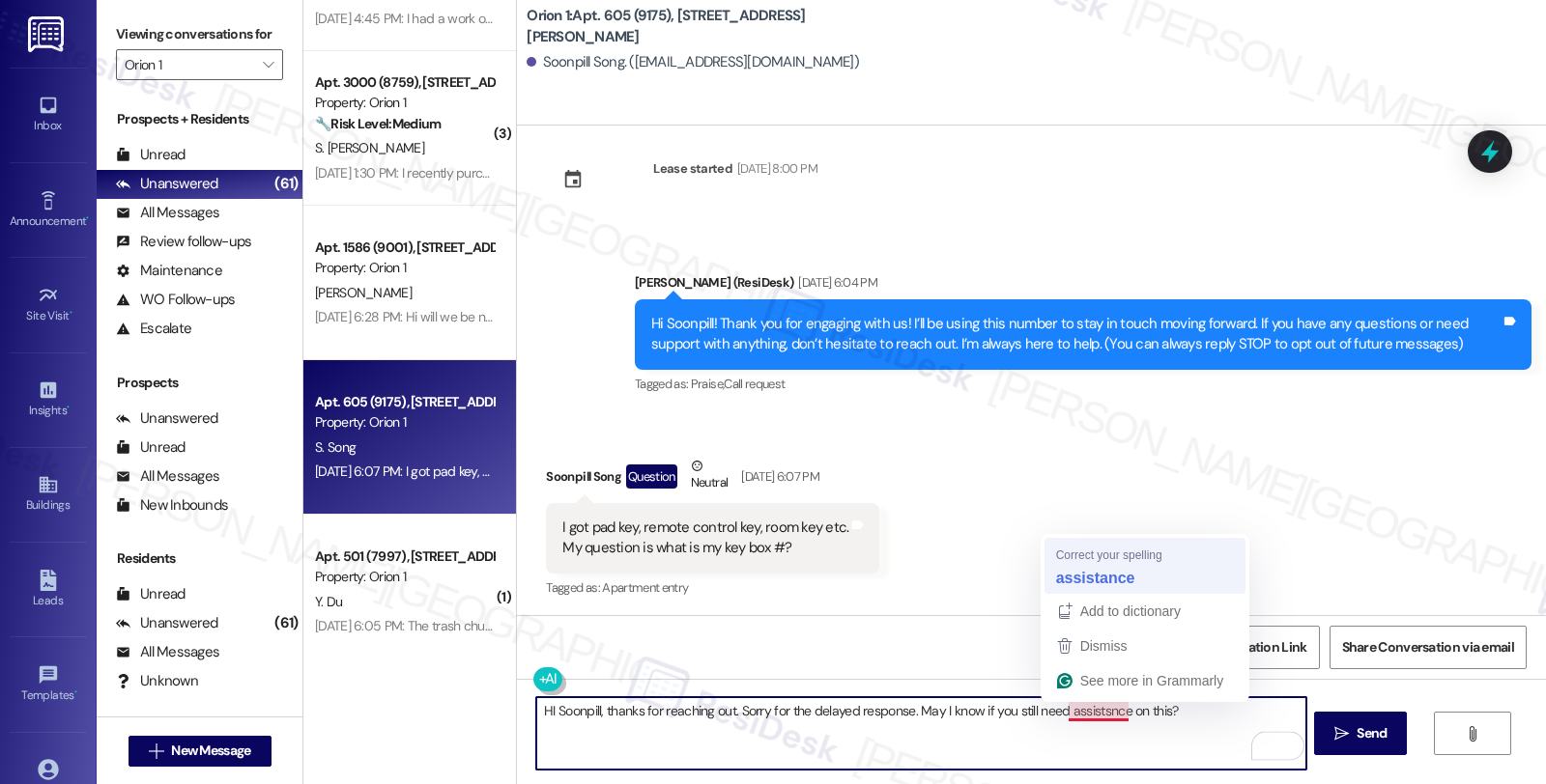
type textarea "HI Soonpill, thanks for reaching out. Sorry for the delayed response. May I kno…"
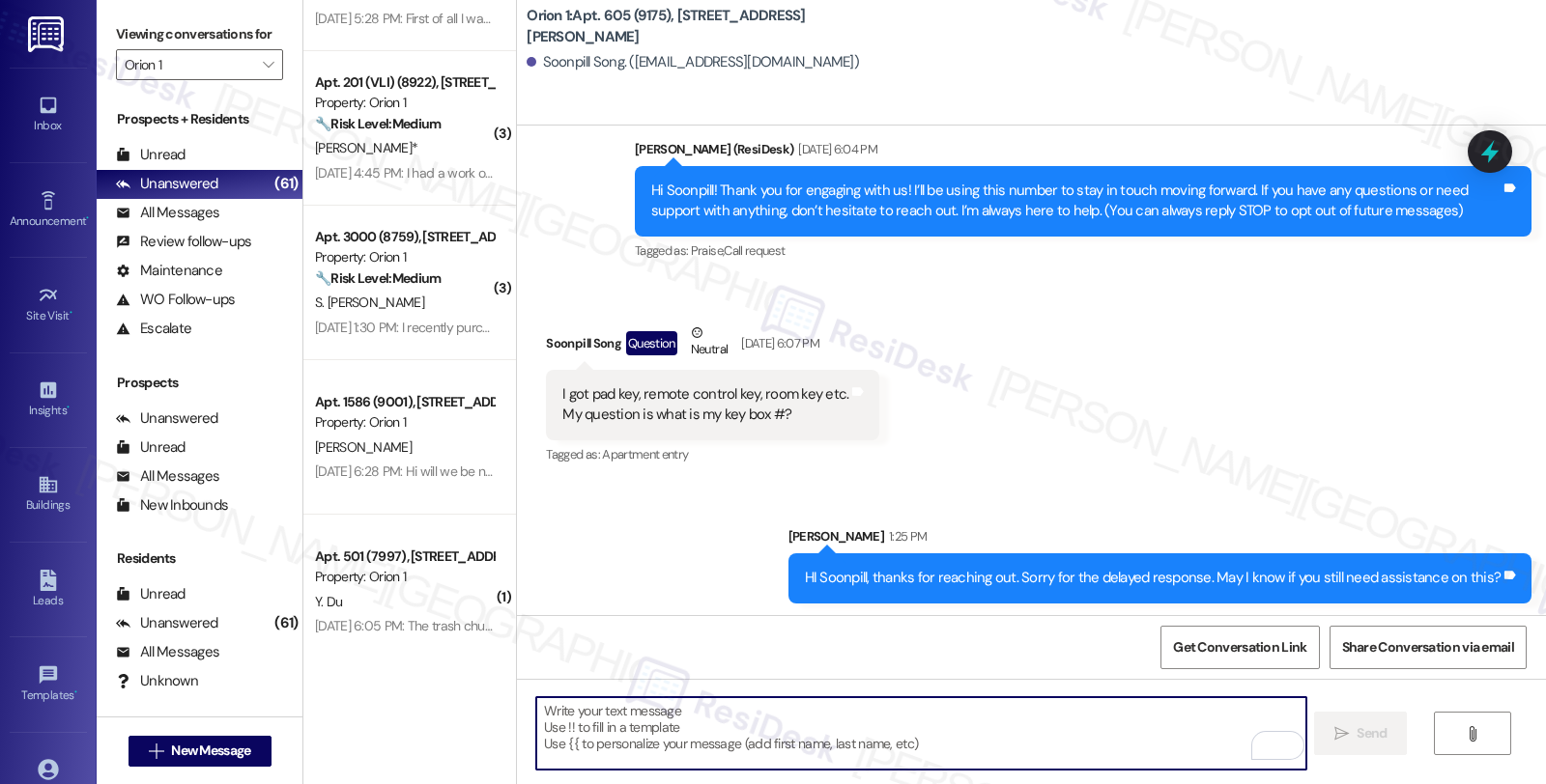
scroll to position [162, 0]
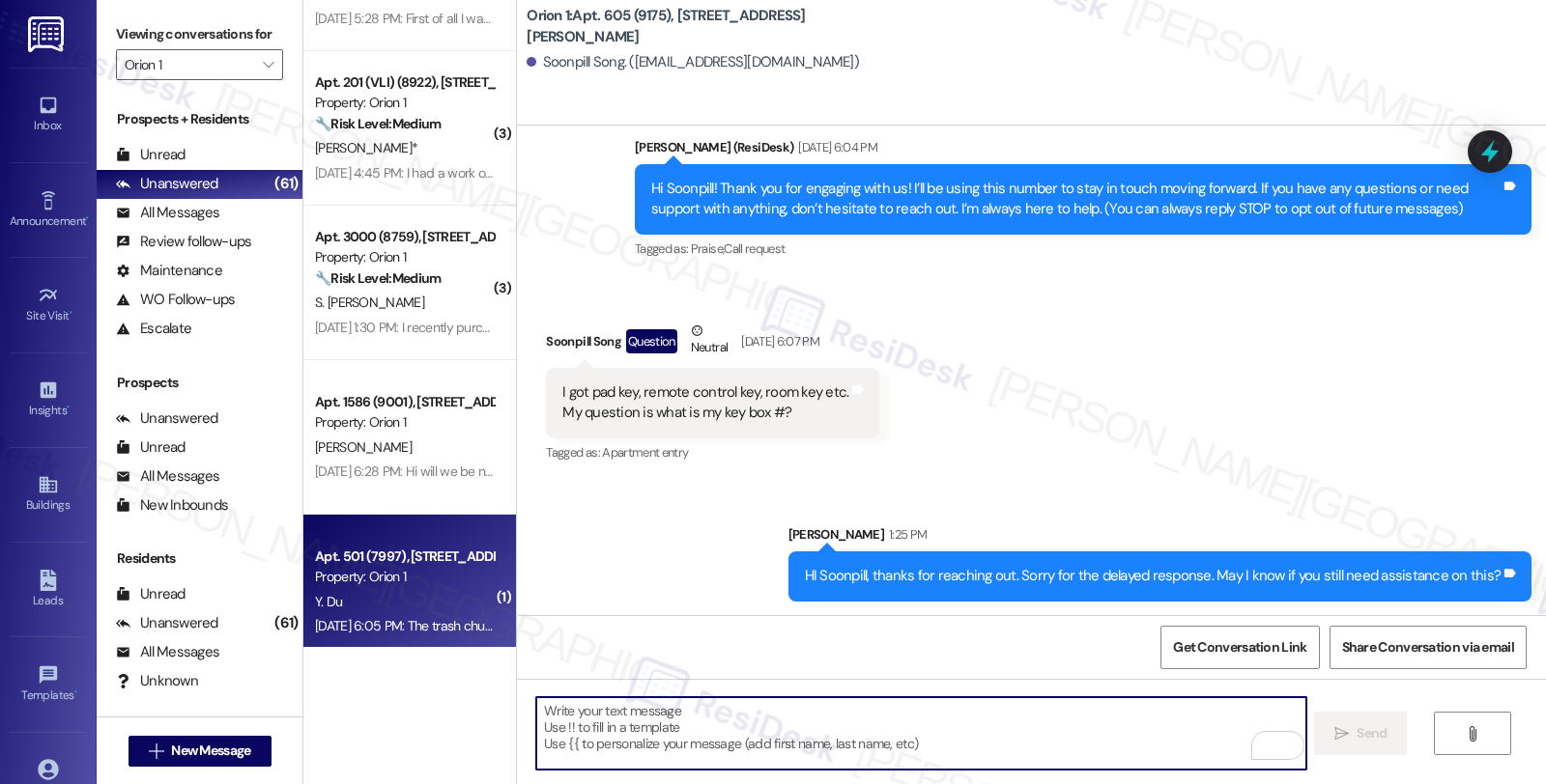
click at [374, 547] on div "Apt. 501 (7997), [STREET_ADDRESS]" at bounding box center [404, 557] width 179 height 20
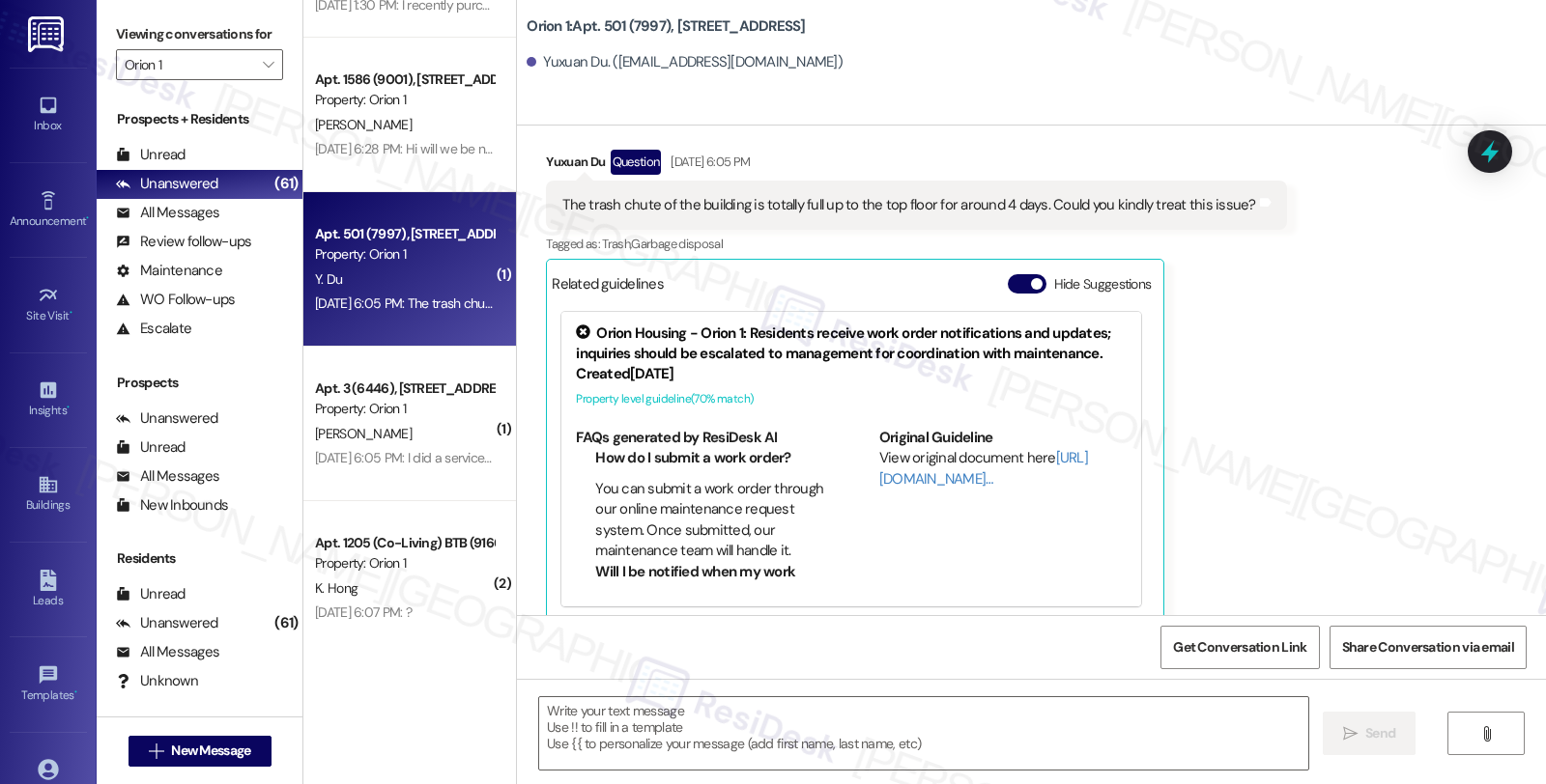
scroll to position [353, 0]
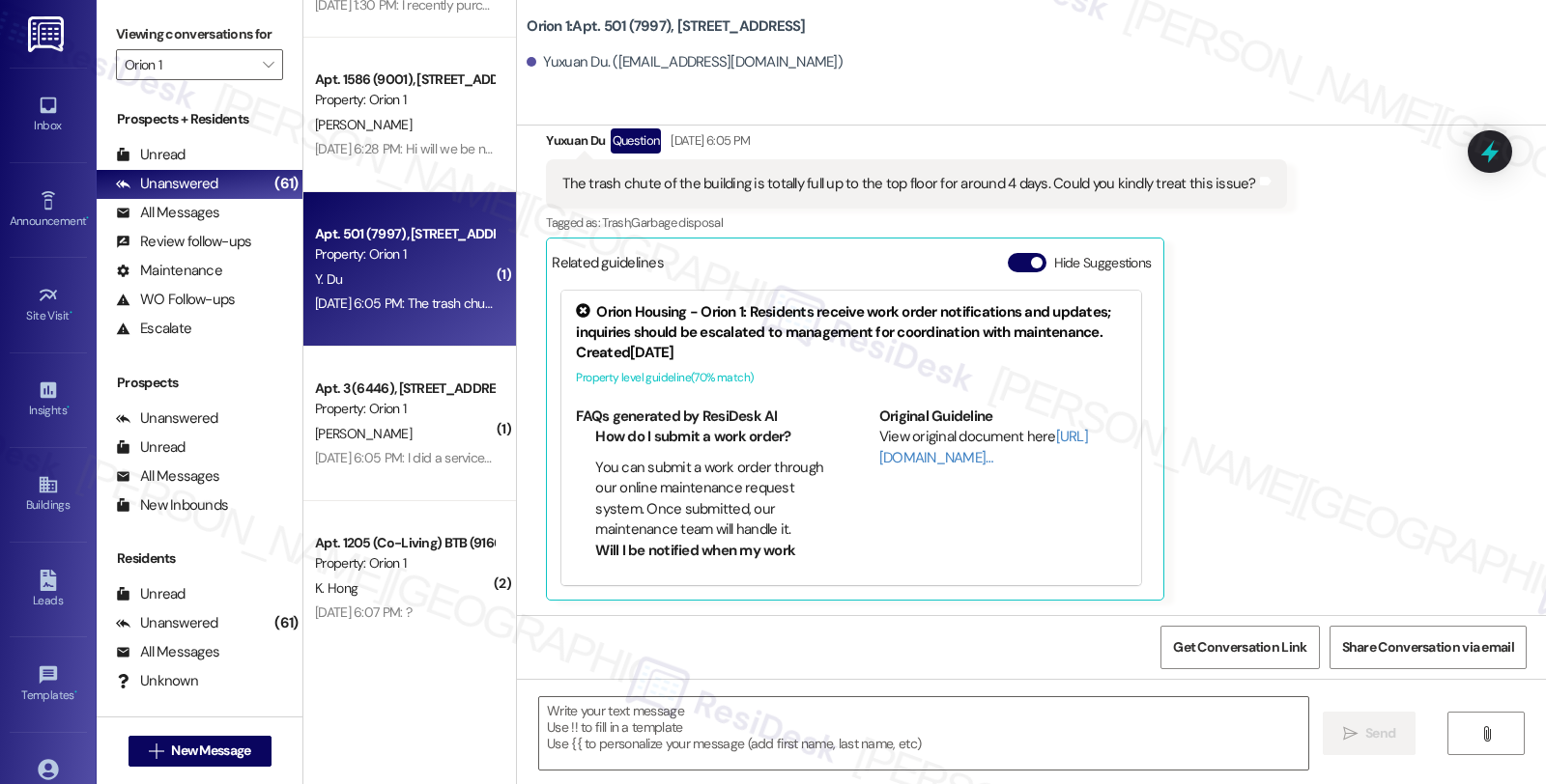
type textarea "Fetching suggested responses. Please feel free to read through the conversation…"
click at [556, 136] on div "Yuxuan Du Question [DATE] 6:05 PM" at bounding box center [916, 143] width 741 height 31
copy div "Yuxuan"
click at [604, 717] on textarea at bounding box center [923, 733] width 770 height 72
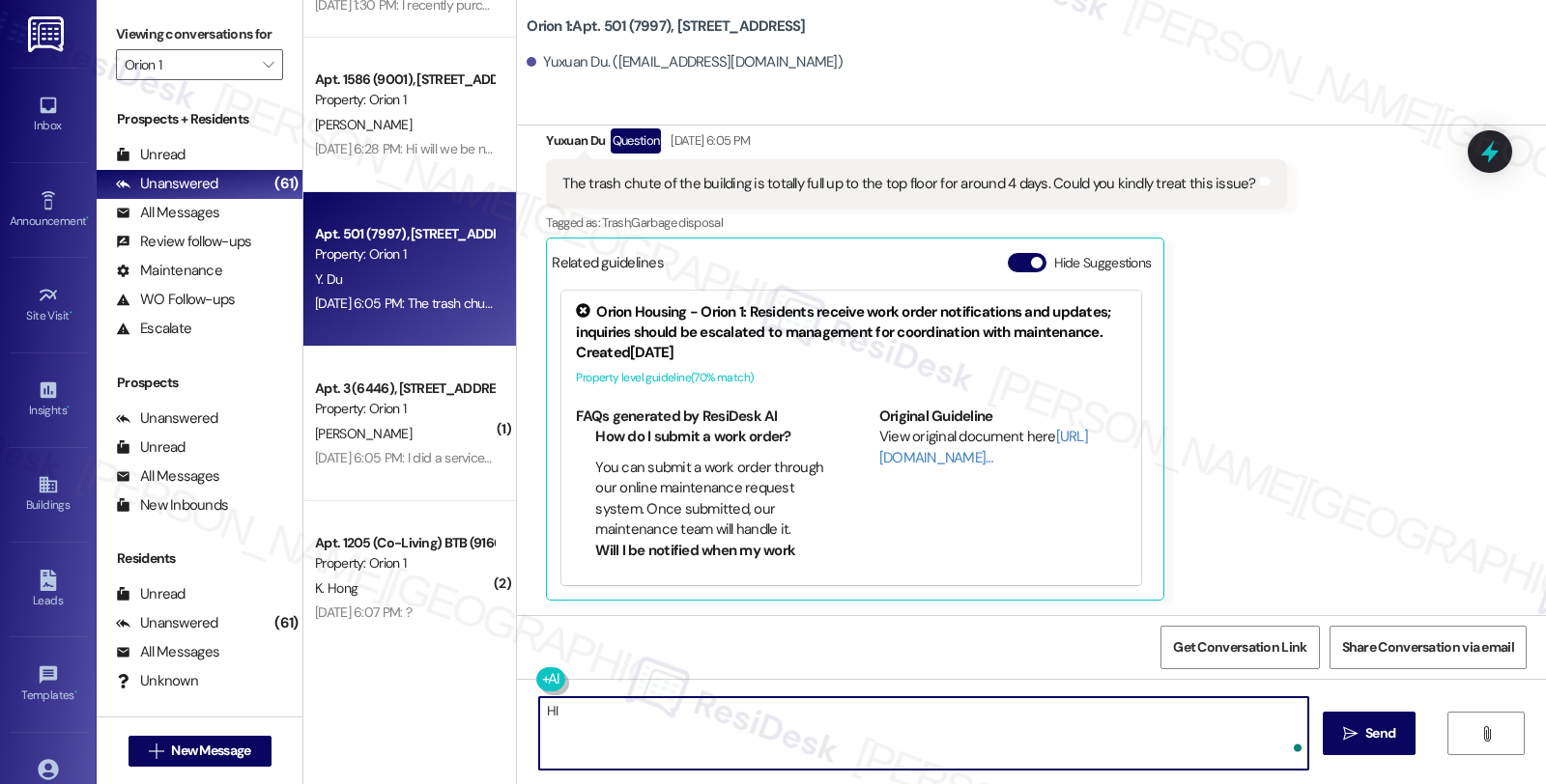
paste textarea "Yuxuan"
click at [949, 717] on textarea "HI [PERSON_NAME], thanks for letting us know about the trash chute." at bounding box center [920, 733] width 770 height 72
click at [1084, 713] on textarea "HI [PERSON_NAME], thanks for letting us know about the trash chute. Sorry for t…" at bounding box center [920, 733] width 770 height 72
click at [1079, 716] on textarea "HI [PERSON_NAME], thanks for letting us know about the trash chute. Sorry for t…" at bounding box center [920, 733] width 770 height 72
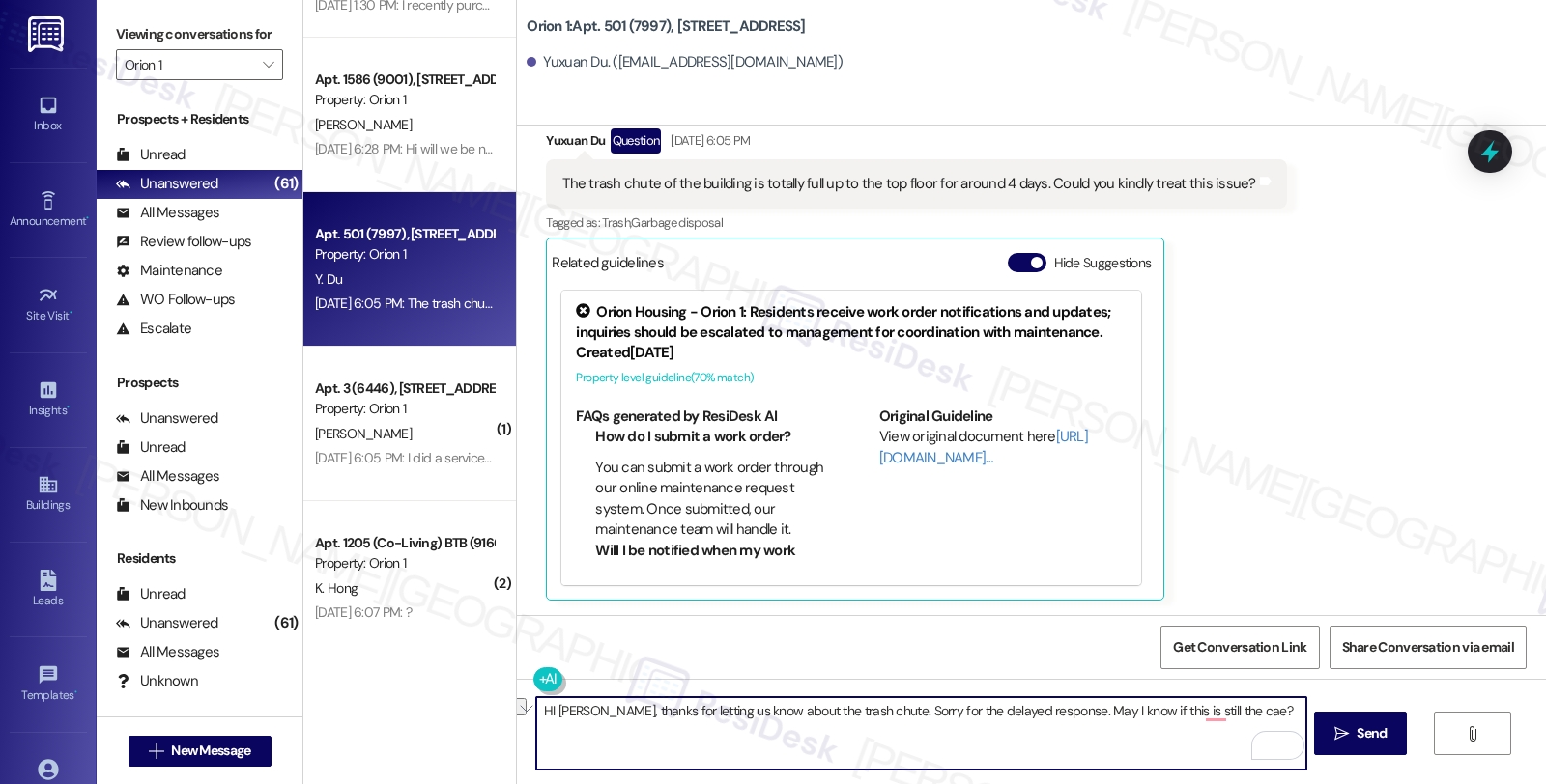
drag, startPoint x: 1115, startPoint y: 711, endPoint x: 1276, endPoint y: 711, distance: 161.0
click at [1276, 711] on textarea "HI [PERSON_NAME], thanks for letting us know about the trash chute. Sorry for t…" at bounding box center [920, 733] width 770 height 72
click at [1015, 730] on textarea "HI [PERSON_NAME], thanks for letting us know about the trash chute. Sorry for t…" at bounding box center [920, 733] width 770 height 72
type textarea "HI [PERSON_NAME], thanks for letting us know about the trash chute. Sorry for t…"
click at [1345, 736] on icon "" at bounding box center [1341, 734] width 15 height 16
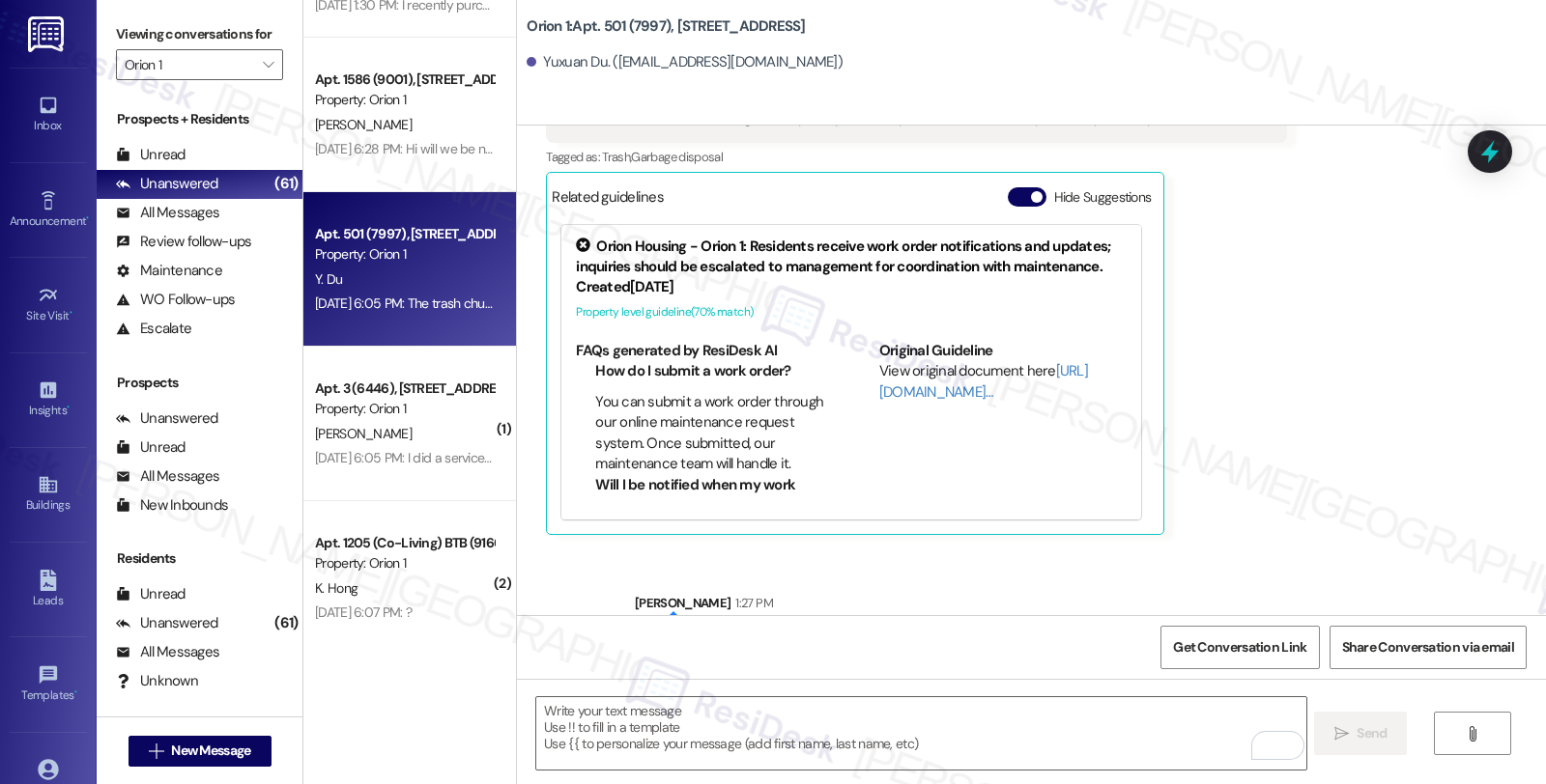
scroll to position [488, 0]
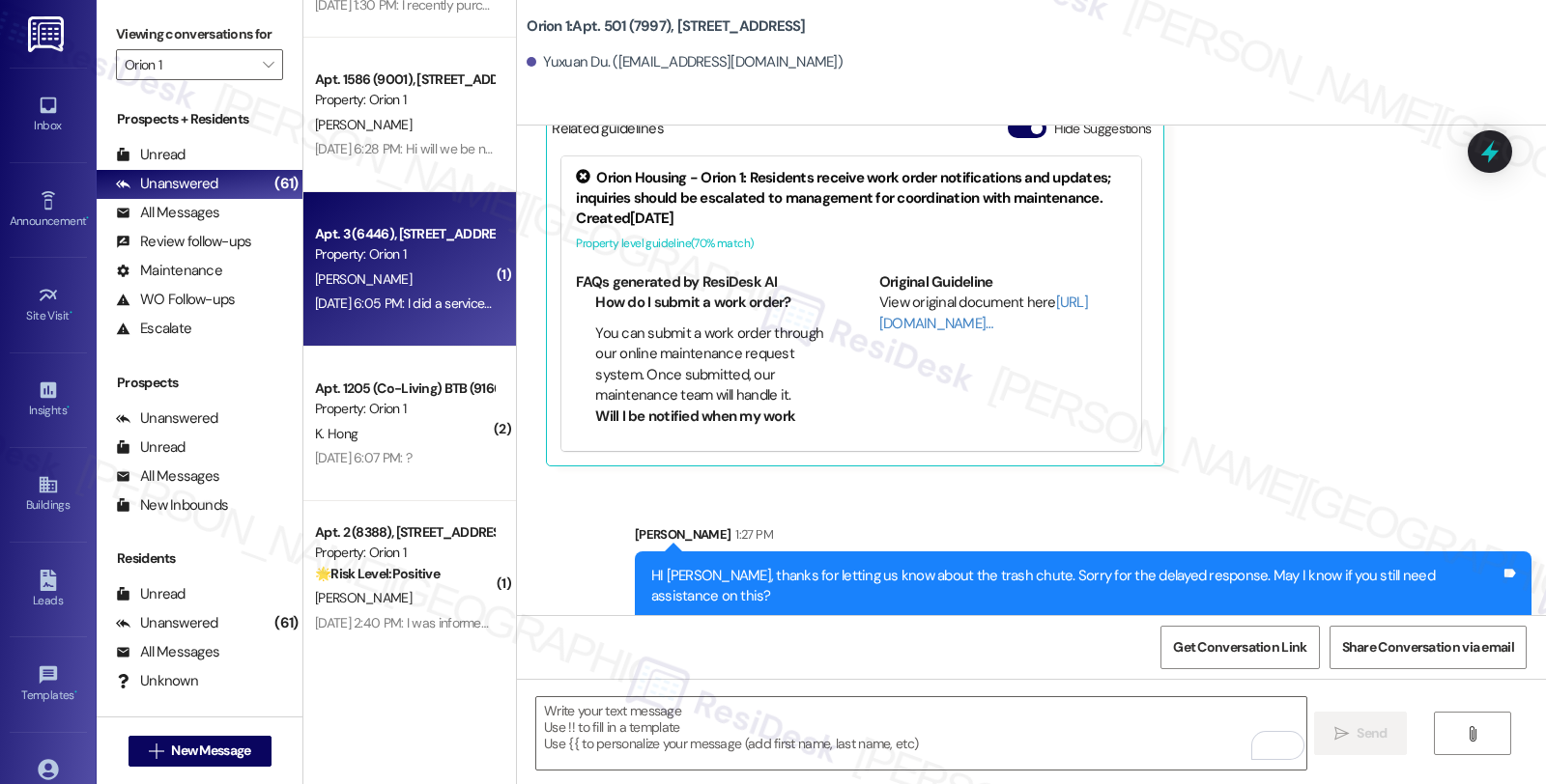
click at [391, 290] on div "[PERSON_NAME]" at bounding box center [404, 280] width 183 height 24
type textarea "Fetching suggested responses. Please feel free to read through the conversation…"
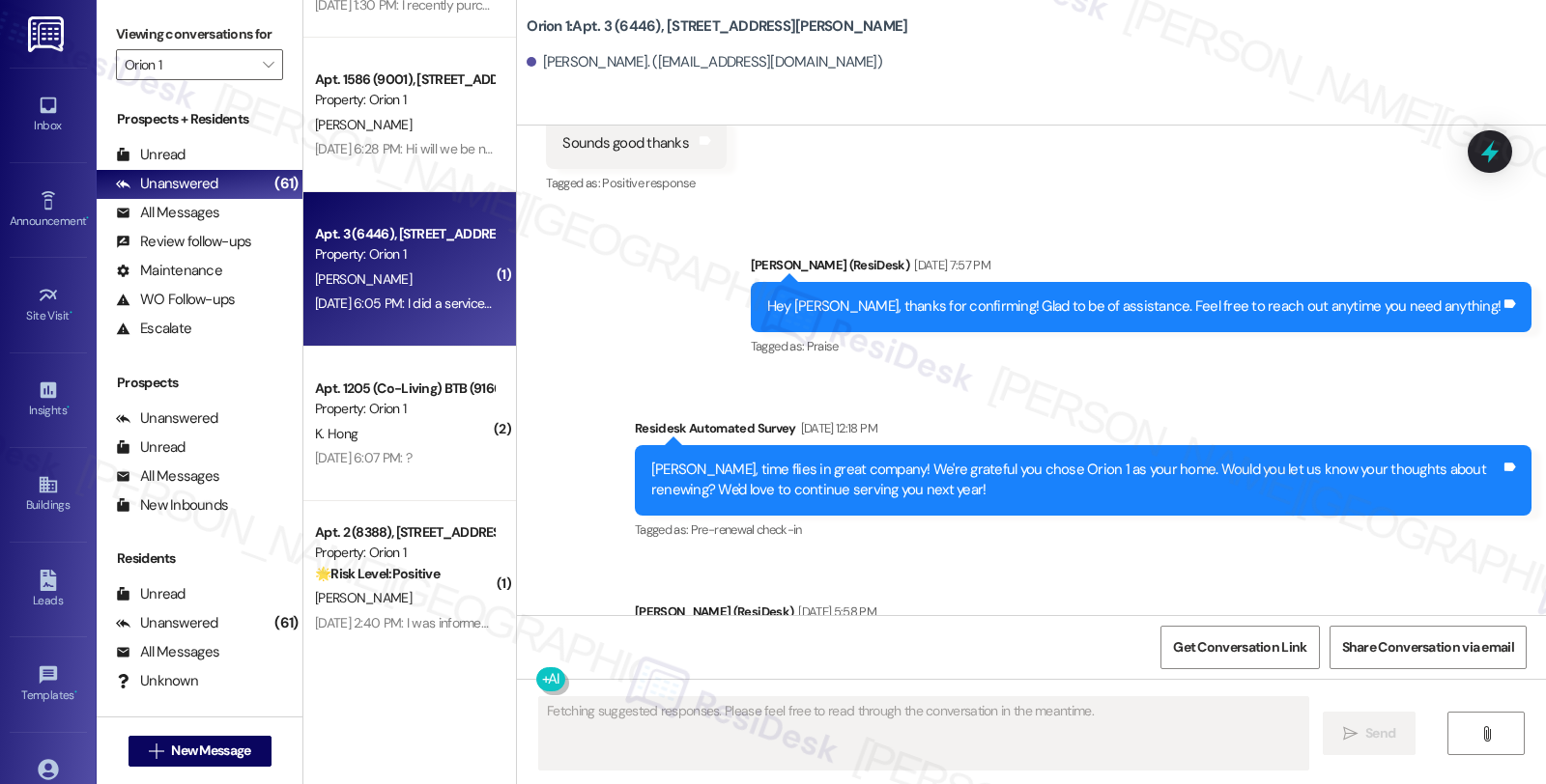
type textarea "Fetching suggested responses. Please feel free to read through the conversation…"
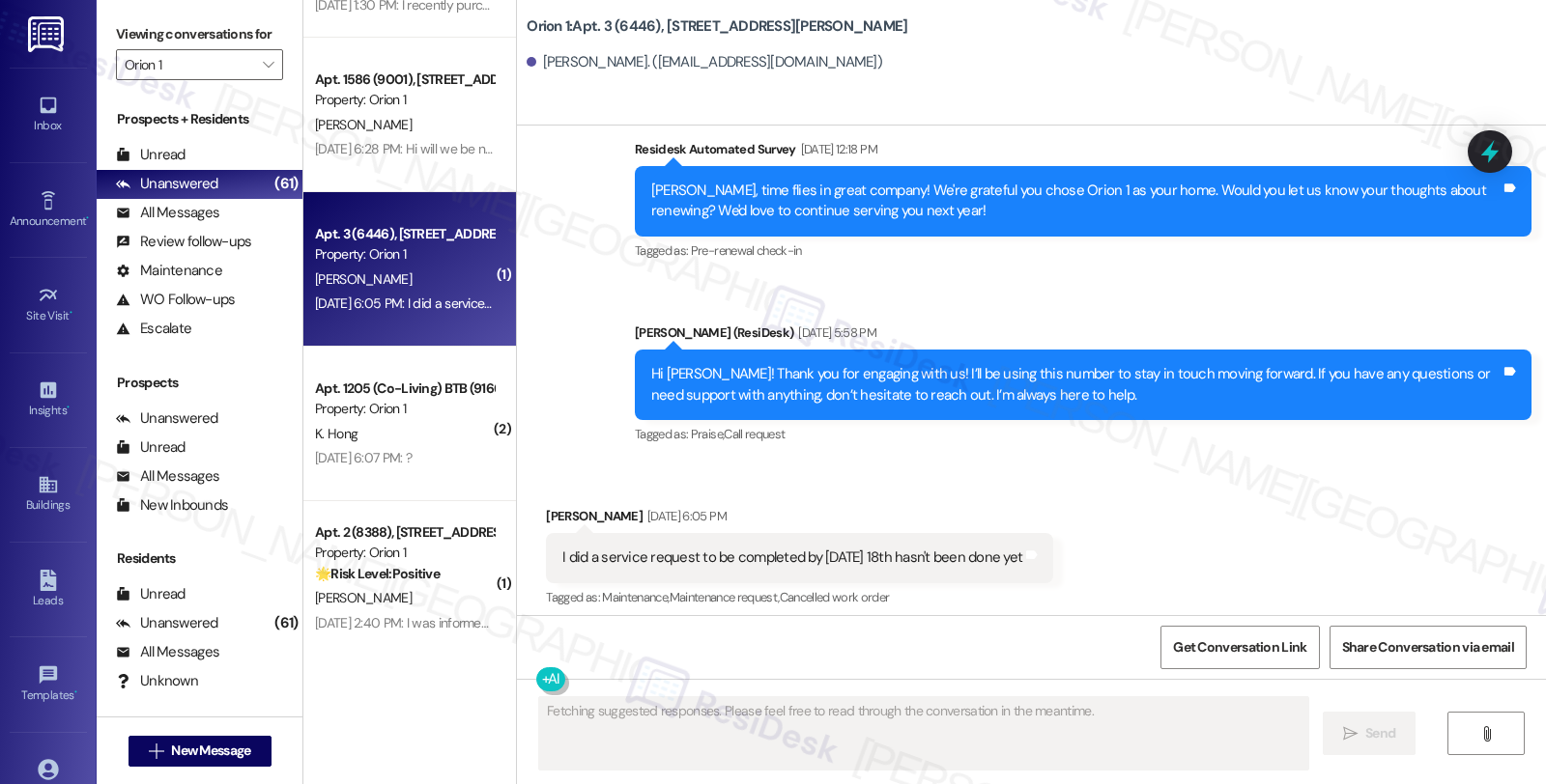
scroll to position [700, 0]
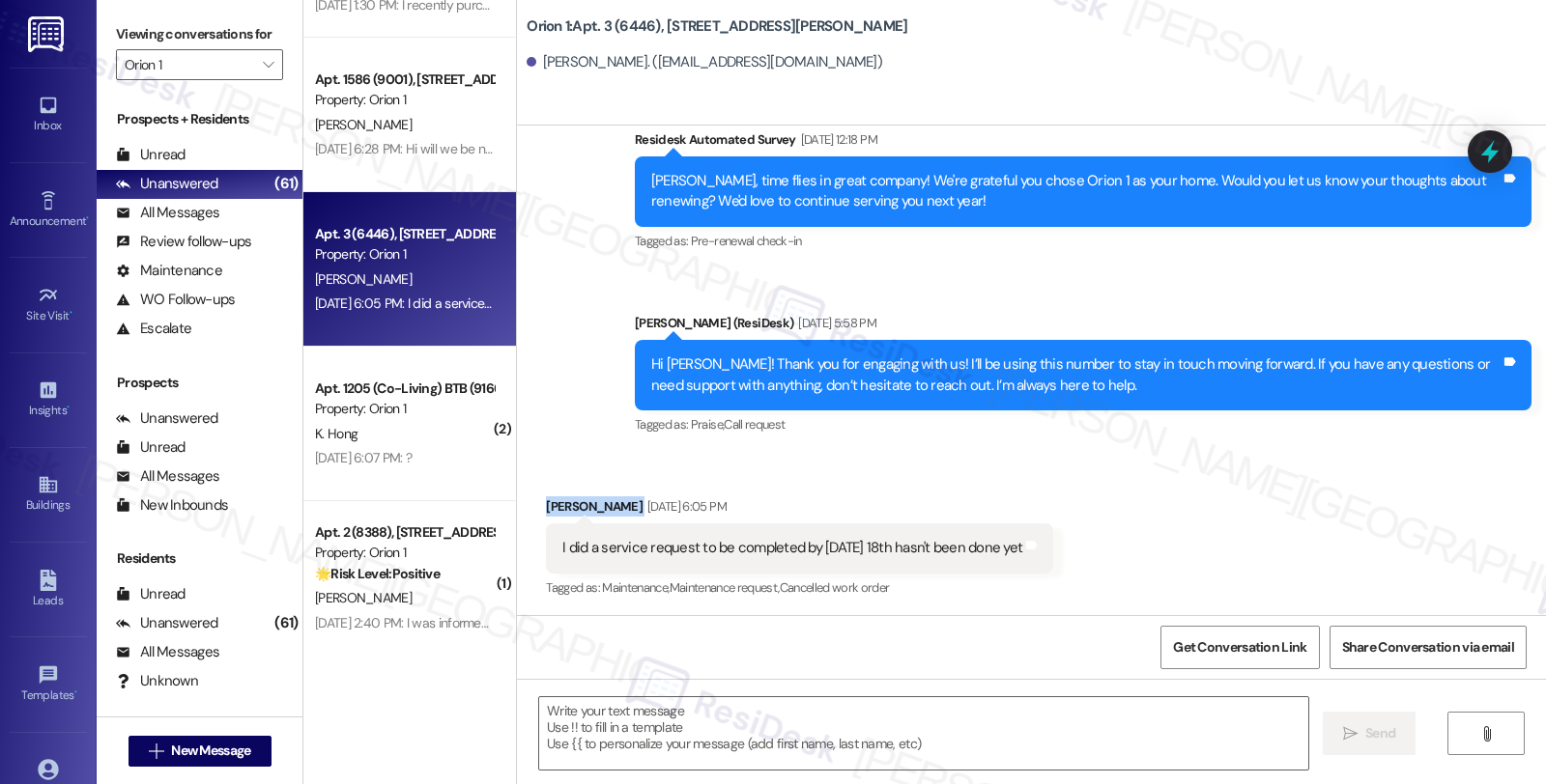
drag, startPoint x: 527, startPoint y: 504, endPoint x: 597, endPoint y: 507, distance: 70.1
click at [597, 507] on div "Received via SMS [PERSON_NAME] [DATE] 6:05 PM I did a service request to be com…" at bounding box center [799, 549] width 536 height 134
copy div "[PERSON_NAME]"
click at [597, 708] on textarea at bounding box center [923, 733] width 770 height 72
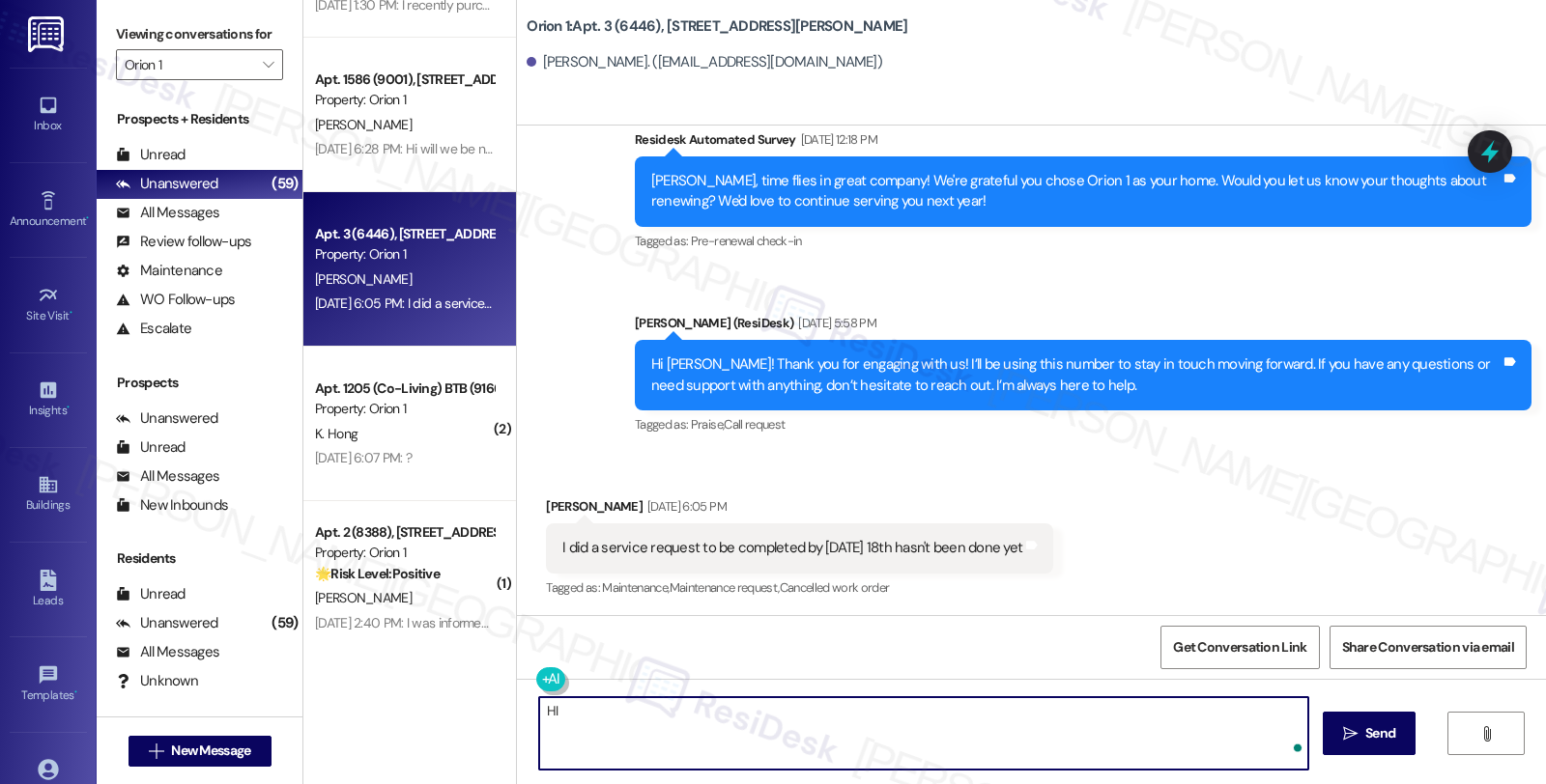
paste textarea "[PERSON_NAME]"
click at [597, 708] on textarea "HI [PERSON_NAME]" at bounding box center [920, 733] width 770 height 72
click at [773, 716] on textarea "HI [PERSON_NAME], thanks for reaching out." at bounding box center [920, 733] width 770 height 72
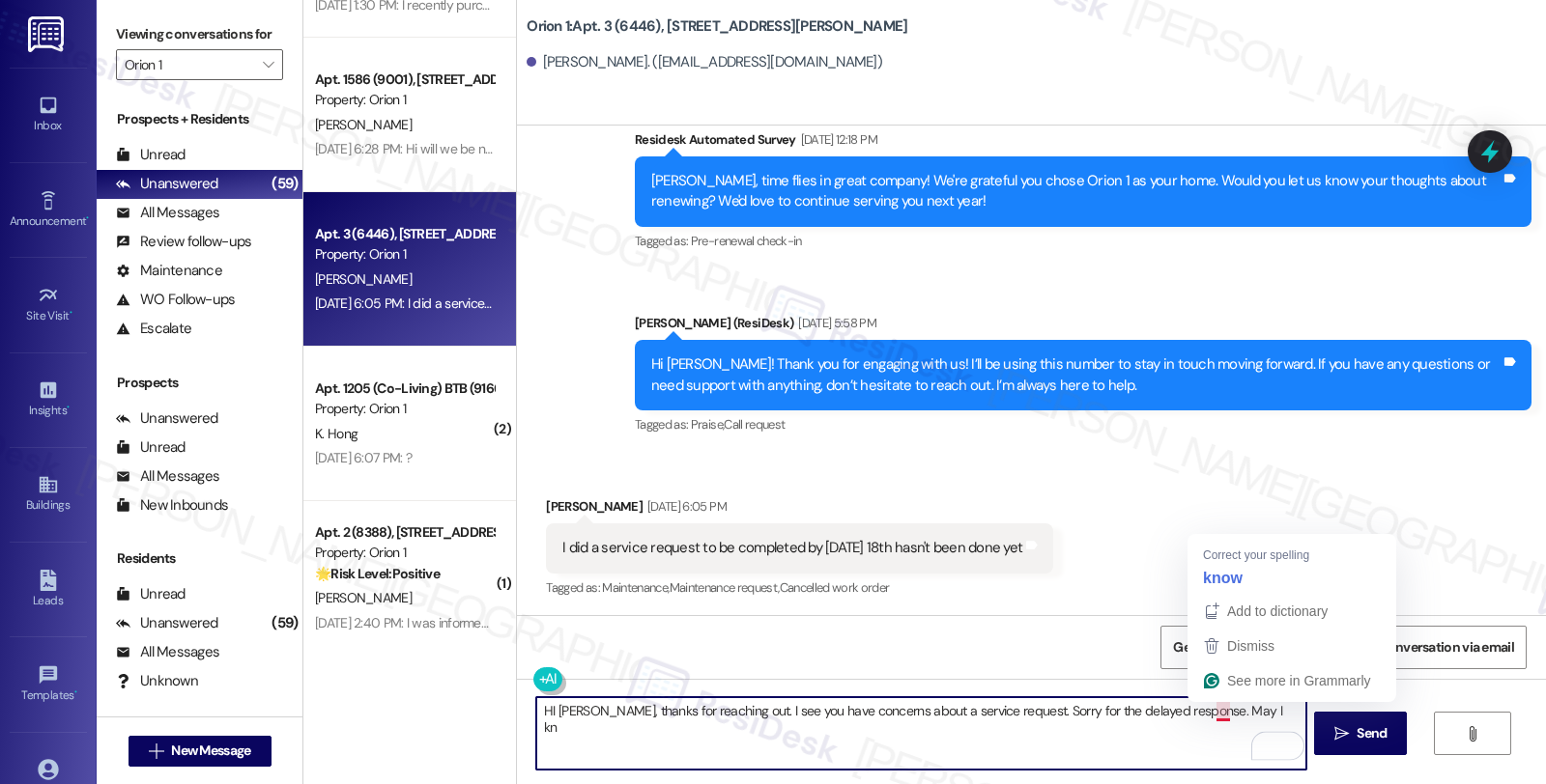
click at [1215, 713] on textarea "HI [PERSON_NAME], thanks for reaching out. I see you have concerns about a serv…" at bounding box center [920, 733] width 770 height 72
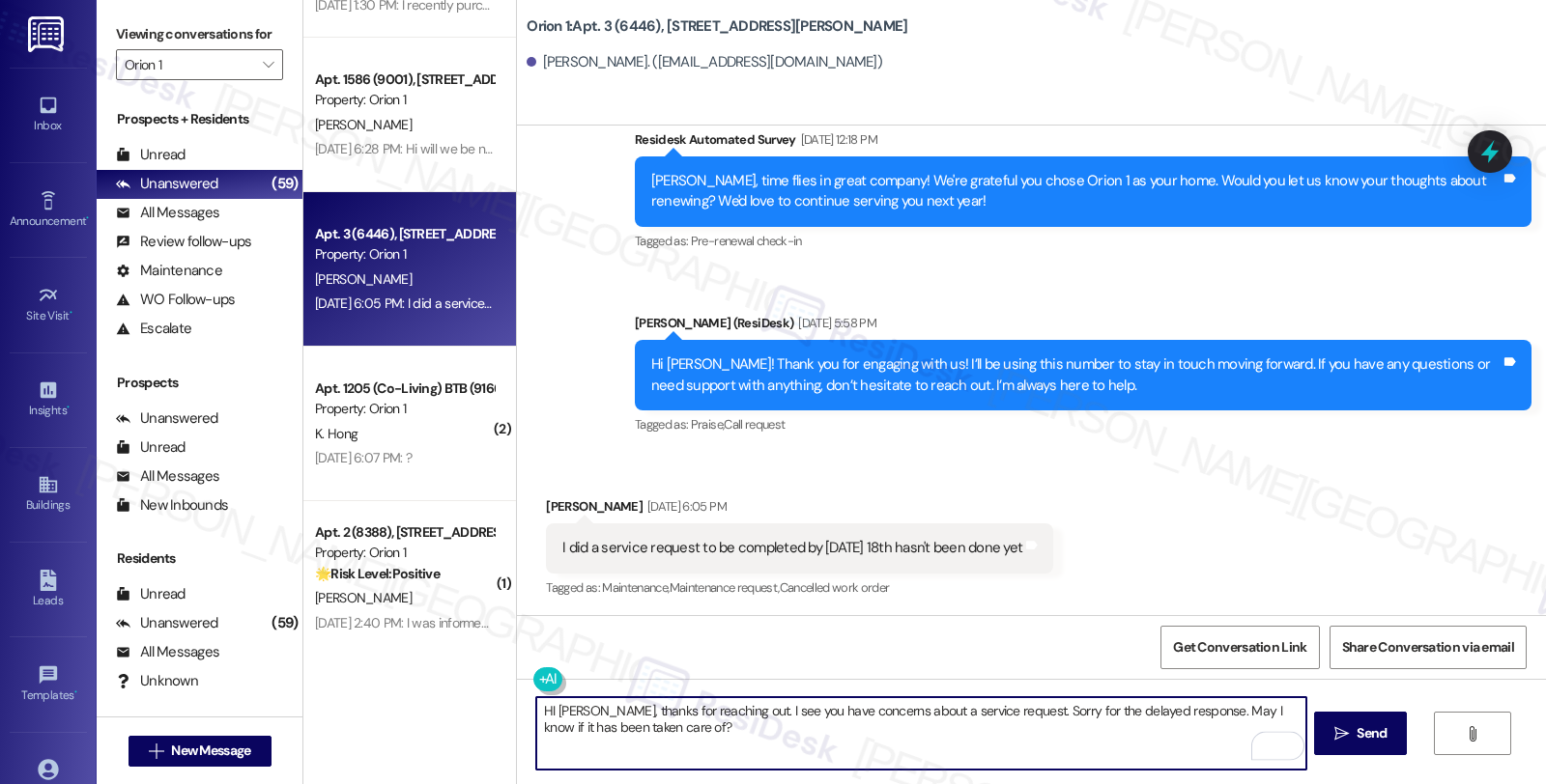
click at [744, 745] on textarea "HI [PERSON_NAME], thanks for reaching out. I see you have concerns about a serv…" at bounding box center [920, 733] width 770 height 72
type textarea "HI [PERSON_NAME], thanks for reaching out. I see you have concerns about a serv…"
click at [912, 721] on textarea "HI [PERSON_NAME], thanks for reaching out. I see you have concerns about a serv…" at bounding box center [920, 733] width 770 height 72
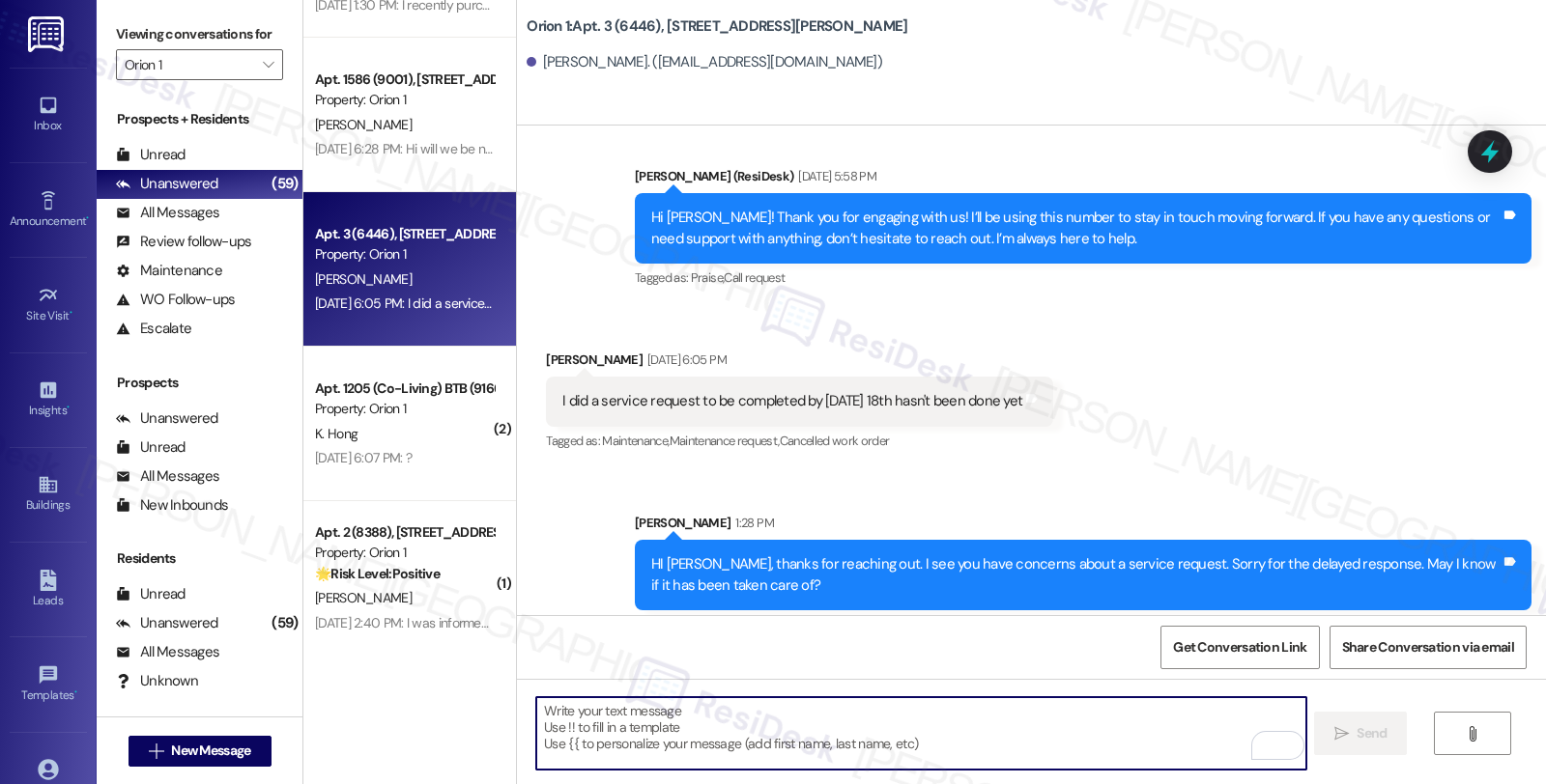
scroll to position [854, 0]
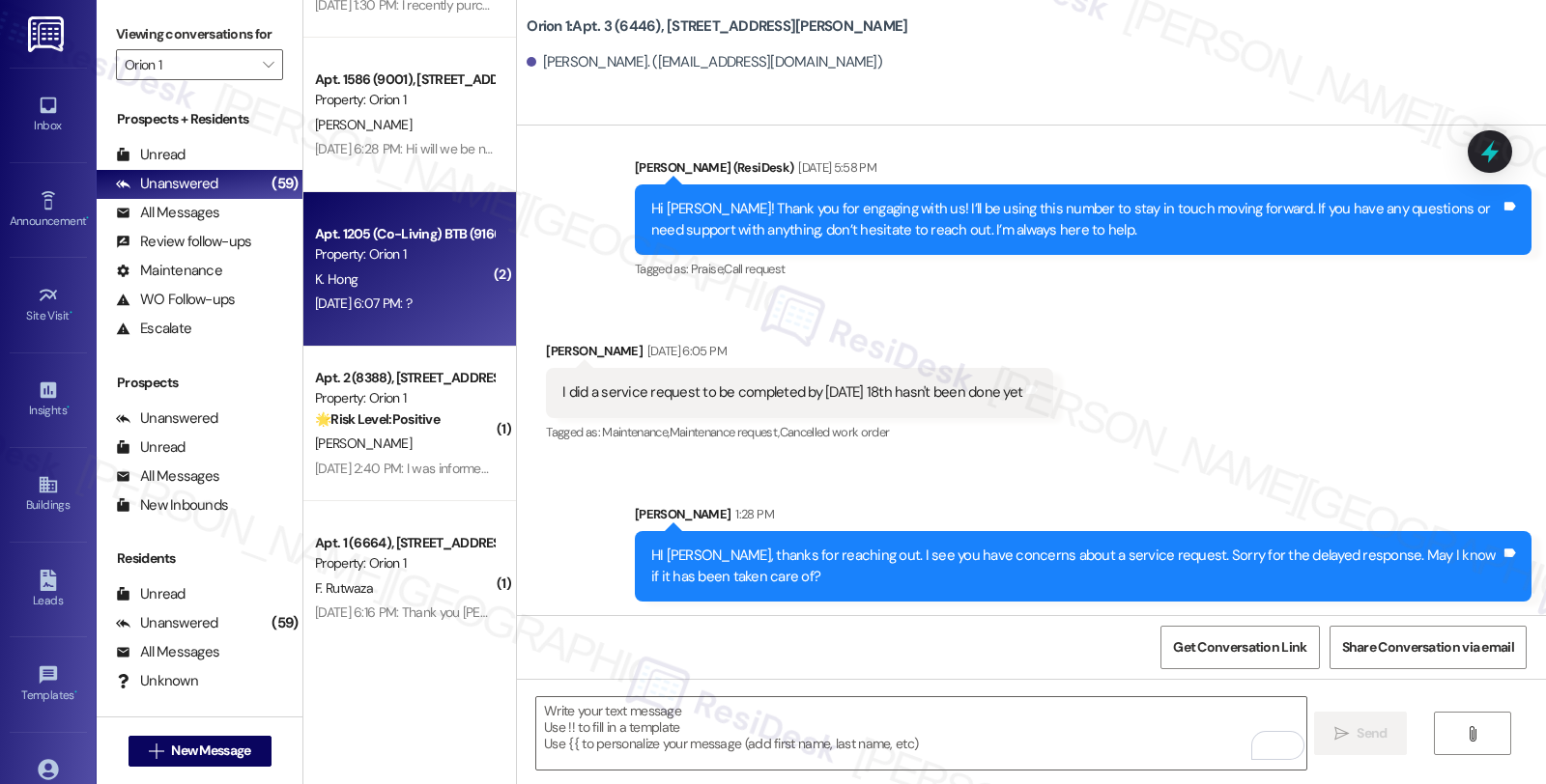
click at [412, 296] on div "[DATE] 6:07 PM: ? [DATE] 6:07 PM: ?" at bounding box center [362, 304] width 96 height 18
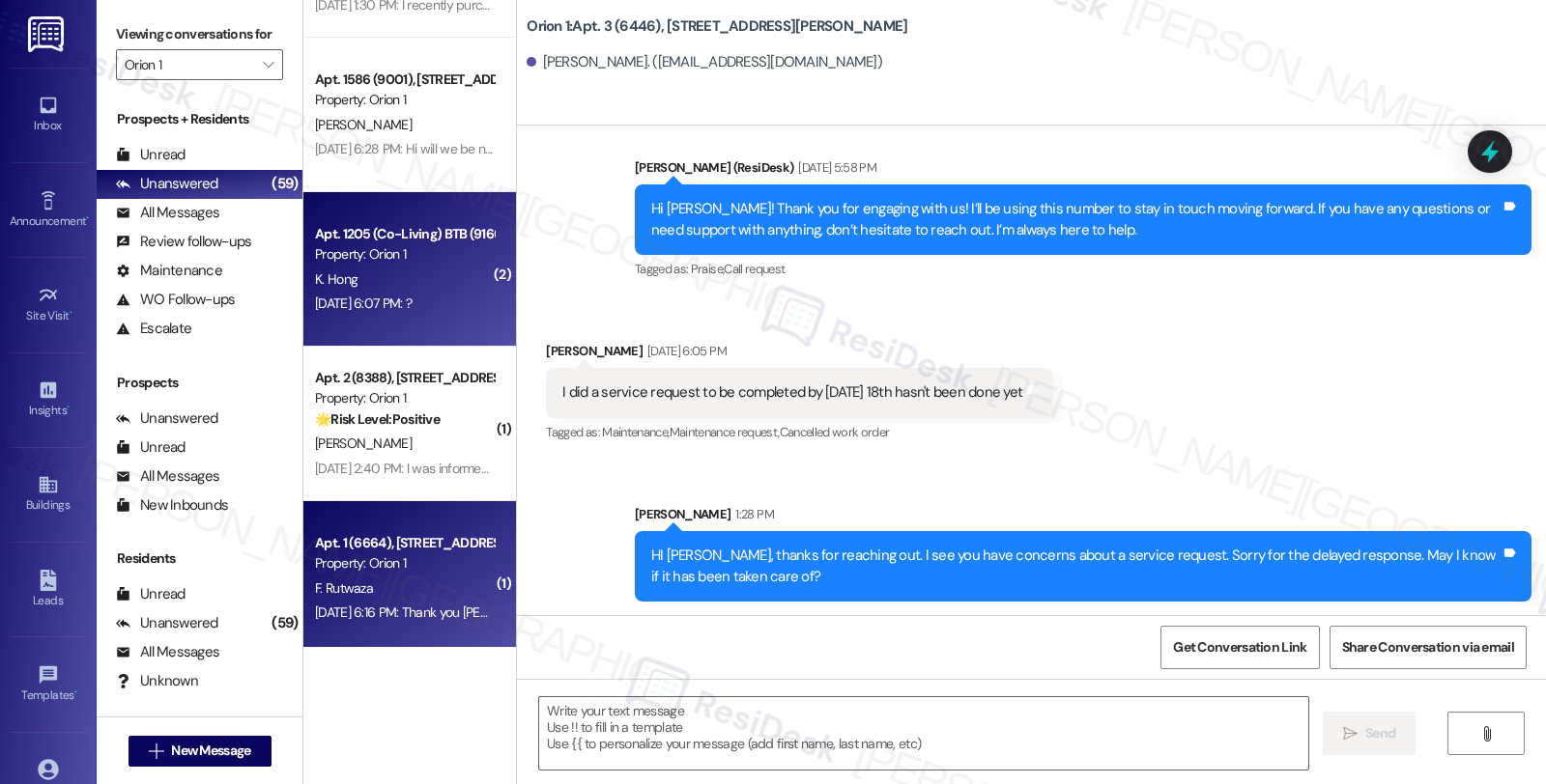
type textarea "Fetching suggested responses. Please feel free to read through the conversation…"
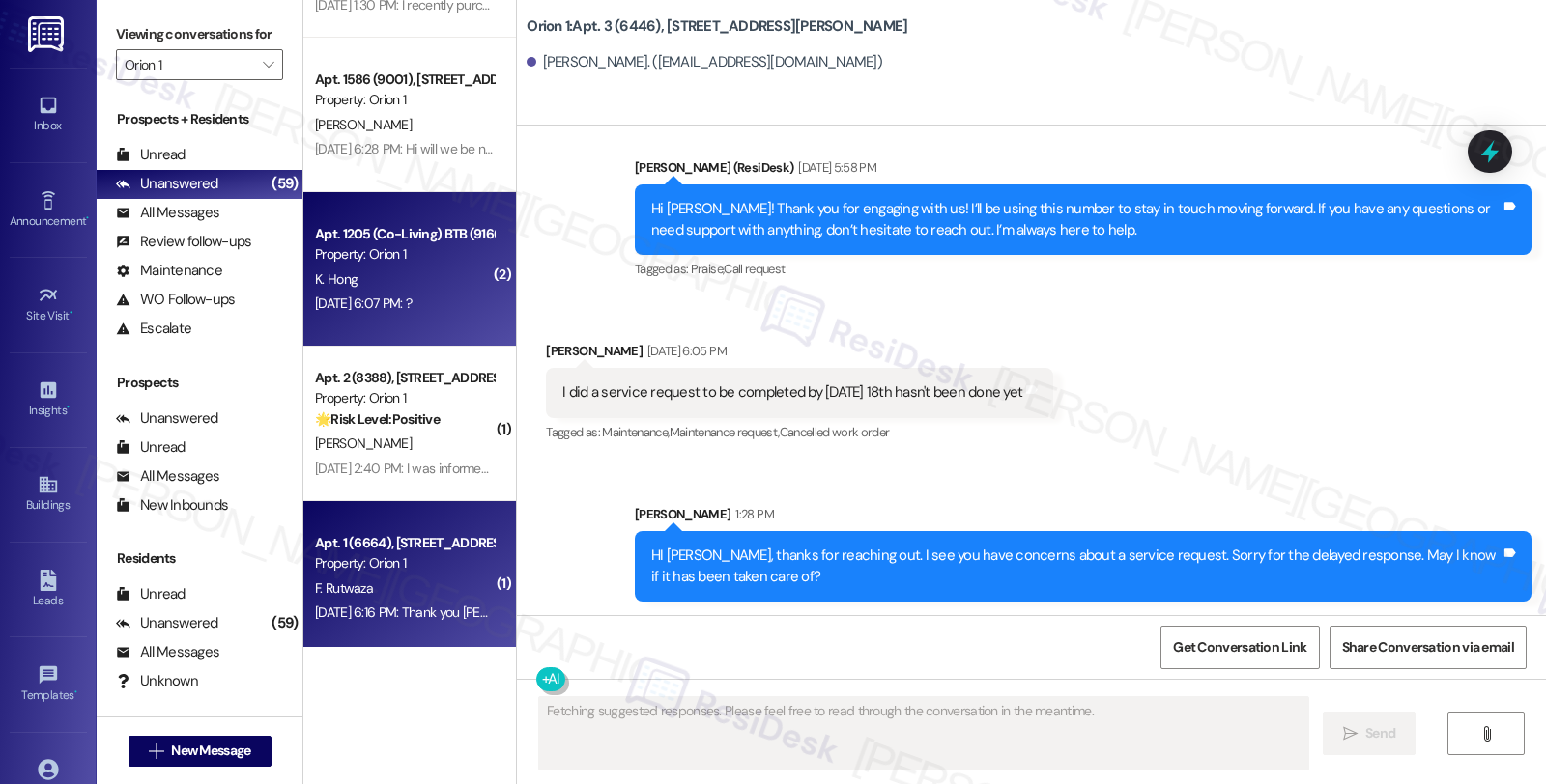
scroll to position [122, 0]
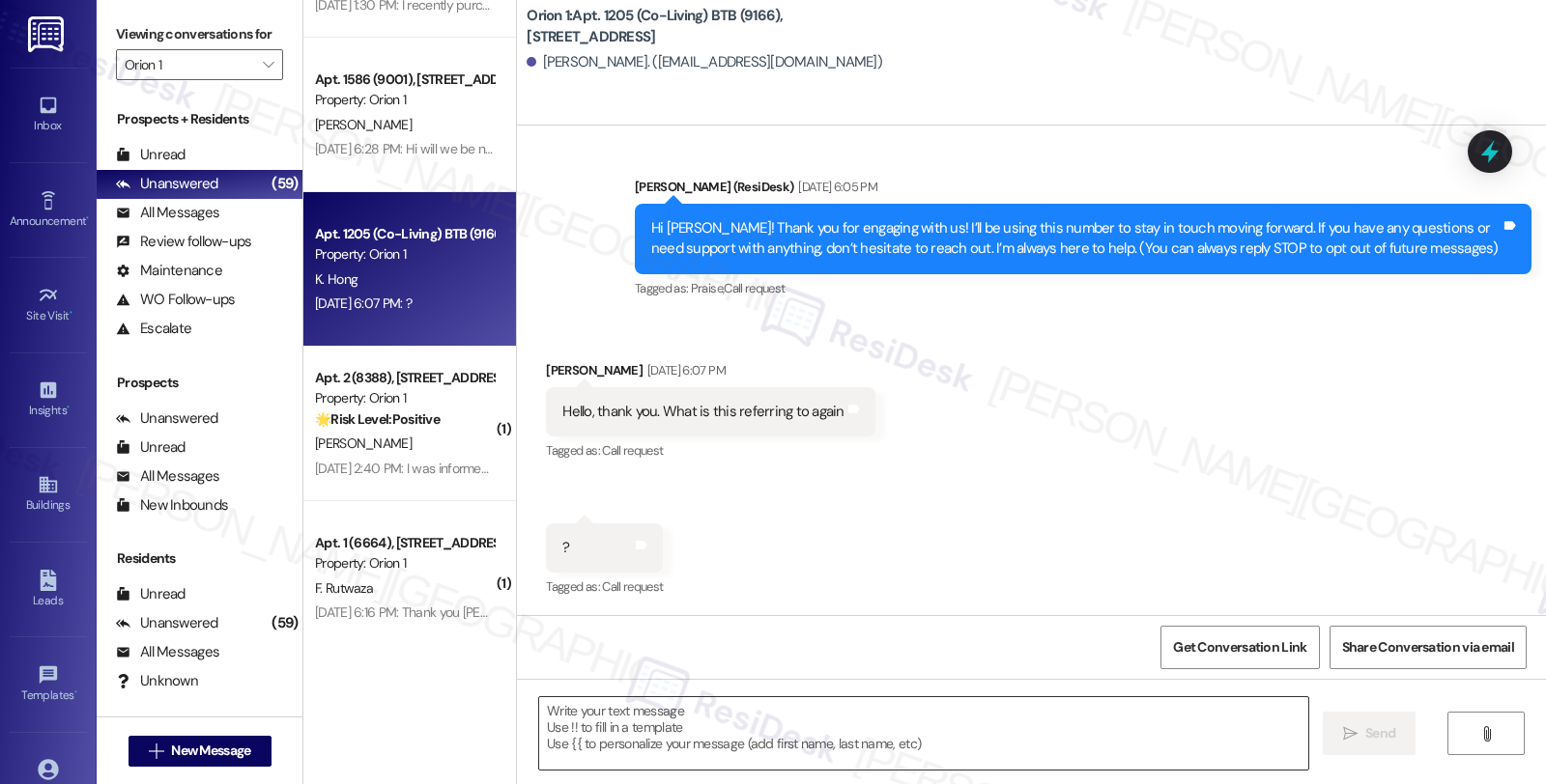
click at [588, 743] on textarea at bounding box center [923, 733] width 770 height 72
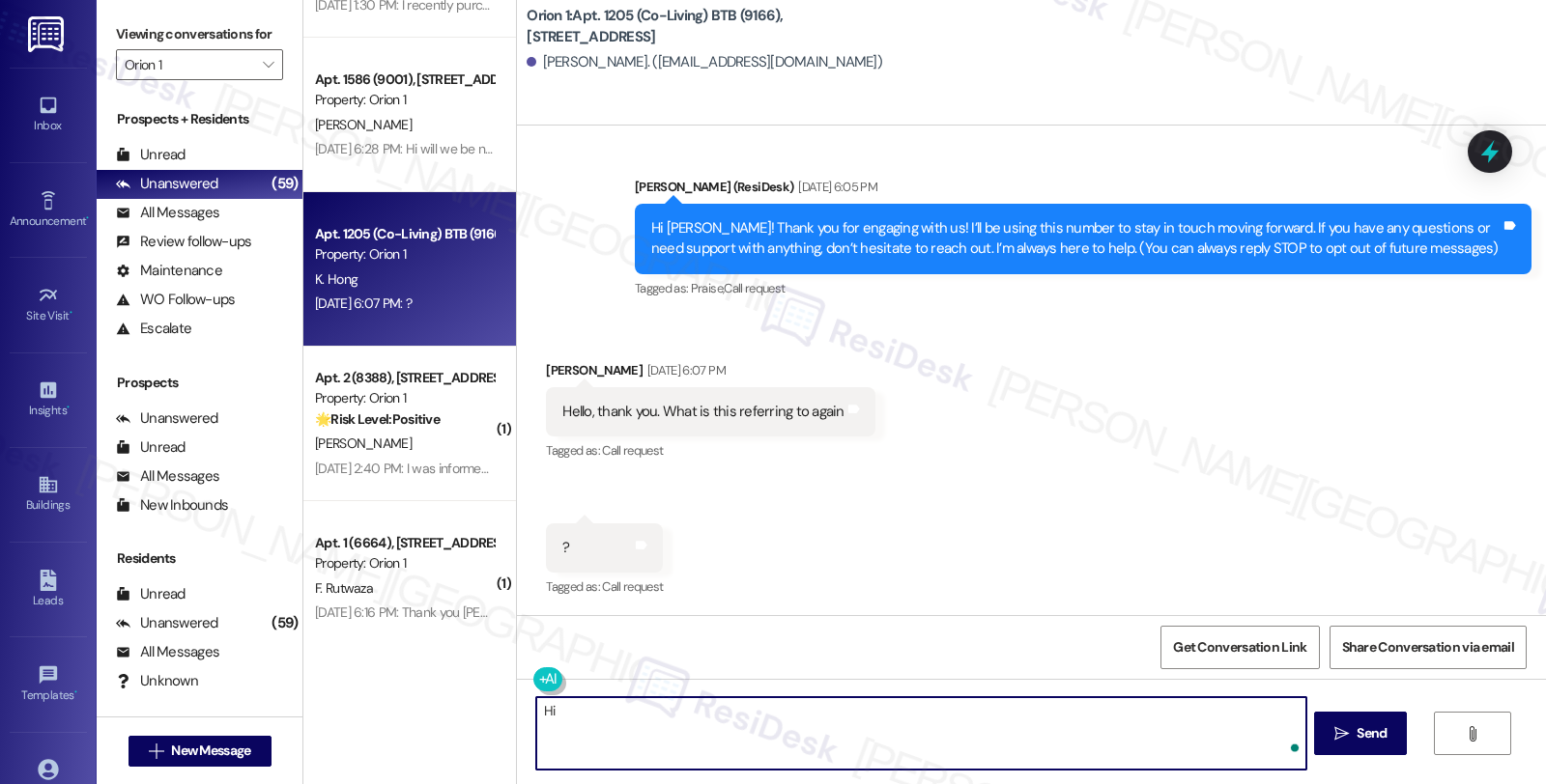
paste textarea "[PERSON_NAME]"
click at [531, 372] on div "Received via SMS [PERSON_NAME] [DATE] 6:07 PM Hello, thank you. What is this re…" at bounding box center [710, 412] width 357 height 134
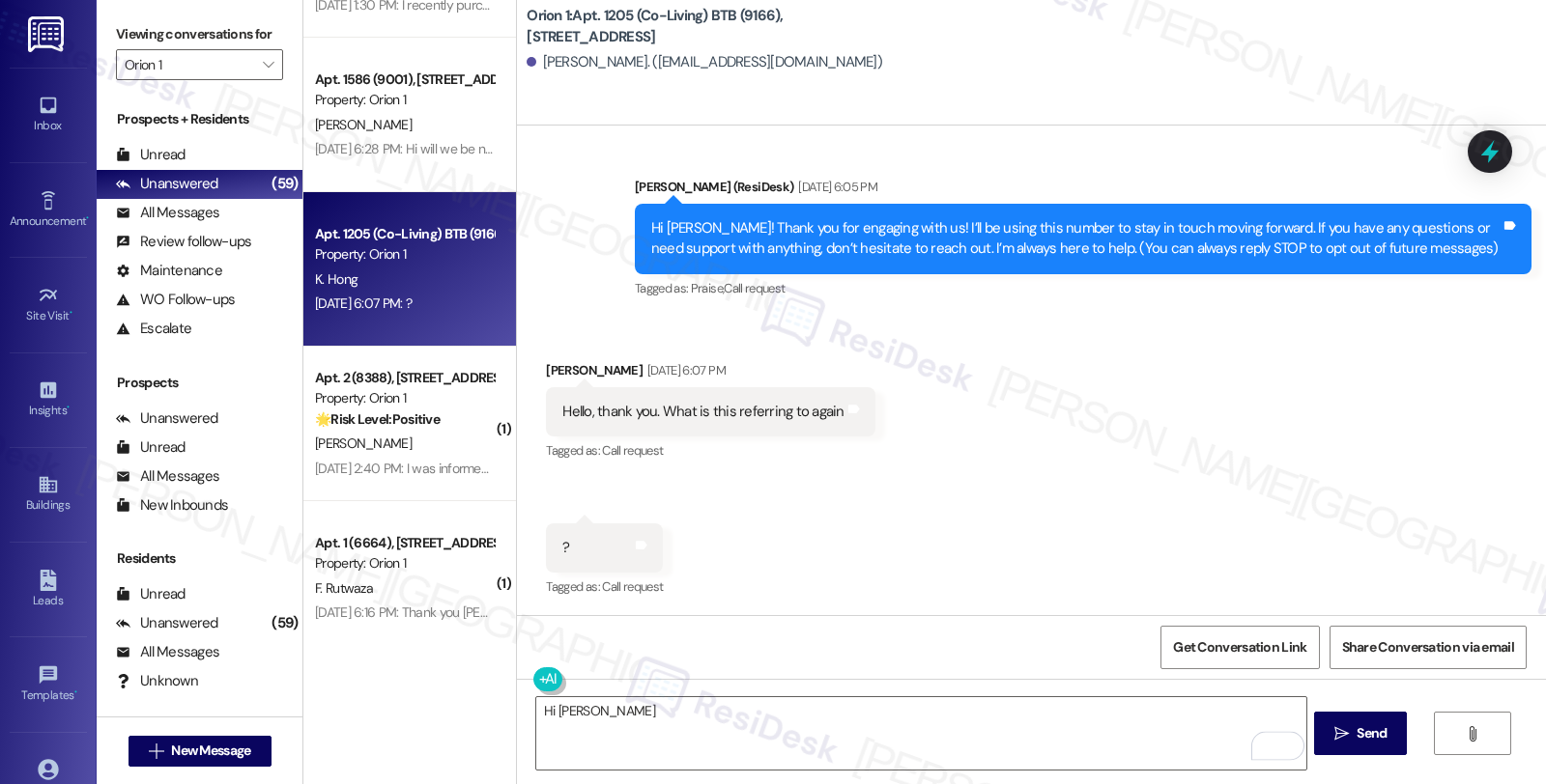
click at [546, 367] on div "[PERSON_NAME] [DATE] 6:07 PM" at bounding box center [710, 373] width 329 height 27
copy div "[PERSON_NAME]"
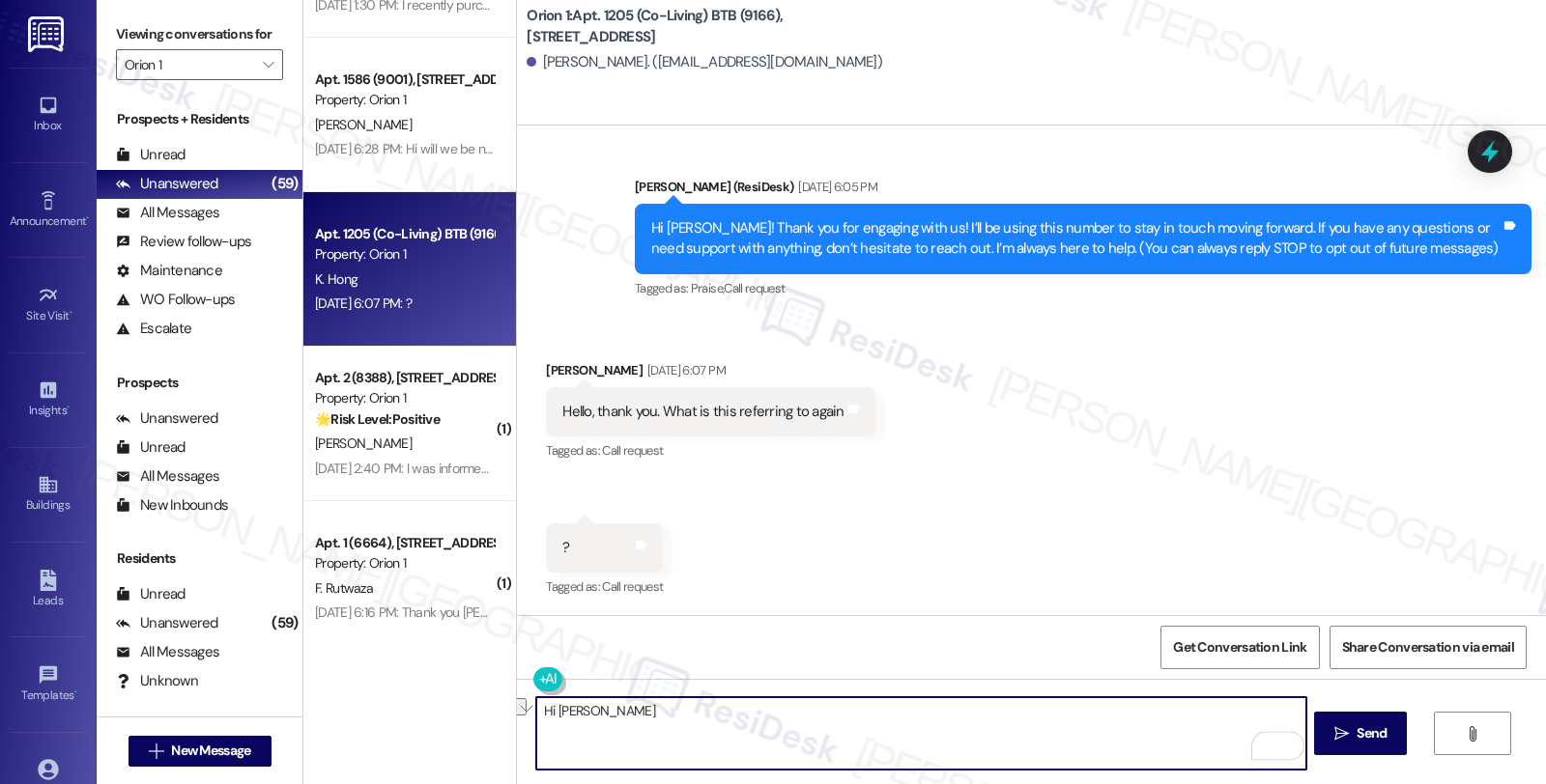
drag, startPoint x: 547, startPoint y: 705, endPoint x: 733, endPoint y: 715, distance: 186.3
click at [733, 715] on textarea "Hi [PERSON_NAME]" at bounding box center [920, 733] width 770 height 72
paste textarea "[PERSON_NAME]"
paste textarea "it's nice to meet you! I'm part of {{property}}'s Resident Support Offsite Team…"
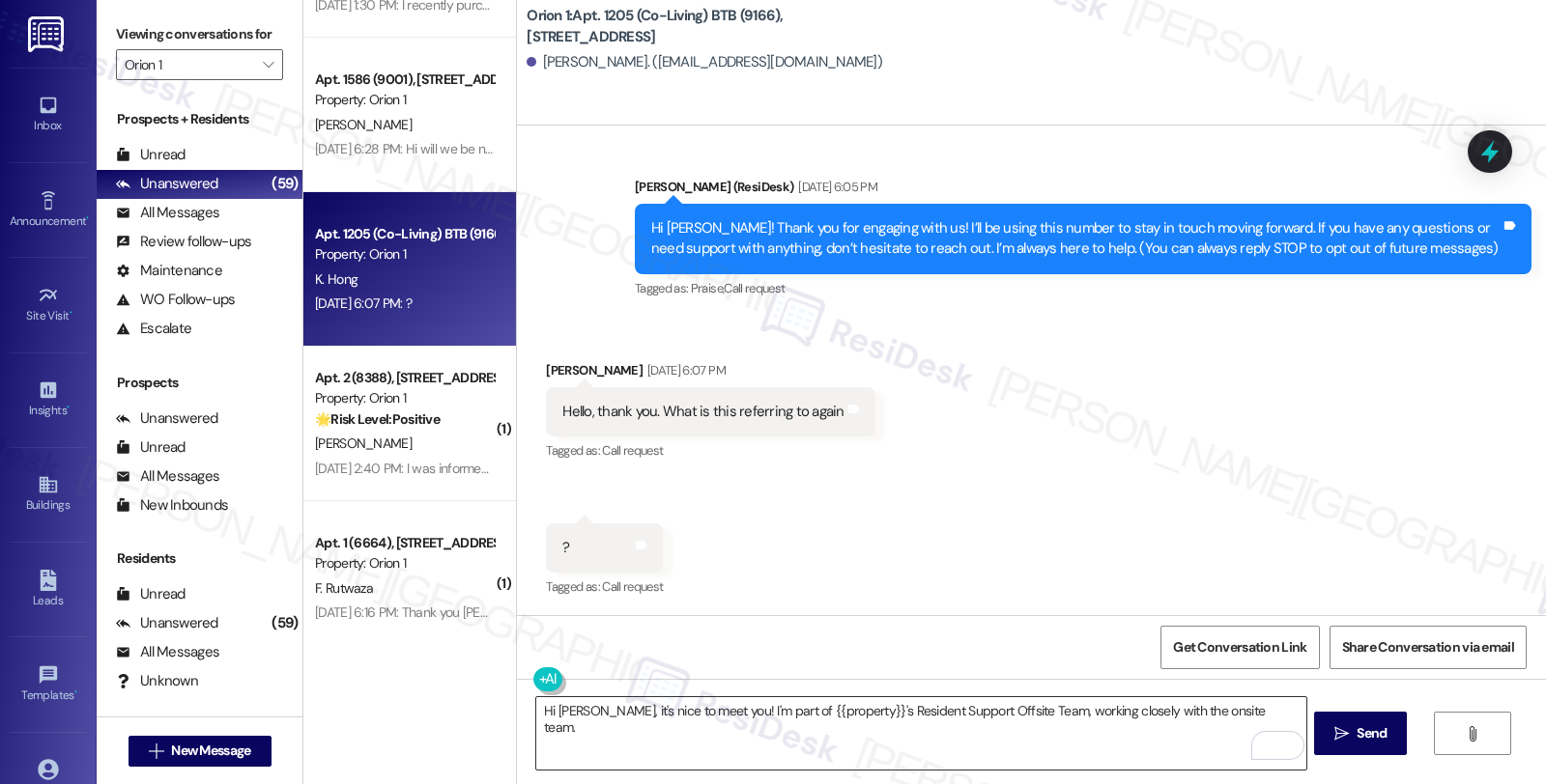
drag, startPoint x: 744, startPoint y: 754, endPoint x: 762, endPoint y: 751, distance: 18.2
click at [744, 754] on textarea "Hi [PERSON_NAME], it's nice to meet you! I'm part of {{property}}'s Resident Su…" at bounding box center [920, 733] width 770 height 72
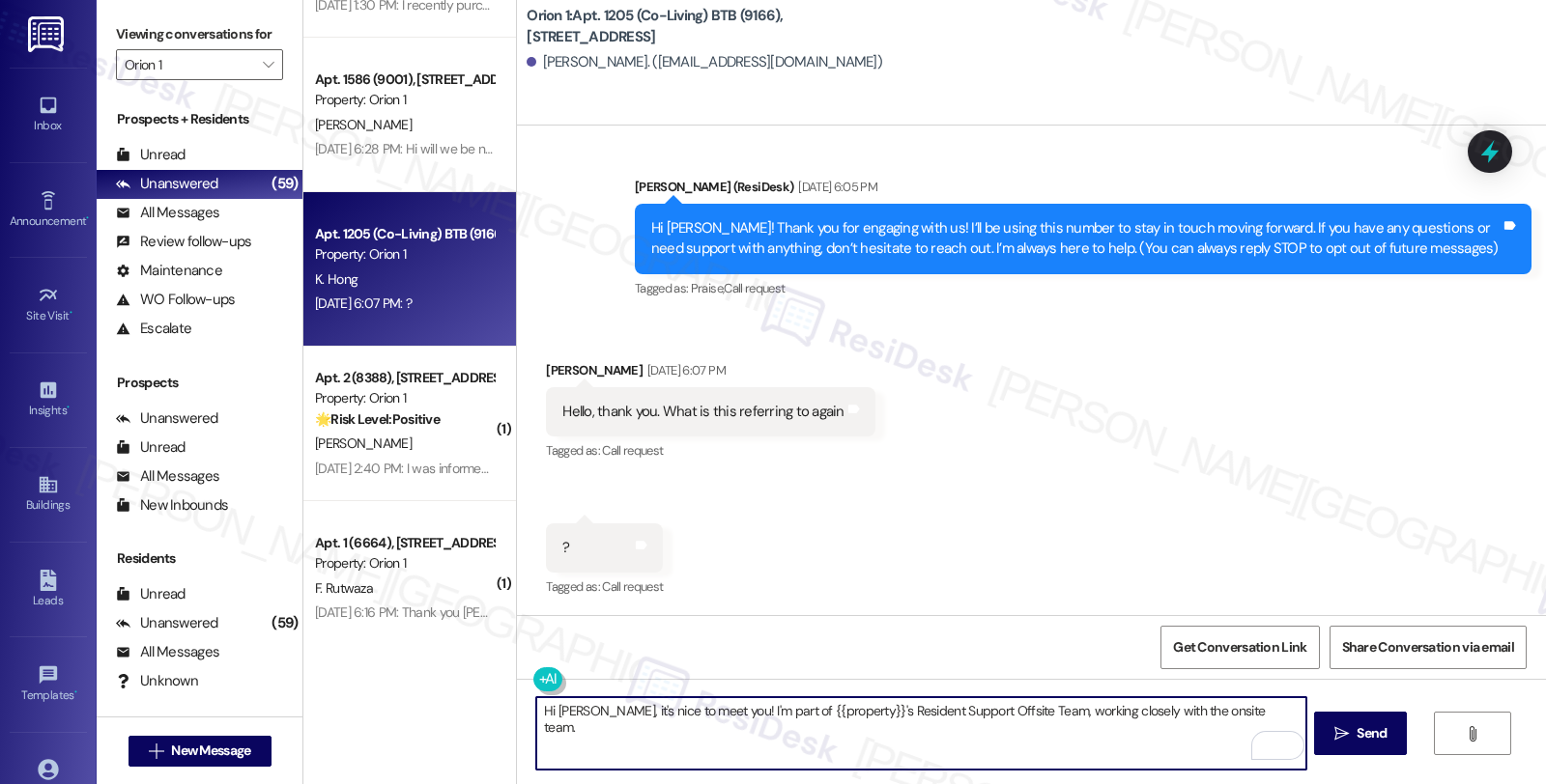
click at [1238, 705] on textarea "Hi [PERSON_NAME], it's nice to meet you! I'm part of {{property}}'s Resident Su…" at bounding box center [920, 733] width 770 height 72
paste textarea "Should you have other concerns, please feel free to reach out. Have a great day!"
type textarea "Hi [PERSON_NAME], it's nice to meet you! I'm part of {{property}}'s Resident Su…"
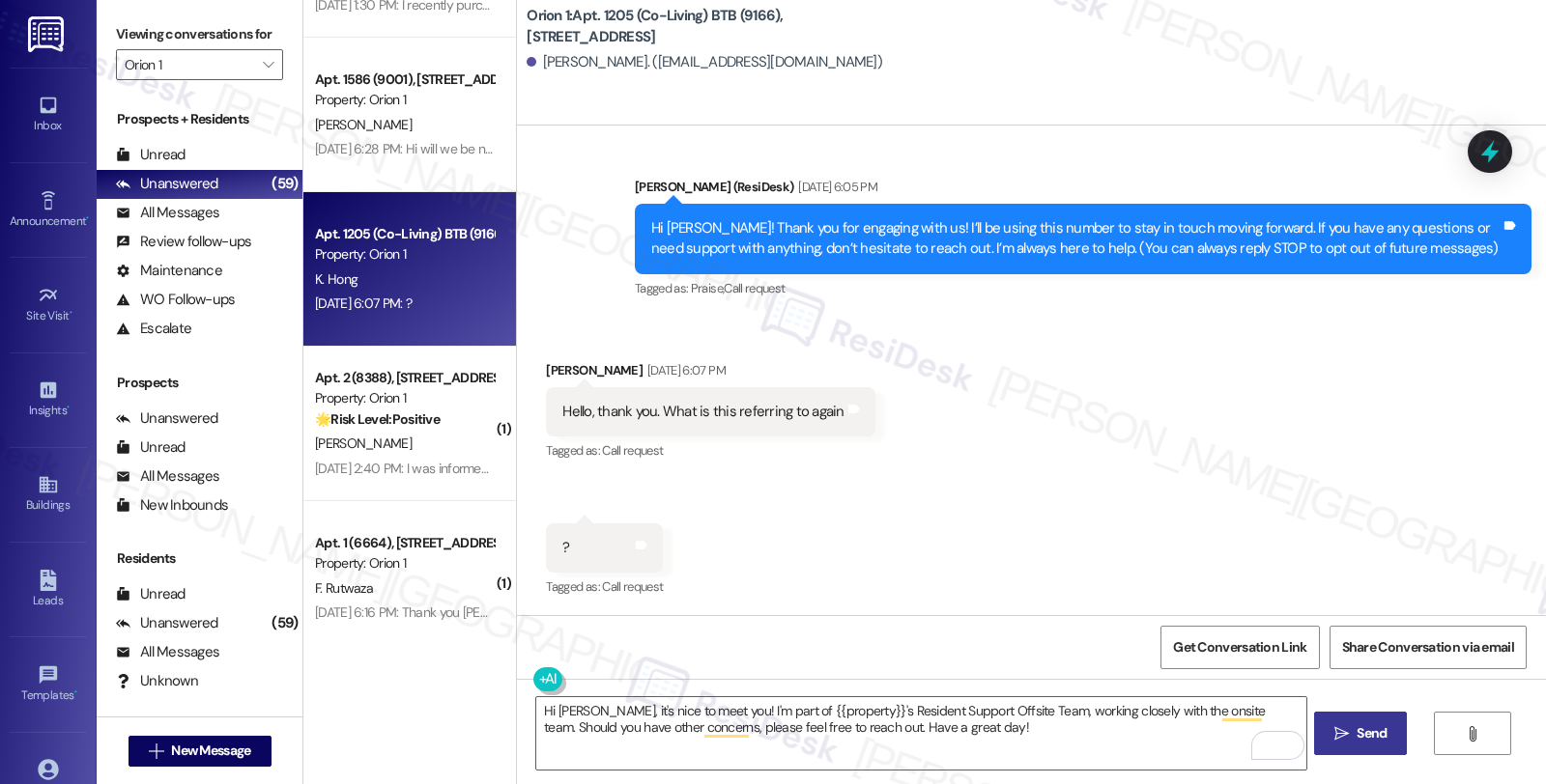
click at [1340, 724] on span " Send" at bounding box center [1360, 733] width 61 height 20
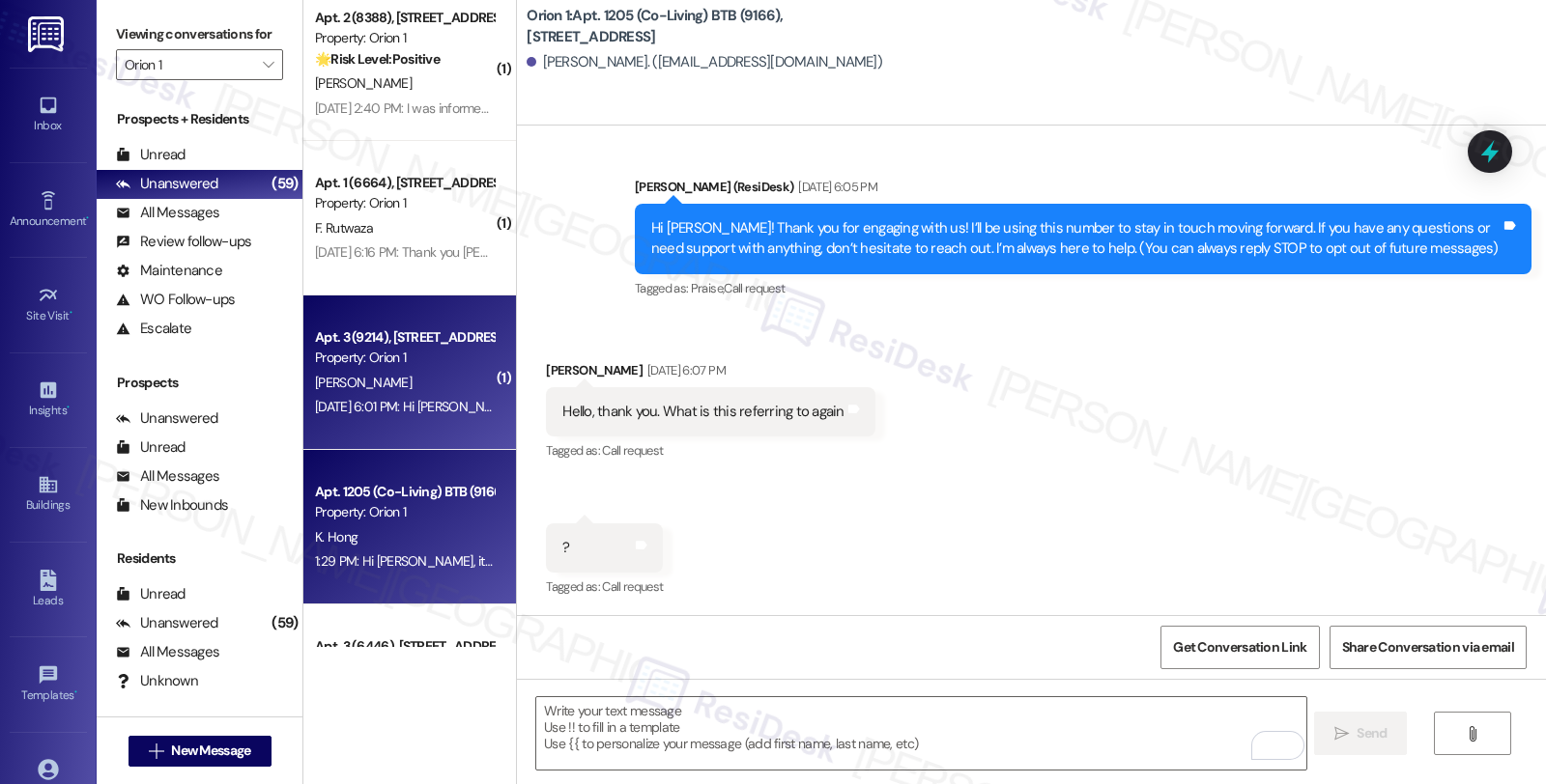
scroll to position [4350, 0]
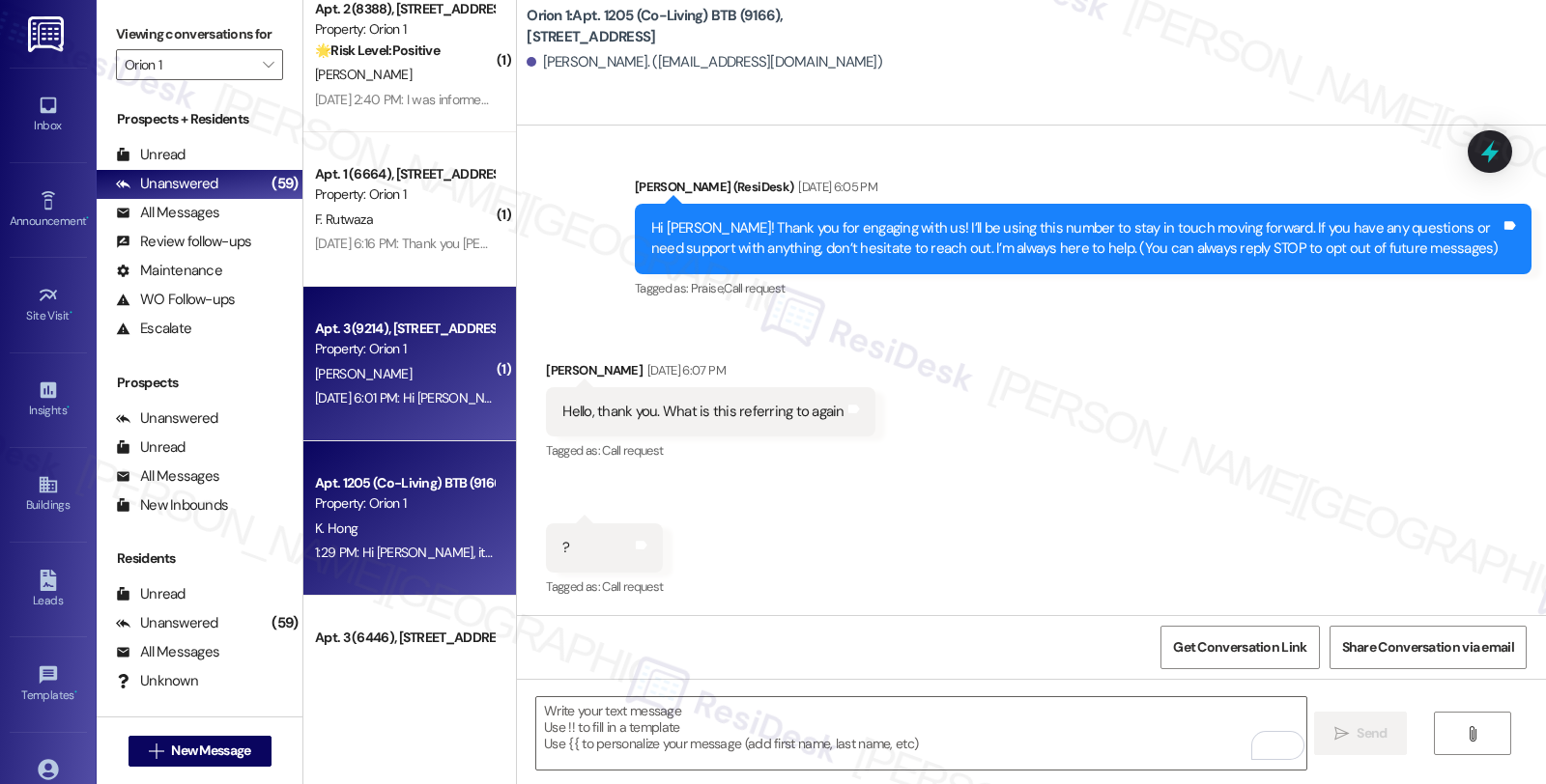
click at [428, 352] on div "Property: Orion 1" at bounding box center [404, 349] width 179 height 20
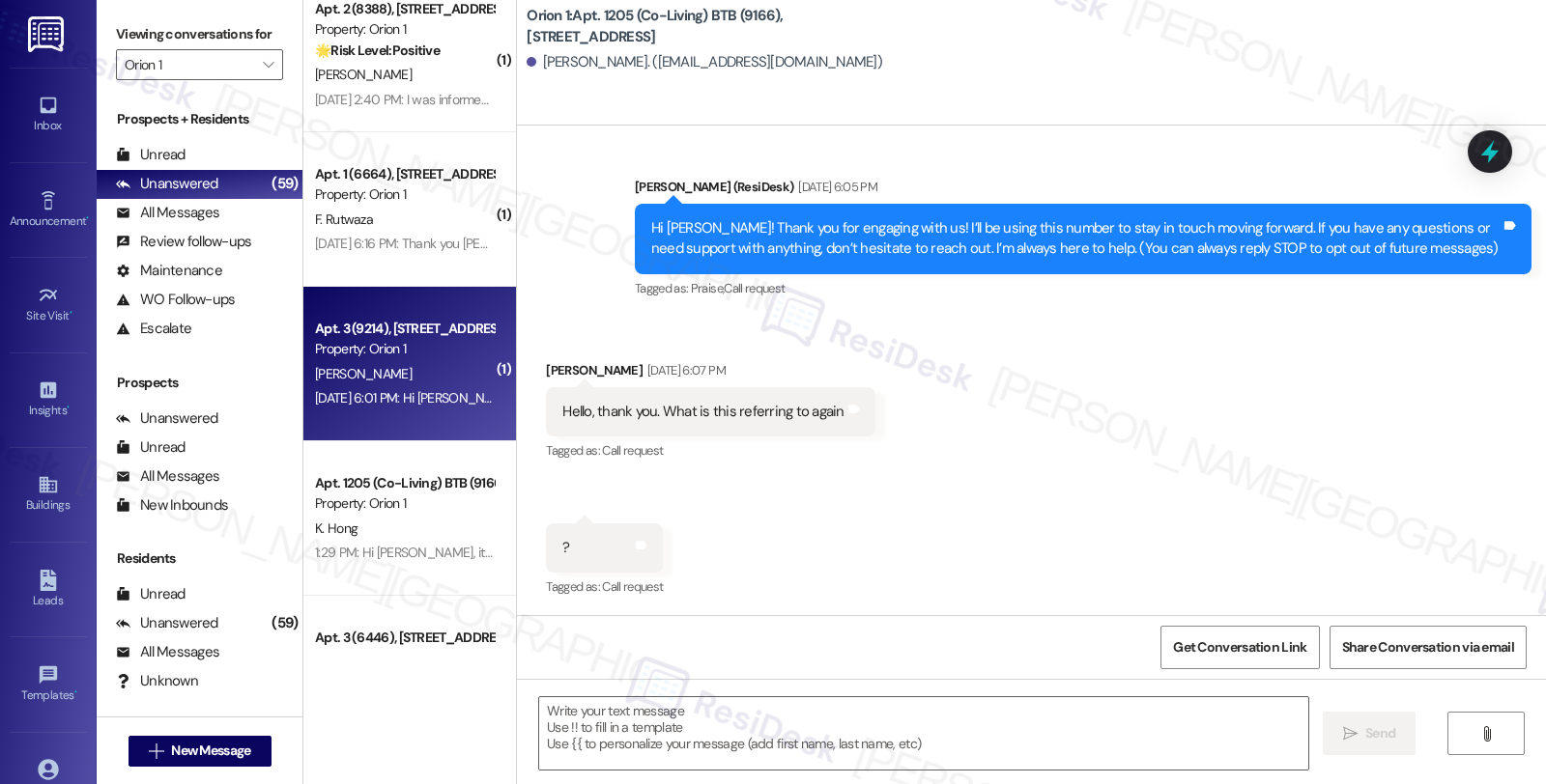
type textarea "Fetching suggested responses. Please feel free to read through the conversation…"
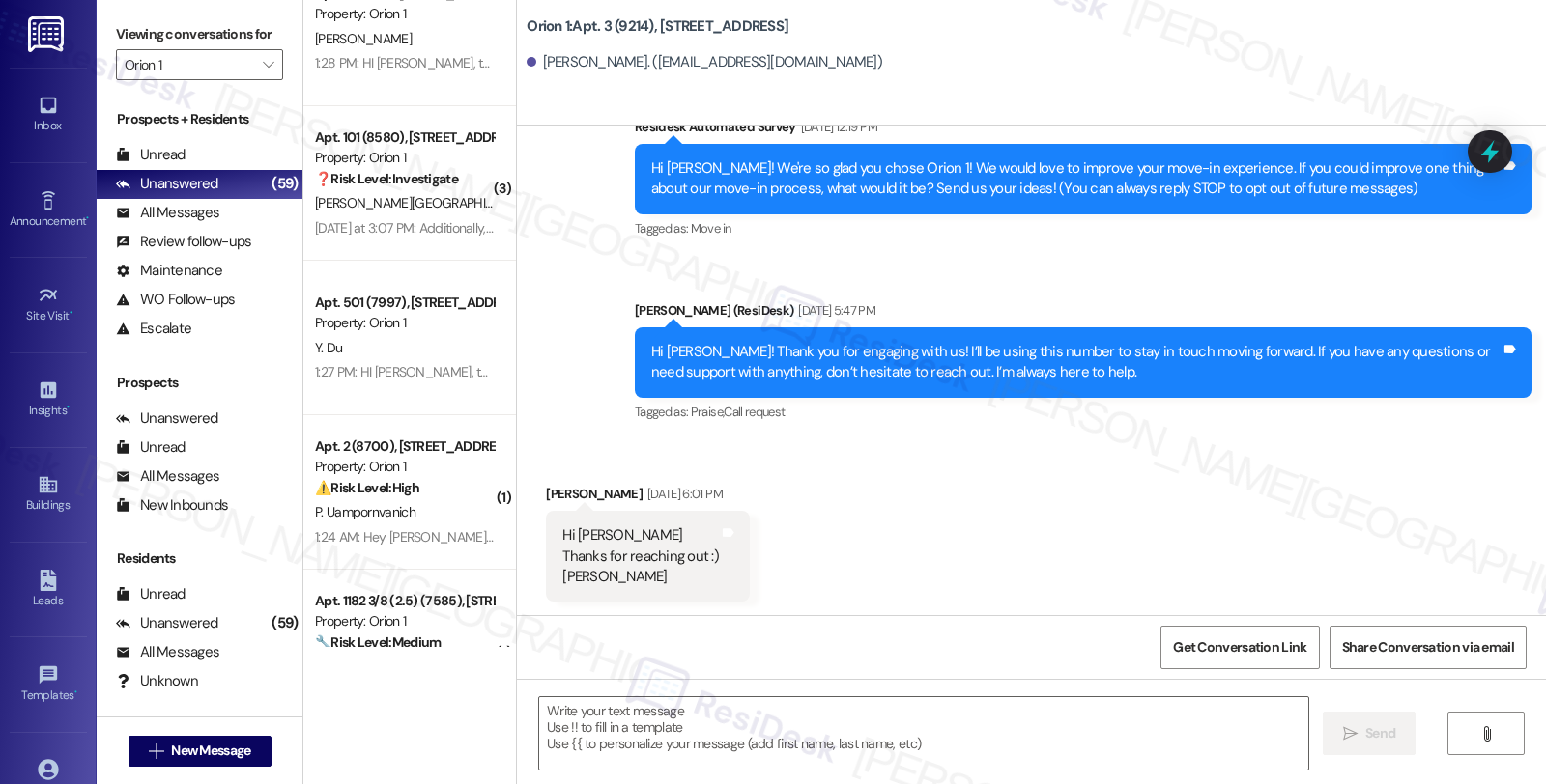
scroll to position [184, 0]
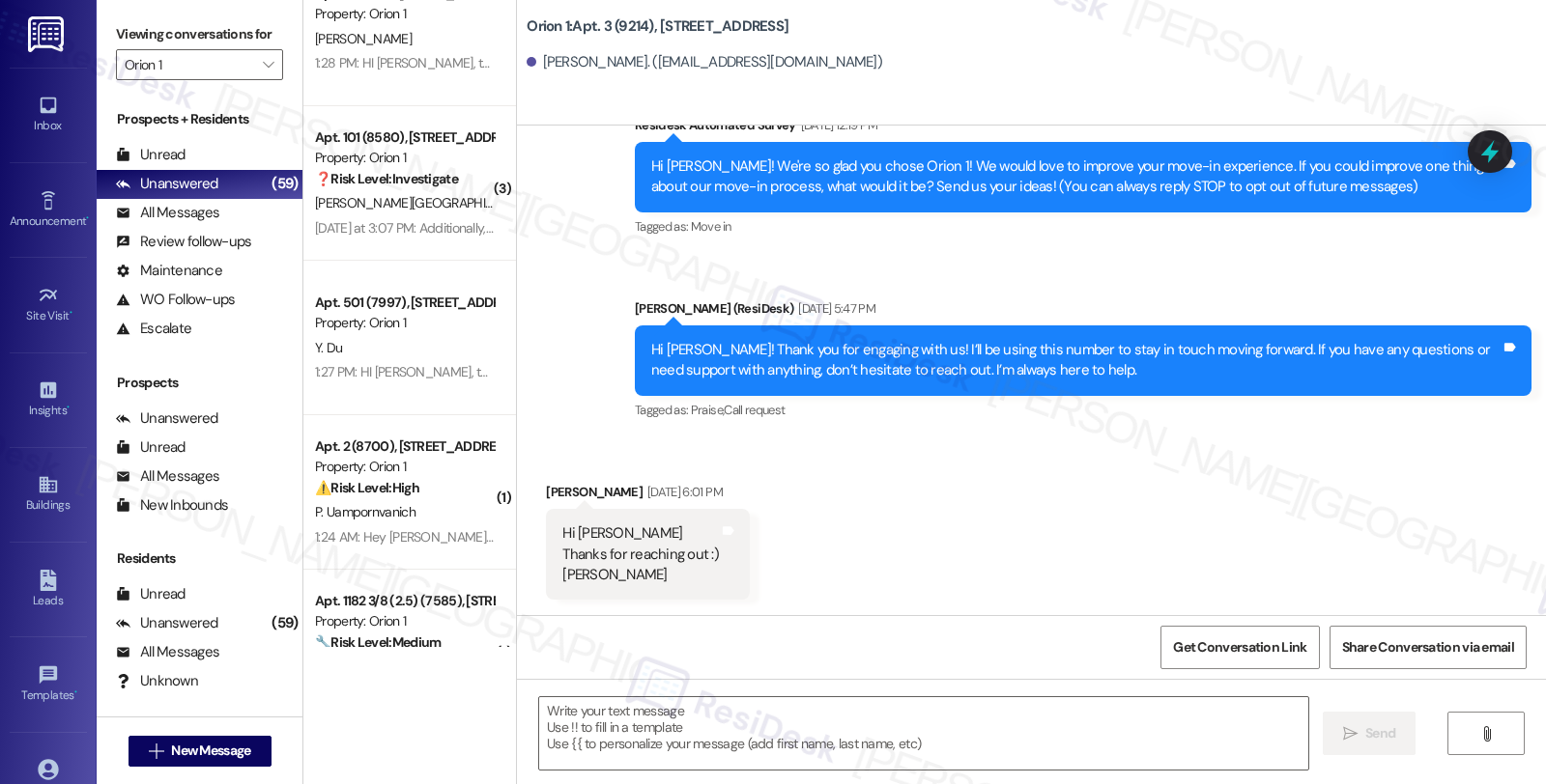
click at [551, 483] on div "[PERSON_NAME] [DATE] 6:01 PM" at bounding box center [647, 495] width 204 height 27
copy div "[PERSON_NAME]"
click at [641, 713] on textarea at bounding box center [923, 733] width 770 height 72
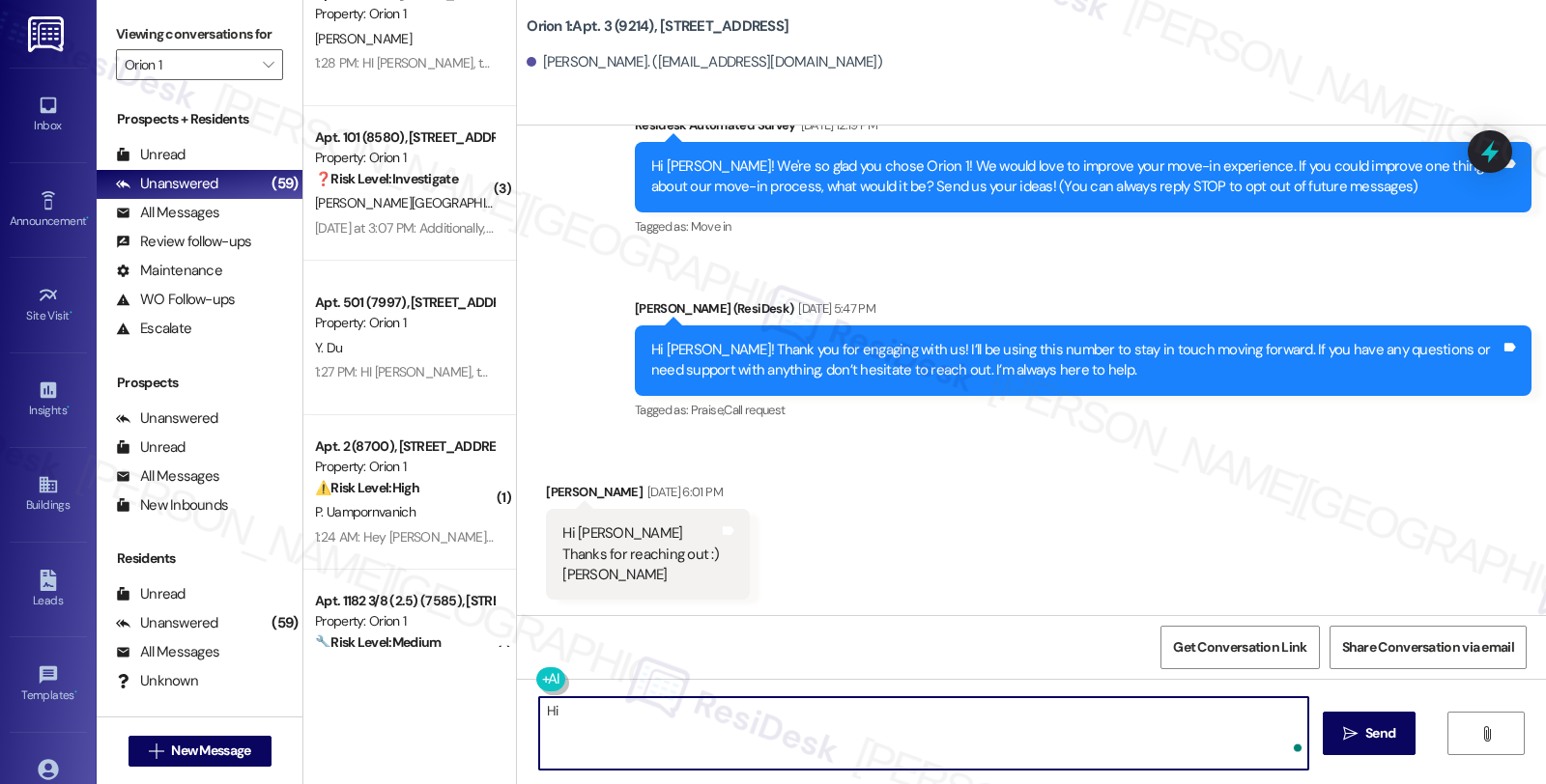
paste textarea "[PERSON_NAME]"
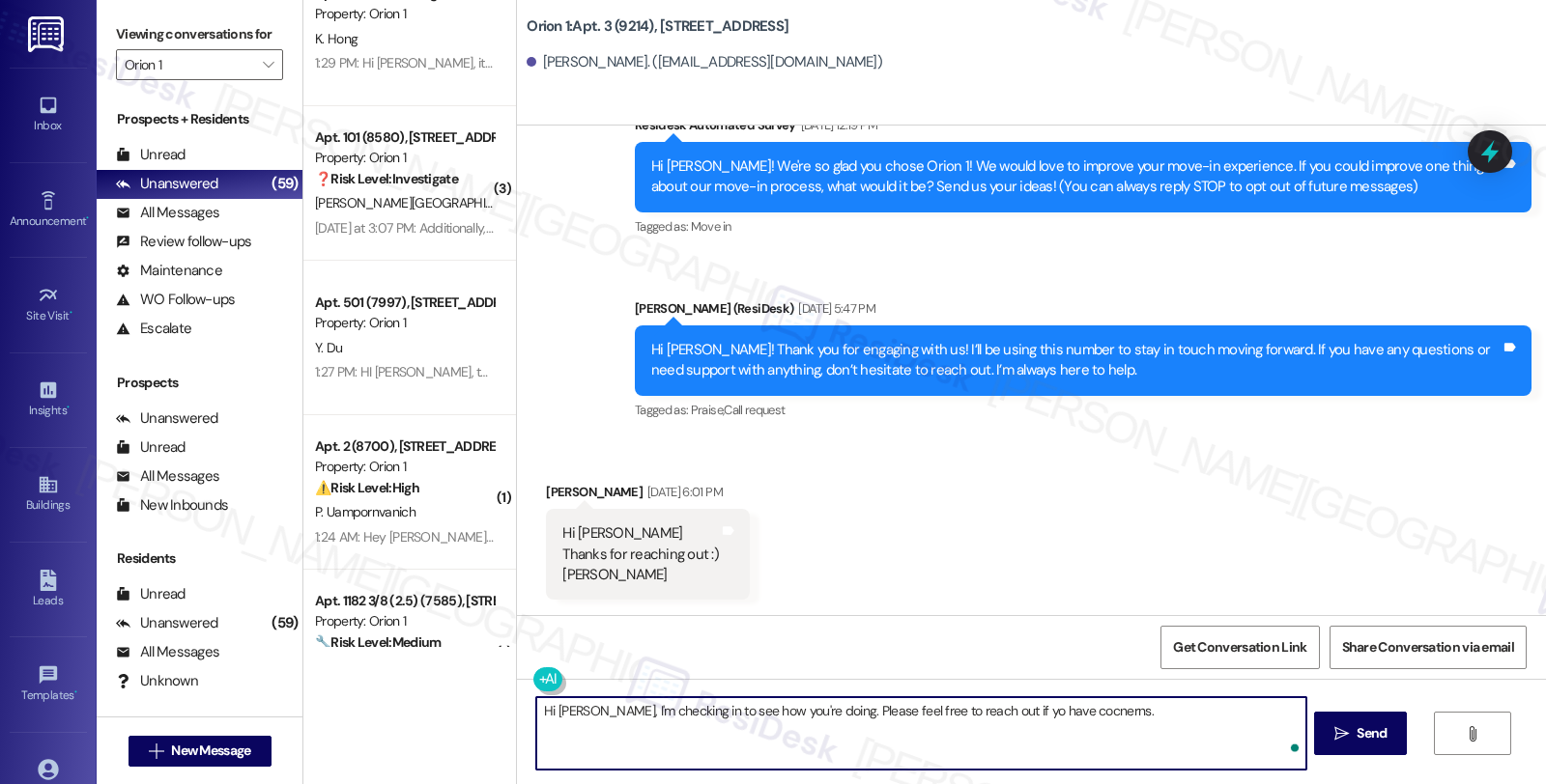
type textarea "Hi [PERSON_NAME], I'm checking in to see how you're doing. Please feel free to …"
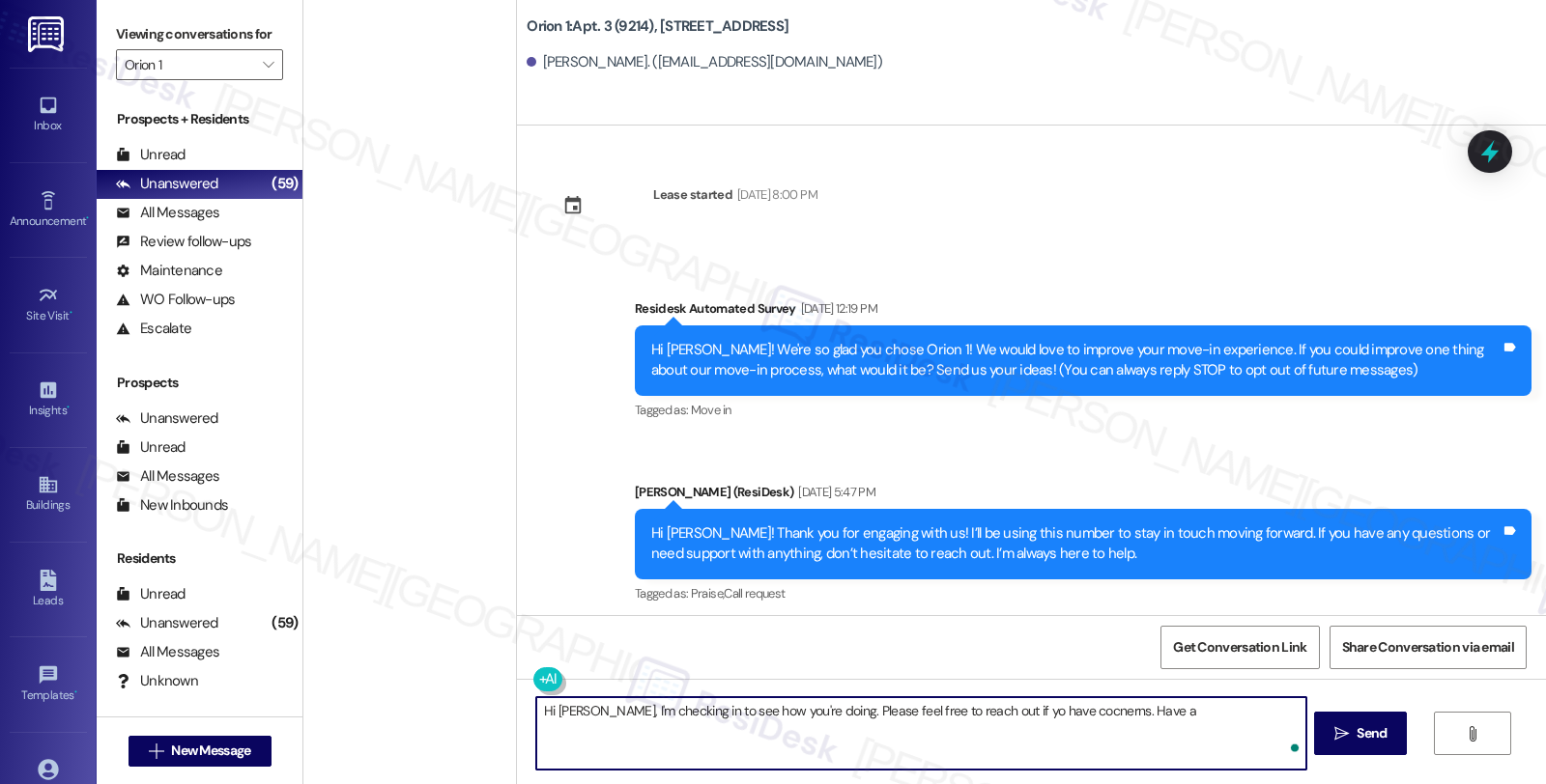
scroll to position [184, 0]
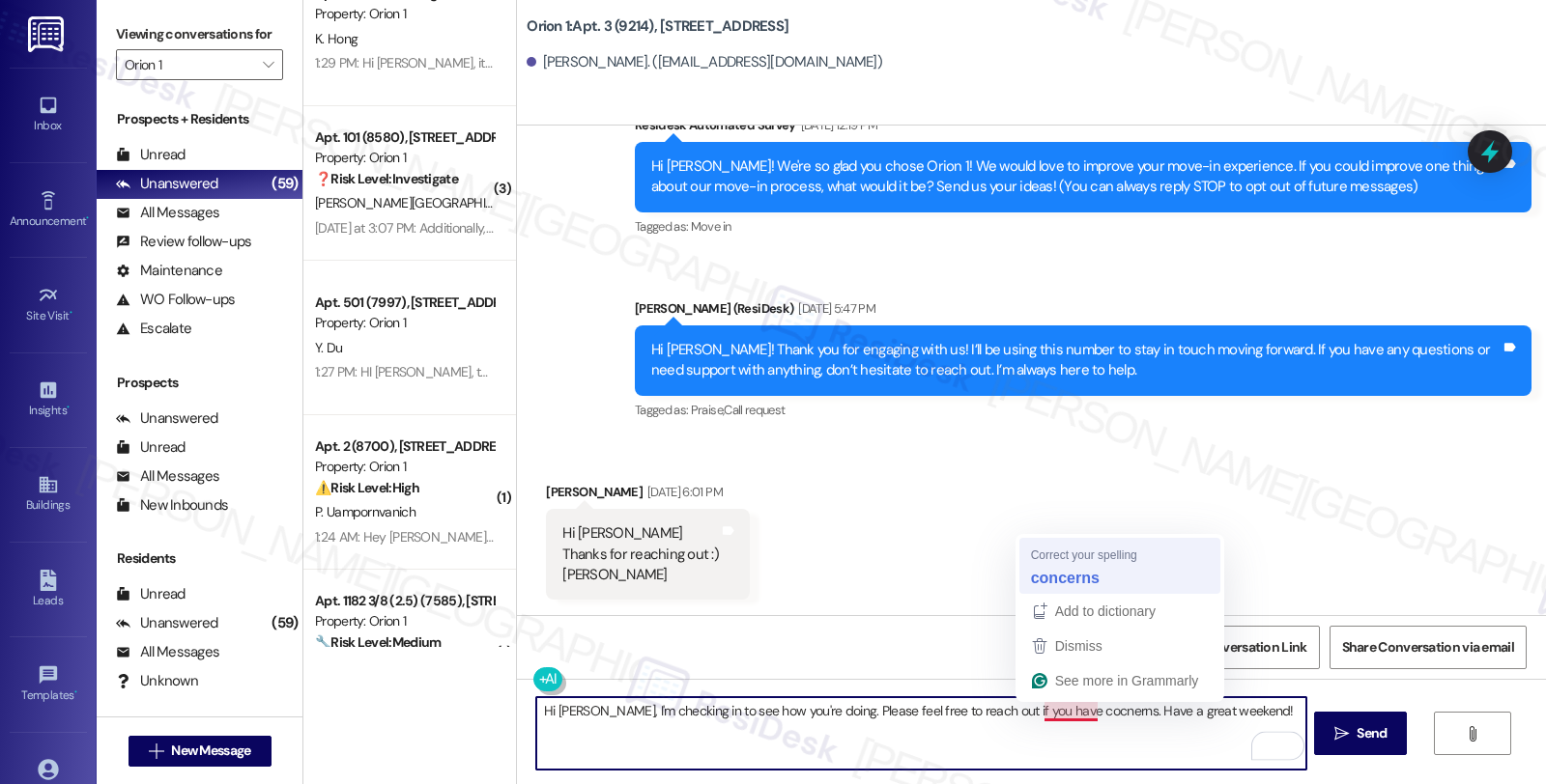
type textarea "Hi [PERSON_NAME], I'm checking in to see how you're doing. Please feel free to …"
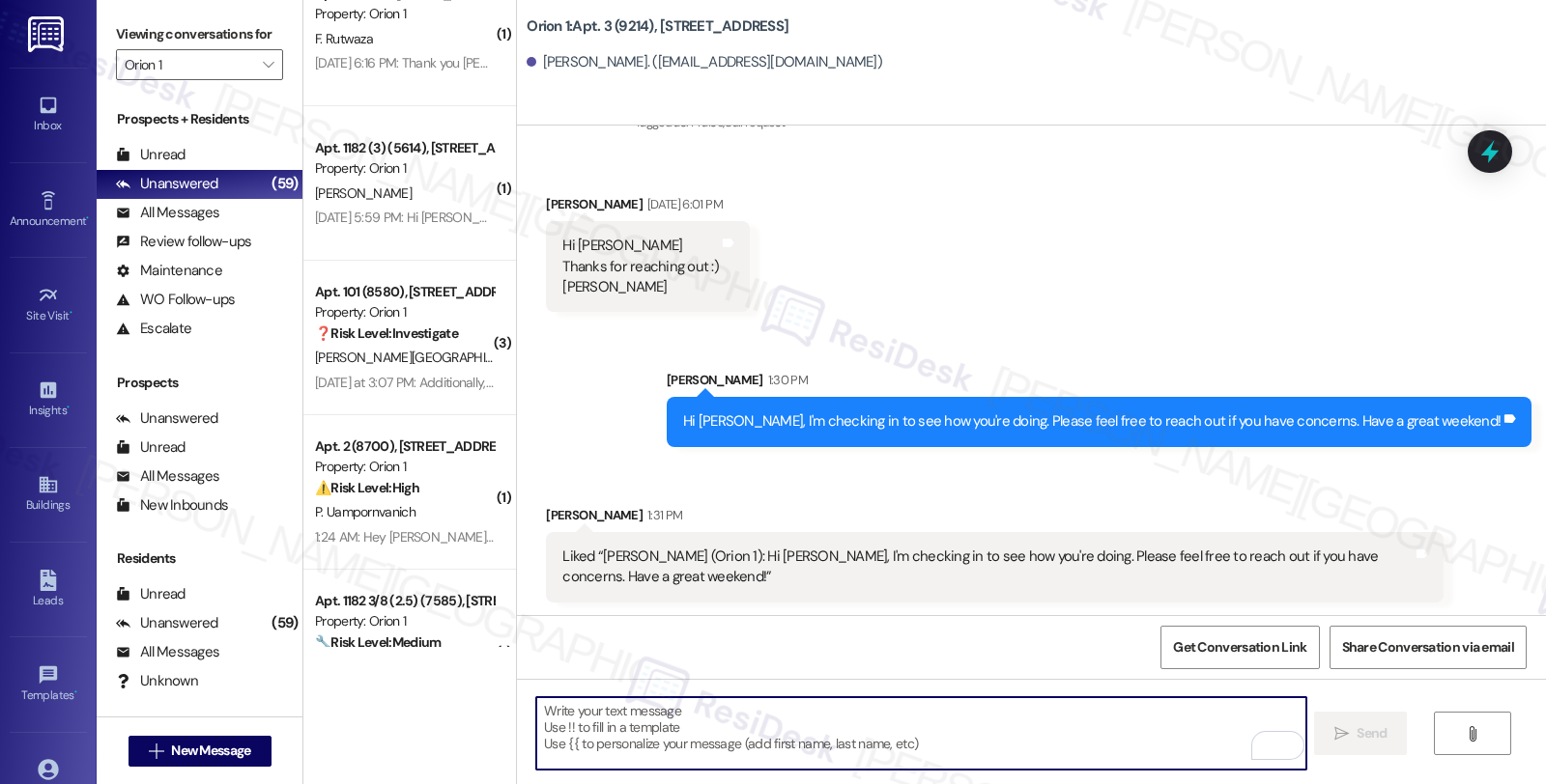
scroll to position [473, 0]
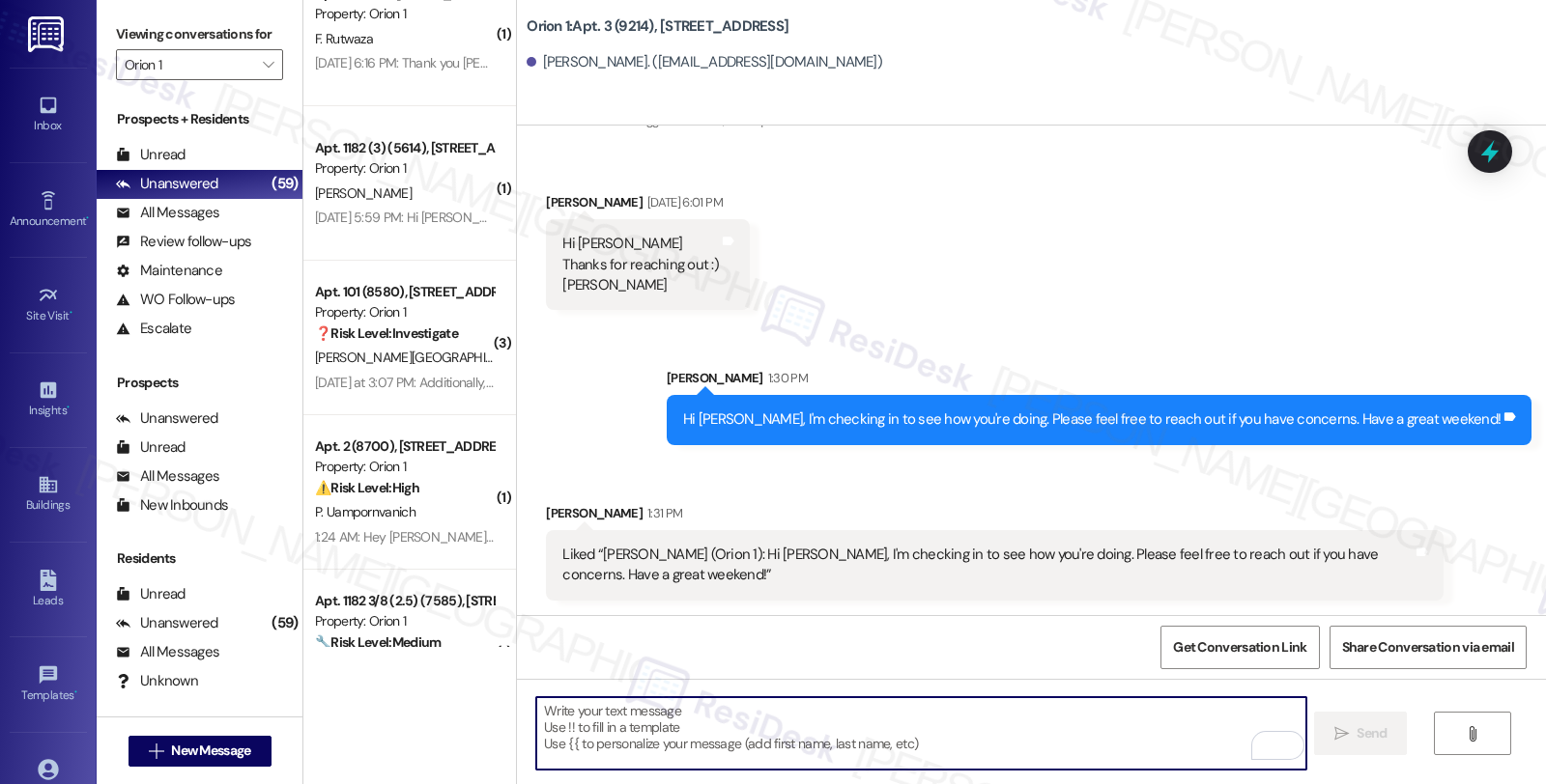
click at [705, 749] on textarea "To enrich screen reader interactions, please activate Accessibility in Grammarl…" at bounding box center [920, 733] width 770 height 72
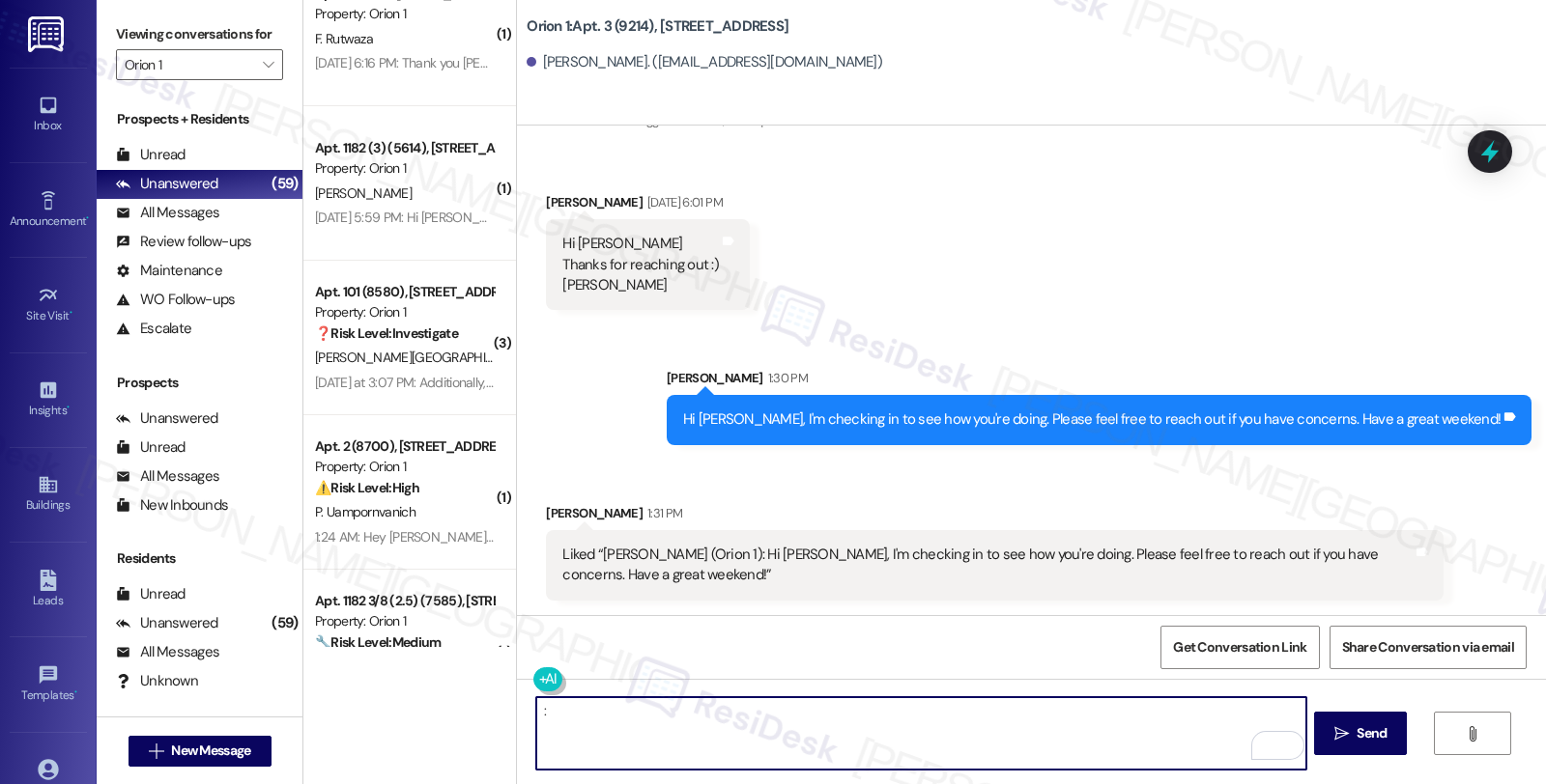
type textarea ":)"
drag, startPoint x: 690, startPoint y: 740, endPoint x: 487, endPoint y: 724, distance: 203.6
click at [487, 724] on div "( 1 ) Apt. 3 (9214), [STREET_ADDRESS] Property: Orion 1 🌟 Risk Level: Positive …" at bounding box center [925, 392] width 1243 height 784
type textarea "😊"
click at [1356, 724] on span "Send" at bounding box center [1371, 733] width 30 height 20
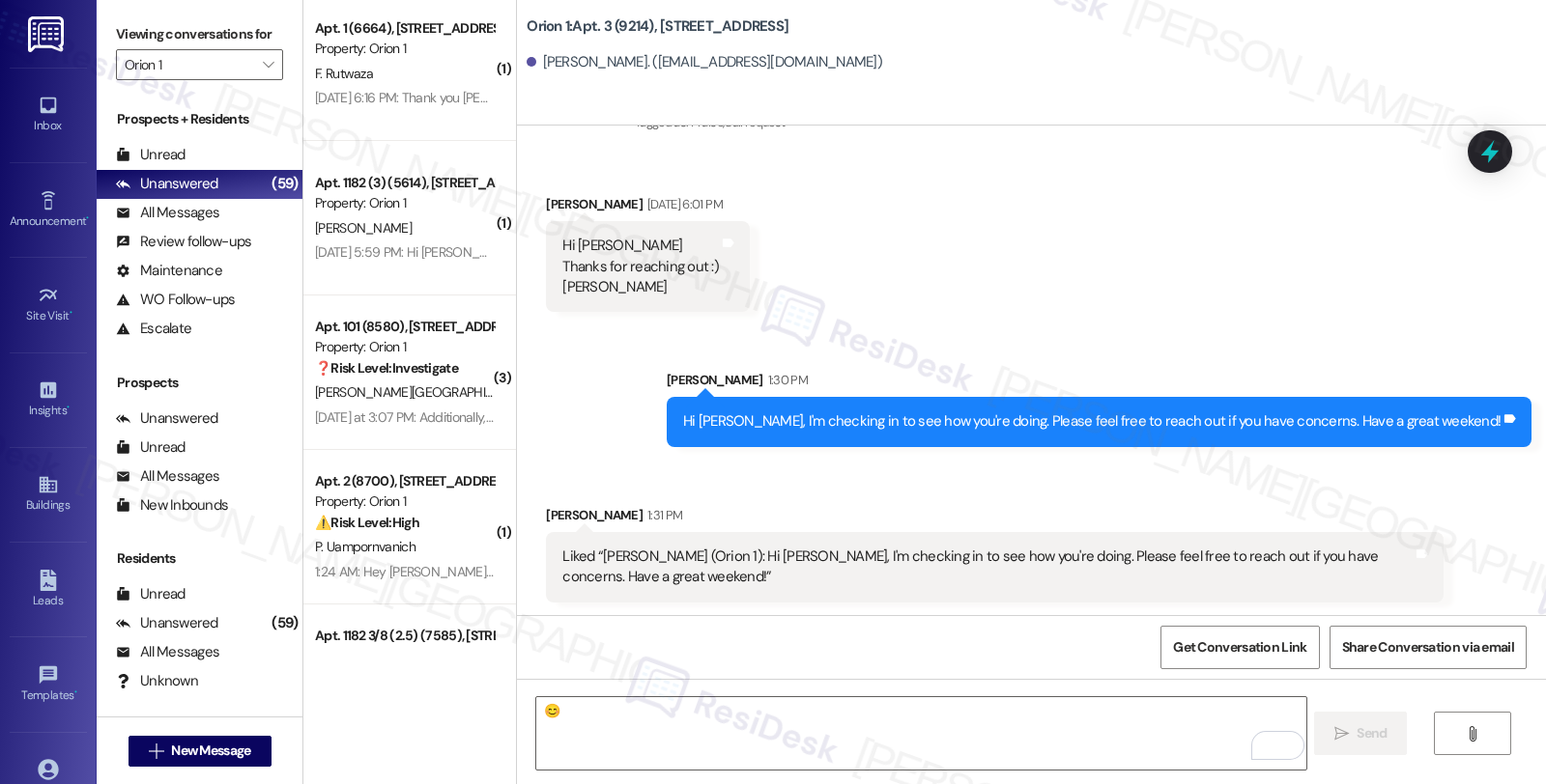
scroll to position [4778, 0]
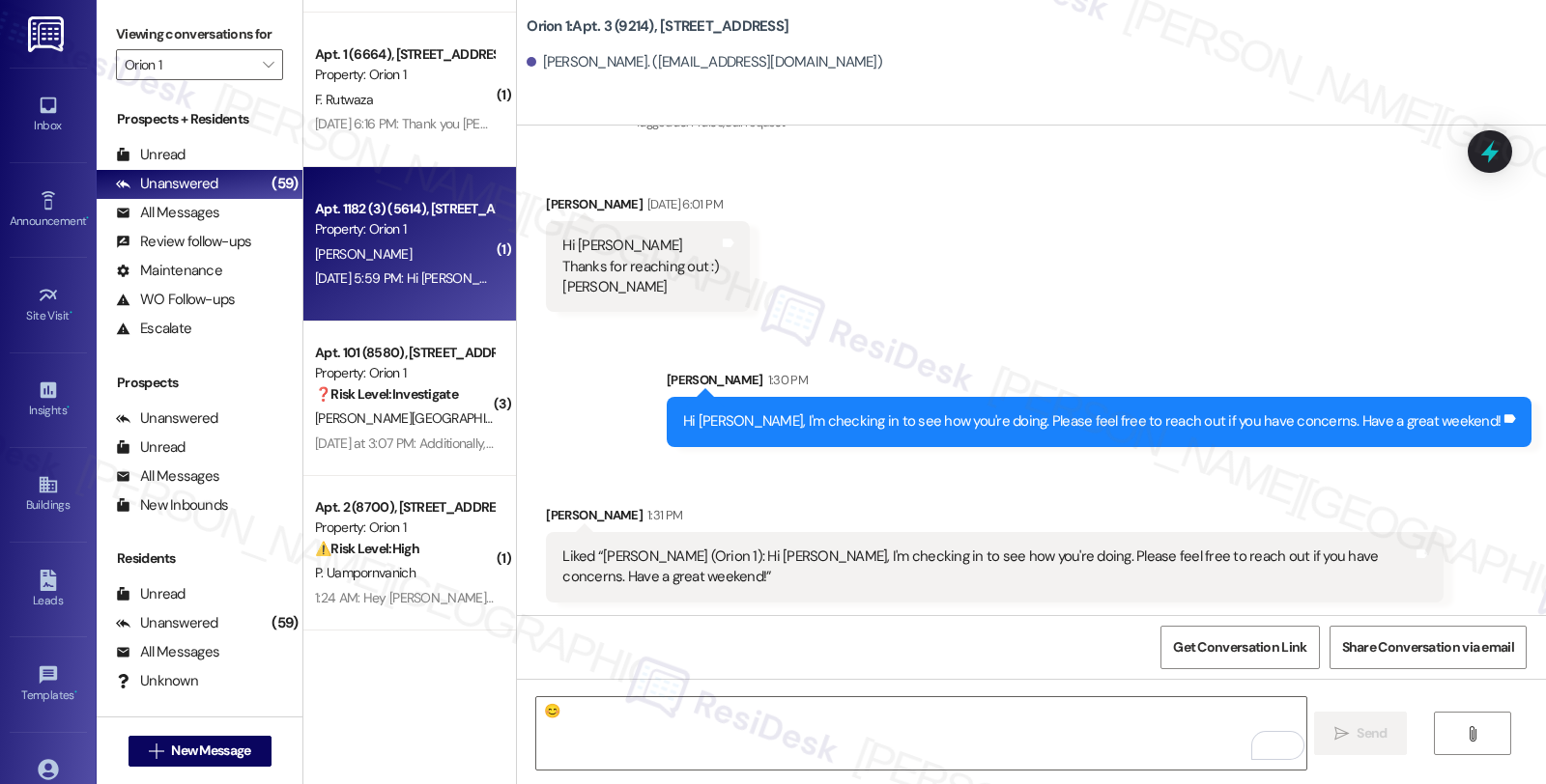
click at [416, 272] on div "[DATE] 5:59 PM: Hi [PERSON_NAME]! Thanks for the update [DATE] 5:59 PM: Hi [PER…" at bounding box center [482, 279] width 335 height 18
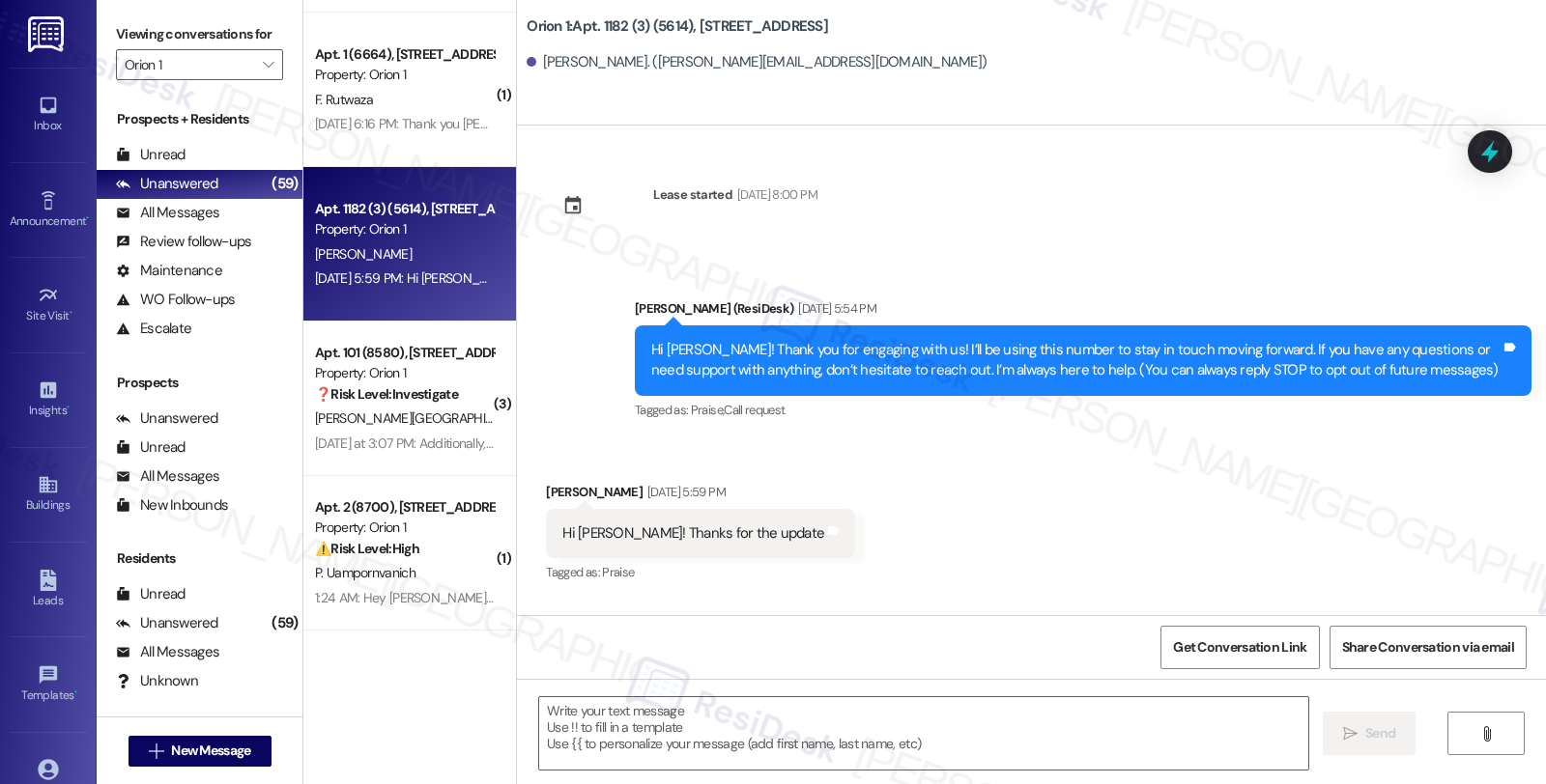
click at [546, 494] on div "[PERSON_NAME] [DATE] 5:59 PM" at bounding box center [700, 495] width 309 height 27
copy div "[PERSON_NAME]"
click at [631, 731] on textarea at bounding box center [923, 733] width 770 height 72
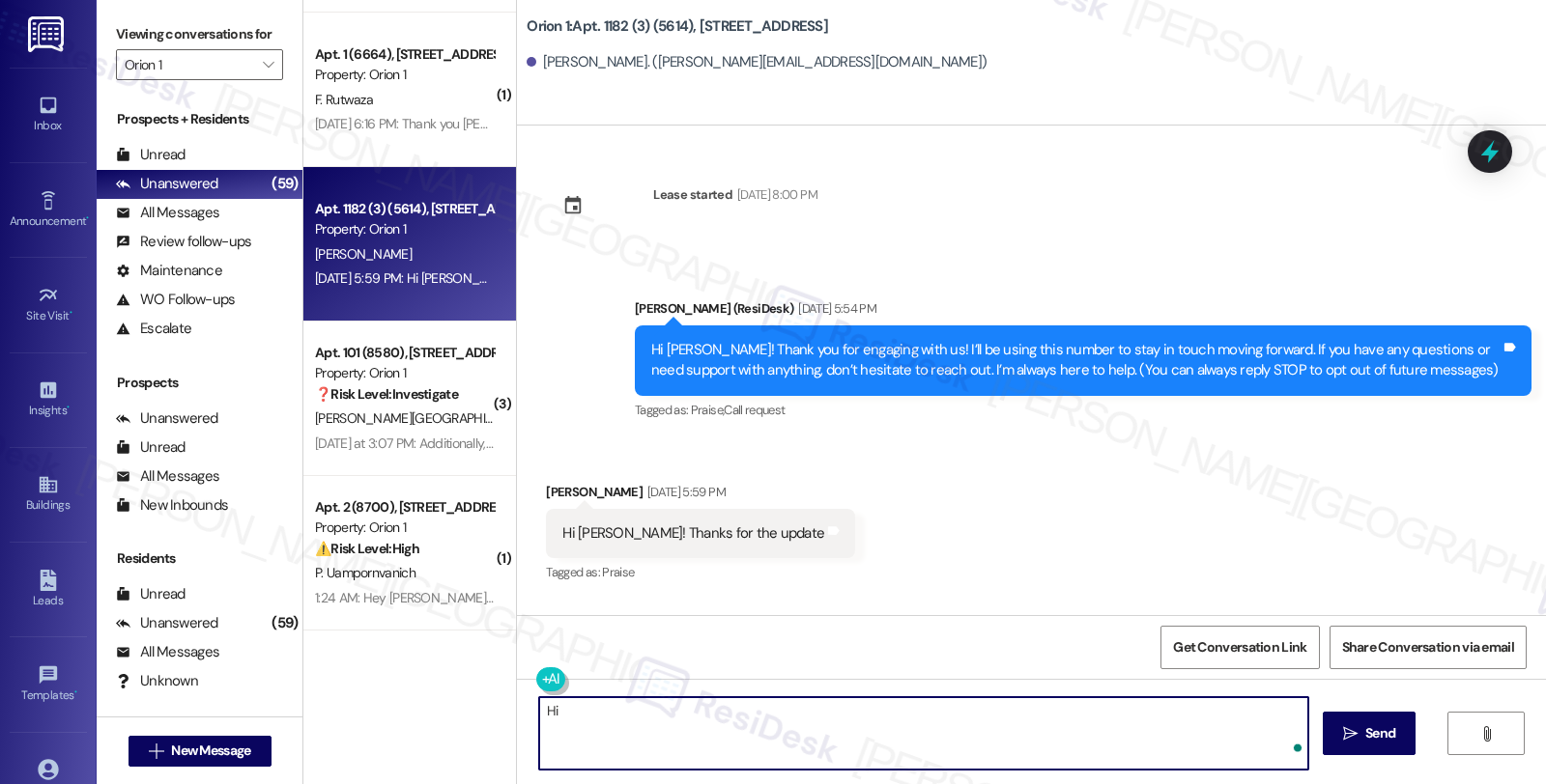
paste textarea "[PERSON_NAME]"
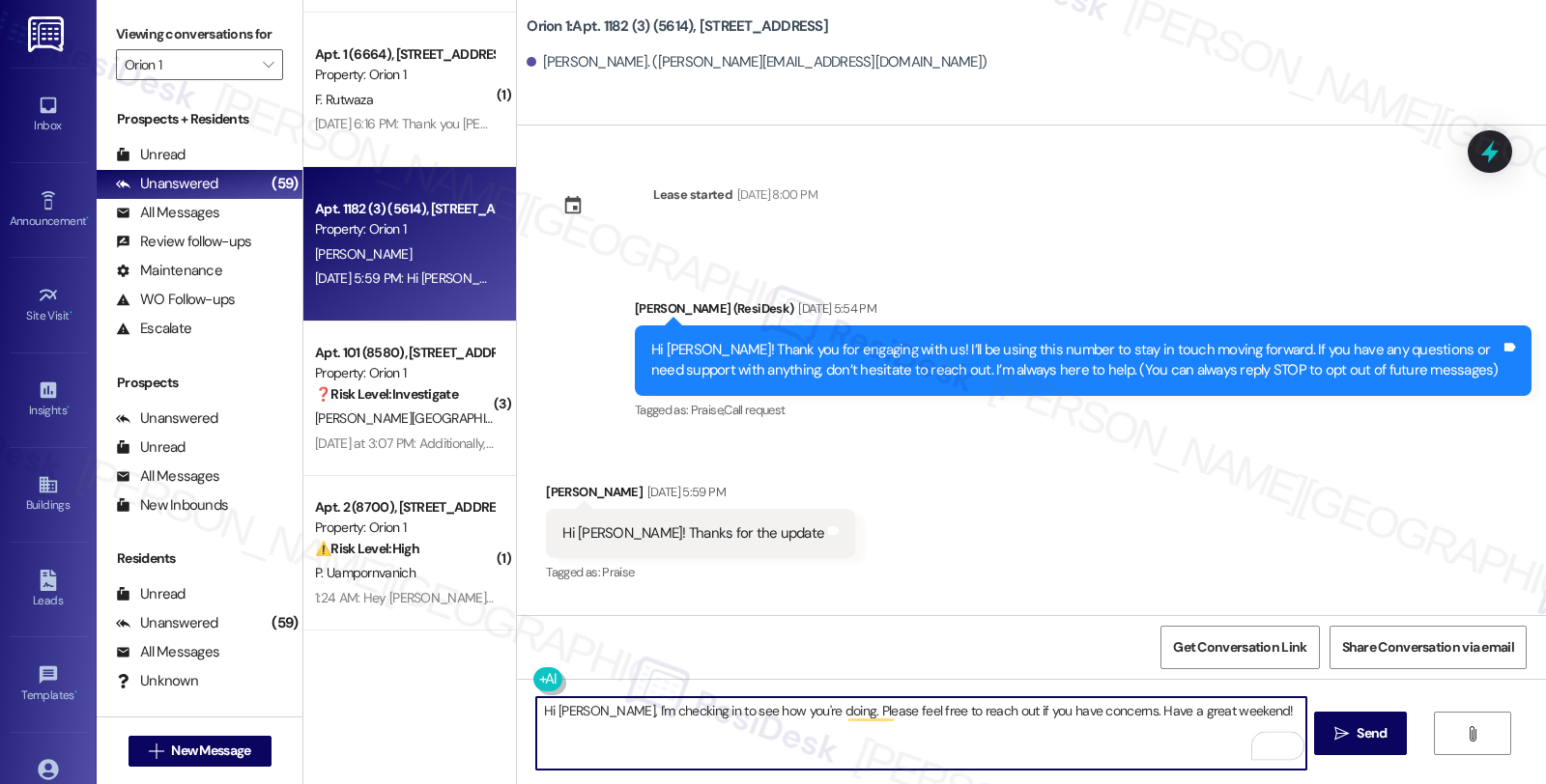
type textarea "Hi [PERSON_NAME], I'm checking in to see how you're doing. Please feel free to …"
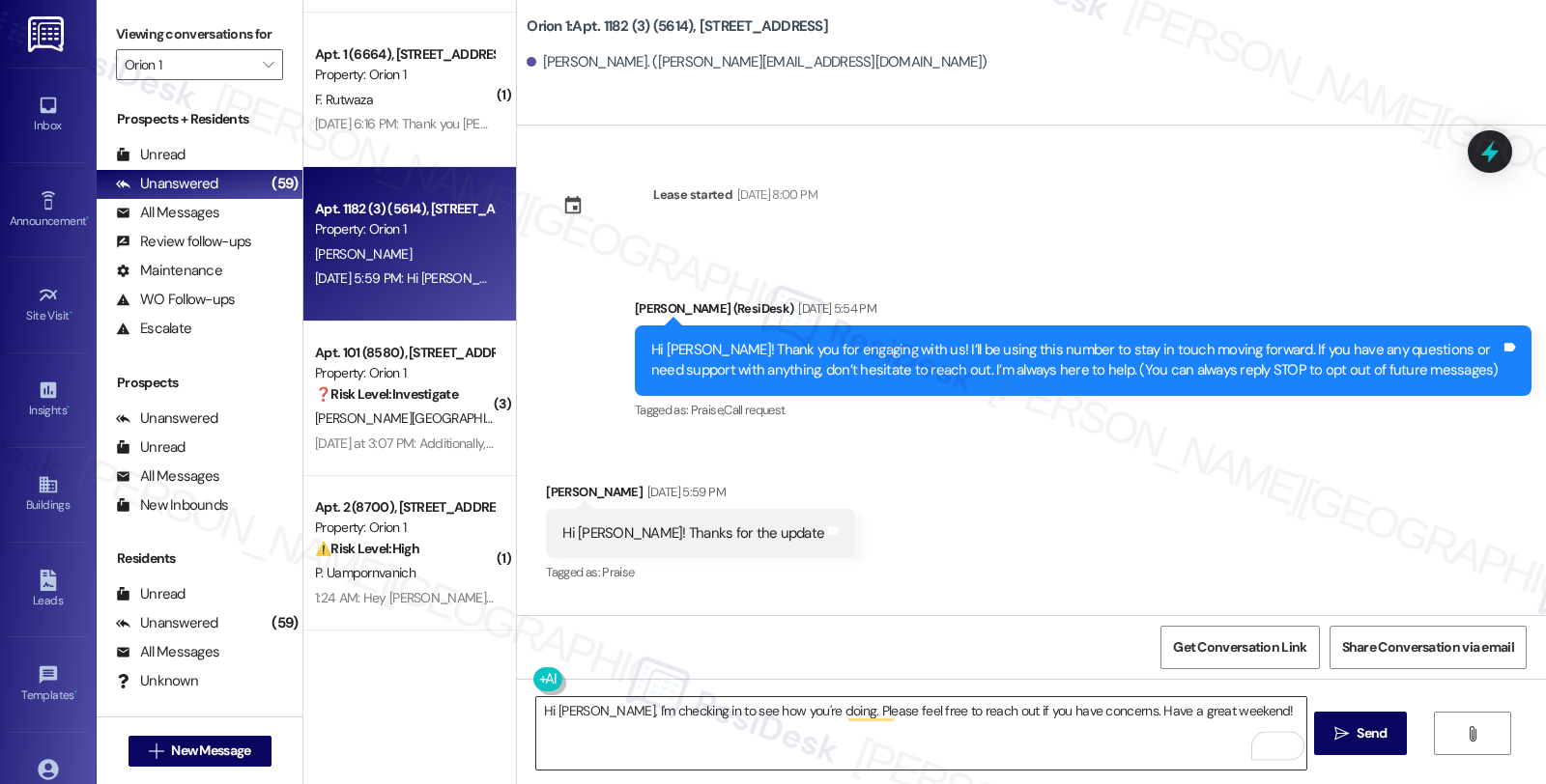
click at [1090, 708] on textarea "Hi [PERSON_NAME], I'm checking in to see how you're doing. Please feel free to …" at bounding box center [920, 733] width 770 height 72
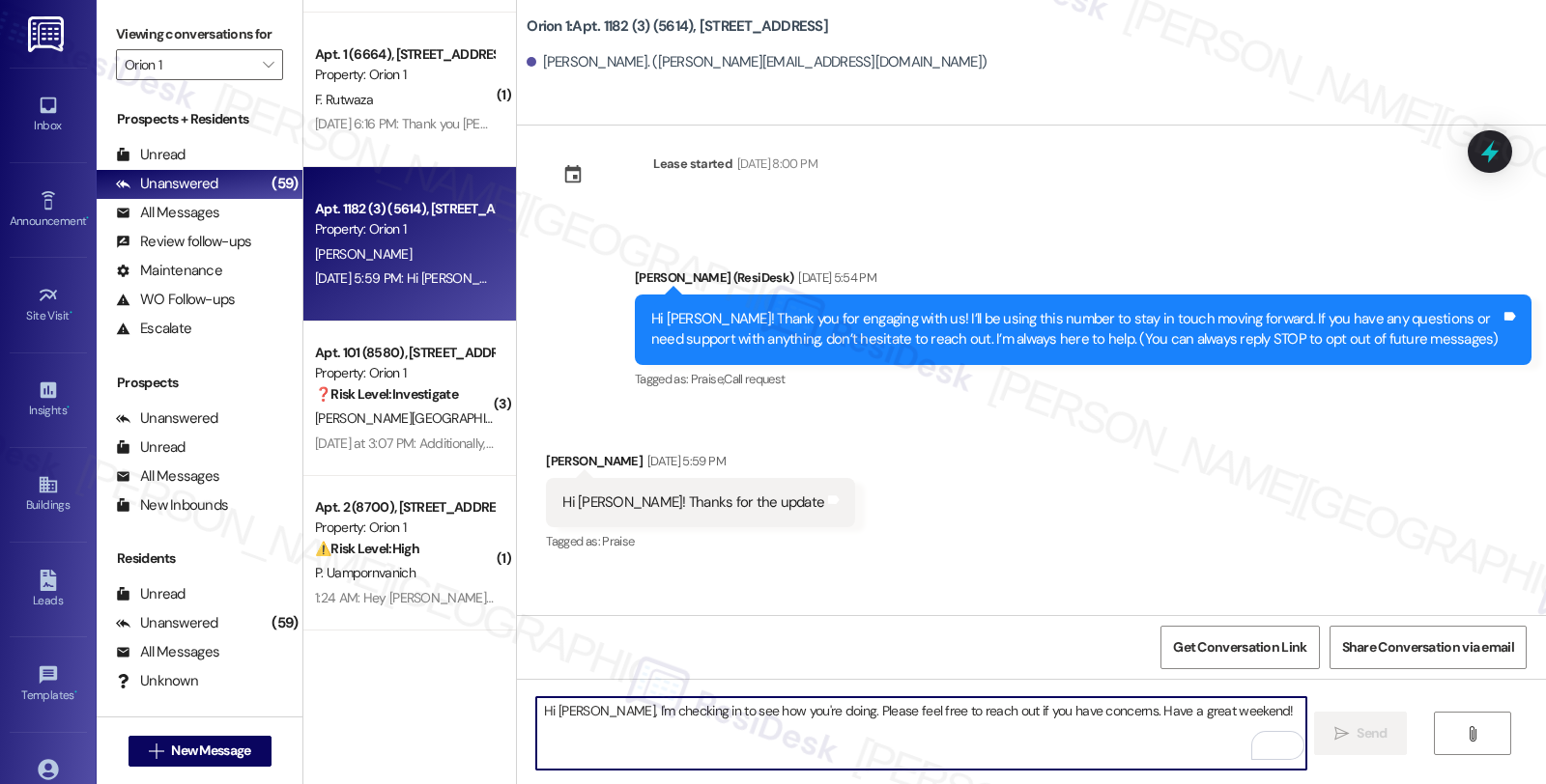
scroll to position [121, 0]
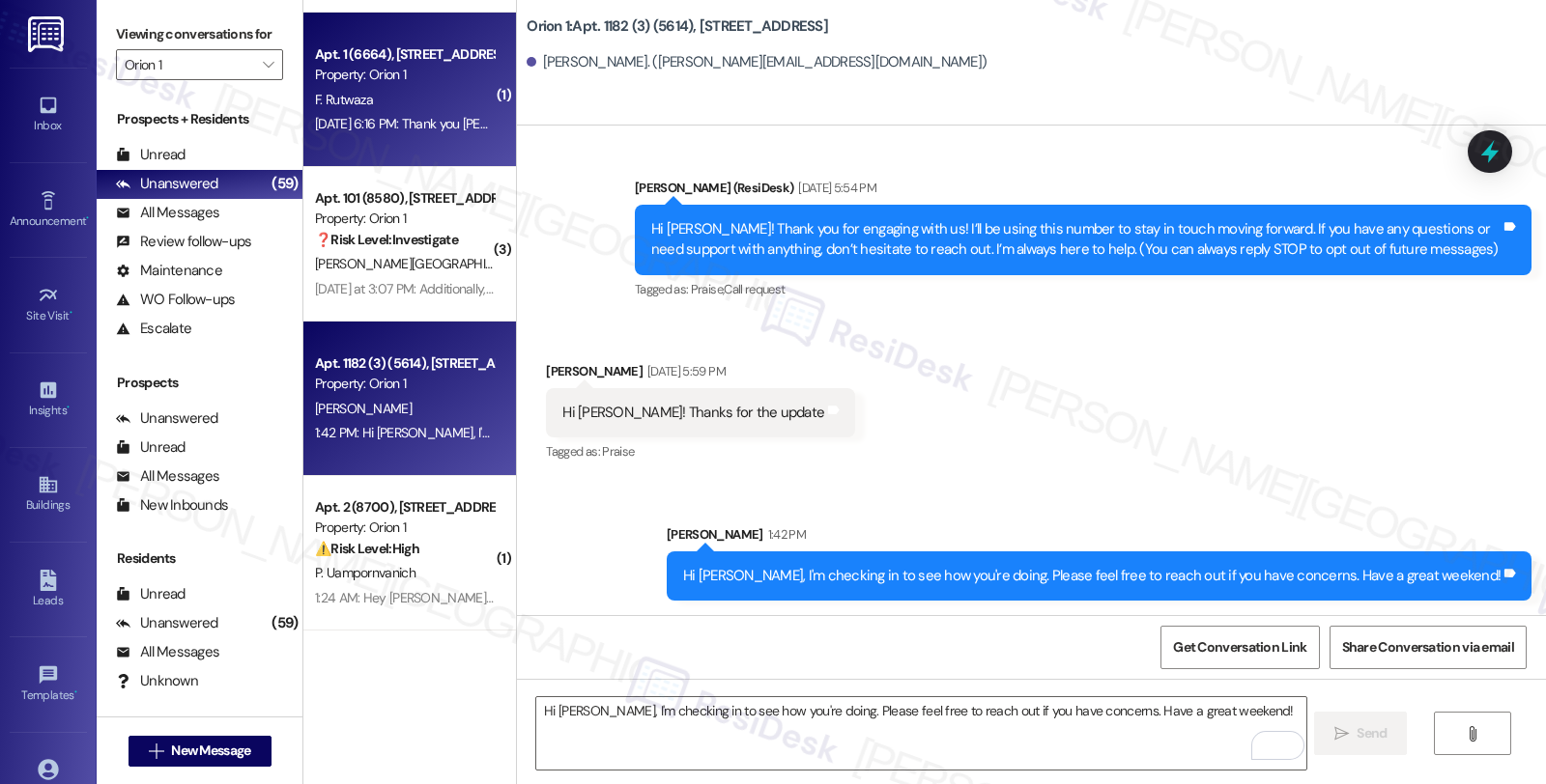
click at [433, 107] on div "F. Rutwaza" at bounding box center [404, 100] width 183 height 24
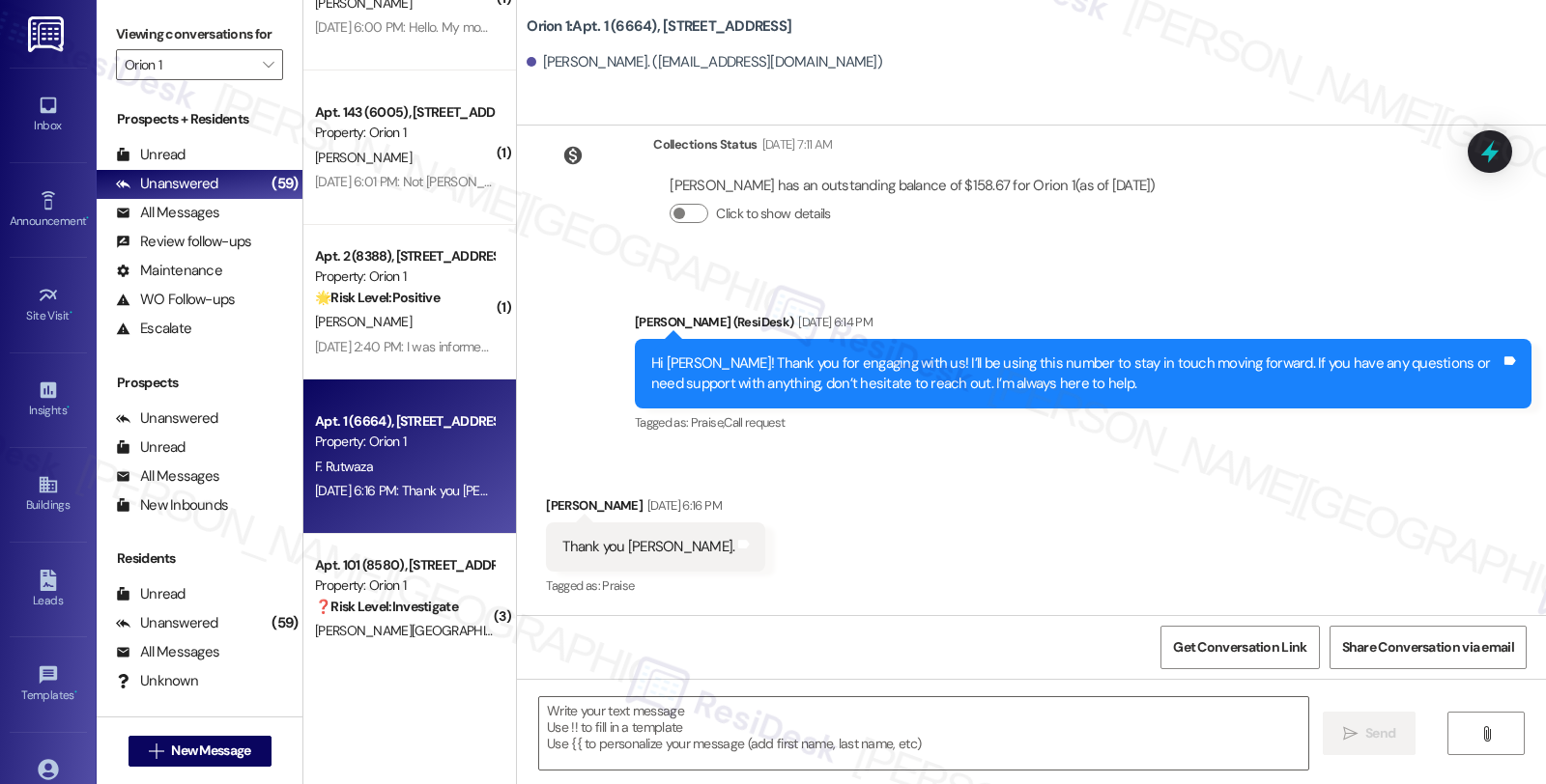
scroll to position [4457, 0]
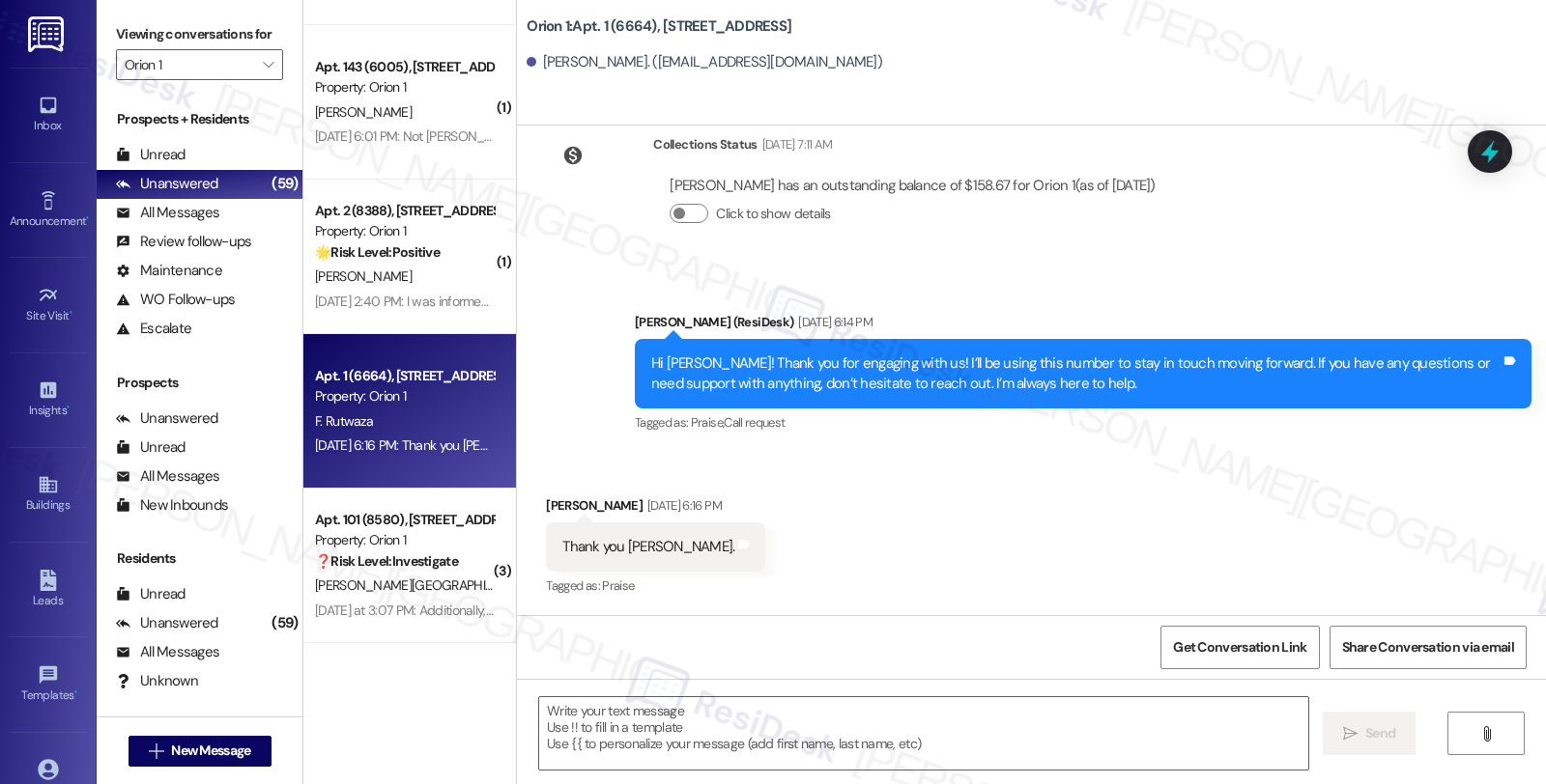
click at [546, 498] on div "[PERSON_NAME] [DATE] 6:16 PM" at bounding box center [655, 508] width 219 height 27
copy div "[PERSON_NAME]"
click at [713, 726] on textarea at bounding box center [923, 733] width 770 height 72
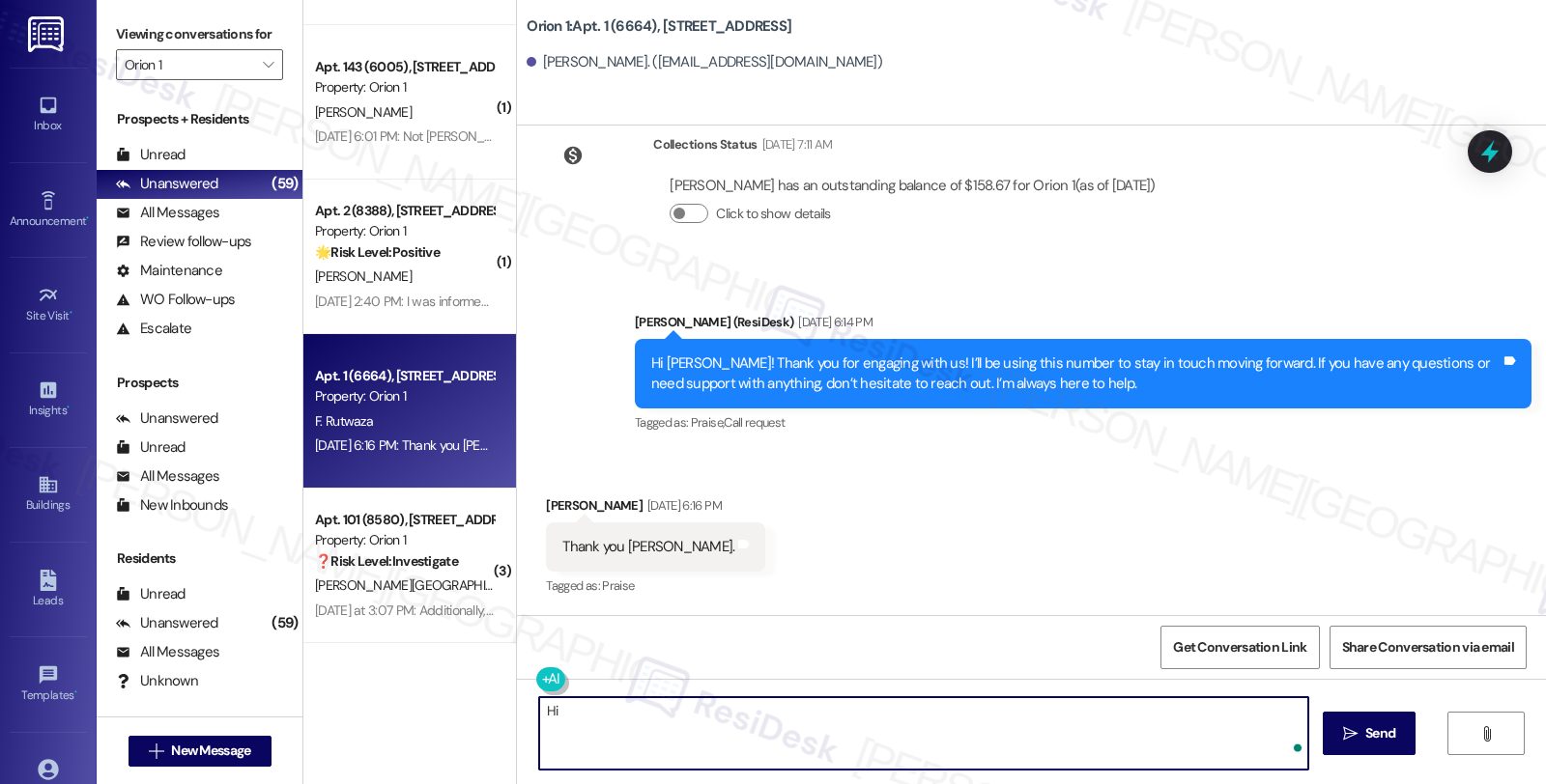
paste textarea "[PERSON_NAME]"
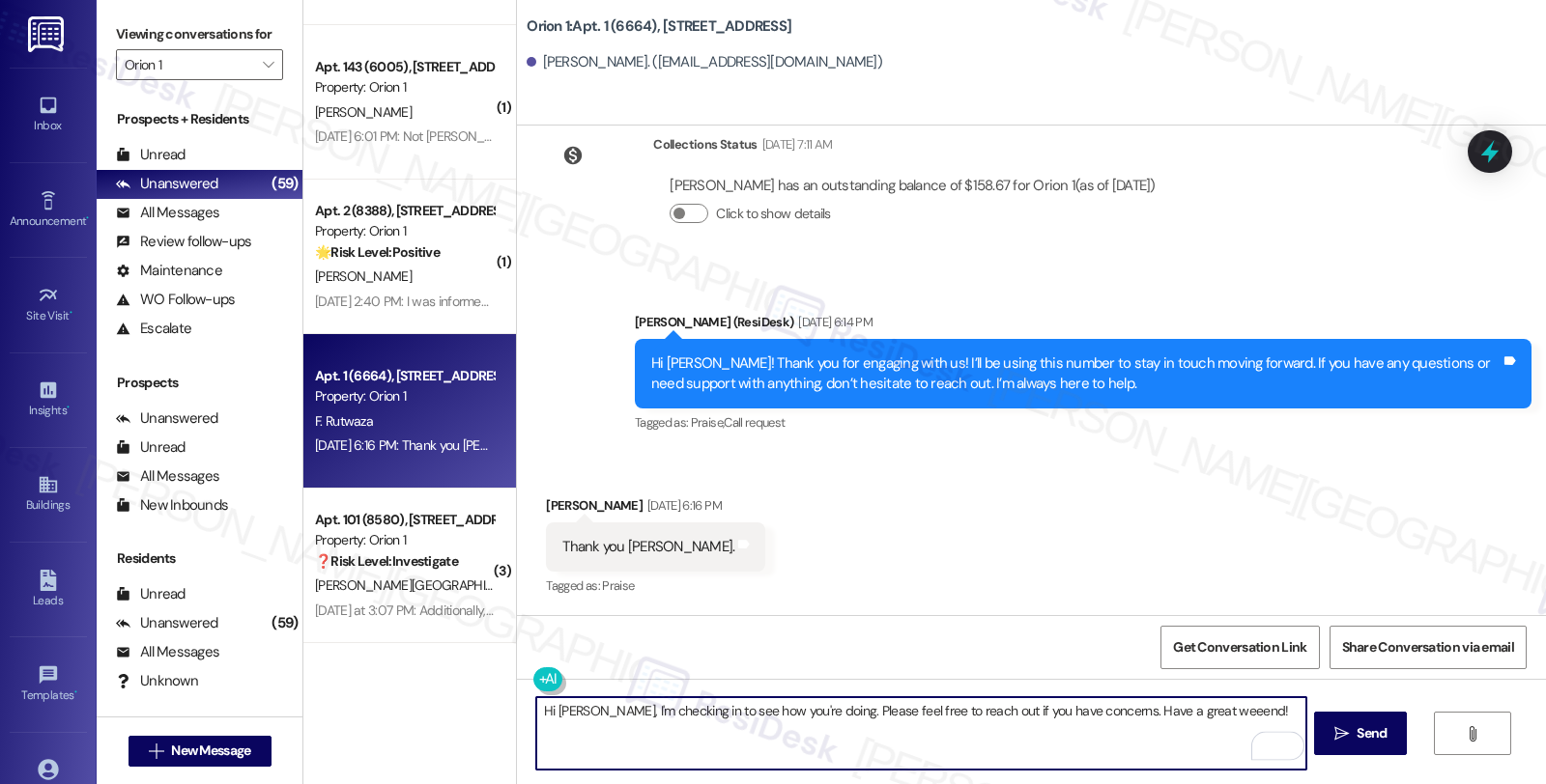
click at [1079, 704] on textarea "Hi [PERSON_NAME], I'm checking in to see how you're doing. Please feel free to …" at bounding box center [920, 733] width 770 height 72
type textarea "Hi [PERSON_NAME], I'm checking in to see how you're doing. Please feel free to …"
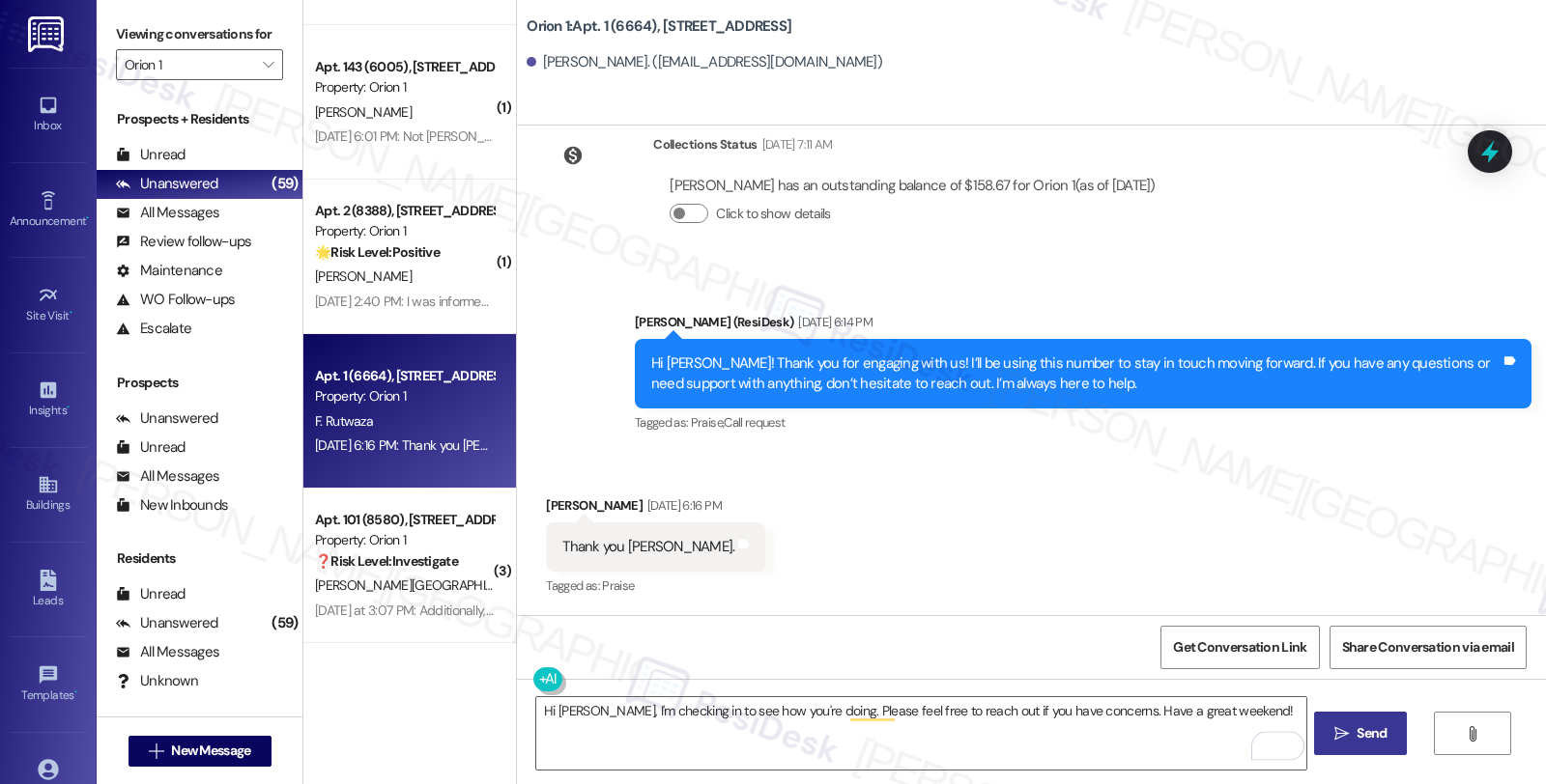
click at [1349, 727] on span " Send" at bounding box center [1360, 733] width 61 height 20
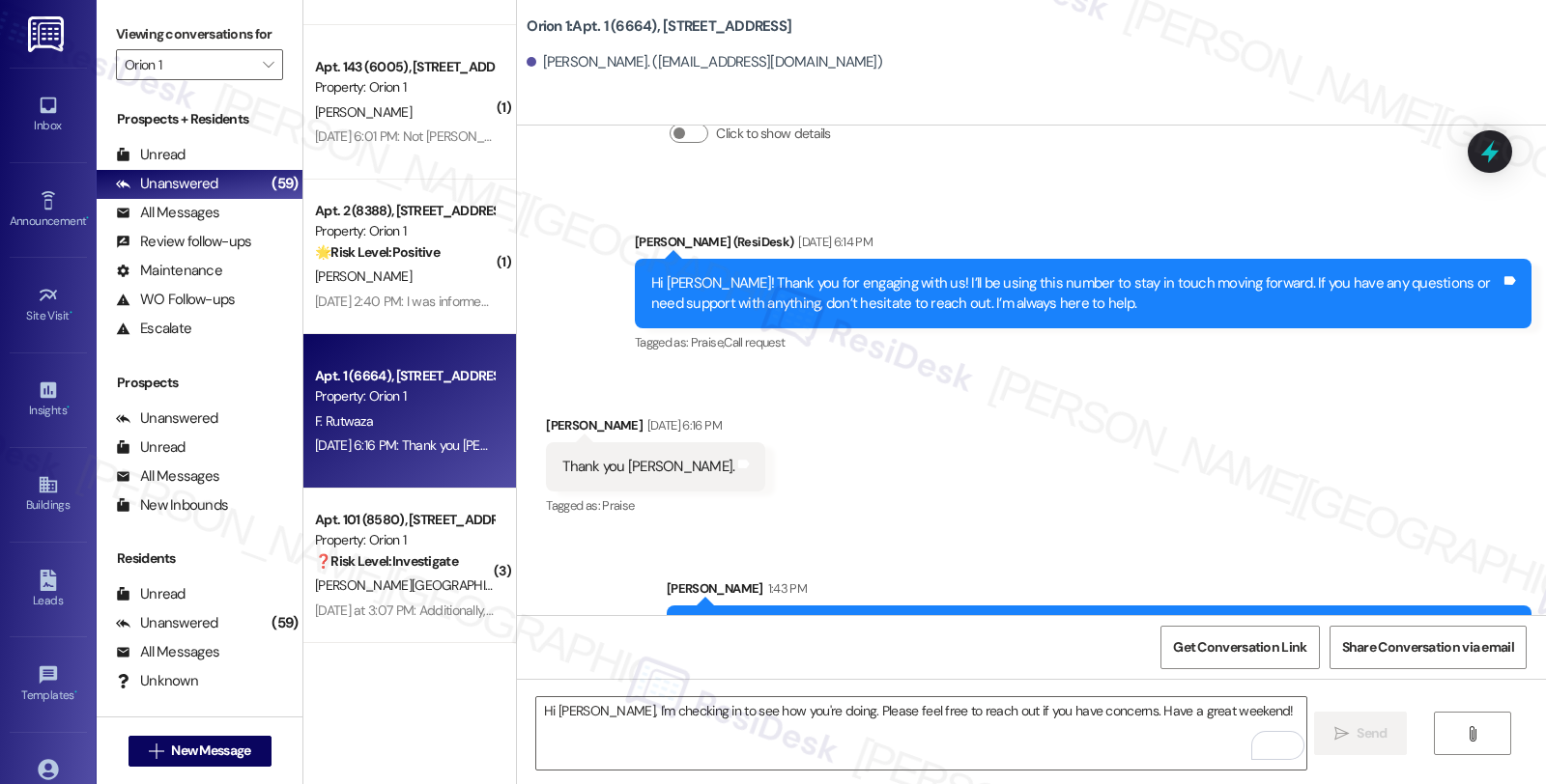
scroll to position [1963, 0]
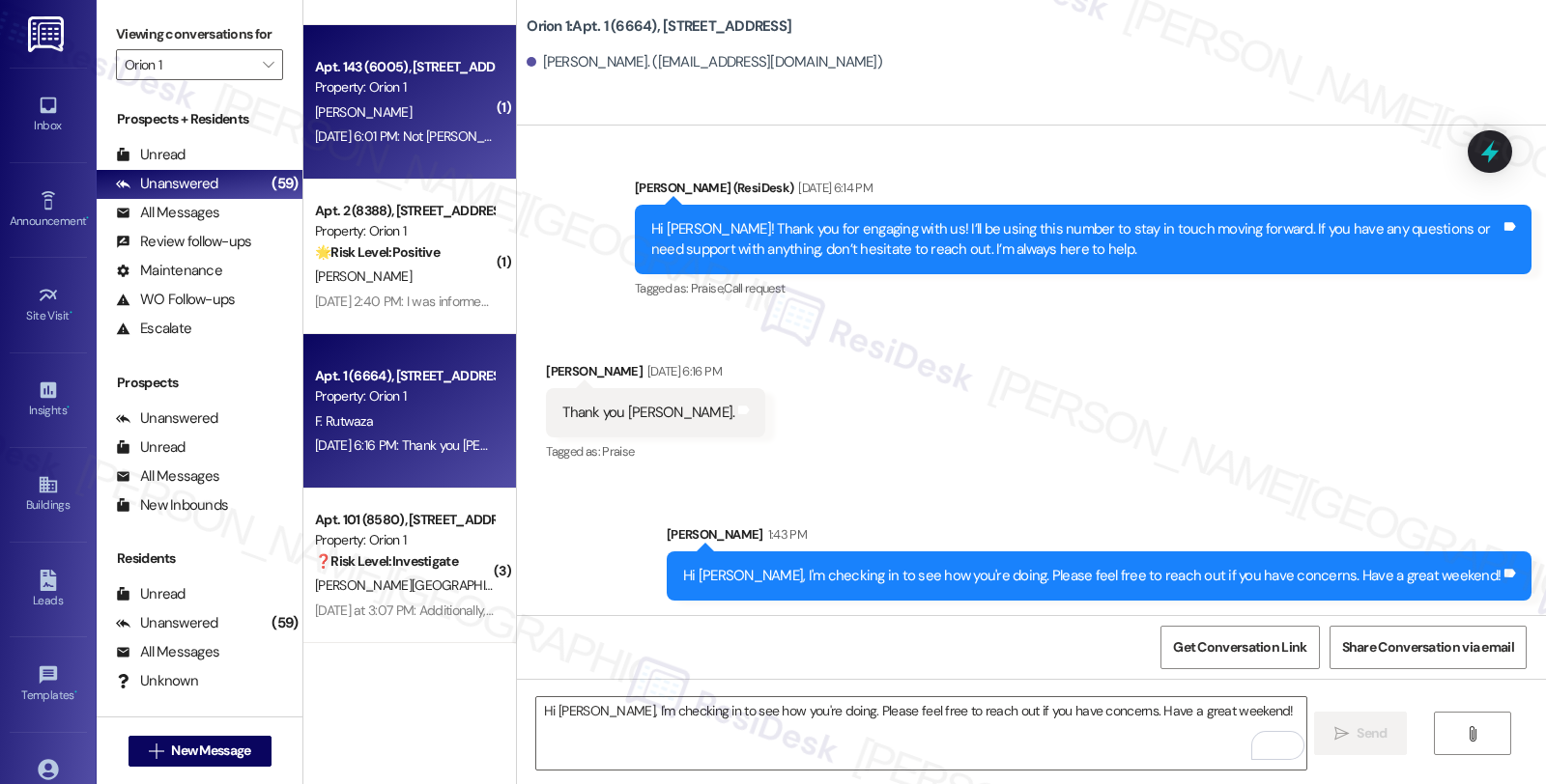
click at [416, 100] on div "[PERSON_NAME]" at bounding box center [404, 112] width 183 height 24
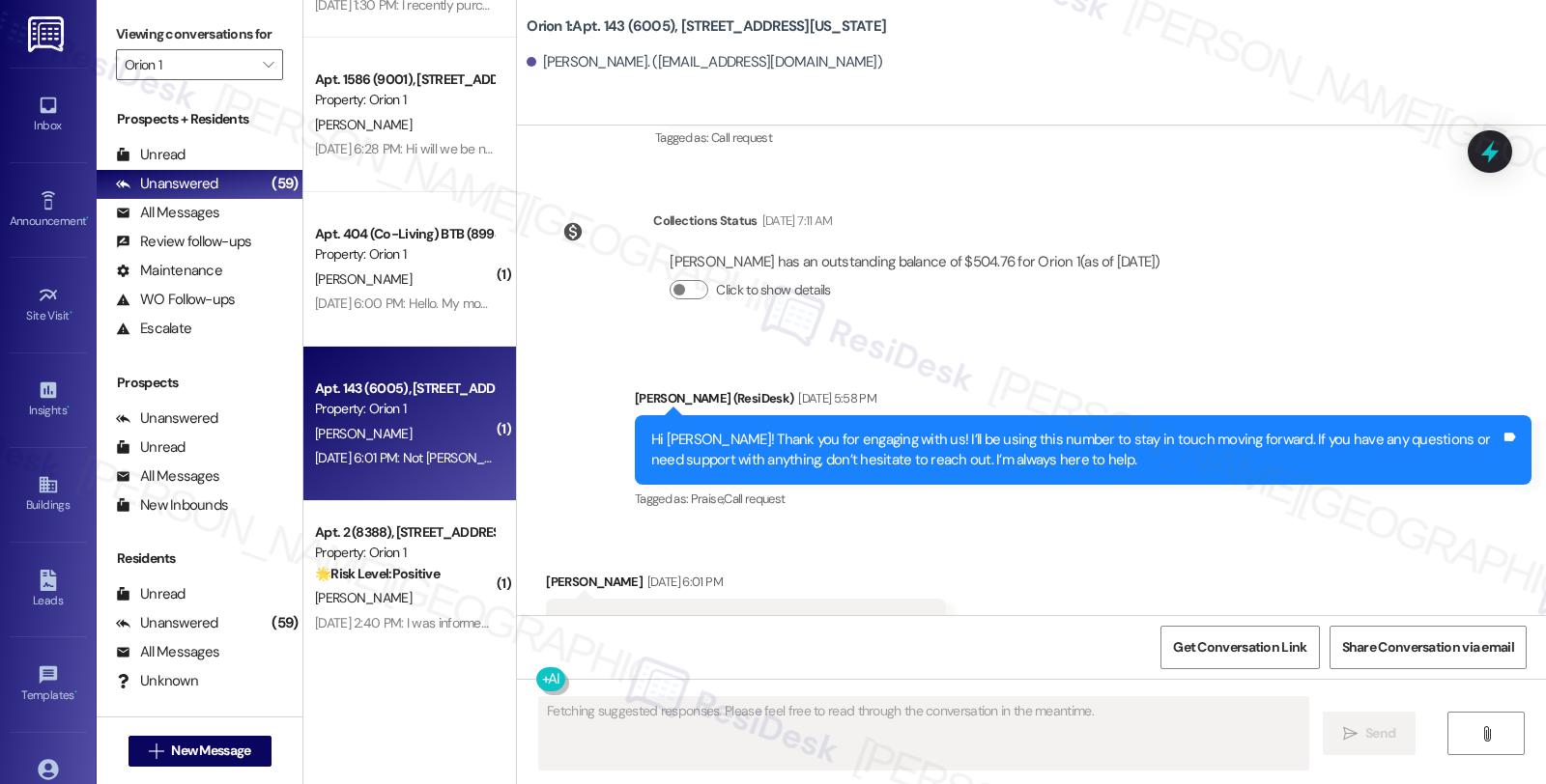
scroll to position [849, 0]
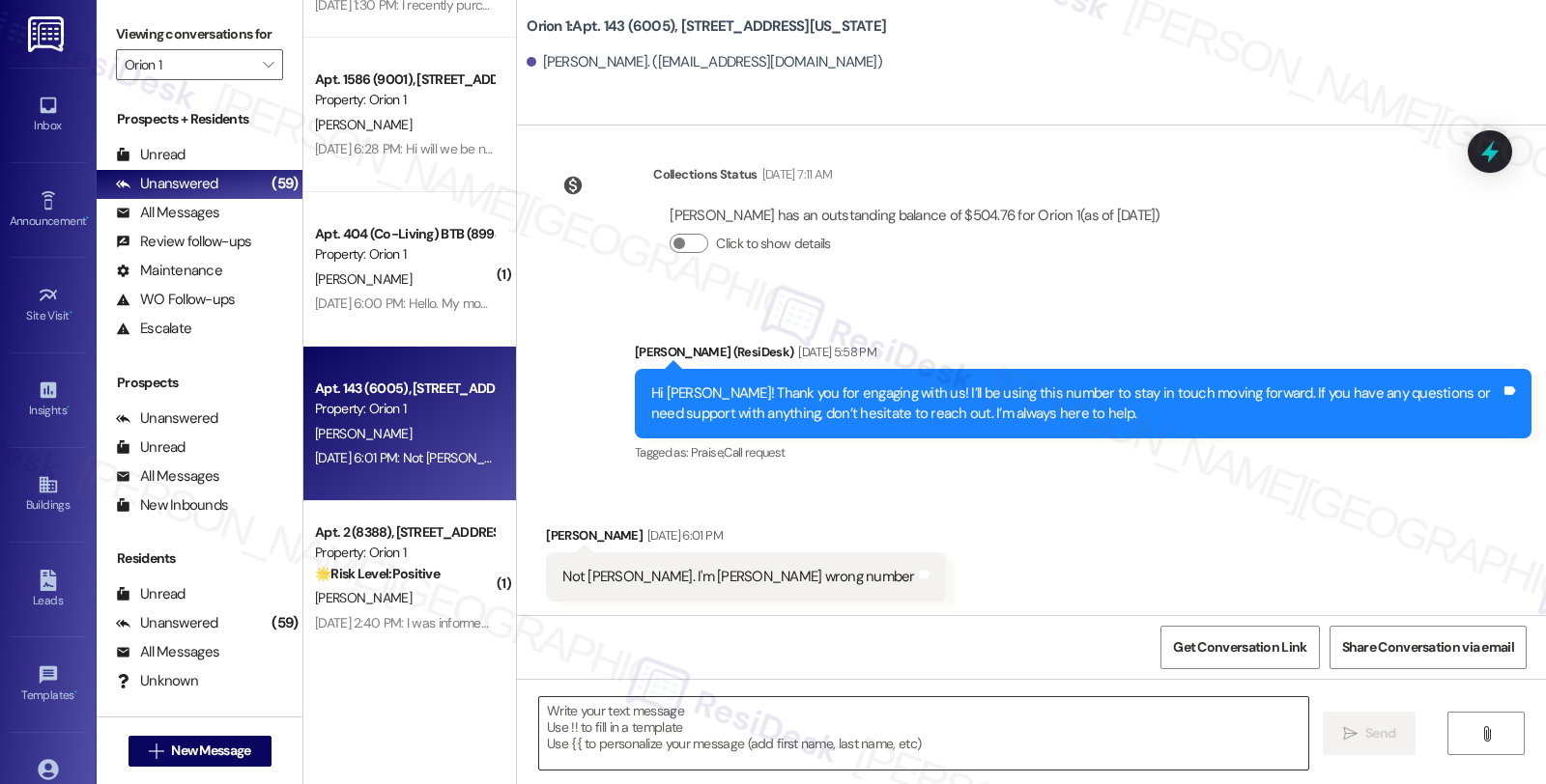
click at [687, 721] on textarea at bounding box center [923, 733] width 770 height 72
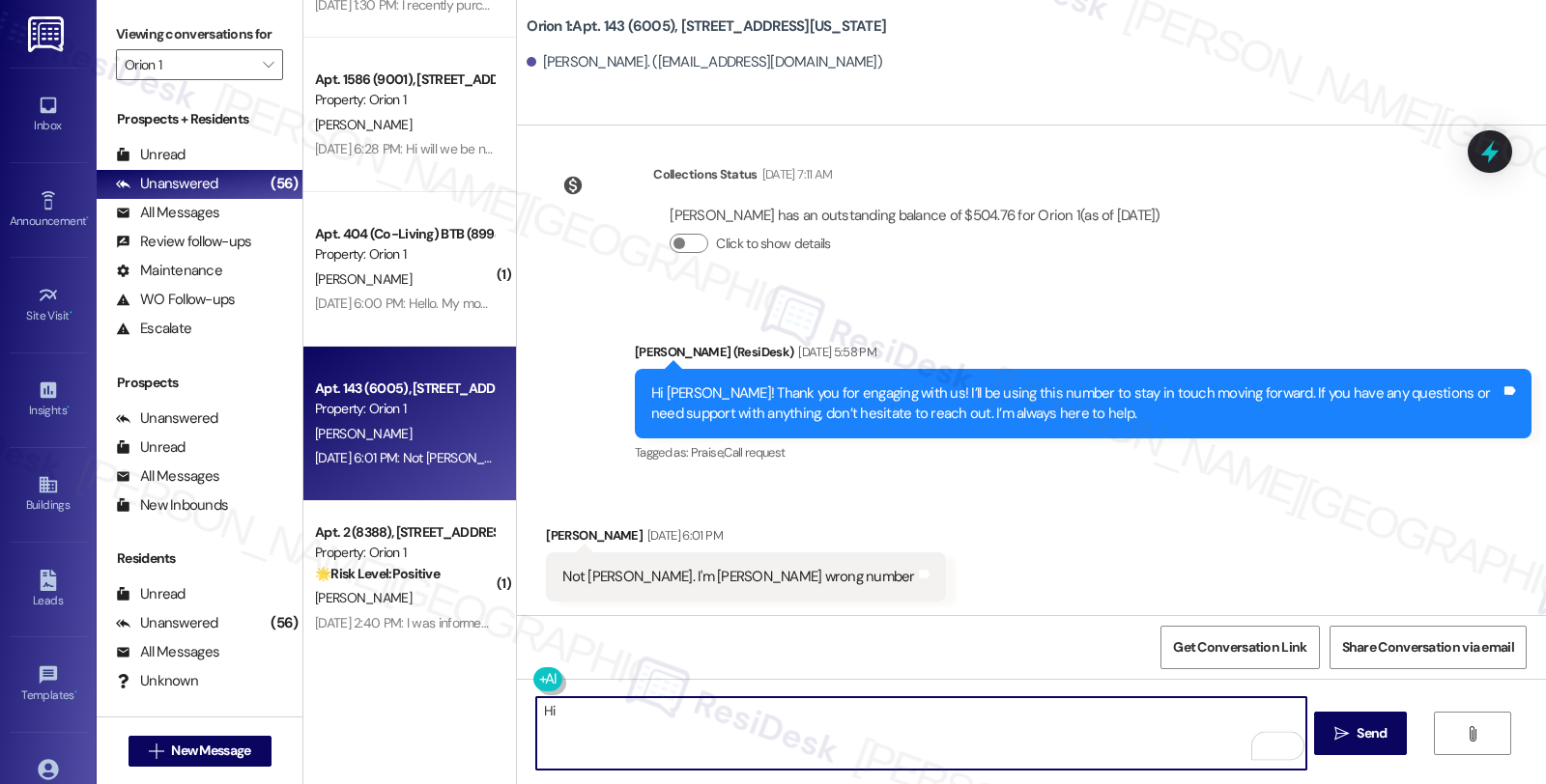
click at [670, 577] on div "Not [PERSON_NAME]. I'm [PERSON_NAME] wrong number" at bounding box center [738, 577] width 351 height 20
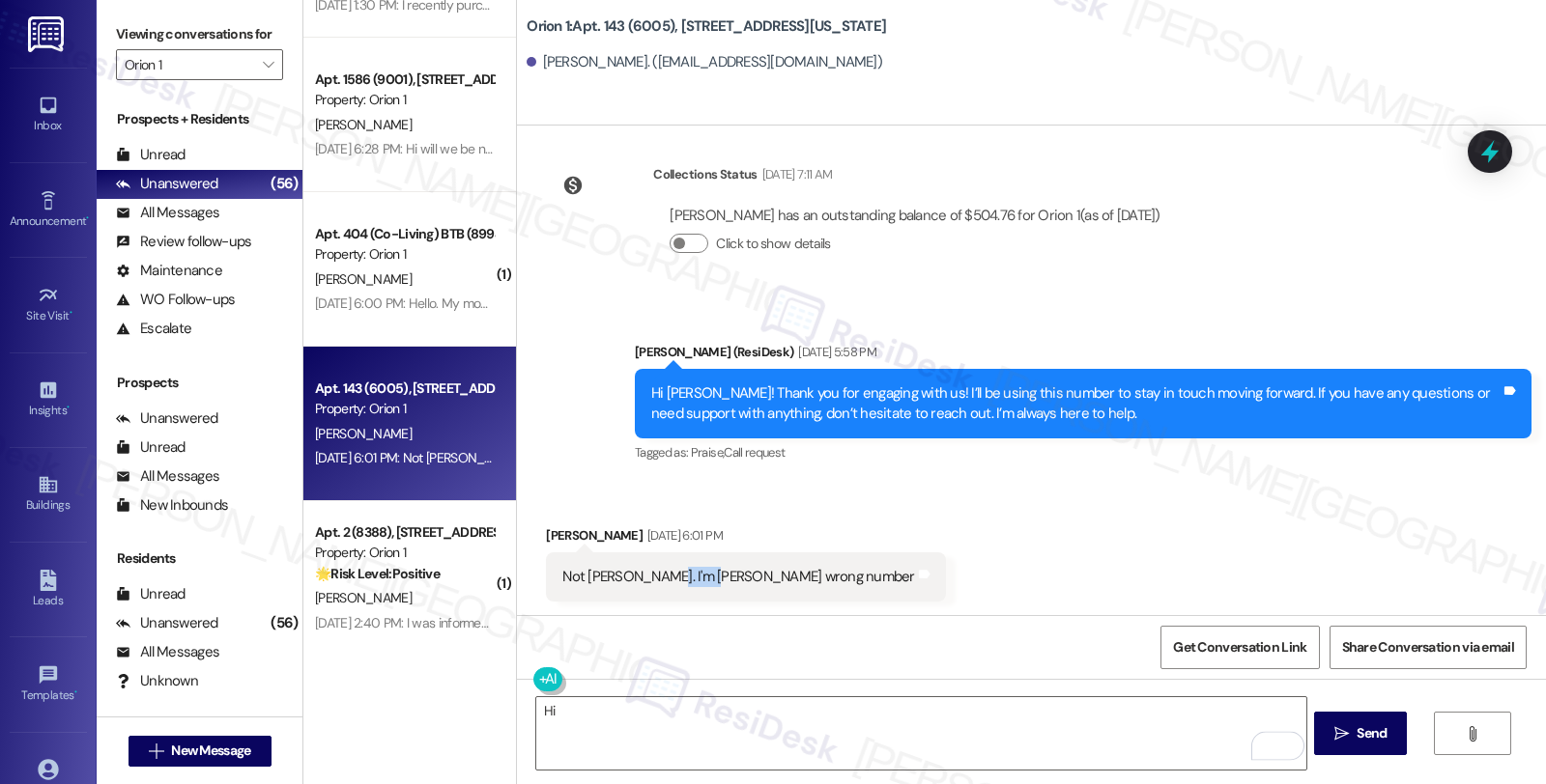
click at [670, 577] on div "Not [PERSON_NAME]. I'm [PERSON_NAME] wrong number" at bounding box center [738, 577] width 351 height 20
copy div "[PERSON_NAME]"
click at [640, 697] on div "Hi" at bounding box center [920, 733] width 772 height 74
click at [712, 722] on textarea "Hi" at bounding box center [920, 733] width 770 height 72
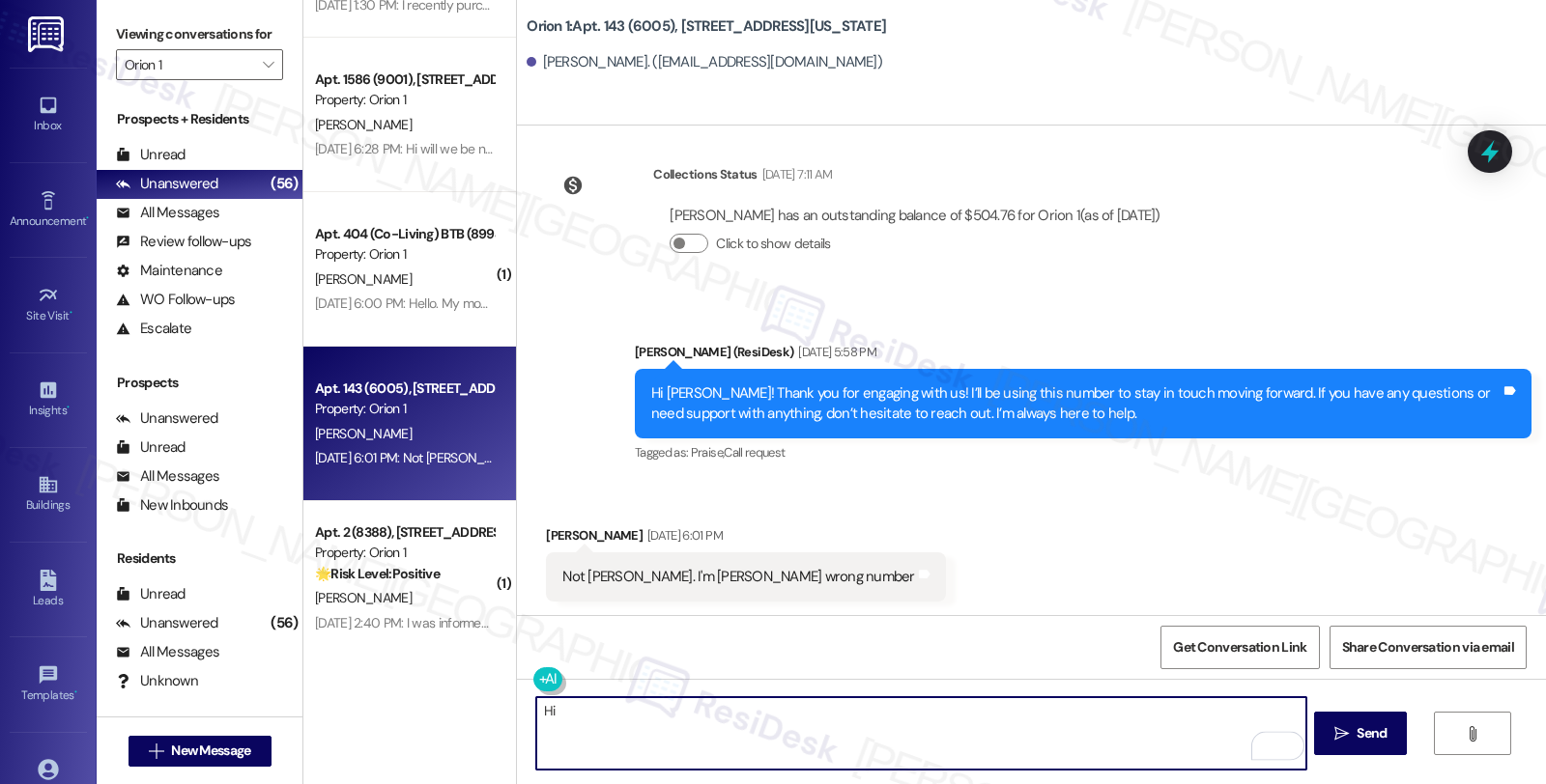
paste textarea "[PERSON_NAME]"
type textarea "Hi [PERSON_NAME], sorry for the confusion. We'll be sure to update our list. May"
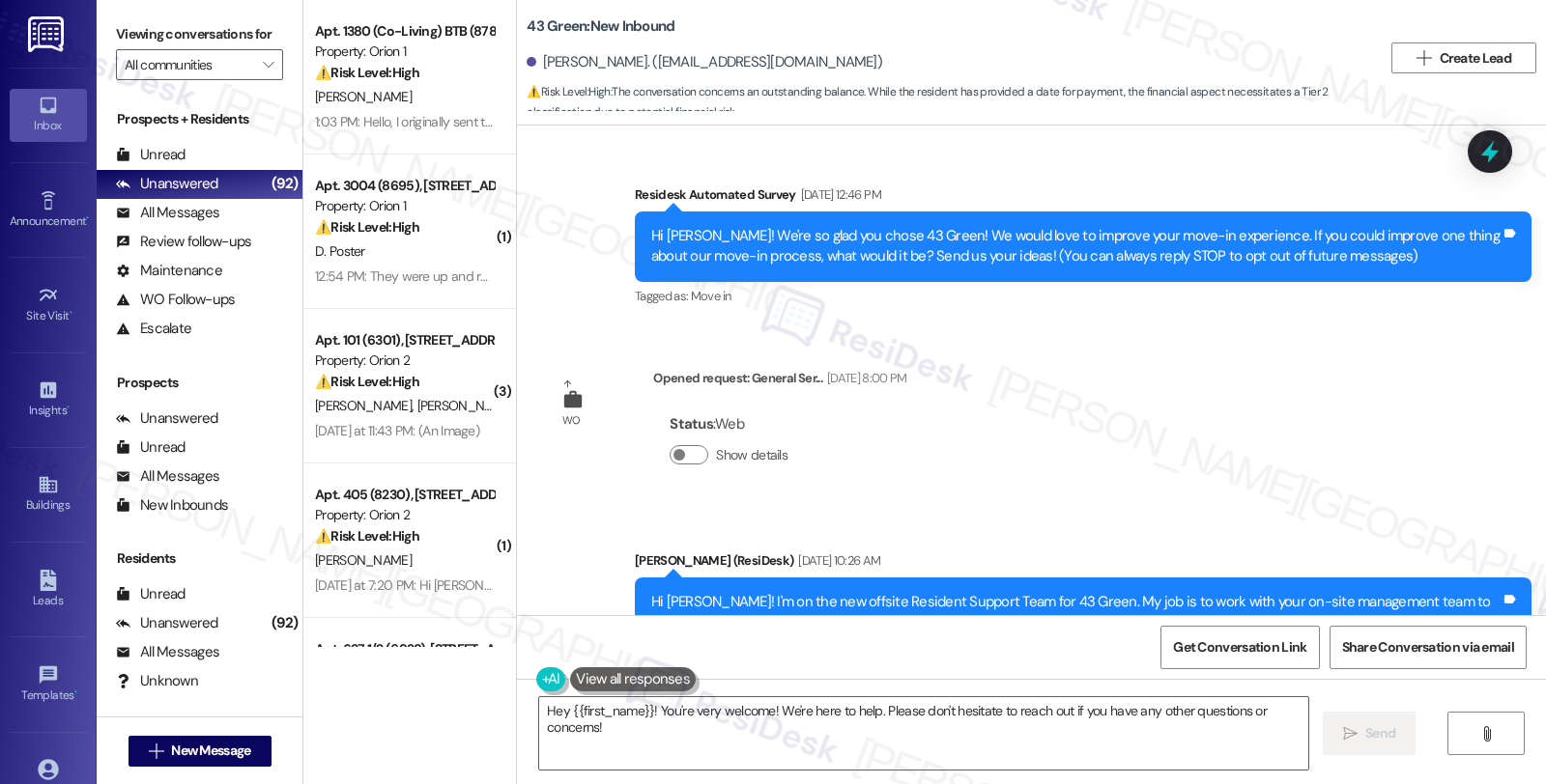
scroll to position [5546, 0]
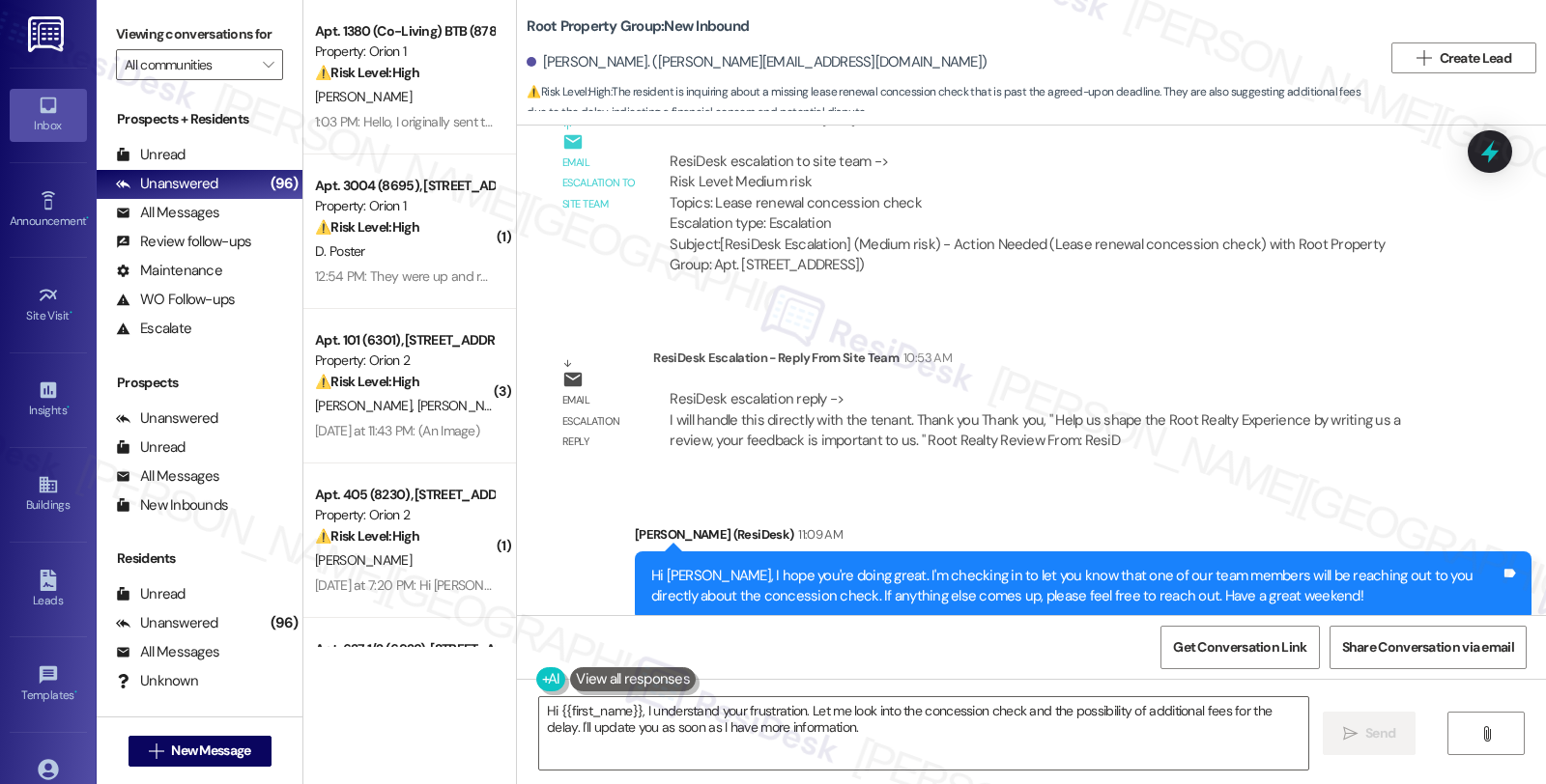
scroll to position [3200, 0]
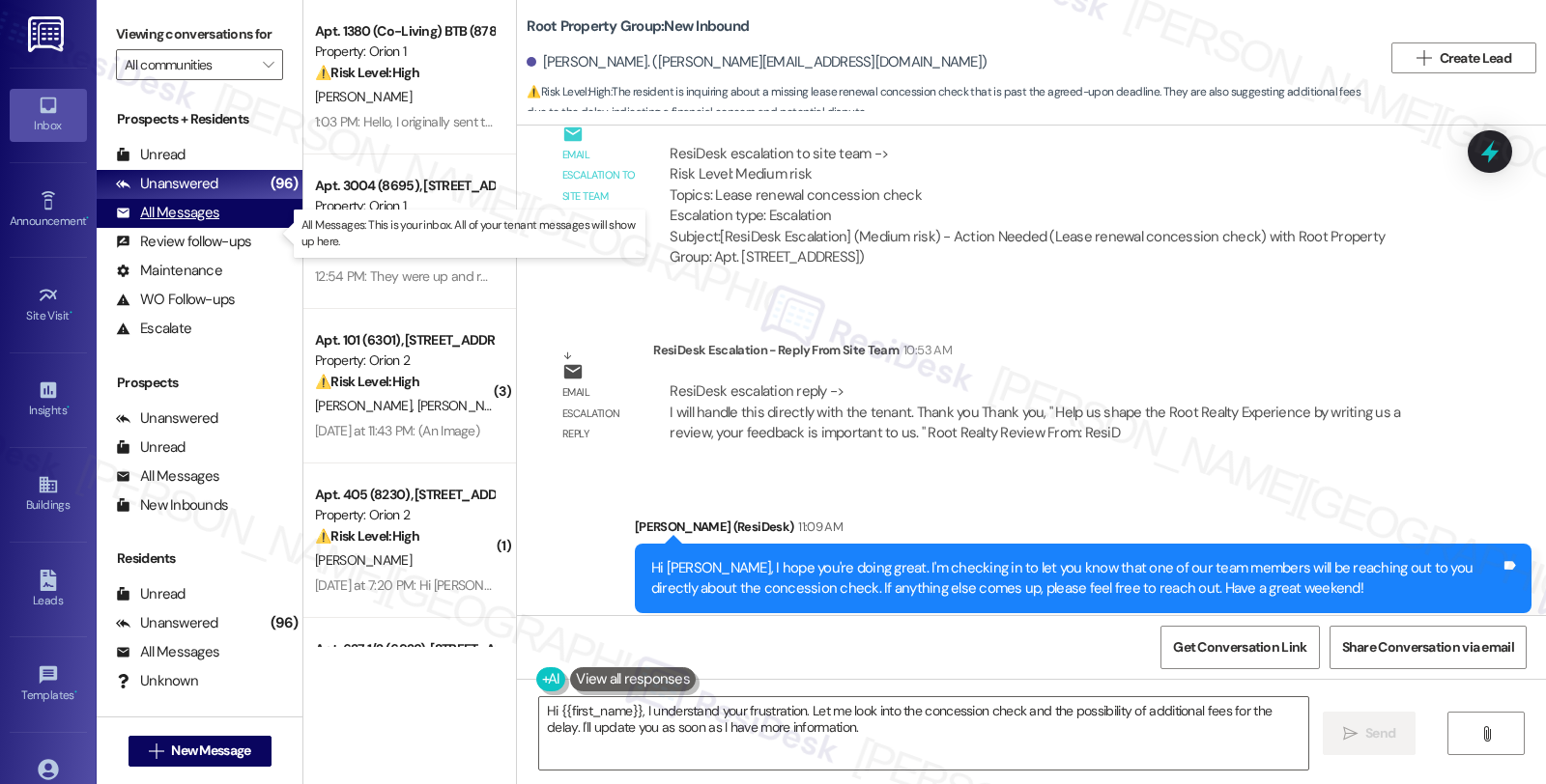
click at [199, 223] on div "All Messages" at bounding box center [168, 212] width 103 height 20
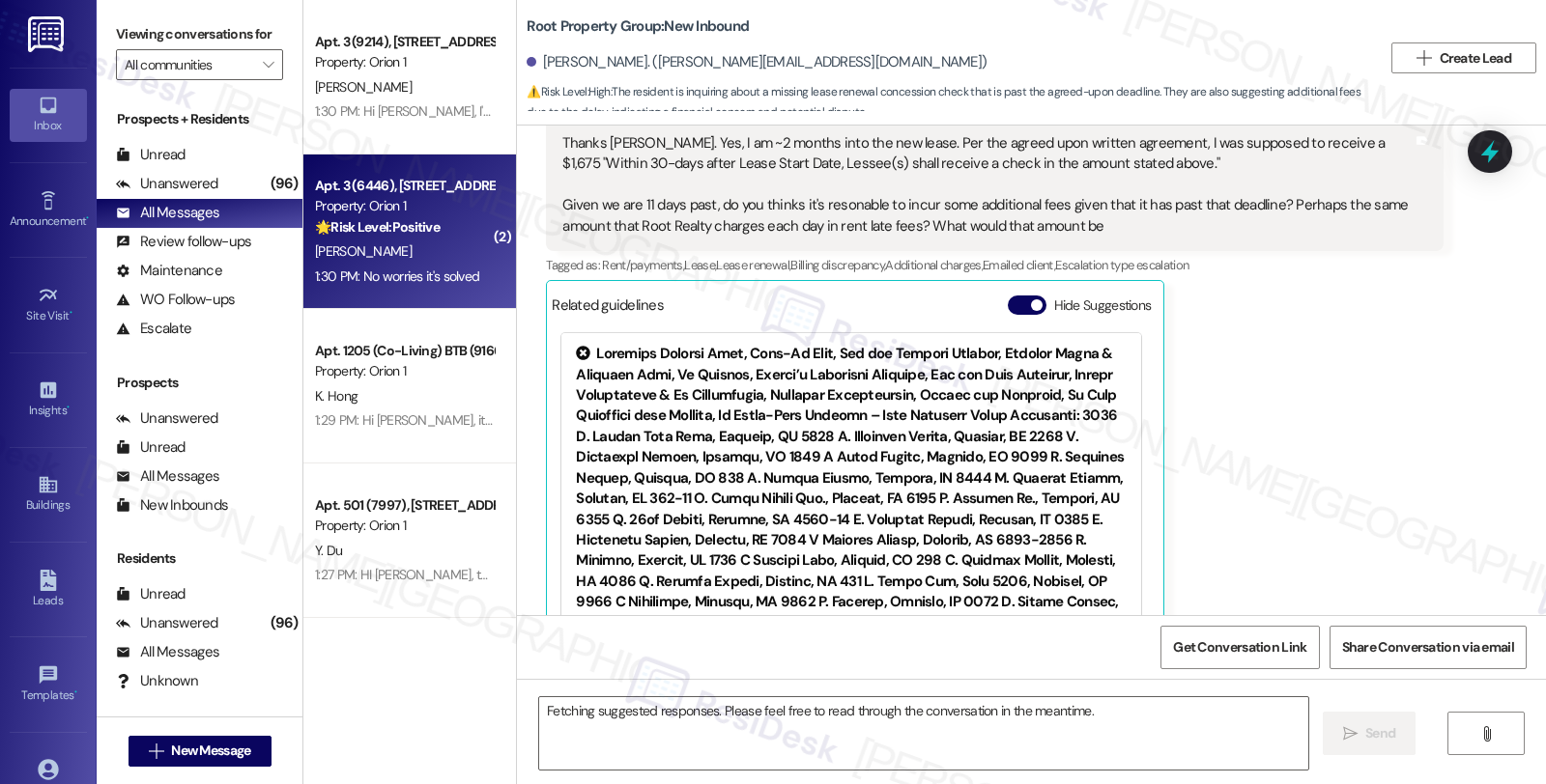
click at [450, 234] on div "🌟 Risk Level: Positive The resident confirms the issue is resolved and expresse…" at bounding box center [404, 227] width 179 height 20
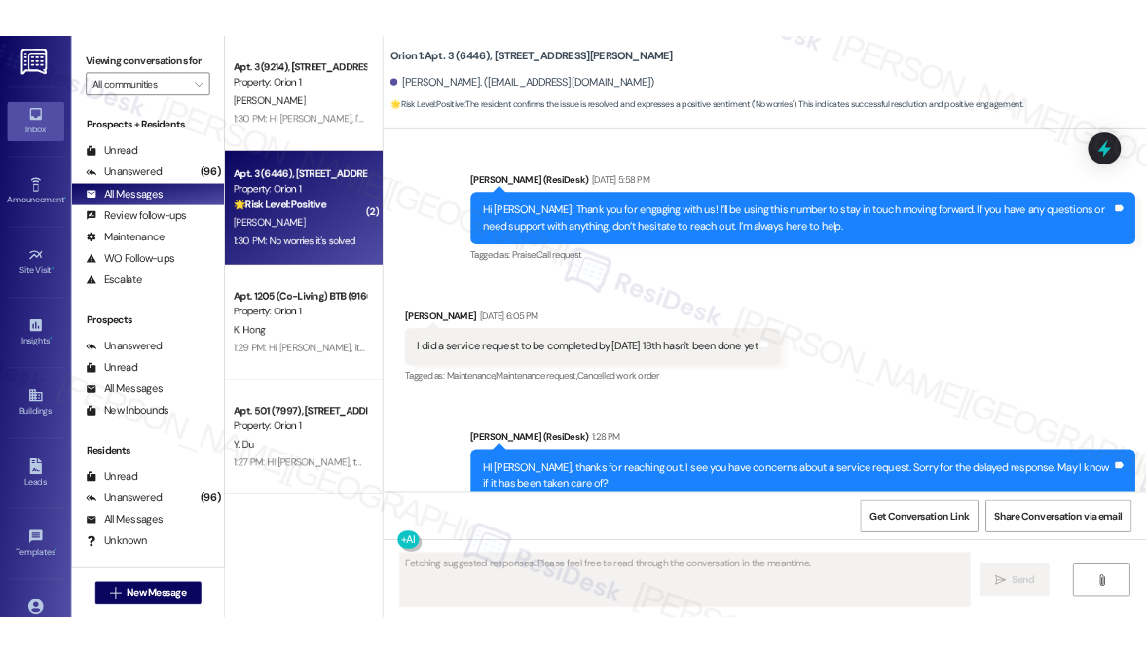
scroll to position [1191, 0]
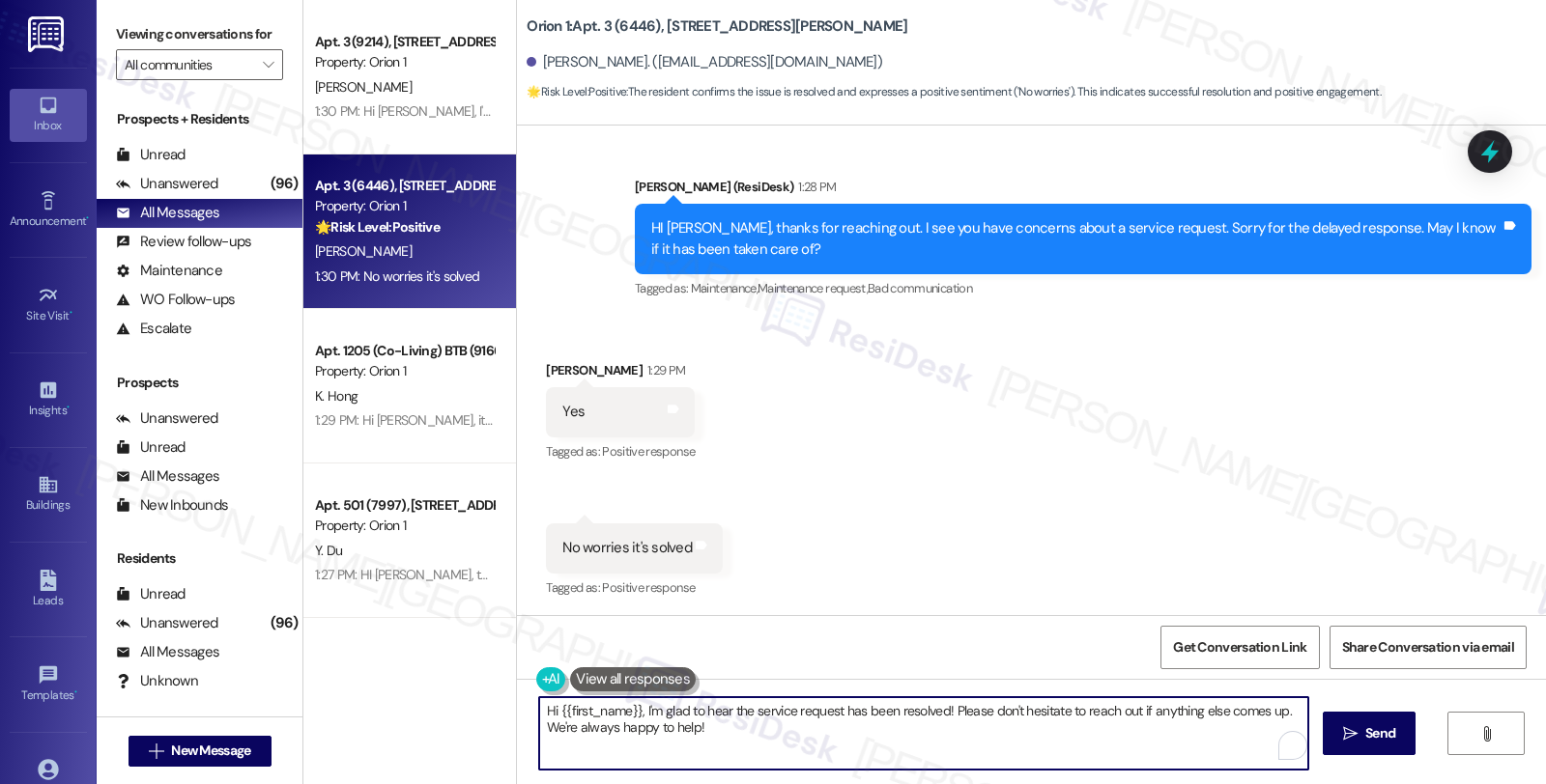
drag, startPoint x: 632, startPoint y: 711, endPoint x: 472, endPoint y: 709, distance: 160.0
click at [472, 709] on div "Apt. 3 (9214), [STREET_ADDRESS] Property: Orion 1 [PERSON_NAME] 1:30 PM: Hi [PE…" at bounding box center [925, 392] width 1243 height 784
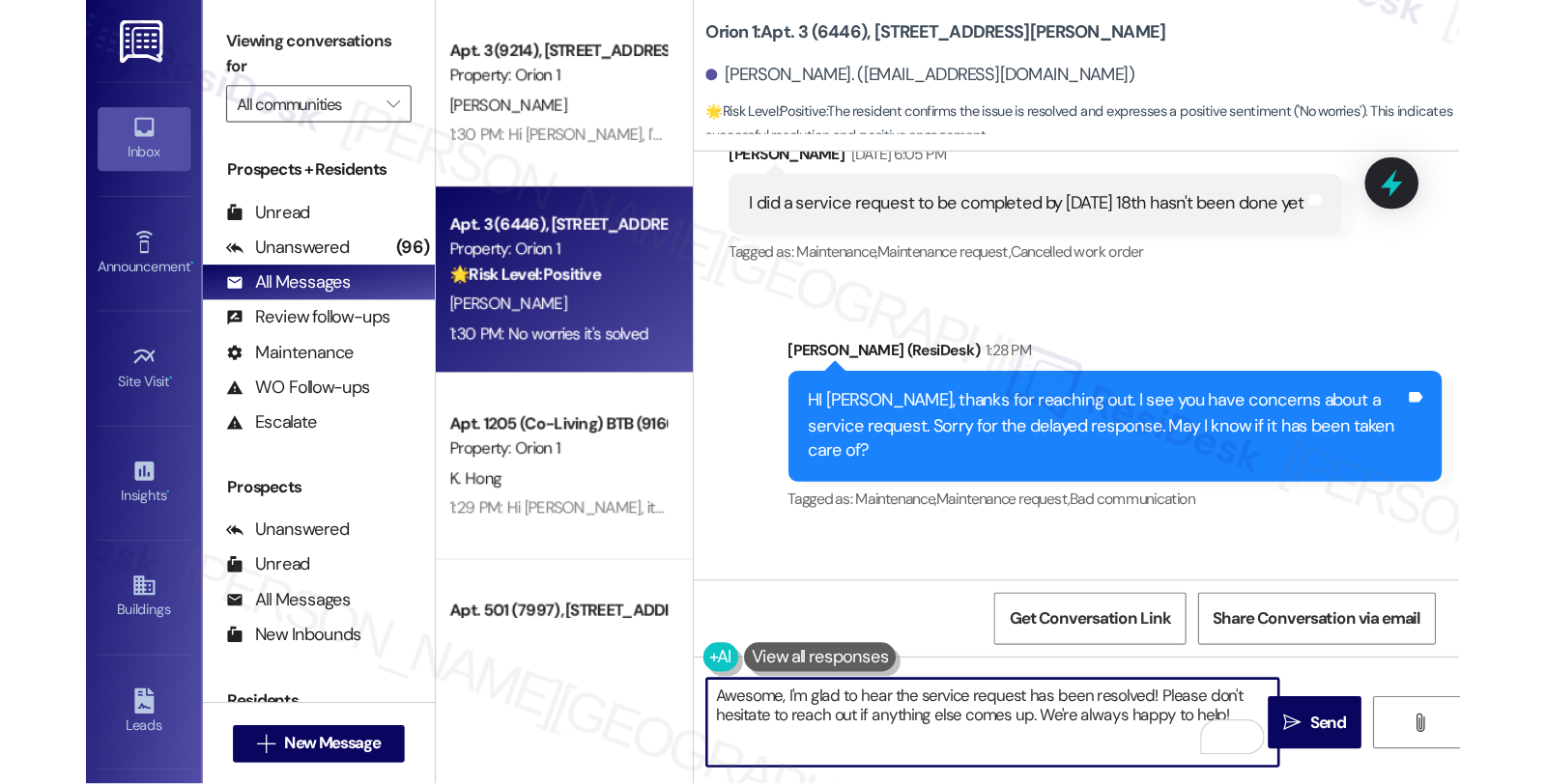
scroll to position [1285, 0]
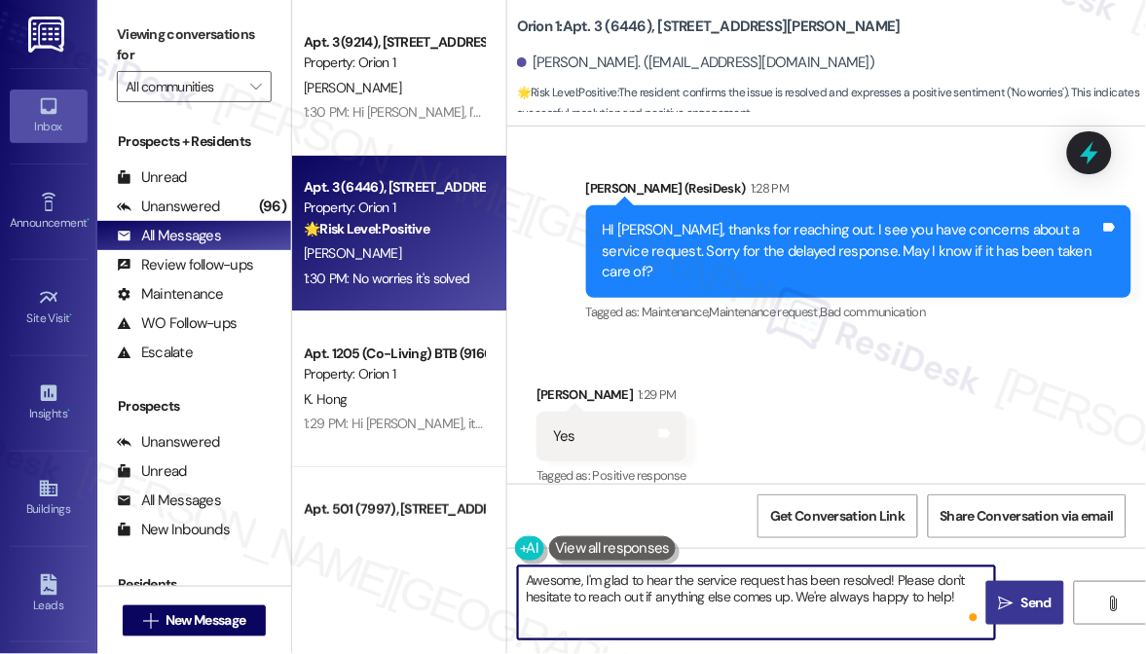
drag, startPoint x: 796, startPoint y: 595, endPoint x: 1037, endPoint y: 597, distance: 240.4
click at [1037, 597] on div "Awesome, I'm glad to hear the service request has been resolved! Please don't h…" at bounding box center [826, 621] width 638 height 146
type textarea "Awesome, I'm glad to hear the service request has been resolved! Please don't h…"
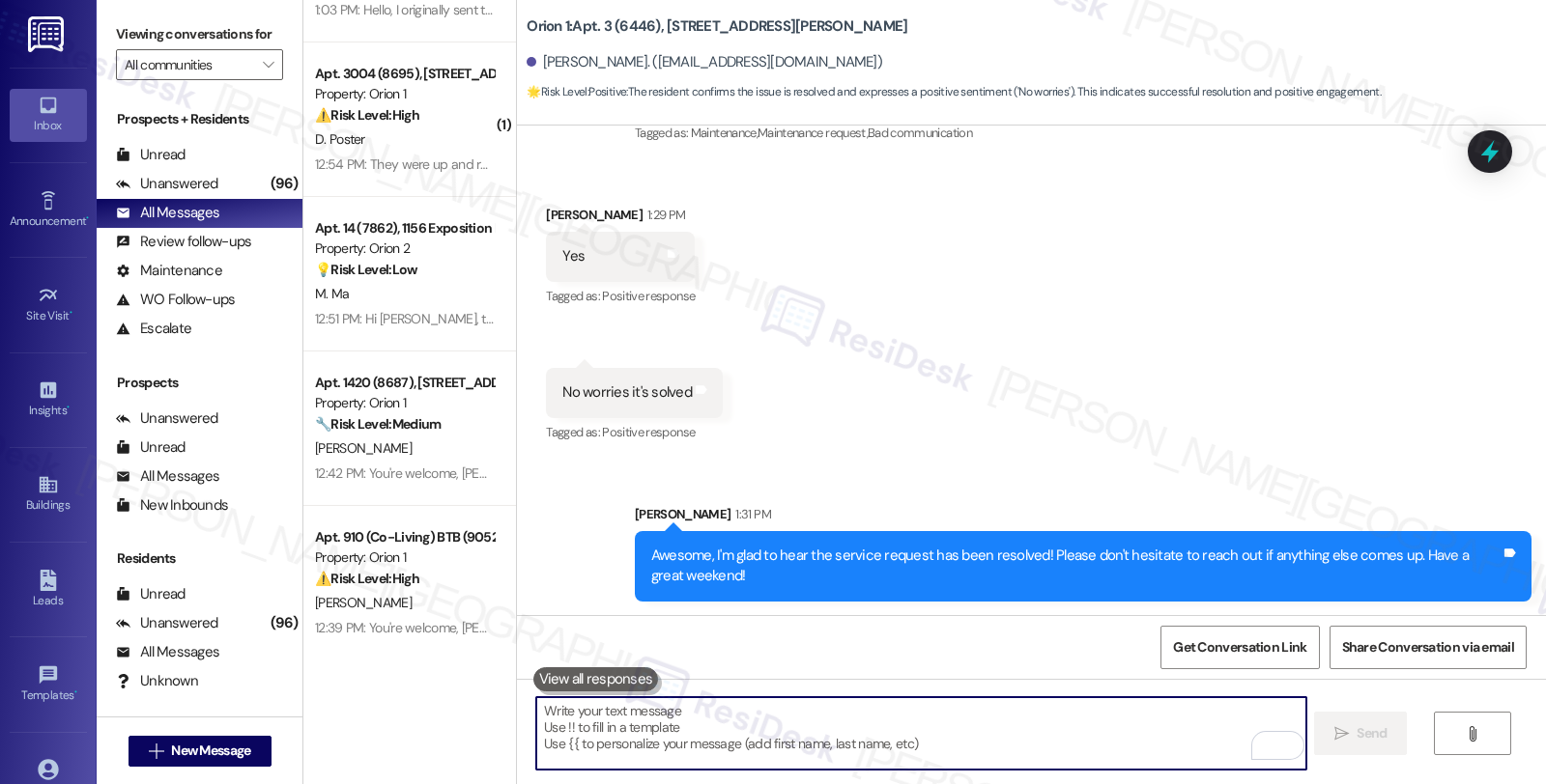
scroll to position [1287, 0]
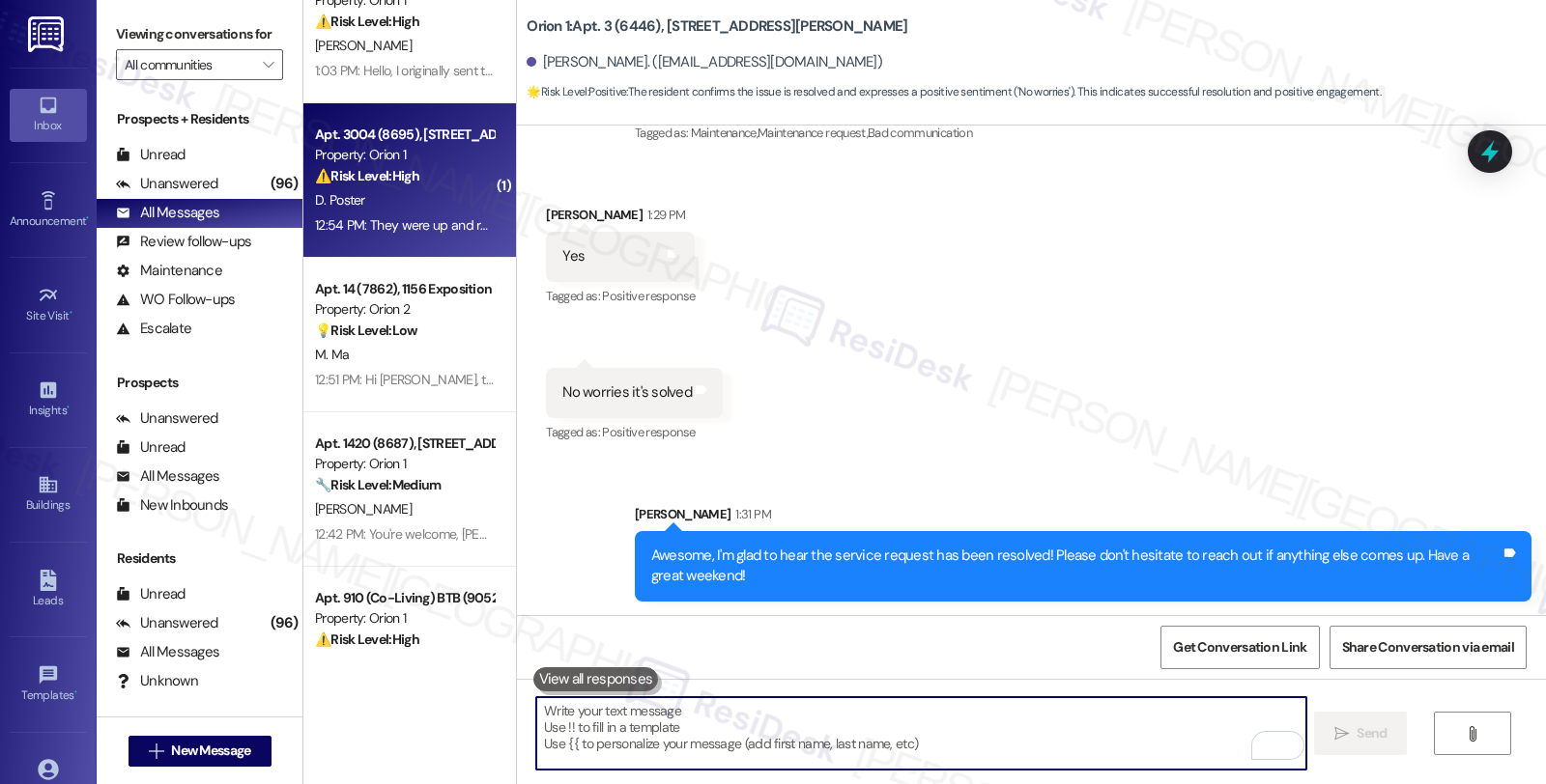
click at [447, 206] on div "D. Poster" at bounding box center [404, 200] width 183 height 24
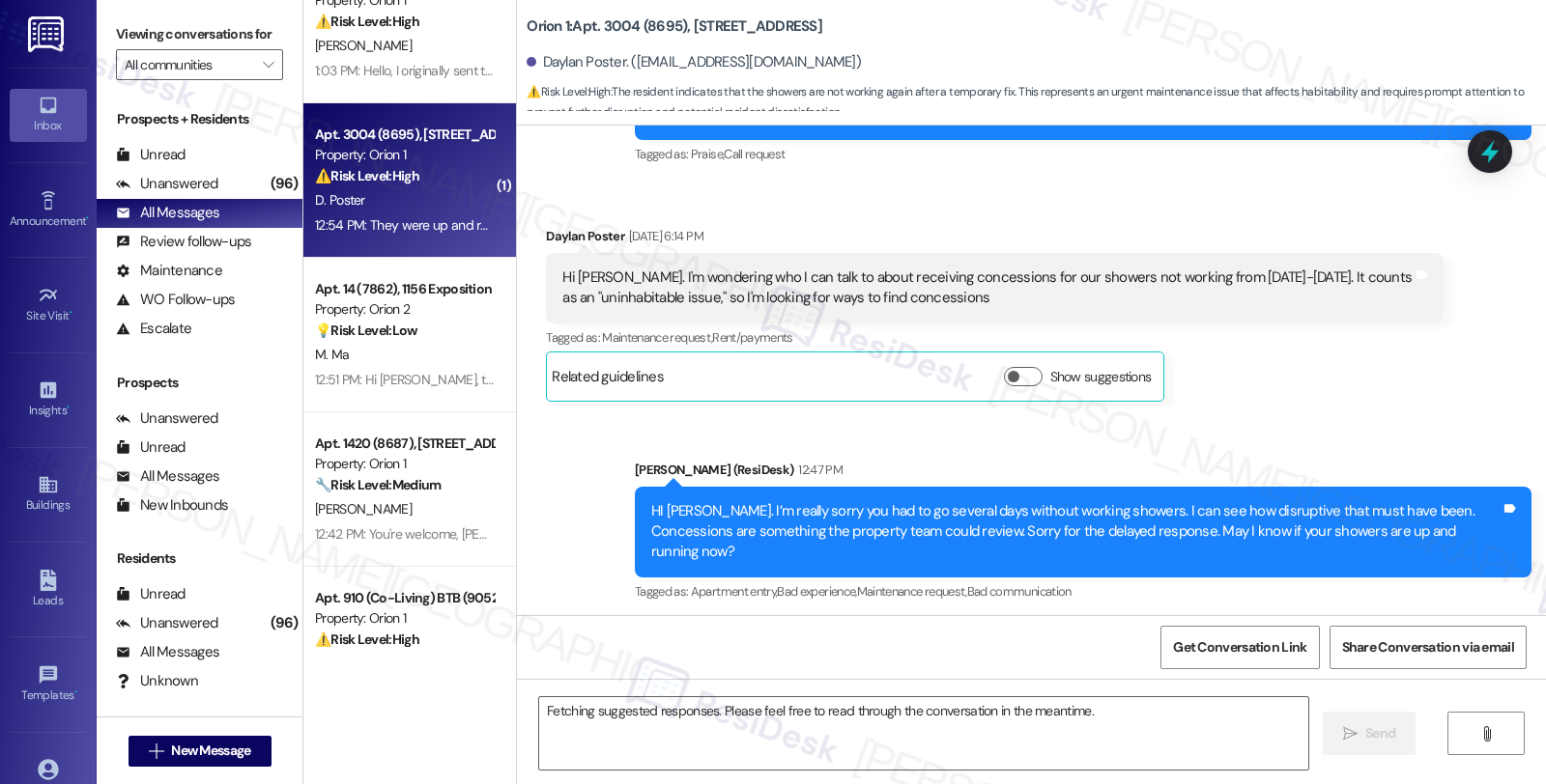
scroll to position [403, 0]
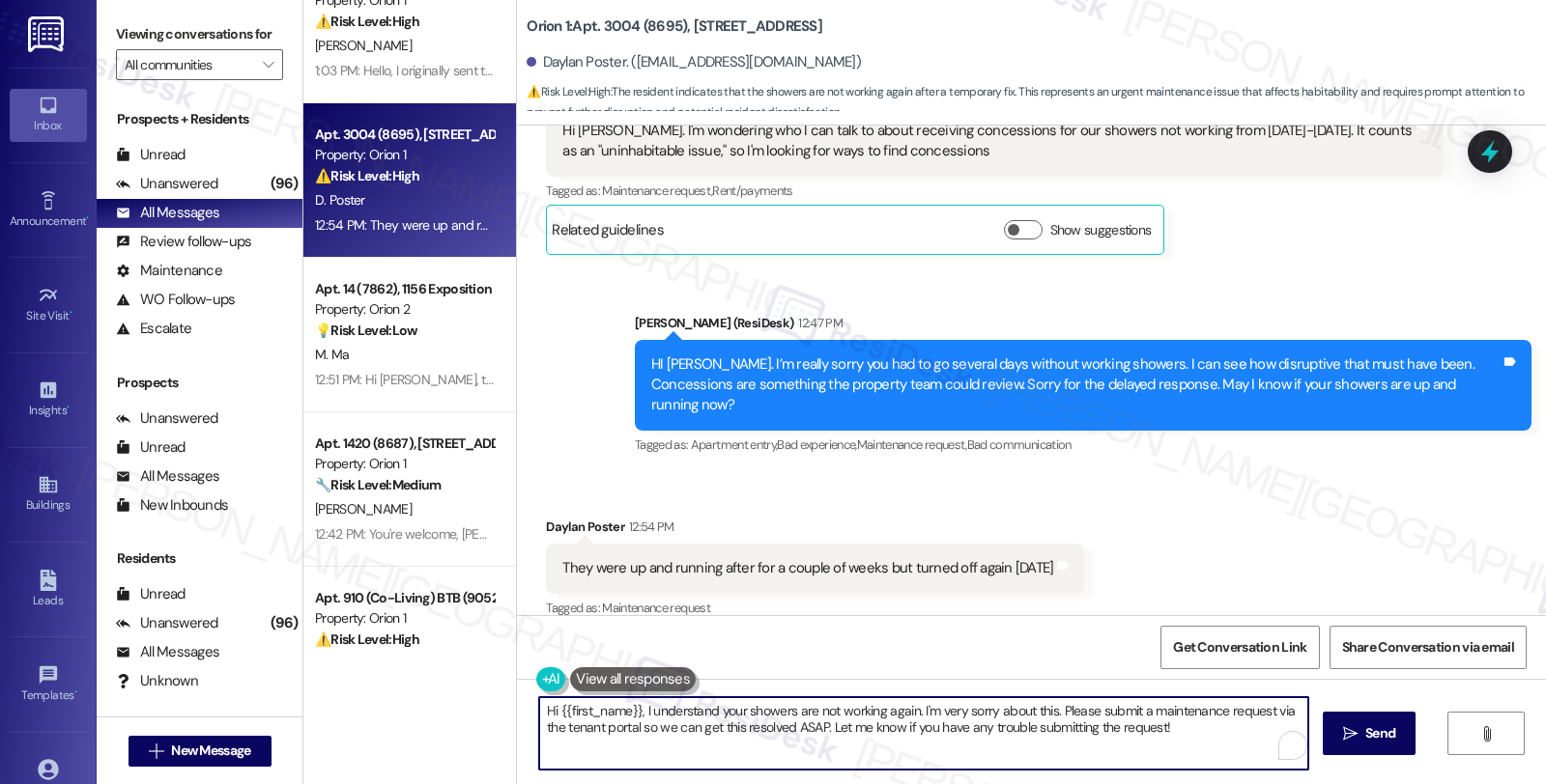
drag, startPoint x: 642, startPoint y: 713, endPoint x: 1544, endPoint y: 761, distance: 903.3
click at [1544, 761] on div "Hi {{first_name}}, I understand your showers are not working again. I'm very so…" at bounding box center [1032, 751] width 1030 height 145
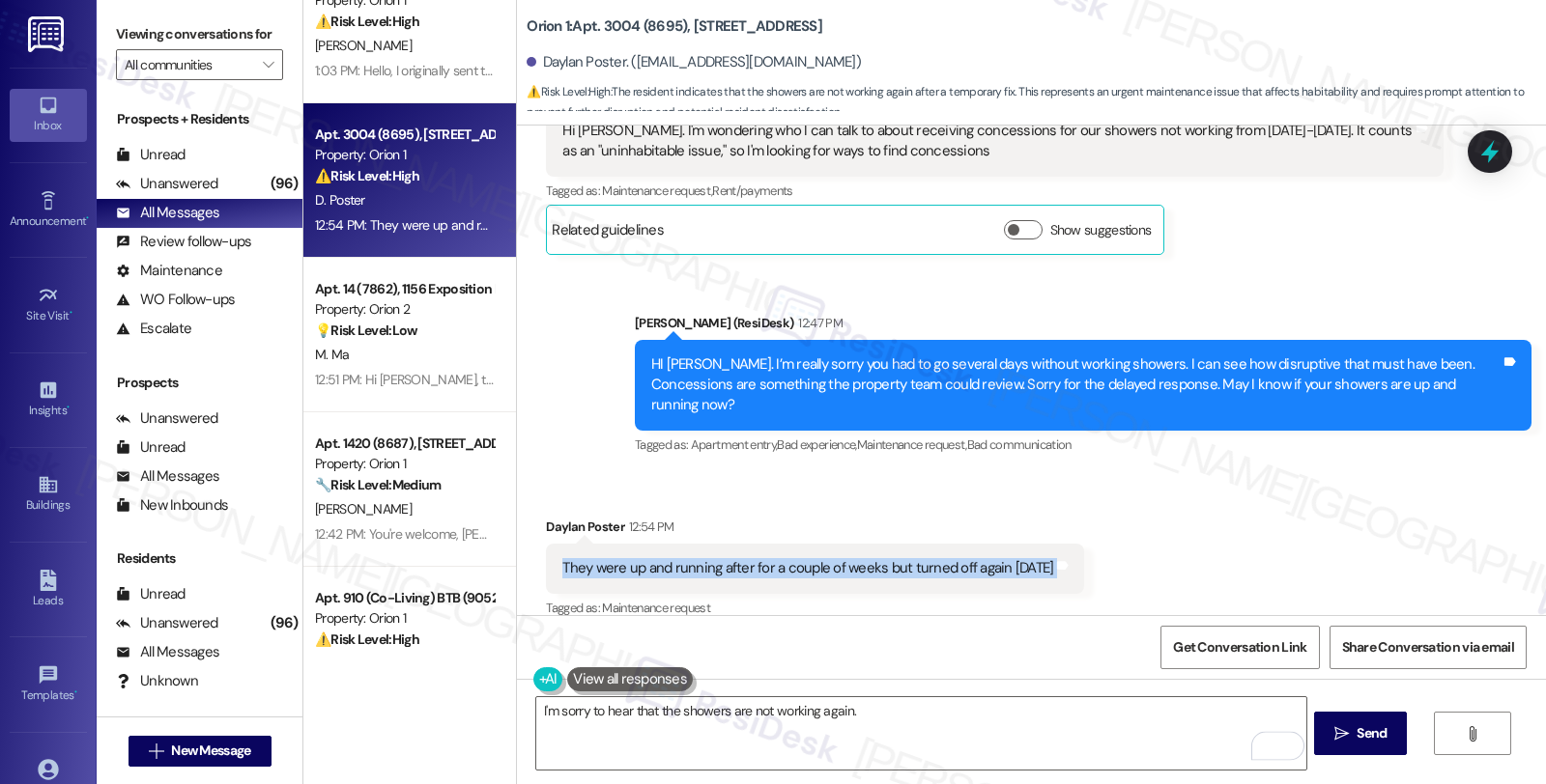
drag, startPoint x: 541, startPoint y: 547, endPoint x: 1203, endPoint y: 551, distance: 662.0
click at [1203, 551] on div "Received via SMS [PERSON_NAME] Poster 12:54 PM They were up and running after f…" at bounding box center [1032, 555] width 1030 height 163
copy div "They were up and running after for a couple of weeks but turned off again [DATE…"
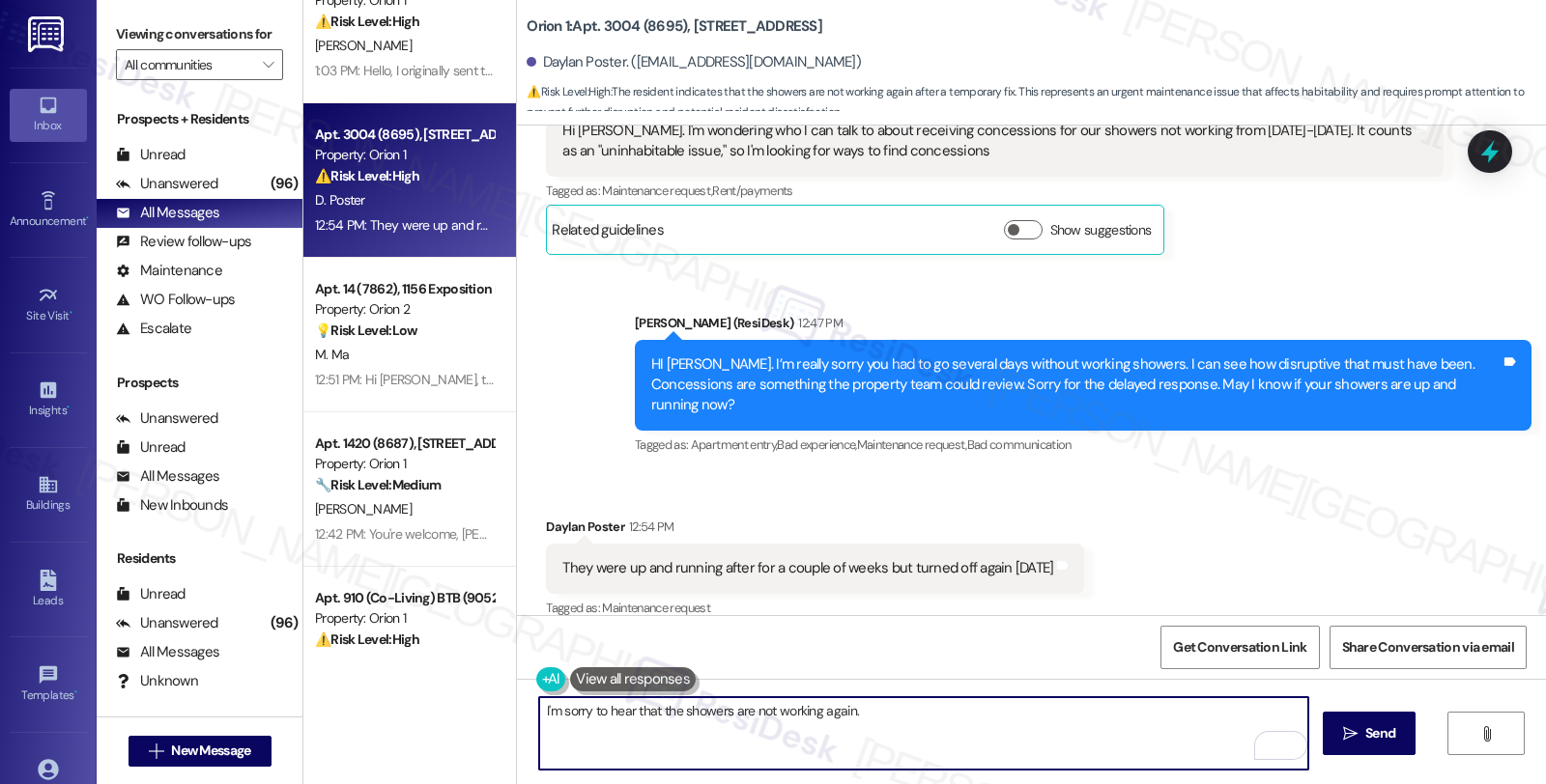
click at [962, 710] on textarea "I'm sorry to hear that the showers are not working again." at bounding box center [923, 733] width 770 height 72
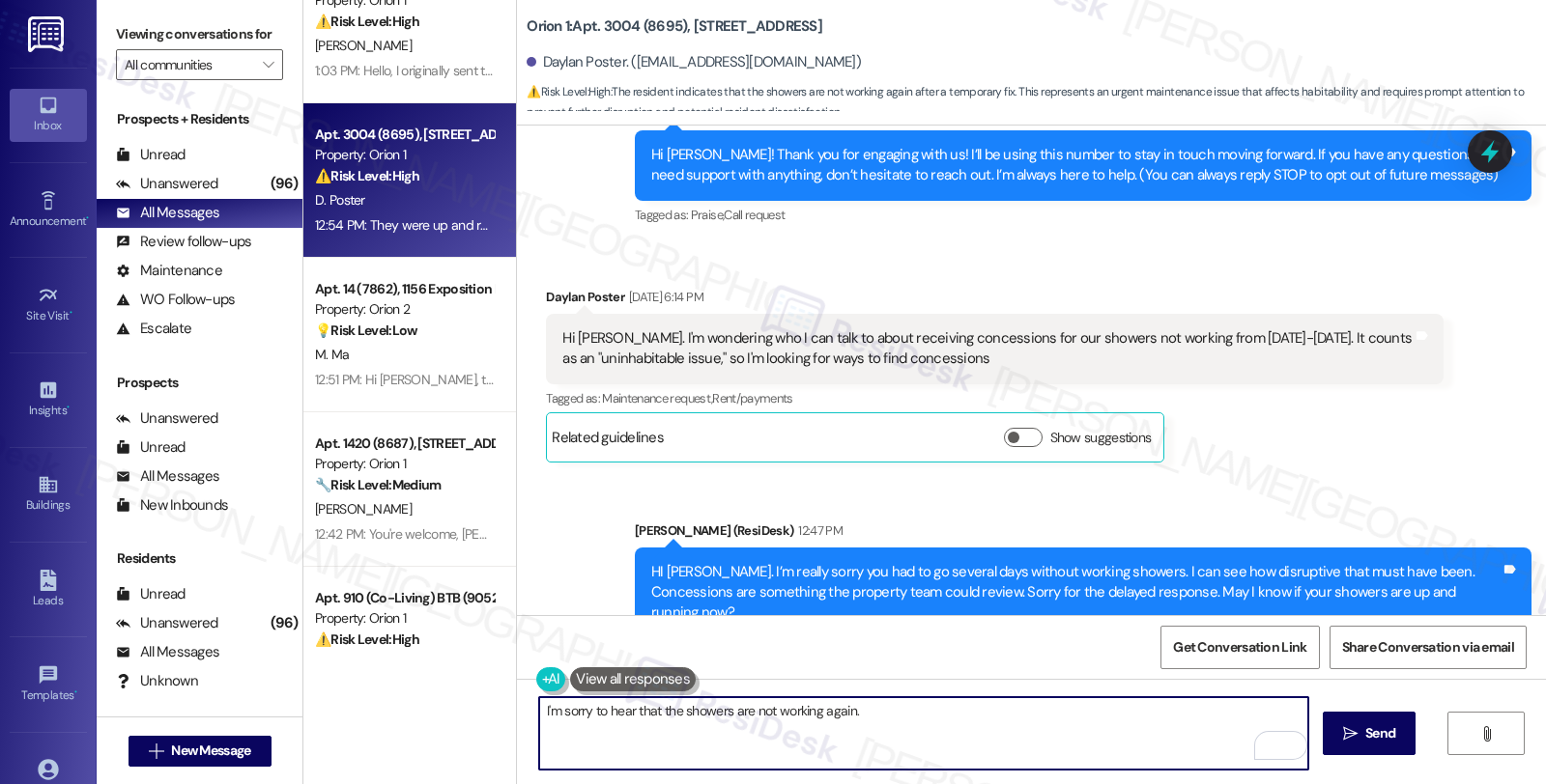
scroll to position [189, 0]
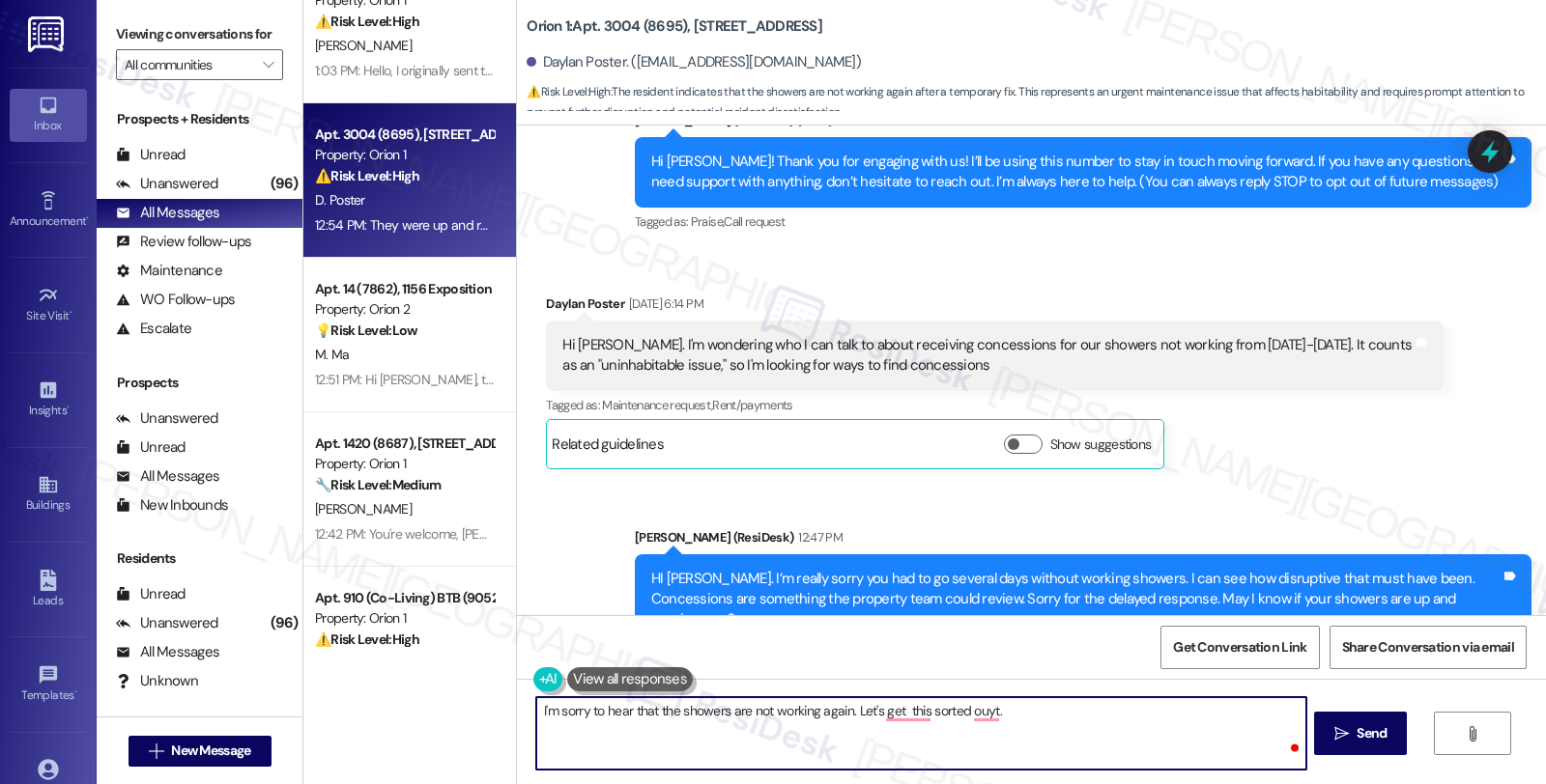
paste textarea "When you say they “turned off,” do you mean no water comes out at all, or is it…"
click at [925, 741] on textarea "I'm sorry to hear that the showers are not working again. Let's get this sorted…" at bounding box center [920, 733] width 770 height 72
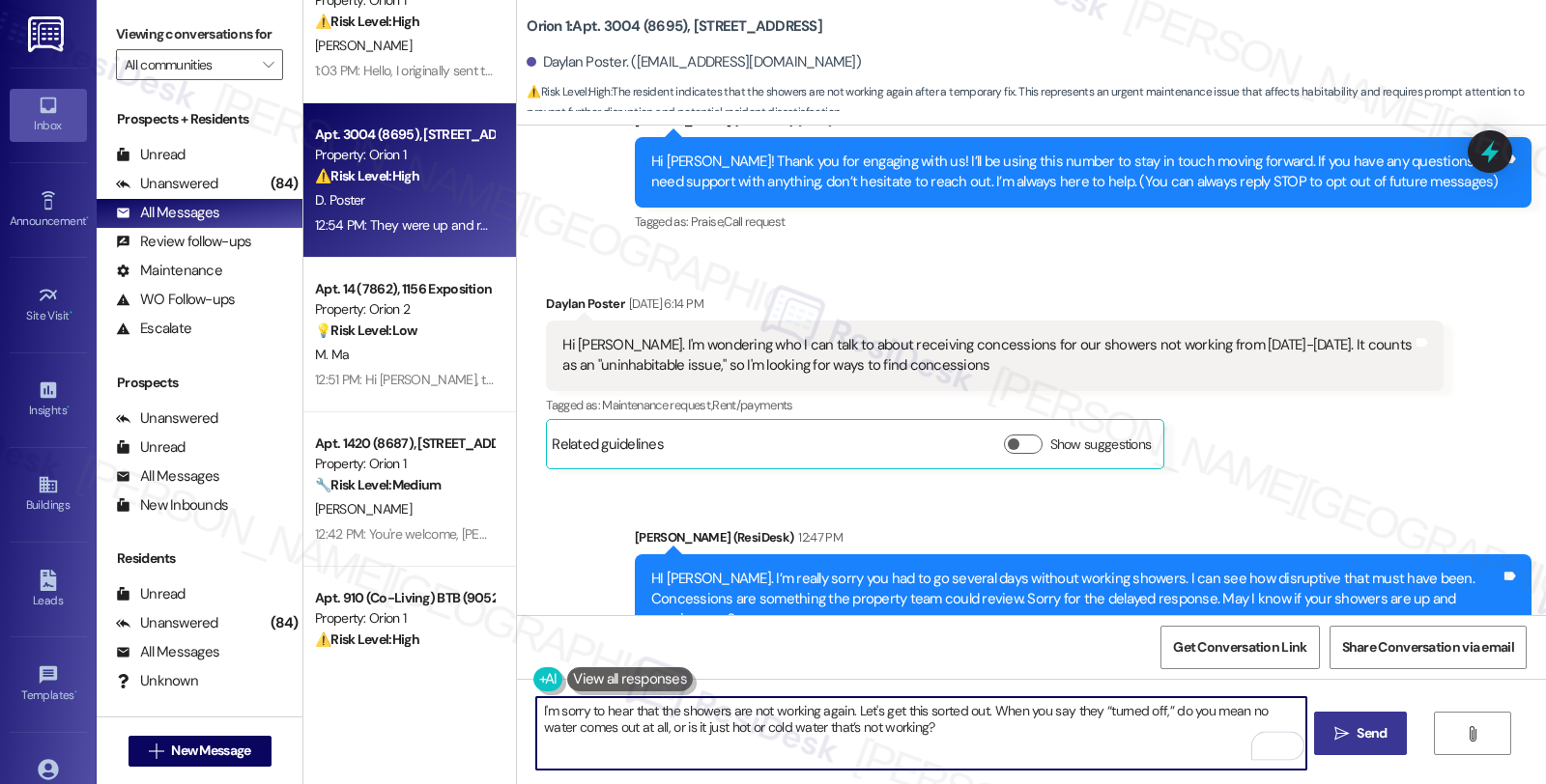
type textarea "I'm sorry to hear that the showers are not working again. Let's get this sorted…"
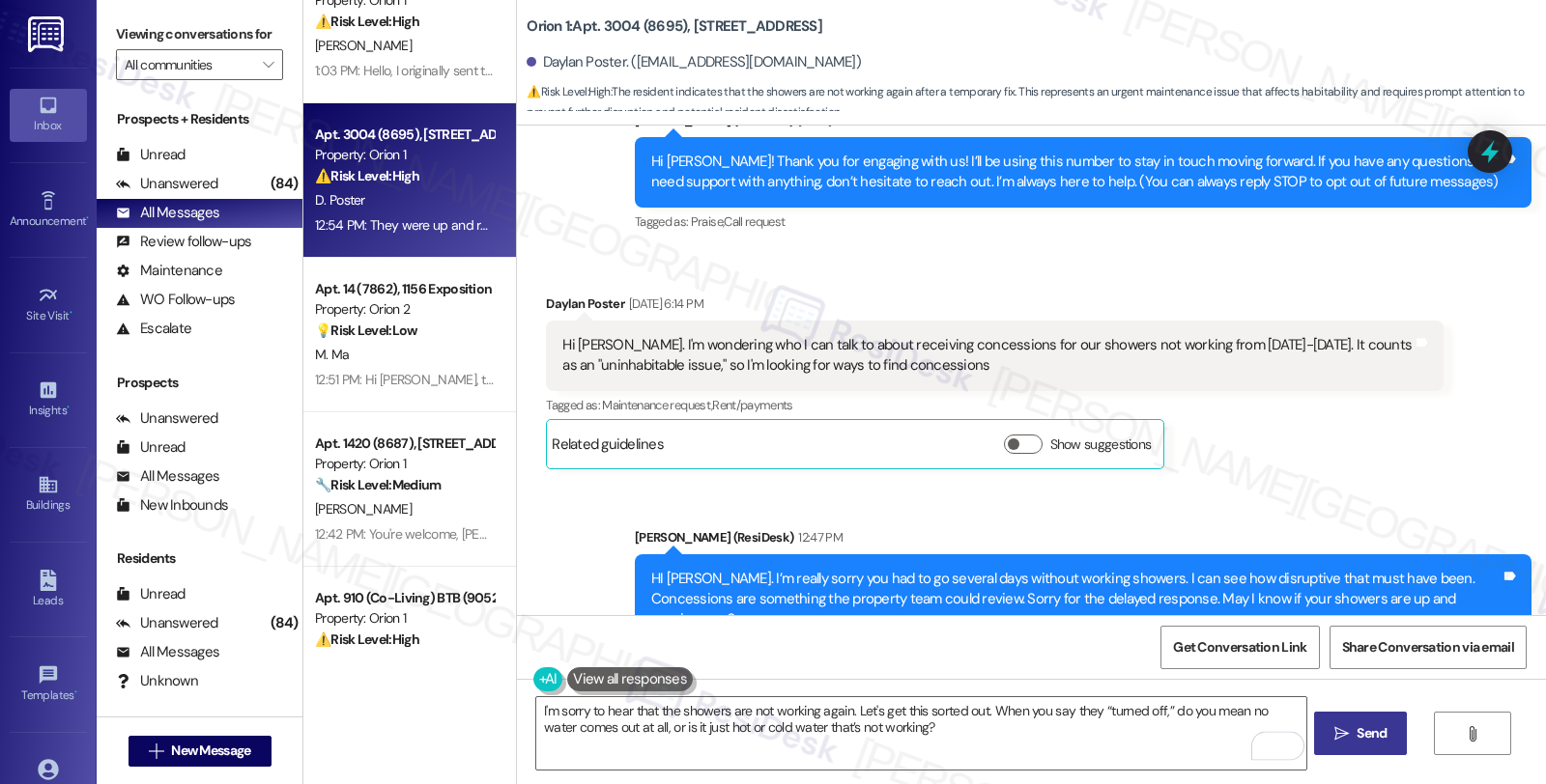
click at [1335, 726] on icon "" at bounding box center [1341, 734] width 15 height 16
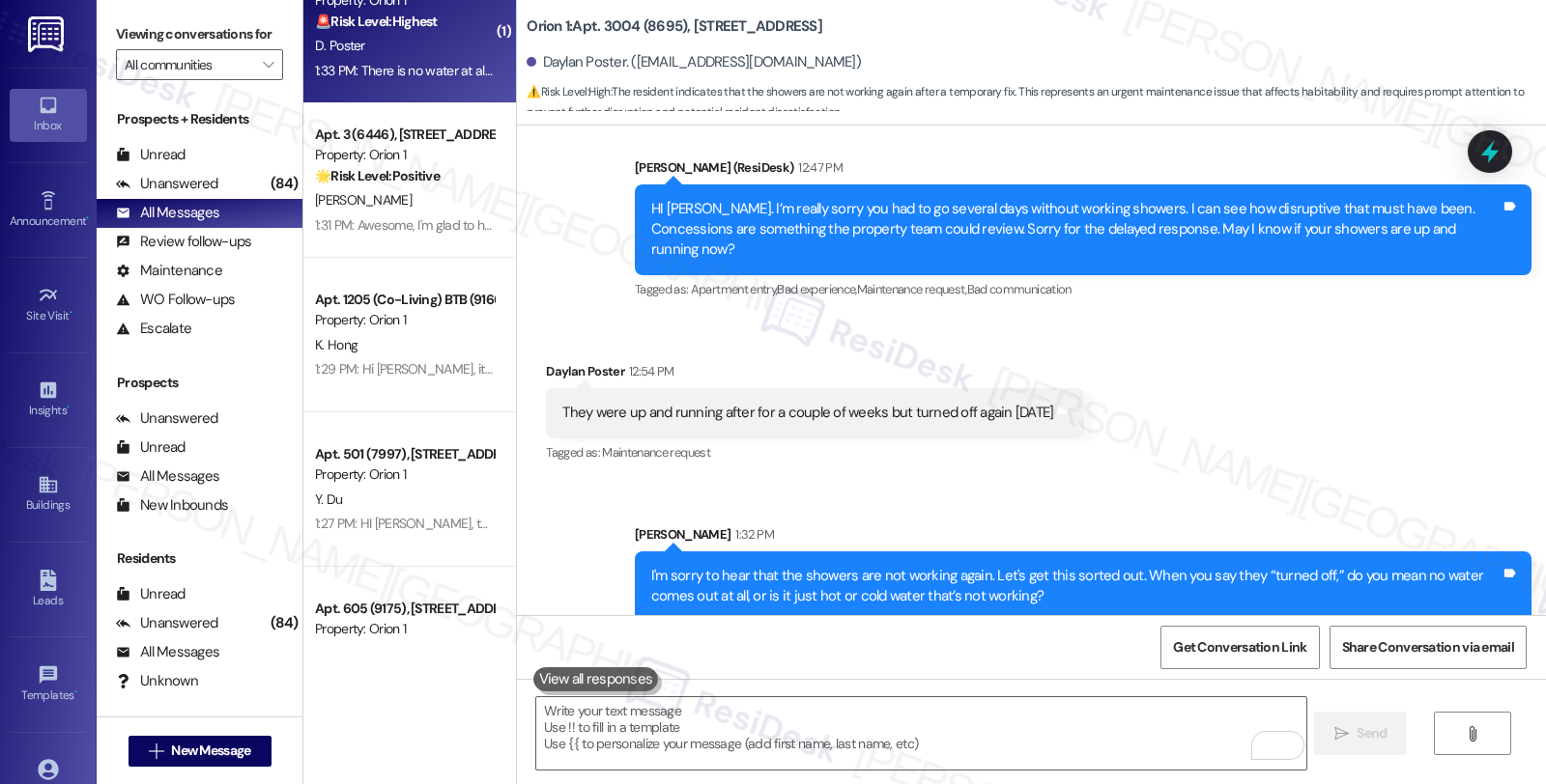
scroll to position [693, 0]
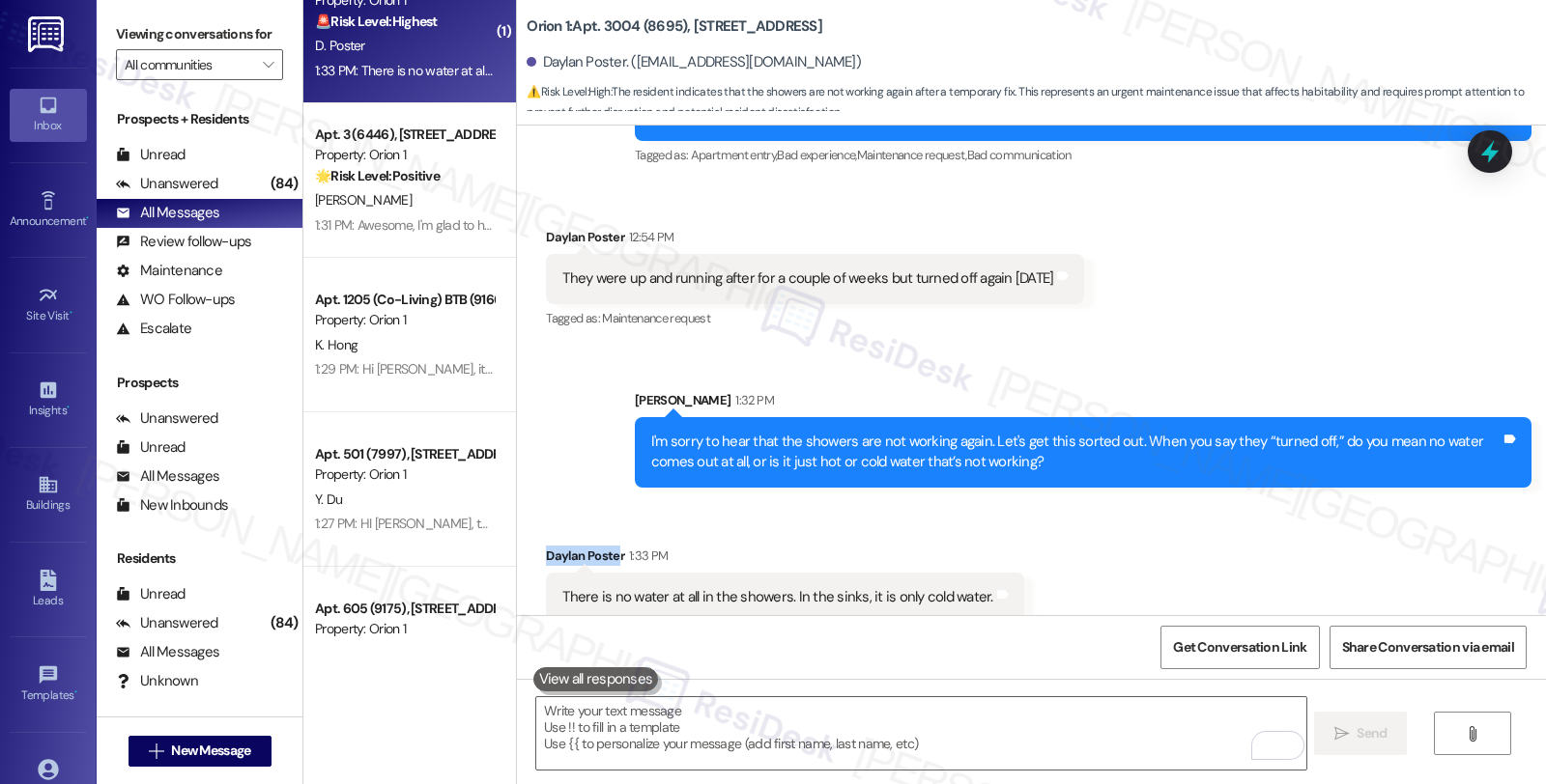
drag, startPoint x: 528, startPoint y: 532, endPoint x: 603, endPoint y: 529, distance: 75.1
click at [603, 531] on div "Received via SMS Daylan Poster 1:33 PM There is no water at all in the showers.…" at bounding box center [784, 584] width 506 height 105
copy div "Daylan Poste"
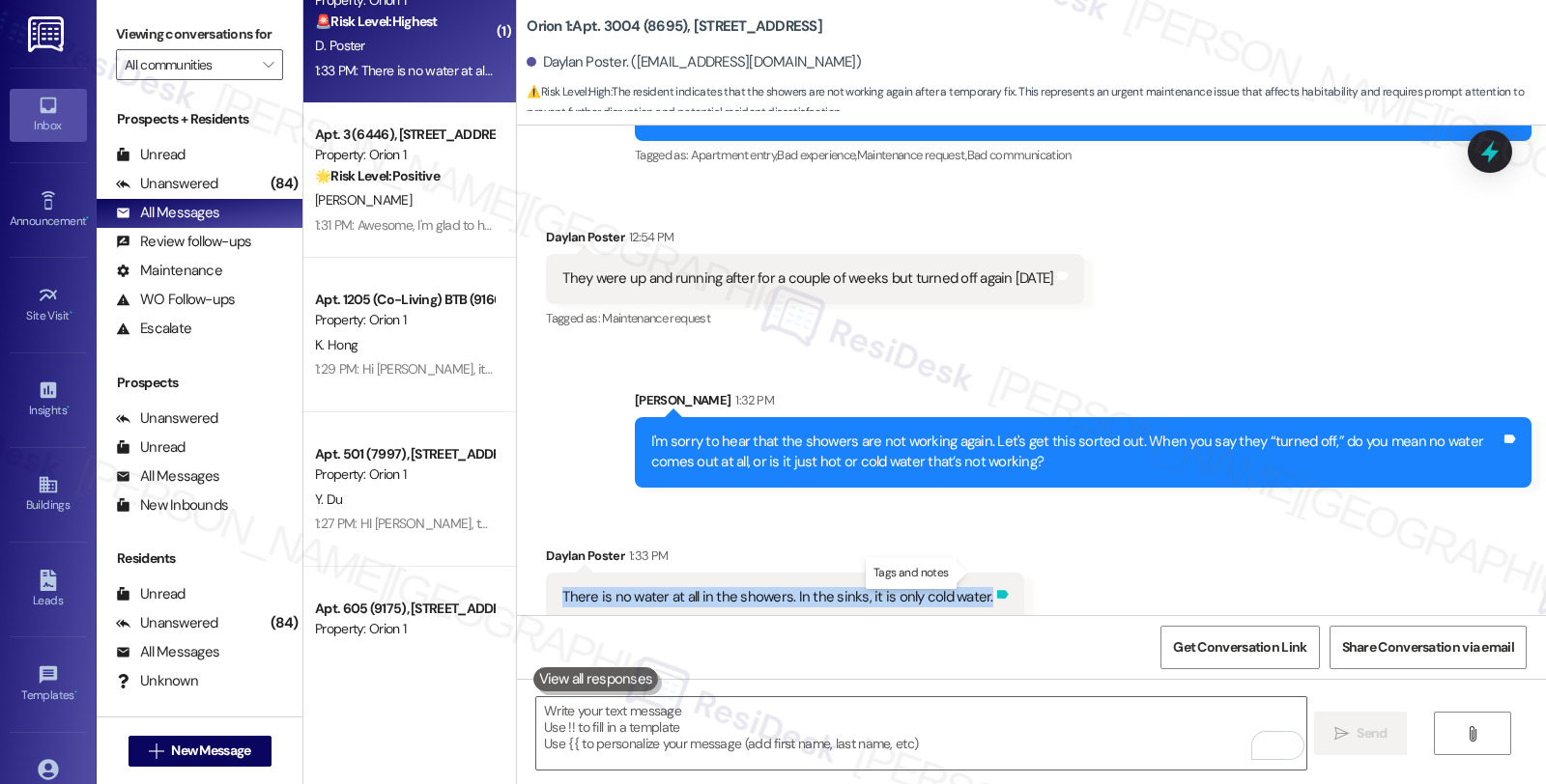
drag, startPoint x: 548, startPoint y: 574, endPoint x: 972, endPoint y: 578, distance: 424.0
click at [972, 578] on div "There is no water at all in the showers. In the sinks, it is only cold water. T…" at bounding box center [784, 597] width 478 height 50
copy div "There is no water at all in the showers. In the sinks, it is only cold water. T…"
click at [777, 741] on textarea "To enrich screen reader interactions, please activate Accessibility in Grammarl…" at bounding box center [920, 733] width 770 height 72
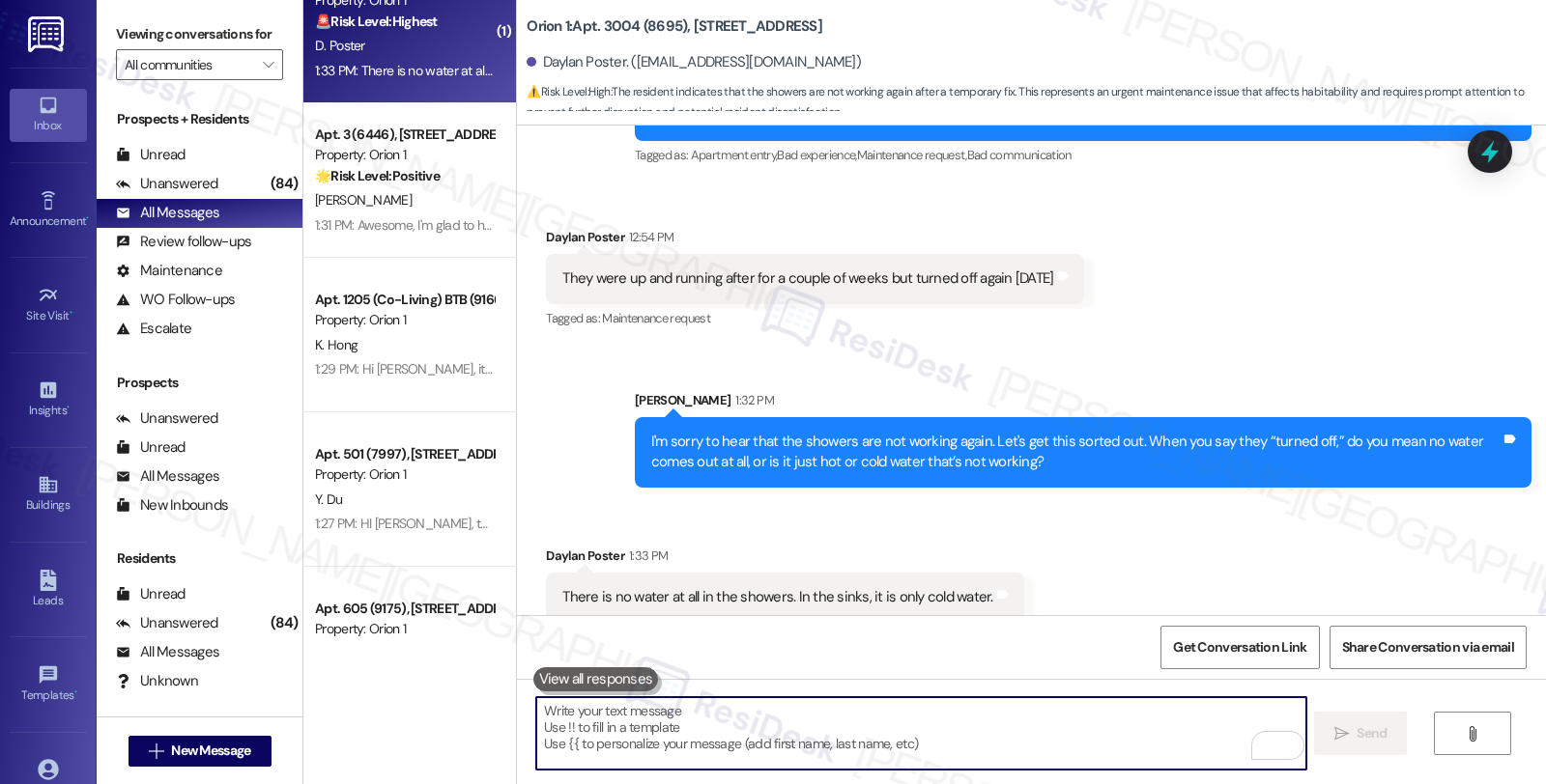
paste textarea "Have you noticed any noises, smells, or visible leaks anywhere near the water h…"
type textarea "Have you noticed any noises, smells, or visible leaks anywhere near the water h…"
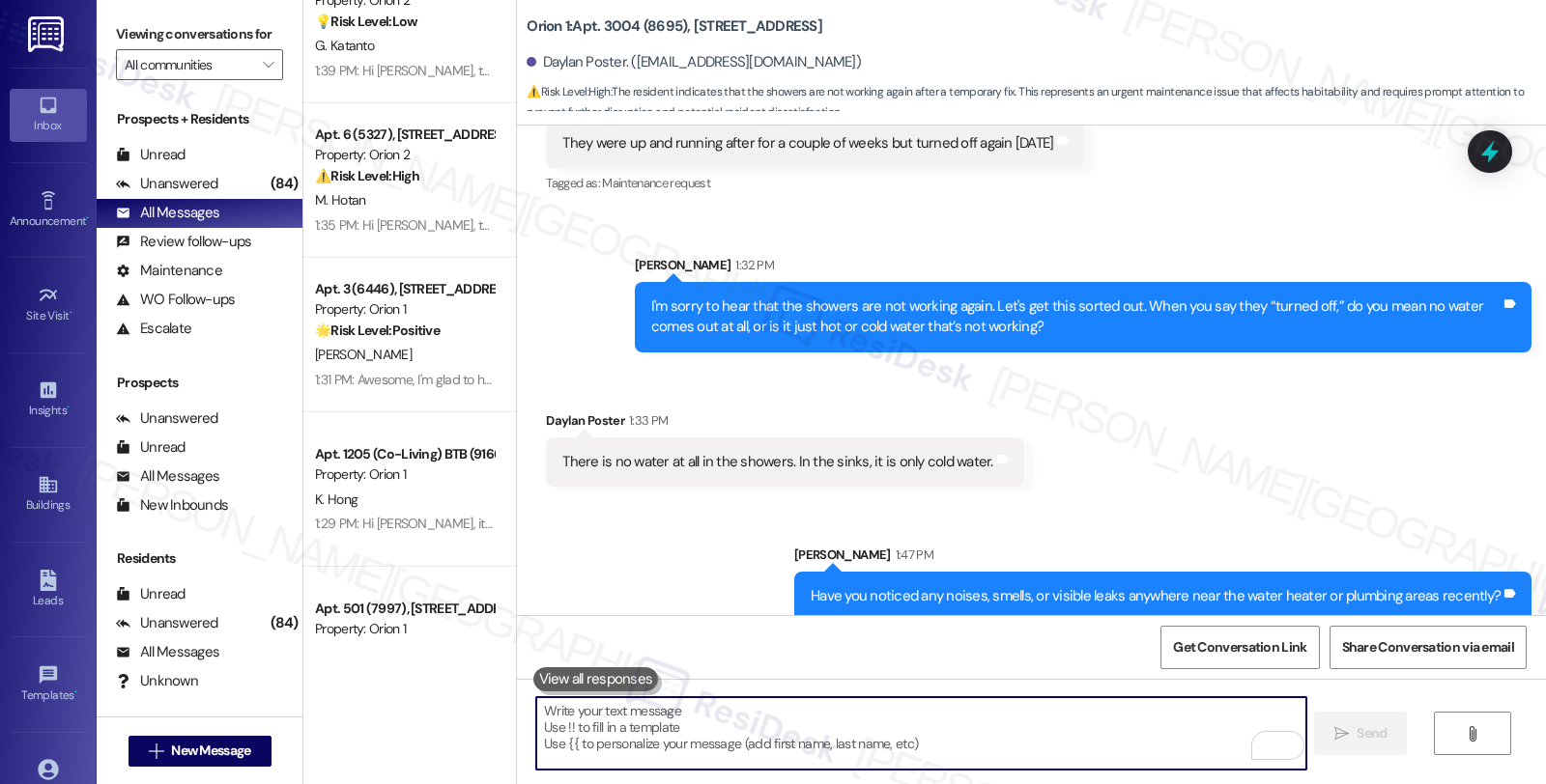
scroll to position [962, 0]
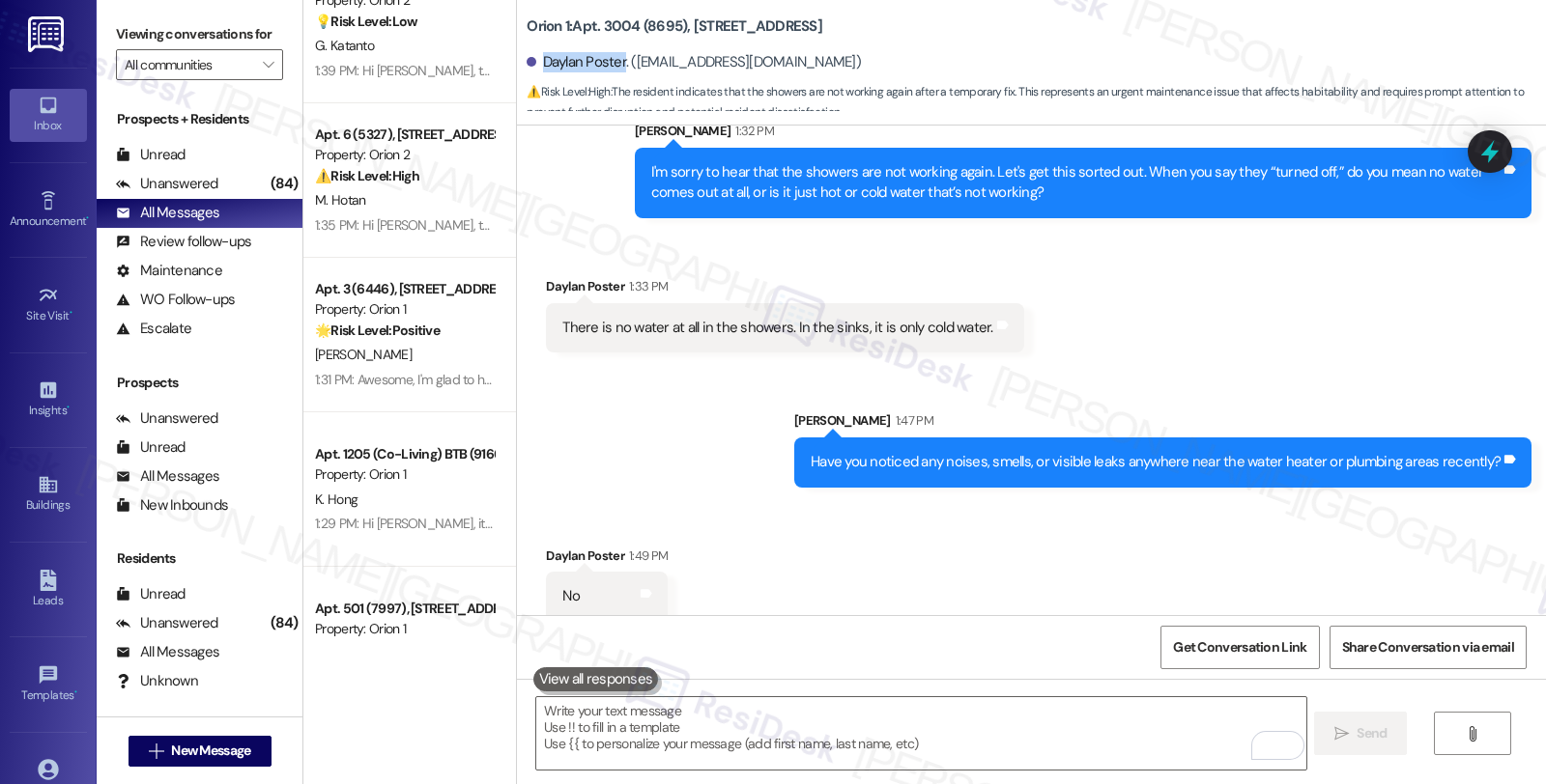
drag, startPoint x: 527, startPoint y: 59, endPoint x: 611, endPoint y: 60, distance: 84.0
click at [611, 60] on div "Daylan Poster. ([EMAIL_ADDRESS][DOMAIN_NAME])" at bounding box center [693, 63] width 335 height 20
copy div "Daylan Poster"
click at [788, 717] on textarea "To enrich screen reader interactions, please activate Accessibility in Grammarl…" at bounding box center [920, 733] width 770 height 72
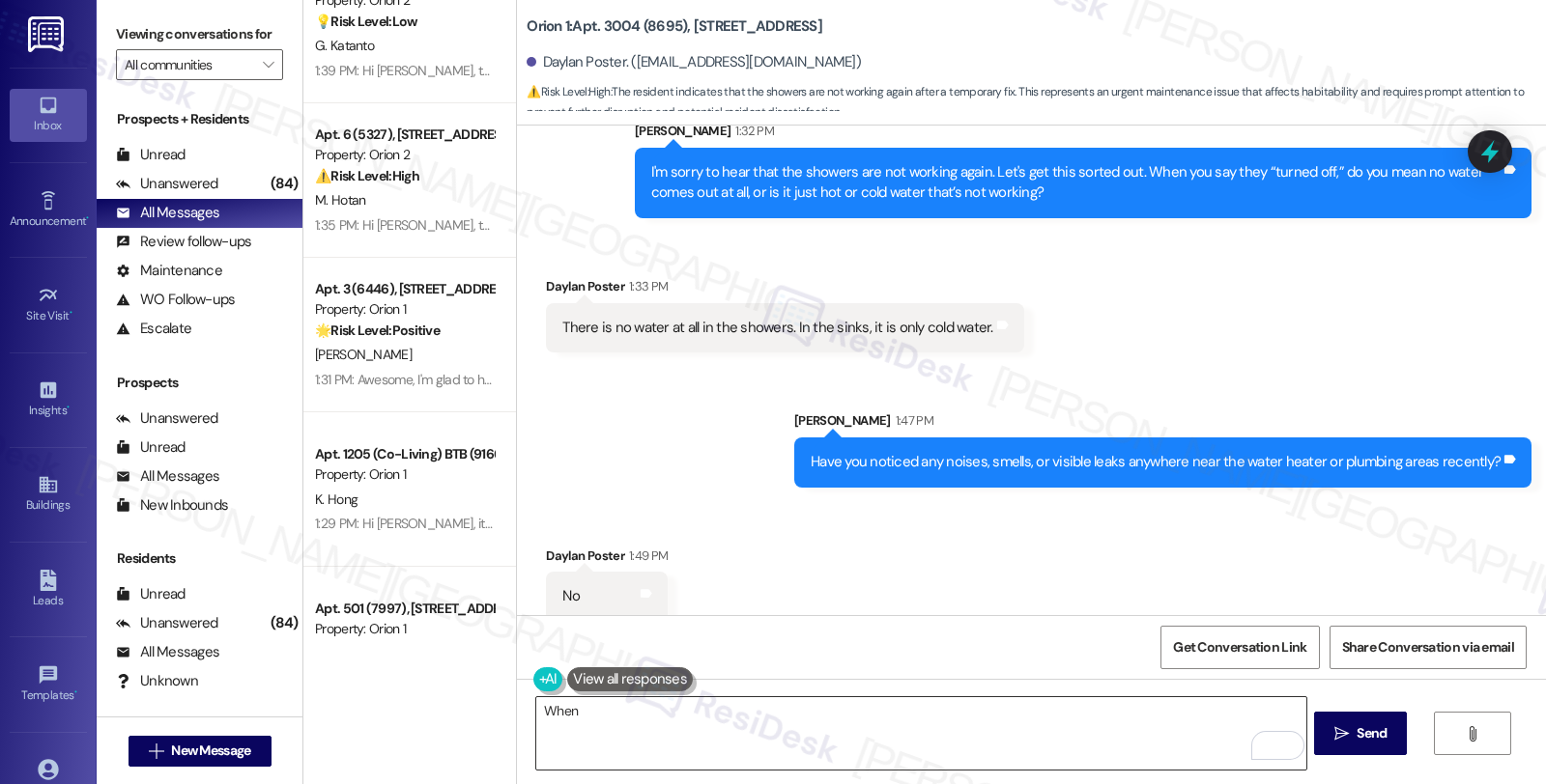
click at [1065, 744] on textarea "When" at bounding box center [920, 733] width 770 height 72
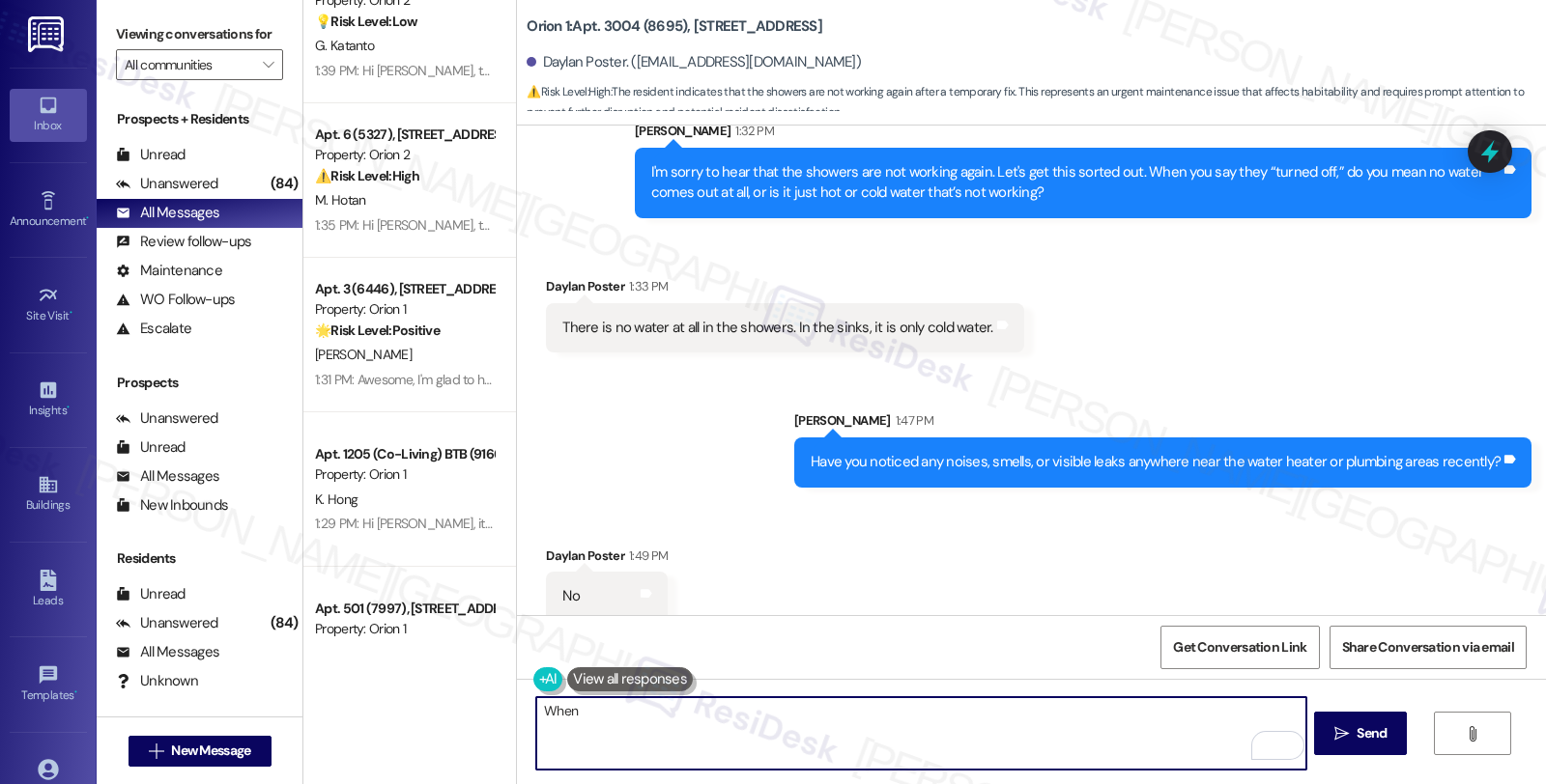
drag, startPoint x: 692, startPoint y: 706, endPoint x: 477, endPoint y: 706, distance: 215.0
click at [477, 706] on div "Apt. 1182 (3) (5614), [STREET_ADDRESS] Property: Orion 1 [PERSON_NAME] 1:42 PM:…" at bounding box center [925, 392] width 1243 height 784
click at [912, 729] on textarea "Just to confirm, there is no hot water in your apartment" at bounding box center [920, 733] width 770 height 72
type textarea "Just to confirm, there is no hot water in your apartment, right?"
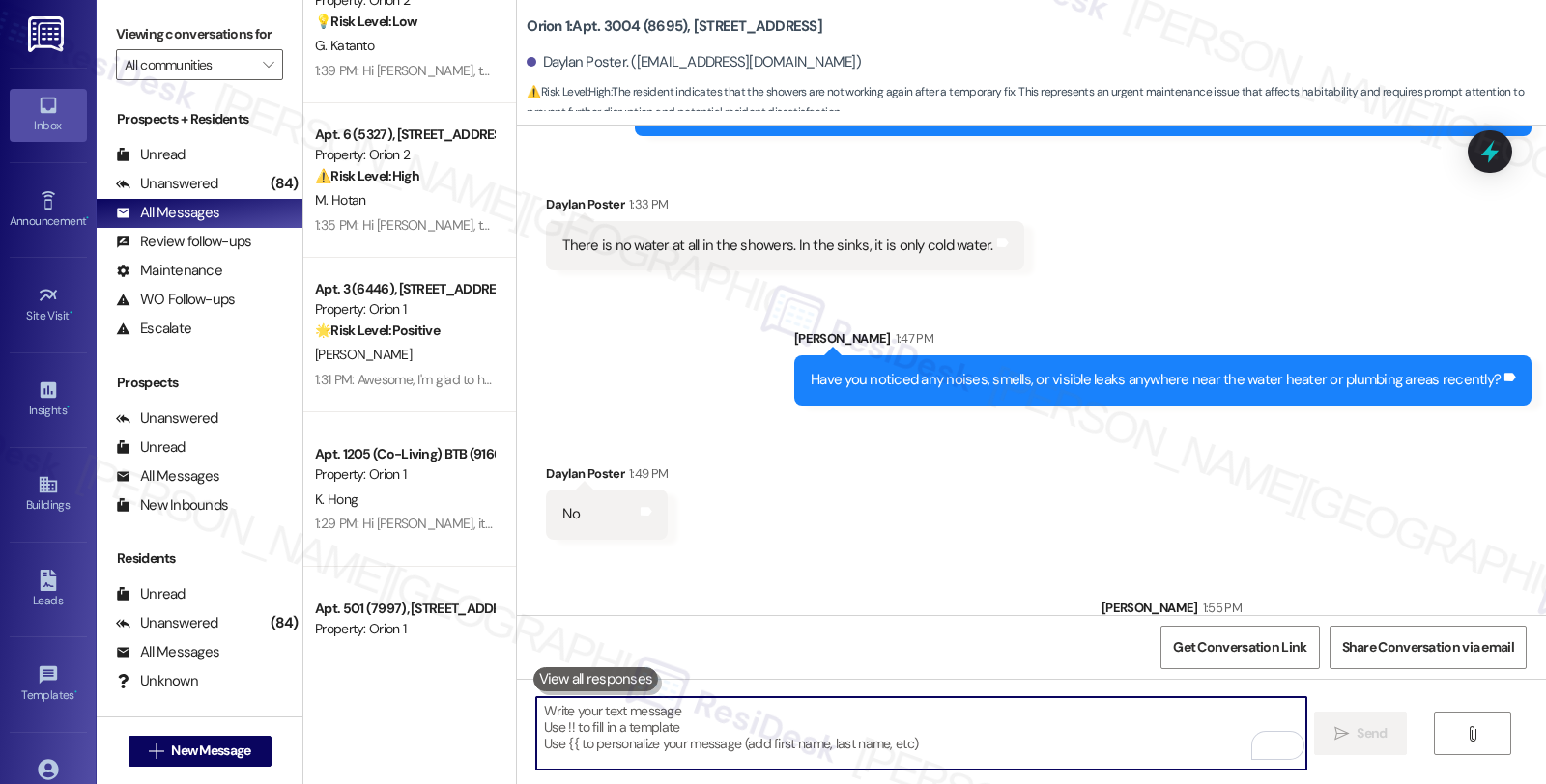
scroll to position [1098, 0]
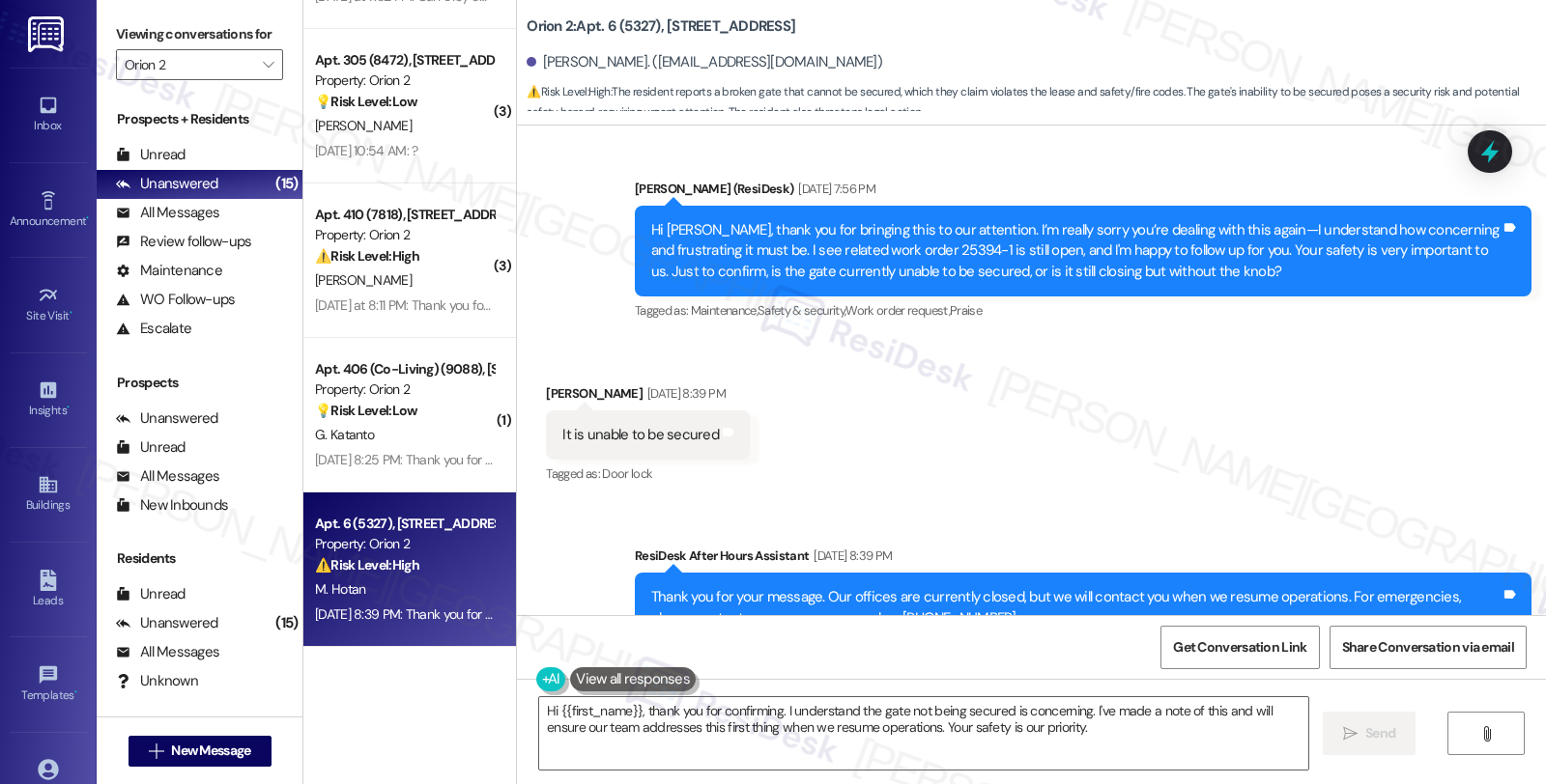
scroll to position [581, 0]
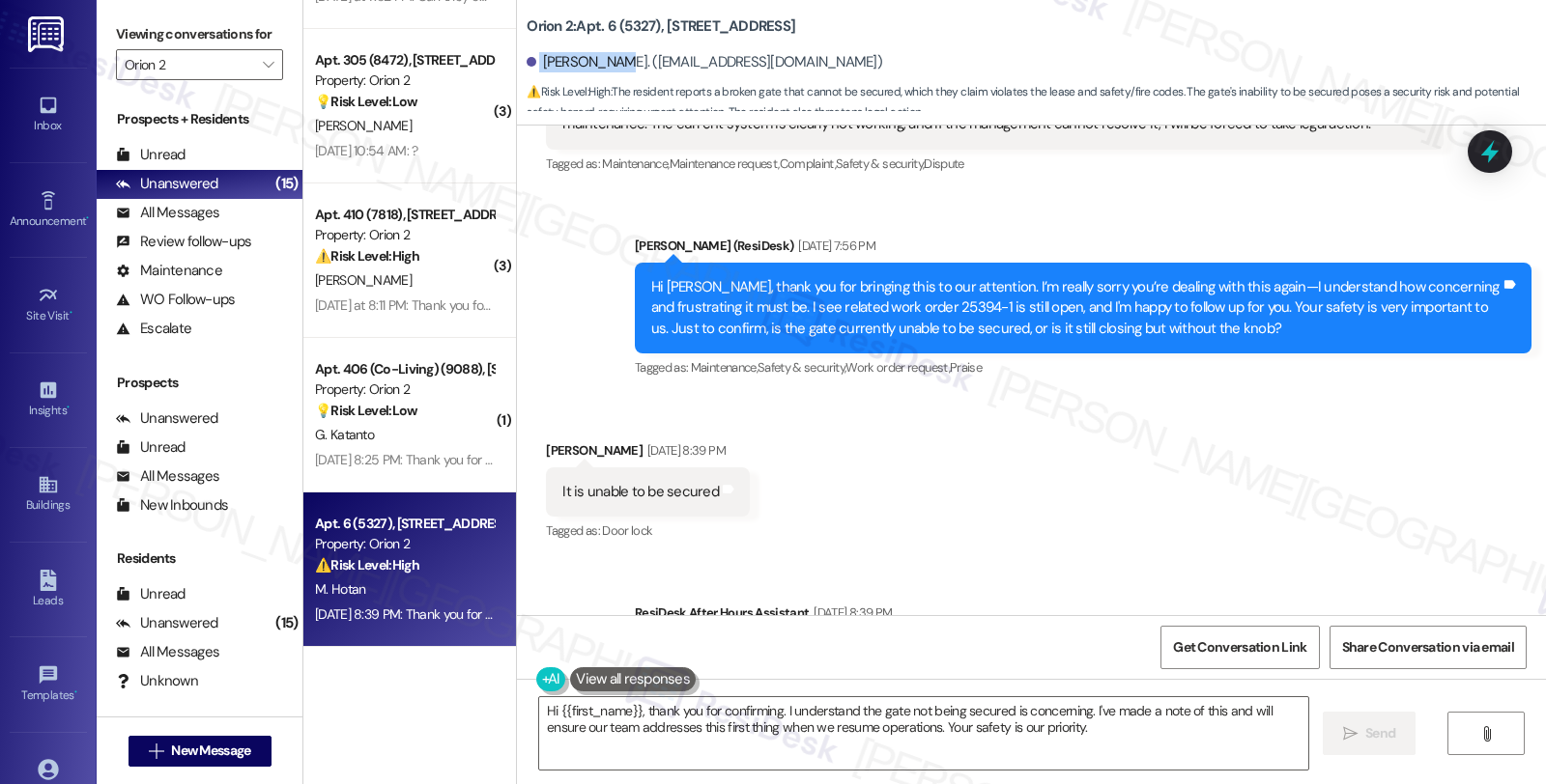
drag, startPoint x: 526, startPoint y: 62, endPoint x: 597, endPoint y: 65, distance: 71.1
click at [597, 65] on div "[PERSON_NAME]. ([EMAIL_ADDRESS][DOMAIN_NAME])" at bounding box center [704, 63] width 355 height 20
copy div "[PERSON_NAME]"
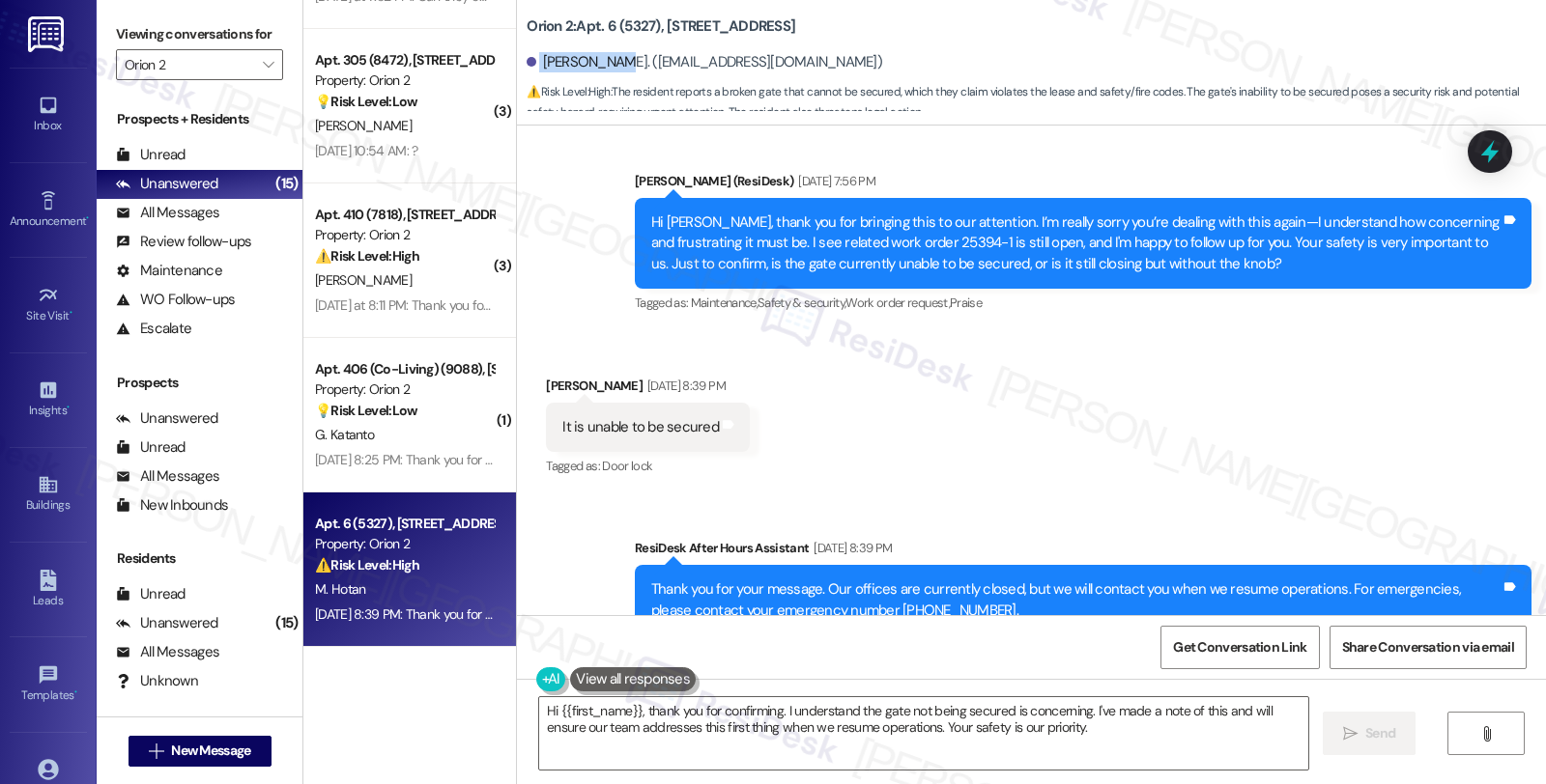
scroll to position [688, 0]
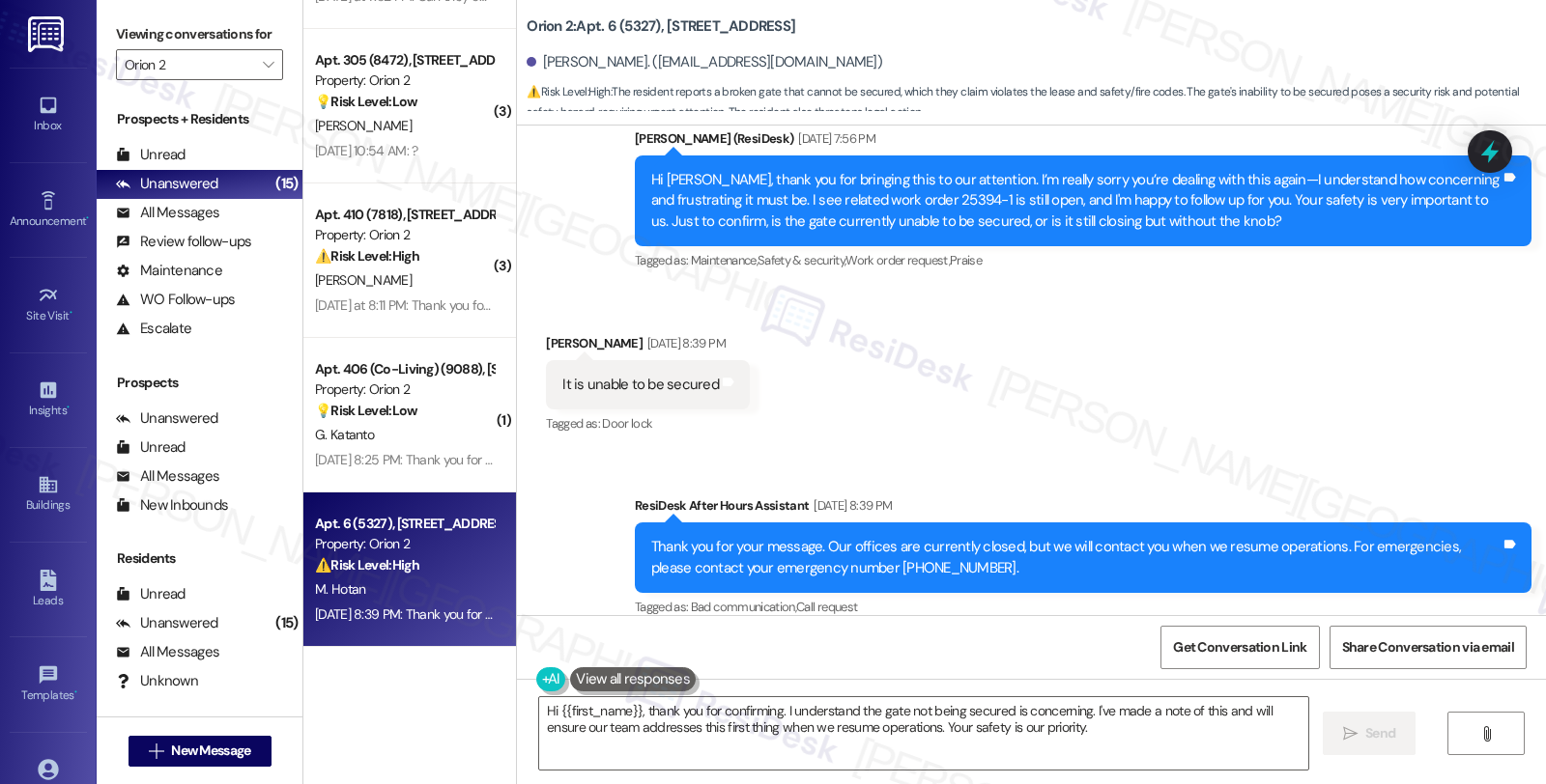
click at [546, 333] on div "[PERSON_NAME] [DATE] 8:39 PM" at bounding box center [647, 346] width 204 height 27
copy div "Malia"
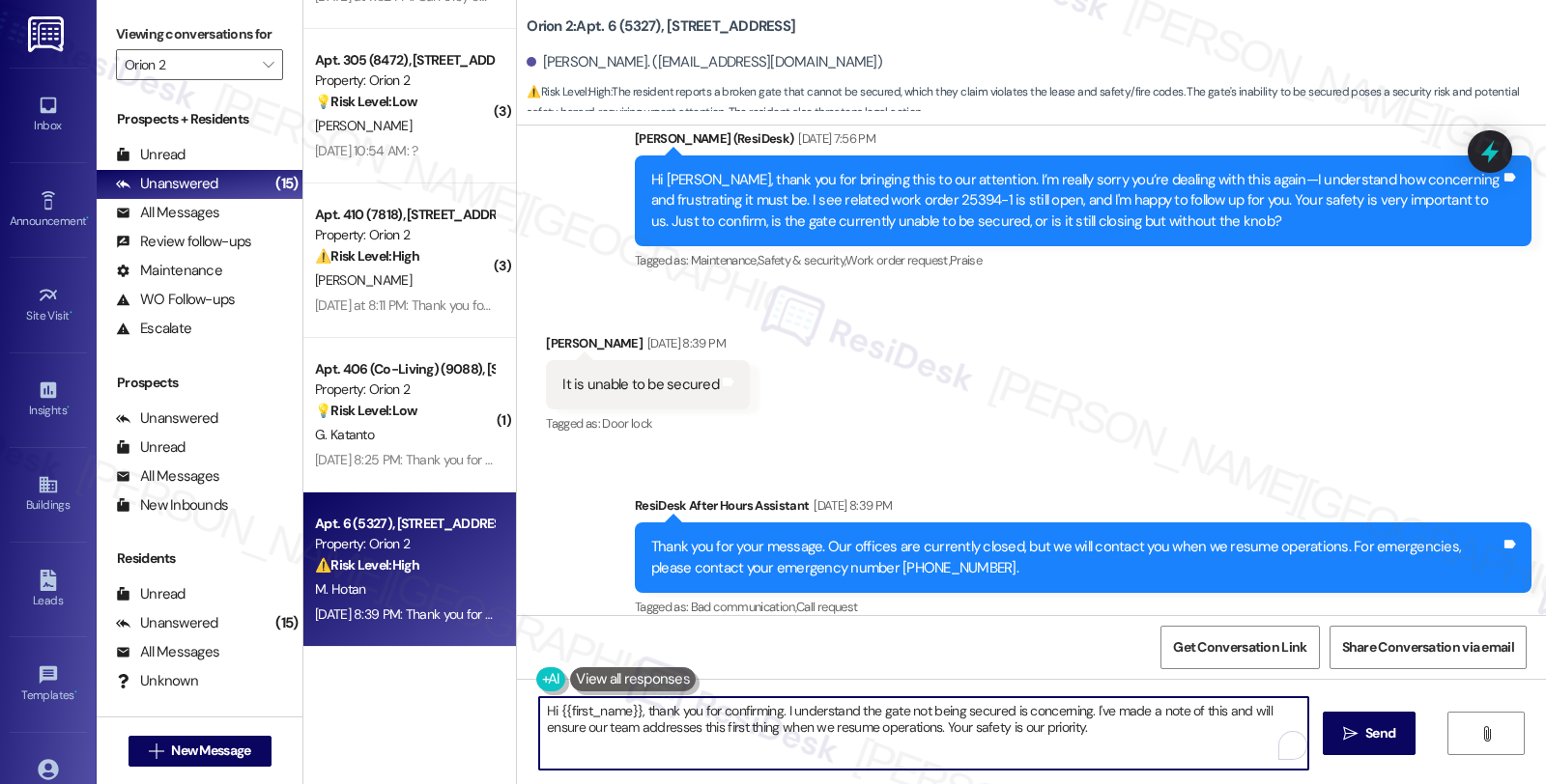
drag, startPoint x: 1084, startPoint y: 711, endPoint x: 1099, endPoint y: 748, distance: 39.9
click at [1099, 748] on textarea "Hi {{first_name}}, thank you for confirming. I understand the gate not being se…" at bounding box center [923, 733] width 770 height 72
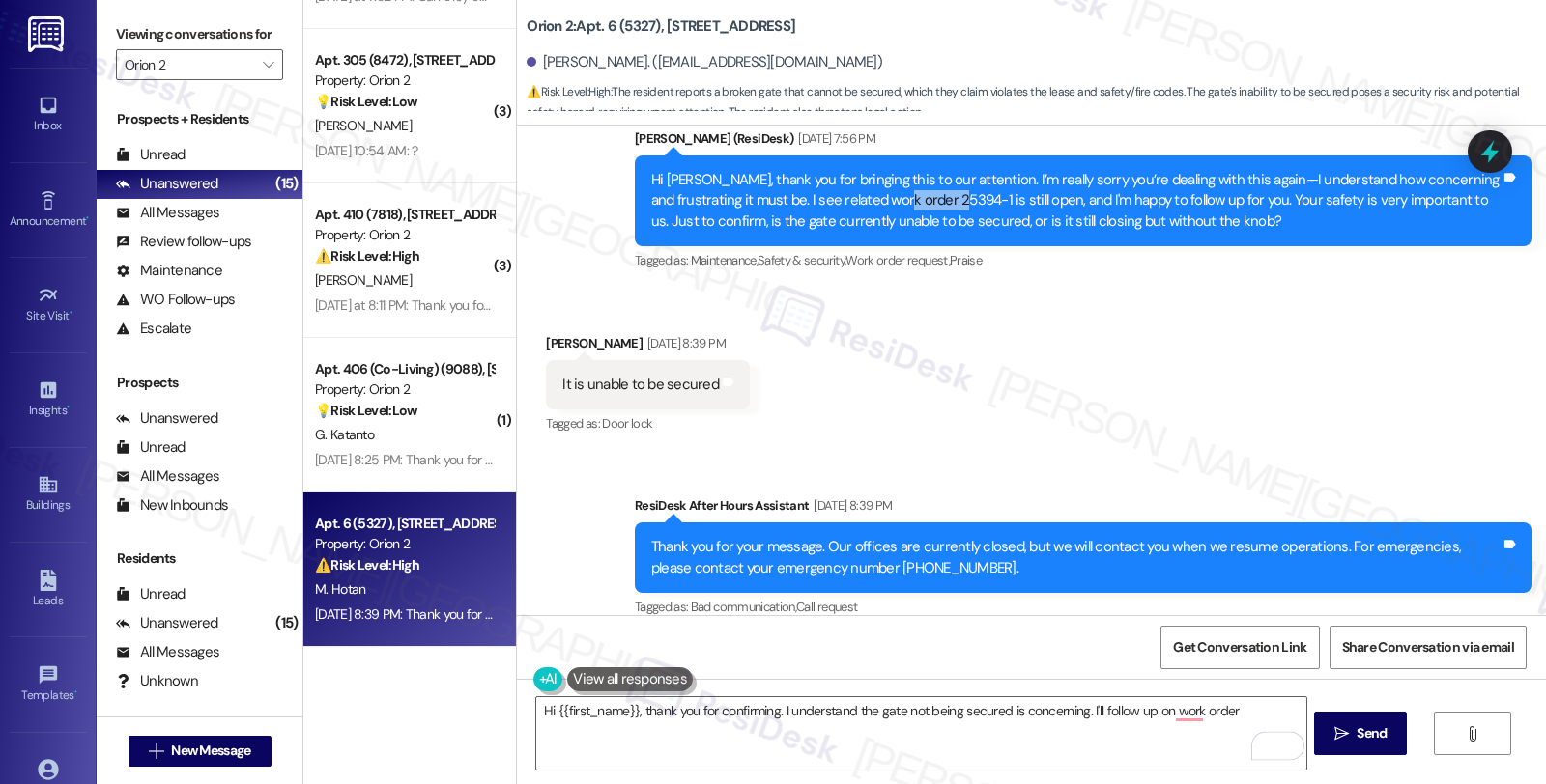
drag, startPoint x: 876, startPoint y: 174, endPoint x: 903, endPoint y: 175, distance: 27.0
click at [903, 175] on div "Hi [PERSON_NAME], thank you for bringing this to our attention. I’m really sorr…" at bounding box center [1076, 200] width 850 height 62
copy div "25394-1 i"
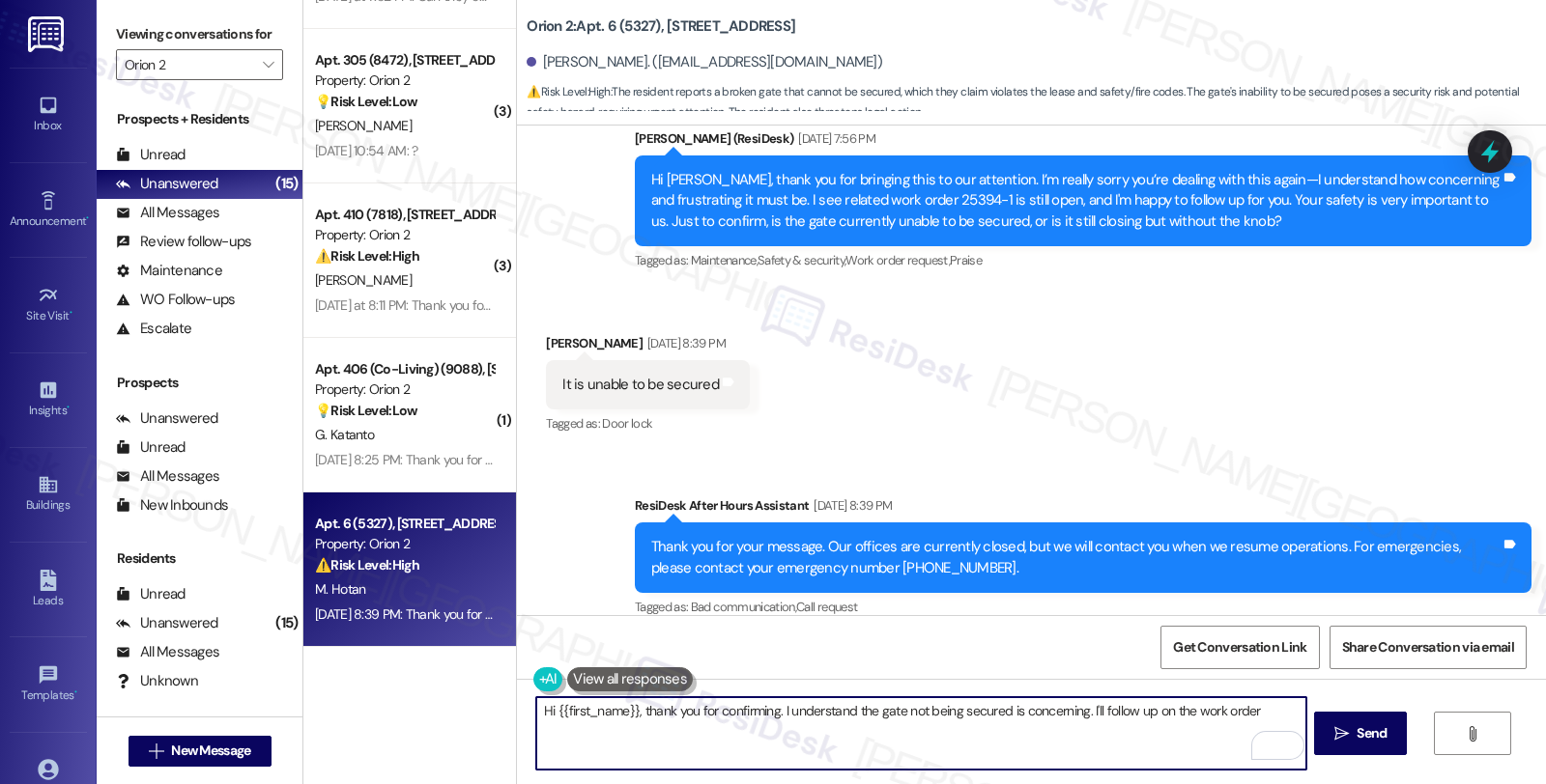
click at [1264, 699] on textarea "Hi {{first_name}}, thank you for confirming. I understand the gate not being se…" at bounding box center [920, 733] width 770 height 72
paste textarea "25394-1 i"
click at [703, 716] on textarea "Hi {{first_name}}, thank you for confirming. I understand the gate not being se…" at bounding box center [920, 733] width 770 height 72
click at [709, 737] on textarea "Hi {{first_name}}, thank you for confirming. I understand the gate not being se…" at bounding box center [920, 733] width 770 height 72
click at [1117, 727] on textarea "Hi {{first_name}}, thank you for confirming. I understand the gate not being se…" at bounding box center [920, 733] width 770 height 72
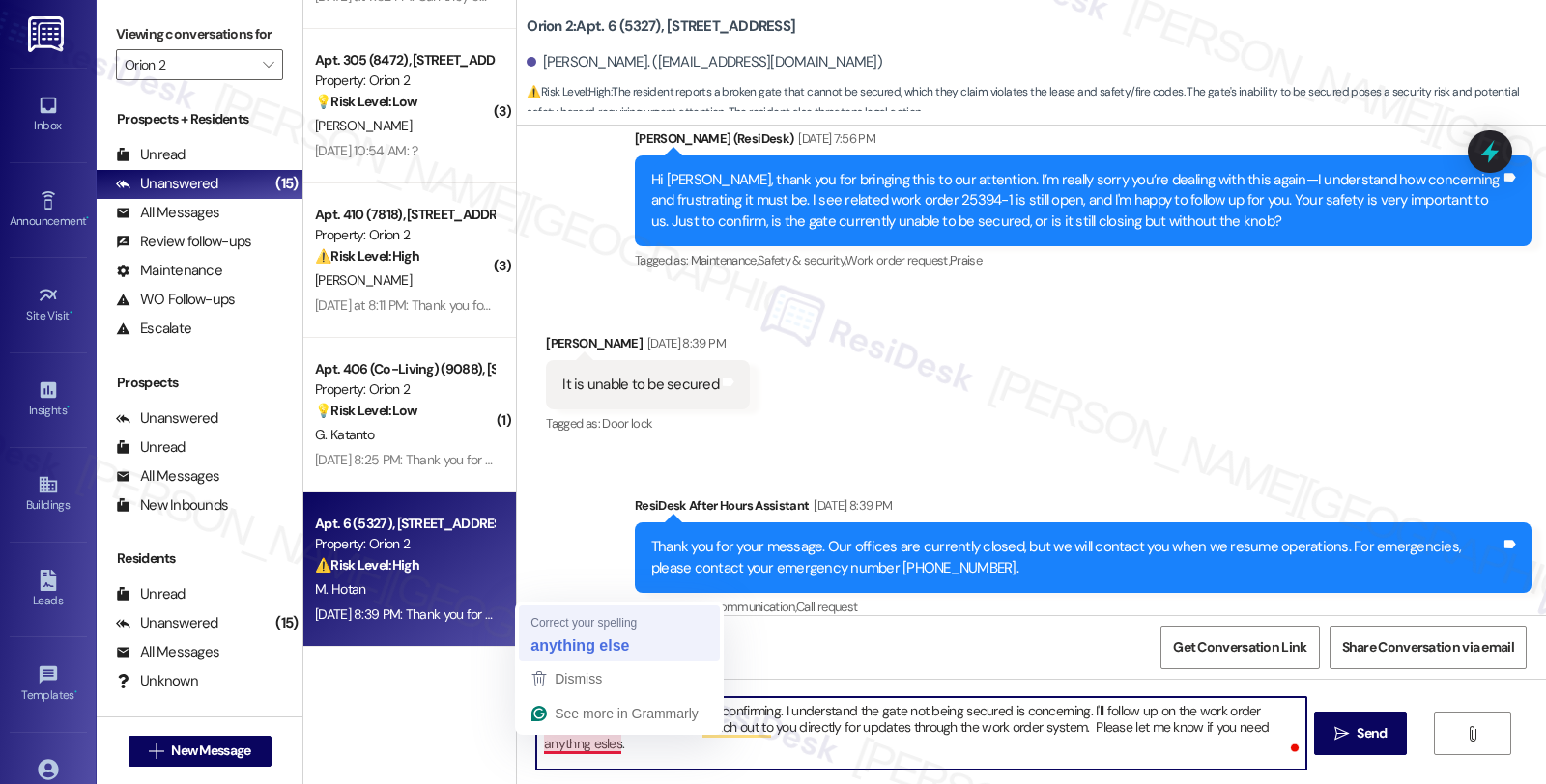
type textarea "Hi {{first_name}}, thank you for confirming. I understand the gate not being se…"
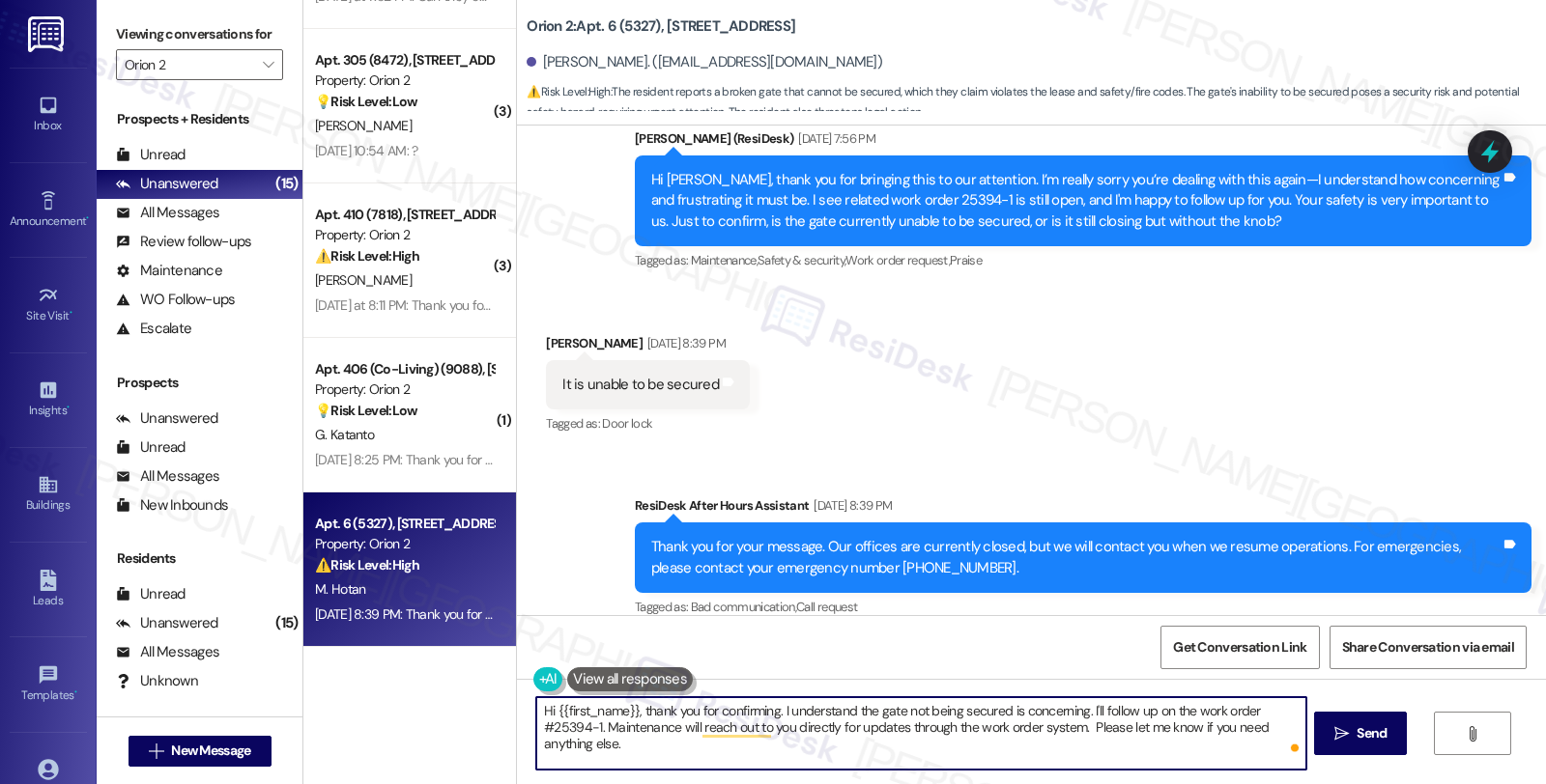
click at [1061, 735] on textarea "Hi {{first_name}}, thank you for confirming. I understand the gate not being se…" at bounding box center [920, 733] width 770 height 72
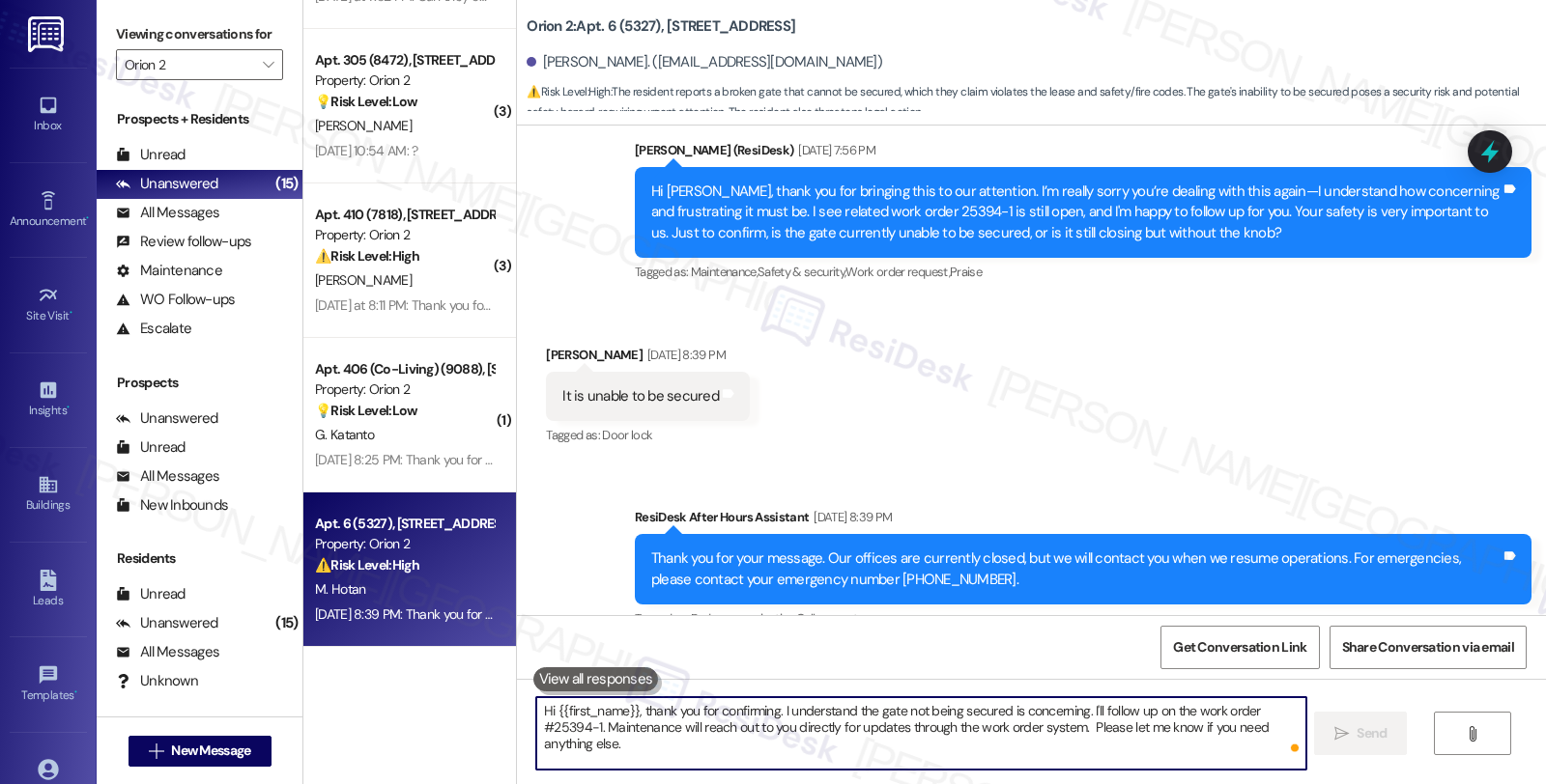
scroll to position [844, 0]
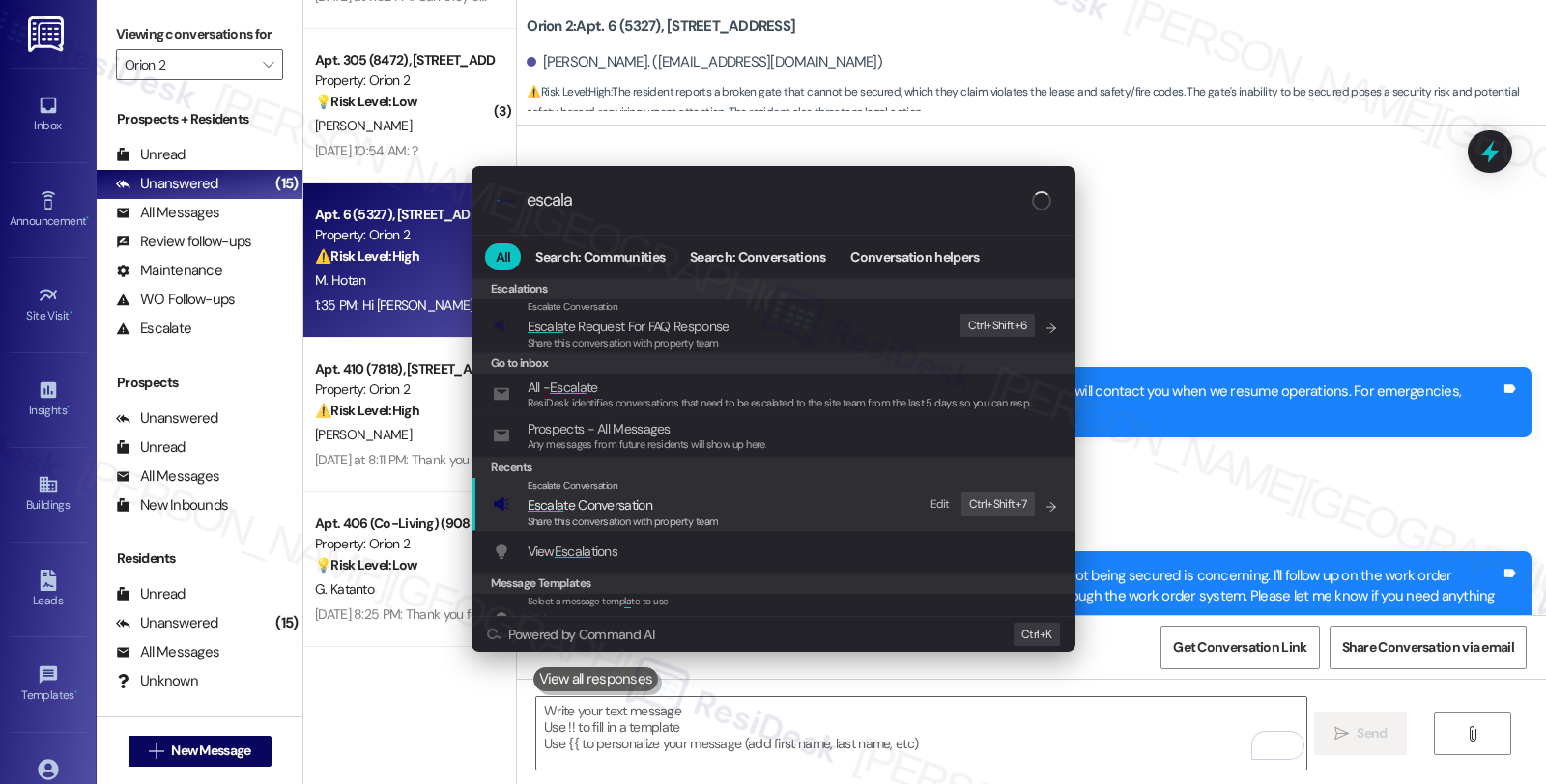
type input "escala"
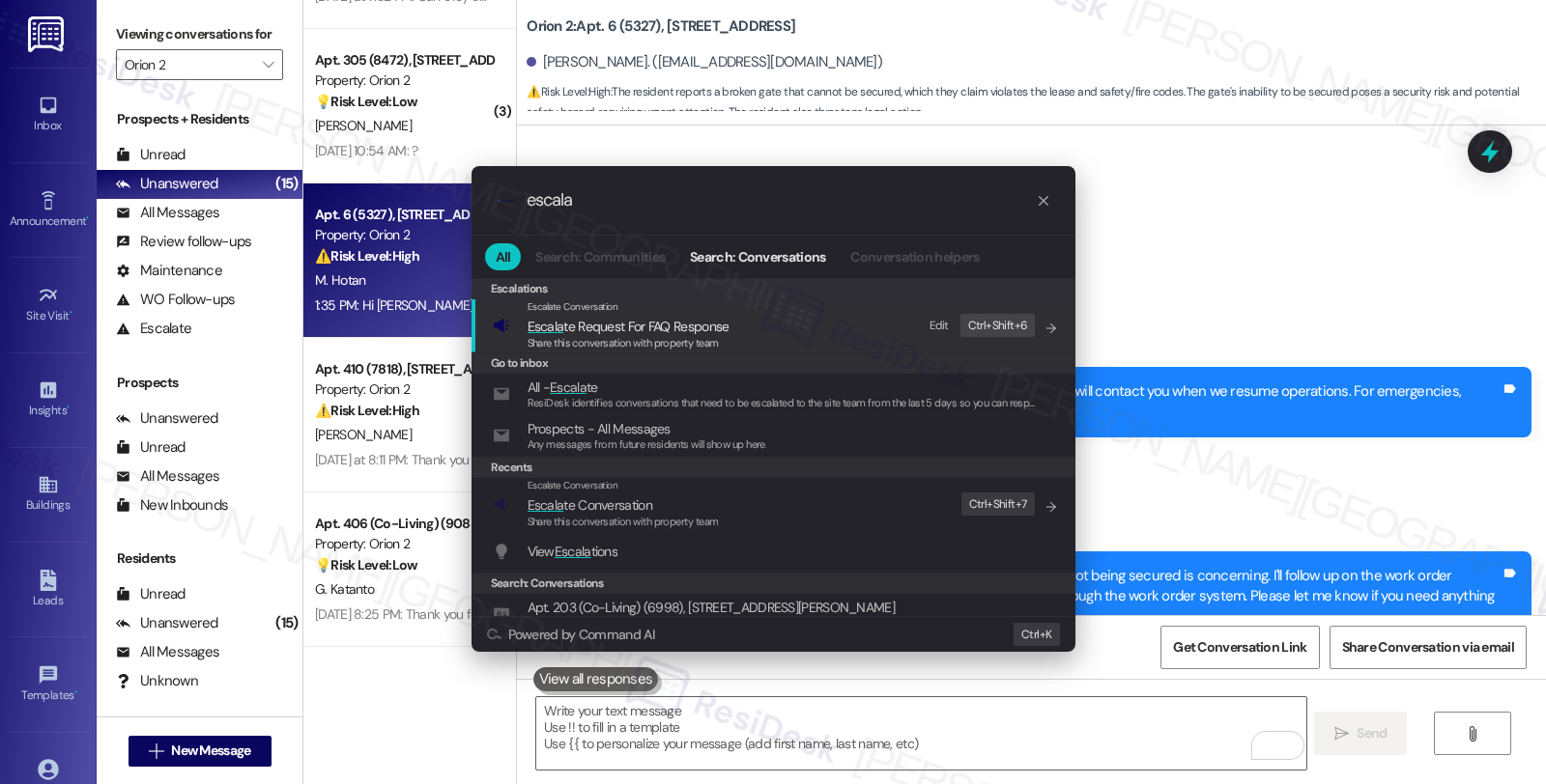
click at [706, 494] on span "Escala te Conversation" at bounding box center [623, 504] width 192 height 21
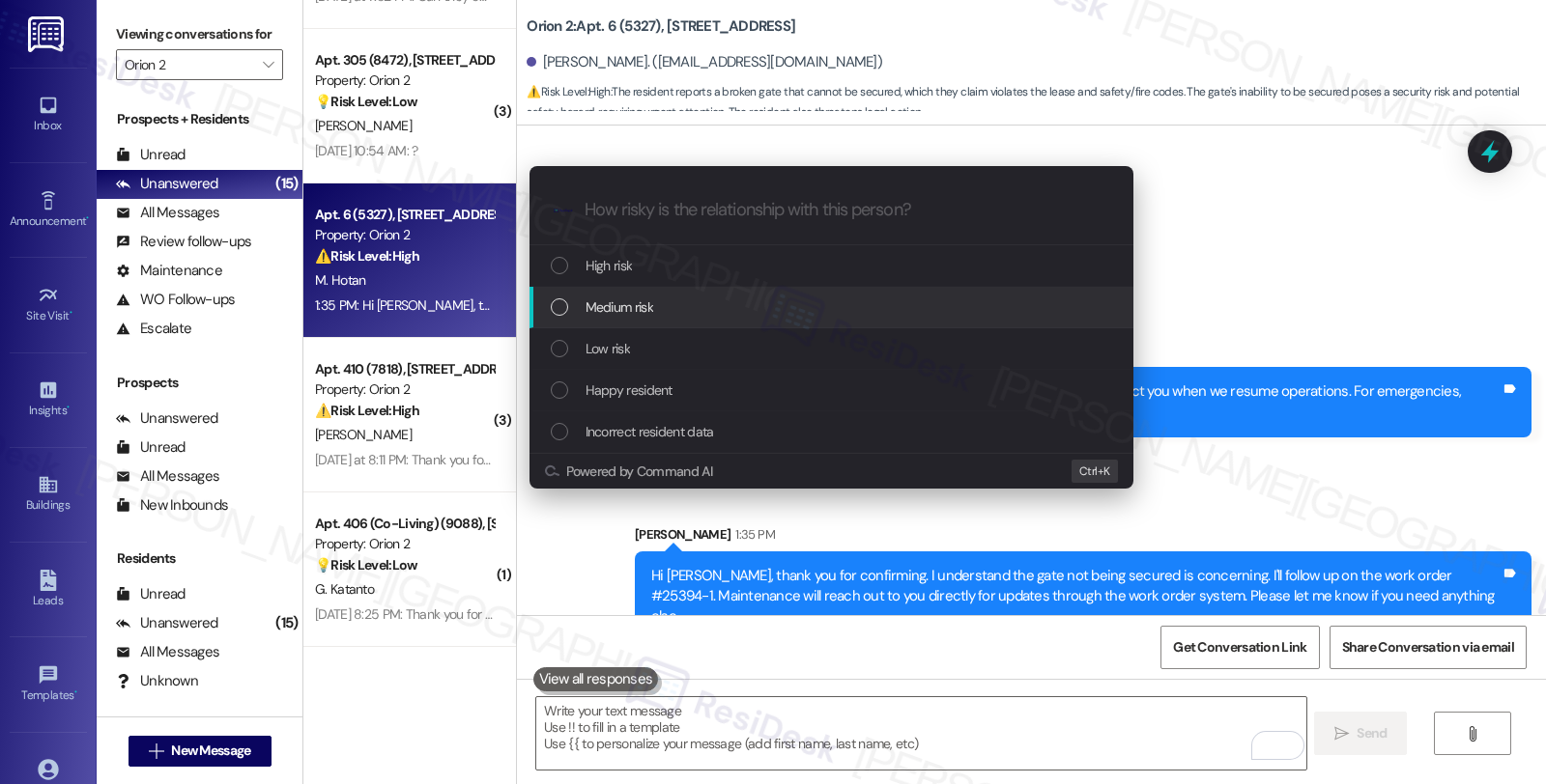
click at [682, 302] on div "Medium risk" at bounding box center [833, 307] width 565 height 21
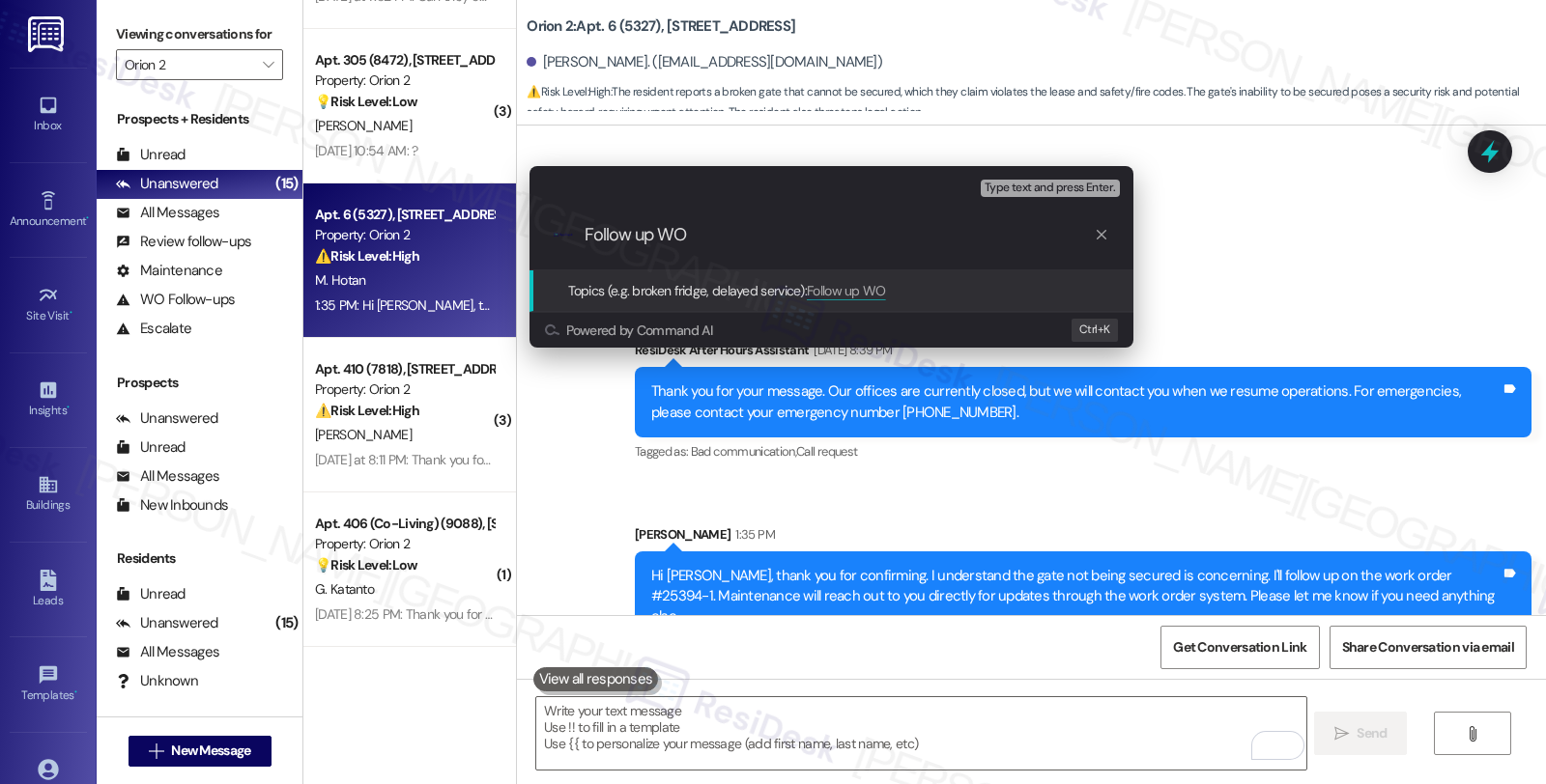
paste input "25394-1 i"
click at [691, 232] on input "Follow up WO 25394-1 i" at bounding box center [839, 235] width 509 height 20
click at [786, 219] on div ".cls-1{fill:#0a055f;}.cls-2{fill:#0cc4c4;} resideskLogoBlueOrange Follow up WO …" at bounding box center [831, 234] width 604 height 68
click at [786, 233] on input "Follow up WO #25394-1 i" at bounding box center [839, 235] width 509 height 20
type input "Follow up WO #25394-1 (gate)"
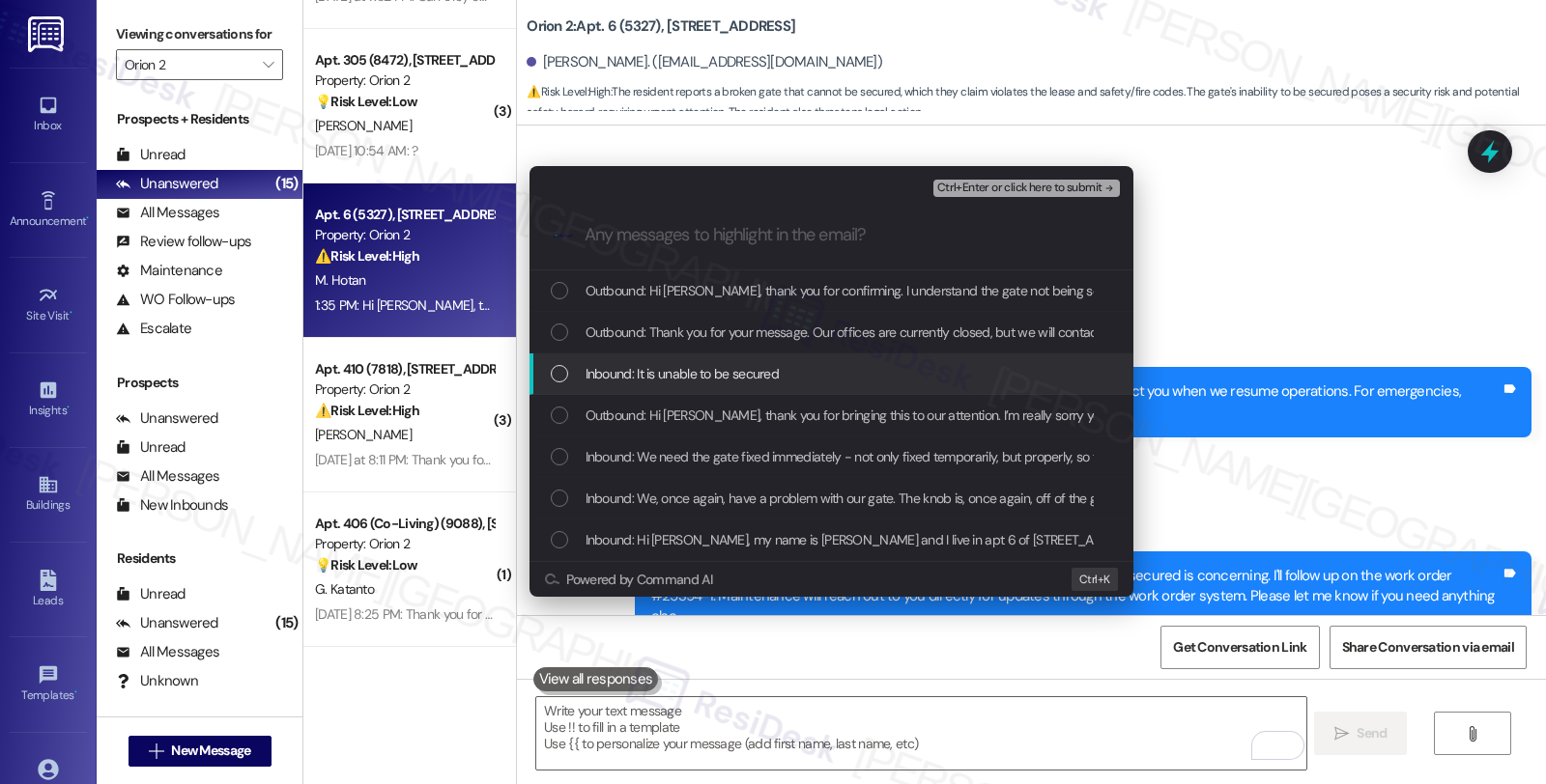
click at [776, 359] on div "Inbound: It is unable to be secured" at bounding box center [831, 374] width 604 height 42
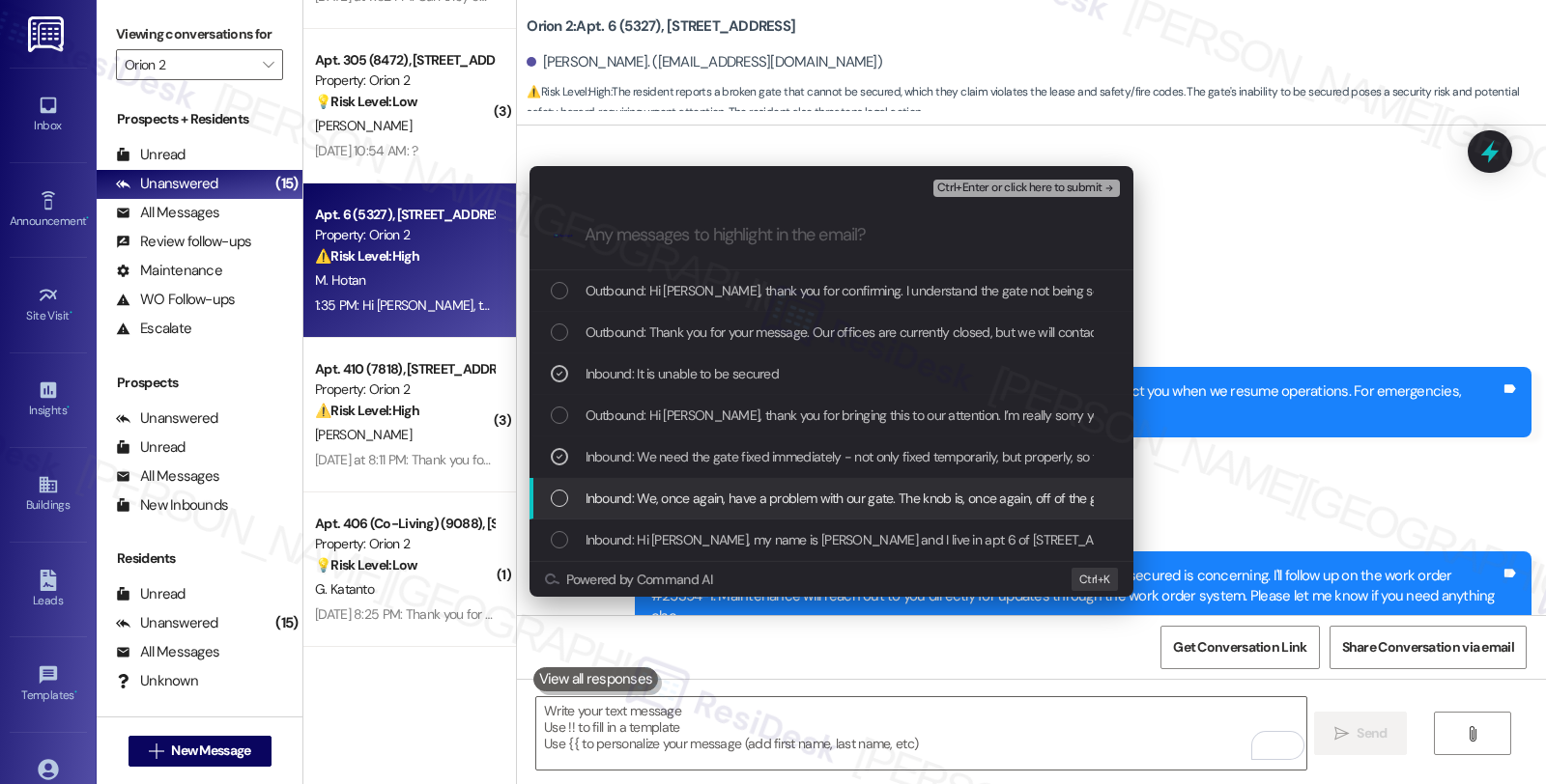
click at [788, 495] on span "Inbound: We, once again, have a problem with our gate. The knob is, once again,…" at bounding box center [1368, 498] width 1565 height 21
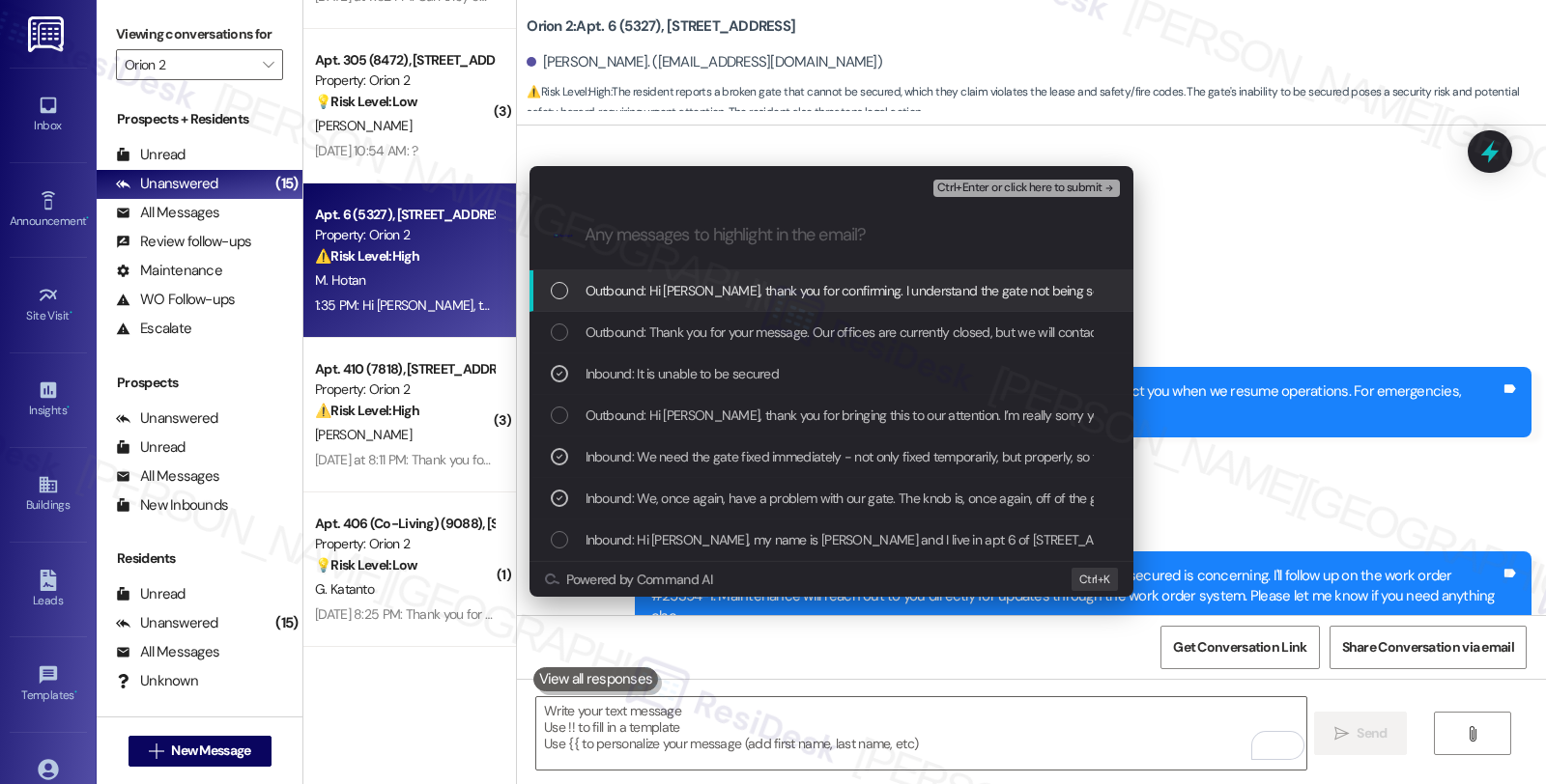
click at [1029, 191] on span "Ctrl+Enter or click here to submit" at bounding box center [1020, 189] width 165 height 14
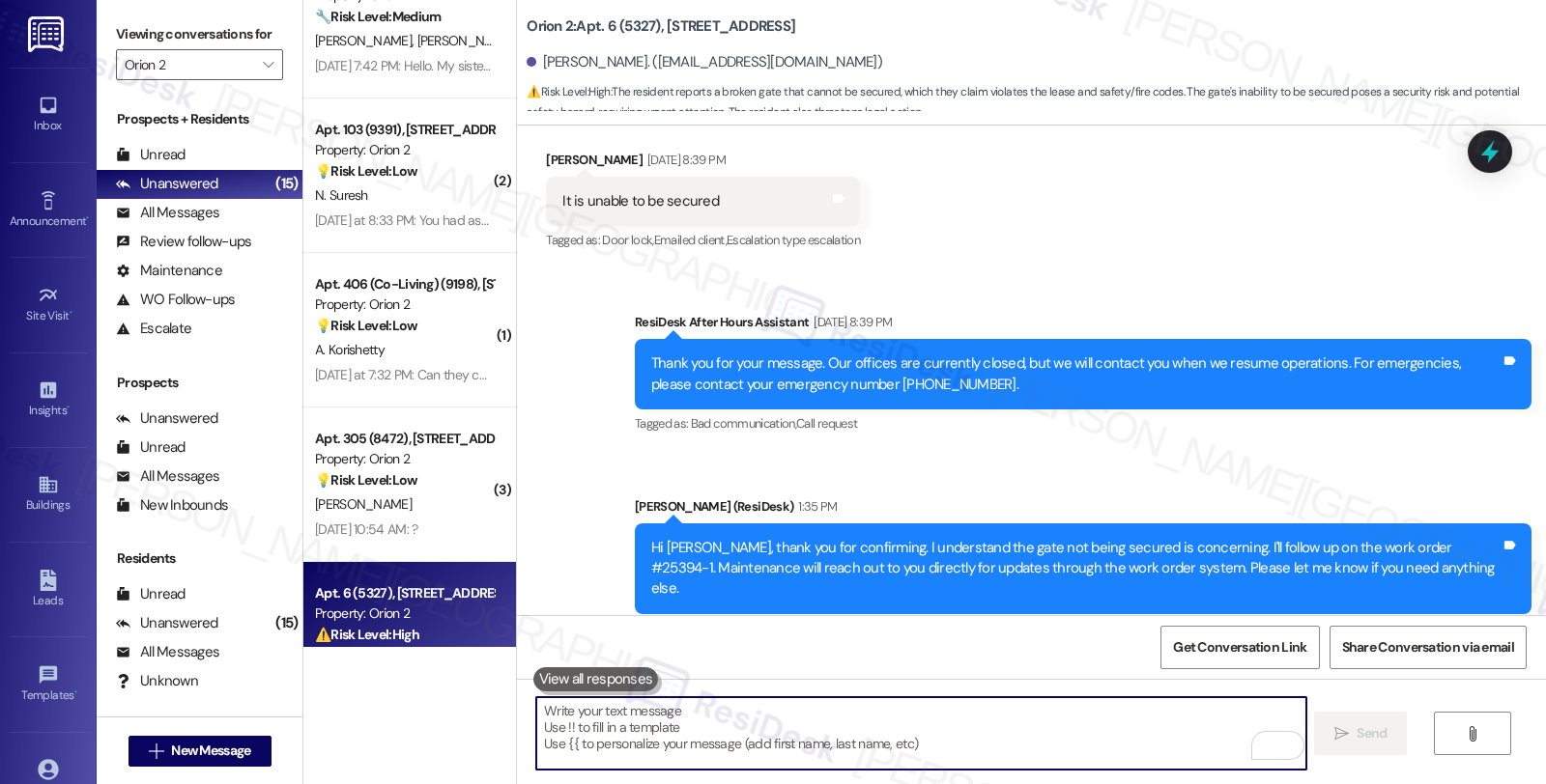
scroll to position [1516, 0]
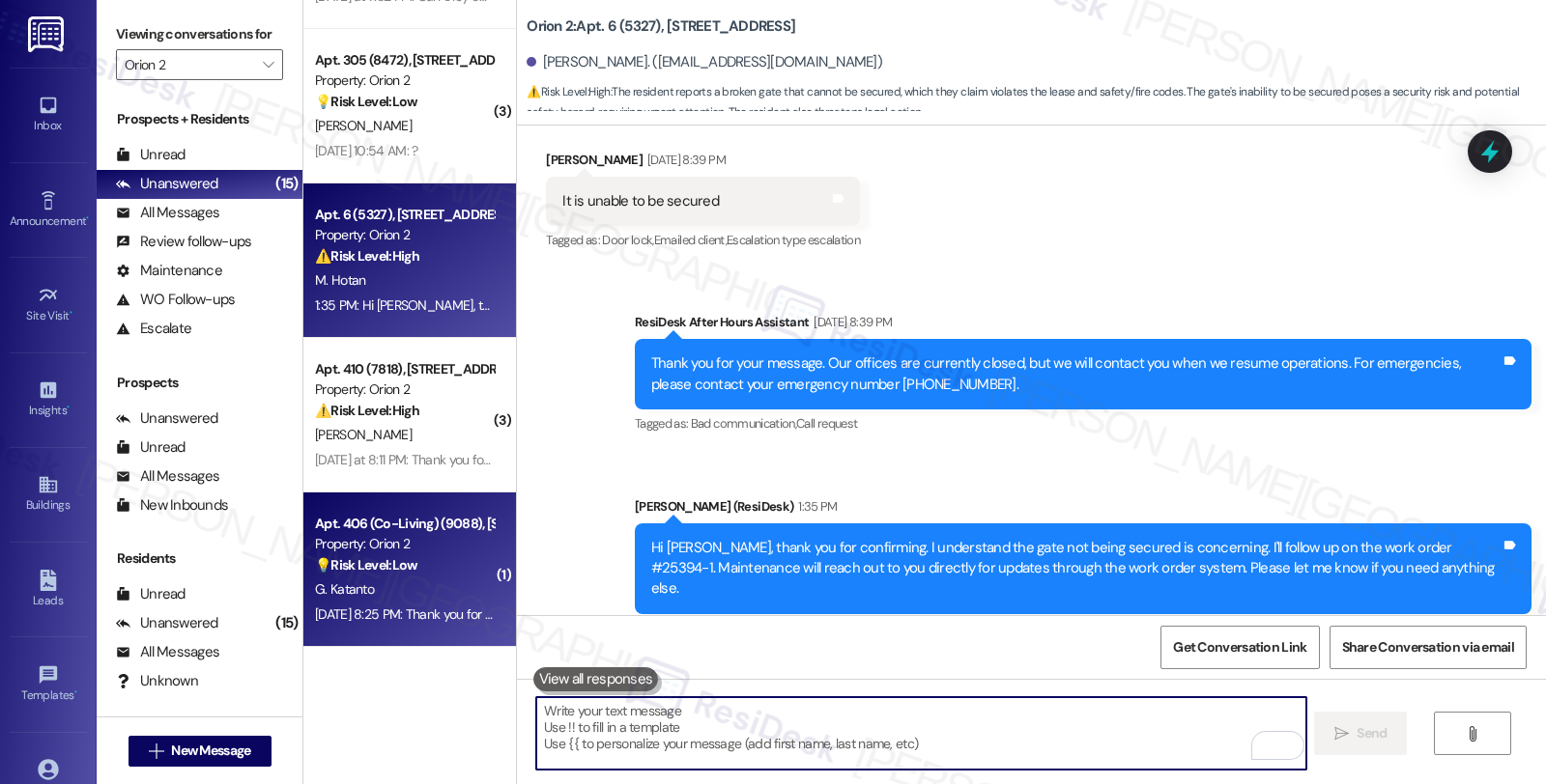
click at [447, 587] on div "G. Katanto" at bounding box center [404, 589] width 183 height 24
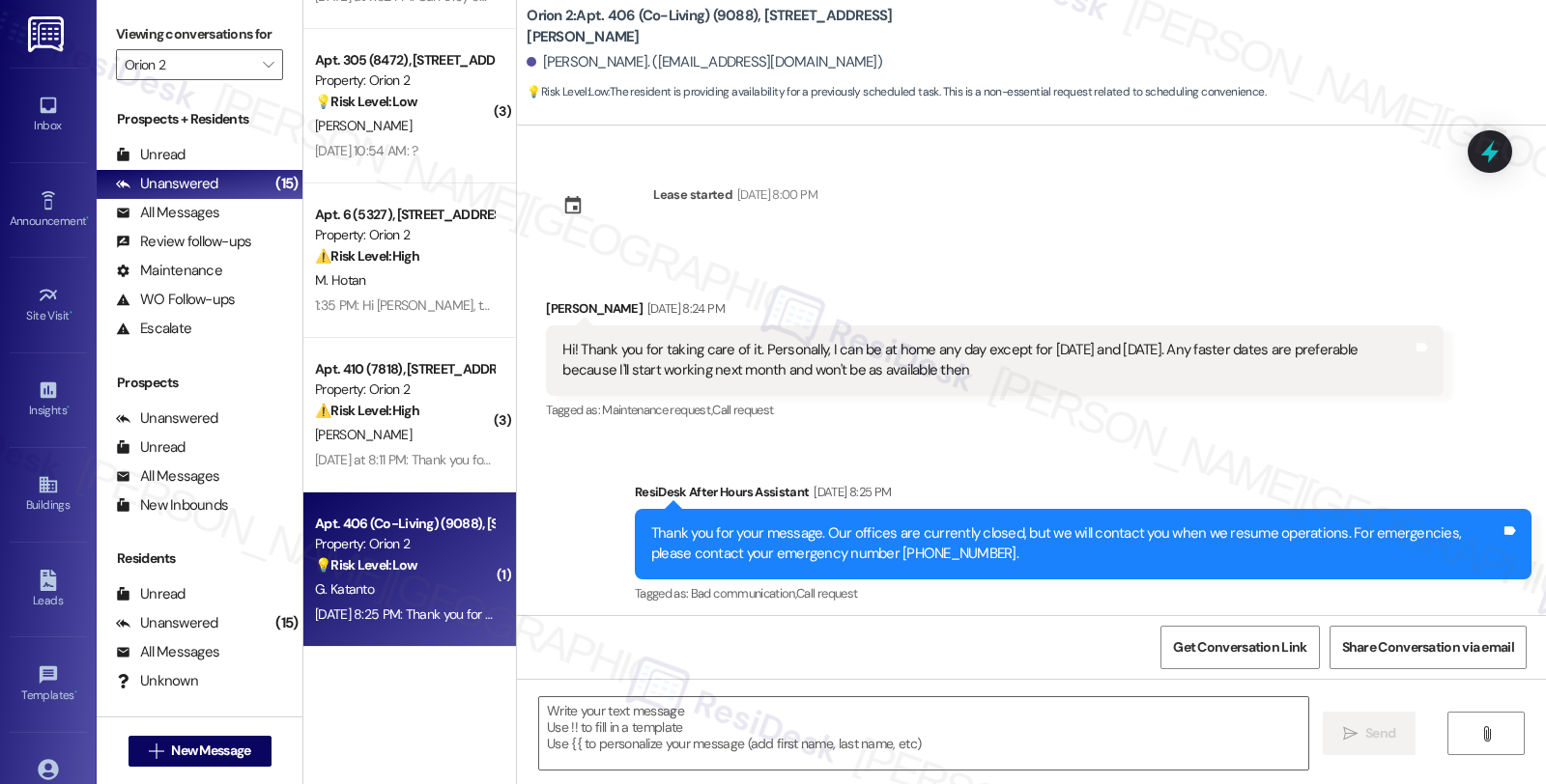
type textarea "Fetching suggested responses. Please feel free to read through the conversation…"
drag, startPoint x: 531, startPoint y: 306, endPoint x: 630, endPoint y: 307, distance: 99.0
click at [630, 307] on div "Received via SMS Gabriela Katanto Sep 10, 2025 at 8:24 PM Hi! Thank you for tak…" at bounding box center [994, 361] width 925 height 155
copy div "Gabriela Katanto"
click at [172, 751] on span "New Message" at bounding box center [211, 751] width 79 height 20
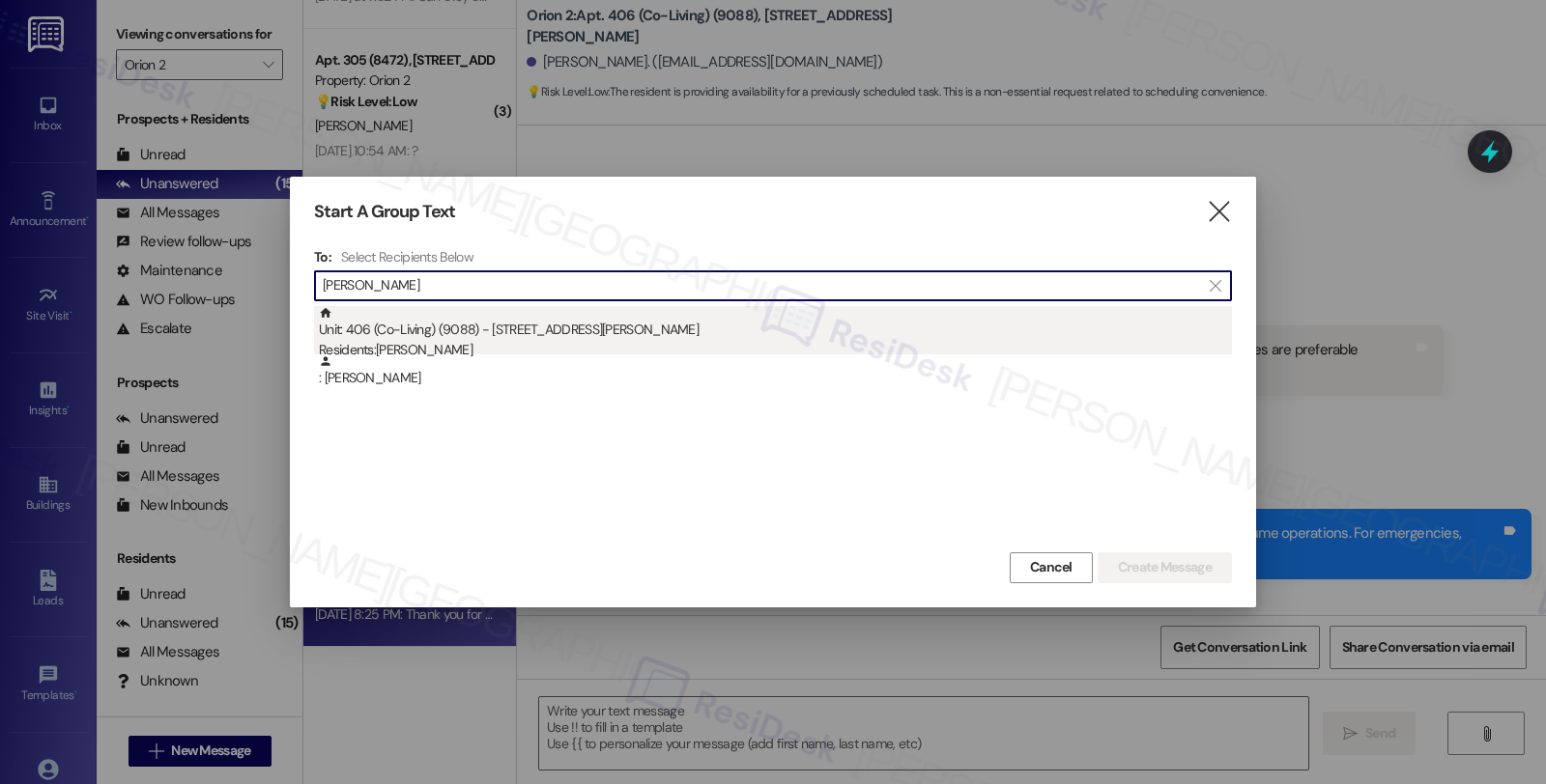
type input "Gabriela Katanto"
click at [705, 341] on div "Residents: Gabriela Katanto" at bounding box center [775, 350] width 914 height 20
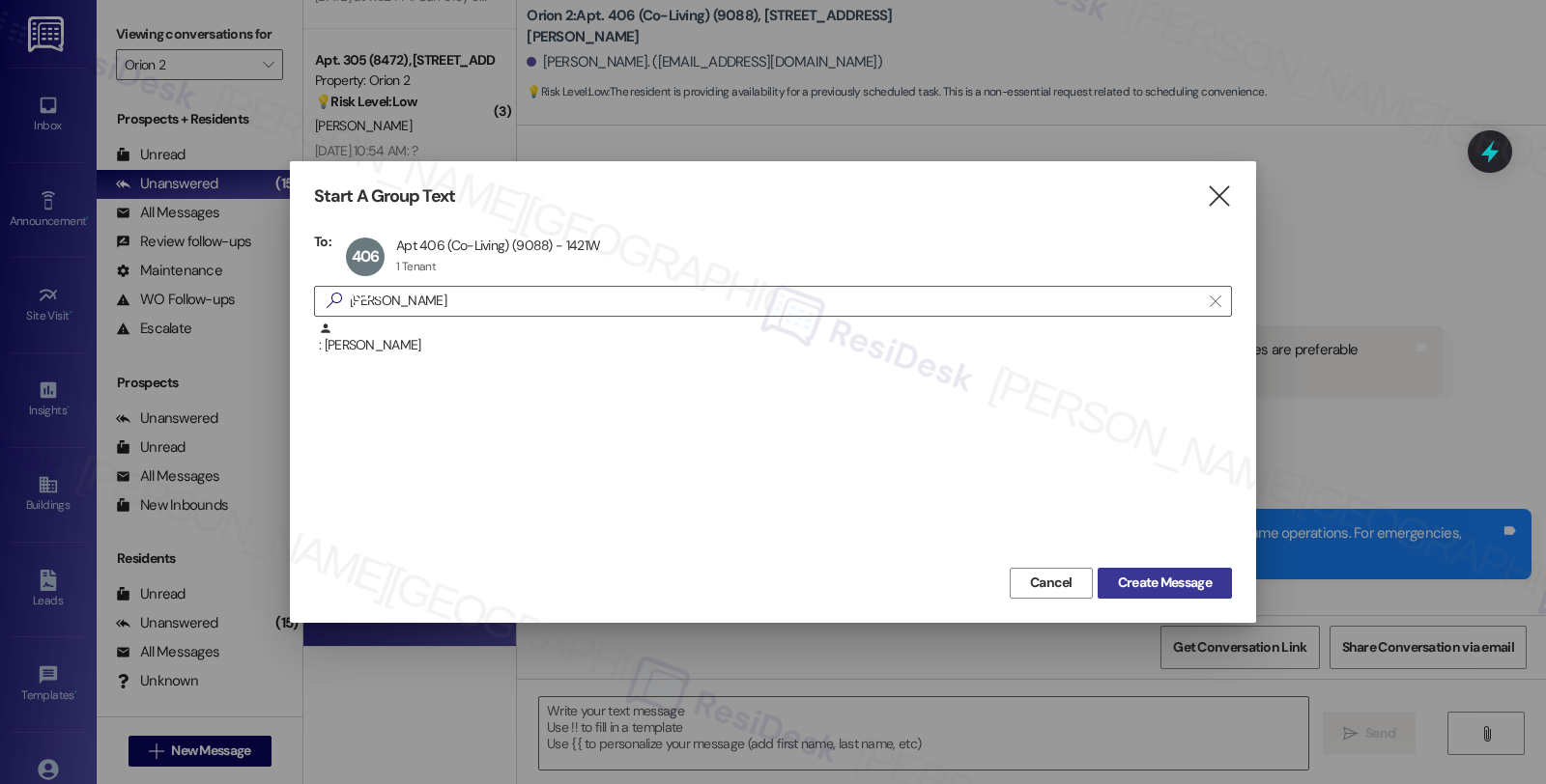
click at [1119, 576] on span "Create Message" at bounding box center [1165, 583] width 93 height 20
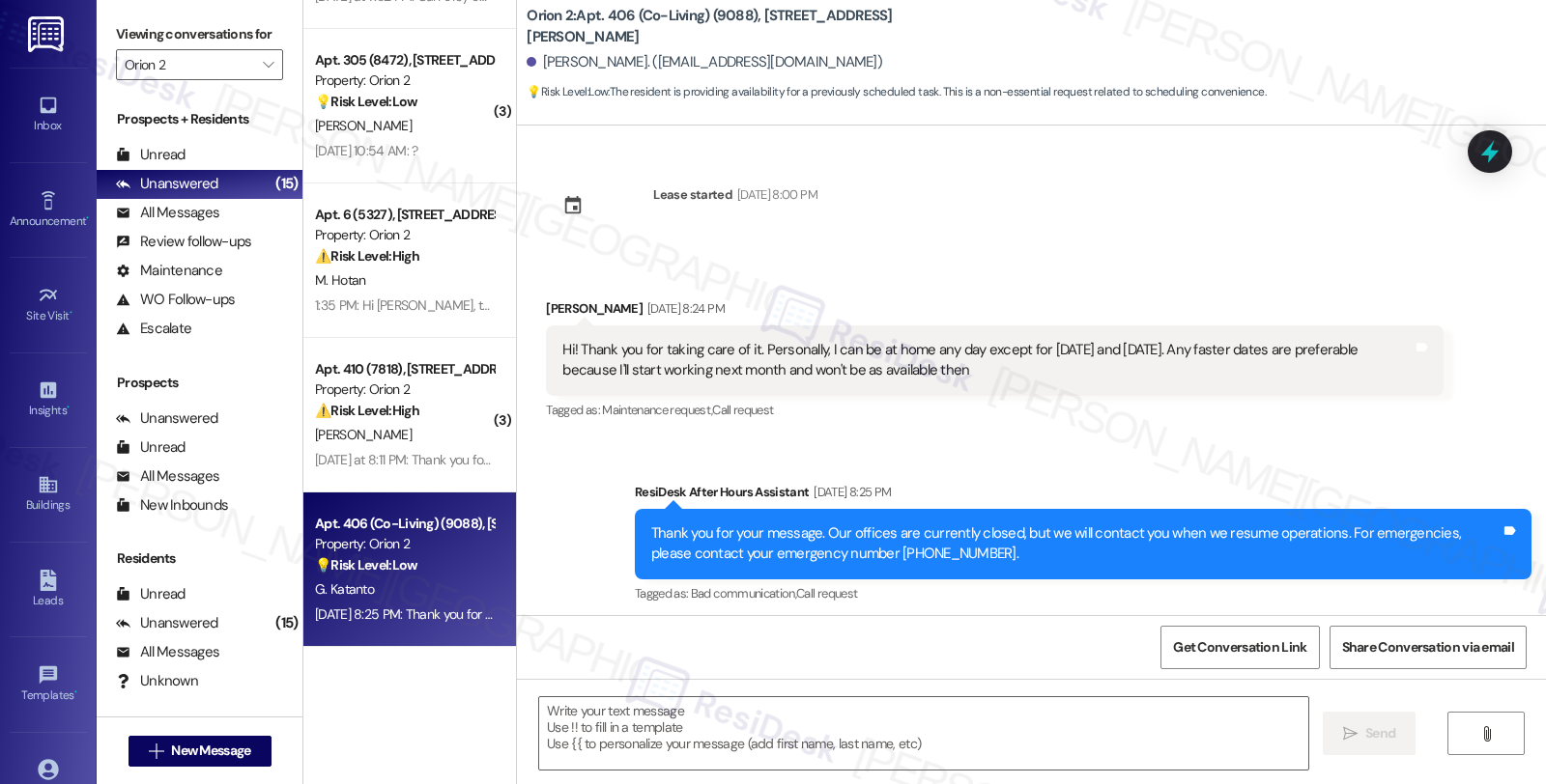
click at [546, 308] on div "Gabriela Katanto Sep 10, 2025 at 8:24 PM" at bounding box center [994, 312] width 897 height 27
copy div "Gabriela"
click at [645, 741] on textarea at bounding box center [923, 733] width 770 height 72
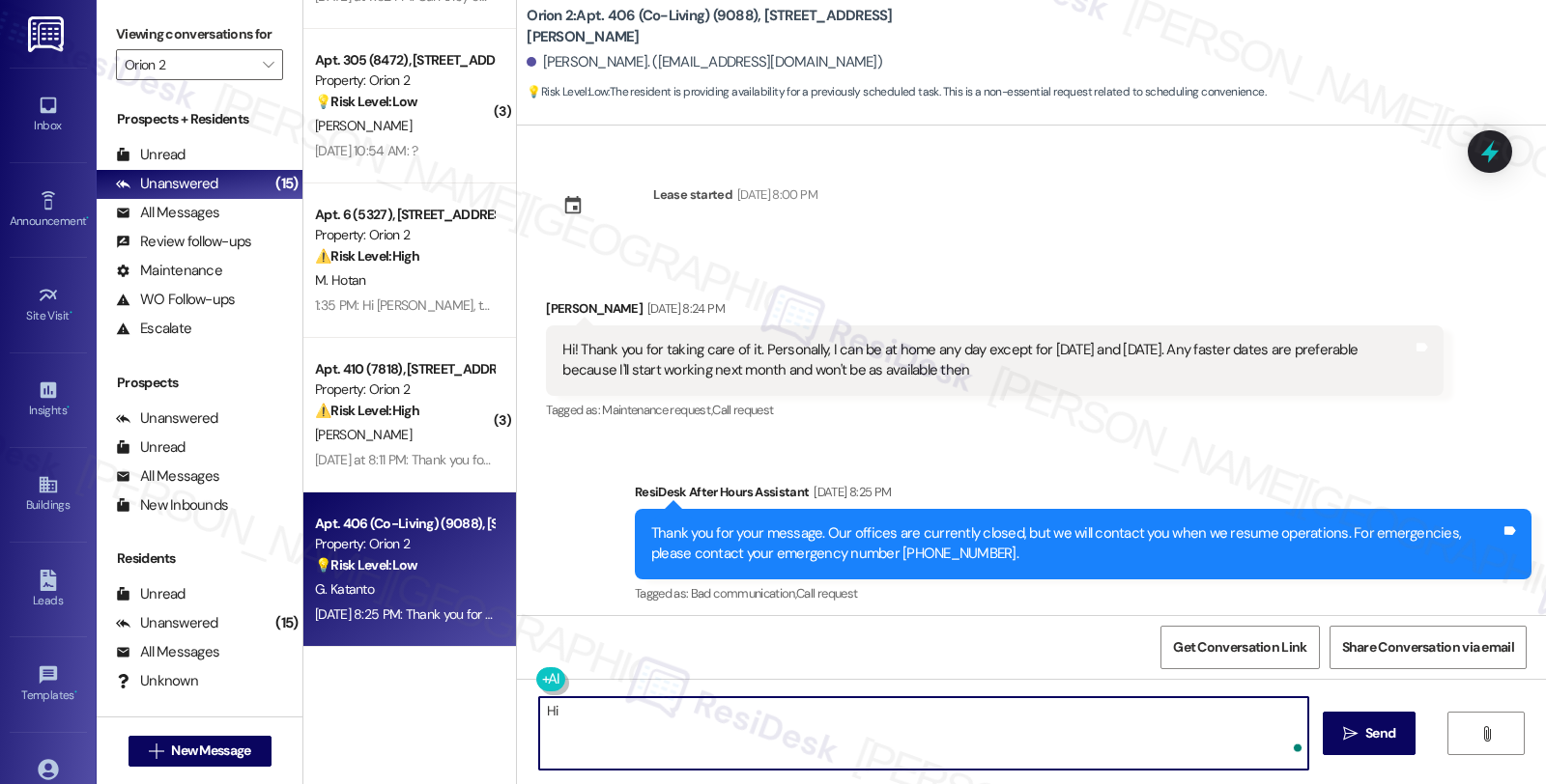
paste textarea "Gabriela"
click at [778, 717] on textarea "Hi Gabriela, thanks for reaching out." at bounding box center [920, 733] width 770 height 72
drag, startPoint x: 751, startPoint y: 708, endPoint x: 1007, endPoint y: 711, distance: 256.0
click at [1007, 711] on textarea "Hi Gabriela, thanks for reaching out. For sone ra" at bounding box center [920, 733] width 770 height 72
click at [902, 712] on textarea "Hi Gabriela, thanks for reaching out. For some reason, I'm unable to pou" at bounding box center [920, 733] width 770 height 72
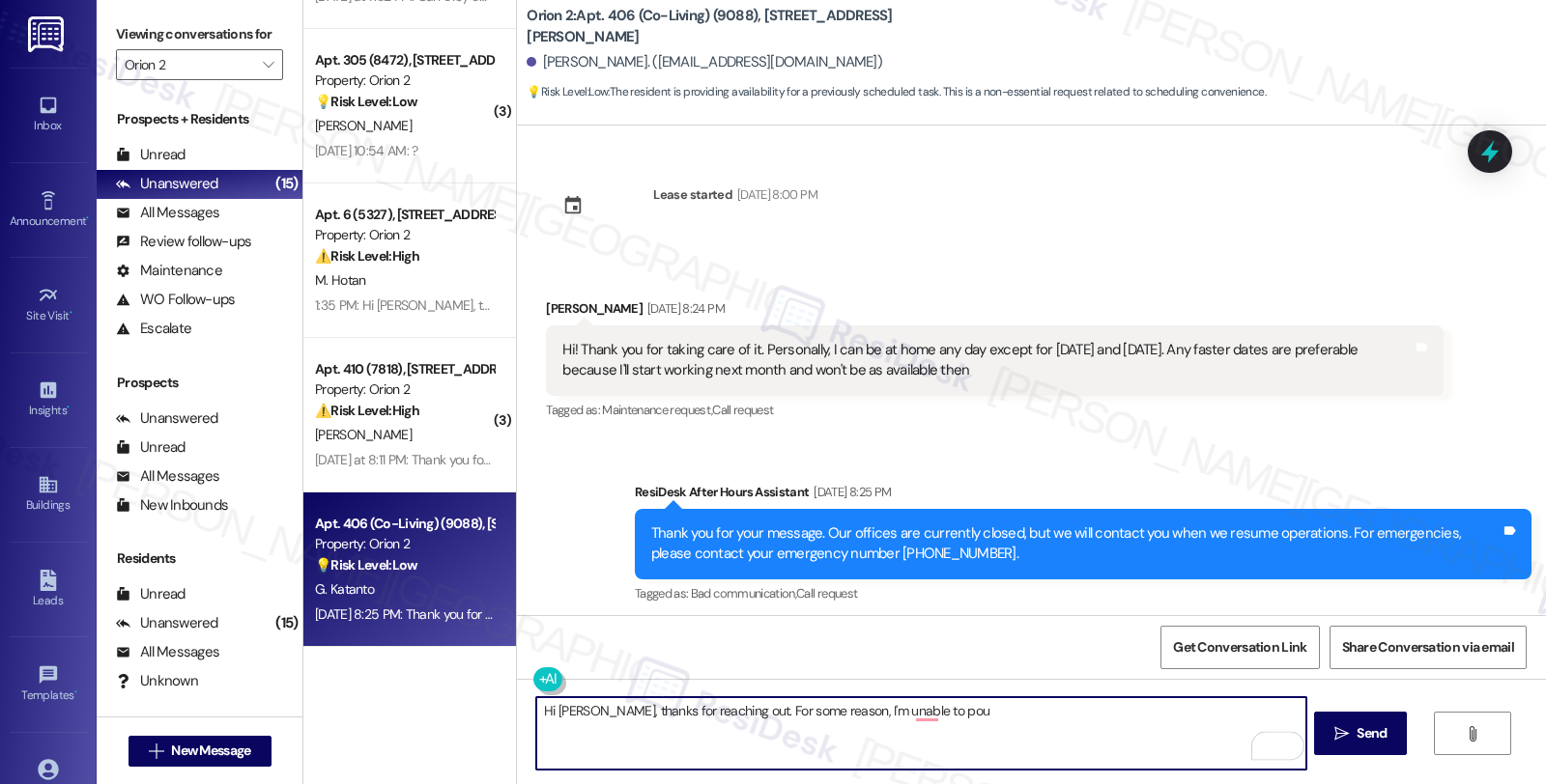
click at [902, 712] on textarea "Hi Gabriela, thanks for reaching out. For some reason, I'm unable to pou" at bounding box center [920, 733] width 770 height 72
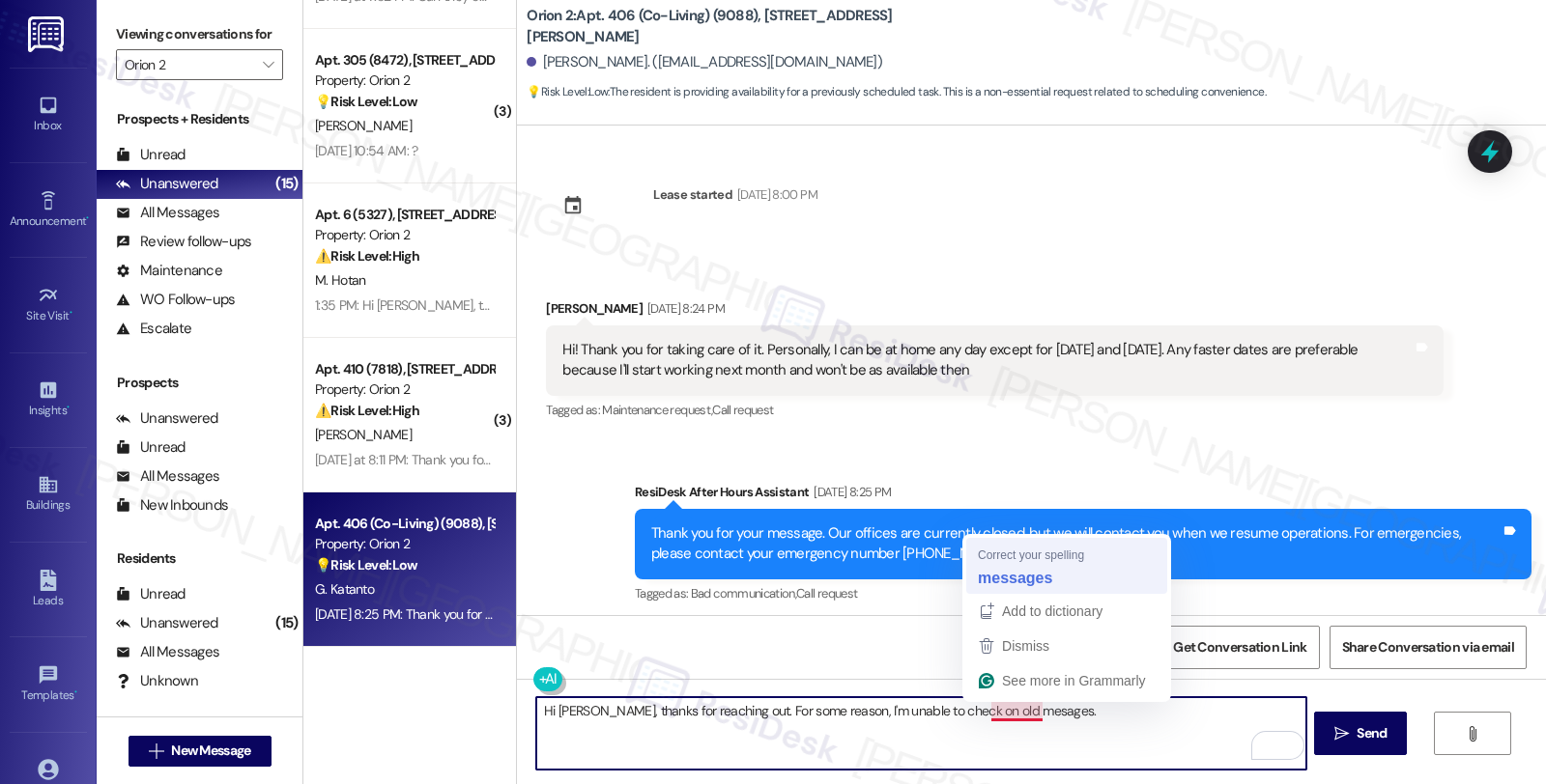
type textarea "Hi Gabriela, thanks for reaching out. For some reason, I'm unable to check on o…"
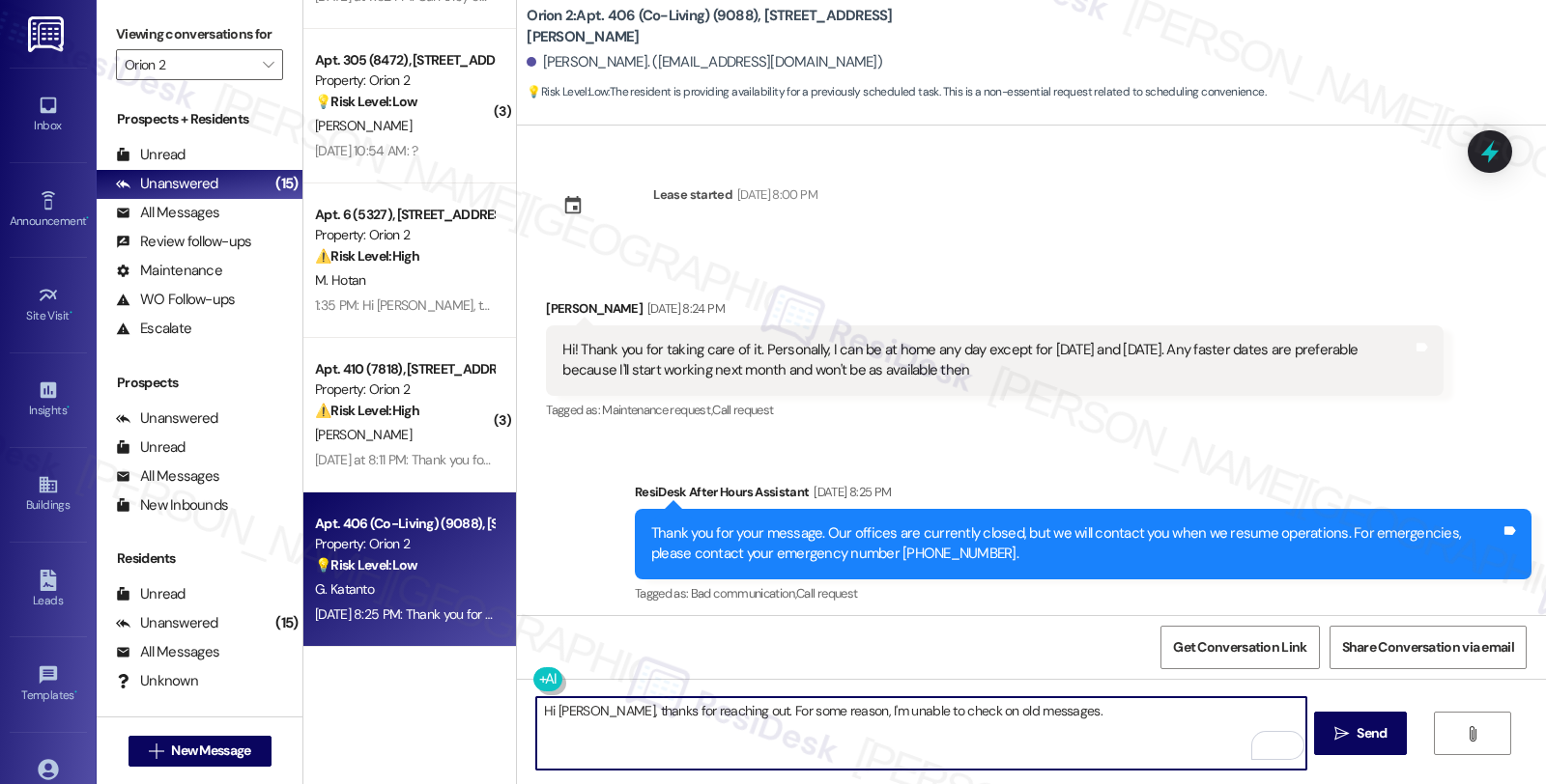
click at [1083, 727] on textarea "Hi Gabriela, thanks for reaching out. For some reason, I'm unable to check on o…" at bounding box center [920, 733] width 770 height 72
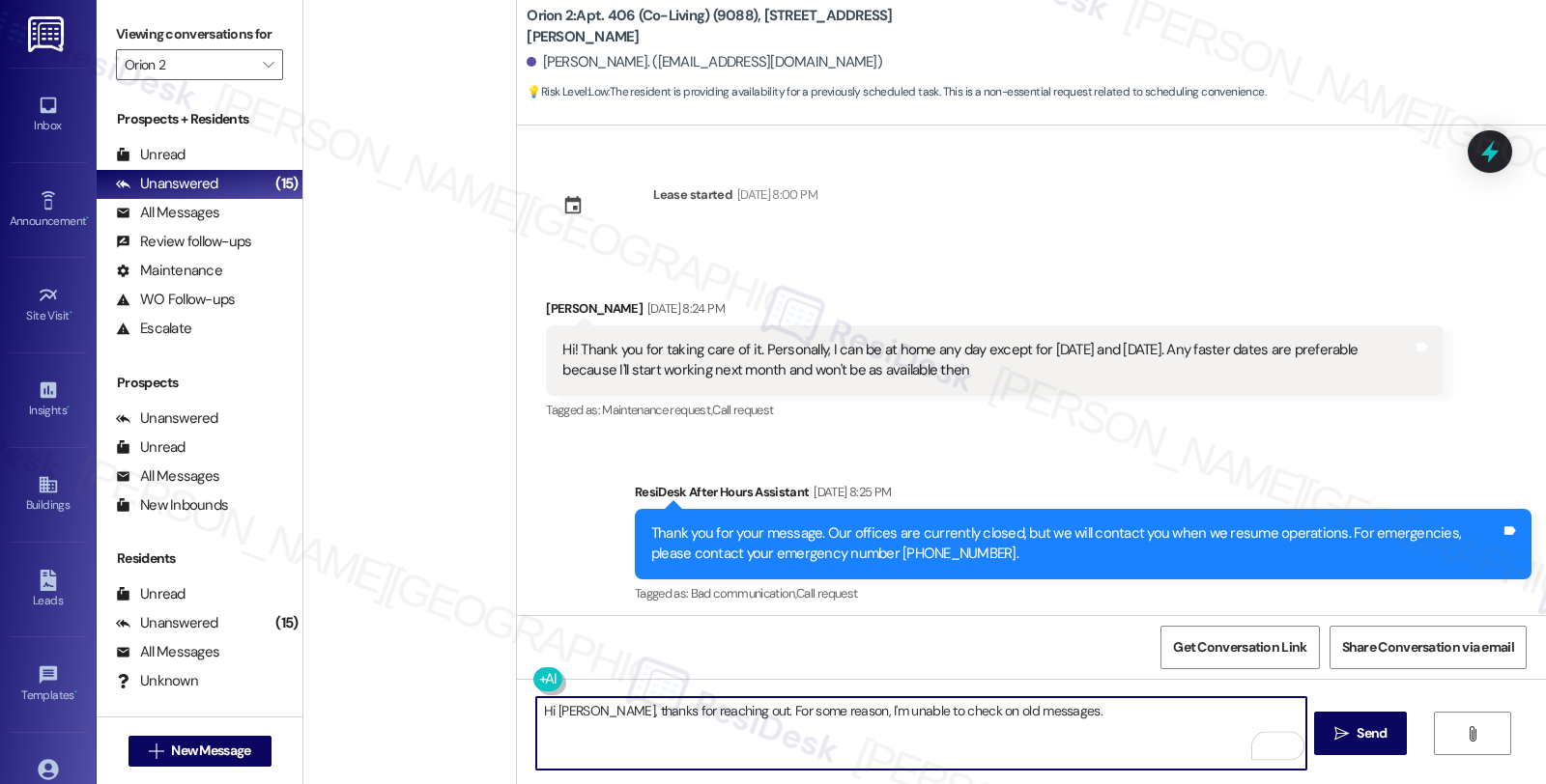
scroll to position [1516, 0]
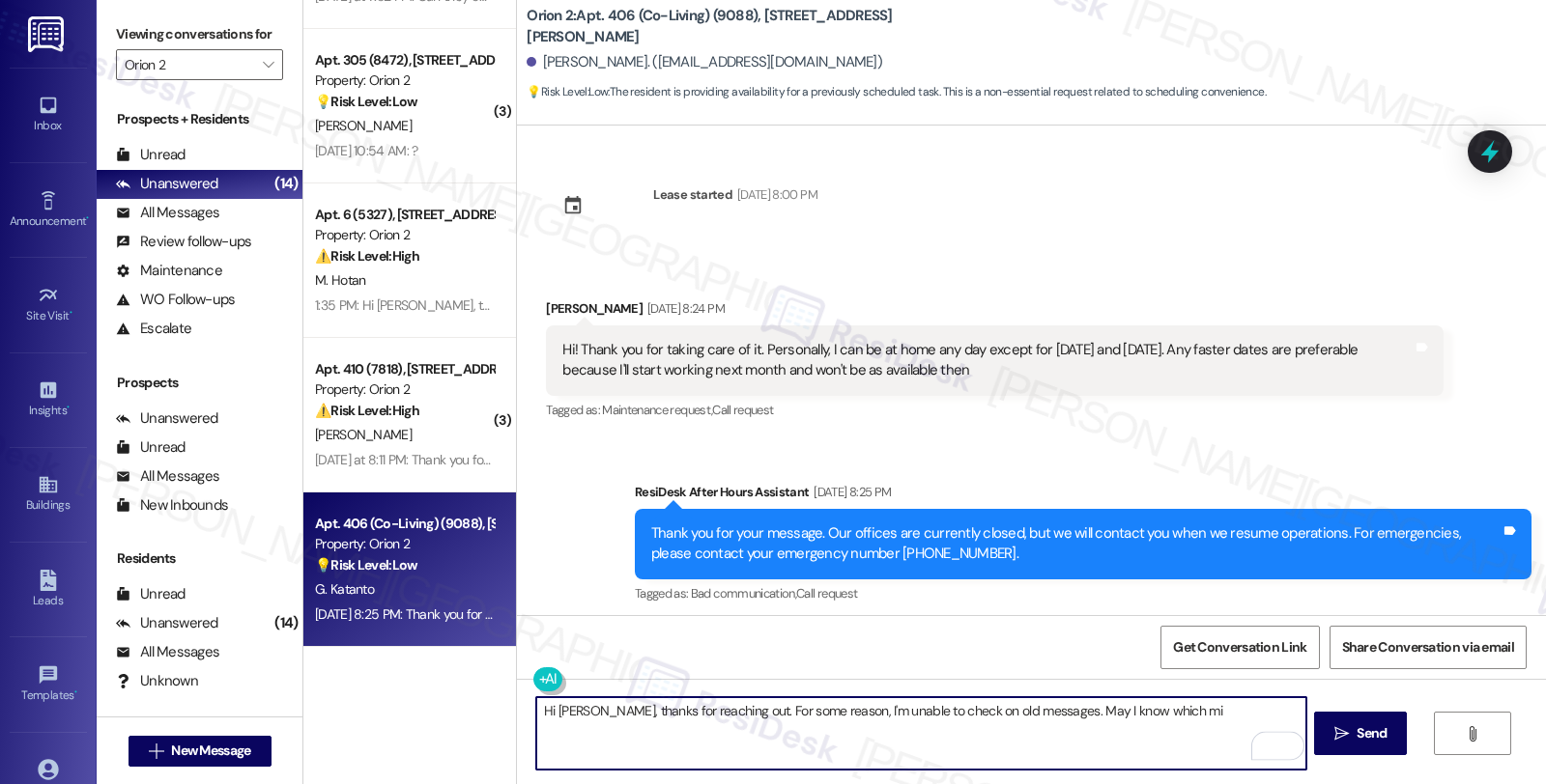
click at [1106, 710] on textarea "Hi [PERSON_NAME], thanks for reaching out. For some reason, I'm unable to check…" at bounding box center [920, 733] width 770 height 72
click at [1103, 719] on textarea "Hi [PERSON_NAME], thanks for reaching out. For some reason, I'm unable to check…" at bounding box center [920, 733] width 770 height 72
click at [1267, 707] on textarea "Hi [PERSON_NAME], thanks for reaching out. For some reason, I'm unable to check…" at bounding box center [920, 733] width 770 height 72
type textarea "Hi [PERSON_NAME], thanks for reaching out. For some reason, I'm unable to check…"
click at [1348, 729] on span " Send" at bounding box center [1360, 733] width 61 height 20
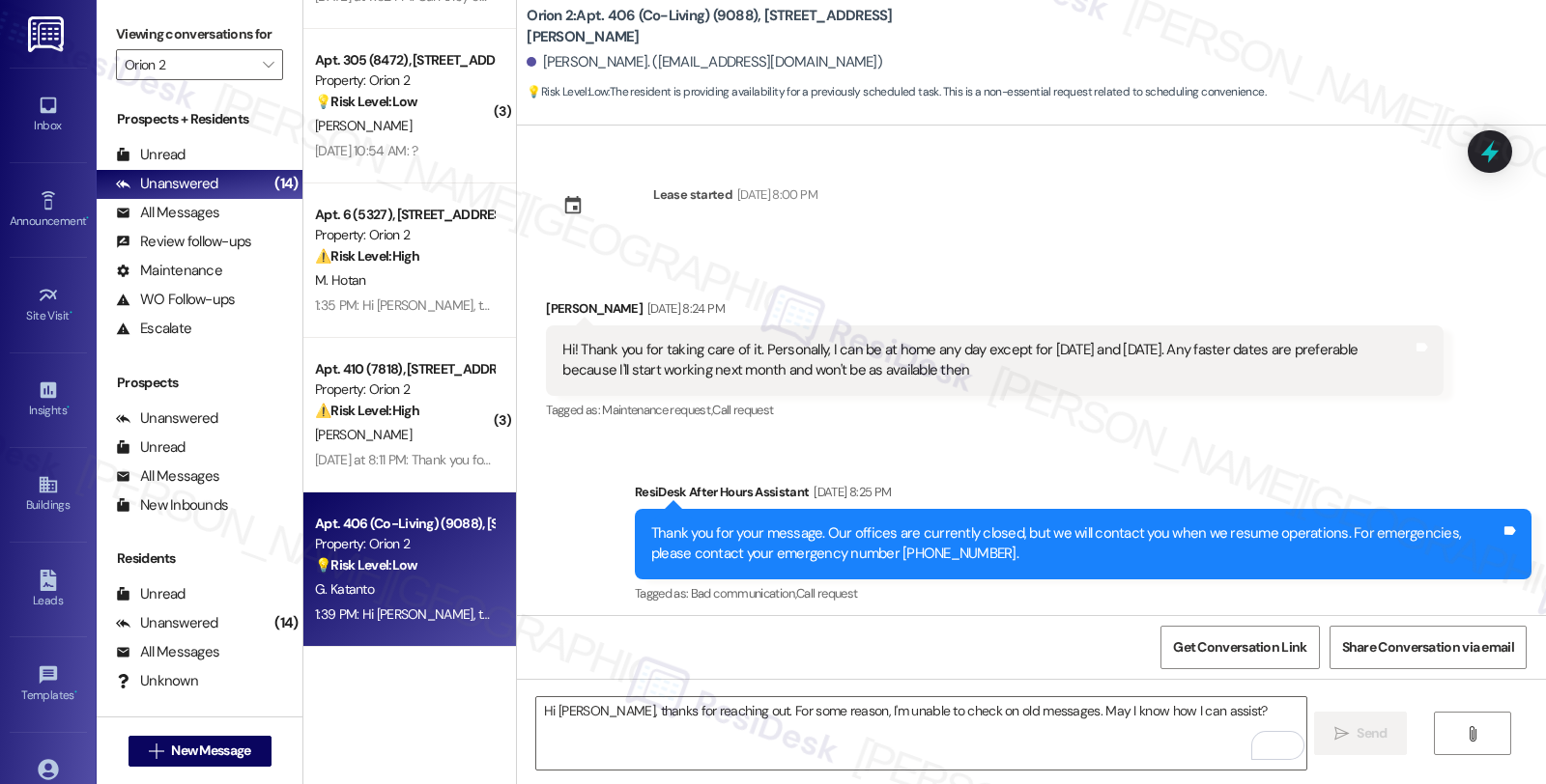
scroll to position [141, 0]
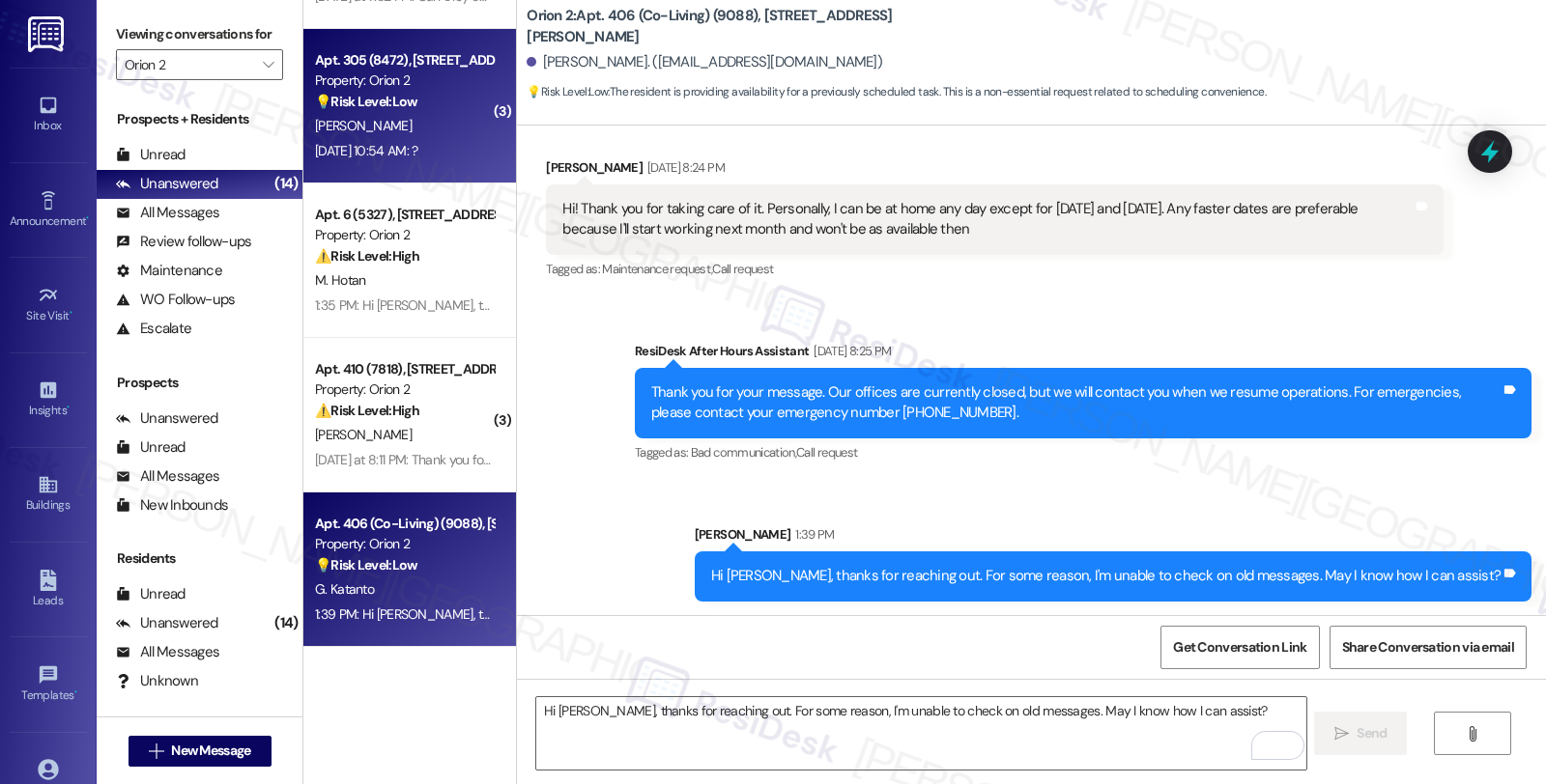
click at [377, 140] on div "[DATE] 10:54 AM: ? [DATE] 10:54 AM: ?" at bounding box center [404, 151] width 183 height 24
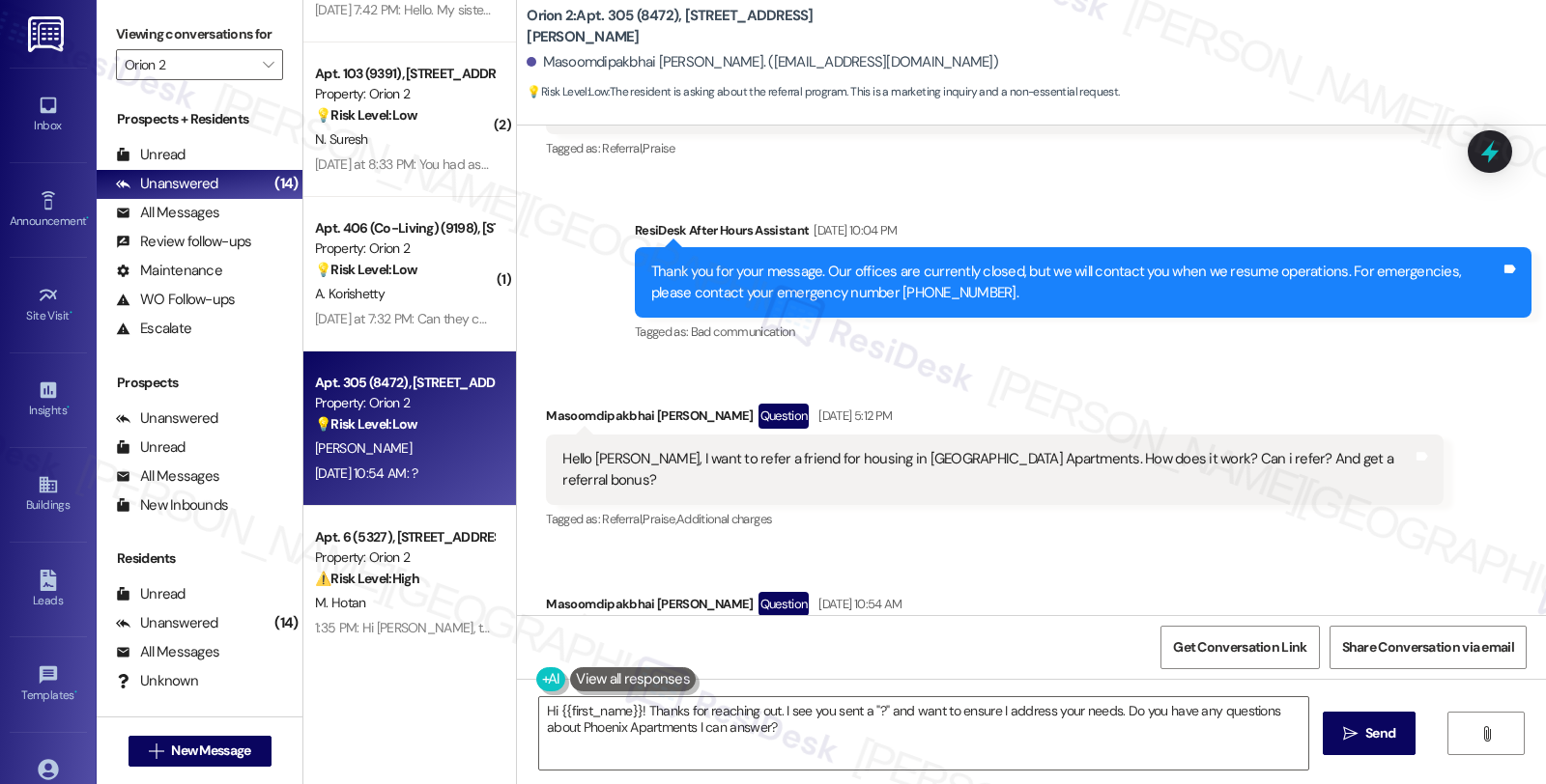
scroll to position [1751, 0]
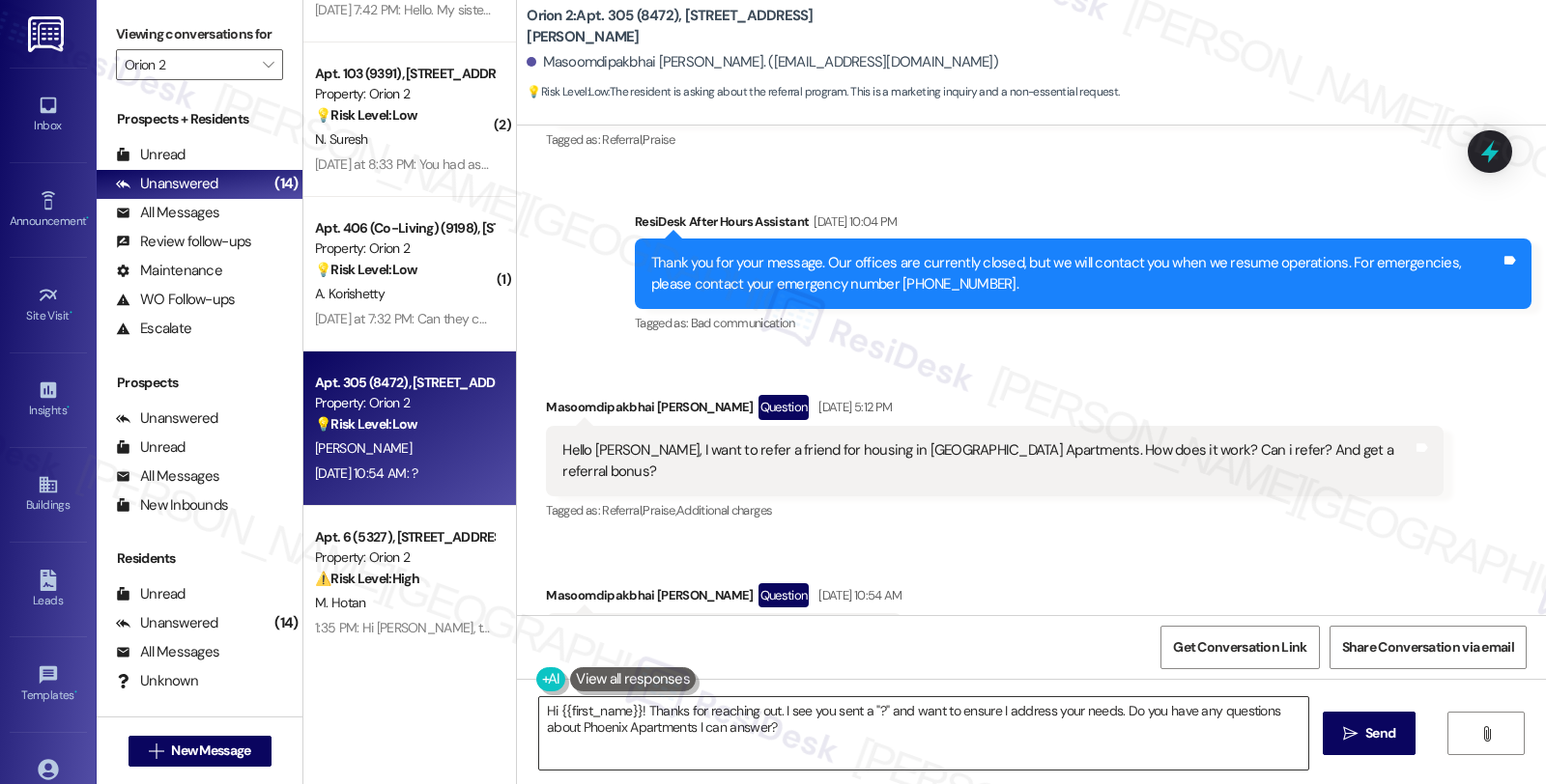
click at [631, 710] on textarea "Hi {{first_name}}! Thanks for reaching out. I see you sent a "?" and want to en…" at bounding box center [923, 733] width 770 height 72
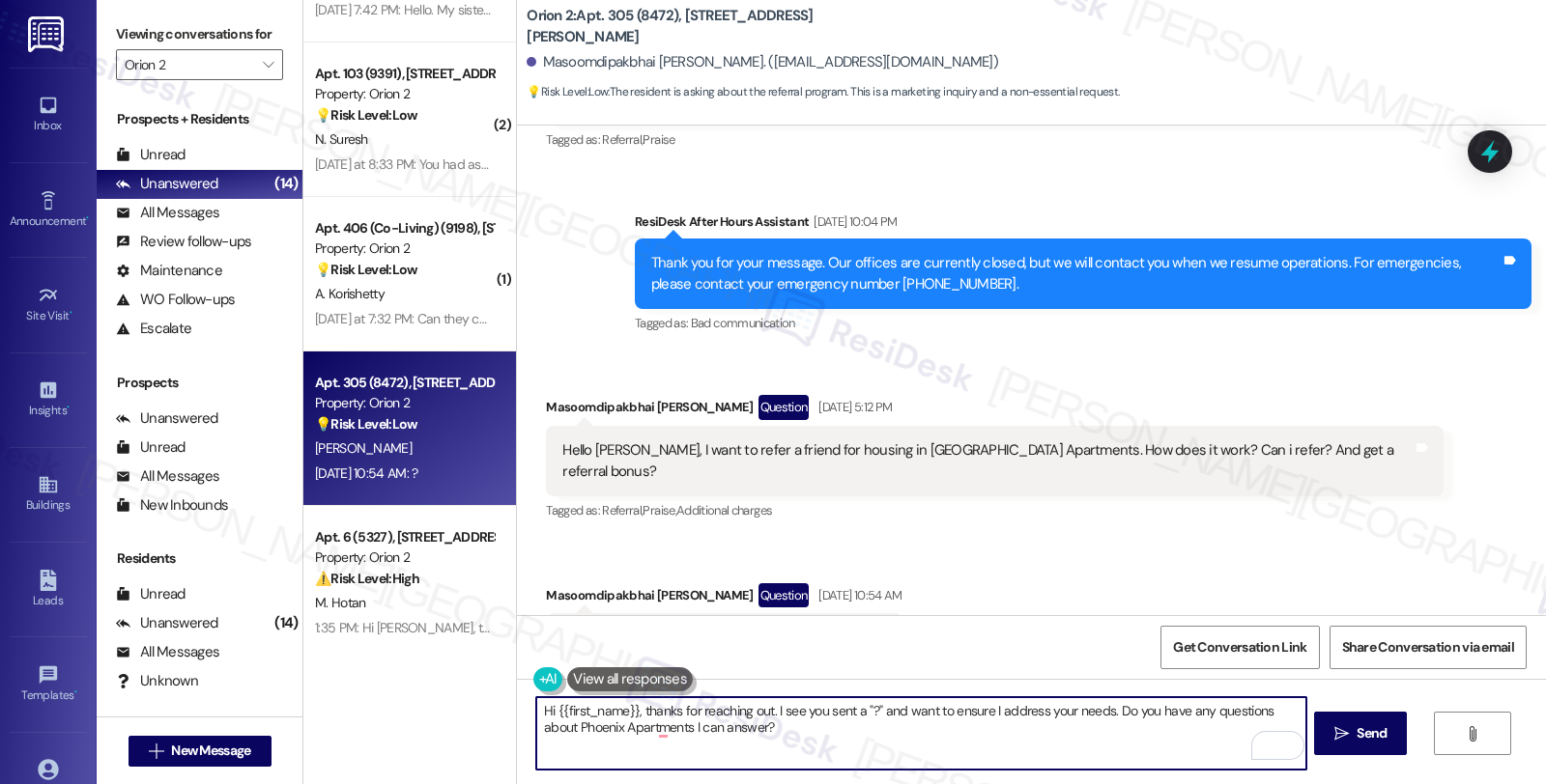
type textarea "Hi {{first_name}}, thanks for reaching out. I see you sent a "?" and want to en…"
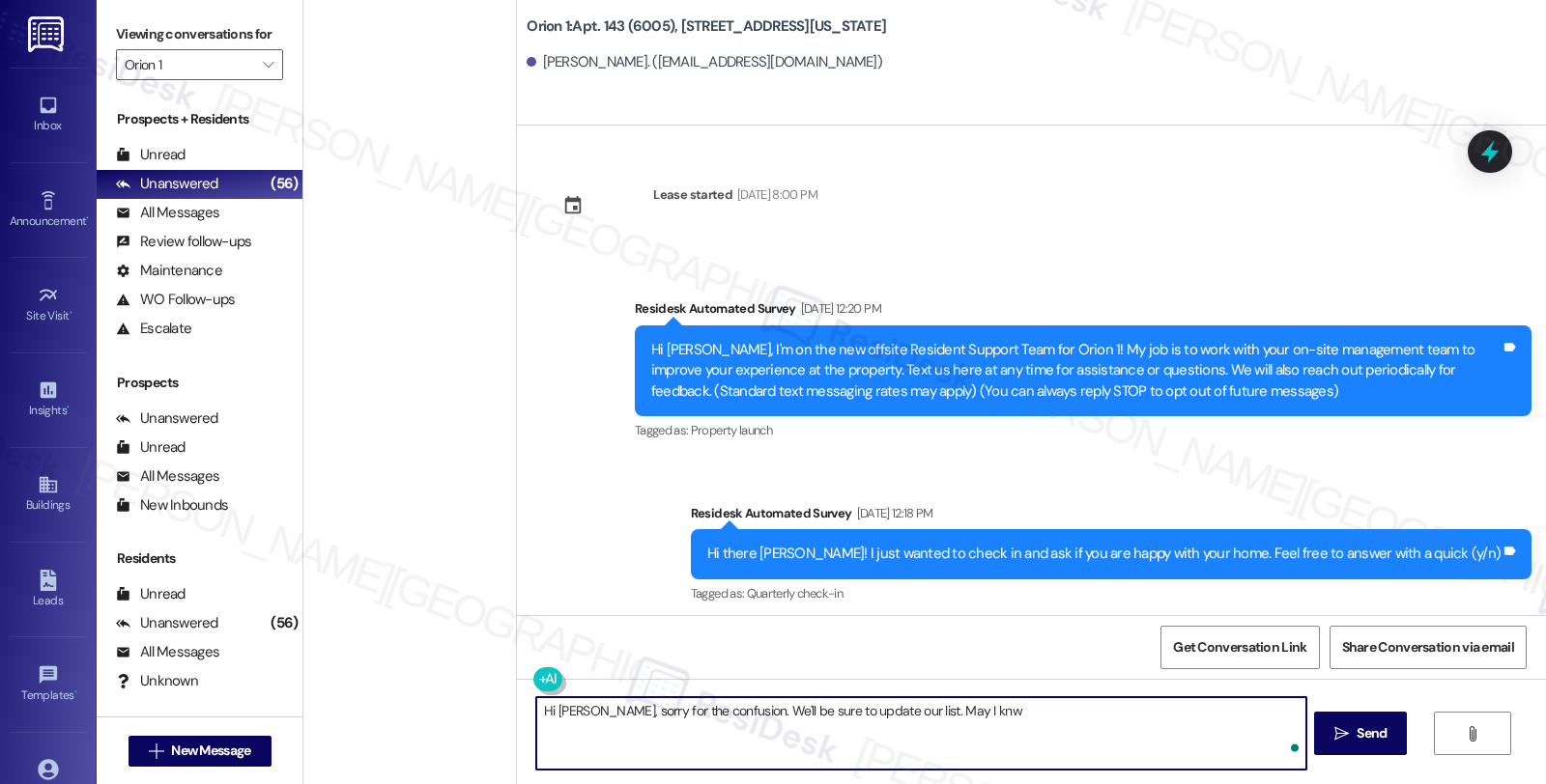
scroll to position [849, 0]
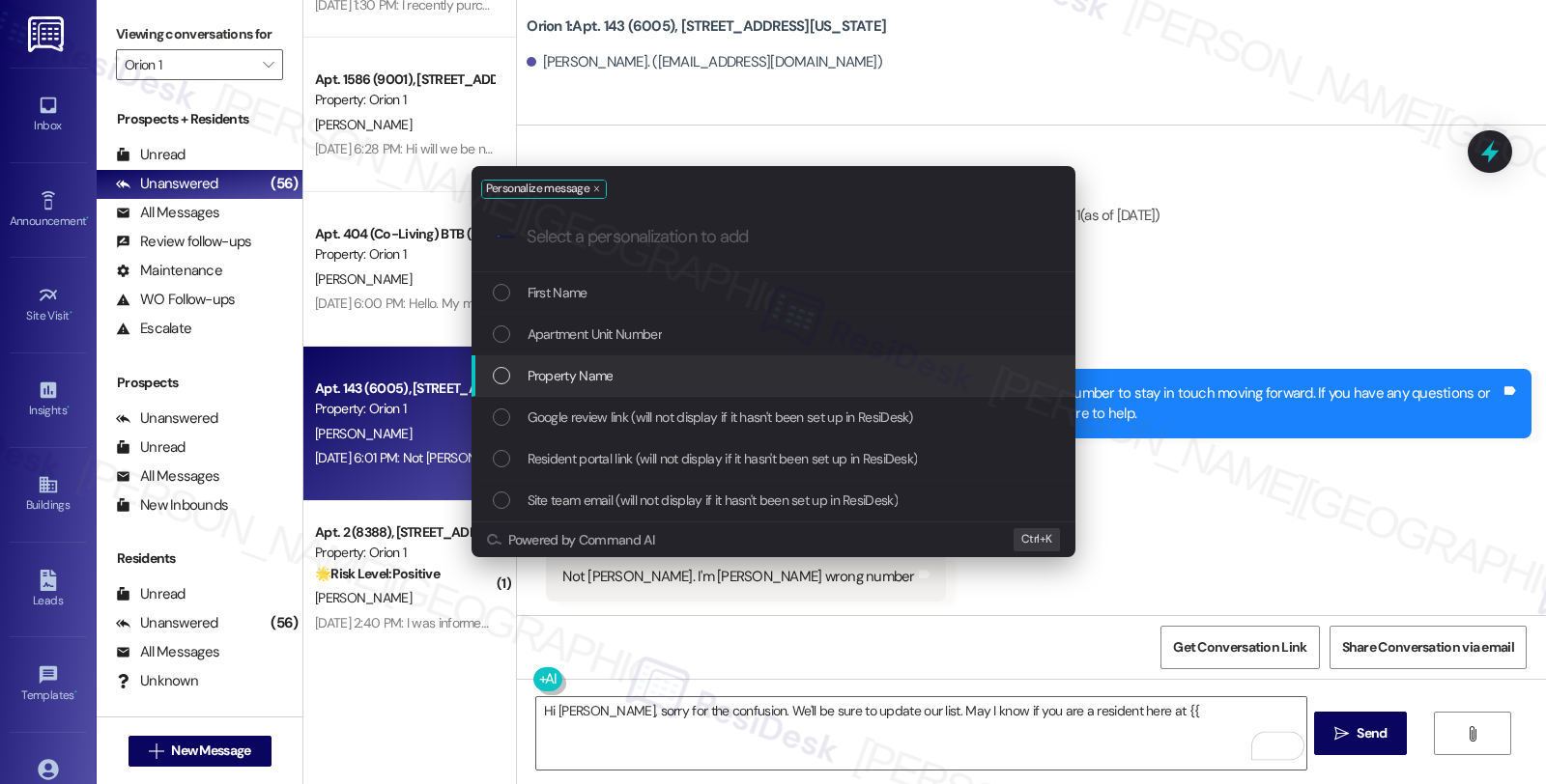
click at [597, 375] on span "Property Name" at bounding box center [570, 375] width 86 height 21
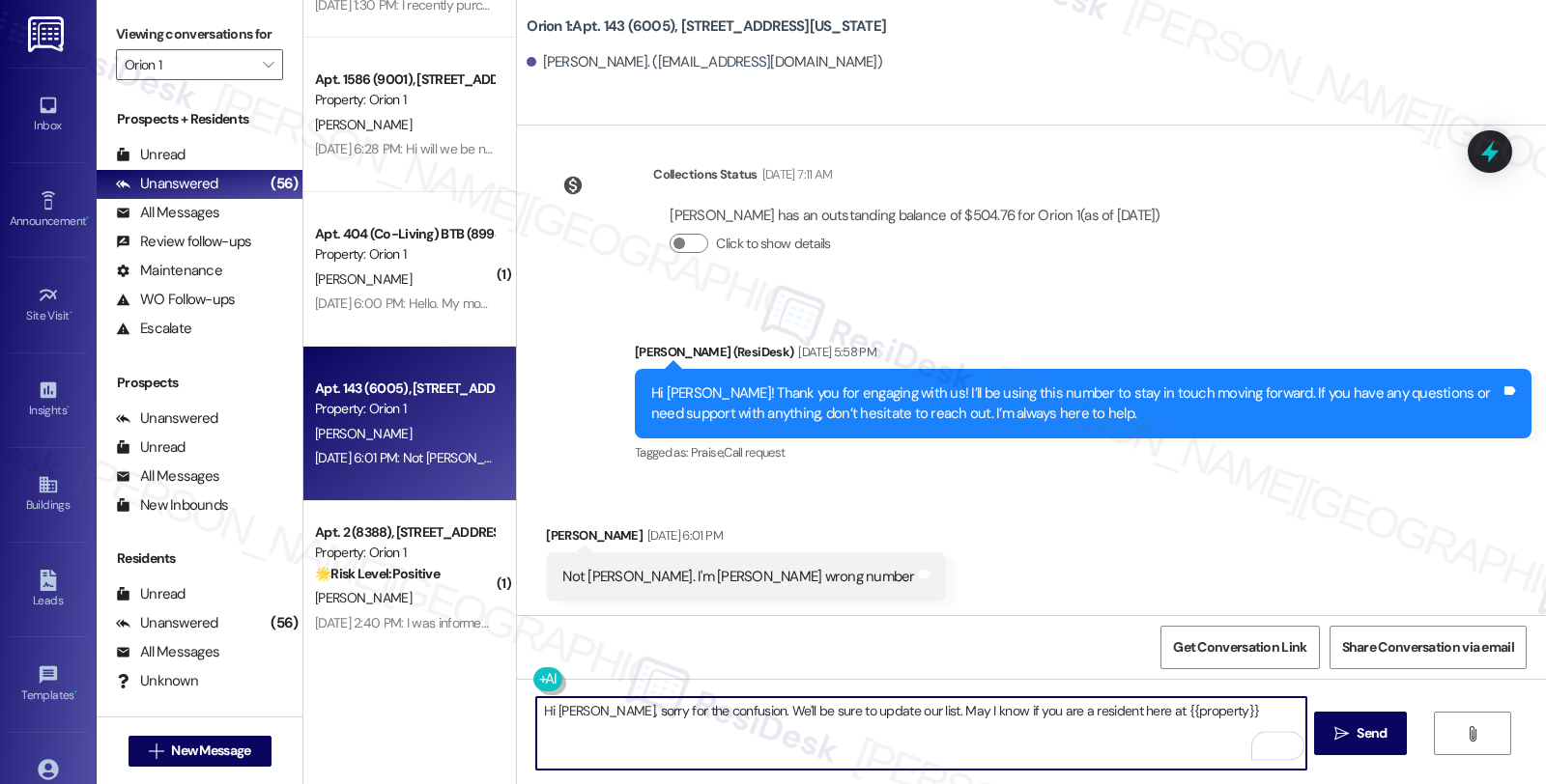
type textarea "Hi [PERSON_NAME], sorry for the confusion. We'll be sure to update our list. Ma…"
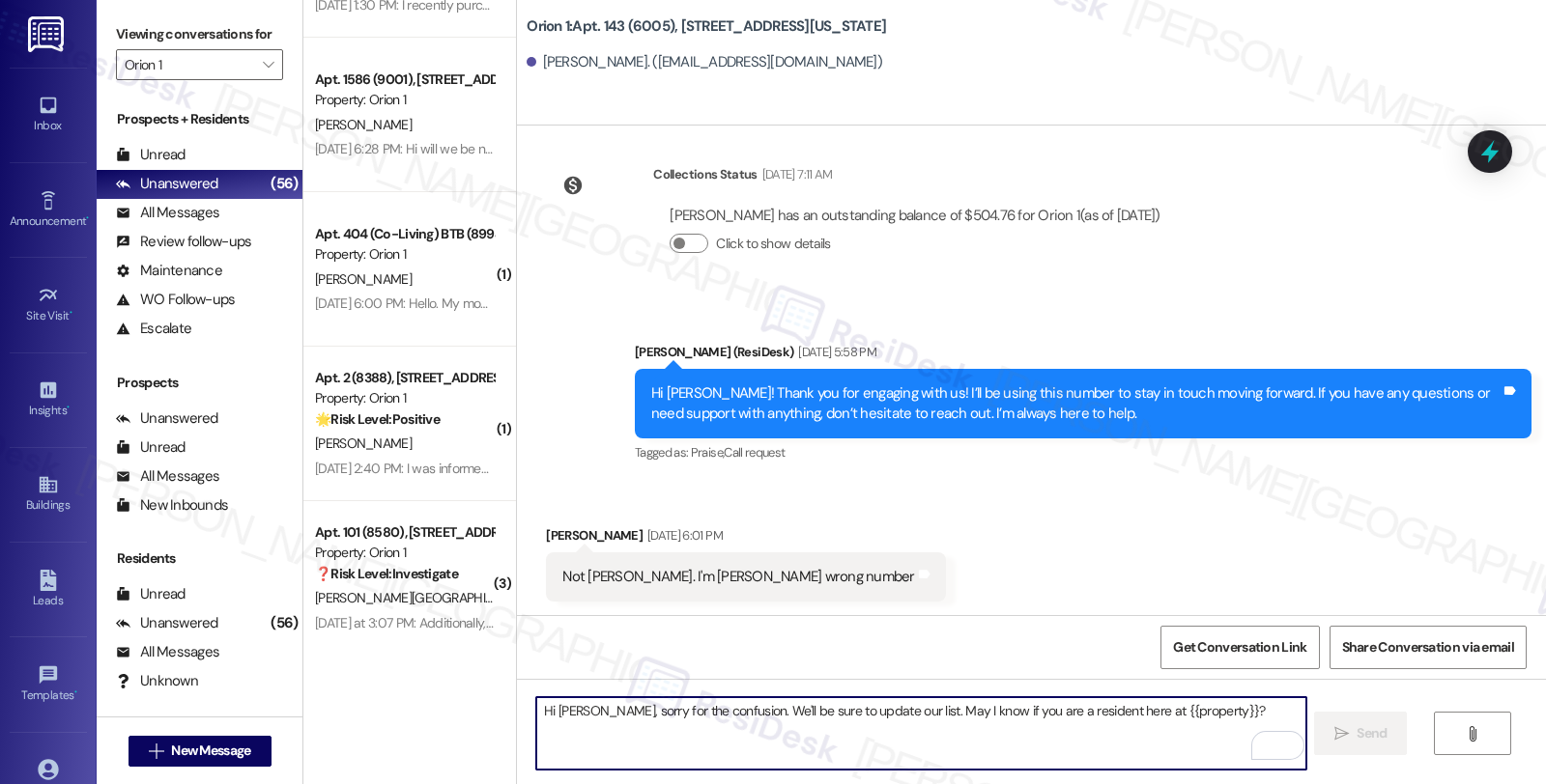
scroll to position [983, 0]
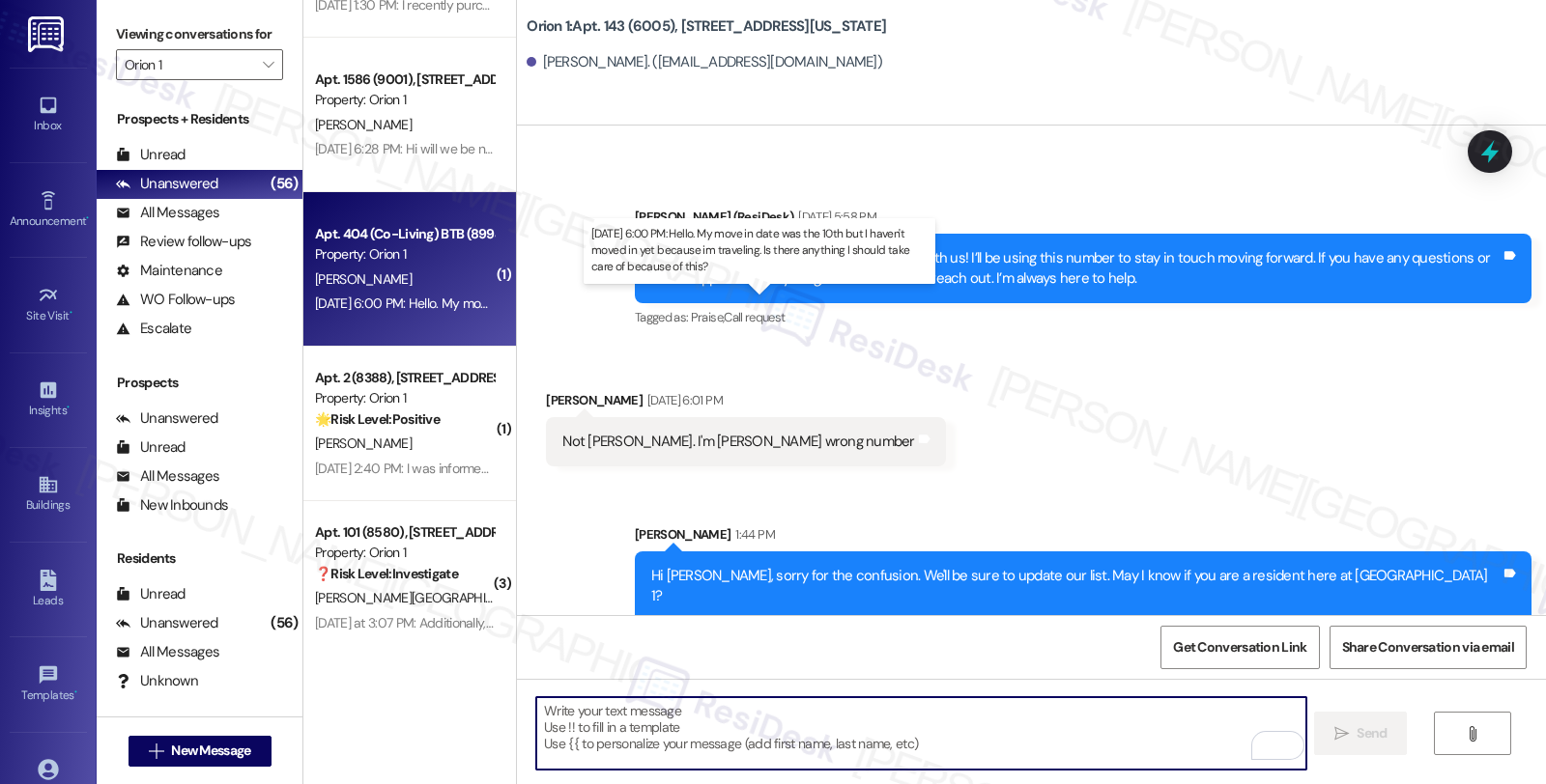
click at [413, 298] on div "[DATE] 6:00 PM: Hello. My move in date was the 10th but I haven't moved in yet …" at bounding box center [749, 304] width 869 height 18
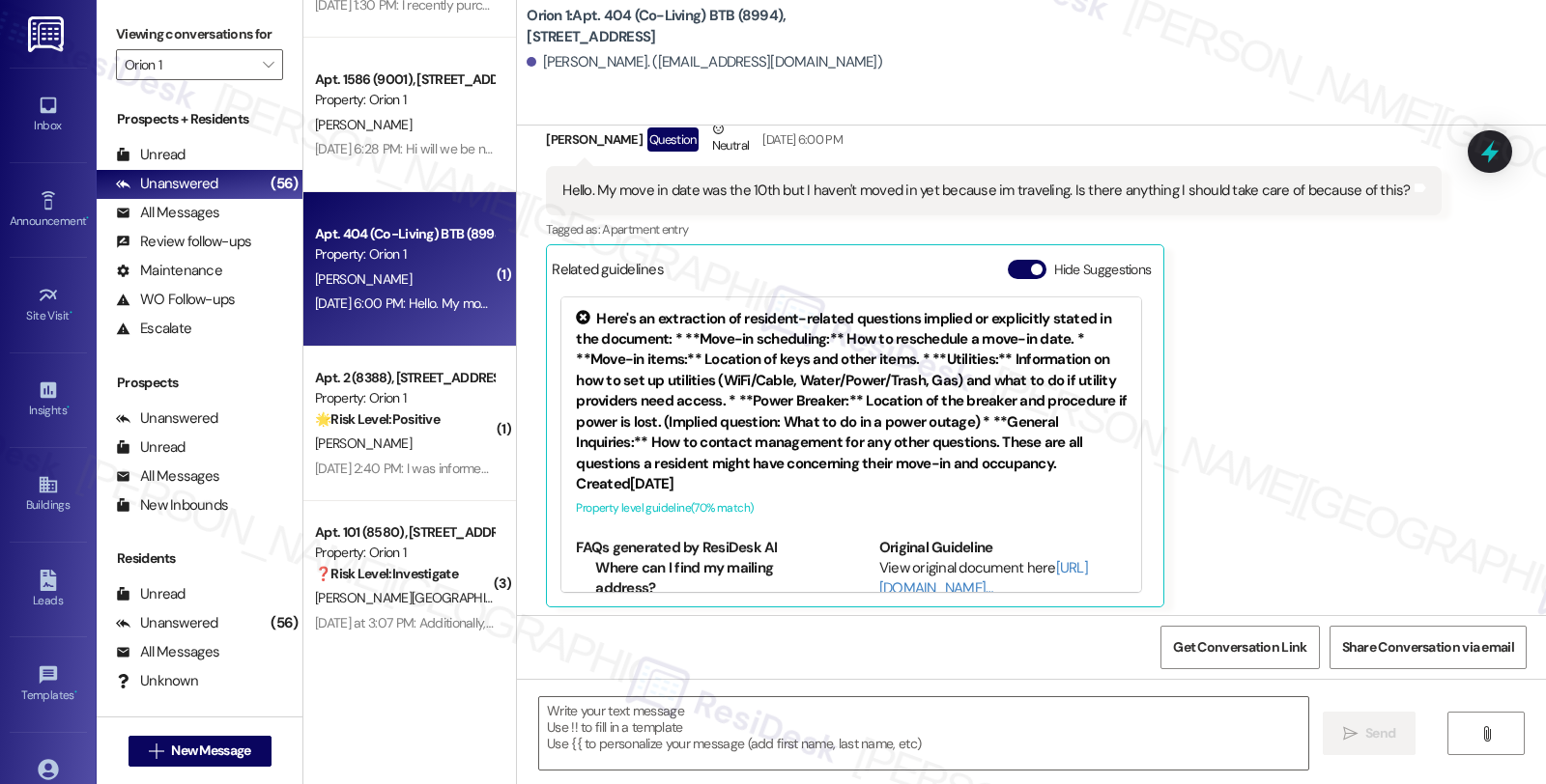
type textarea "Fetching suggested responses. Please feel free to read through the conversation…"
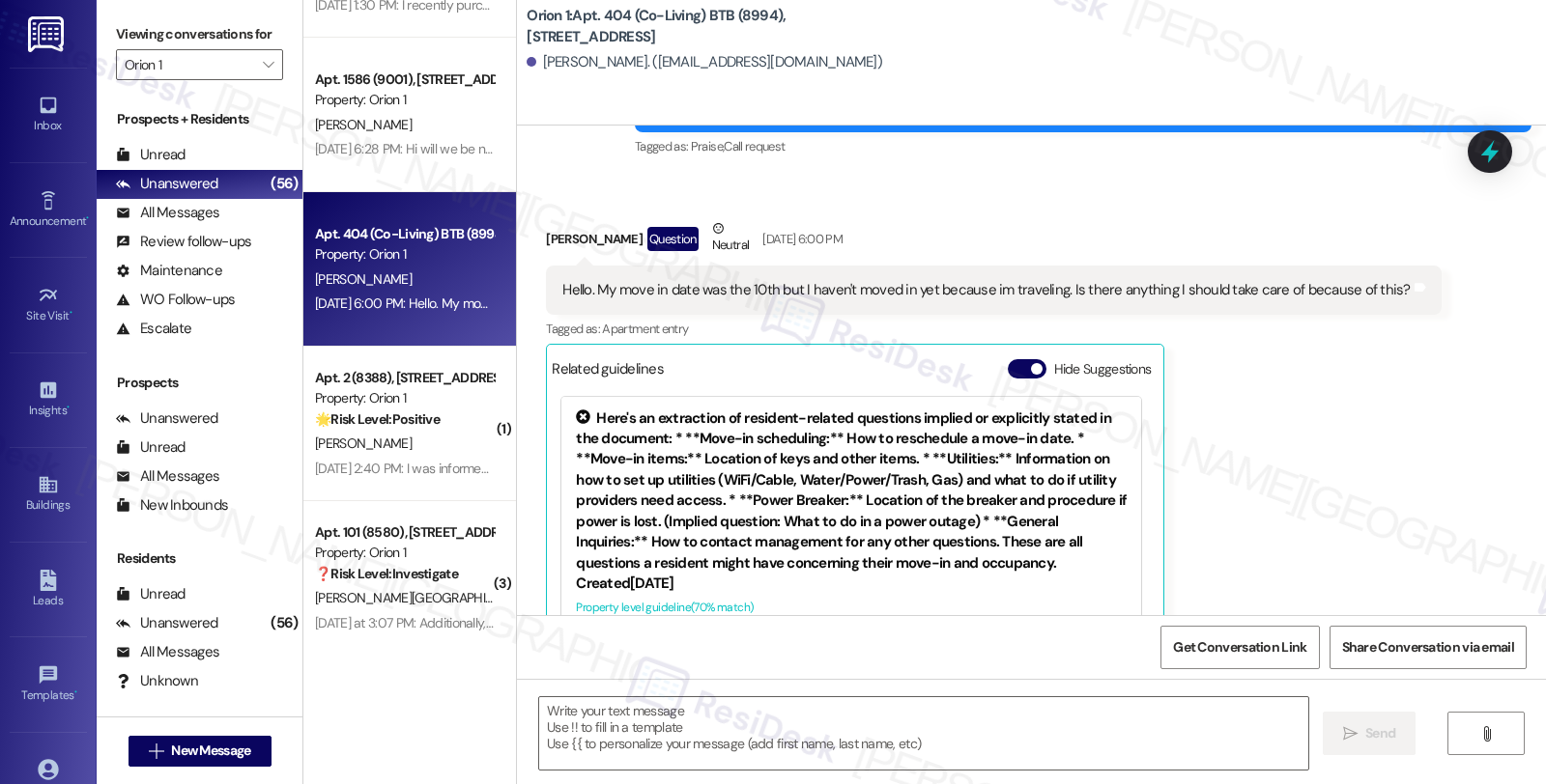
scroll to position [263, 0]
click at [561, 242] on div "[PERSON_NAME] Question Neutral [DATE] 6:00 PM" at bounding box center [993, 243] width 895 height 48
copy div "Dowon"
click at [718, 741] on textarea at bounding box center [923, 733] width 770 height 72
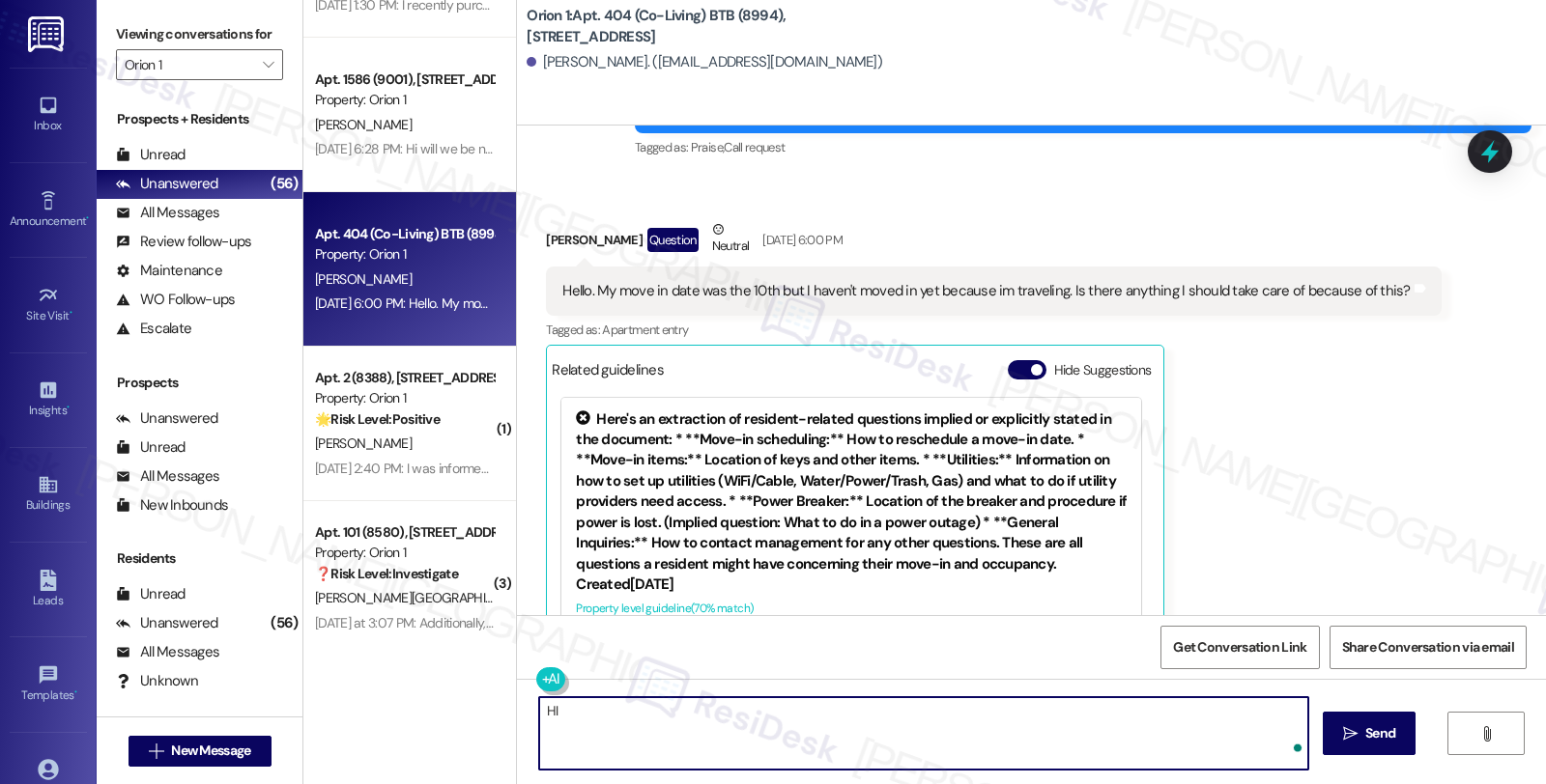
paste textarea "Dowon"
click at [741, 716] on textarea "HI [PERSON_NAME], thanks for reaching out. I'm sorry for th dleayed response. M…" at bounding box center [920, 733] width 770 height 72
click at [1028, 703] on textarea "HI [PERSON_NAME], thanks for reaching out. I'm so sorry for the delayed respons…" at bounding box center [920, 733] width 770 height 72
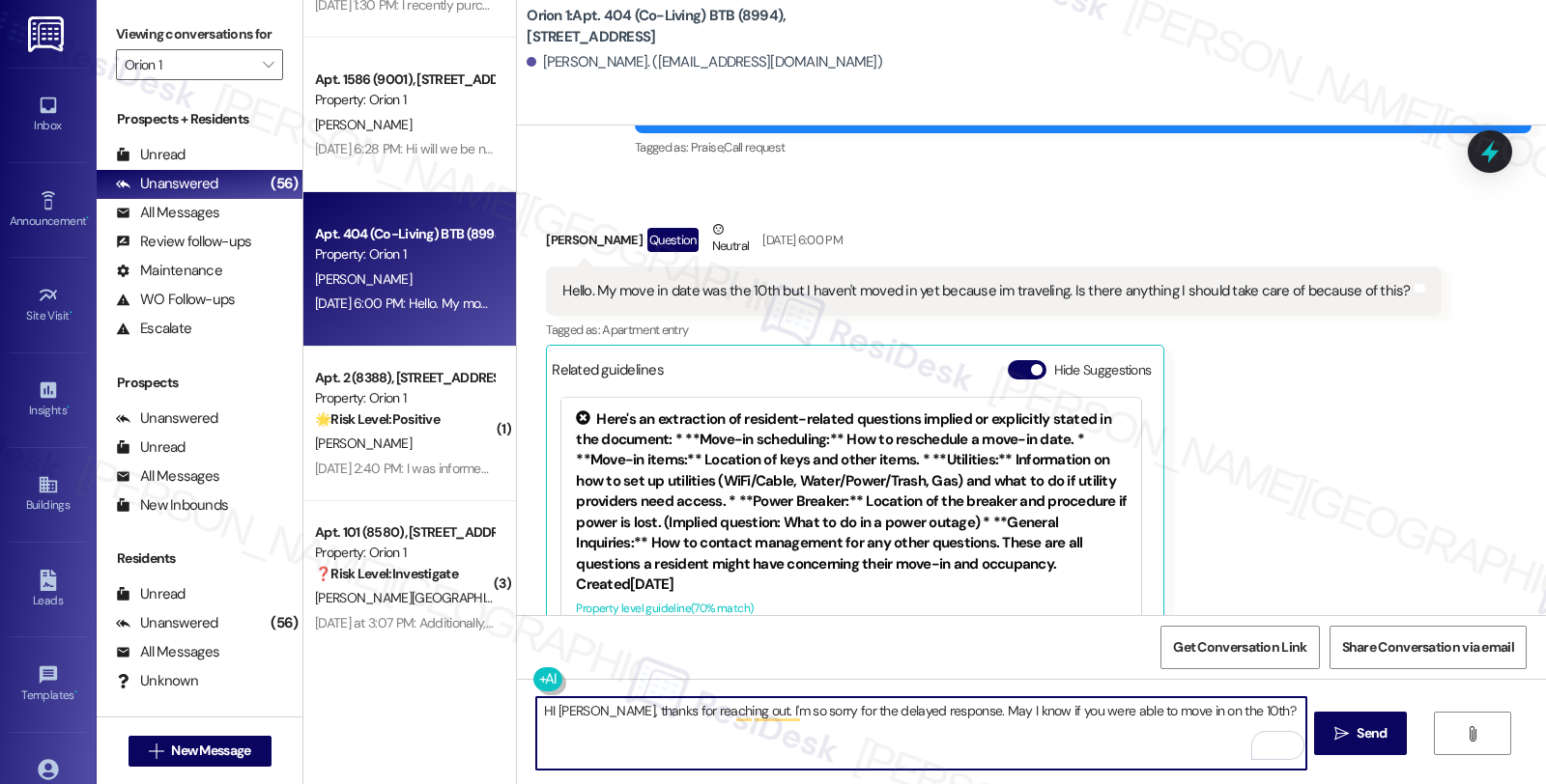
click at [1249, 703] on textarea "HI [PERSON_NAME], thanks for reaching out. I'm so sorry for the delayed respons…" at bounding box center [920, 733] width 770 height 72
type textarea "HI [PERSON_NAME], thanks for reaching out. I'm so sorry for the delayed respons…"
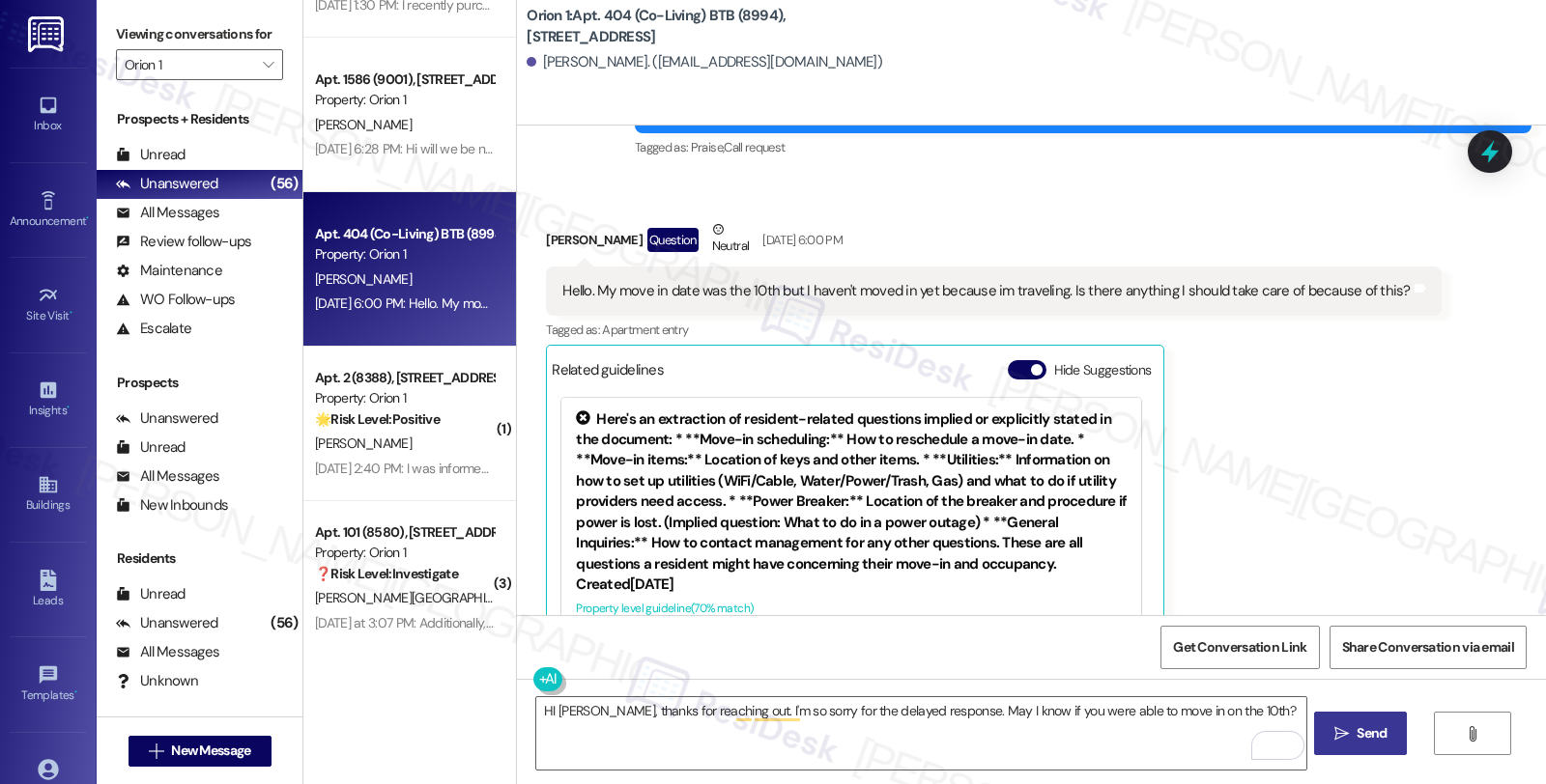
click at [1356, 719] on button " Send" at bounding box center [1361, 733] width 93 height 44
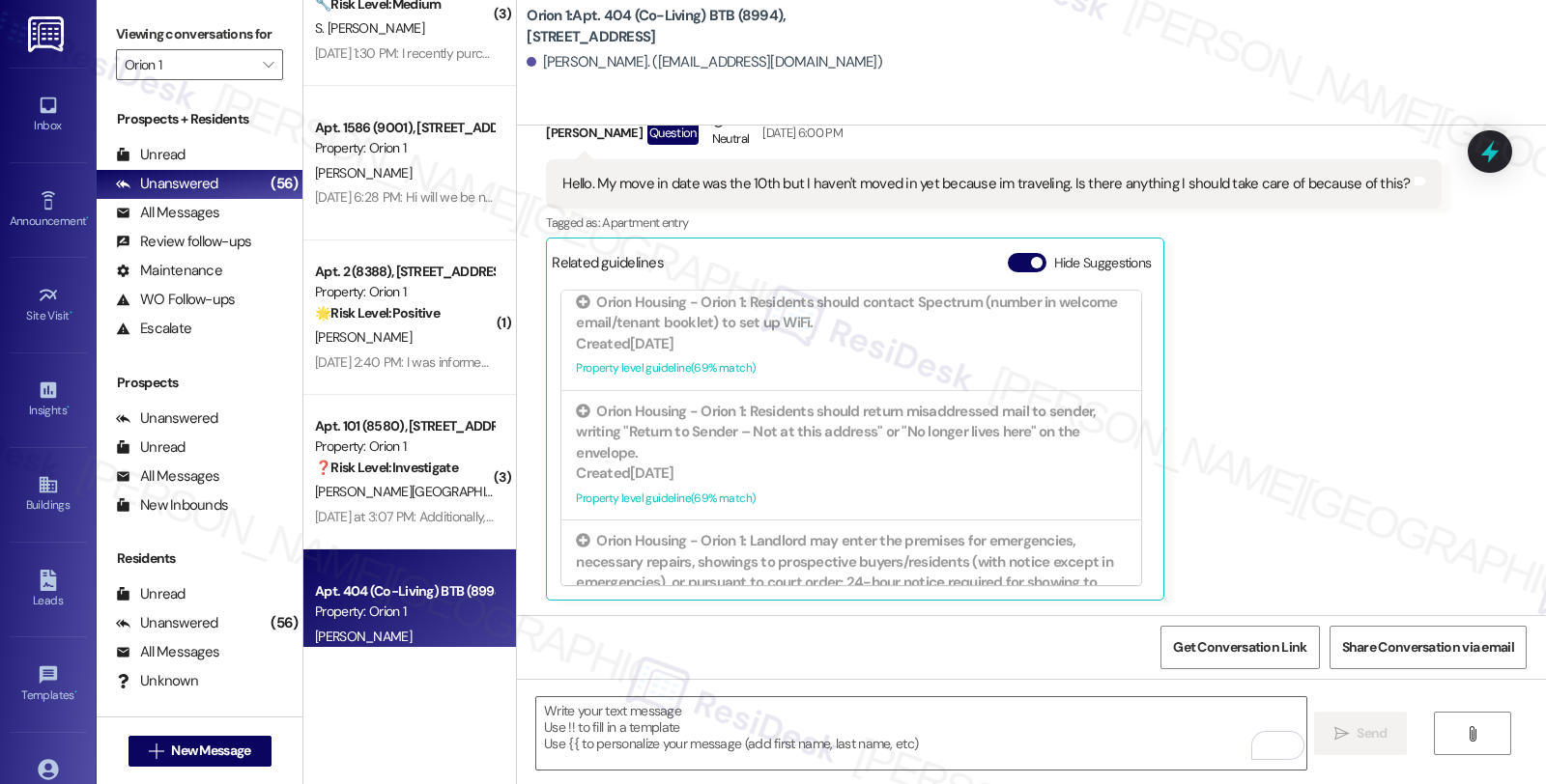
scroll to position [4028, 0]
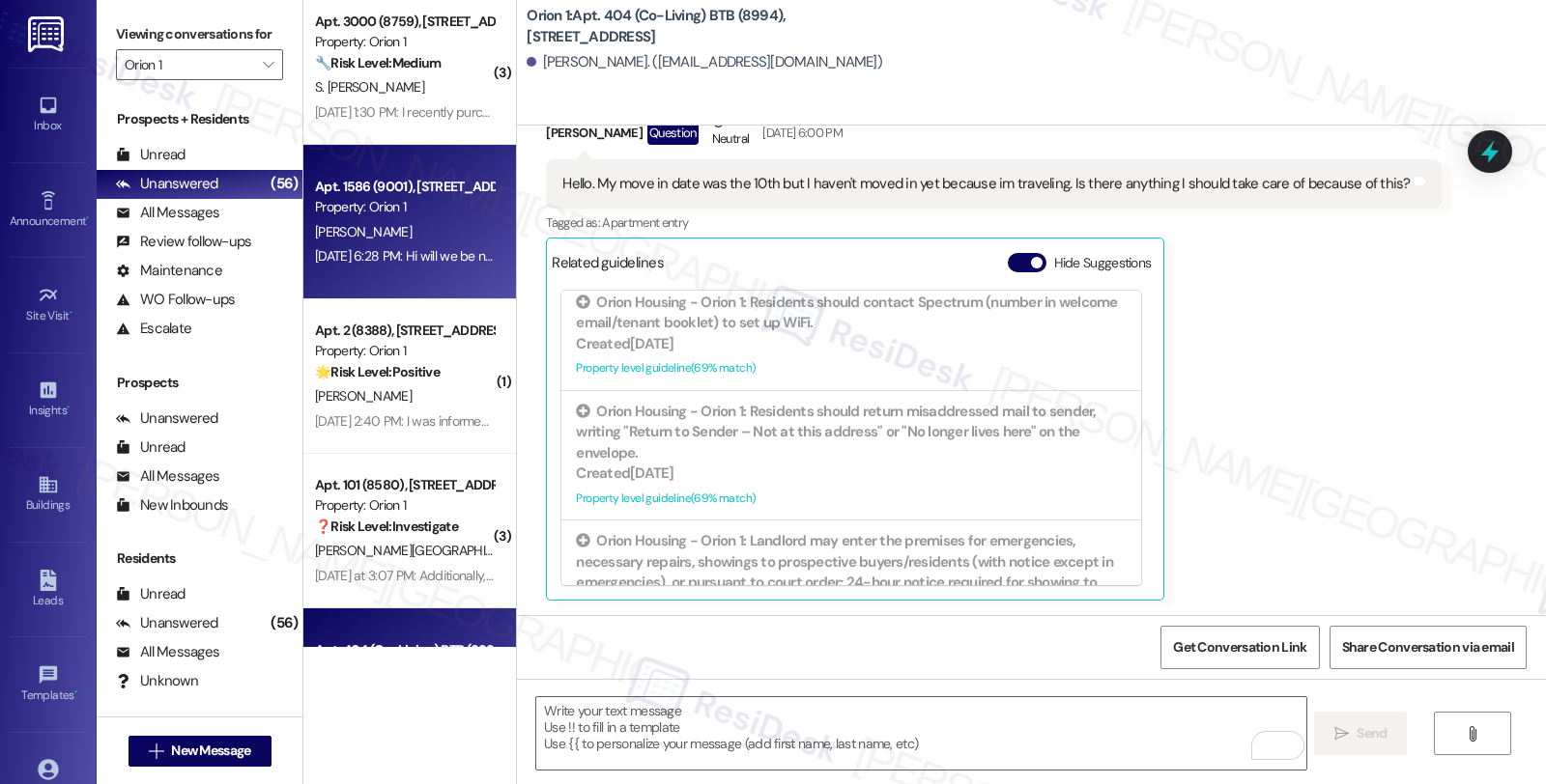
click at [456, 294] on div "Apt. 1586 (9001), [STREET_ADDRESS] Property: Orion 1 [PERSON_NAME] [DATE] 6:28 …" at bounding box center [410, 222] width 212 height 155
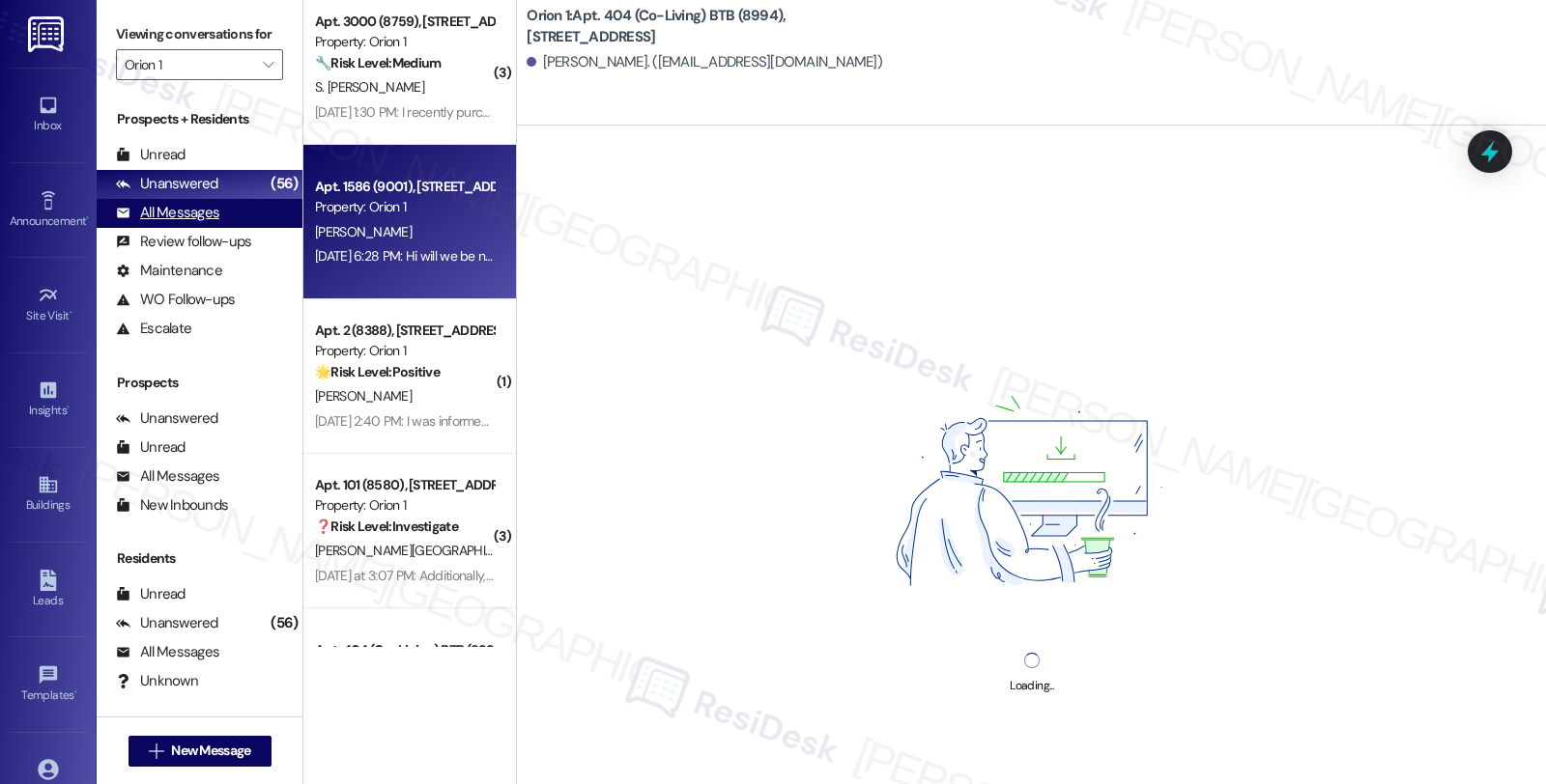
click at [213, 223] on div "All Messages" at bounding box center [168, 212] width 103 height 20
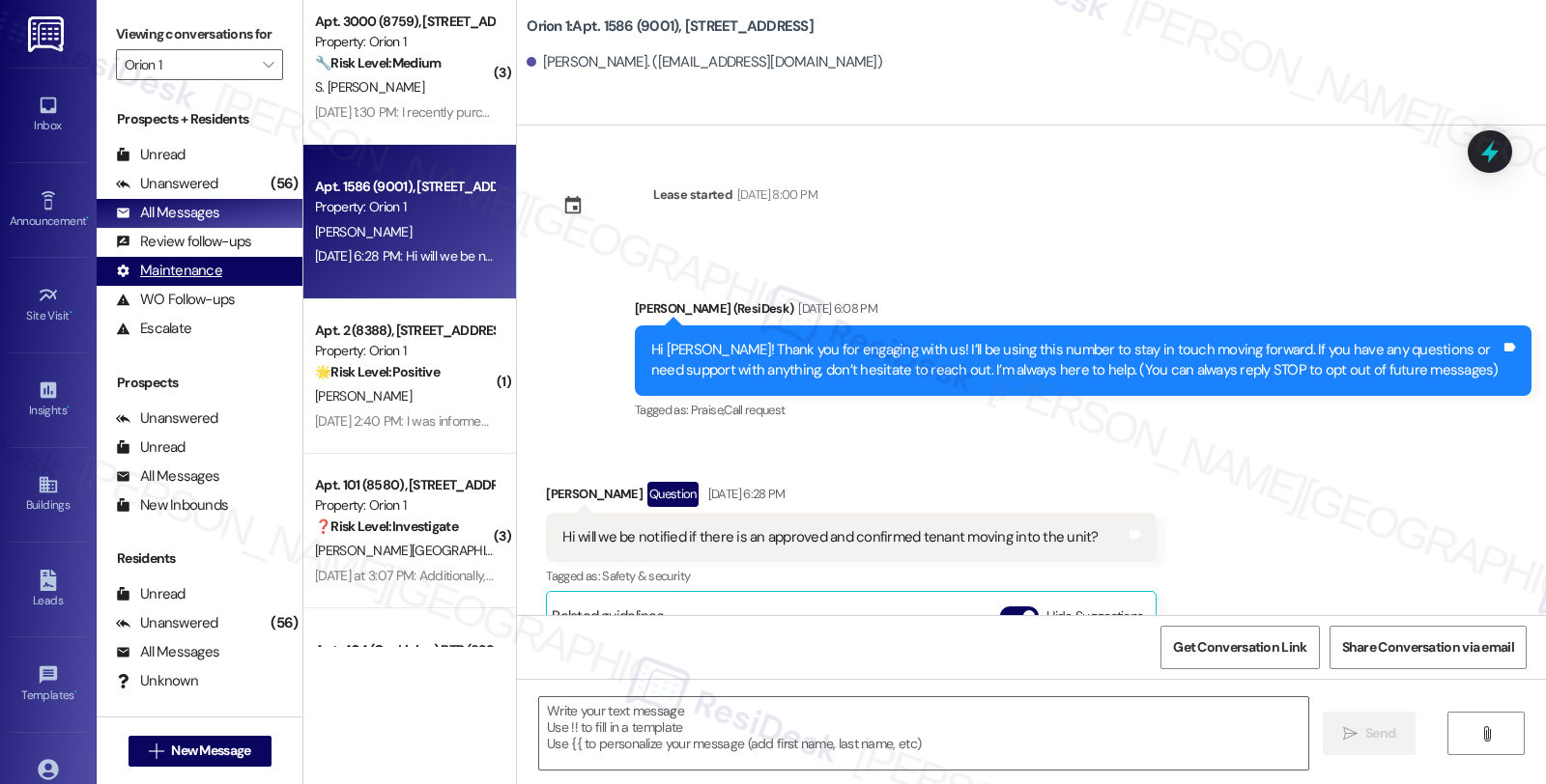
scroll to position [350, 0]
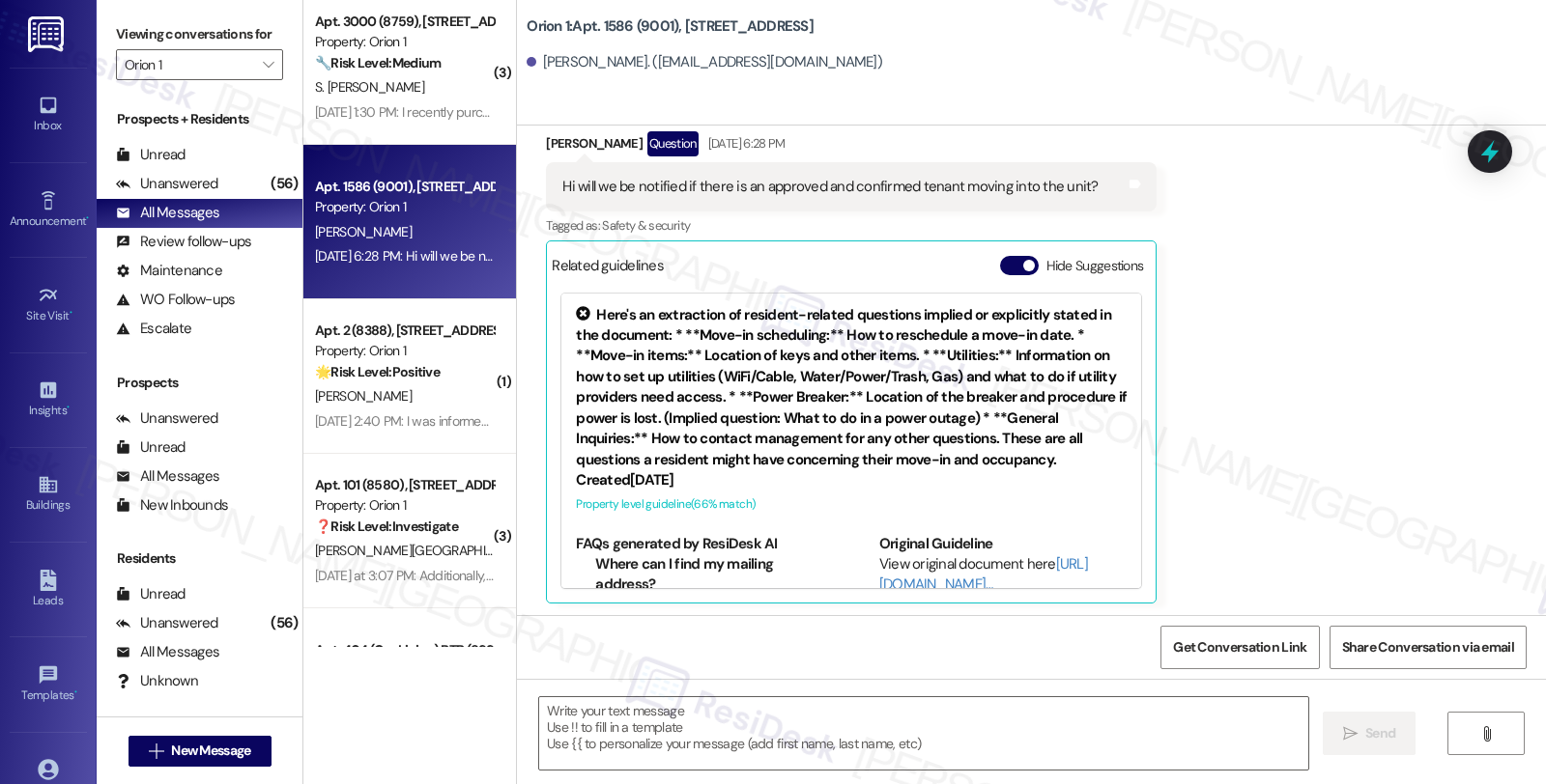
type textarea "Fetching suggested responses. Please feel free to read through the conversation…"
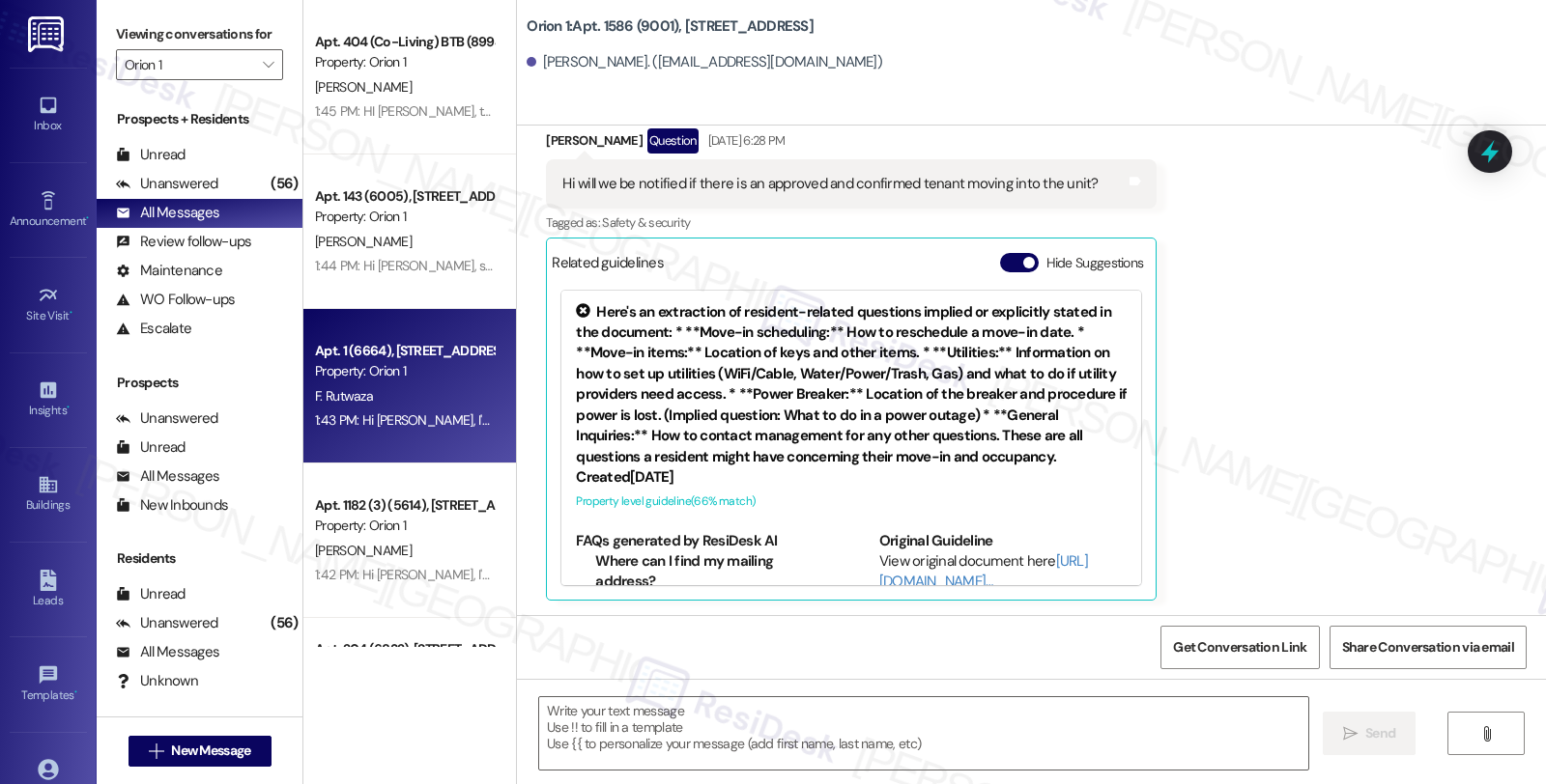
scroll to position [214, 0]
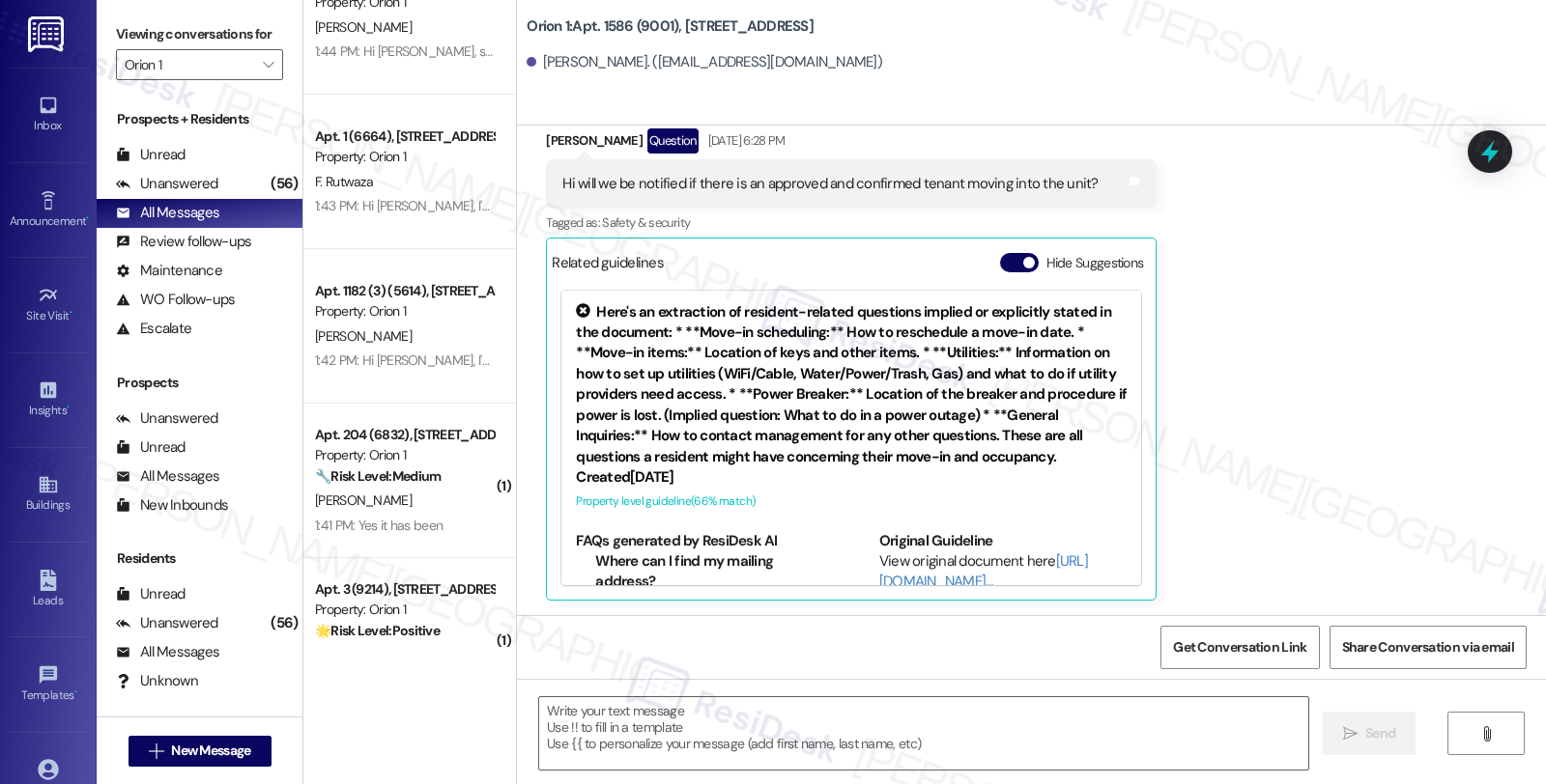
type textarea "Fetching suggested responses. Please feel free to read through the conversation…"
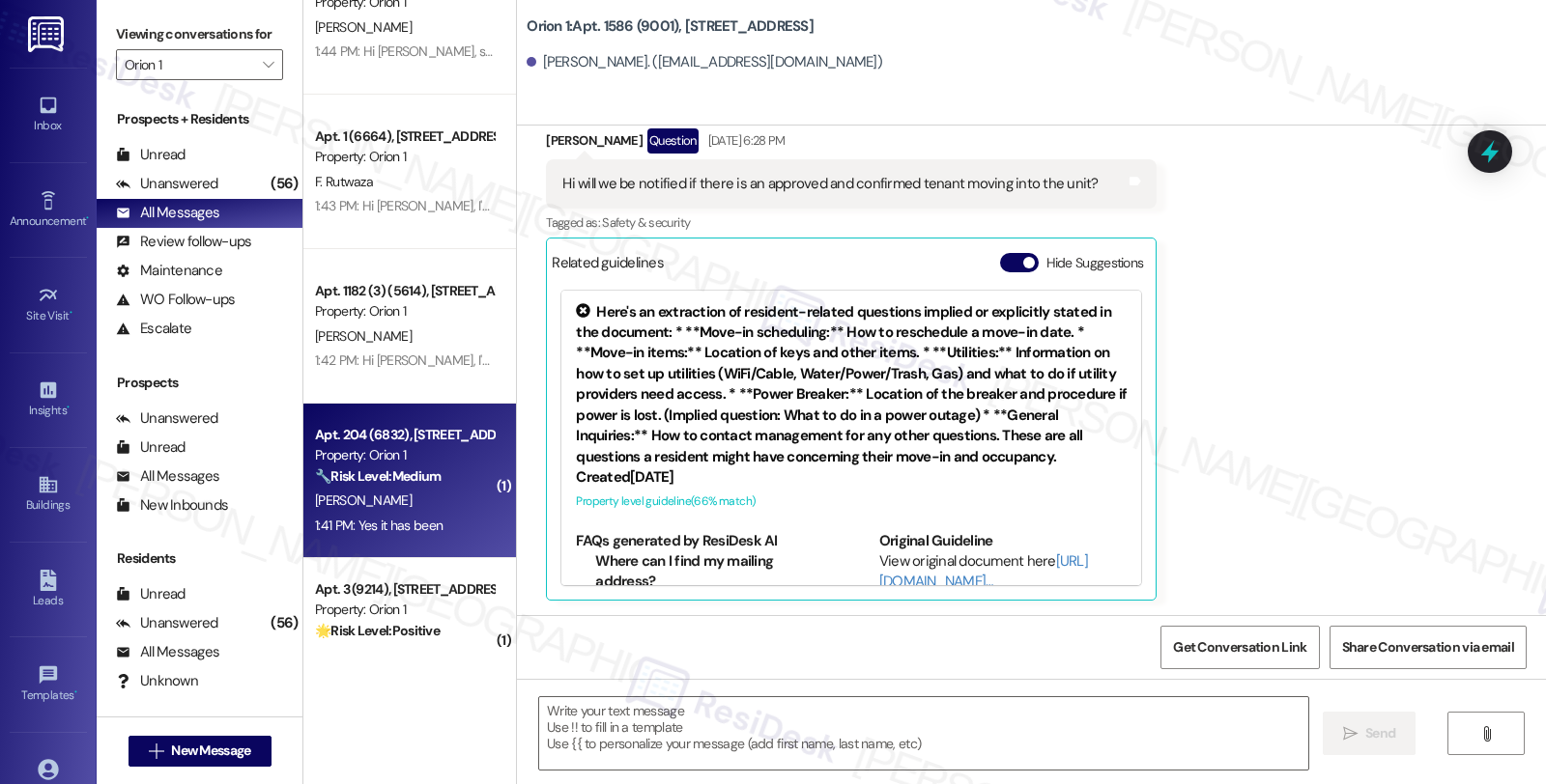
click at [454, 484] on div "🔧 Risk Level: Medium The resident confirms that the gate opener issue has been …" at bounding box center [404, 476] width 179 height 20
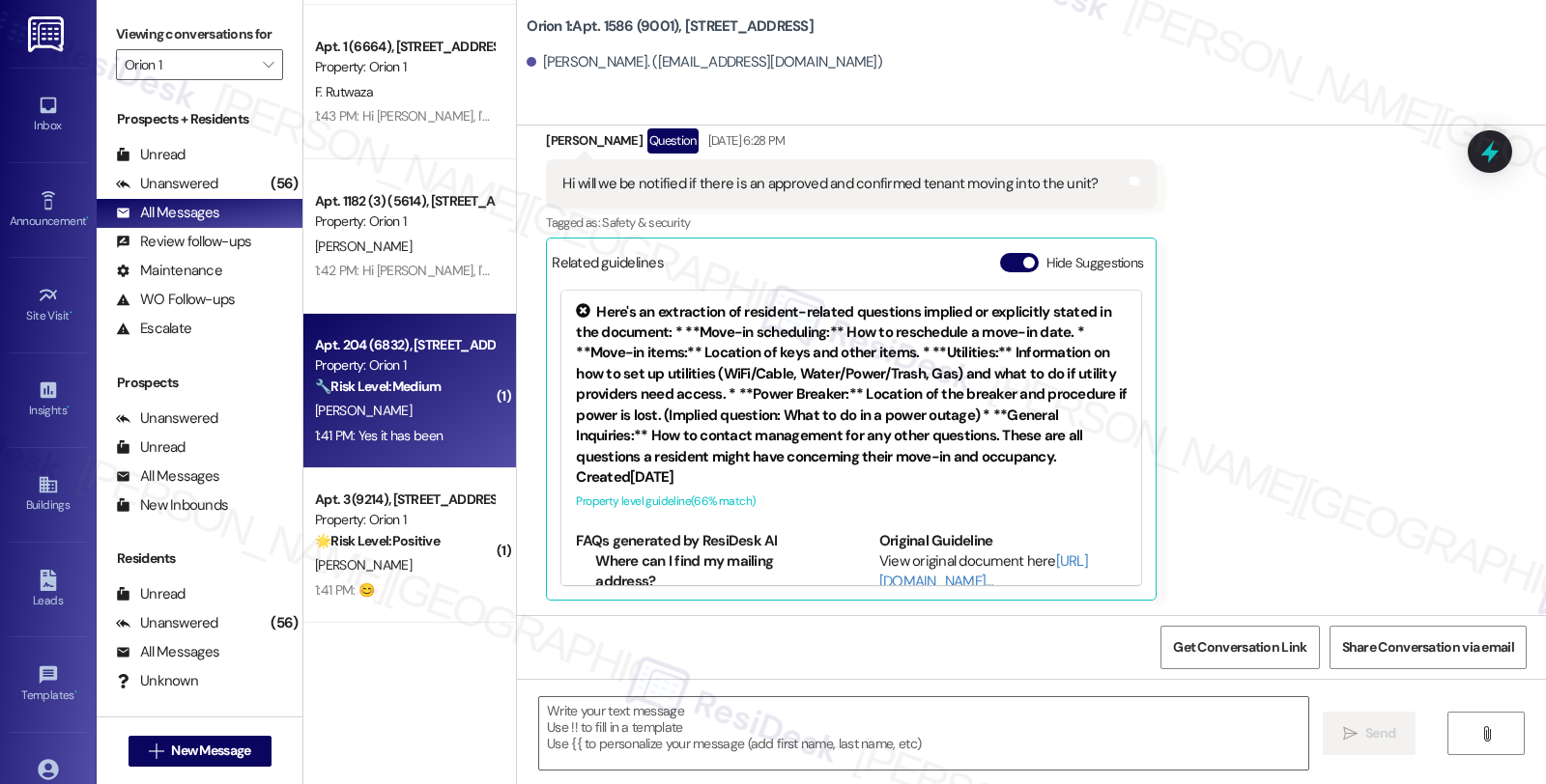
type textarea "Fetching suggested responses. Please feel free to read through the conversation…"
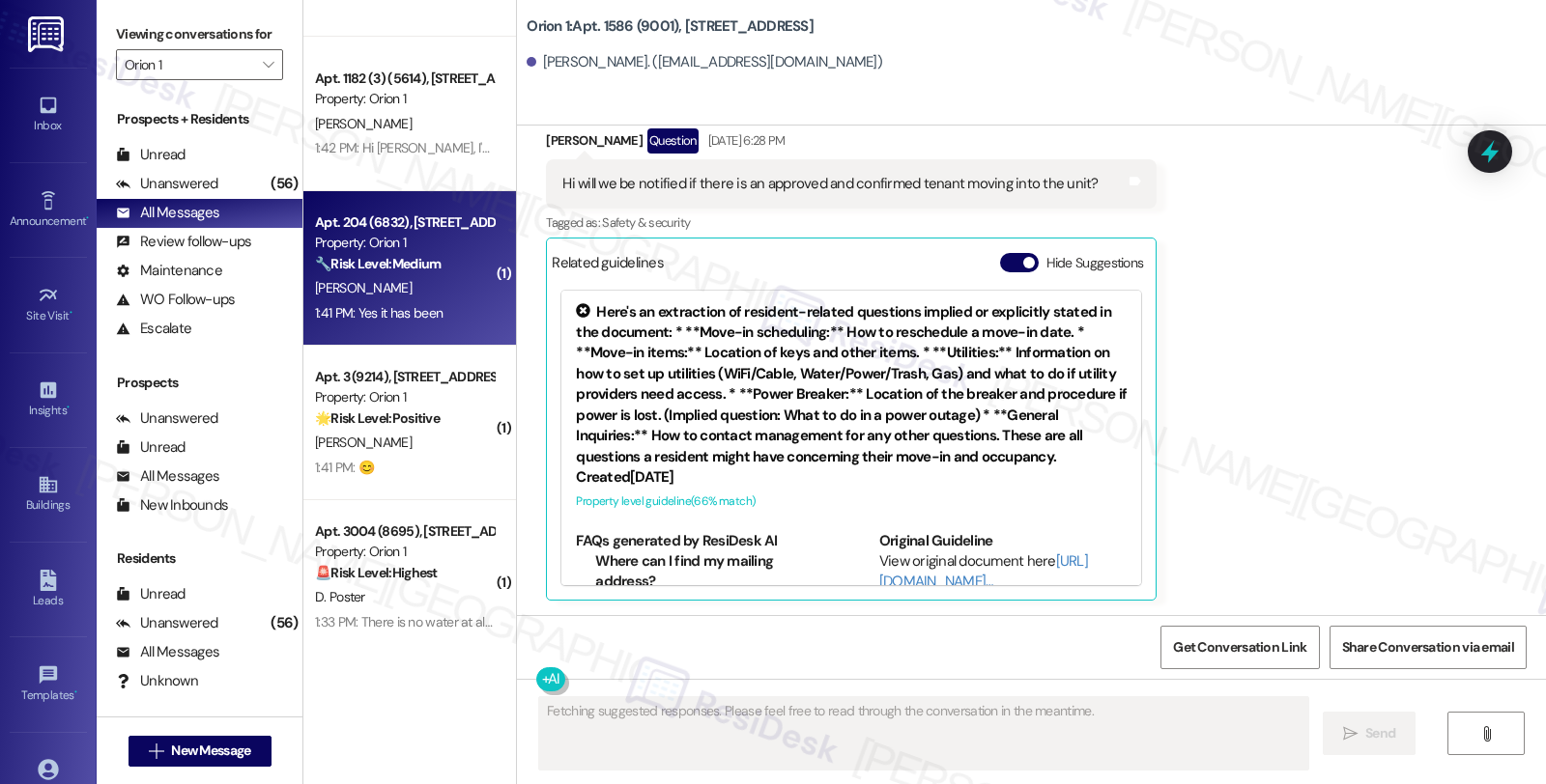
scroll to position [429, 0]
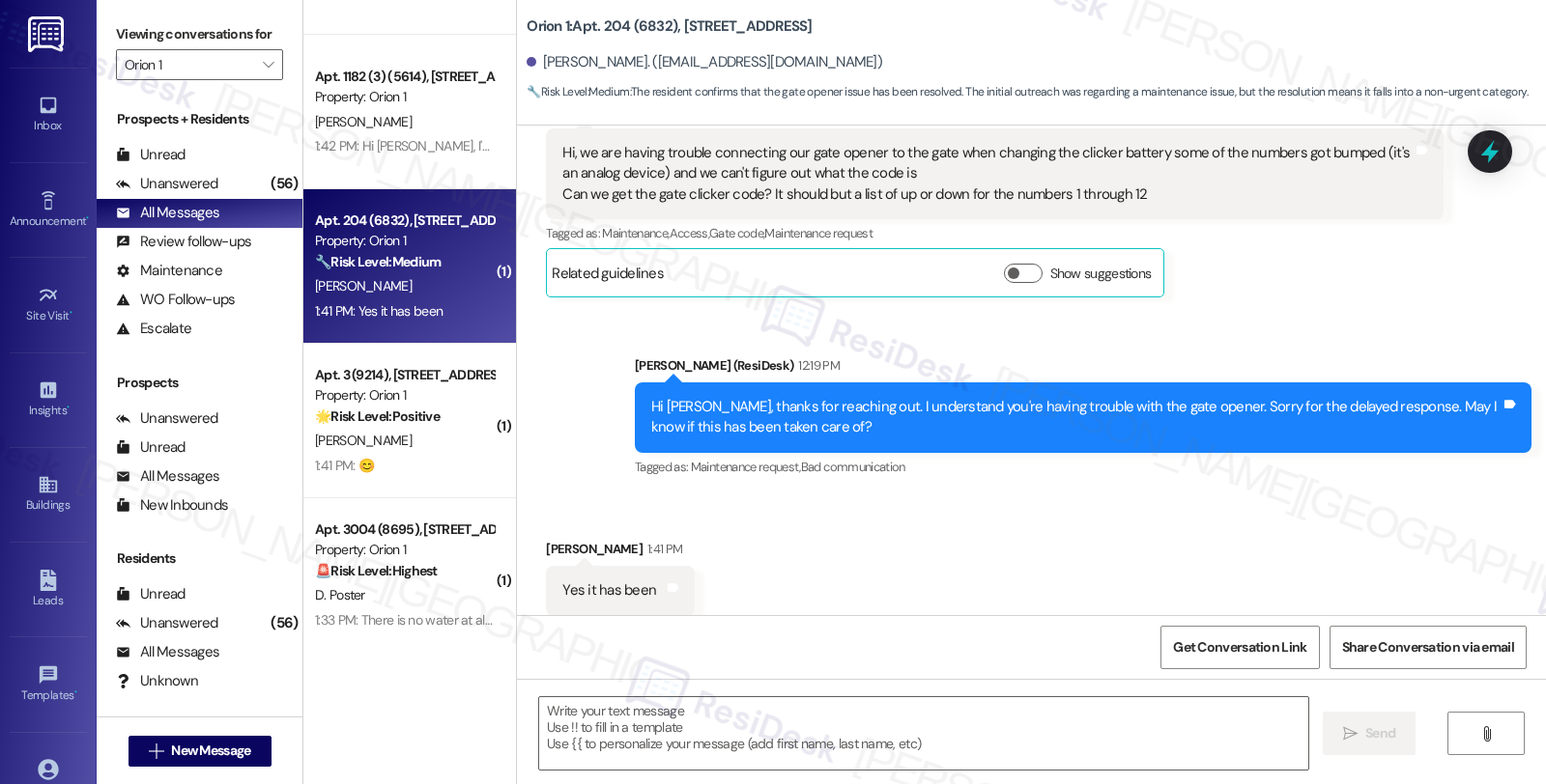
type textarea "Fetching suggested responses. Please feel free to read through the conversation…"
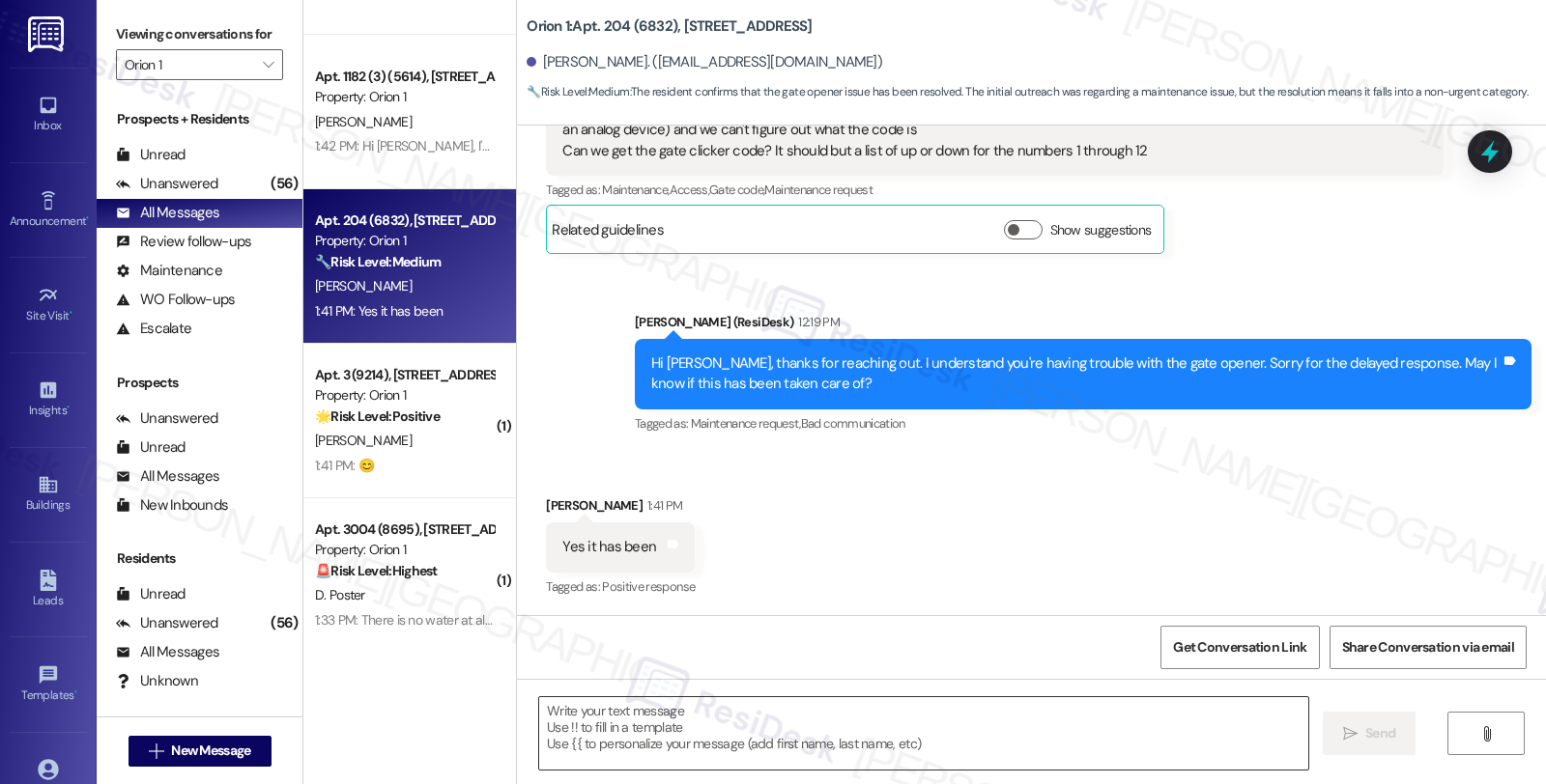
click at [704, 730] on textarea at bounding box center [923, 733] width 770 height 72
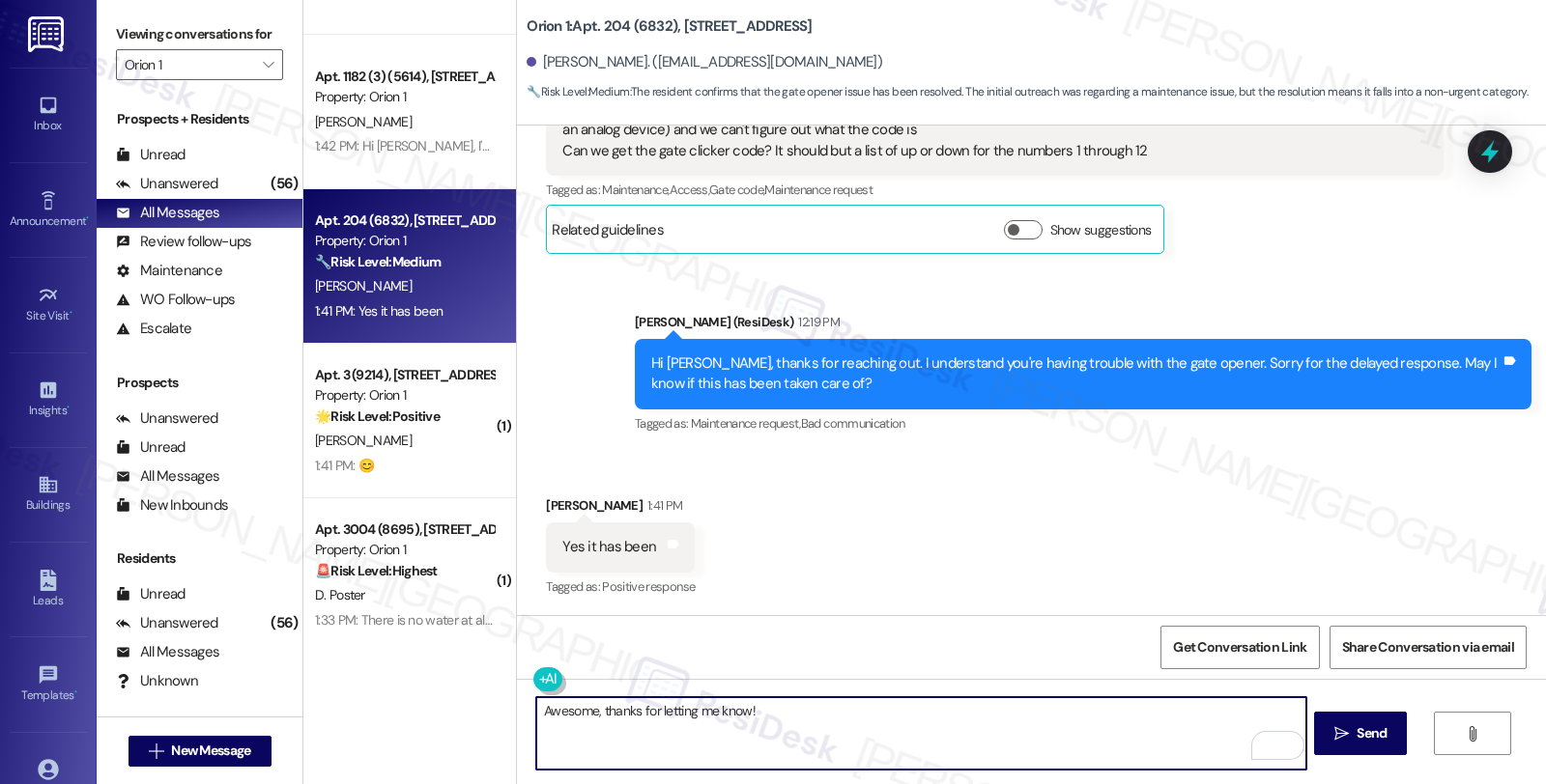
click at [795, 722] on textarea "Awesome, thanks for letting me know!" at bounding box center [920, 733] width 770 height 72
paste textarea "Should you have other concerns, please feel free to reach out. Have a great day!"
click at [1176, 711] on textarea "Awesome, thanks for letting me know! Should you have other concerns, please fee…" at bounding box center [920, 733] width 770 height 72
type textarea "Awesome, thanks for letting me know! Should you have other concerns, please fee…"
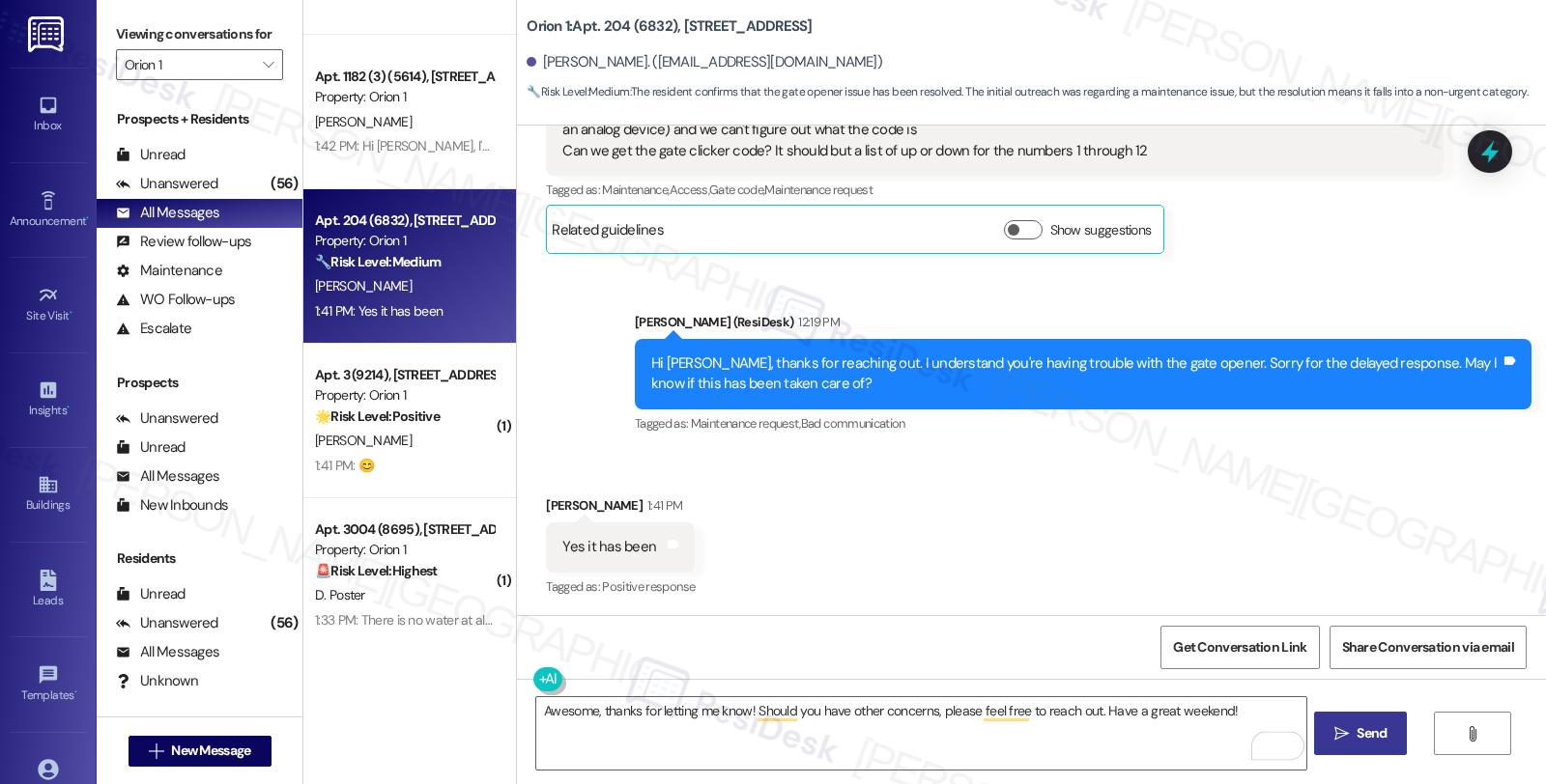
click at [1376, 725] on span "Send" at bounding box center [1371, 733] width 30 height 20
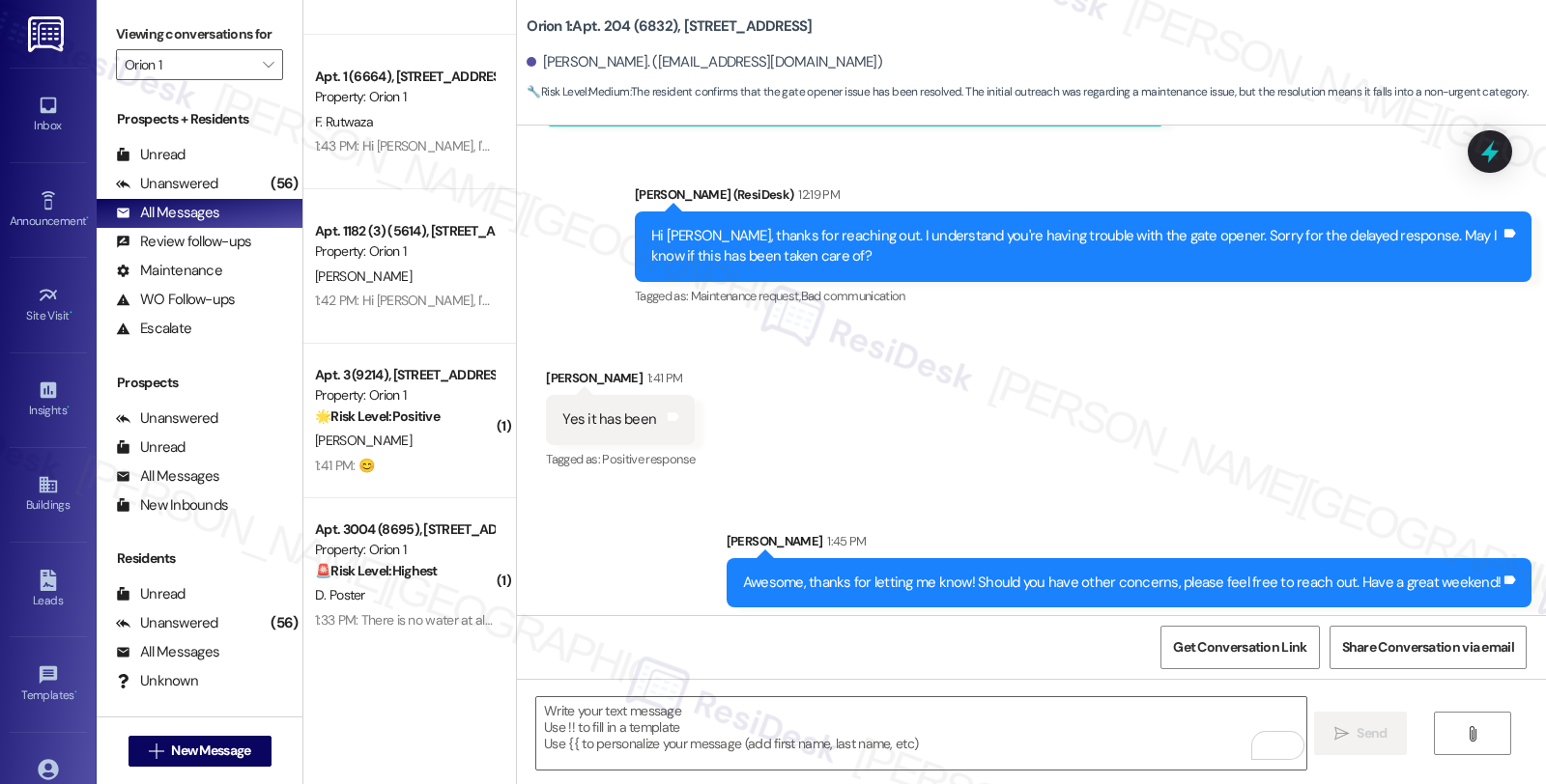
scroll to position [580, 0]
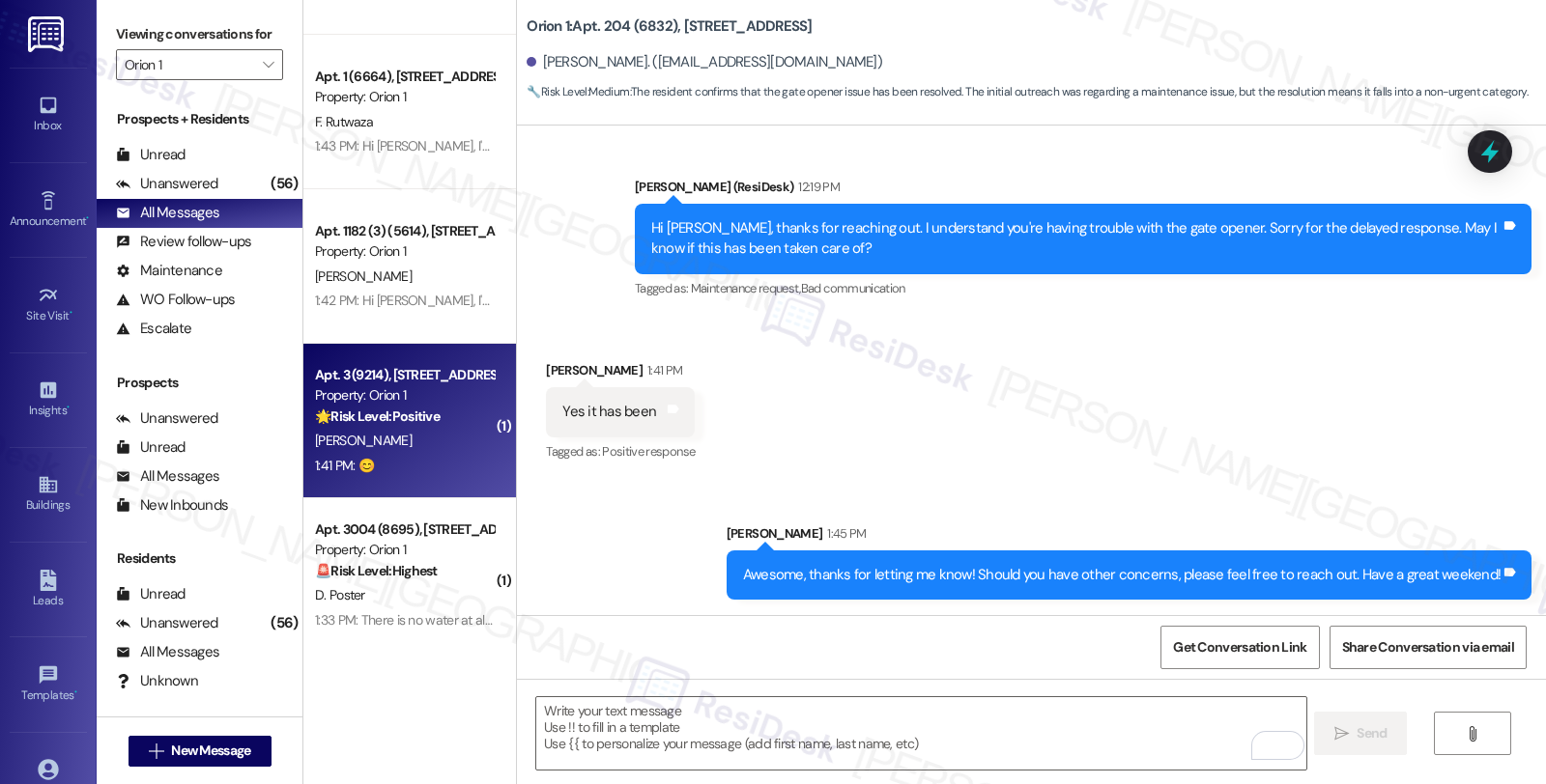
click at [446, 466] on div "1:41 PM: 😊 1:41 PM: 😊" at bounding box center [404, 465] width 183 height 24
type textarea "Fetching suggested responses. Please feel free to read through the conversation…"
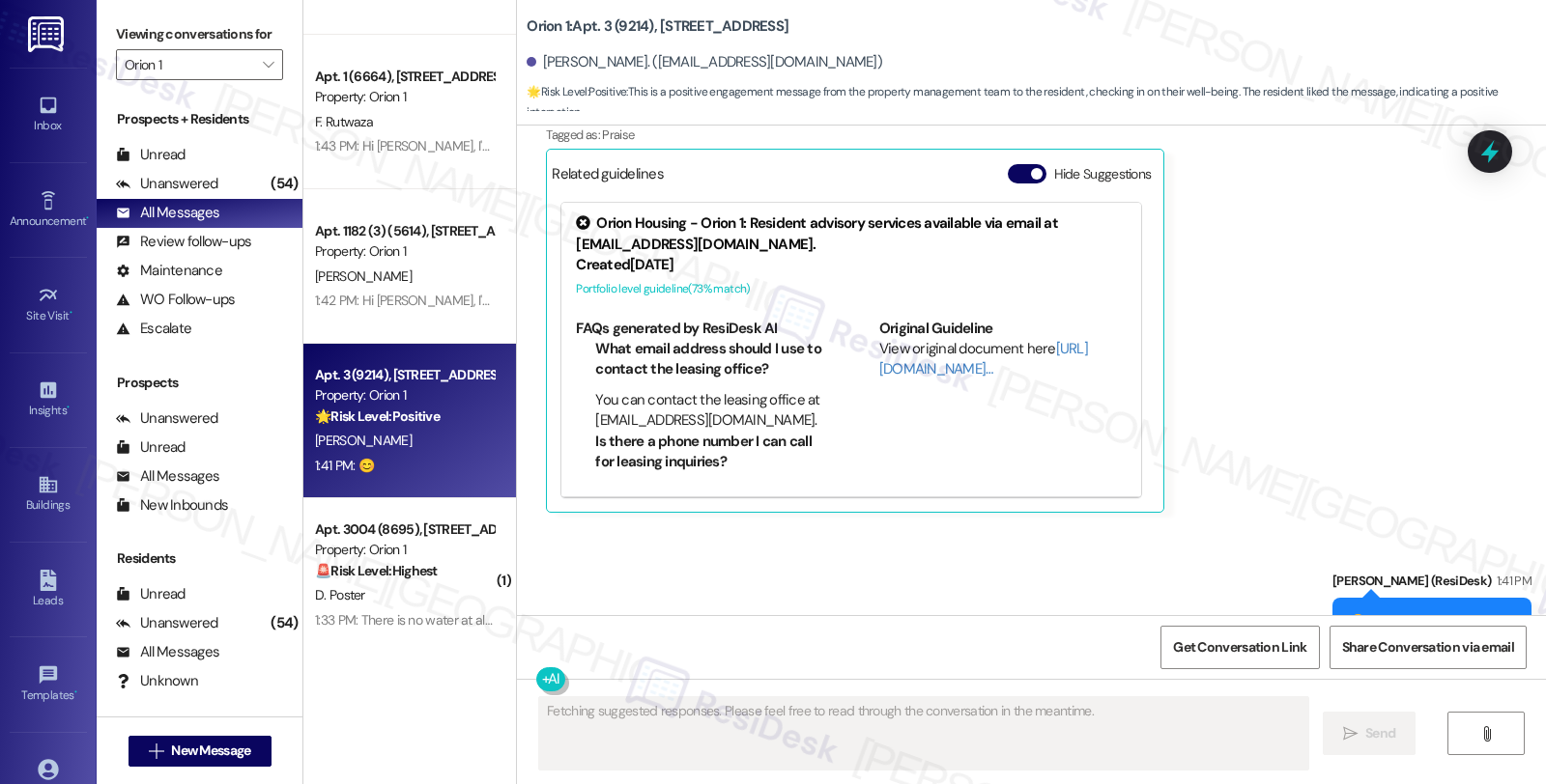
scroll to position [1031, 0]
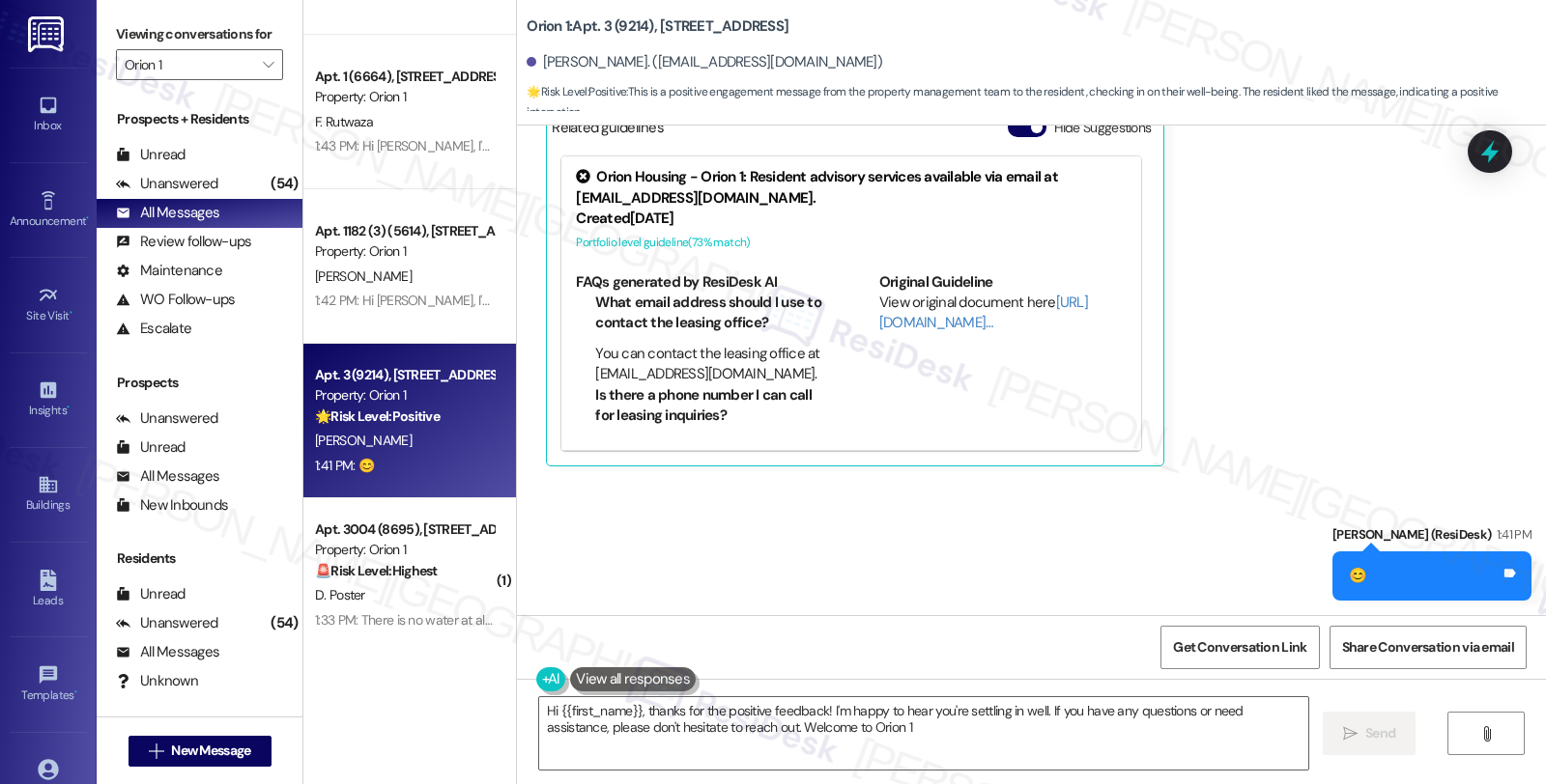
type textarea "Hi {{first_name}}, thanks for the positive feedback! I'm happy to hear you're s…"
click at [227, 198] on div "Unanswered (54)" at bounding box center [199, 184] width 206 height 29
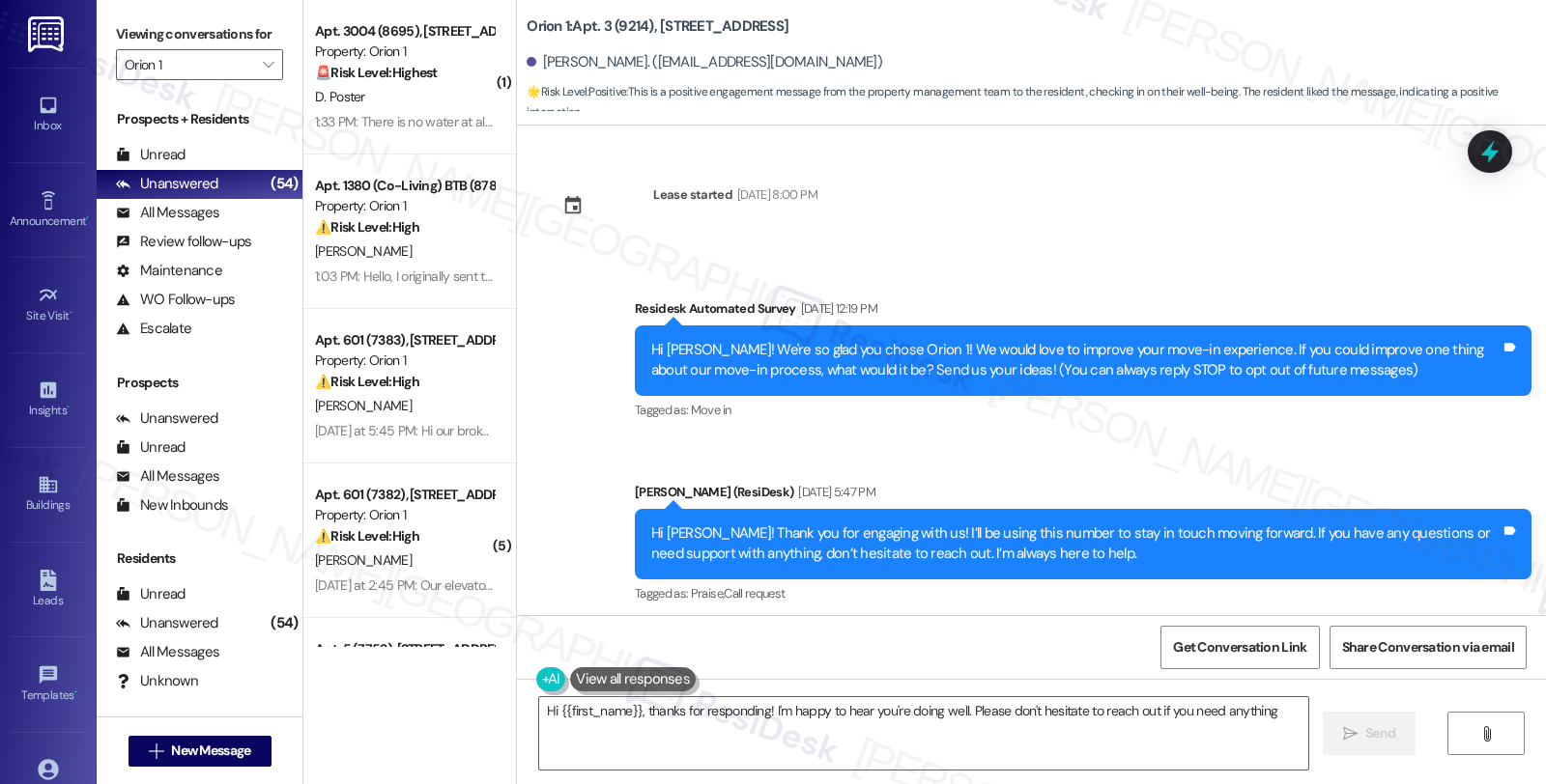
type textarea "Hi {{first_name}}, thanks for responding! I'm happy to hear you're doing well. …"
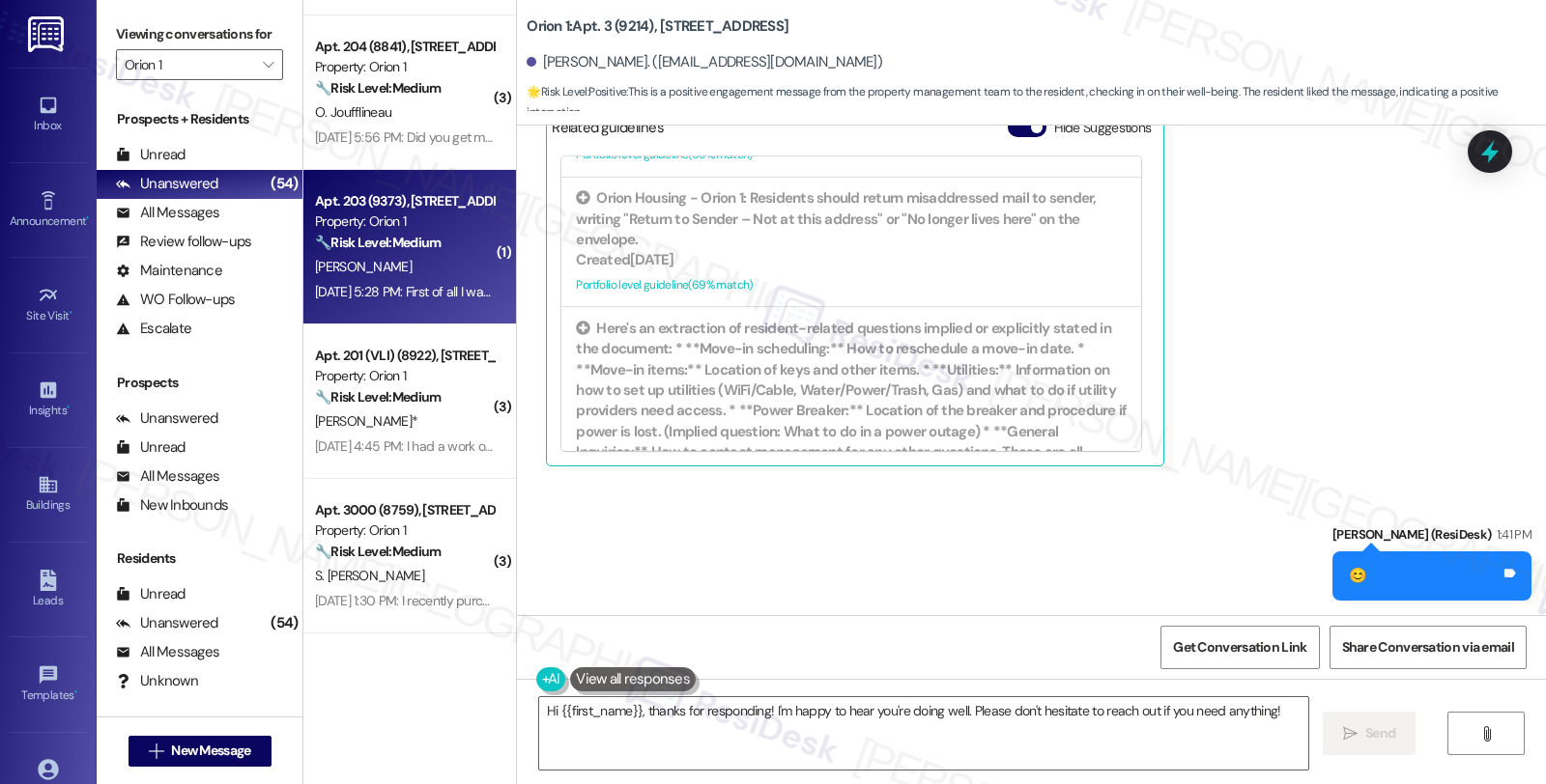
scroll to position [3541, 0]
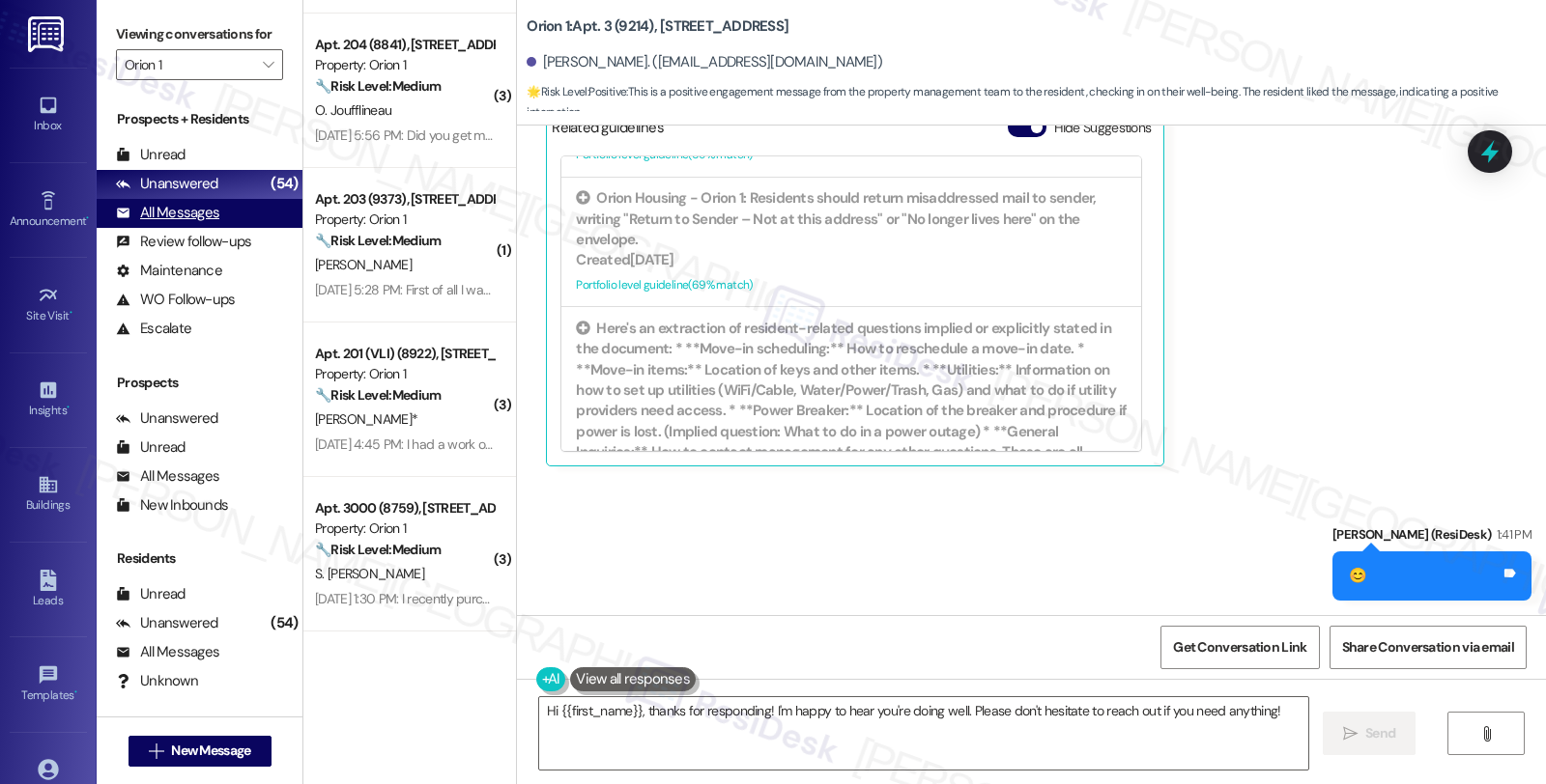
click at [179, 223] on div "All Messages" at bounding box center [168, 212] width 103 height 20
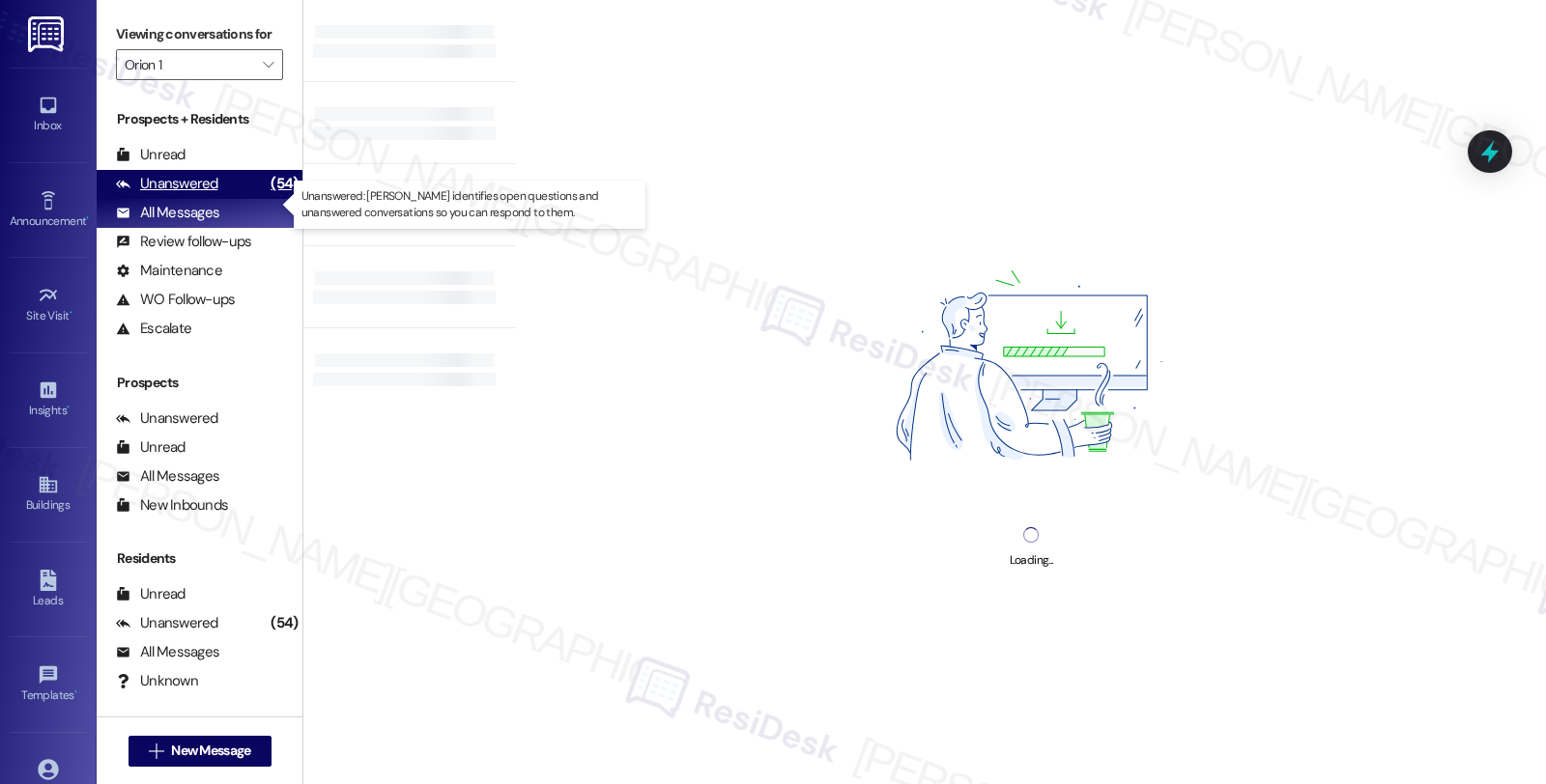
click at [181, 195] on div "Unanswered" at bounding box center [167, 184] width 102 height 20
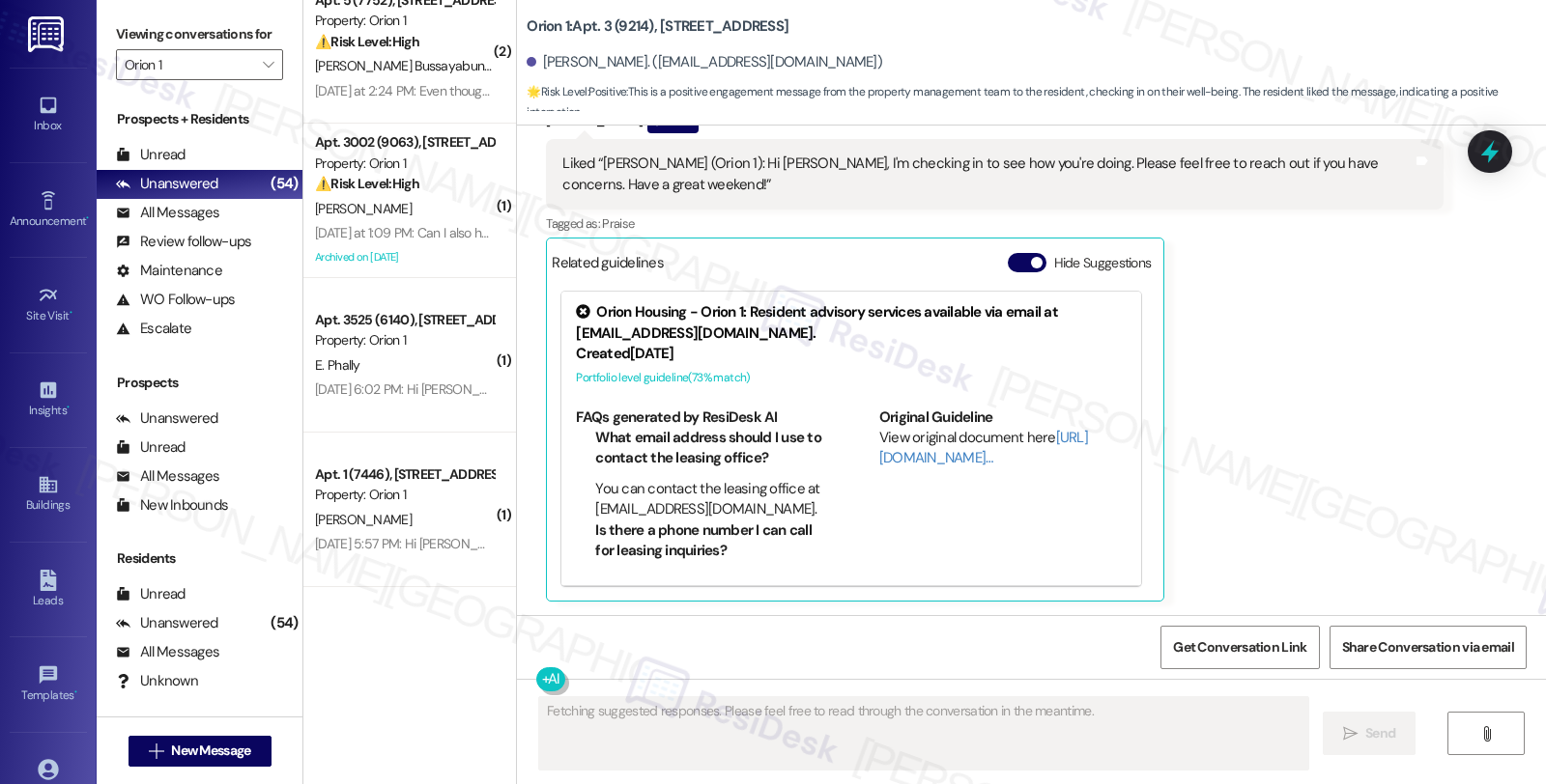
scroll to position [643, 0]
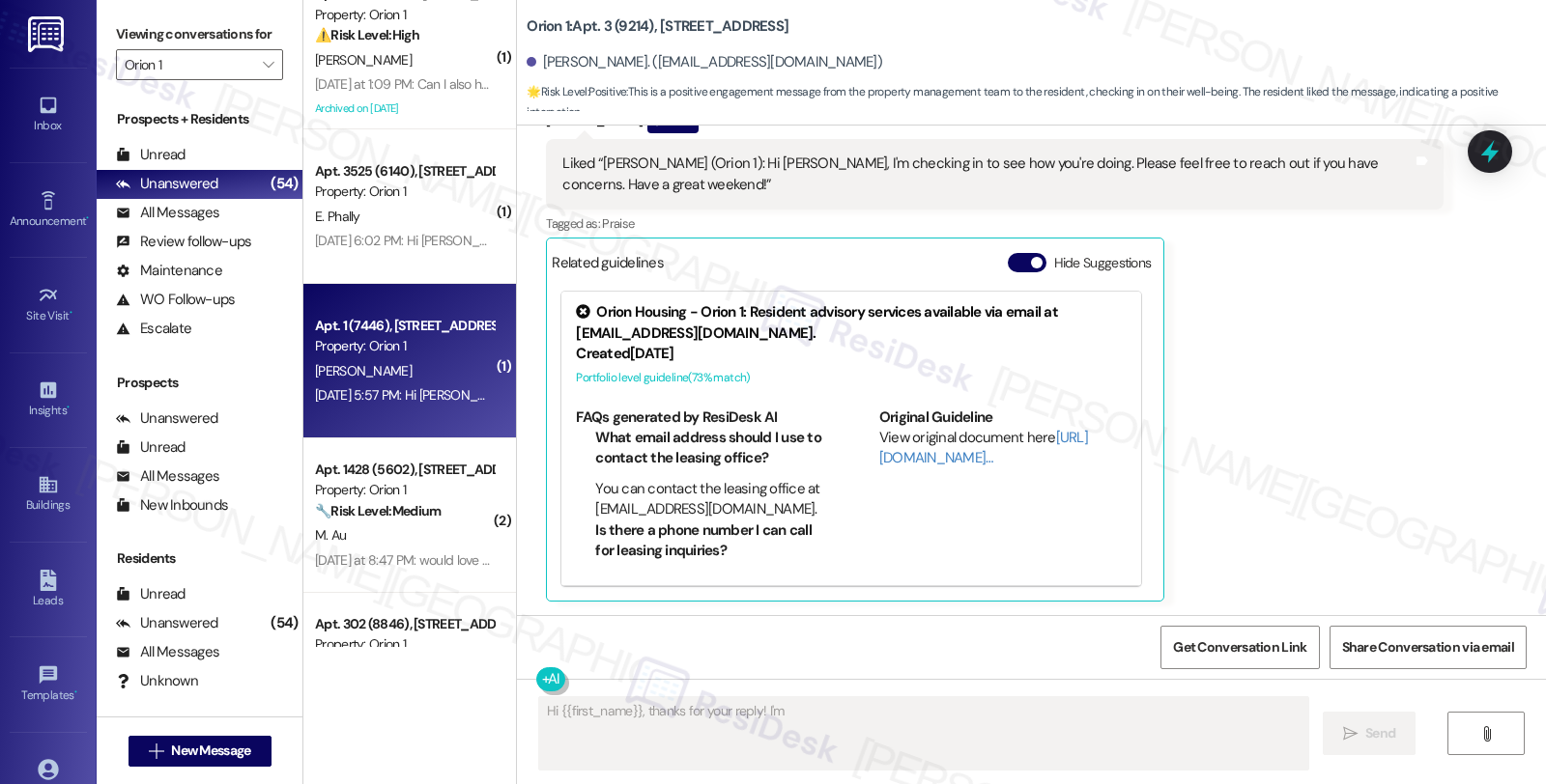
type textarea "Hi {{first_name}}, thanks for your reply! I'm"
click at [428, 365] on div "[PERSON_NAME]" at bounding box center [404, 371] width 183 height 24
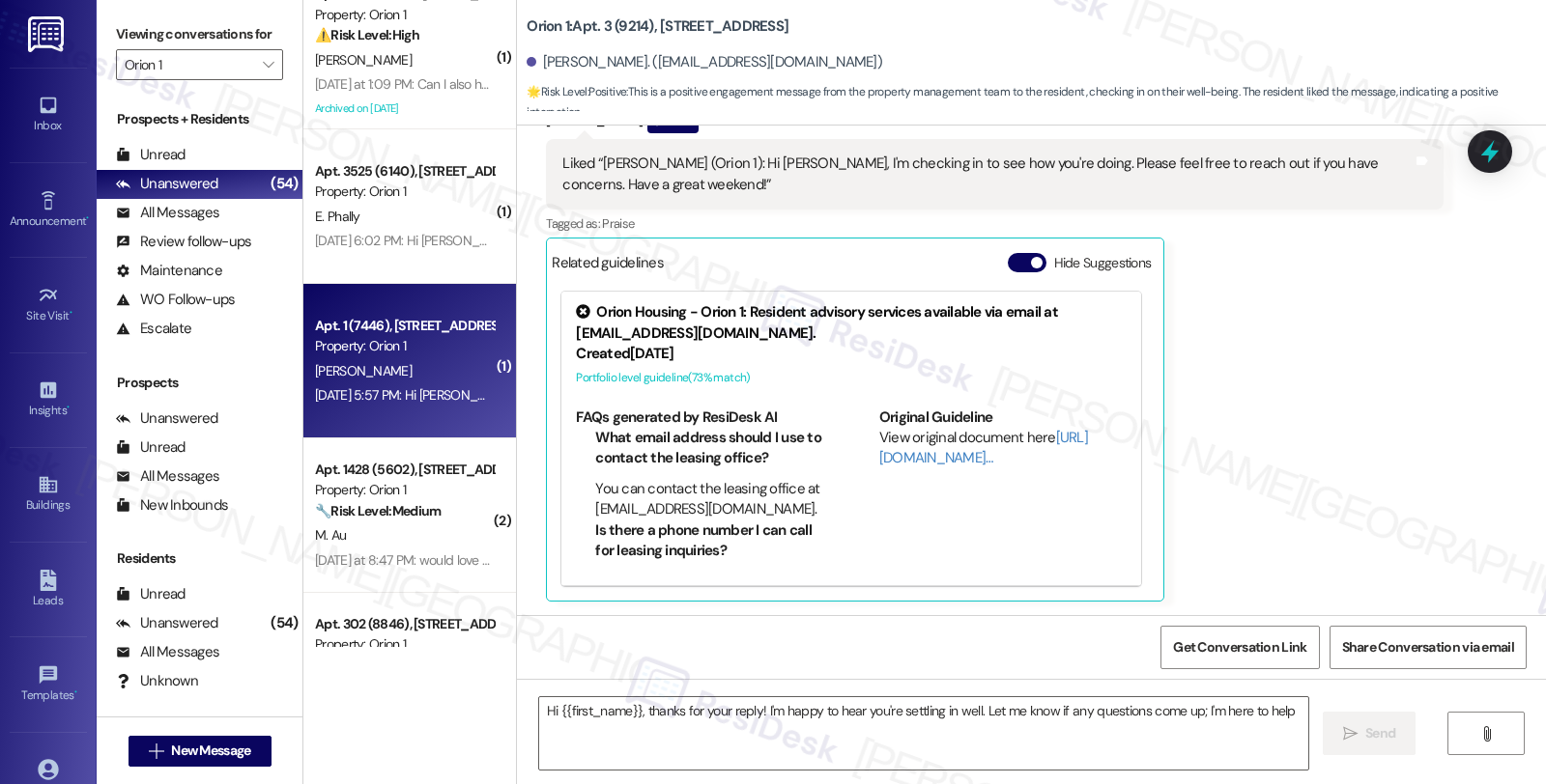
type textarea "Hi {{first_name}}, thanks for your reply! I'm happy to hear you're settling in …"
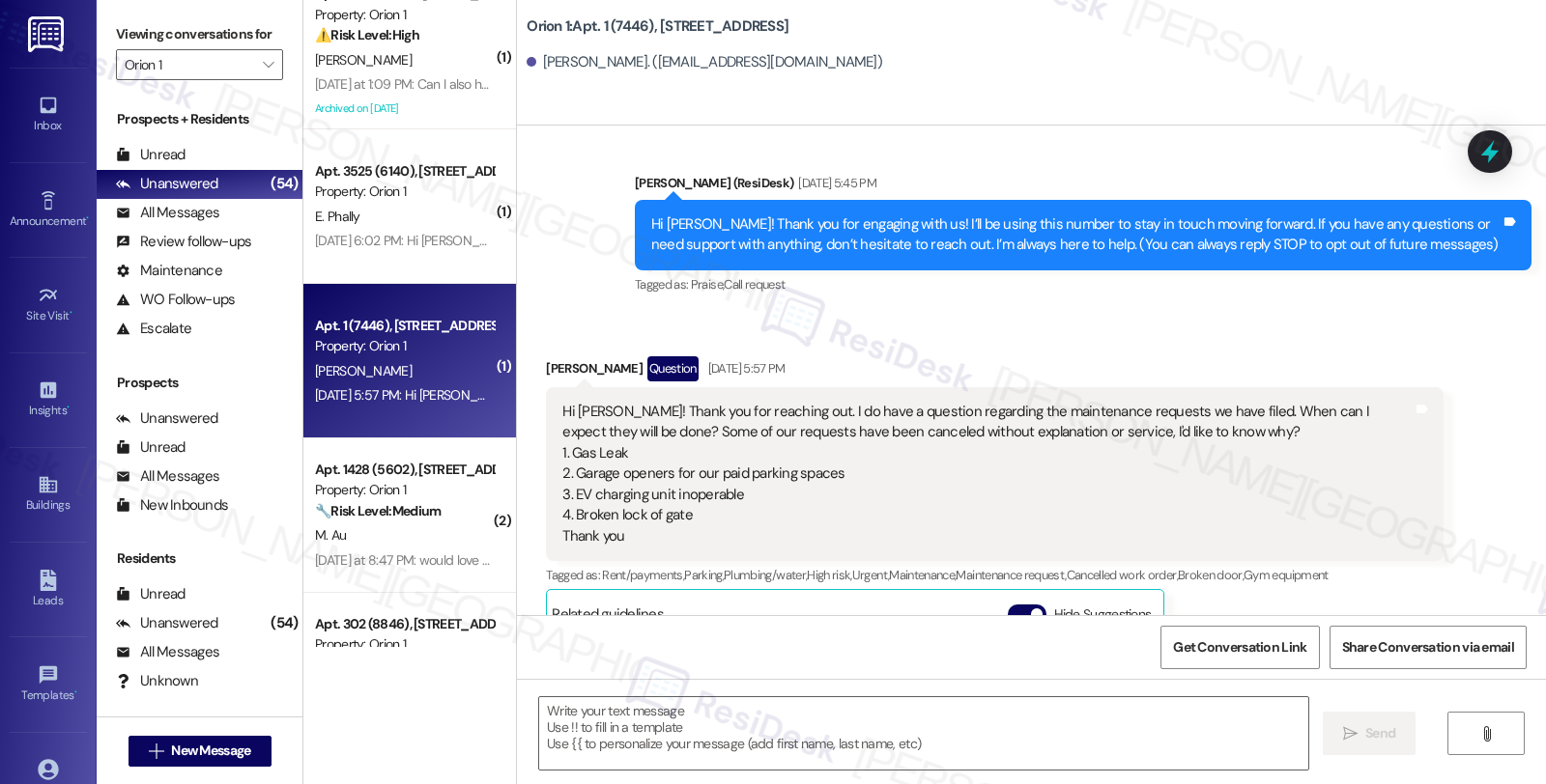
type textarea "Fetching suggested responses. Please feel free to read through the conversation…"
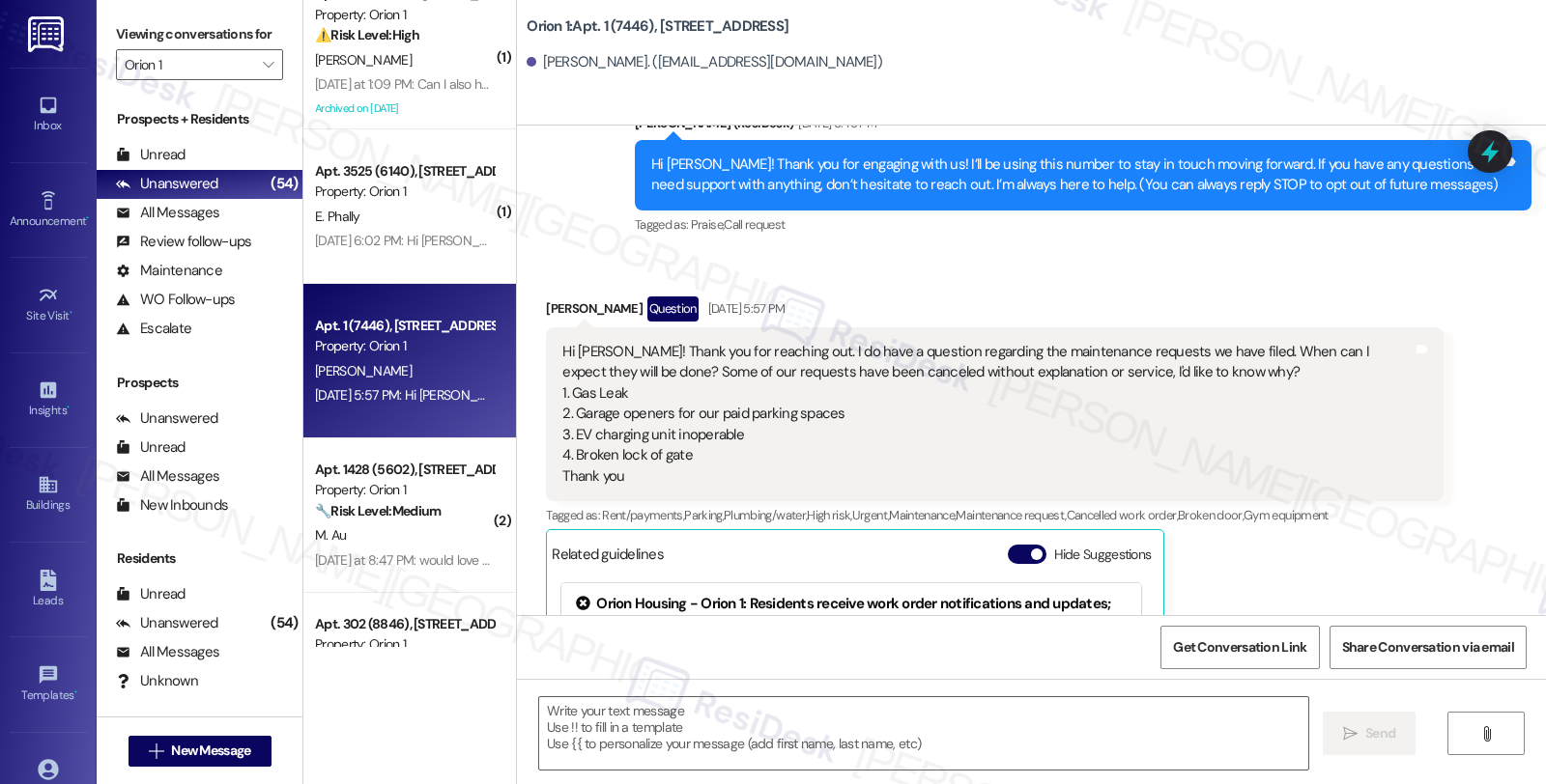
scroll to position [157, 0]
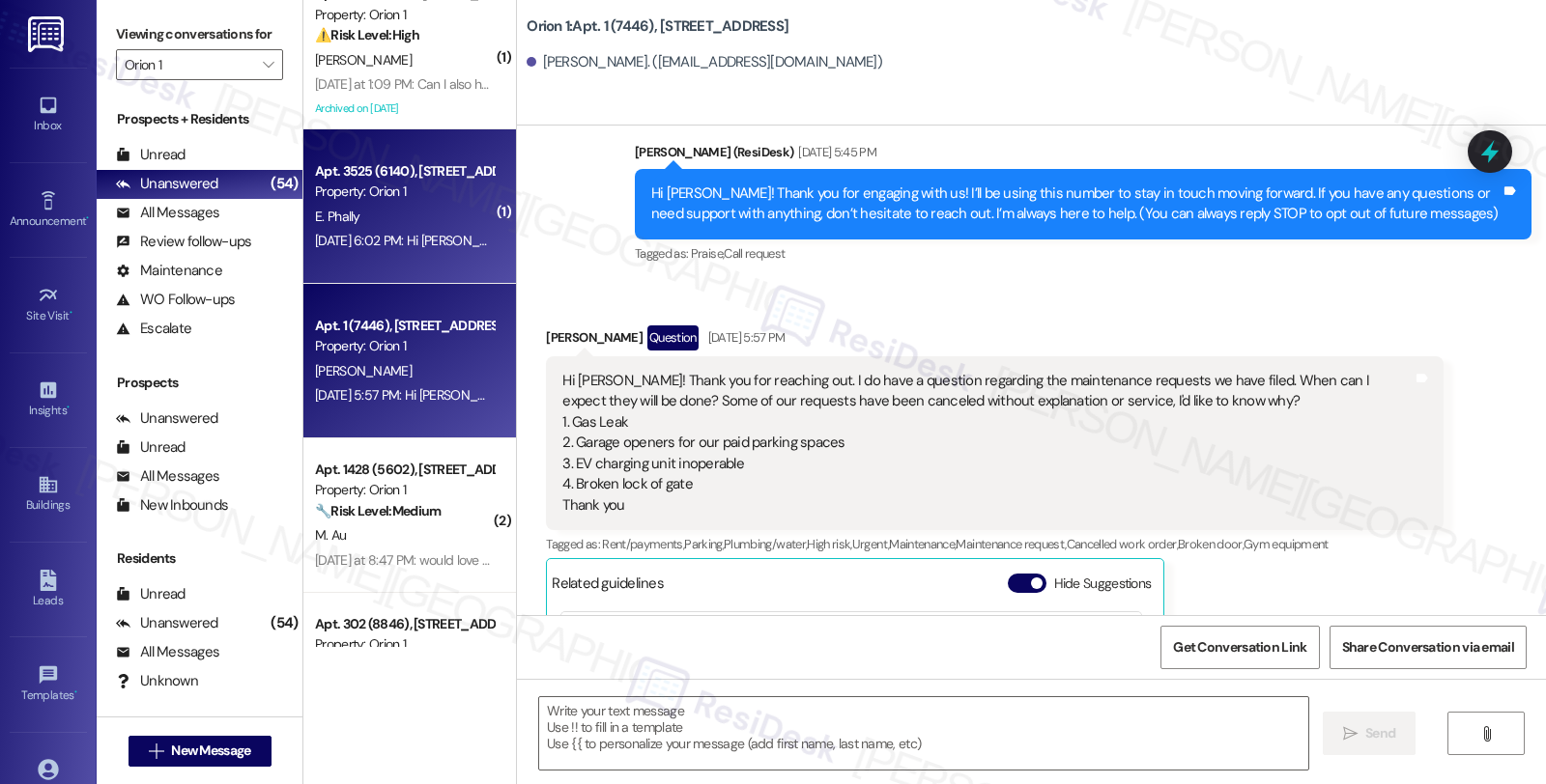
click at [449, 233] on div "Aug 20, 2025 at 6:02 PM: Hi Sarah, just wanted to follow up on our maintenance …" at bounding box center [1188, 241] width 1747 height 18
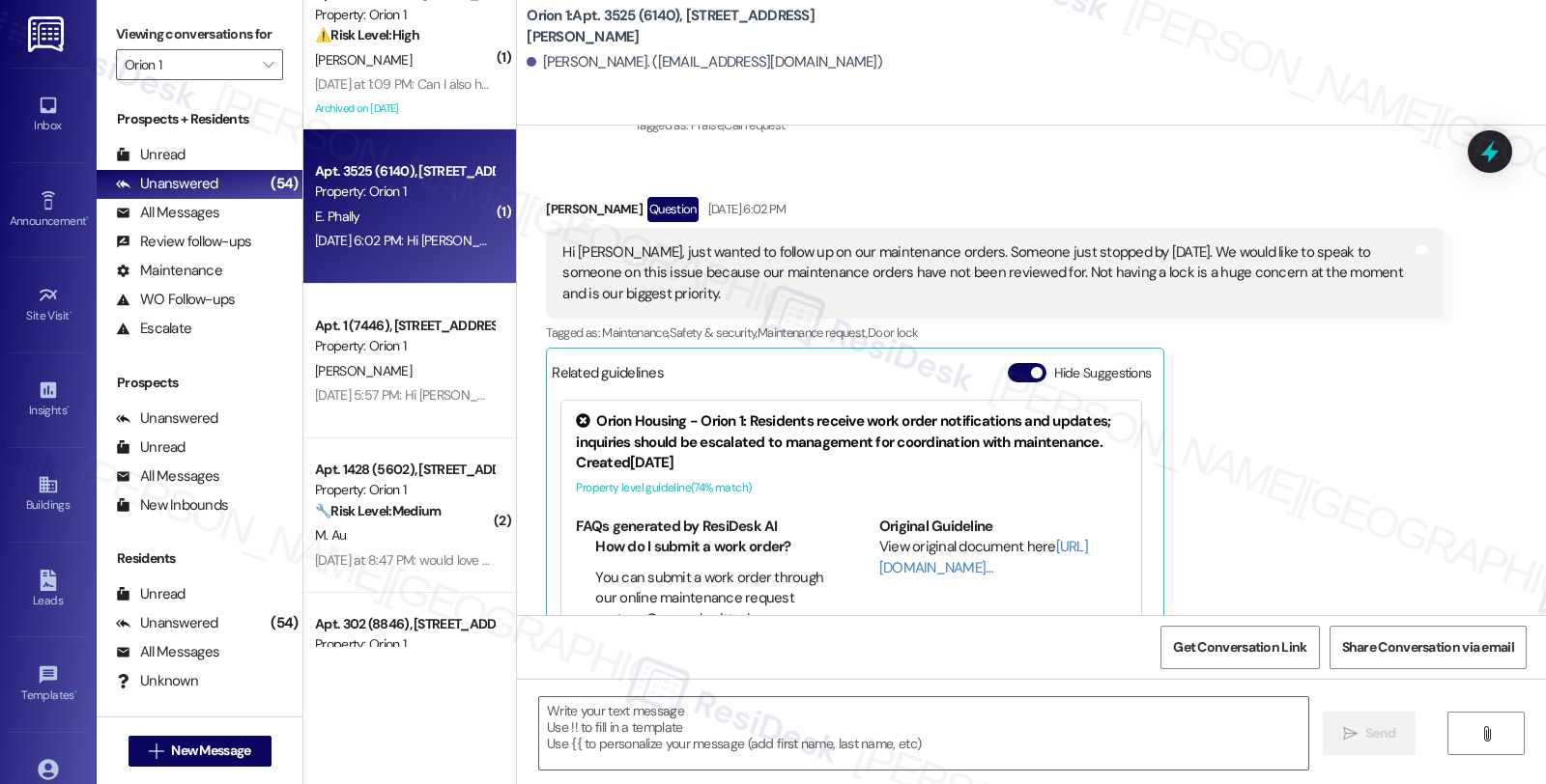
type textarea "Fetching suggested responses. Please feel free to read through the conversation…"
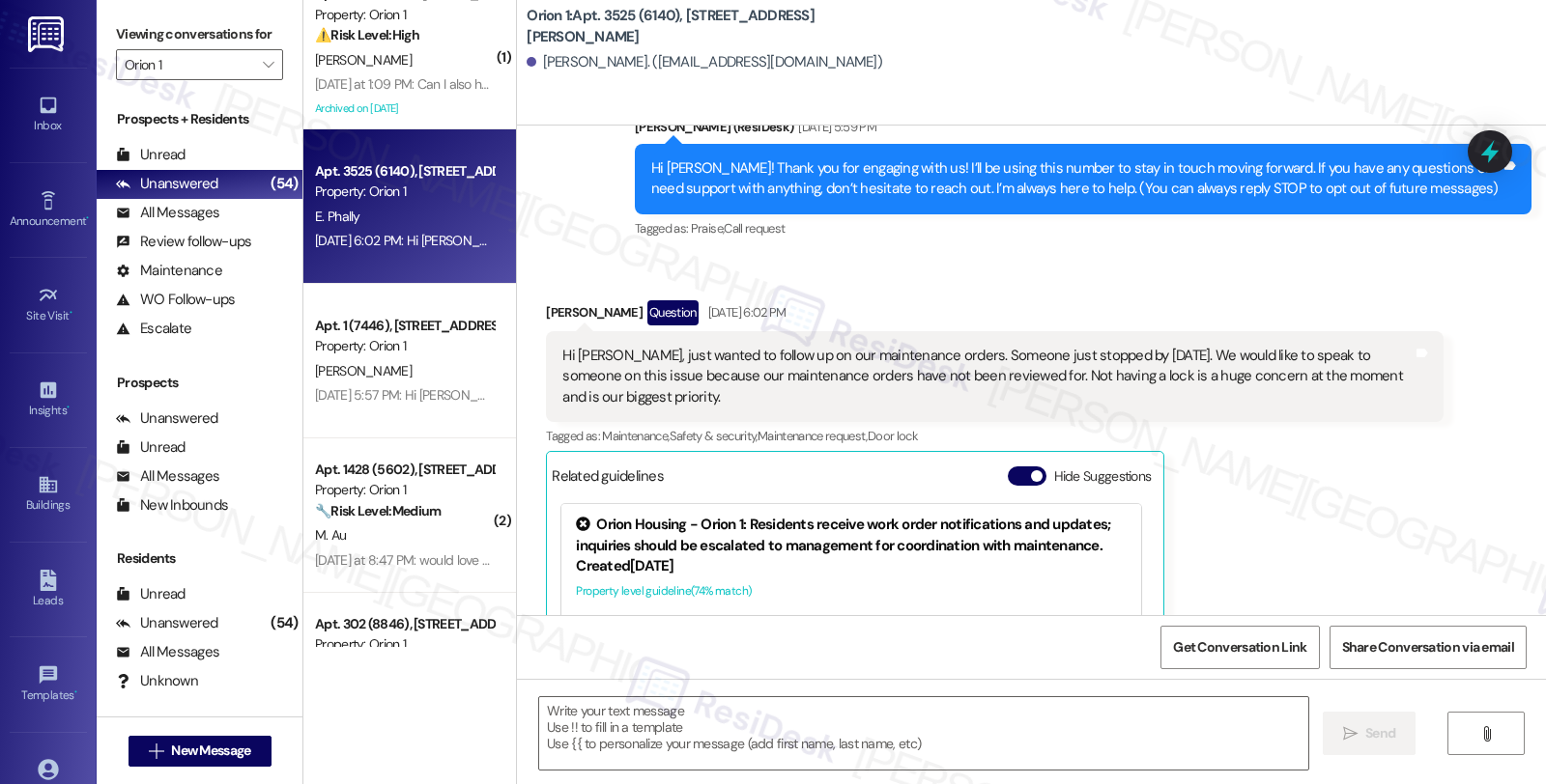
scroll to position [180, 0]
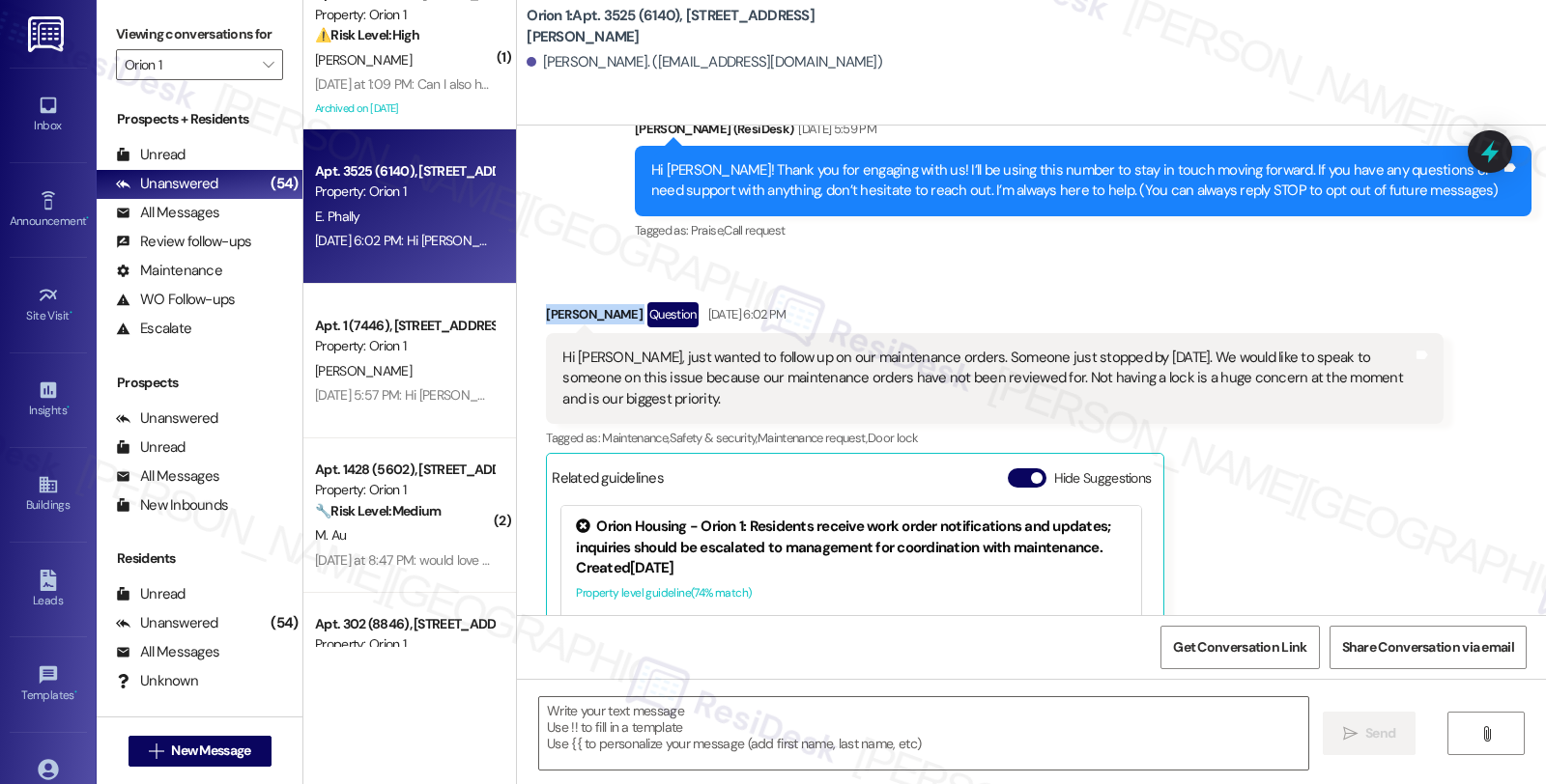
drag, startPoint x: 529, startPoint y: 317, endPoint x: 605, endPoint y: 320, distance: 76.1
click at [605, 320] on div "Received via SMS Emily Phally Question Aug 20, 2025 at 6:02 PM Hi Sarah, just w…" at bounding box center [994, 559] width 925 height 543
copy div "[PERSON_NAME]"
click at [627, 746] on textarea at bounding box center [923, 733] width 770 height 72
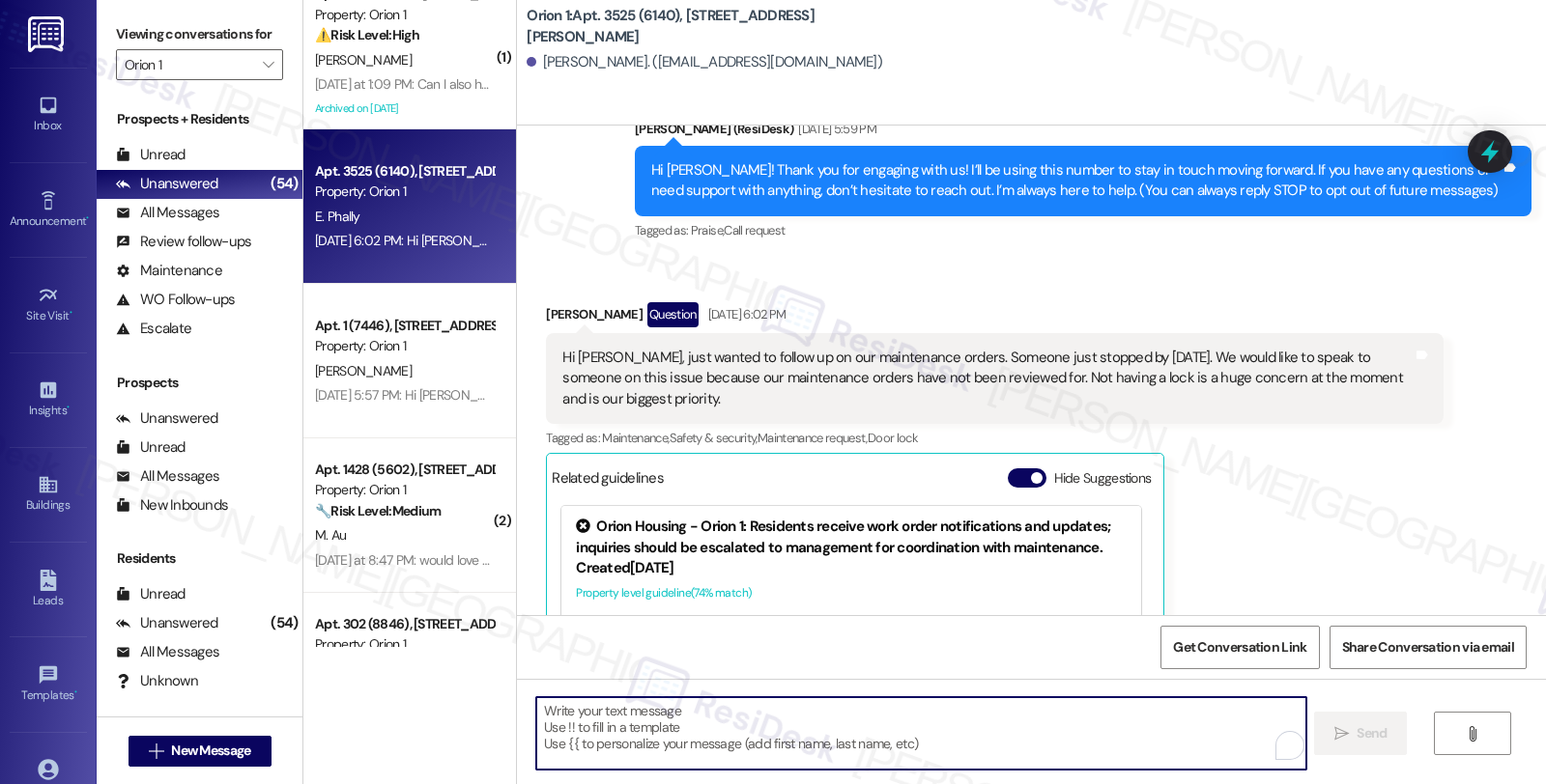
click at [605, 722] on textarea "To enrich screen reader interactions, please activate Accessibility in Grammarl…" at bounding box center [920, 733] width 770 height 72
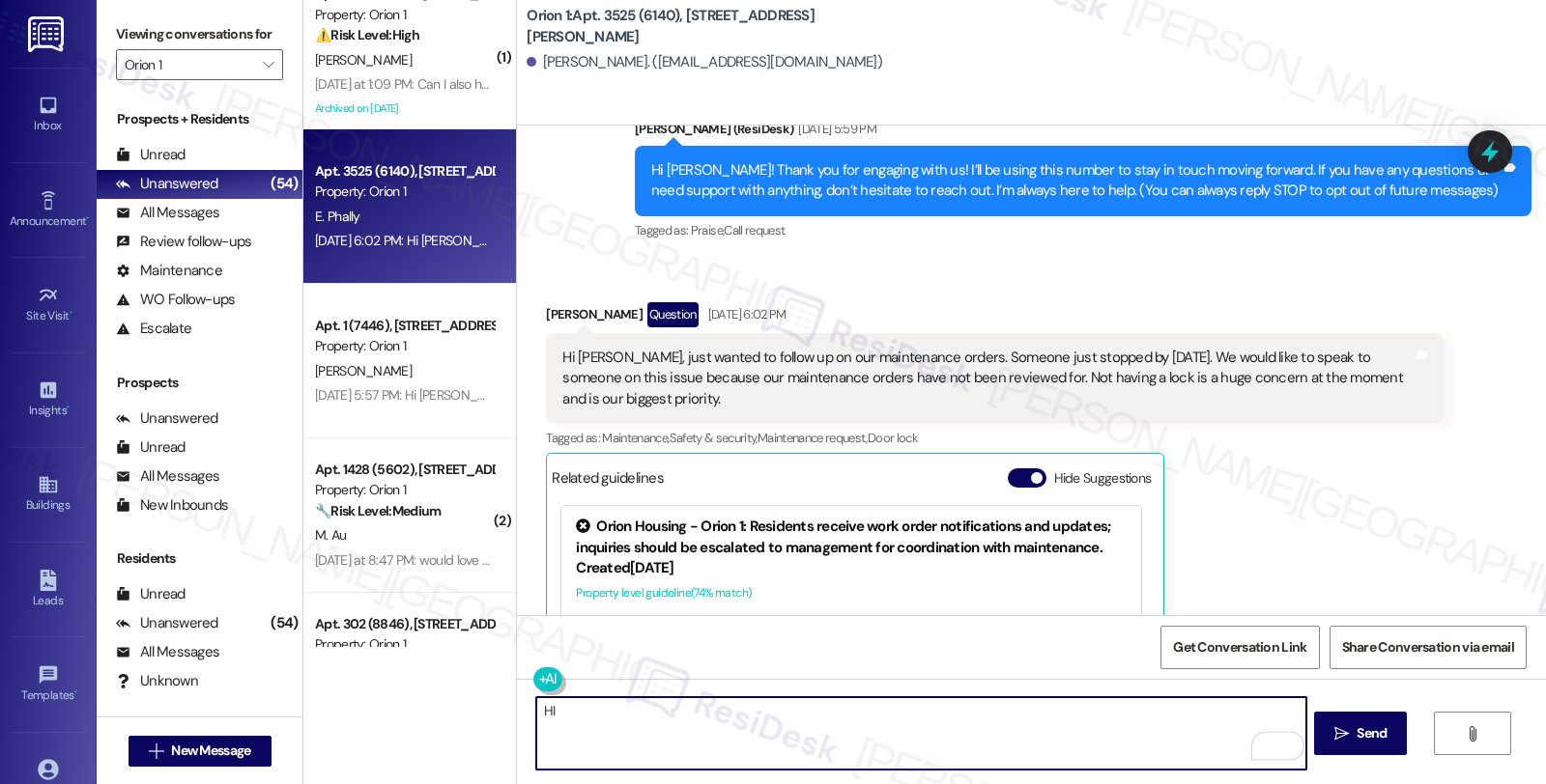
click at [546, 313] on div "Emily Phally Question Aug 20, 2025 at 6:02 PM" at bounding box center [994, 318] width 897 height 31
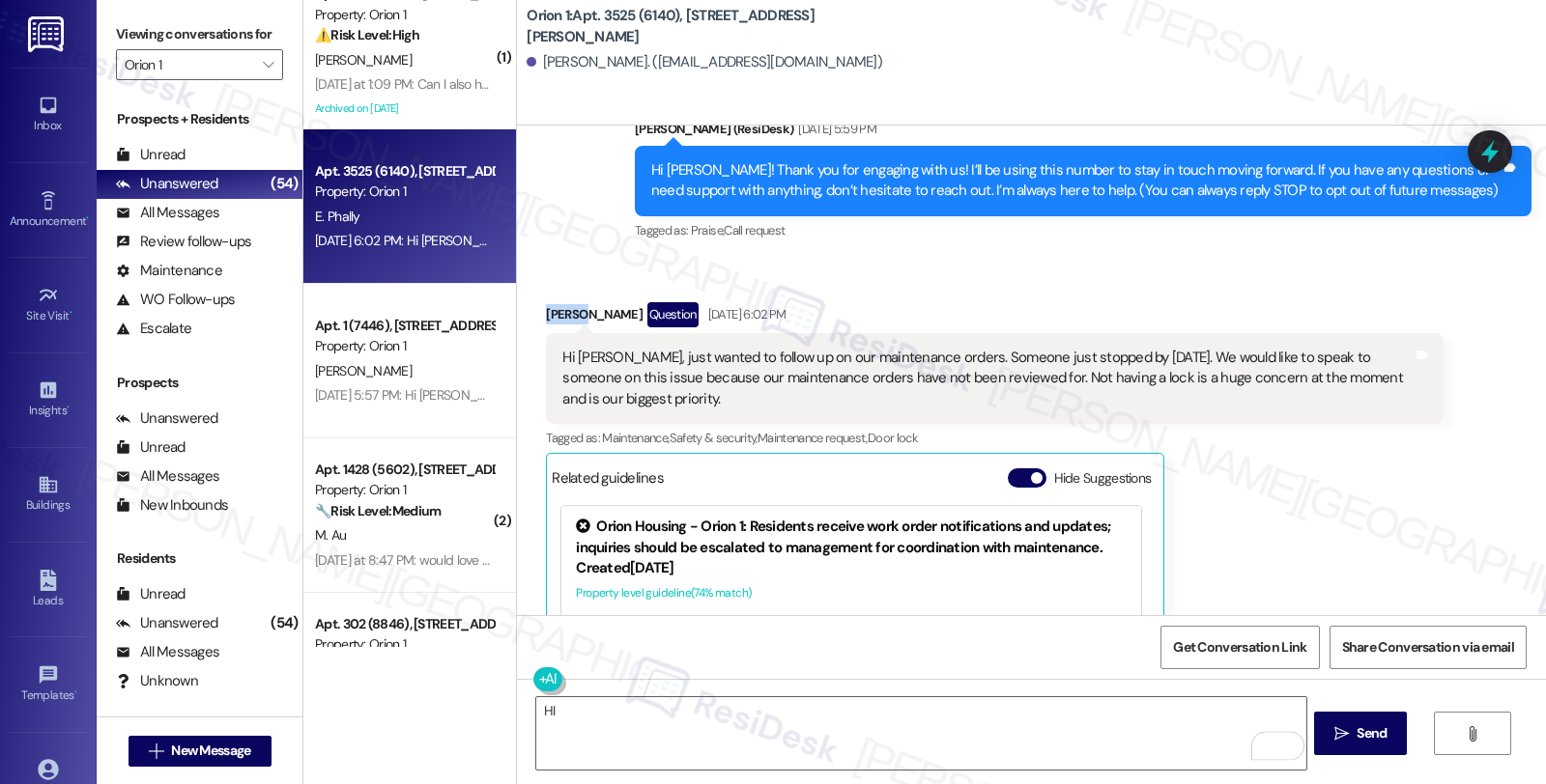
click at [546, 313] on div "Emily Phally Question Aug 20, 2025 at 6:02 PM" at bounding box center [994, 318] width 897 height 31
copy div "Emily"
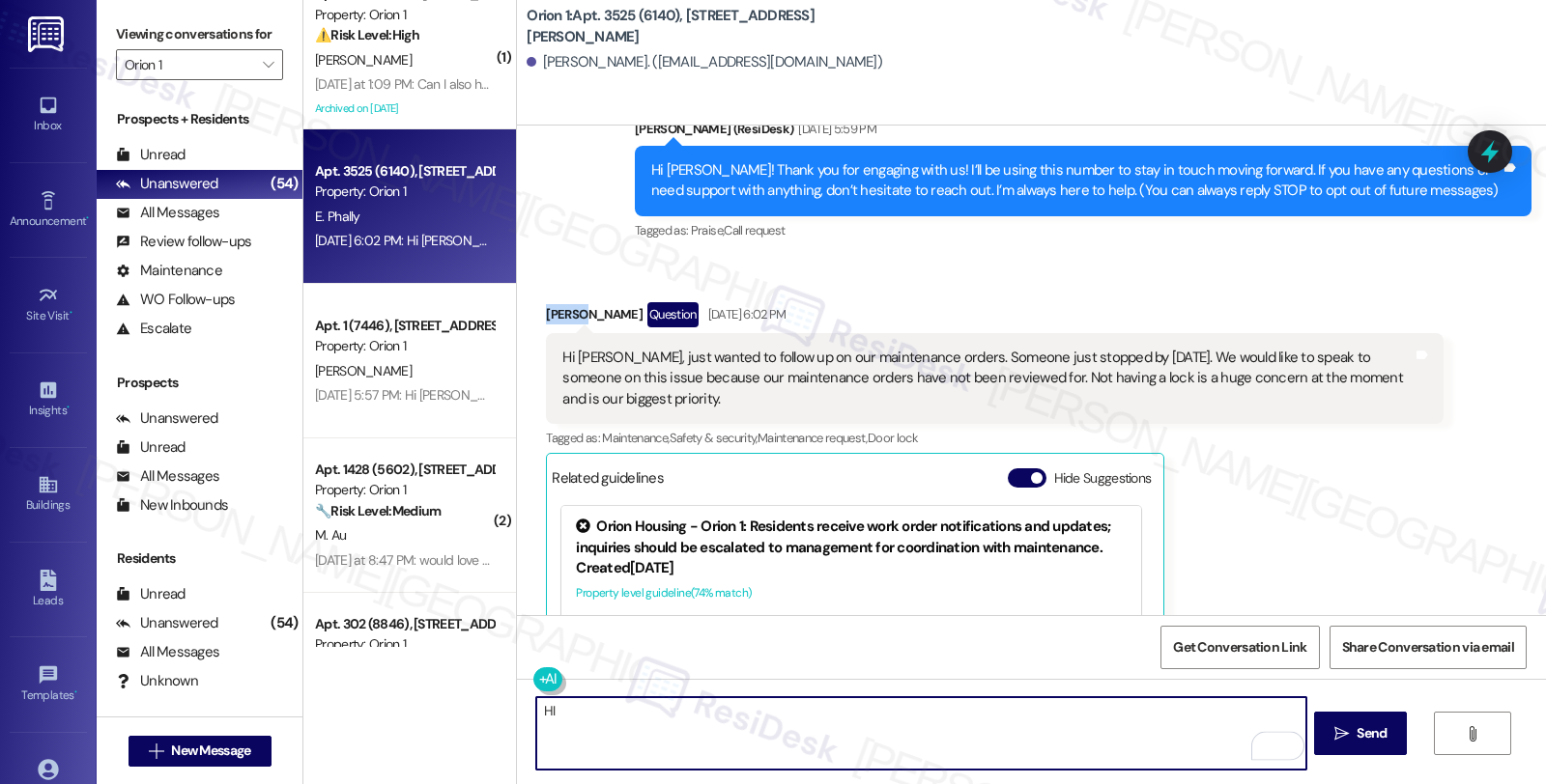
click at [633, 727] on textarea "HI" at bounding box center [920, 733] width 770 height 72
paste textarea "Emily"
click at [1138, 712] on textarea "HI Emily, thanks for reaching out. I understand you have some concerns about yo…" at bounding box center [920, 733] width 770 height 72
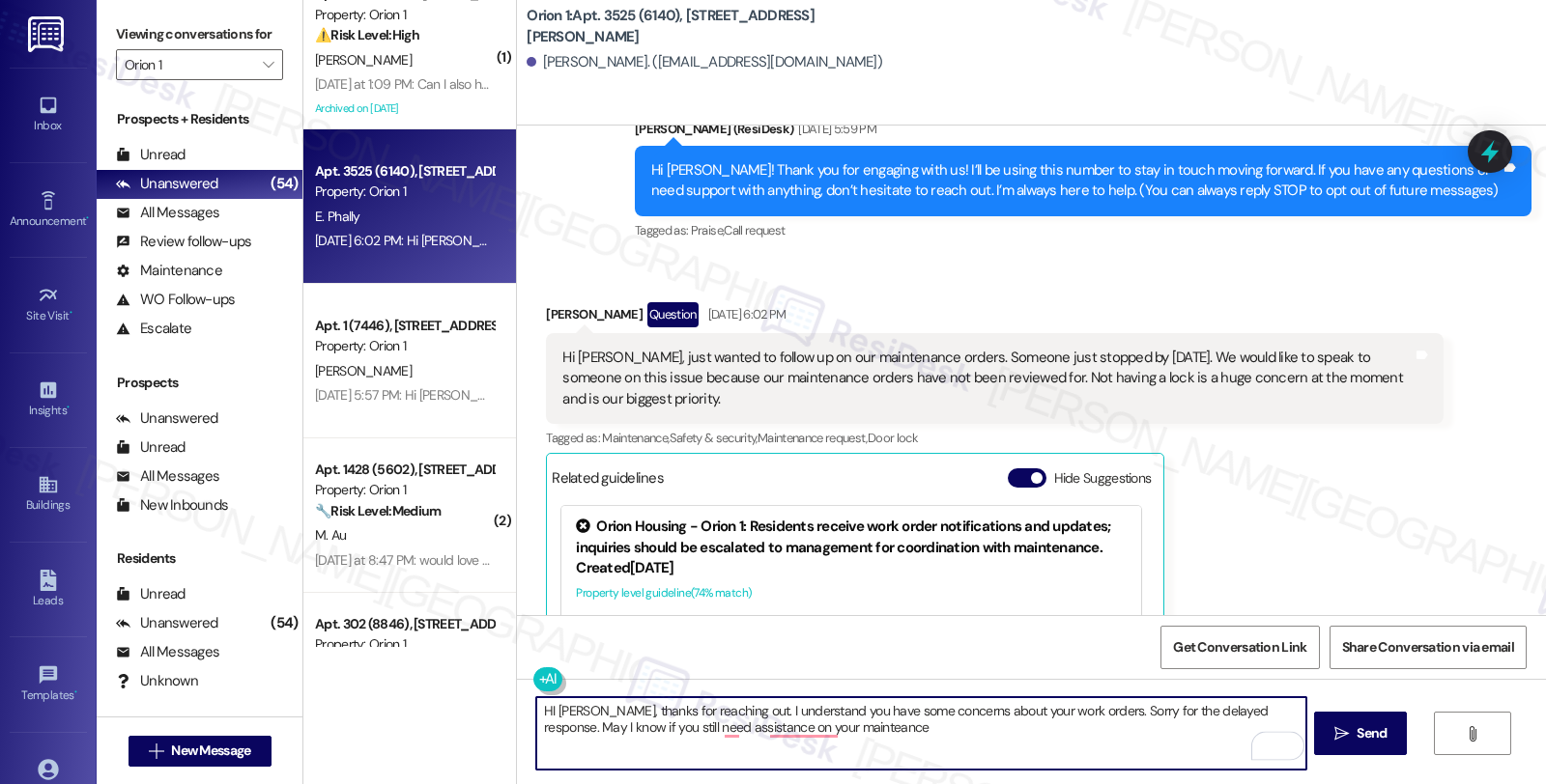
click at [595, 728] on textarea "HI Emily, thanks for reaching out. I understand you have some concerns about yo…" at bounding box center [920, 733] width 770 height 72
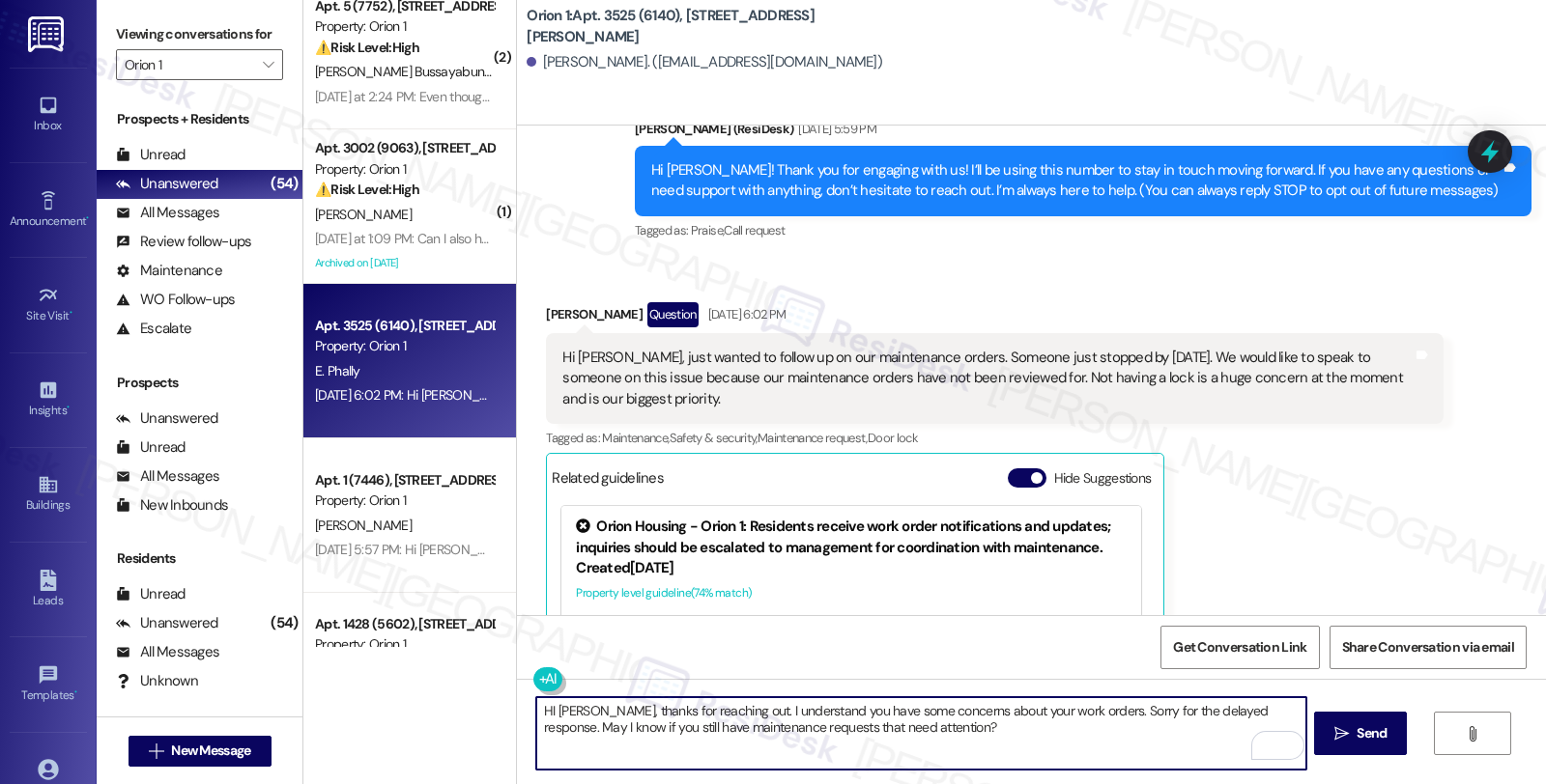
type textarea "HI Emily, thanks for reaching out. I understand you have some concerns about yo…"
drag, startPoint x: 952, startPoint y: 743, endPoint x: 372, endPoint y: 682, distance: 583.2
click at [372, 681] on div "Apt. 601 (7383), 1317 W Jefferson Blvd Property: Orion 1 ⚠️ Risk Level: High Th…" at bounding box center [925, 392] width 1243 height 784
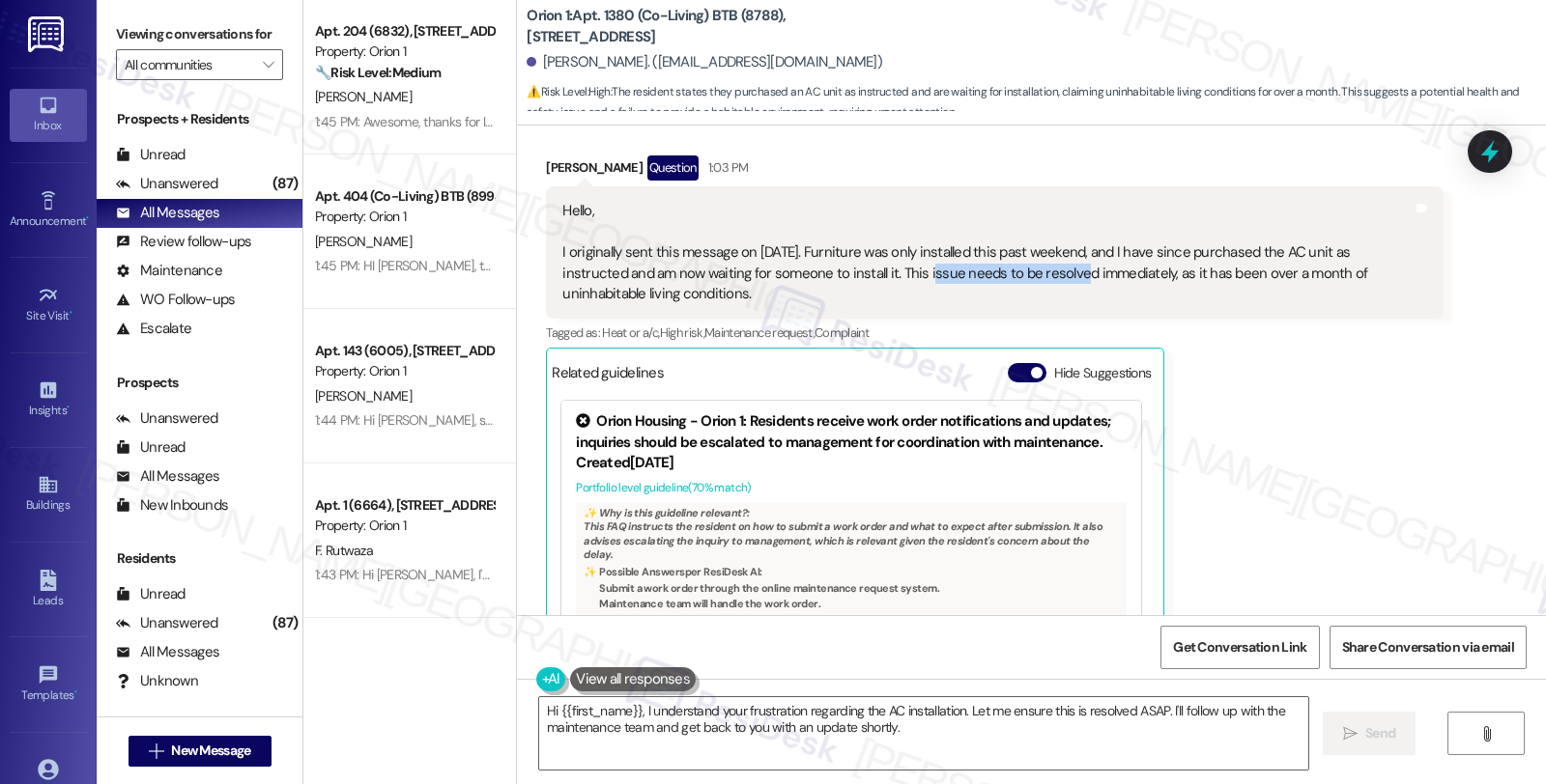
scroll to position [1378, 0]
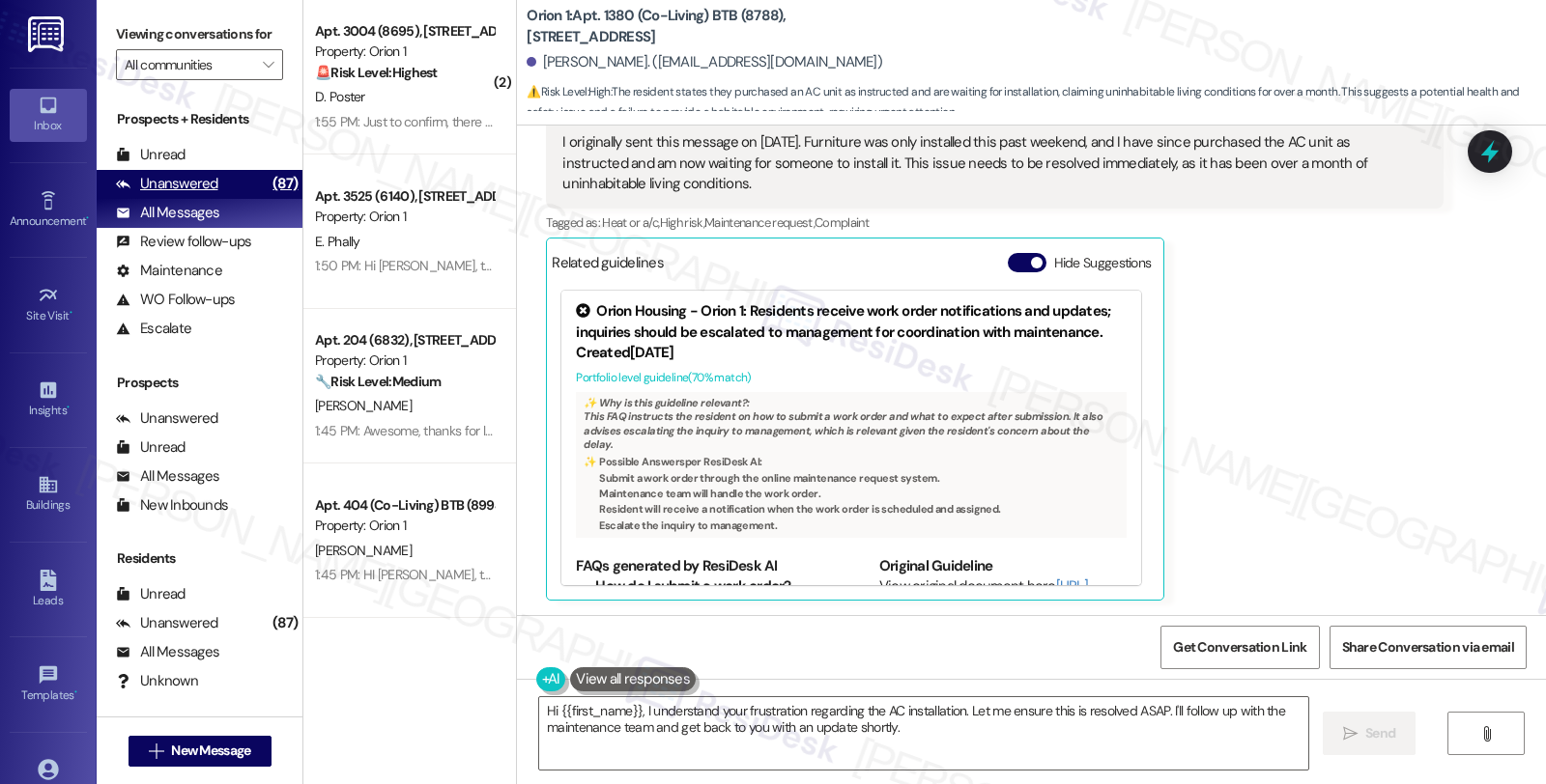
click at [224, 198] on div "Unanswered (87)" at bounding box center [199, 184] width 206 height 29
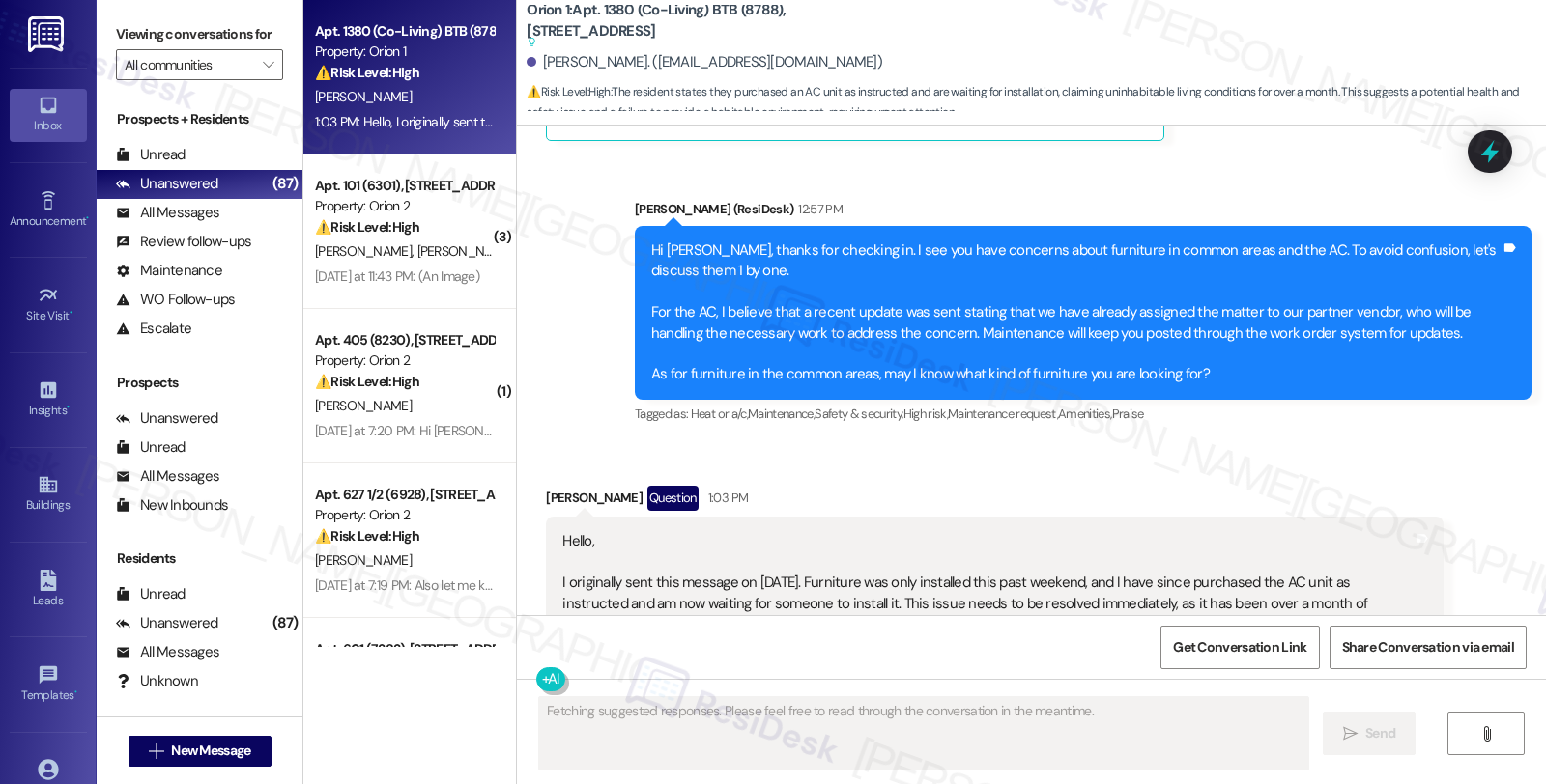
scroll to position [875, 0]
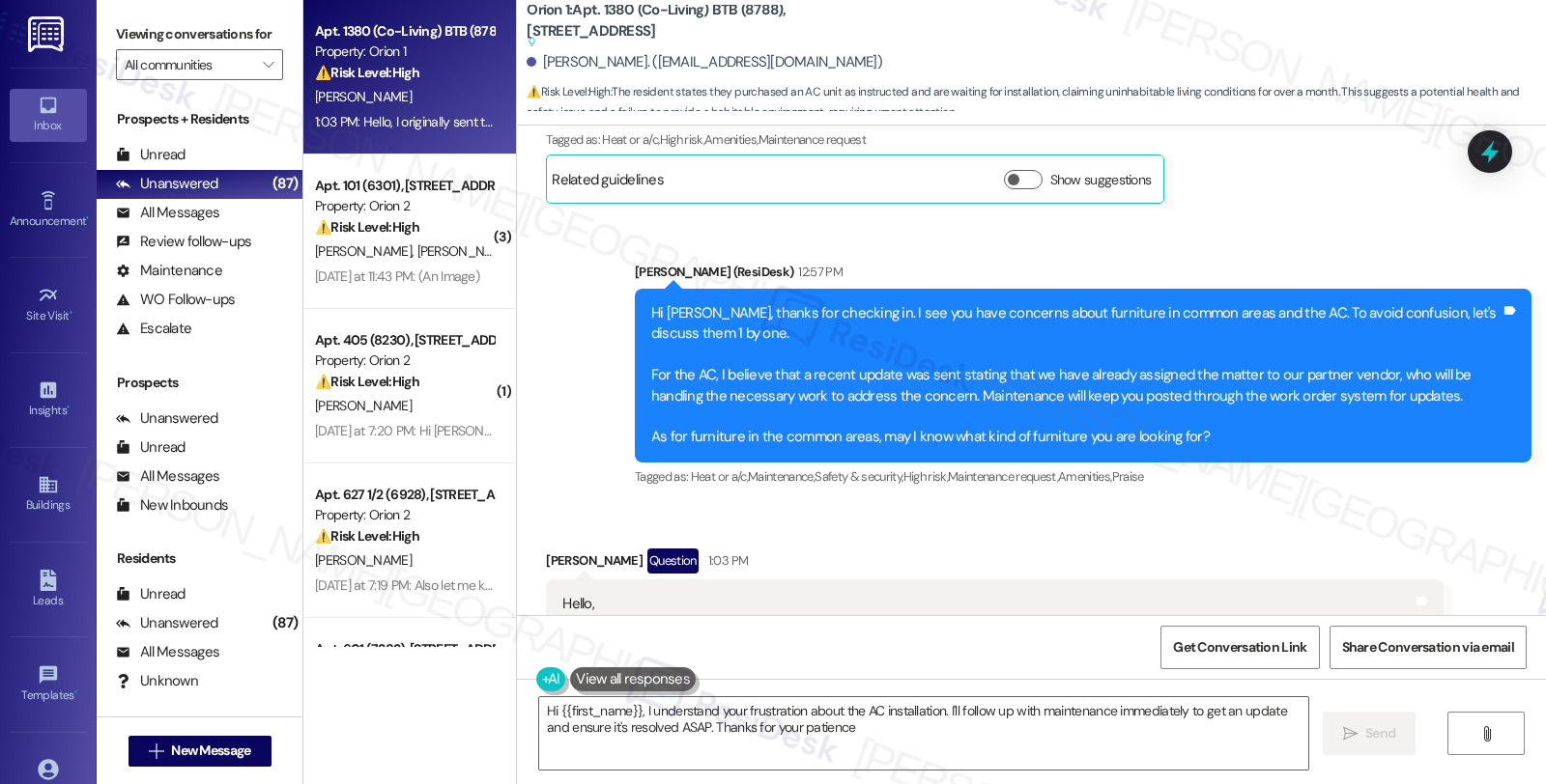
type textarea "Hi {{first_name}}, I understand your frustration about the AC installation. I'l…"
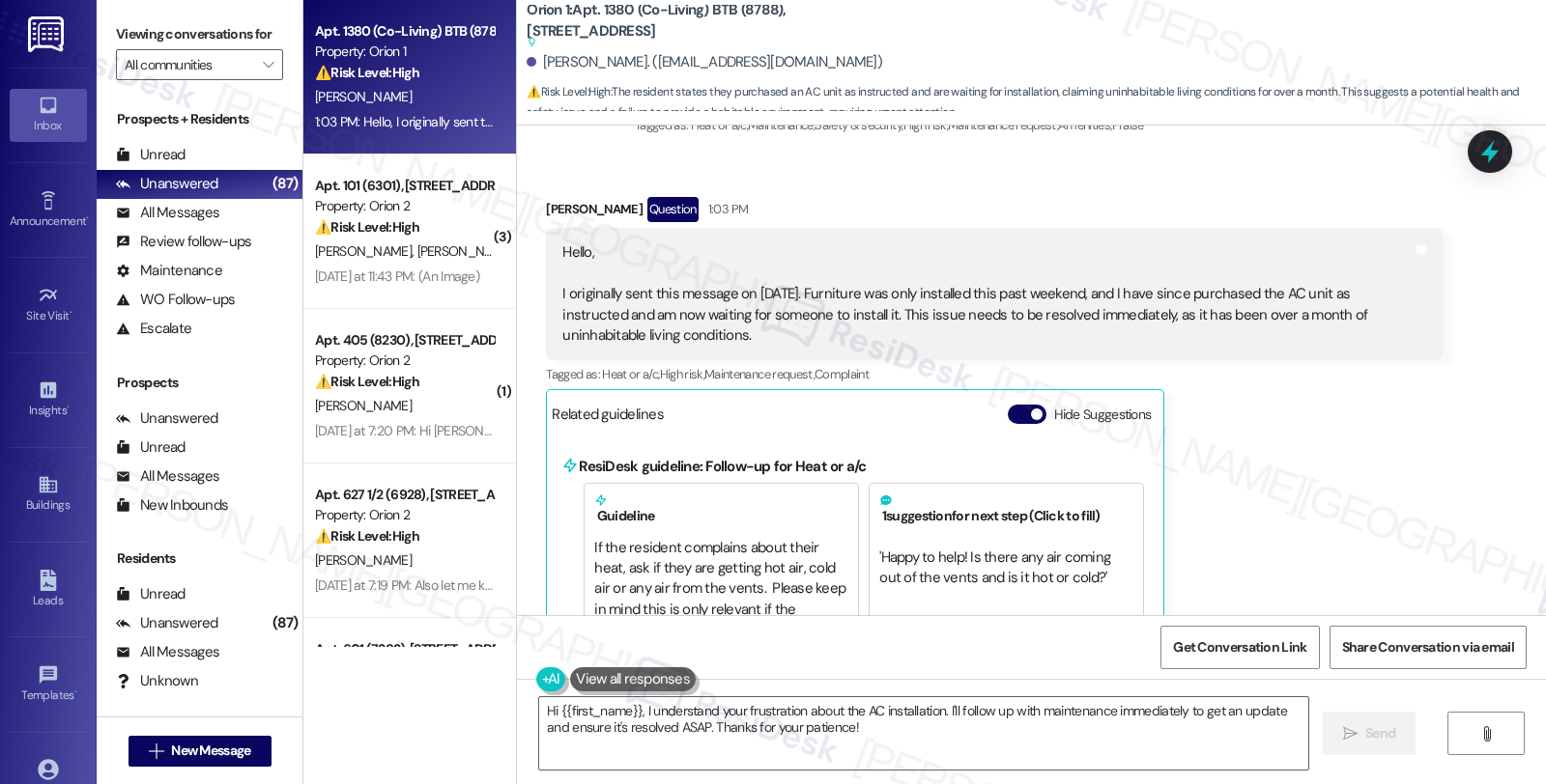
scroll to position [1198, 0]
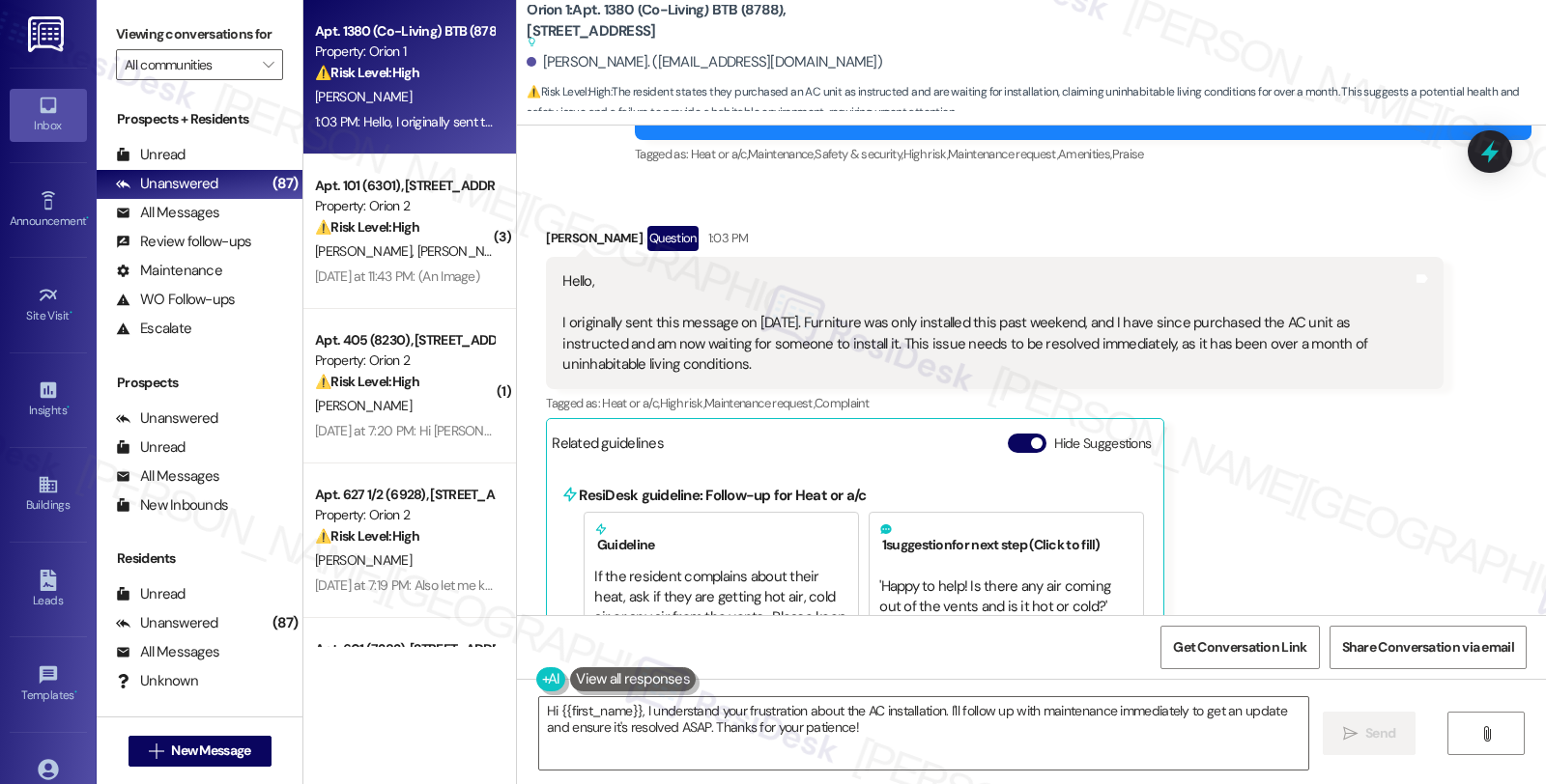
click at [1315, 562] on div "[PERSON_NAME] Question 1:03 PM Hello, I originally sent this message on [DATE].…" at bounding box center [994, 638] width 897 height 824
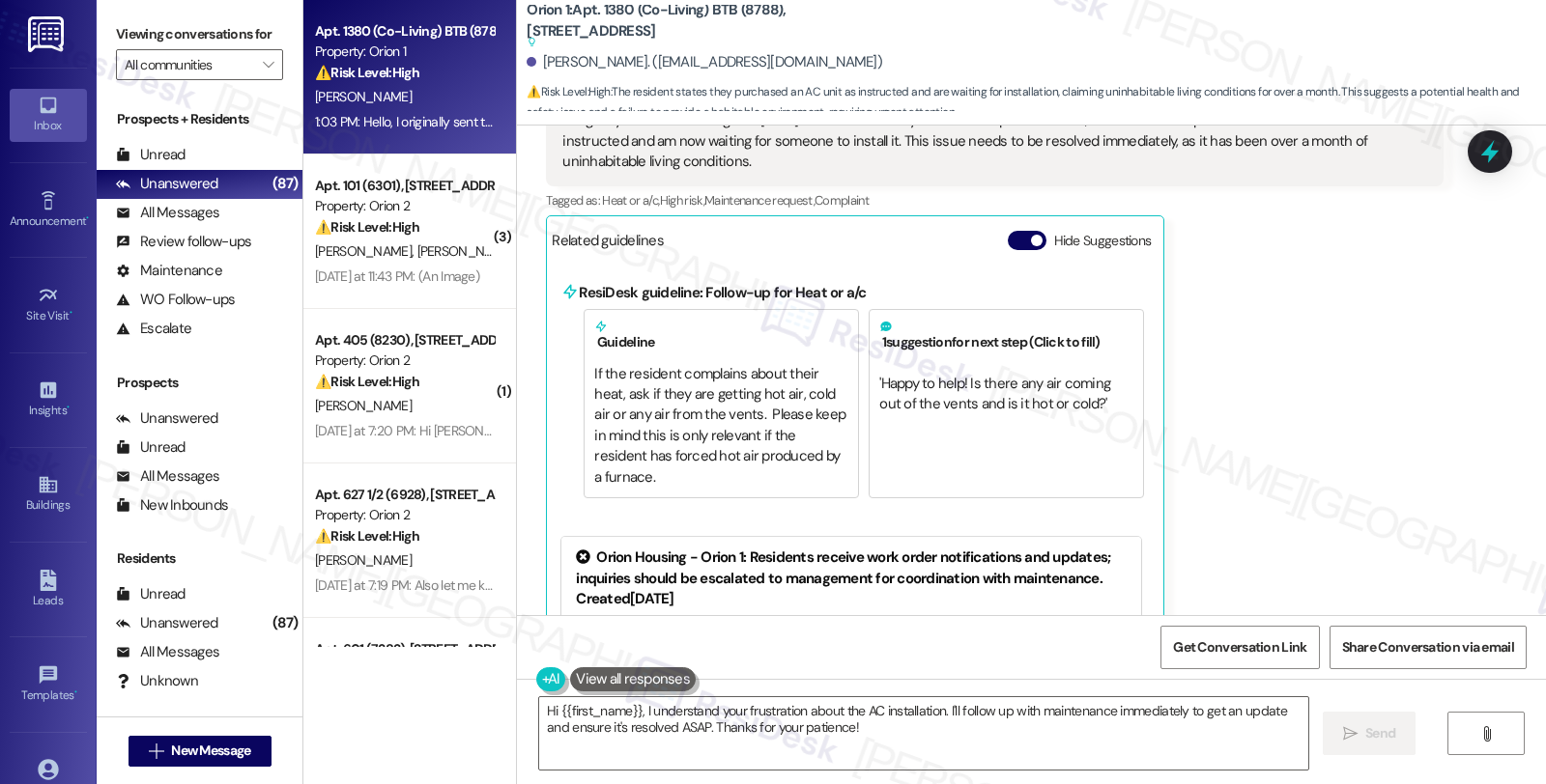
scroll to position [1305, 0]
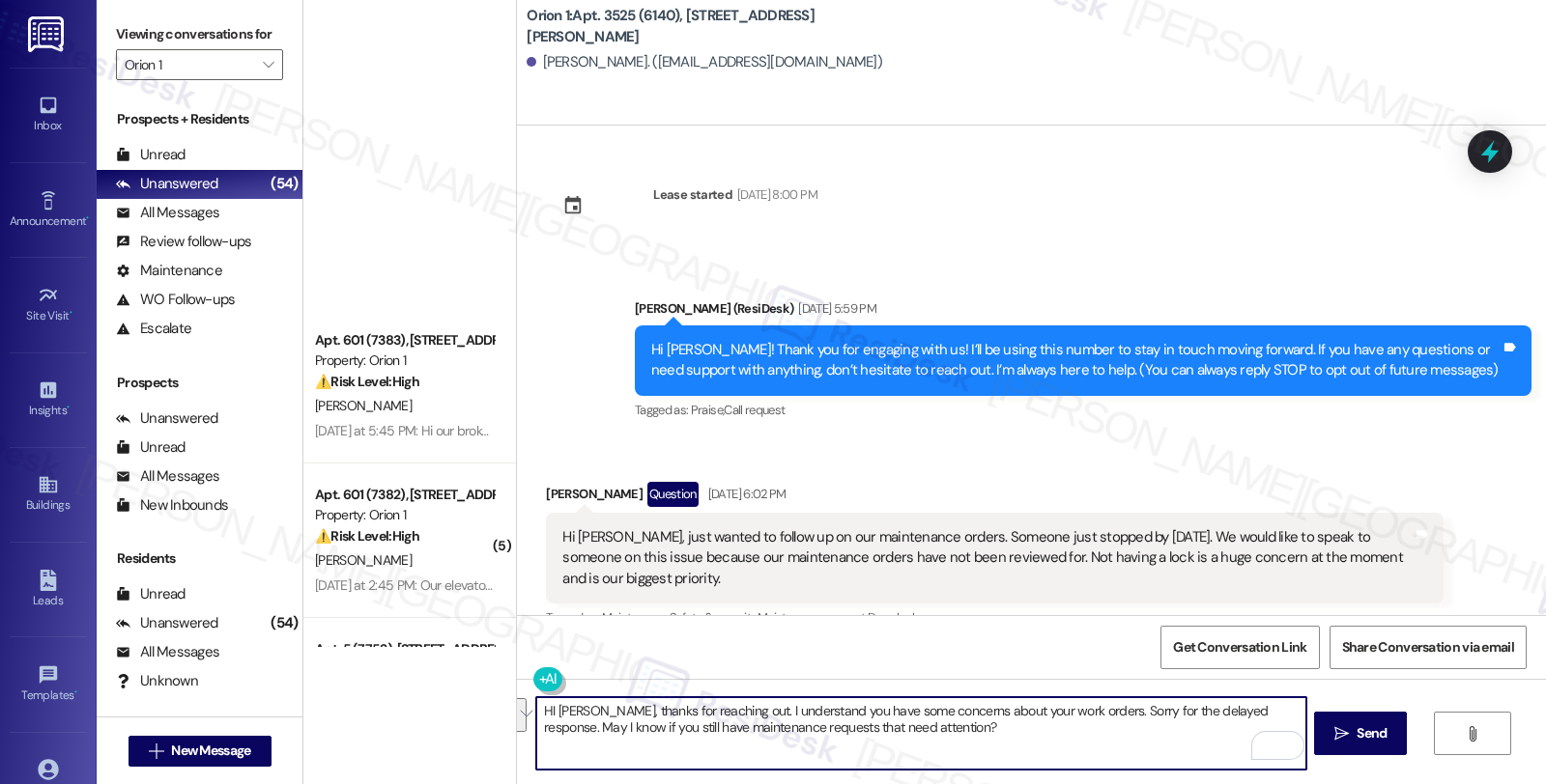
scroll to position [180, 0]
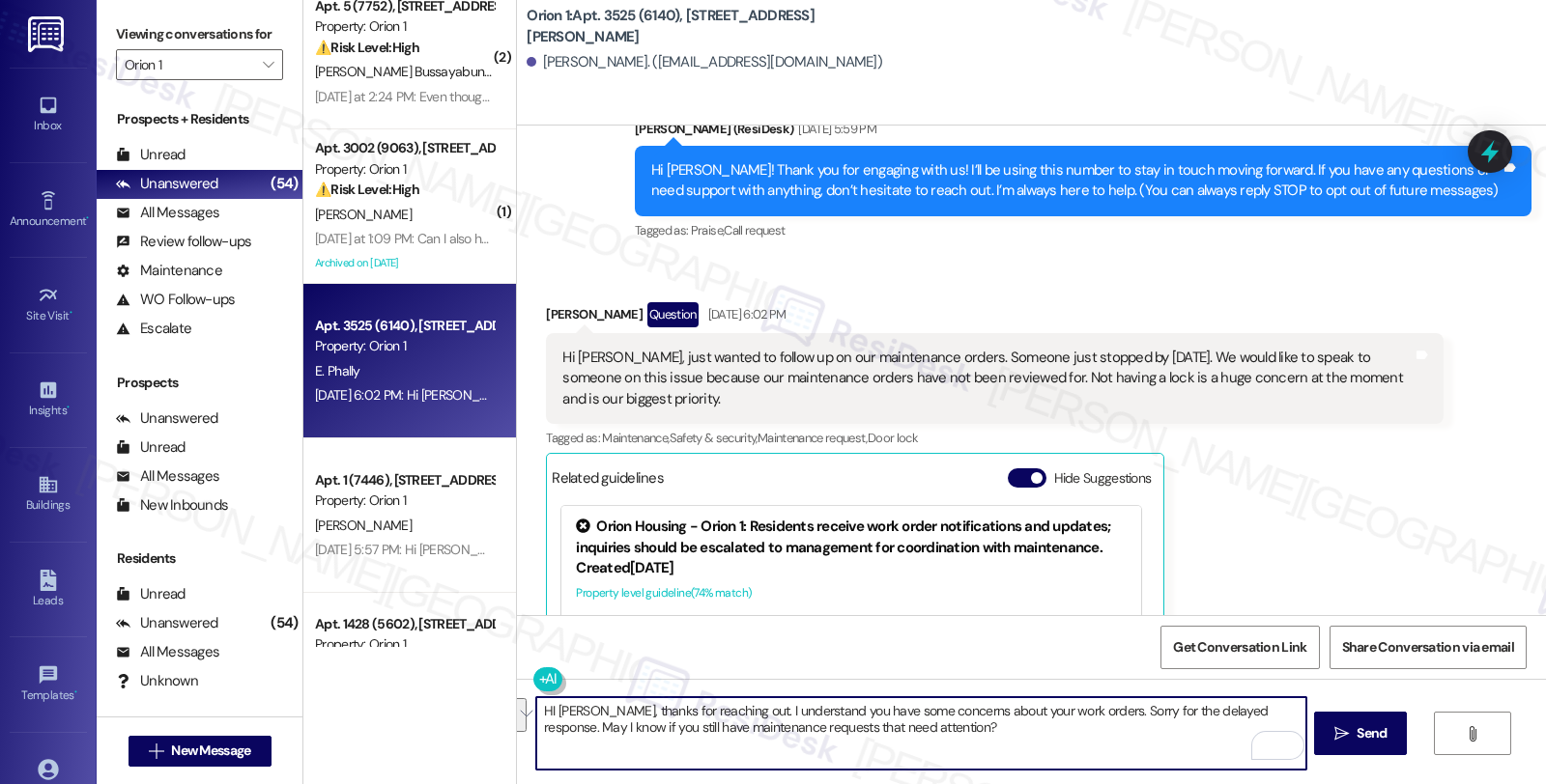
click at [660, 739] on textarea "HI [PERSON_NAME], thanks for reaching out. I understand you have some concerns …" at bounding box center [920, 733] width 770 height 72
paste textarea "i [PERSON_NAME], Thanks for reaching out. I understand you have some concerns r…"
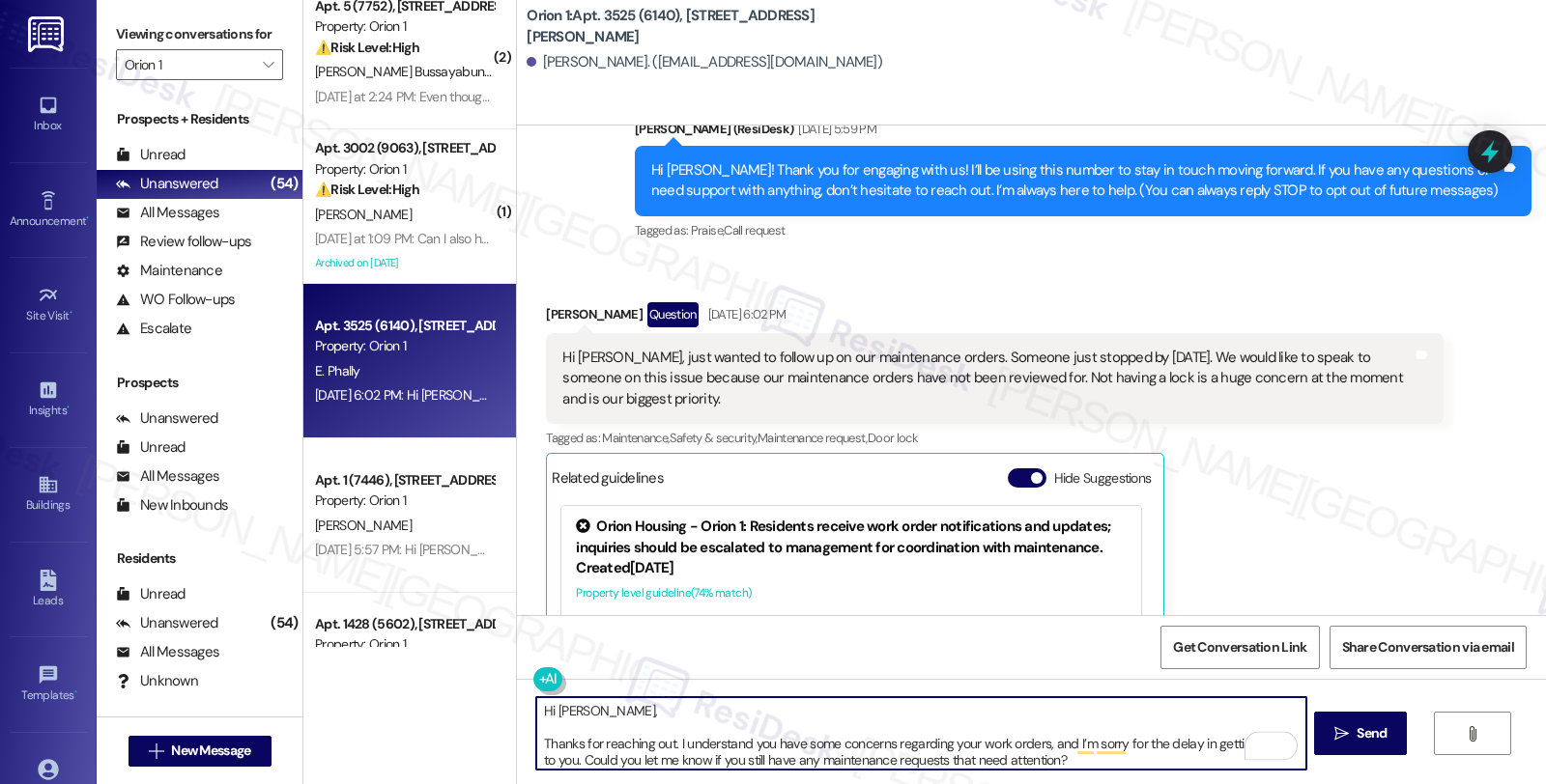
click at [593, 711] on textarea "Hi [PERSON_NAME], Thanks for reaching out. I understand you have some concerns …" at bounding box center [920, 733] width 770 height 72
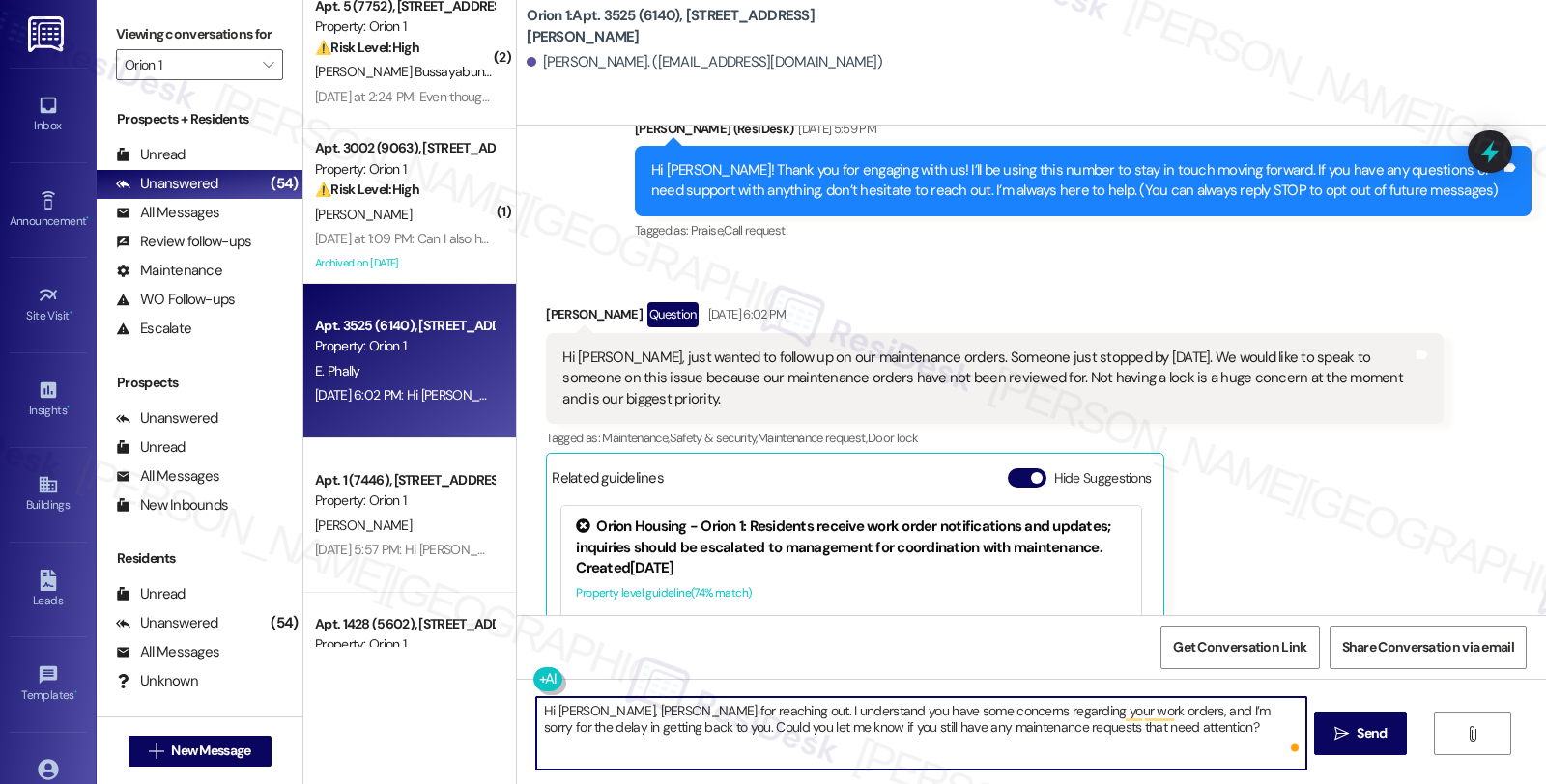
type textarea "Hi [PERSON_NAME], thanks for reaching out. I understand you have some concerns …"
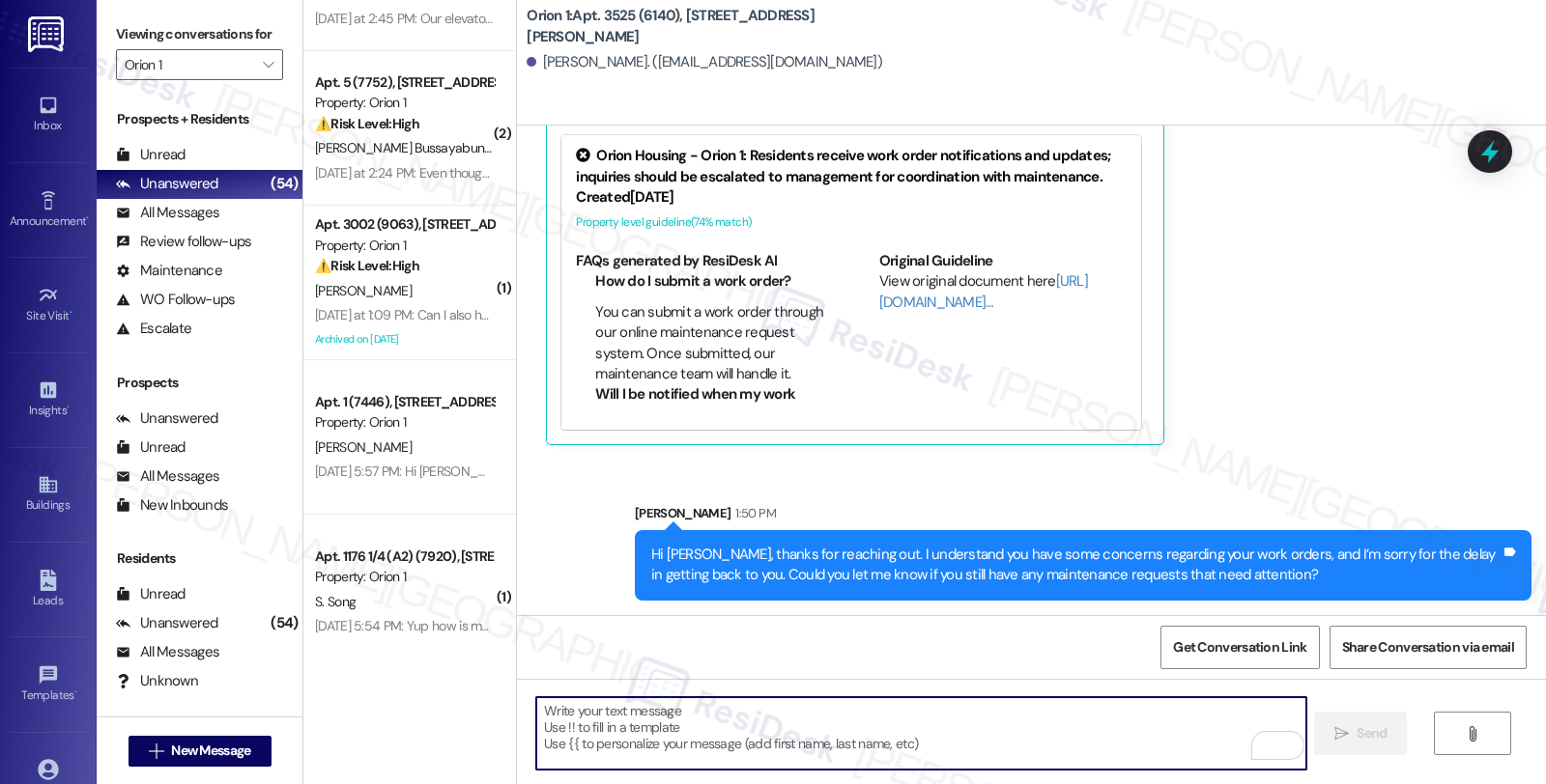
scroll to position [536, 0]
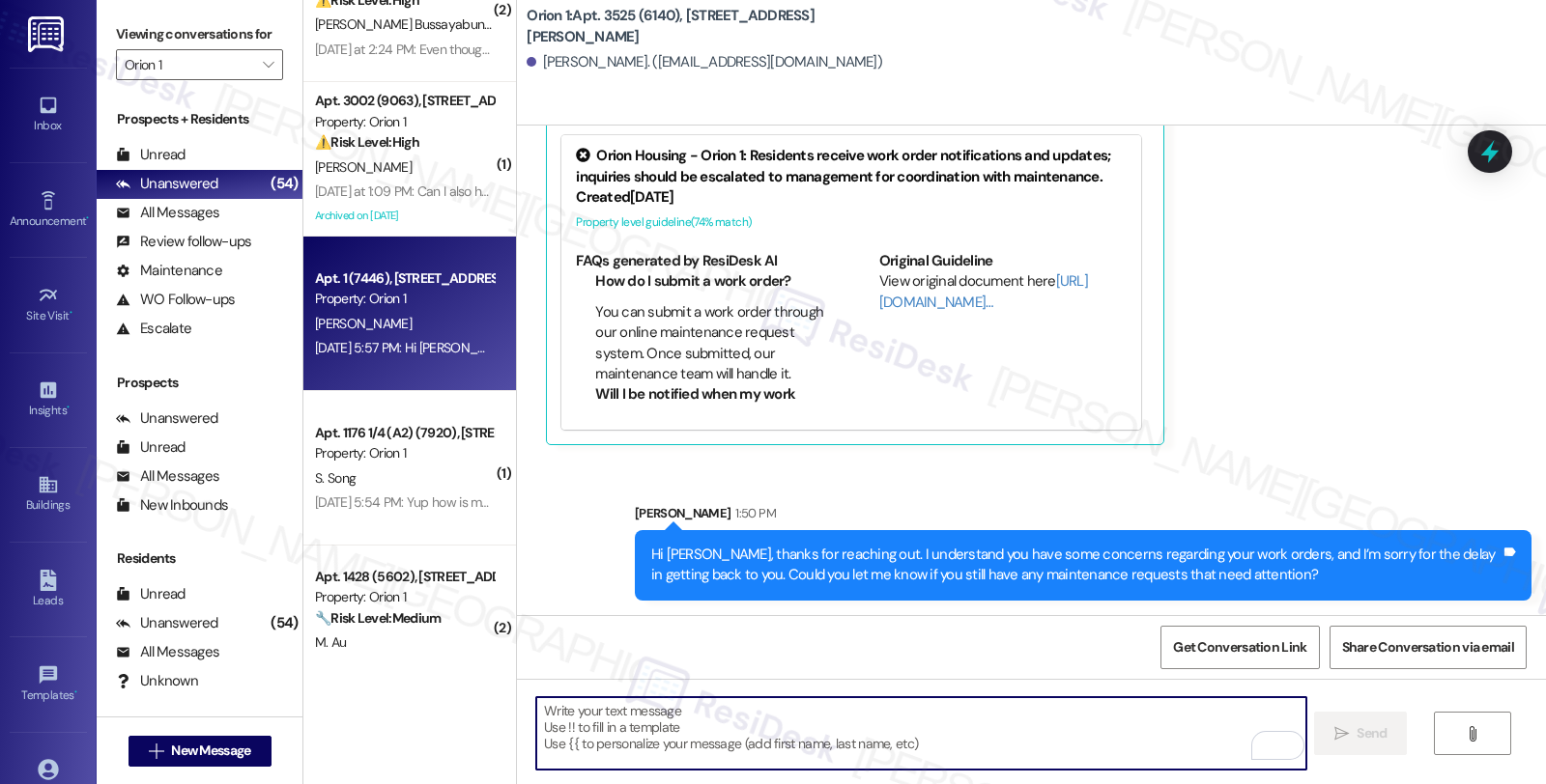
click at [452, 317] on div "[PERSON_NAME]" at bounding box center [404, 324] width 183 height 24
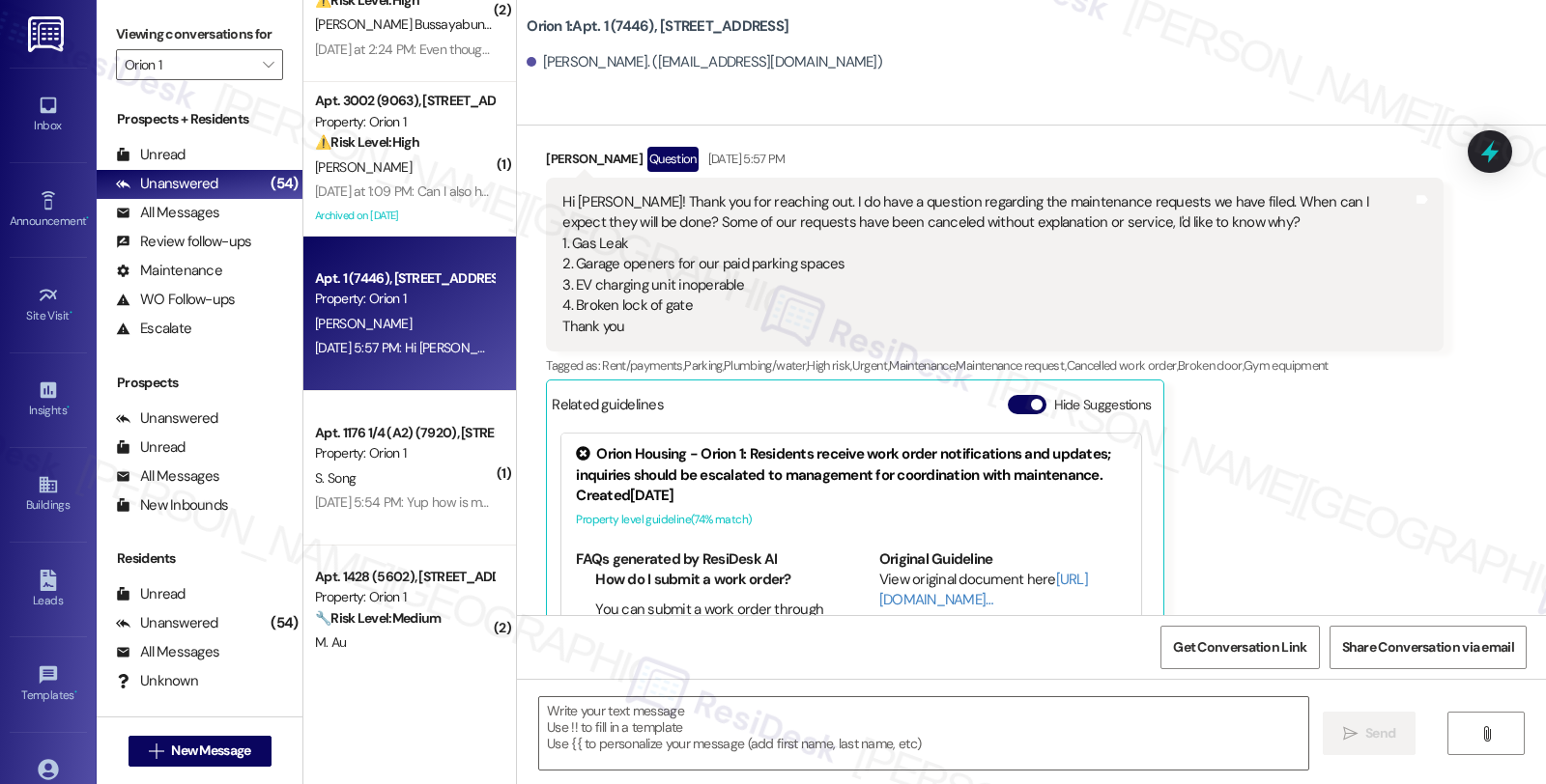
type textarea "Fetching suggested responses. Please feel free to read through the conversation…"
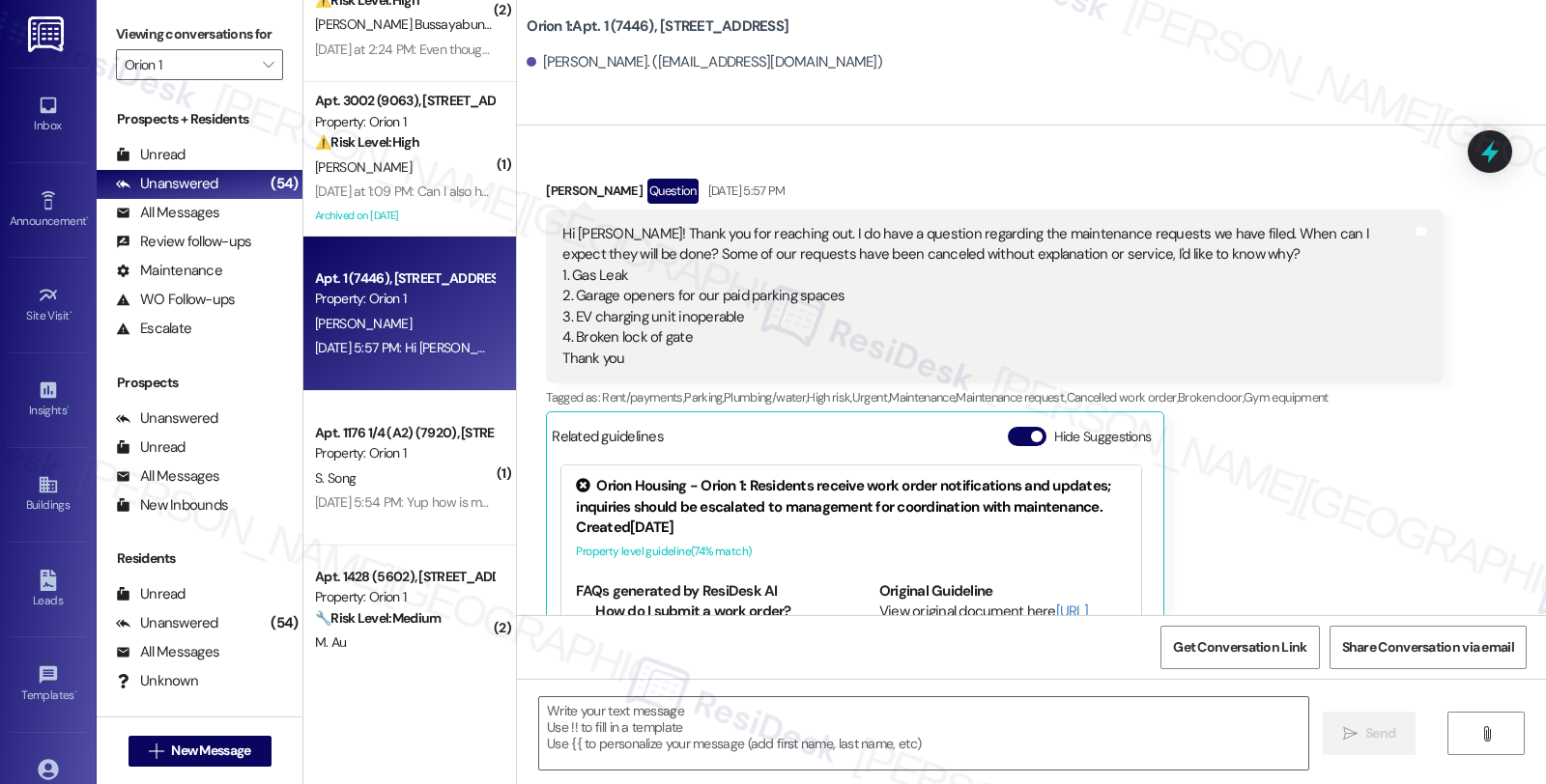
scroll to position [263, 0]
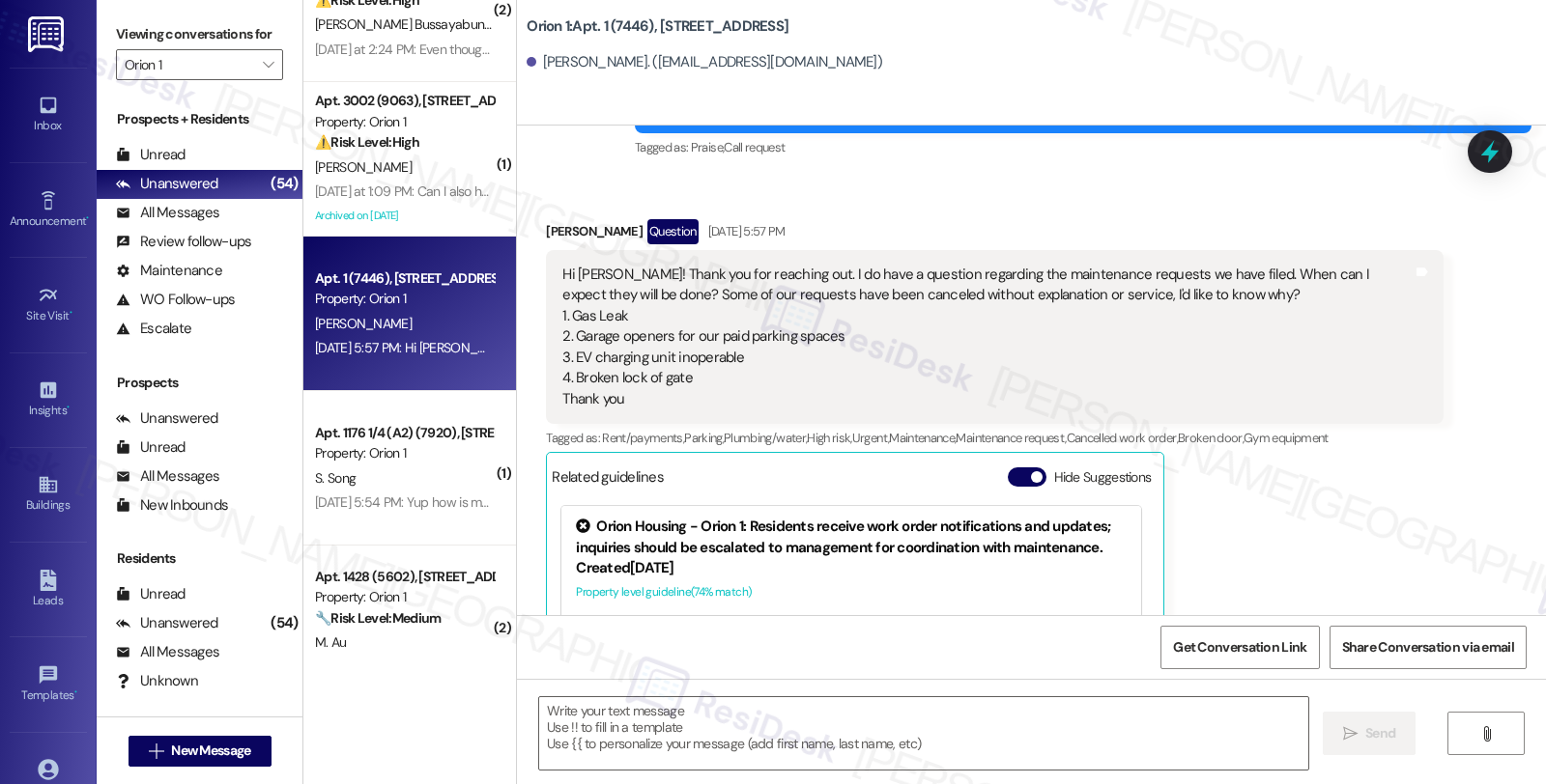
drag, startPoint x: 531, startPoint y: 229, endPoint x: 617, endPoint y: 233, distance: 86.1
click at [617, 233] on div "Received via SMS [PERSON_NAME] Question [DATE] 5:57 PM Hi [PERSON_NAME]! Thank …" at bounding box center [994, 517] width 925 height 626
copy div "[PERSON_NAME]"
drag, startPoint x: 617, startPoint y: 309, endPoint x: 597, endPoint y: 308, distance: 20.0
click at [597, 308] on div "Hi [PERSON_NAME]! Thank you for reaching out. I do have a question regarding th…" at bounding box center [987, 337] width 850 height 145
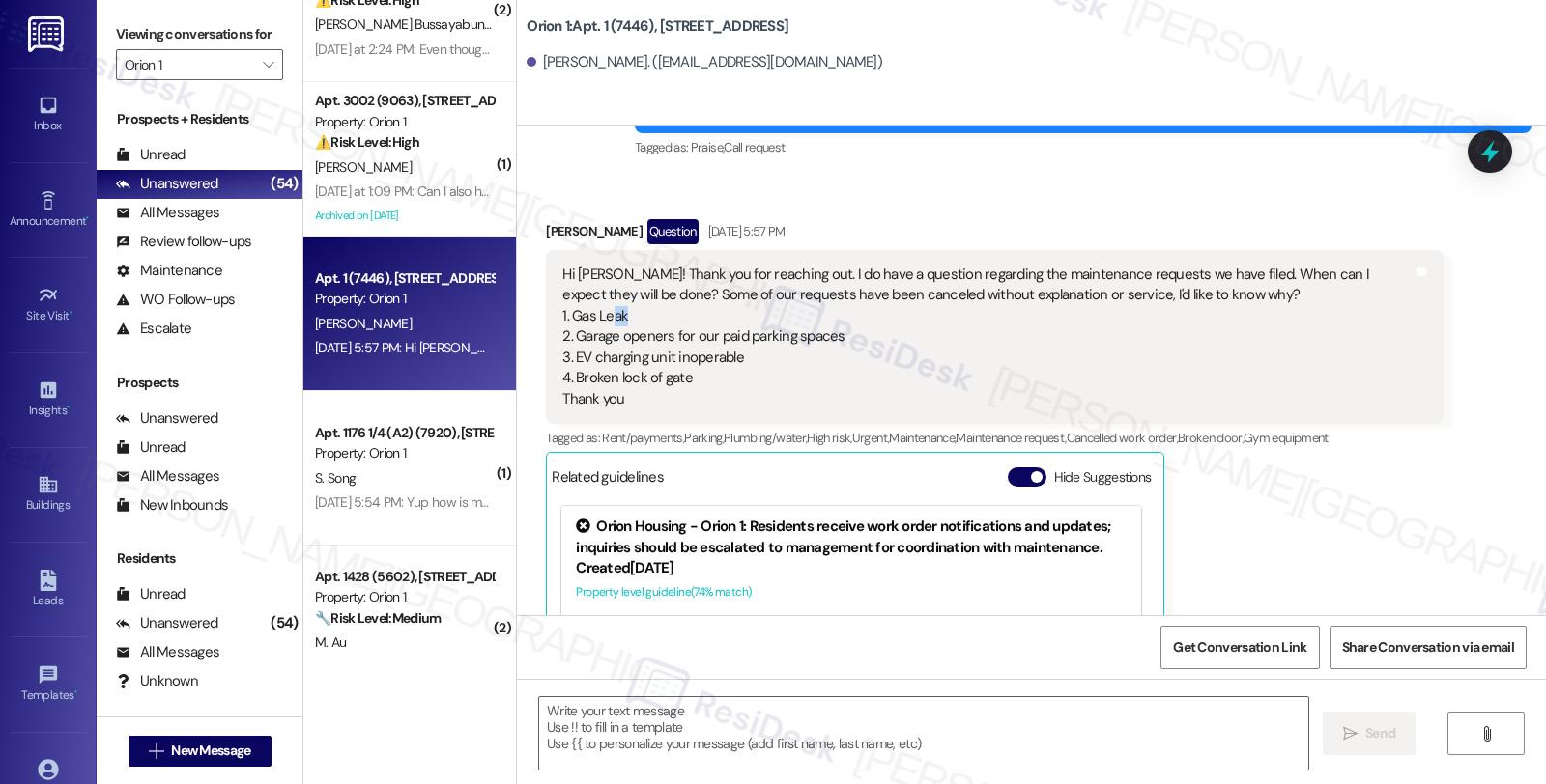
click at [629, 311] on div "Hi Sarah! Thank you for reaching out. I do have a question regarding the mainte…" at bounding box center [987, 337] width 850 height 145
drag, startPoint x: 631, startPoint y: 310, endPoint x: 558, endPoint y: 310, distance: 73.0
click at [562, 310] on div "Hi Sarah! Thank you for reaching out. I do have a question regarding the mainte…" at bounding box center [987, 337] width 850 height 145
copy div "Gas Leak"
drag, startPoint x: 562, startPoint y: 336, endPoint x: 671, endPoint y: 340, distance: 109.1
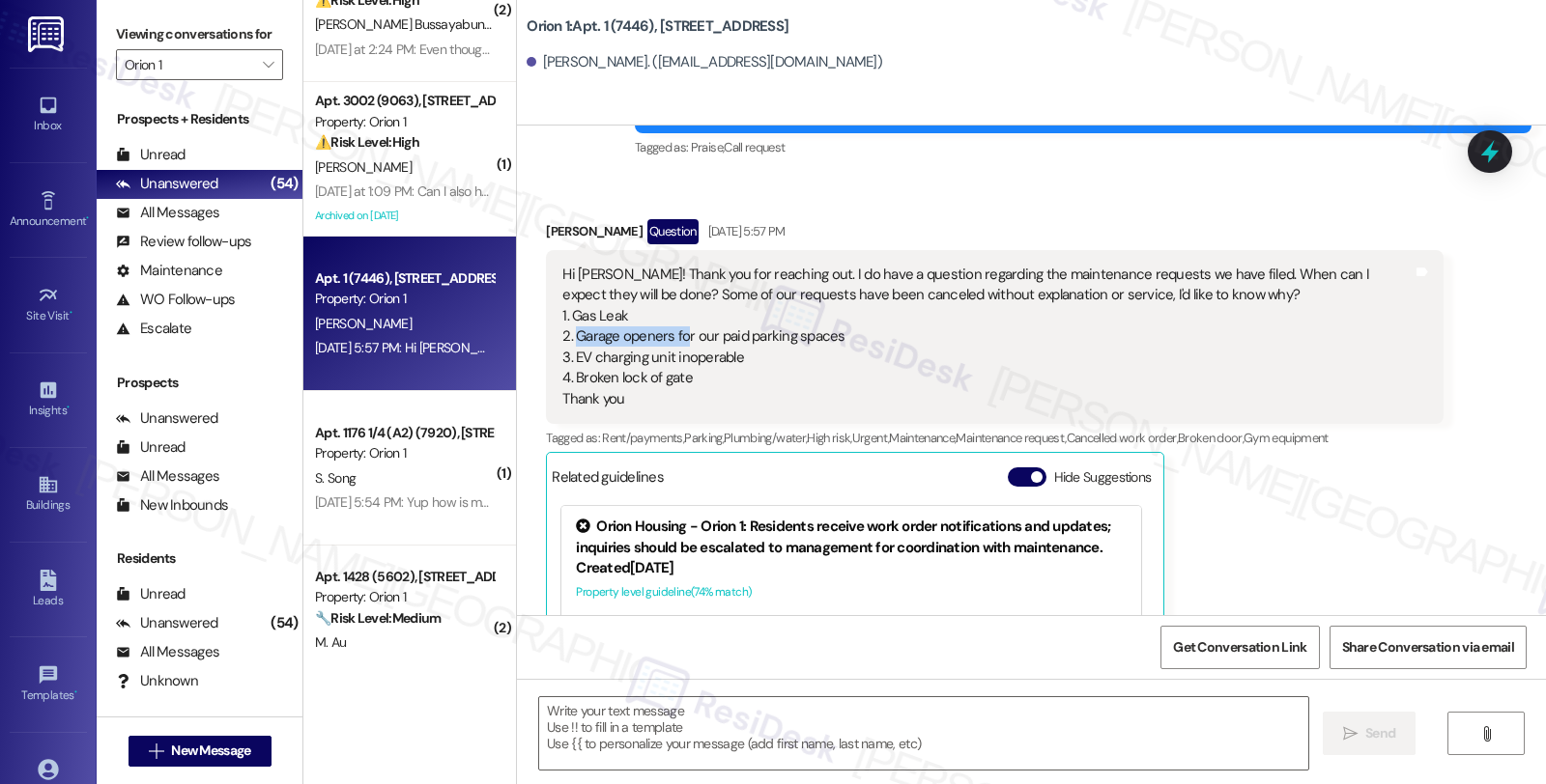
click at [671, 340] on div "Hi Sarah! Thank you for reaching out. I do have a question regarding the mainte…" at bounding box center [987, 337] width 850 height 145
click at [546, 227] on div "Ryan Palmquist Question Aug 20, 2025 at 5:57 PM" at bounding box center [994, 234] width 897 height 31
copy div "Ryan"
click at [603, 748] on textarea at bounding box center [923, 733] width 770 height 72
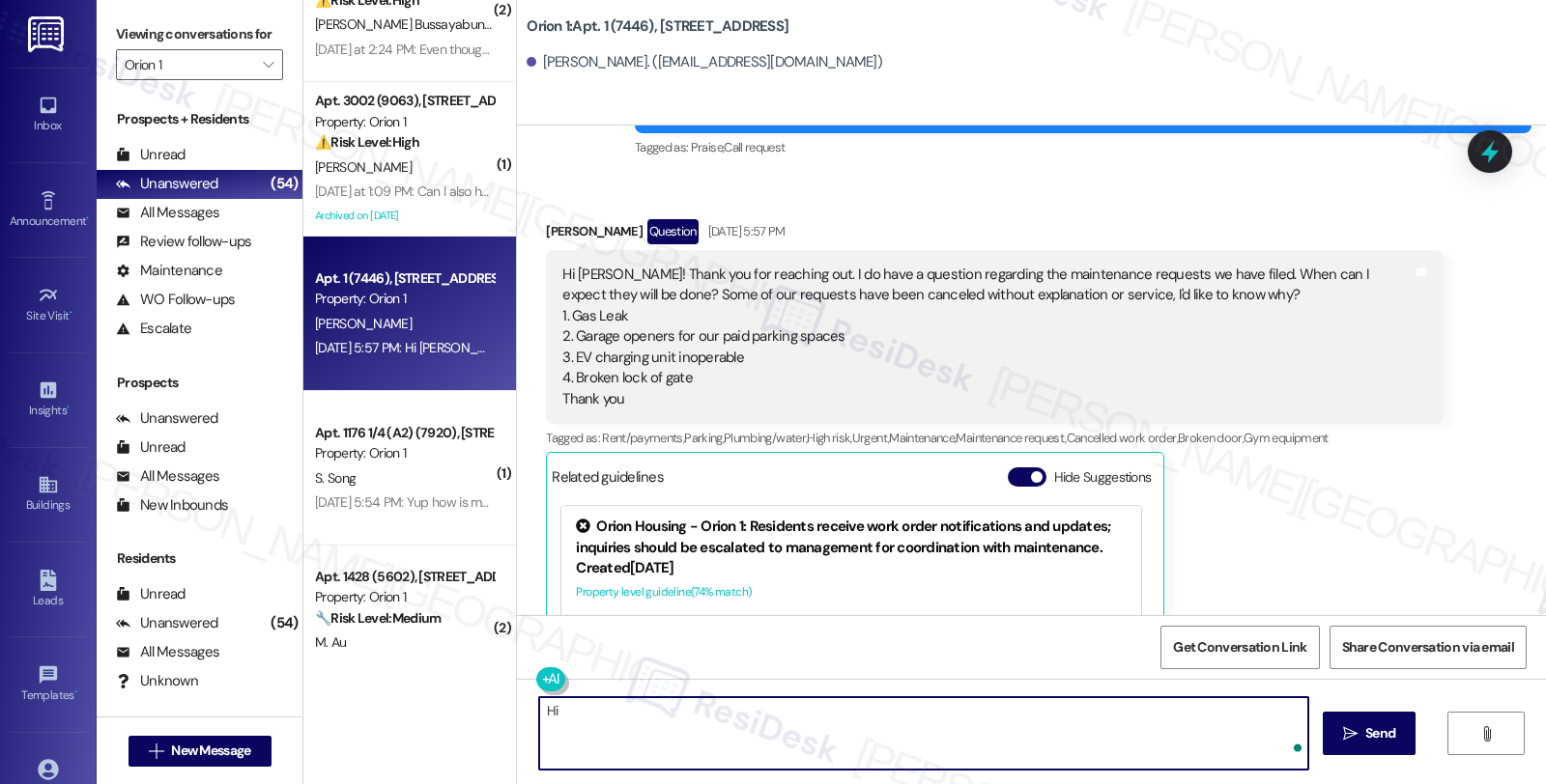
paste textarea "Ryan"
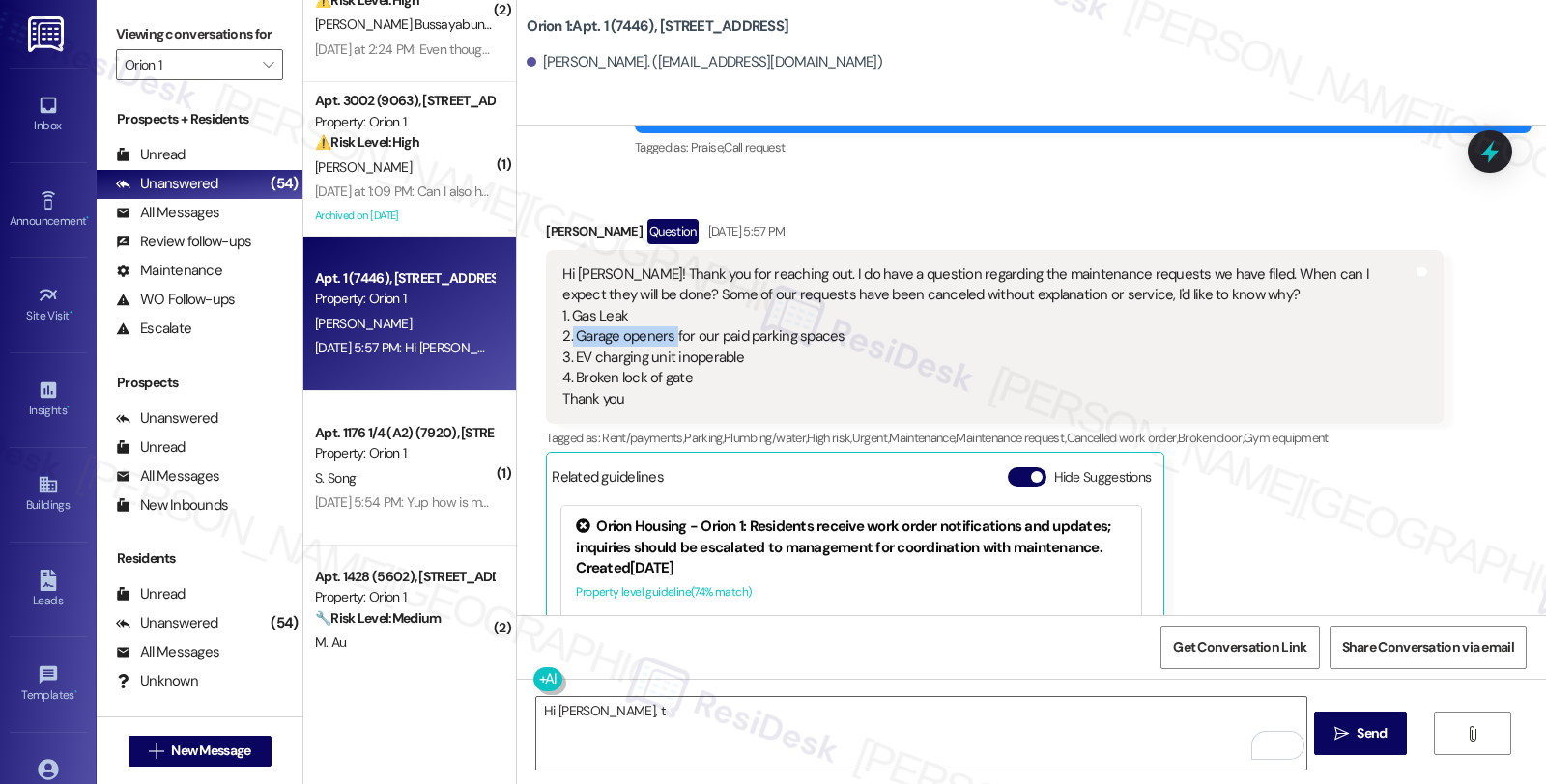
drag, startPoint x: 559, startPoint y: 336, endPoint x: 662, endPoint y: 339, distance: 103.0
click at [662, 339] on div "Hi Sarah! Thank you for reaching out. I do have a question regarding the mainte…" at bounding box center [987, 337] width 850 height 145
copy div "Garage openers"
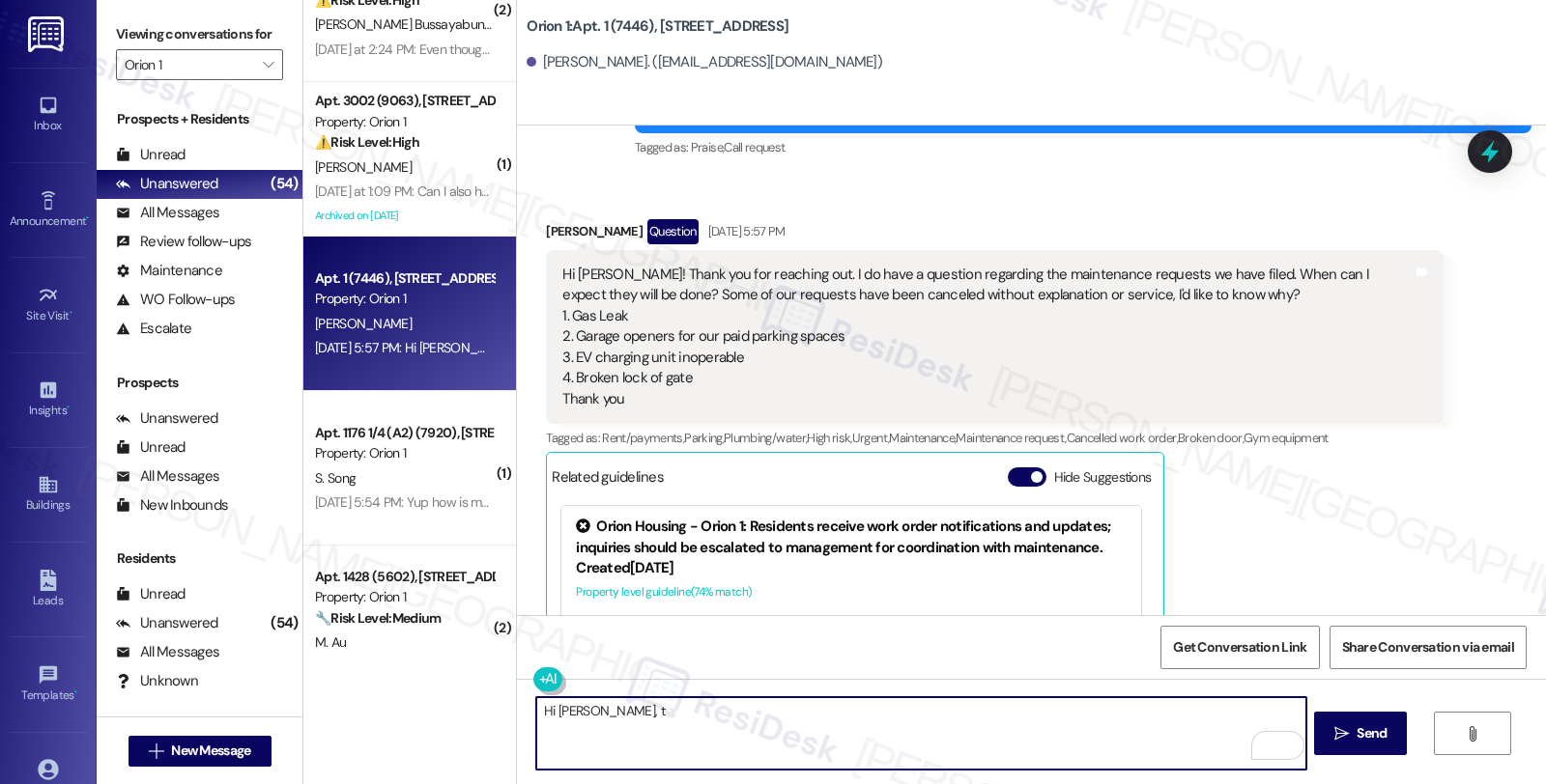
click at [625, 713] on textarea "Hi Ryan, t" at bounding box center [920, 733] width 770 height 72
click at [1158, 722] on textarea "Hi Ryan, thanks for reaching out. I understand you have concerns about requests…" at bounding box center [920, 733] width 770 height 72
drag, startPoint x: 1140, startPoint y: 708, endPoint x: 1217, endPoint y: 711, distance: 77.1
click at [1217, 711] on textarea "Hi Ryan, thanks for reaching out. I understand you have concerns about requests…" at bounding box center [920, 733] width 770 height 72
type textarea "Hi Ryan, thanks for reaching out. I understand you have concerns about requests…"
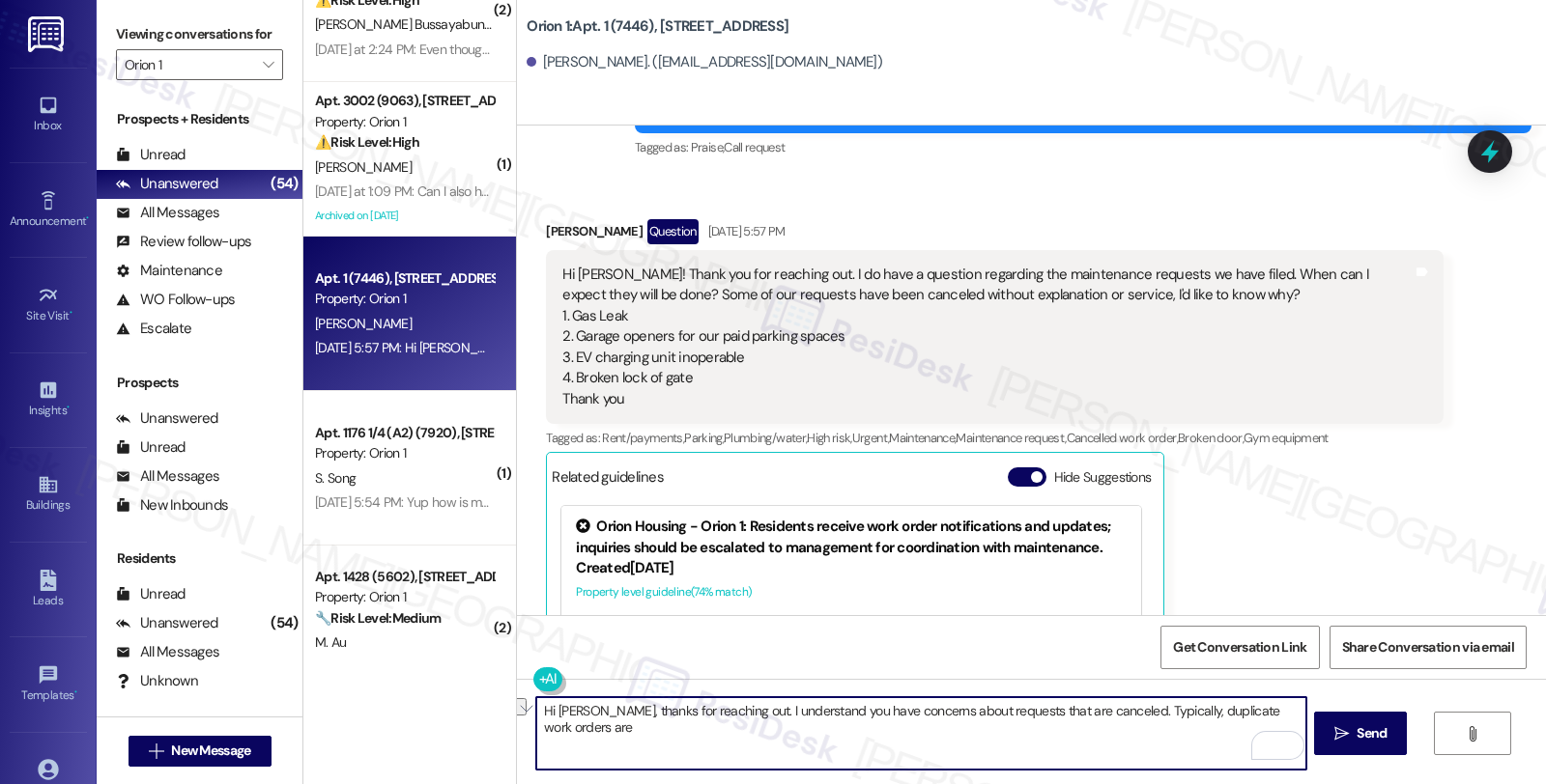
drag, startPoint x: 1088, startPoint y: 710, endPoint x: 1517, endPoint y: 715, distance: 429.0
click at [1517, 715] on div "Hi Ryan, thanks for reaching out. I understand you have concerns about requests…" at bounding box center [1032, 751] width 1030 height 145
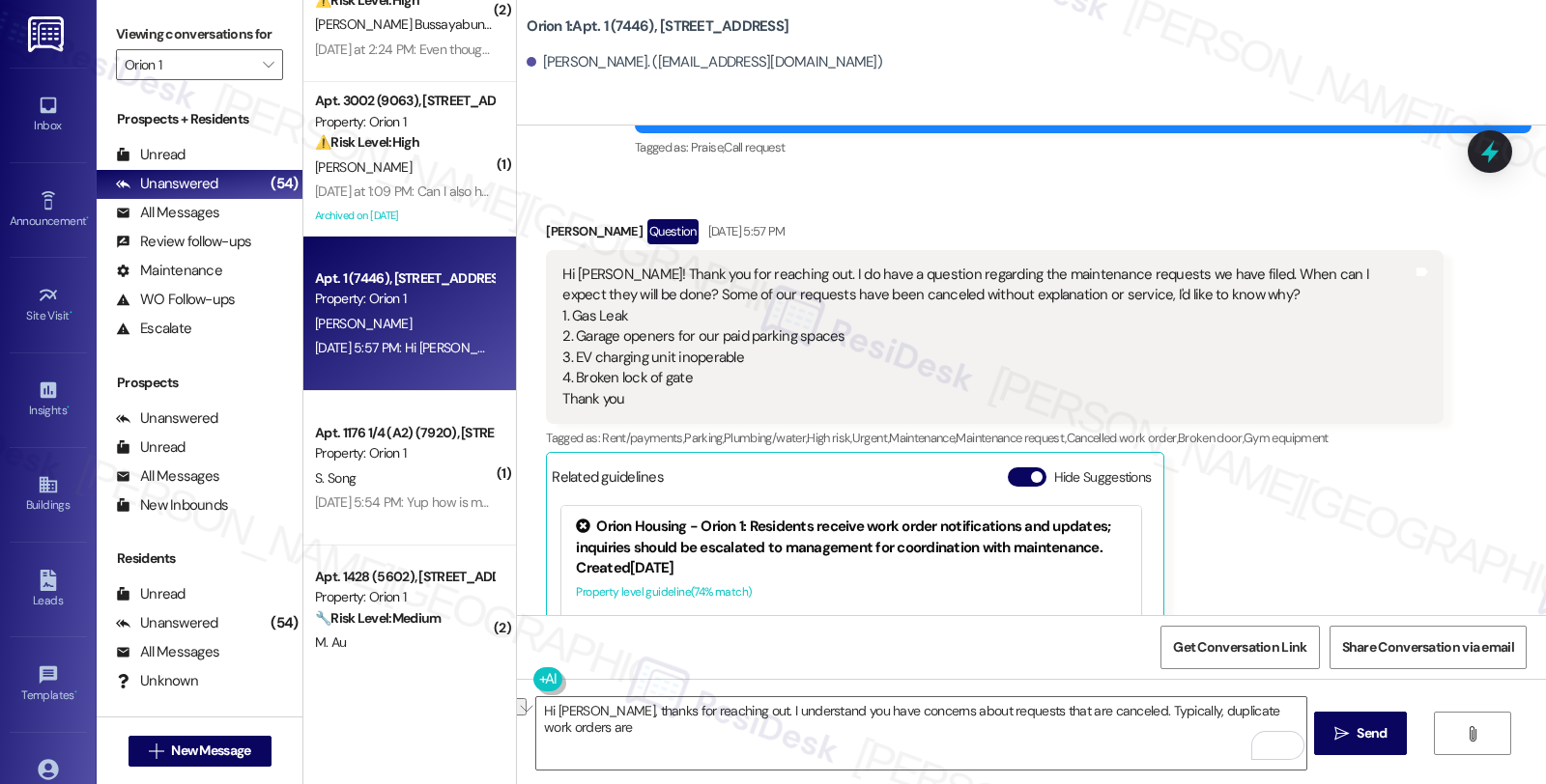
click at [1338, 535] on div "Ryan Palmquist Question Aug 20, 2025 at 5:57 PM Hi Sarah! Thank you for reachin…" at bounding box center [994, 517] width 897 height 596
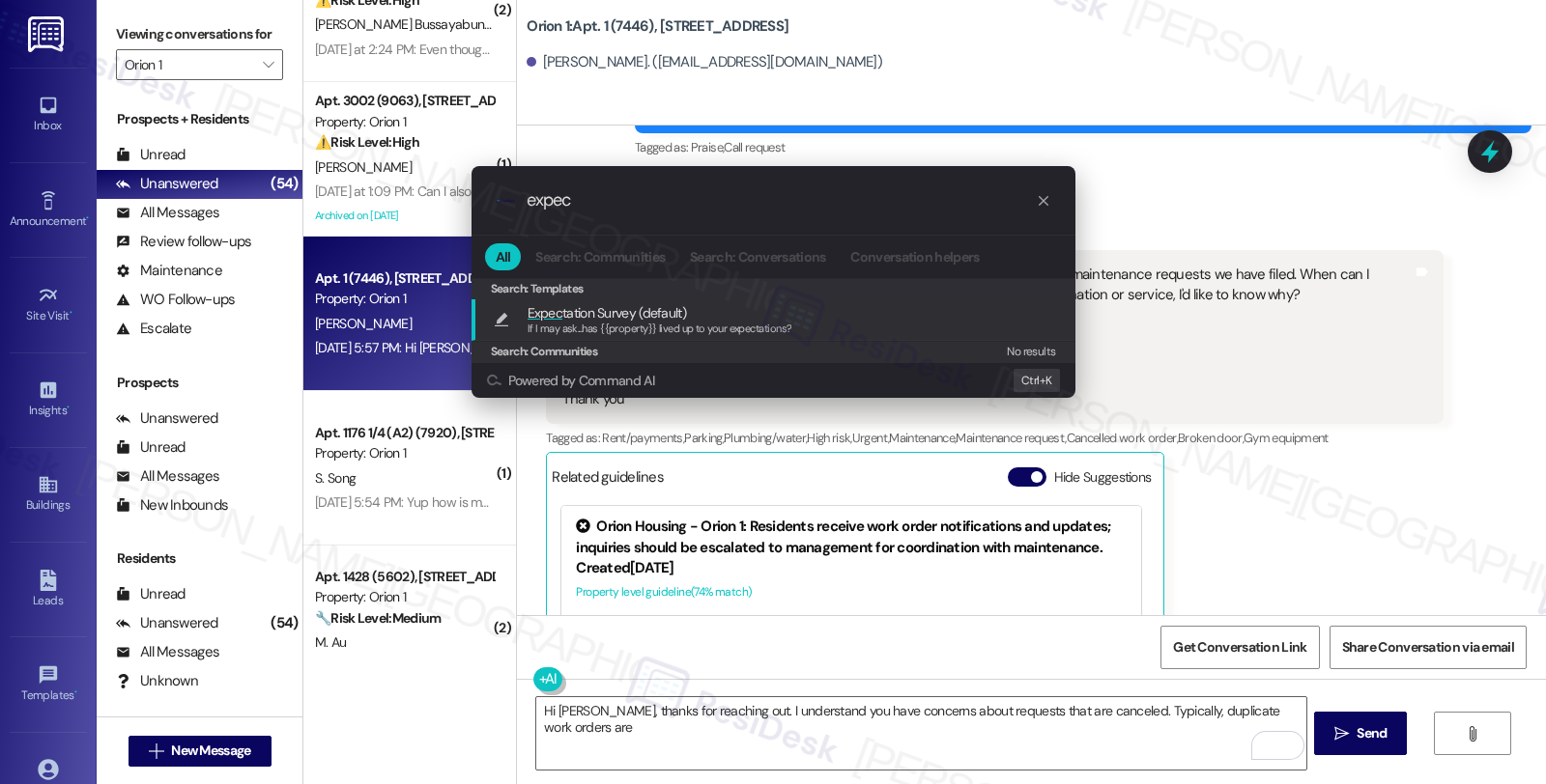
type input "expec"
click at [1243, 503] on div ".cls-1{fill:#0a055f;}.cls-2{fill:#0cc4c4;} resideskLogoBlueOrange expec All Sea…" at bounding box center [773, 392] width 1546 height 784
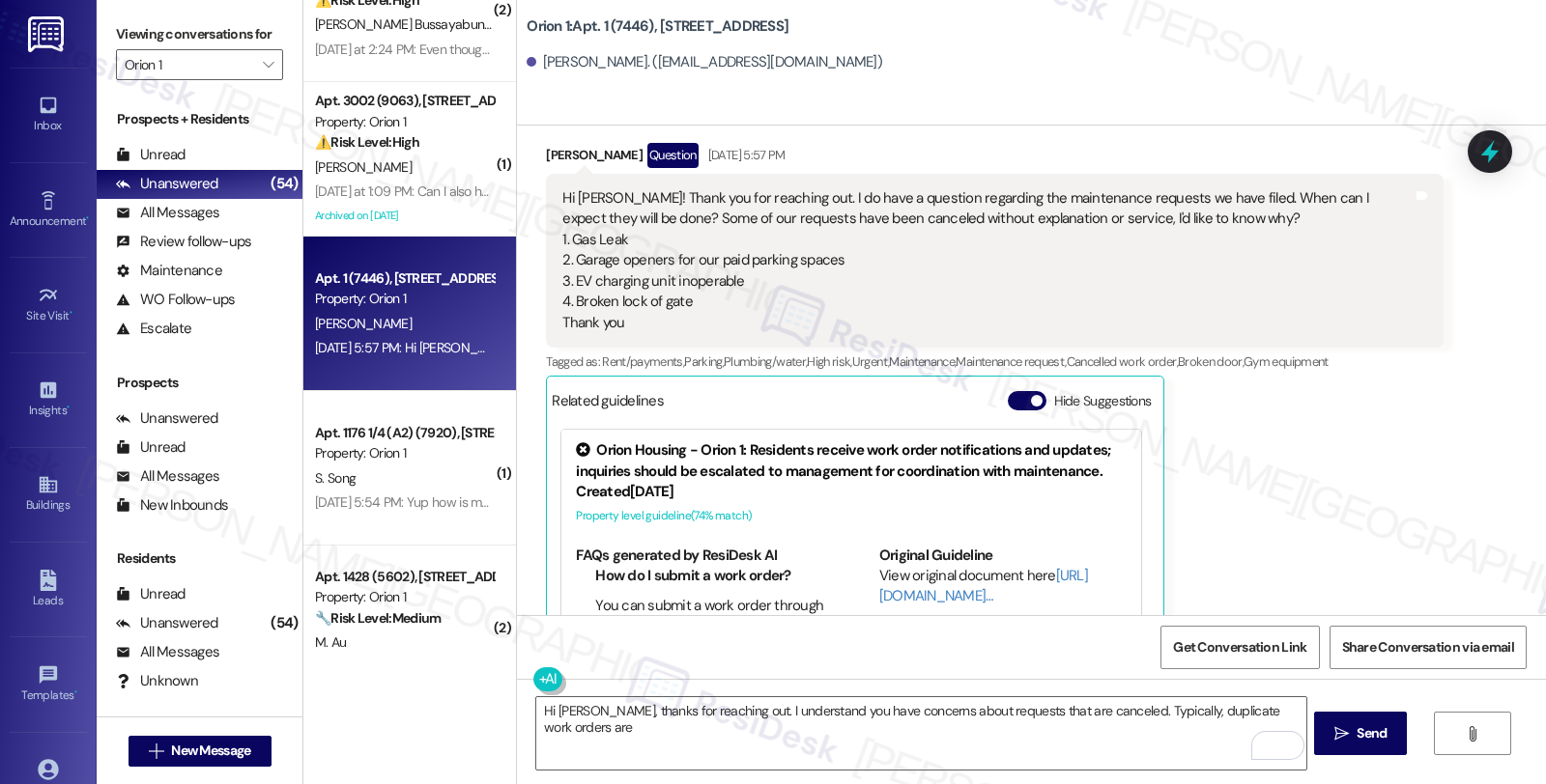
scroll to position [478, 0]
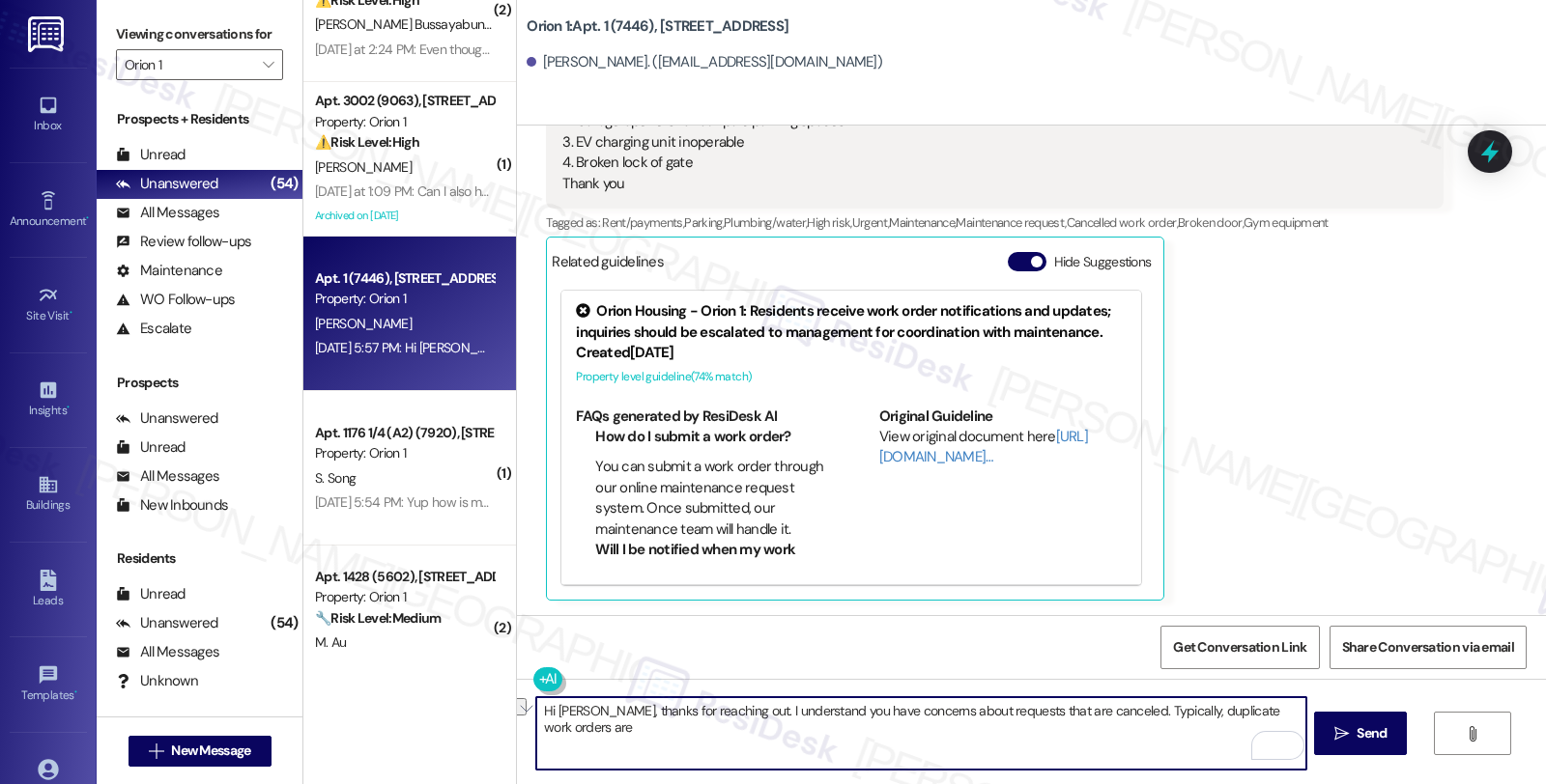
drag, startPoint x: 1086, startPoint y: 709, endPoint x: 1326, endPoint y: 709, distance: 240.0
click at [1326, 709] on div "Hi Ryan, thanks for reaching out. I understand you have concerns about requests…" at bounding box center [1032, 751] width 1030 height 145
click at [652, 725] on textarea "Hi Ryan, thanks for reaching out. I understand you have concerns about requests…" at bounding box center [920, 733] width 770 height 72
click at [653, 722] on textarea "Hi Ryan, thanks for reaching out. I understand you have concerns about requests…" at bounding box center [920, 733] width 770 height 72
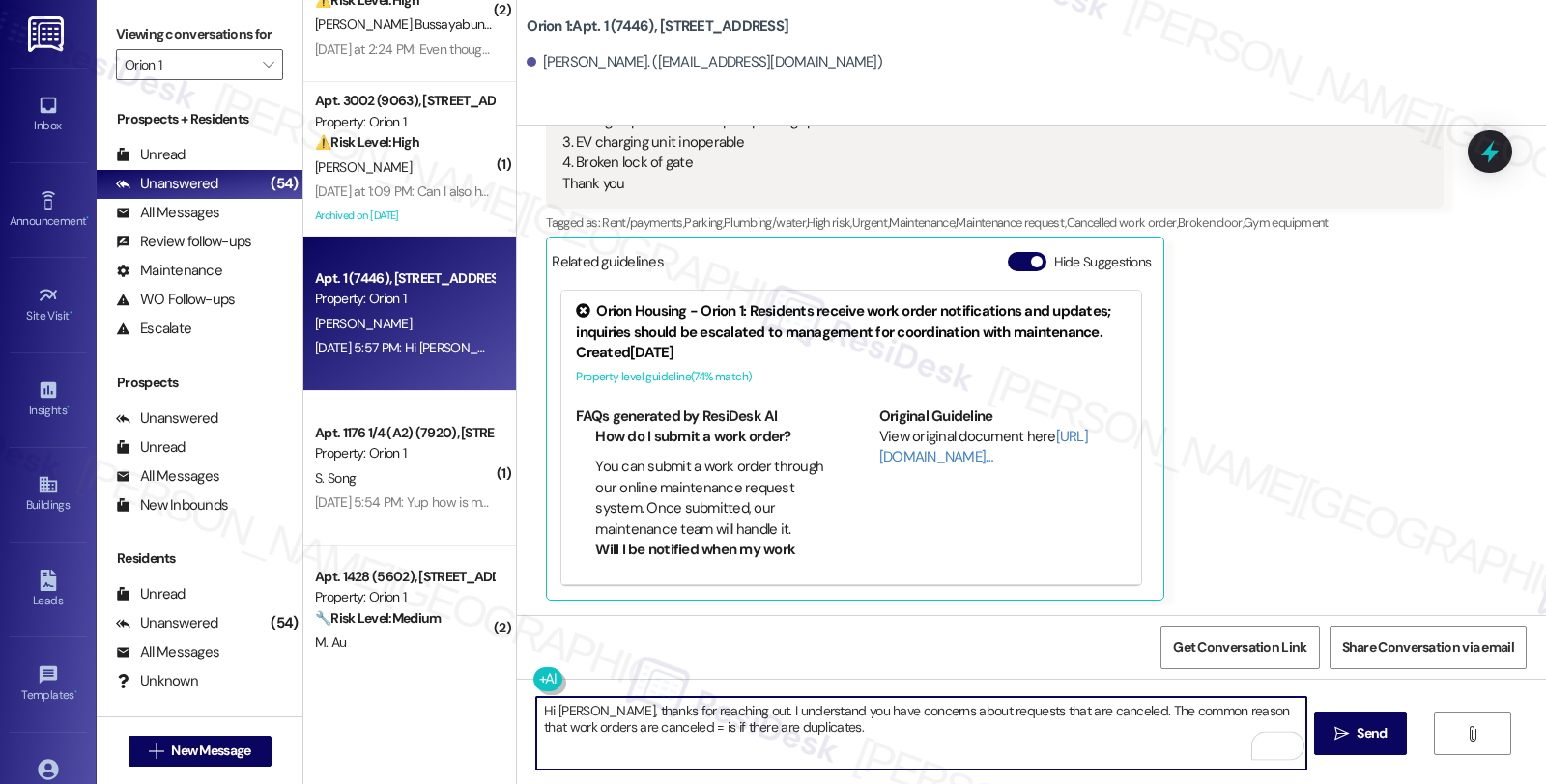
click at [657, 727] on textarea "Hi Ryan, thanks for reaching out. I understand you have concerns about requests…" at bounding box center [920, 733] width 770 height 72
click at [867, 744] on textarea "Hi Ryan, thanks for reaching out. I understand you have concerns about requests…" at bounding box center [920, 733] width 770 height 72
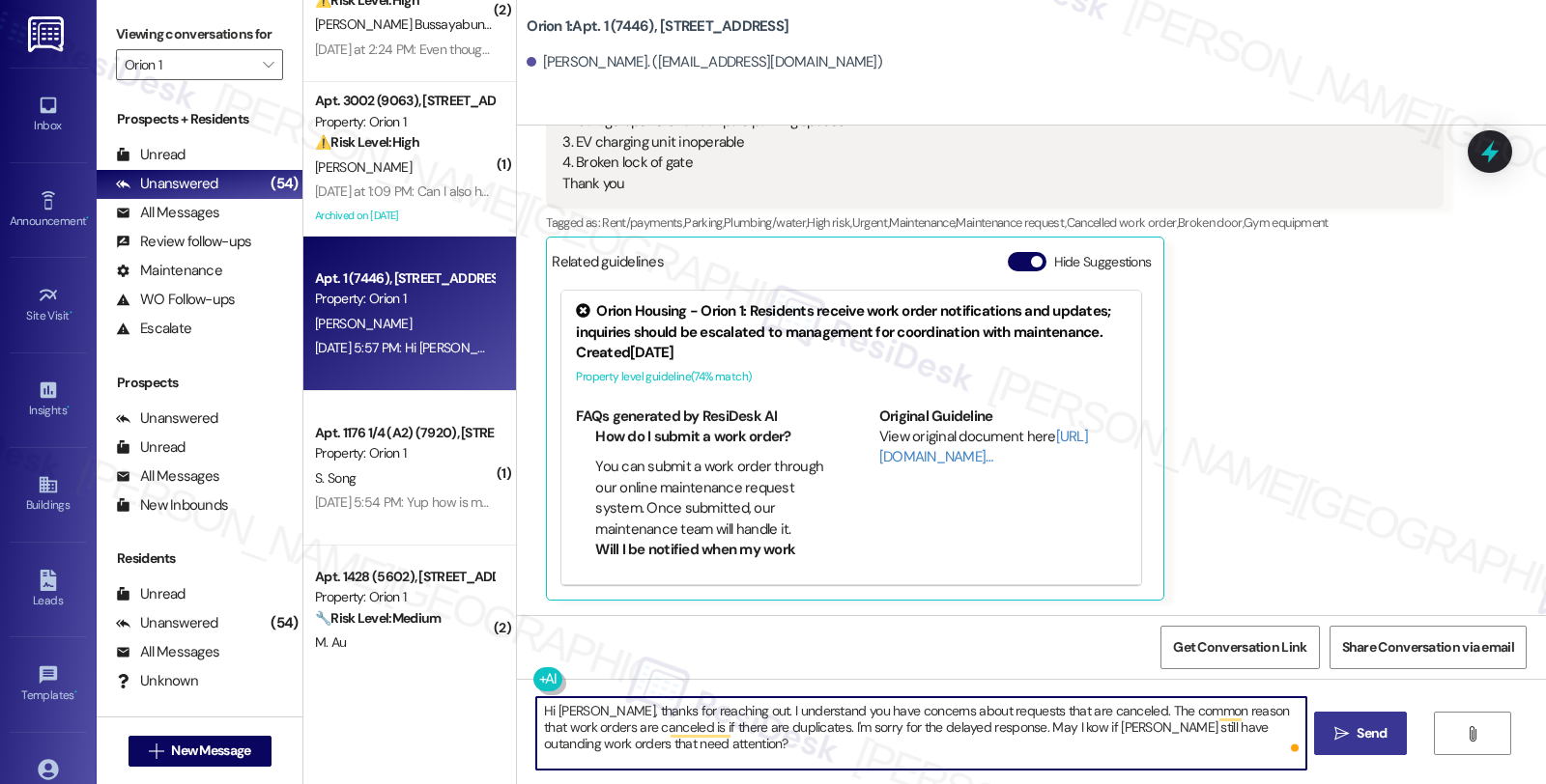
type textarea "Hi Ryan, thanks for reaching out. I understand you have concerns about requests…"
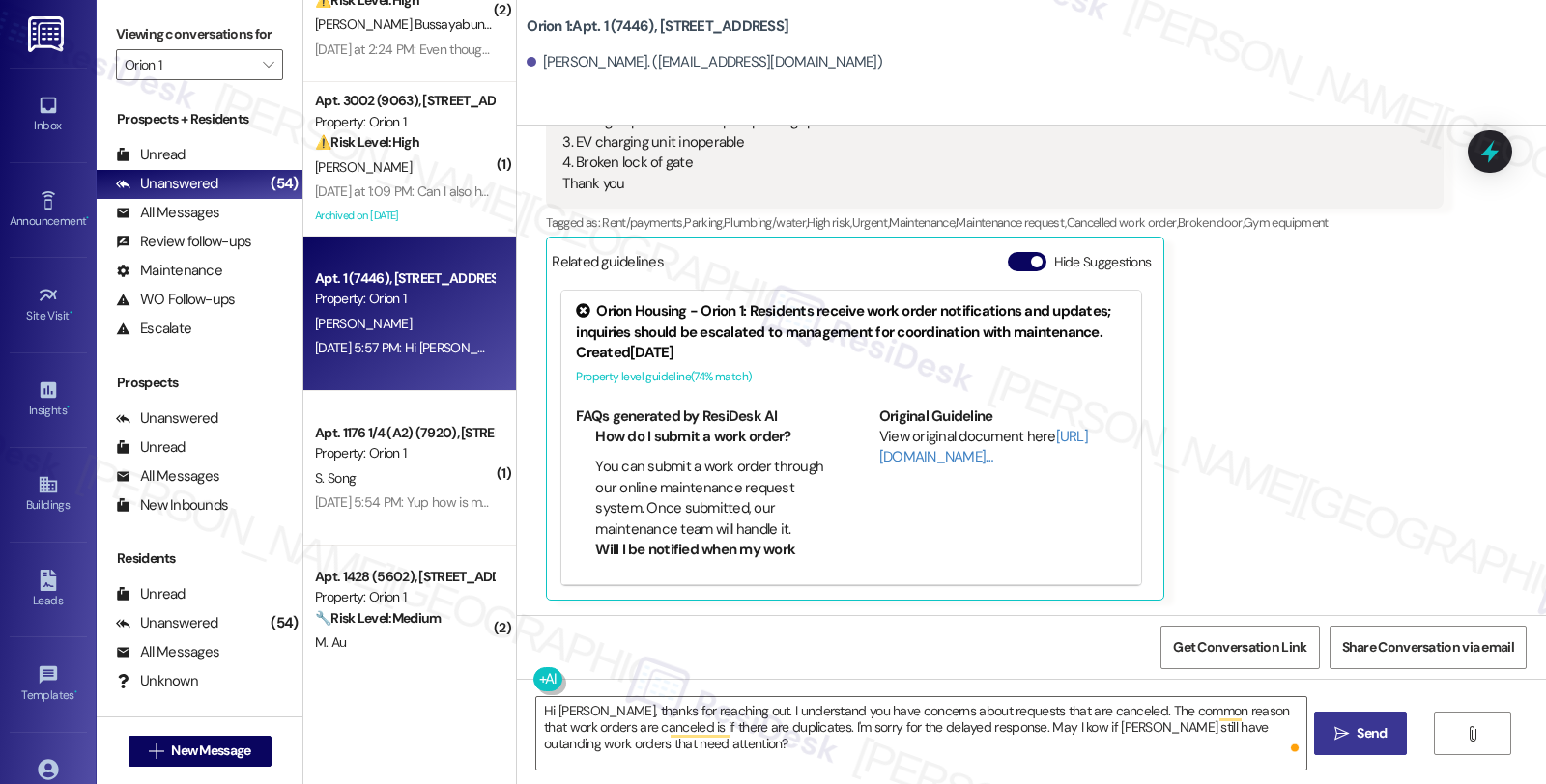
click at [1335, 728] on icon "" at bounding box center [1341, 734] width 15 height 16
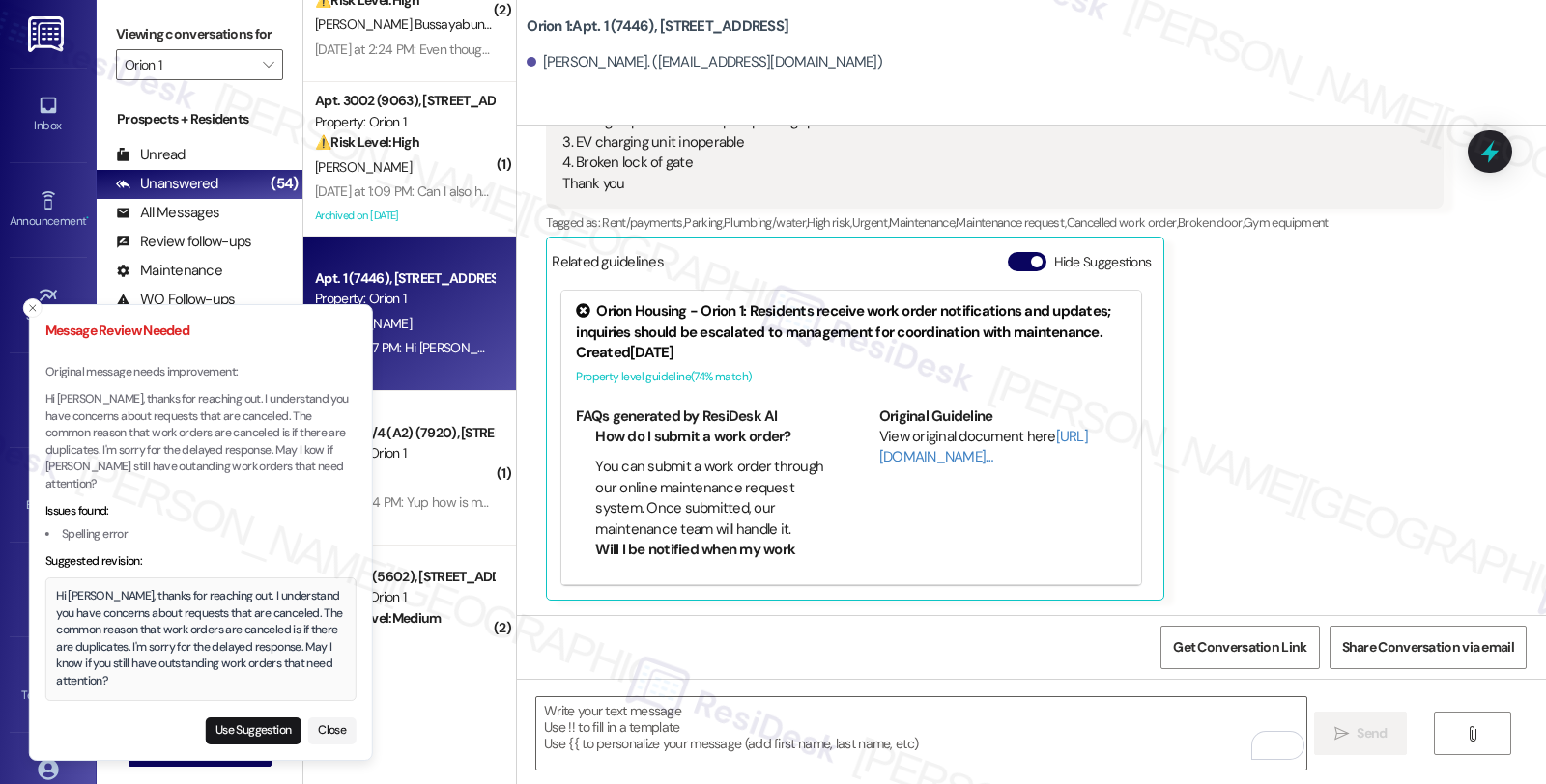
drag, startPoint x: 131, startPoint y: 677, endPoint x: 143, endPoint y: 652, distance: 27.7
click at [143, 652] on div "Hi Ryan, thanks for reaching out. I understand you have concerns about requests…" at bounding box center [200, 639] width 289 height 101
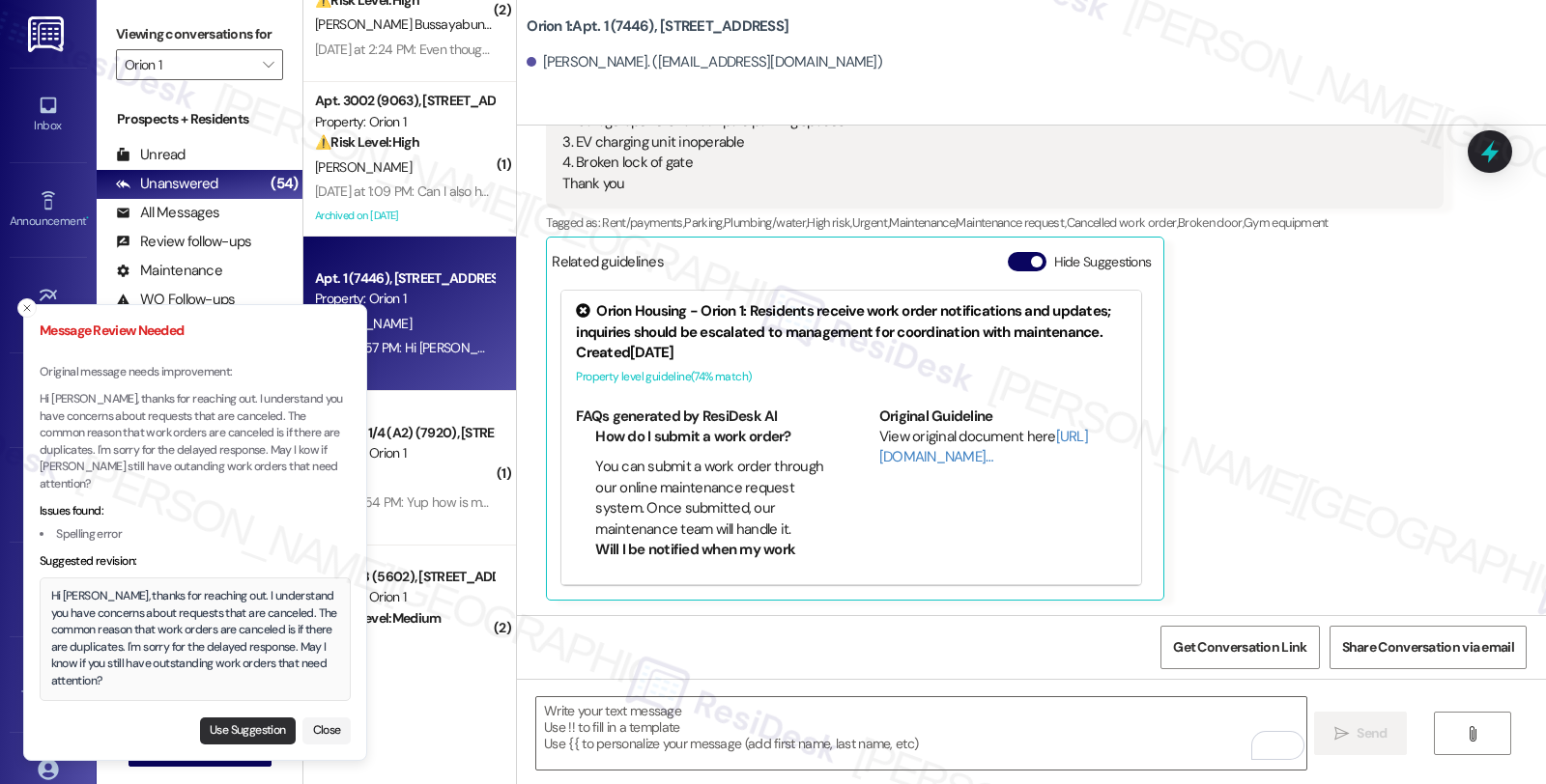
click at [249, 731] on button "Use Suggestion" at bounding box center [247, 730] width 95 height 27
type textarea "Hi Ryan, thanks for reaching out. I understand you have concerns about requests…"
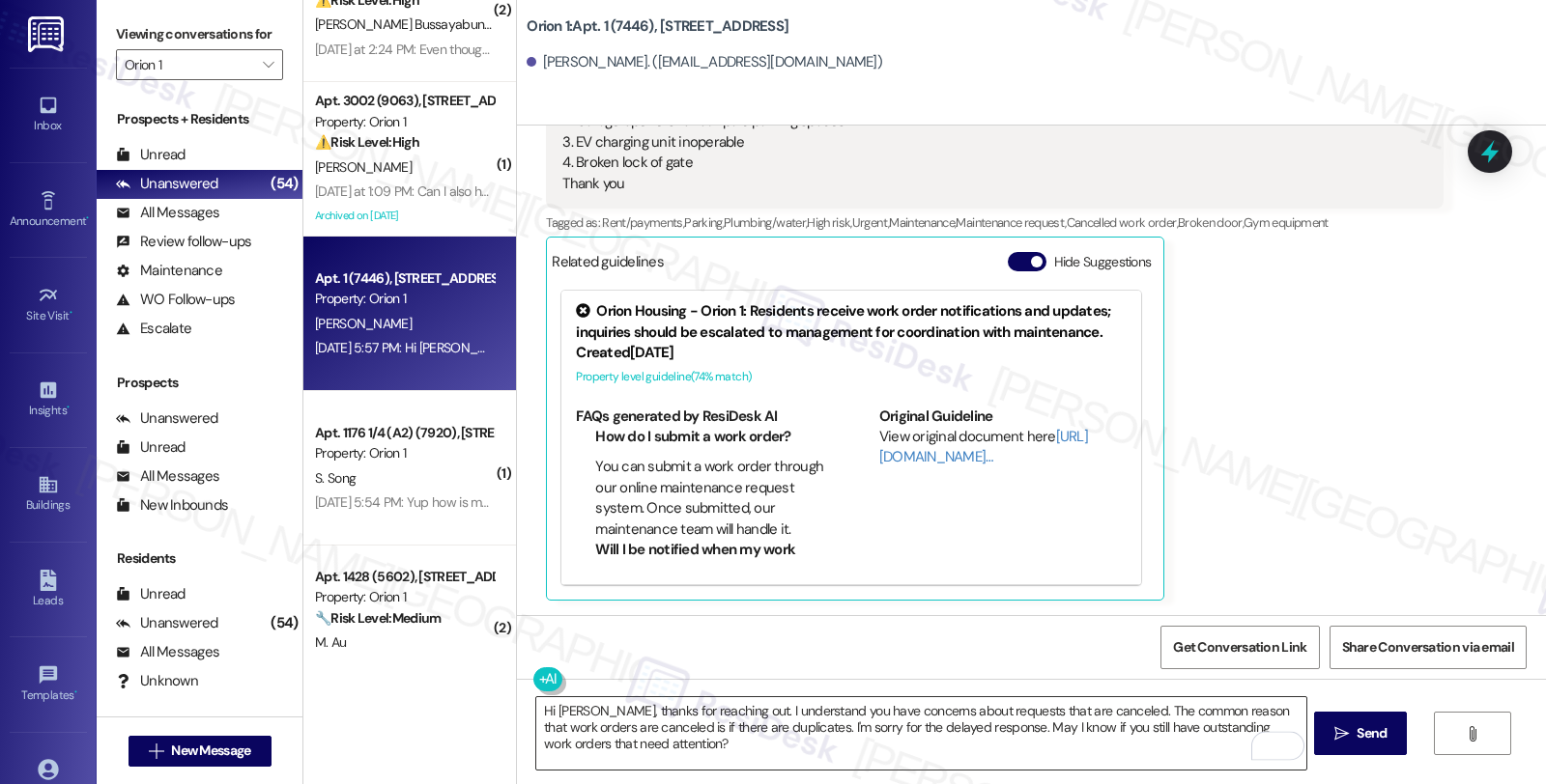
click at [853, 745] on textarea "Hi Ryan, thanks for reaching out. I understand you have concerns about requests…" at bounding box center [920, 733] width 770 height 72
click at [1384, 732] on span "Send" at bounding box center [1371, 733] width 30 height 20
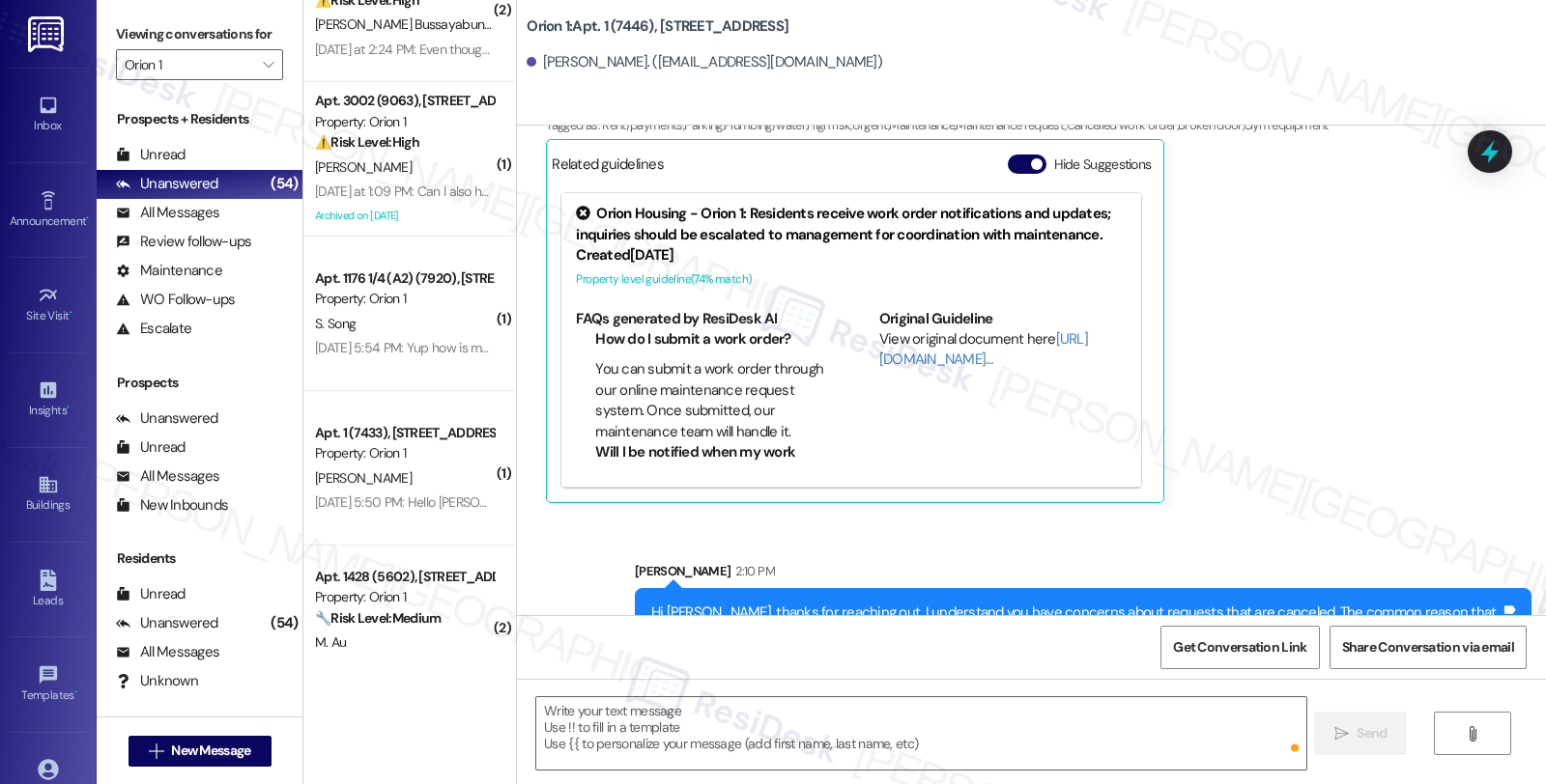
scroll to position [633, 0]
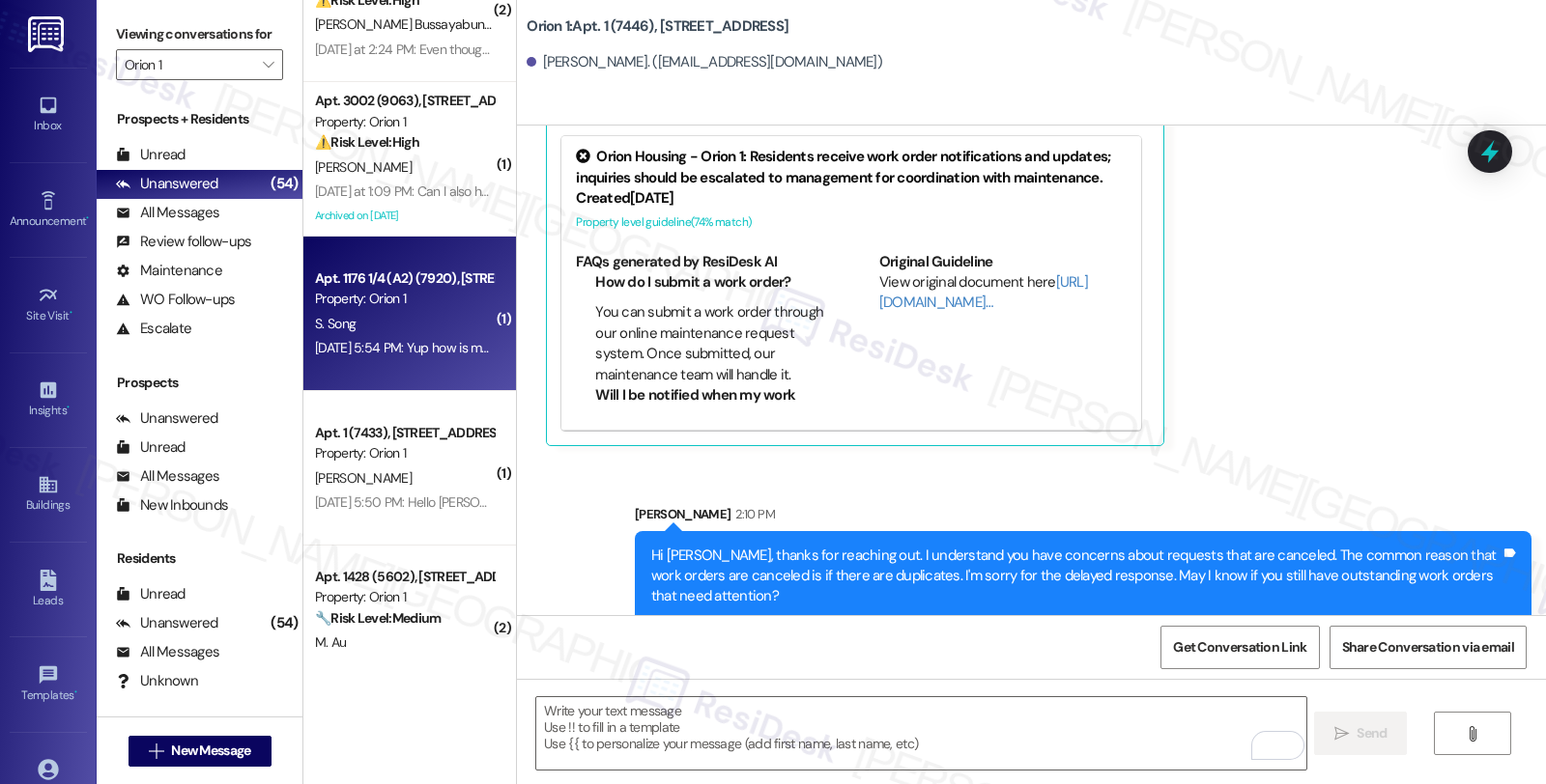
click at [448, 329] on div "S. Song" at bounding box center [404, 324] width 183 height 24
type textarea "Fetching suggested responses. Please feel free to read through the conversation…"
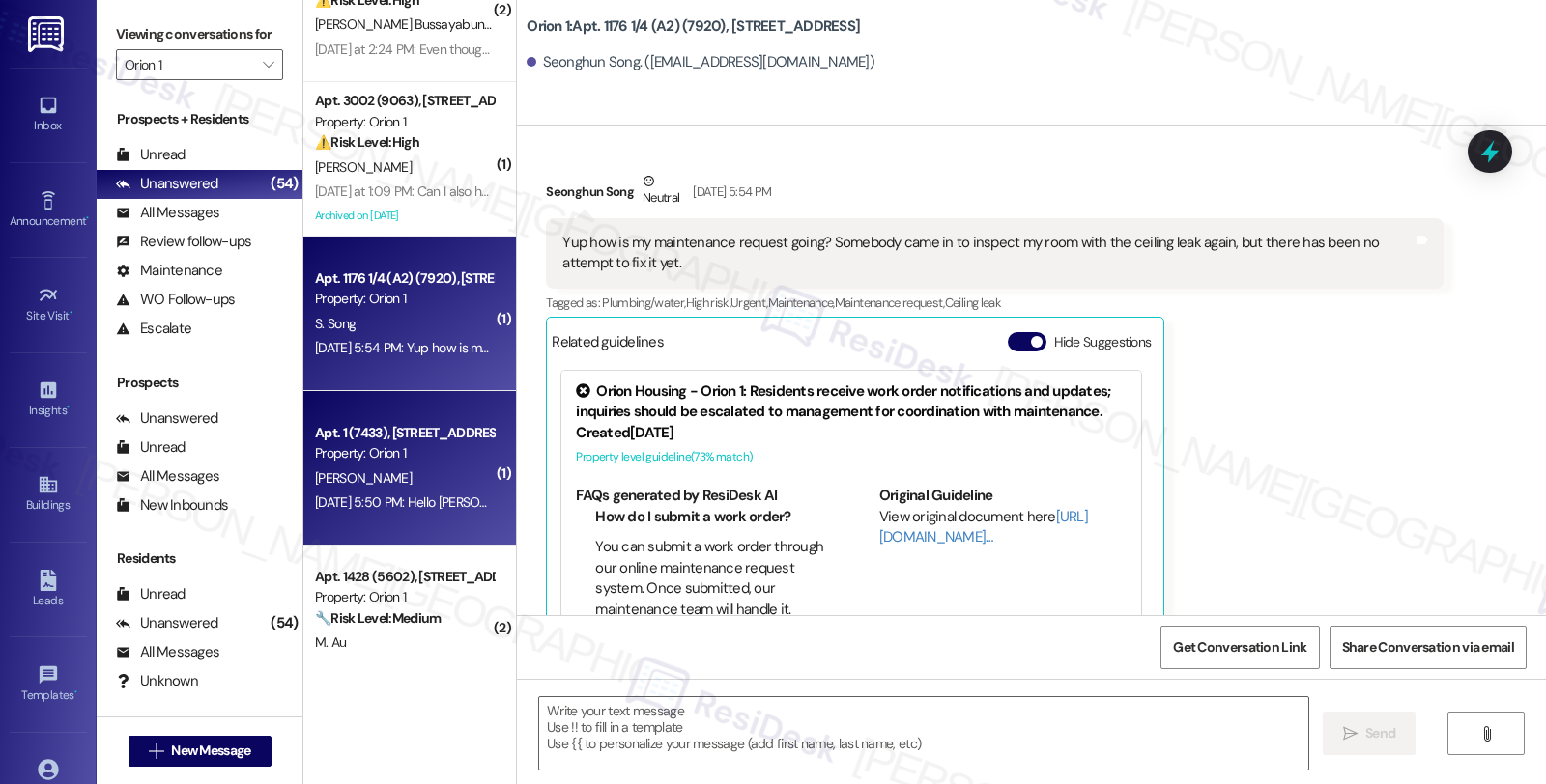
type textarea "Fetching suggested responses. Please feel free to read through the conversation…"
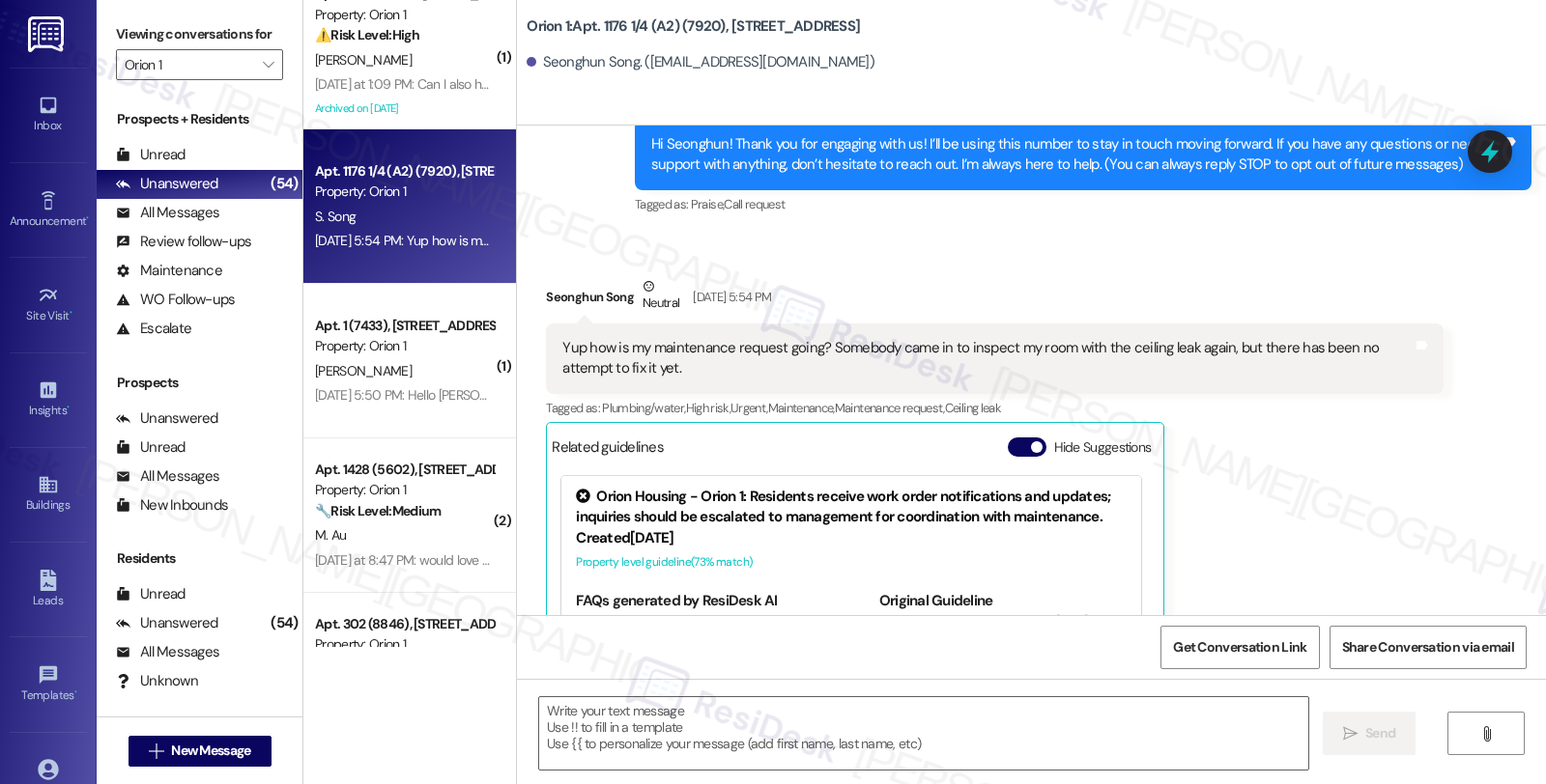
scroll to position [176, 0]
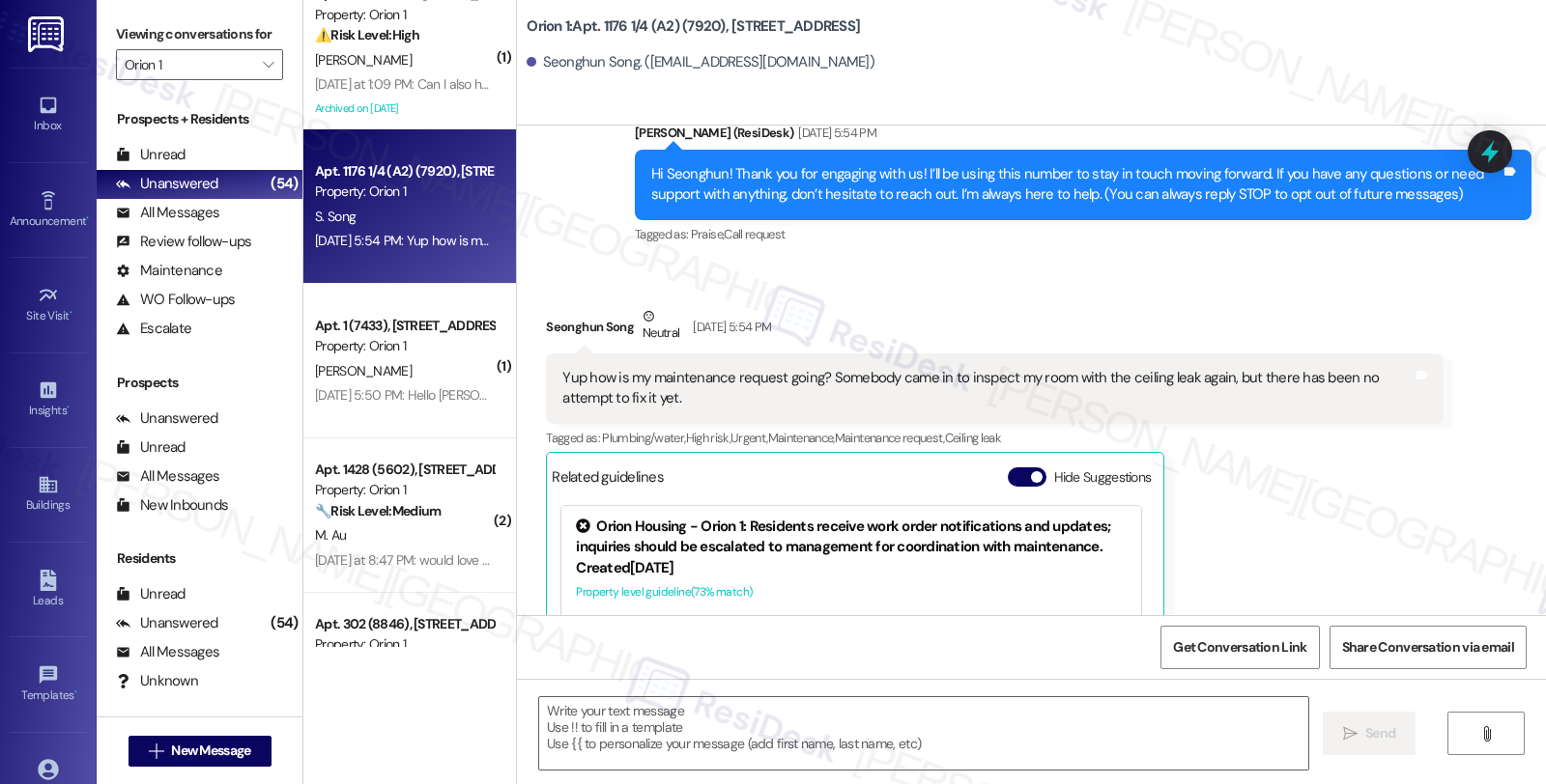
click at [561, 315] on div "Seonghun Song Neutral Aug 20, 2025 at 5:54 PM" at bounding box center [994, 330] width 897 height 48
click at [615, 328] on div "Seonghun Song Neutral Aug 20, 2025 at 5:54 PM" at bounding box center [994, 330] width 897 height 48
copy div "Seonghun Song"
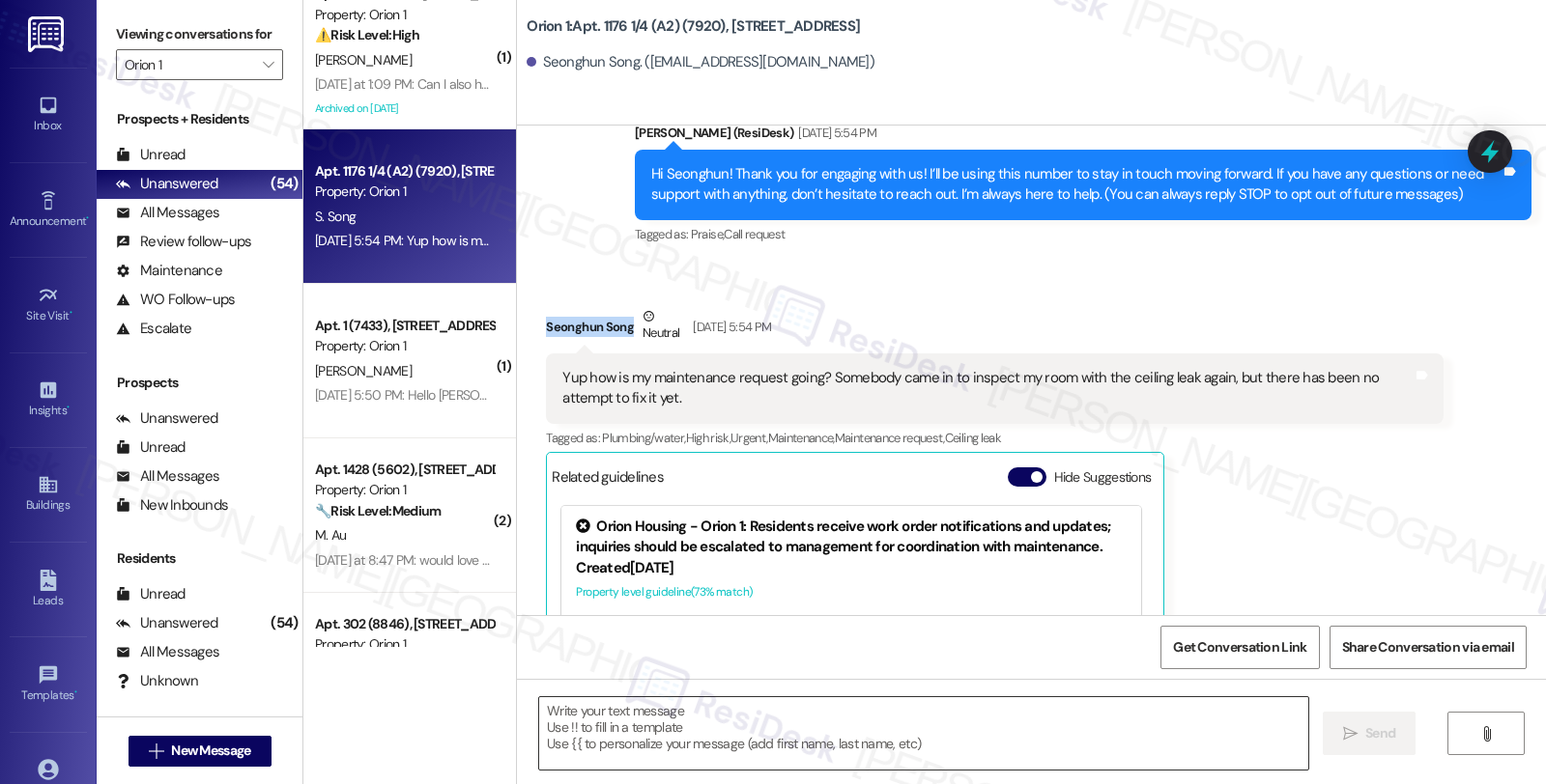
click at [635, 721] on textarea at bounding box center [923, 733] width 770 height 72
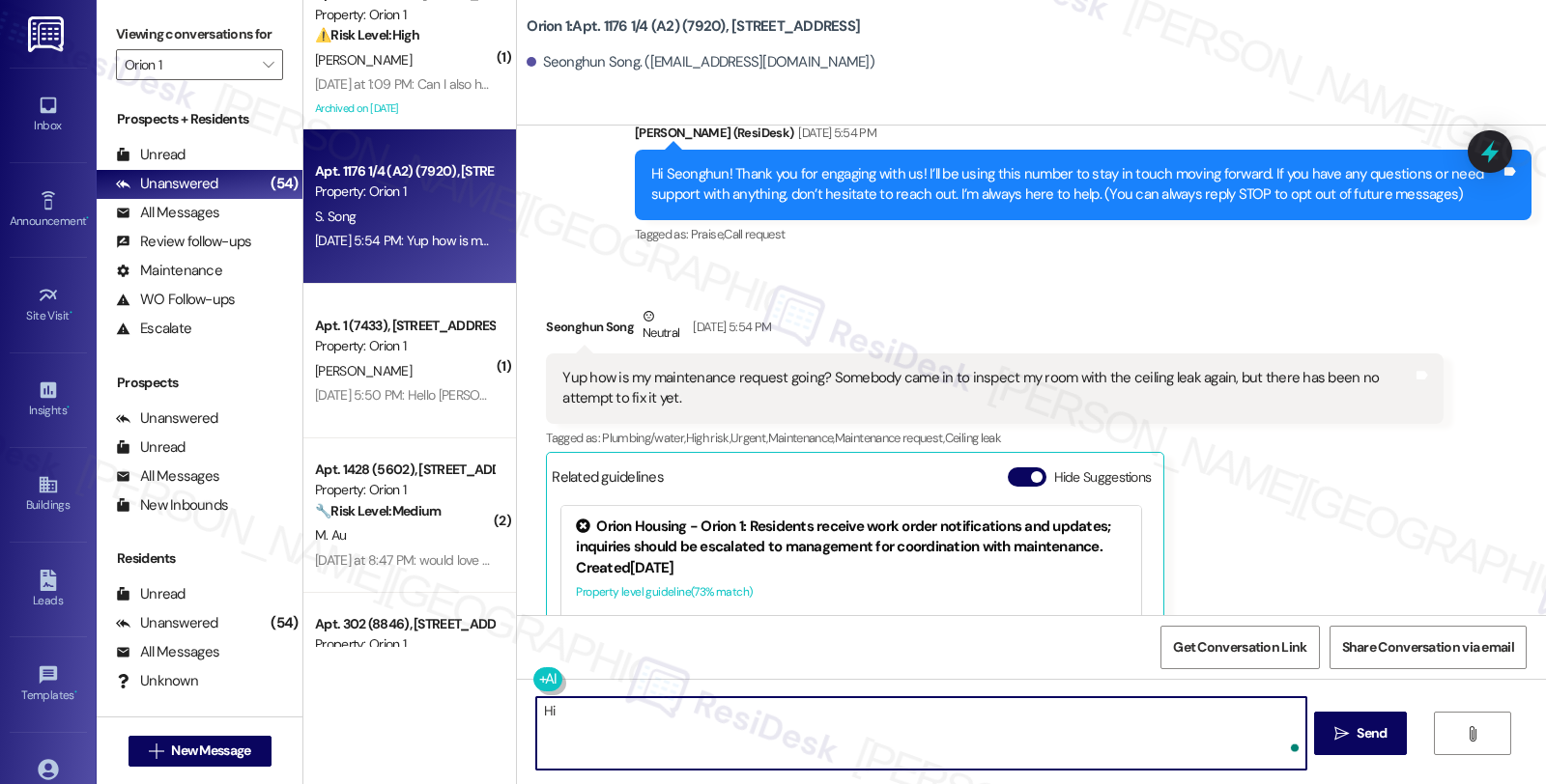
paste textarea "Seonghun Song"
click at [772, 720] on textarea "Hi Seonghun, thanks for reaching out." at bounding box center [920, 733] width 770 height 72
click at [947, 708] on textarea "Hi Seonghun, thanks for reaching out. Sorry for the delayed response. May Iknow" at bounding box center [920, 733] width 770 height 72
click at [1003, 712] on textarea "Hi Seonghun, thanks for reaching out. Sorry for the delayed response. May I know" at bounding box center [920, 733] width 770 height 72
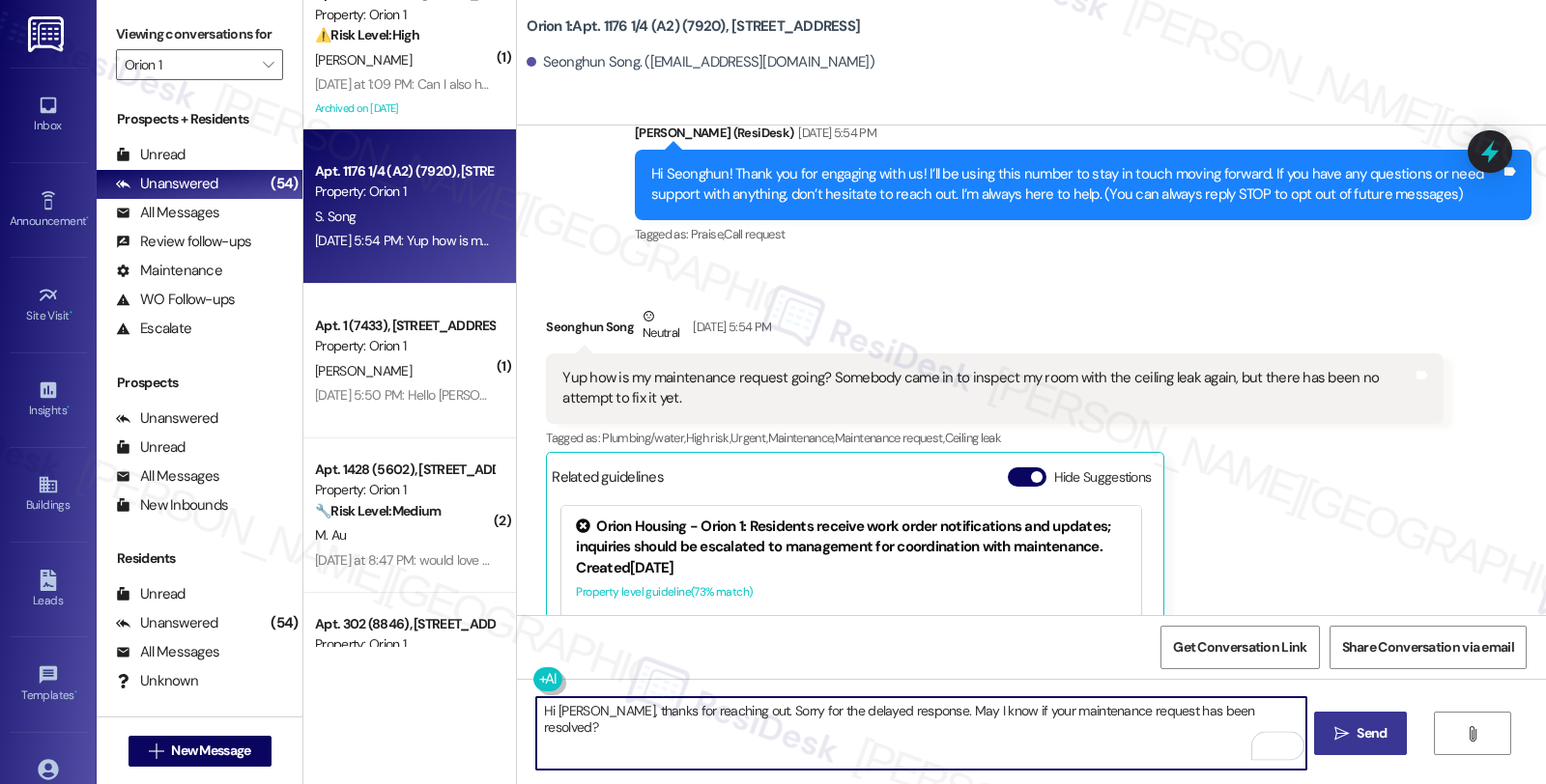
type textarea "Hi Seonghun, thanks for reaching out. Sorry for the delayed response. May I kno…"
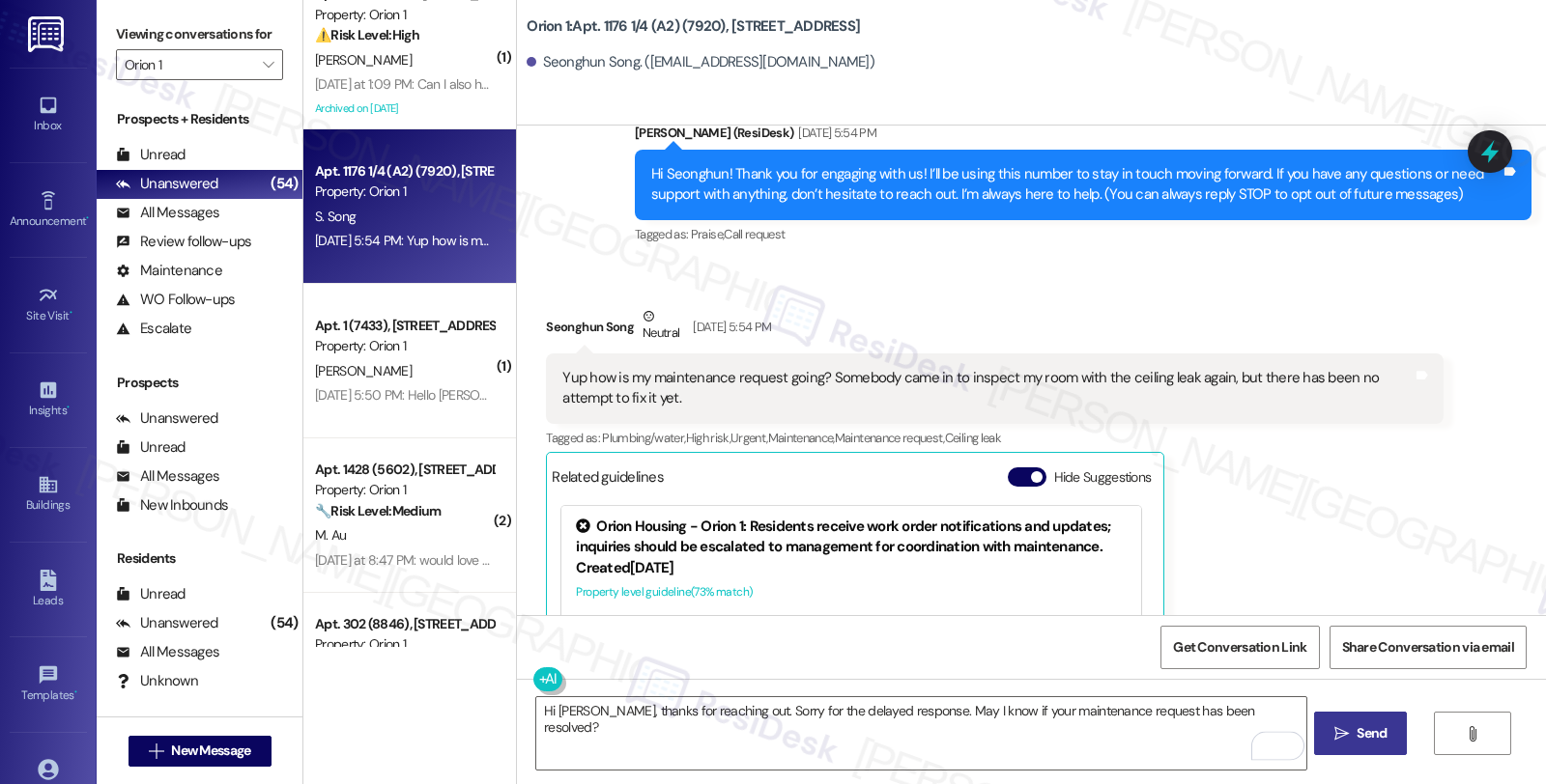
click at [1378, 725] on span "Send" at bounding box center [1371, 733] width 30 height 20
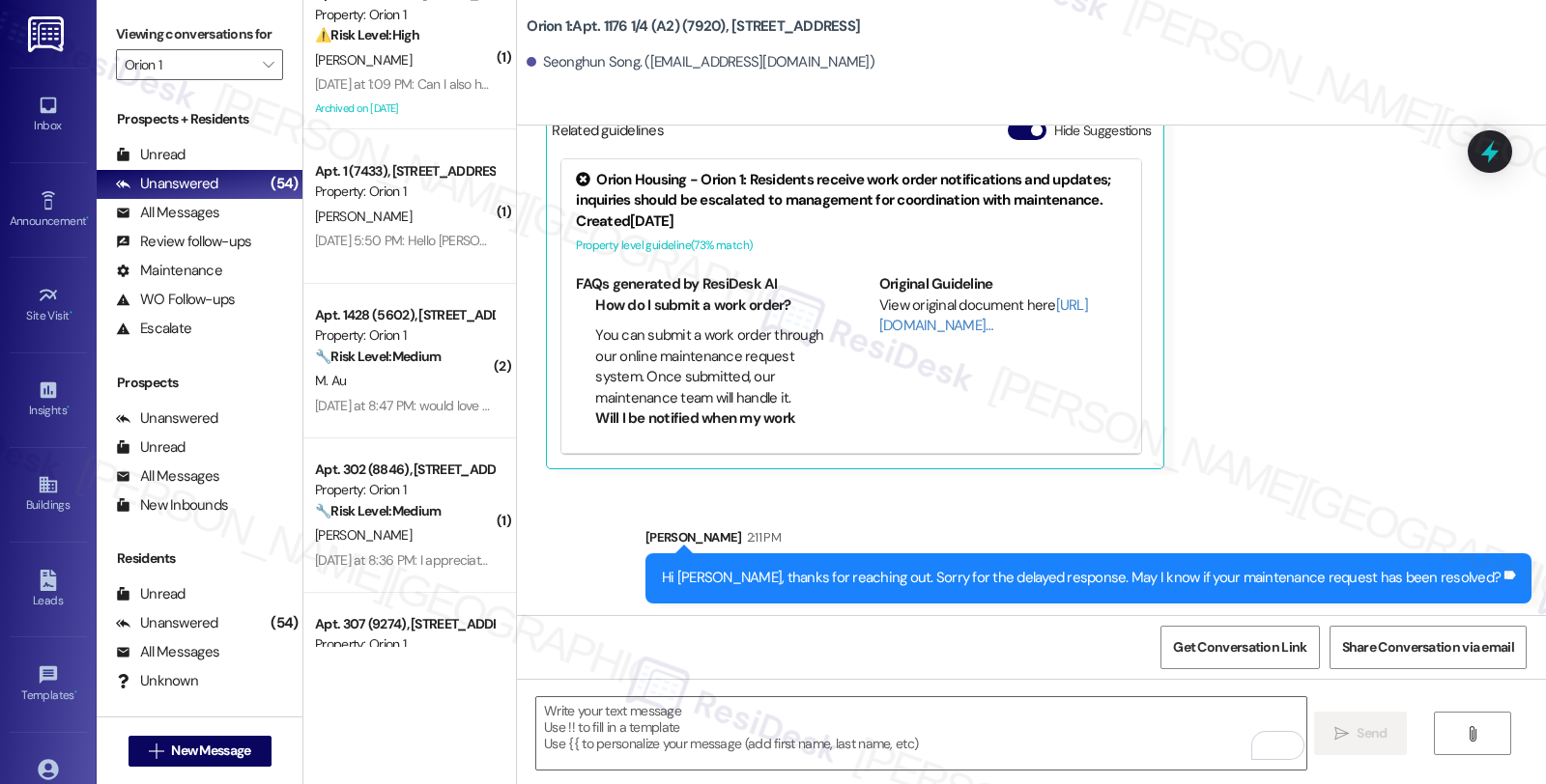
scroll to position [525, 0]
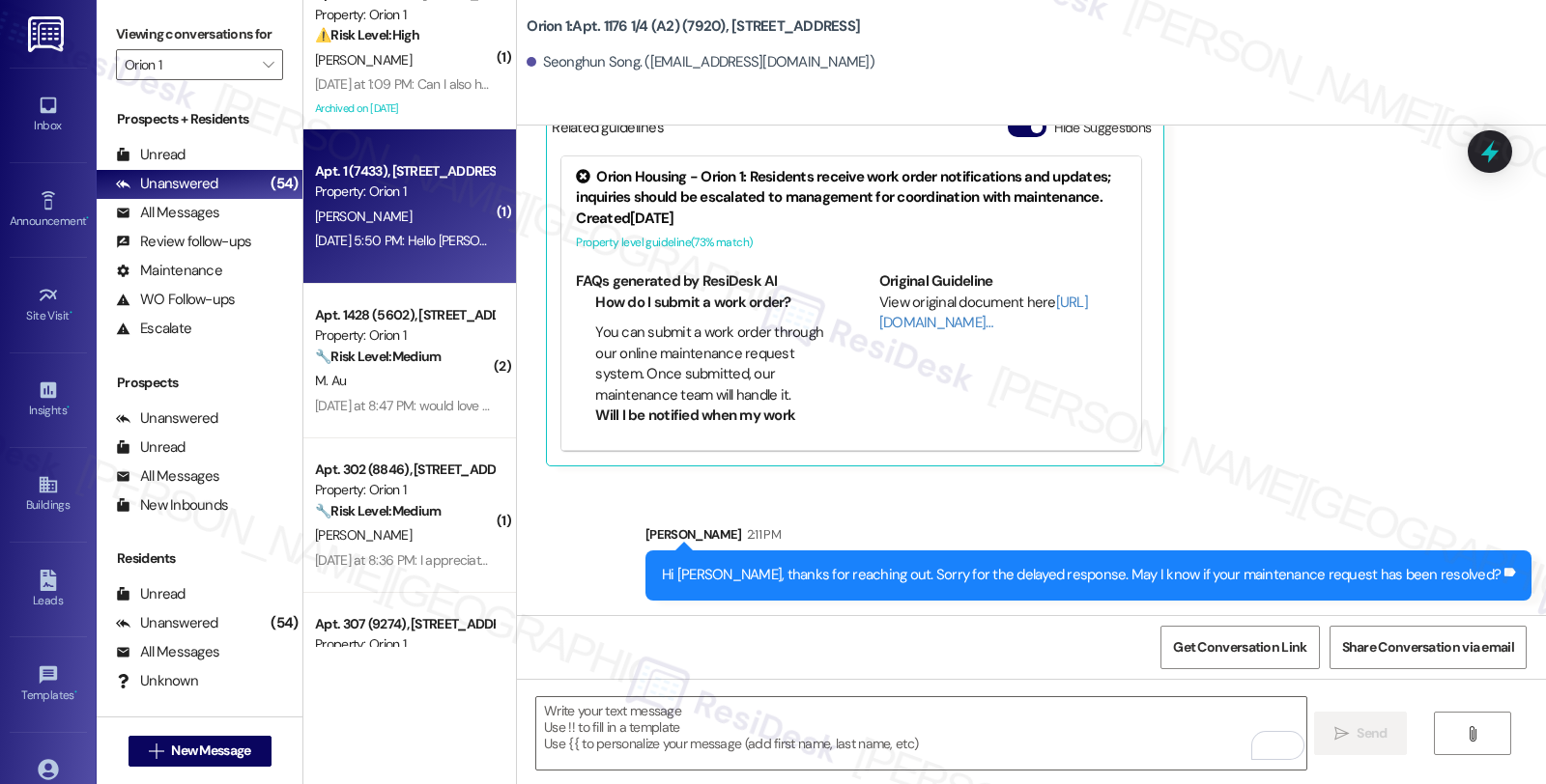
click at [404, 205] on div "N. Costanzo" at bounding box center [404, 216] width 183 height 24
type textarea "Fetching suggested responses. Please feel free to read through the conversation…"
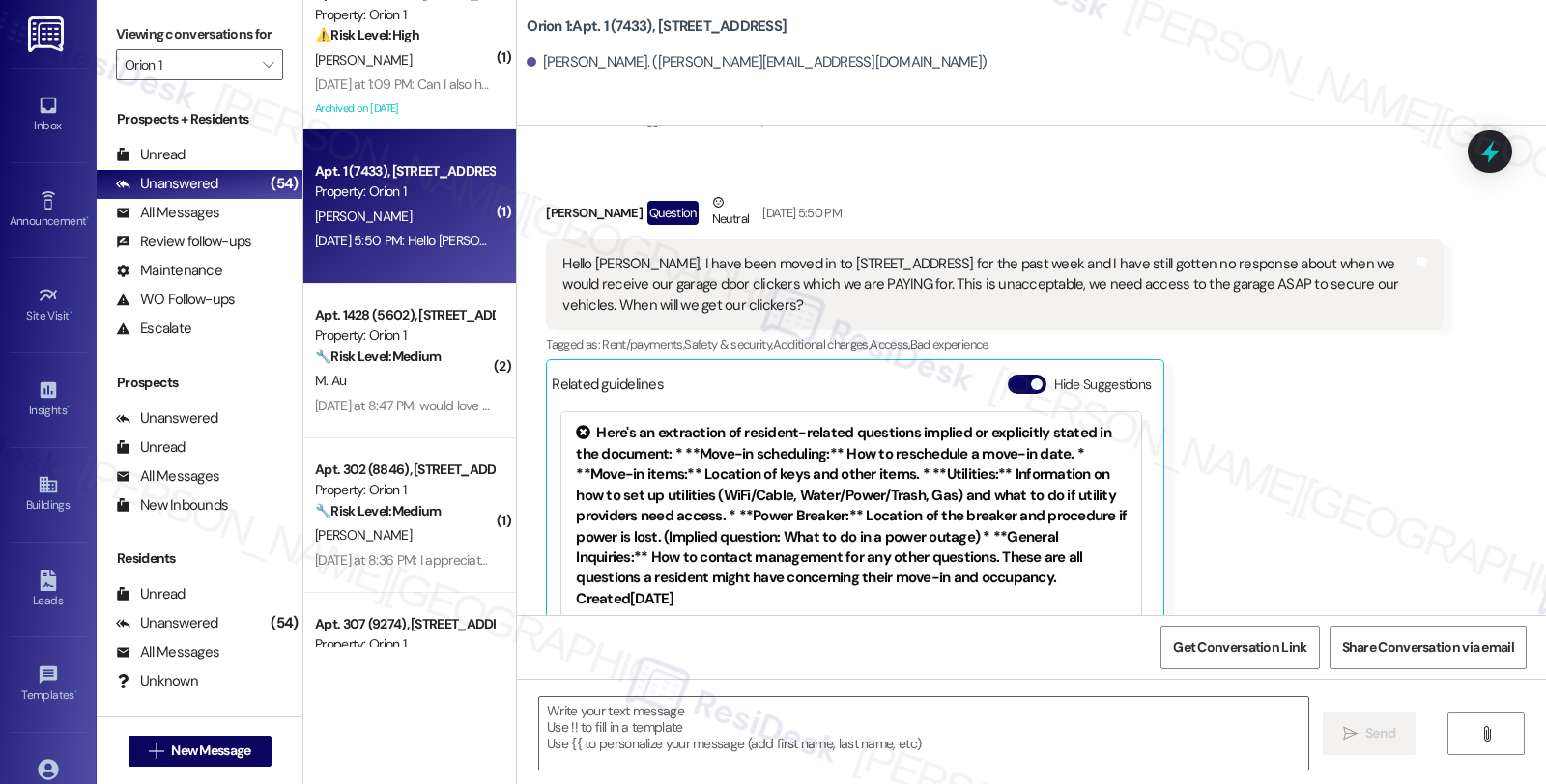
type textarea "Fetching suggested responses. Please feel free to read through the conversation…"
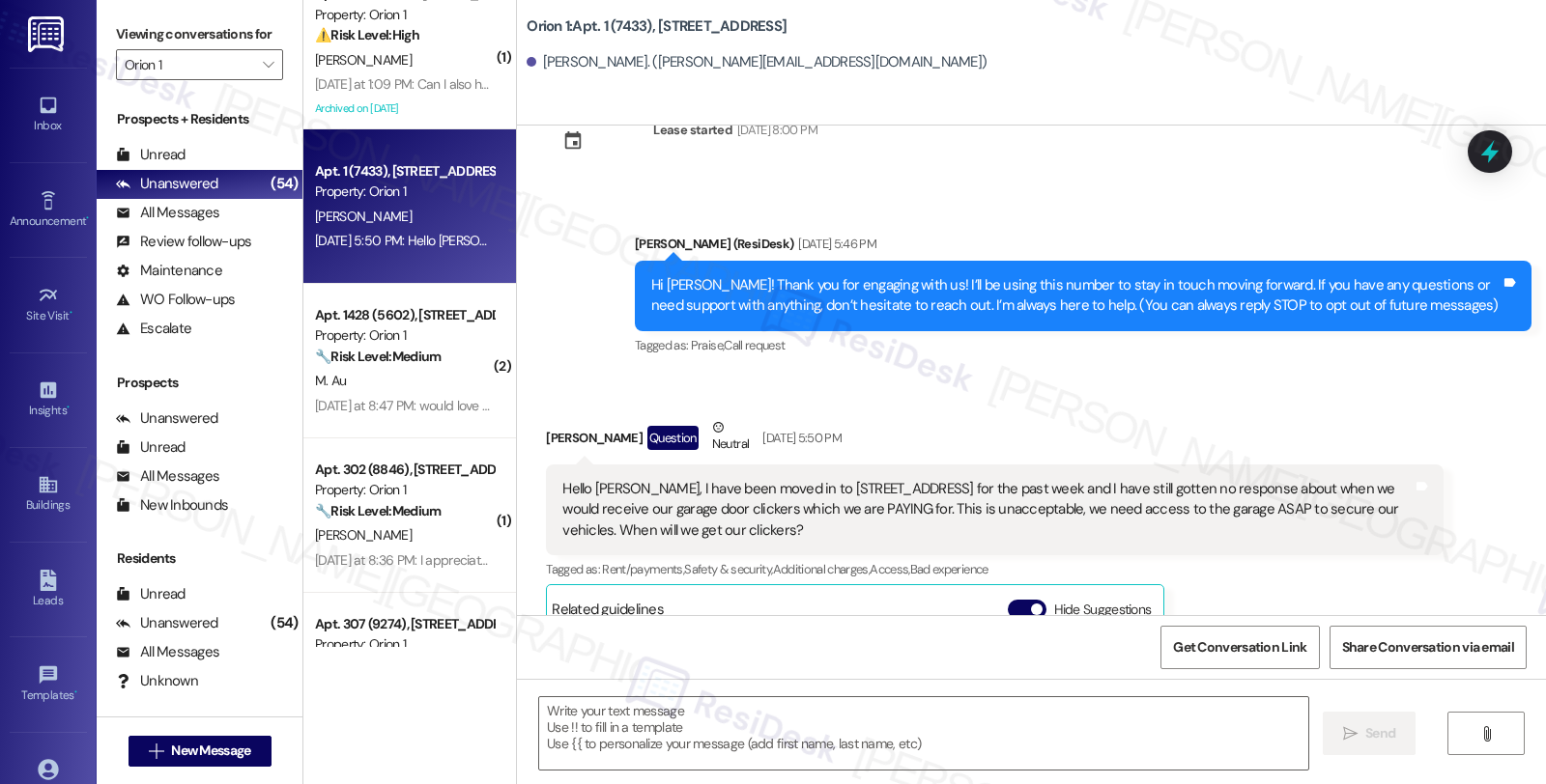
scroll to position [107, 0]
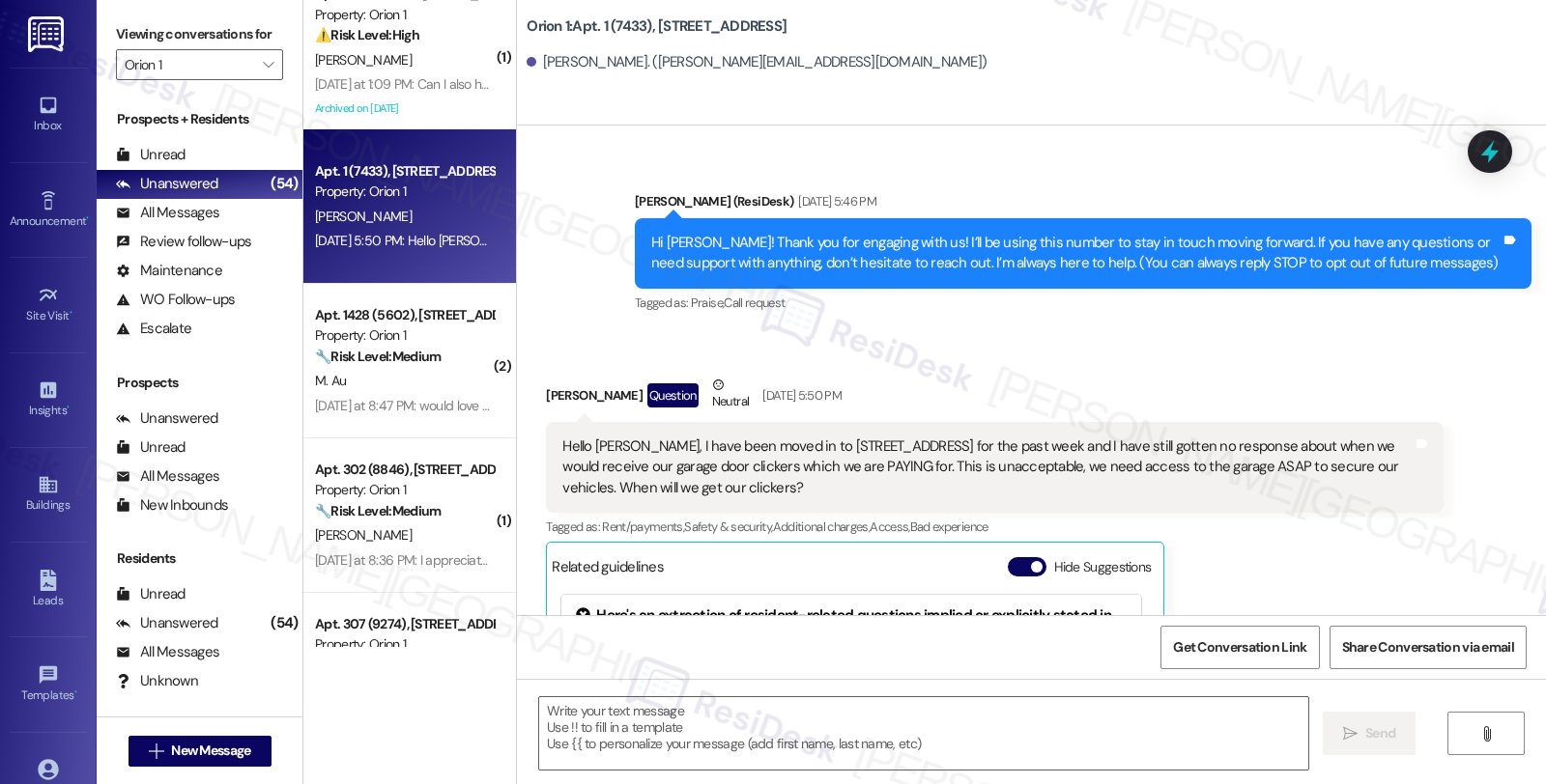
click at [549, 391] on div "Nicholas Costanzo Question Neutral Aug 20, 2025 at 5:50 PM" at bounding box center [994, 399] width 897 height 48
copy div "Nicholas"
click at [621, 738] on textarea at bounding box center [923, 733] width 770 height 72
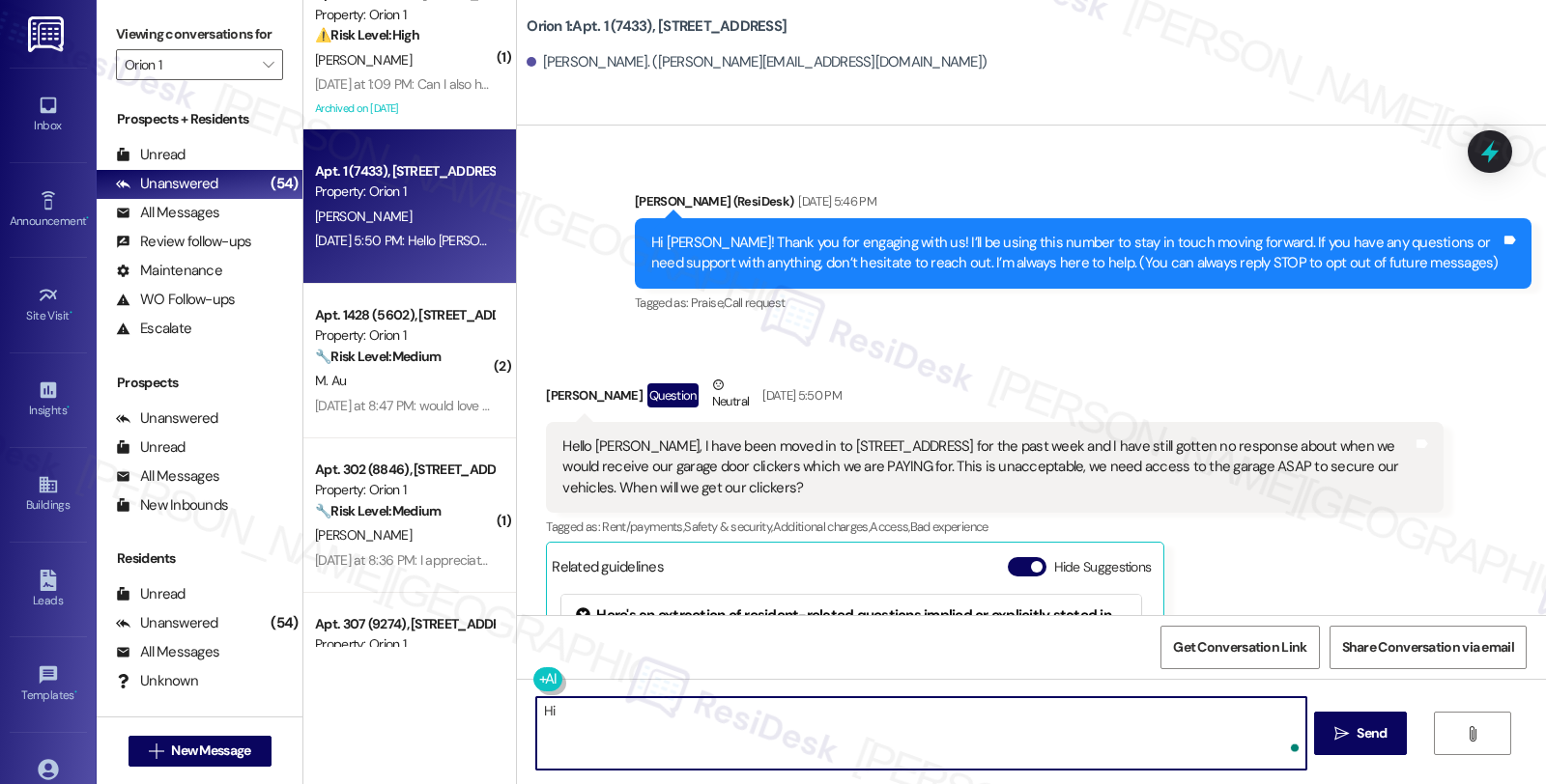
paste textarea "Nicholas"
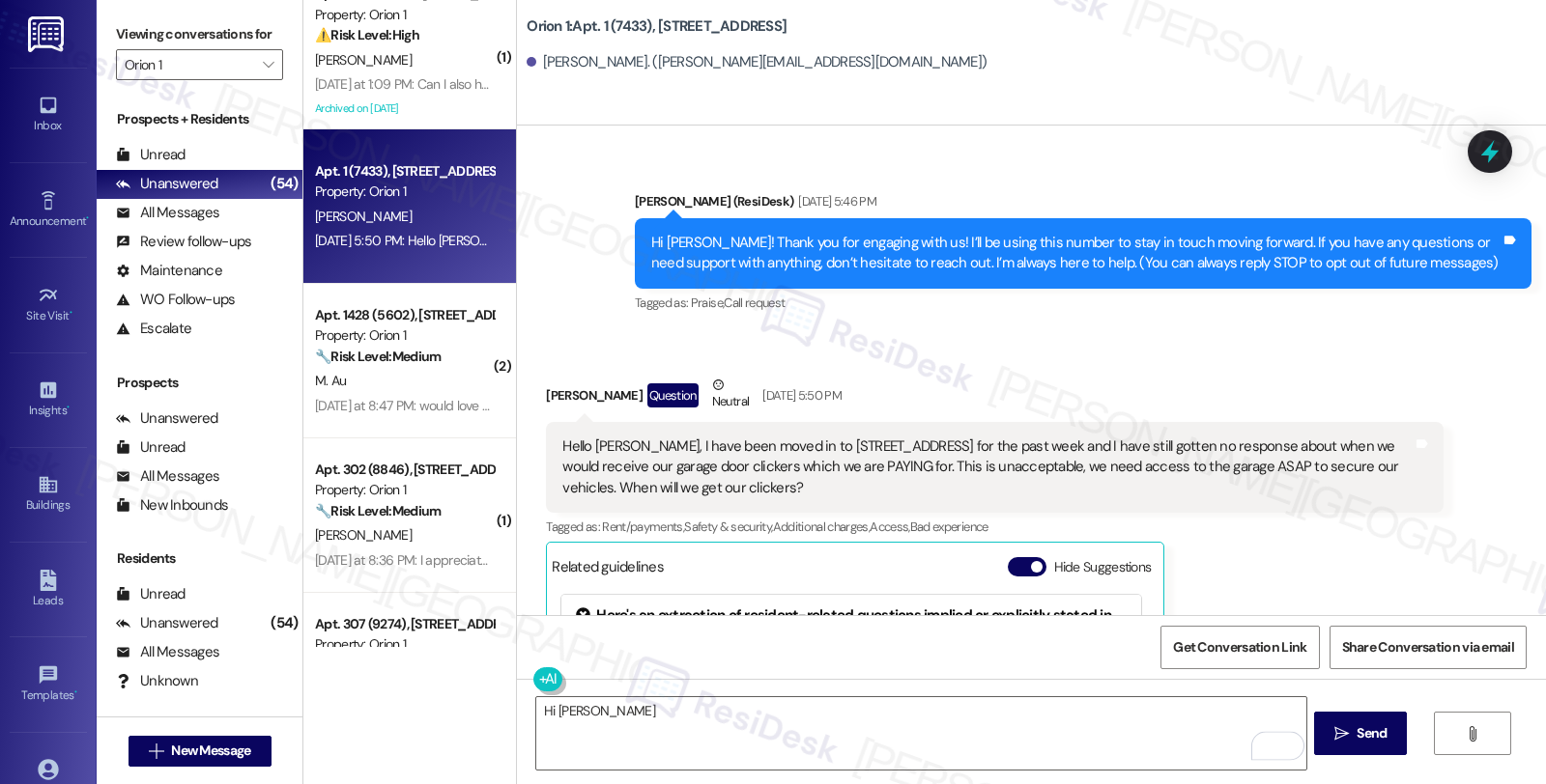
drag, startPoint x: 533, startPoint y: 390, endPoint x: 632, endPoint y: 391, distance: 99.0
click at [632, 391] on div "Nicholas Costanzo Question Neutral Aug 20, 2025 at 5:50 PM" at bounding box center [994, 399] width 897 height 48
copy div "Nicholas Costanz"
click at [634, 388] on div "Nicholas Costanzo Question Neutral Aug 20, 2025 at 5:50 PM" at bounding box center [994, 399] width 897 height 48
copy div "Nicholas Costanzo"
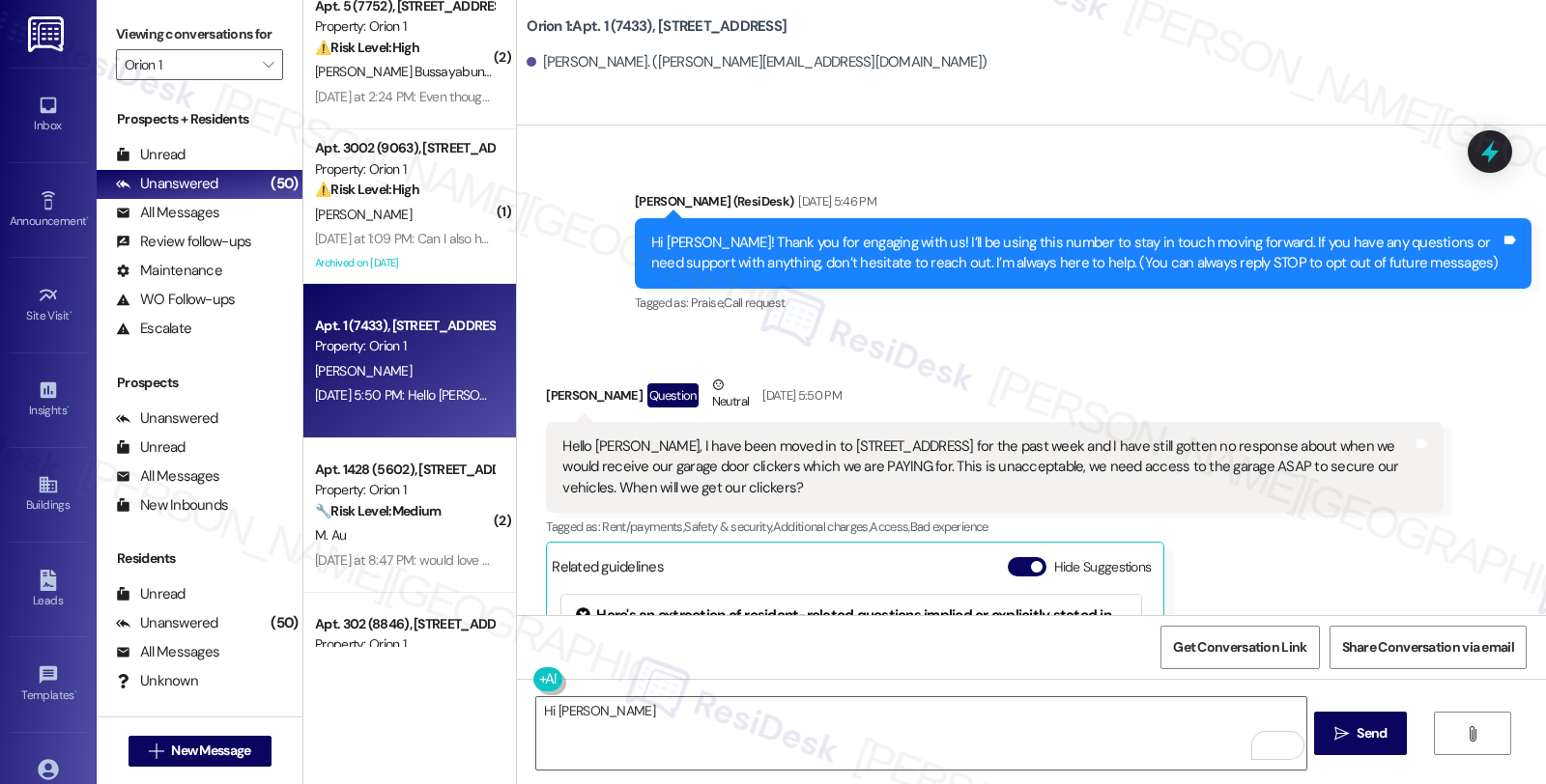
click at [1372, 358] on div "Received via SMS Nicholas Costanzo Question Neutral Aug 20, 2025 at 5:50 PM Hel…" at bounding box center [1032, 625] width 1030 height 588
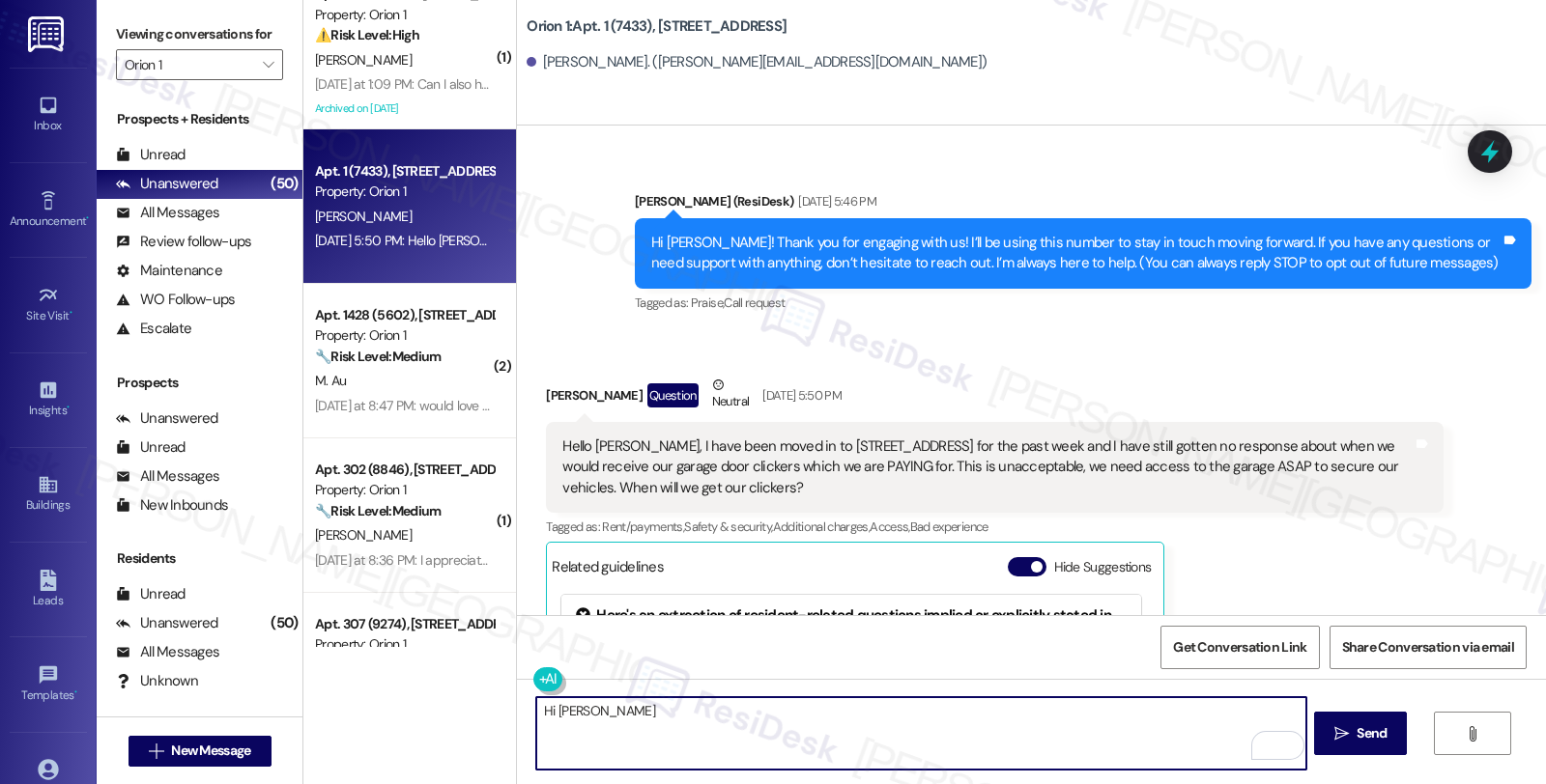
click at [640, 720] on textarea "Hi Nicholas" at bounding box center [920, 733] width 770 height 72
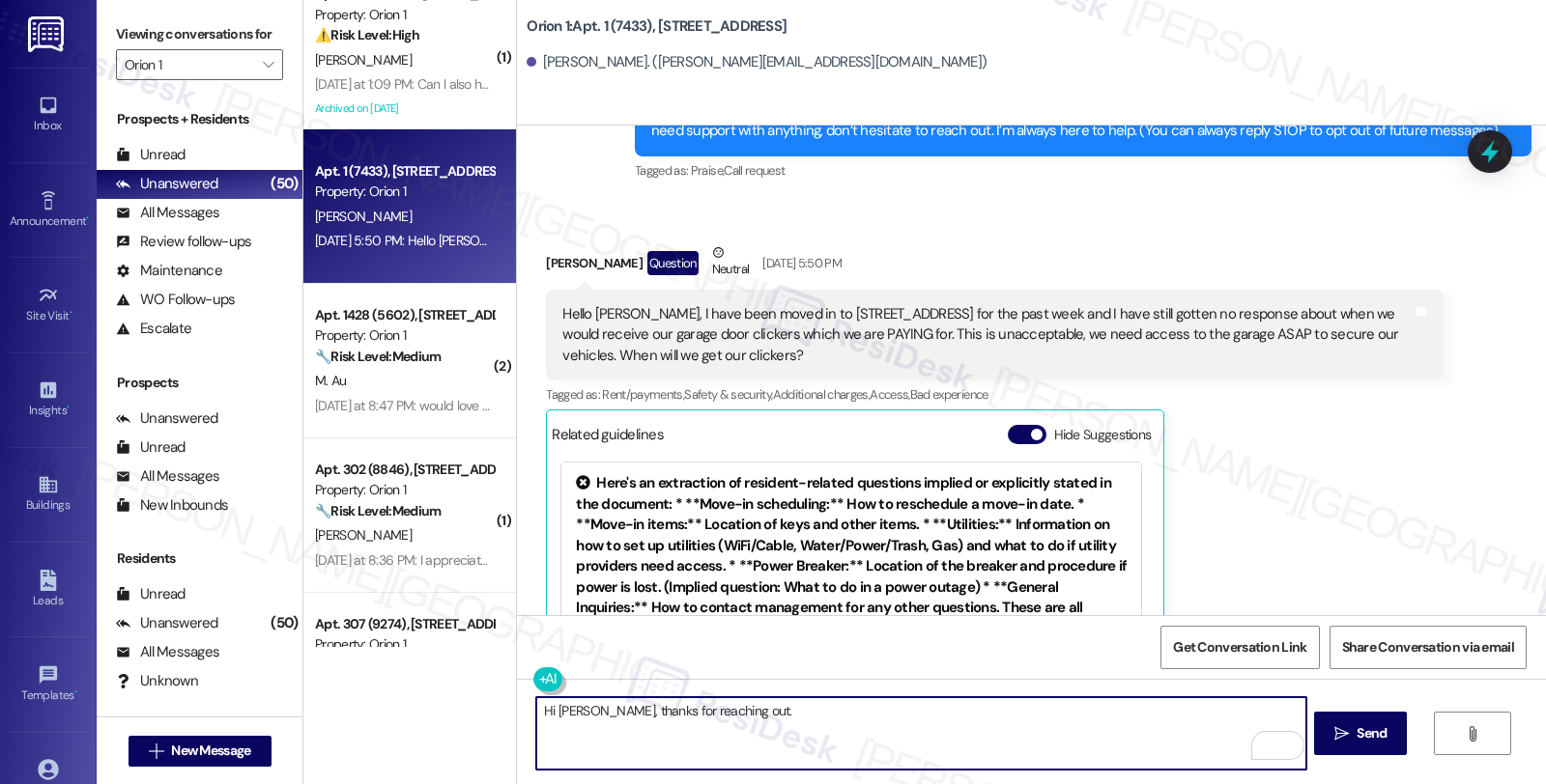
scroll to position [197, 0]
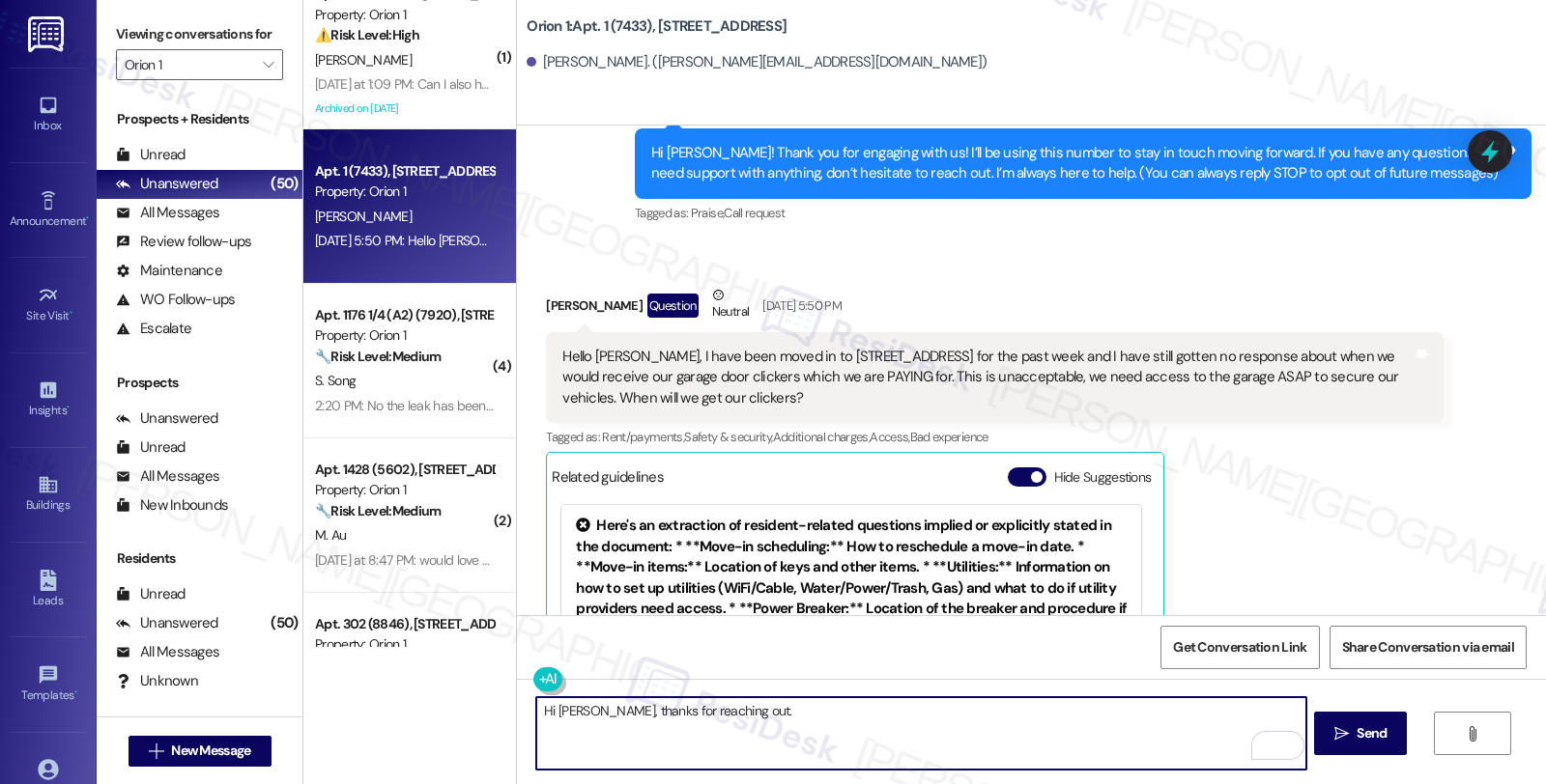
type textarea "Hi Nicholas, thanks for reaching out."
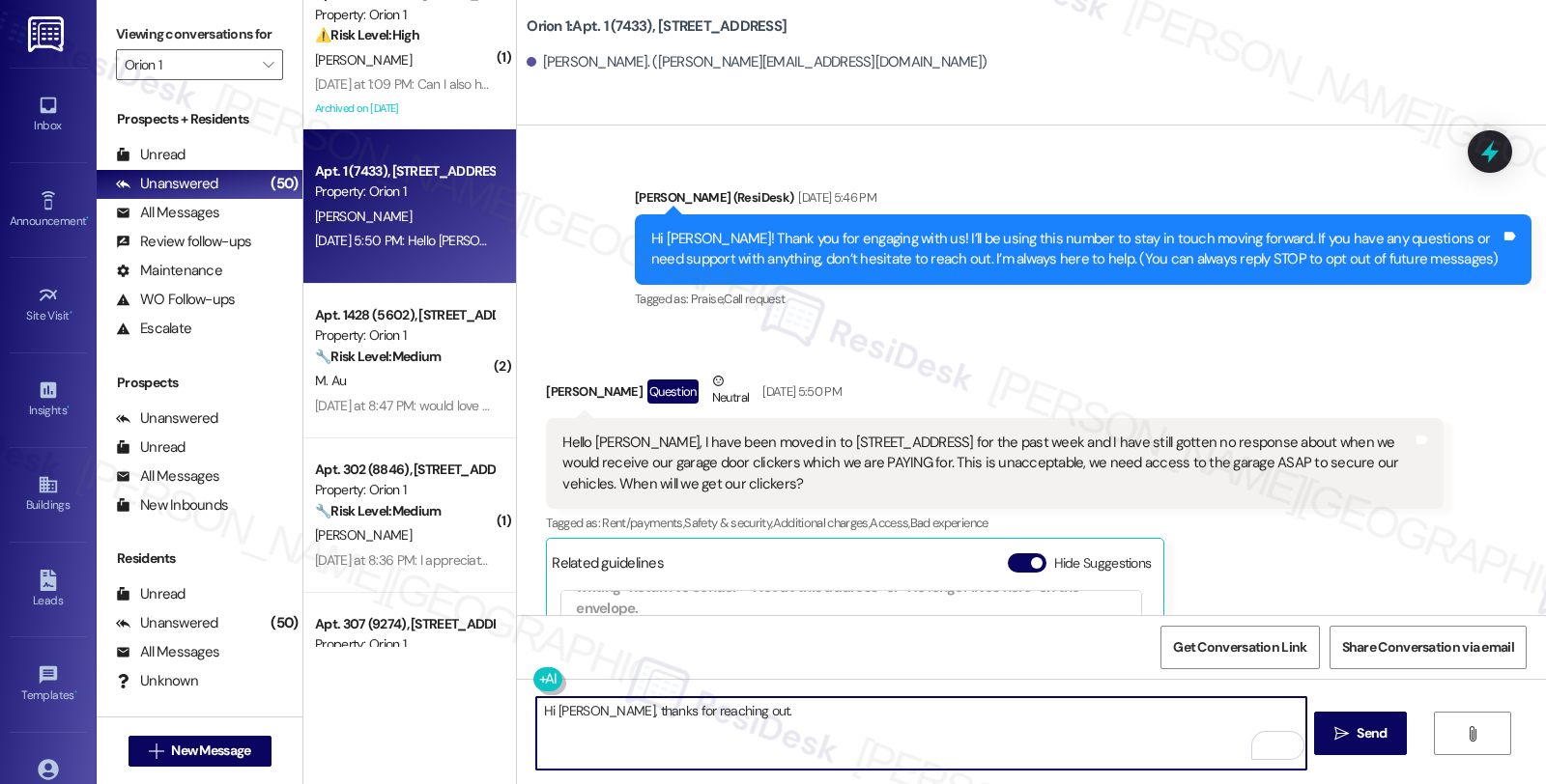
scroll to position [90, 0]
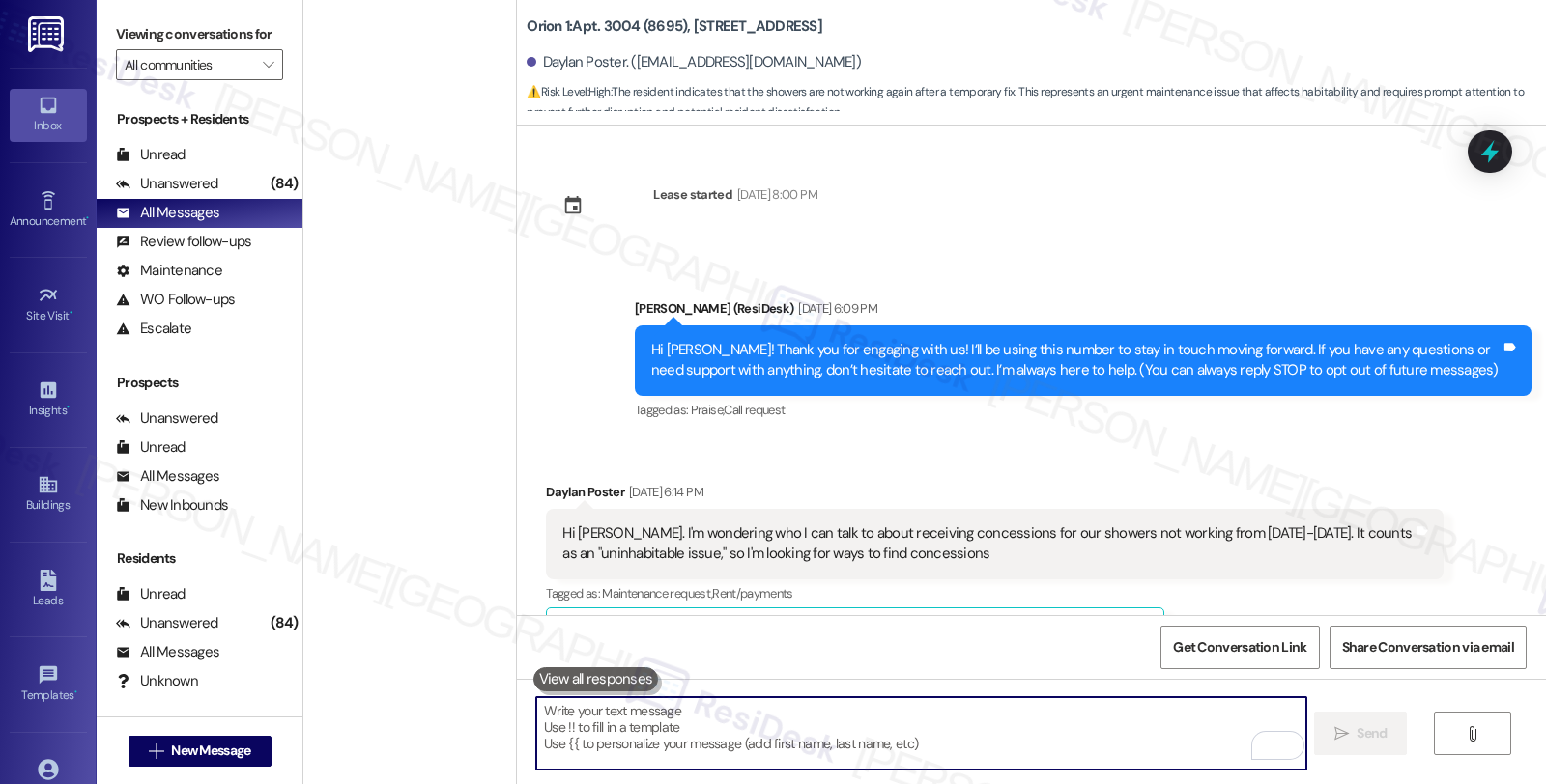
scroll to position [1098, 0]
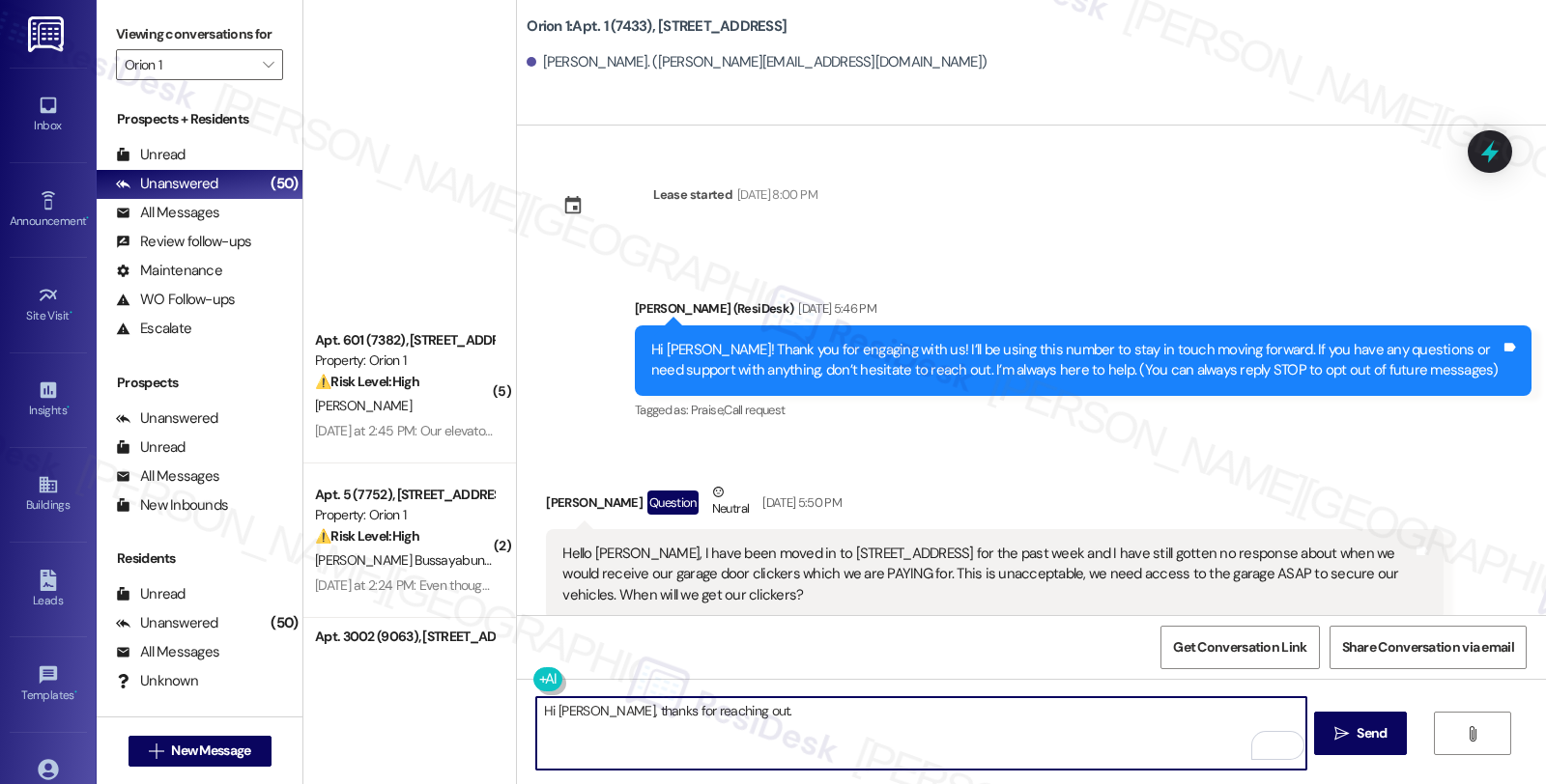
scroll to position [1073, 0]
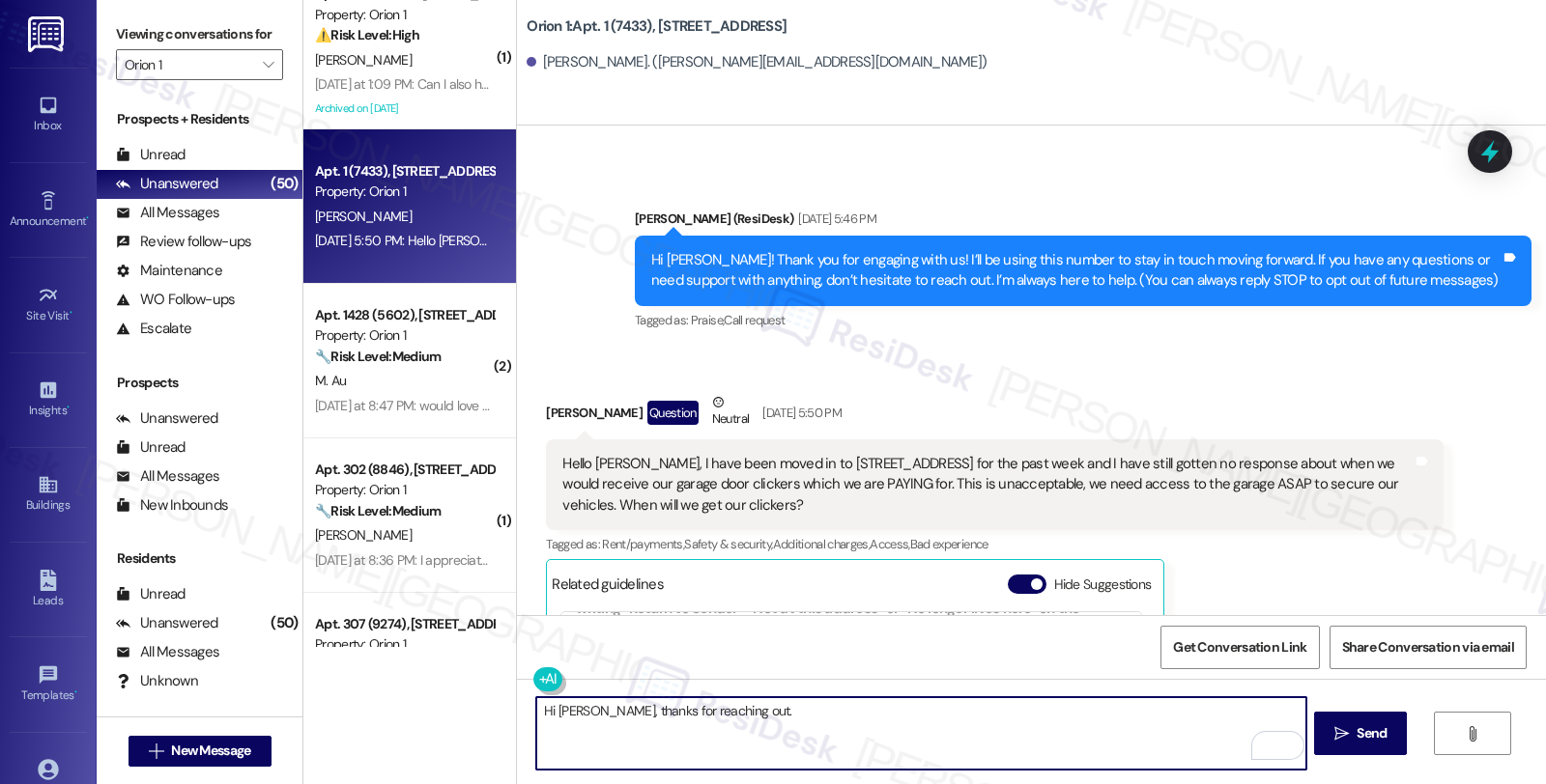
click at [748, 704] on textarea "Hi [PERSON_NAME], thanks for reaching out." at bounding box center [920, 733] width 770 height 72
click at [1017, 725] on textarea "Hi [PERSON_NAME], thanks for reaching out about not receiving gate clickers." at bounding box center [920, 733] width 770 height 72
click at [1135, 707] on textarea "Hi [PERSON_NAME], thanks for reaching out about not receiving gate clickers. So…" at bounding box center [920, 733] width 770 height 72
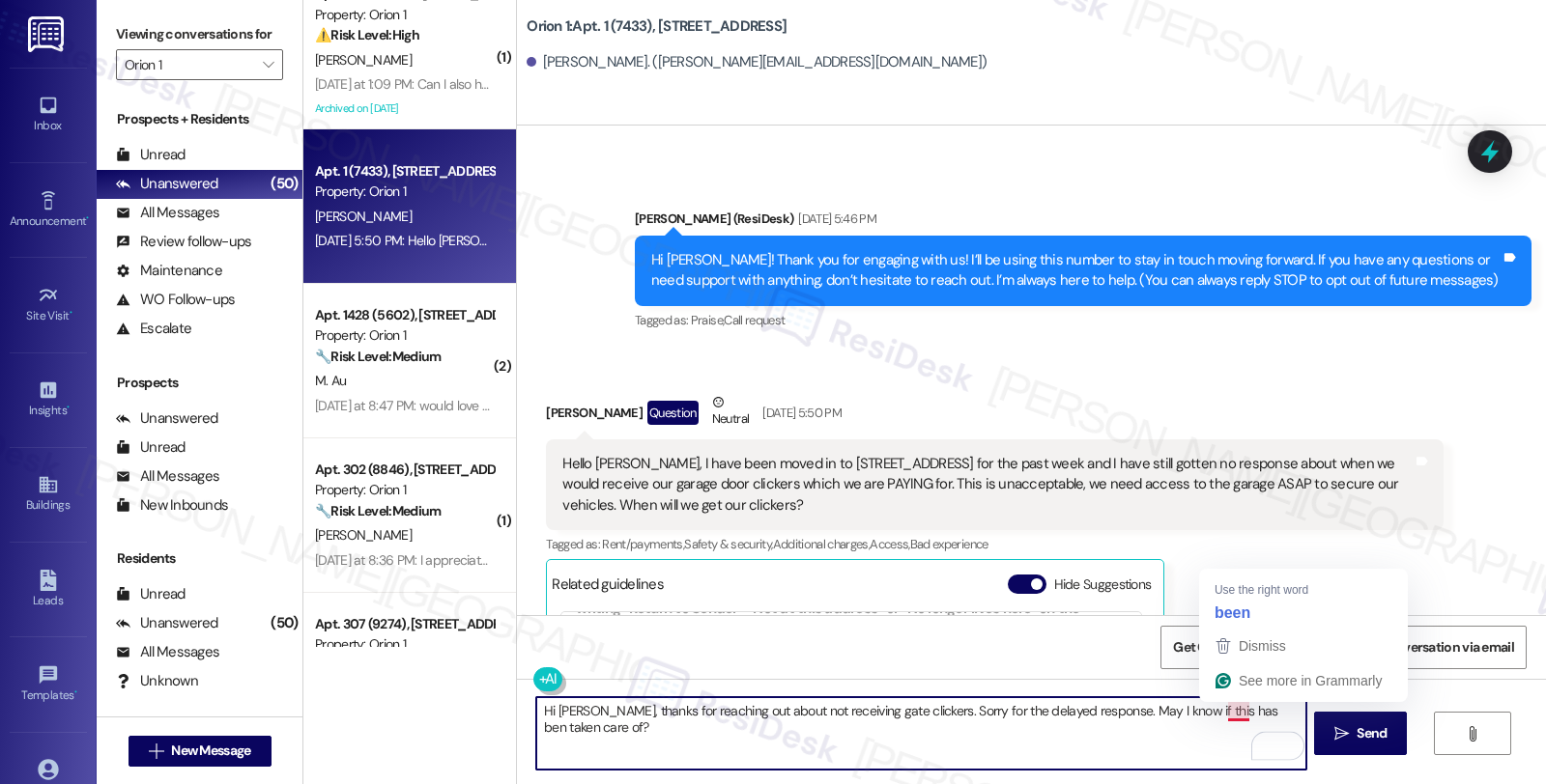
click at [1222, 716] on textarea "Hi [PERSON_NAME], thanks for reaching out about not receiving gate clickers. So…" at bounding box center [920, 733] width 770 height 72
click at [1035, 715] on textarea "Hi [PERSON_NAME], thanks for reaching out about not receiving gate clickers. So…" at bounding box center [920, 733] width 770 height 72
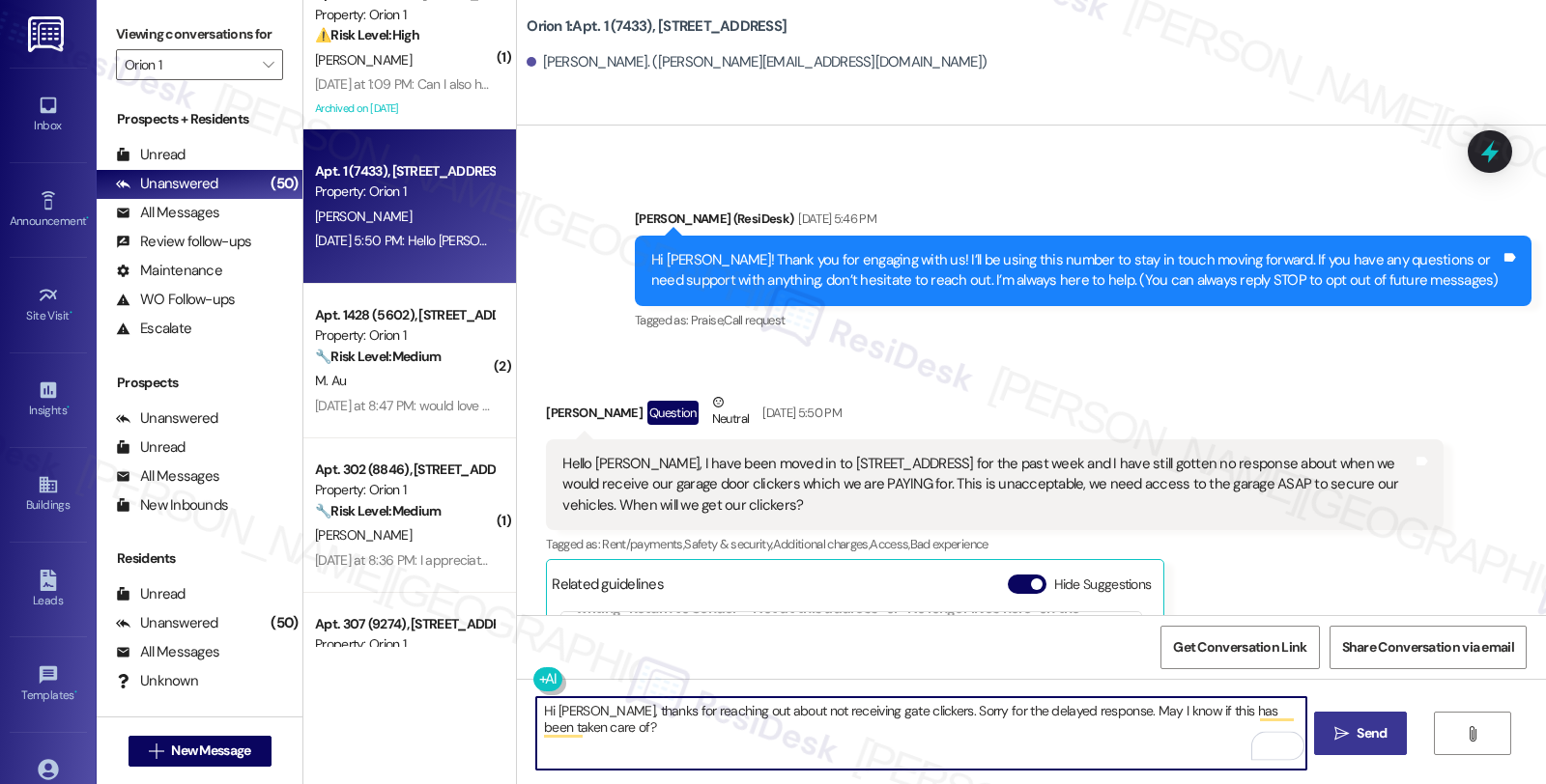
type textarea "Hi [PERSON_NAME], thanks for reaching out about not receiving gate clickers. So…"
click at [1356, 731] on span "Send" at bounding box center [1371, 733] width 30 height 20
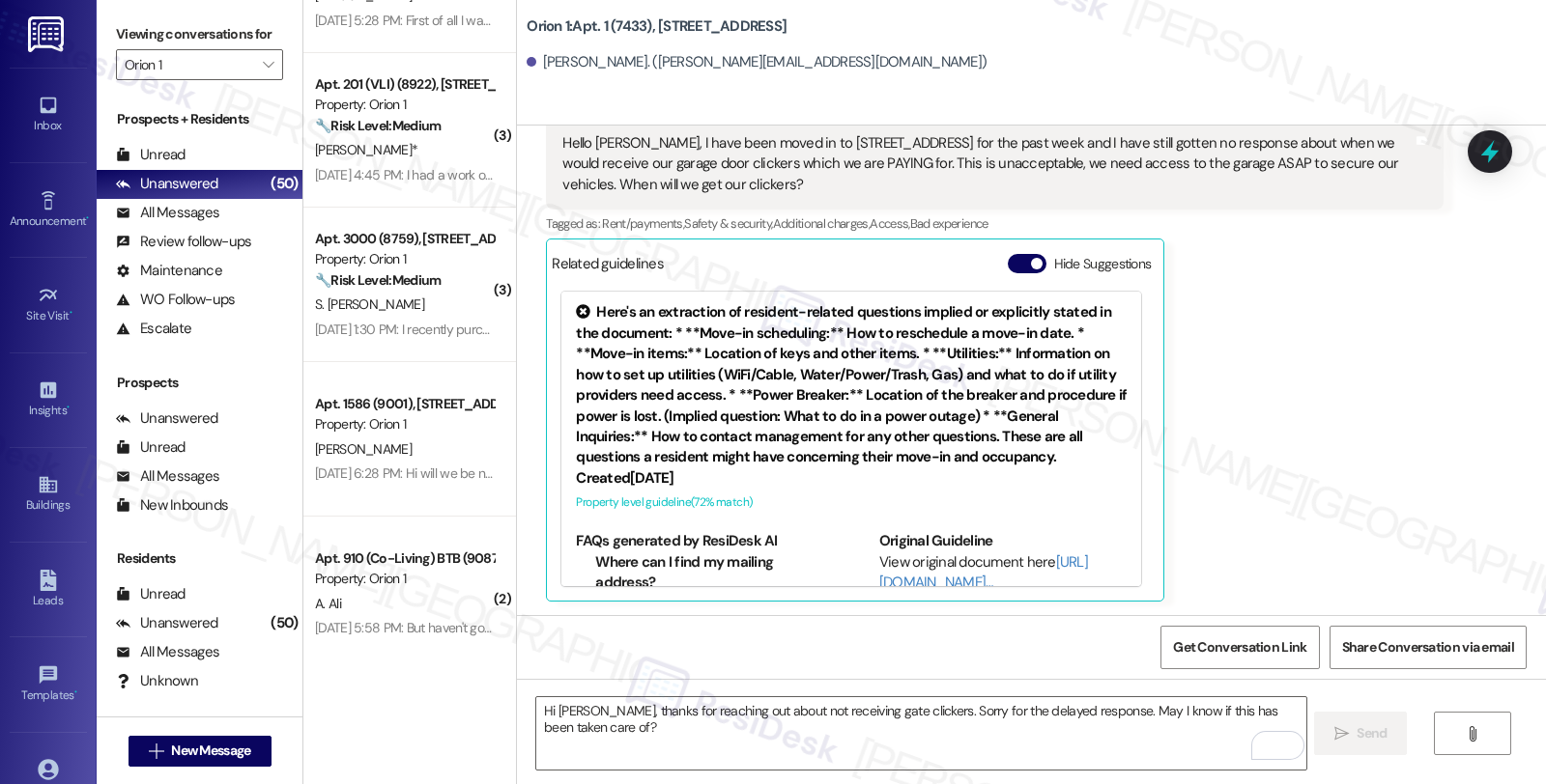
scroll to position [3541, 0]
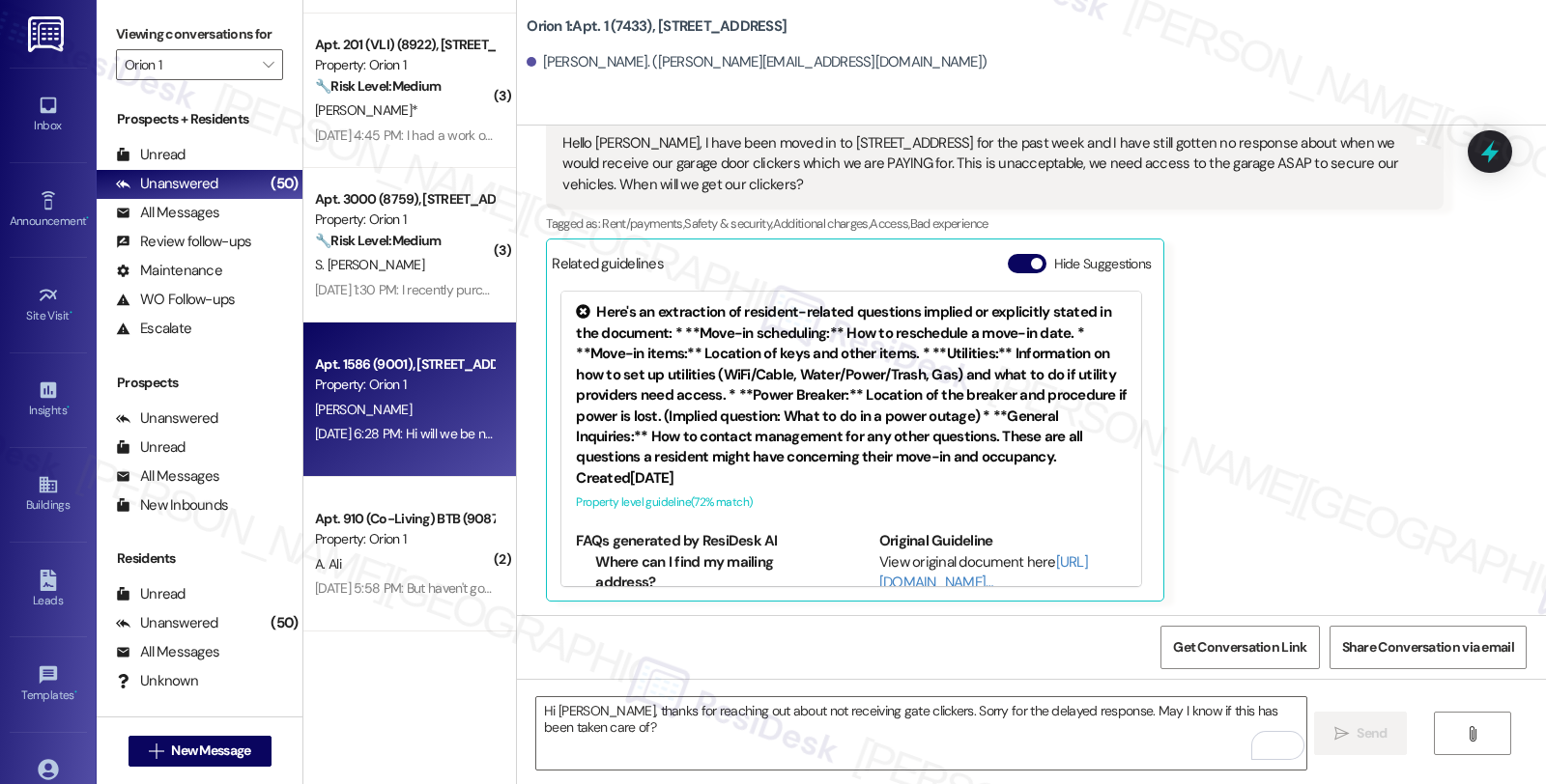
click at [451, 406] on div "[PERSON_NAME]" at bounding box center [404, 410] width 183 height 24
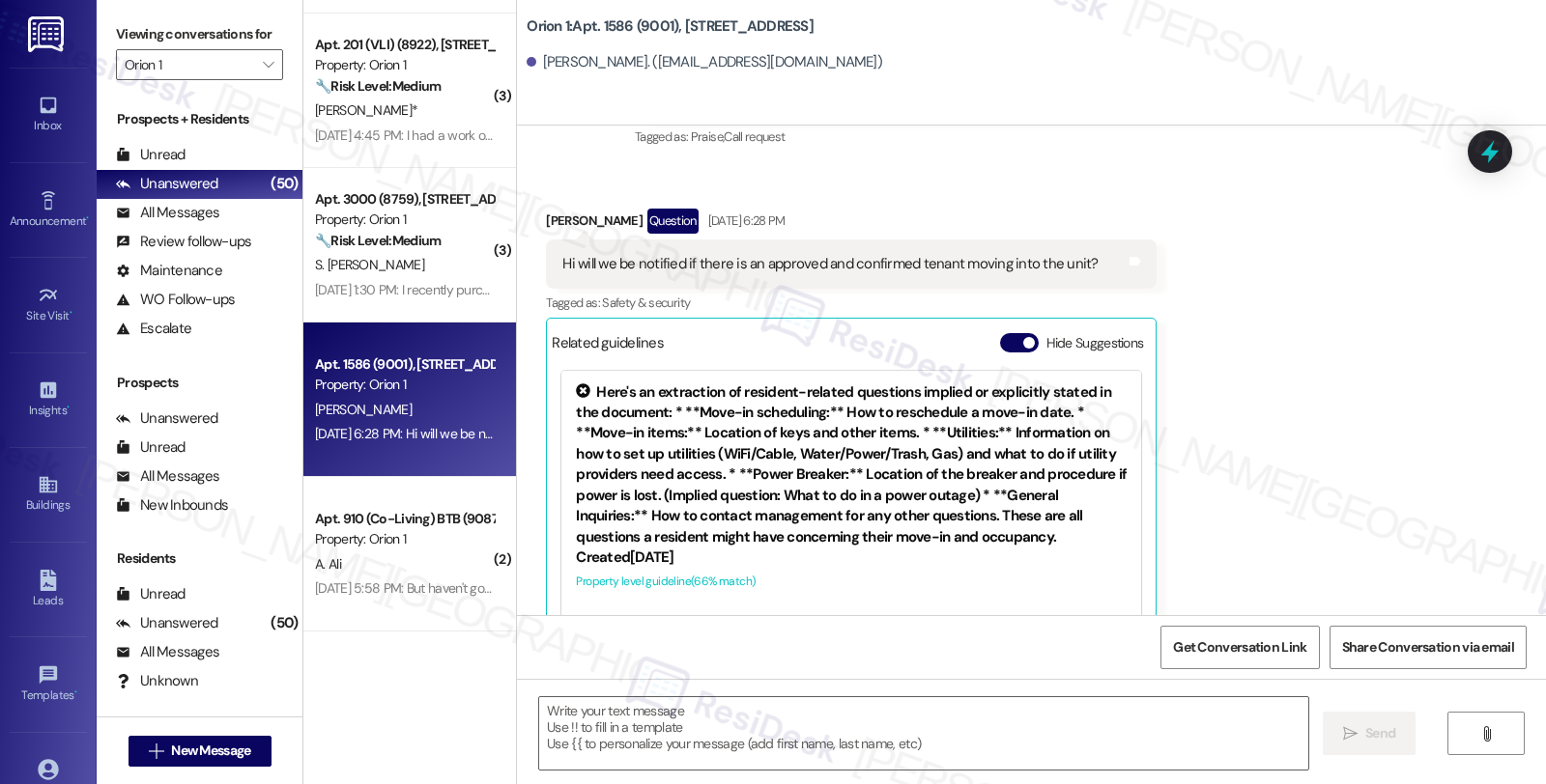
type textarea "Fetching suggested responses. Please feel free to read through the conversation…"
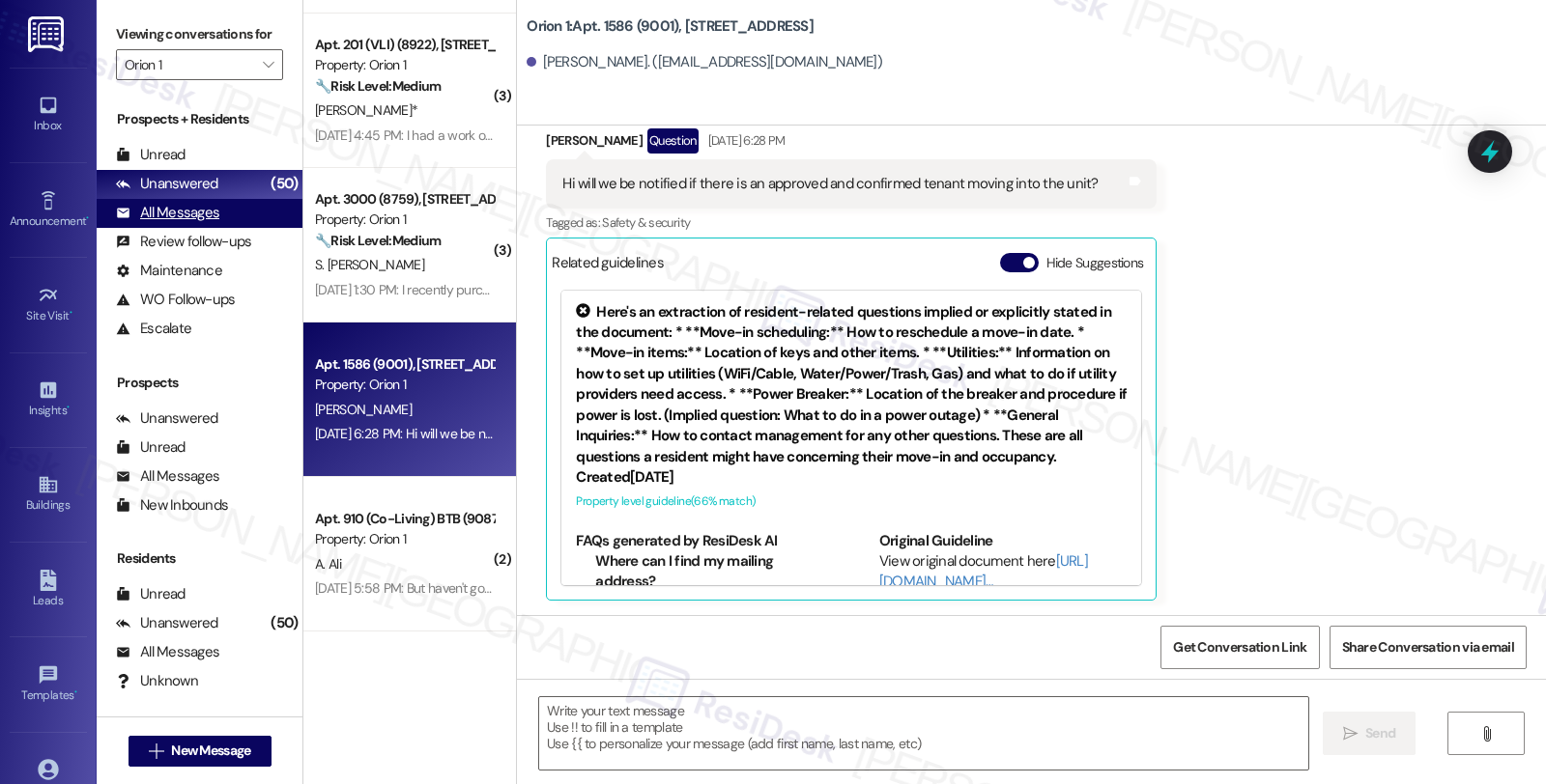
click at [187, 223] on div "All Messages" at bounding box center [168, 212] width 103 height 20
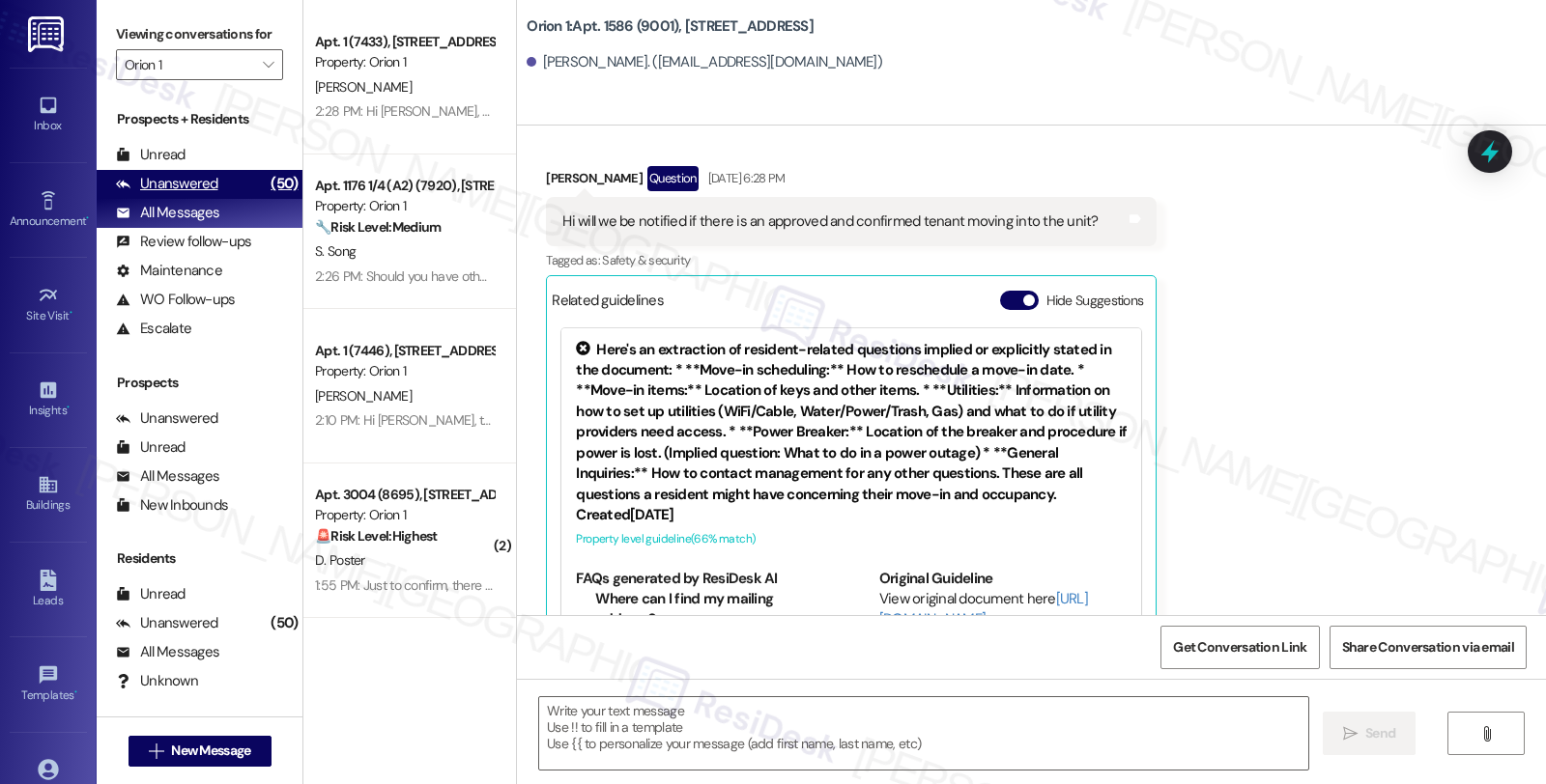
type textarea "Fetching suggested responses. Please feel free to read through the conversation…"
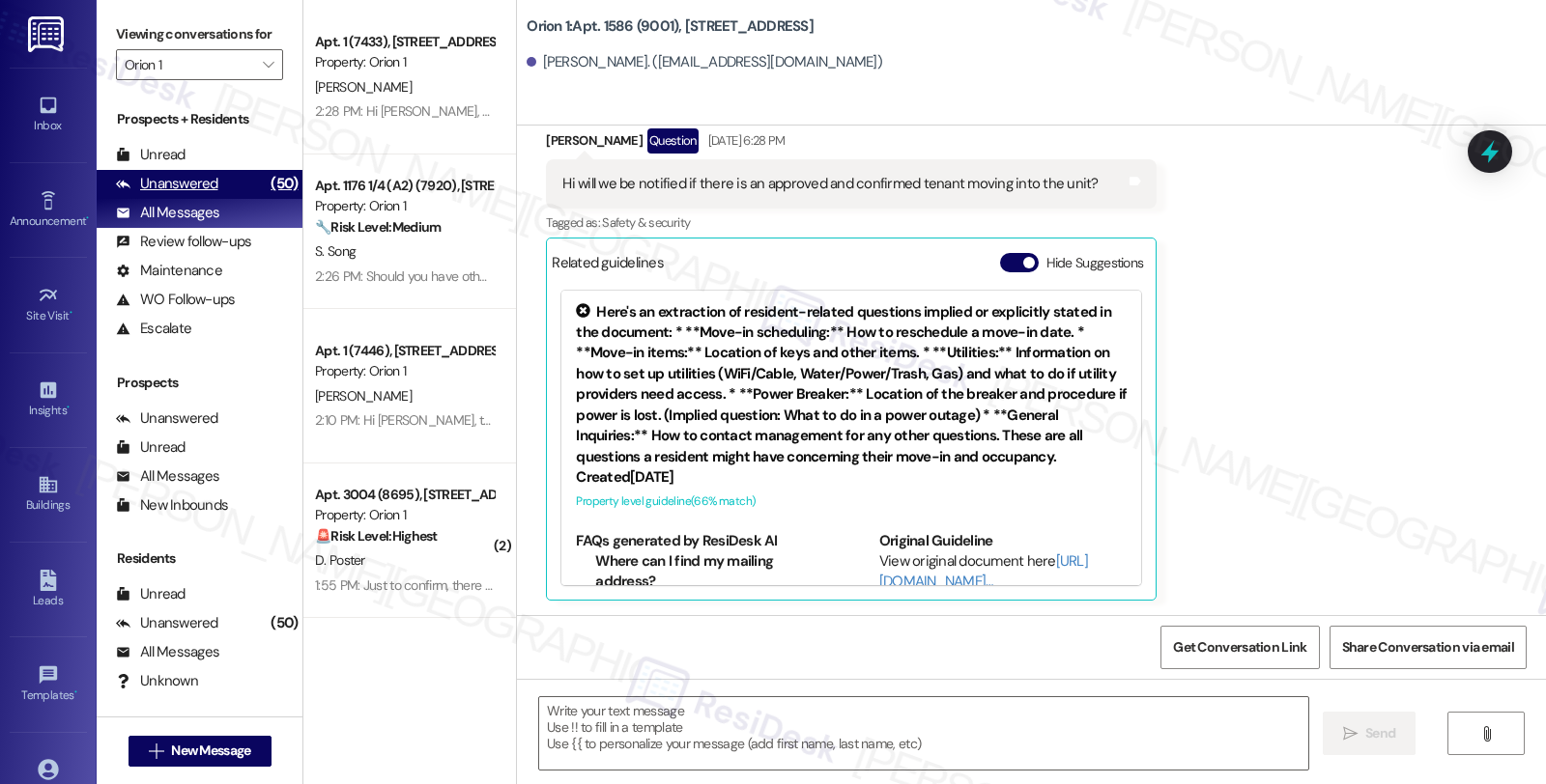
click at [192, 195] on div "Unanswered" at bounding box center [167, 184] width 102 height 20
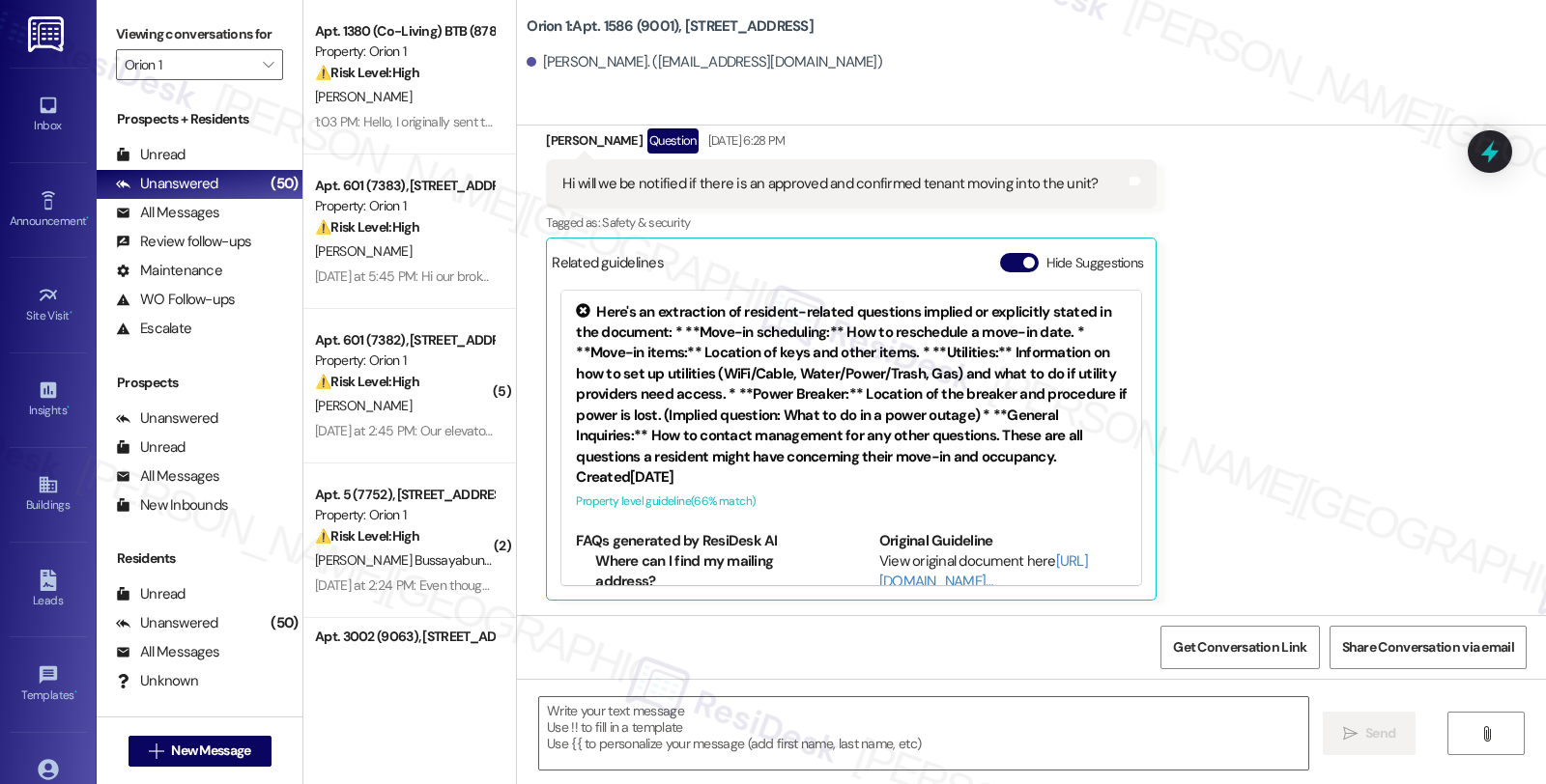
type textarea "Fetching suggested responses. Please feel free to read through the conversation…"
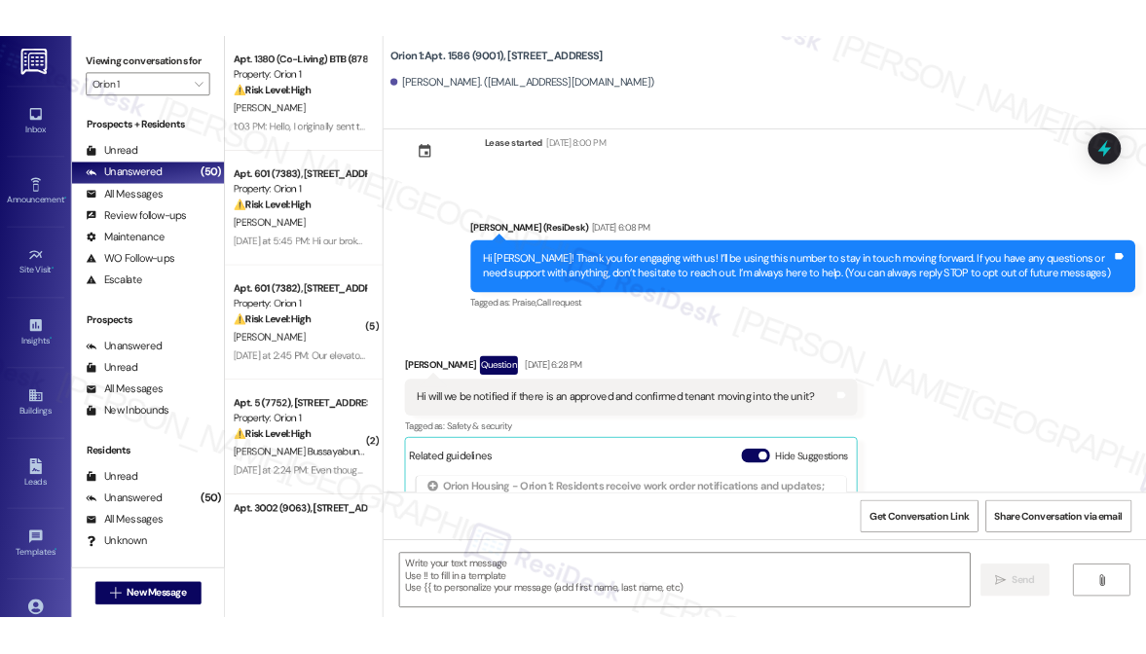
scroll to position [32, 0]
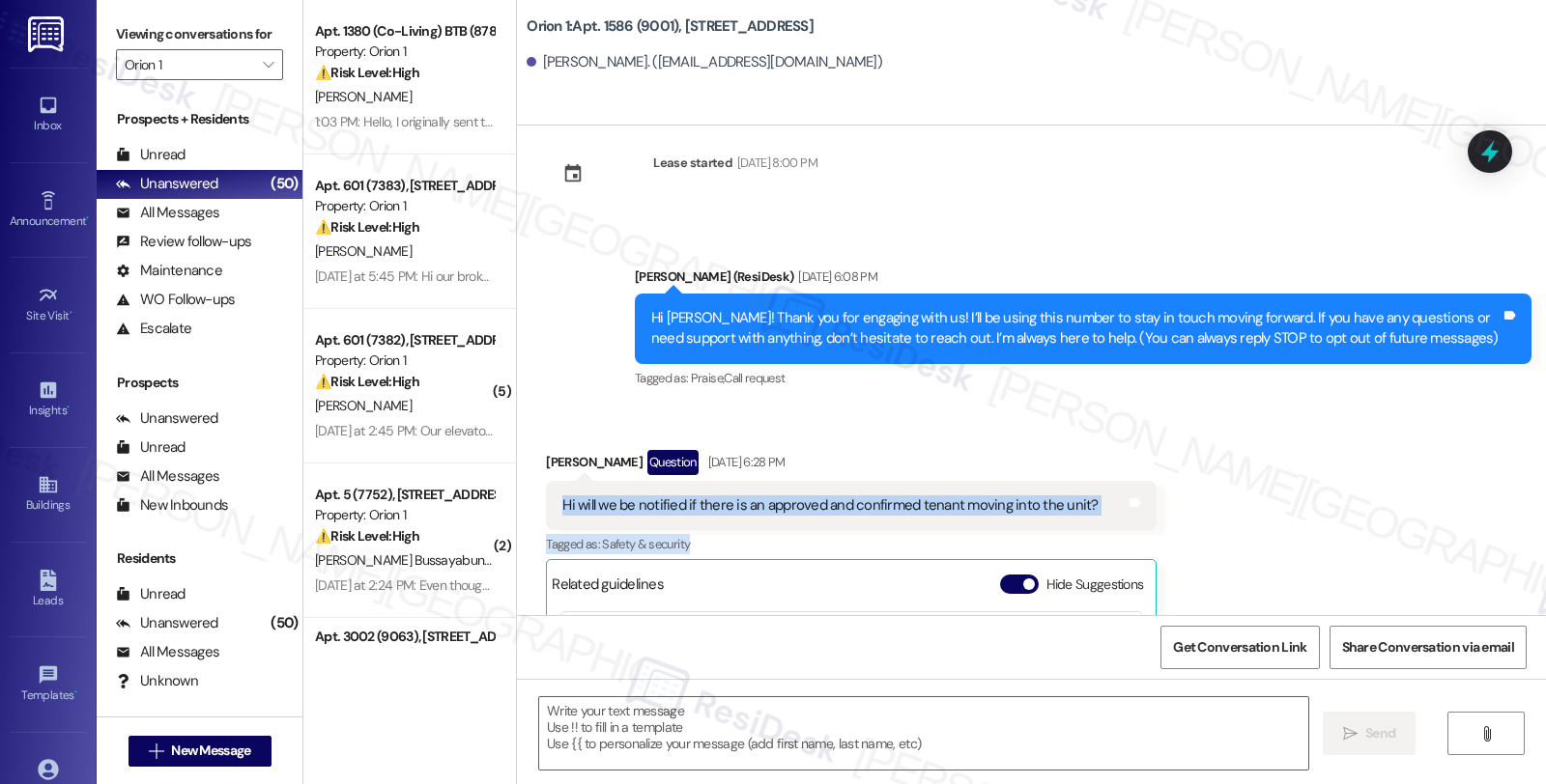
drag, startPoint x: 545, startPoint y: 507, endPoint x: 1085, endPoint y: 531, distance: 540.5
click at [1085, 531] on div "[PERSON_NAME] Question [DATE] 6:28 PM Hi will we be notified if there is an app…" at bounding box center [851, 687] width 611 height 472
copy div "Hi will we be notified if there is an approved and confirmed tenant moving into…"
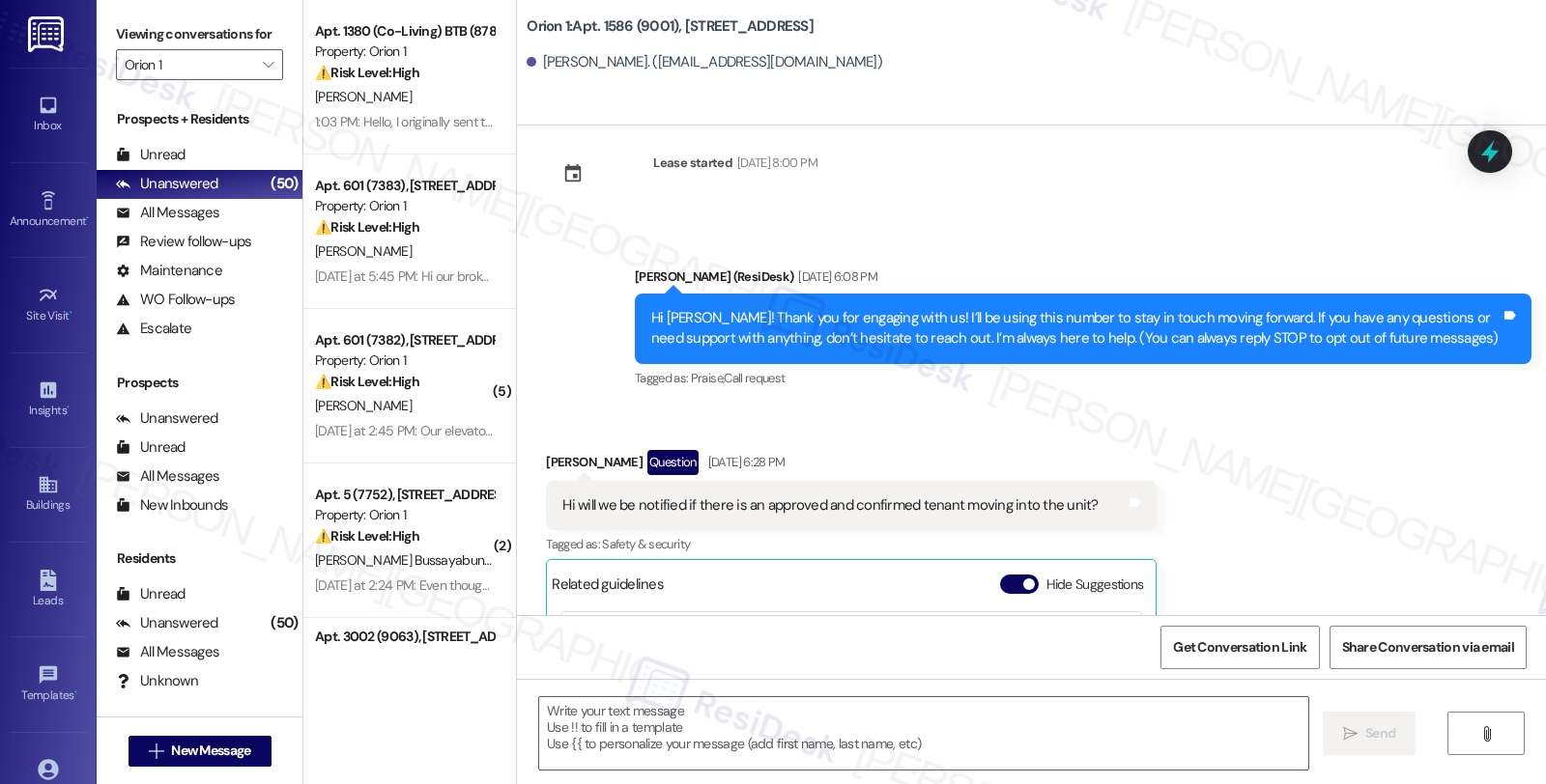
click at [546, 457] on div "[PERSON_NAME] Question [DATE] 6:28 PM" at bounding box center [851, 465] width 611 height 31
copy div "[PERSON_NAME]"
click at [733, 739] on textarea at bounding box center [923, 733] width 770 height 72
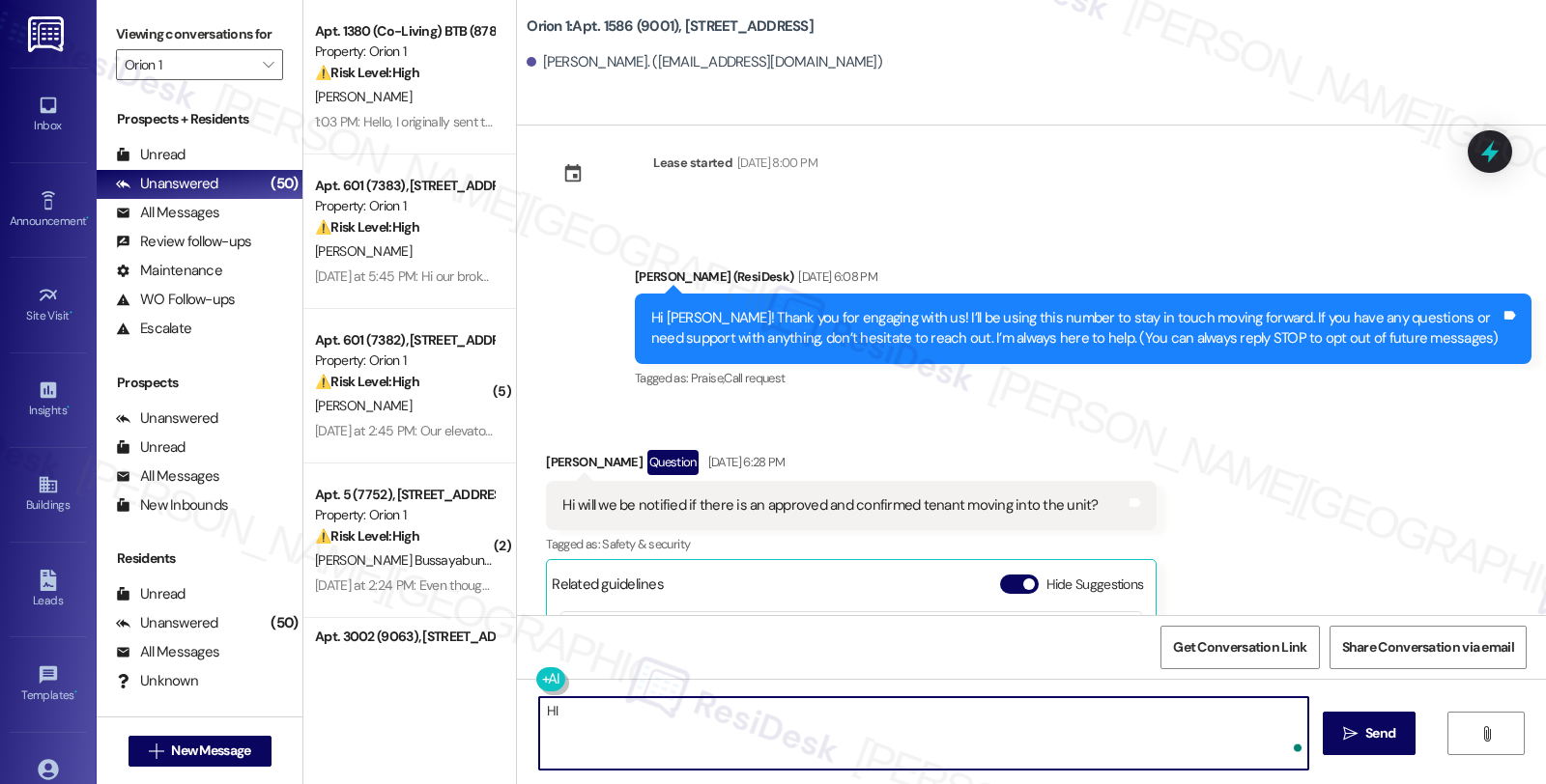
paste textarea "[PERSON_NAME]"
click at [751, 711] on textarea "HI [PERSON_NAME], thanks for reaching out." at bounding box center [920, 733] width 770 height 72
click at [722, 710] on textarea "HI [PERSON_NAME], thanks for reaching out. You may be notified when" at bounding box center [920, 733] width 770 height 72
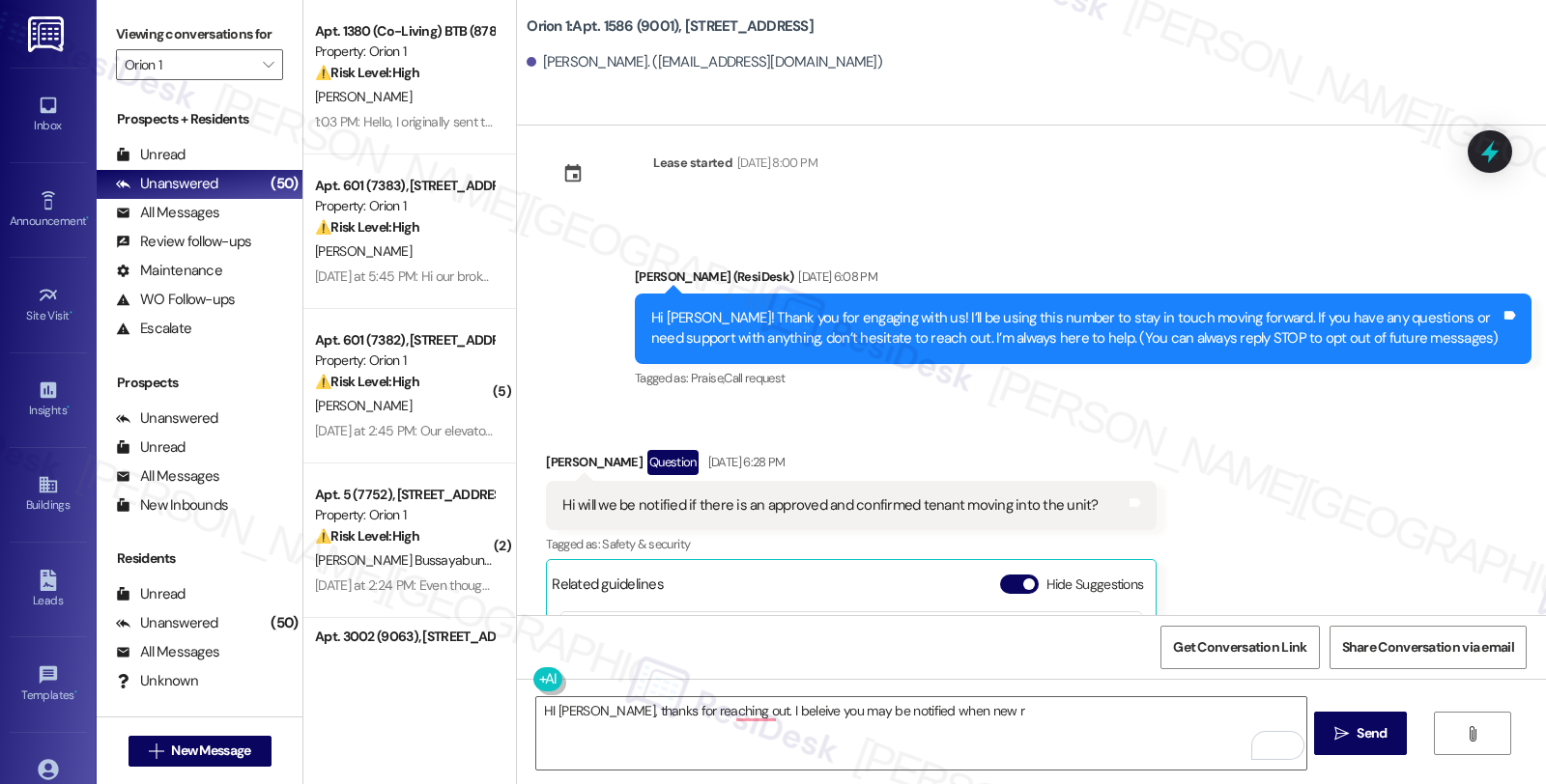
click at [1414, 406] on div "Announcement, sent via SMS [PERSON_NAME] (ResiDesk) [DATE] 6:08 PM Hi [PERSON_N…" at bounding box center [1083, 329] width 925 height 155
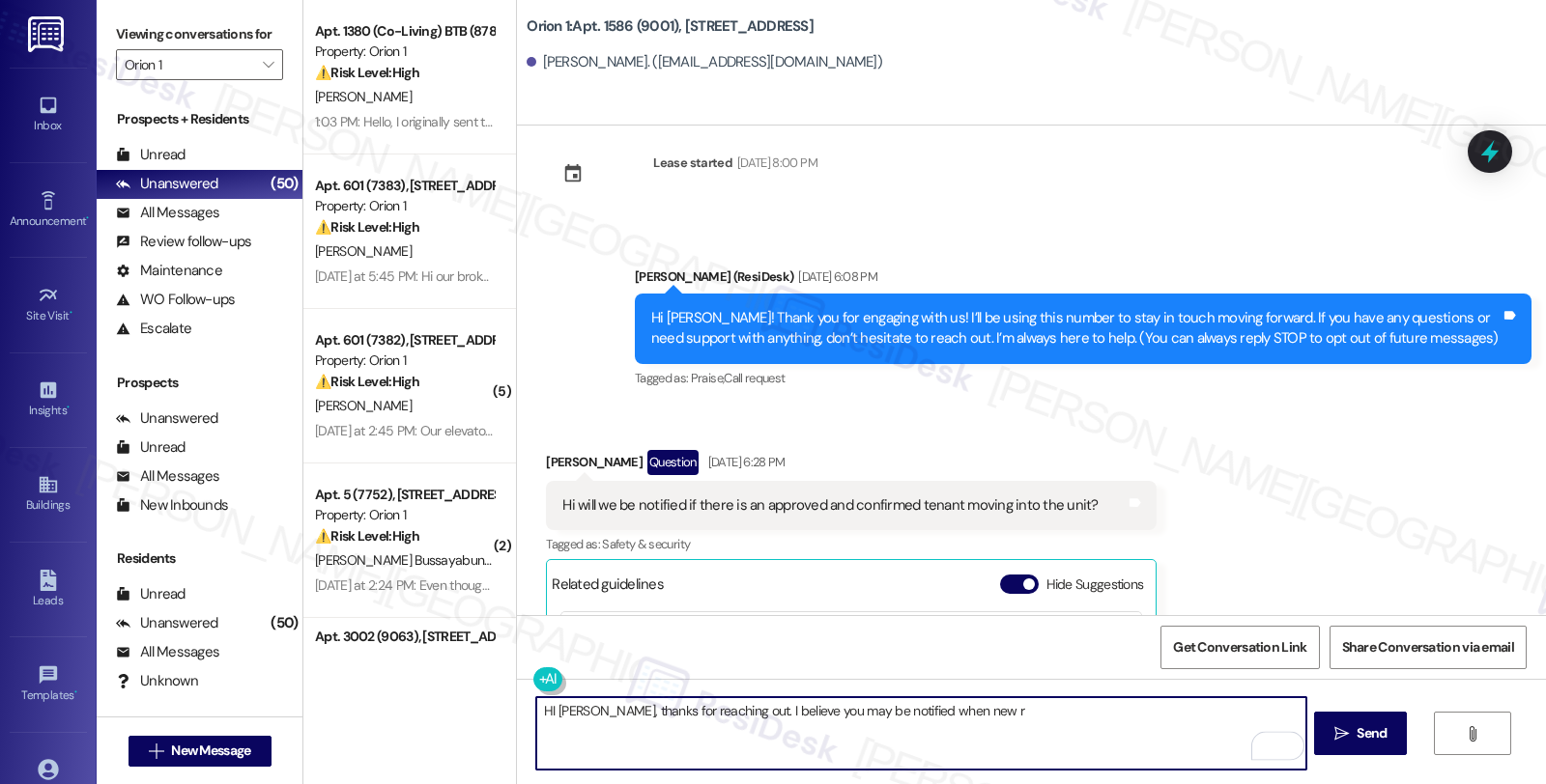
click at [960, 707] on textarea "HI [PERSON_NAME], thanks for reaching out. I believe you may be notified when n…" at bounding box center [920, 733] width 770 height 72
drag, startPoint x: 715, startPoint y: 712, endPoint x: 1051, endPoint y: 712, distance: 336.0
click at [1051, 712] on textarea "HI [PERSON_NAME], thanks for reaching out. I believe you may be notified when n…" at bounding box center [920, 733] width 770 height 72
click at [875, 706] on textarea "HI [PERSON_NAME], thanks for reaching out. You may be notified" at bounding box center [920, 733] width 770 height 72
click at [1097, 715] on textarea "HI [PERSON_NAME], thanks for reaching out. You may be notified when new residen…" at bounding box center [920, 733] width 770 height 72
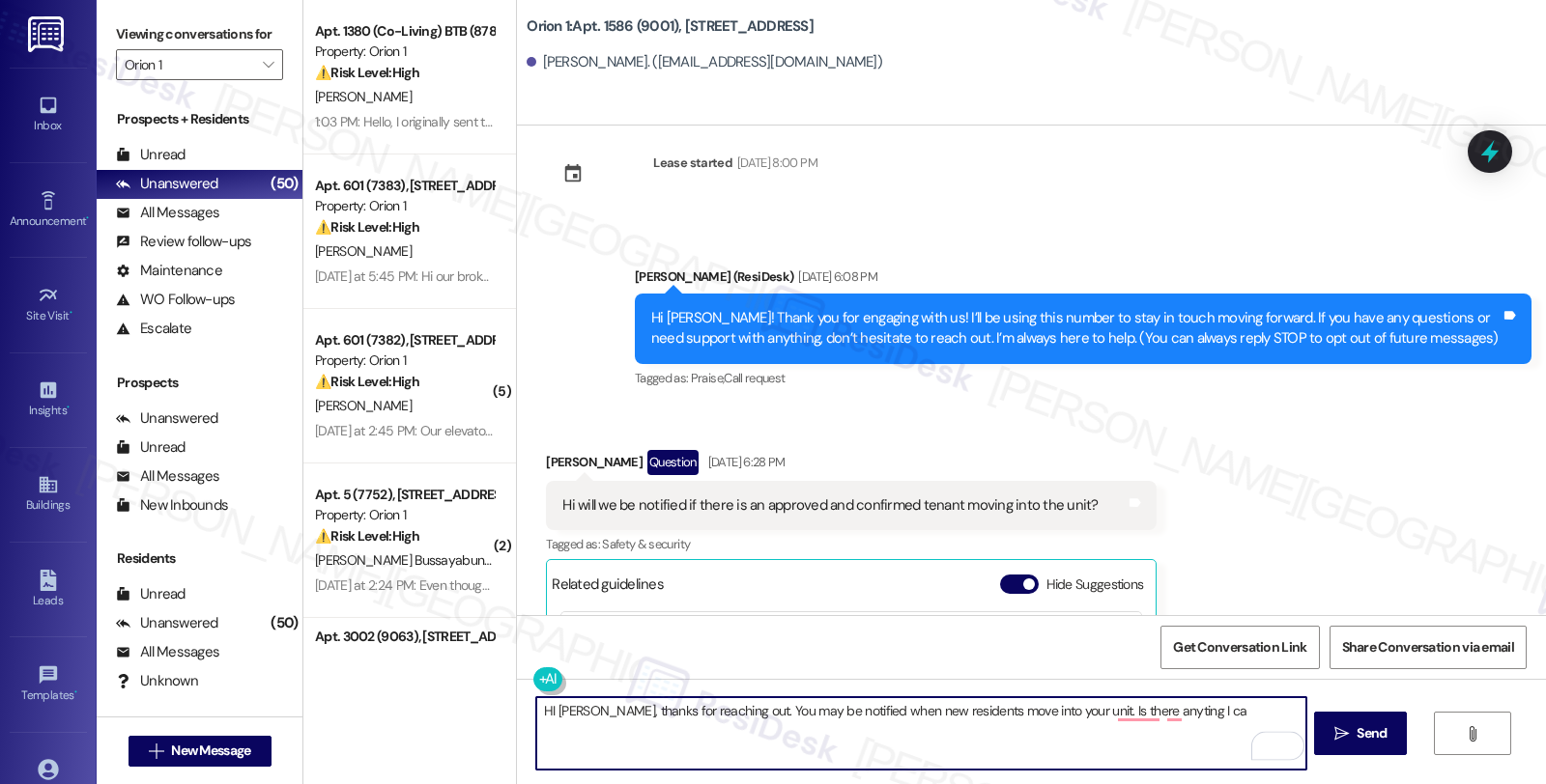
click at [1059, 711] on textarea "HI [PERSON_NAME], thanks for reaching out. You may be notified when new residen…" at bounding box center [920, 733] width 770 height 72
click at [1060, 711] on textarea "HI [PERSON_NAME], thanks for reaching out. You may be notified when new residen…" at bounding box center [920, 733] width 770 height 72
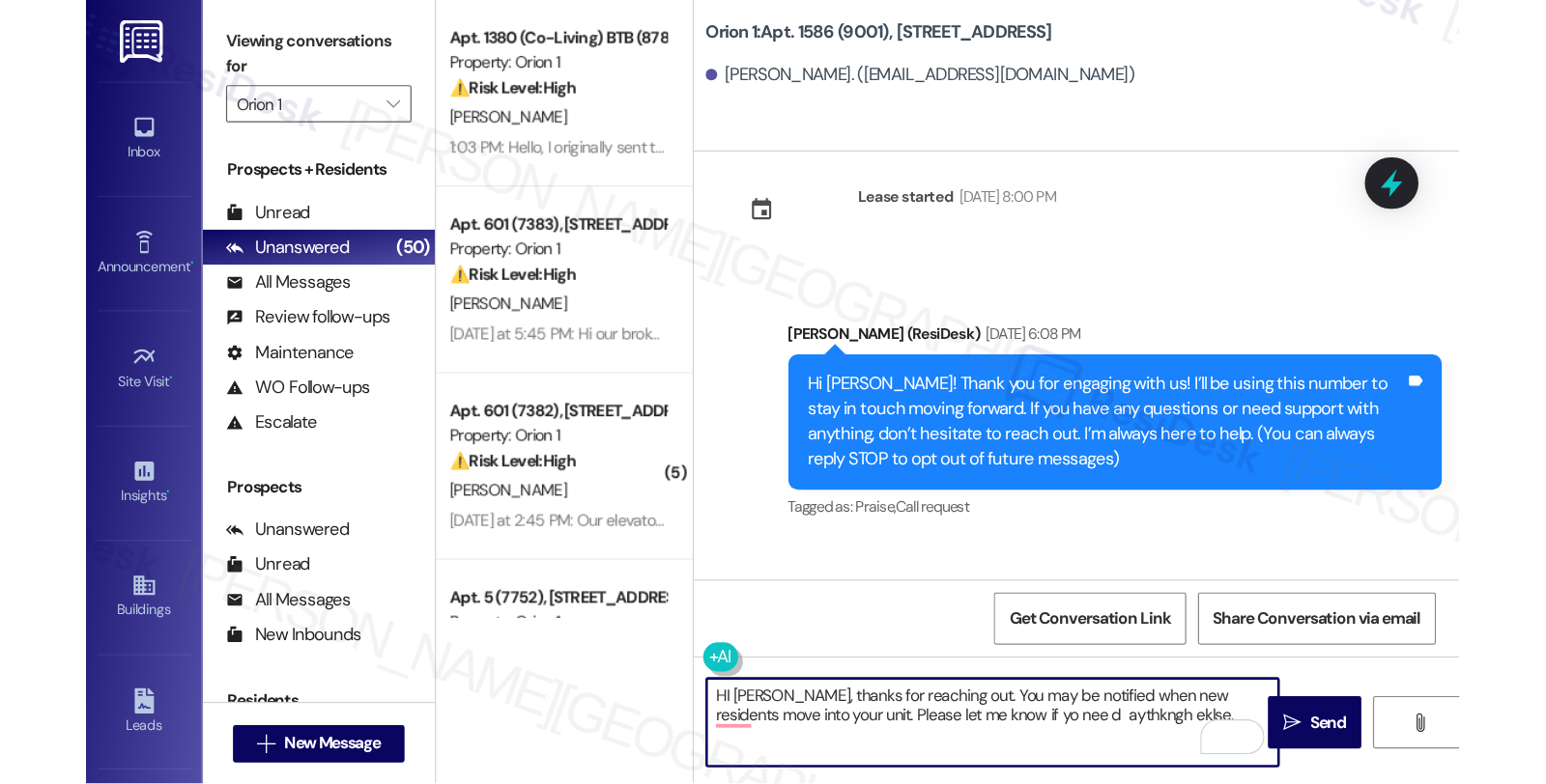
scroll to position [592, 0]
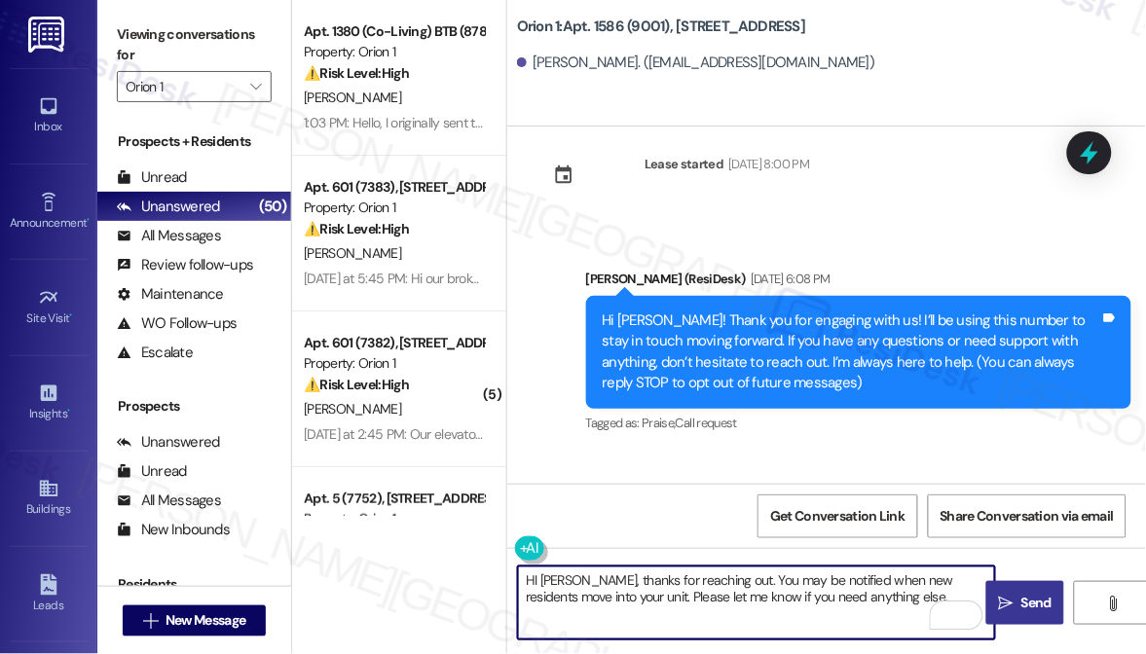
type textarea "HI [PERSON_NAME], thanks for reaching out. You may be notified when new residen…"
click at [1017, 597] on span "Send" at bounding box center [1036, 603] width 38 height 20
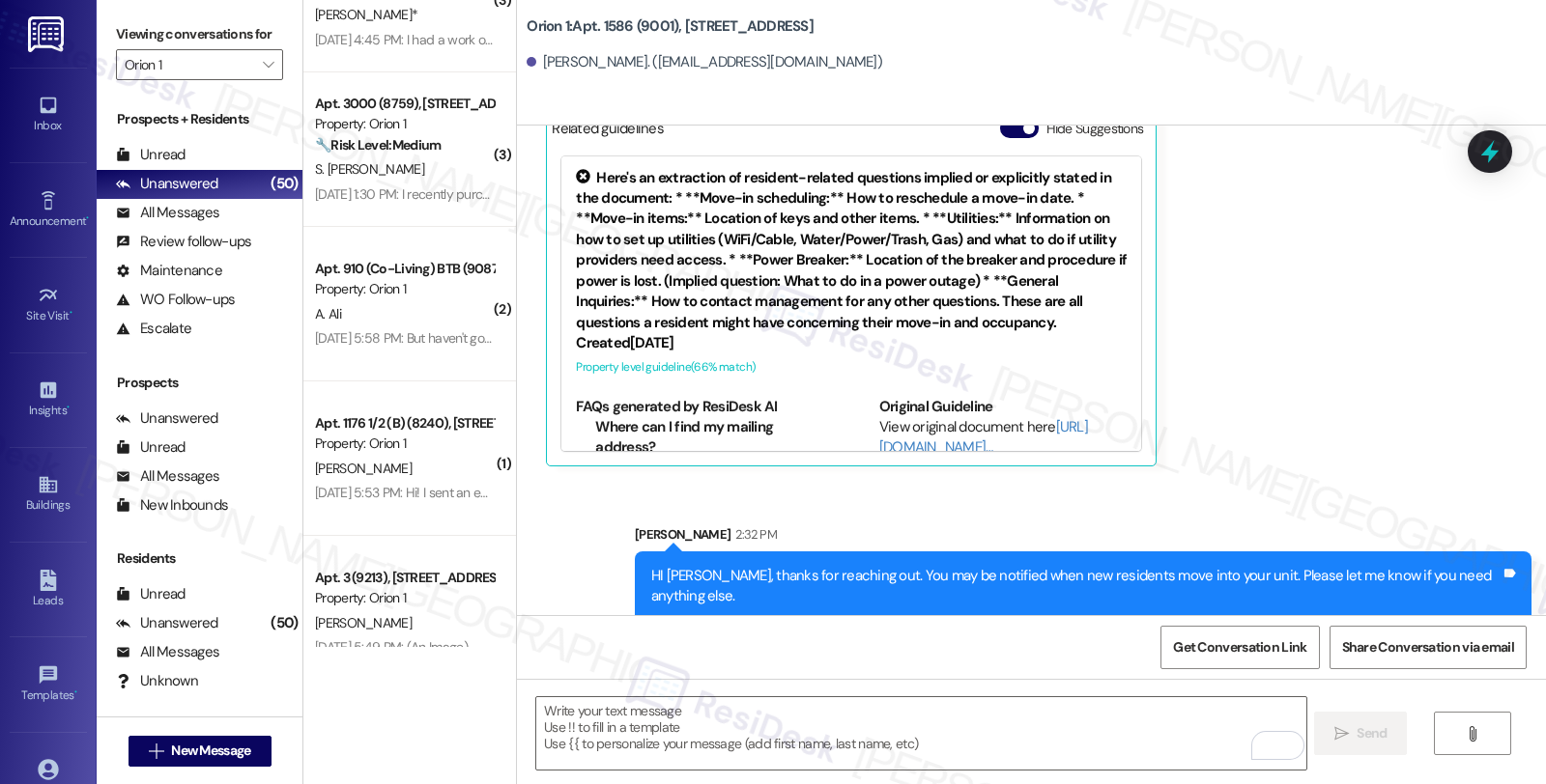
scroll to position [3648, 0]
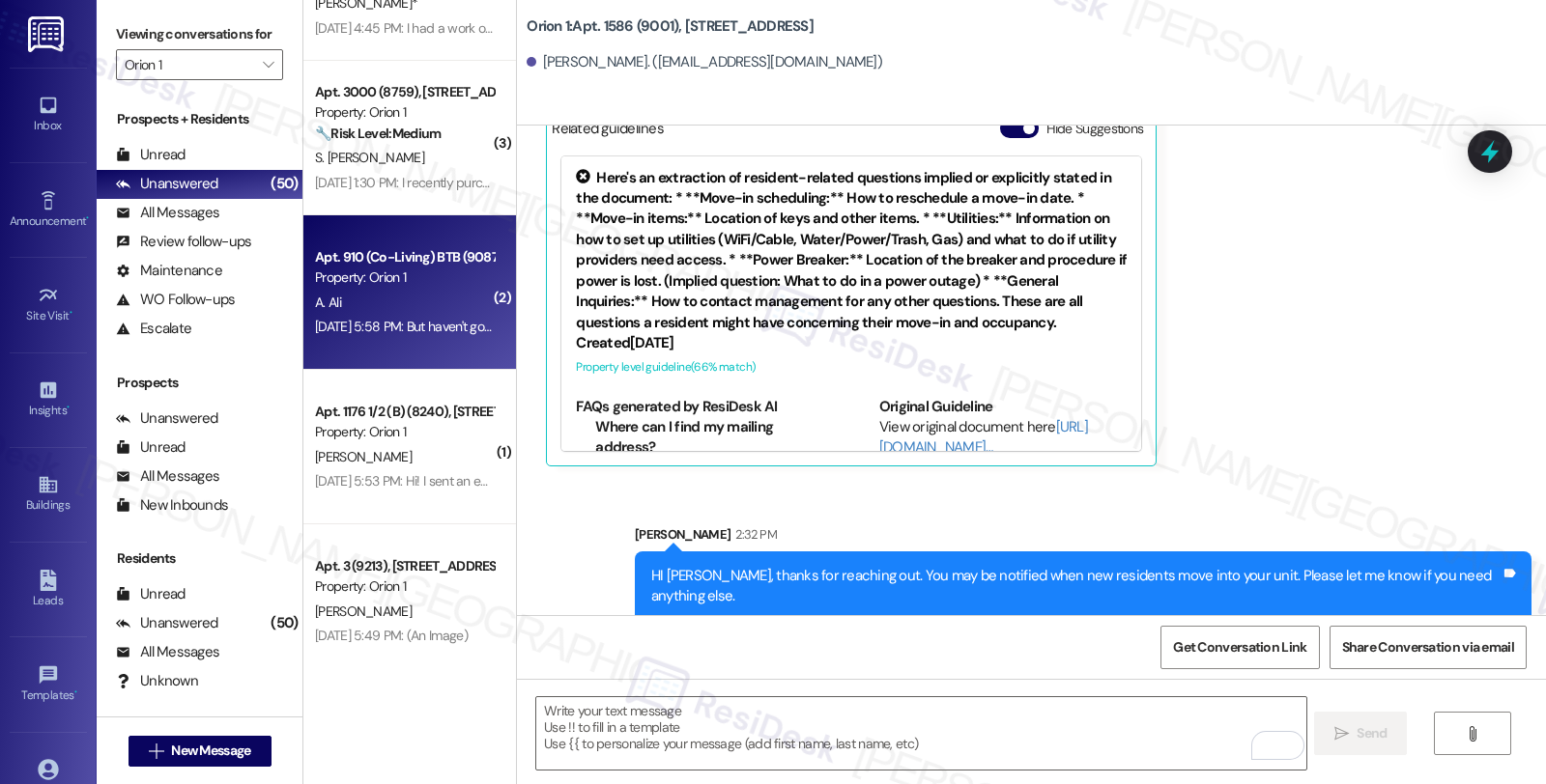
click at [469, 309] on div "A. Ali" at bounding box center [404, 303] width 183 height 24
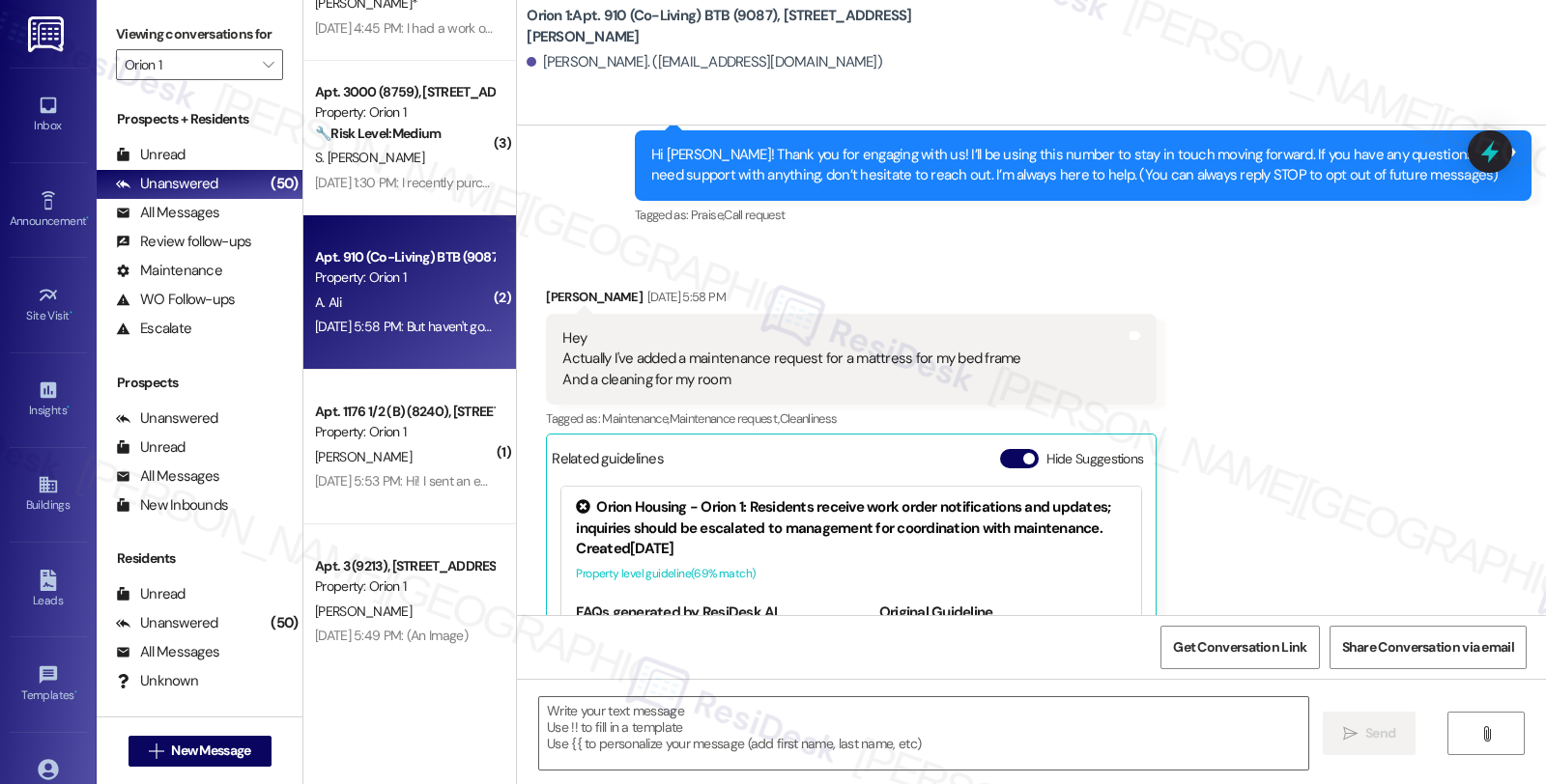
type textarea "Fetching suggested responses. Please feel free to read through the conversation…"
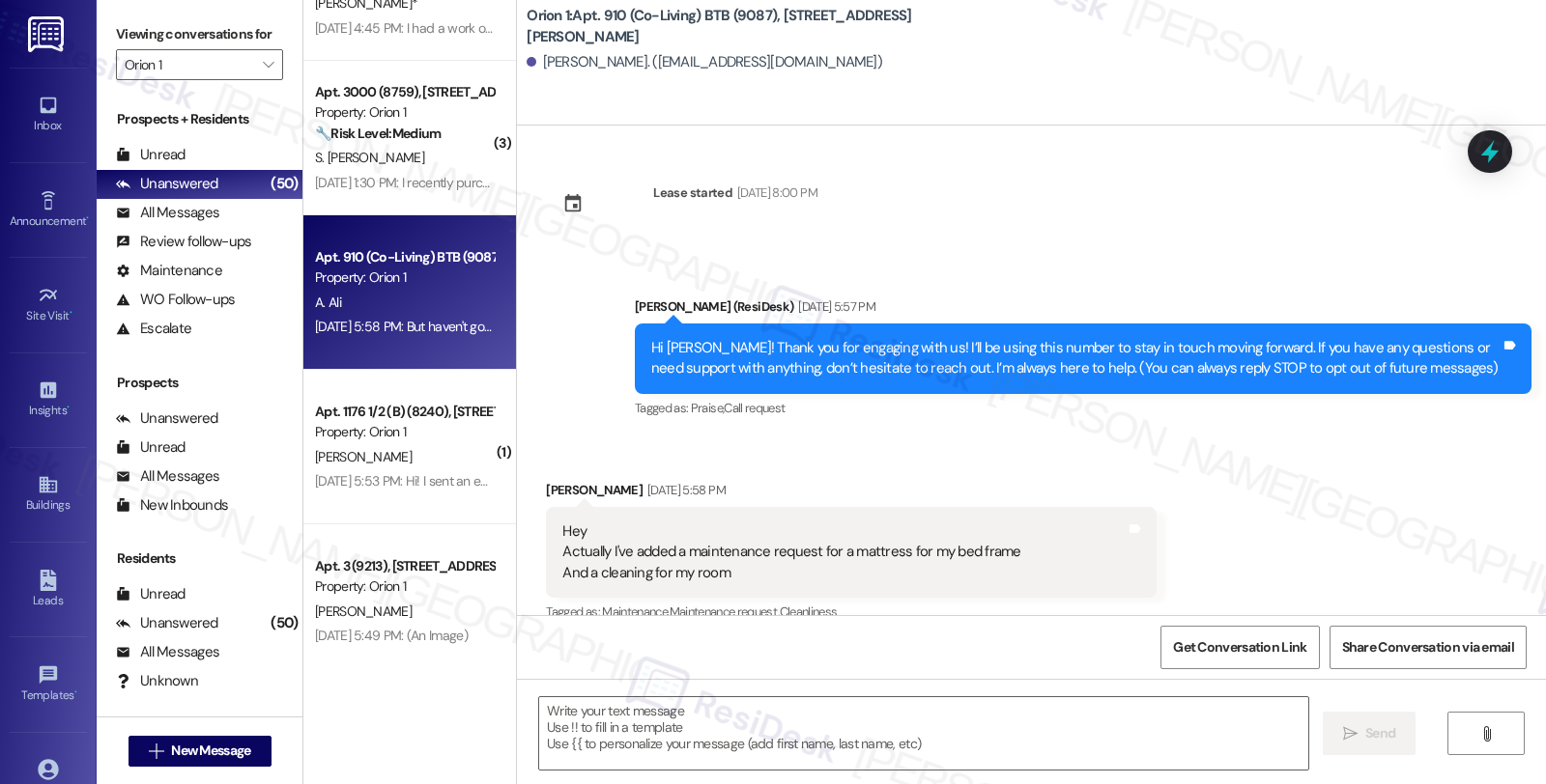
scroll to position [0, 0]
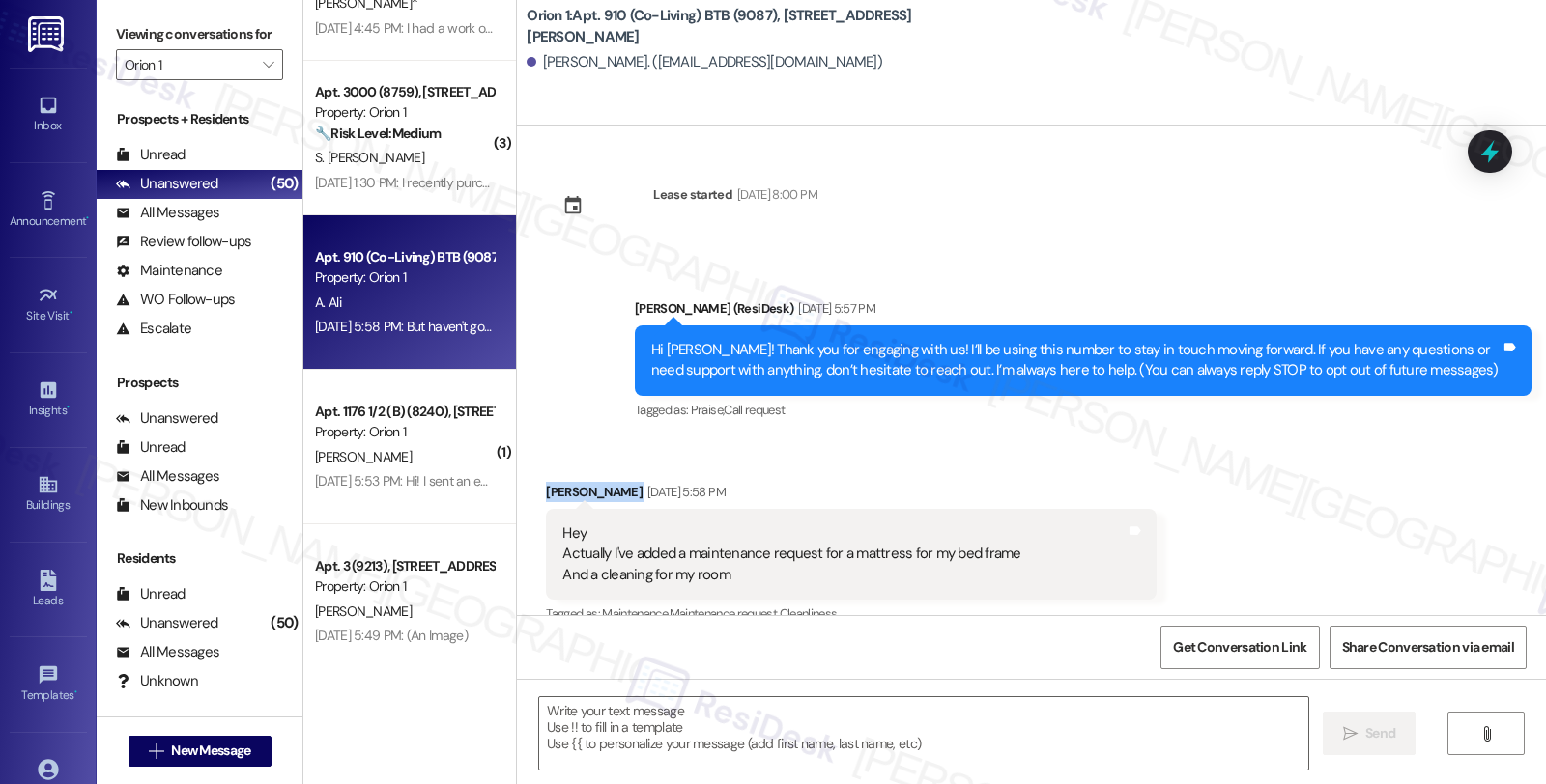
drag, startPoint x: 568, startPoint y: 488, endPoint x: 515, endPoint y: 489, distance: 53.0
copy div "[PERSON_NAME]"
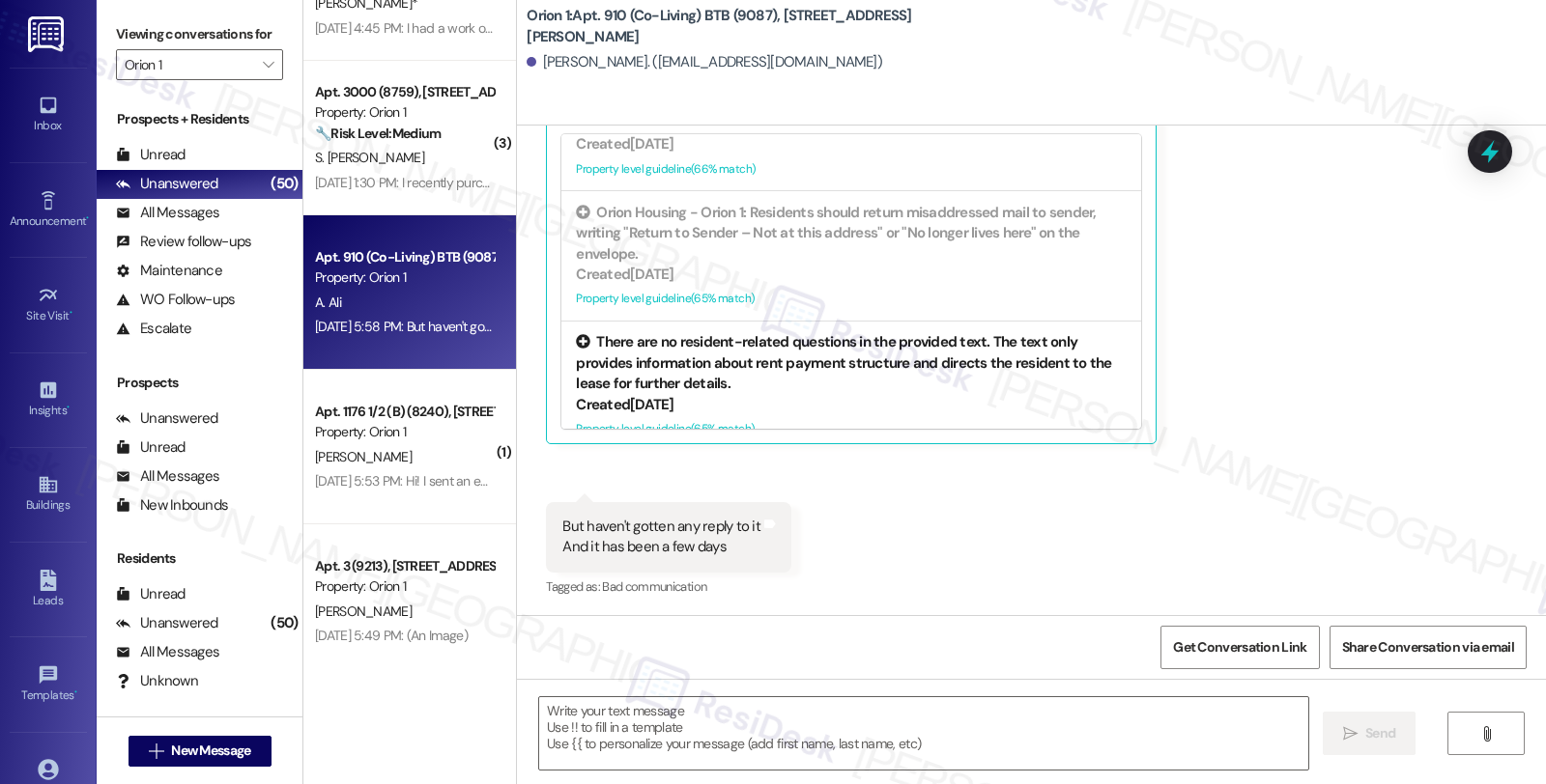
scroll to position [966, 0]
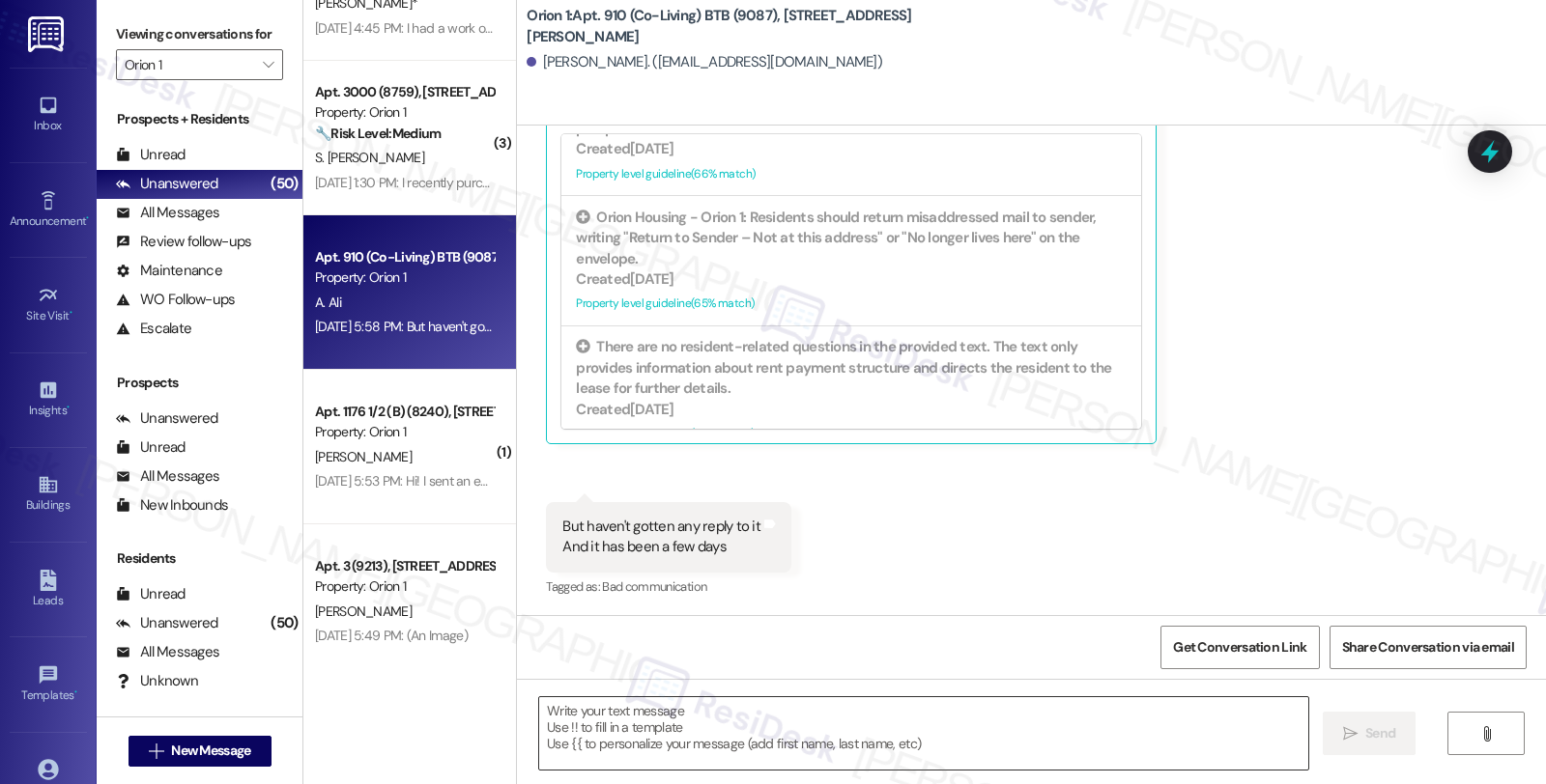
click at [653, 709] on textarea at bounding box center [923, 733] width 770 height 72
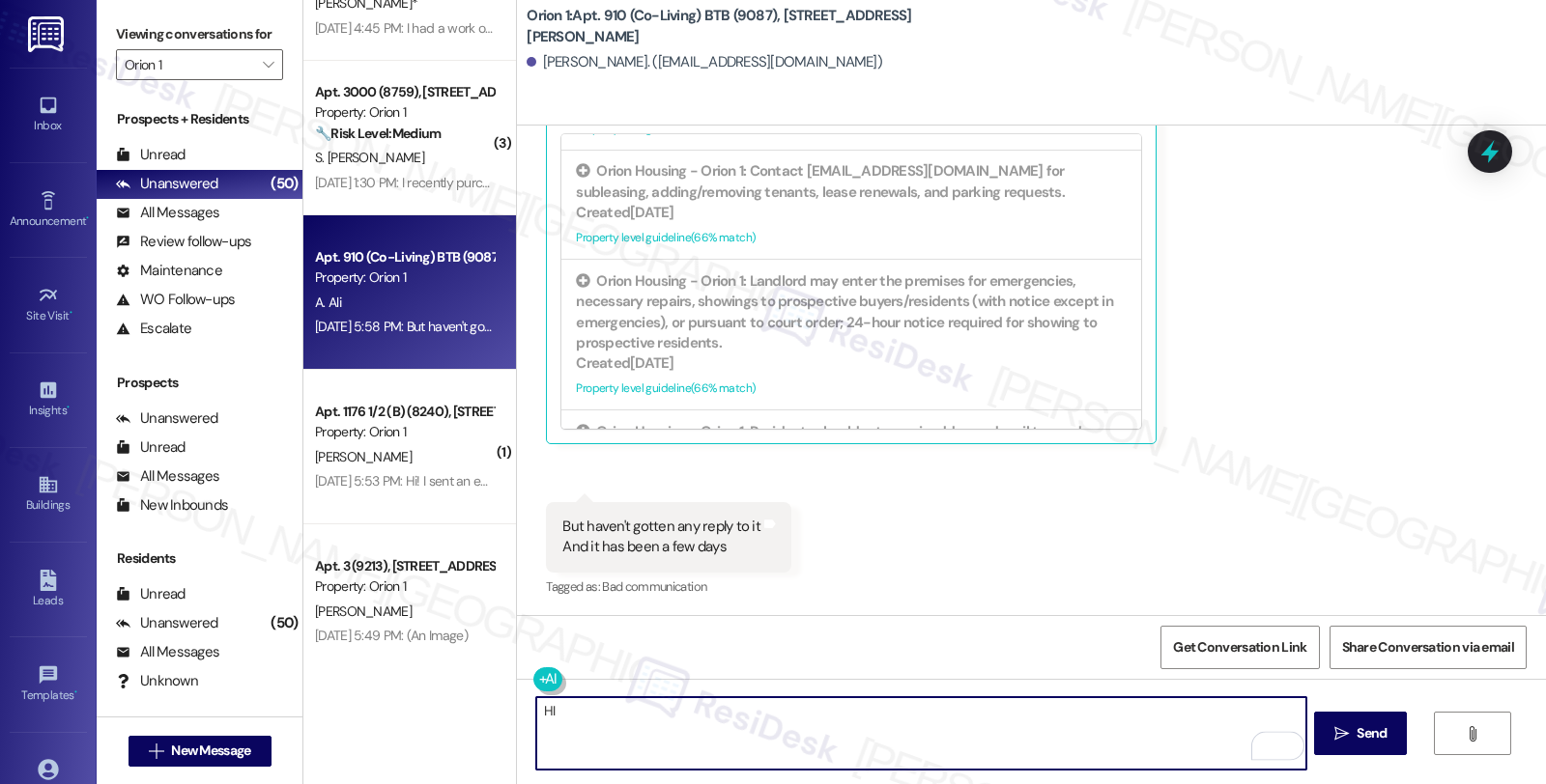
scroll to position [750, 0]
click at [535, 59] on div "[PERSON_NAME]. ([EMAIL_ADDRESS][DOMAIN_NAME])" at bounding box center [704, 63] width 355 height 20
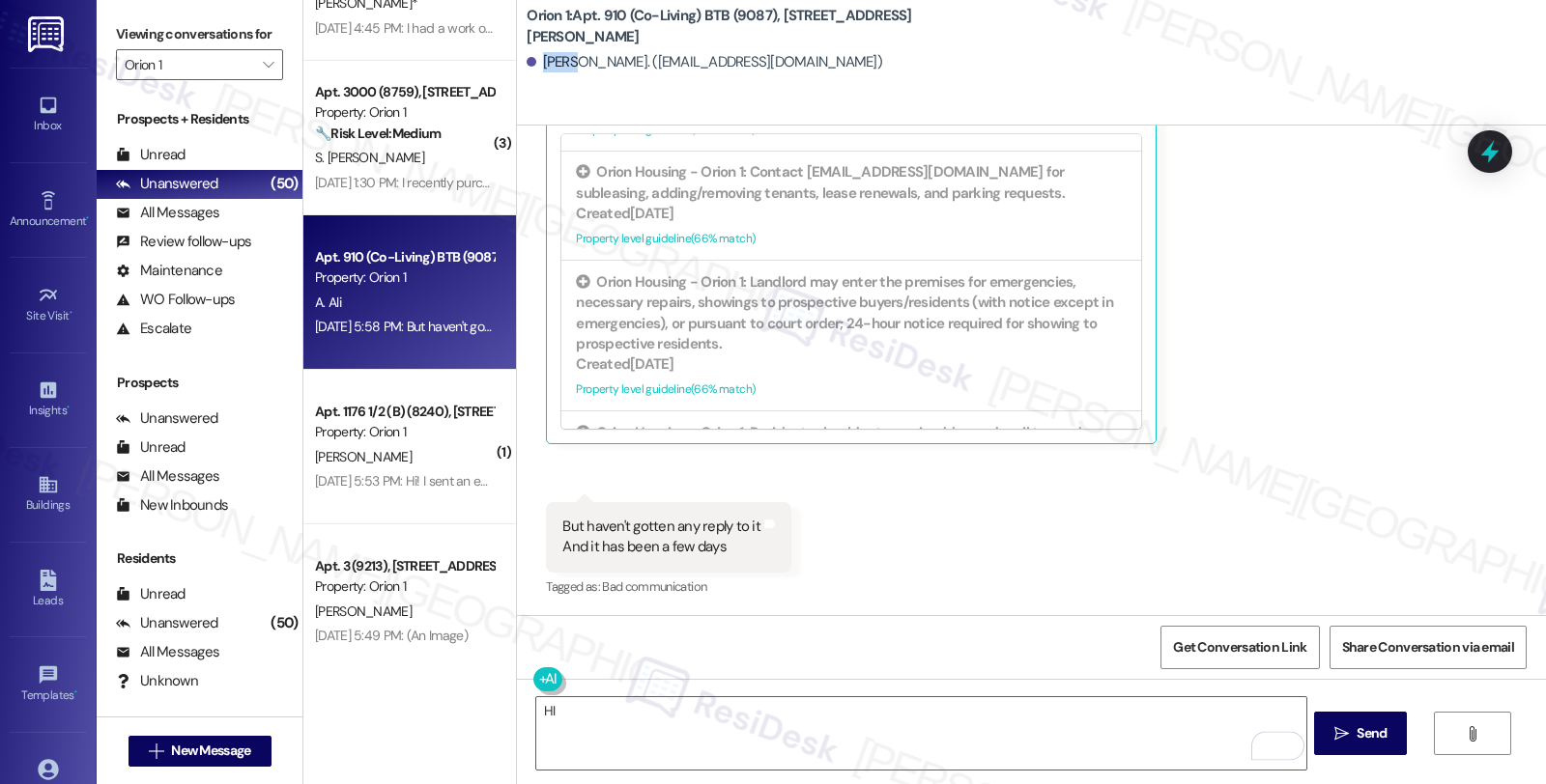
click at [535, 59] on div "[PERSON_NAME]. ([EMAIL_ADDRESS][DOMAIN_NAME])" at bounding box center [704, 63] width 355 height 20
copy div "Akif"
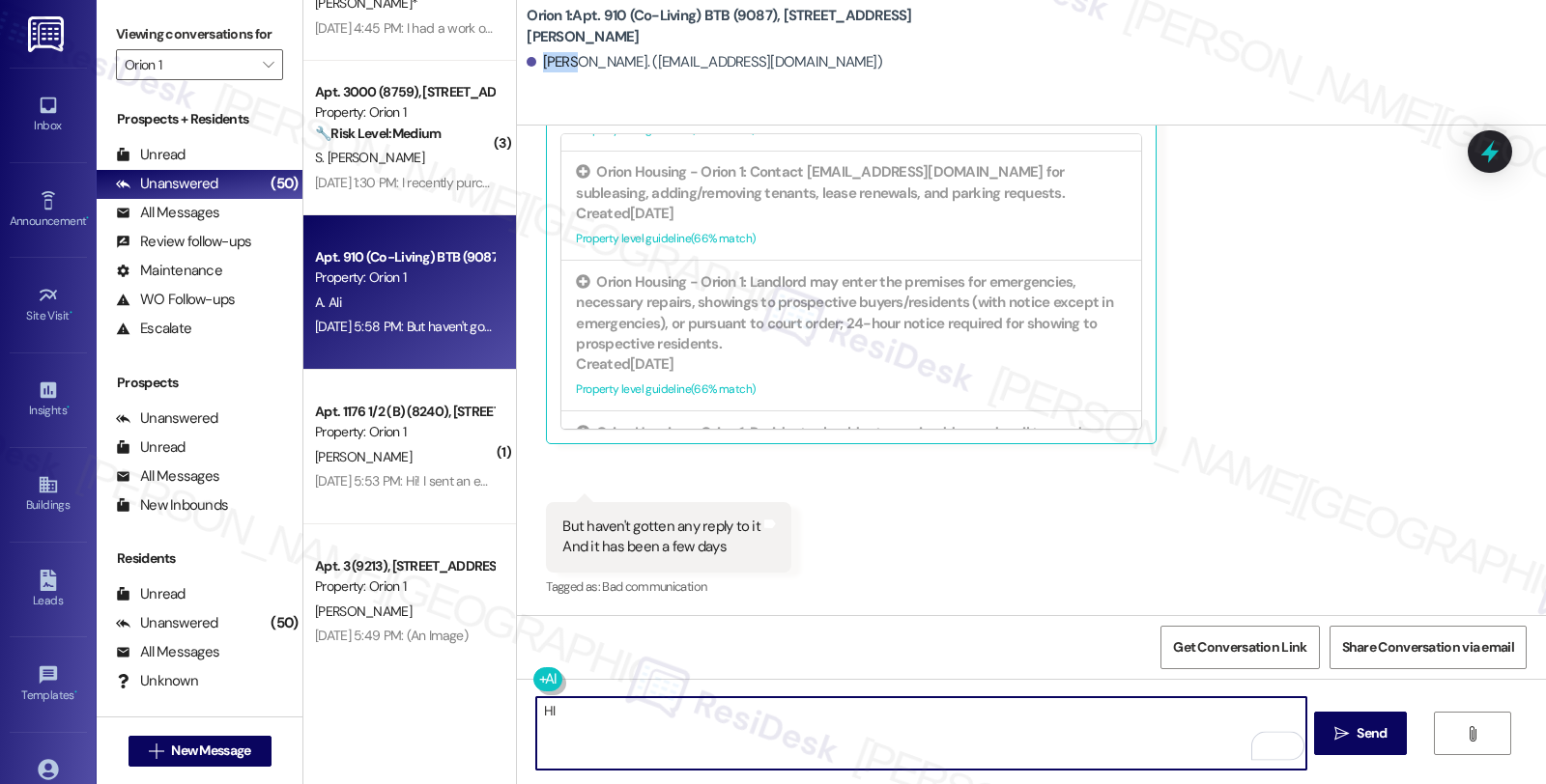
click at [538, 715] on textarea "HI" at bounding box center [920, 733] width 770 height 72
paste textarea "Akif"
click at [536, 707] on textarea "Akif" at bounding box center [920, 733] width 770 height 72
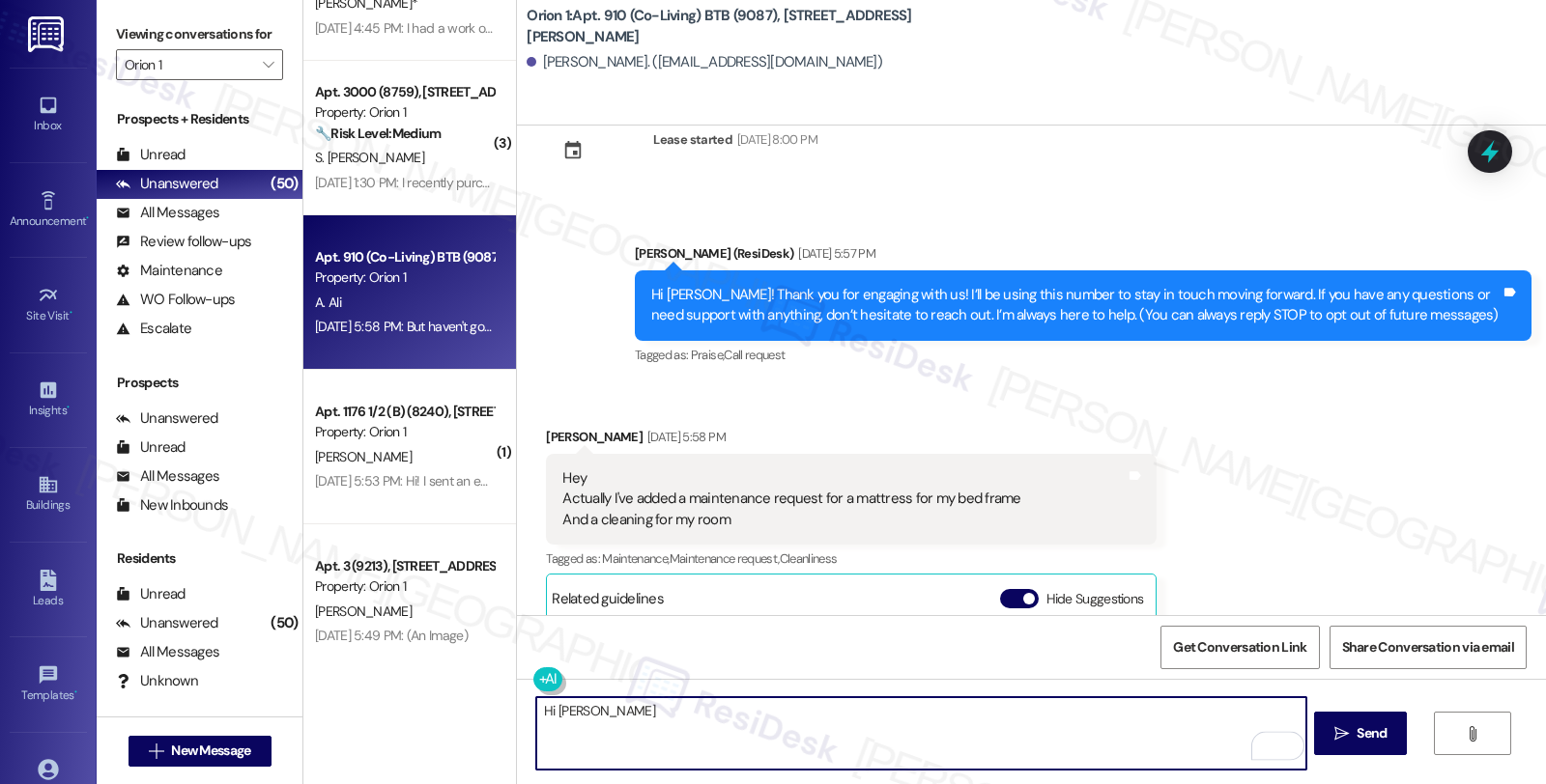
scroll to position [12, 0]
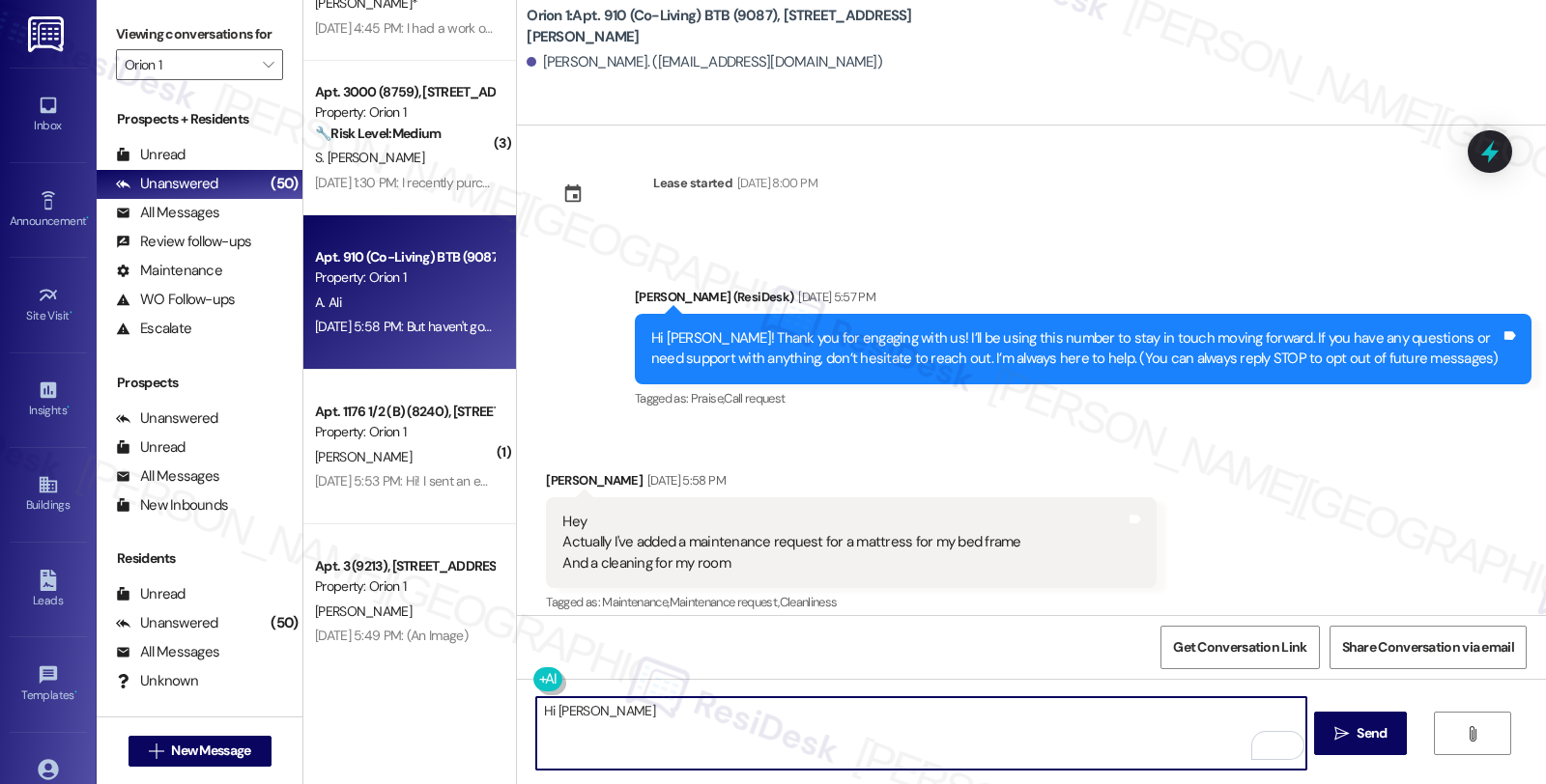
click at [641, 729] on textarea "Hi Akif" at bounding box center [920, 733] width 770 height 72
click at [718, 717] on textarea "Hi Akif, thanks for reaching out." at bounding box center [920, 733] width 770 height 72
type textarea "Hi [PERSON_NAME], thanks for reaching out. I under"
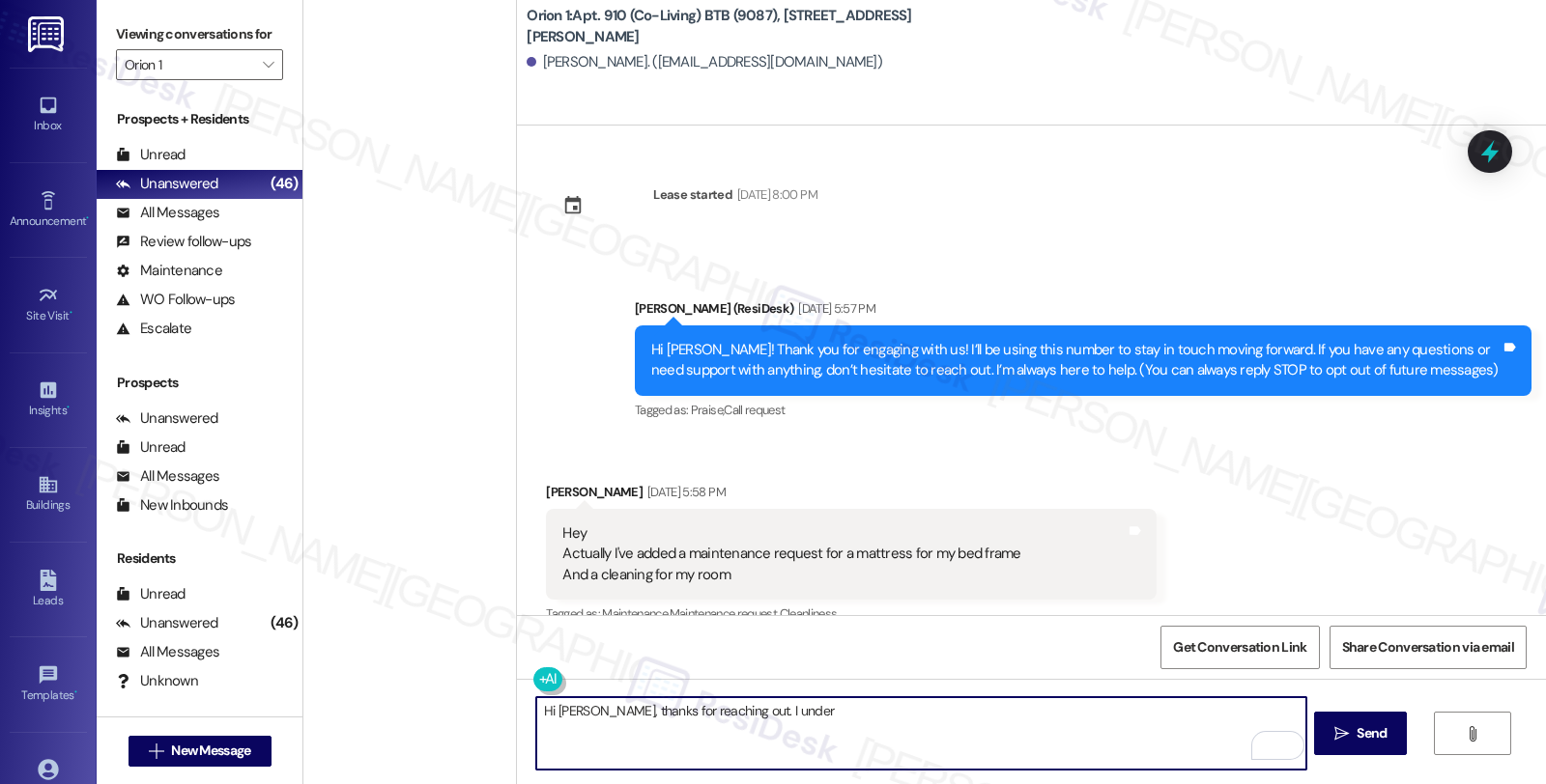
scroll to position [750, 0]
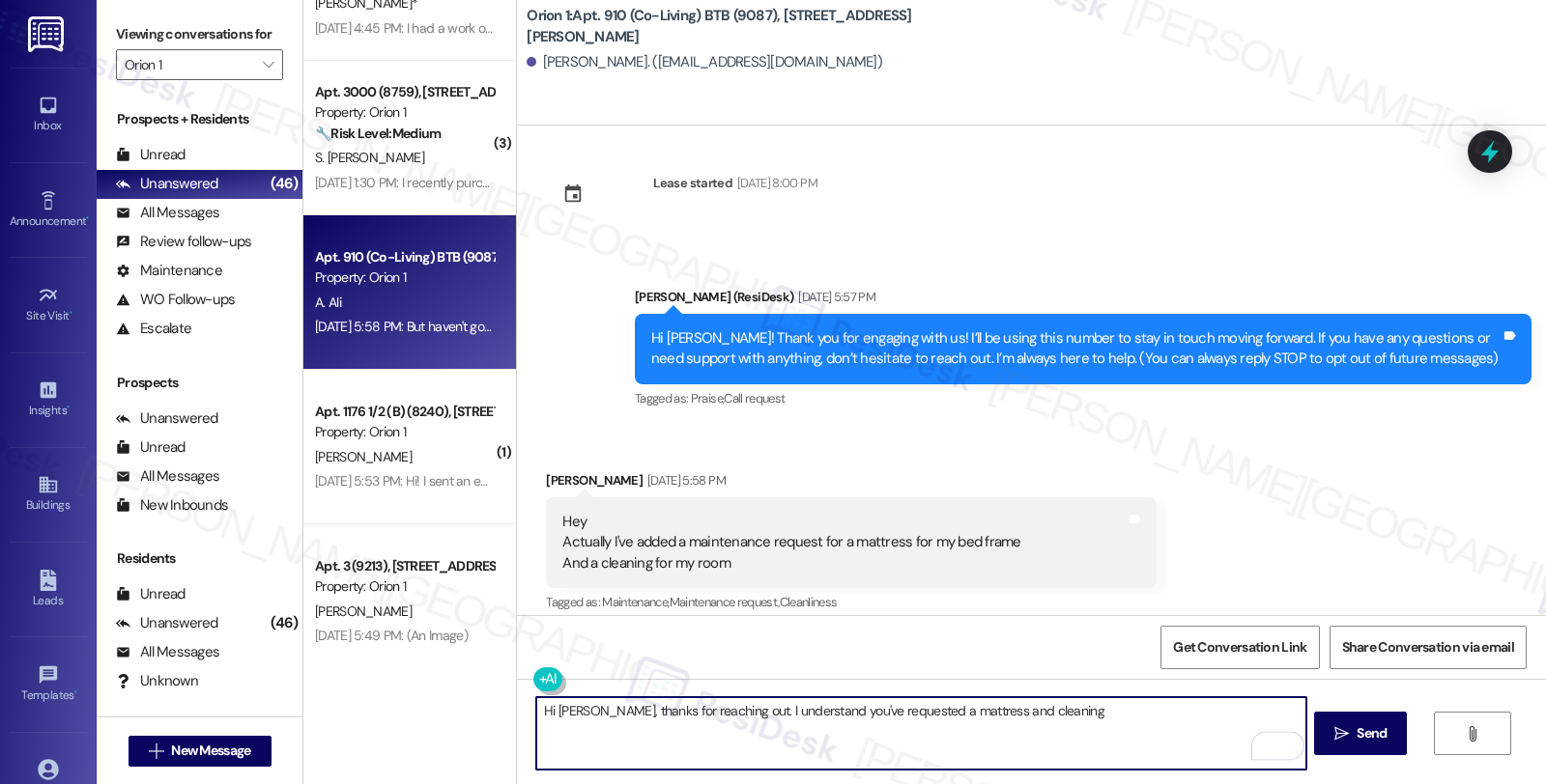
click at [1066, 721] on textarea "Hi Akif, thanks for reaching out. I understand you've requested a mattress and …" at bounding box center [920, 733] width 770 height 72
click at [1213, 718] on textarea "Hi Akif, thanks for reaching out. I understand you've requested a mattress and …" at bounding box center [920, 733] width 770 height 72
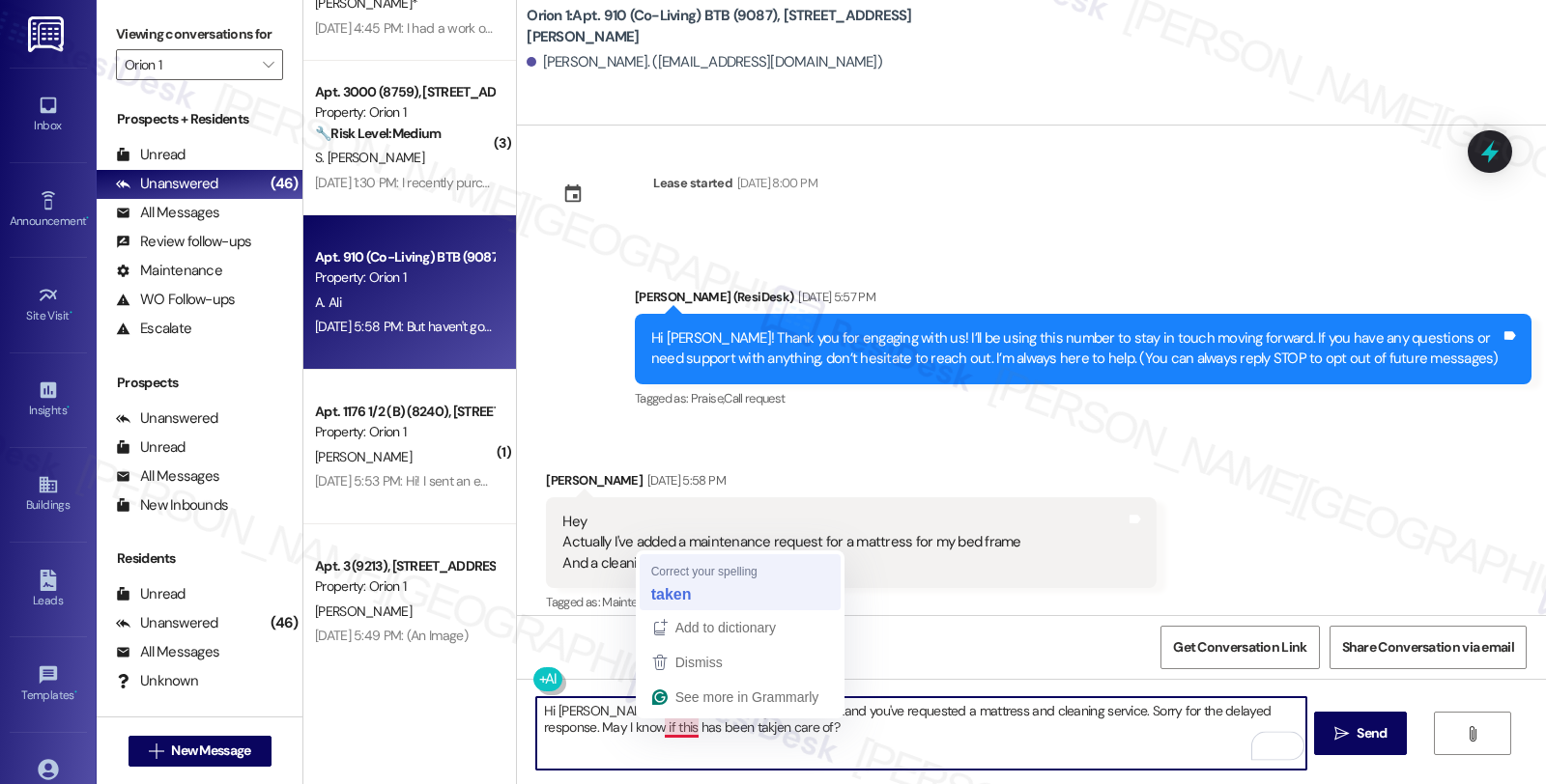
type textarea "Hi Akif, thanks for reaching out. I understand you've requested a mattress and …"
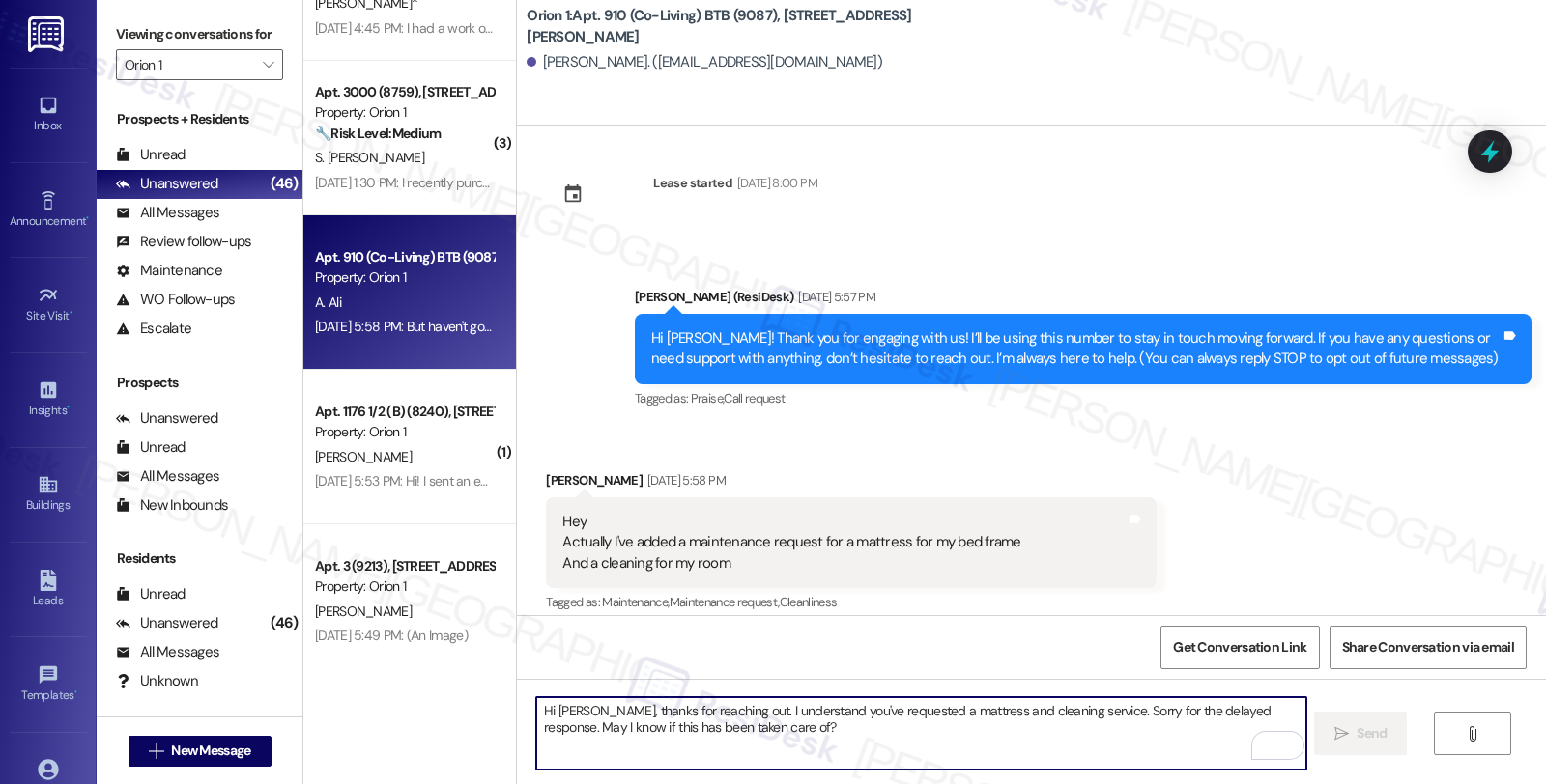
scroll to position [548, 0]
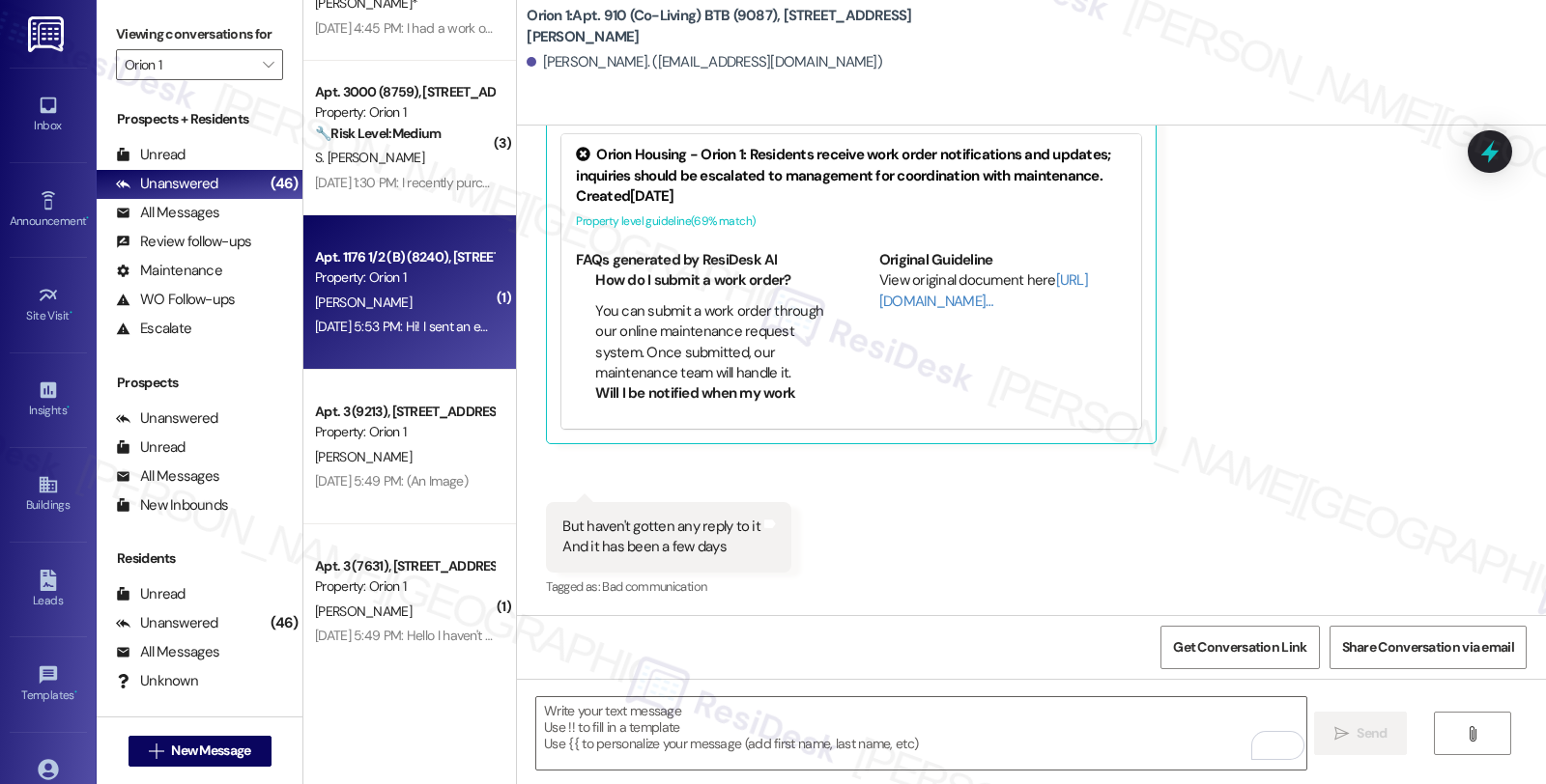
click at [410, 308] on div "K. Kaniaupio" at bounding box center [404, 303] width 183 height 24
type textarea "Fetching suggested responses. Please feel free to read through the conversation…"
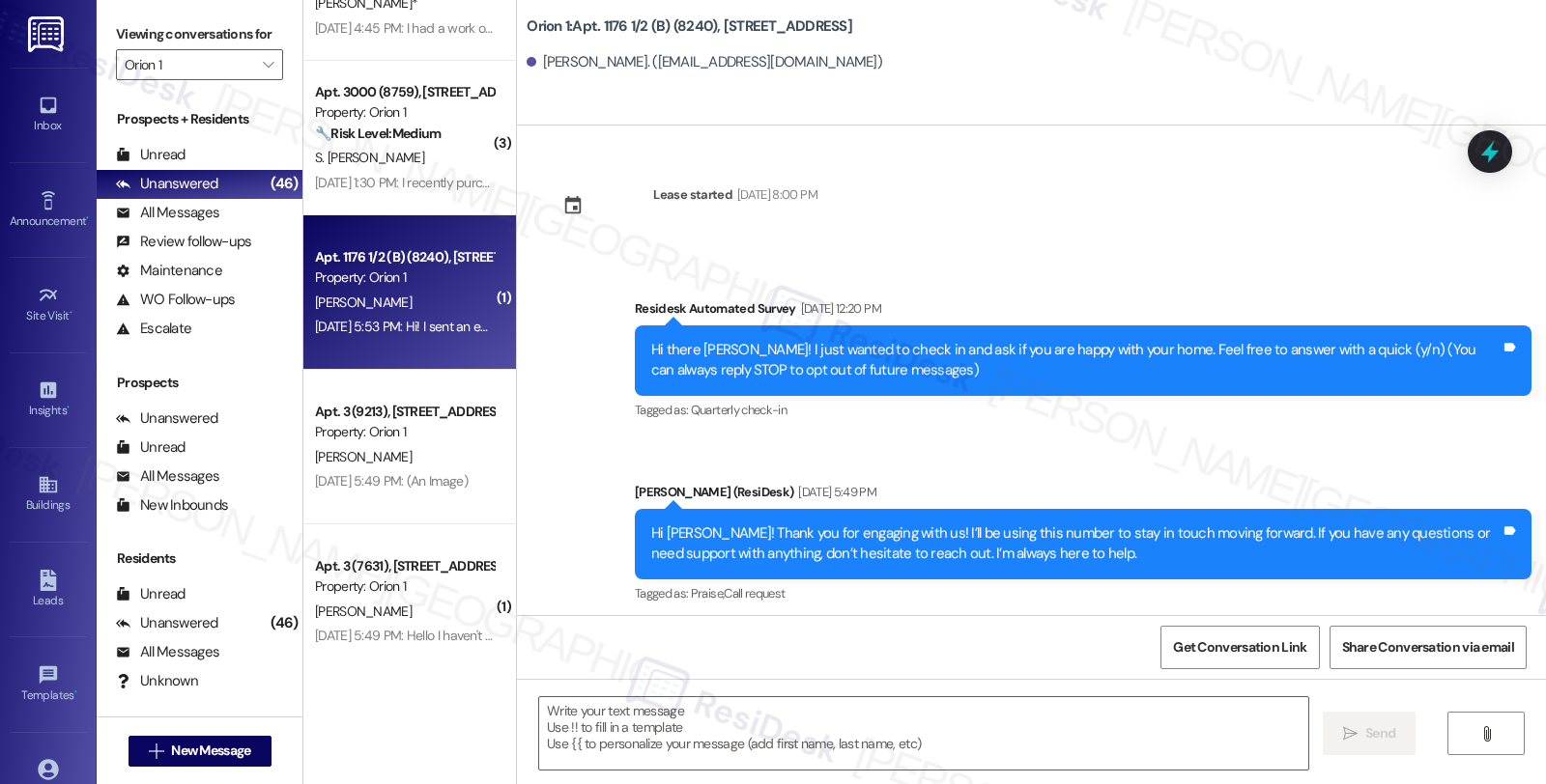
type textarea "Fetching suggested responses. Please feel free to read through the conversation…"
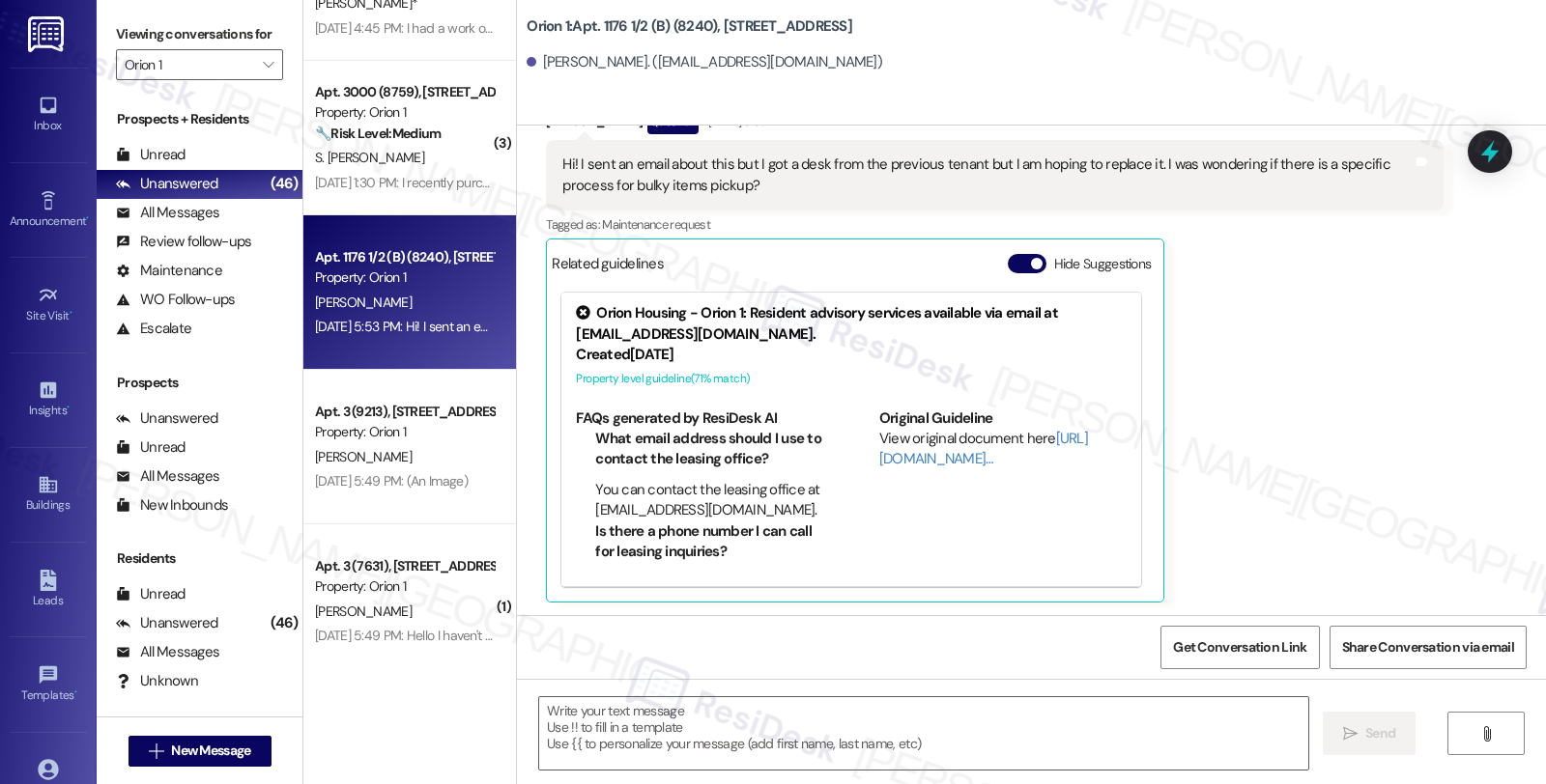
scroll to position [558, 0]
click at [548, 65] on div "Kaylana Kaniaupio. (kaylanadestiny@gmail.com)" at bounding box center [704, 63] width 355 height 20
copy div "Kaylana"
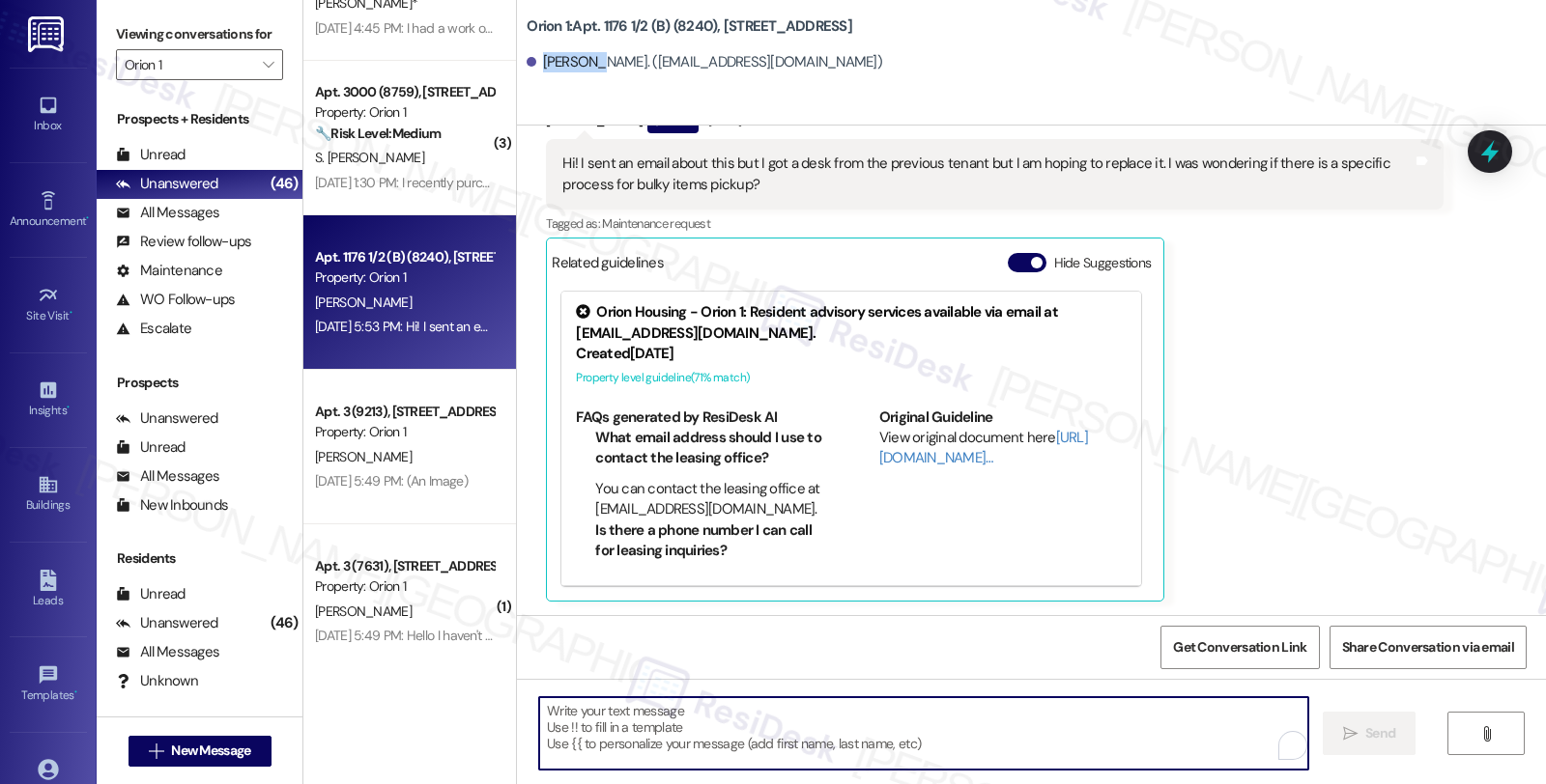
click at [637, 745] on textarea "To enrich screen reader interactions, please activate Accessibility in Grammarl…" at bounding box center [923, 733] width 770 height 72
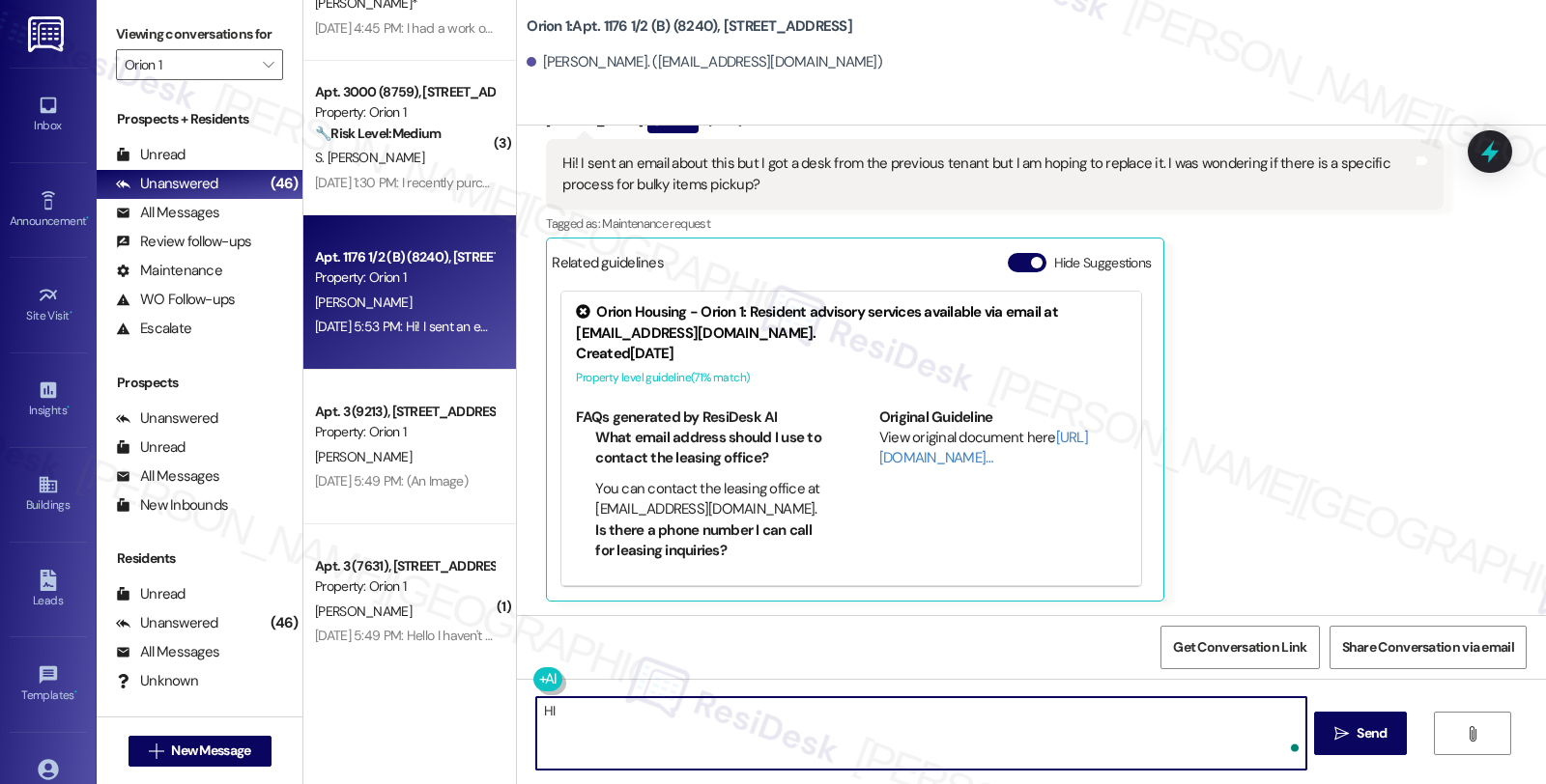
paste textarea "Kaylana"
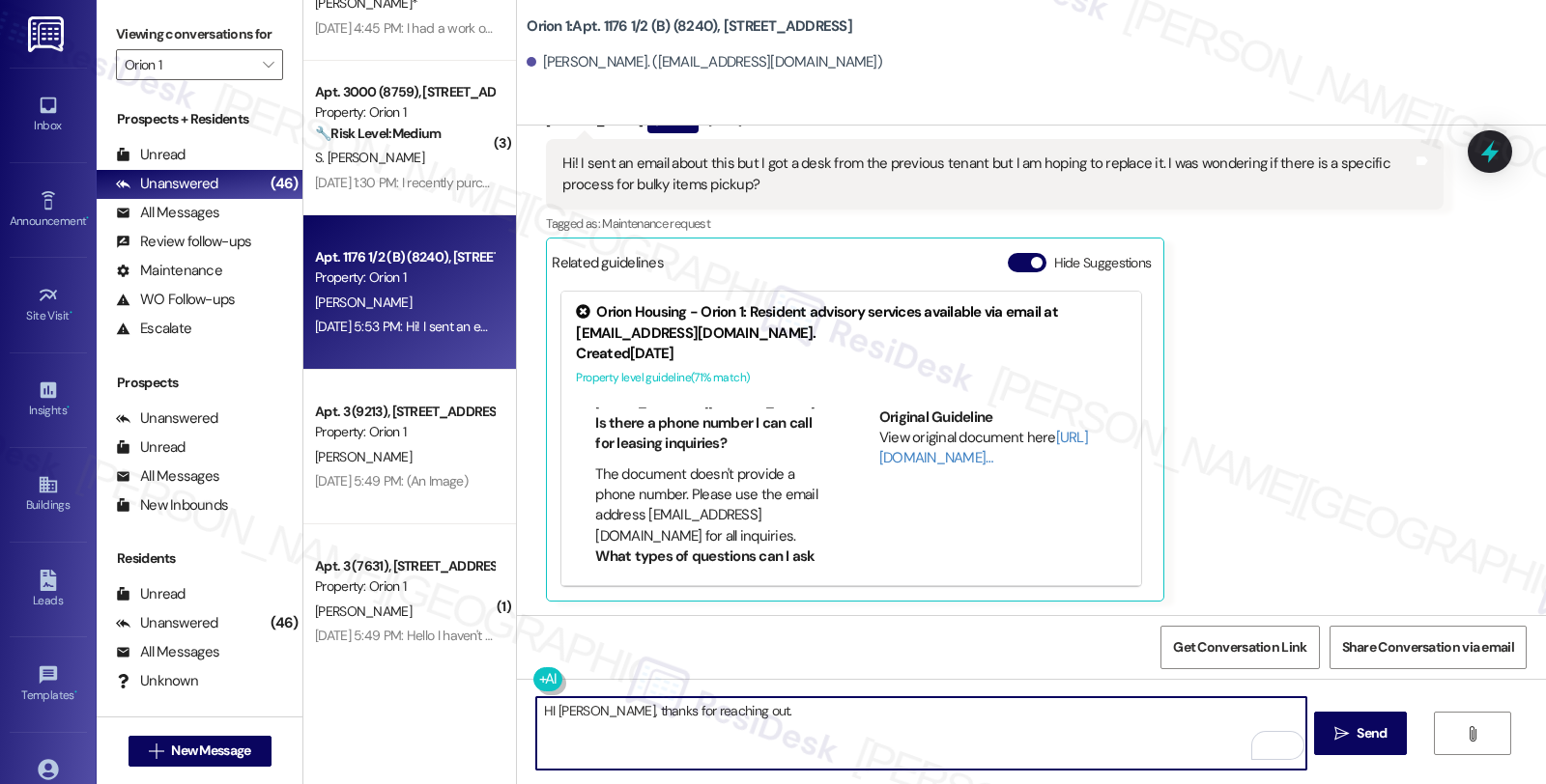
scroll to position [214, 0]
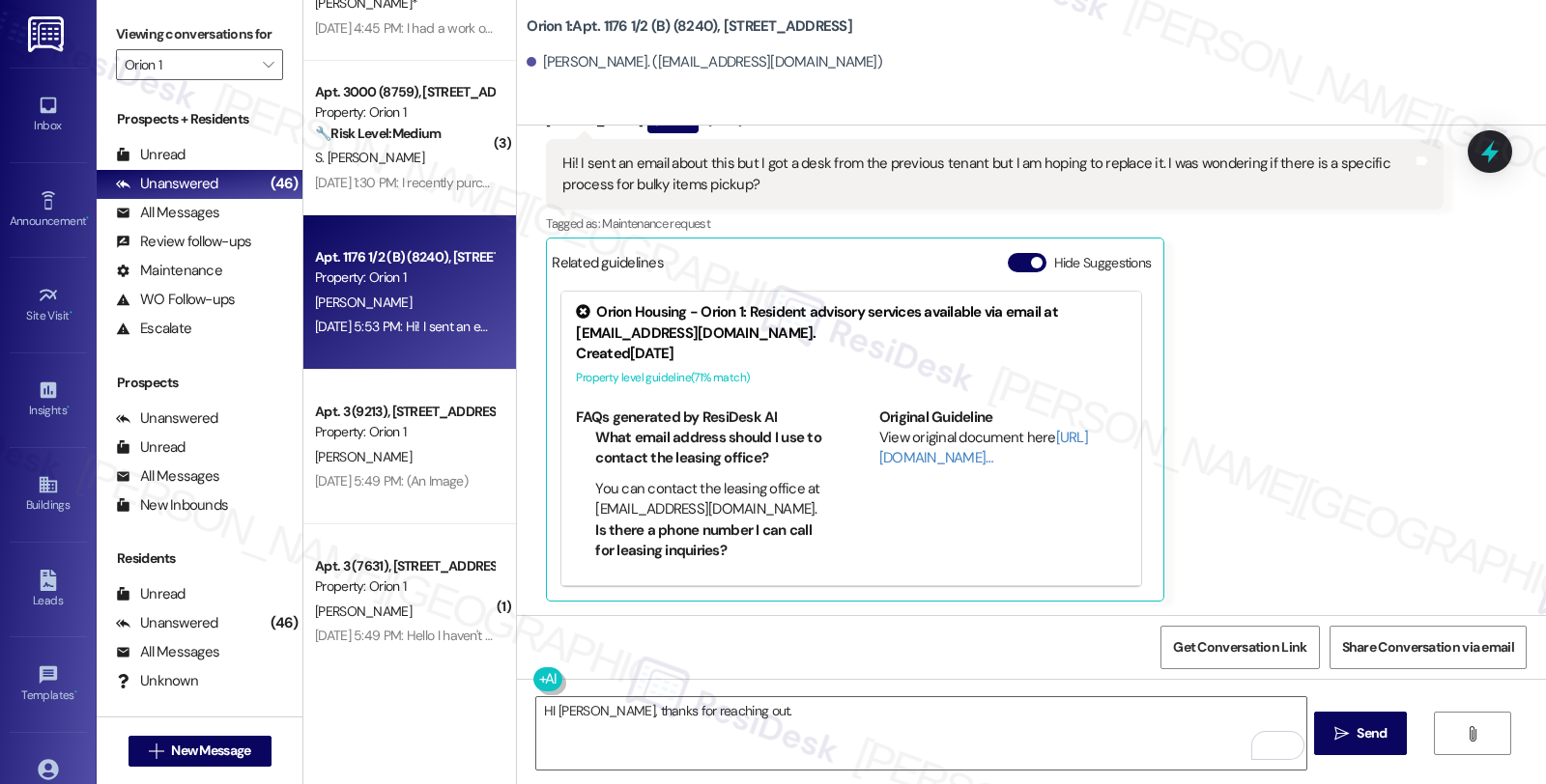
click at [1269, 438] on div "Kaylana Kaniaupio Question Aug 20, 2025 at 5:53 PM Hi! I sent an email about th…" at bounding box center [994, 354] width 897 height 492
click at [761, 711] on textarea "HI Kaylana, thanks for reaching out." at bounding box center [920, 733] width 770 height 72
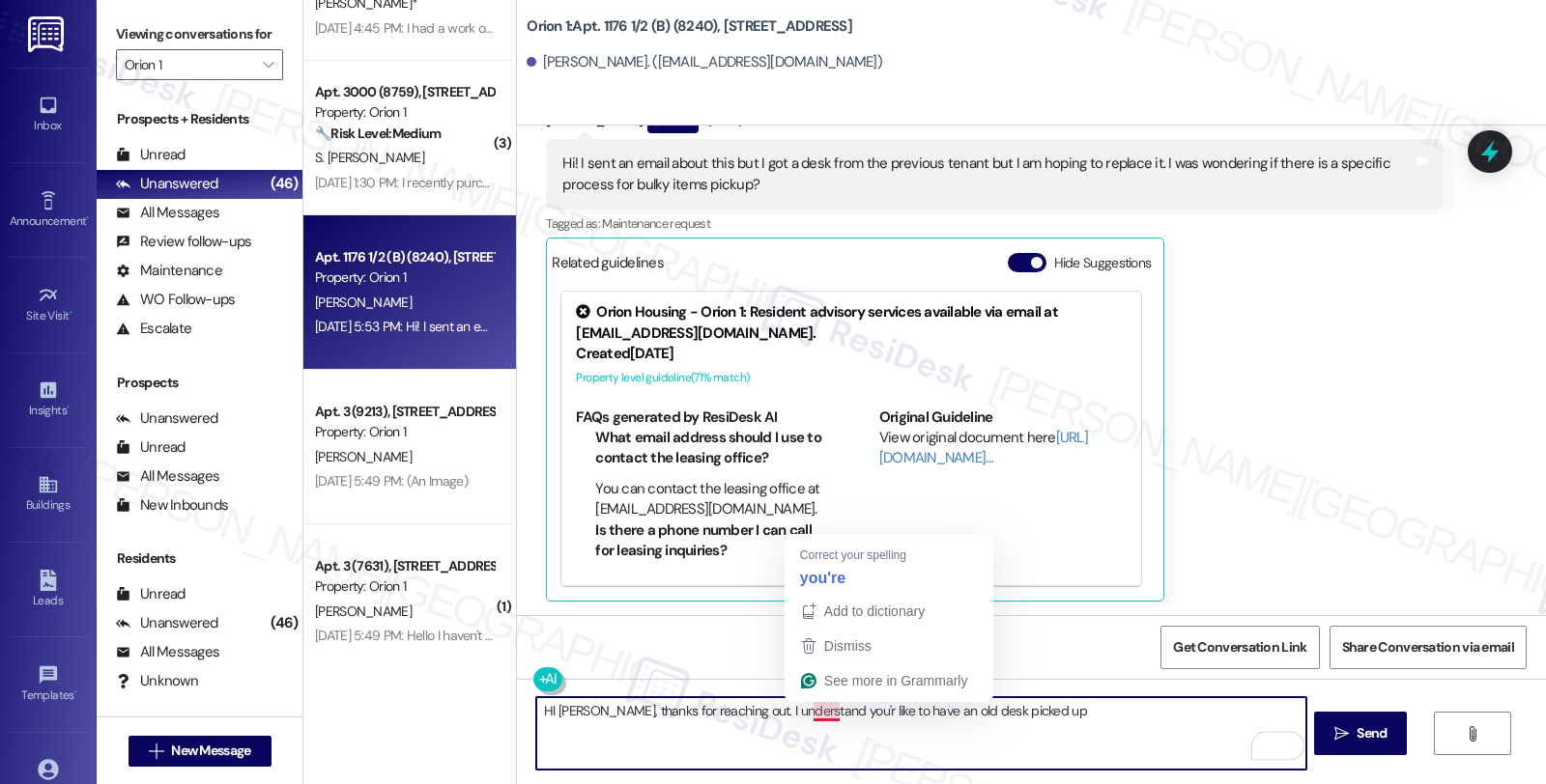
click at [824, 712] on textarea "HI Kaylana, thanks for reaching out. I understand you'r like to have an old des…" at bounding box center [920, 733] width 770 height 72
click at [1070, 711] on textarea "HI Kaylana, thanks for reaching out. I understand you'd like to have an old des…" at bounding box center [920, 733] width 770 height 72
click at [1137, 708] on textarea "HI Kaylana, thanks for reaching out. I understand you'd like to have an old des…" at bounding box center [920, 733] width 770 height 72
paste textarea "You can call LADWP (Los Angeles Department of Water and Power) or LA sanitation…"
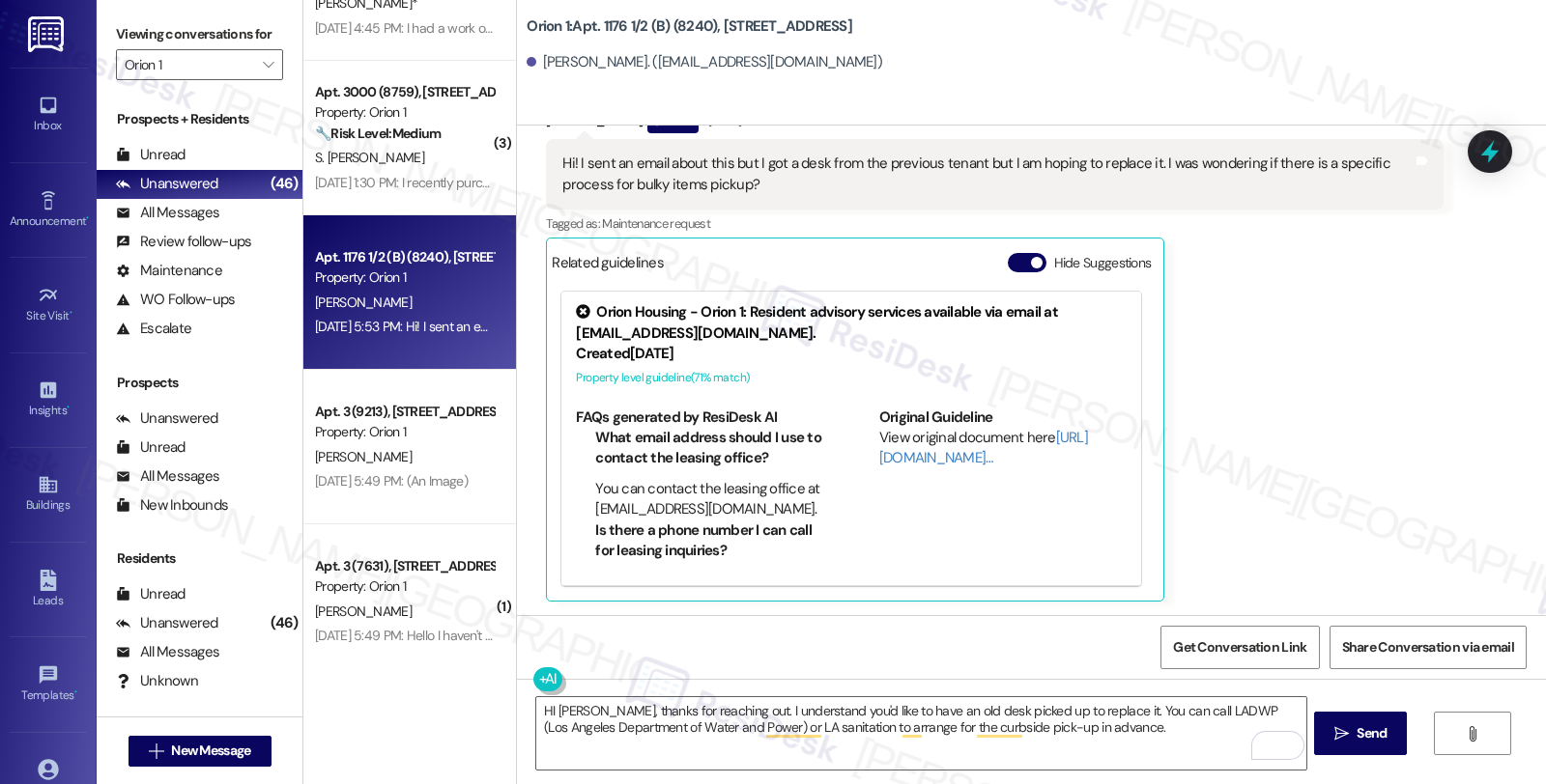
click at [1267, 470] on div "Kaylana Kaniaupio Question Aug 20, 2025 at 5:53 PM Hi! I sent an email about th…" at bounding box center [994, 354] width 897 height 492
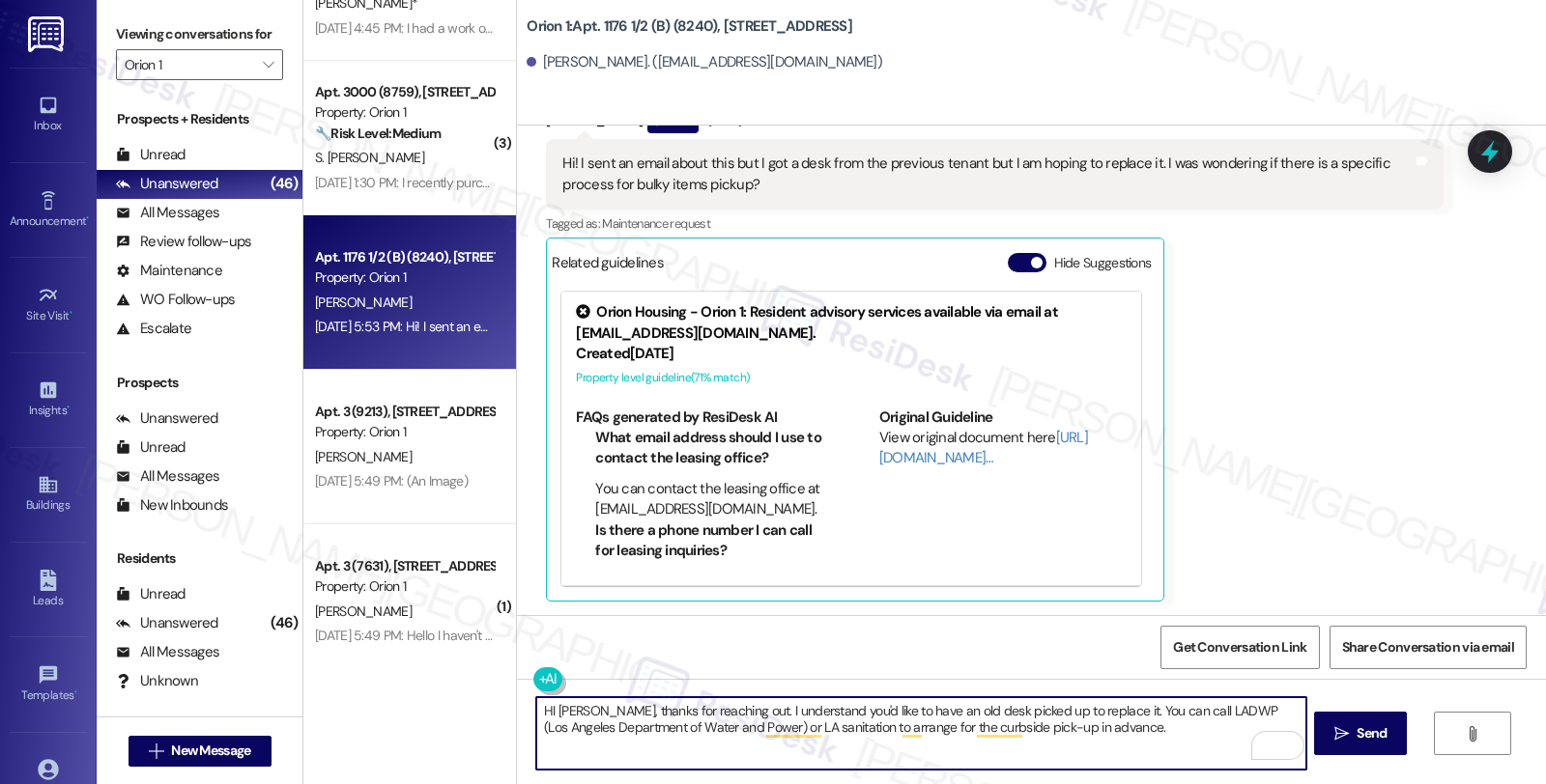
click at [1029, 725] on textarea "HI Kaylana, thanks for reaching out. I understand you'd like to have an old des…" at bounding box center [920, 733] width 770 height 72
drag, startPoint x: 1010, startPoint y: 729, endPoint x: 1117, endPoint y: 730, distance: 107.0
click at [1117, 730] on textarea "HI Kaylana, thanks for reaching out. I understand you'd like to have an old des…" at bounding box center [920, 733] width 770 height 72
click at [1054, 735] on textarea "HI Kaylana, thanks for reaching out. I understand you'd like to have an old des…" at bounding box center [920, 733] width 770 height 72
click at [1136, 731] on textarea "HI Kaylana, thanks for reaching out. I understand you'd like to have an old des…" at bounding box center [920, 733] width 770 height 72
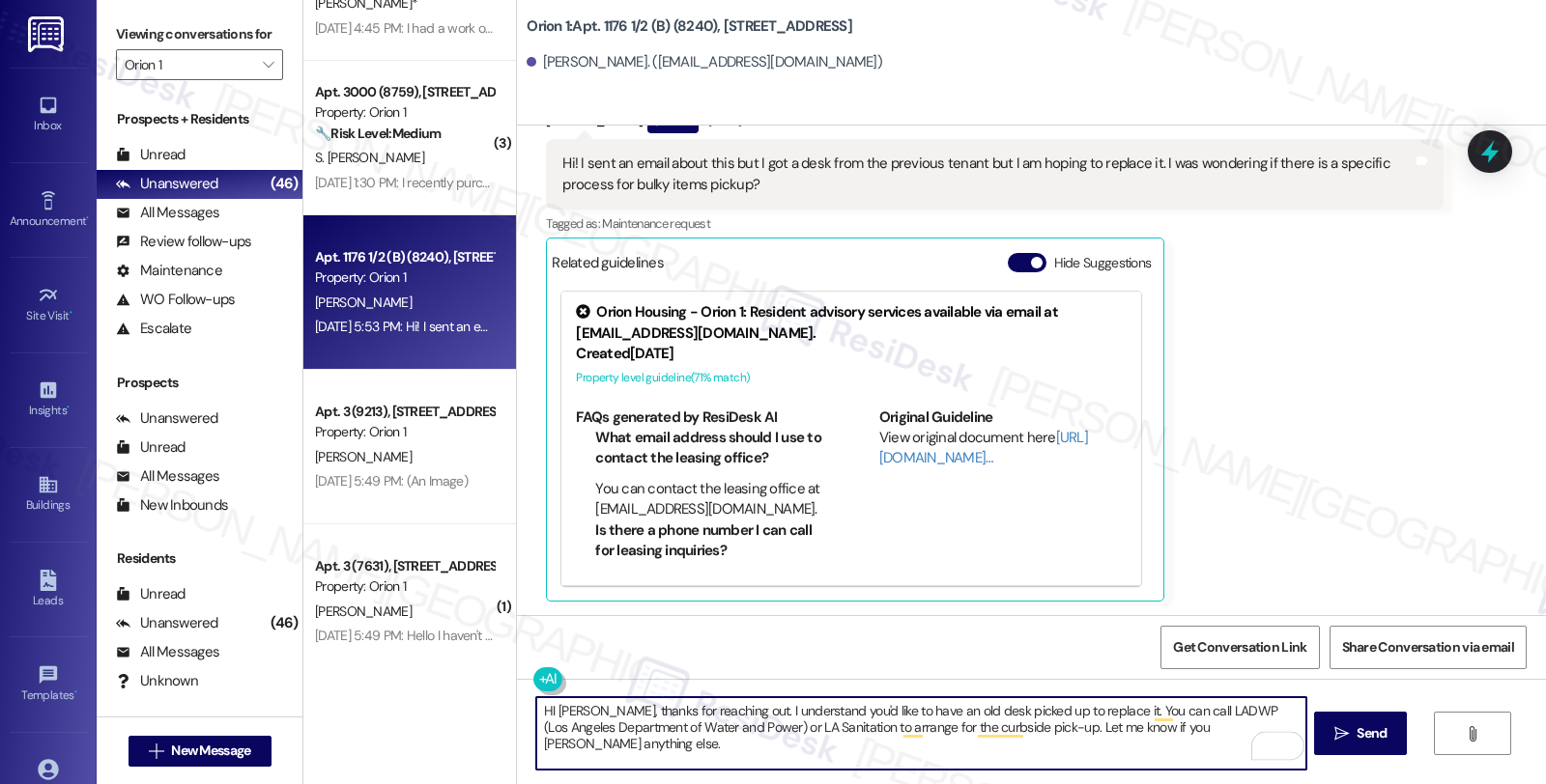
type textarea "HI Kaylana, thanks for reaching out. I understand you'd like to have an old des…"
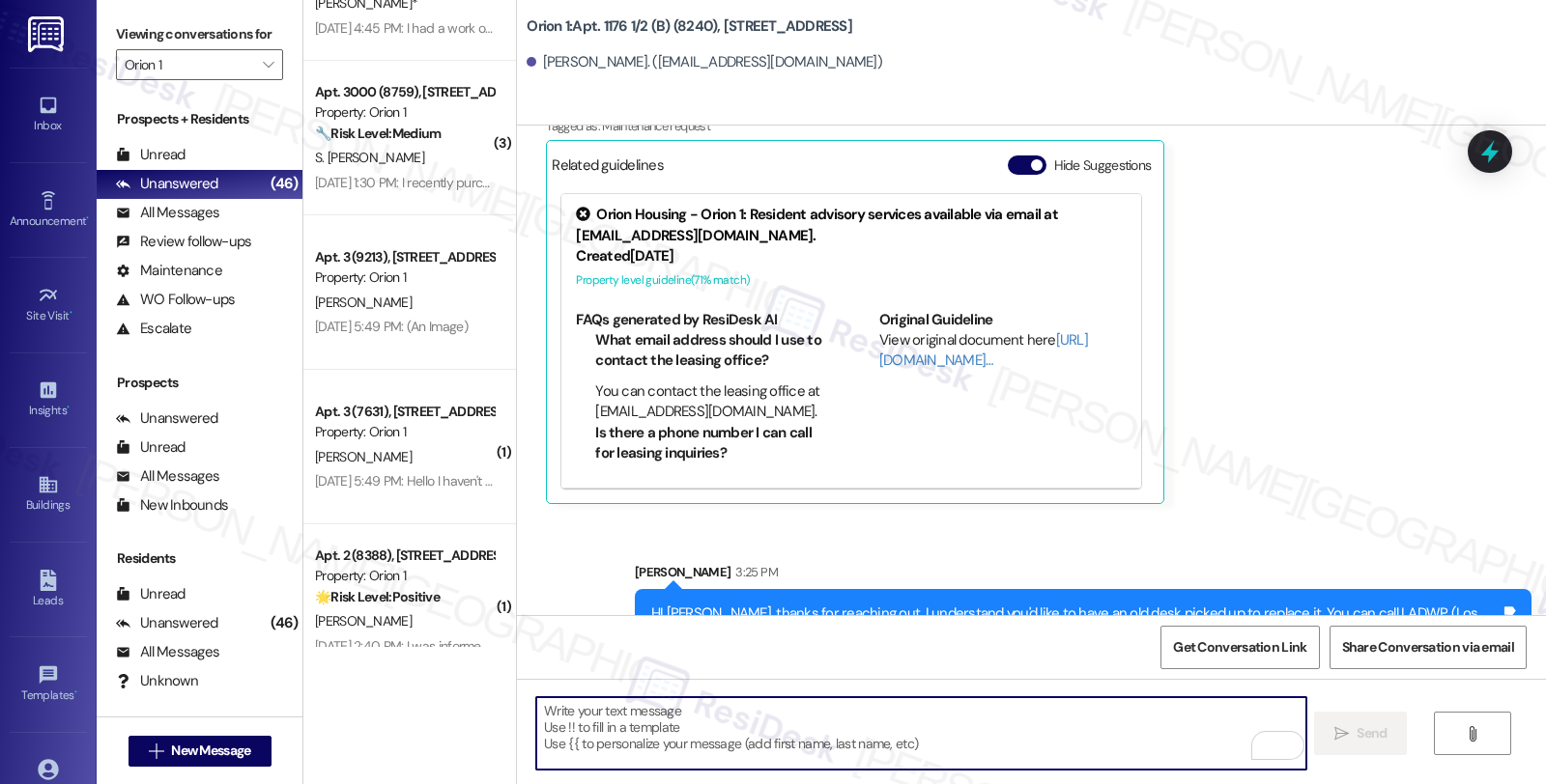
scroll to position [713, 0]
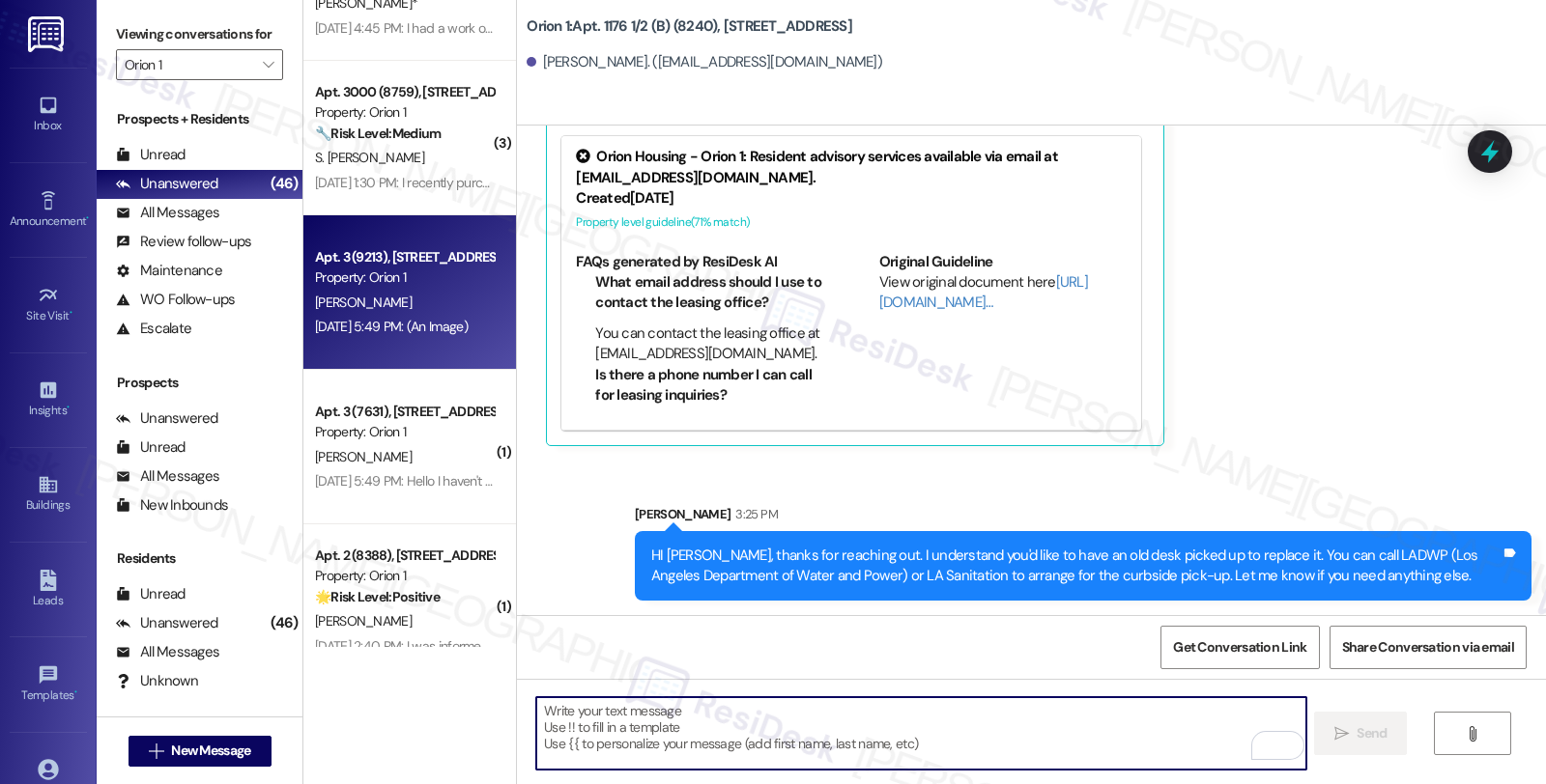
click at [420, 311] on div "D. Tan-Goldhammer" at bounding box center [404, 303] width 183 height 24
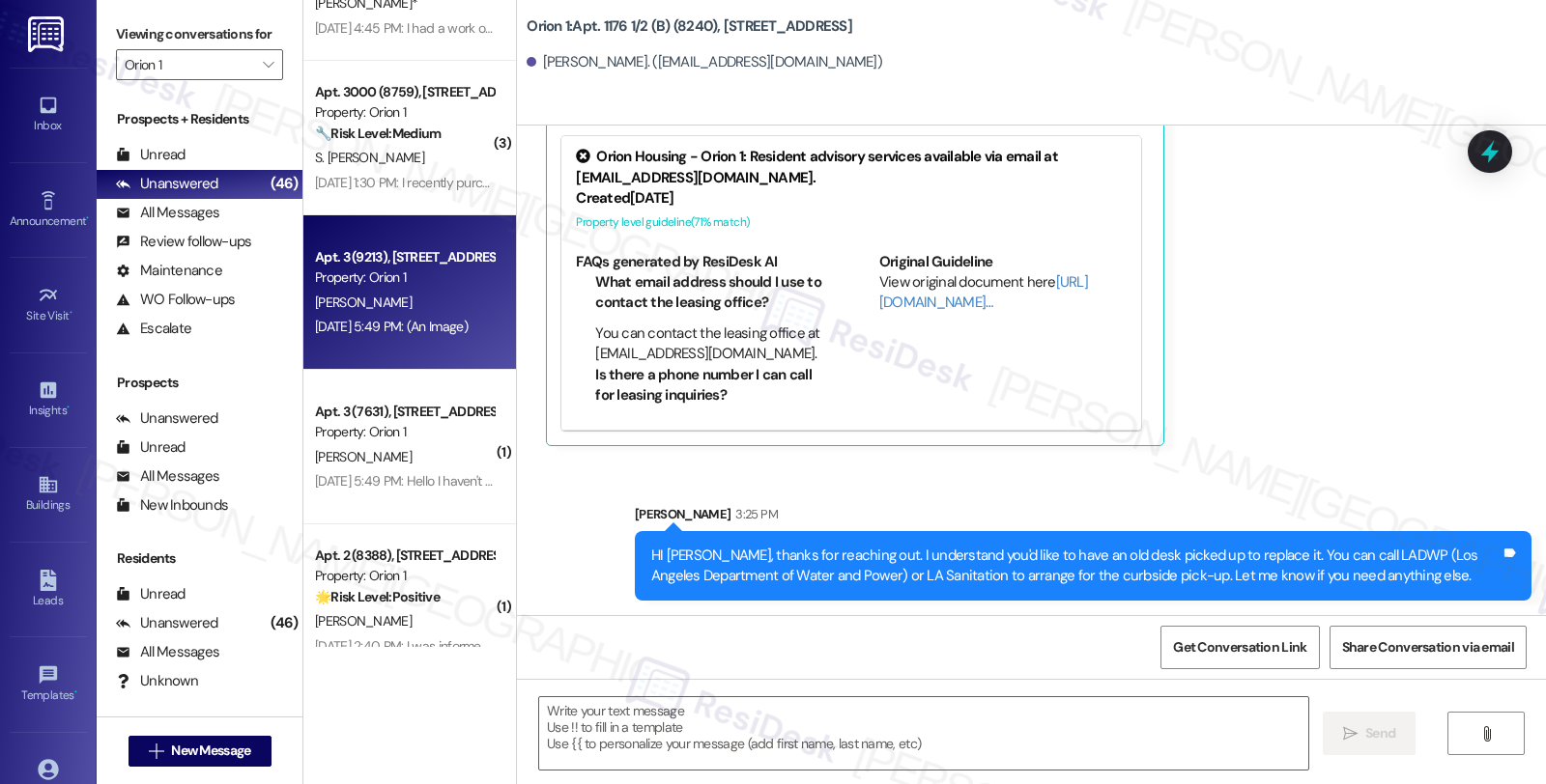
type textarea "Fetching suggested responses. Please feel free to read through the conversation…"
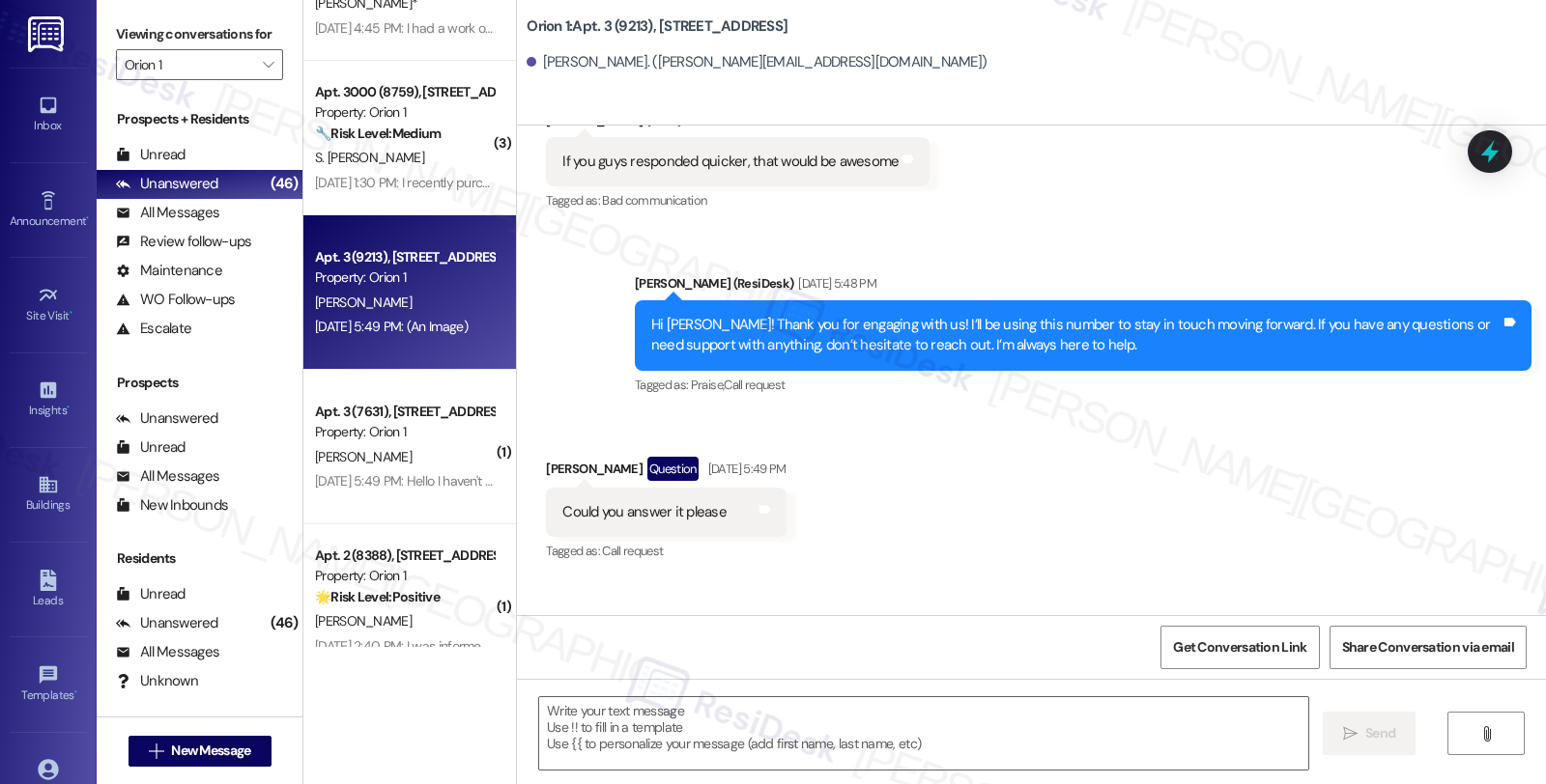
type textarea "Fetching suggested responses. Please feel free to read through the conversation…"
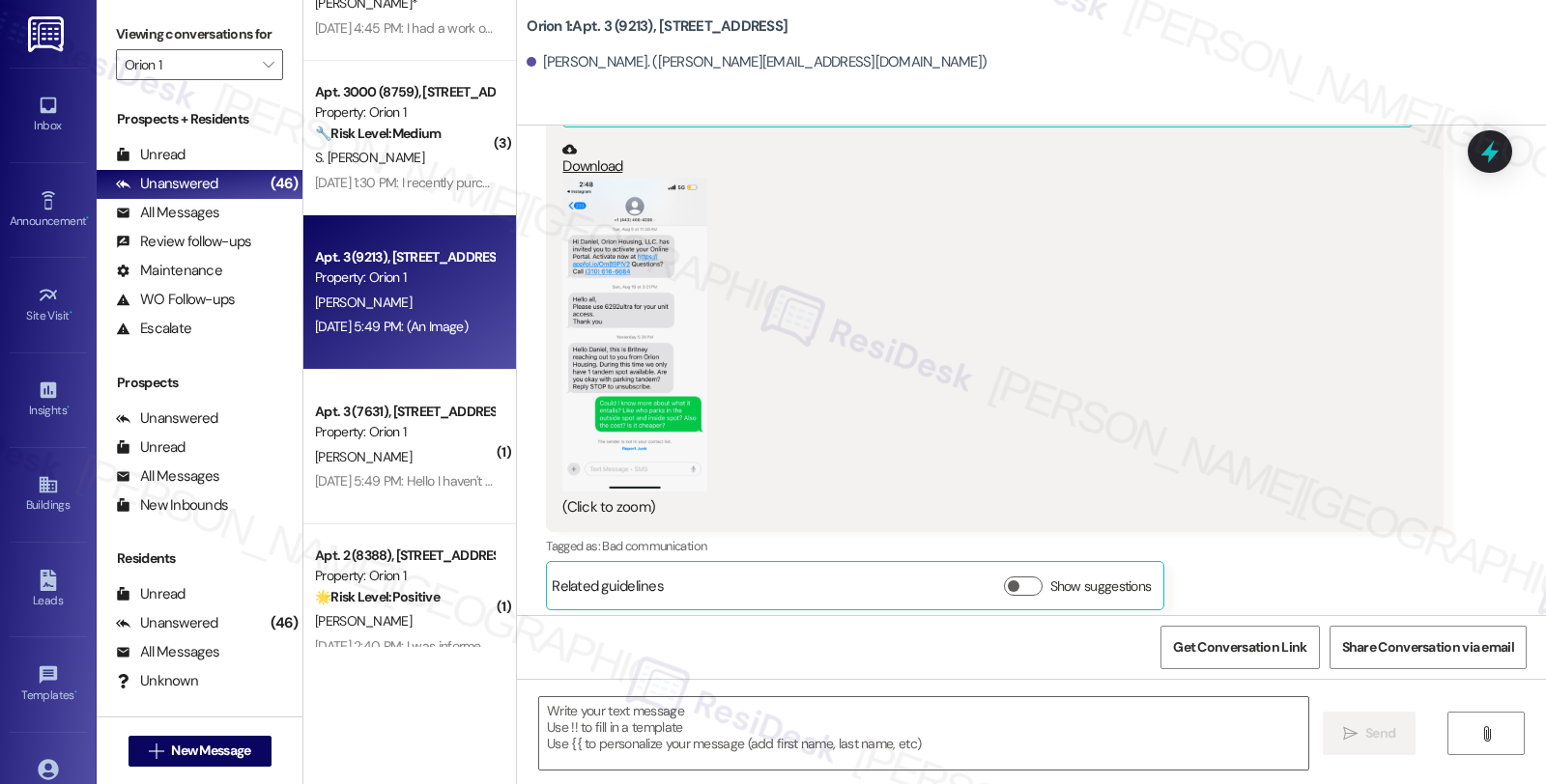
scroll to position [1074, 0]
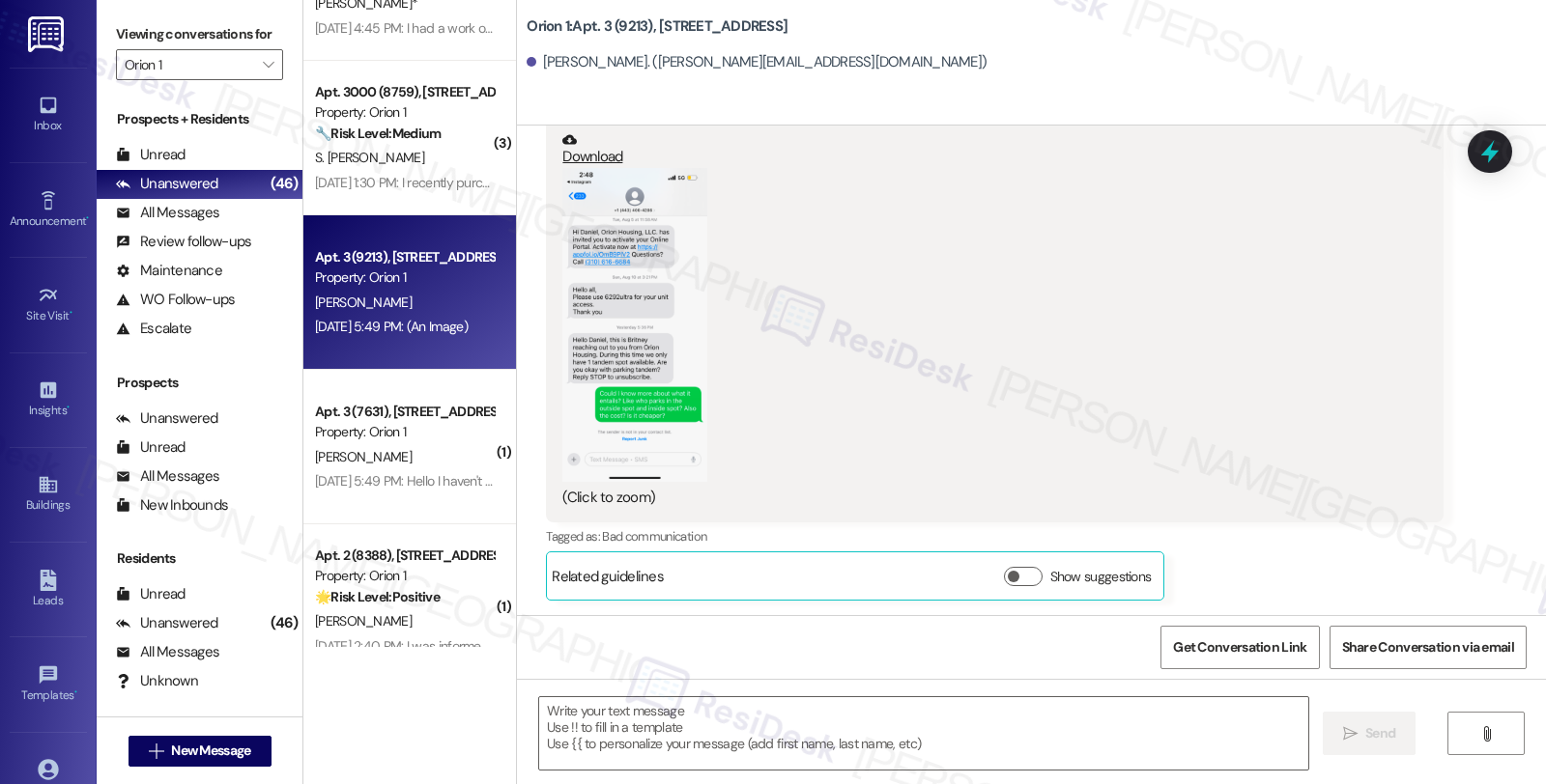
click at [633, 367] on button "Zoom image" at bounding box center [634, 325] width 145 height 314
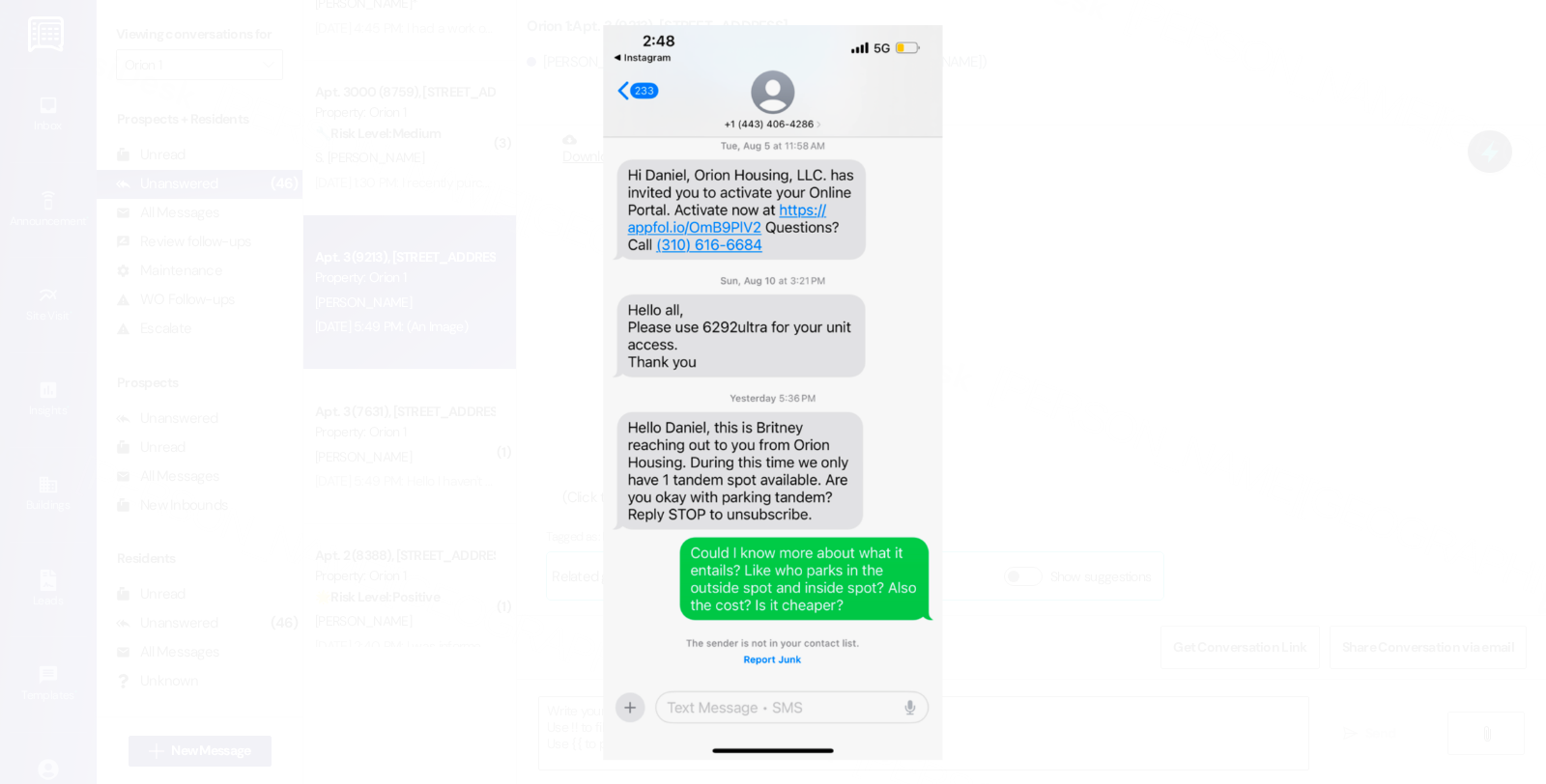
click at [1090, 546] on button "Unzoom image" at bounding box center [773, 392] width 1546 height 784
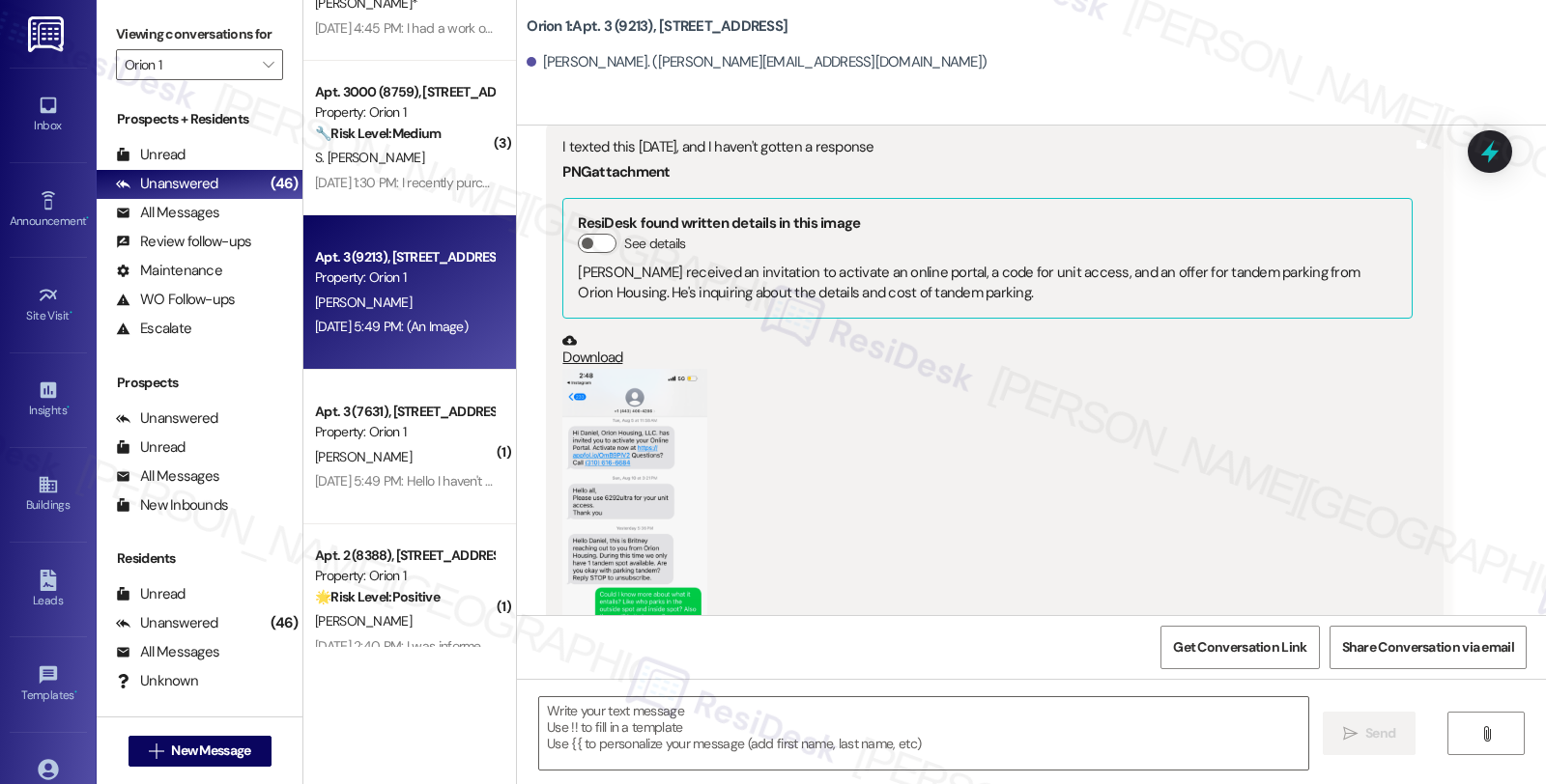
scroll to position [859, 0]
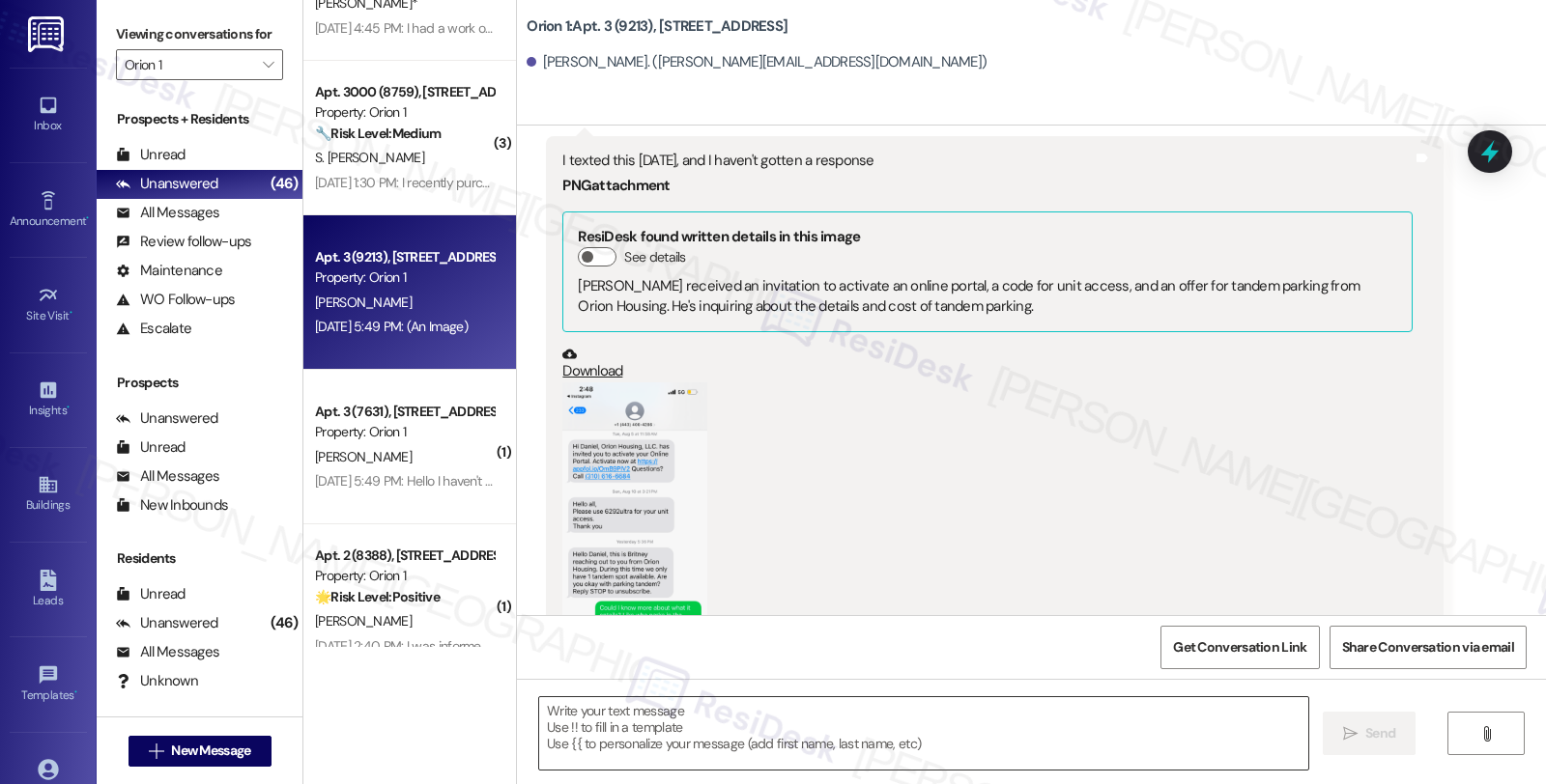
click at [640, 718] on textarea at bounding box center [923, 733] width 770 height 72
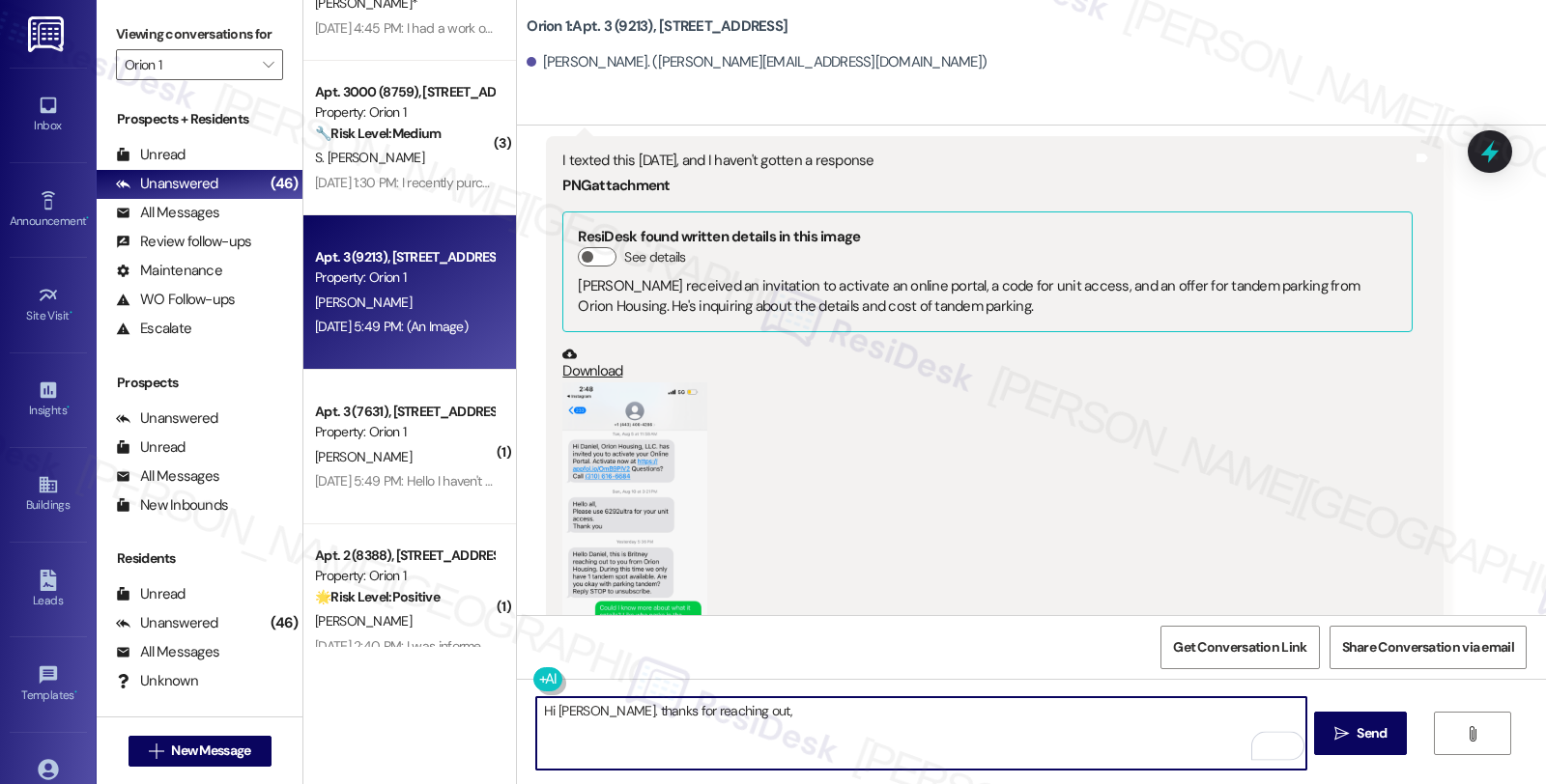
click at [760, 711] on textarea "Hi Daniel. thanks for reaching out," at bounding box center [920, 733] width 770 height 72
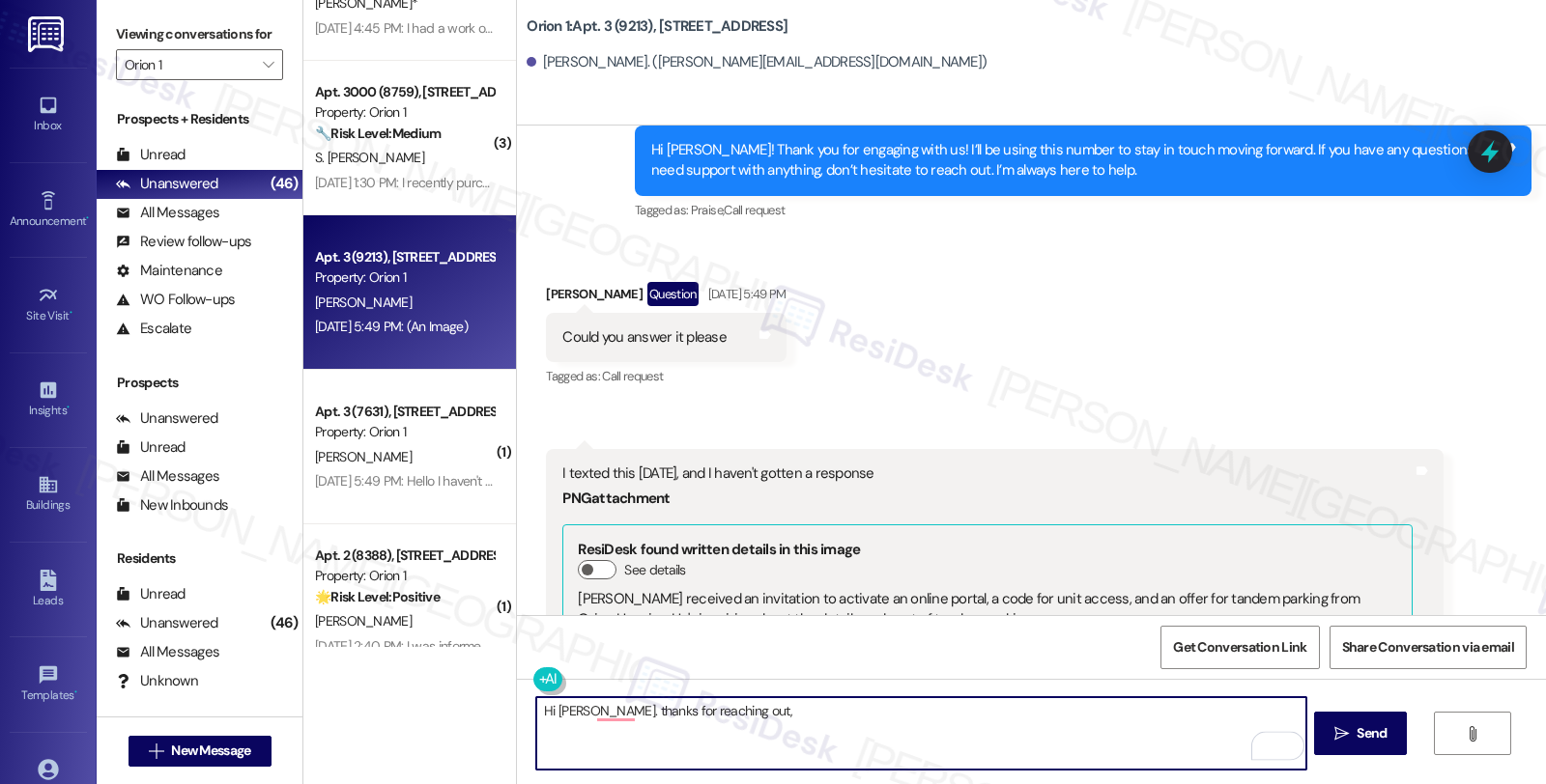
scroll to position [430, 0]
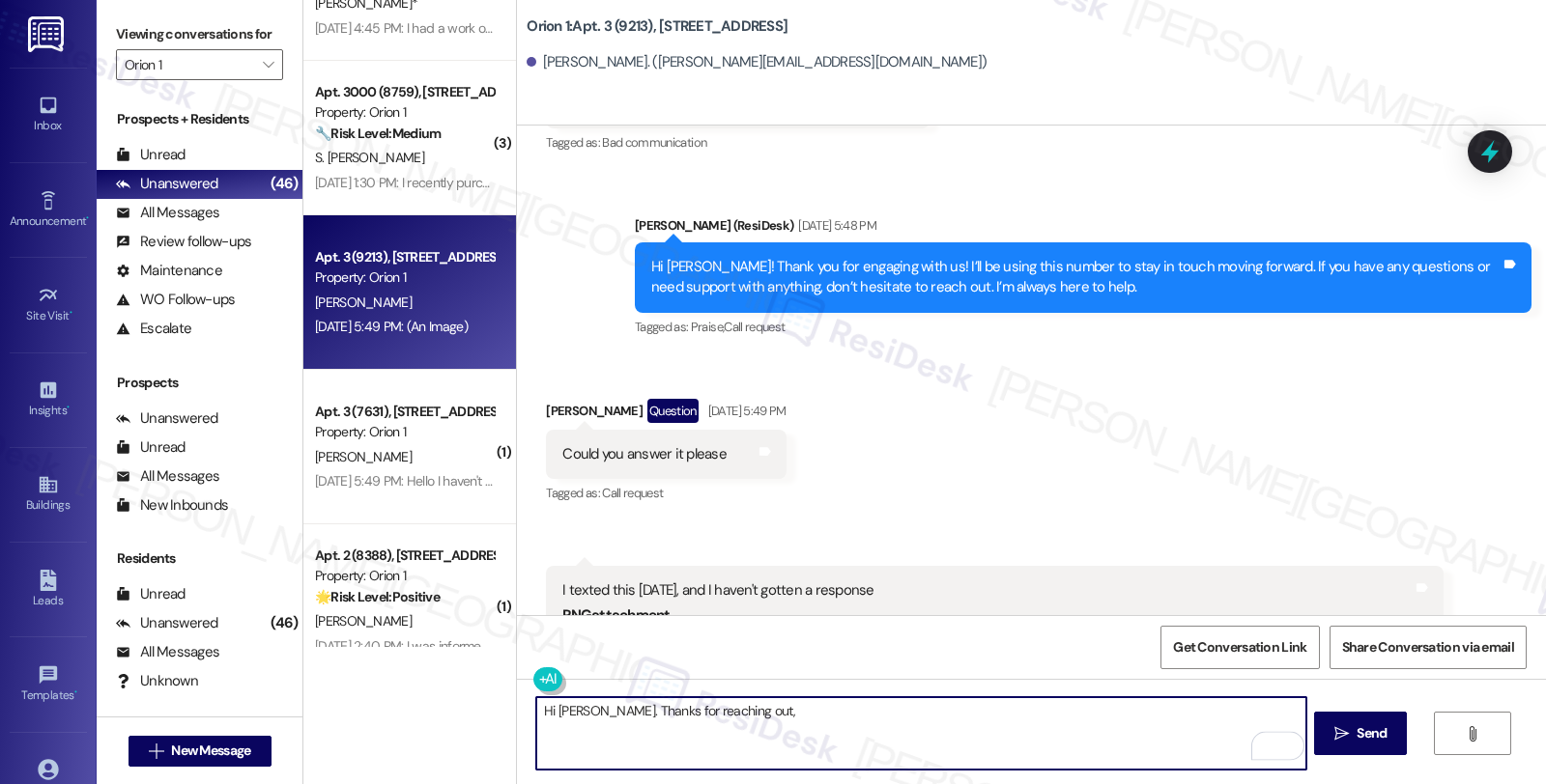
click at [782, 716] on textarea "Hi Daniel. Thanks for reaching out," at bounding box center [920, 733] width 770 height 72
type textarea "Hi Daniel. Thanks for reaching out. Sorry for the delayed re"
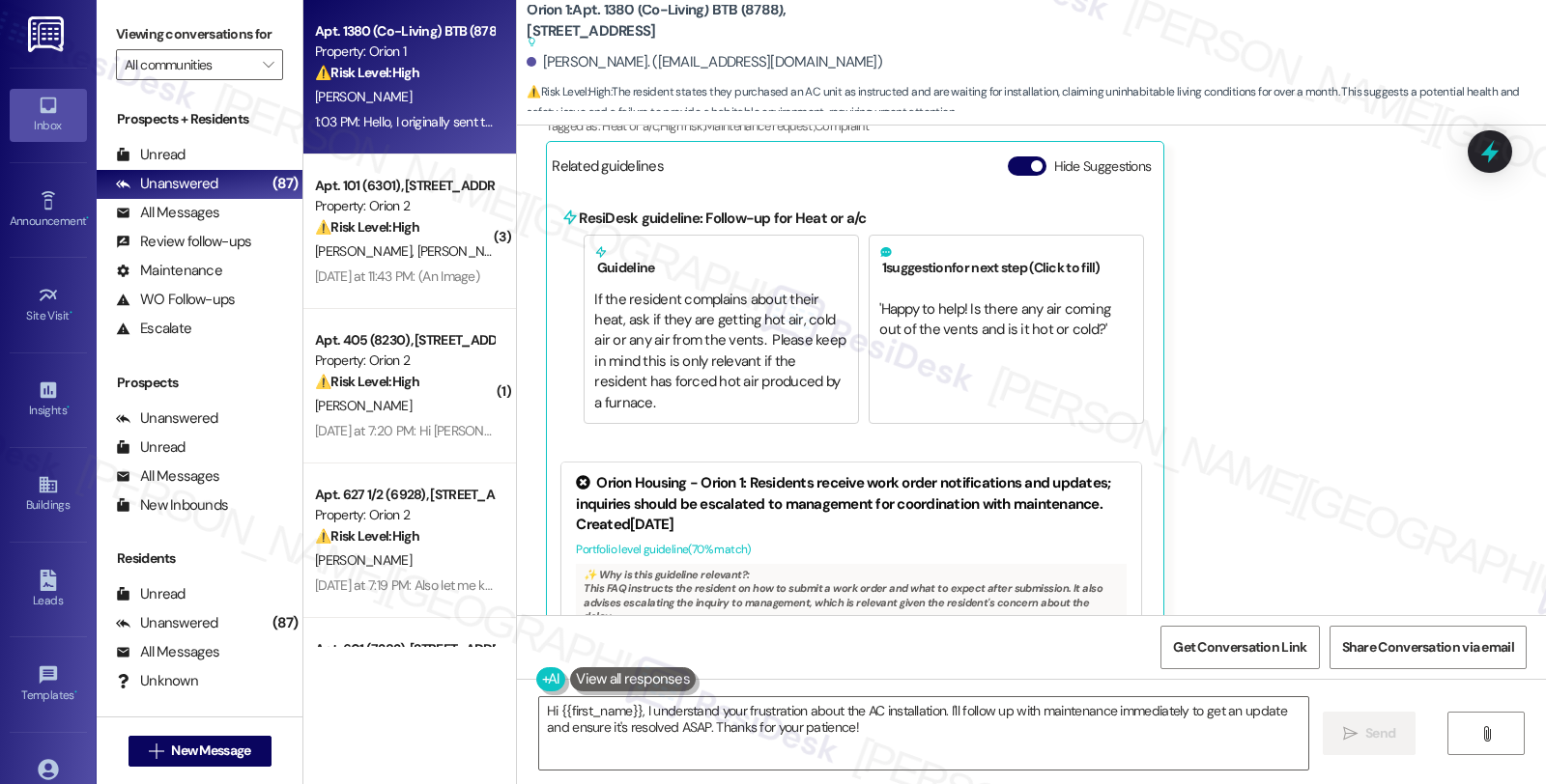
scroll to position [1627, 0]
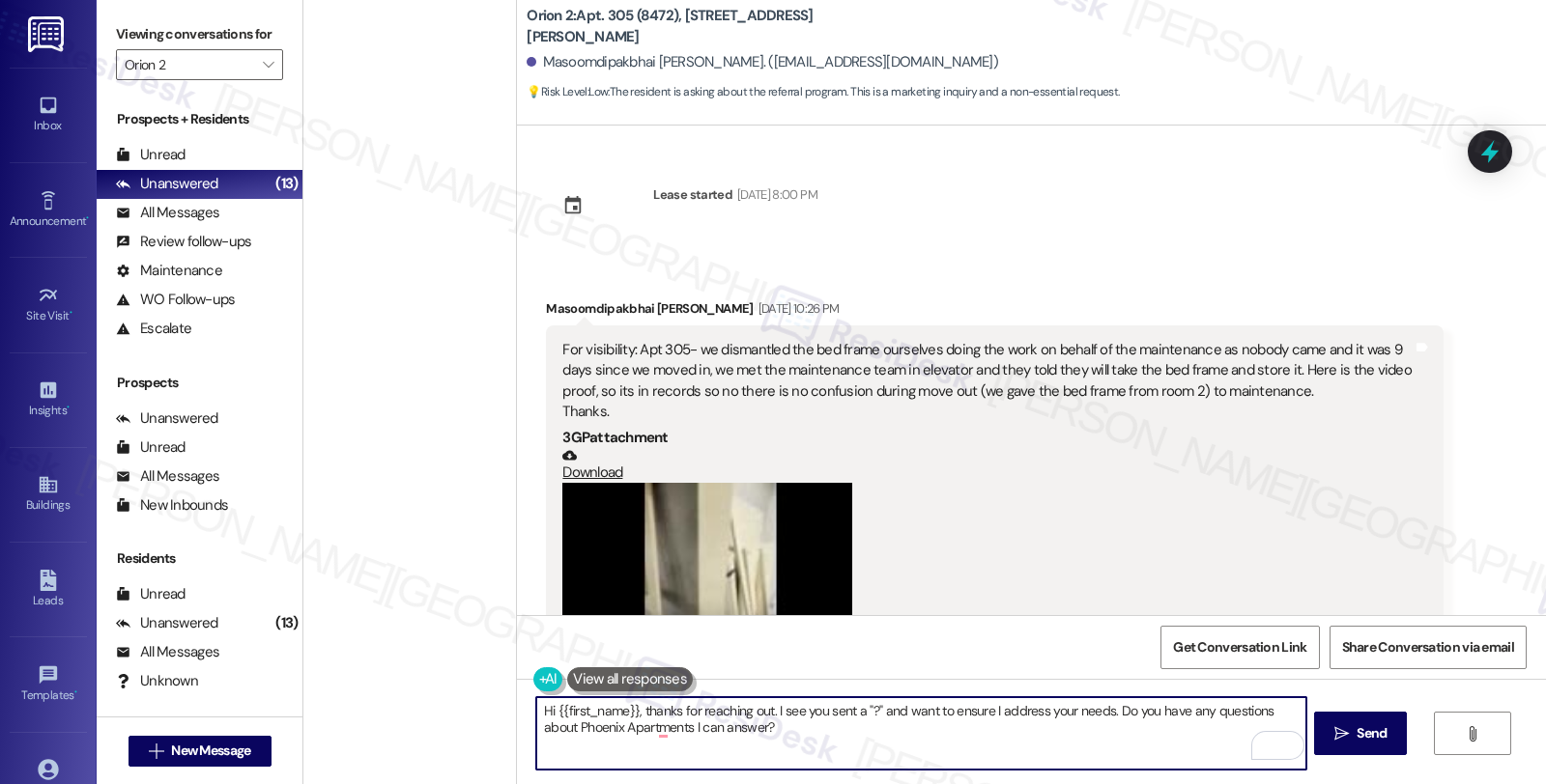
scroll to position [1751, 0]
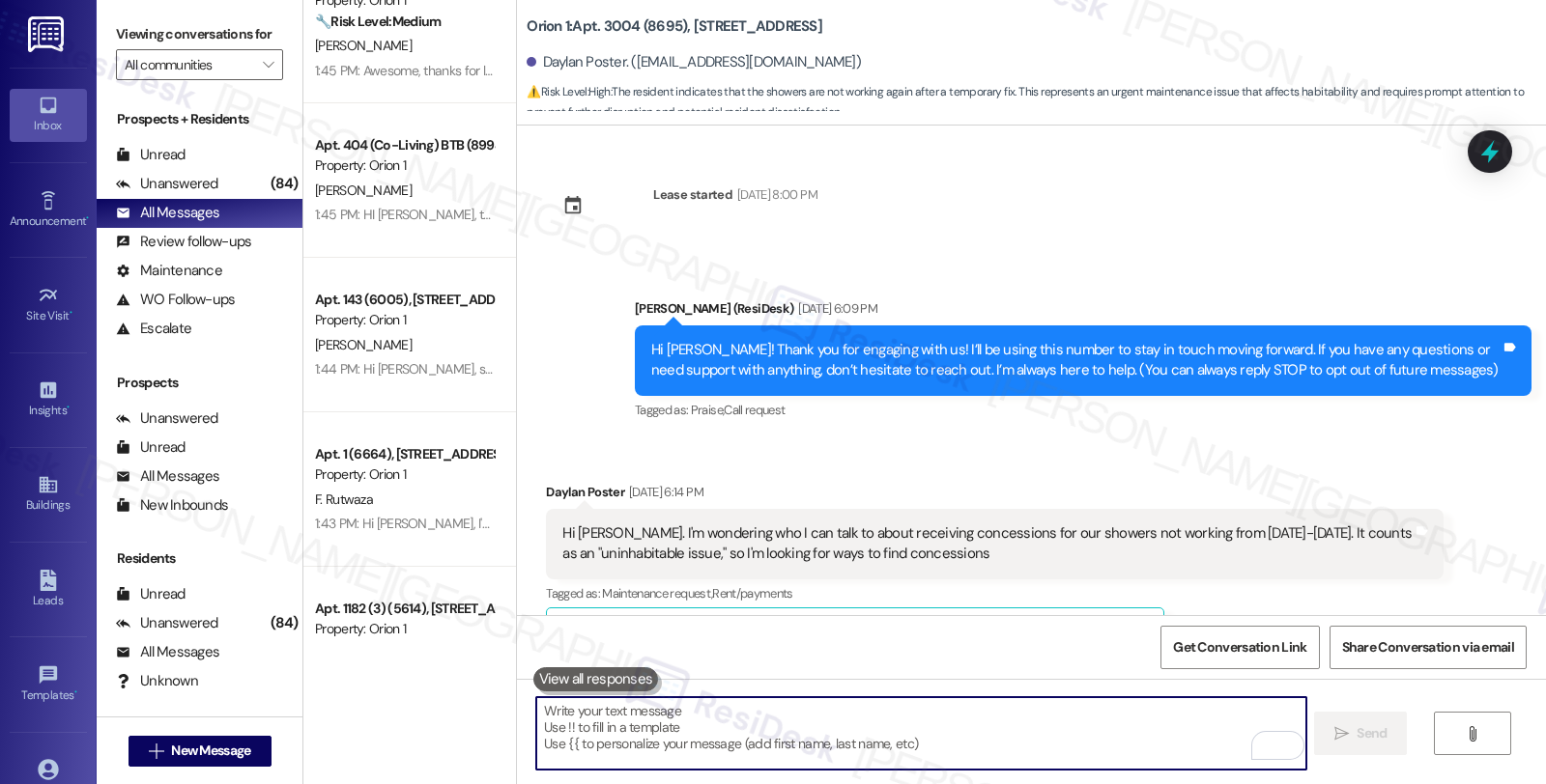
scroll to position [1098, 0]
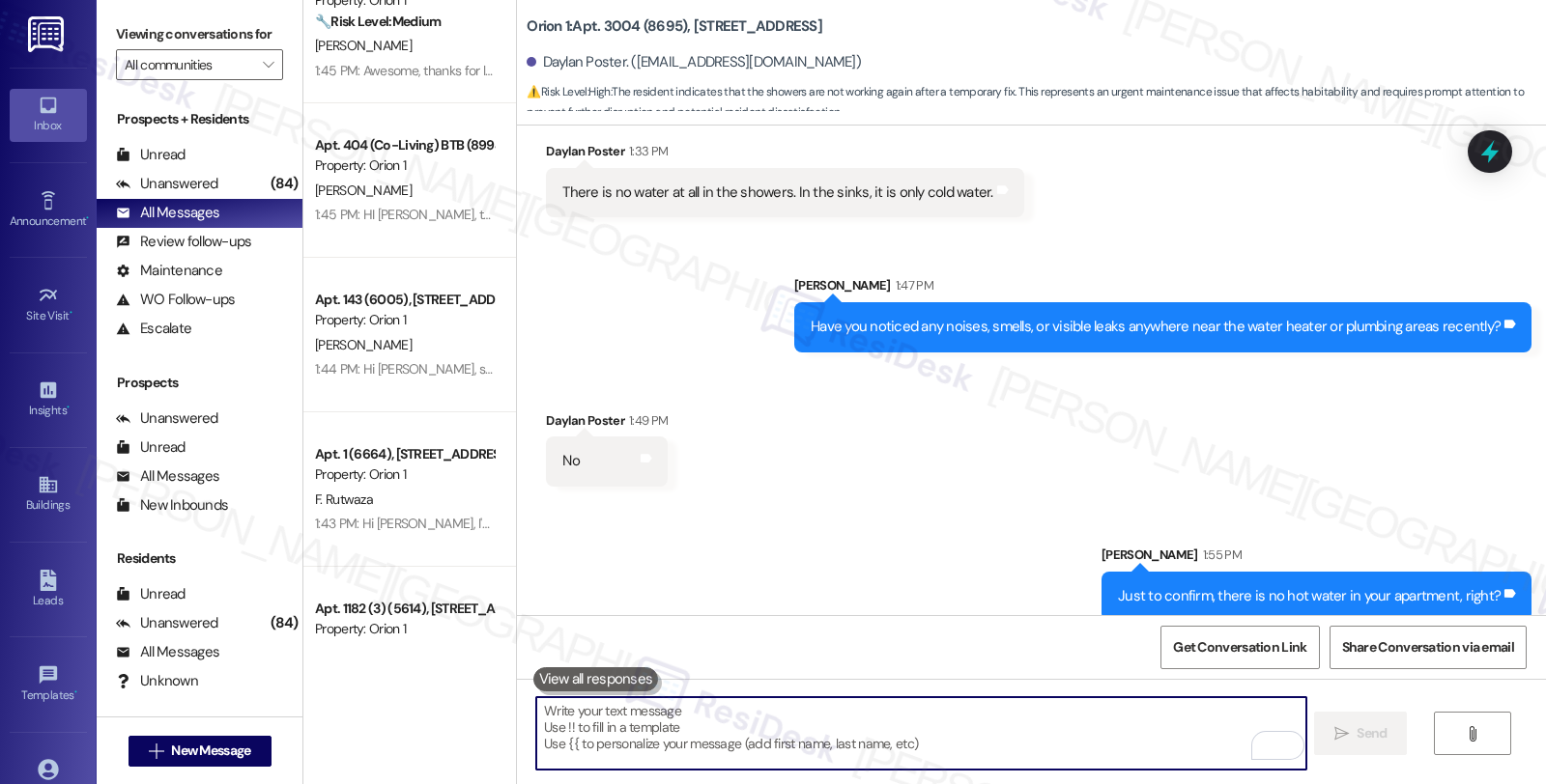
click at [907, 751] on textarea "To enrich screen reader interactions, please activate Accessibility in Grammarl…" at bounding box center [920, 733] width 770 height 72
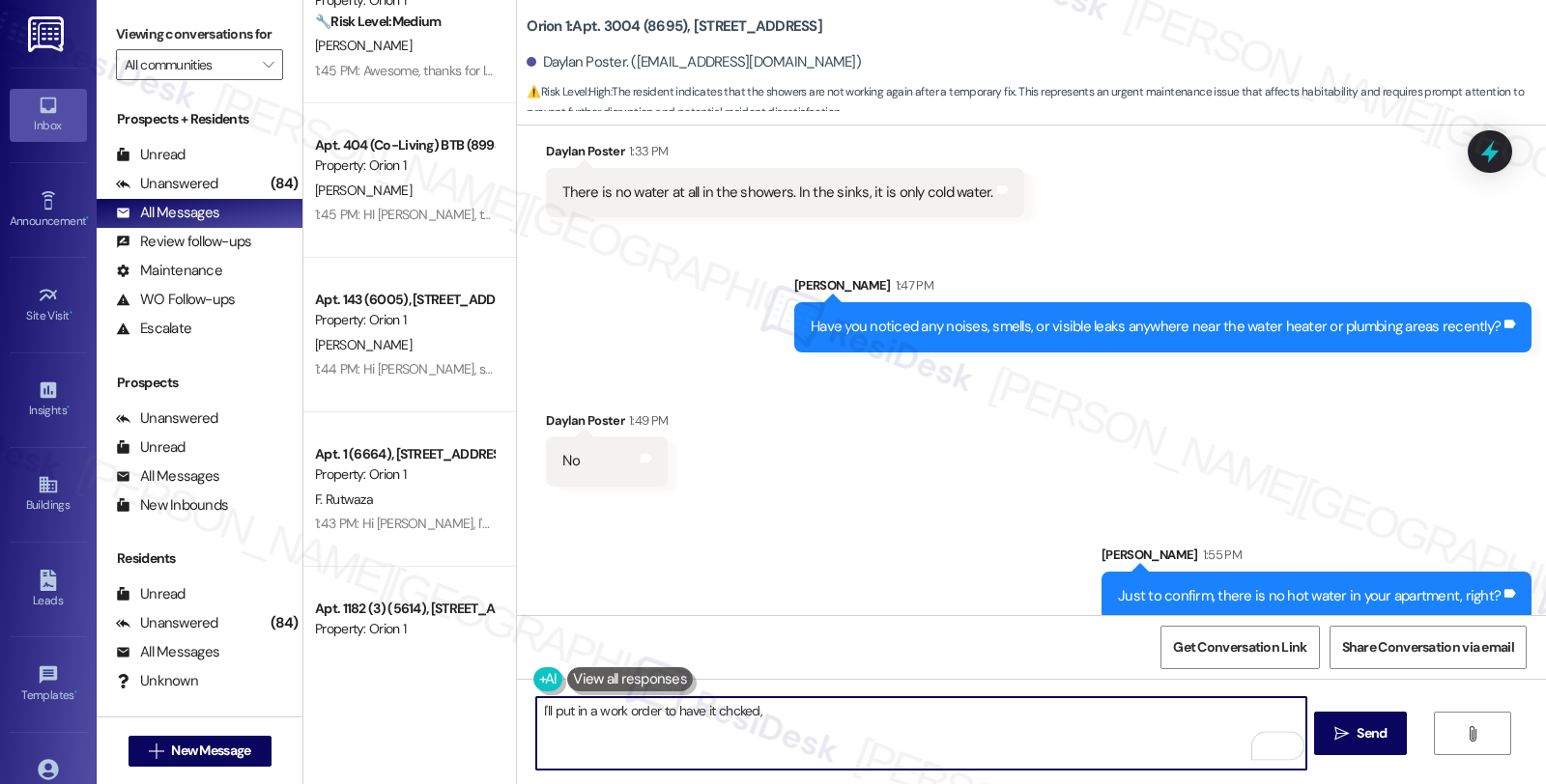
click at [732, 715] on textarea "I'll put in a work order to have it chcked," at bounding box center [920, 733] width 770 height 72
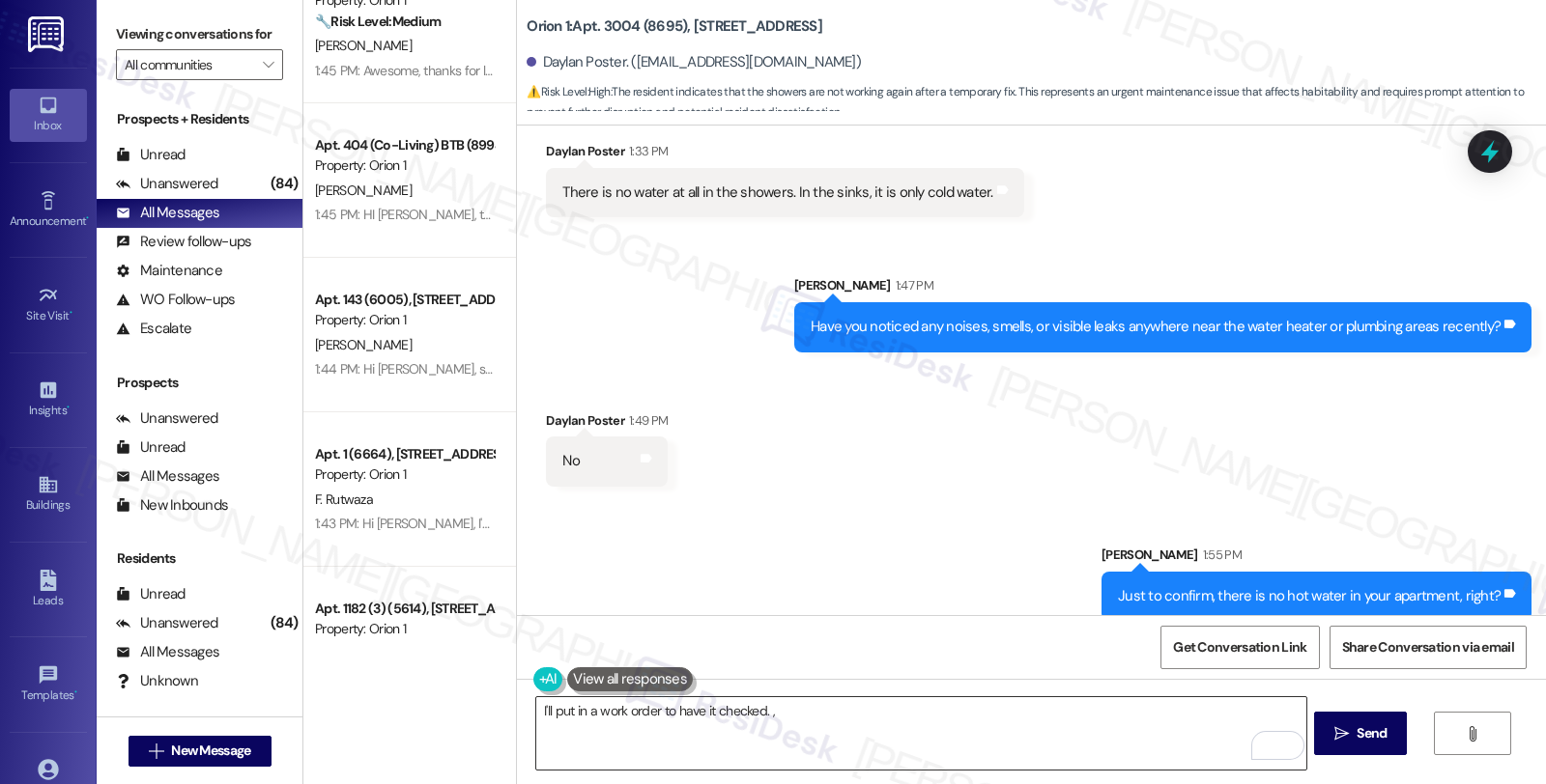
click at [934, 719] on textarea "I'll put in a work order to have it checked. ," at bounding box center [920, 733] width 770 height 72
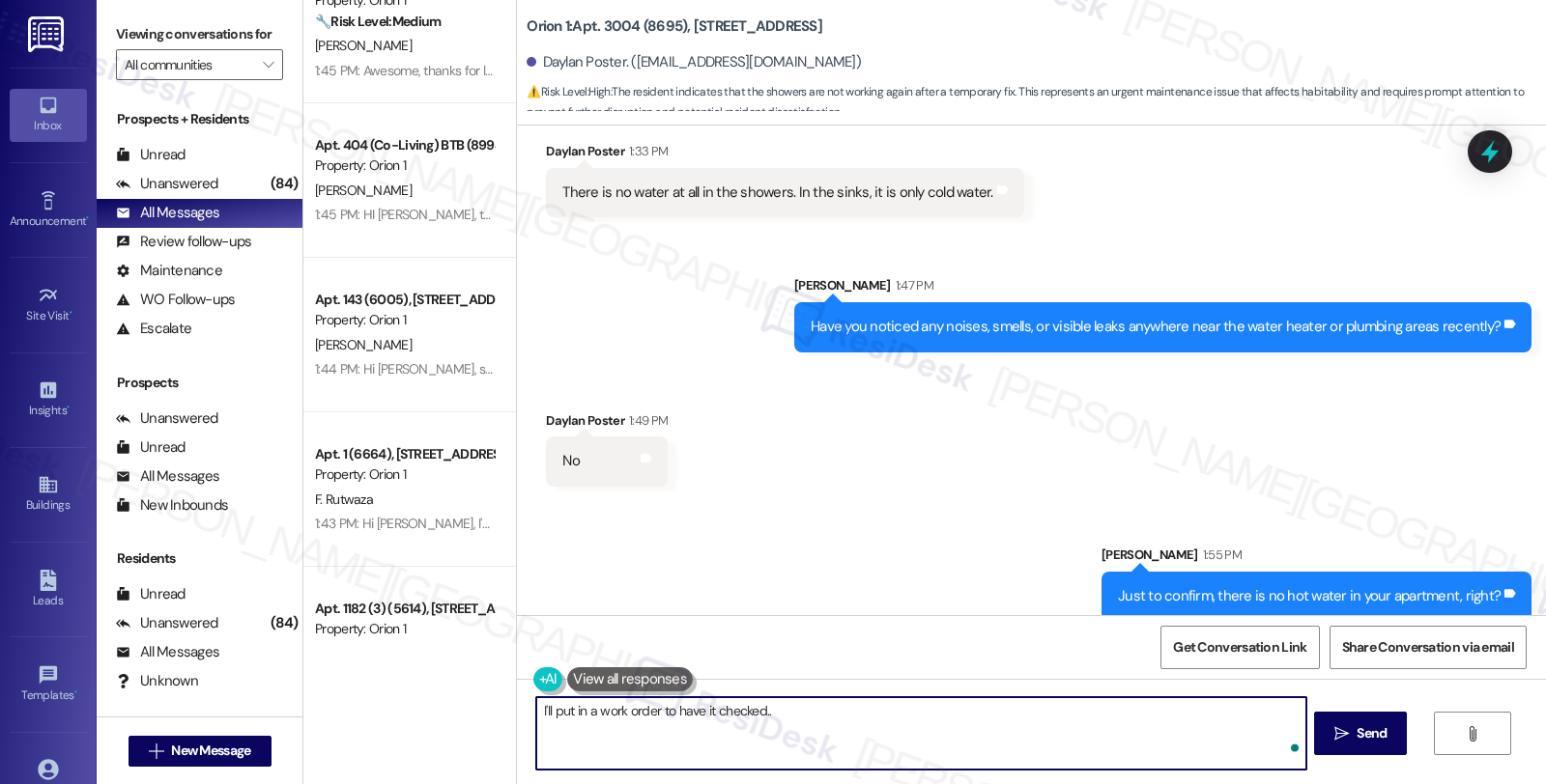
paste textarea "Do we have your permission to enter during your absence? Also, do you have pets…"
click at [761, 717] on textarea "I'll put in a work order to have it checked.. Do we have your permission to ent…" at bounding box center [920, 733] width 770 height 72
type textarea "I'll put in a work order to have it checked.. Do we have your permission to ent…"
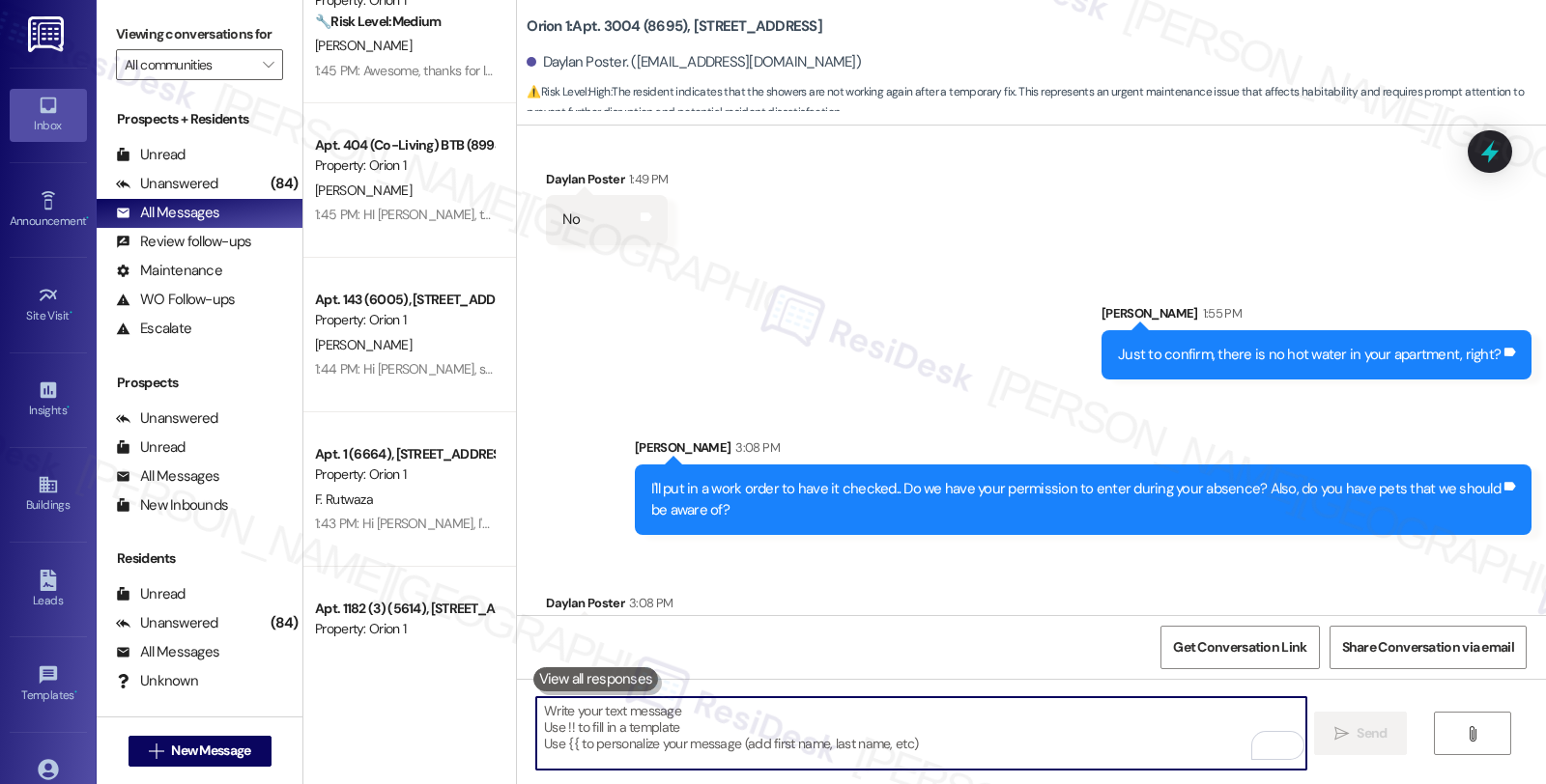
scroll to position [1386, 0]
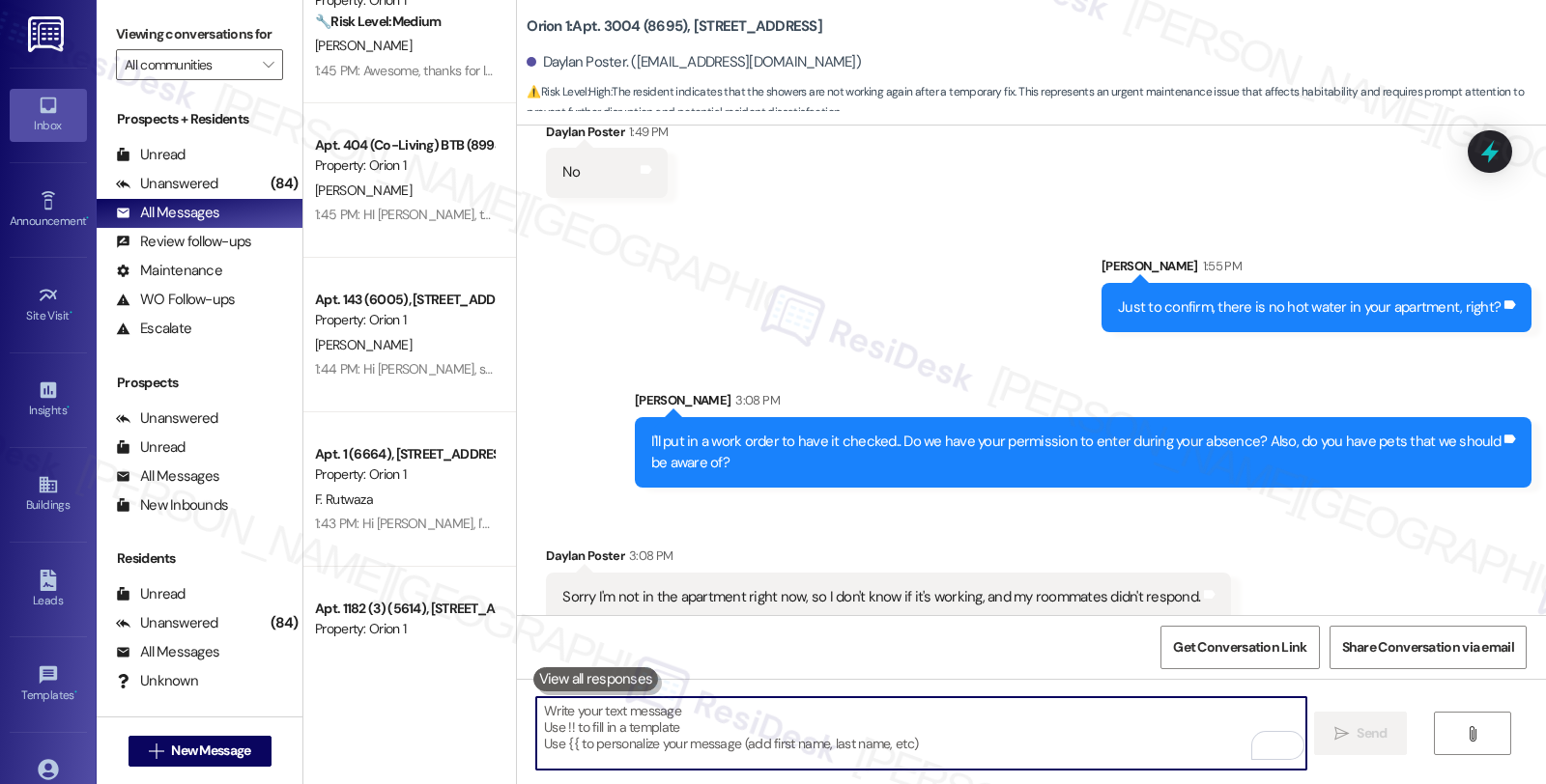
click at [668, 737] on textarea "To enrich screen reader interactions, please activate Accessibility in Grammarl…" at bounding box center [920, 733] width 770 height 72
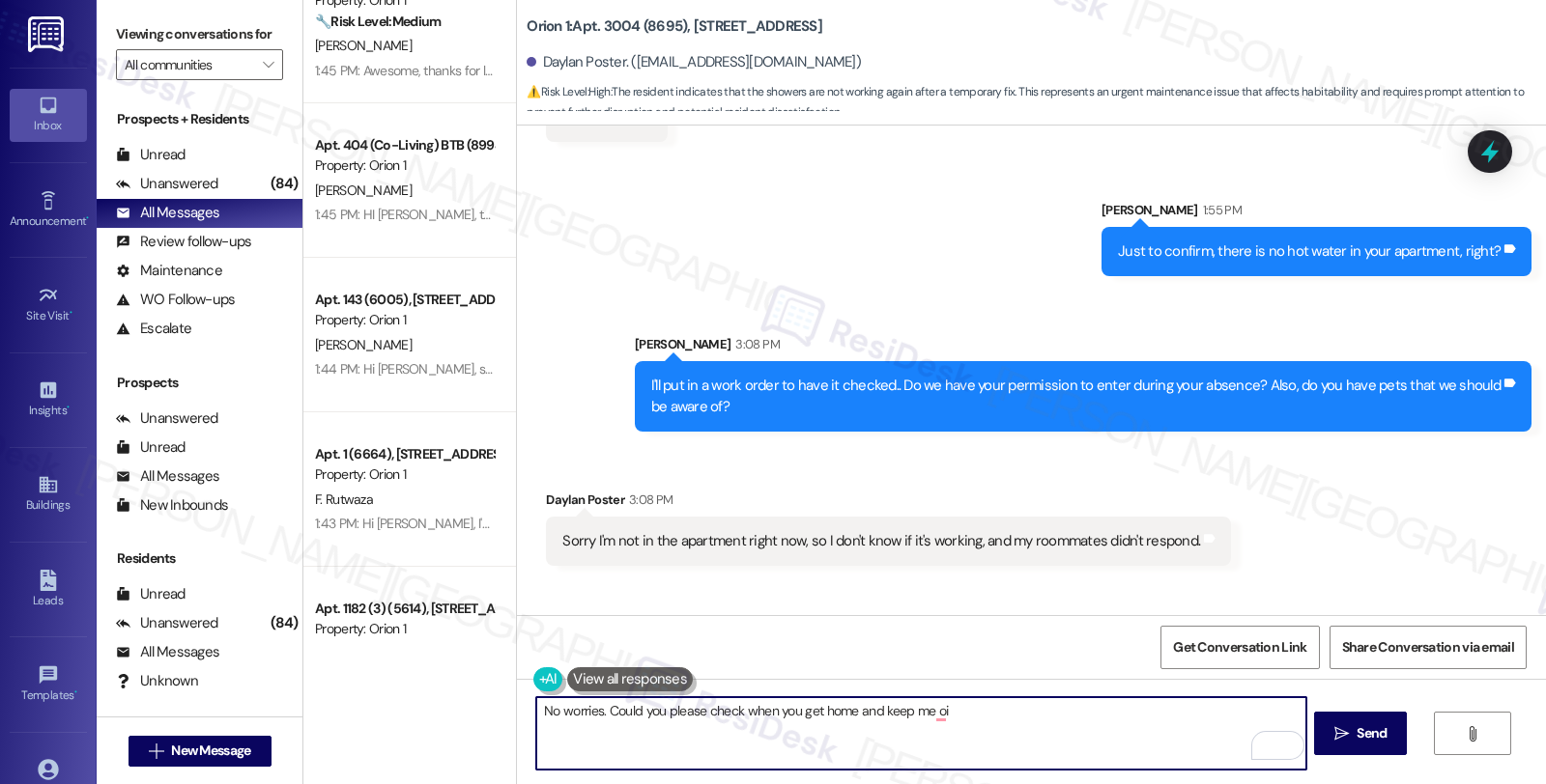
scroll to position [1521, 0]
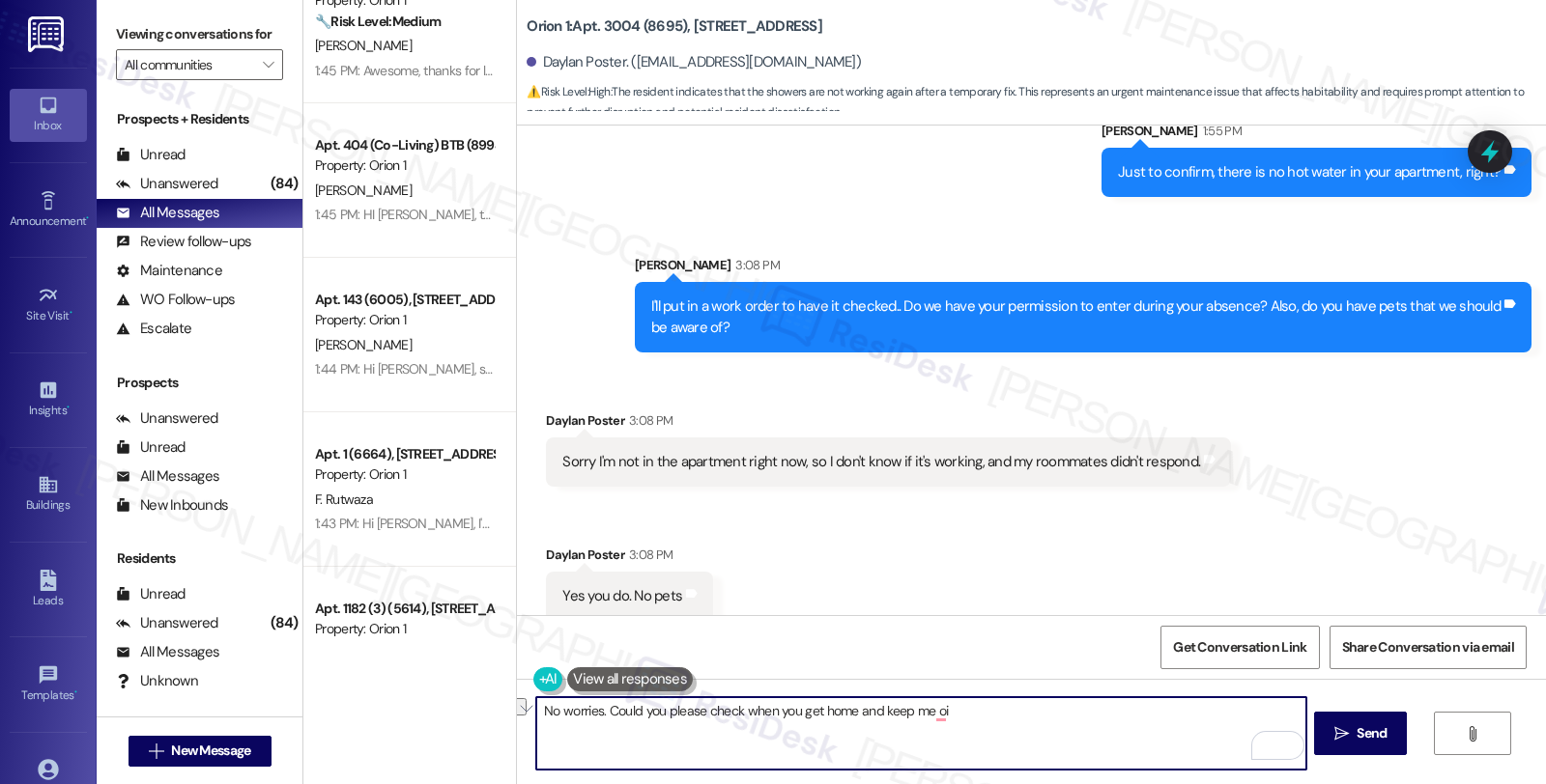
drag, startPoint x: 599, startPoint y: 712, endPoint x: 1034, endPoint y: 716, distance: 435.0
click at [1034, 716] on textarea "No worries. Could you please check when you get home and keep me oi" at bounding box center [920, 733] width 770 height 72
click at [990, 705] on textarea "No worries. But do you know if the showers still don't work?" at bounding box center [920, 733] width 770 height 72
type textarea "No worries. But do you know if the showers still don't work?"
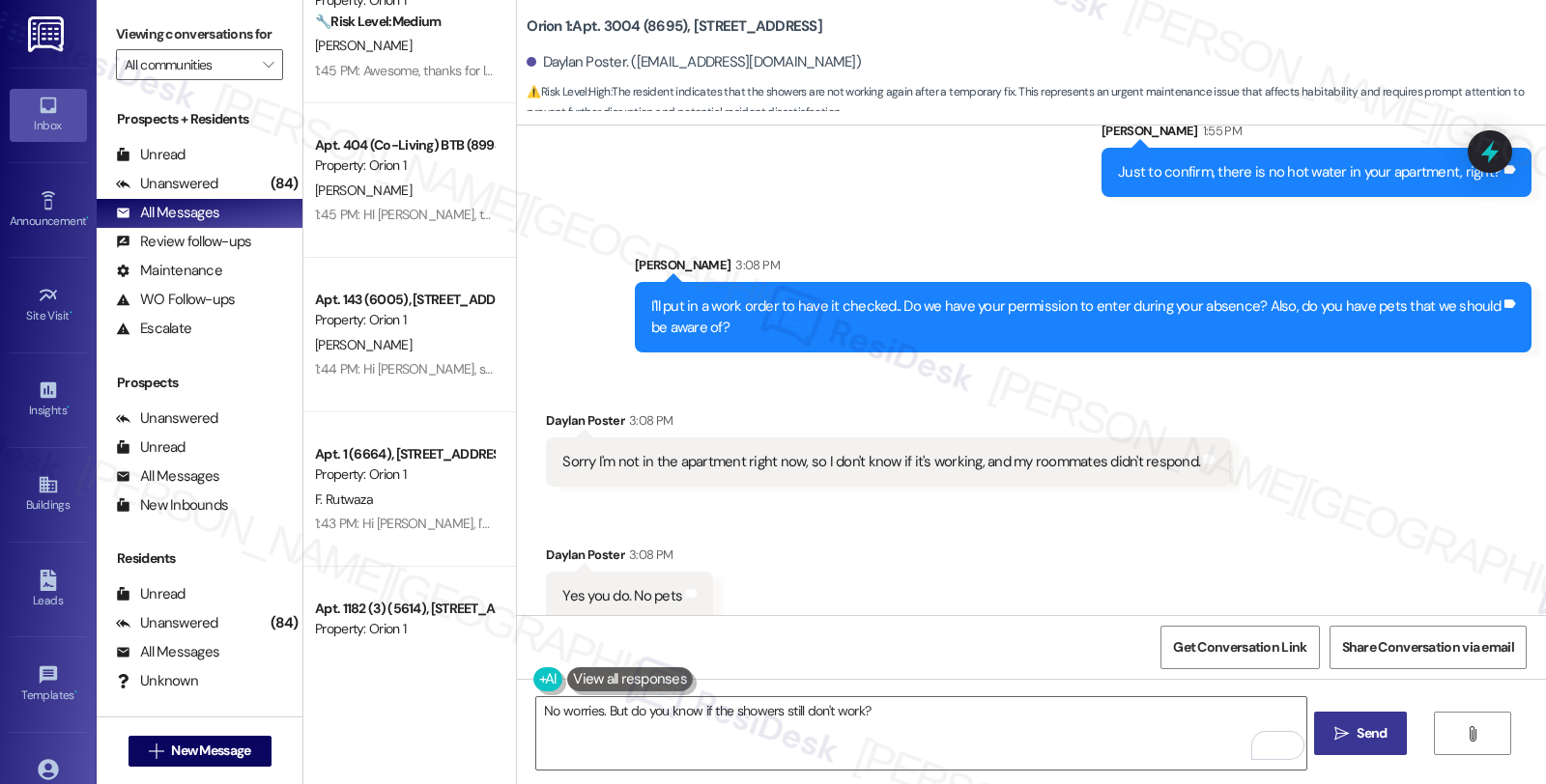
click at [1356, 730] on span "Send" at bounding box center [1371, 733] width 30 height 20
click at [1351, 394] on div "Received via SMS Daylan Poster 3:08 PM Sorry I'm not in the apartment right now…" at bounding box center [1032, 502] width 1030 height 270
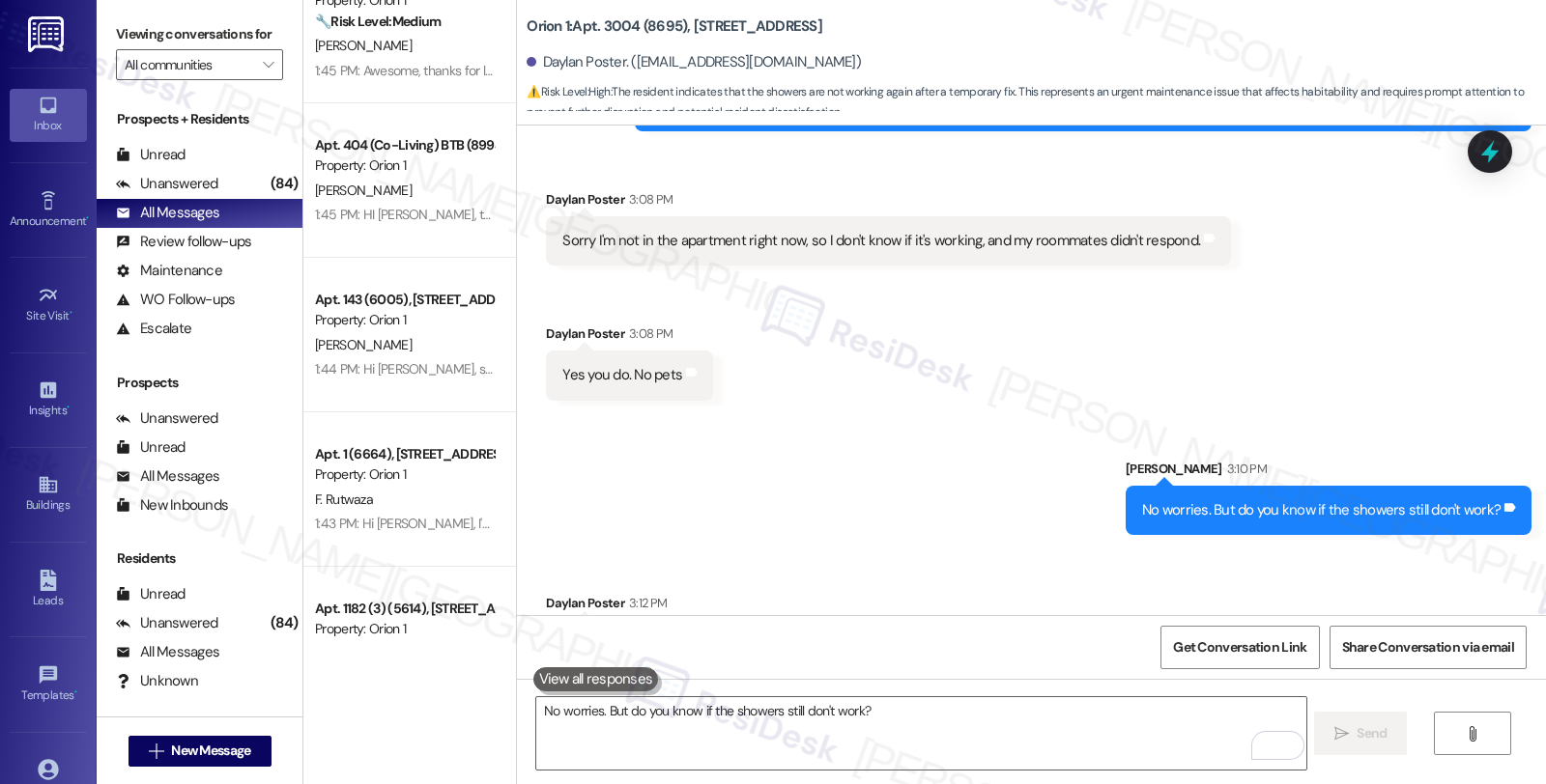
scroll to position [1789, 0]
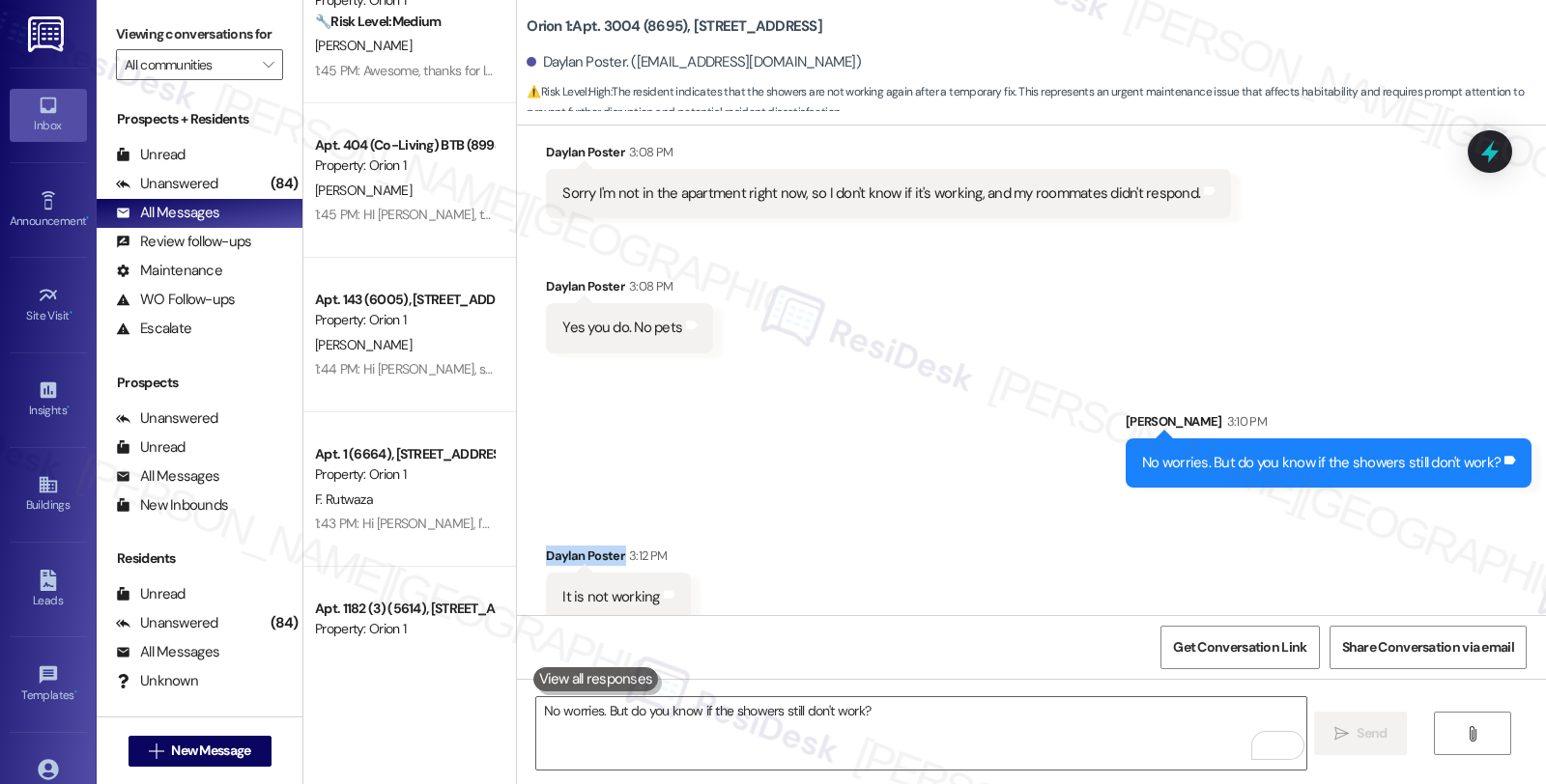
drag, startPoint x: 535, startPoint y: 534, endPoint x: 611, endPoint y: 537, distance: 76.1
click at [611, 546] on div "Daylan Poster 3:12 PM" at bounding box center [618, 559] width 144 height 27
copy div "Daylan Poster"
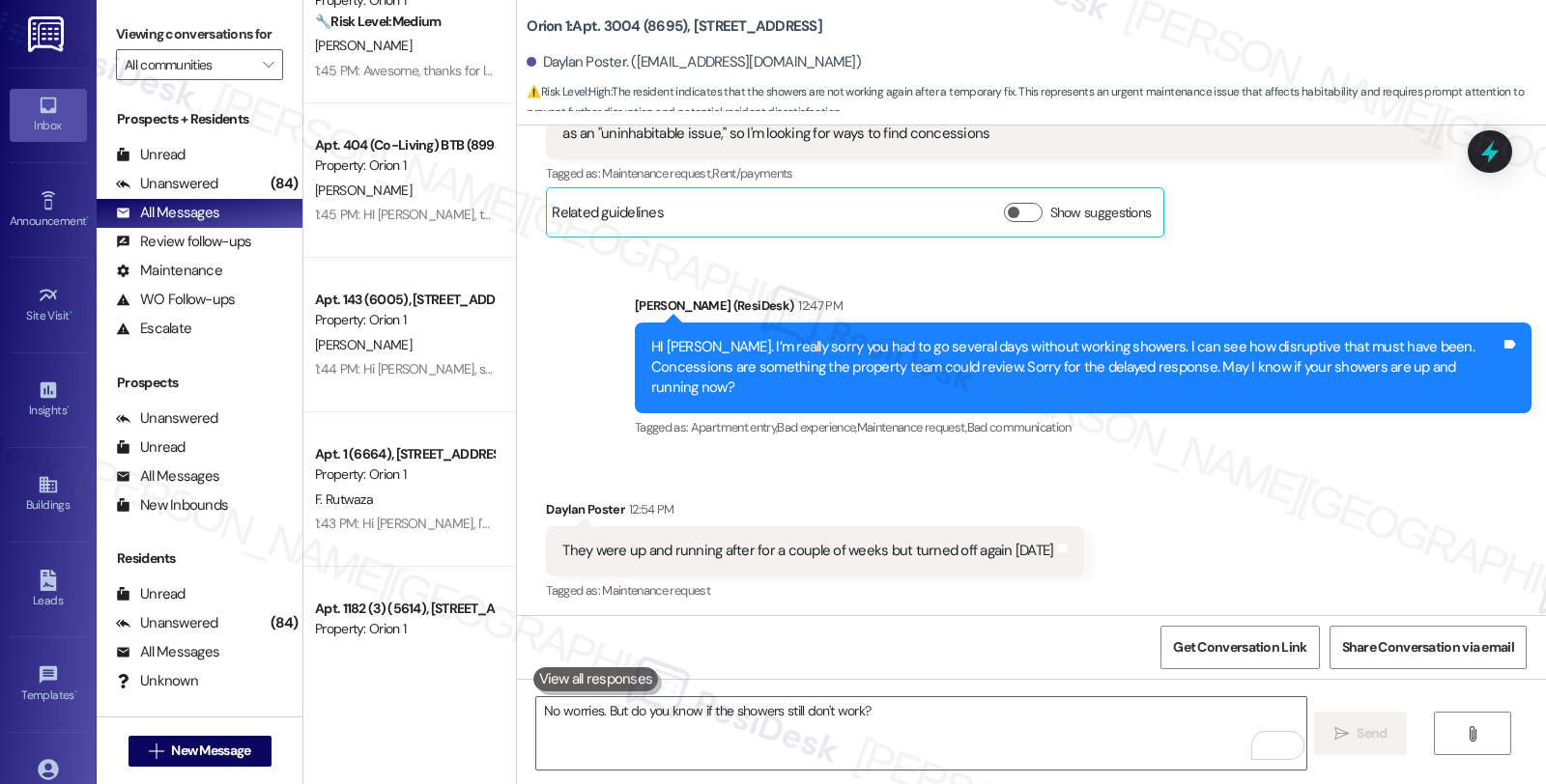
scroll to position [536, 0]
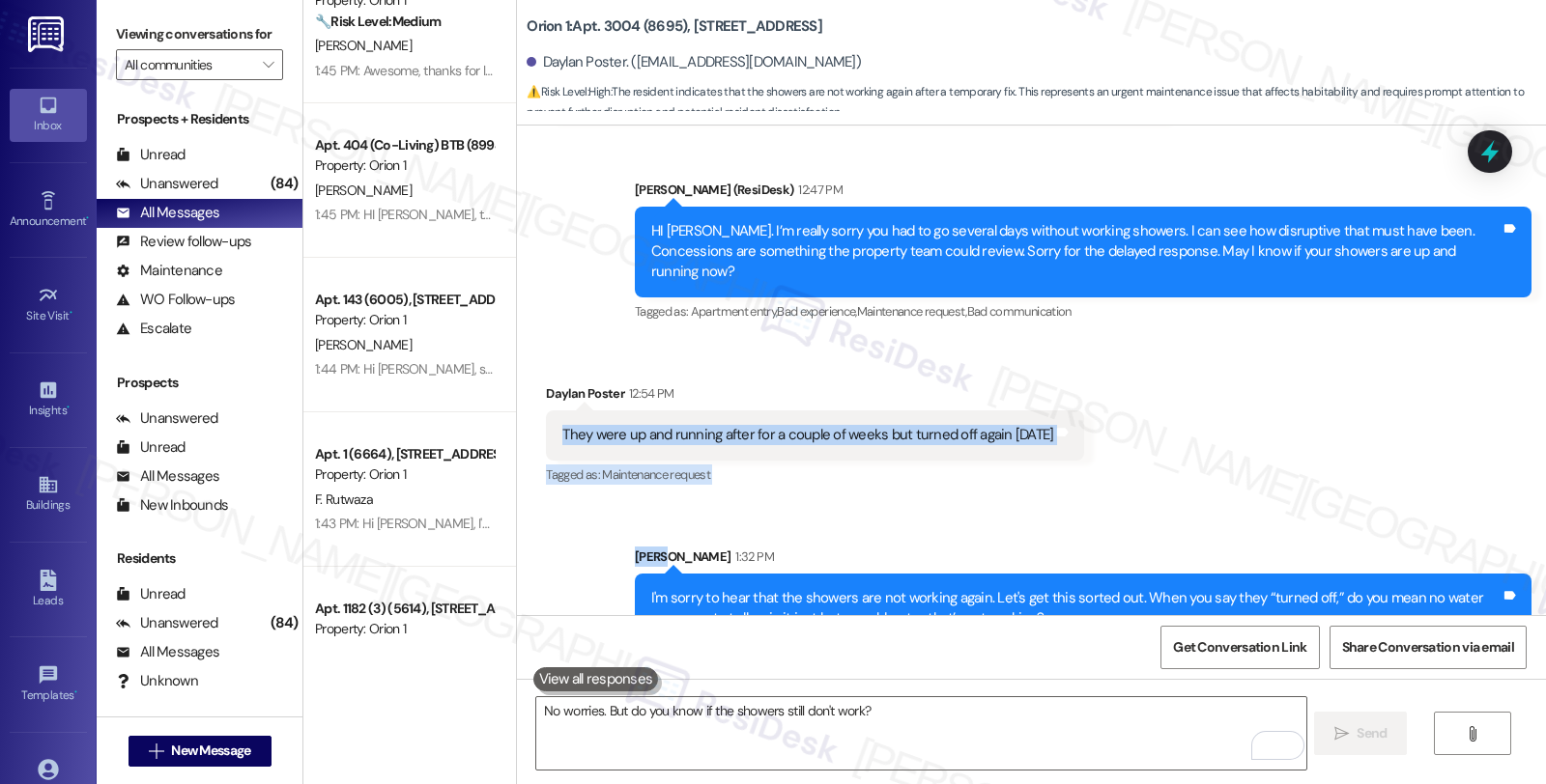
drag, startPoint x: 543, startPoint y: 414, endPoint x: 861, endPoint y: 508, distance: 331.6
click at [861, 508] on div "Lease started Jul 29, 2025 at 8:00 PM Announcement, sent via SMS Sarah (ResiDes…" at bounding box center [1032, 370] width 1030 height 489
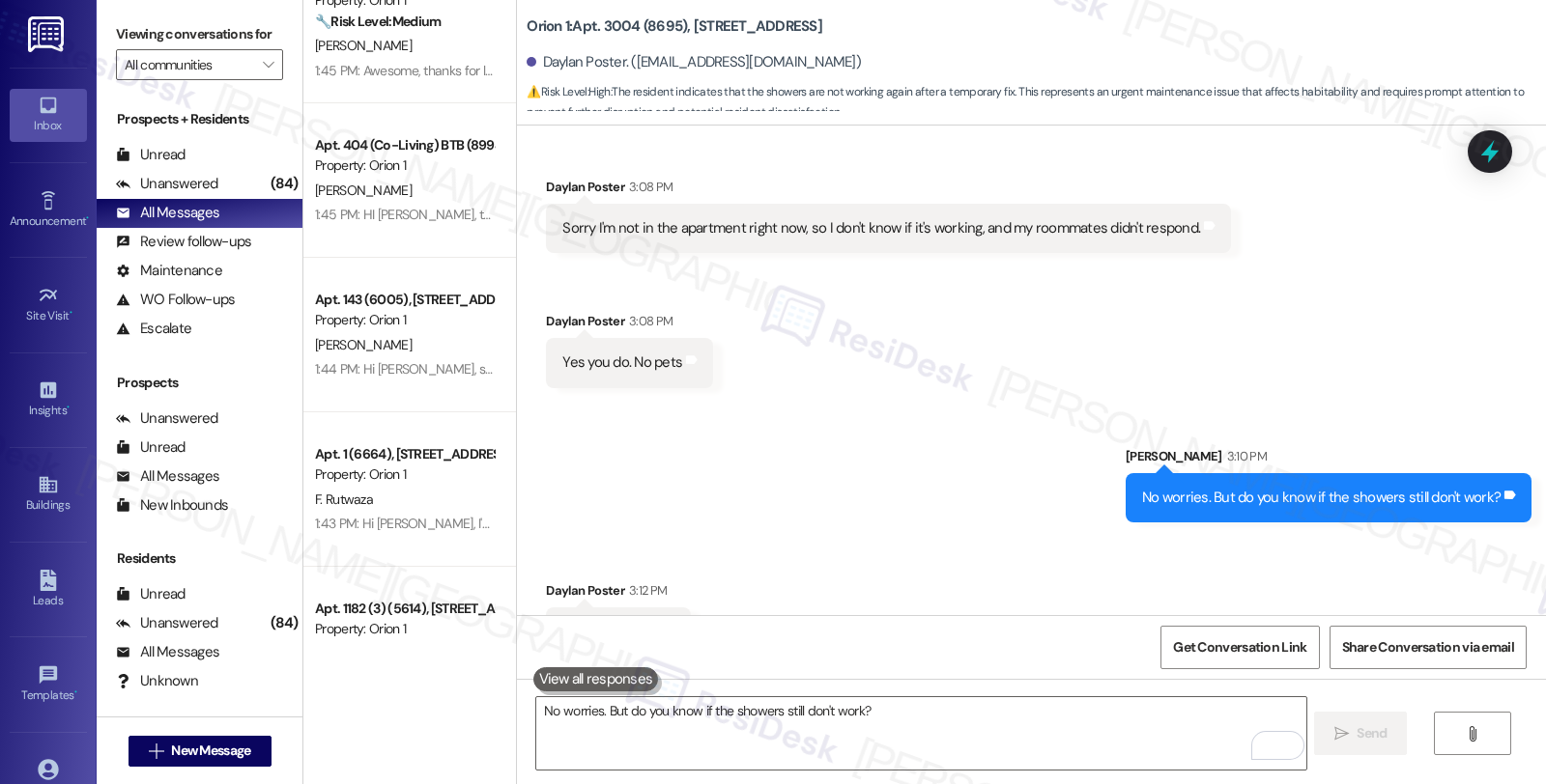
scroll to position [1790, 0]
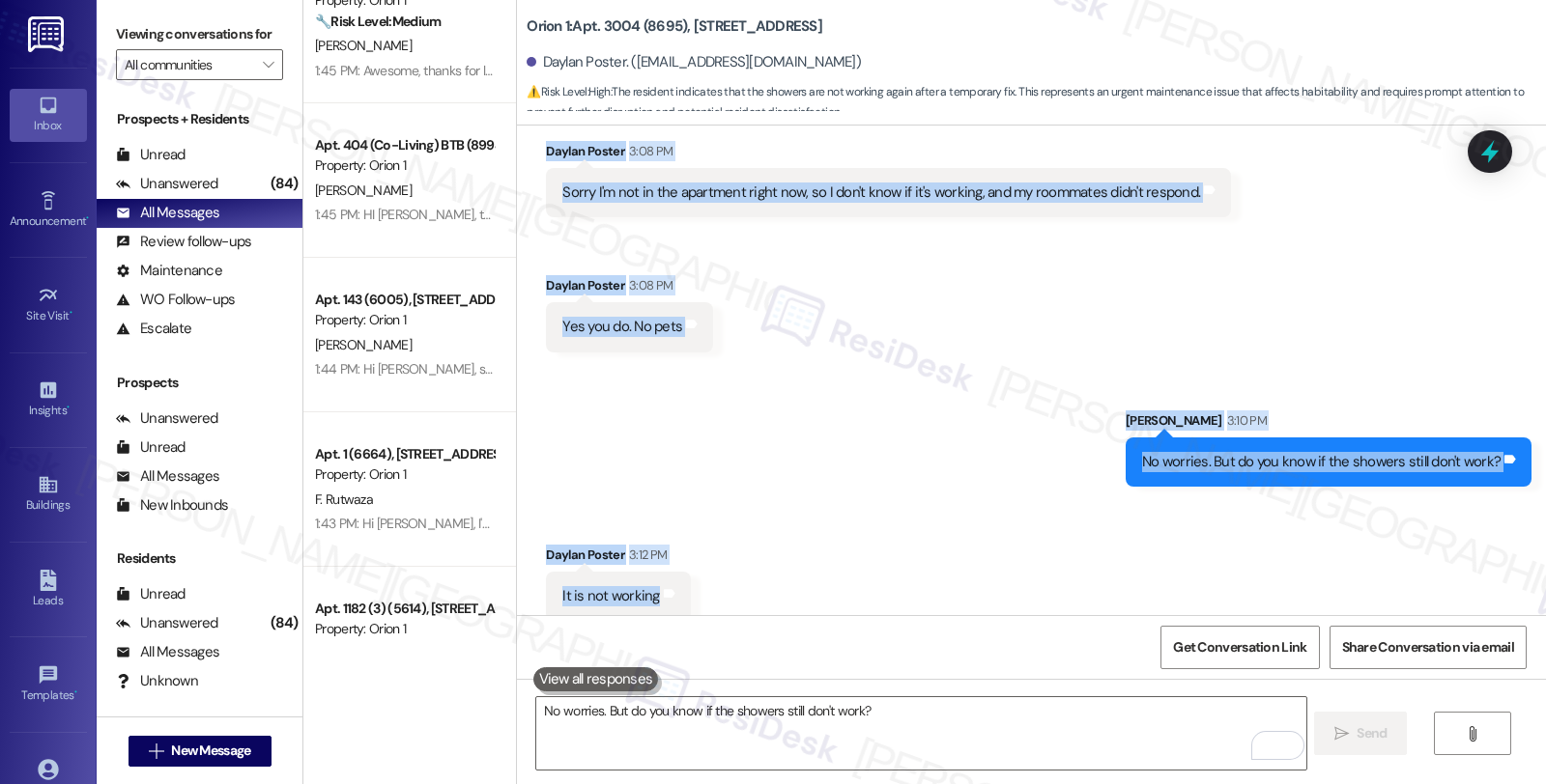
click at [835, 585] on div "Received via SMS Daylan Poster 3:12 PM It is not working Tags and notes" at bounding box center [1032, 568] width 1030 height 134
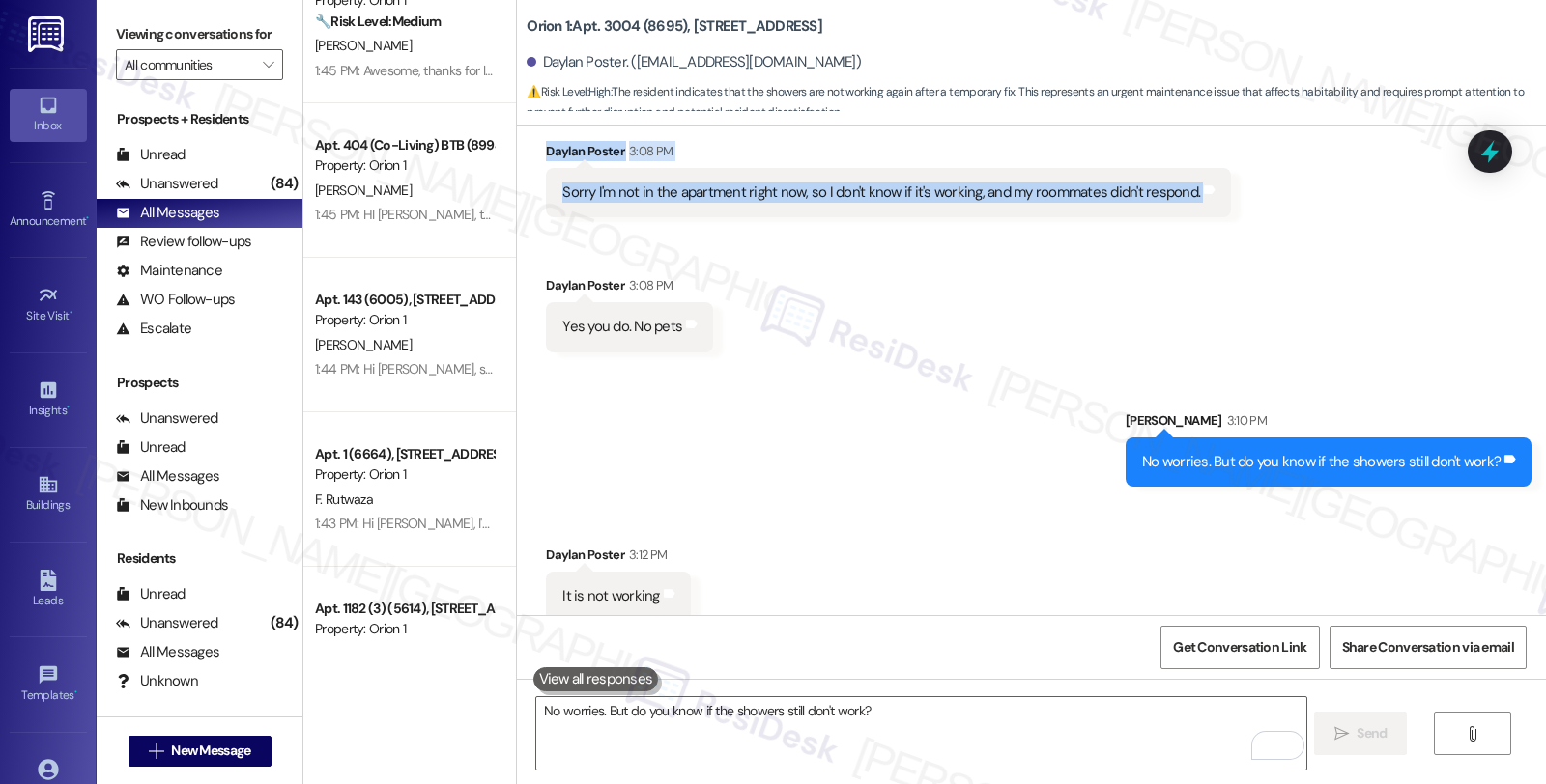
click at [1193, 187] on div "Sorry I'm not in the apartment right now, so I don't know if it's working, and …" at bounding box center [889, 193] width 685 height 50
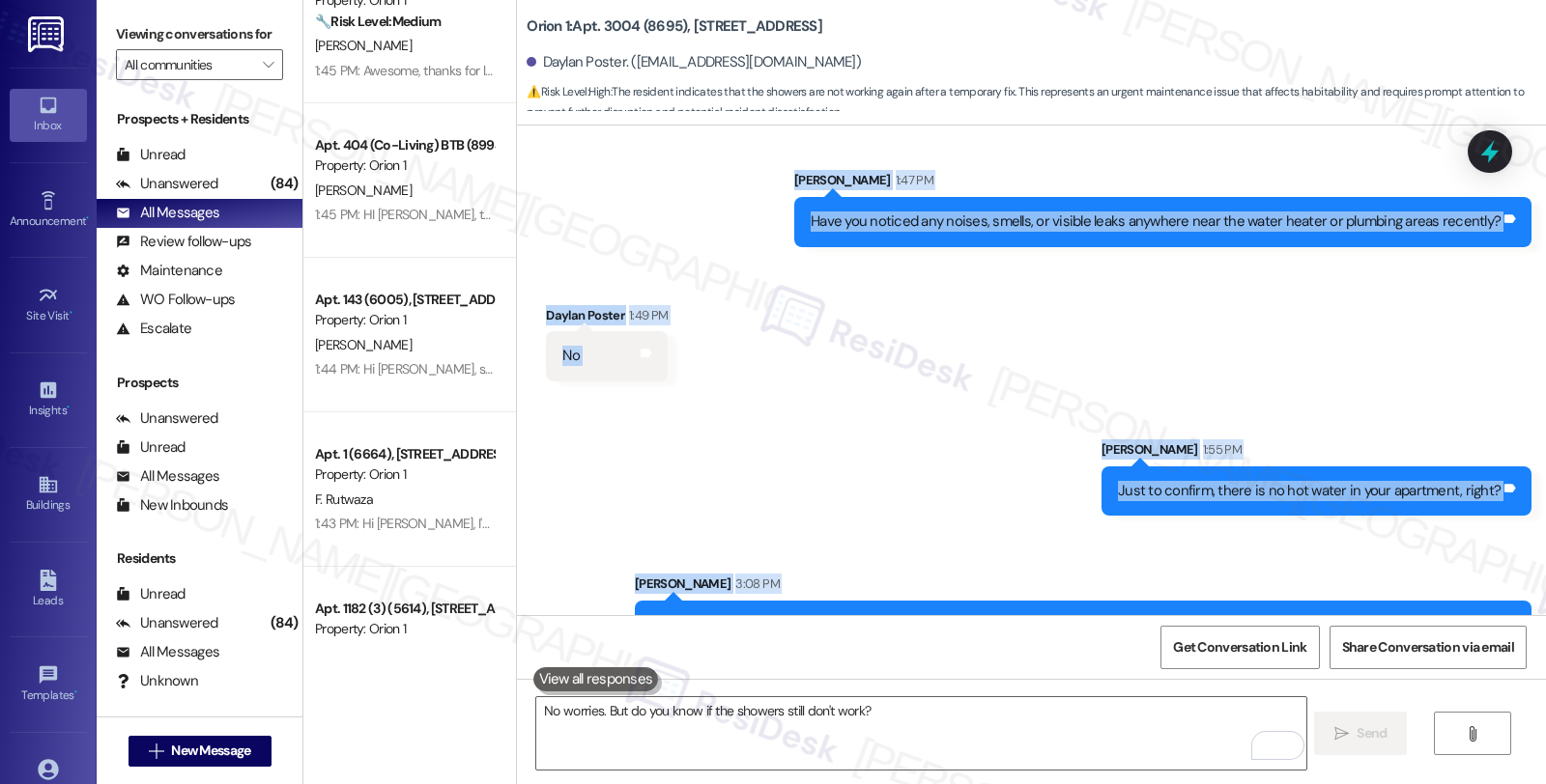
scroll to position [1146, 0]
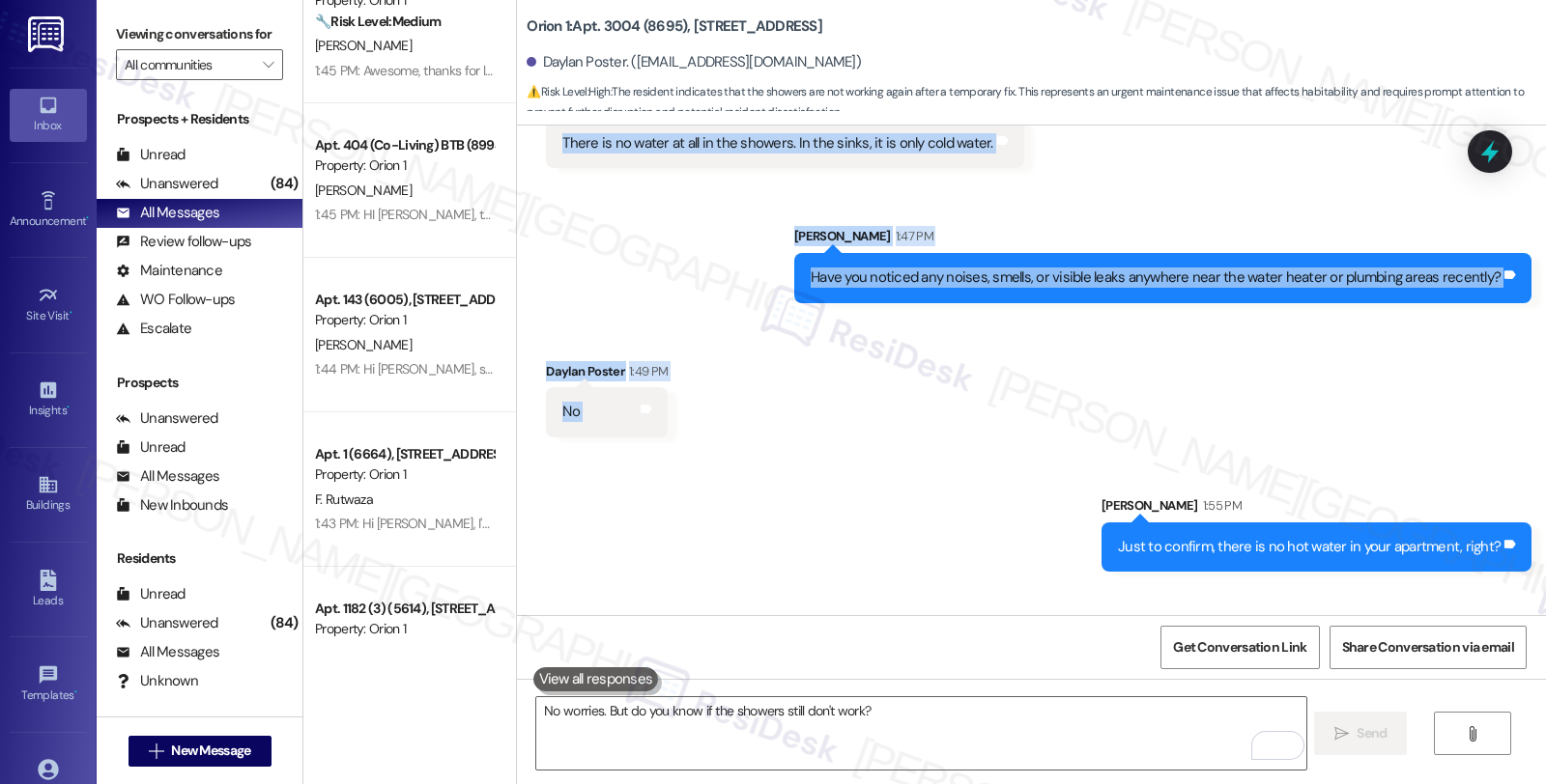
click at [922, 378] on div "Received via SMS Daylan Poster 1:49 PM No Tags and notes" at bounding box center [1032, 384] width 1030 height 134
copy div "They were up and running after for a couple of weeks but turned off again yeste…"
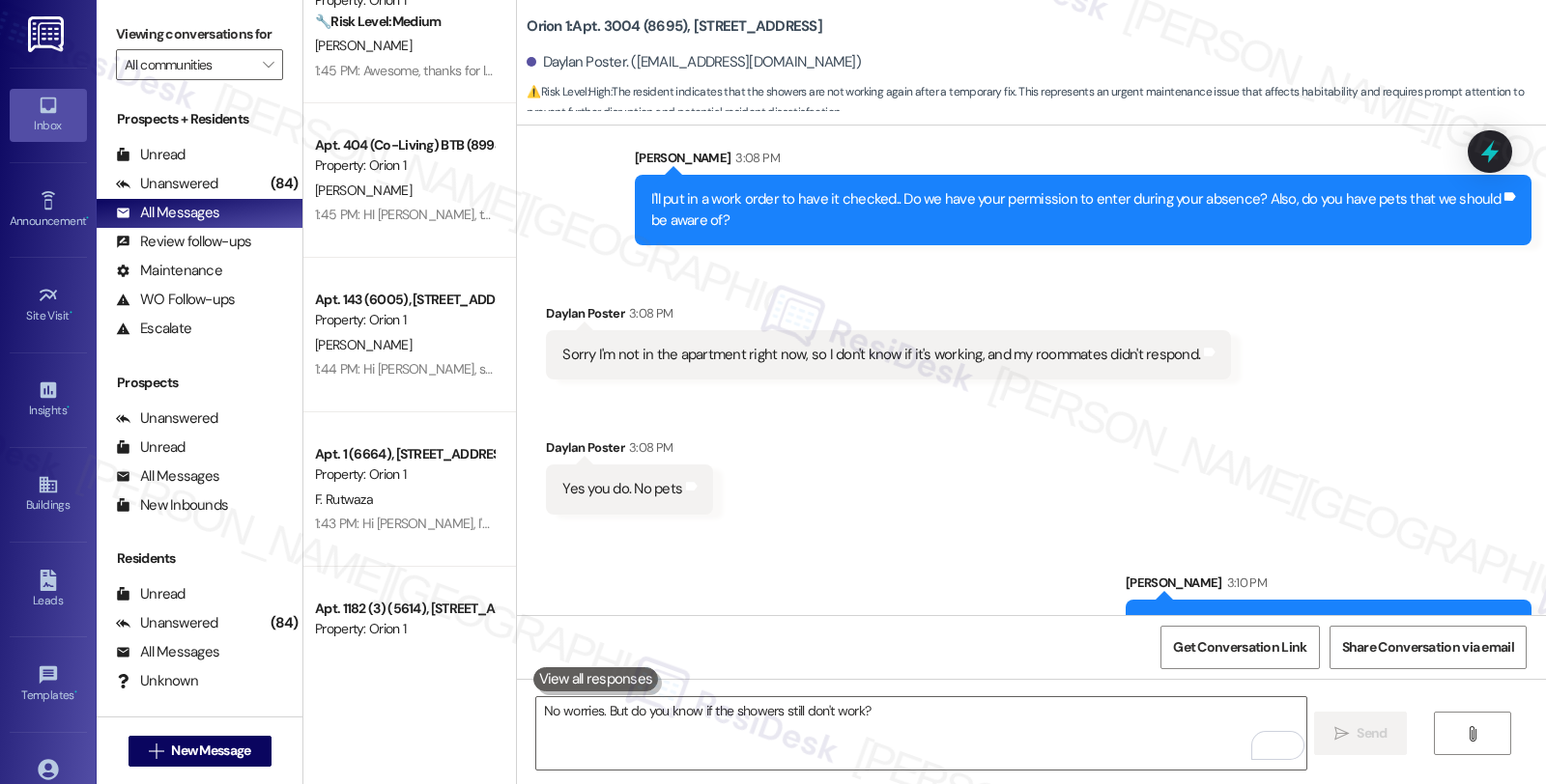
scroll to position [1790, 0]
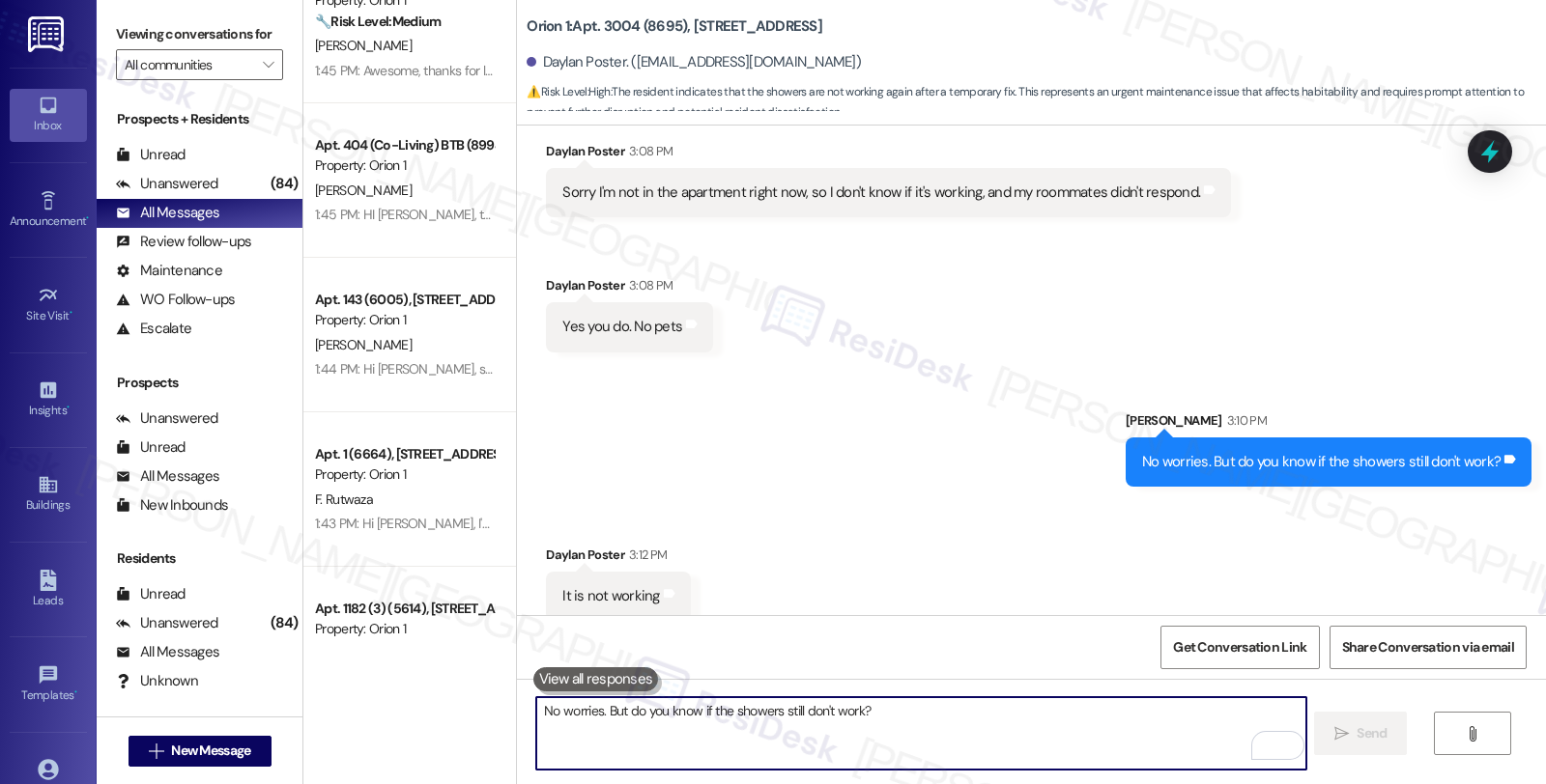
click at [729, 725] on textarea "No worries. But do you know if the showers still don't work?" at bounding box center [920, 733] width 770 height 72
click at [643, 700] on textarea "Got it! I've put in worio" at bounding box center [920, 733] width 770 height 72
click at [644, 705] on textarea "Got it! I've put in worio" at bounding box center [920, 733] width 770 height 72
paste textarea "#27207-1"
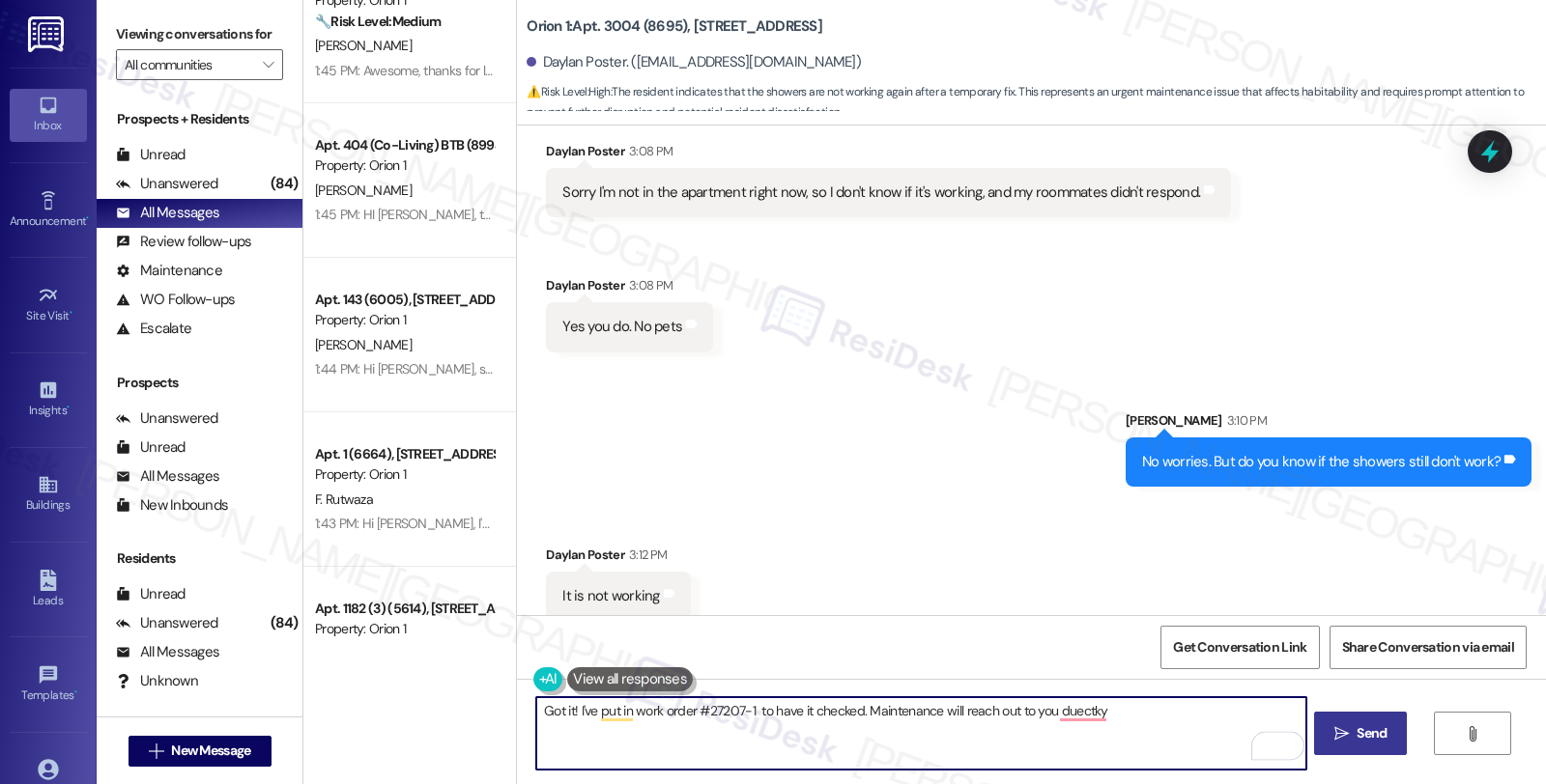
click at [1007, 708] on textarea "Got it! I've put in work order #27207-1 to have it checked. Maintenance will re…" at bounding box center [920, 733] width 770 height 72
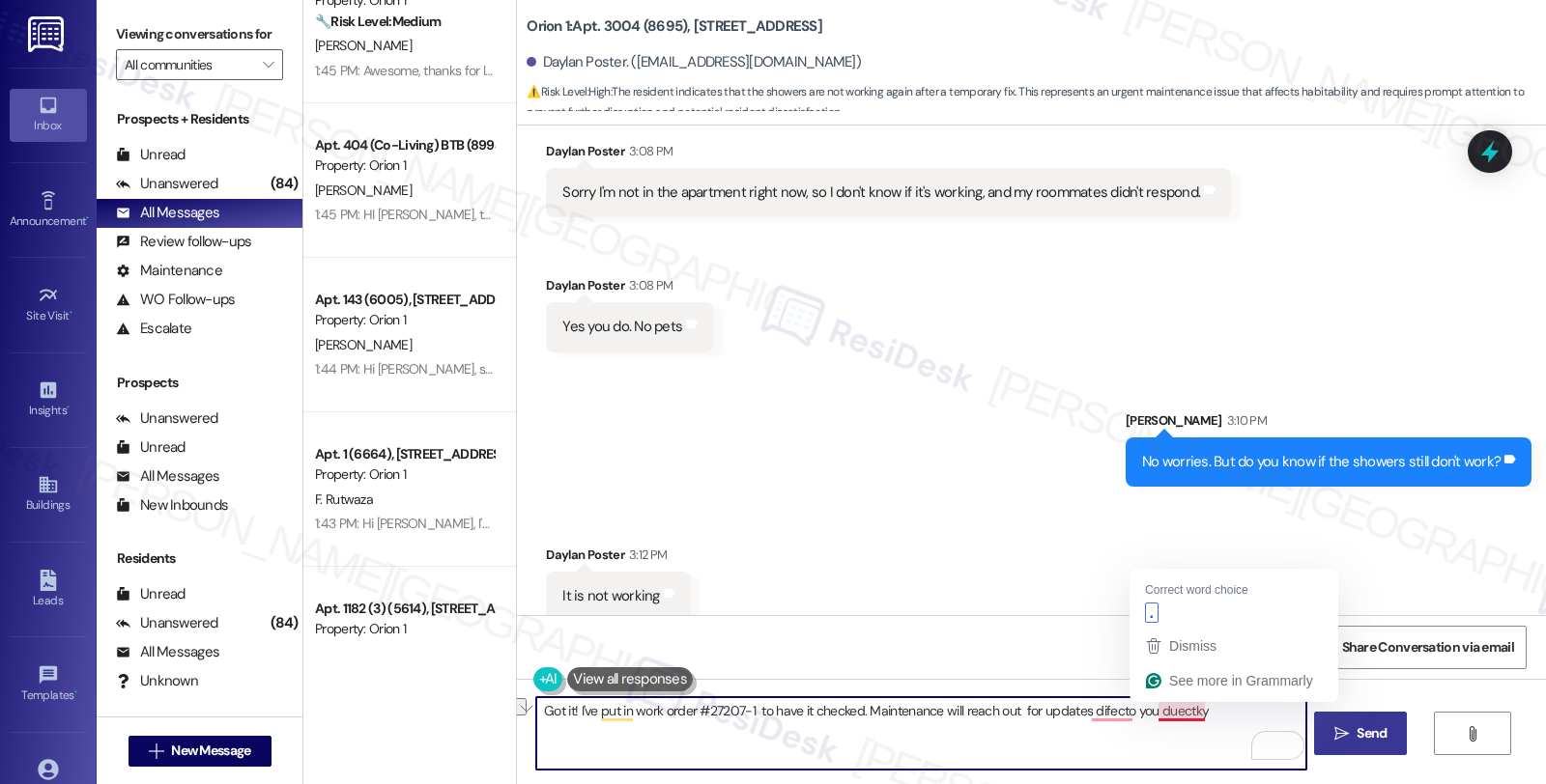
drag, startPoint x: 1077, startPoint y: 708, endPoint x: 1239, endPoint y: 713, distance: 162.1
click at [1239, 713] on textarea "Got it! I've put in work order #27207-1 to have it checked. Maintenance will re…" at bounding box center [920, 733] width 770 height 72
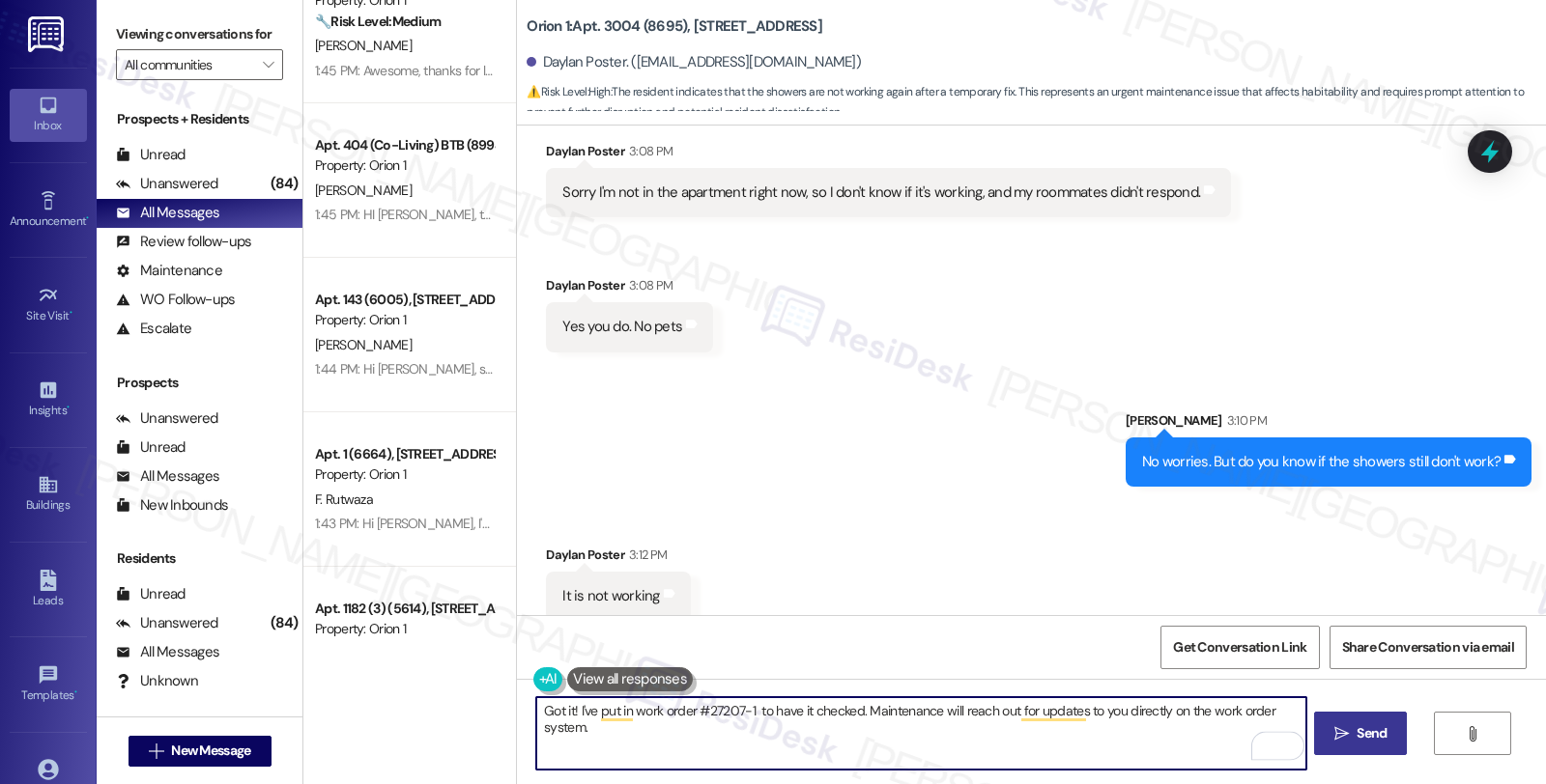
click at [701, 737] on textarea "Got it! I've put in work order #27207-1 to have it checked. Maintenance will re…" at bounding box center [920, 733] width 770 height 72
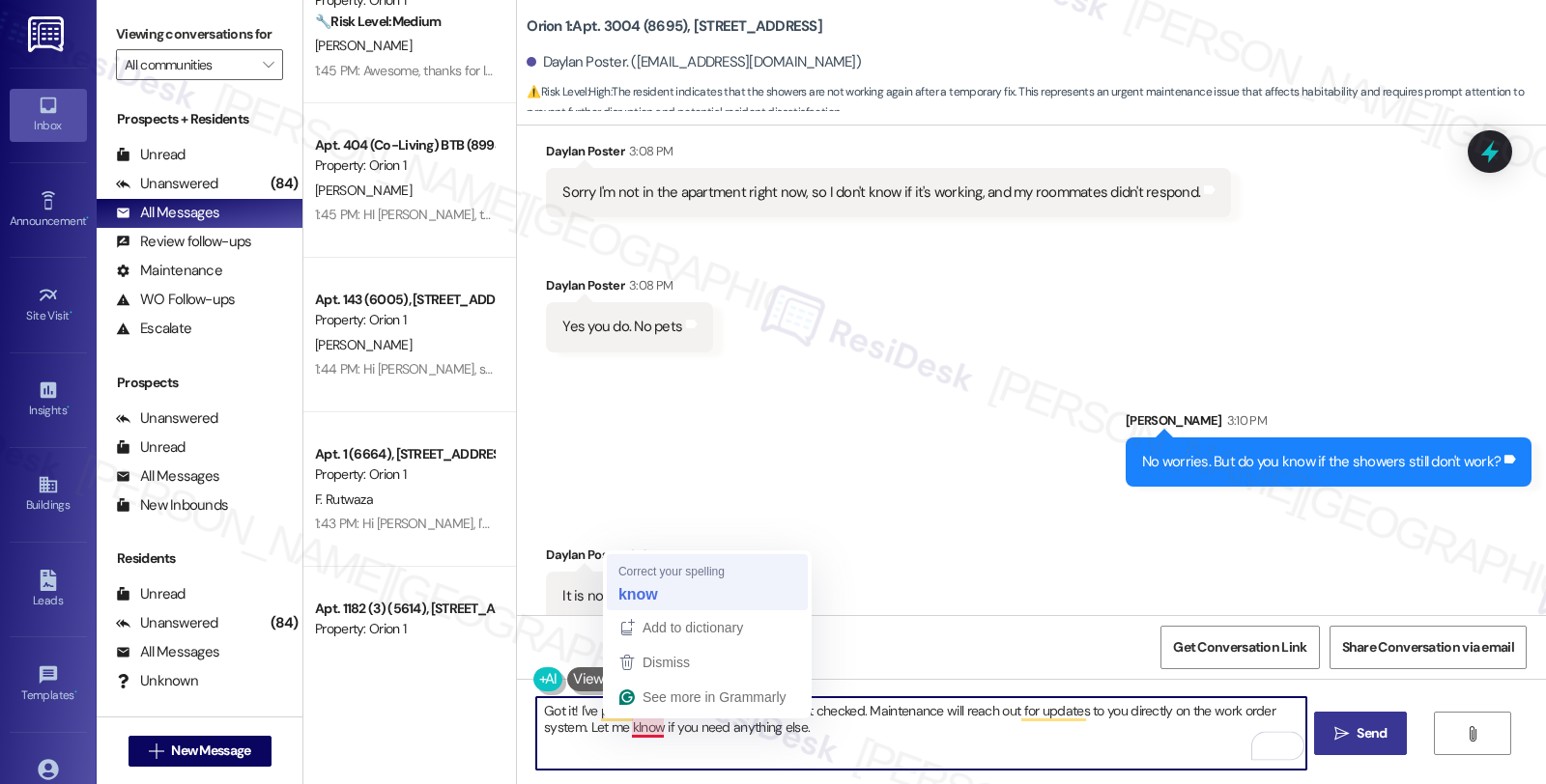
type textarea "Got it! I've put in work order #27207-1 to have it checked. Maintenance will re…"
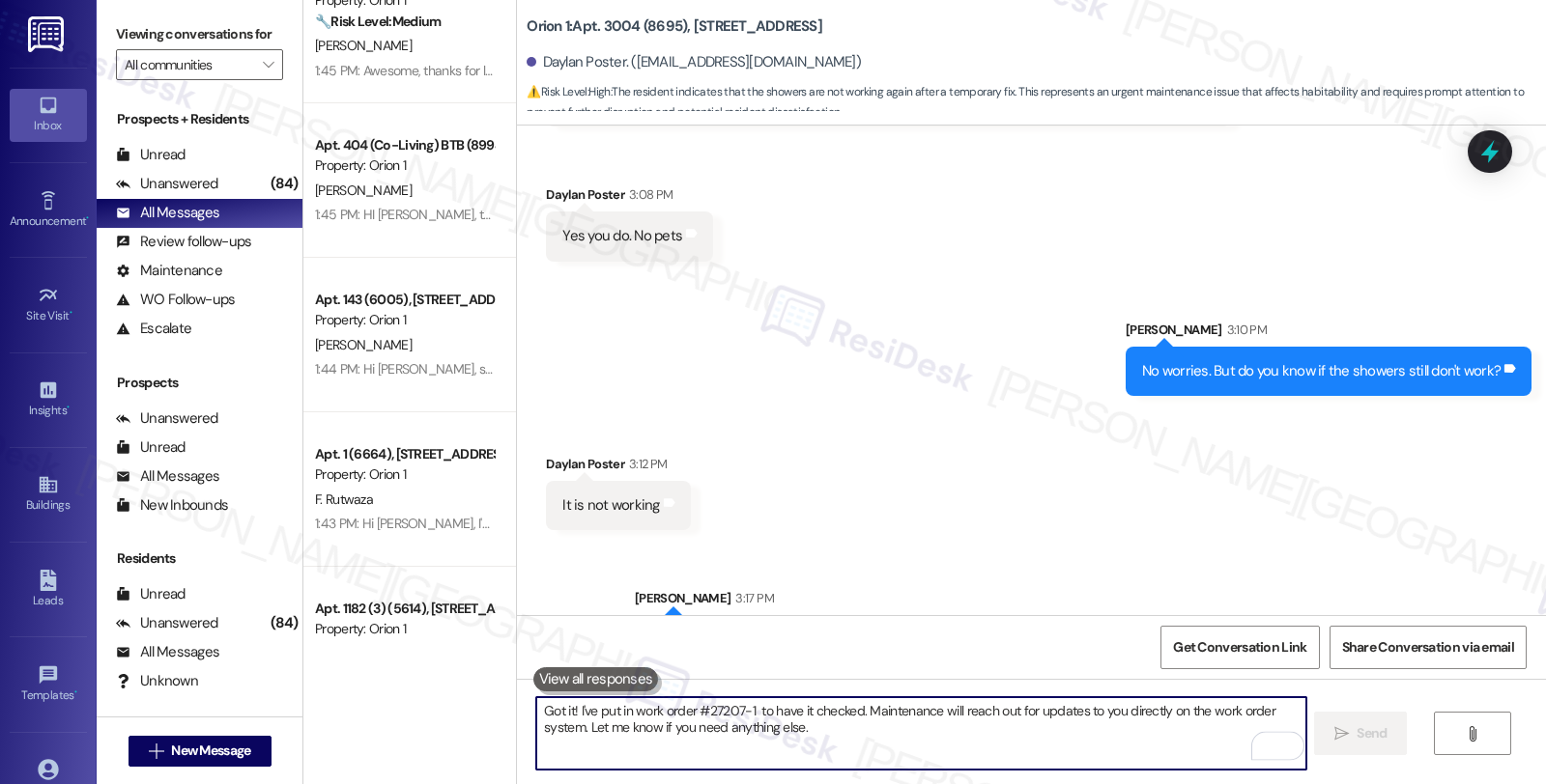
scroll to position [1946, 0]
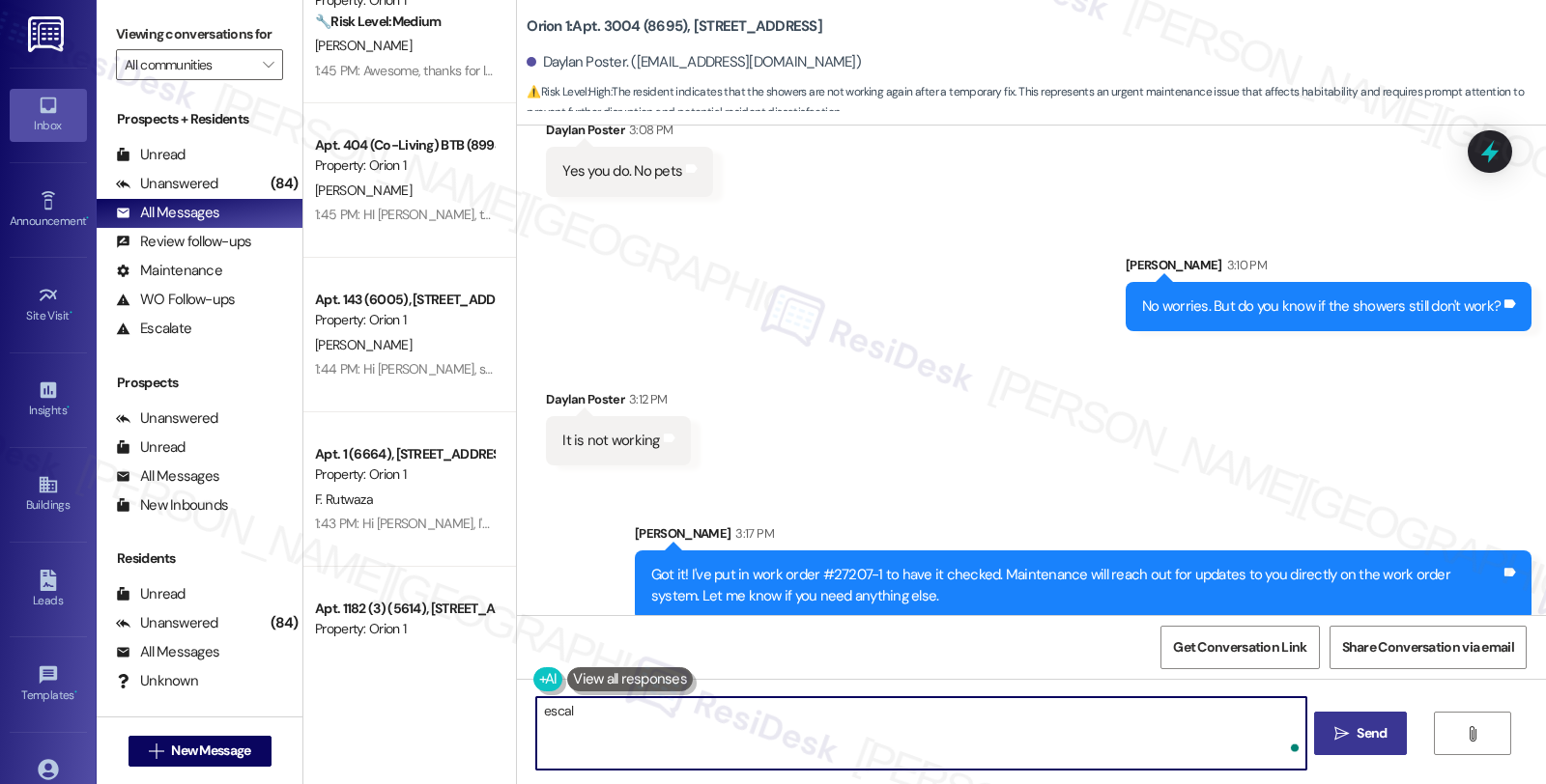
type textarea "escala"
click at [554, 698] on textarea "escala" at bounding box center [920, 733] width 770 height 72
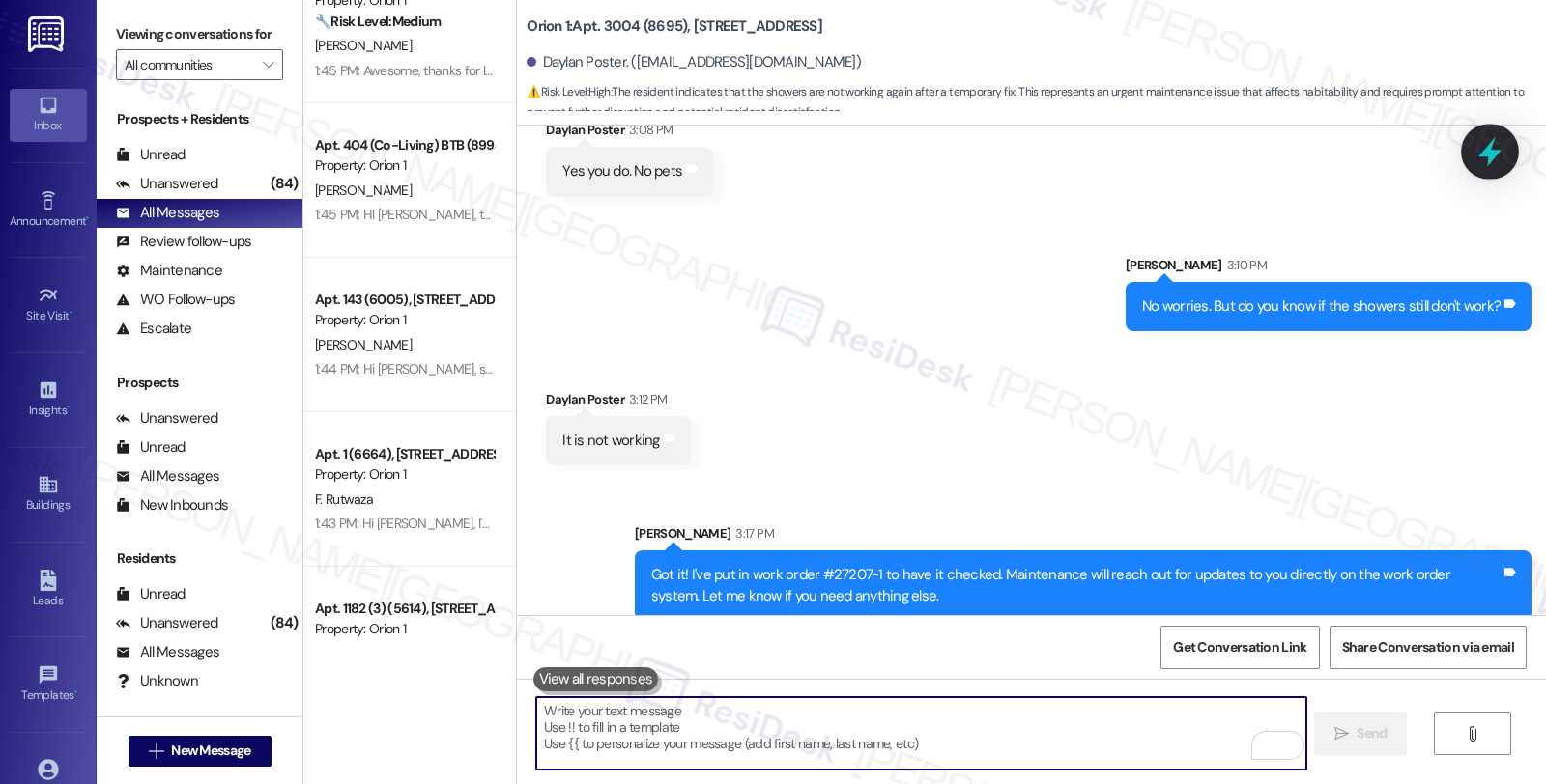
click at [1489, 164] on icon at bounding box center [1489, 152] width 23 height 30
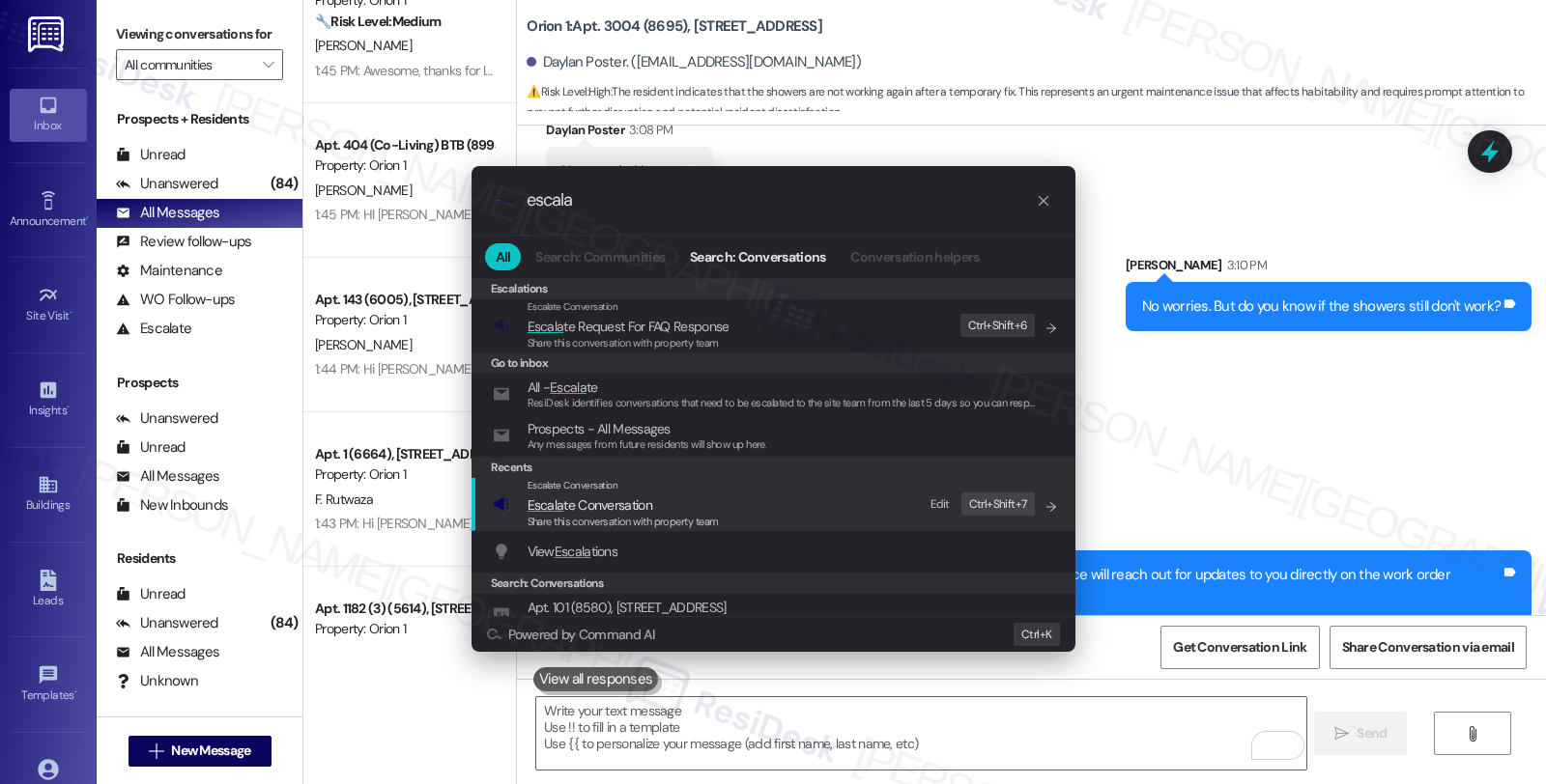
type input "escala"
click at [587, 499] on span "Escala te Conversation" at bounding box center [590, 505] width 125 height 18
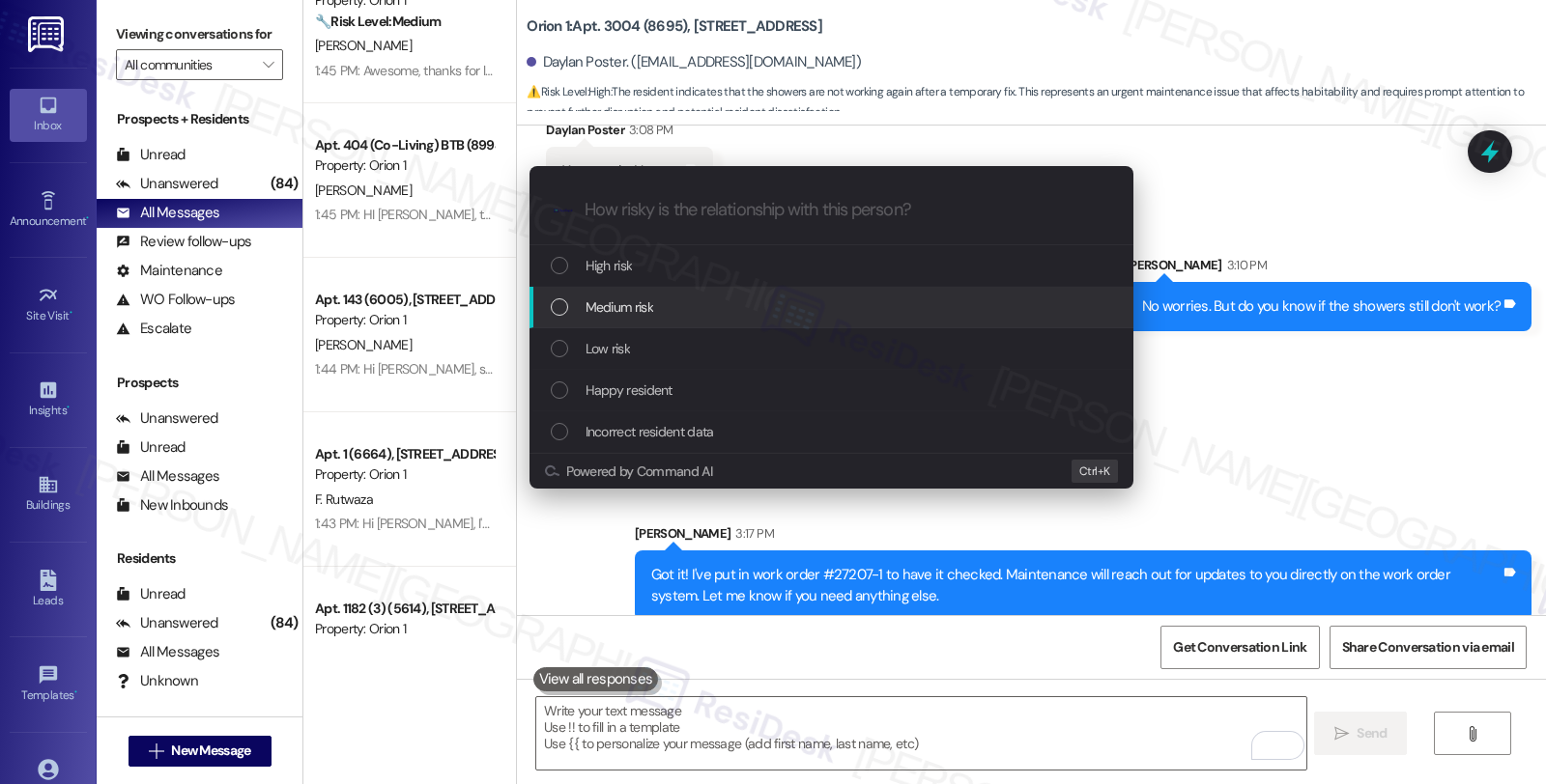
click at [586, 302] on span "Medium risk" at bounding box center [620, 307] width 68 height 21
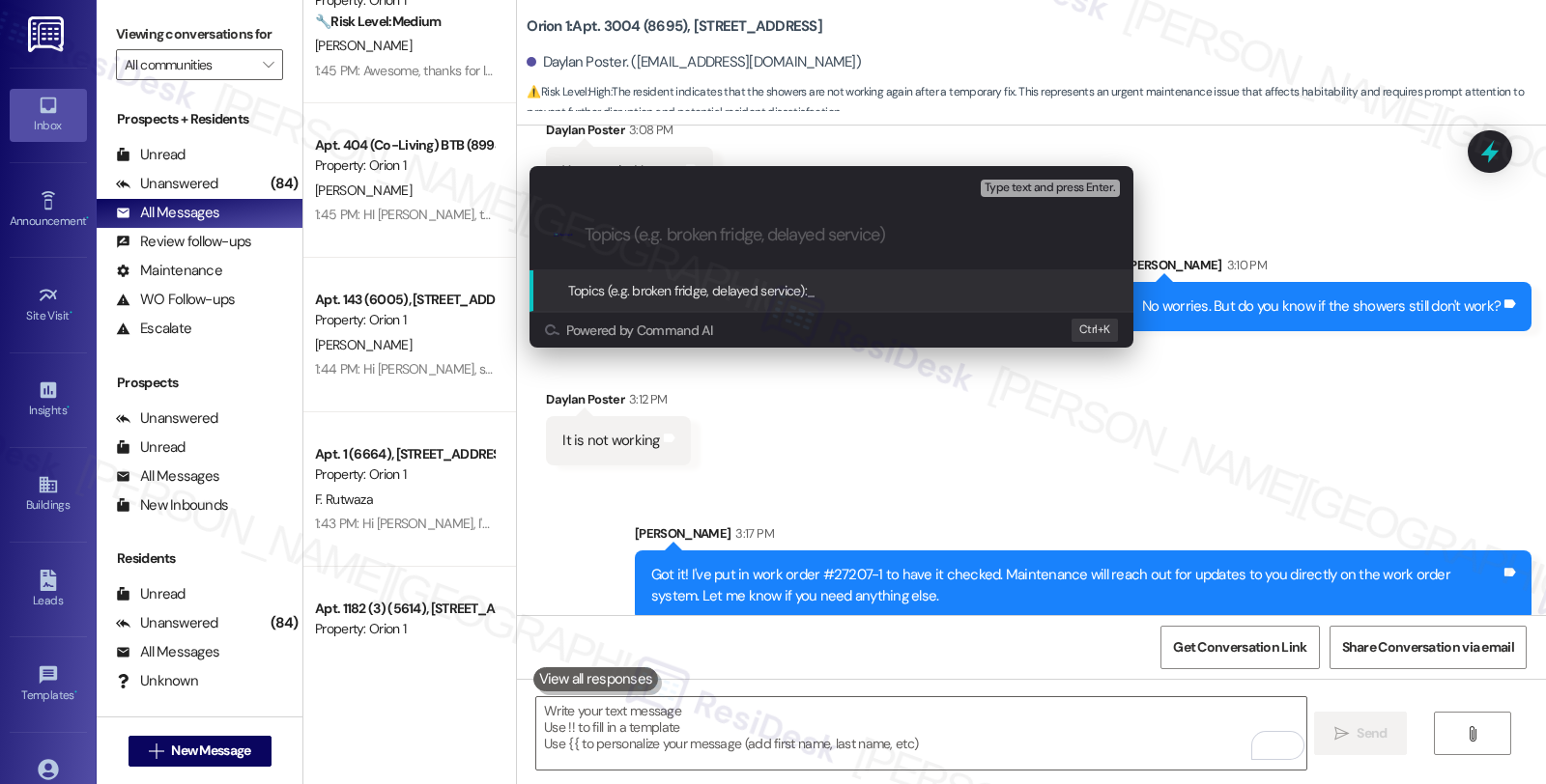
paste input "#27207-1"
click at [583, 235] on div ".cls-1{fill:#0a055f;}.cls-2{fill:#0cc4c4;} resideskLogoBlueOrange #27207-1 (not…" at bounding box center [831, 234] width 604 height 68
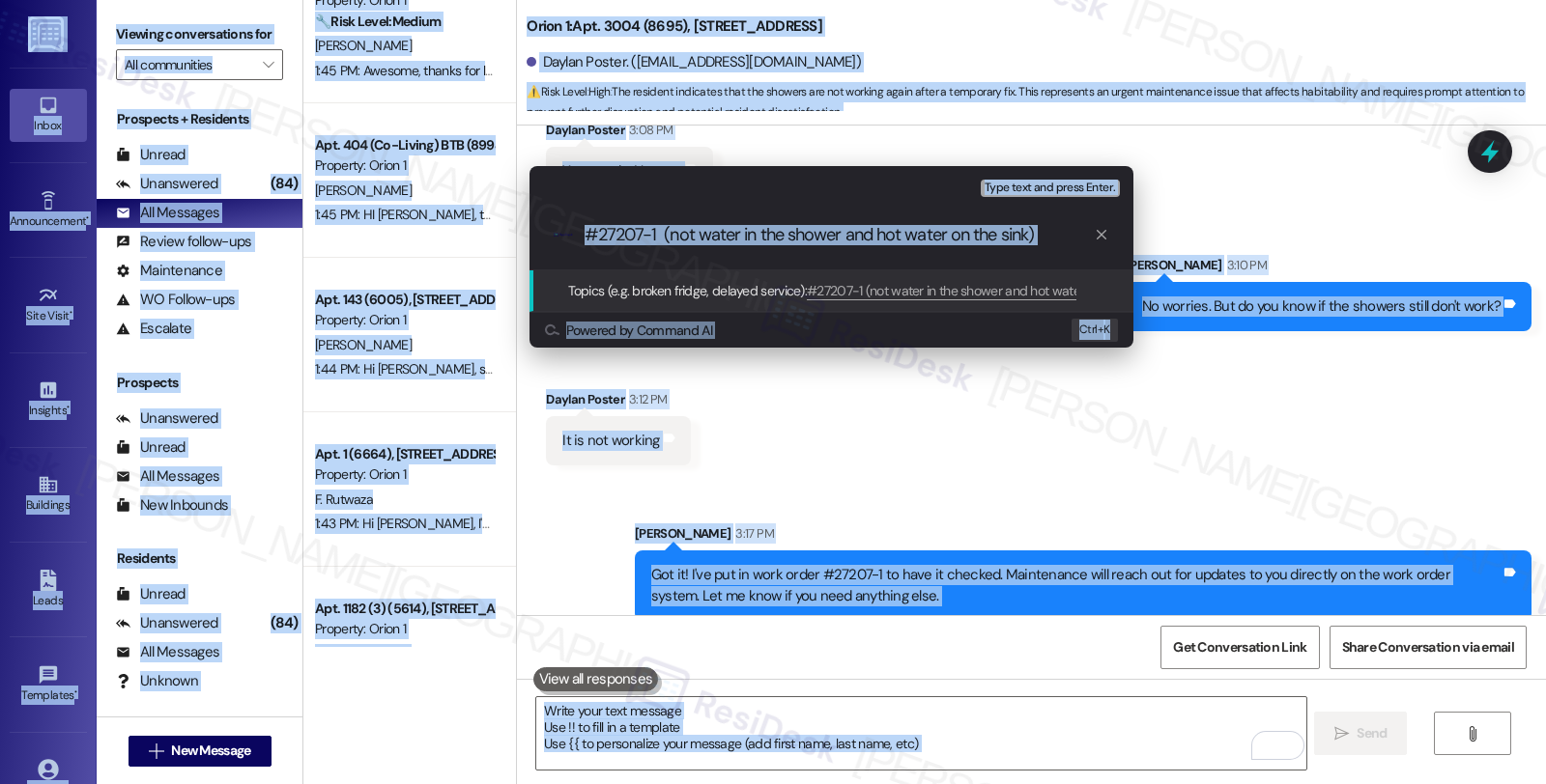
click at [749, 239] on input "#27207-1 (not water in the shower and hot water on the sink)" at bounding box center [839, 235] width 509 height 20
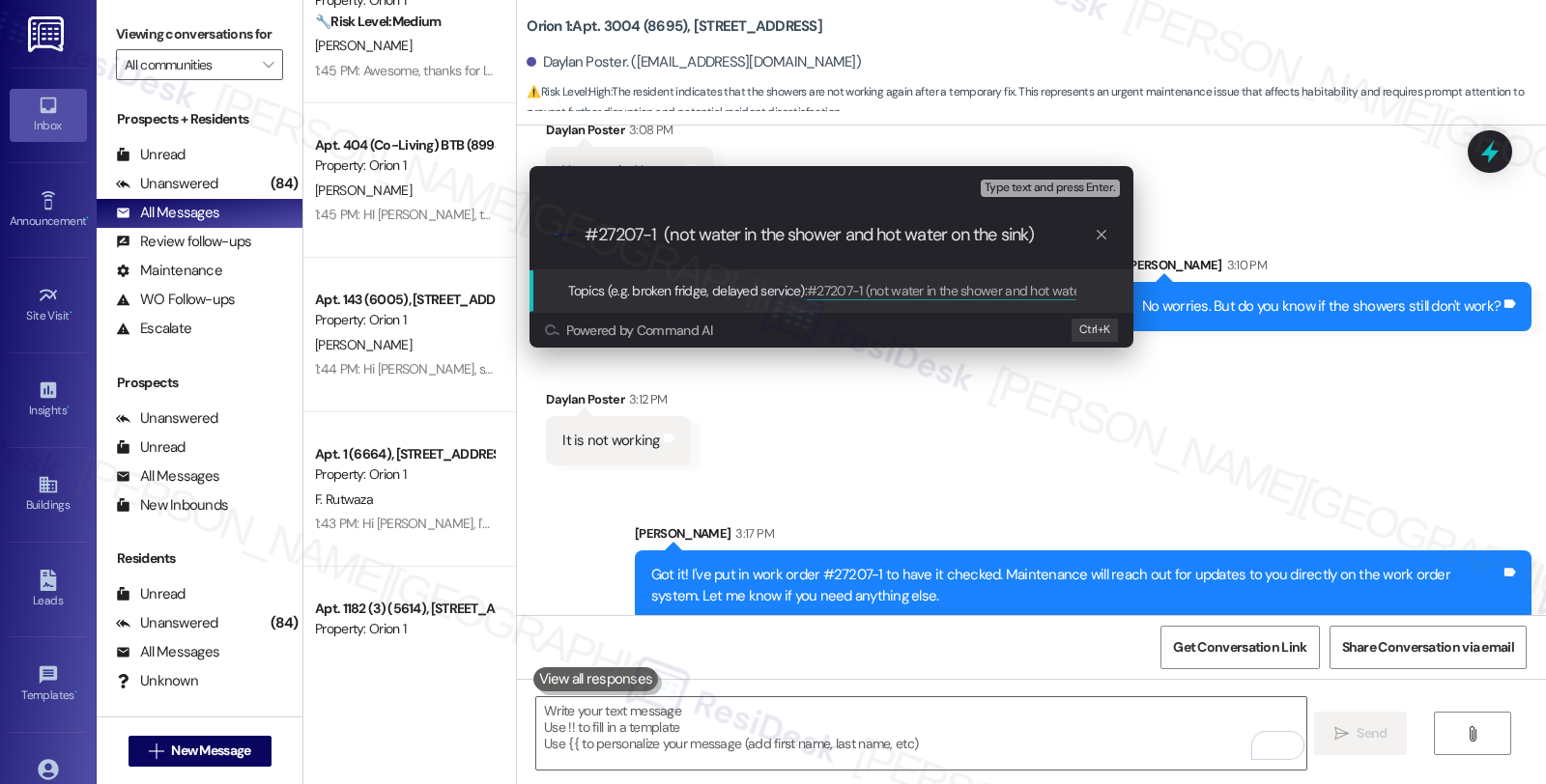
click at [591, 235] on input "#27207-1 (not water in the shower and hot water on the sink)" at bounding box center [839, 235] width 509 height 20
paste input "Work Order Filed by ResiDesk - WO #"
click at [874, 239] on input "Work Order Filed by ResiDesk - WO ##27207-1 (not water in the shower and hot wa…" at bounding box center [839, 235] width 509 height 20
type input "Work Order Filed by ResiDesk - WO #27207-1 (not water in the shower and hot wat…"
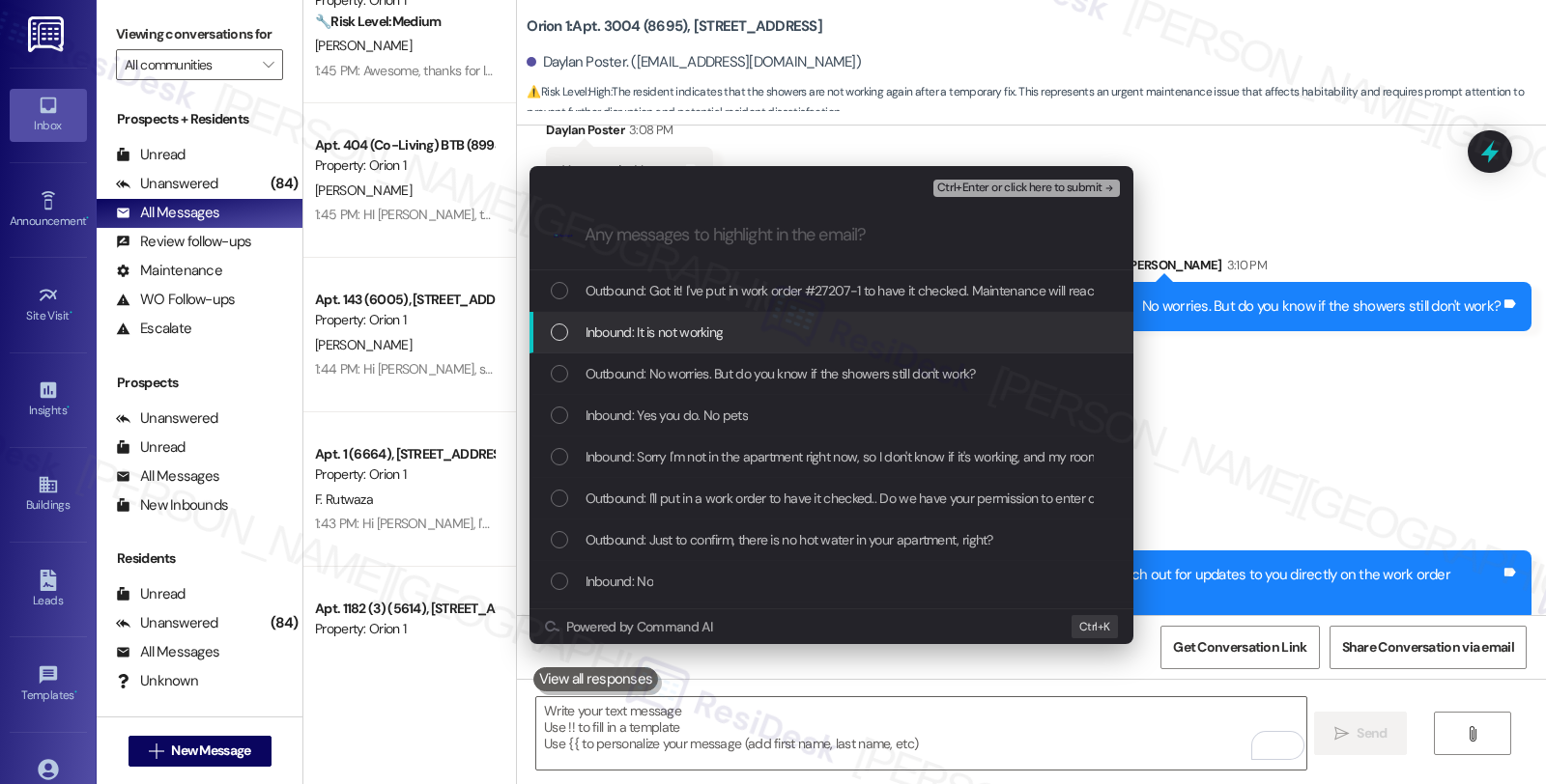
click at [676, 336] on span "Inbound: It is not working" at bounding box center [654, 331] width 138 height 21
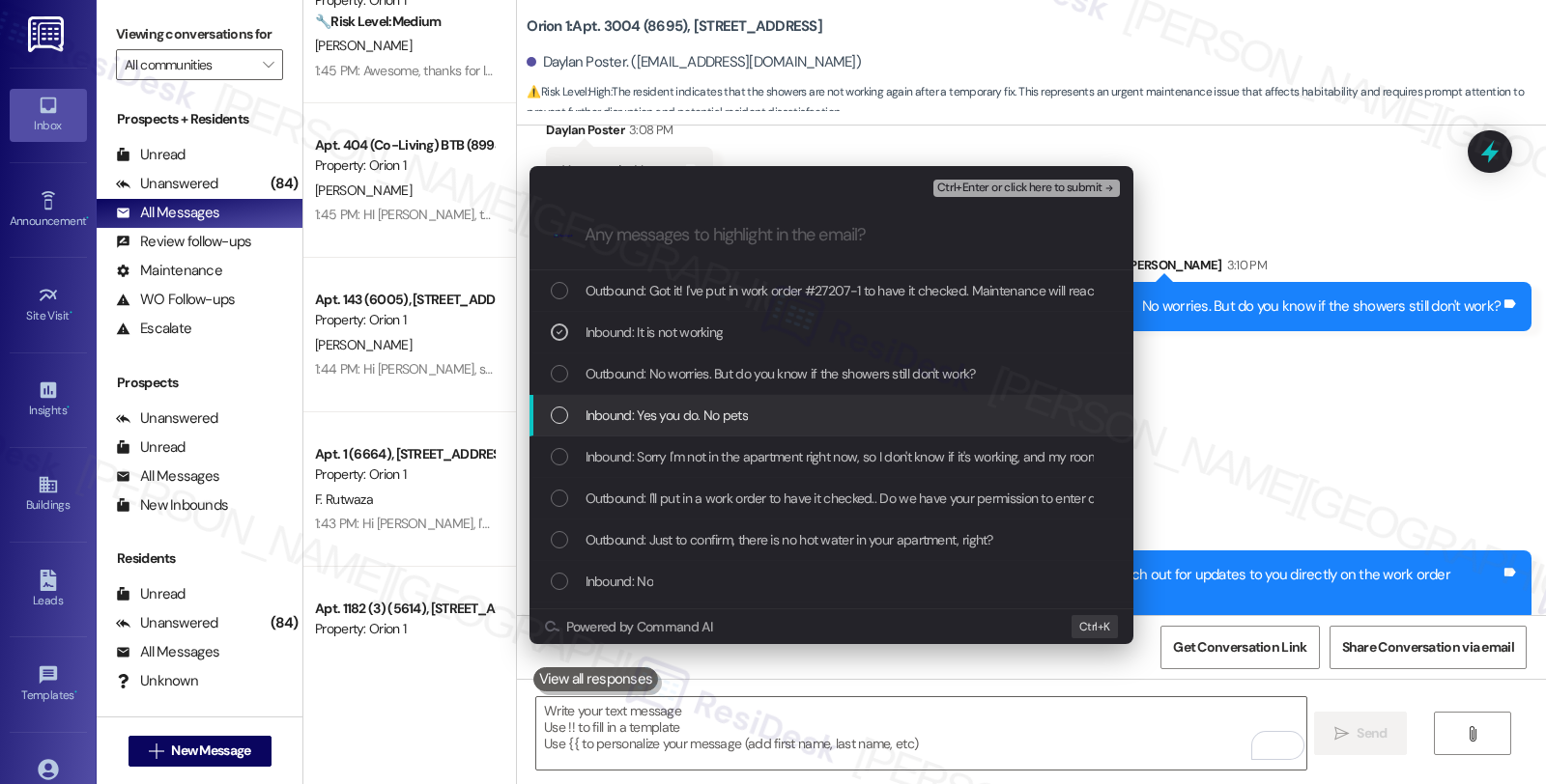
click at [643, 416] on span "Inbound: Yes you do. No pets" at bounding box center [667, 415] width 163 height 21
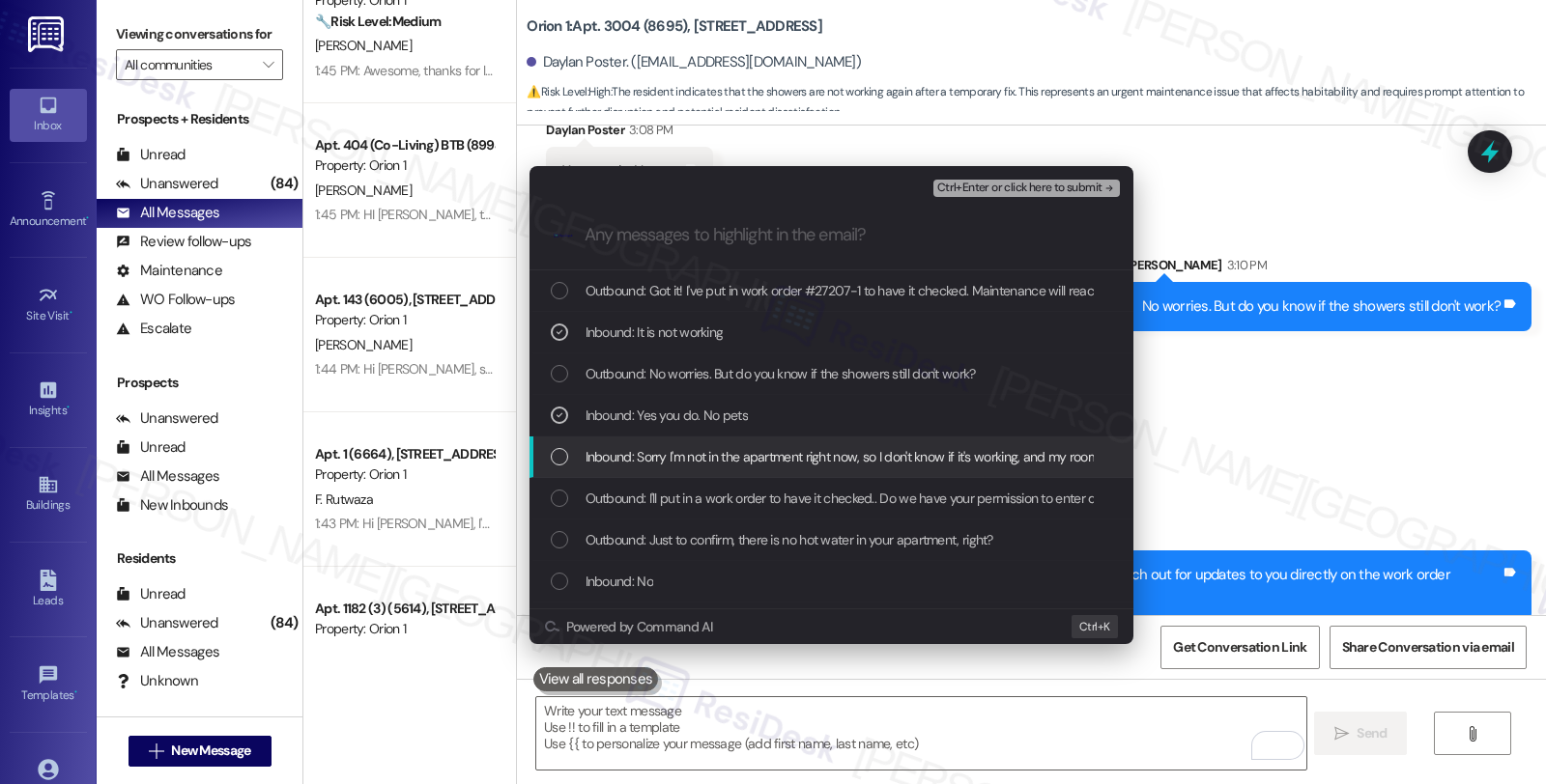
click at [643, 455] on span "Inbound: Sorry I'm not in the apartment right now, so I don't know if it's work…" at bounding box center [903, 457] width 634 height 21
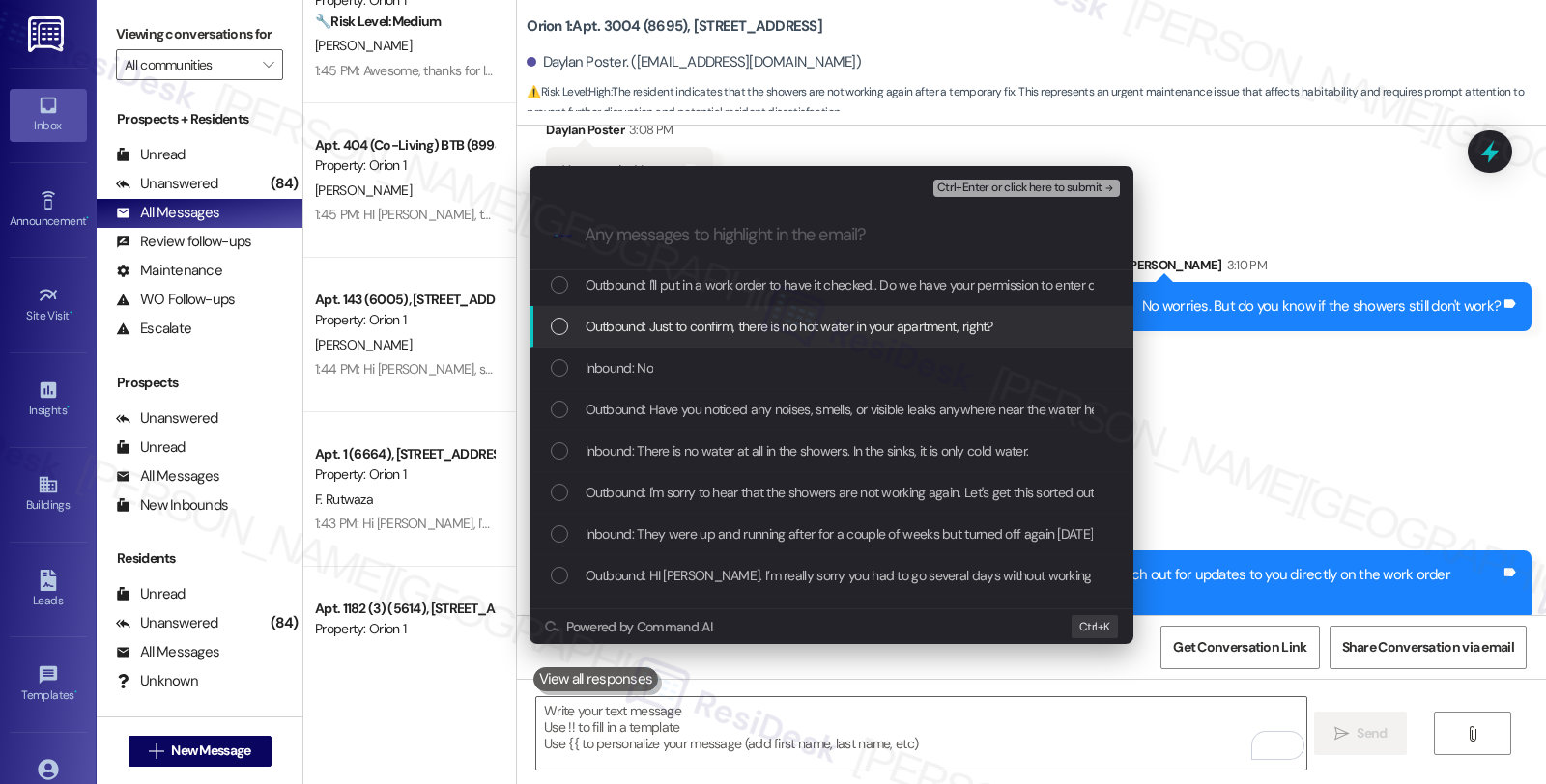
scroll to position [214, 0]
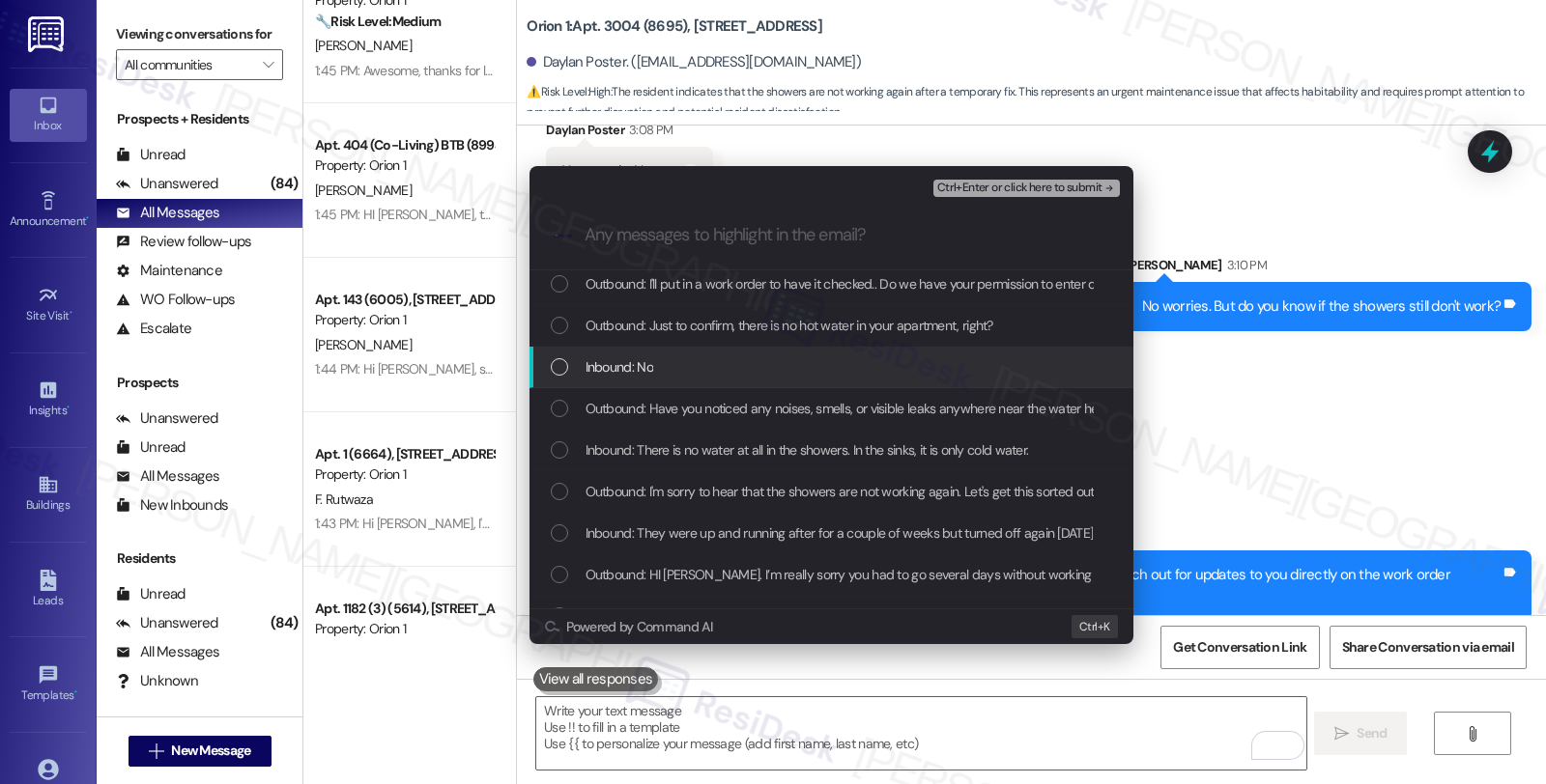
click at [645, 367] on span "Inbound: No" at bounding box center [620, 366] width 68 height 21
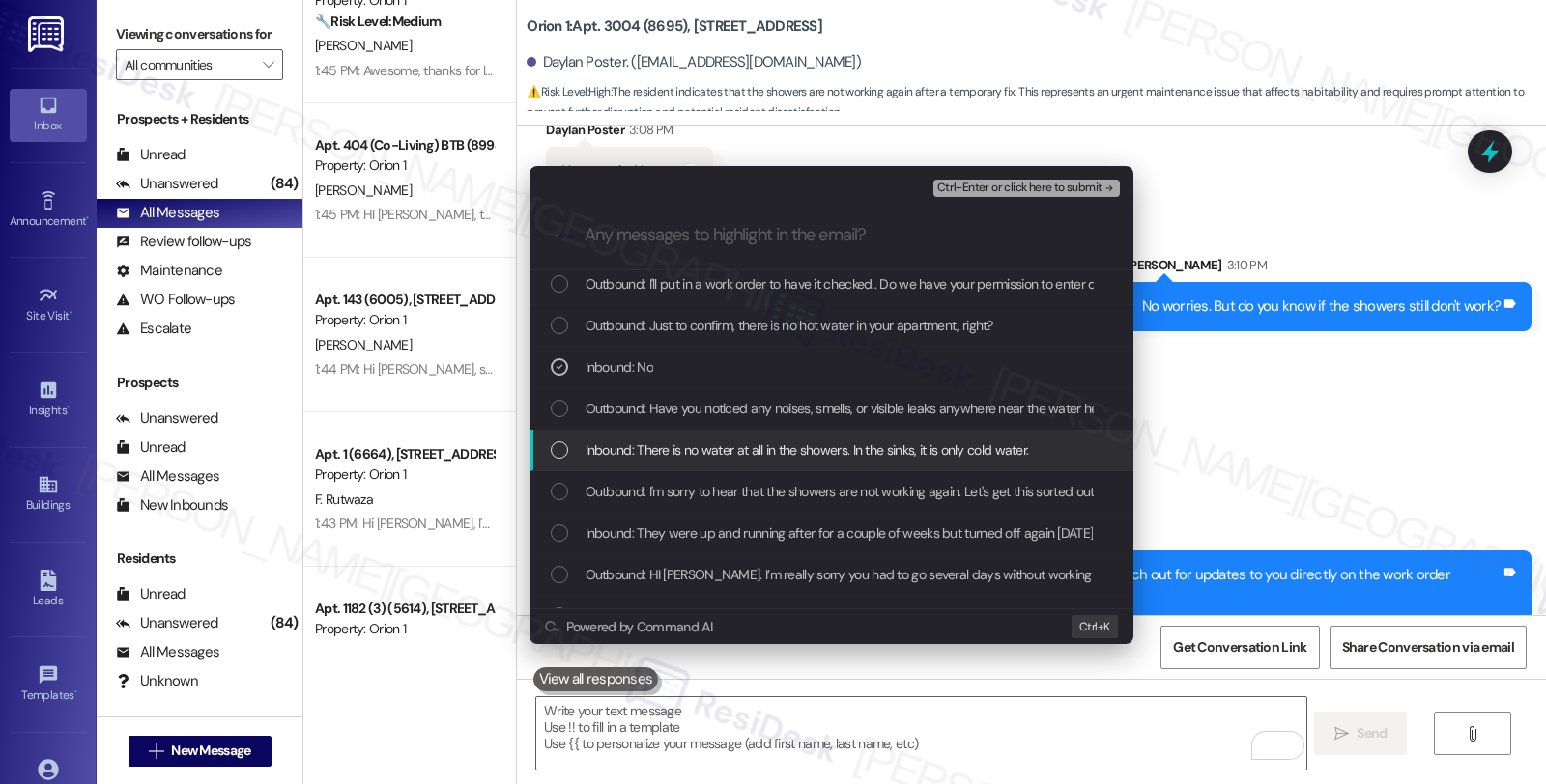
click at [677, 446] on span "Inbound: There is no water at all in the showers. In the sinks, it is only cold…" at bounding box center [807, 450] width 444 height 21
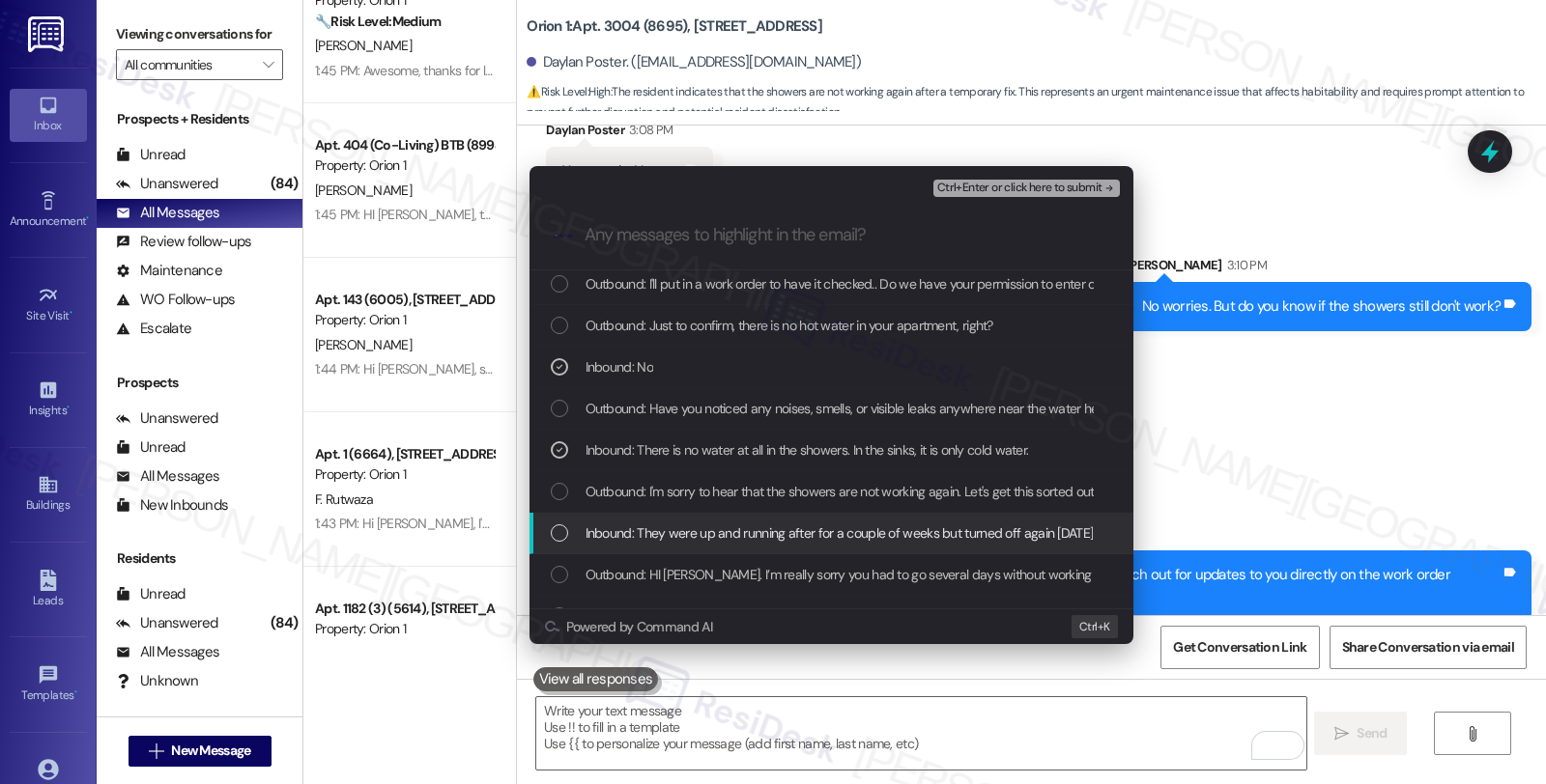
click at [684, 531] on span "Inbound: They were up and running after for a couple of weeks but turned off ag…" at bounding box center [840, 533] width 508 height 21
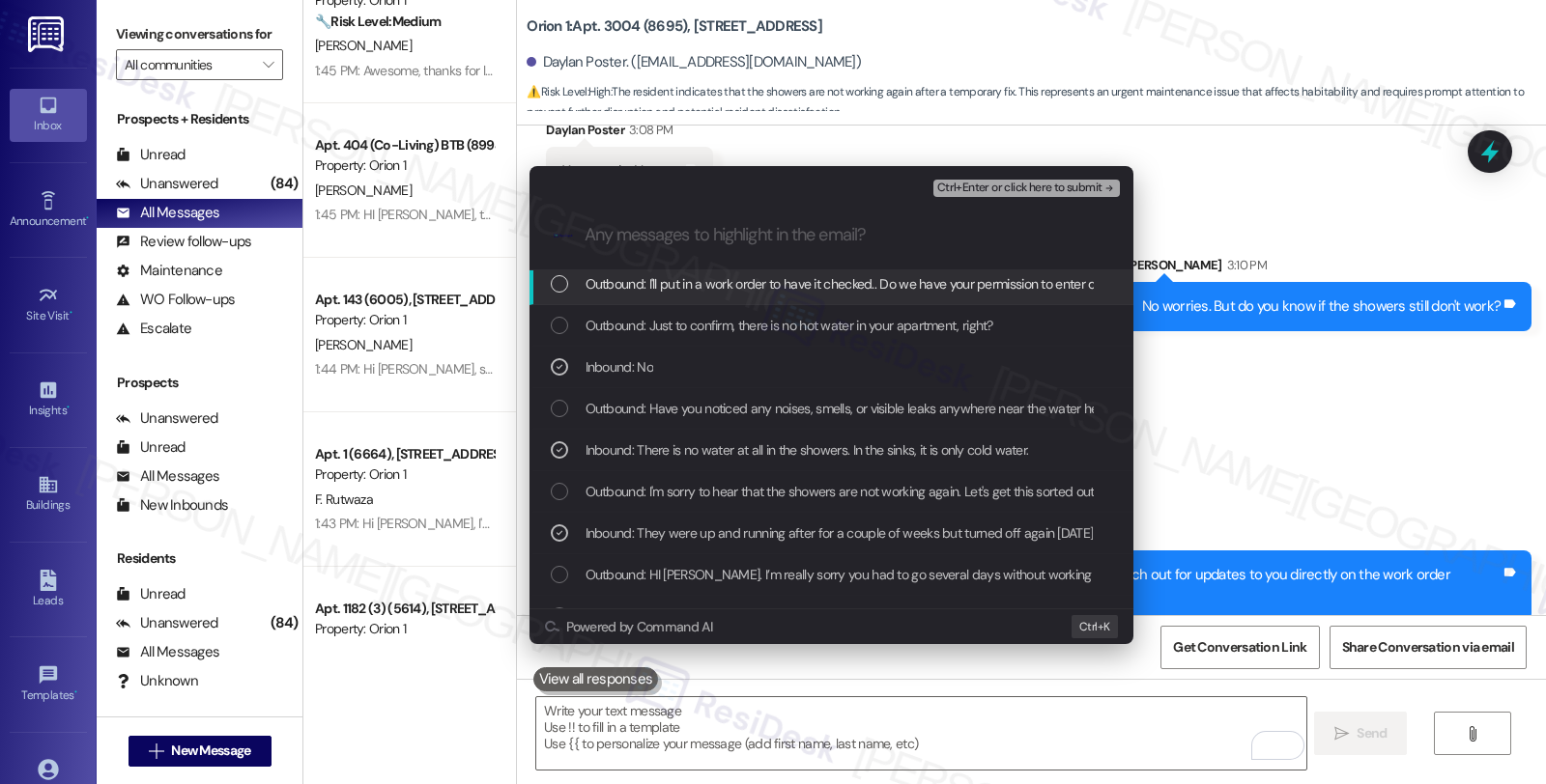
click at [978, 182] on span "Ctrl+Enter or click here to submit" at bounding box center [1020, 189] width 165 height 14
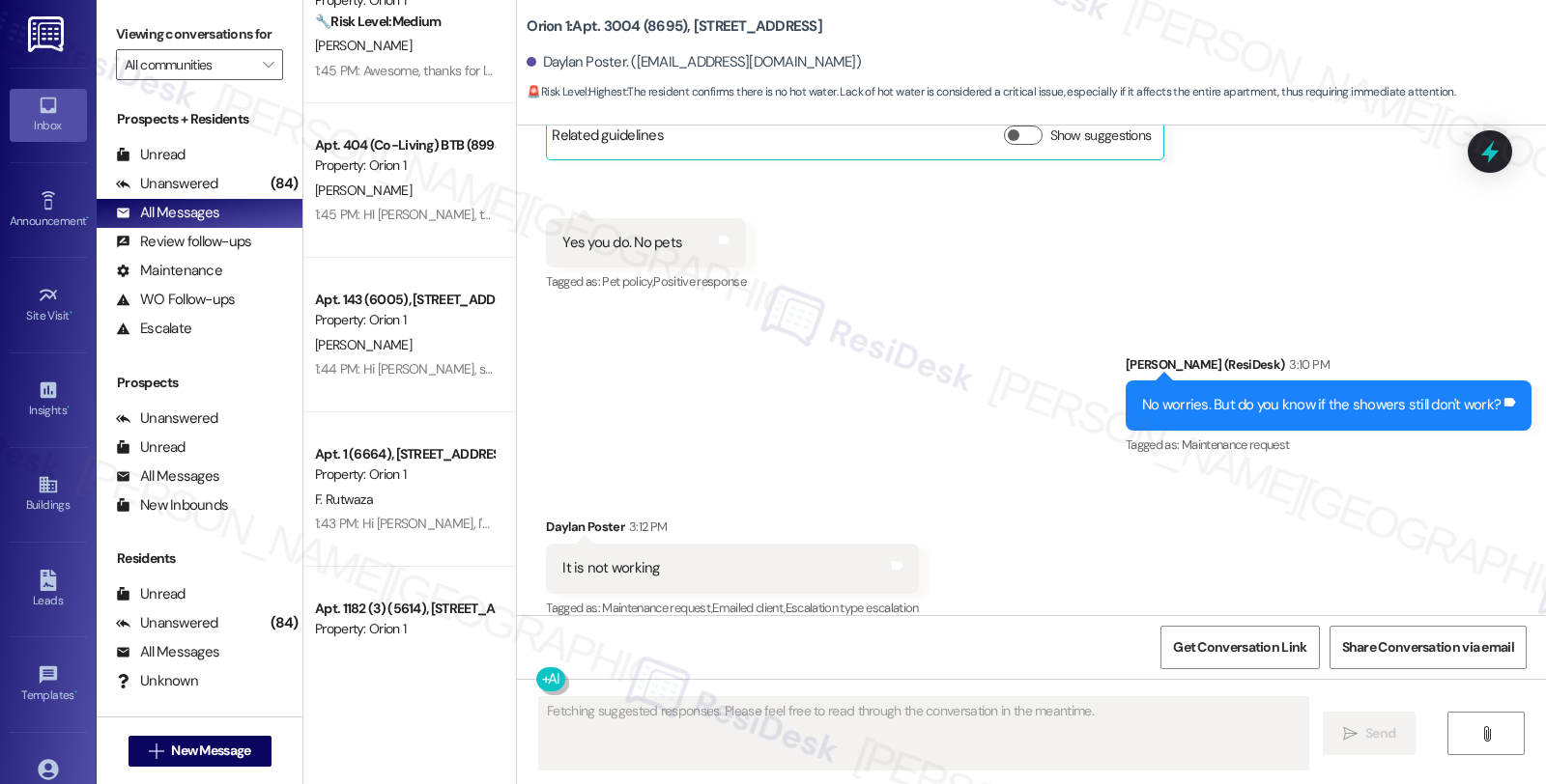
scroll to position [2301, 0]
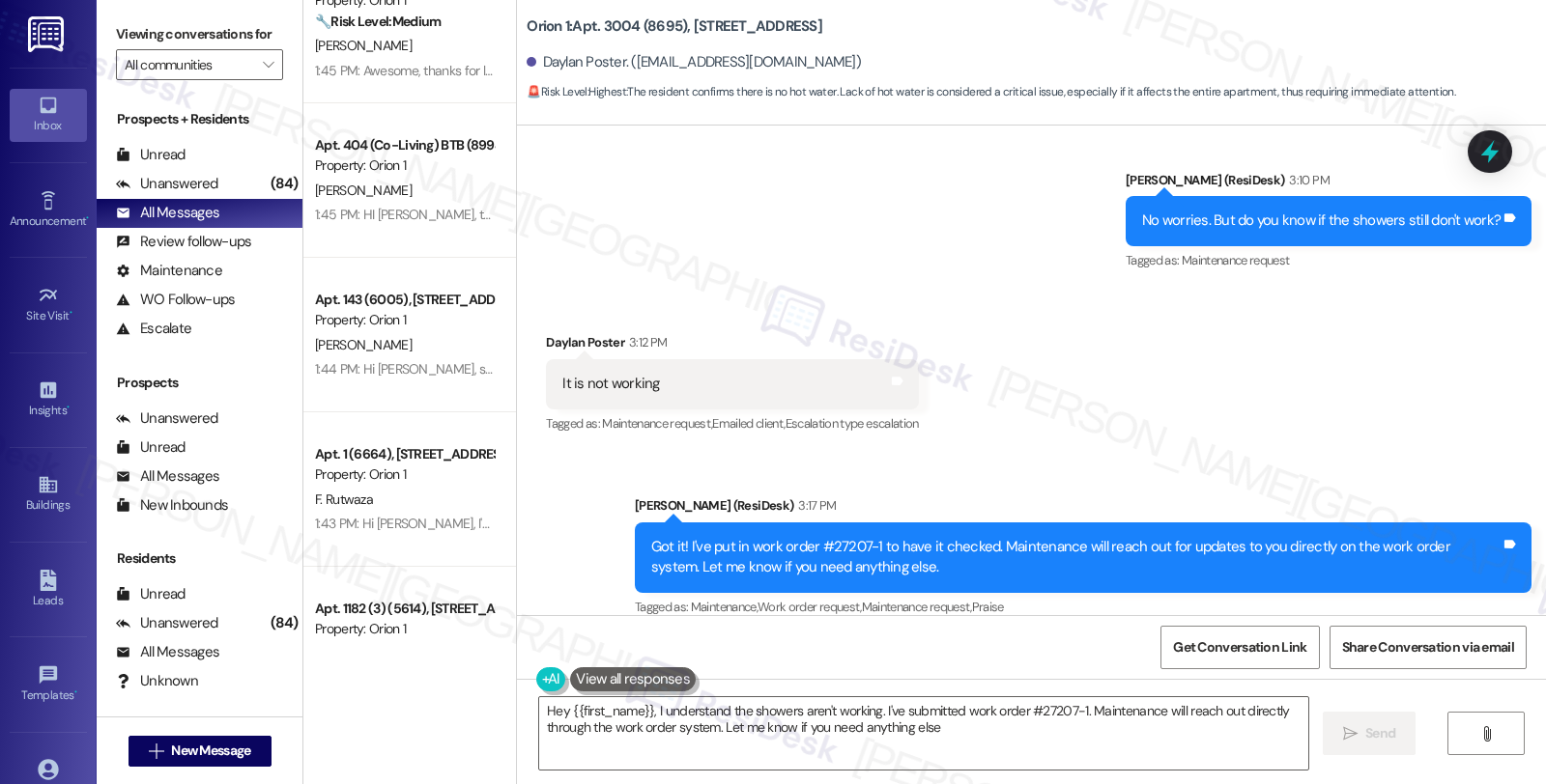
type textarea "Hey {{first_name}}, I understand the showers aren't working. I've submitted wor…"
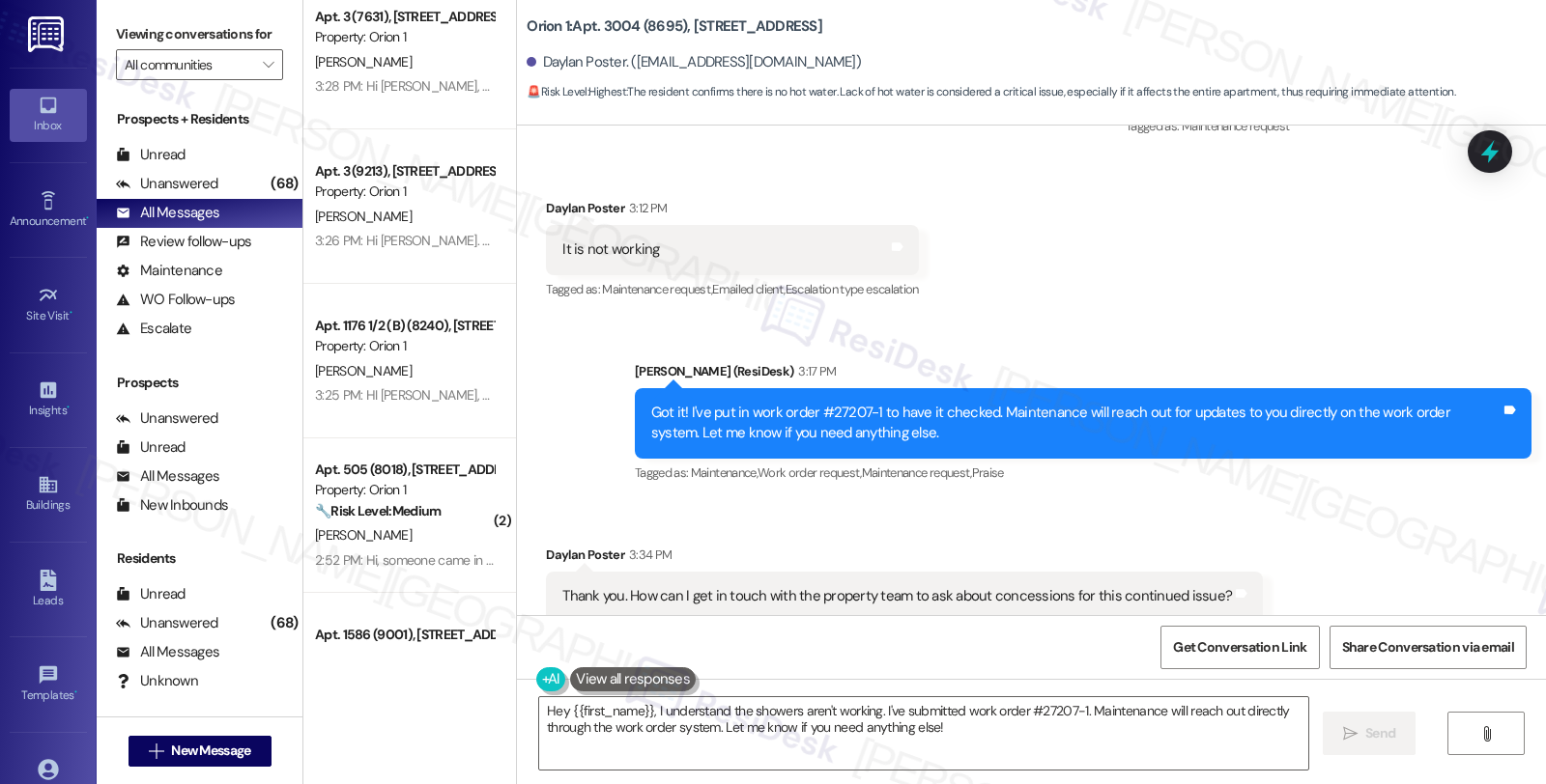
scroll to position [0, 0]
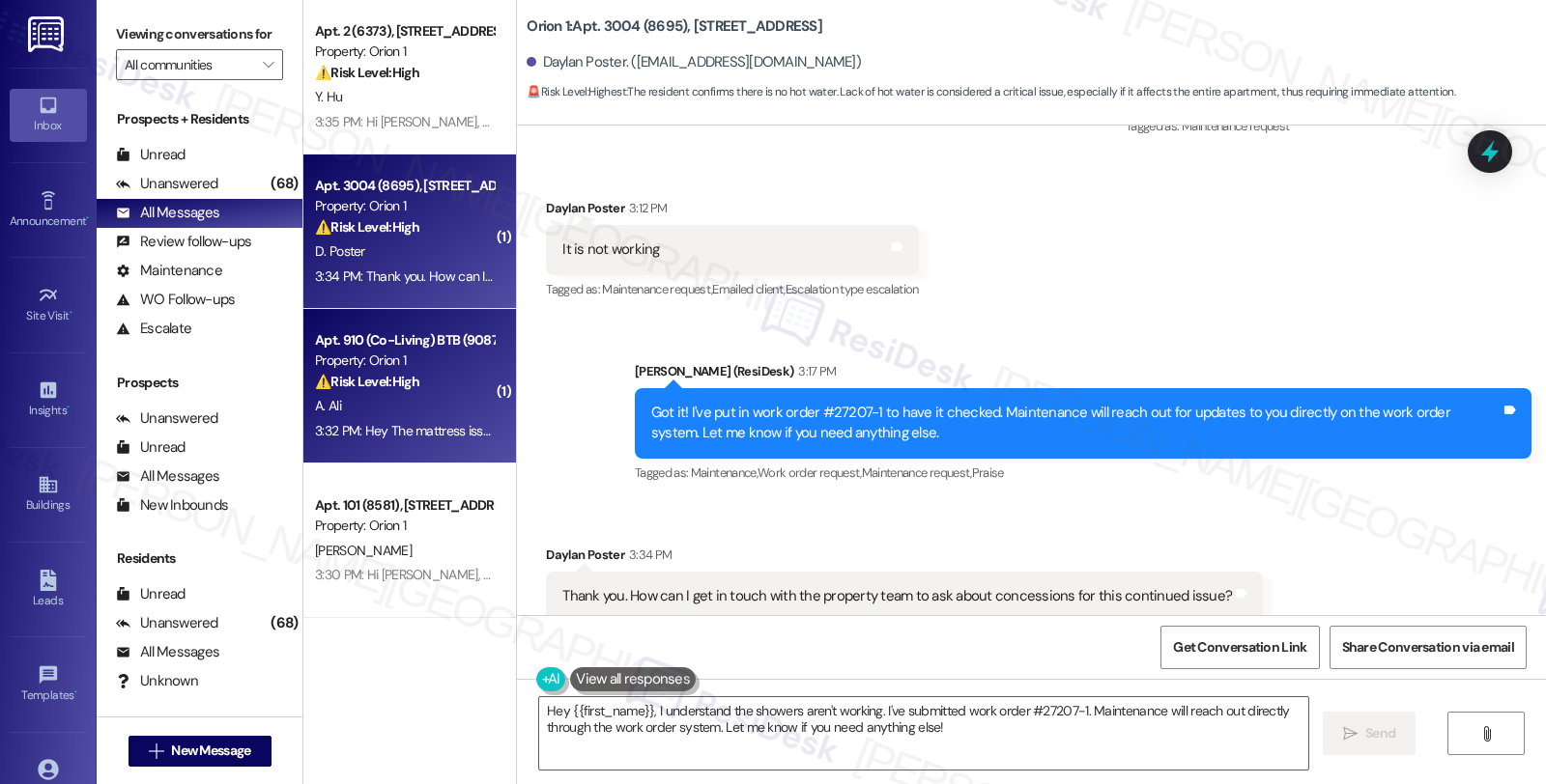
click at [464, 419] on div "3:32 PM: Hey The mattress issue got resolved basically Orion said that they don…" at bounding box center [404, 431] width 183 height 24
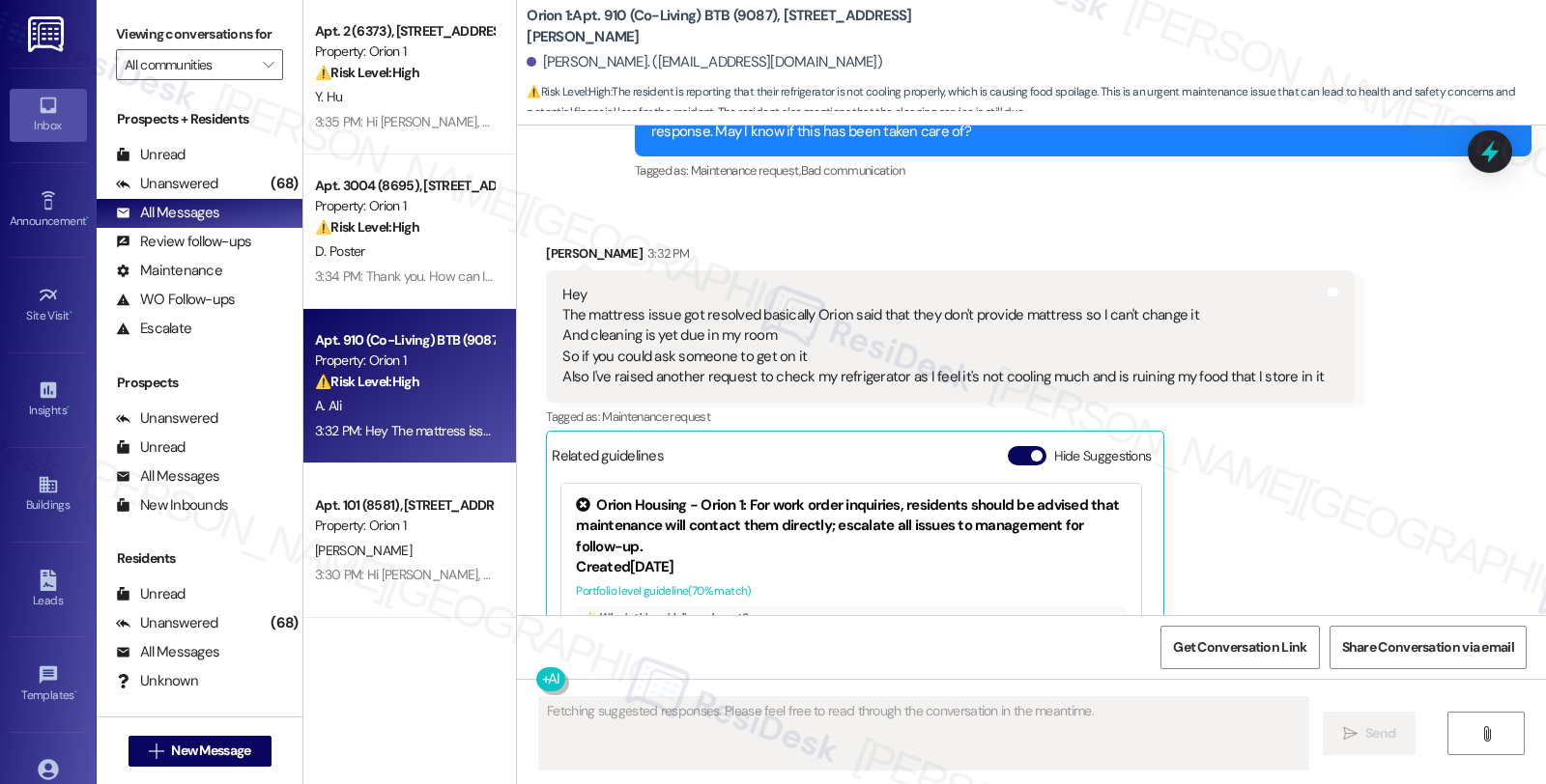
scroll to position [813, 0]
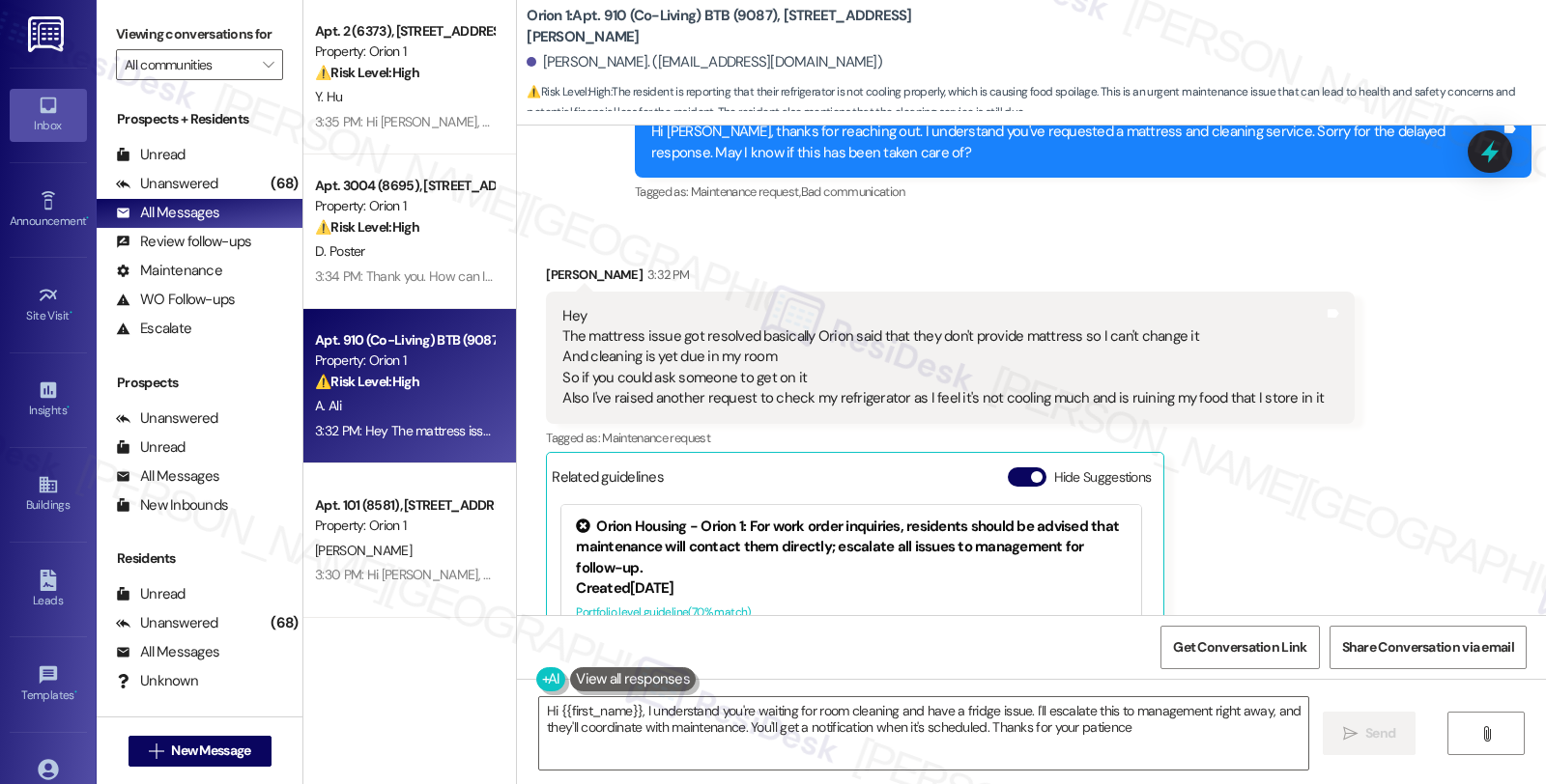
type textarea "Hi {{first_name}}, I understand you're waiting for room cleaning and have a fri…"
drag, startPoint x: 556, startPoint y: 394, endPoint x: 732, endPoint y: 401, distance: 176.1
click at [732, 401] on div "Hey The mattress issue got resolved basically Orion said that they don't provid…" at bounding box center [942, 358] width 762 height 103
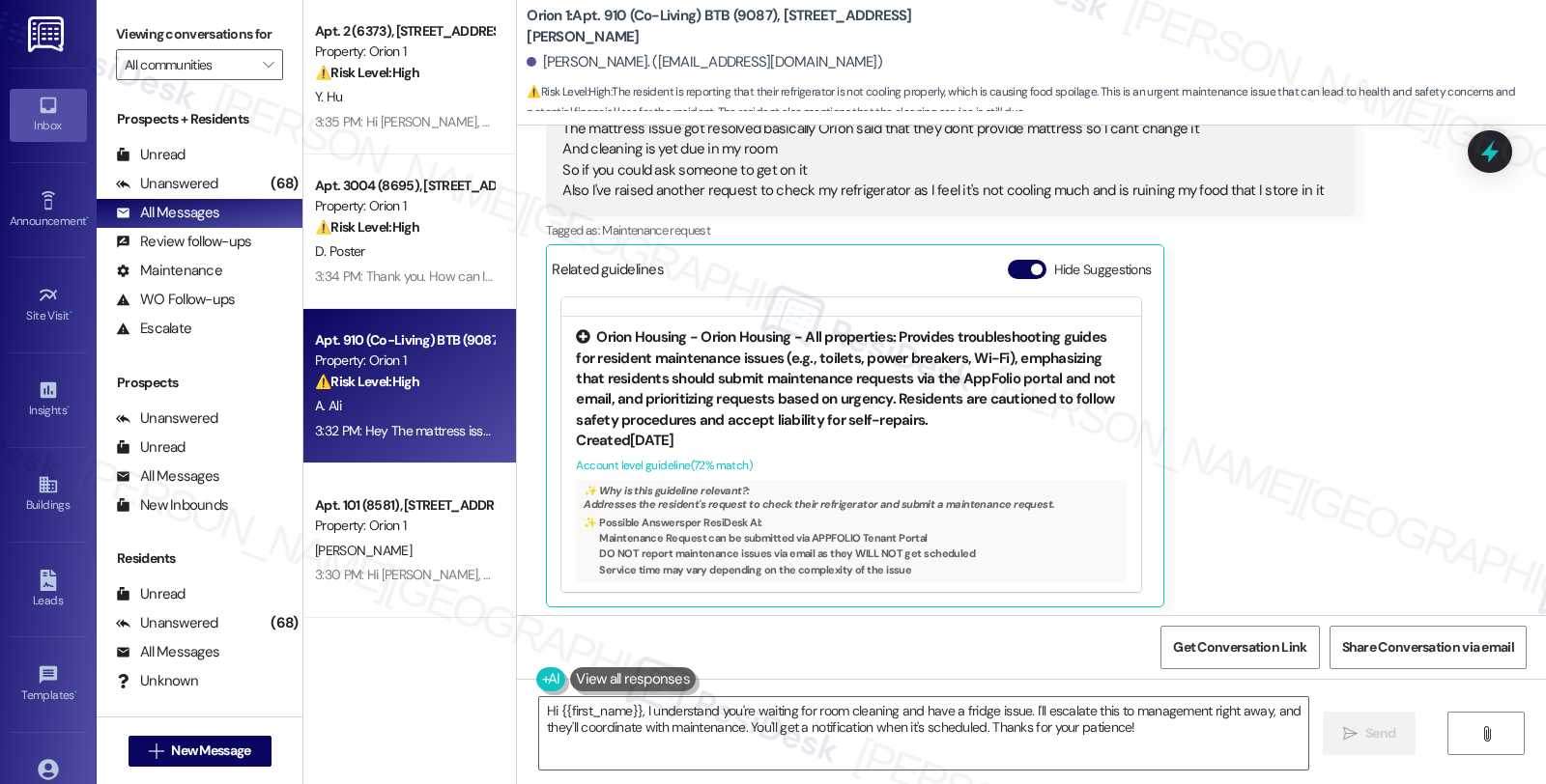
scroll to position [1028, 0]
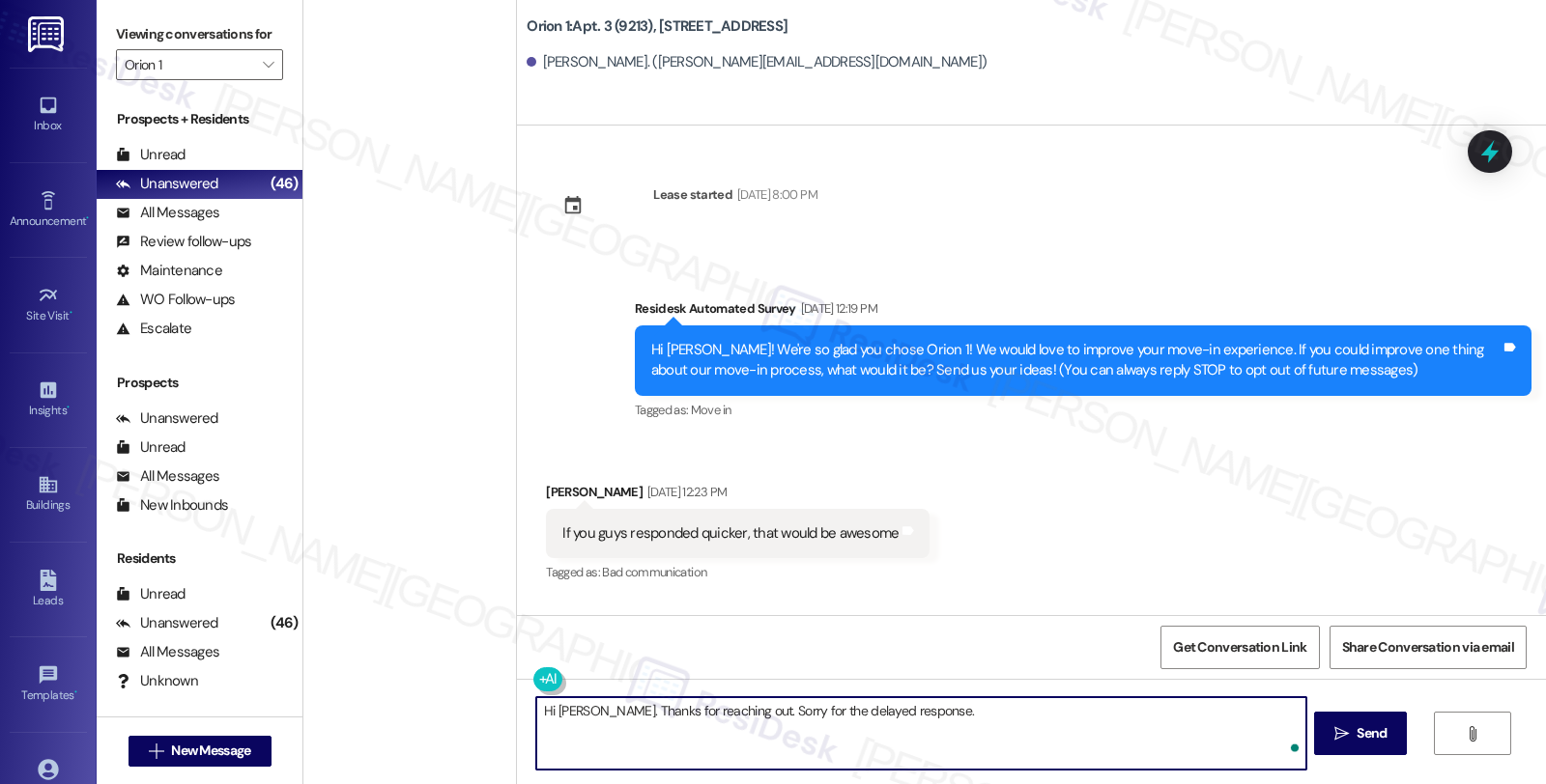
scroll to position [430, 0]
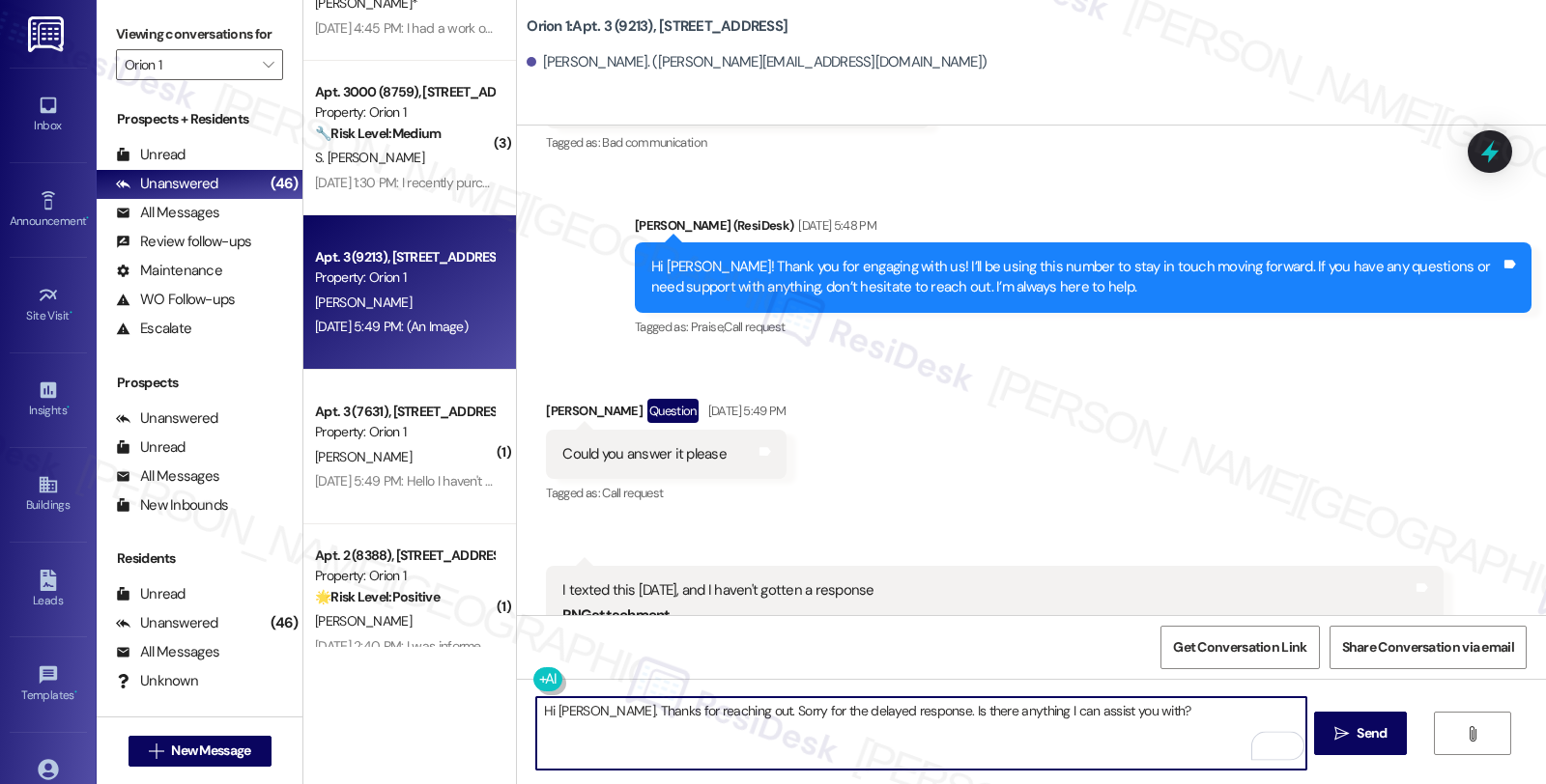
click at [1144, 716] on textarea "Hi [PERSON_NAME]. Thanks for reaching out. Sorry for the delayed response. Is t…" at bounding box center [920, 733] width 770 height 72
type textarea "Hi [PERSON_NAME]. Thanks for reaching out. Sorry for the delayed response. Is t…"
click at [1356, 732] on span "Send" at bounding box center [1371, 733] width 30 height 20
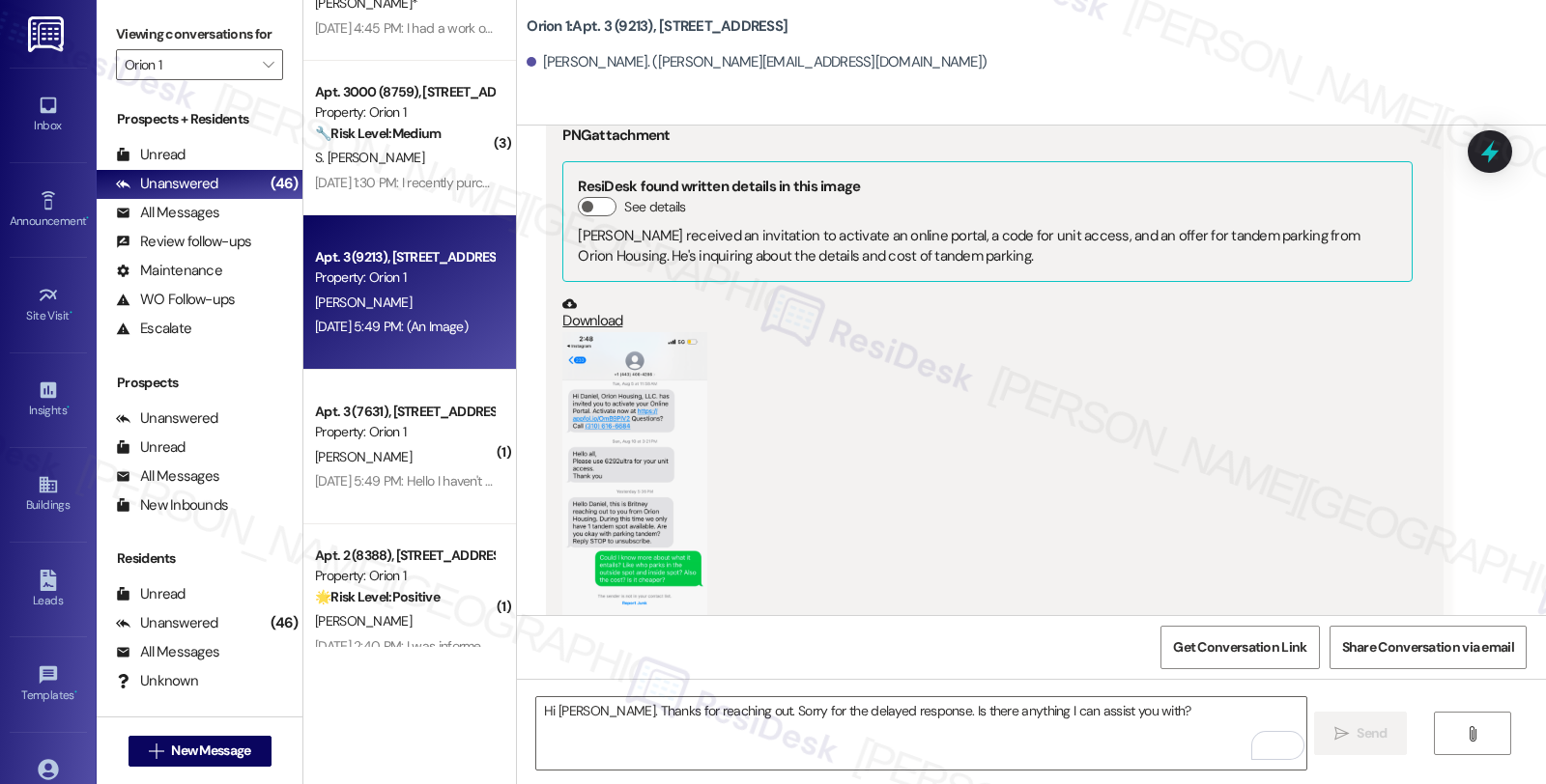
scroll to position [1074, 0]
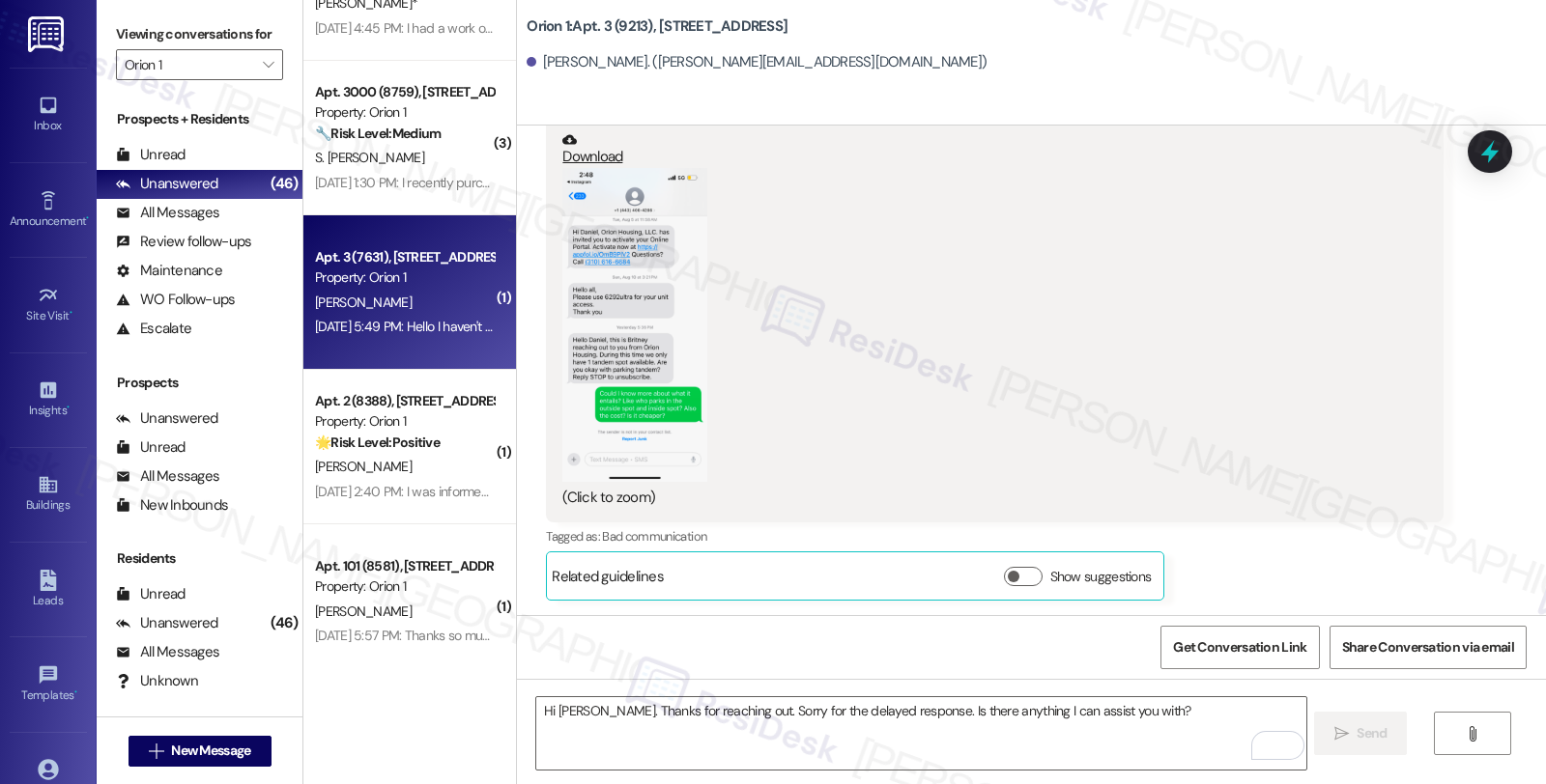
click at [425, 294] on div "[PERSON_NAME]" at bounding box center [404, 303] width 183 height 24
type textarea "Fetching suggested responses. Please feel free to read through the conversation…"
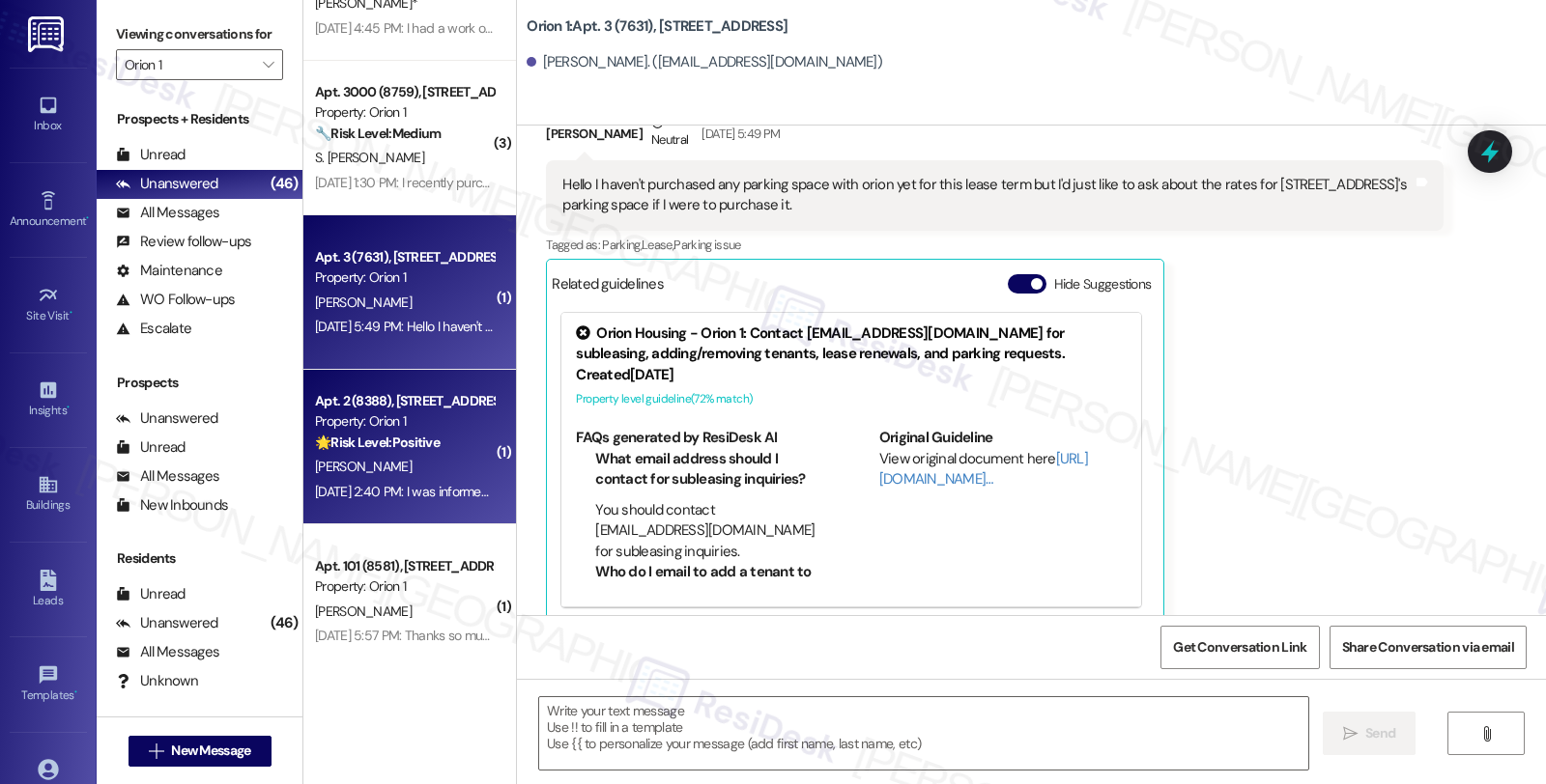
type textarea "Fetching suggested responses. Please feel free to read through the conversation…"
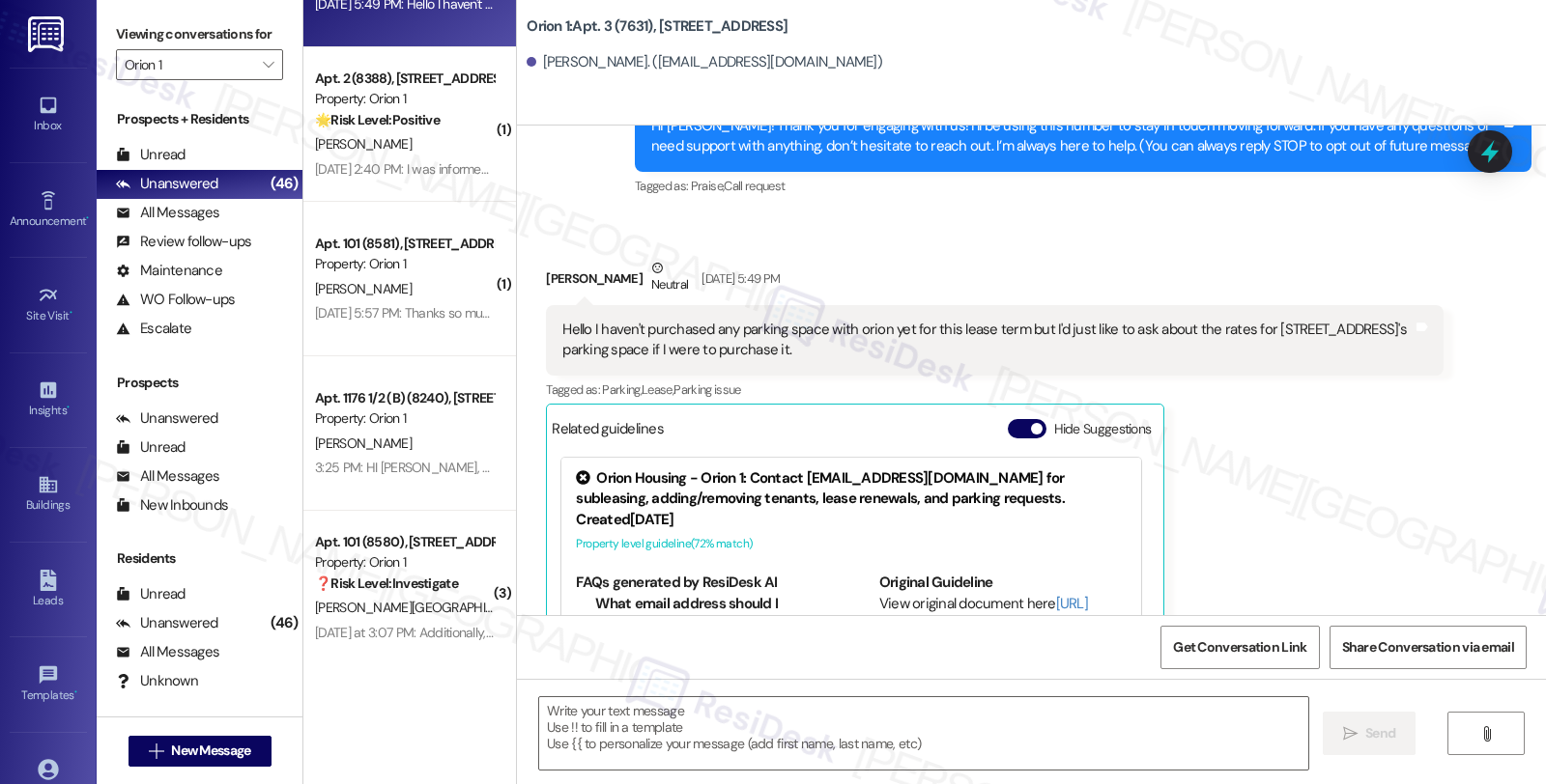
scroll to position [176, 0]
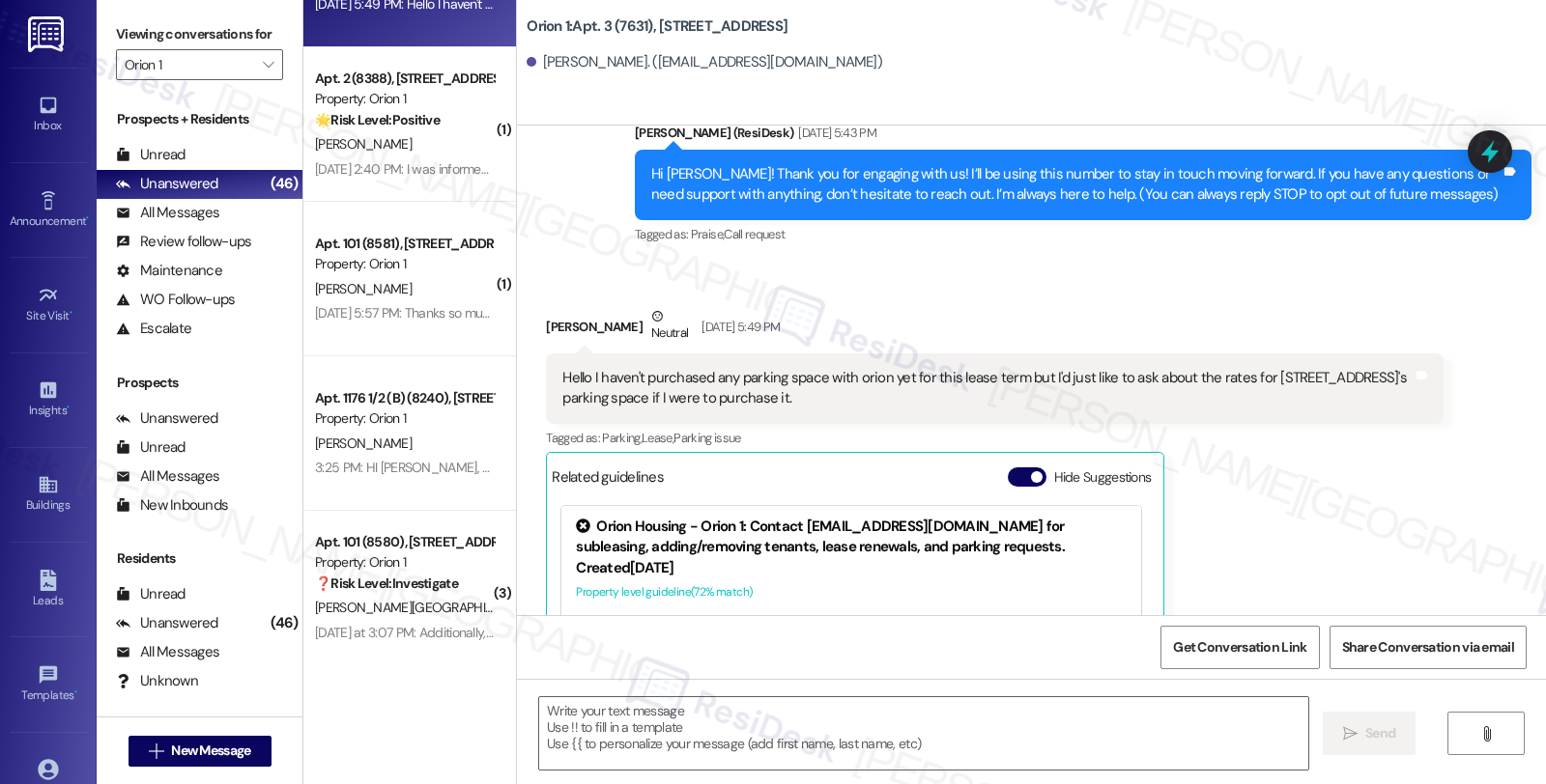
click at [564, 329] on div "[PERSON_NAME] Neutral [DATE] 5:49 PM" at bounding box center [994, 330] width 897 height 48
copy div "[PERSON_NAME]"
click at [660, 728] on textarea at bounding box center [923, 733] width 770 height 72
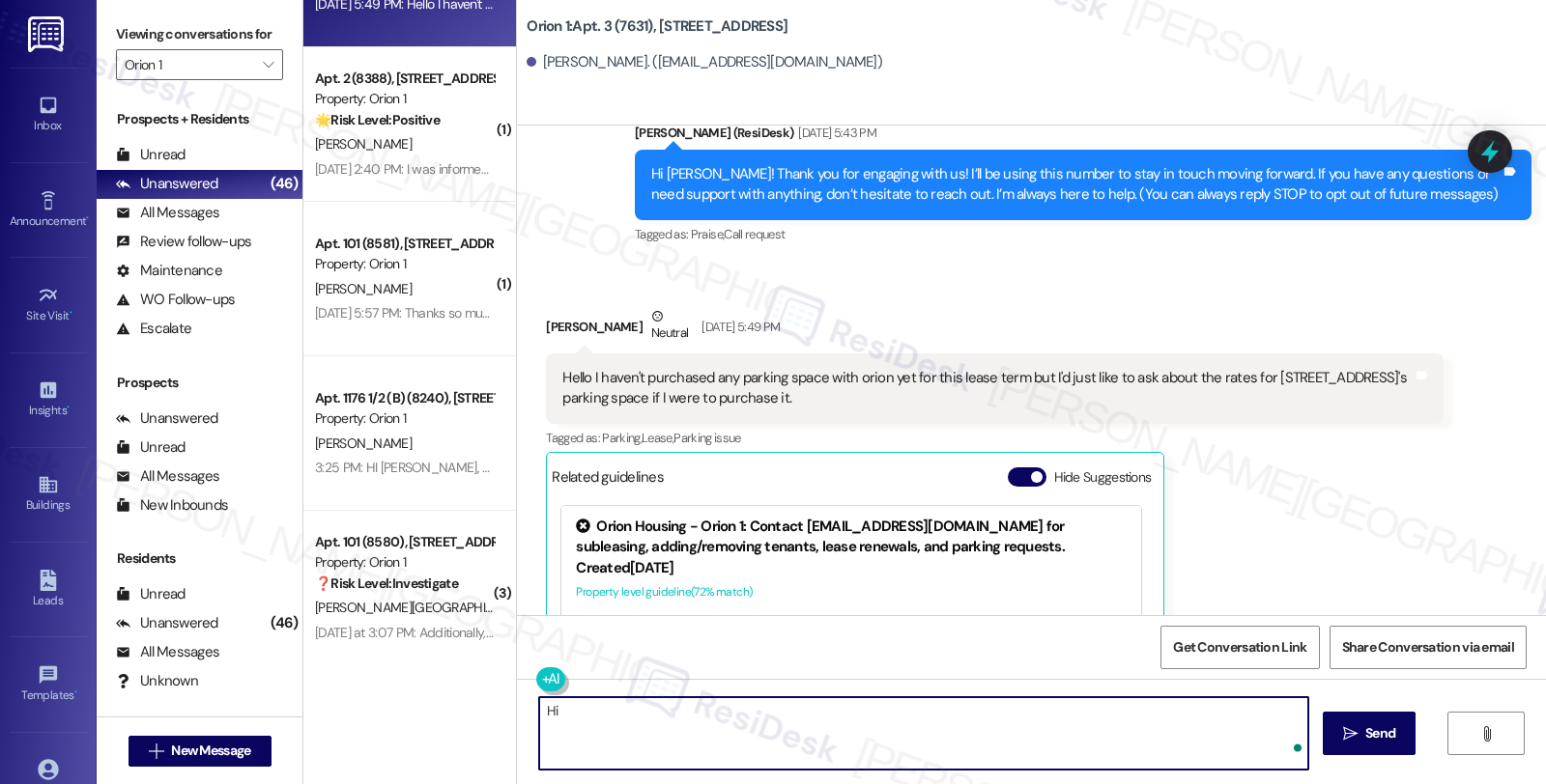
paste textarea "[PERSON_NAME]"
click at [769, 703] on textarea "Hi [PERSON_NAME], thanks for reaching out." at bounding box center [920, 733] width 770 height 72
click at [814, 711] on textarea "Hi [PERSON_NAME], thanks for reaching out. To check on available parking rates …" at bounding box center [920, 733] width 770 height 72
drag, startPoint x: 849, startPoint y: 715, endPoint x: 1074, endPoint y: 724, distance: 225.2
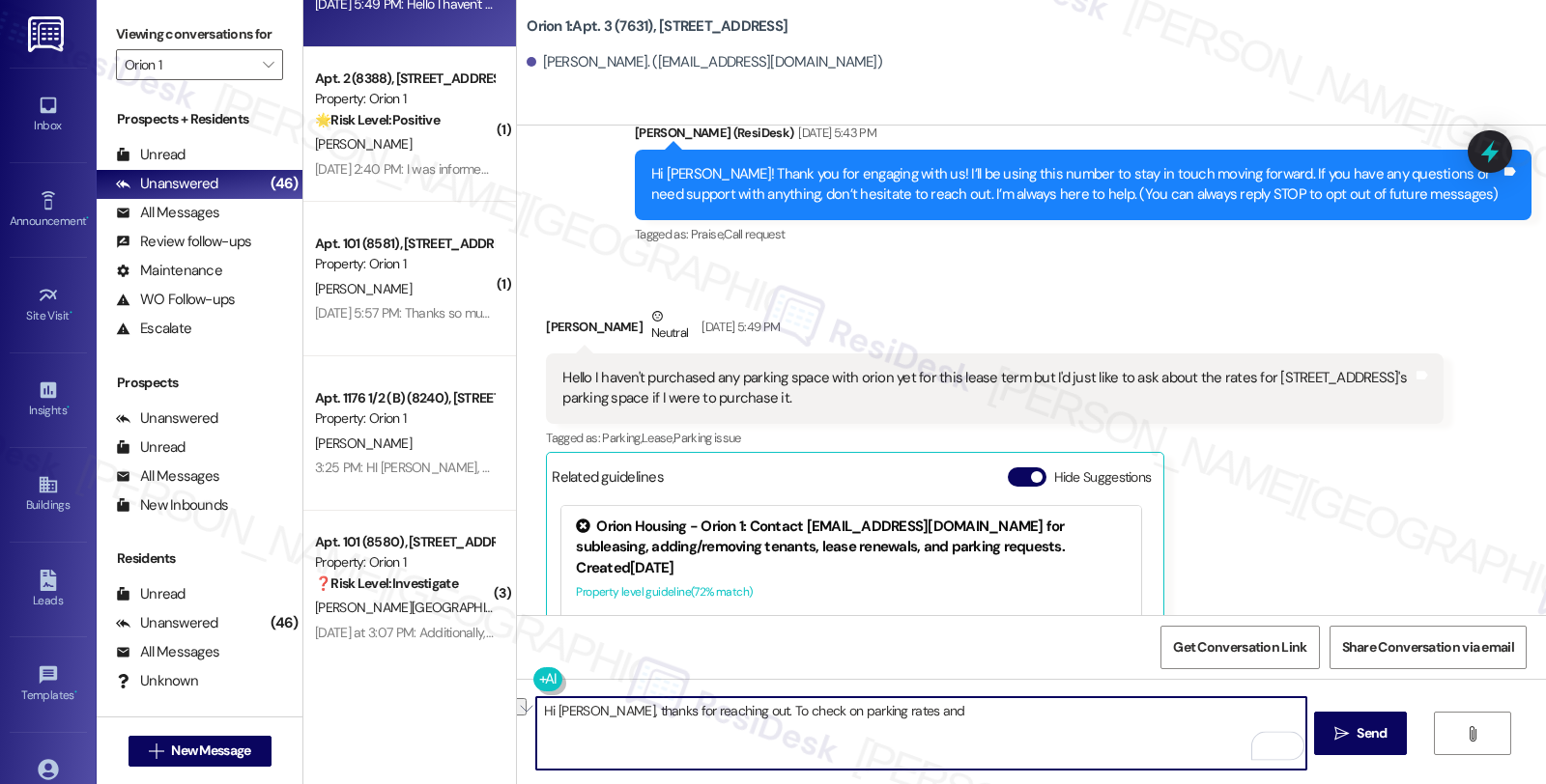
click at [1074, 724] on textarea "Hi [PERSON_NAME], thanks for reaching out. To check on parking rates and" at bounding box center [920, 733] width 770 height 72
paste textarea "[EMAIL_ADDRESS][DOMAIN_NAME]"
click at [732, 727] on textarea "Hi [PERSON_NAME], thanks for reaching out. To check on parking availability and…" at bounding box center [920, 733] width 770 height 72
click at [892, 728] on textarea "Hi [PERSON_NAME], thanks for reaching out. To check on parking availability and…" at bounding box center [920, 733] width 770 height 72
click at [963, 729] on textarea "Hi [PERSON_NAME], thanks for reaching out. To check on parking availability and…" at bounding box center [920, 733] width 770 height 72
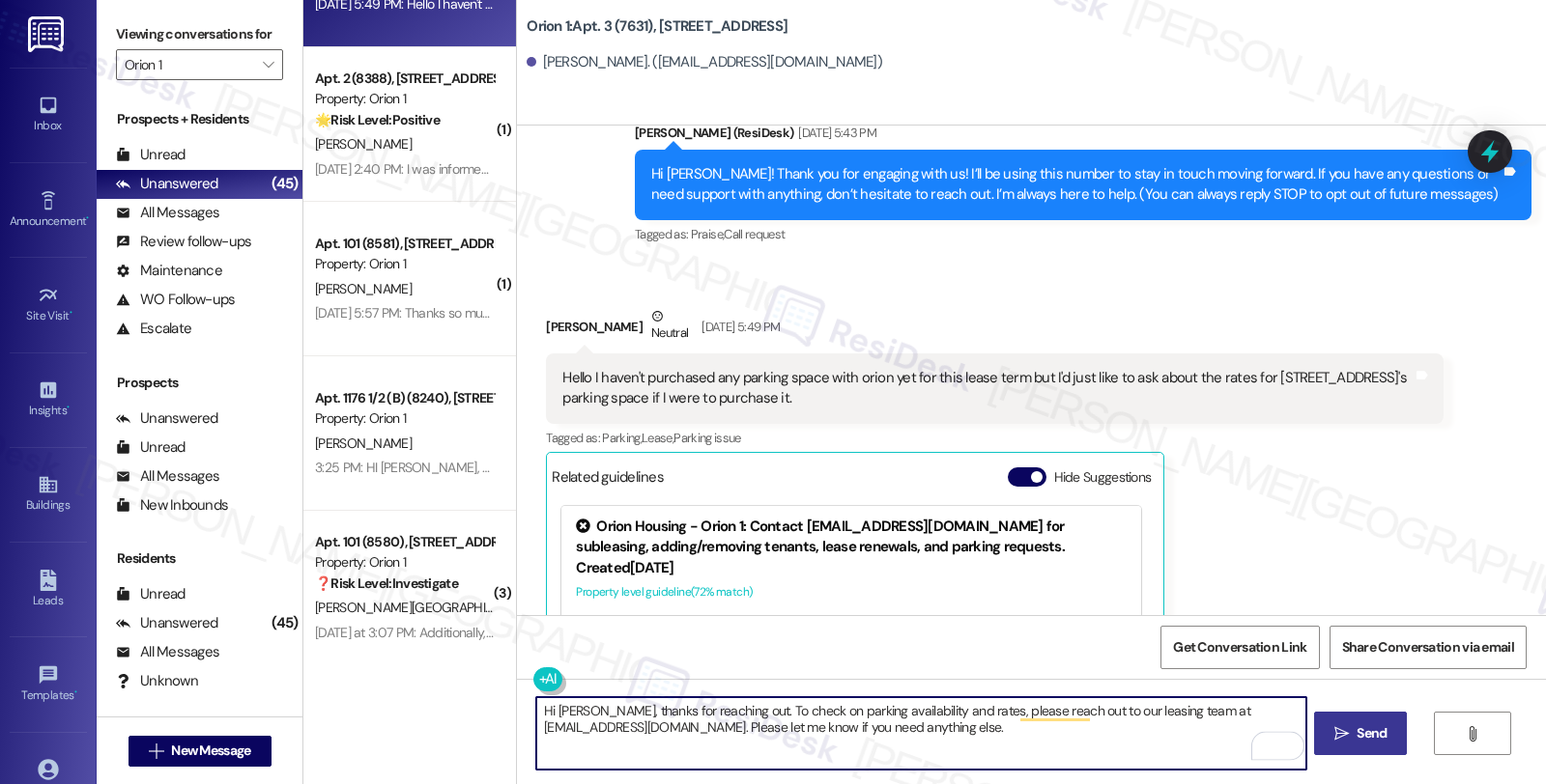
type textarea "Hi [PERSON_NAME], thanks for reaching out. To check on parking availability and…"
click at [1367, 729] on span "Send" at bounding box center [1371, 733] width 30 height 20
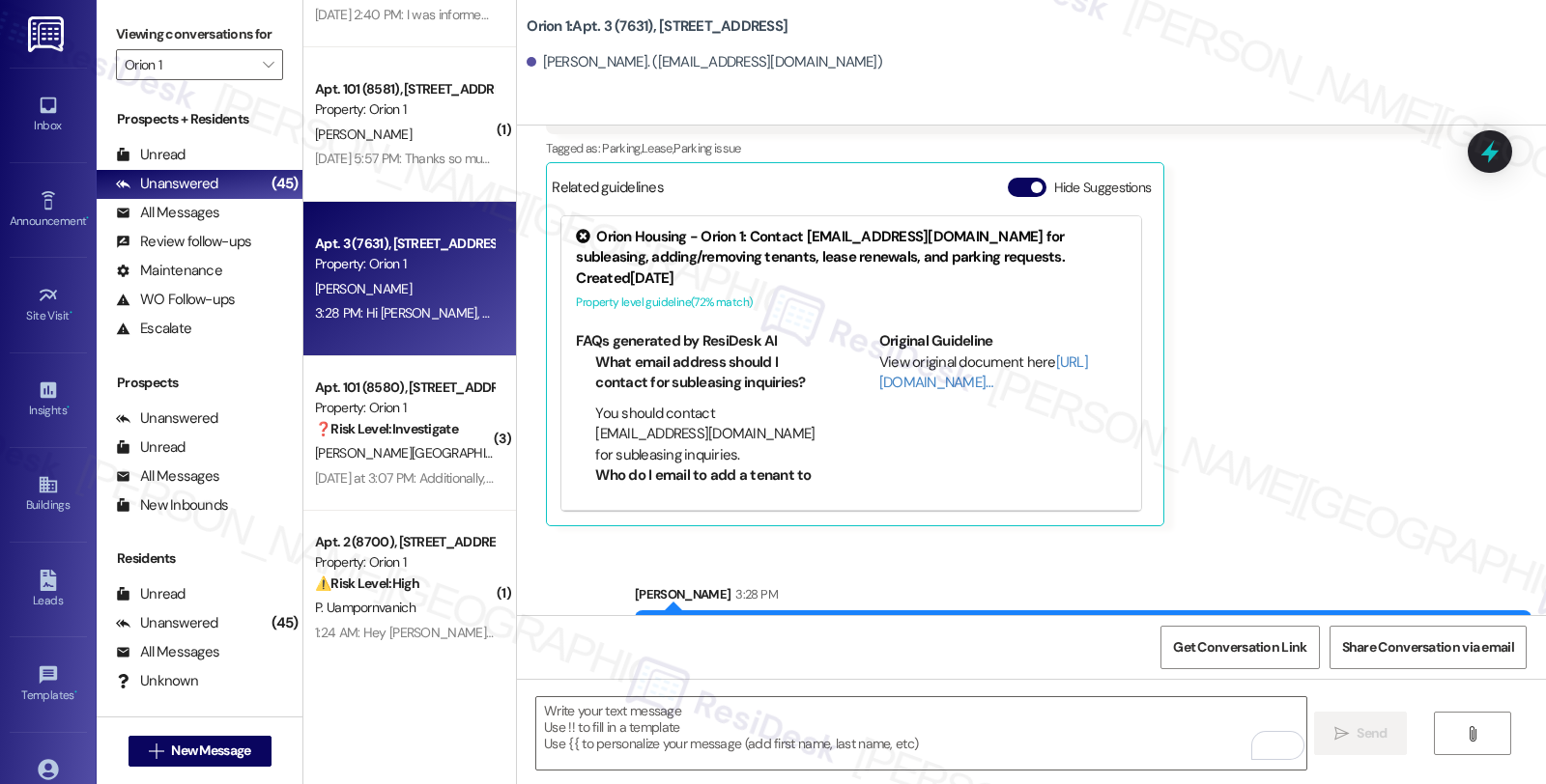
scroll to position [546, 0]
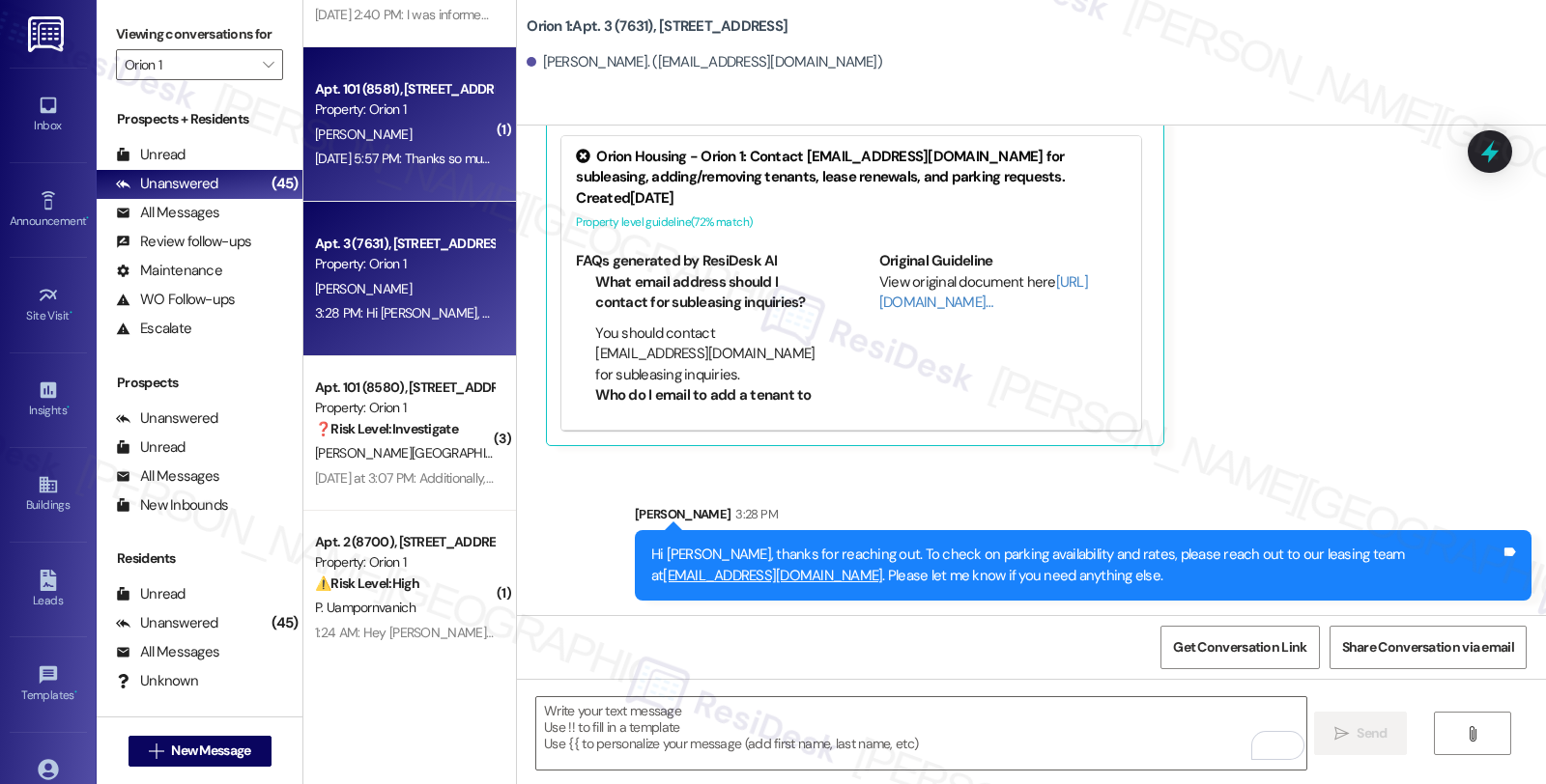
click at [357, 147] on div "[DATE] 5:57 PM: Thanks so much for helping and following up, as a first time re…" at bounding box center [404, 159] width 183 height 24
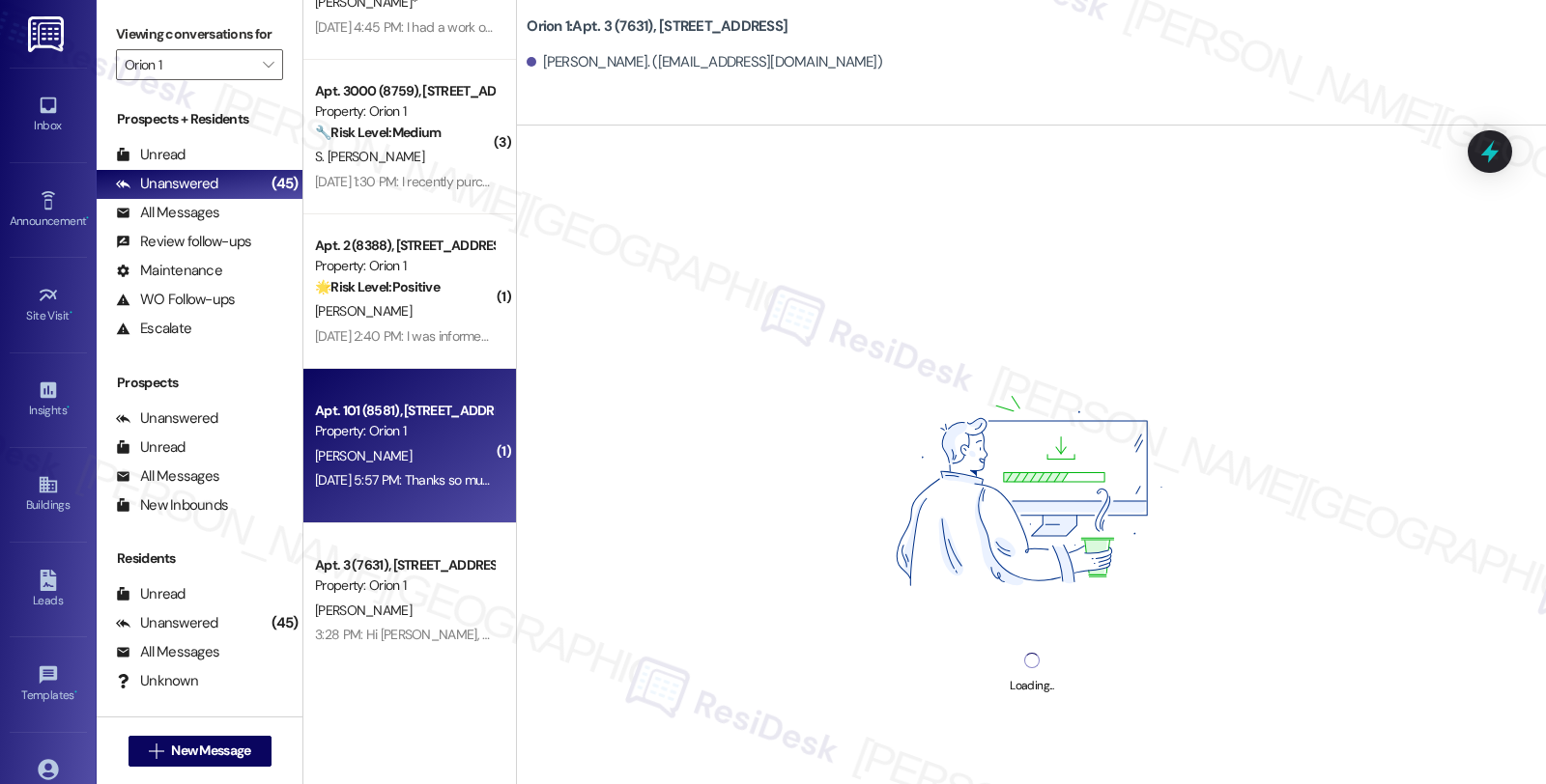
scroll to position [3648, 0]
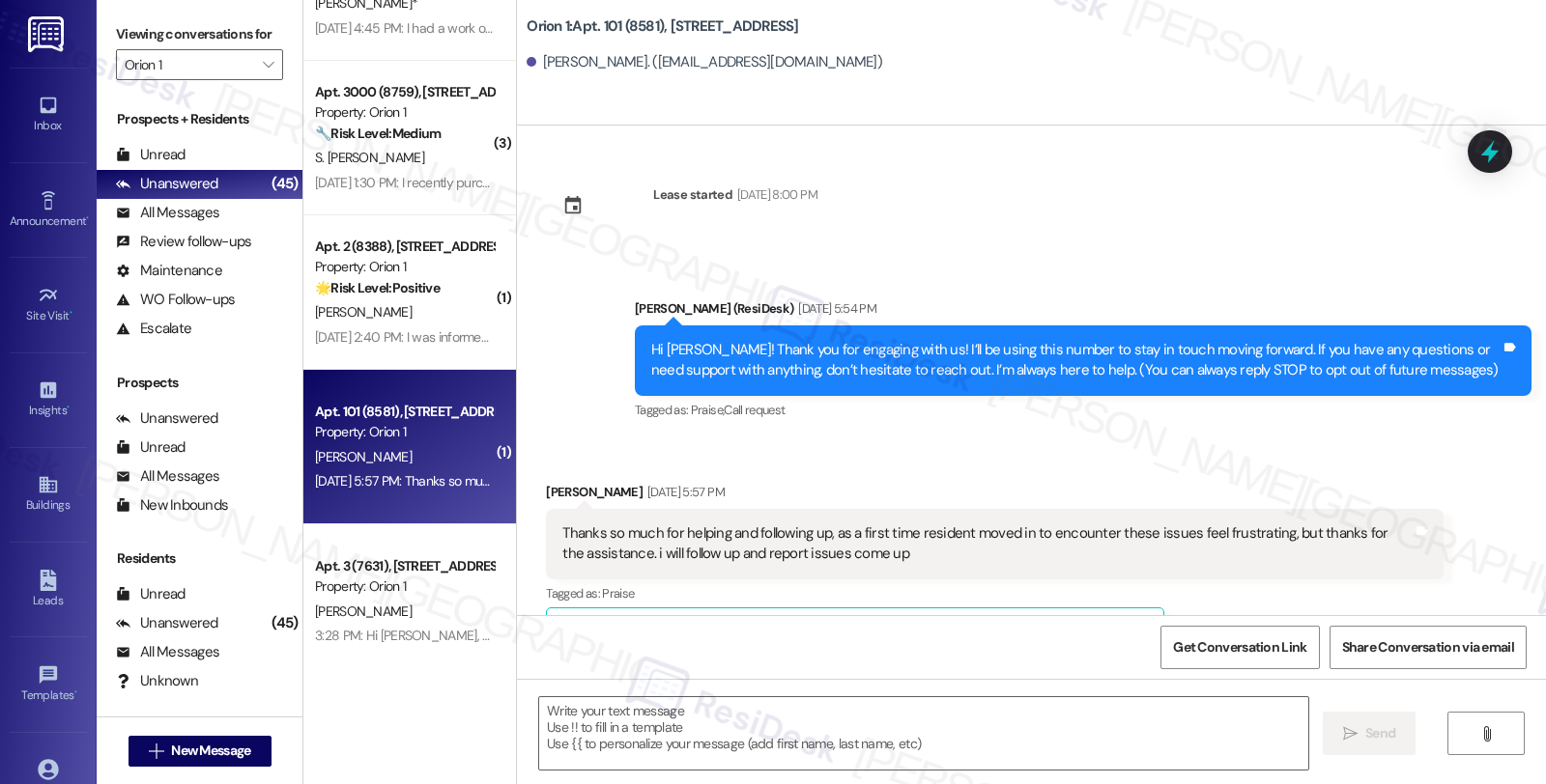
type textarea "Fetching suggested responses. Please feel free to read through the conversation…"
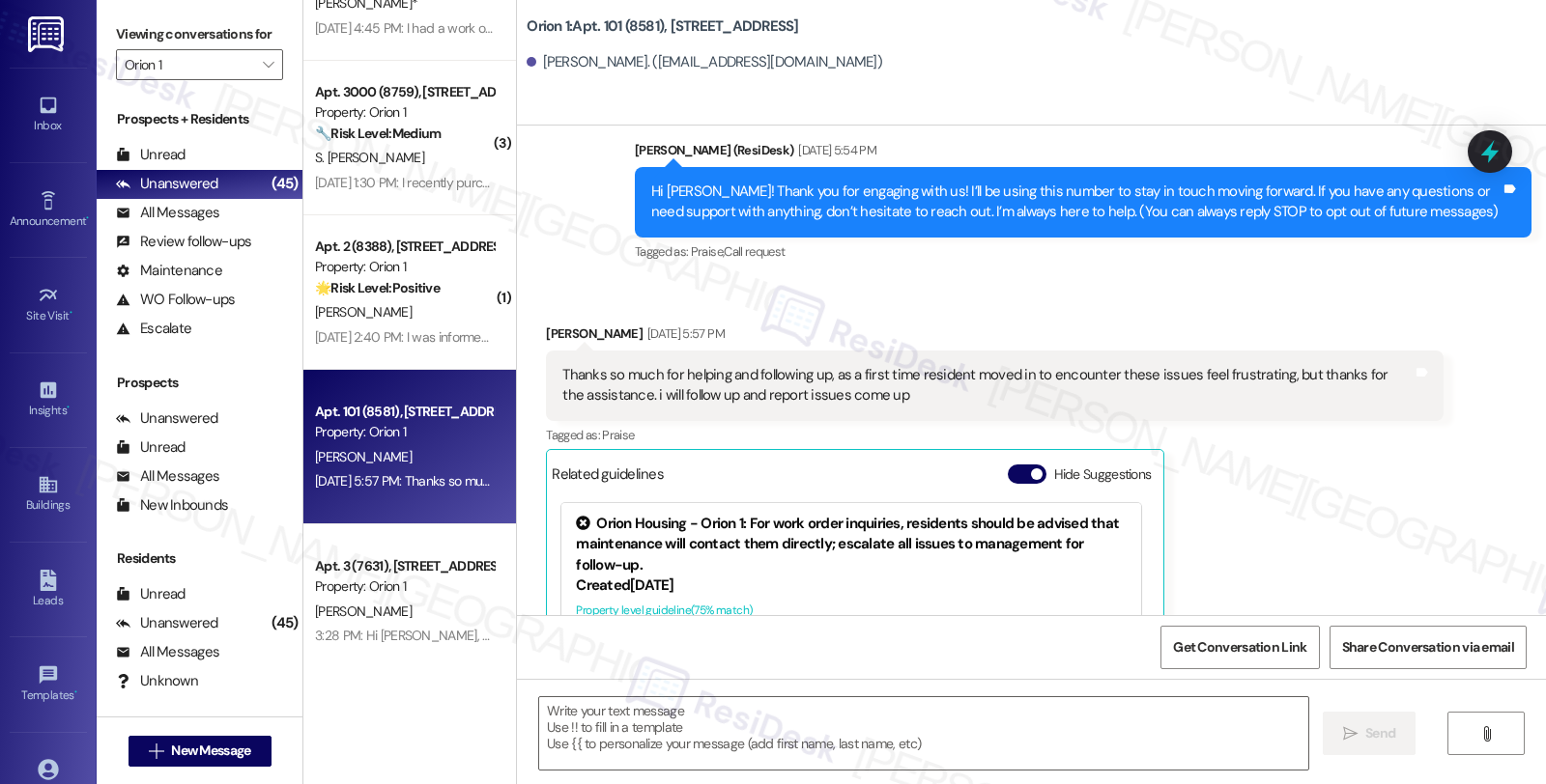
scroll to position [156, 0]
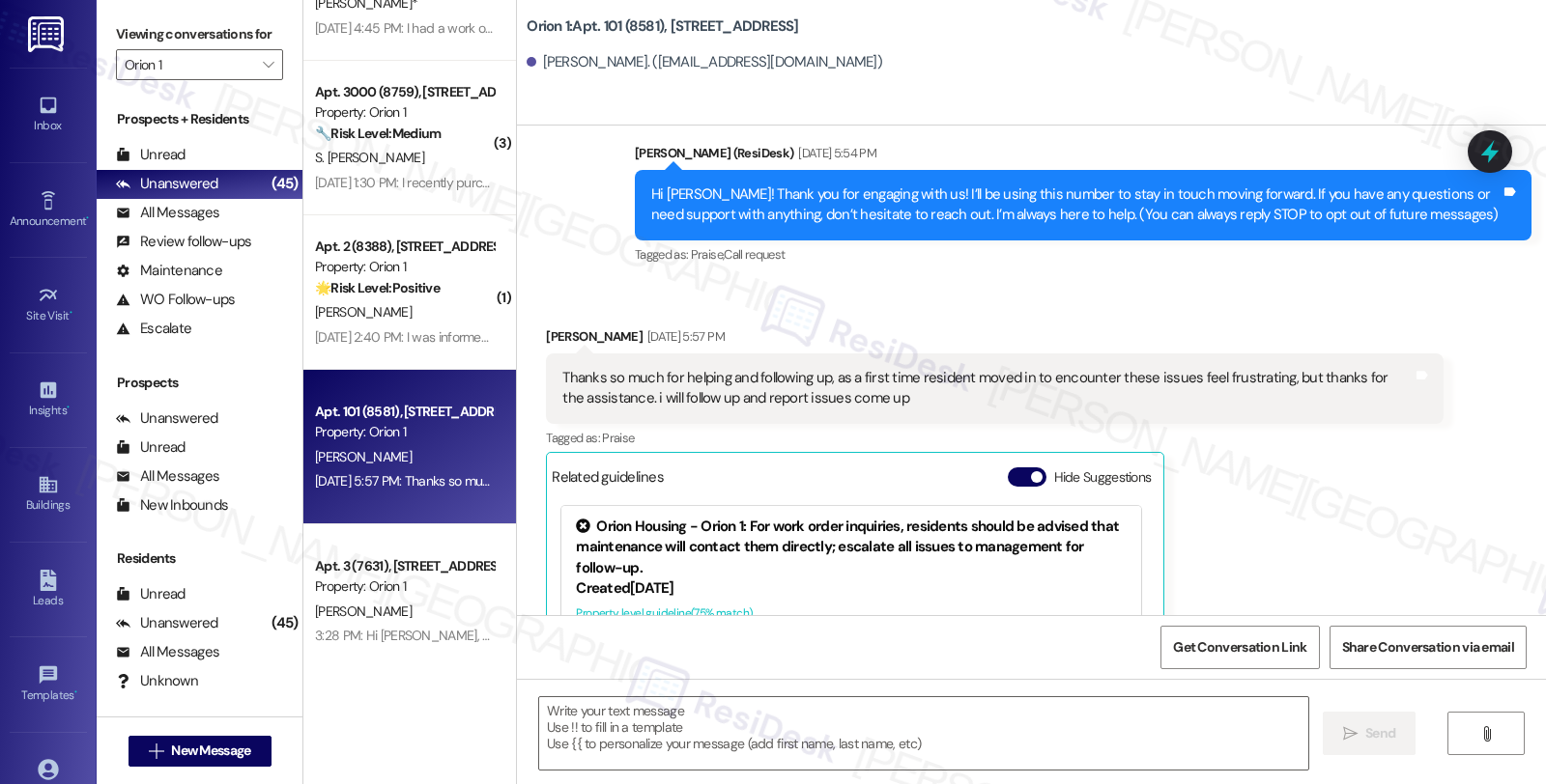
click at [787, 414] on div "Thanks so much for helping and following up, as a first time resident moved in …" at bounding box center [994, 388] width 897 height 70
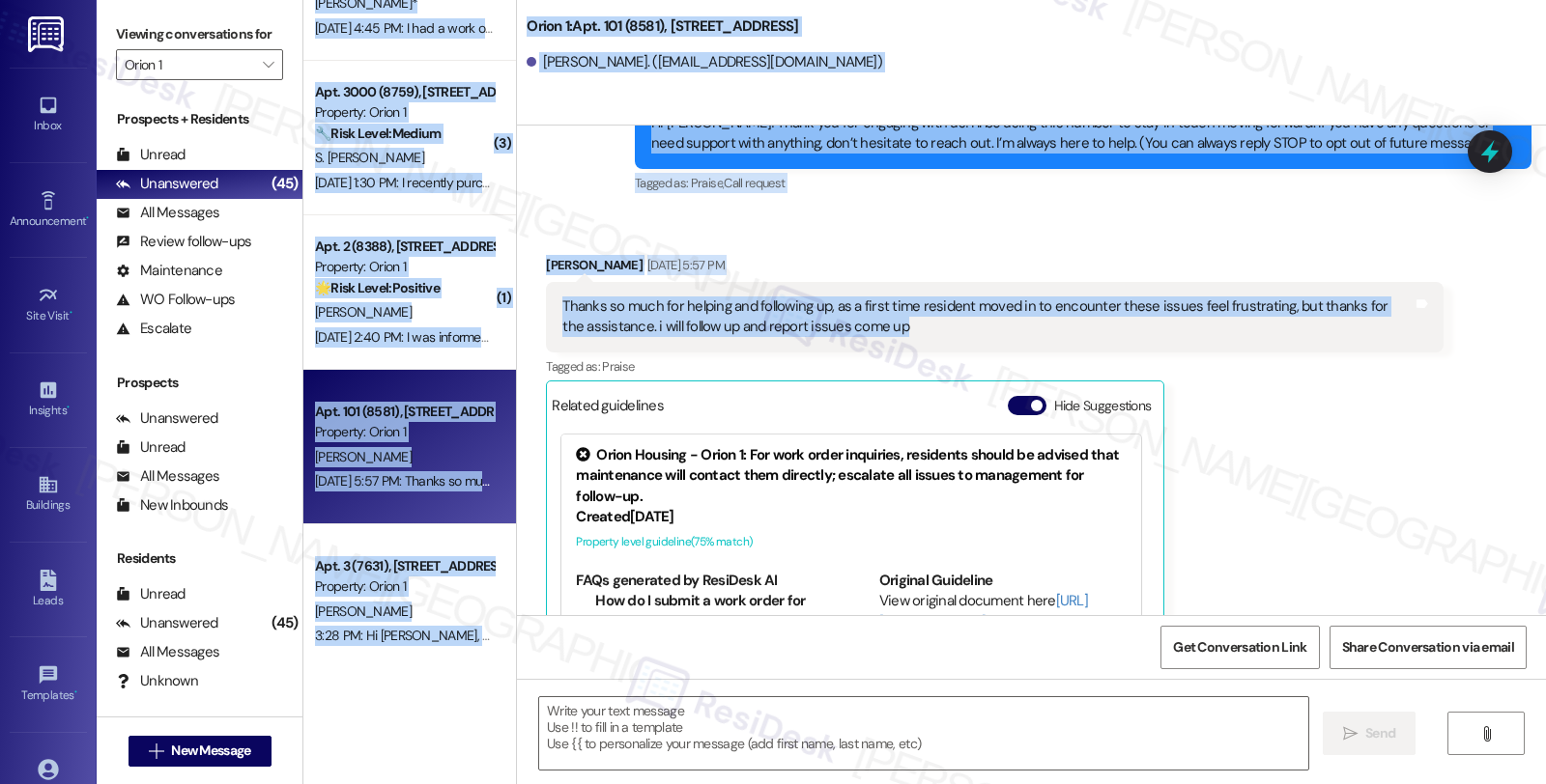
scroll to position [0, 0]
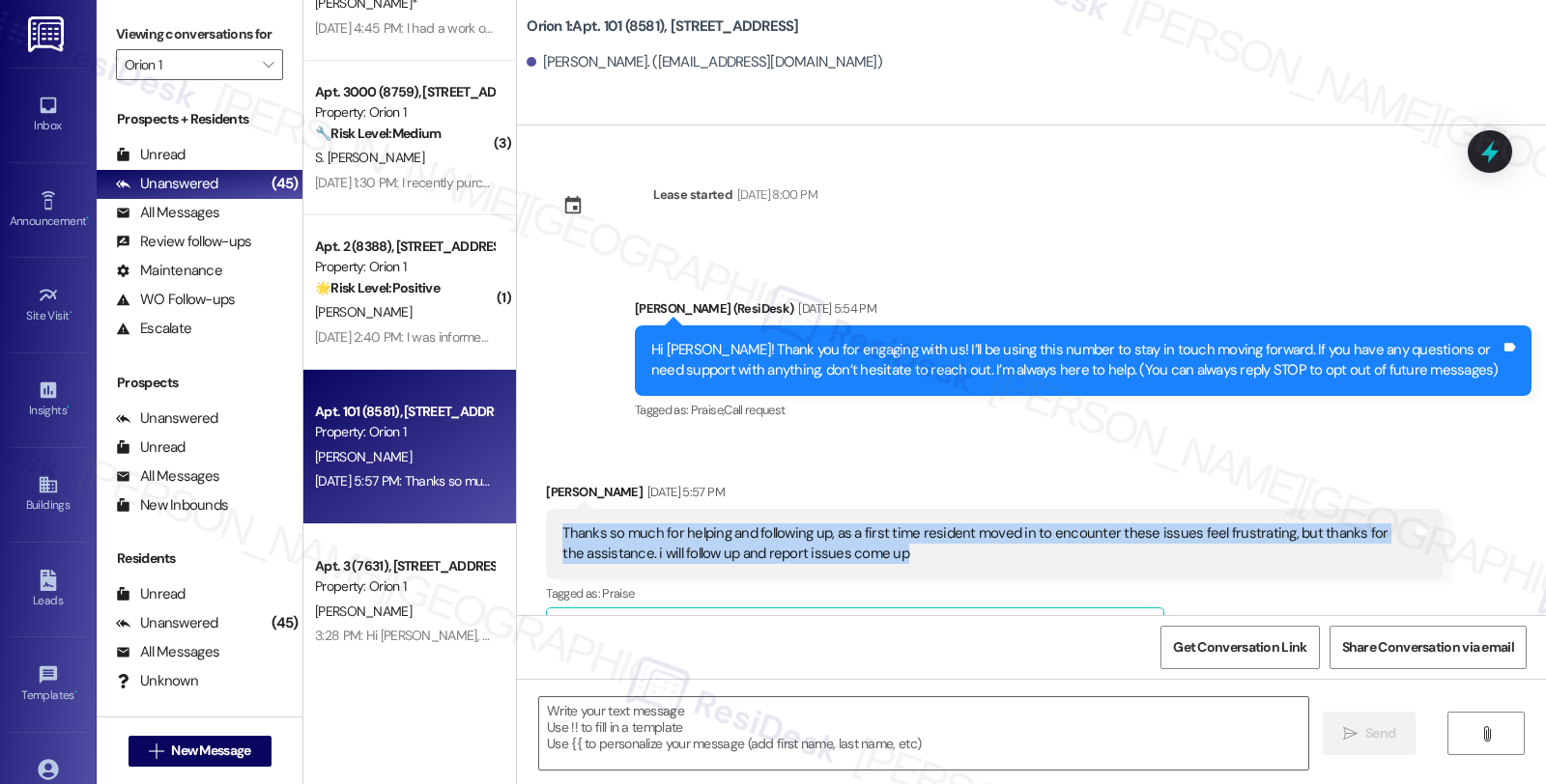
drag, startPoint x: 910, startPoint y: 188, endPoint x: 539, endPoint y: 535, distance: 508.0
click at [546, 535] on div "Thanks so much for helping and following up, as a first time resident moved in …" at bounding box center [994, 544] width 897 height 70
copy div "Thanks so much for helping and following up, as a first time resident moved in …"
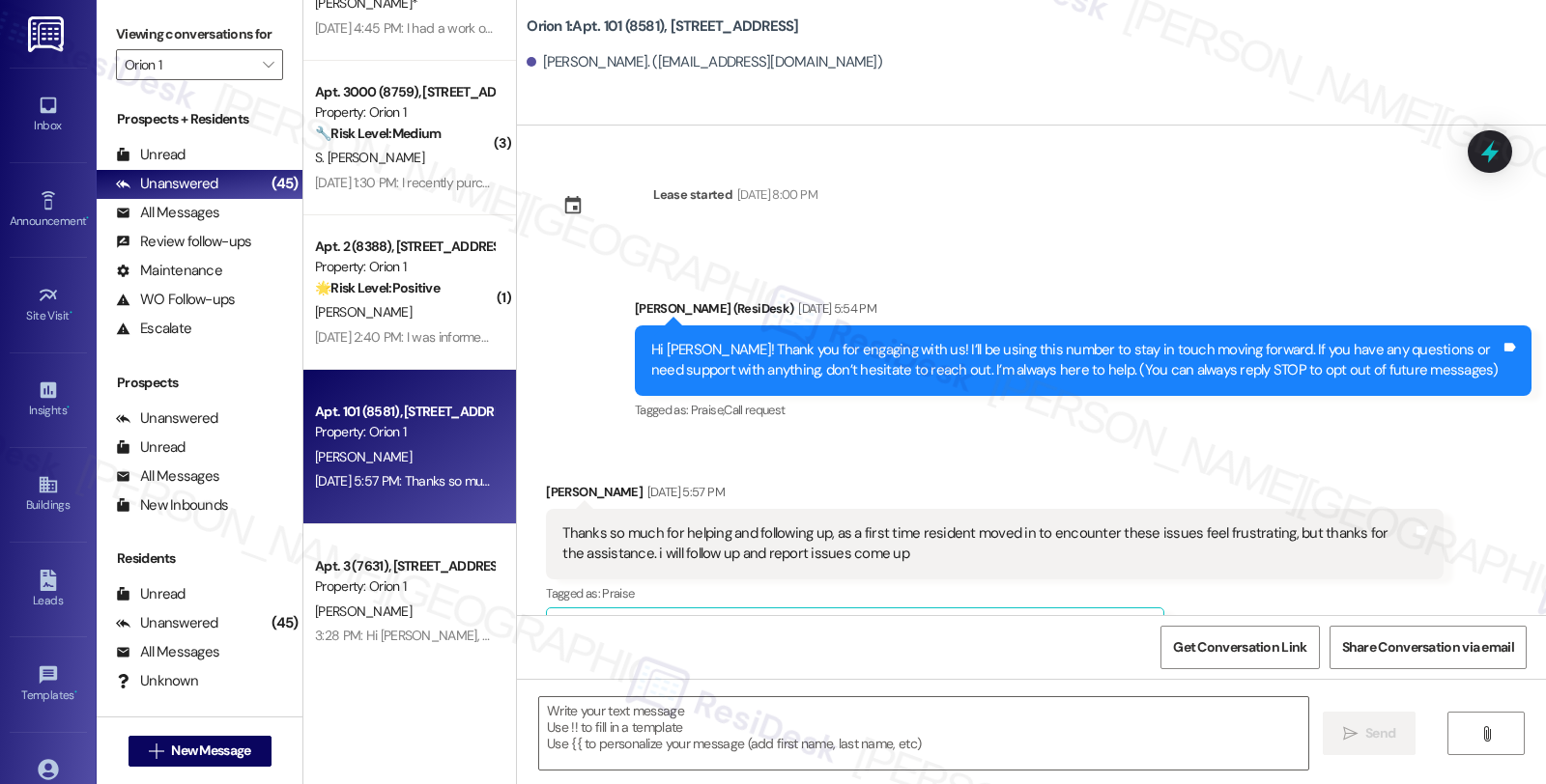
click at [546, 492] on div "[PERSON_NAME] [DATE] 5:57 PM" at bounding box center [994, 495] width 897 height 27
copy div "Tzuyi"
click at [658, 759] on textarea at bounding box center [923, 733] width 770 height 72
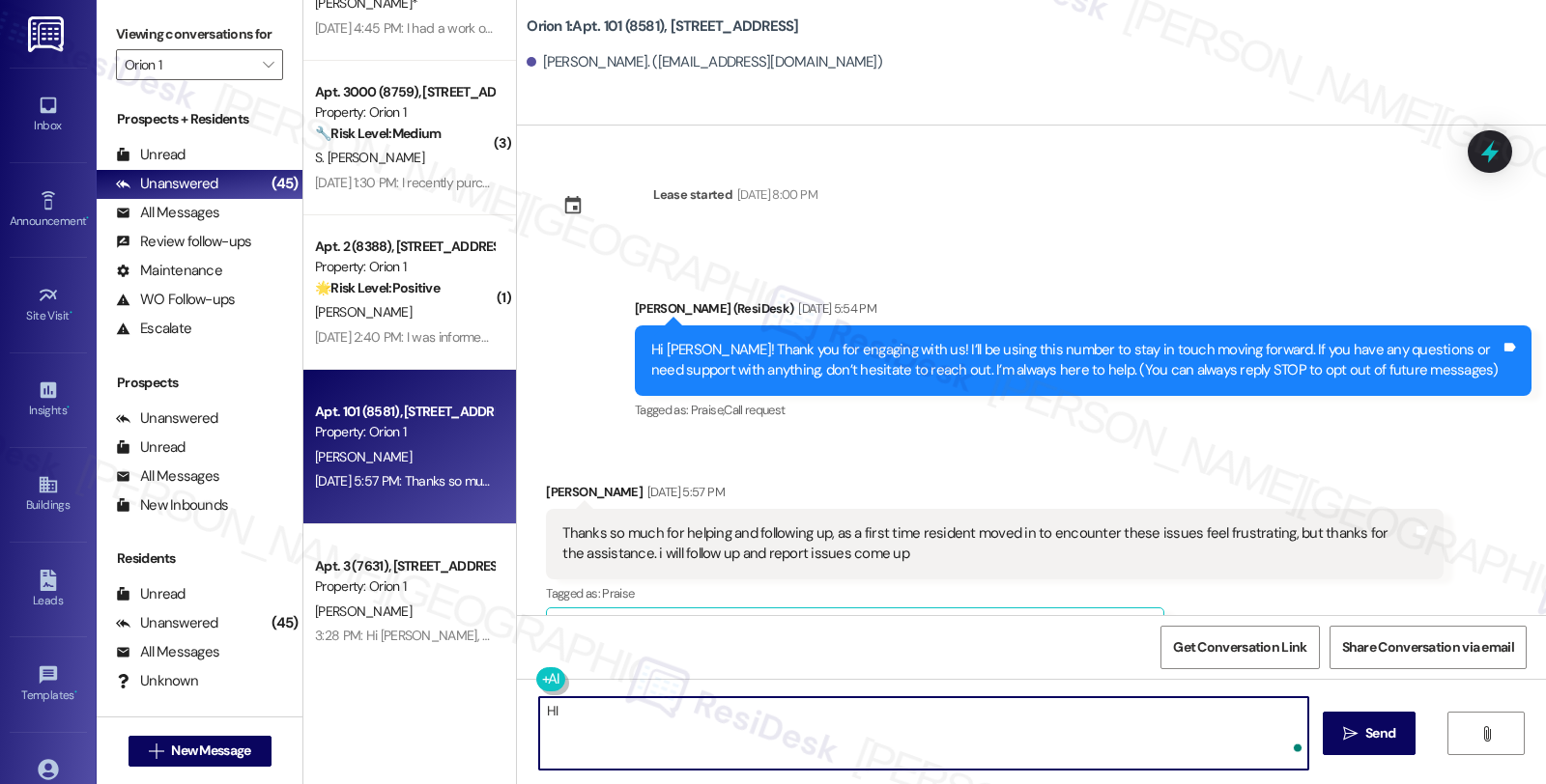
paste textarea "Tzuyi"
click at [668, 705] on textarea "Hi [PERSON_NAME]" at bounding box center [920, 733] width 770 height 72
paste textarea "Thanks so much for your message! We completely understand how frustrating it ca…"
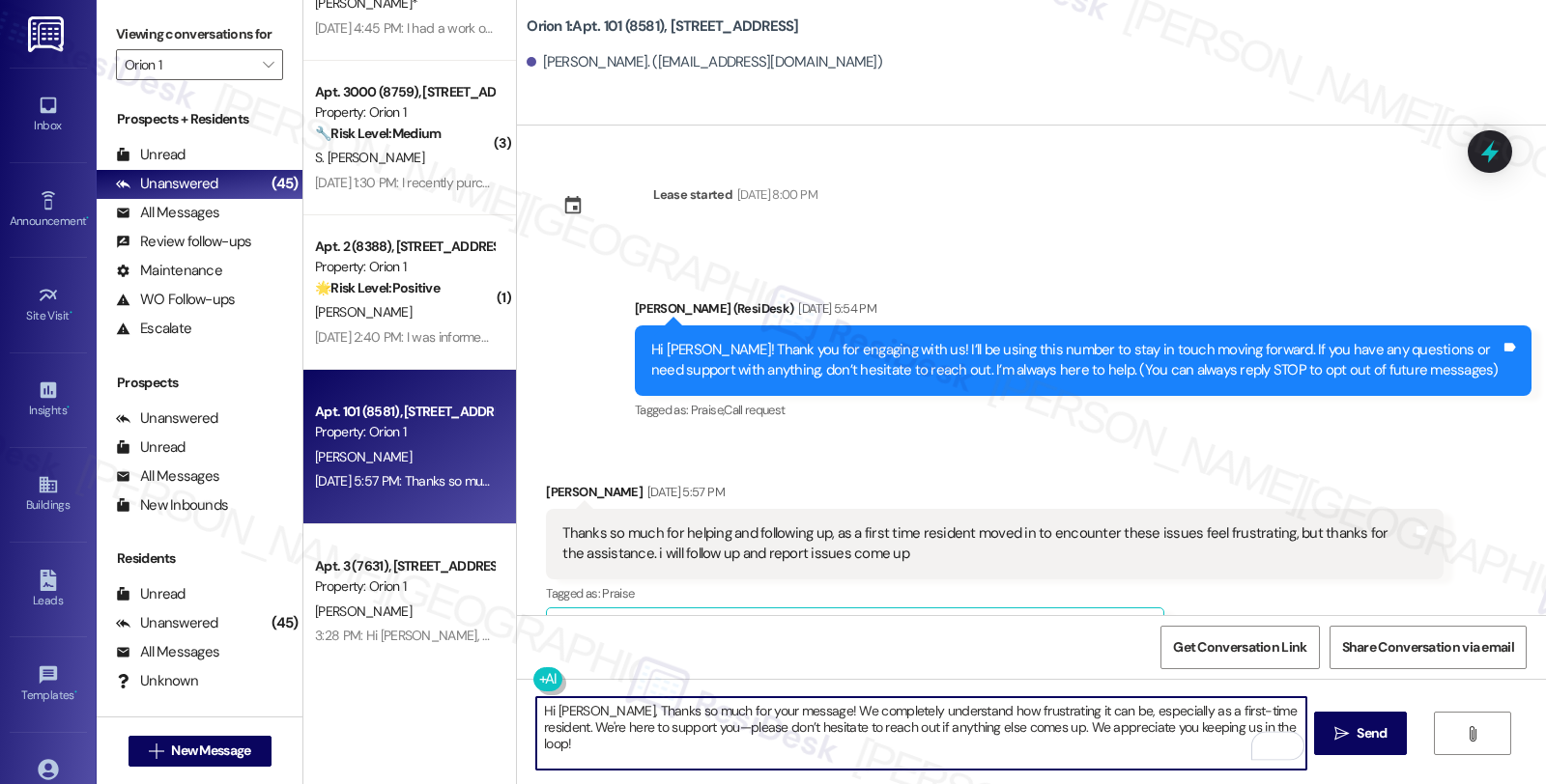
click at [586, 710] on textarea "Hi [PERSON_NAME], Thanks so much for your message! We completely understand how…" at bounding box center [920, 733] width 770 height 72
drag, startPoint x: 993, startPoint y: 726, endPoint x: 1544, endPoint y: 724, distance: 551.0
click at [1544, 724] on div "Hi [PERSON_NAME], thanks so much for your message! We completely understand how…" at bounding box center [1032, 751] width 1030 height 145
type textarea "Hi [PERSON_NAME], thanks so much for your message! We completely understand how…"
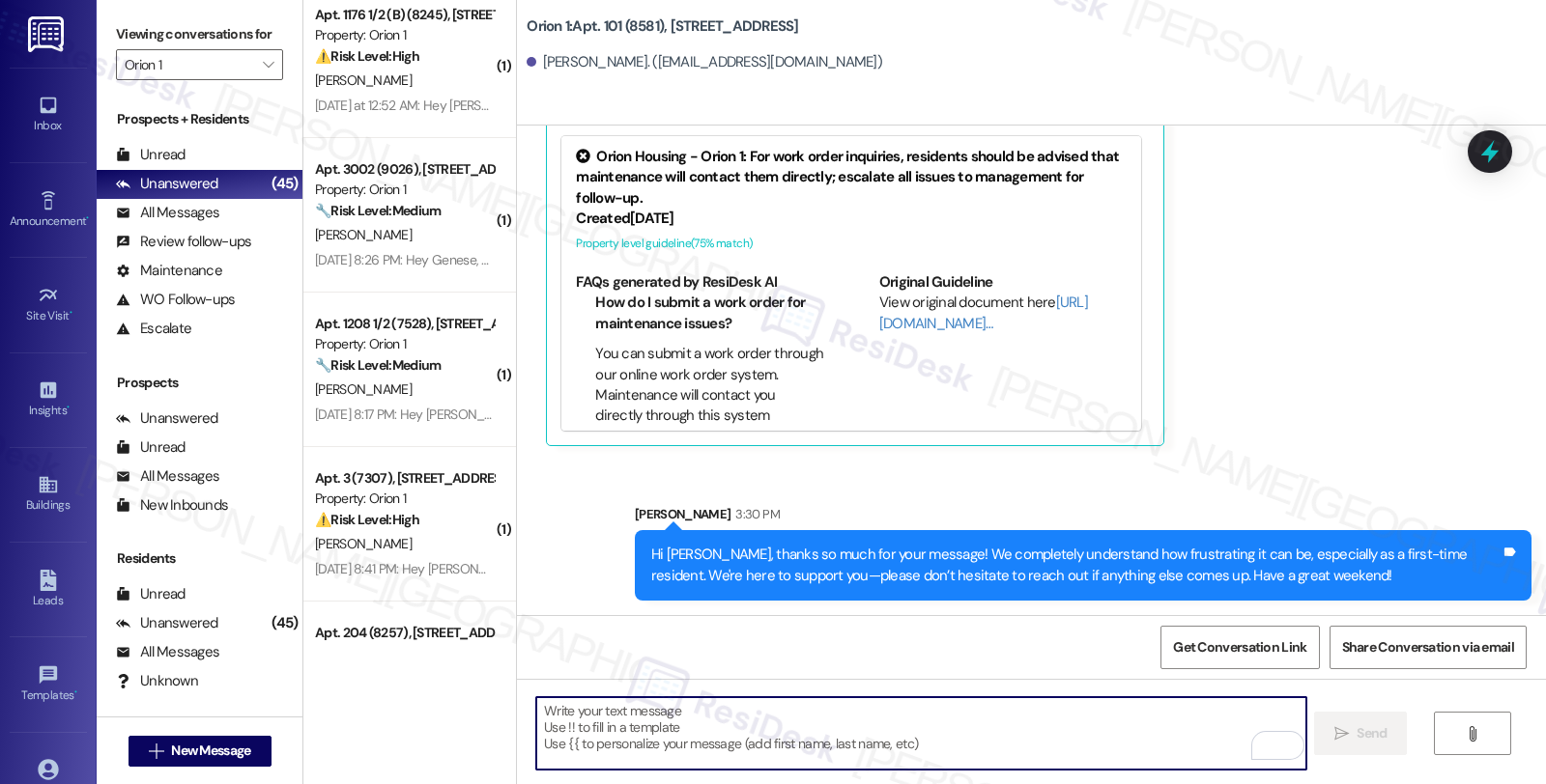
scroll to position [5998, 0]
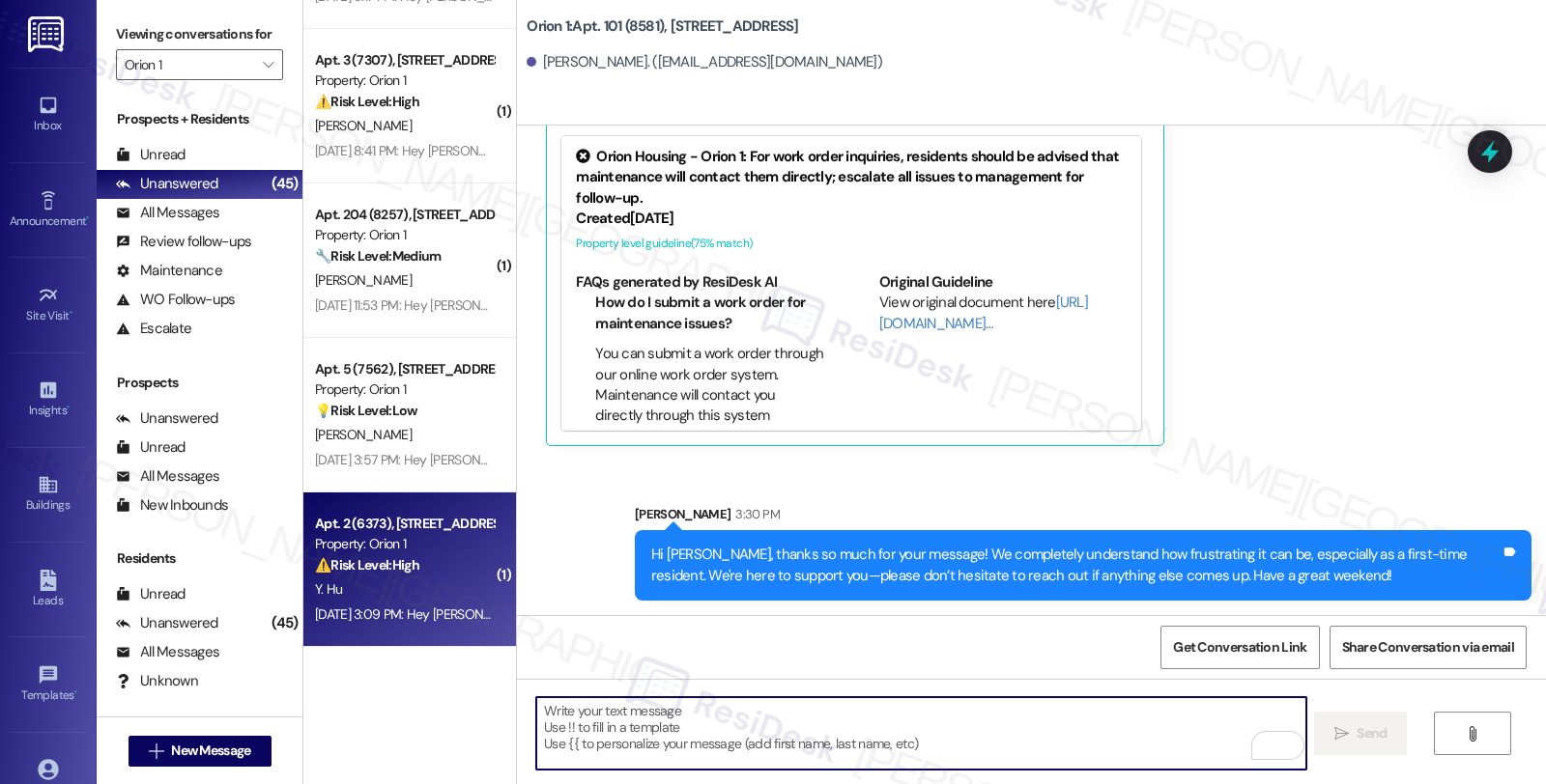
click at [404, 590] on div "Y. Hu" at bounding box center [404, 589] width 183 height 24
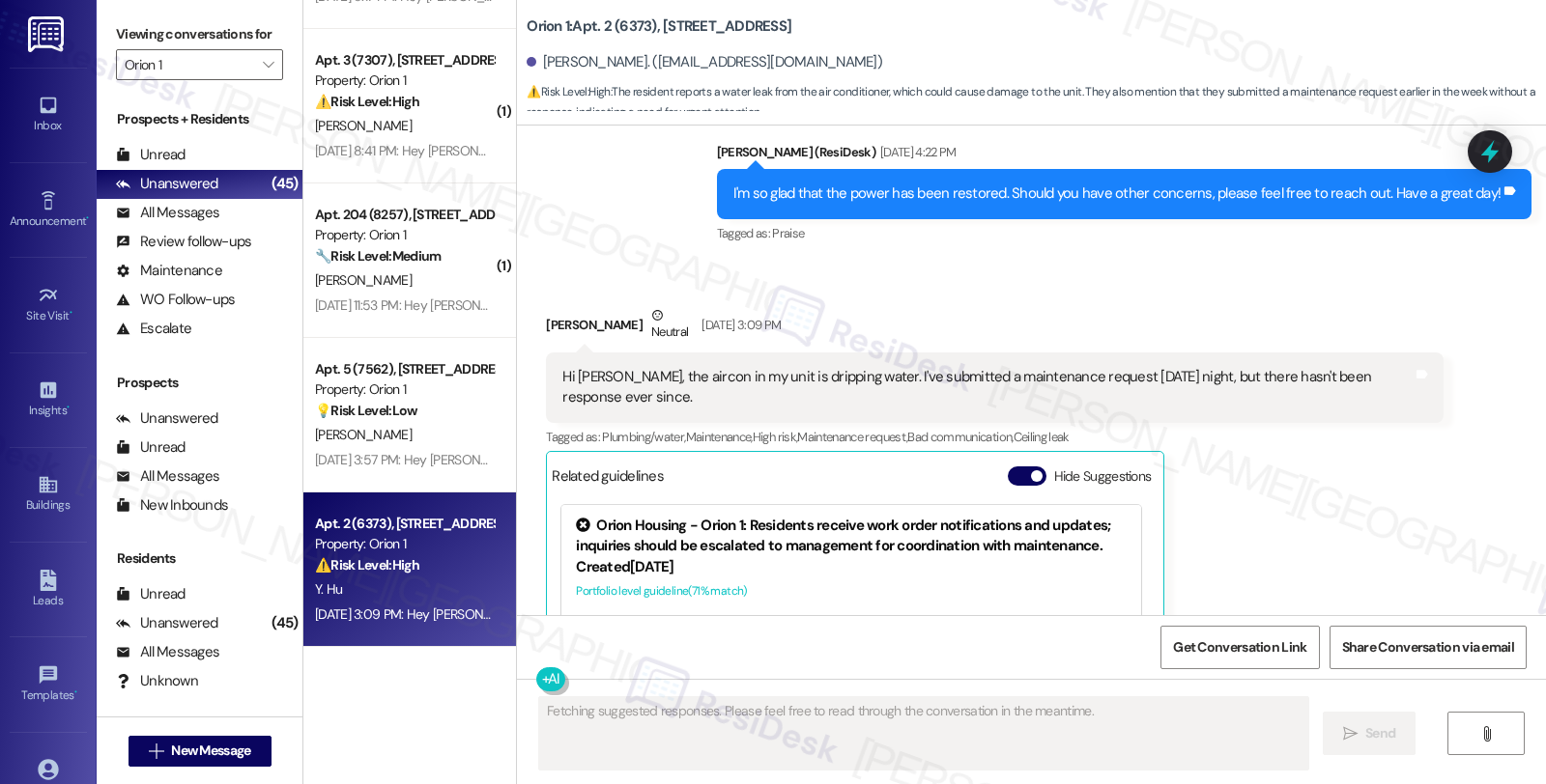
scroll to position [1580, 0]
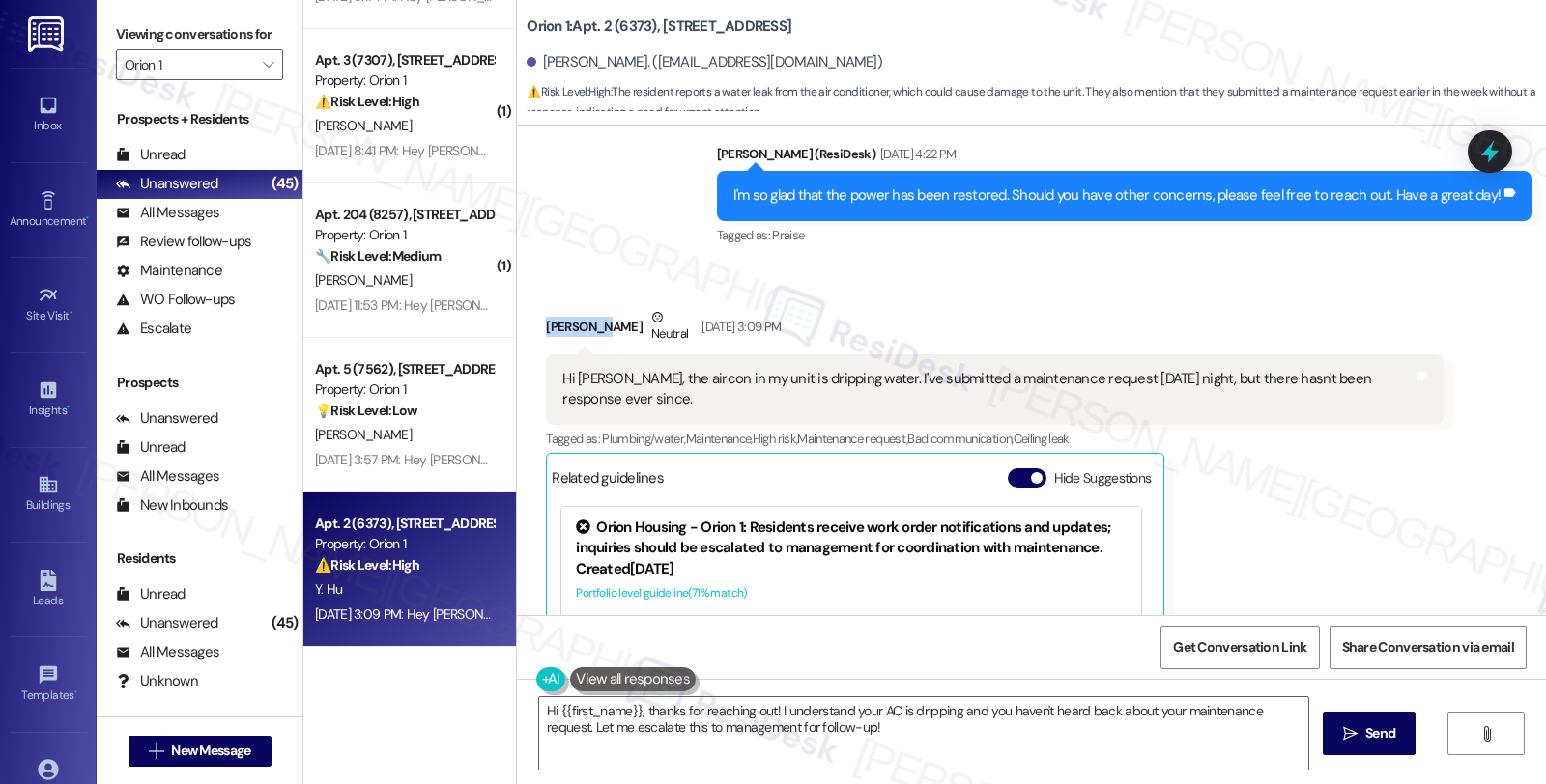
drag, startPoint x: 553, startPoint y: 327, endPoint x: 586, endPoint y: 332, distance: 33.4
click at [586, 332] on div "[PERSON_NAME] Neutral [DATE] 3:09 PM" at bounding box center [994, 331] width 897 height 48
copy div "[PERSON_NAME]"
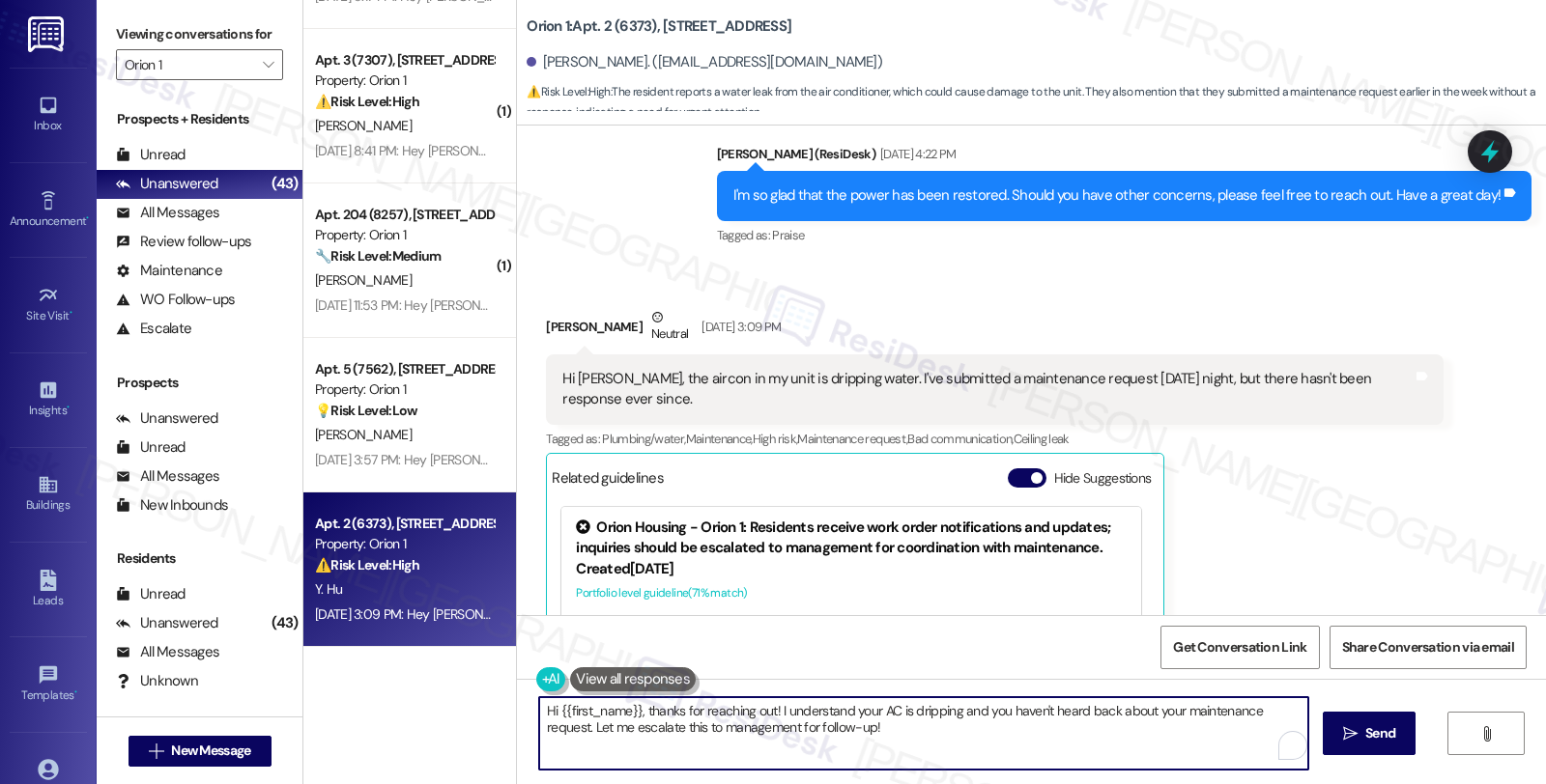
drag, startPoint x: 1300, startPoint y: 712, endPoint x: 1300, endPoint y: 728, distance: 16.0
click at [1300, 728] on textarea "Hi {{first_name}}, thanks for reaching out! I understand your AC is dripping an…" at bounding box center [923, 733] width 770 height 72
click at [986, 726] on textarea "Hi {{first_name}}, thanks for reaching out! I understand your AC is dripping, a…" at bounding box center [920, 733] width 770 height 72
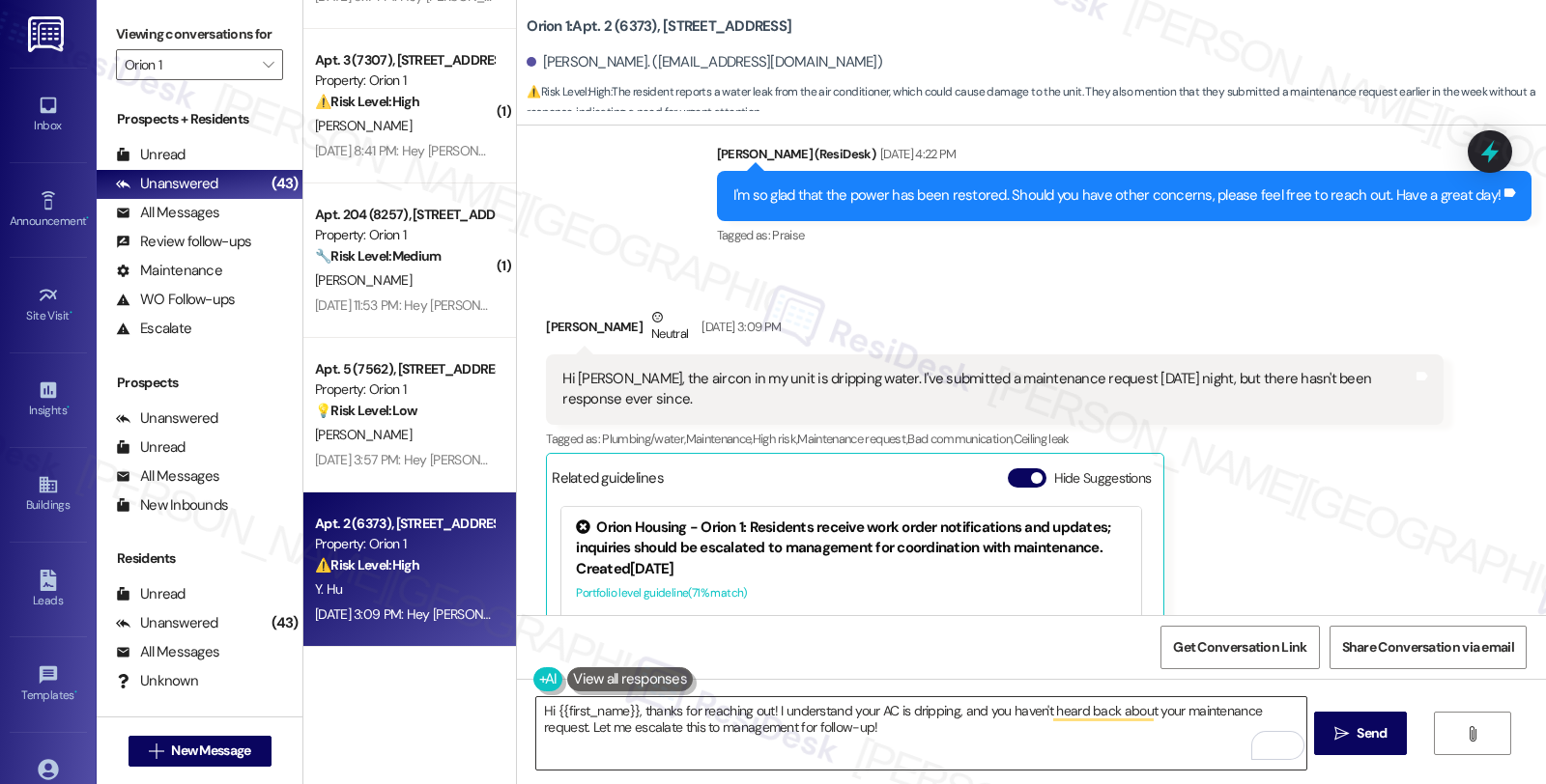
click at [835, 736] on textarea "Hi {{first_name}}, thanks for reaching out! I understand your AC is dripping, a…" at bounding box center [920, 733] width 770 height 72
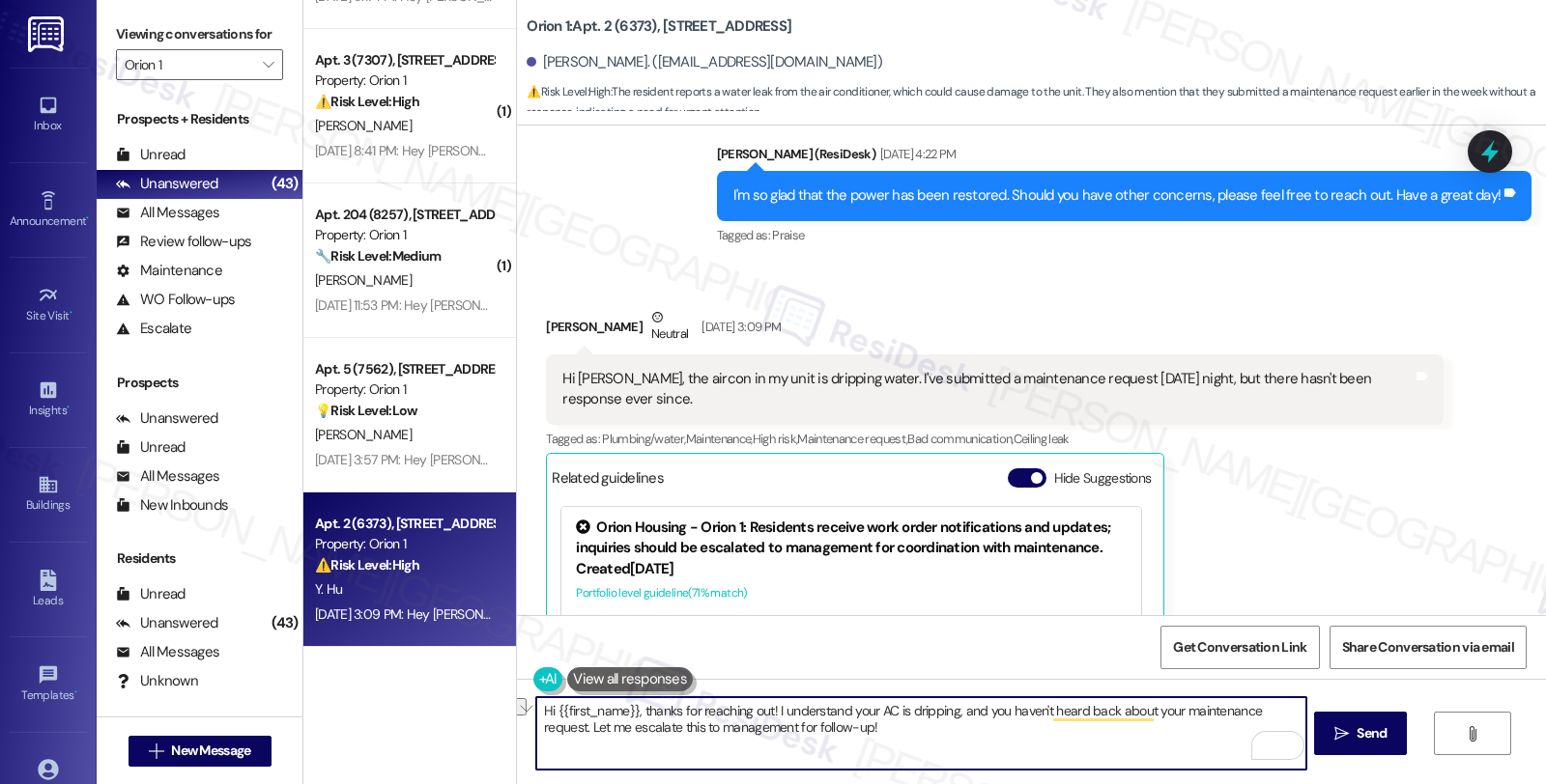
drag, startPoint x: 836, startPoint y: 731, endPoint x: 440, endPoint y: 731, distance: 396.0
click at [440, 731] on div "( 1 ) Apt. 1176 1/2 (B) (8245), 1180 W 37th Pl Property: Orion 1 ⚠️ Risk Level:…" at bounding box center [925, 392] width 1243 height 784
paste textarea "#26896-1"
click at [1031, 729] on textarea "Hi {{first_name}}, thanks for reaching out! I understand your AC is dripping, a…" at bounding box center [920, 733] width 770 height 72
click at [1075, 734] on textarea "Hi {{first_name}}, thanks for reaching out! I understand your AC is dripping, a…" at bounding box center [920, 733] width 770 height 72
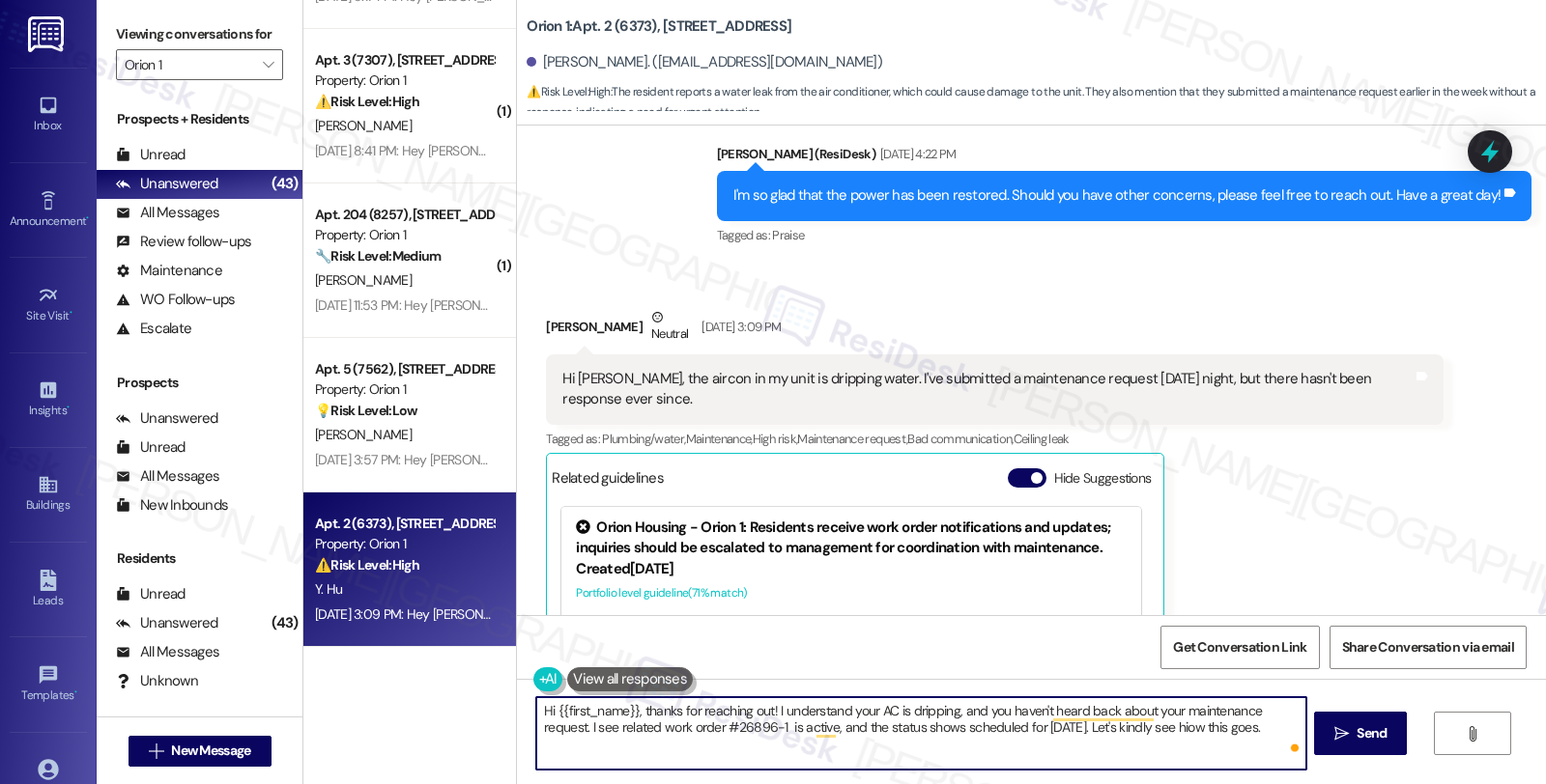
type textarea "Hi {{first_name}}, thanks for reaching out! I understand your AC is dripping, a…"
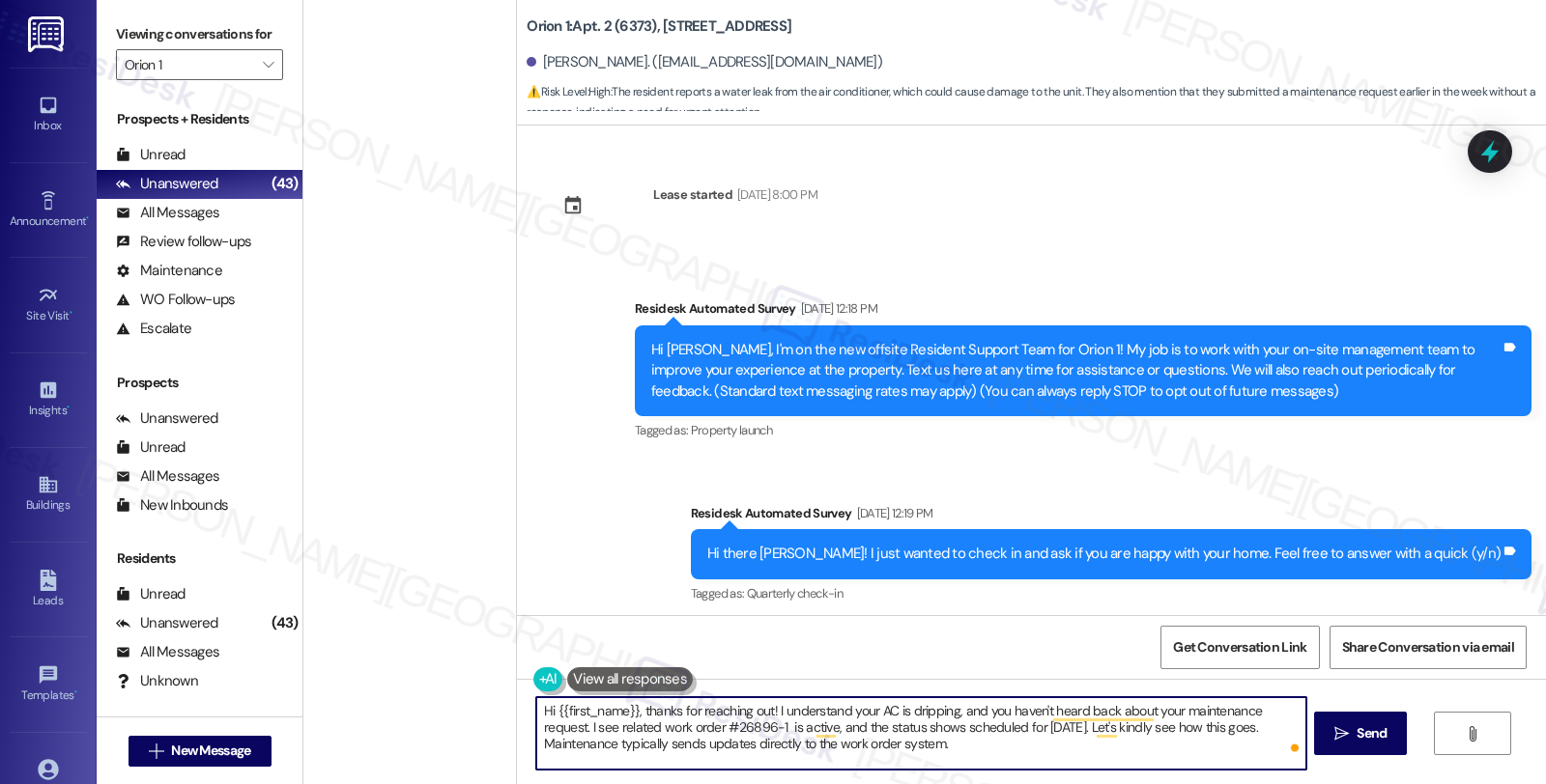
scroll to position [1580, 0]
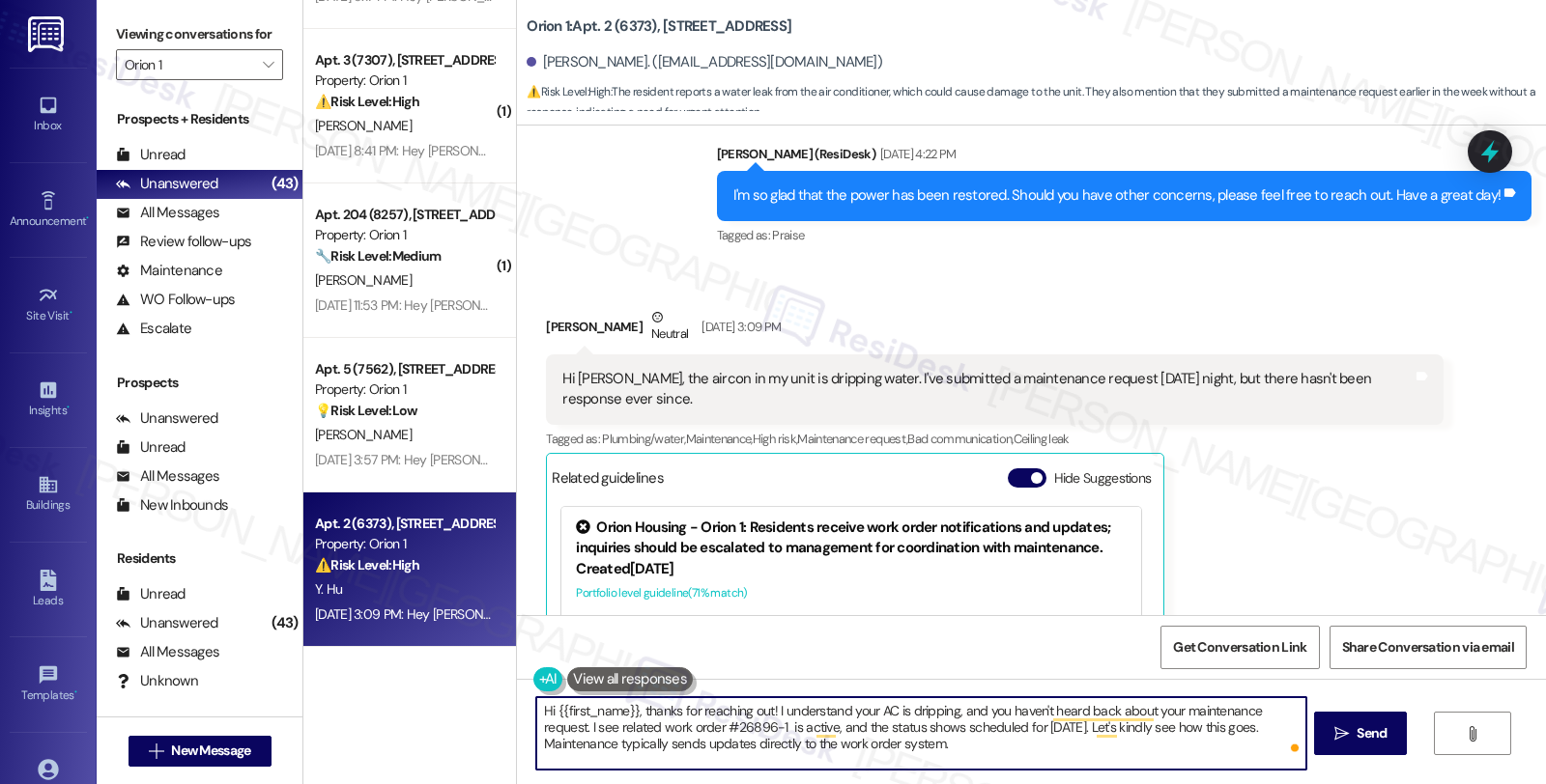
click at [957, 753] on textarea "Hi {{first_name}}, thanks for reaching out! I understand your AC is dripping, a…" at bounding box center [920, 733] width 770 height 72
click at [912, 749] on textarea "Hi {{first_name}}, thanks for reaching out! I understand your AC is dripping, a…" at bounding box center [920, 733] width 770 height 72
click at [981, 746] on textarea "Hi {{first_name}}, thanks for reaching out! I understand your AC is dripping, a…" at bounding box center [920, 733] width 770 height 72
click at [1172, 743] on textarea "Hi {{first_name}}, thanks for reaching out! I understand your AC is dripping, a…" at bounding box center [920, 733] width 770 height 72
type textarea "Hi {{first_name}}, thanks for reaching out! I understand your AC is dripping, a…"
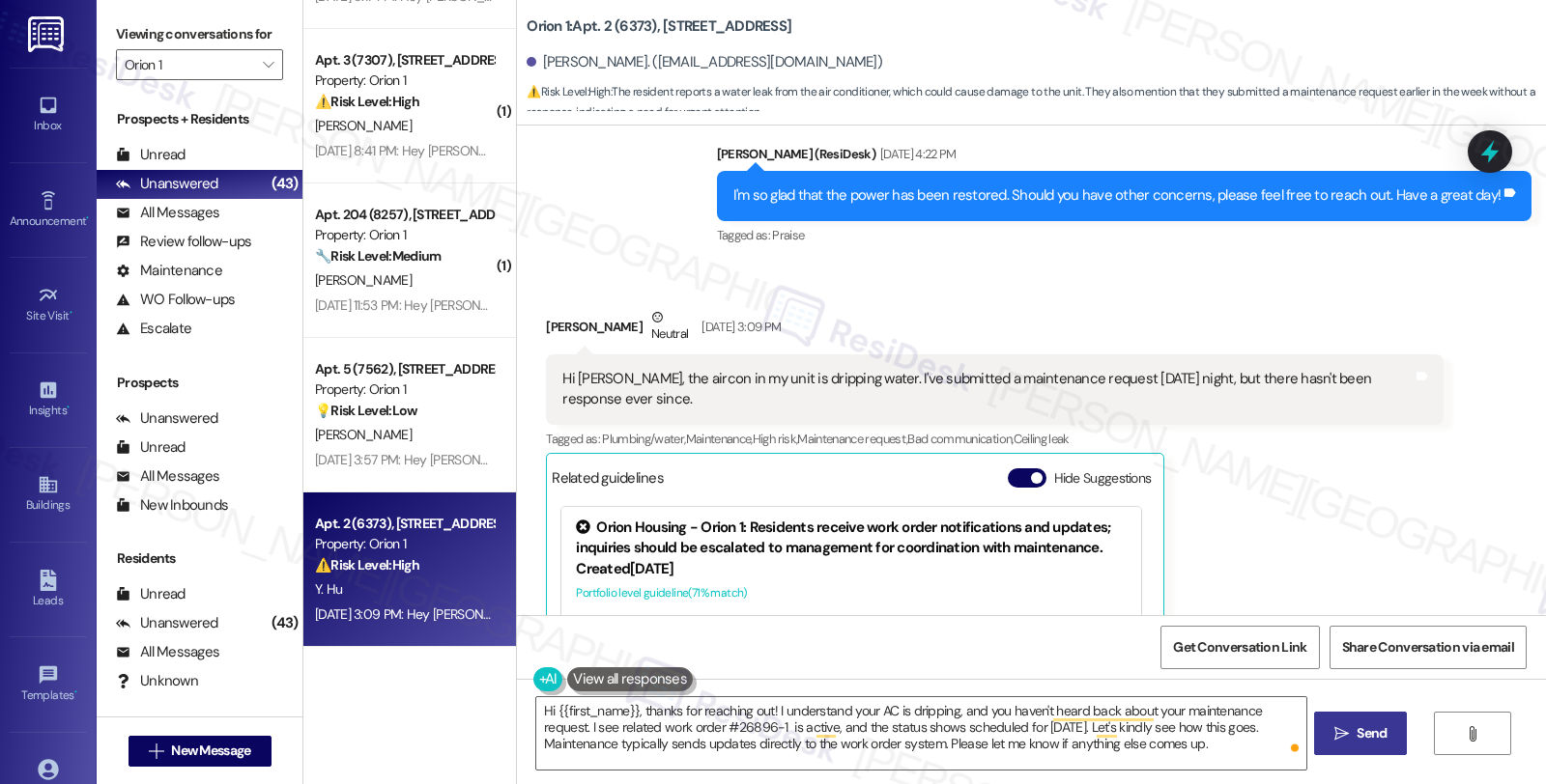
click at [1316, 731] on button " Send" at bounding box center [1361, 733] width 93 height 44
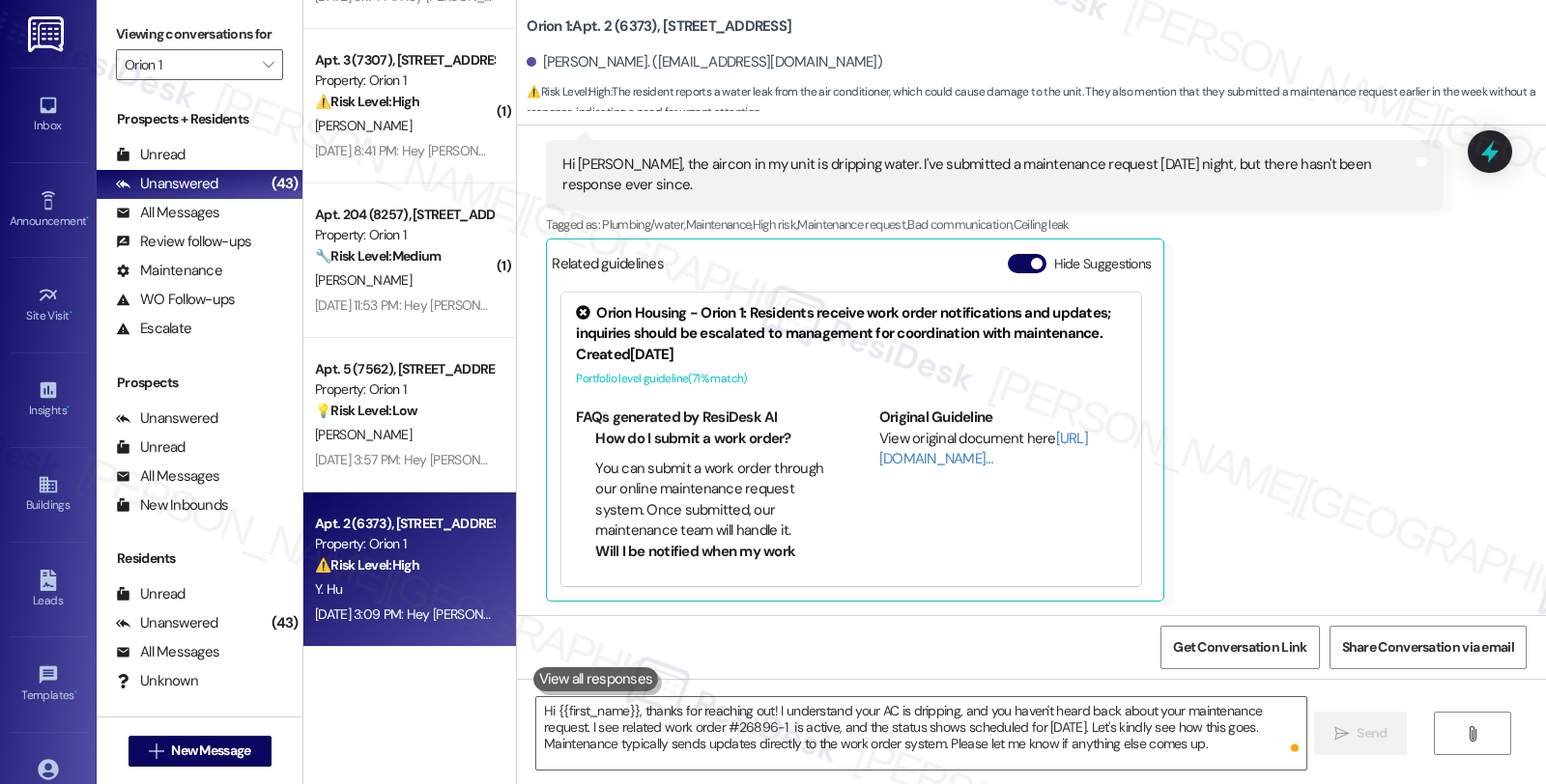
scroll to position [2136, 0]
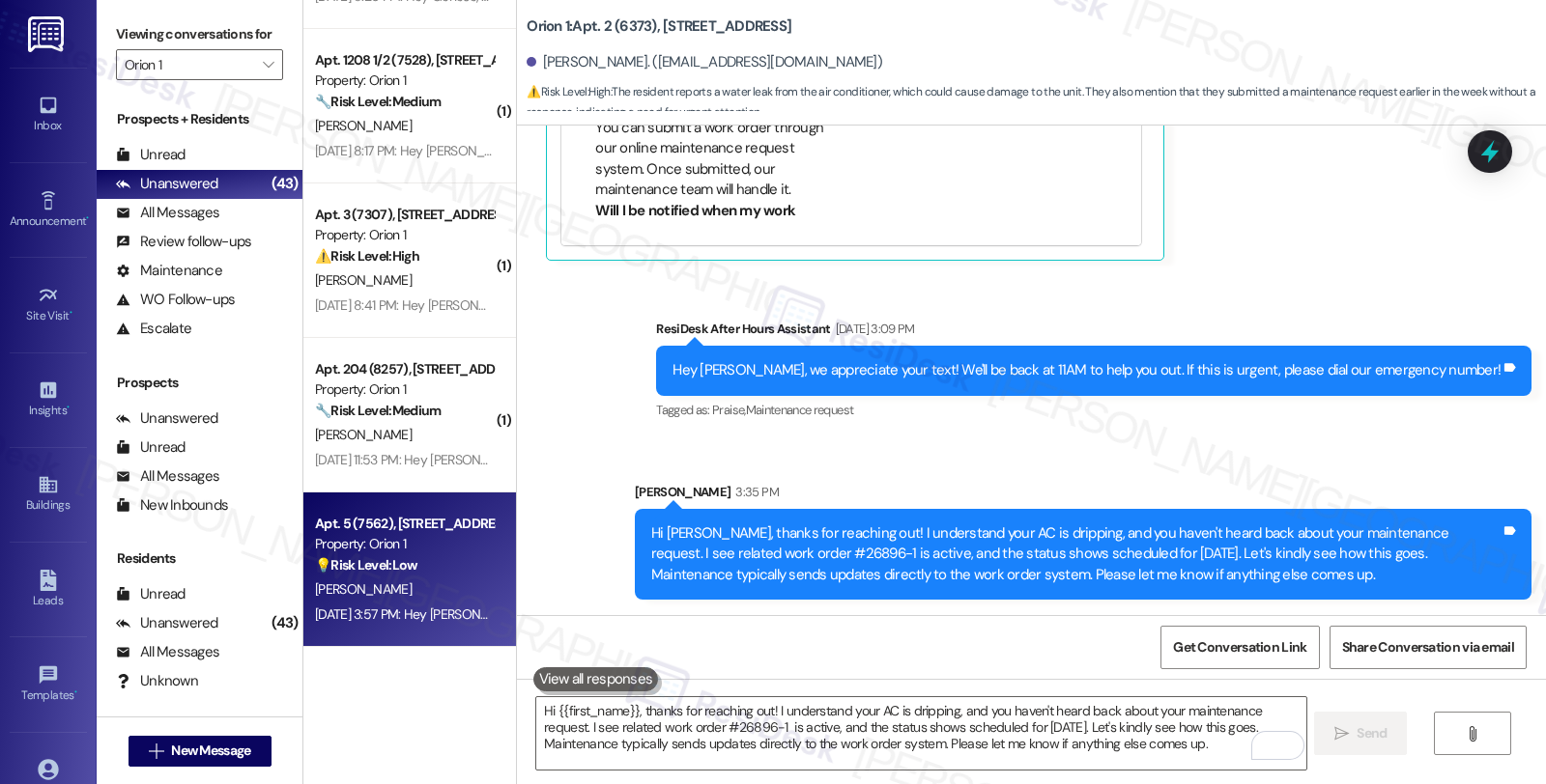
click at [390, 568] on strong "💡 Risk Level: Low" at bounding box center [365, 566] width 102 height 18
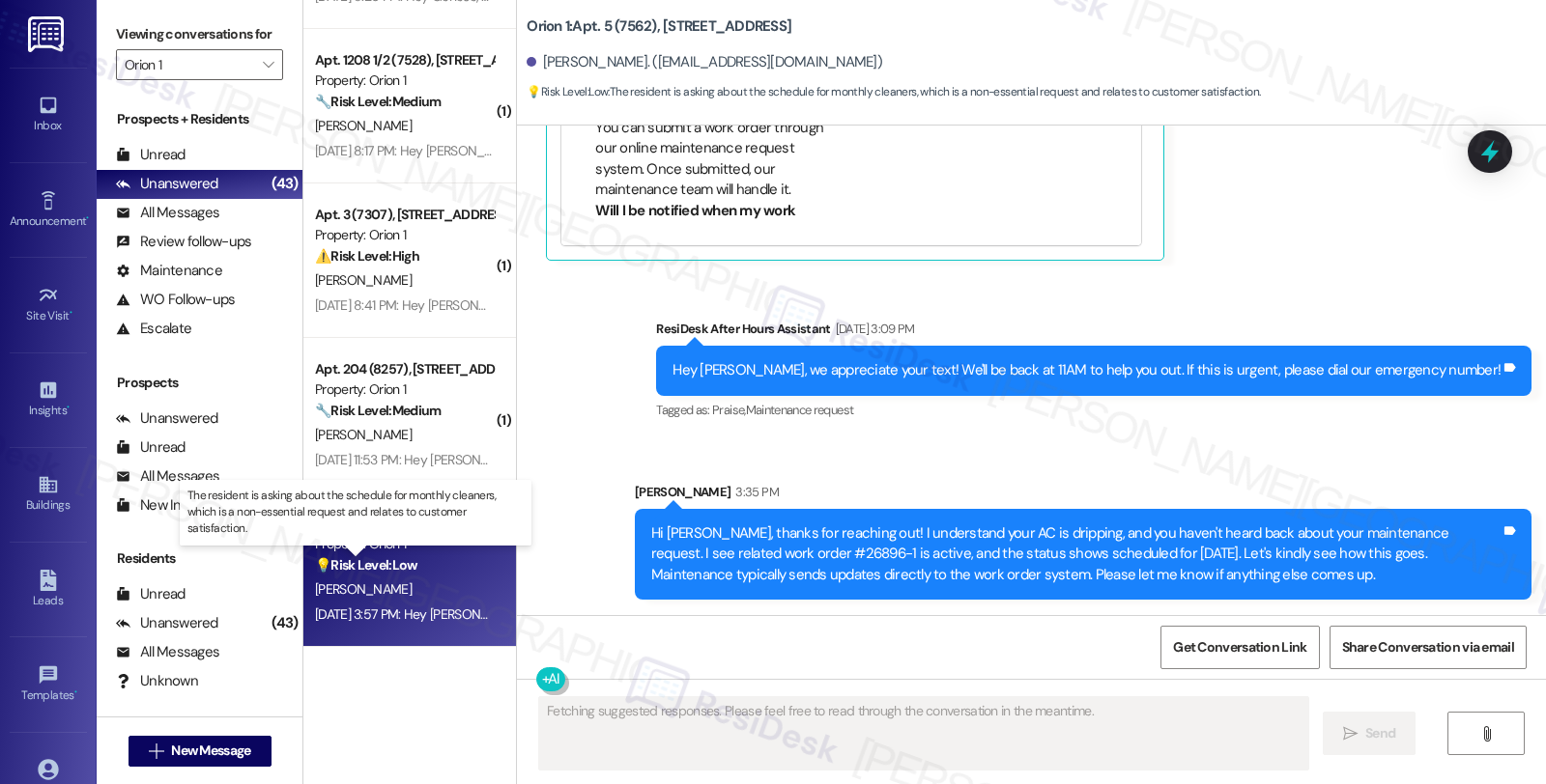
scroll to position [823, 0]
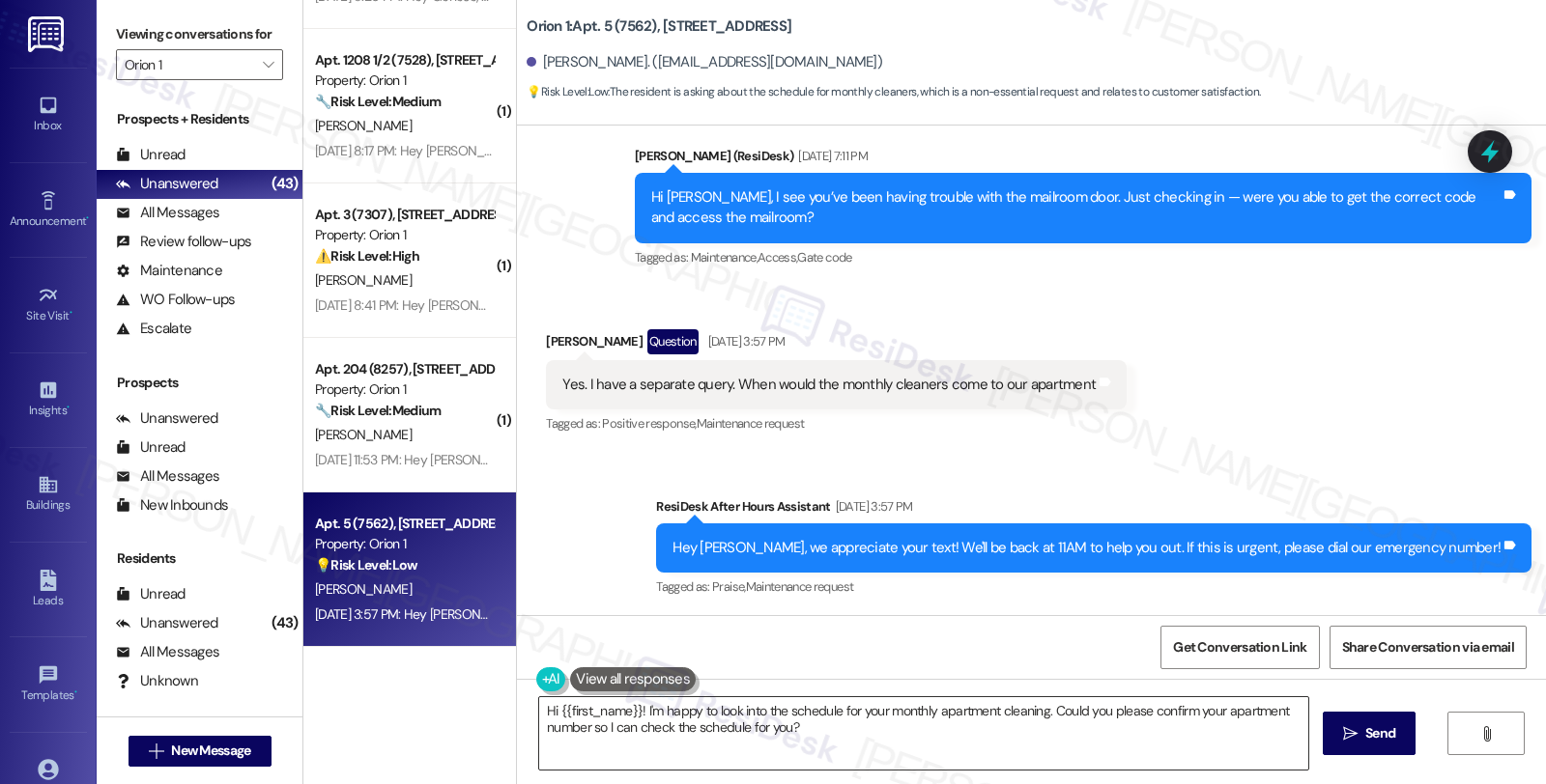
click at [632, 713] on textarea "Hi {{first_name}}! I'm happy to look into the schedule for your monthly apartme…" at bounding box center [923, 733] width 770 height 72
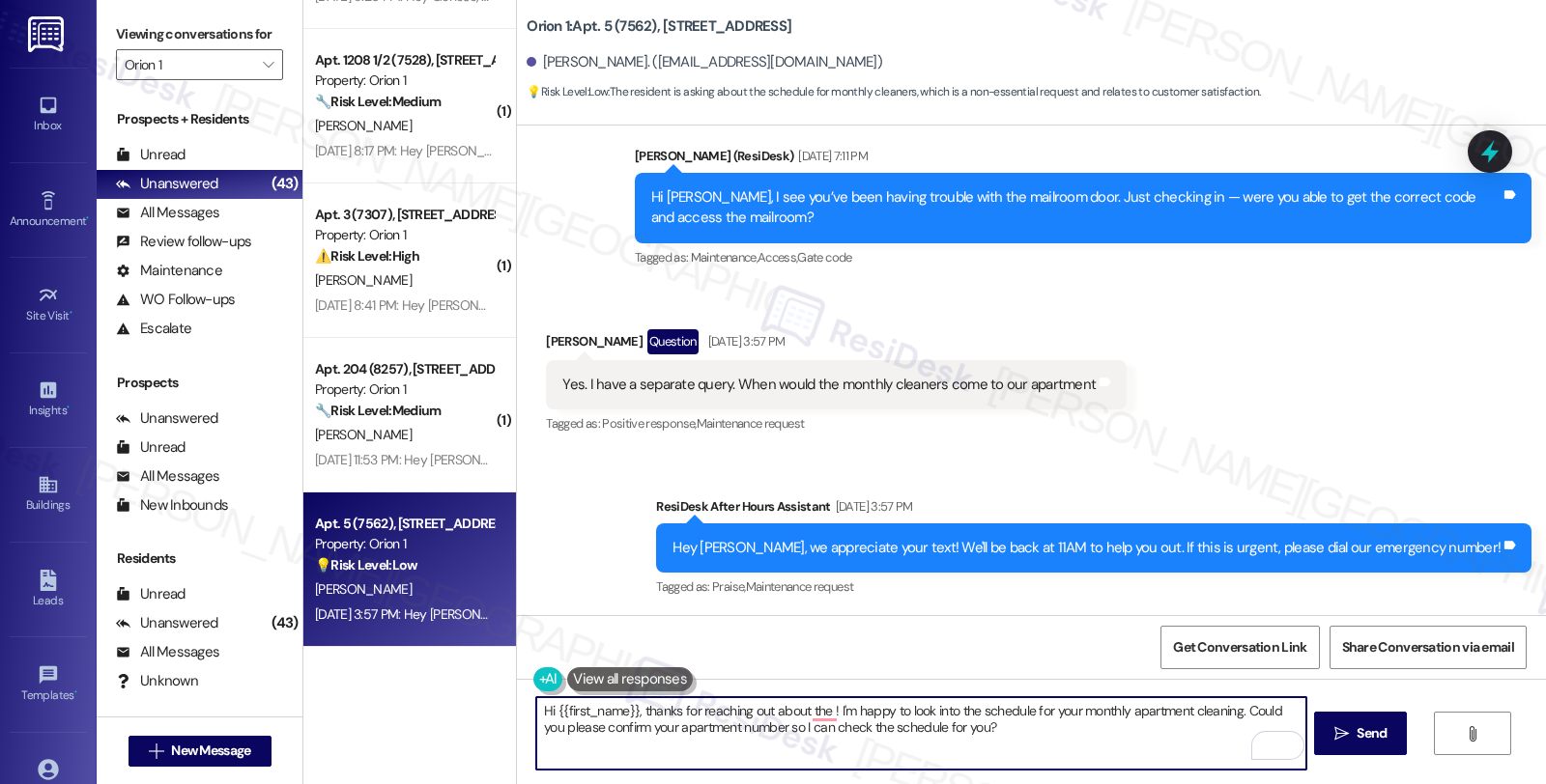
click at [968, 711] on textarea "Hi {{first_name}}, thanks for reaching out about the ! I'm happy to look into t…" at bounding box center [920, 733] width 770 height 72
drag, startPoint x: 1185, startPoint y: 711, endPoint x: 1210, endPoint y: 759, distance: 54.1
click at [1210, 759] on textarea "Hi {{first_name}}, thanks for reaching out about the schedule for your monthly …" at bounding box center [920, 733] width 770 height 72
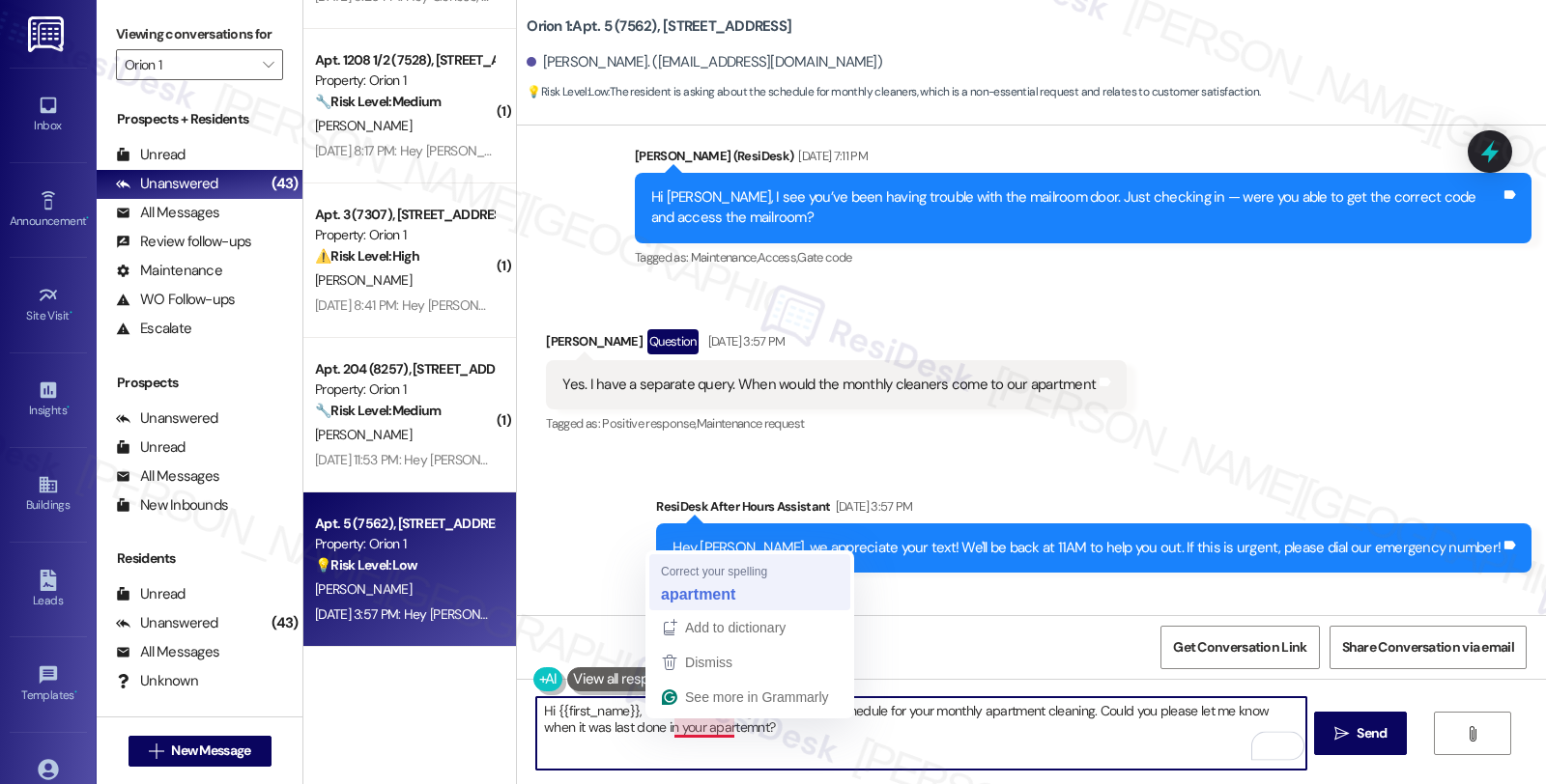
type textarea "Hi {{first_name}}, thanks for reaching out about the schedule for your monthly …"
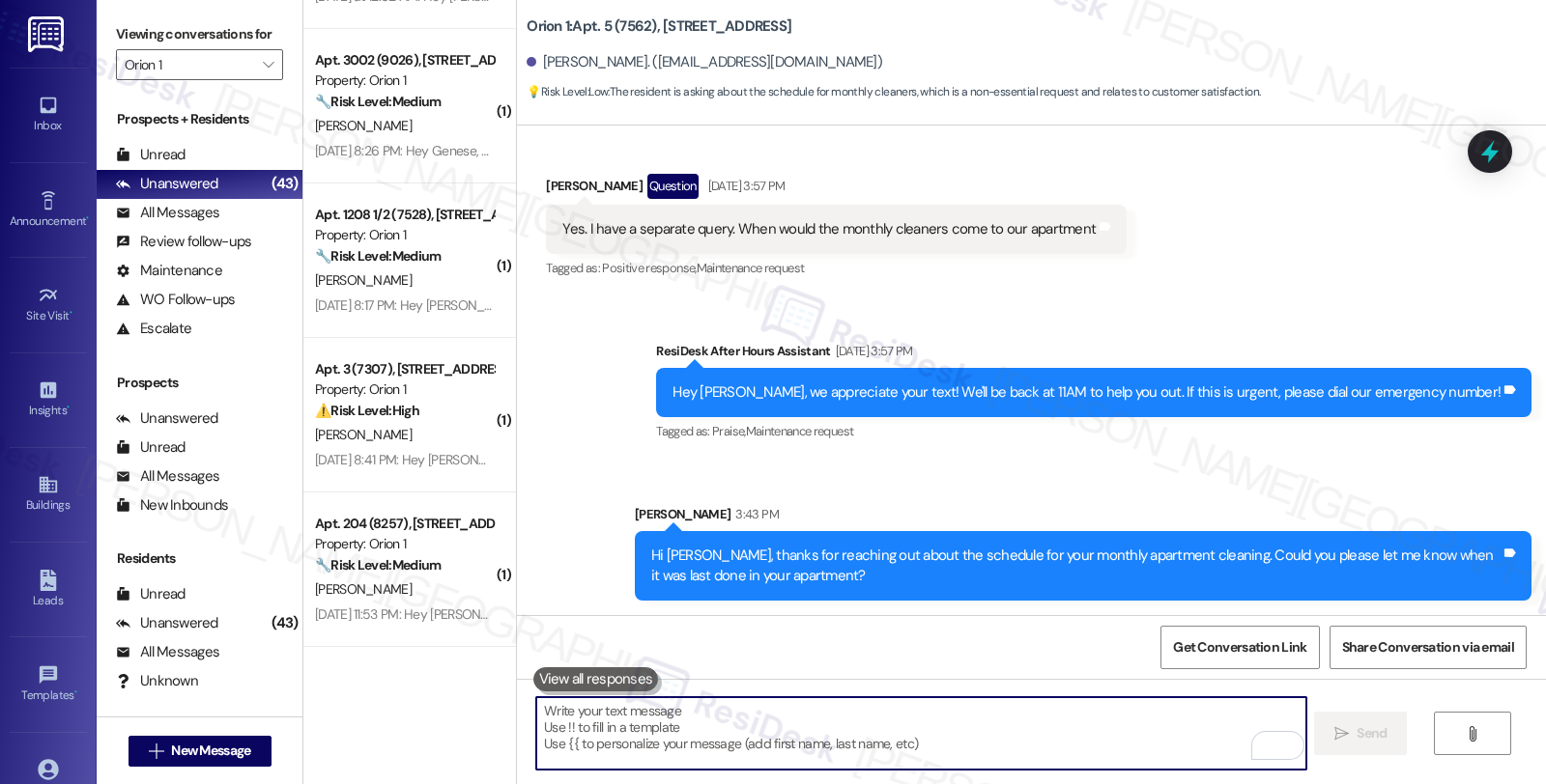
scroll to position [5843, 0]
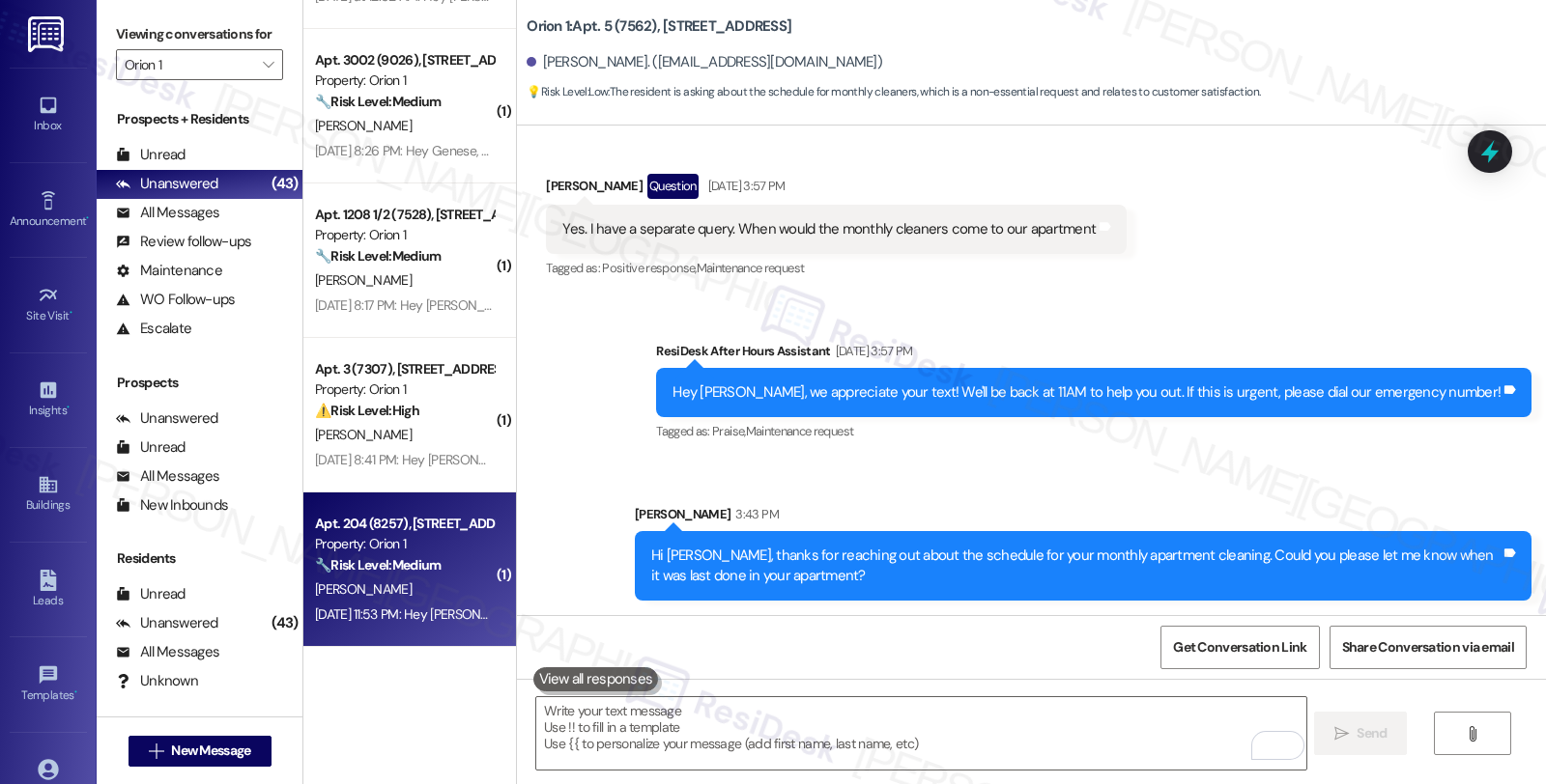
click at [409, 561] on strong "🔧 Risk Level: Medium" at bounding box center [377, 566] width 126 height 18
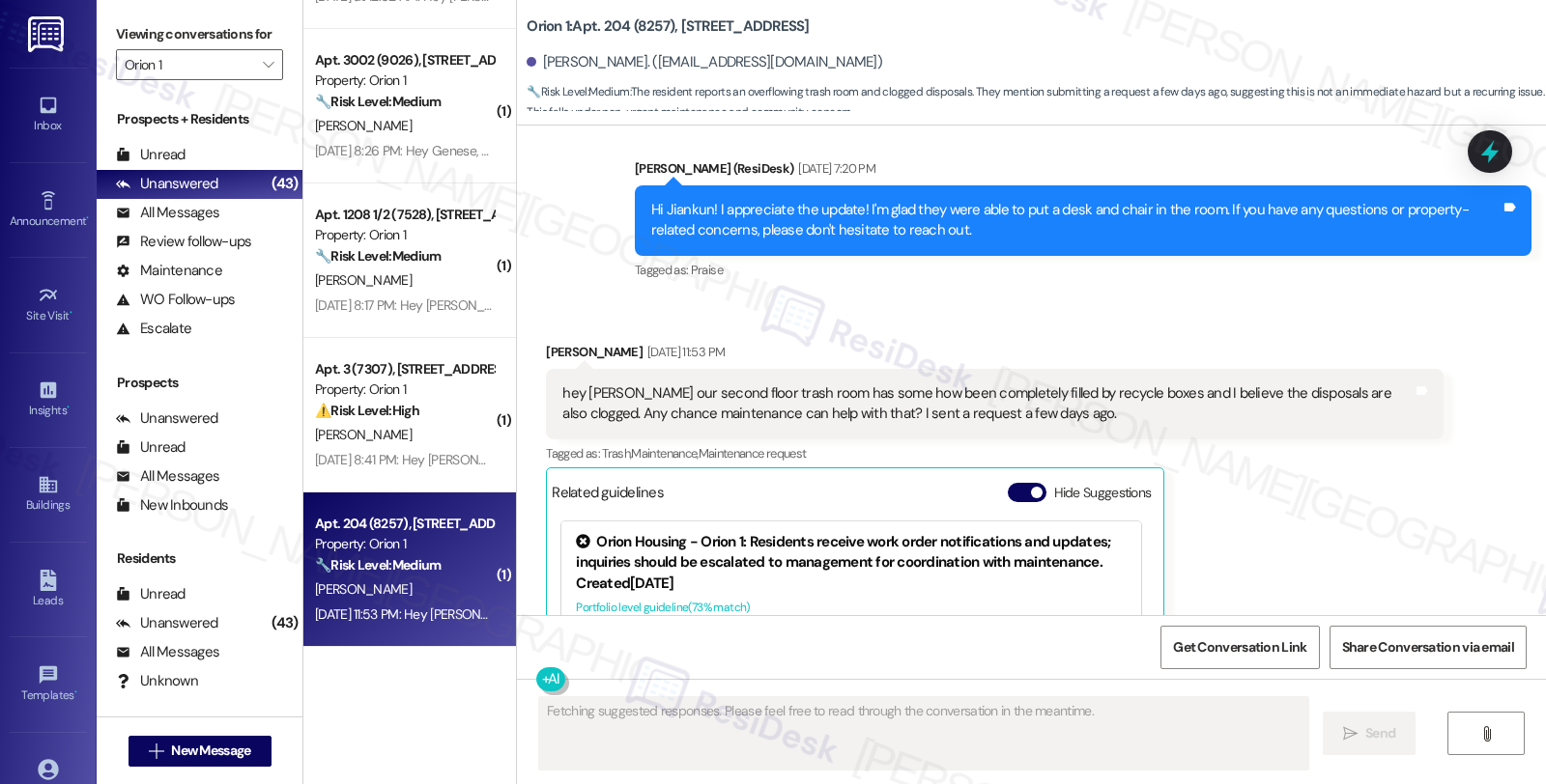
scroll to position [1083, 0]
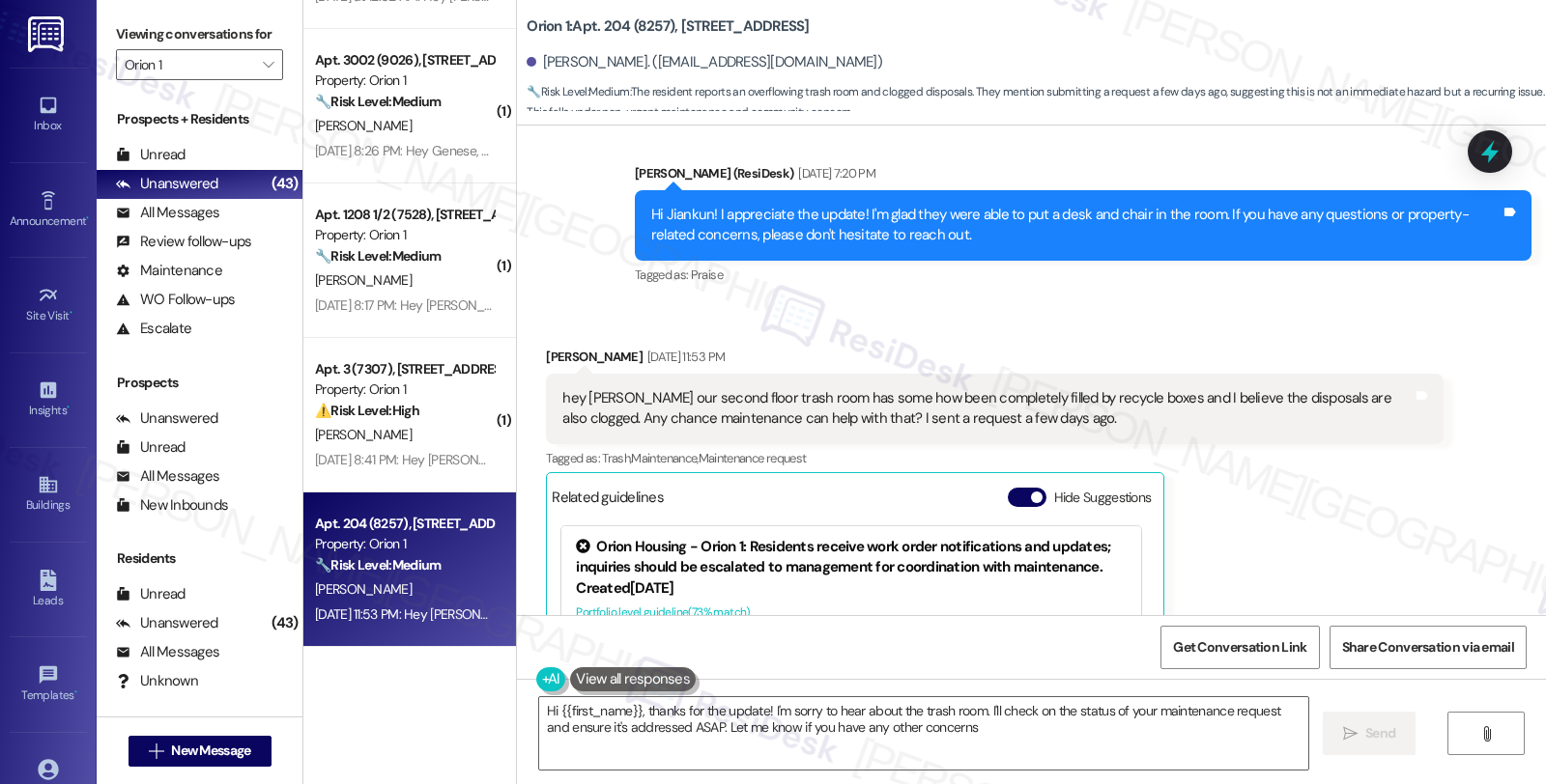
type textarea "Hi {{first_name}}, thanks for the update! I'm sorry to hear about the trash roo…"
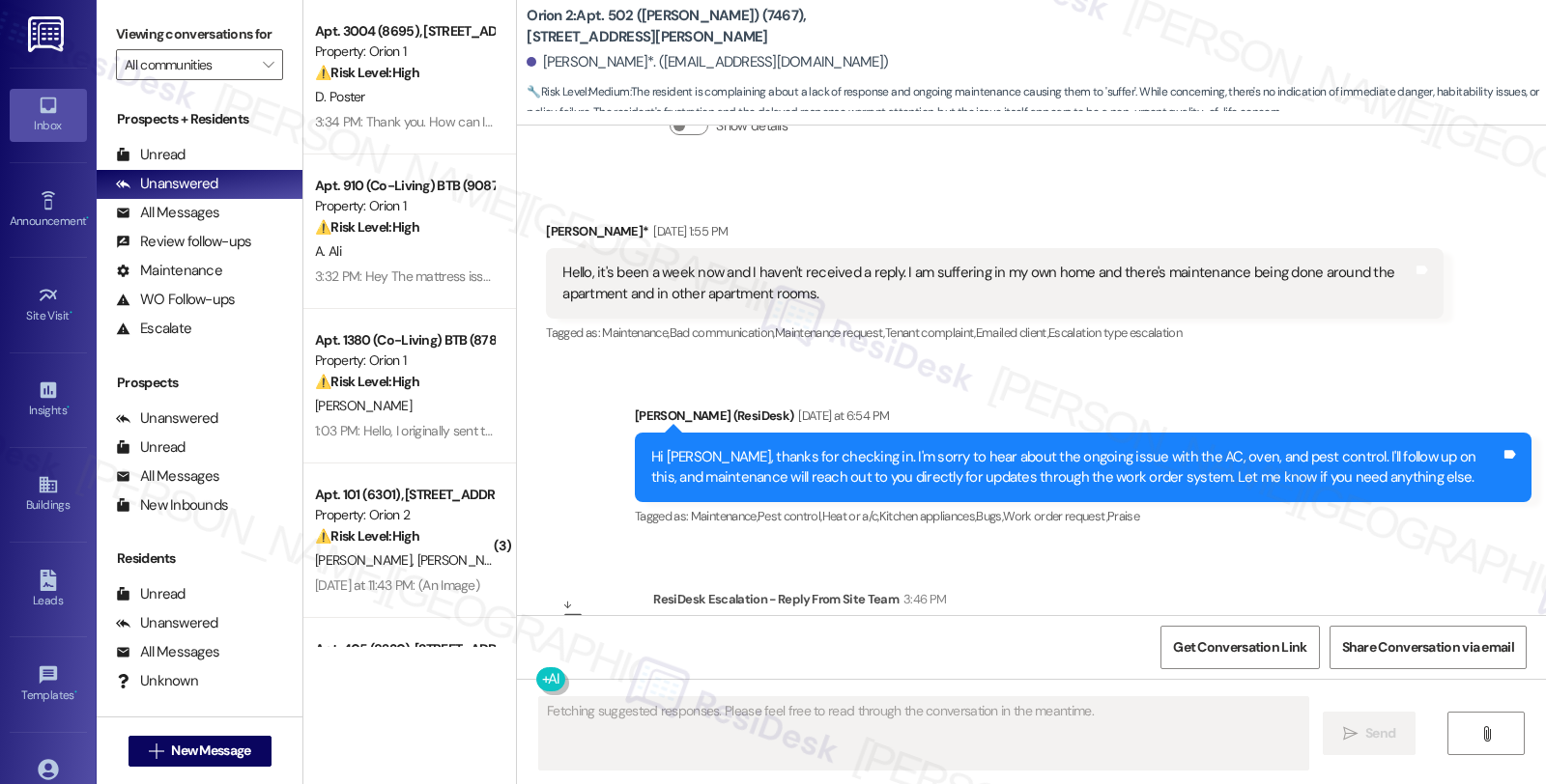
scroll to position [6400, 0]
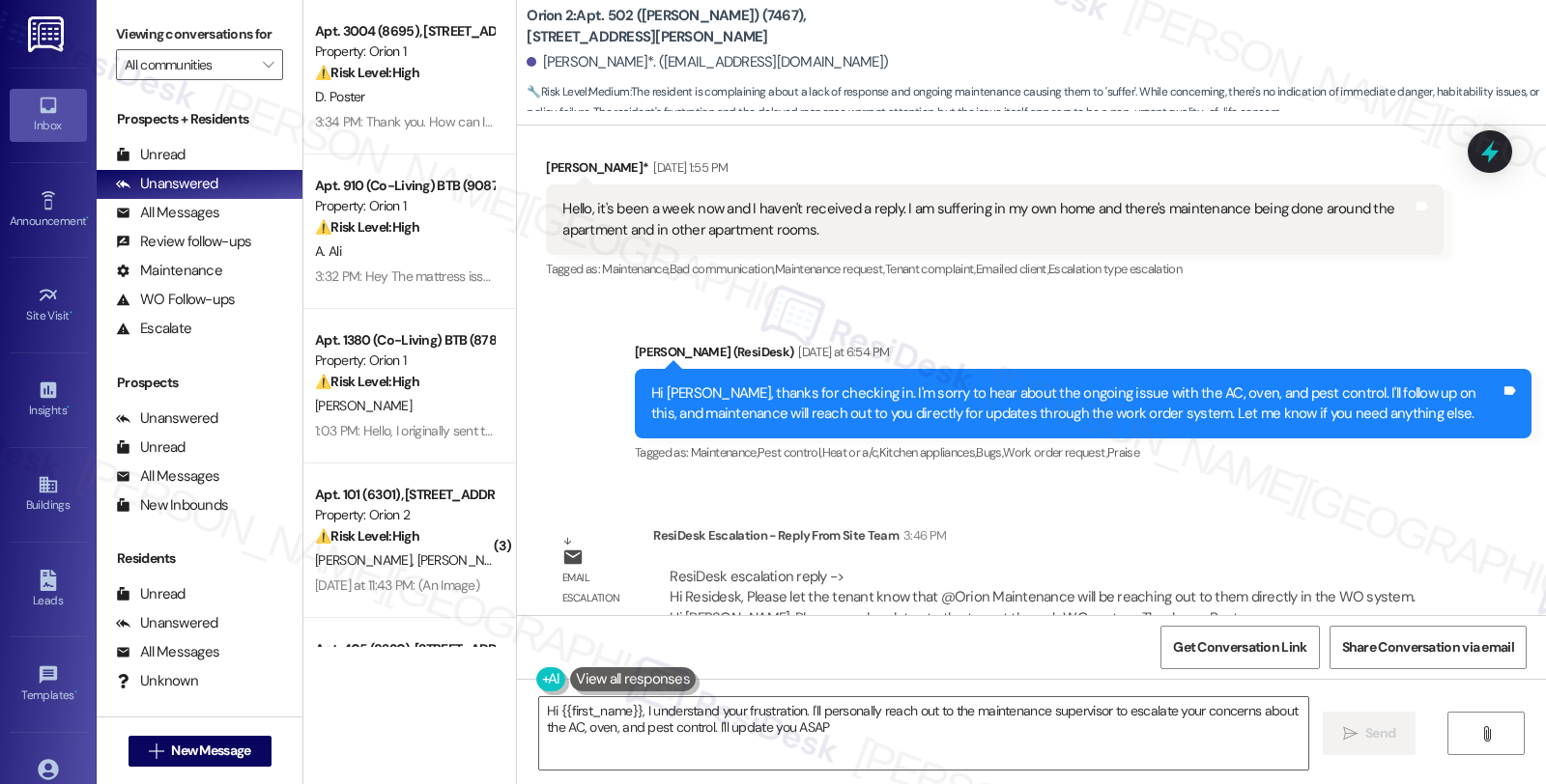
type textarea "Hi {{first_name}}, I understand your frustration. I'll personally reach out to …"
